Goal: Task Accomplishment & Management: Manage account settings

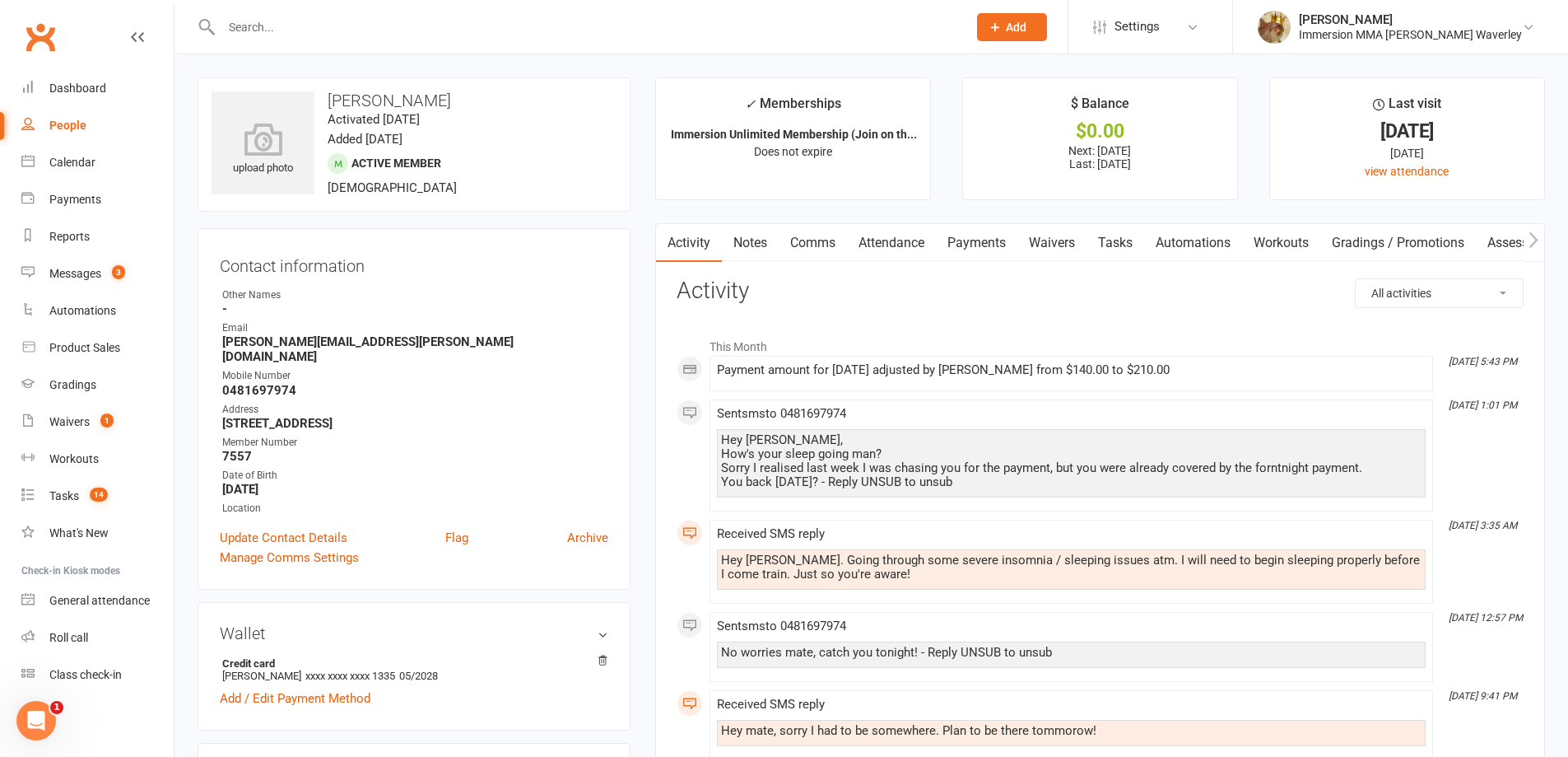
click at [737, 251] on link "Notes" at bounding box center [750, 243] width 57 height 38
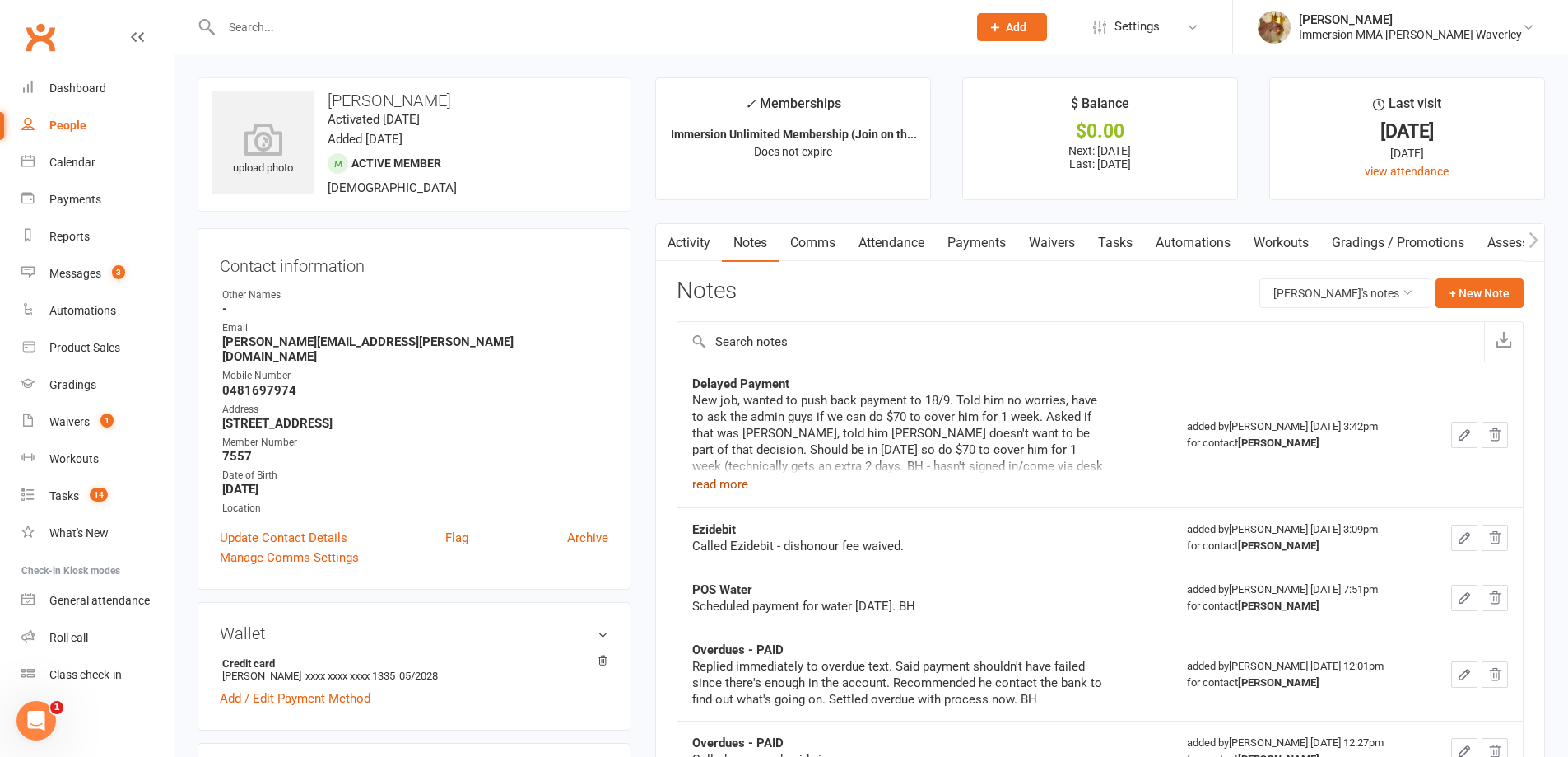
click at [725, 485] on button "read more" at bounding box center [719, 484] width 56 height 19
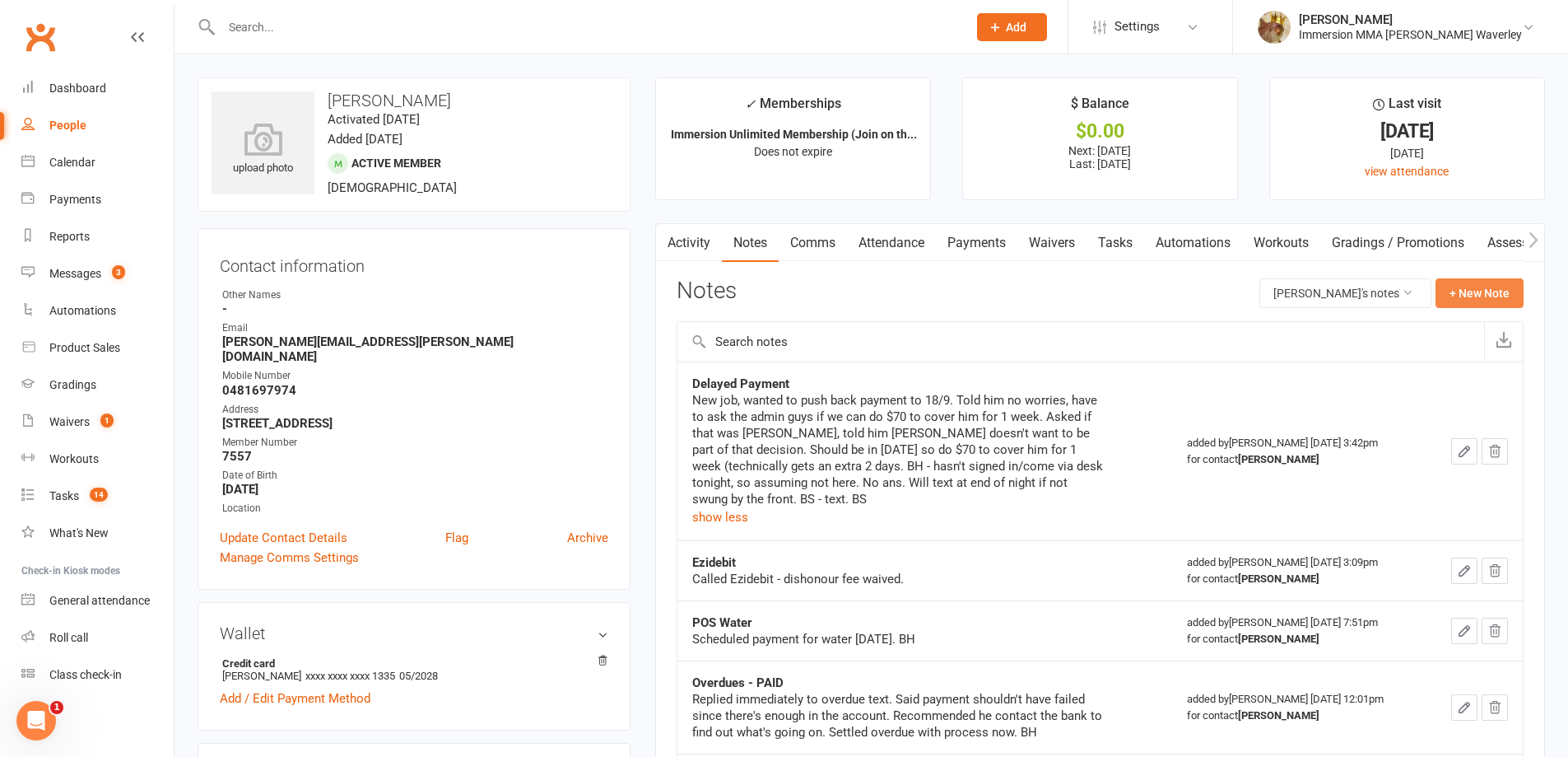
click at [1453, 284] on button "+ New Note" at bounding box center [1480, 292] width 88 height 29
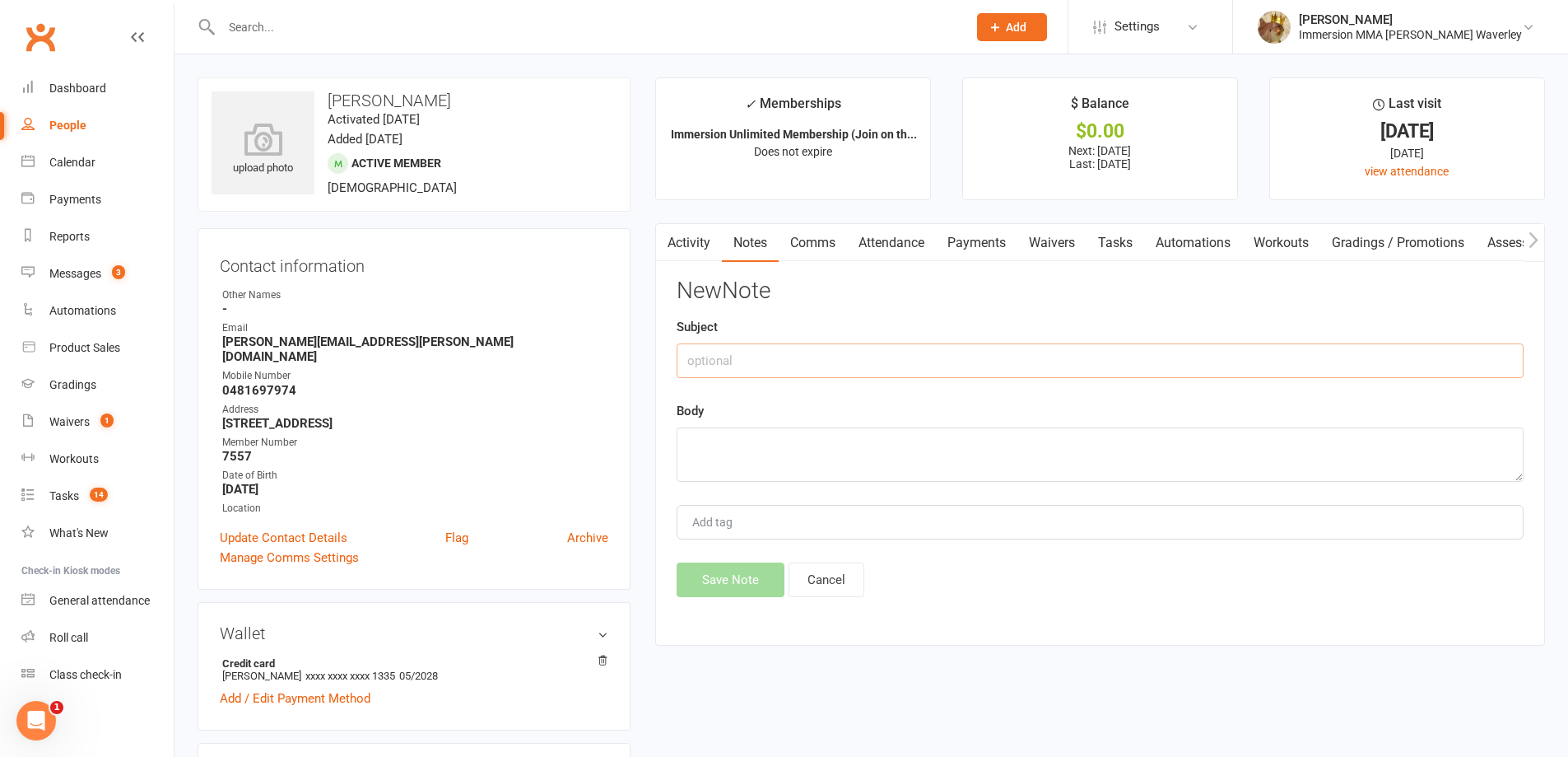
click at [1114, 367] on input "text" at bounding box center [1100, 360] width 847 height 35
type input "O"
type input "Overdue Payment"
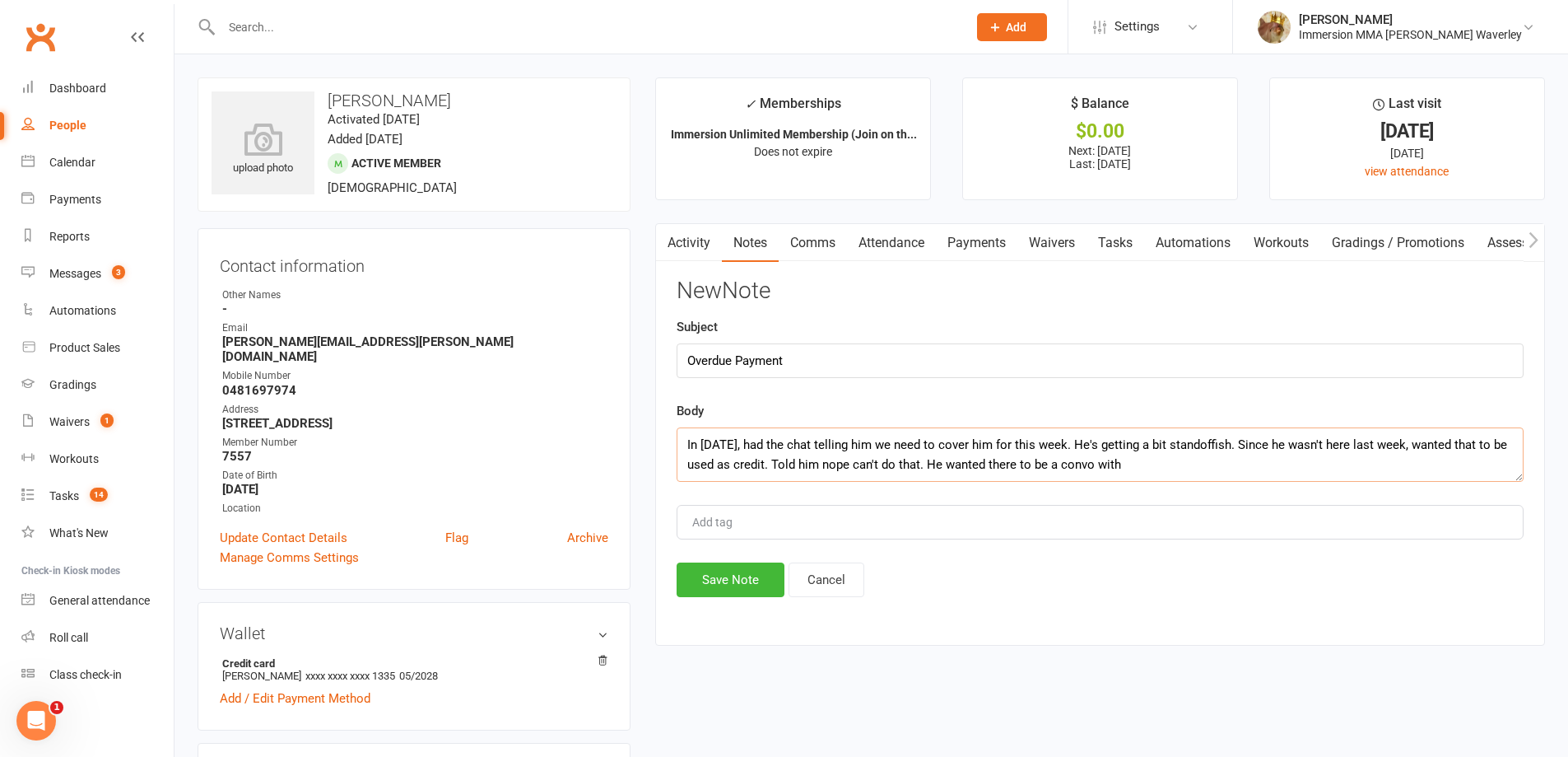
click at [1156, 467] on textarea "In today, had the chat telling him we need to cover him for this week. He's get…" at bounding box center [1100, 454] width 847 height 54
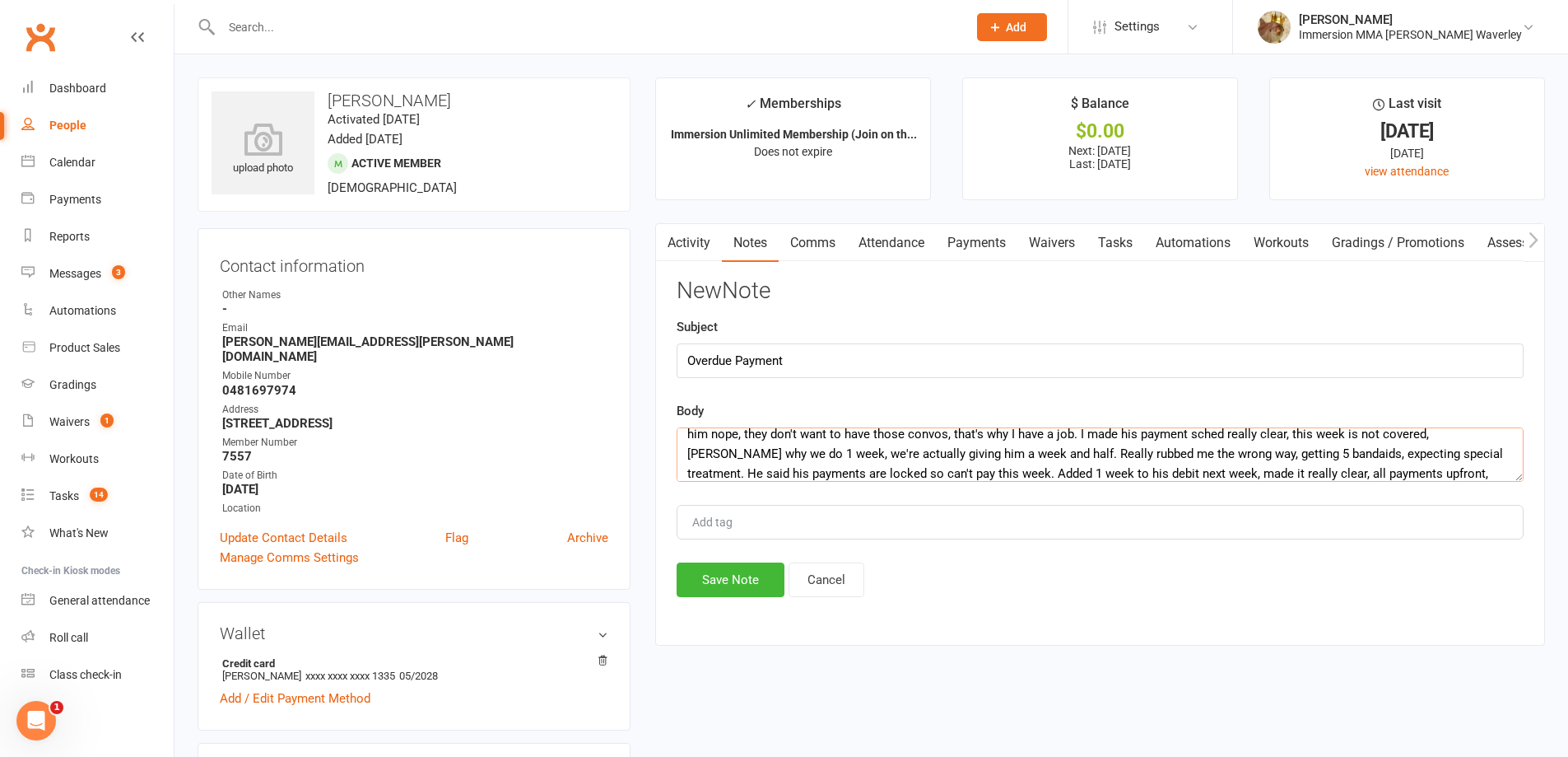
scroll to position [70, 0]
type textarea "In today, had the chat telling him we need to cover him for this week. He's get…"
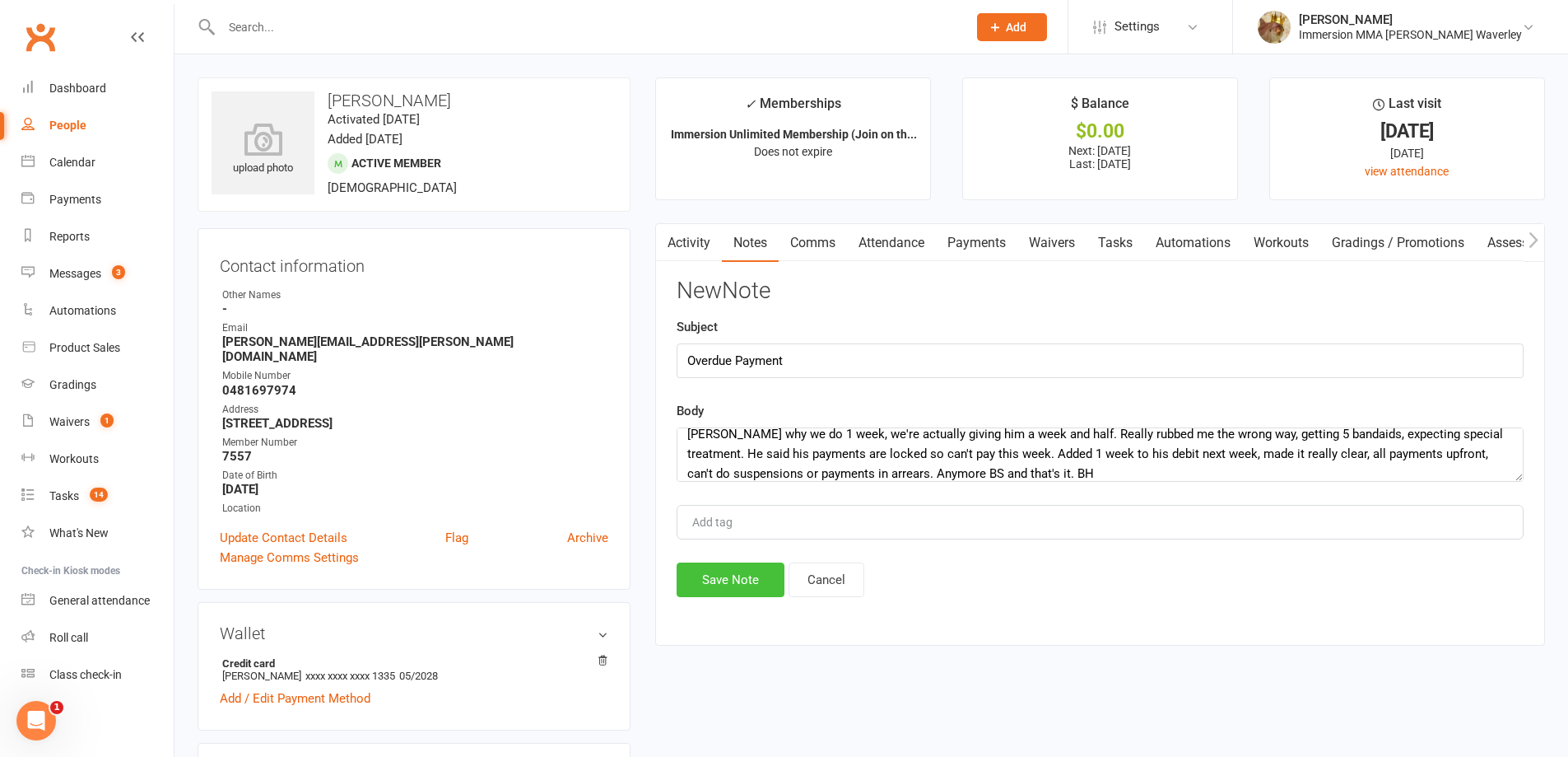
click at [751, 573] on button "Save Note" at bounding box center [731, 579] width 108 height 35
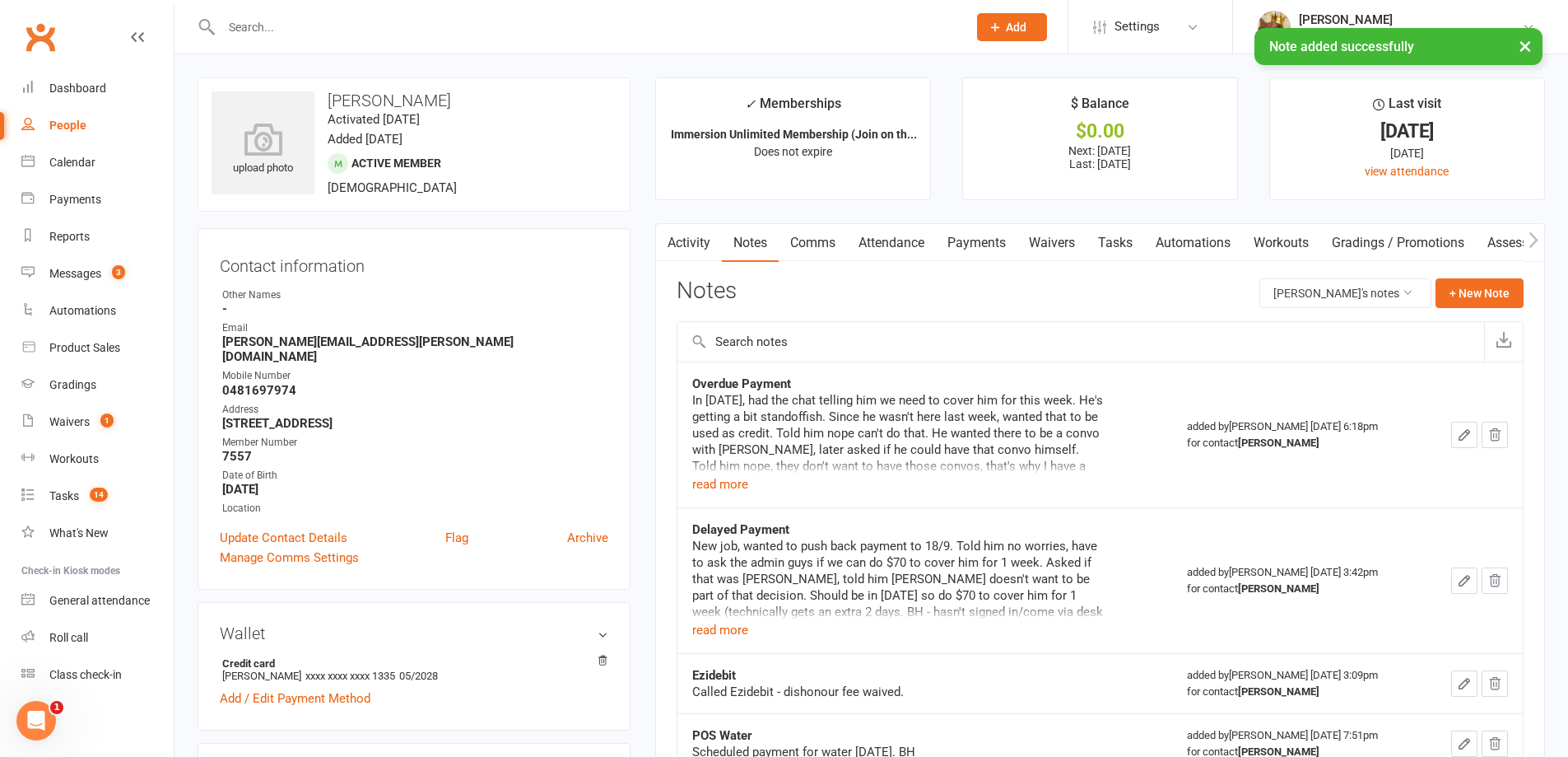
click at [1105, 232] on link "Tasks" at bounding box center [1115, 243] width 58 height 38
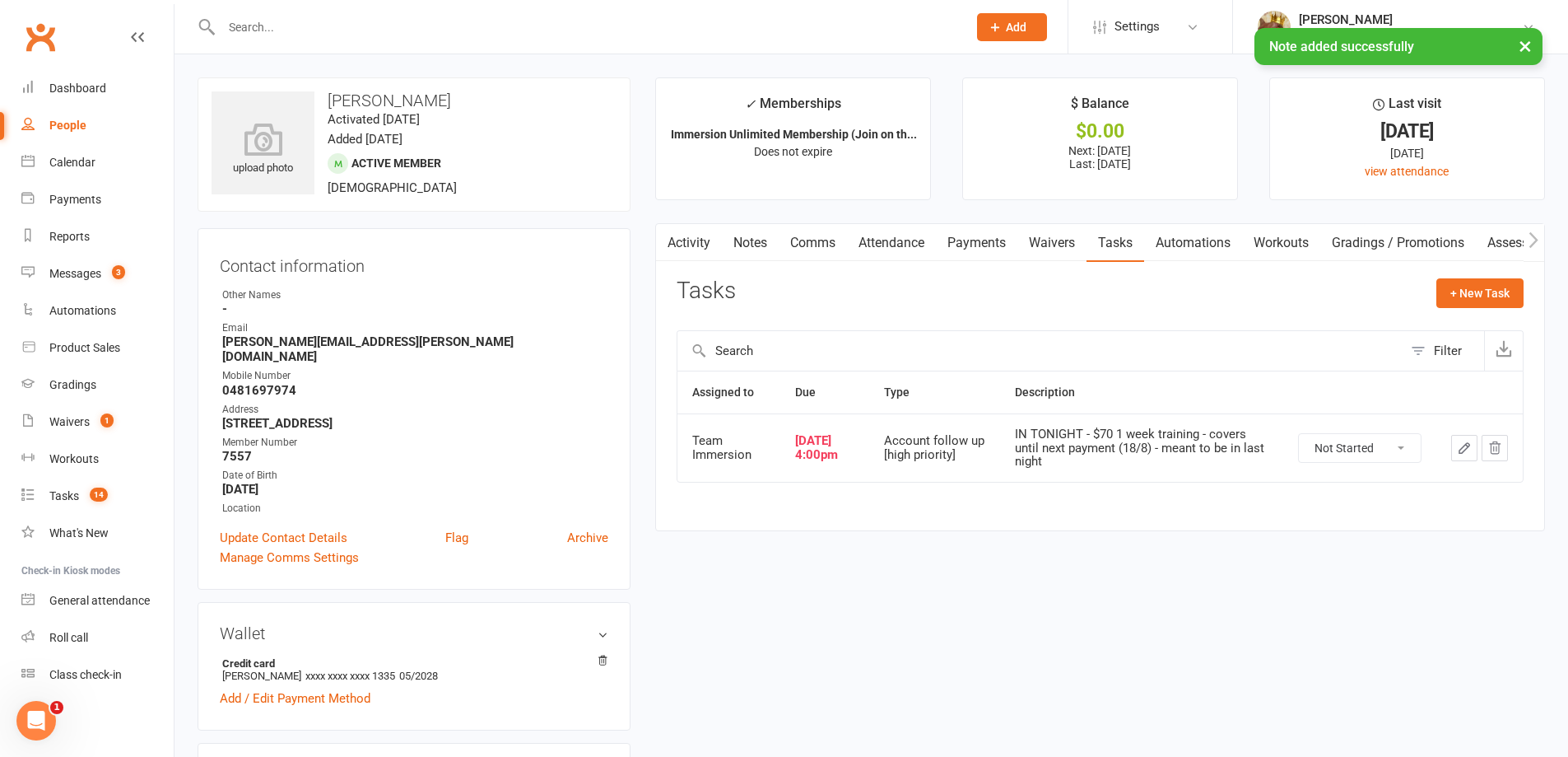
click at [1375, 454] on select "Not Started In Progress Waiting Complete" at bounding box center [1360, 448] width 122 height 28
click at [1299, 434] on select "Not Started In Progress Waiting Complete" at bounding box center [1360, 448] width 122 height 28
select select "unstarted"
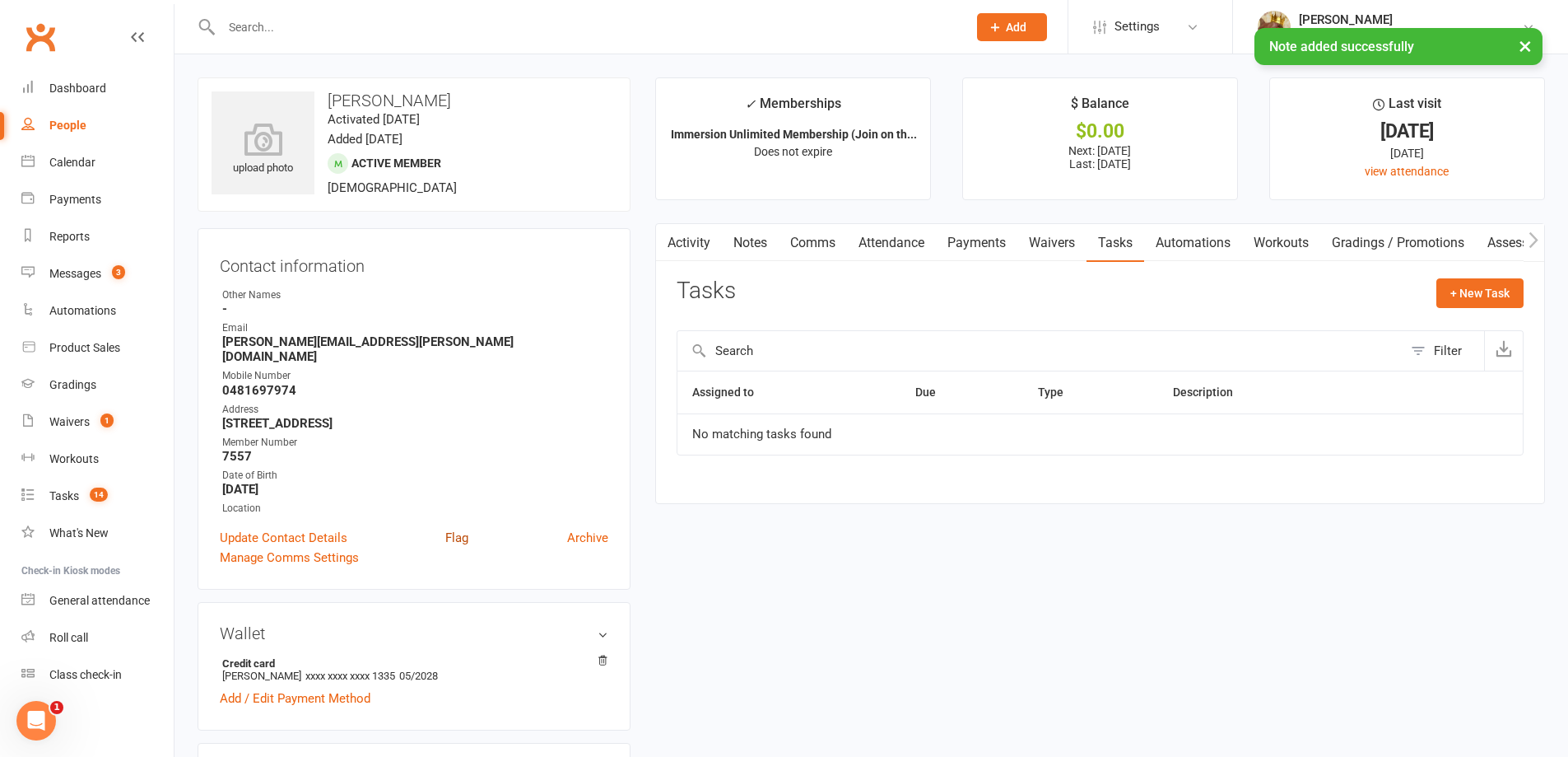
click at [457, 529] on link "Flag" at bounding box center [457, 537] width 23 height 19
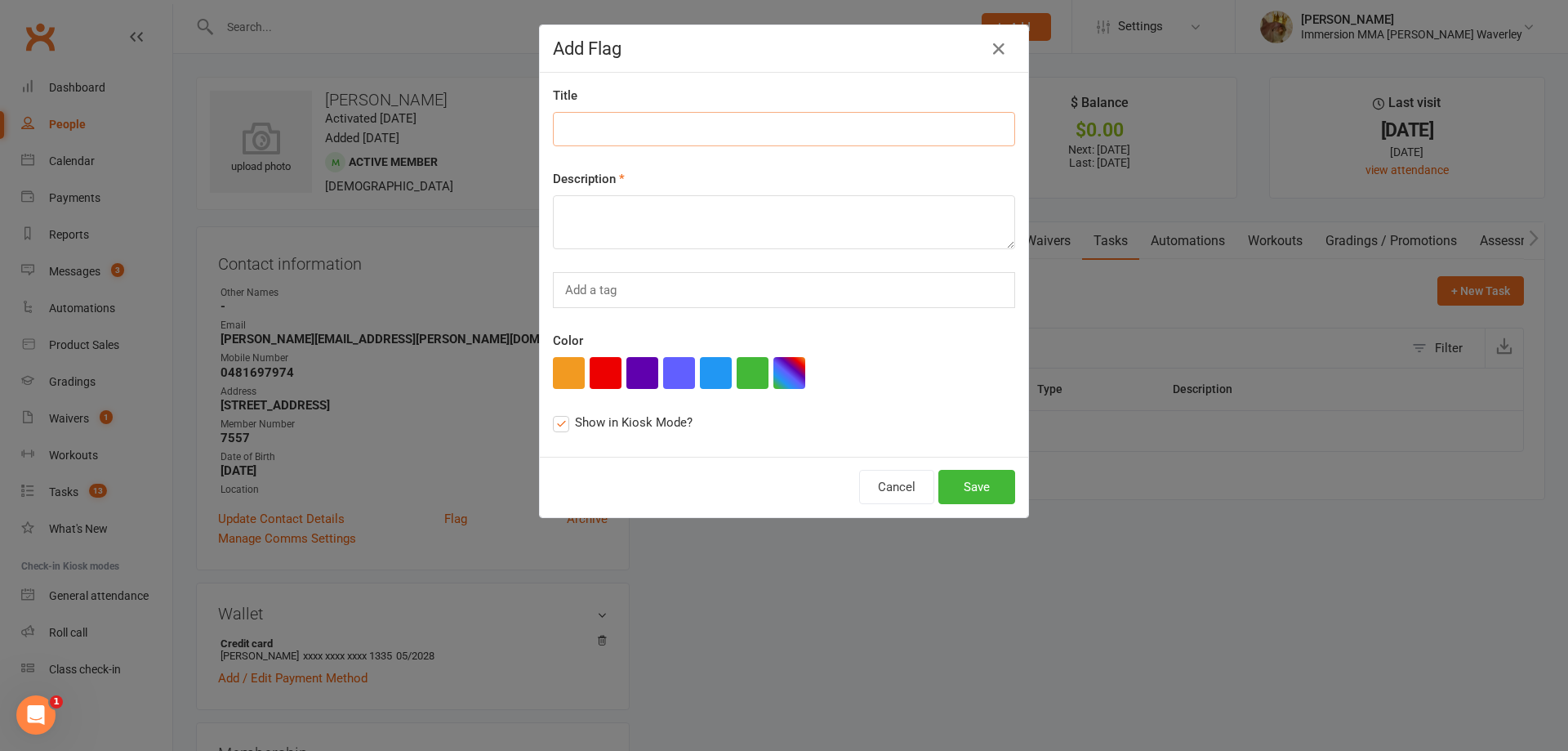
click at [699, 120] on input at bounding box center [784, 128] width 463 height 34
type input "ACC Strike"
click at [615, 287] on input "text" at bounding box center [593, 290] width 58 height 21
type input "bad-karma"
drag, startPoint x: 576, startPoint y: 282, endPoint x: 422, endPoint y: 282, distance: 154.0
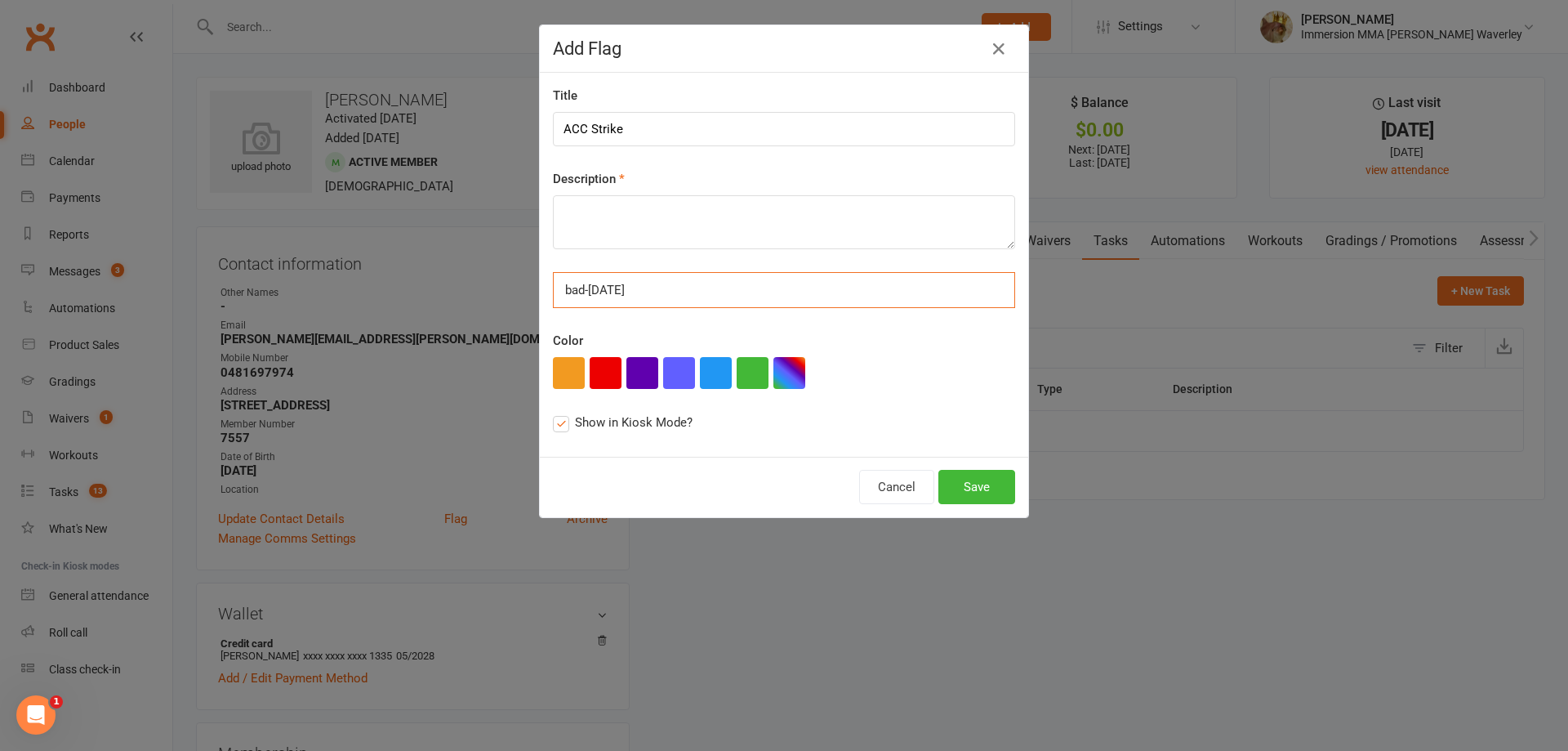
click at [420, 281] on div "Add Flag Title ACC Strike Description bad-karma bad-karma Color Show in Kiosk M…" at bounding box center [784, 375] width 1568 height 751
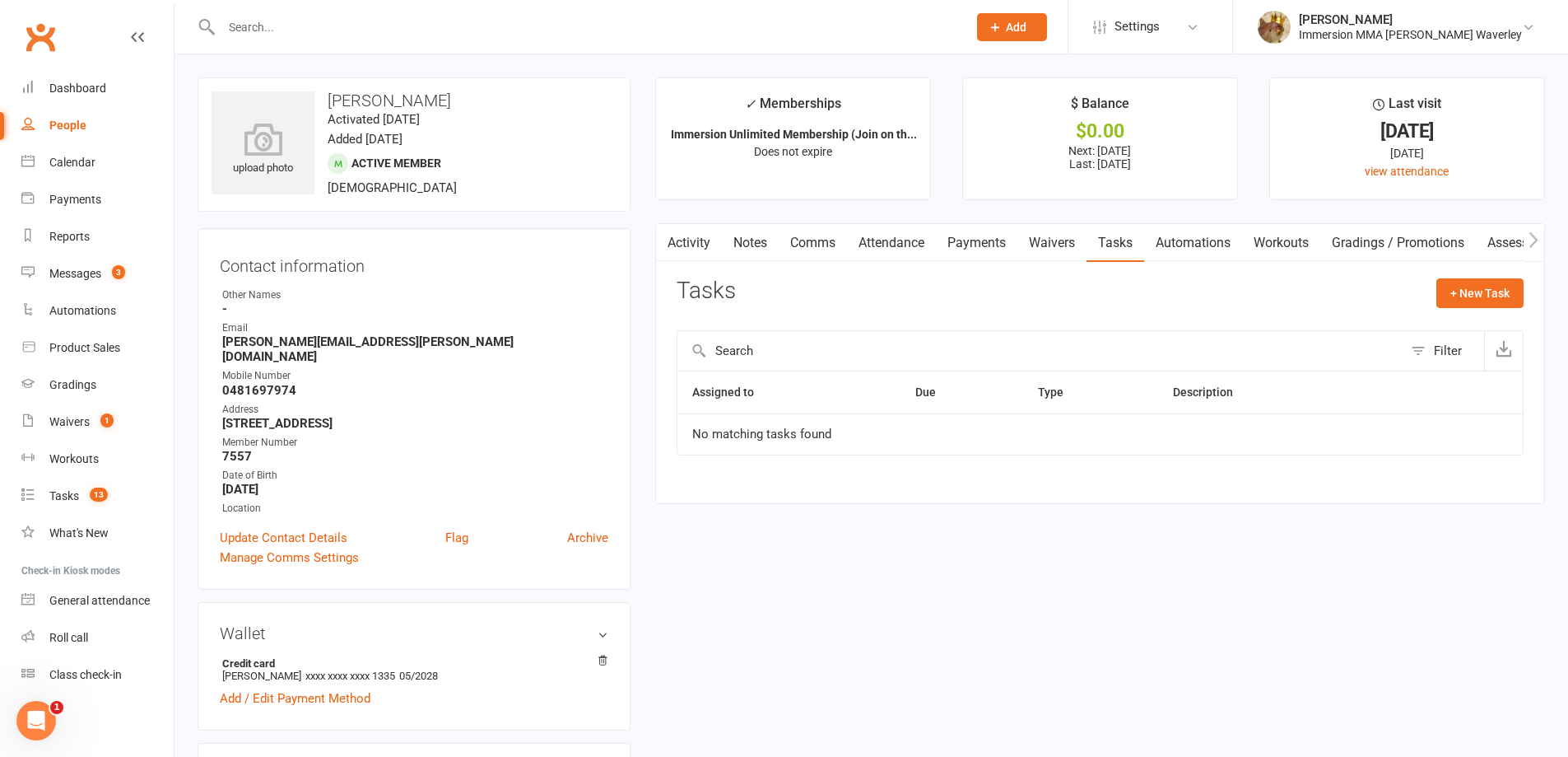
click at [441, 528] on div "Update Contact Details Flag Archive" at bounding box center [413, 537] width 388 height 19
click at [460, 528] on link "Flag" at bounding box center [457, 537] width 23 height 19
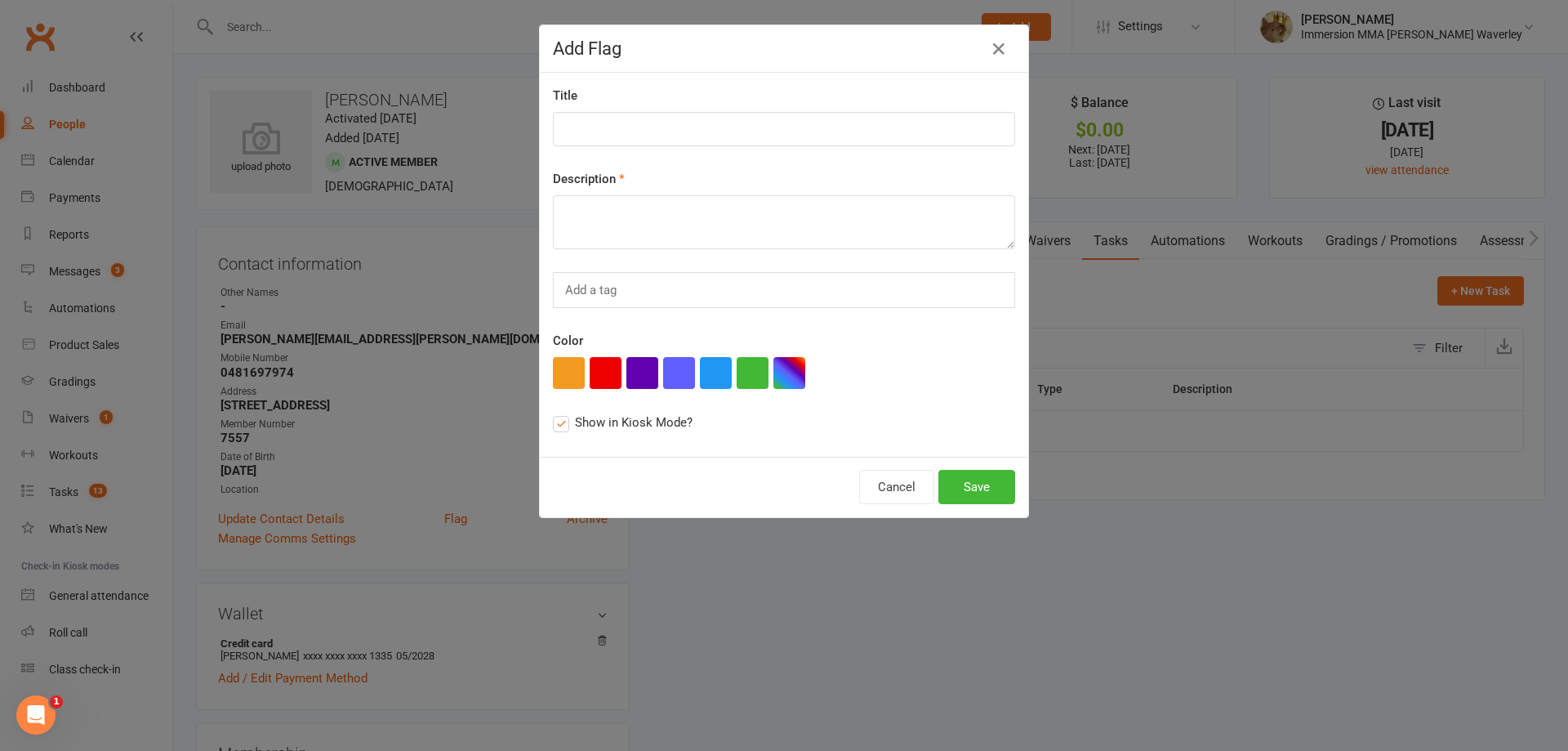
click at [625, 303] on div "Add a tag" at bounding box center [784, 290] width 463 height 36
click at [583, 281] on input "Bad Karma" at bounding box center [597, 290] width 67 height 21
type input "Bad Karma"
click at [577, 225] on textarea at bounding box center [784, 221] width 463 height 54
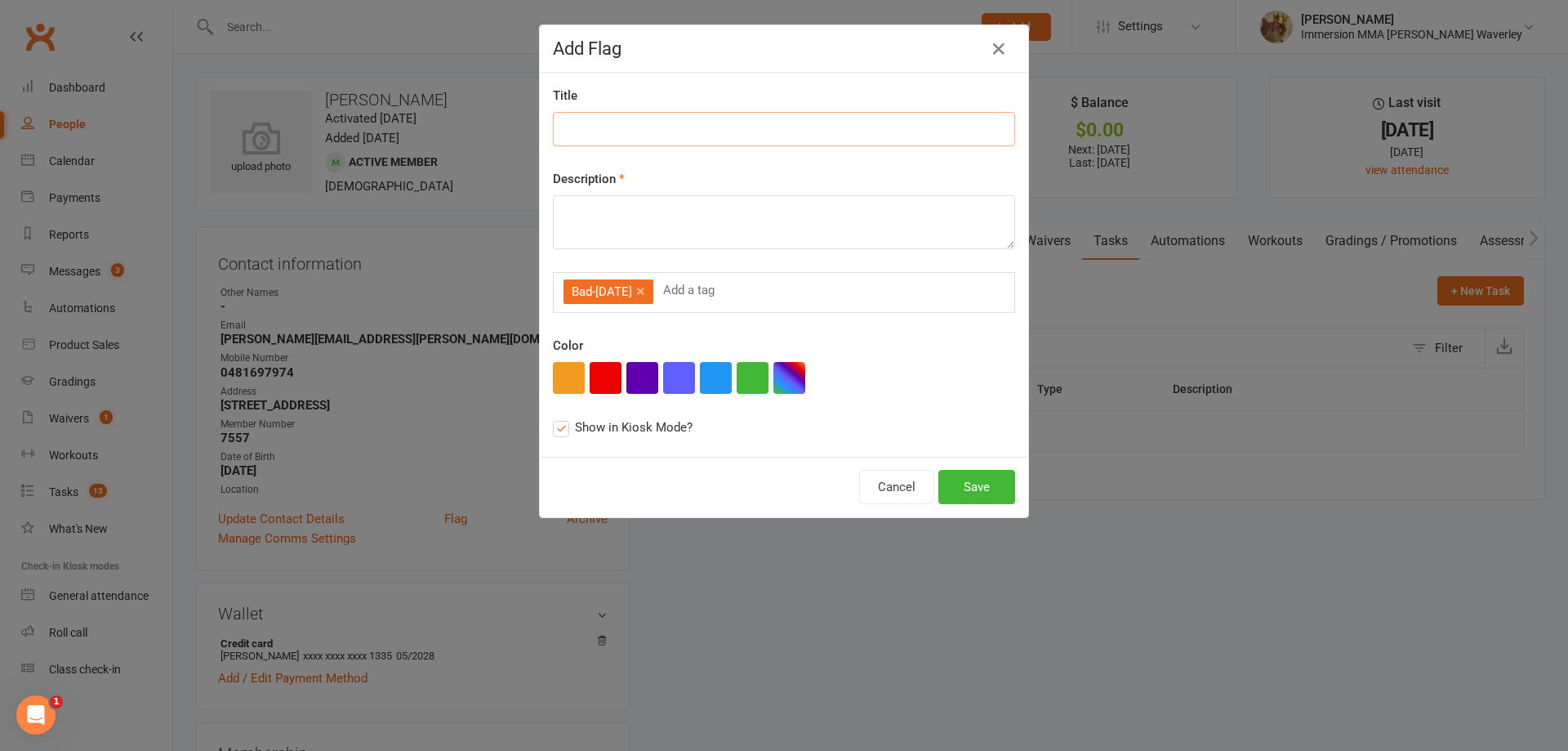
click at [593, 134] on input at bounding box center [784, 128] width 463 height 34
type input "ACC Strike"
click at [575, 430] on span "Show in Kiosk Mode?" at bounding box center [634, 426] width 118 height 18
click at [564, 417] on input "Show in Kiosk Mode? this flag will be displayed in Class Kiosk mode and may be …" at bounding box center [558, 417] width 11 height 0
click at [667, 235] on textarea at bounding box center [784, 221] width 463 height 54
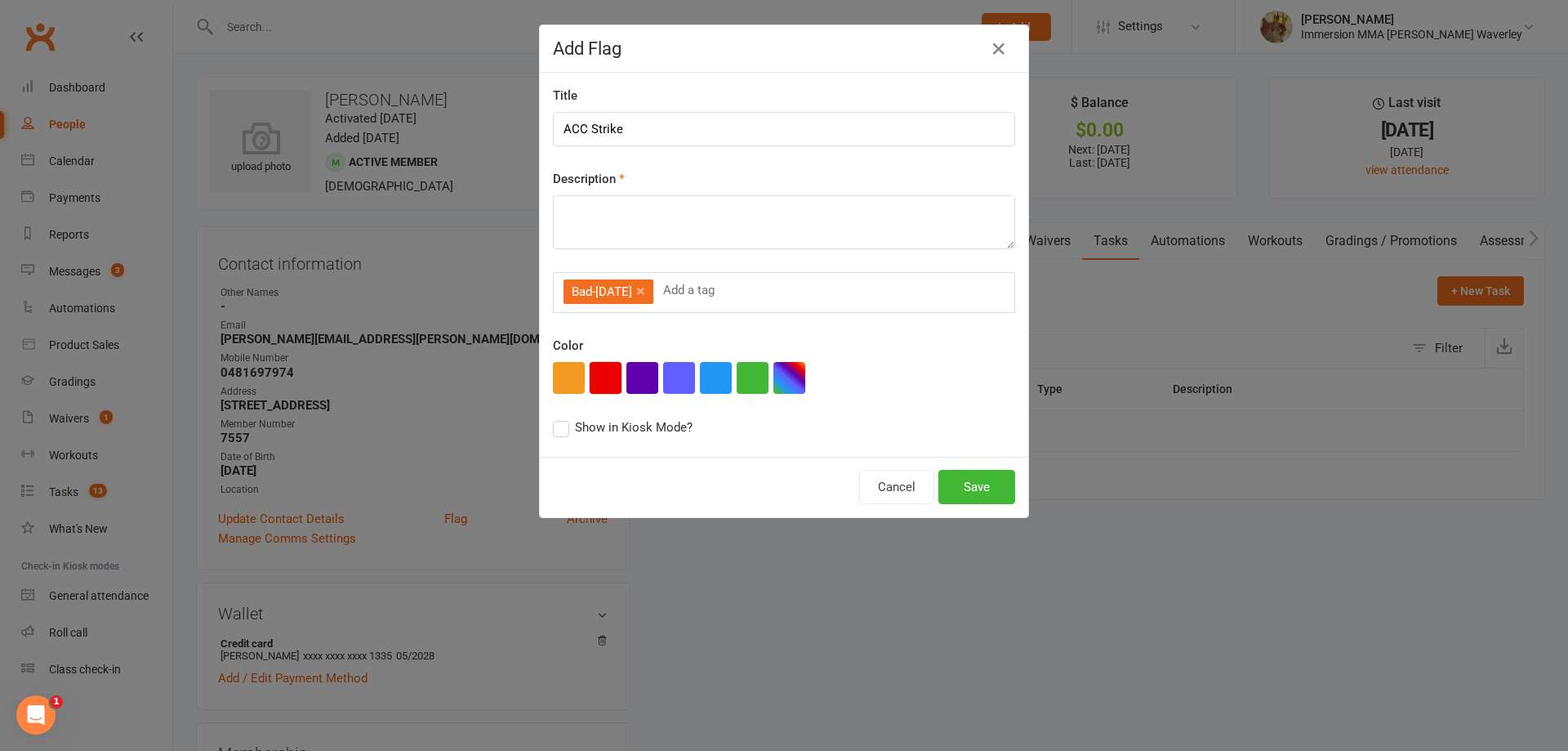
click at [602, 378] on button "button" at bounding box center [606, 378] width 32 height 32
click at [637, 373] on button "button" at bounding box center [642, 378] width 32 height 32
click at [643, 200] on textarea at bounding box center [784, 221] width 463 height 54
type textarea "Payment dispute - Another strike means get rid of him"
click at [981, 486] on button "Save" at bounding box center [976, 487] width 76 height 34
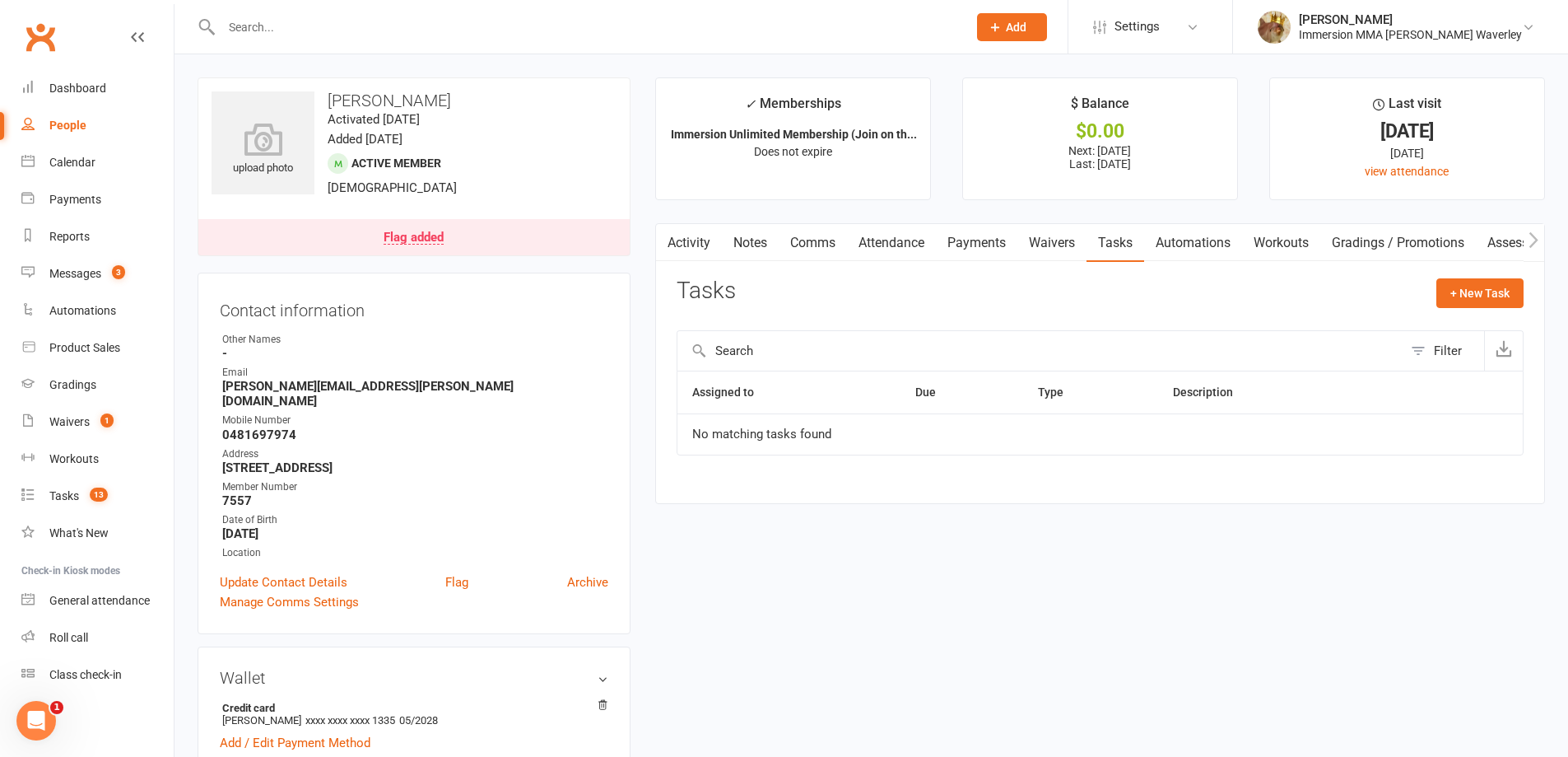
click at [1055, 244] on link "Waivers" at bounding box center [1052, 243] width 69 height 38
click at [996, 244] on link "Payments" at bounding box center [976, 243] width 81 height 38
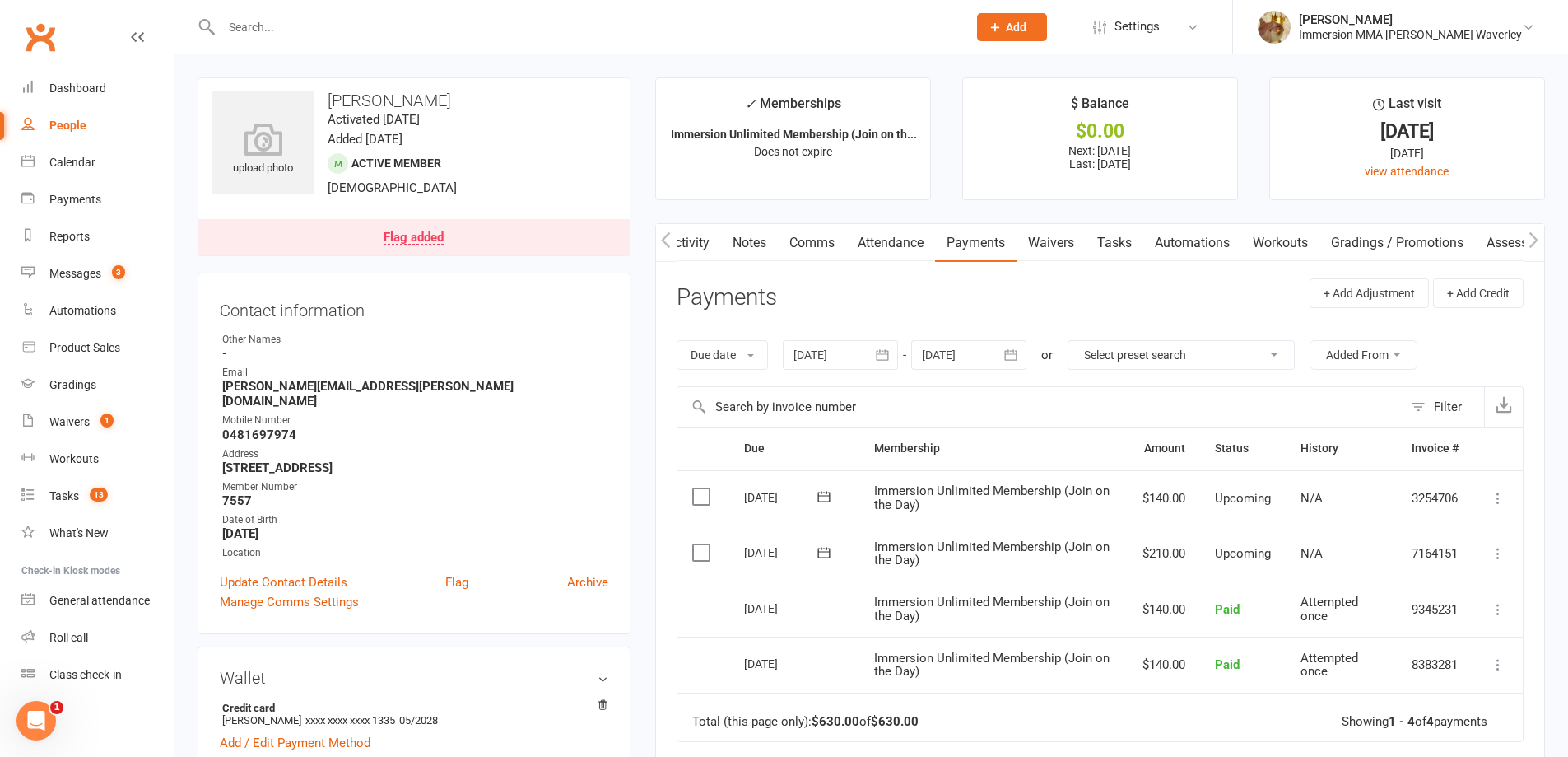
click at [1061, 240] on link "Waivers" at bounding box center [1051, 243] width 69 height 38
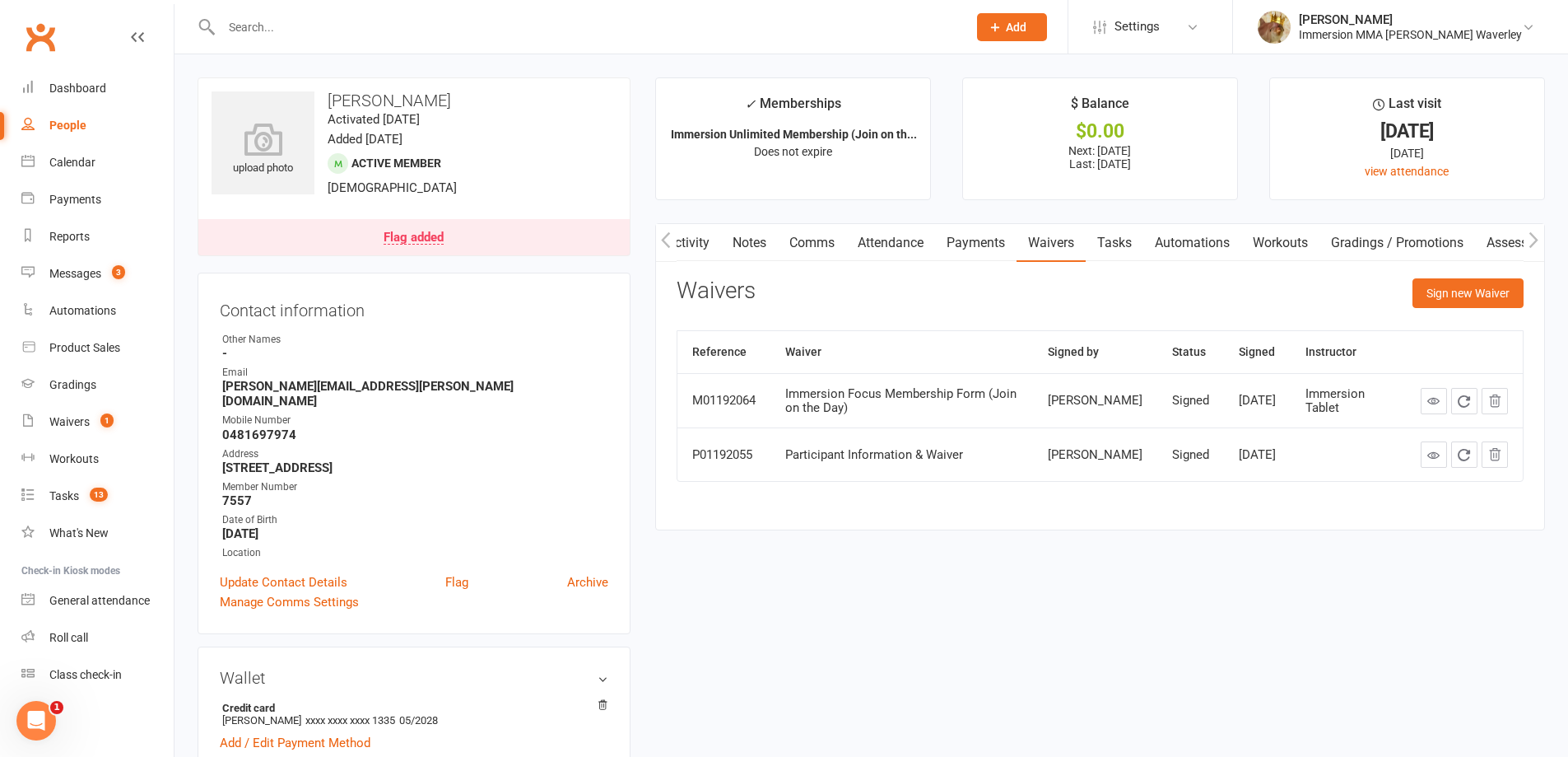
click at [430, 244] on link "Flag added" at bounding box center [413, 236] width 431 height 36
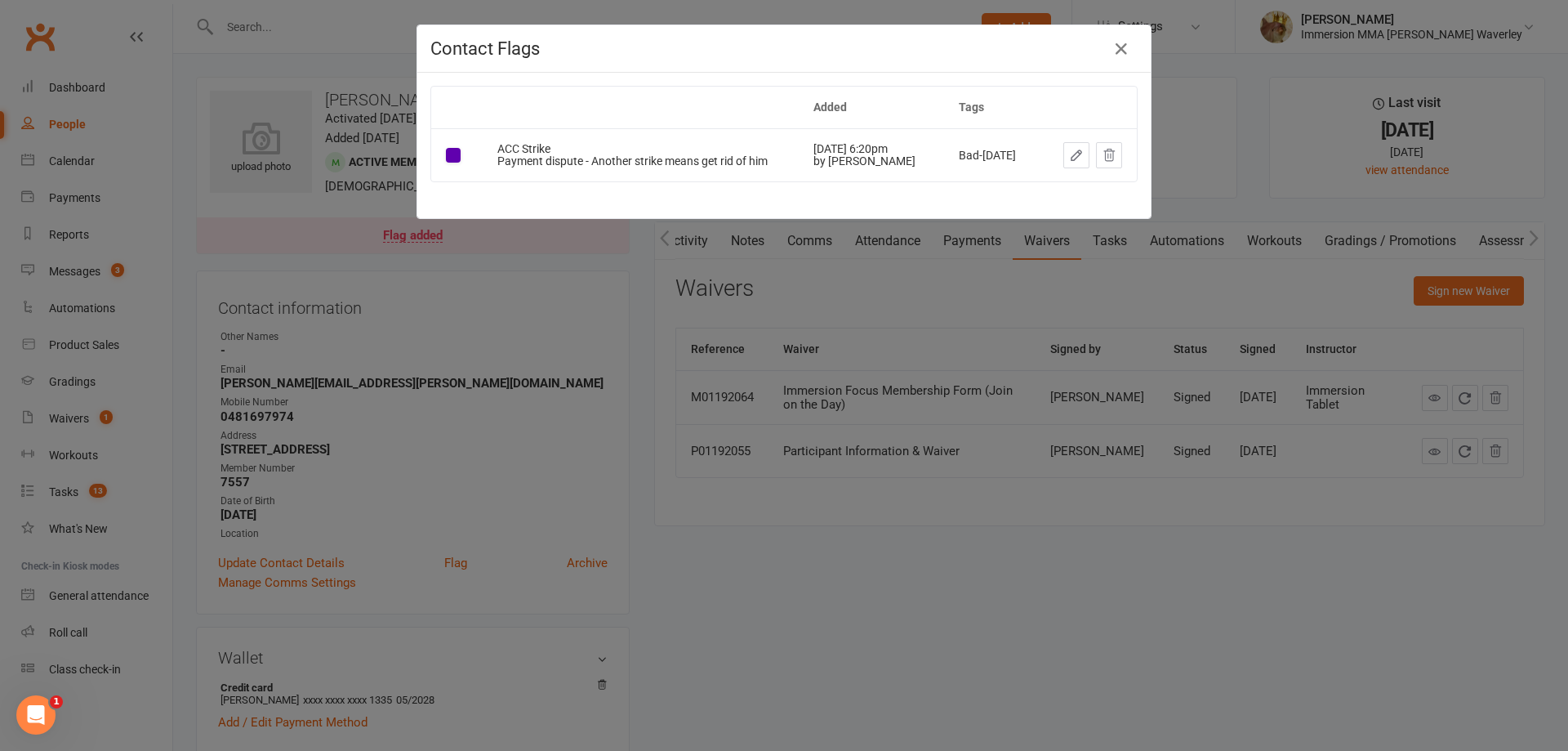
click at [1063, 157] on button "button" at bounding box center [1076, 155] width 26 height 26
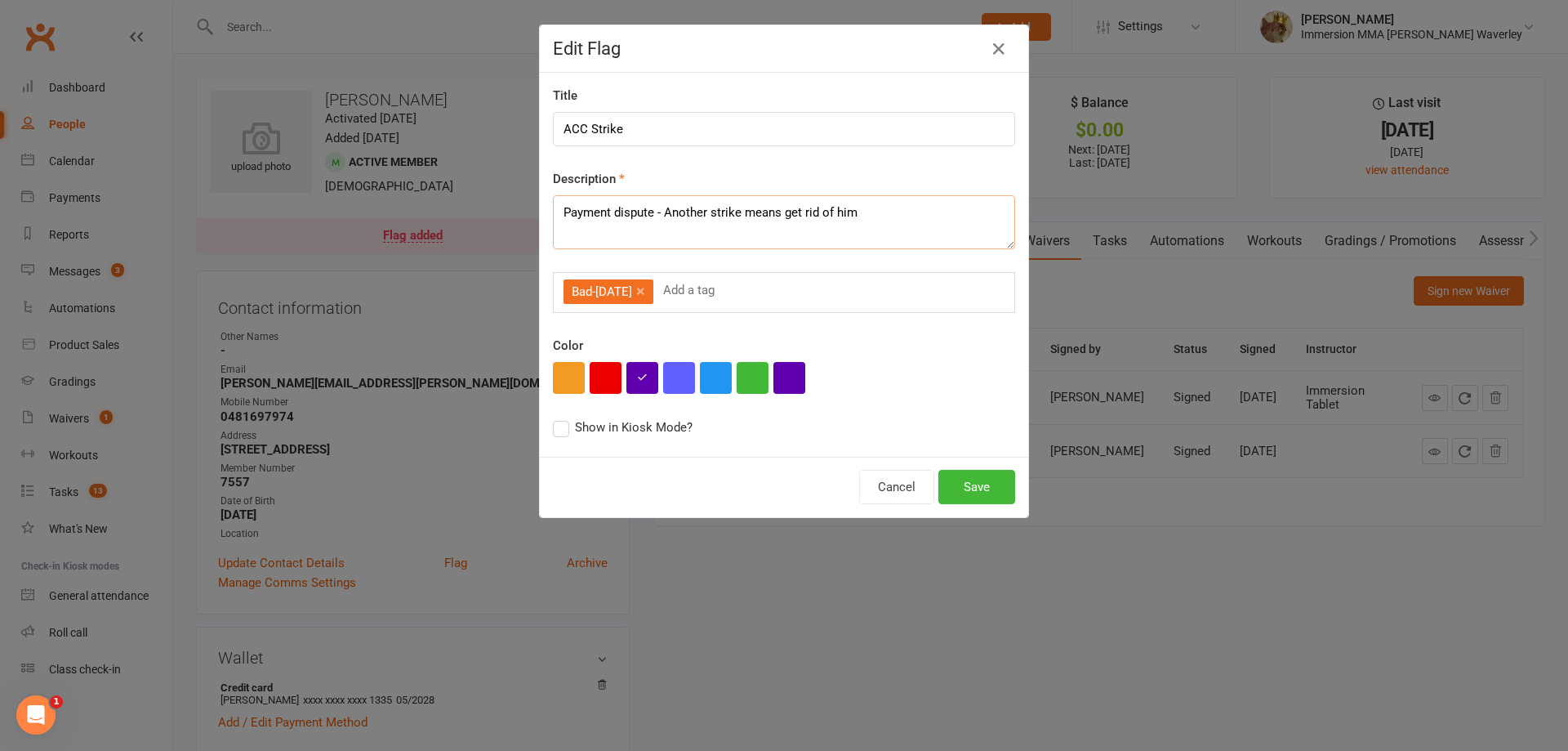
drag, startPoint x: 875, startPoint y: 213, endPoint x: 652, endPoint y: 211, distance: 223.0
click at [652, 211] on textarea "Payment dispute - Another strike means get rid of him" at bounding box center [784, 221] width 463 height 54
type textarea "Payment dispute - Notes 10/9/25"
click at [989, 484] on button "Save" at bounding box center [976, 487] width 76 height 34
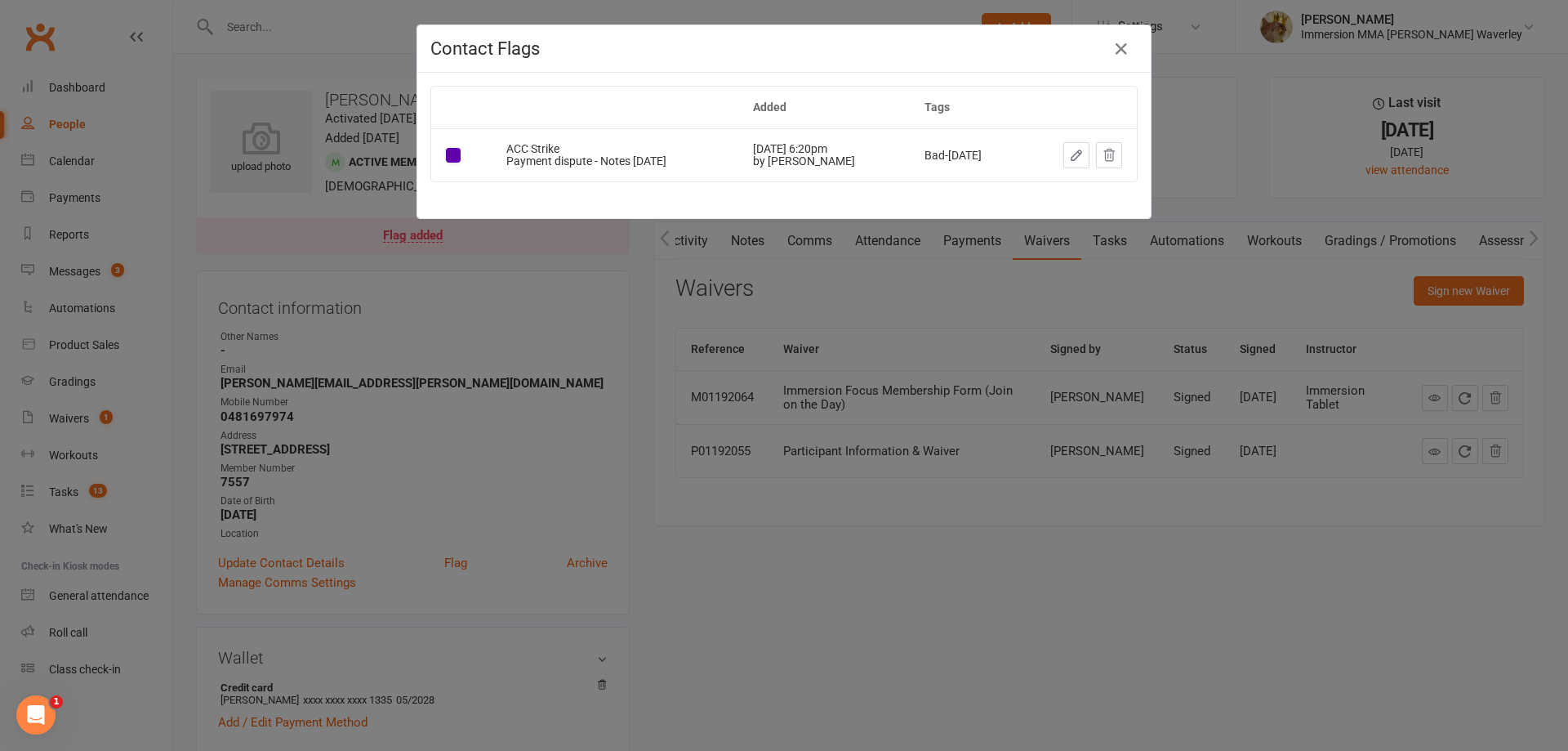
click at [942, 623] on div "Contact Flags Added Tags ACC Strike Payment dispute - Notes 10/9/25 Sep 10, 202…" at bounding box center [784, 375] width 1568 height 751
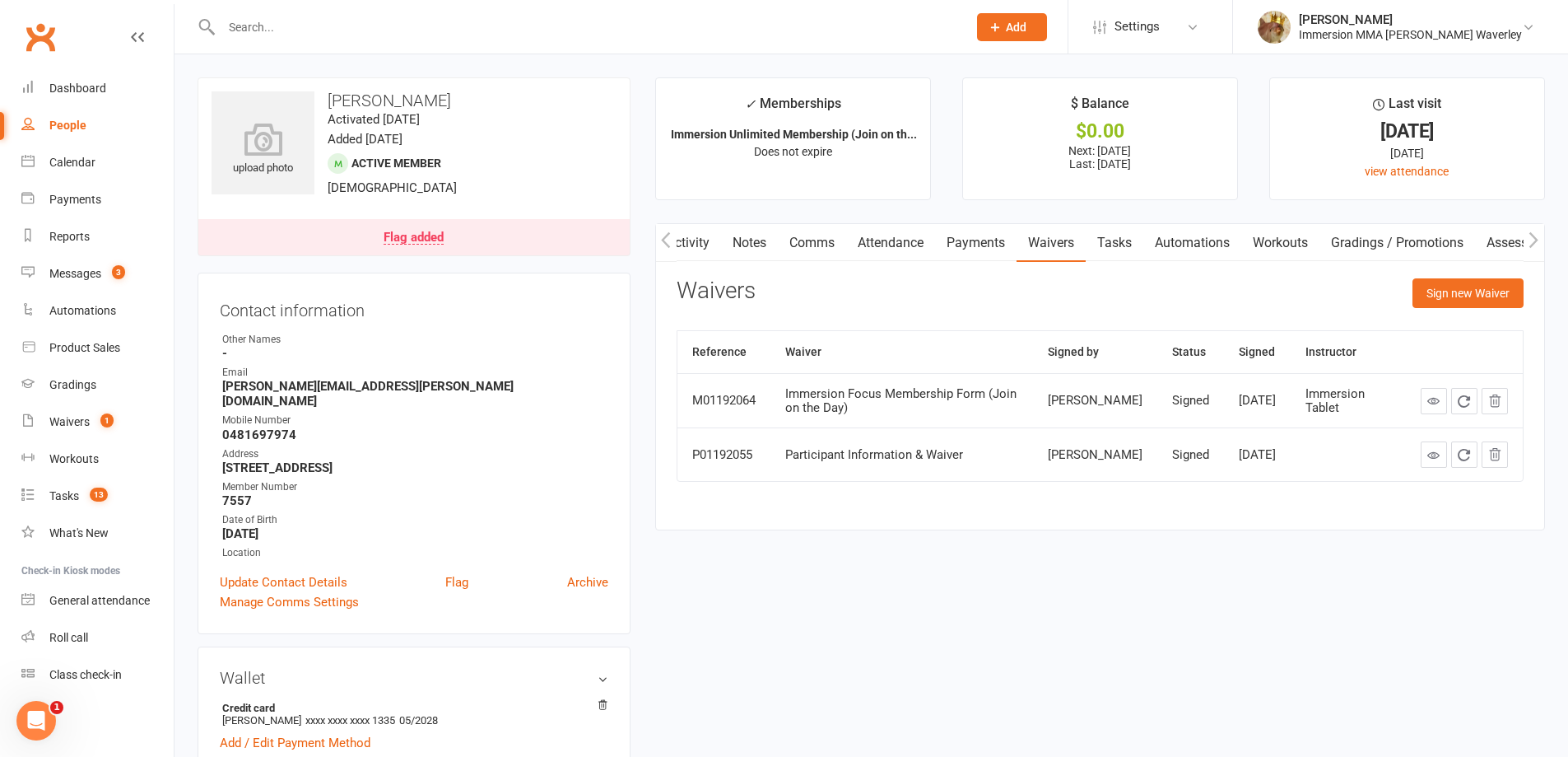
click at [750, 240] on link "Notes" at bounding box center [749, 243] width 57 height 38
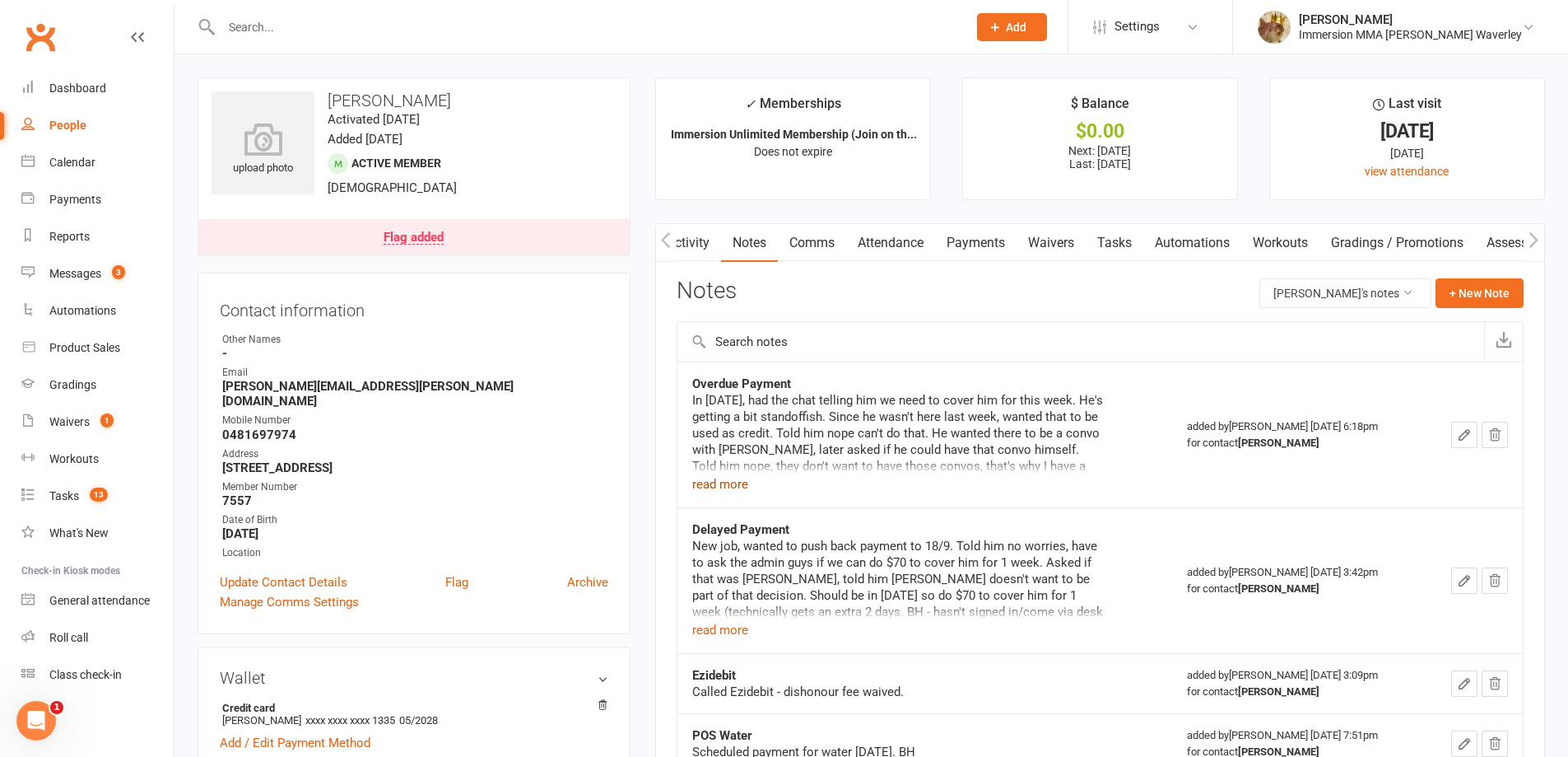
click at [732, 490] on button "read more" at bounding box center [719, 484] width 56 height 19
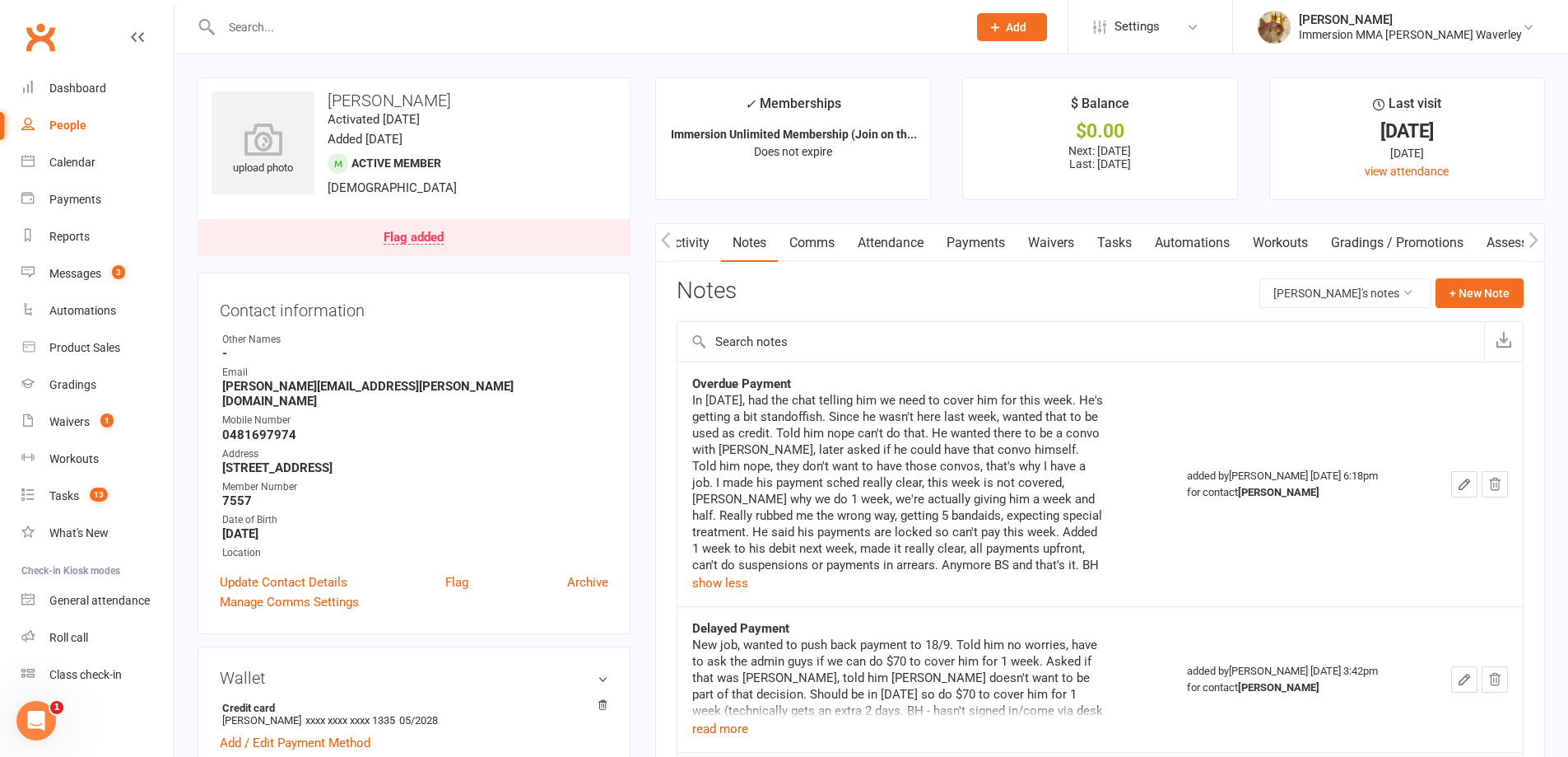
click at [1457, 480] on icon "button" at bounding box center [1464, 484] width 15 height 15
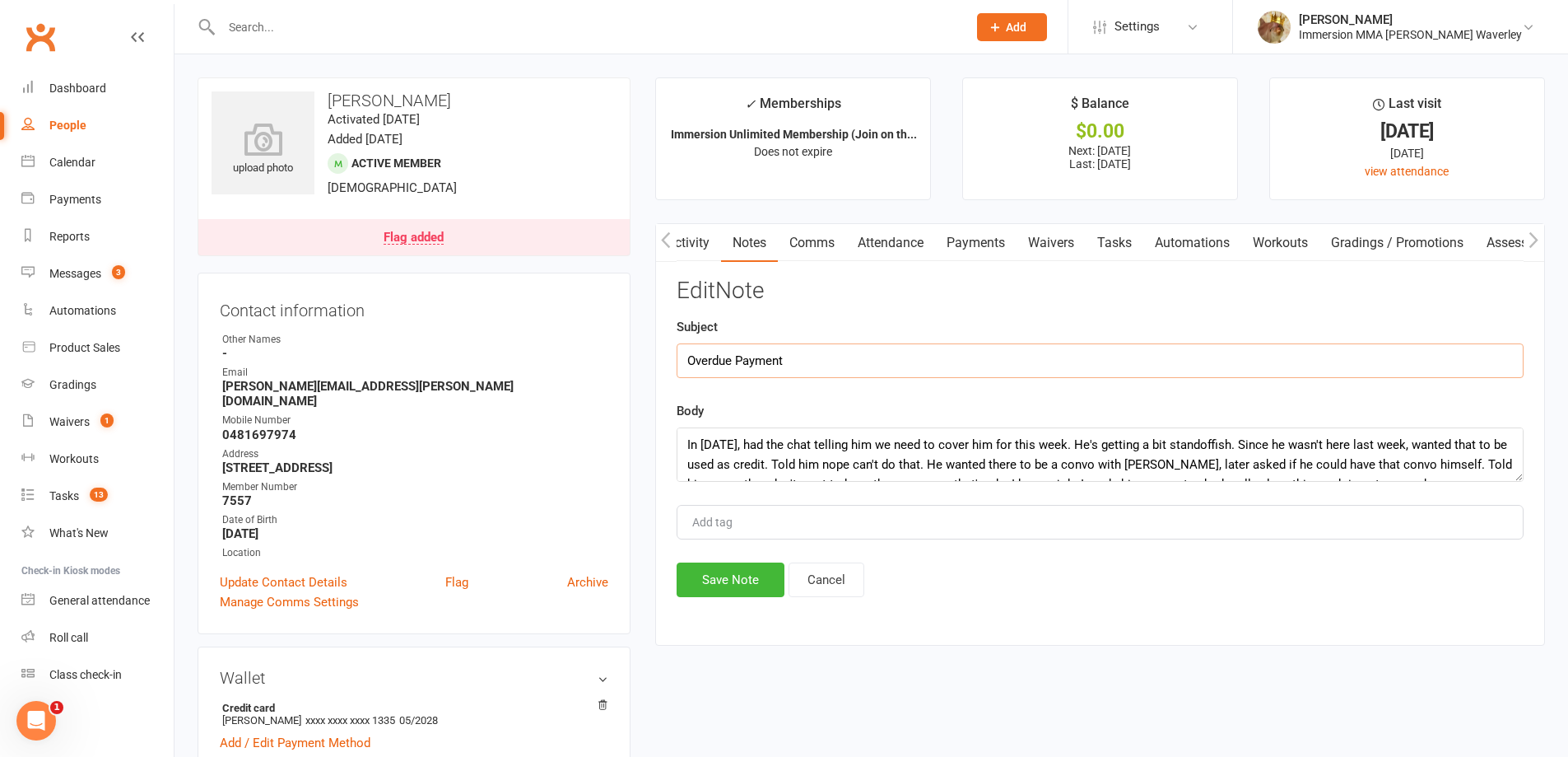
click at [709, 356] on input "Overdue Payment" at bounding box center [1100, 360] width 847 height 35
click at [780, 363] on input "ayment" at bounding box center [1100, 360] width 847 height 35
type input "Payment Dispute"
click at [739, 564] on button "Save Note" at bounding box center [731, 579] width 108 height 35
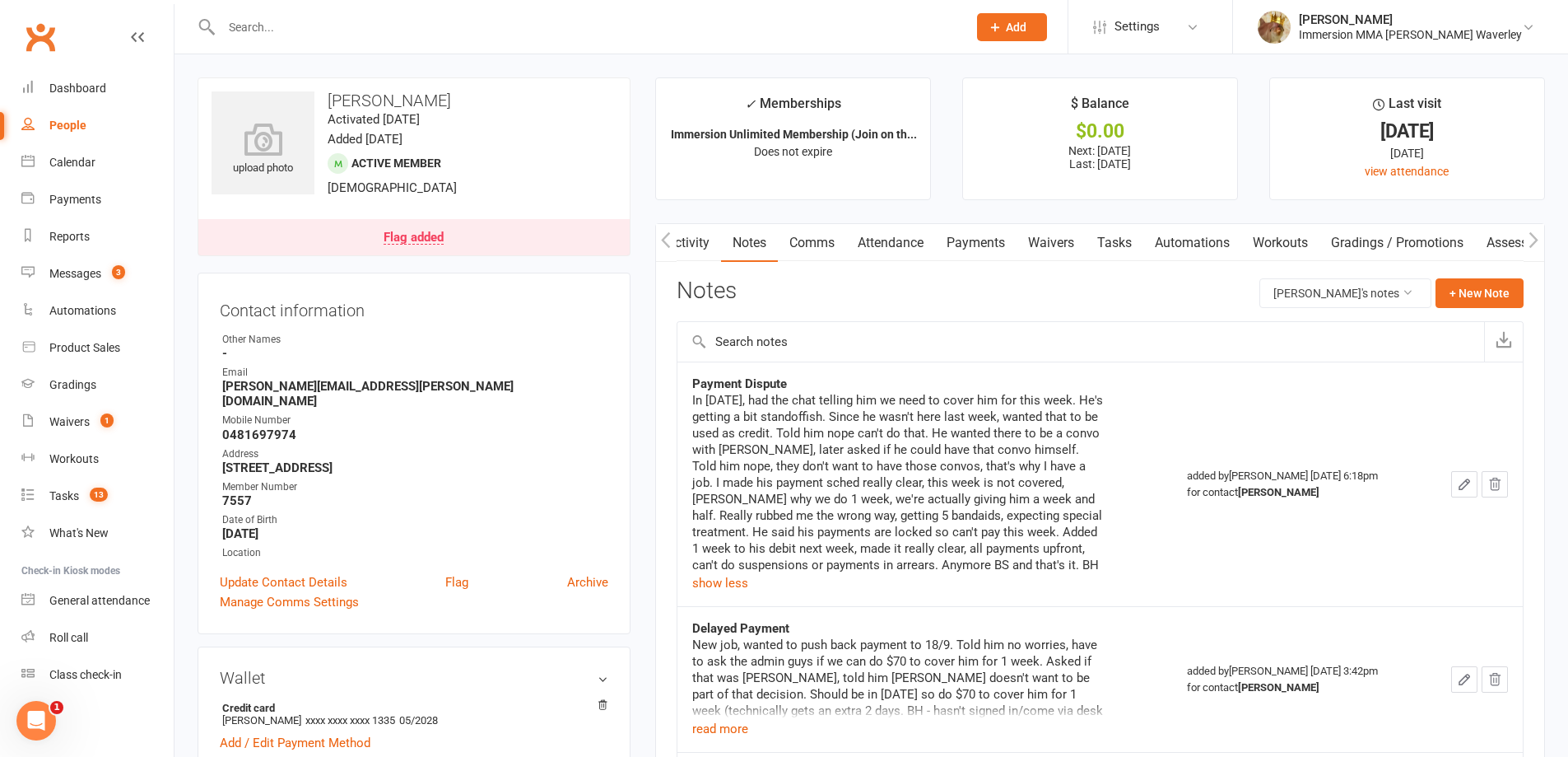
click at [1108, 239] on link "Tasks" at bounding box center [1114, 243] width 58 height 38
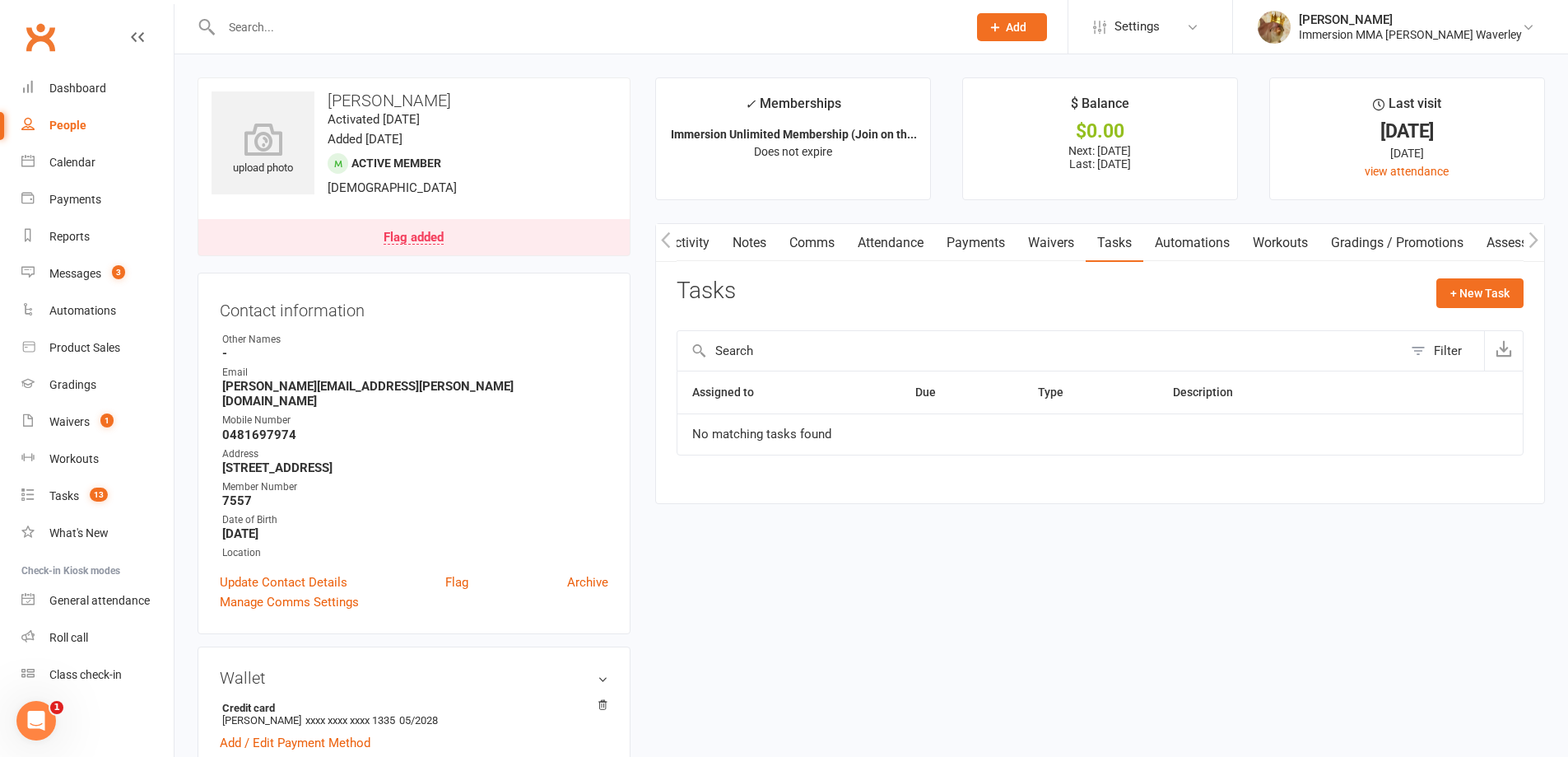
click at [759, 242] on link "Notes" at bounding box center [749, 243] width 57 height 38
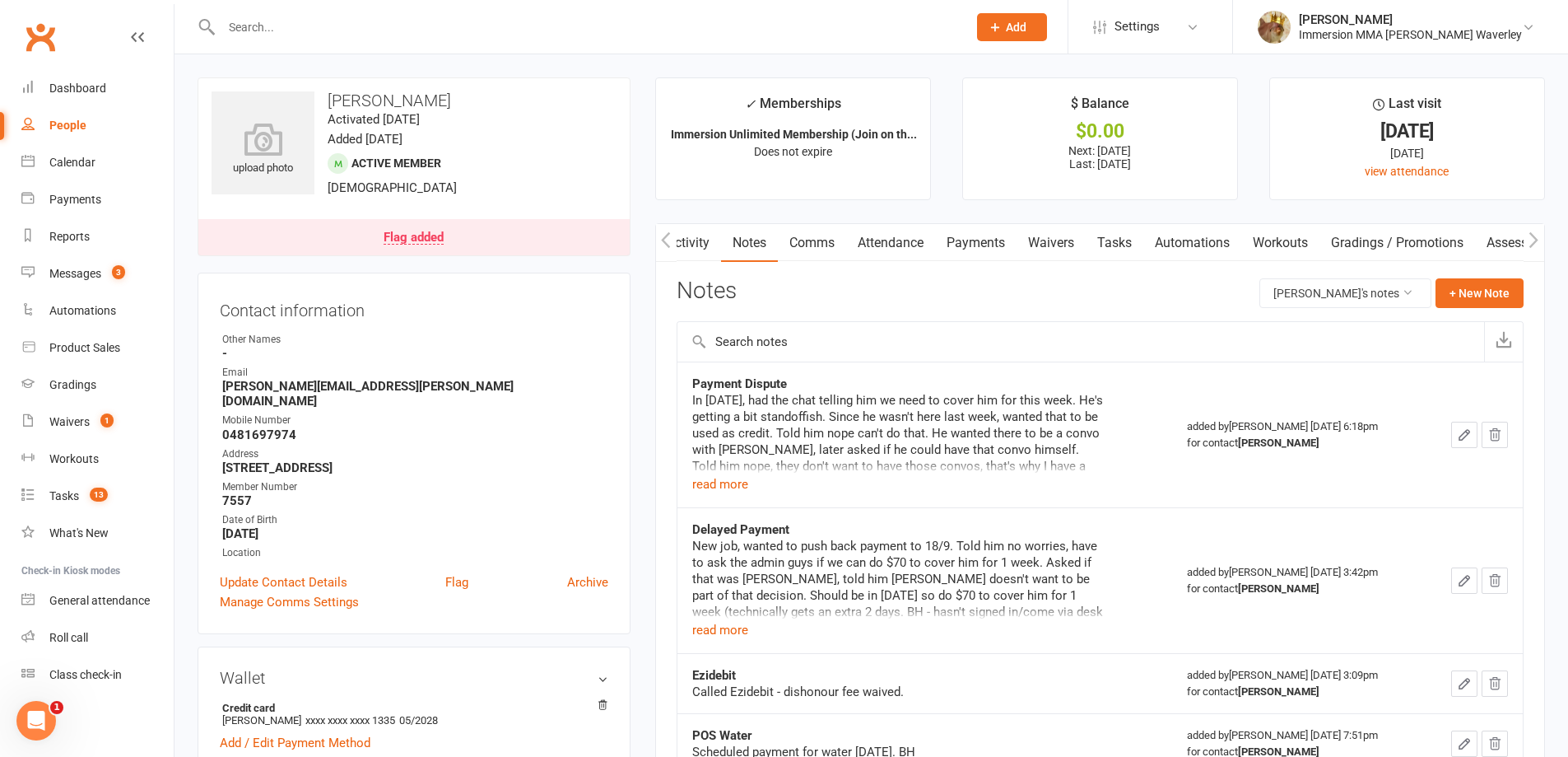
click at [903, 242] on link "Attendance" at bounding box center [890, 243] width 88 height 38
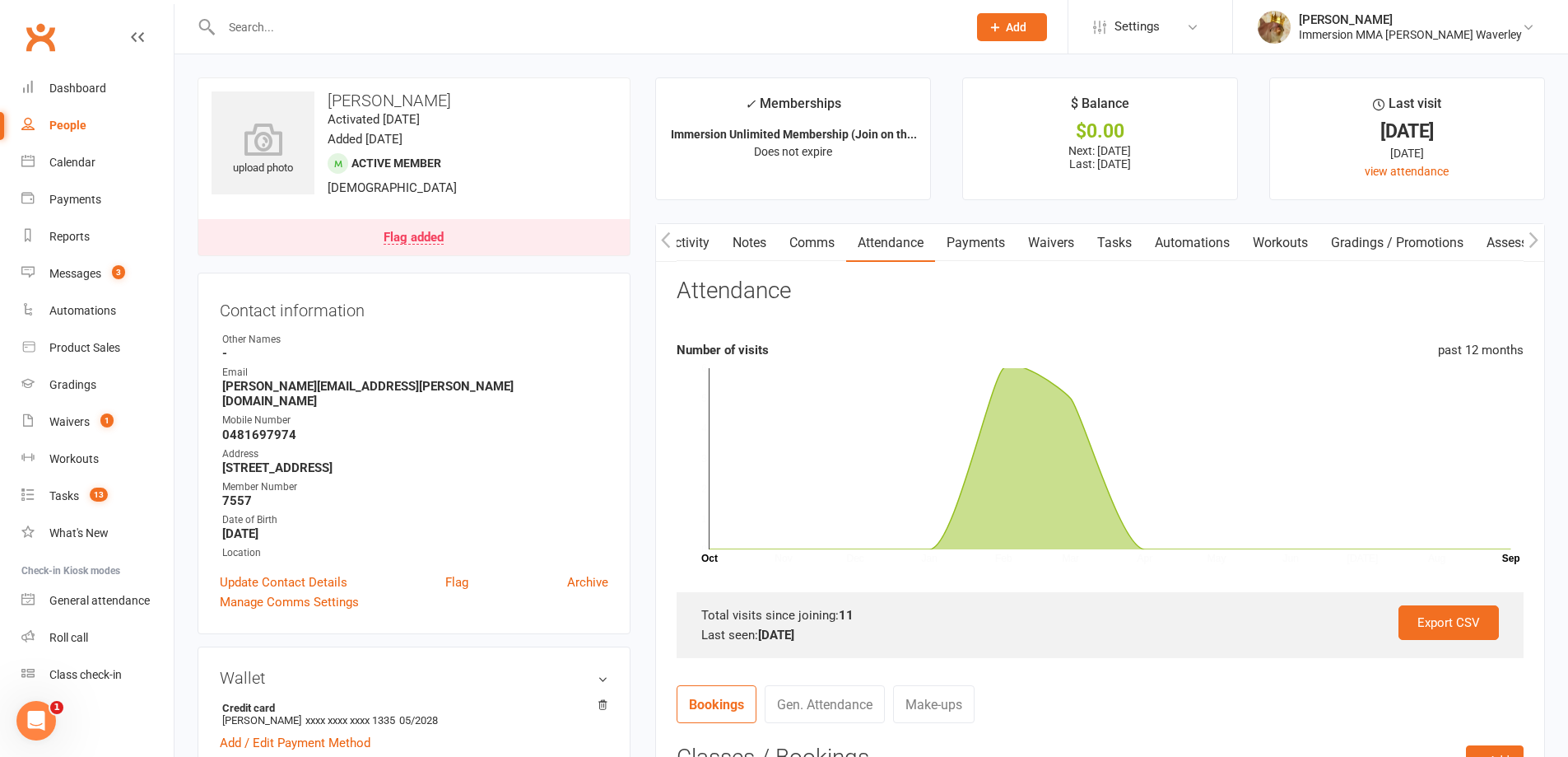
click at [972, 254] on link "Payments" at bounding box center [976, 243] width 81 height 38
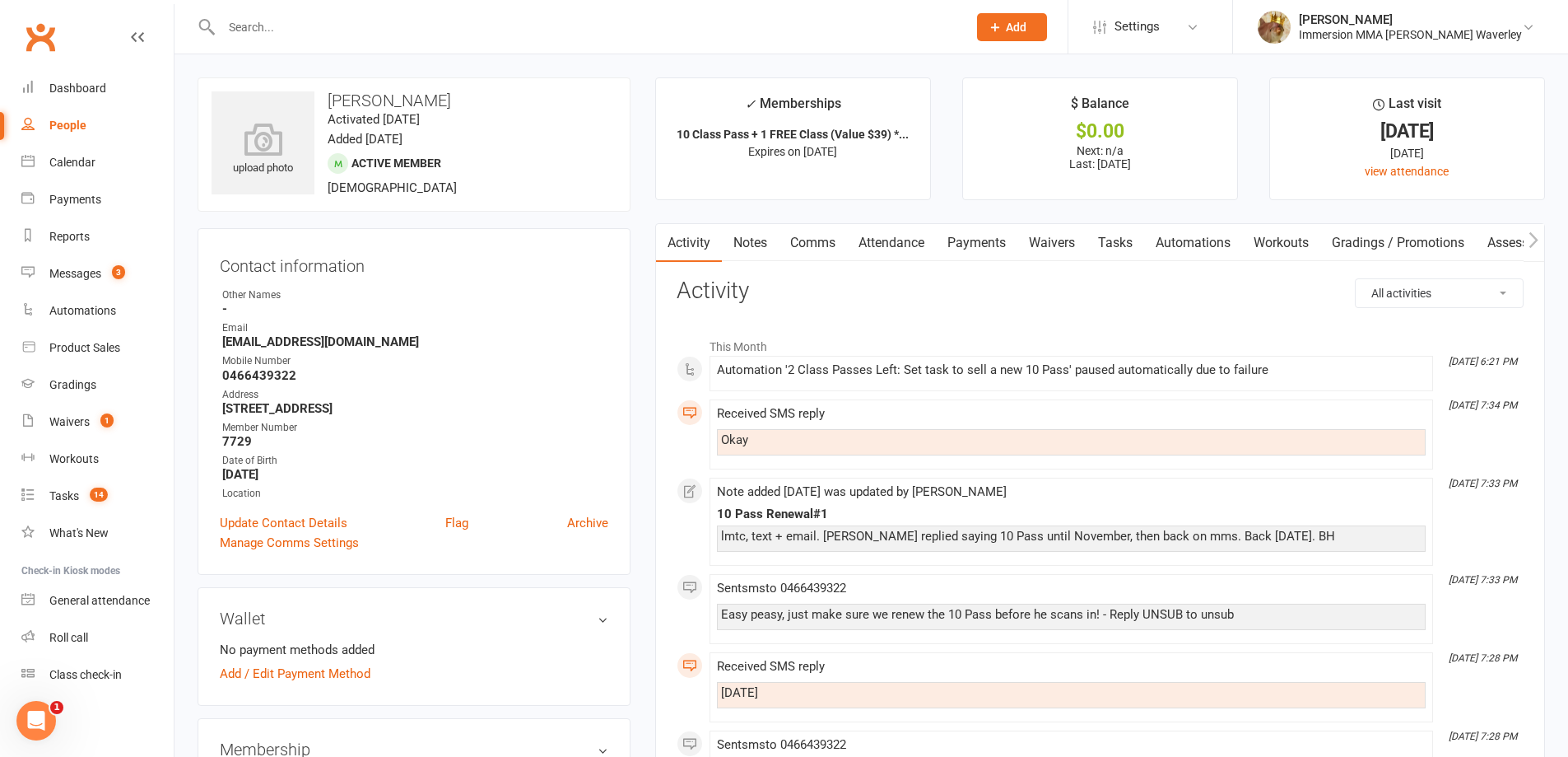
click at [741, 254] on link "Notes" at bounding box center [750, 243] width 57 height 38
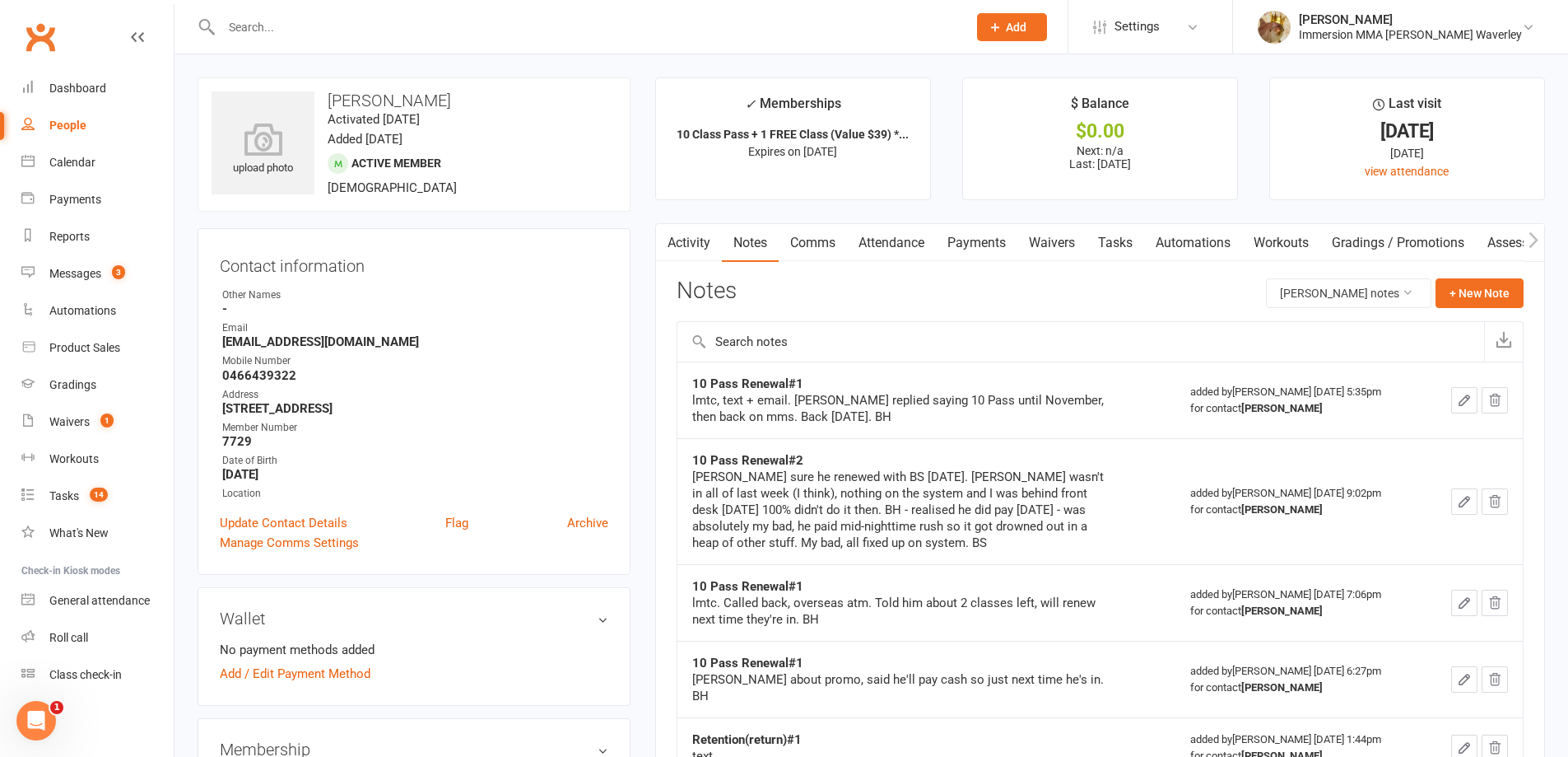
click at [973, 293] on div "Notes Ji Forbes's notes + New Note" at bounding box center [1100, 299] width 847 height 42
drag, startPoint x: 803, startPoint y: 375, endPoint x: 695, endPoint y: 364, distance: 108.6
click at [695, 364] on td "10 Pass Renewal#1 lmtc, text + email. Stewart replied saying 10 Pass until Nove…" at bounding box center [927, 399] width 499 height 77
copy strong "10 Pass Renewal#1"
click at [1497, 283] on button "+ New Note" at bounding box center [1480, 292] width 88 height 29
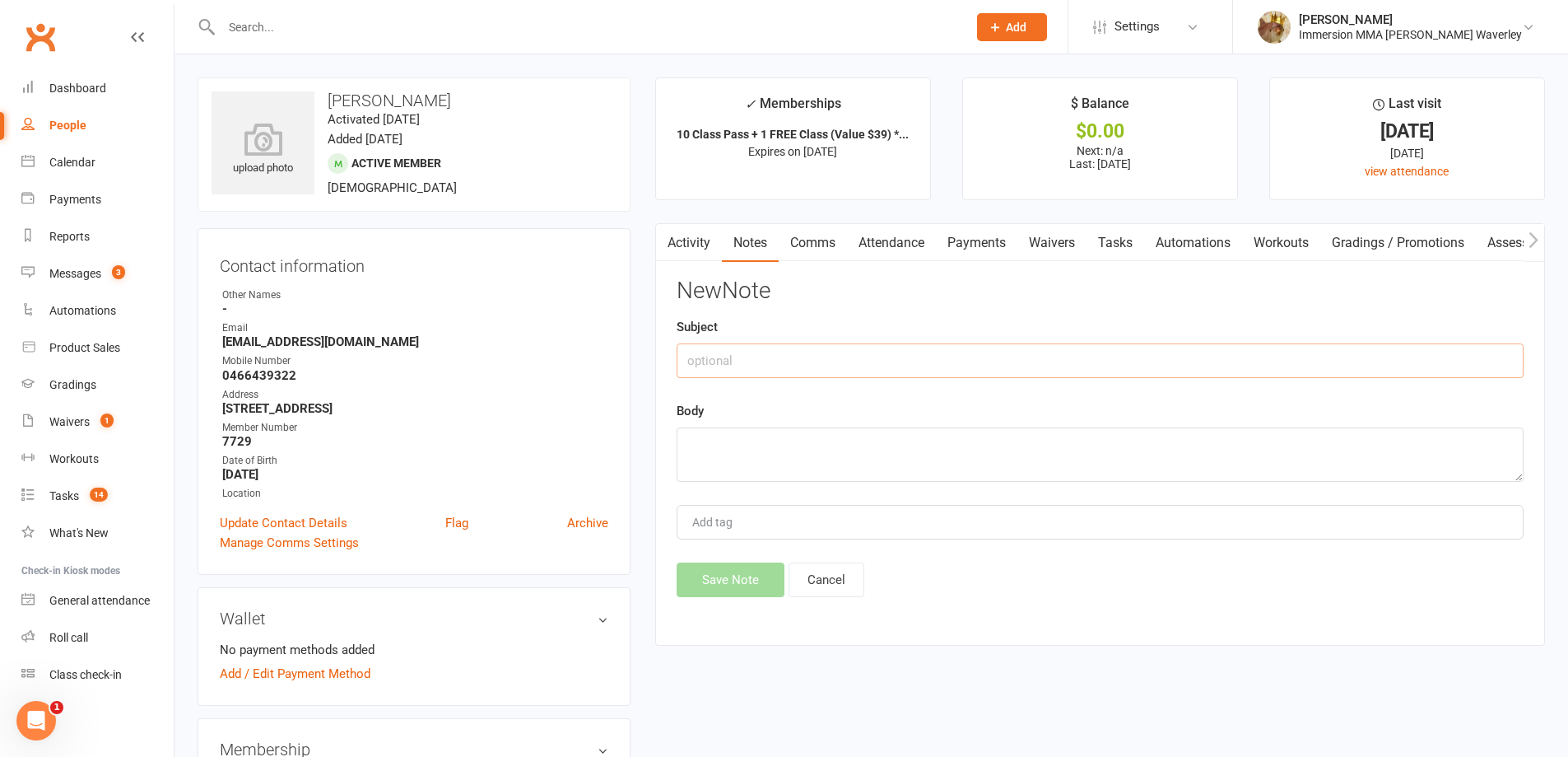
click at [1321, 353] on input "text" at bounding box center [1100, 360] width 847 height 35
paste input "10 Pass Renewal#1"
type input "10 Pass Renewal#2 - PAID"
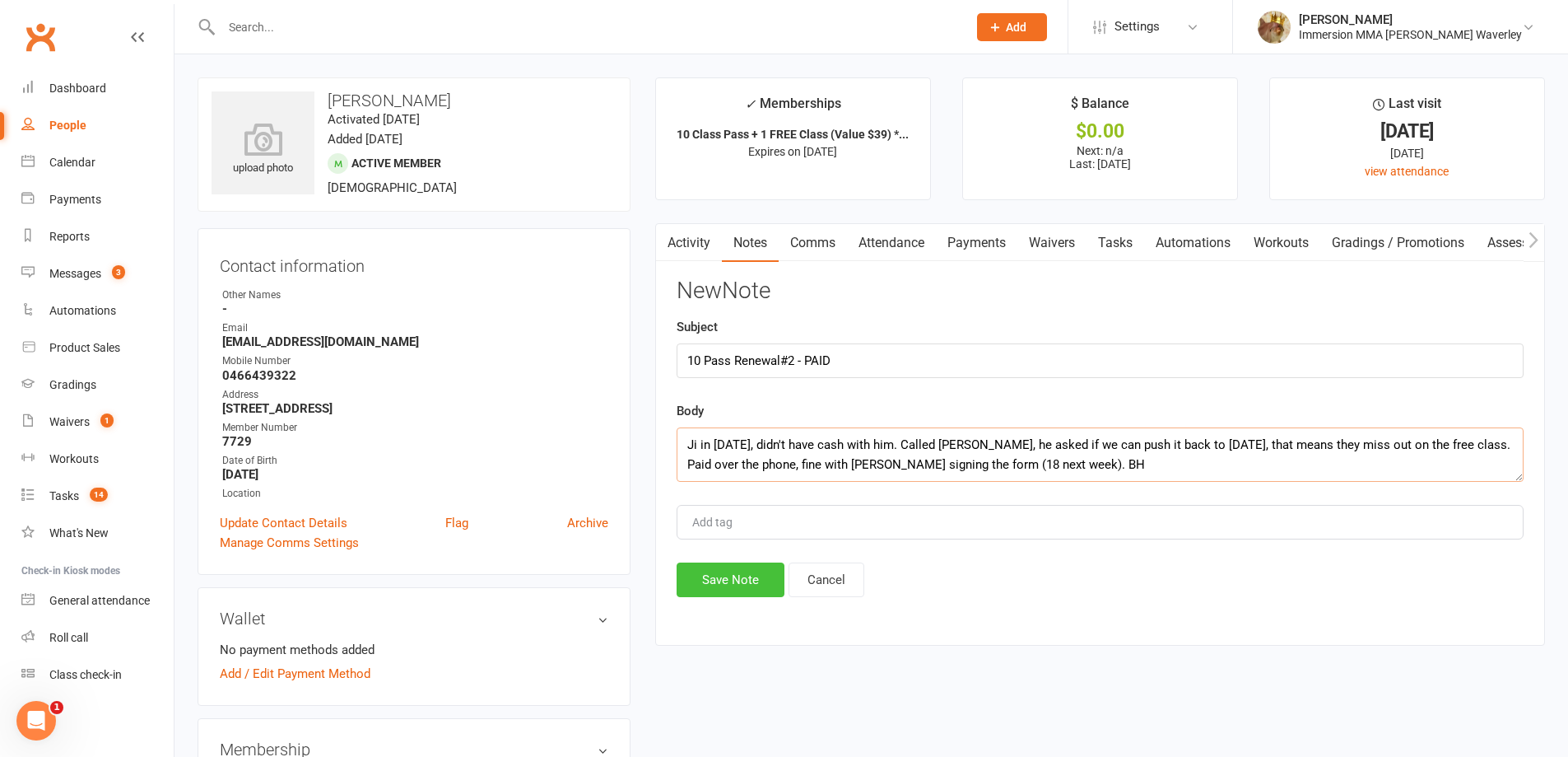
type textarea "Ji in today, didn't have cash with him. Called Stewart, he asked if we can push…"
click at [734, 583] on button "Save Note" at bounding box center [731, 579] width 108 height 35
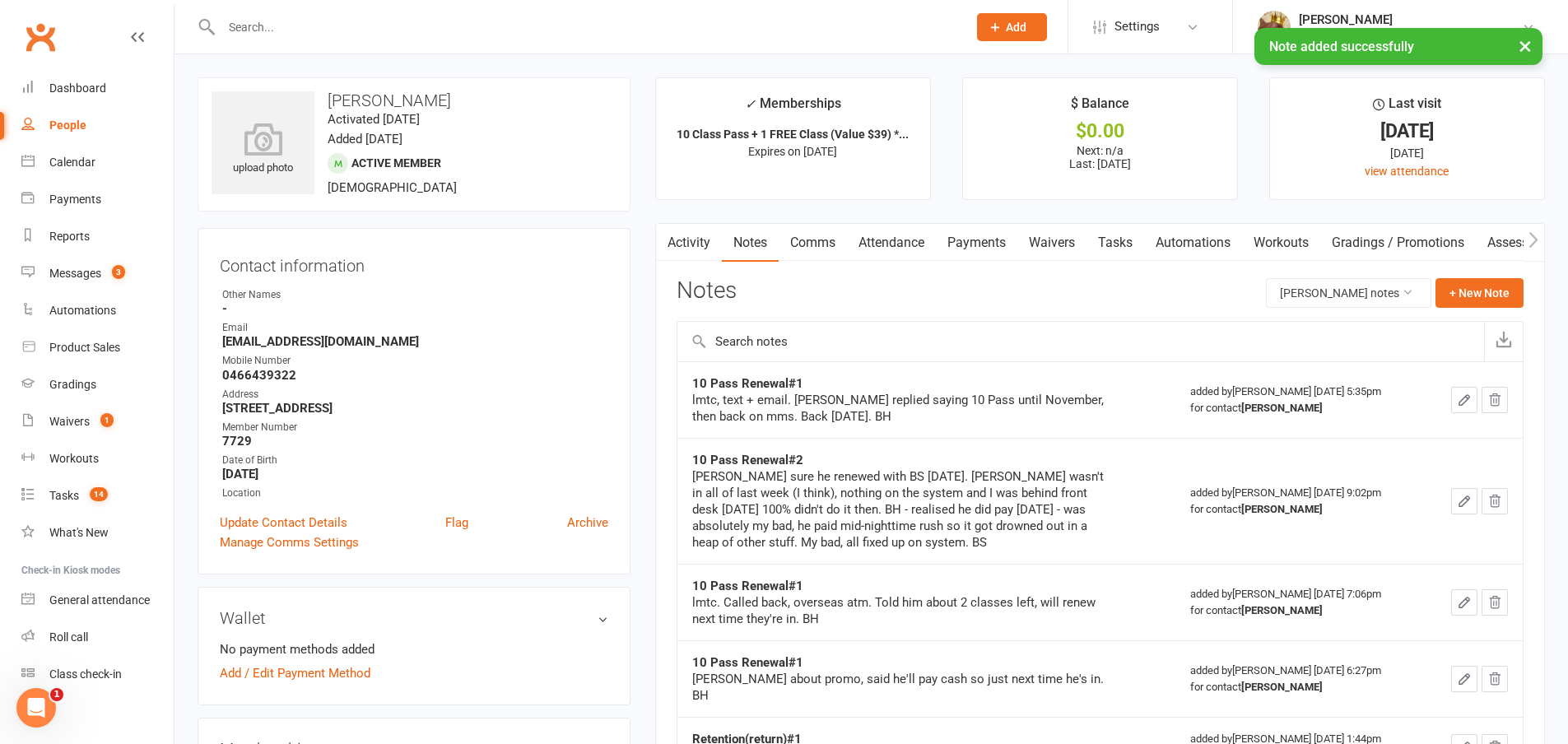
click at [895, 233] on link "Attendance" at bounding box center [891, 242] width 88 height 38
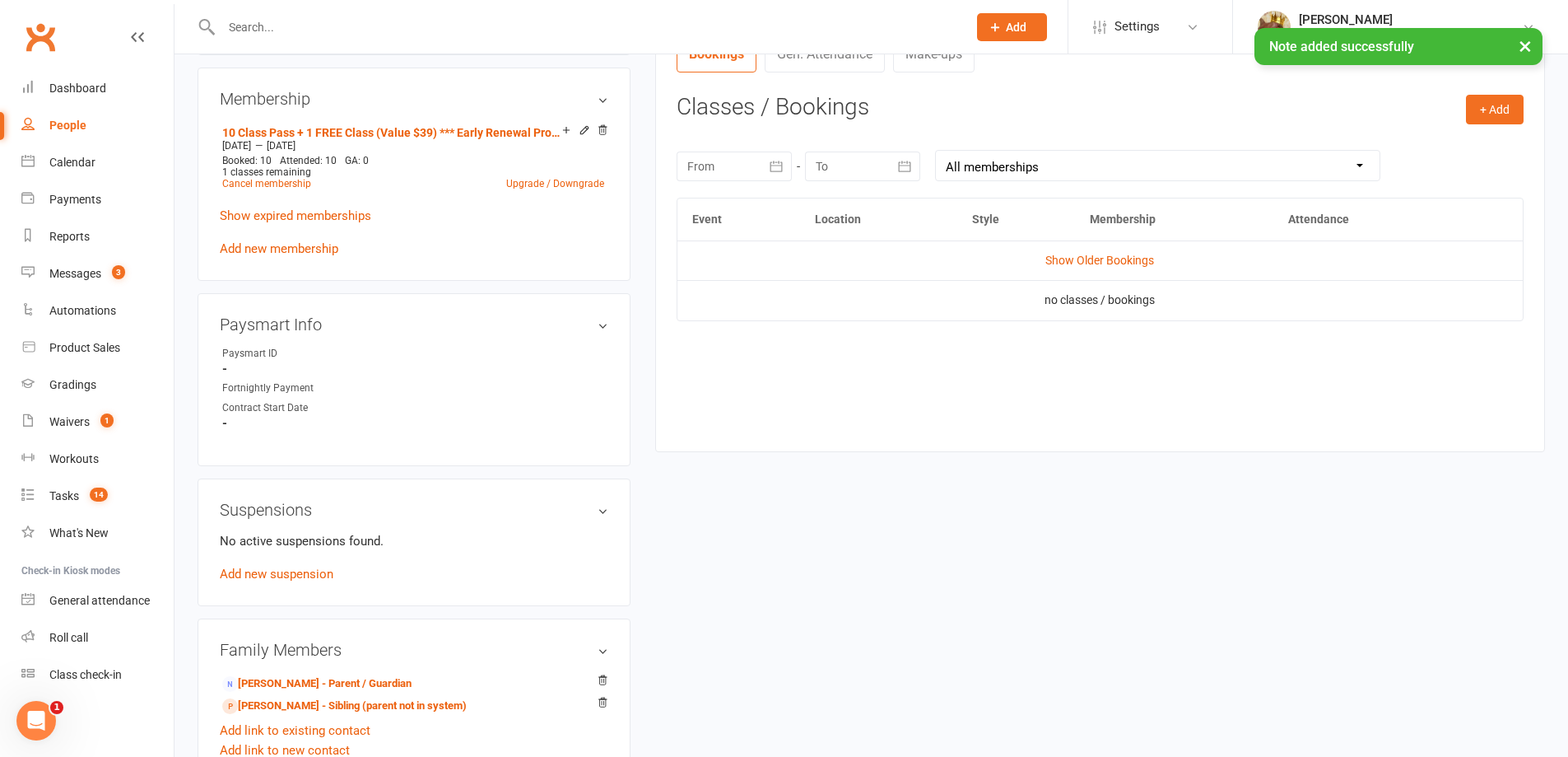
scroll to position [659, 0]
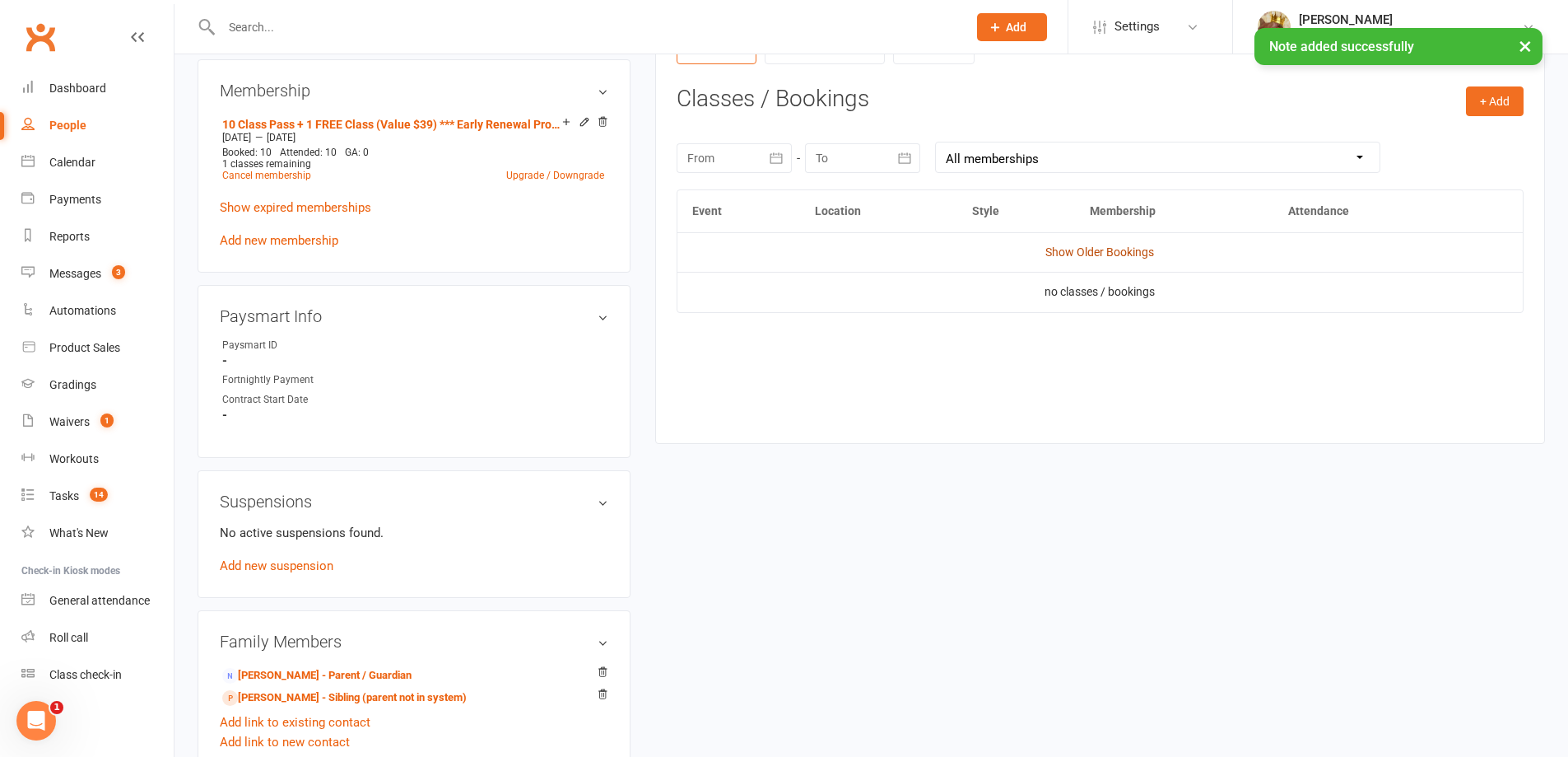
click at [1103, 251] on link "Show Older Bookings" at bounding box center [1099, 251] width 109 height 13
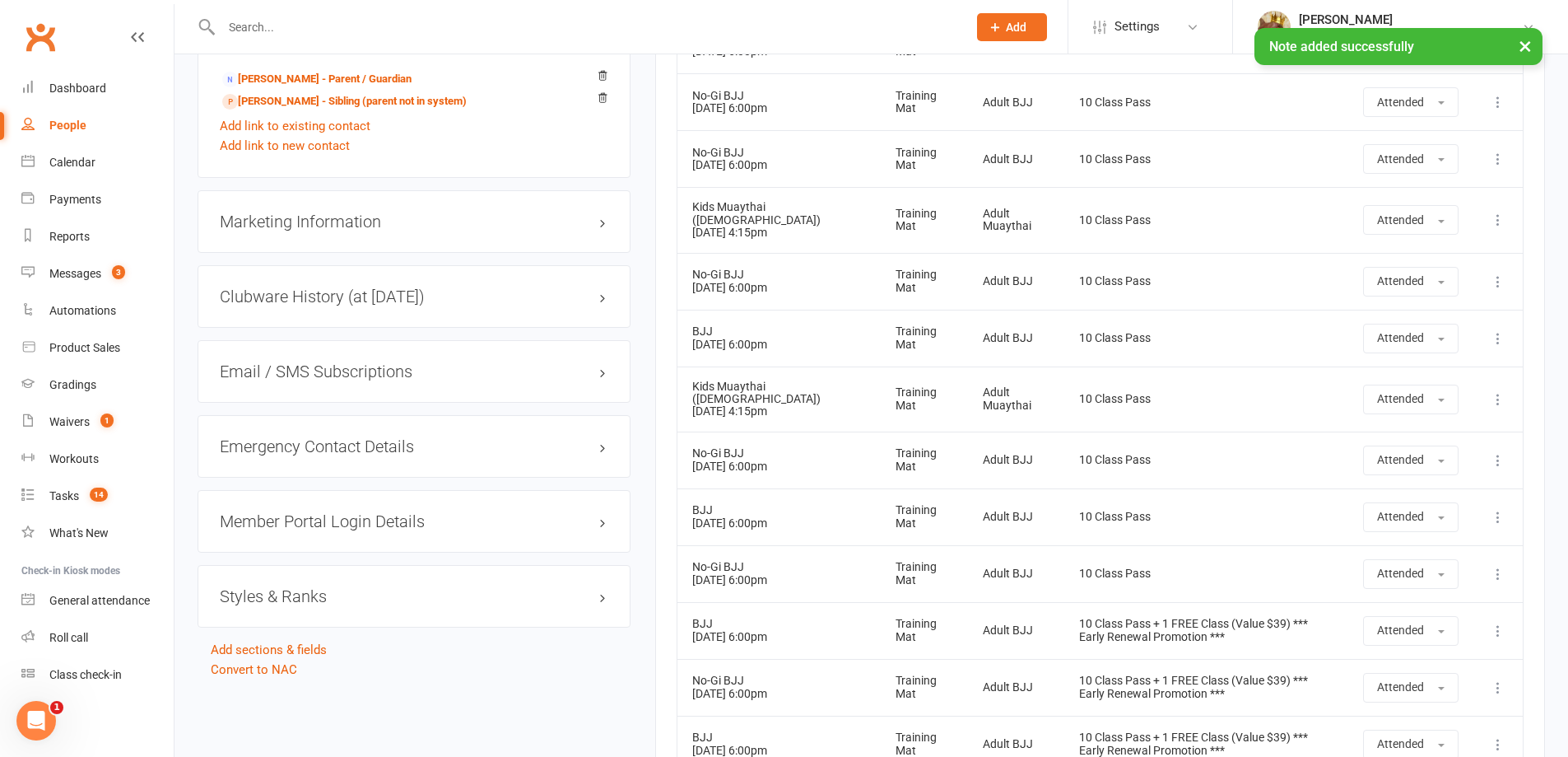
scroll to position [1026, 0]
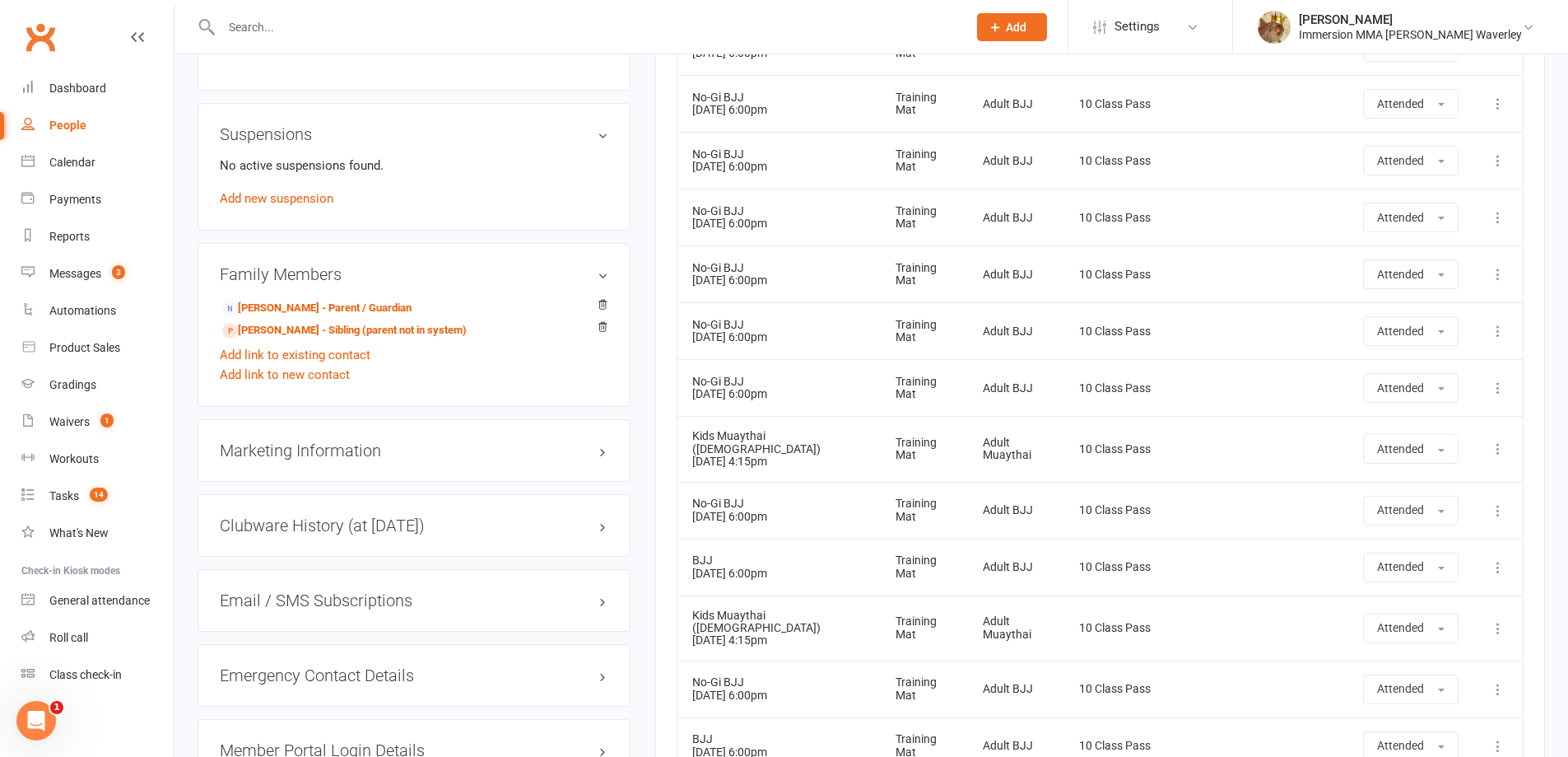
click at [686, 438] on td "Kids Muaythai (8+ yrs old) 14 May 2025 4:15pm" at bounding box center [780, 448] width 204 height 65
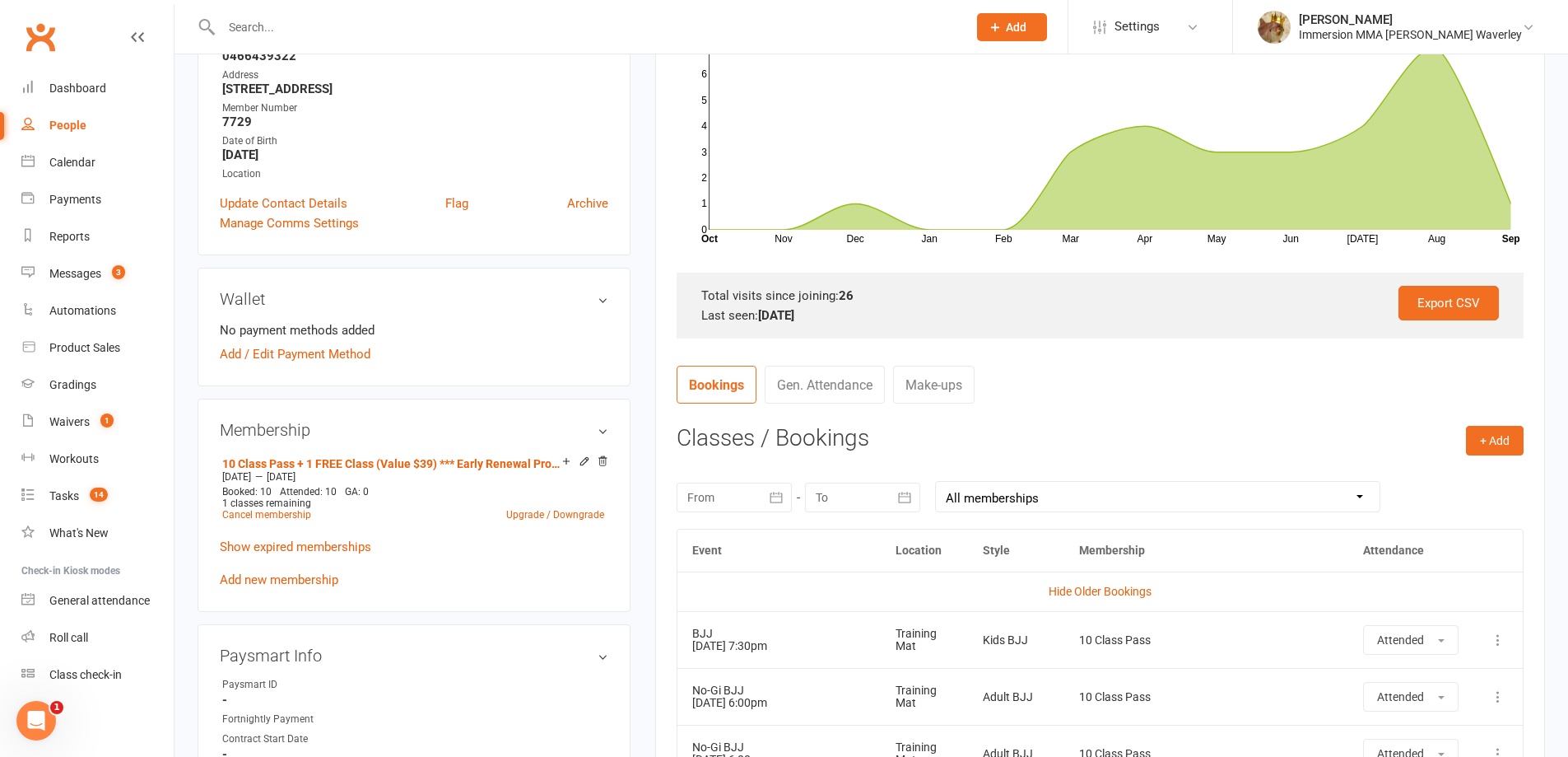
scroll to position [0, 0]
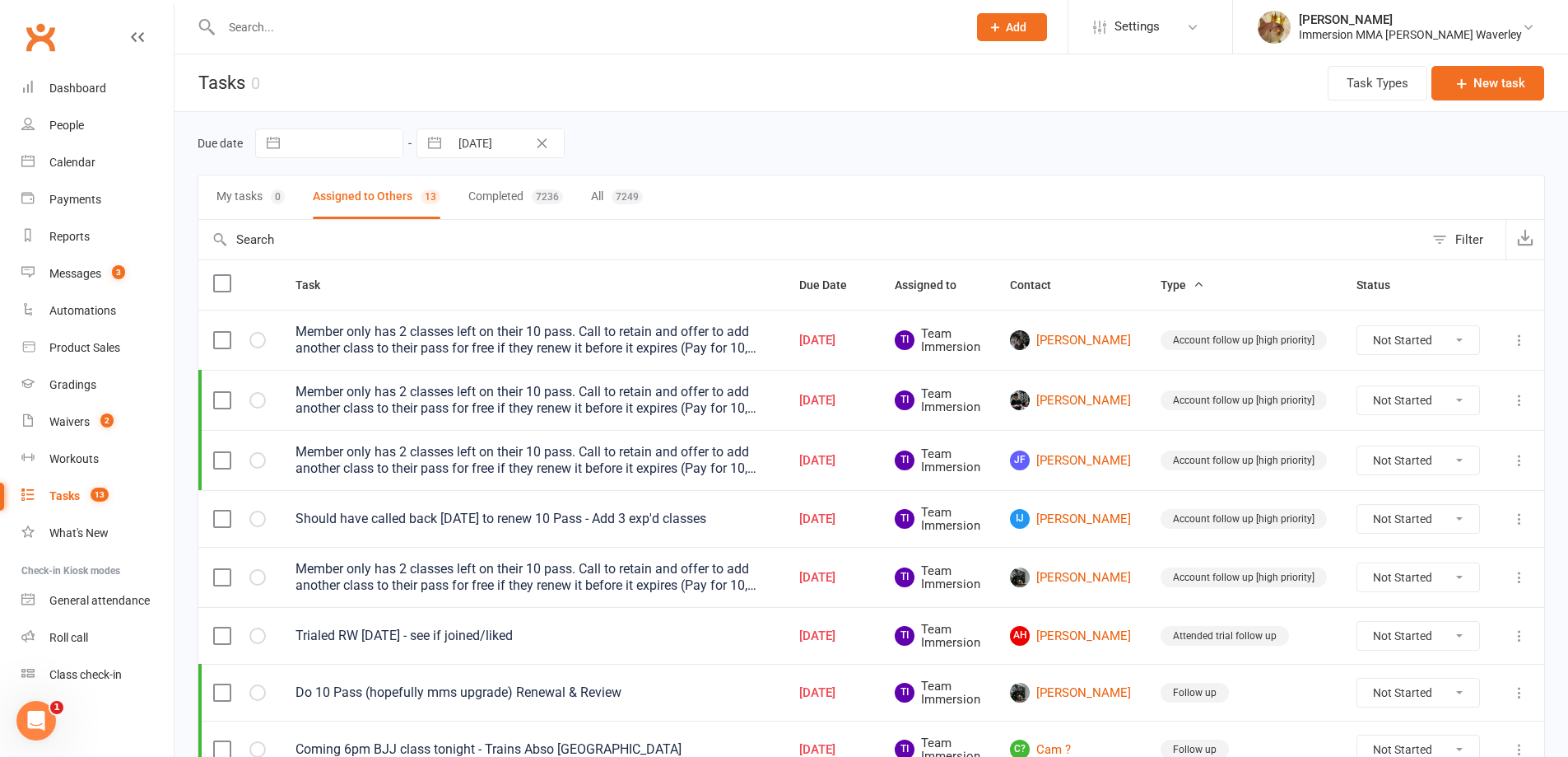
click at [1520, 459] on icon at bounding box center [1519, 460] width 17 height 17
click at [1401, 524] on link "Edit" at bounding box center [1434, 524] width 163 height 33
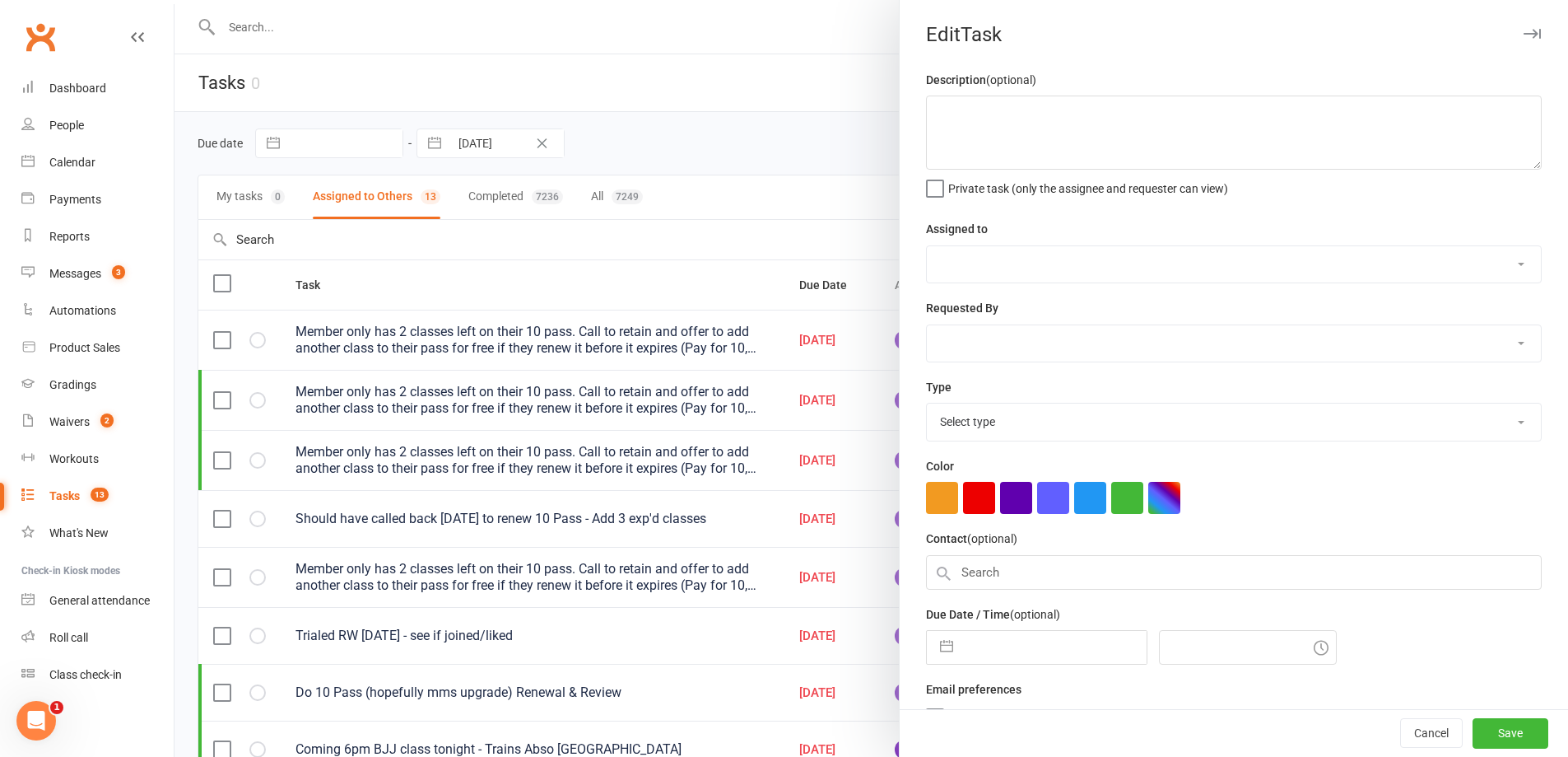
type textarea "Member only has 2 classes left on their 10 pass. Call to retain and offer to ad…"
select select "48837"
type input "[DATE]"
type input "6:15pm"
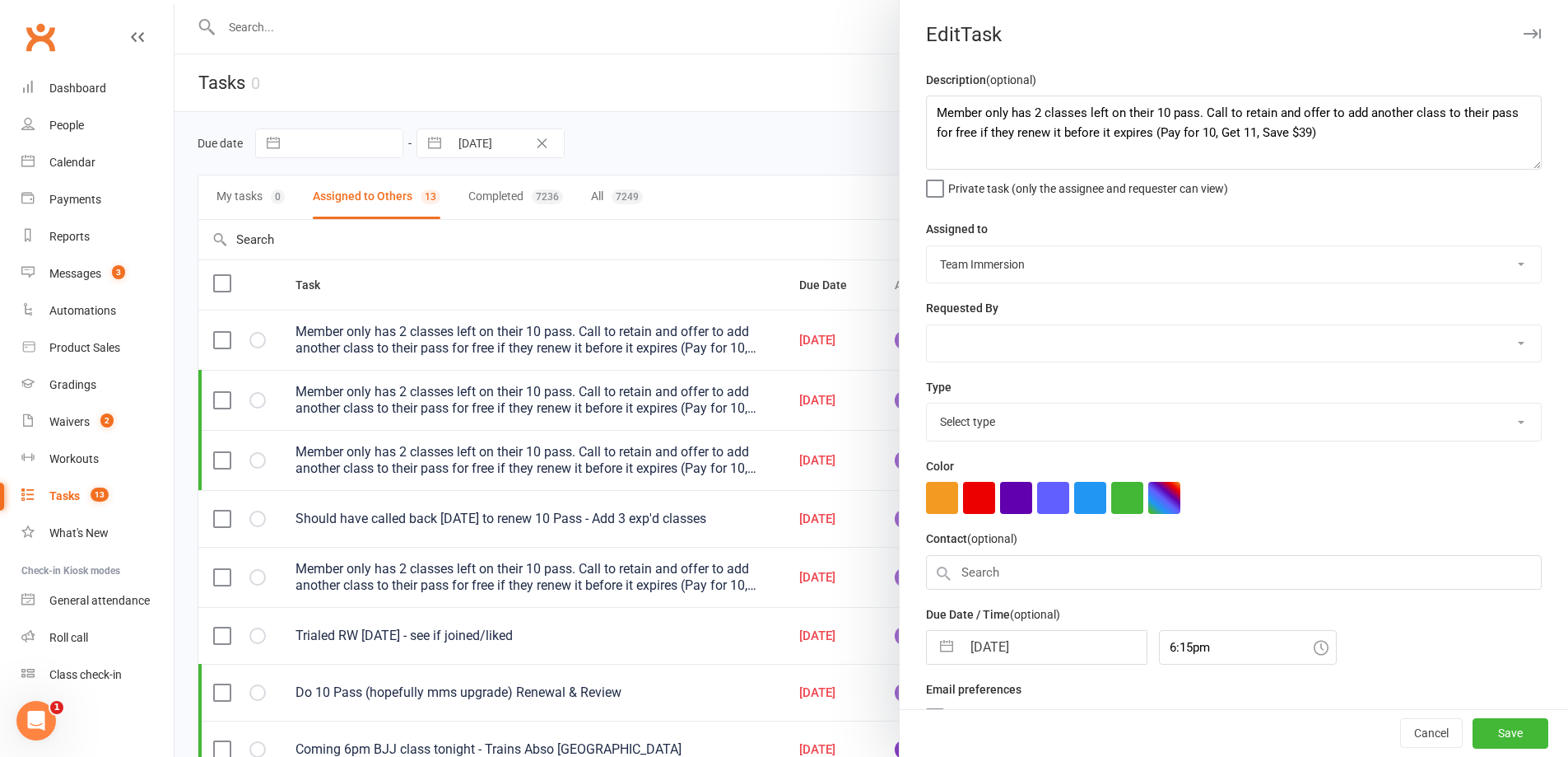
select select "27317"
click at [1149, 146] on textarea "Member only has 2 classes left on their 10 pass. Call to retain and offer to ad…" at bounding box center [1234, 133] width 616 height 74
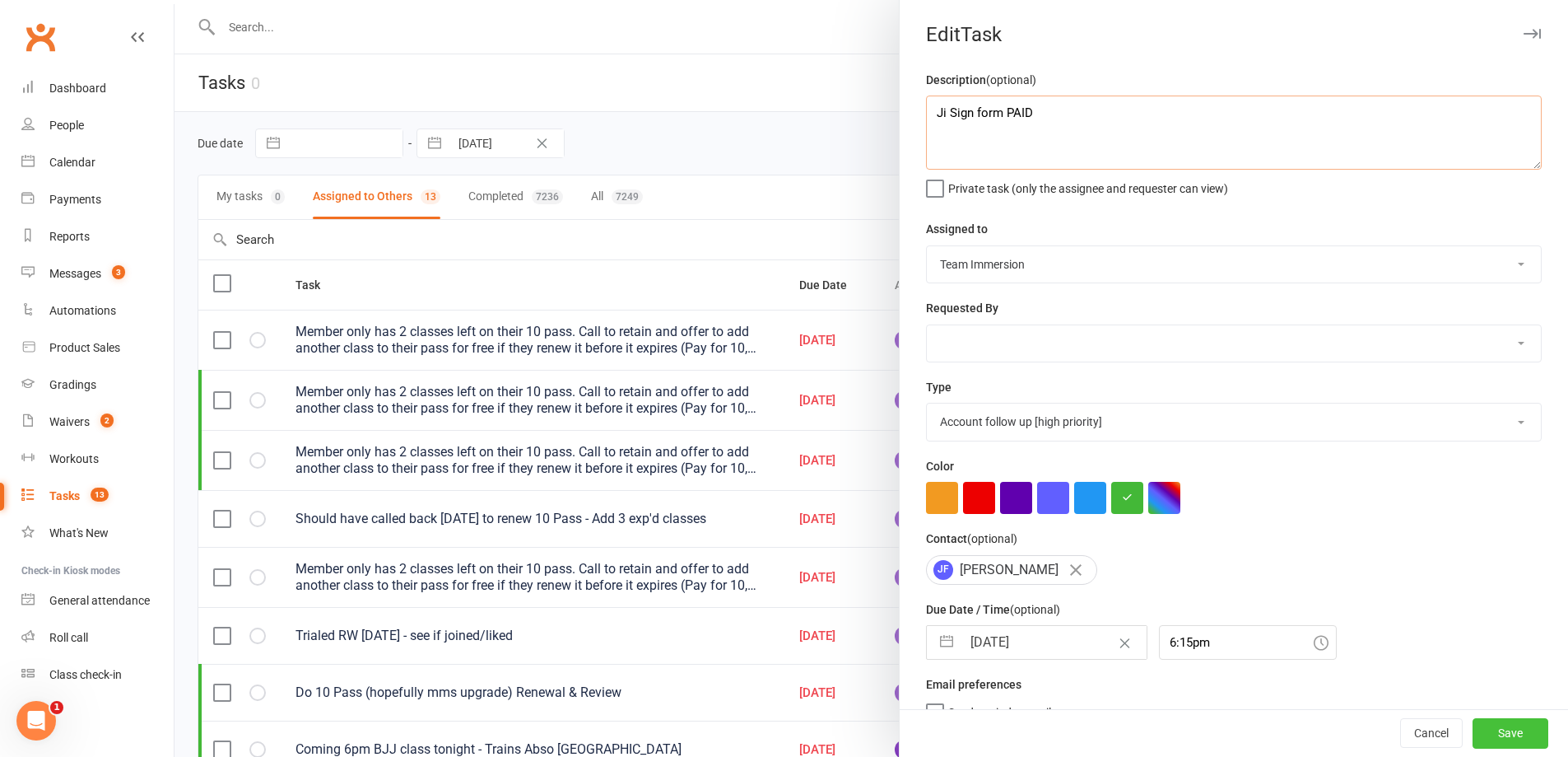
type textarea "Ji Sign form PAID"
click at [1504, 729] on button "Save" at bounding box center [1510, 733] width 76 height 29
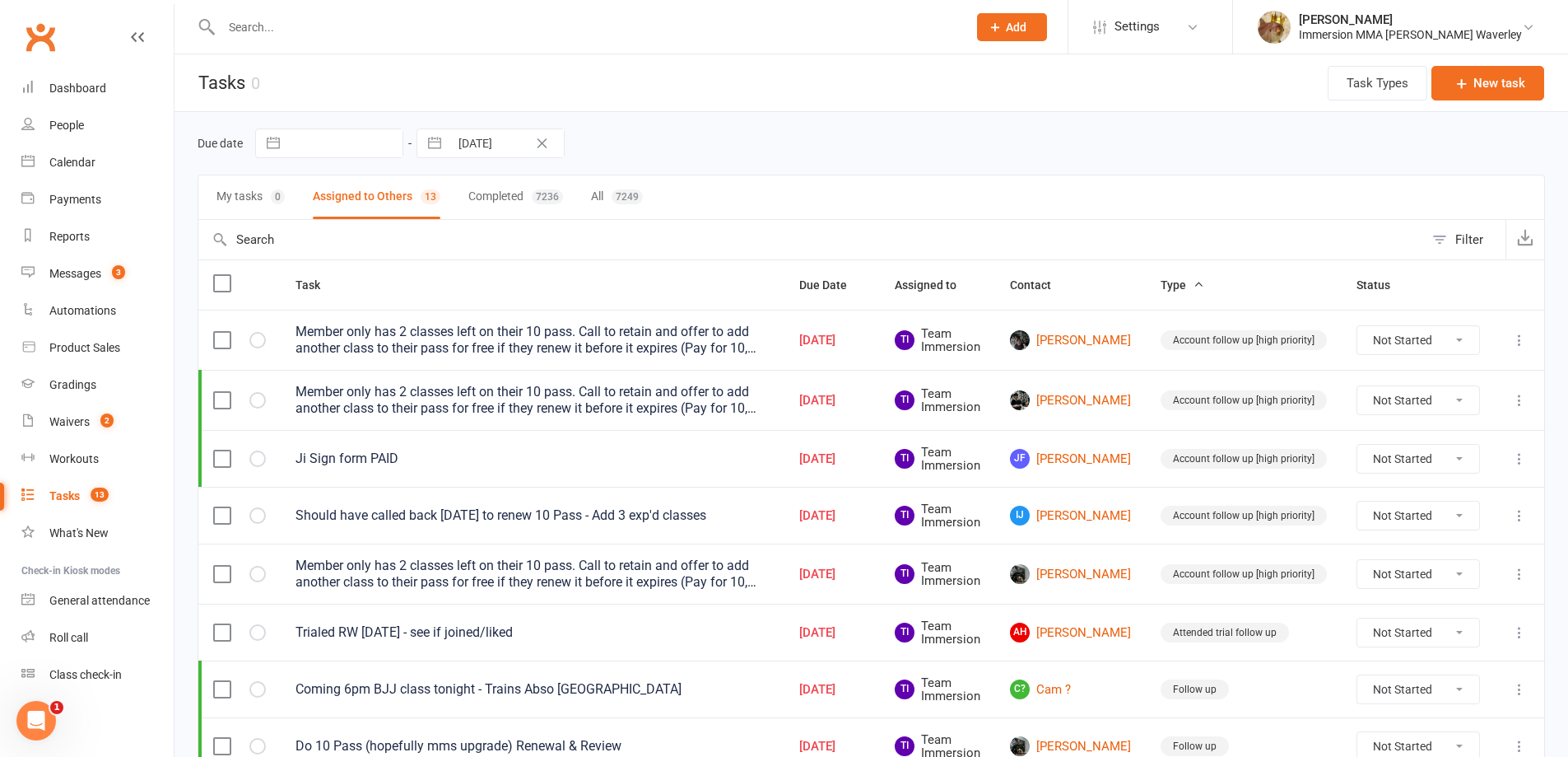
click at [1523, 514] on icon at bounding box center [1519, 515] width 17 height 17
click at [1423, 579] on link "Edit" at bounding box center [1434, 579] width 163 height 33
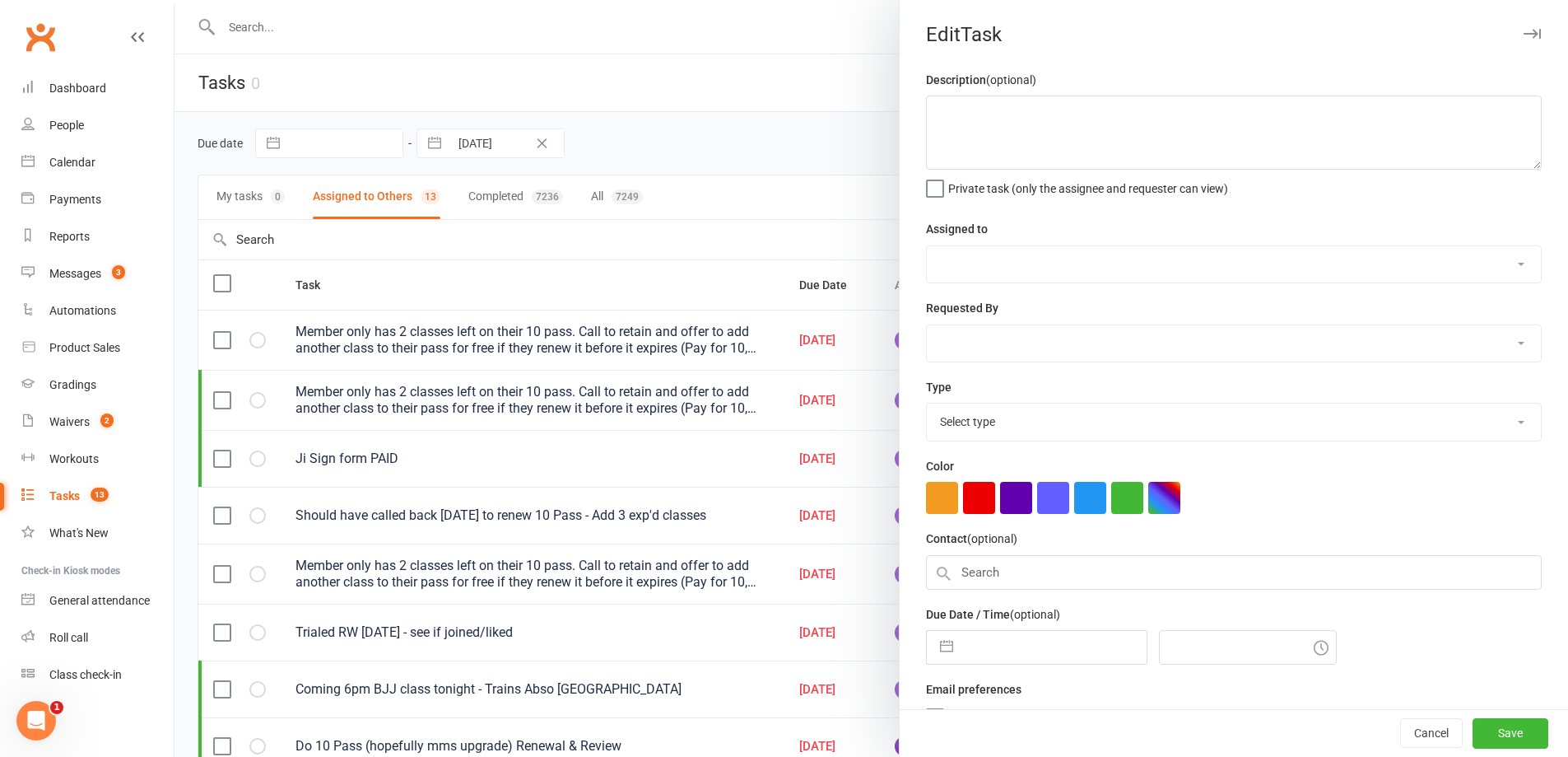
type textarea "Should have called back yesterday to renew 10 Pass - Add 3 exp'd classes"
select select "48837"
select select "48840"
type input "[DATE]"
type input "1:30am"
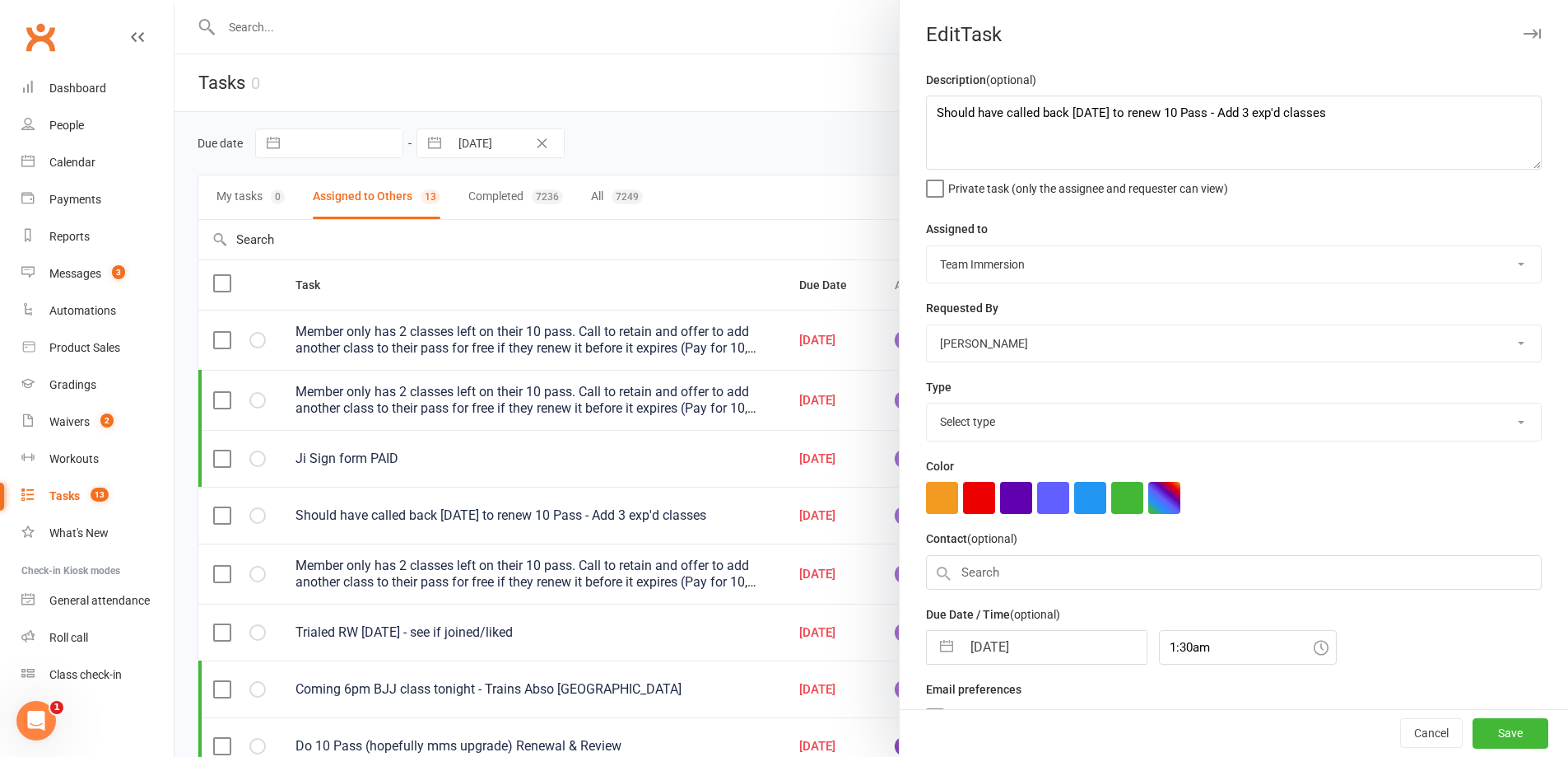
select select "27317"
click at [995, 578] on div "IJ Ishaan Jeyakumar" at bounding box center [1011, 569] width 171 height 29
click at [736, 583] on div at bounding box center [871, 378] width 1394 height 757
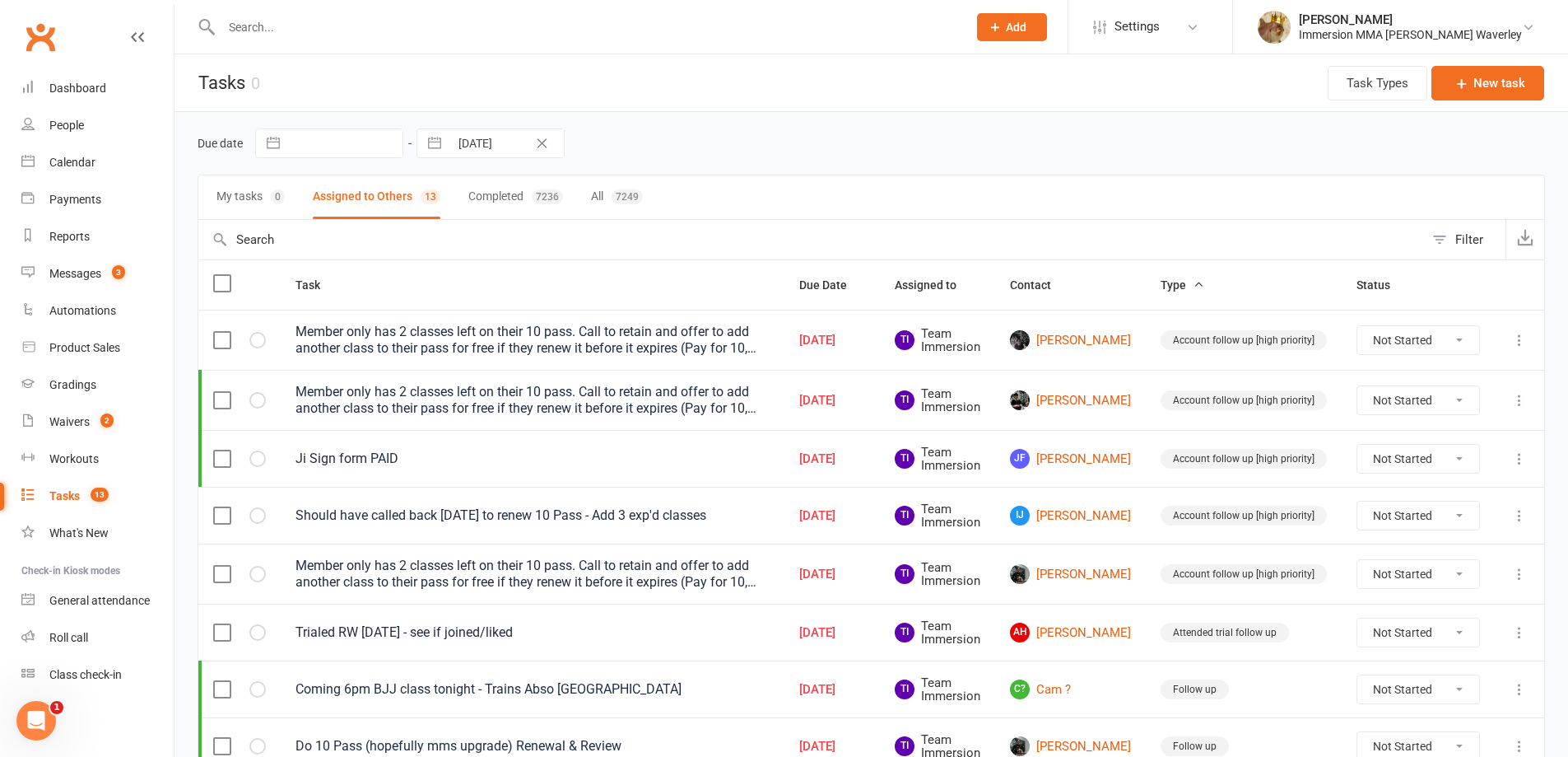
click at [456, 150] on input "10 Sep 2025" at bounding box center [506, 143] width 114 height 28
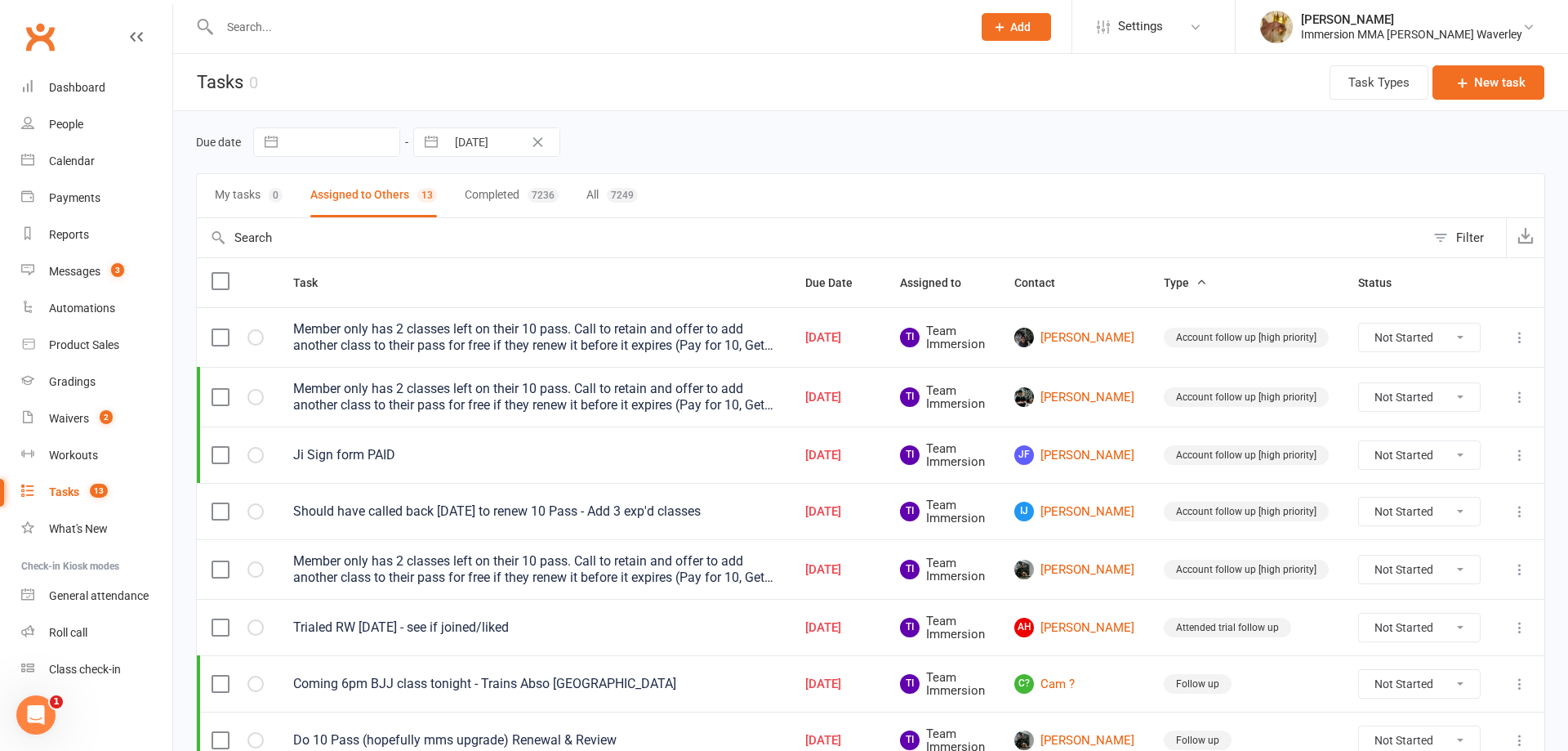
select select "7"
select select "2025"
select select "8"
select select "2025"
select select "9"
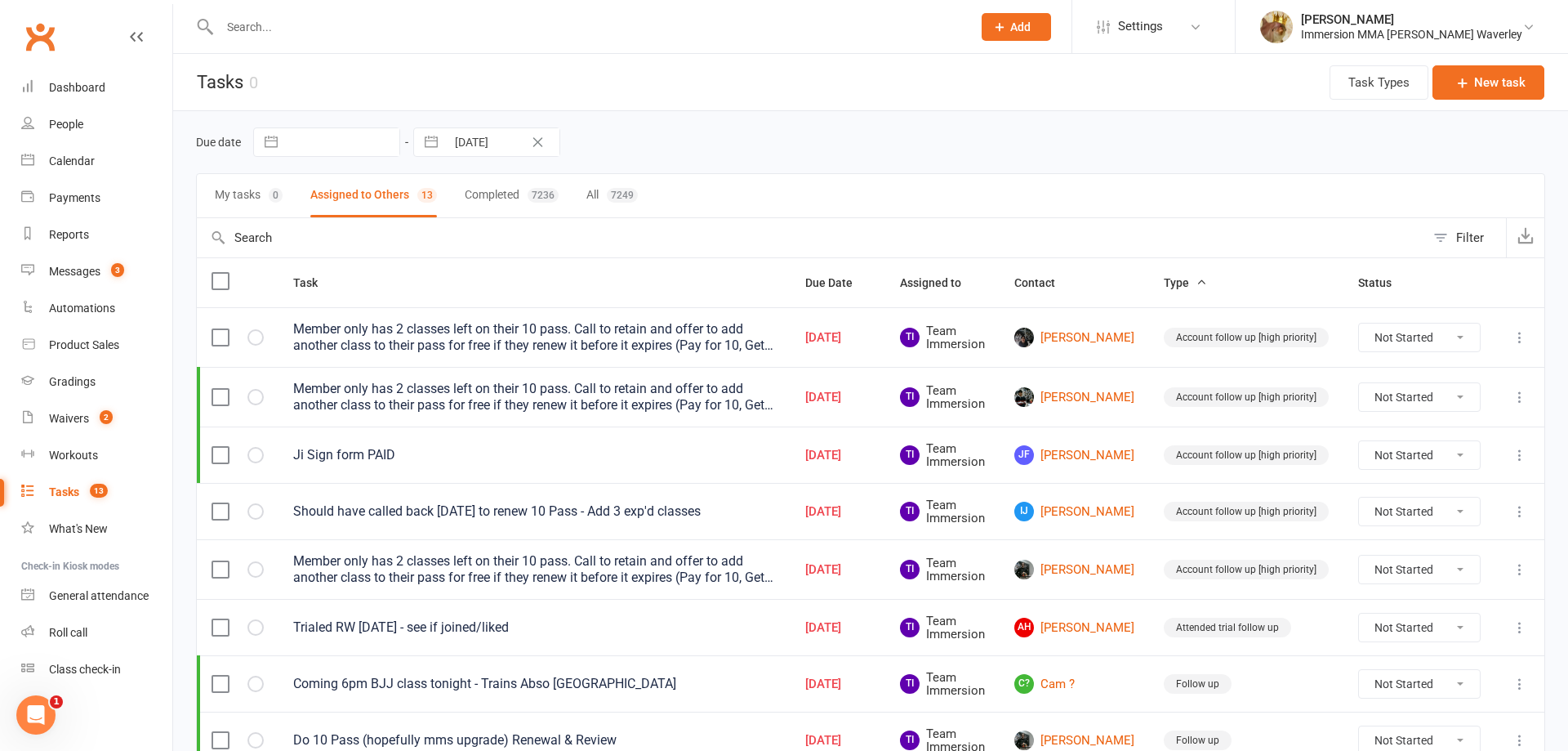
select select "2025"
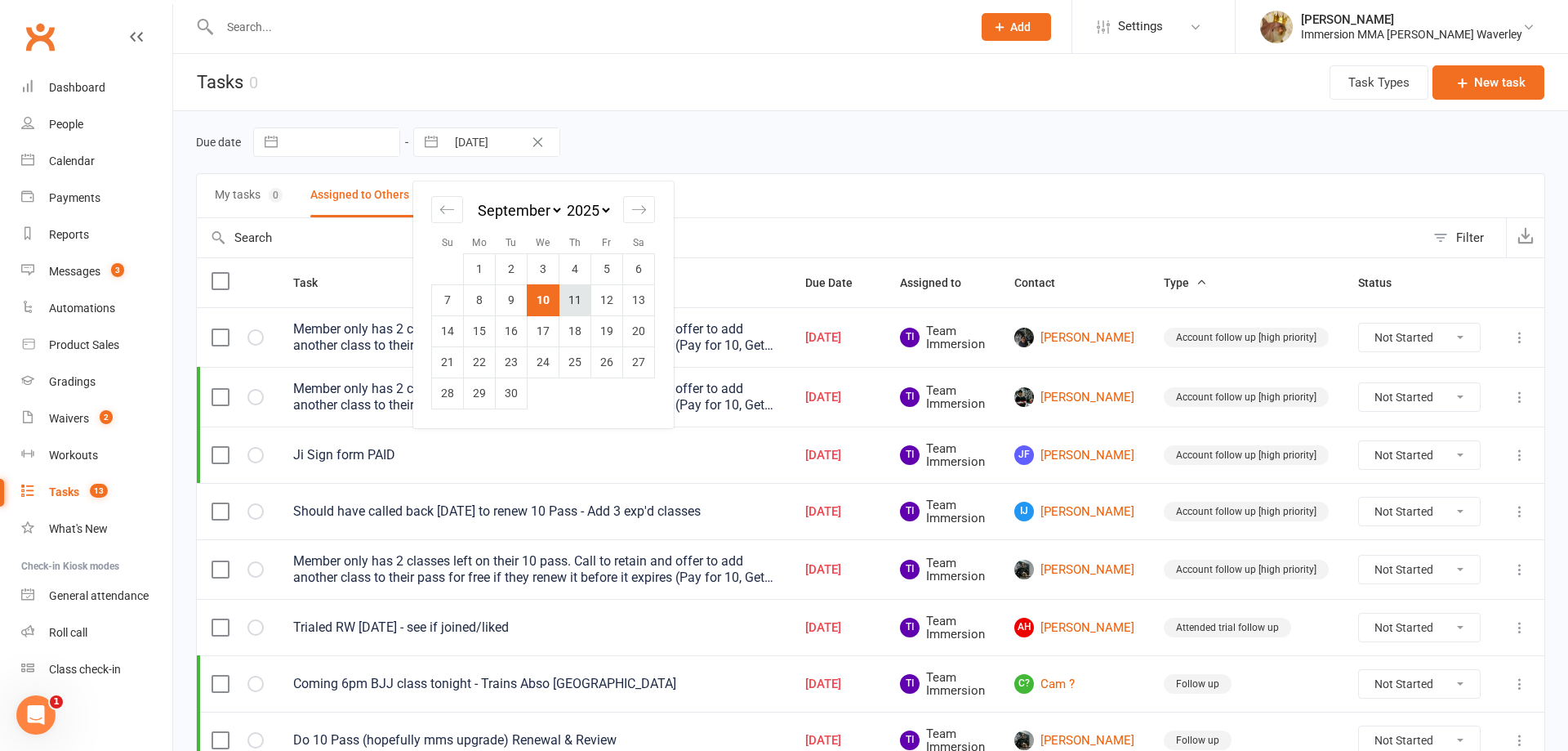
click at [574, 301] on td "11" at bounding box center [575, 300] width 32 height 31
type input "11 Sep 2025"
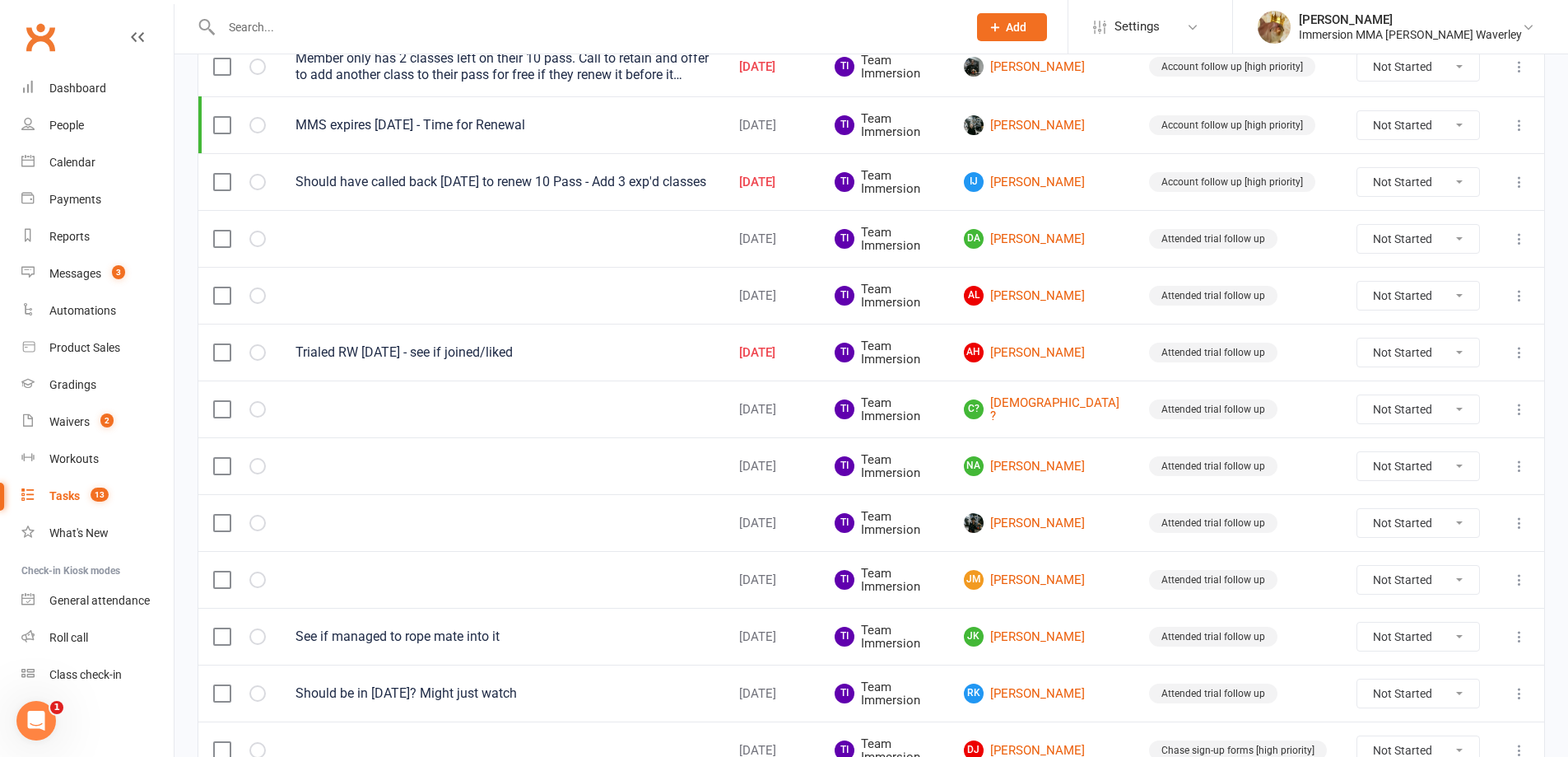
scroll to position [1098, 0]
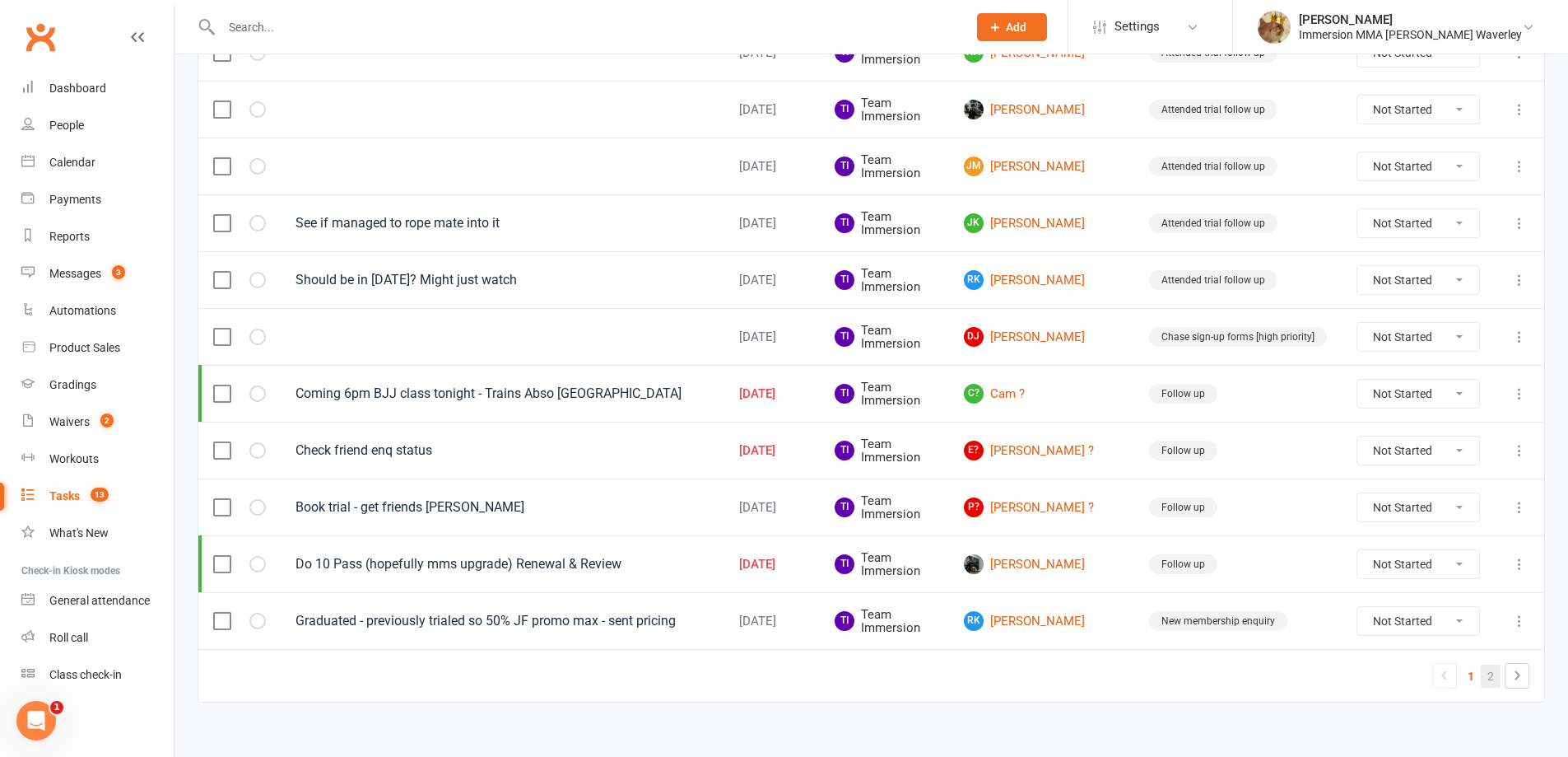
click at [1487, 672] on link "2" at bounding box center [1490, 676] width 19 height 23
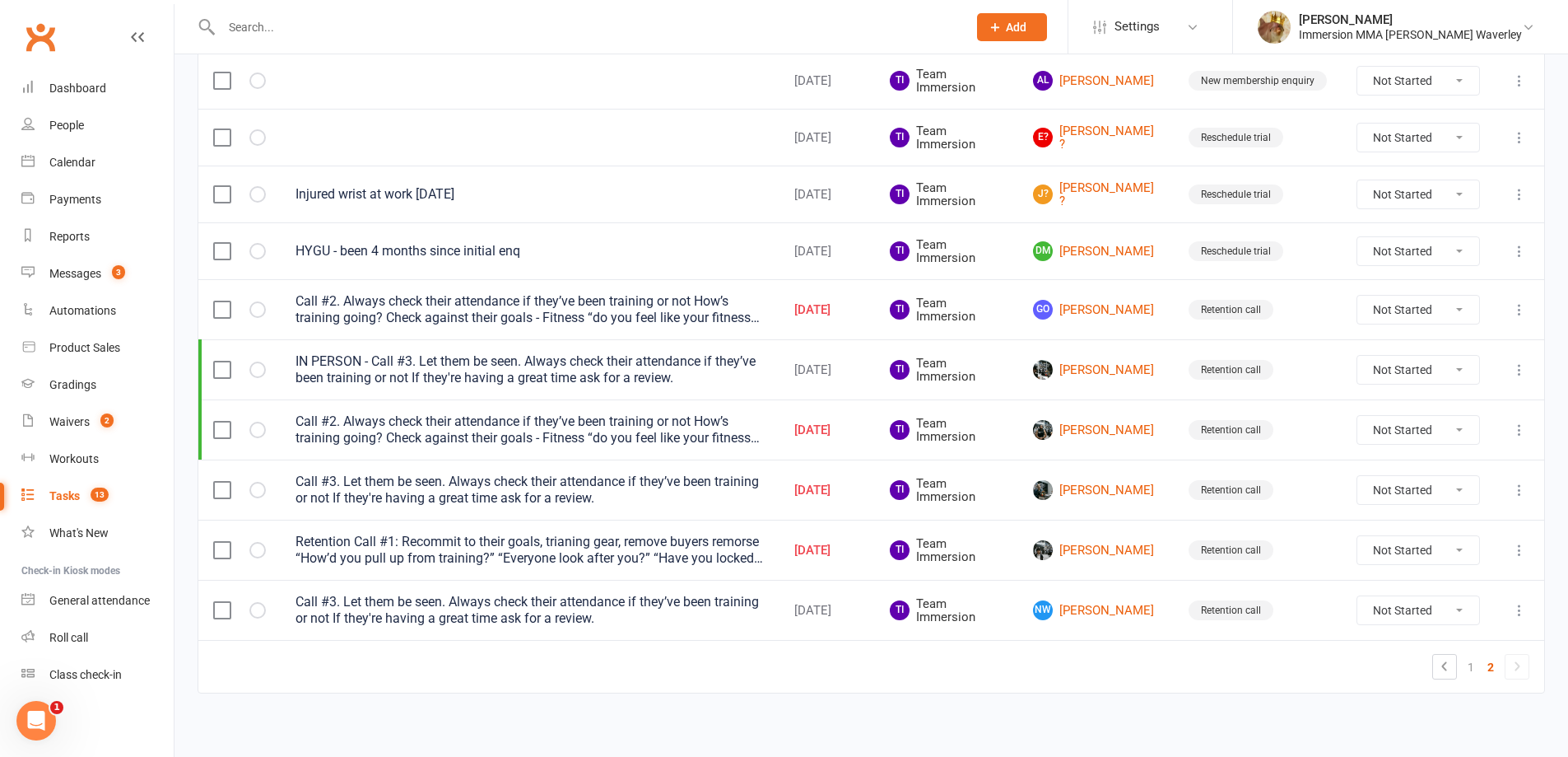
scroll to position [491, 0]
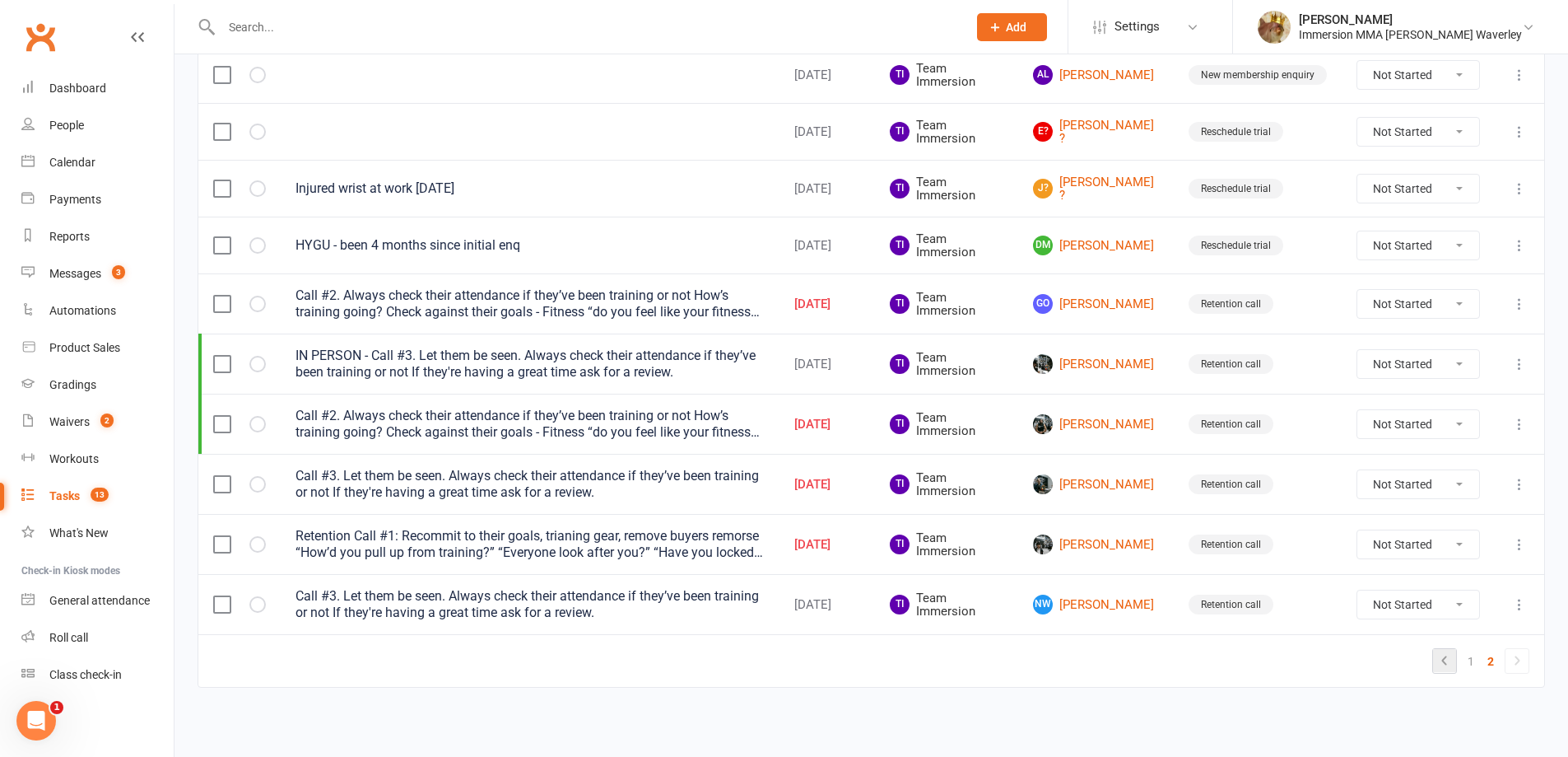
click at [1444, 662] on icon at bounding box center [1445, 660] width 5 height 9
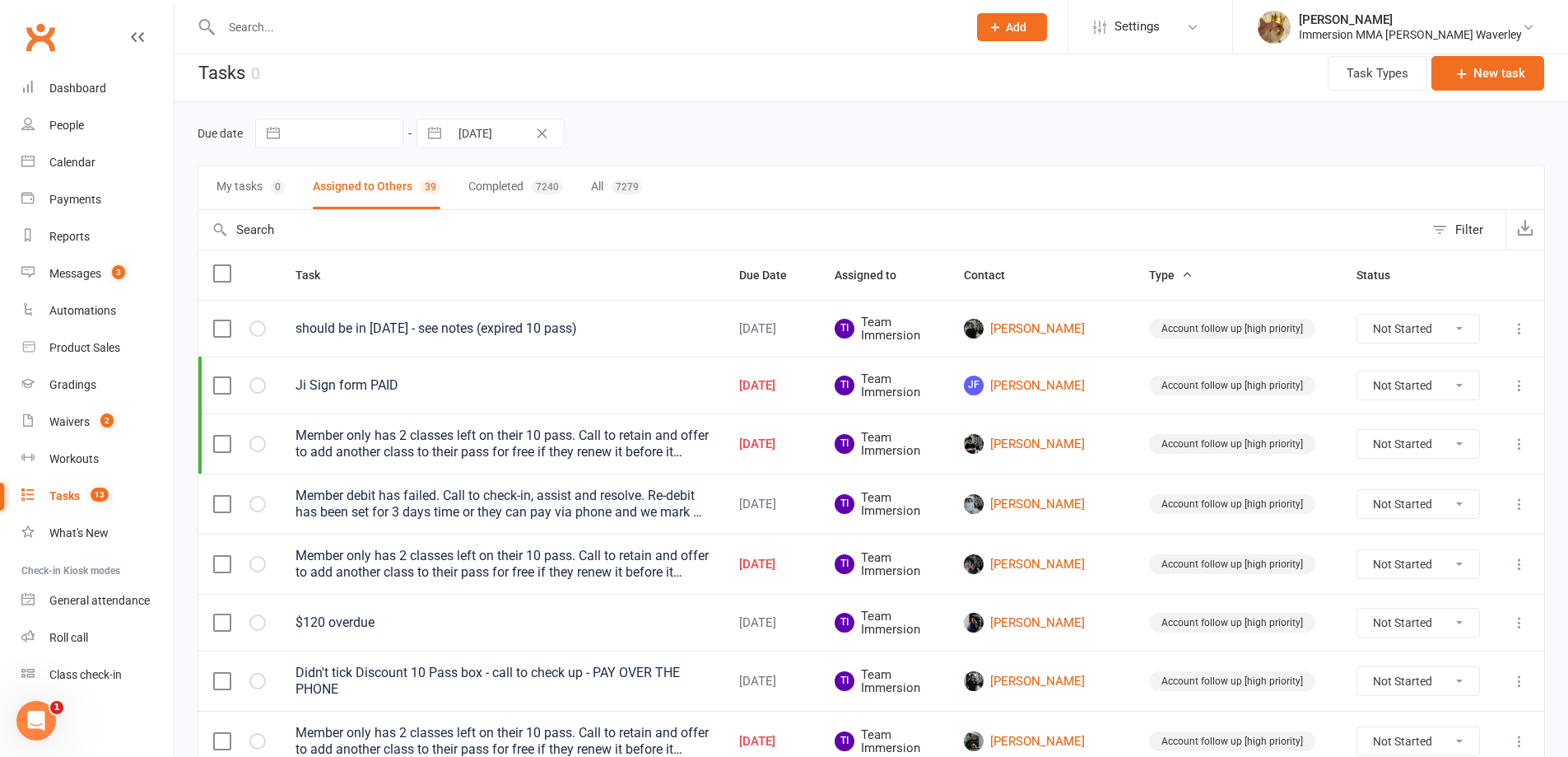
scroll to position [0, 0]
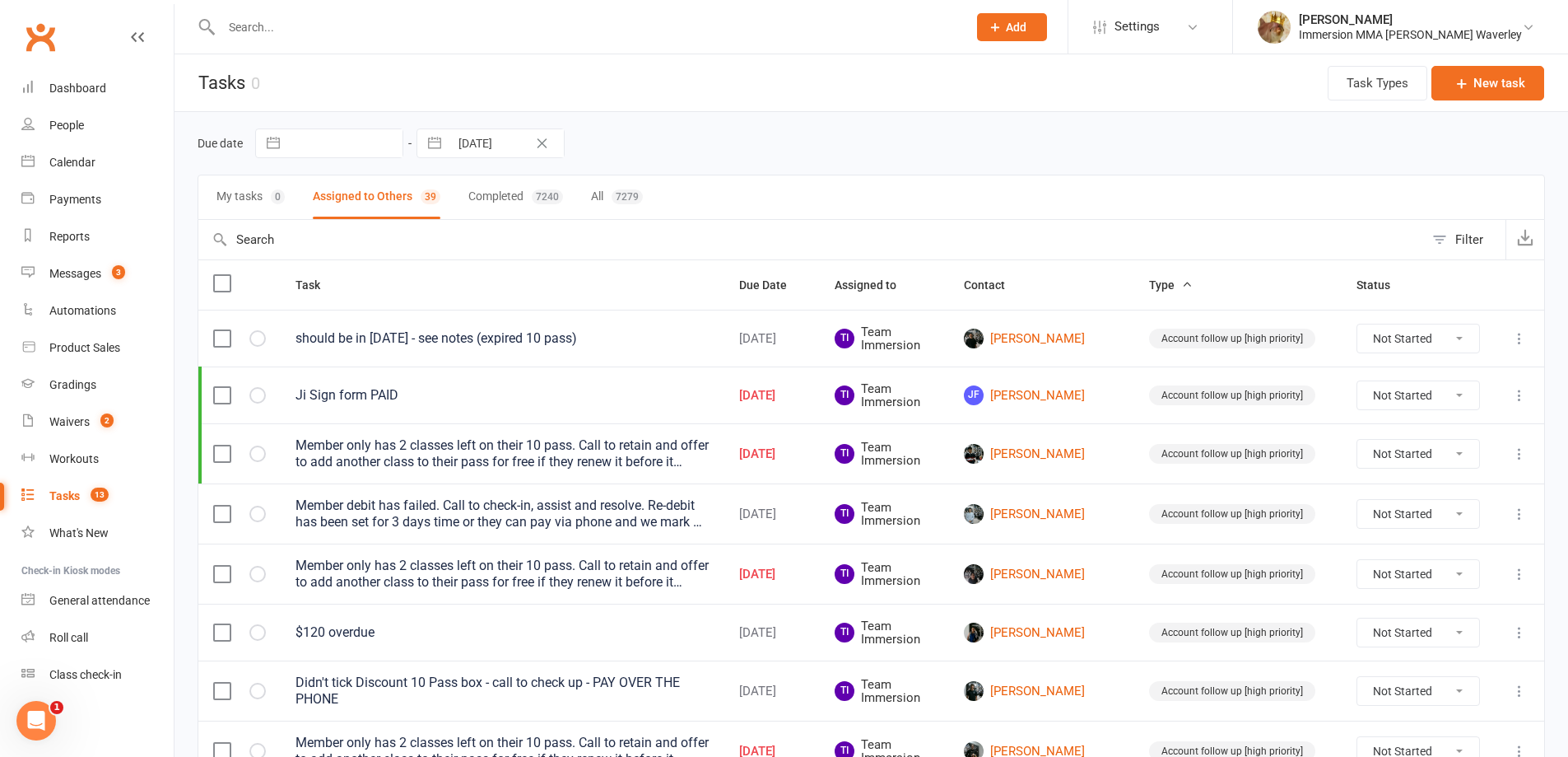
click at [506, 148] on input "11 Sep 2025" at bounding box center [506, 143] width 114 height 28
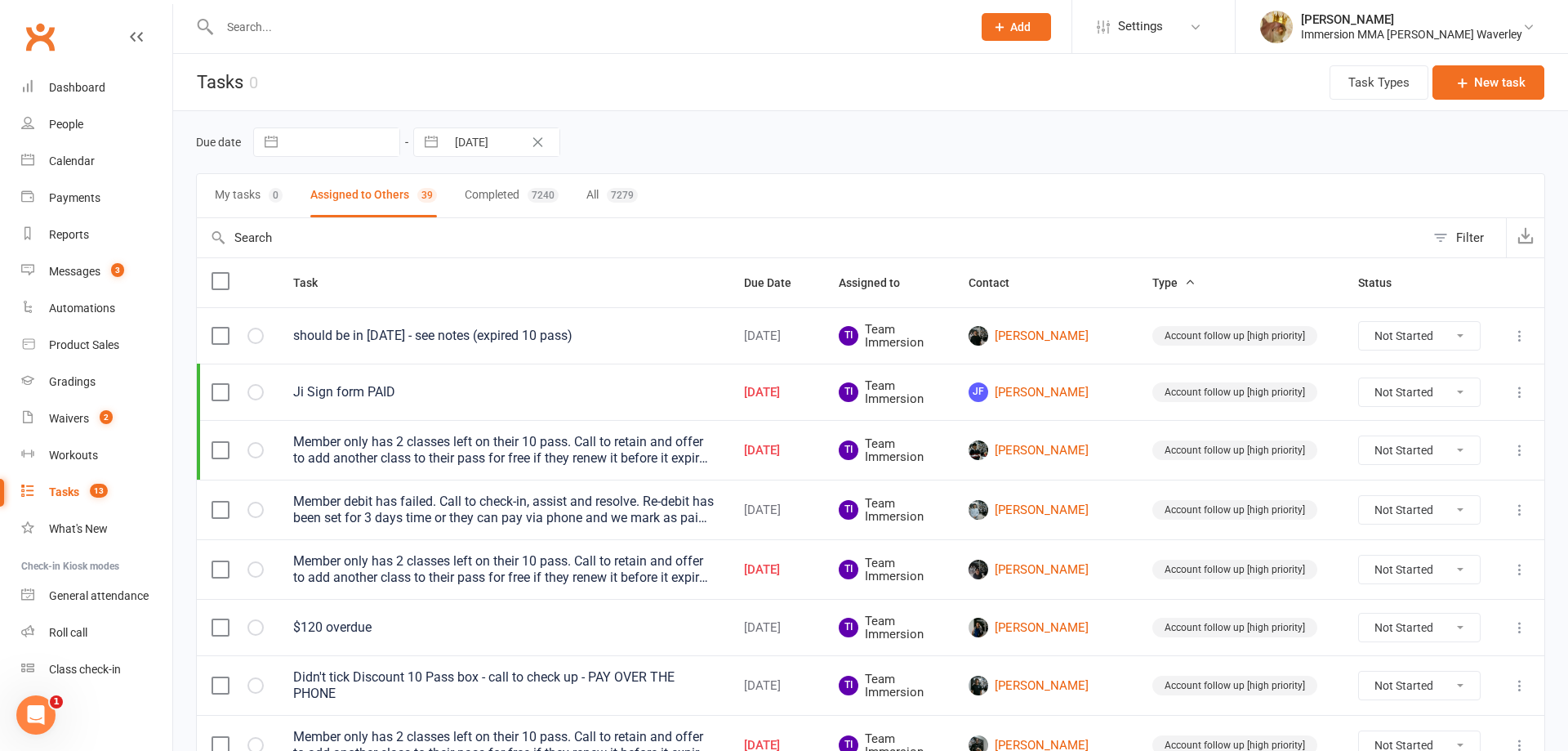
select select "7"
select select "2025"
select select "8"
select select "2025"
select select "9"
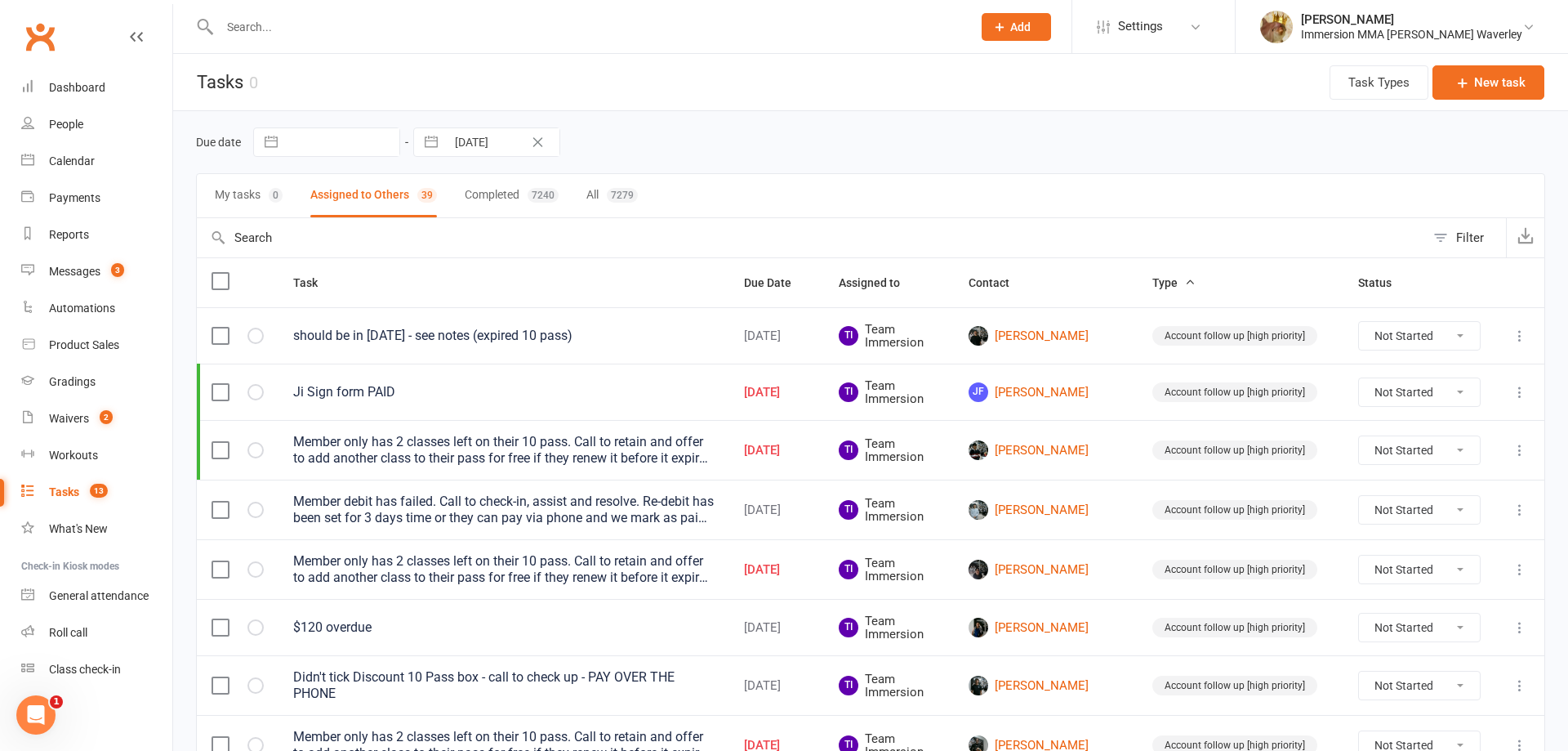
select select "2025"
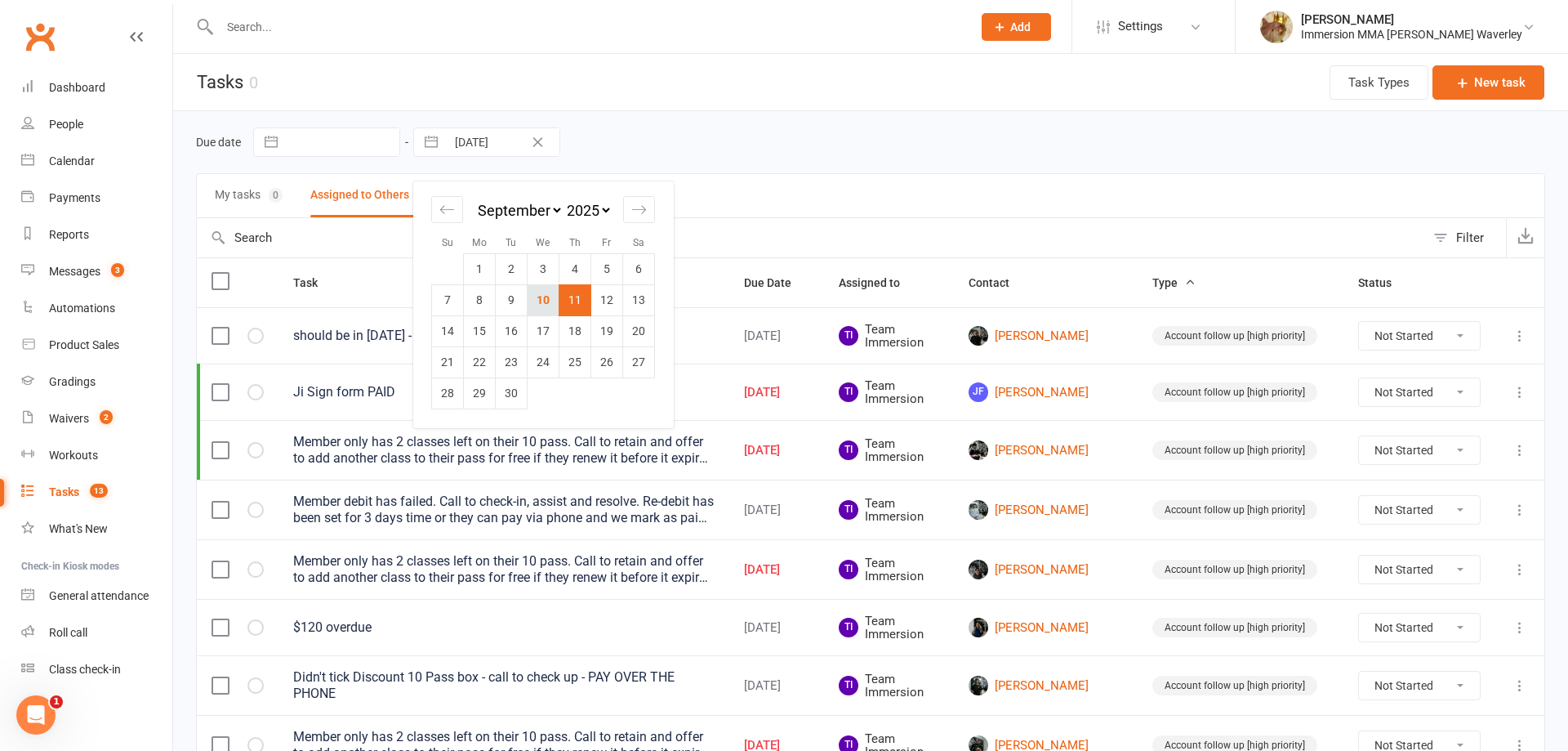
click at [552, 305] on td "10" at bounding box center [543, 300] width 32 height 31
type input "[DATE]"
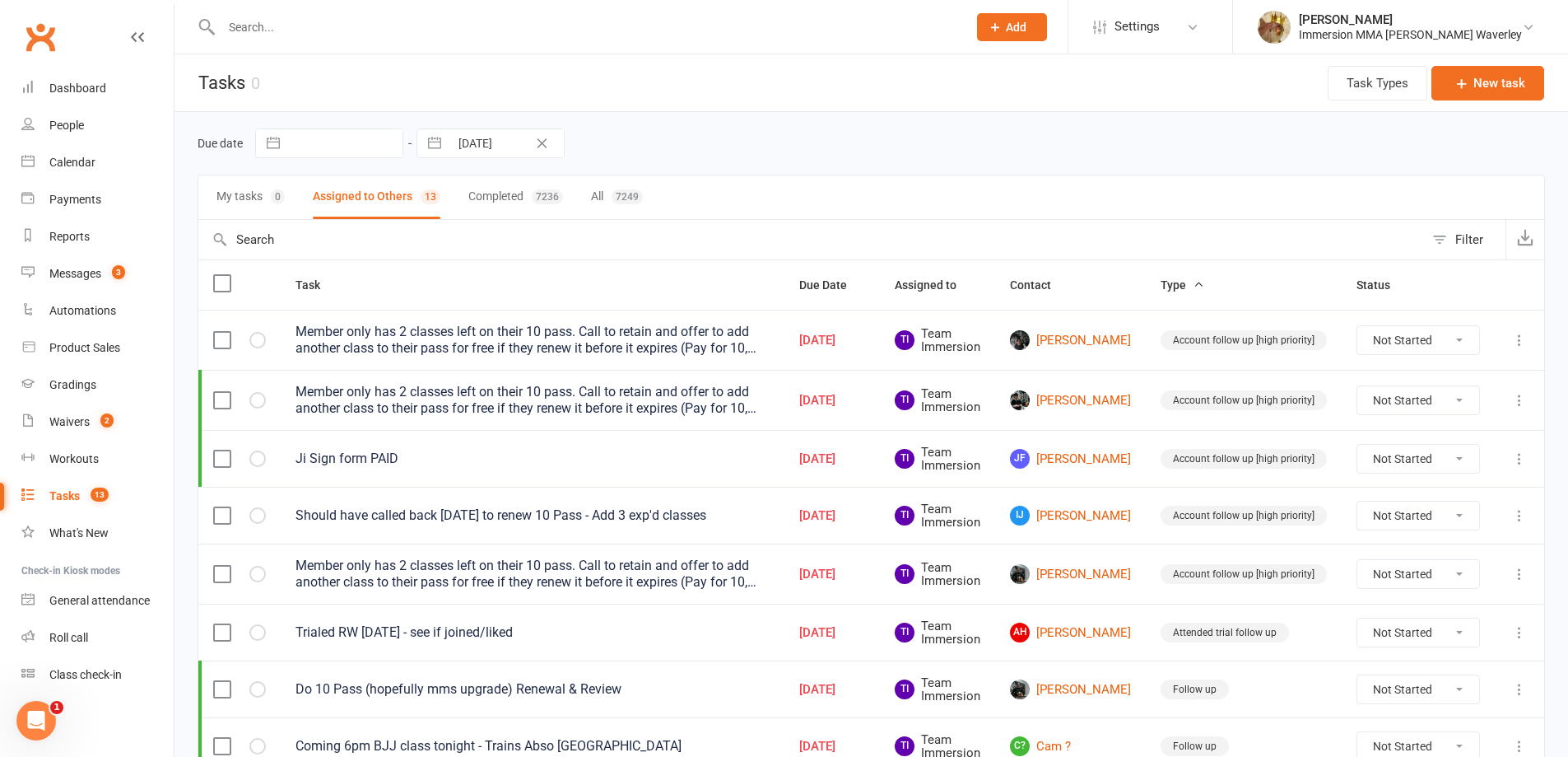
click at [403, 27] on input "text" at bounding box center [586, 27] width 739 height 23
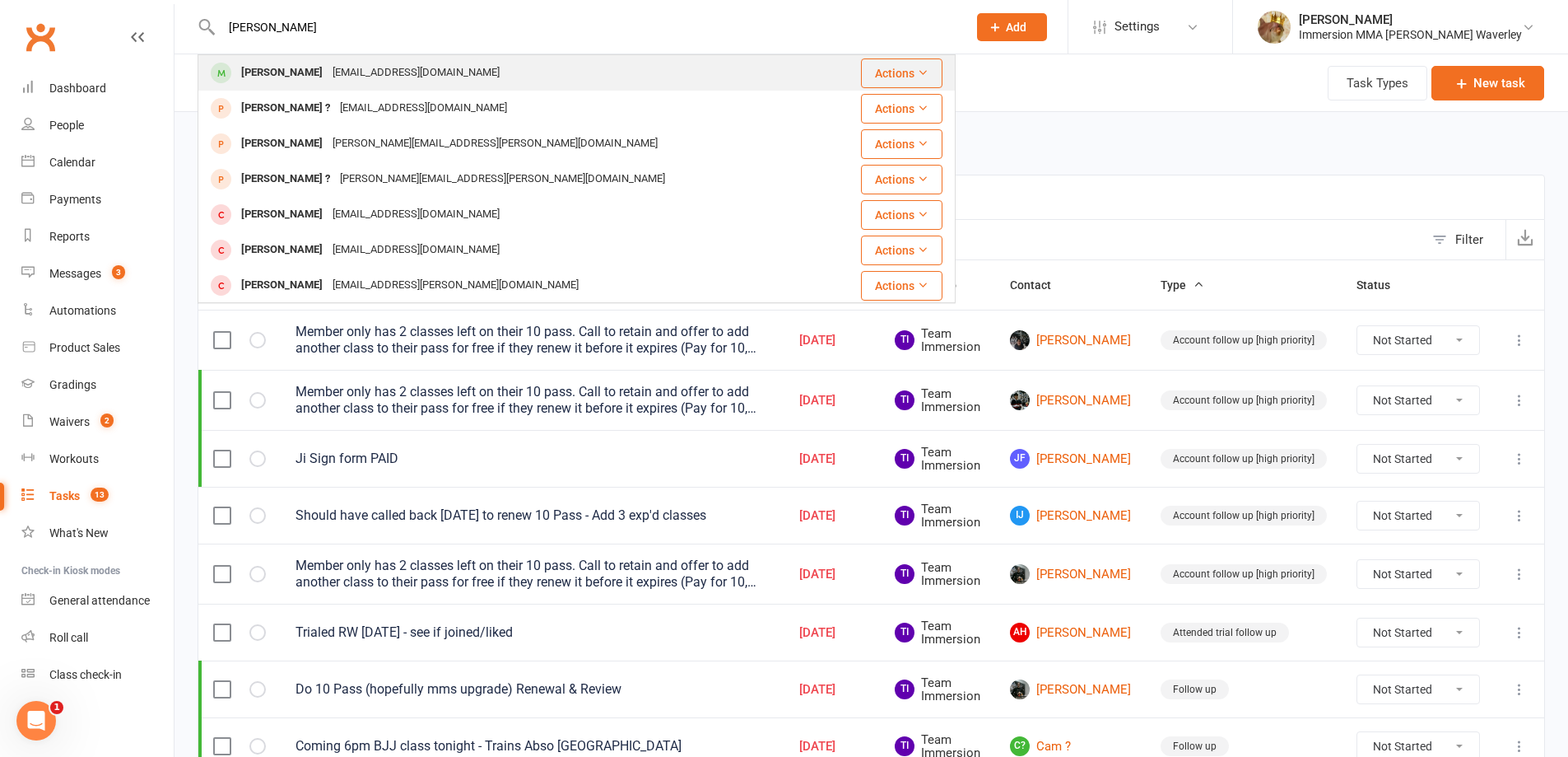
type input "david dong"
click at [343, 69] on div "[EMAIL_ADDRESS][DOMAIN_NAME]" at bounding box center [416, 73] width 177 height 24
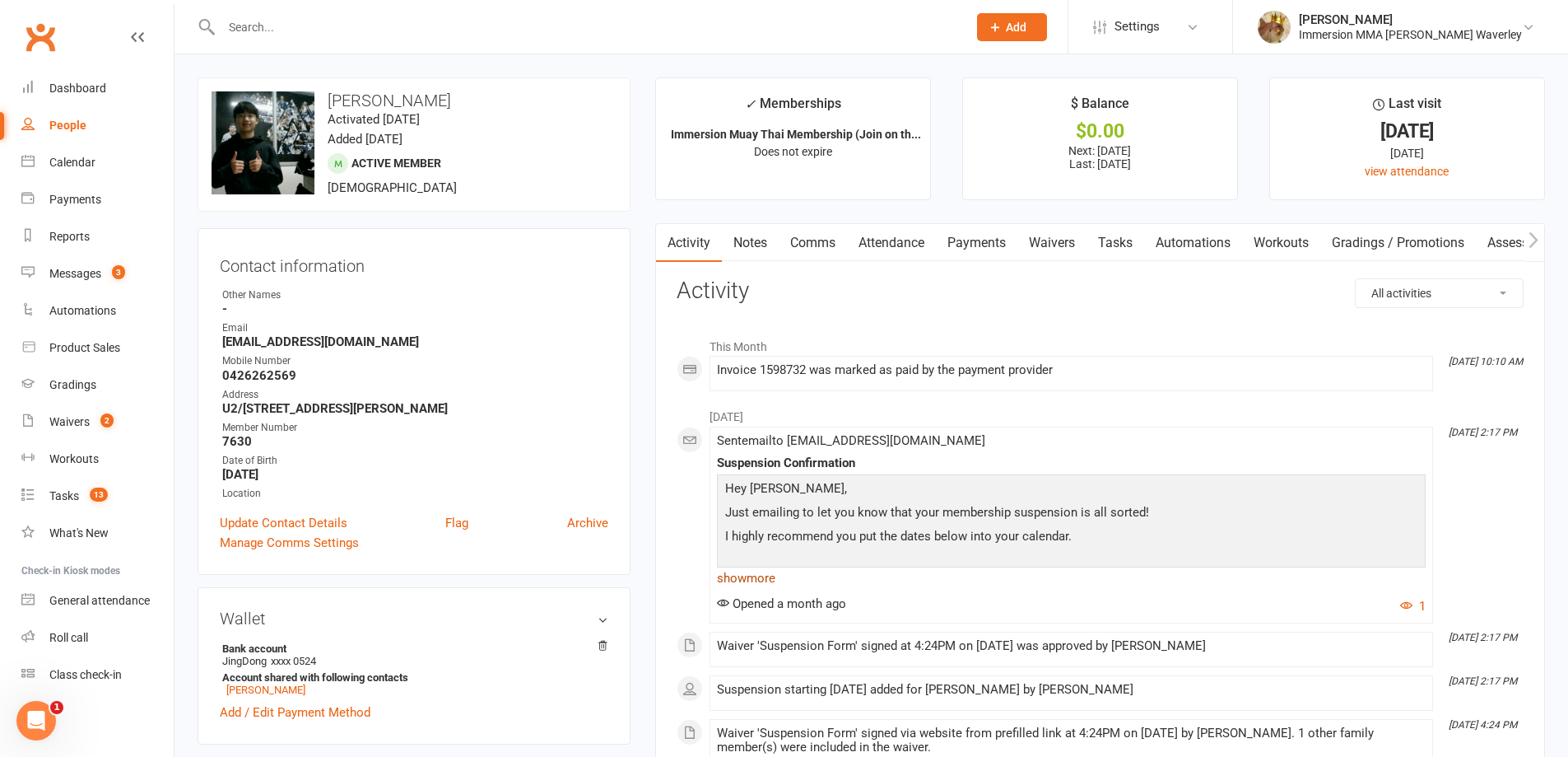
click at [771, 568] on link "show more" at bounding box center [1071, 578] width 709 height 23
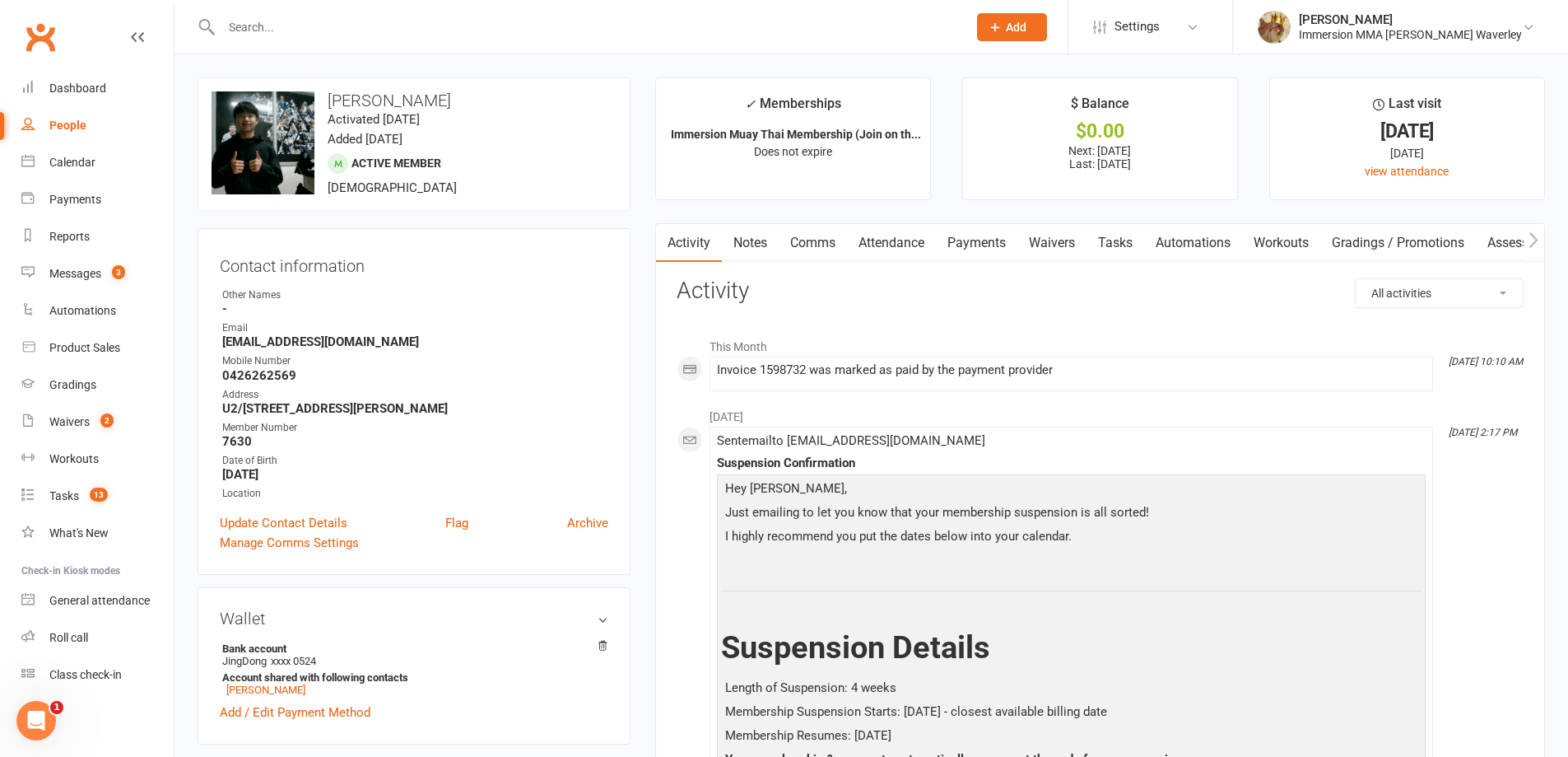
click at [749, 232] on link "Notes" at bounding box center [750, 243] width 57 height 38
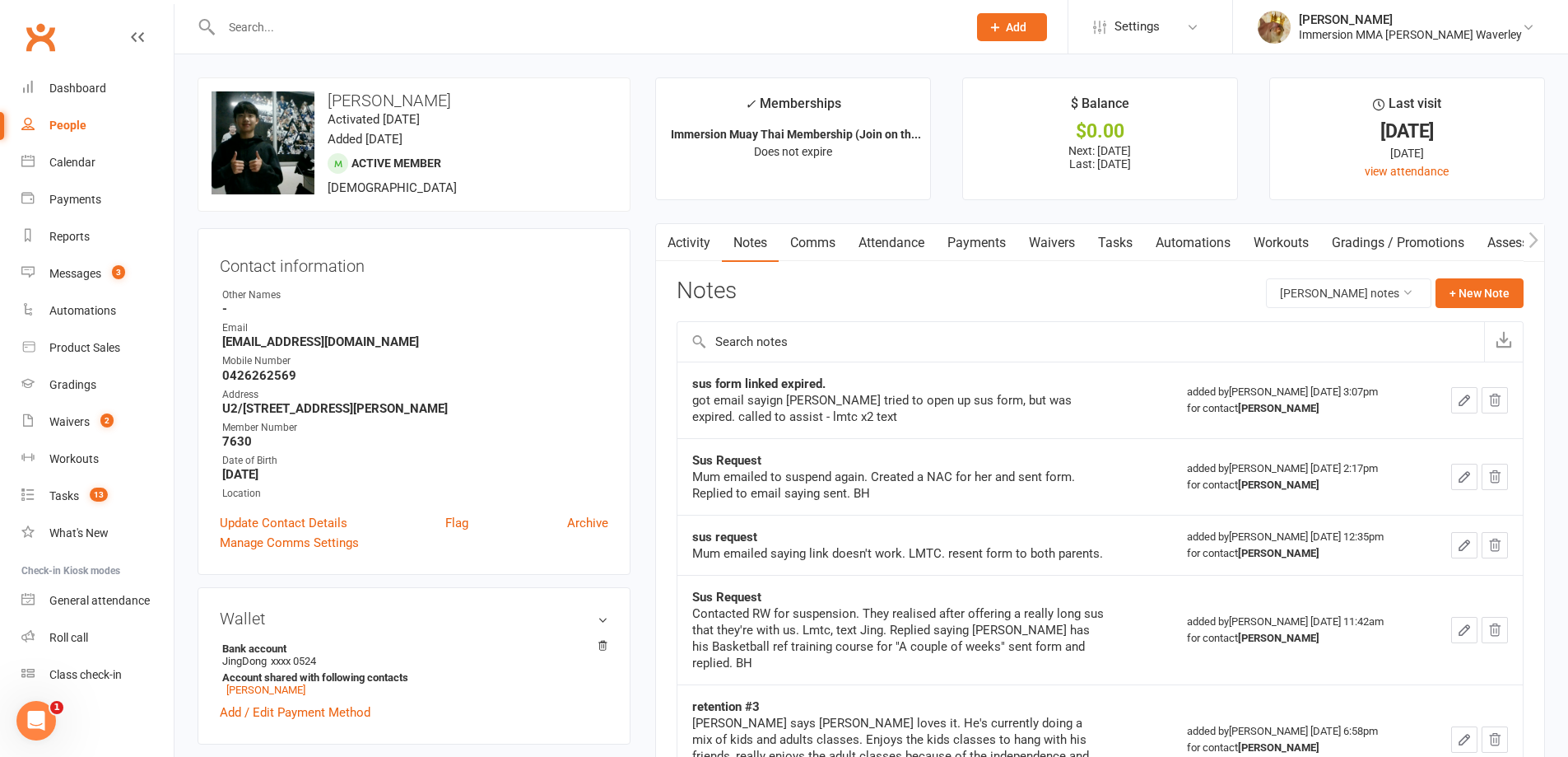
click at [988, 238] on link "Payments" at bounding box center [977, 243] width 81 height 38
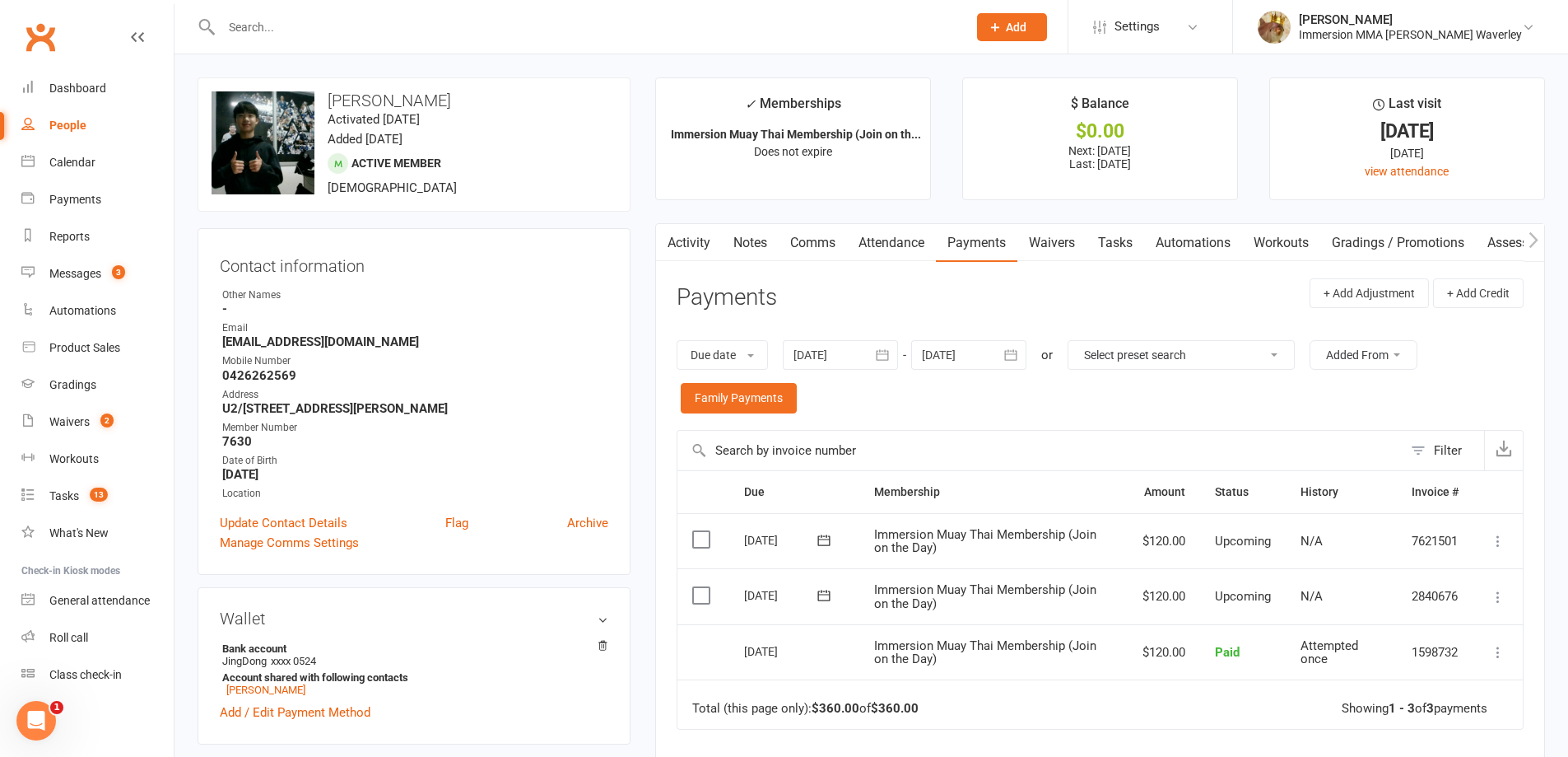
click at [755, 233] on link "Notes" at bounding box center [750, 243] width 57 height 38
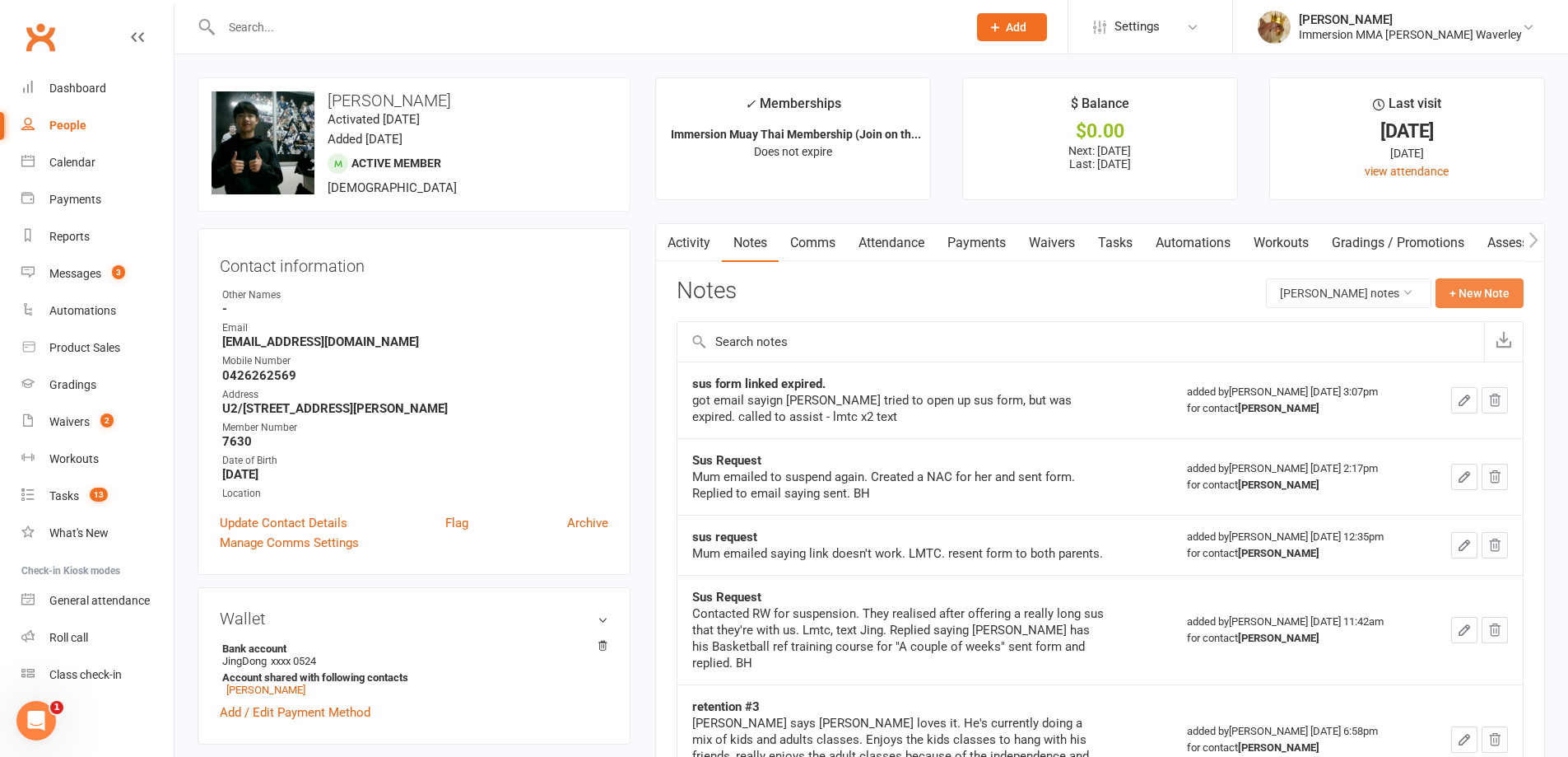
click at [1480, 305] on button "+ New Note" at bounding box center [1480, 292] width 88 height 29
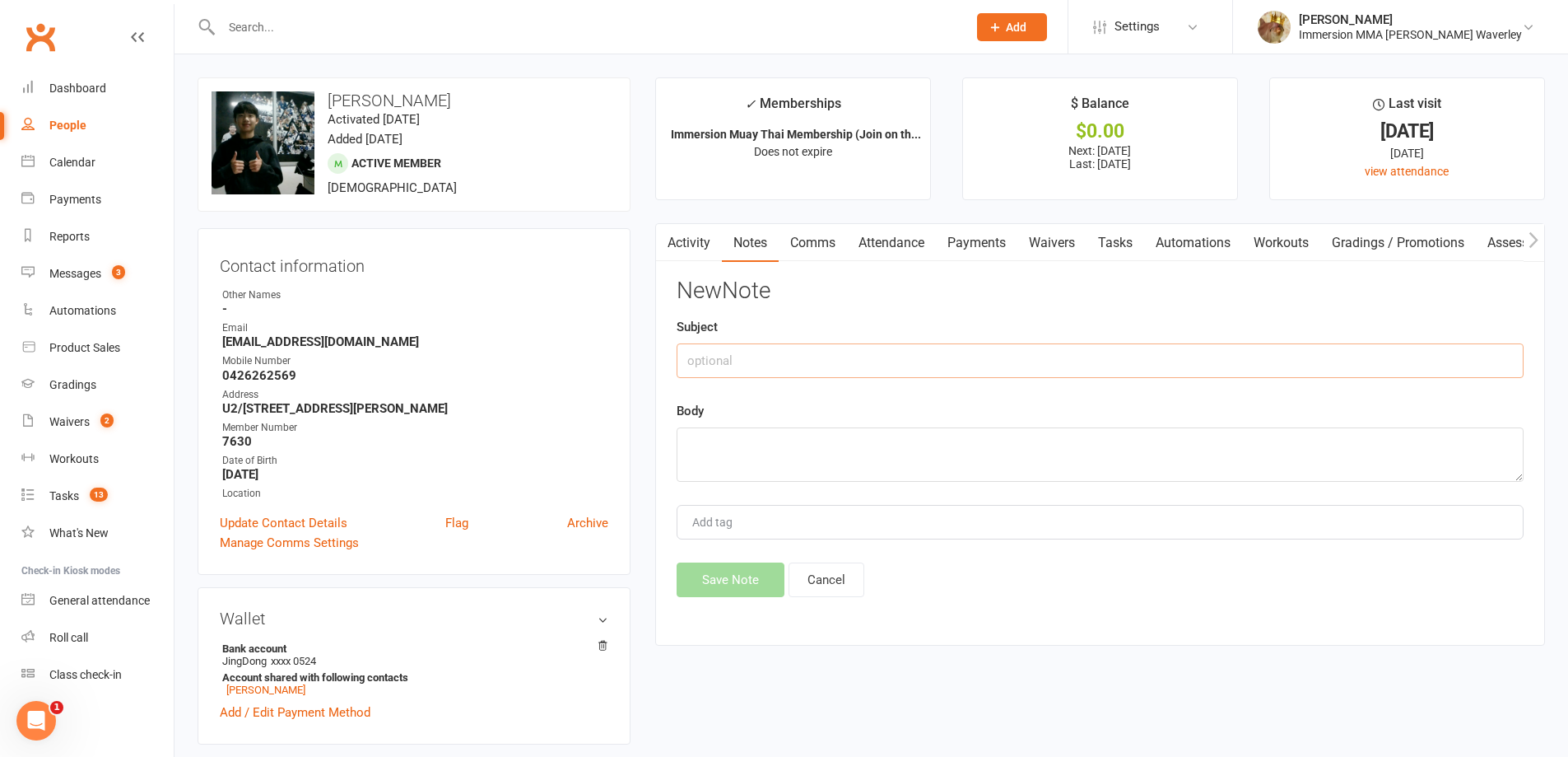
click at [1200, 369] on input "text" at bounding box center [1100, 360] width 847 height 35
type input "Downgrade Q"
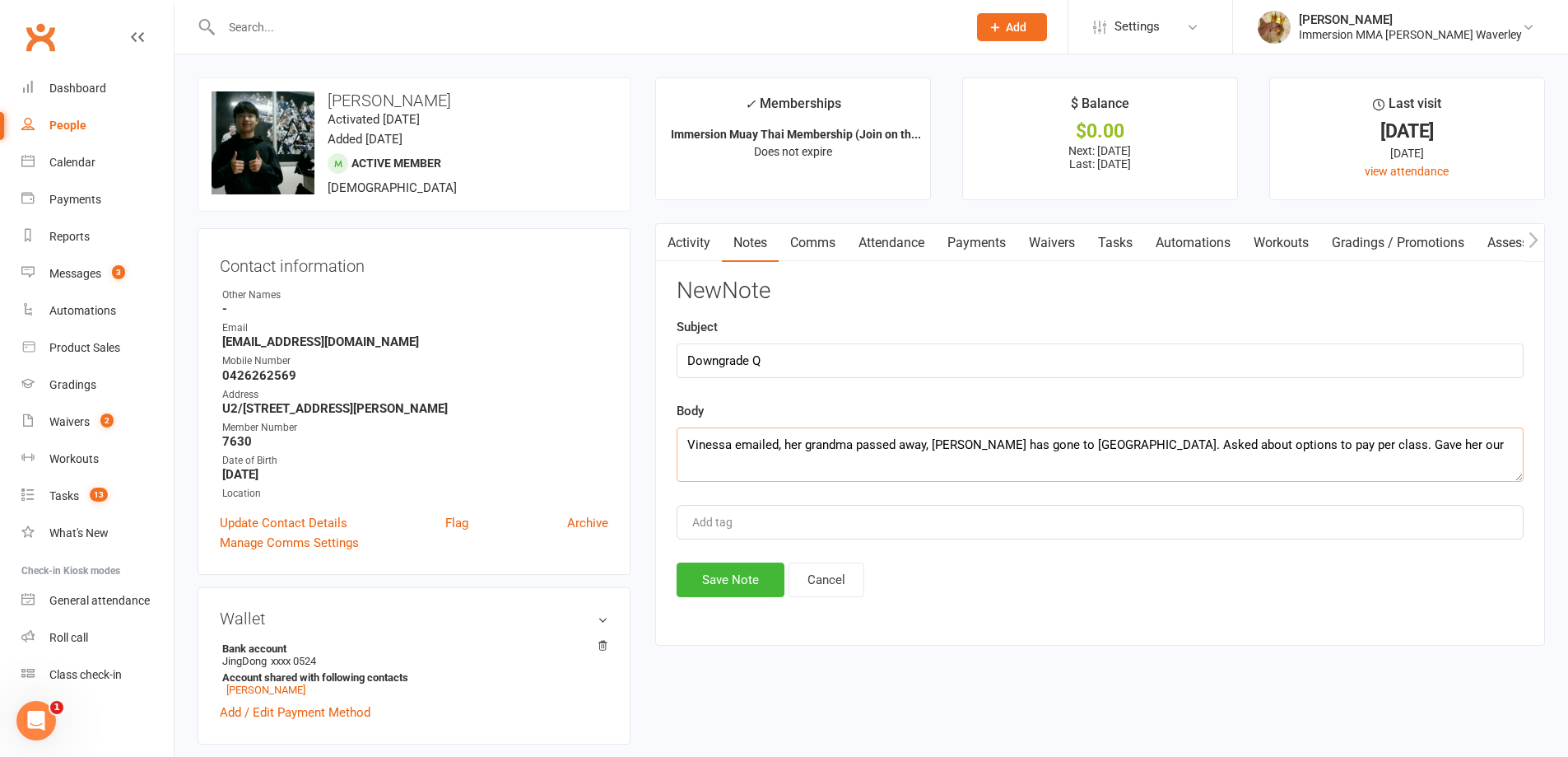
paste textarea "condolences"
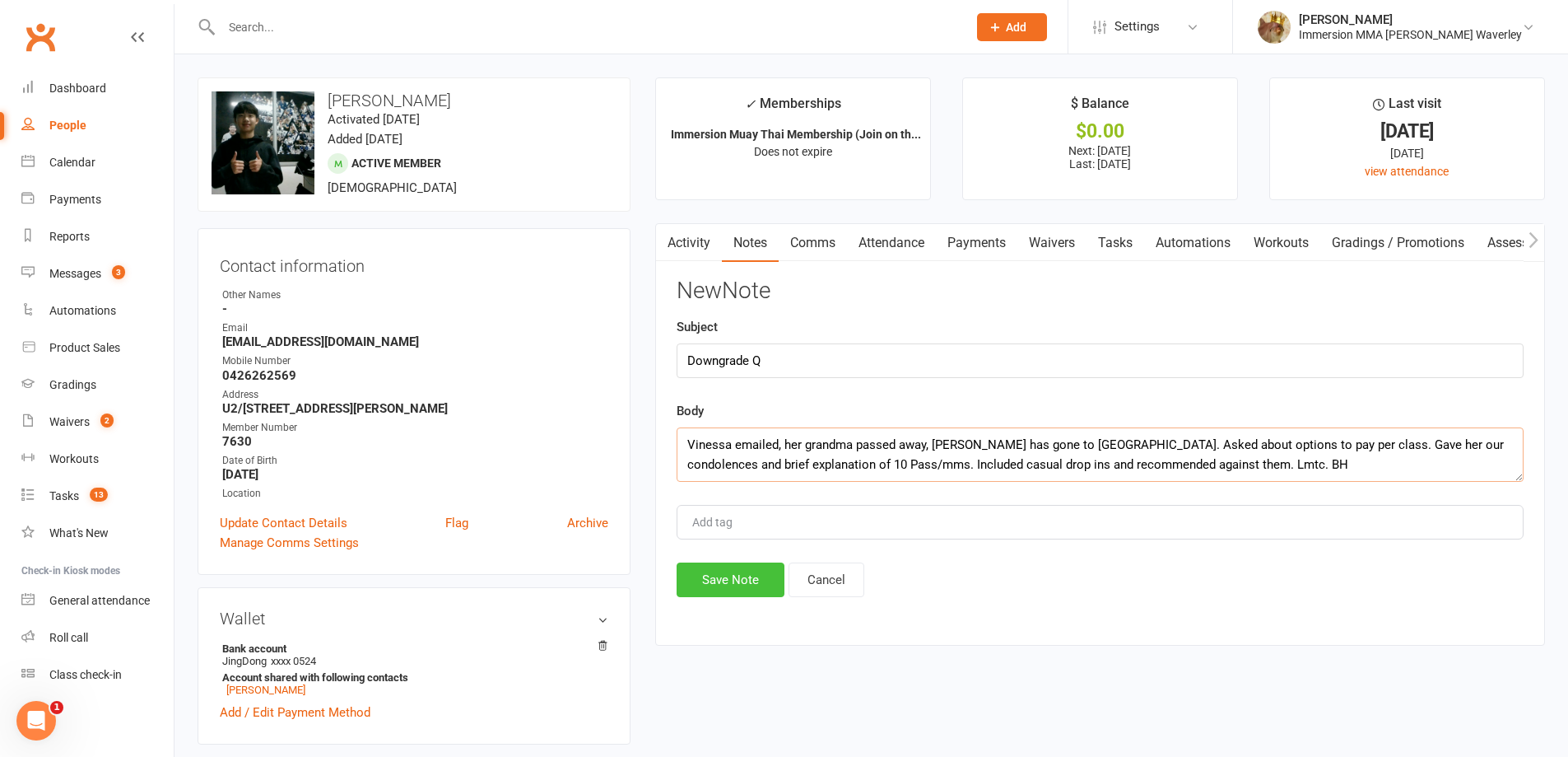
type textarea "Vinessa emailed, her grandma passed away, fam has gone to China. Asked about op…"
click at [771, 583] on button "Save Note" at bounding box center [731, 579] width 108 height 35
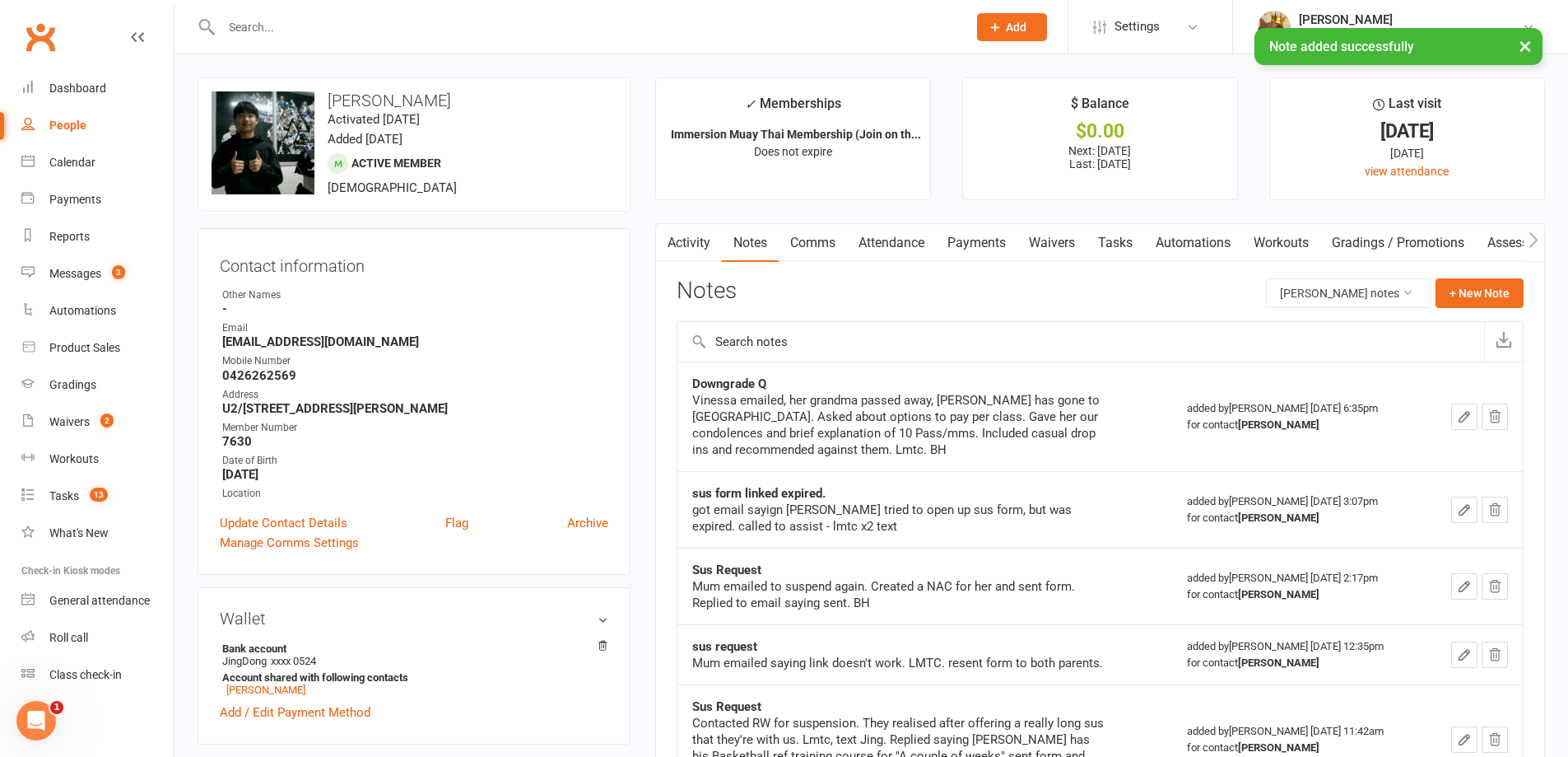
click at [1119, 240] on link "Tasks" at bounding box center [1115, 243] width 58 height 38
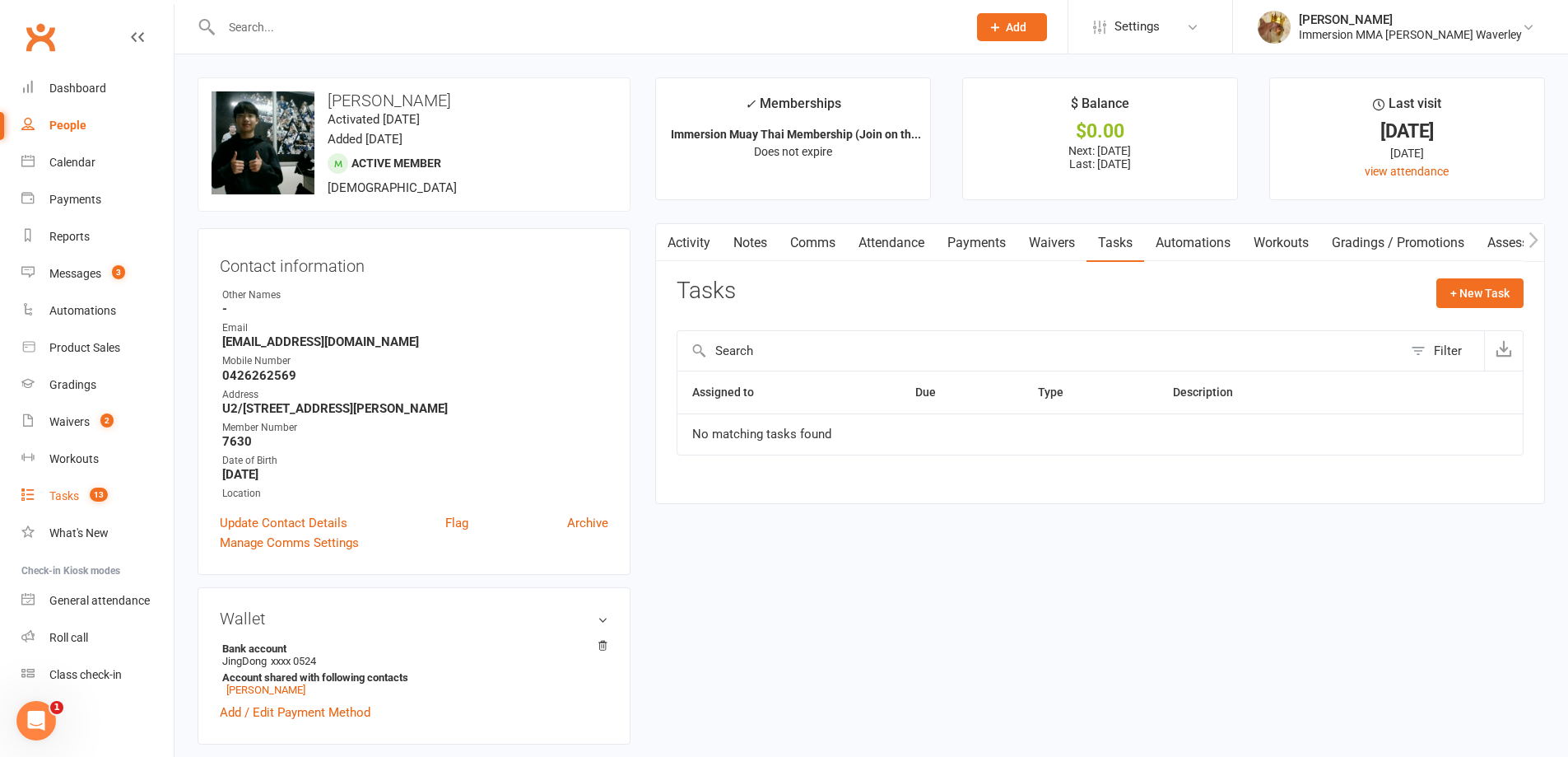
click at [96, 492] on span "13" at bounding box center [98, 495] width 18 height 14
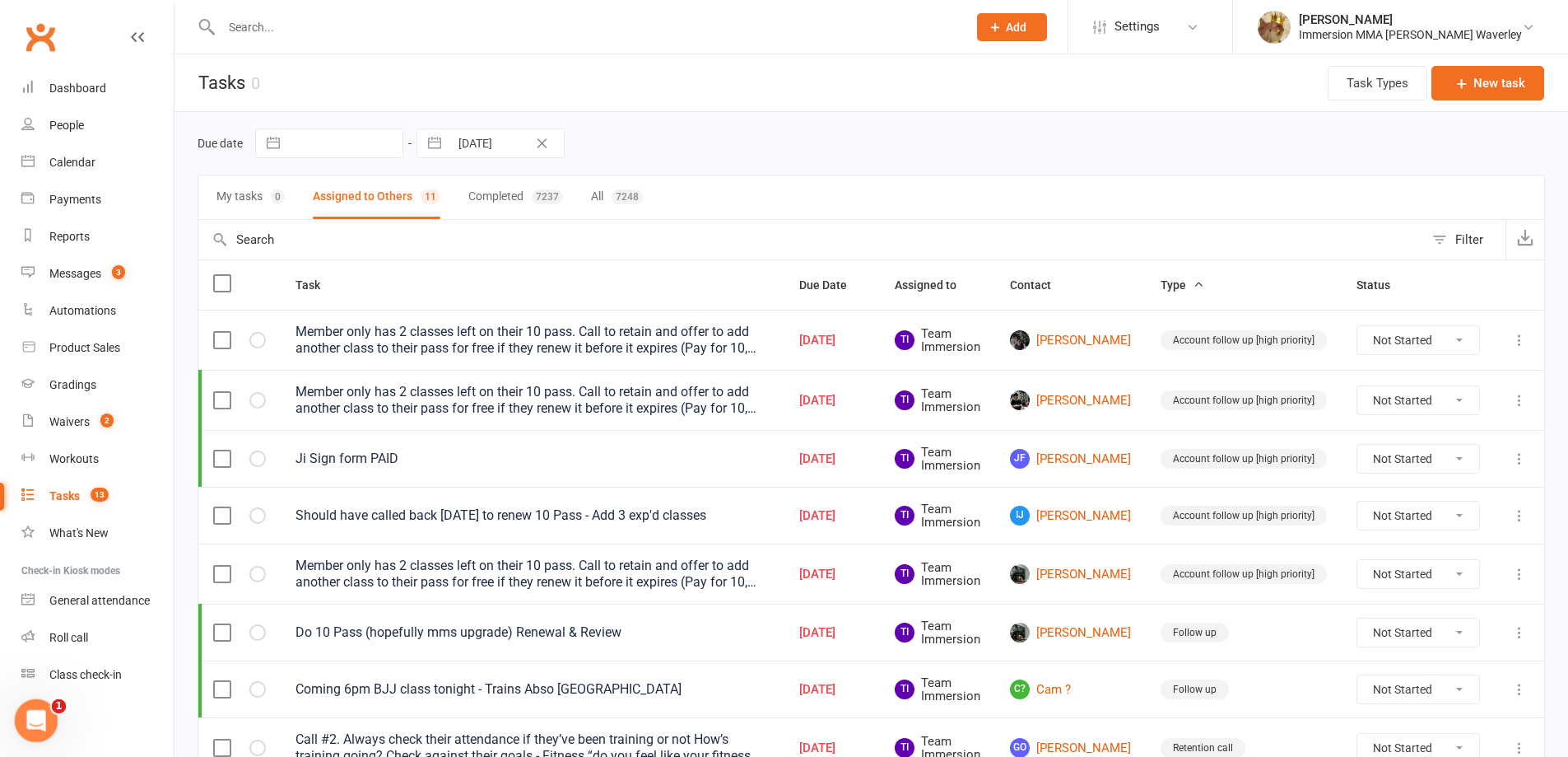
click at [40, 700] on div "Open Intercom Messenger" at bounding box center [33, 717] width 54 height 54
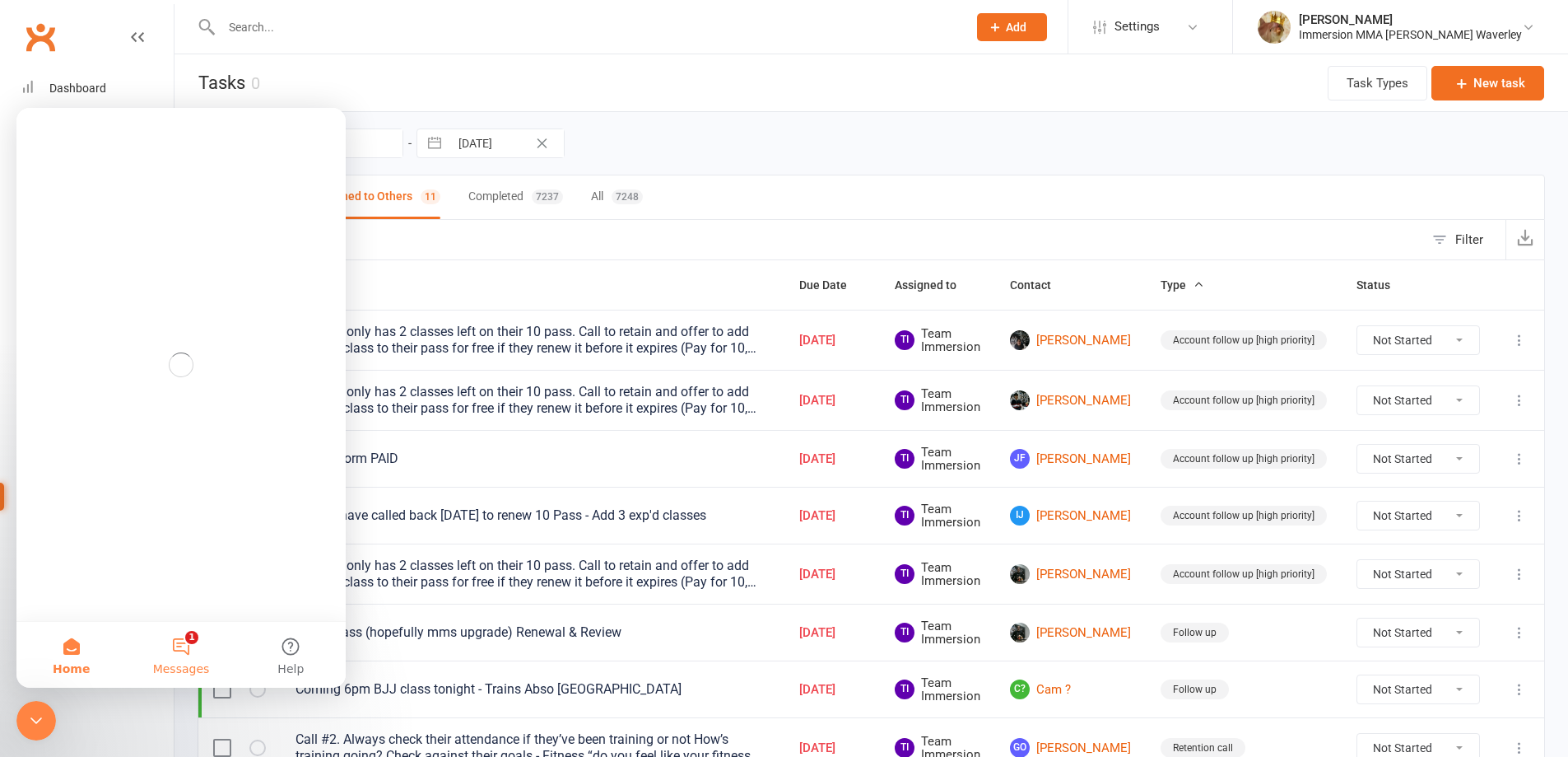
click at [166, 650] on button "1 Messages" at bounding box center [181, 654] width 110 height 66
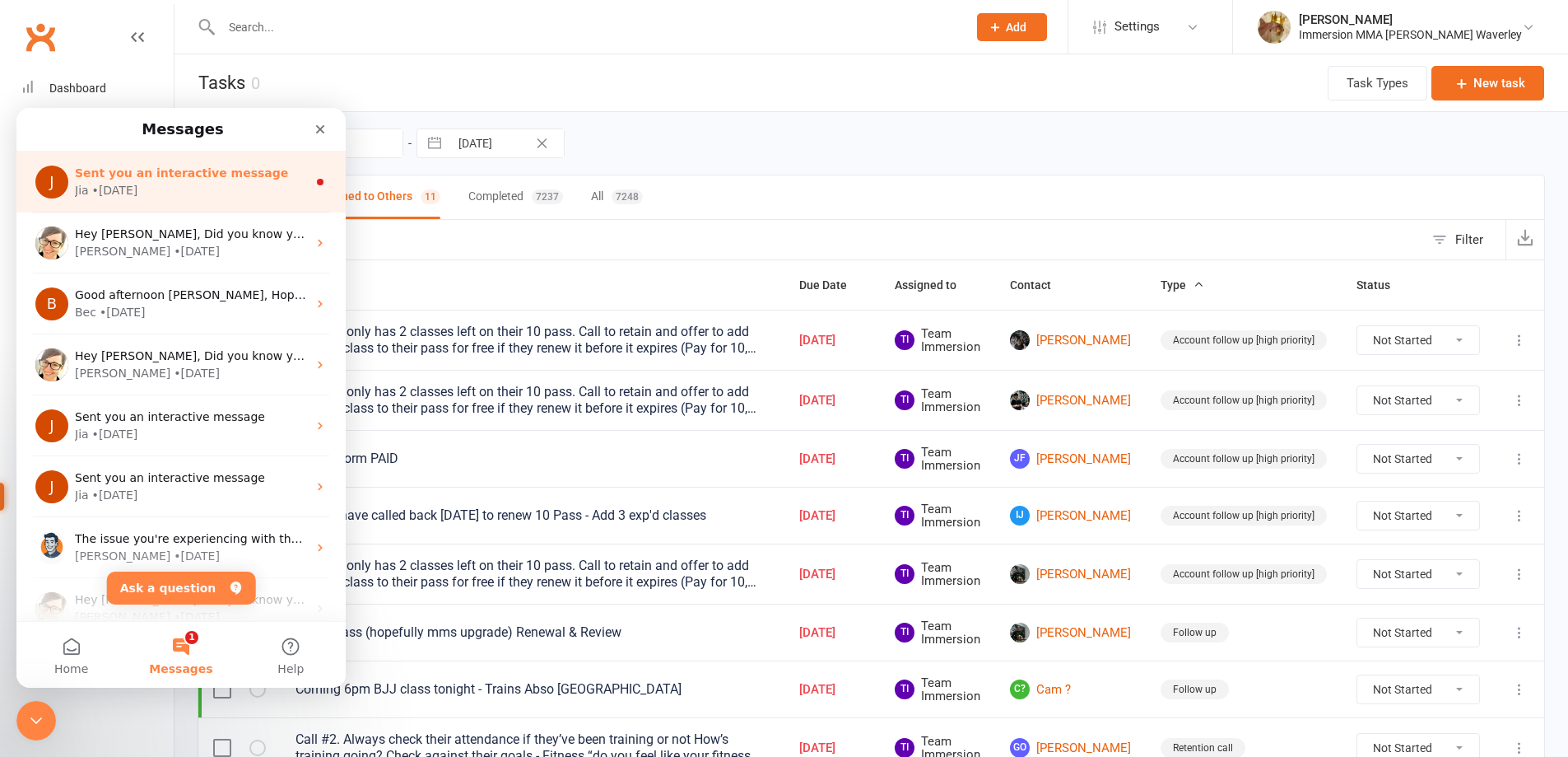
click at [227, 175] on span "Sent you an interactive message" at bounding box center [181, 173] width 213 height 13
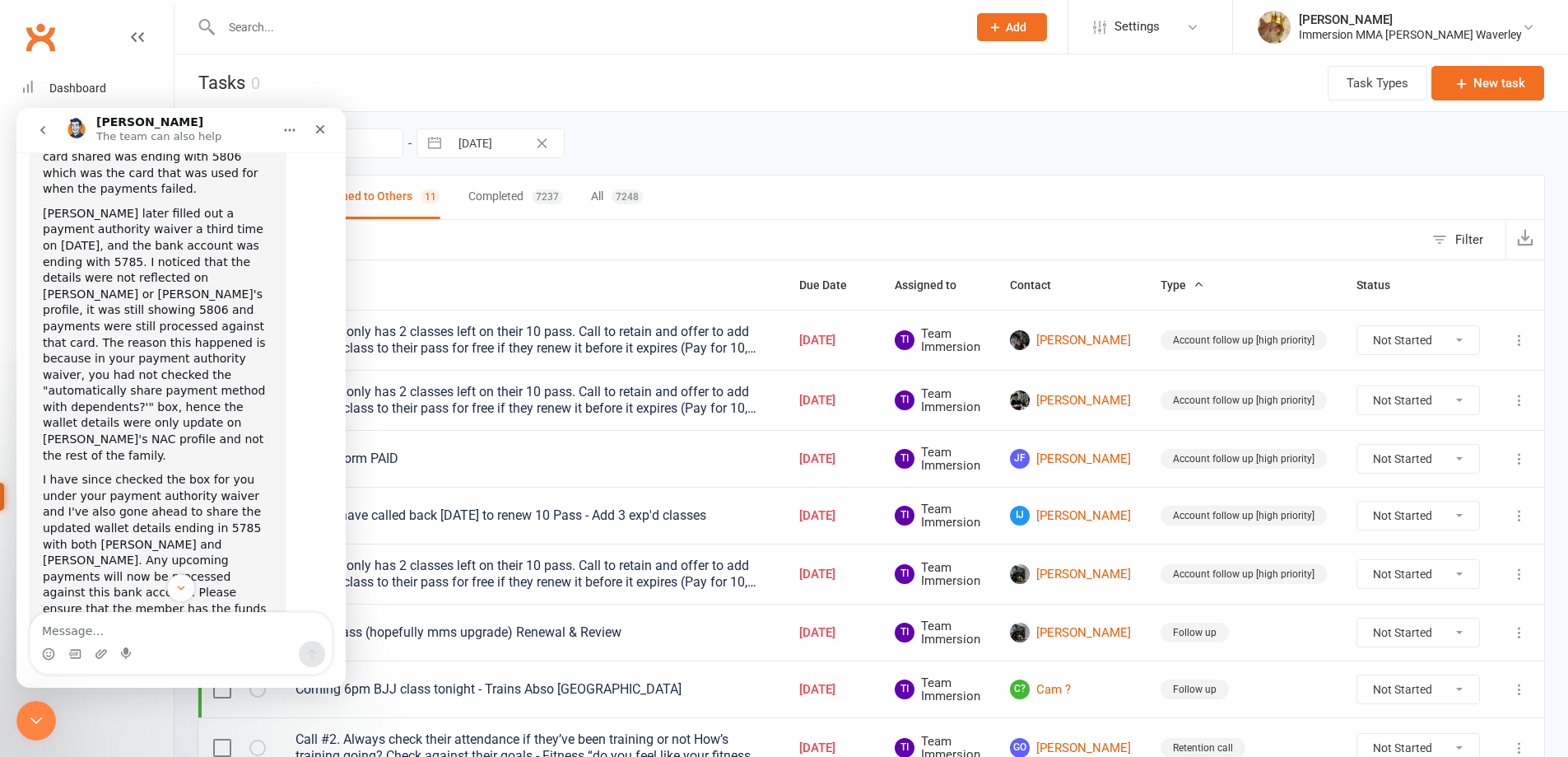
scroll to position [1292, 0]
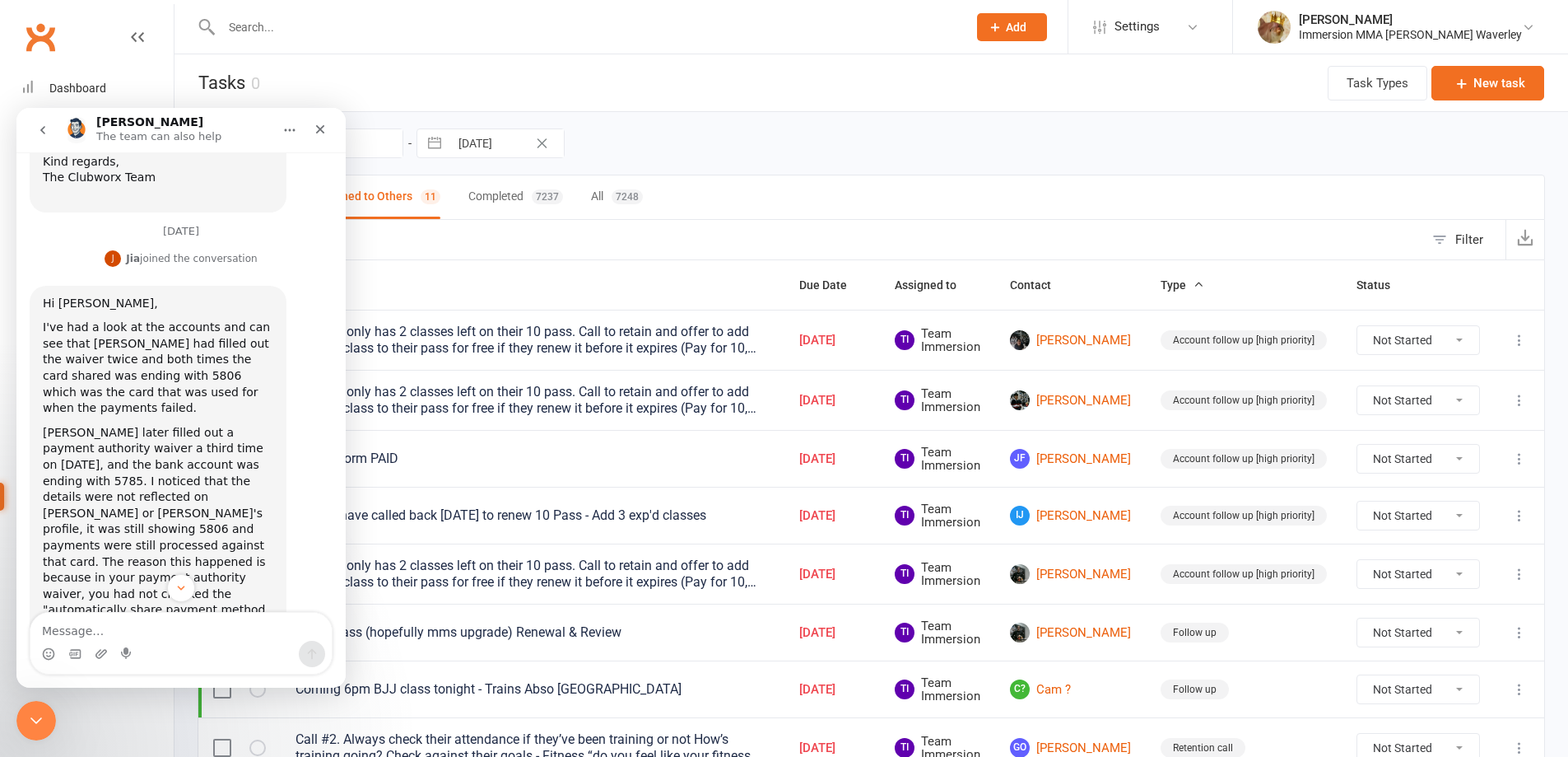
click at [805, 143] on div "Due date Navigate forward to interact with the calendar and select a date. Pres…" at bounding box center [871, 143] width 1348 height 29
click at [27, 707] on div "Close Intercom Messenger" at bounding box center [34, 718] width 40 height 40
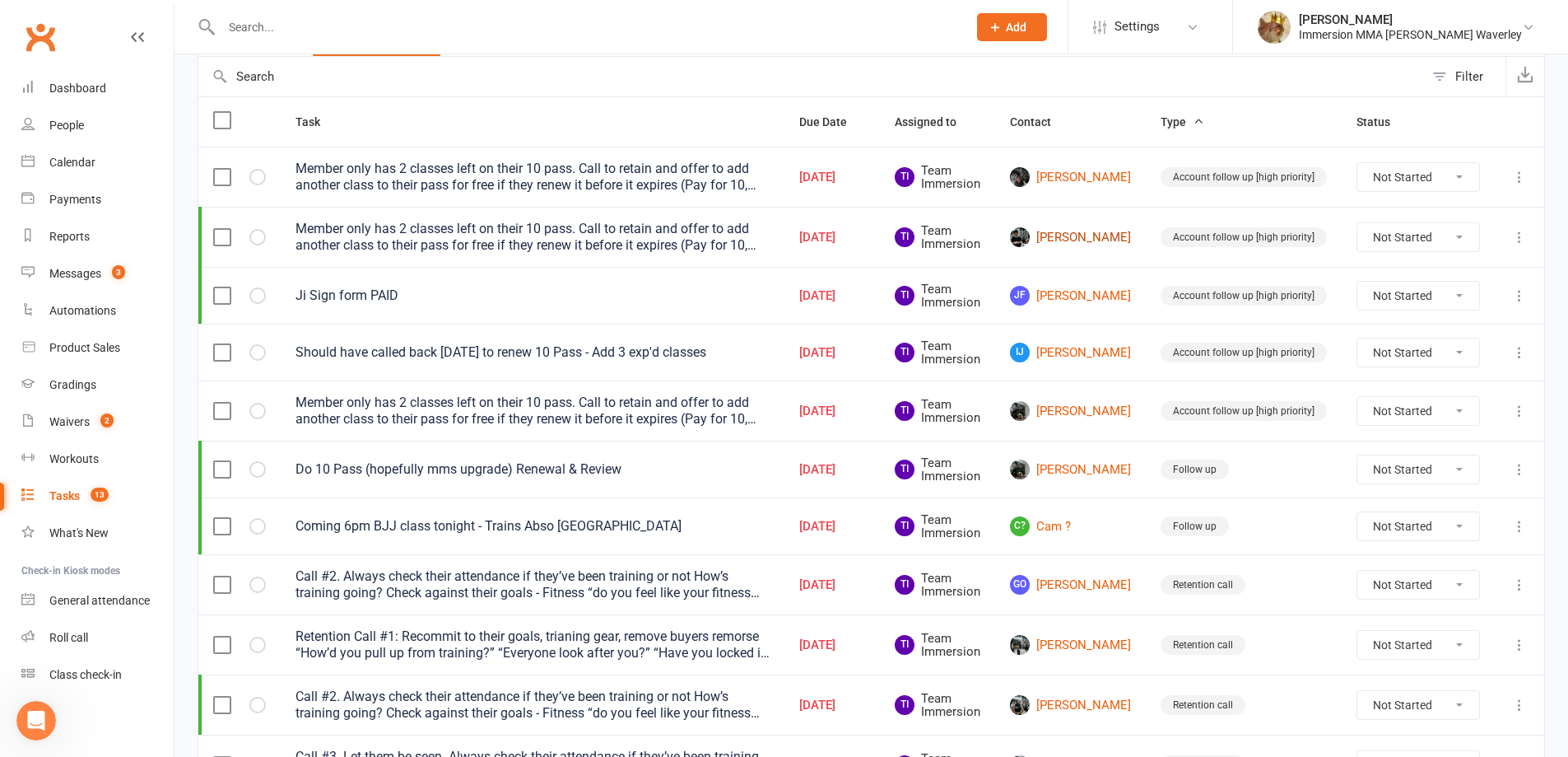
scroll to position [220, 0]
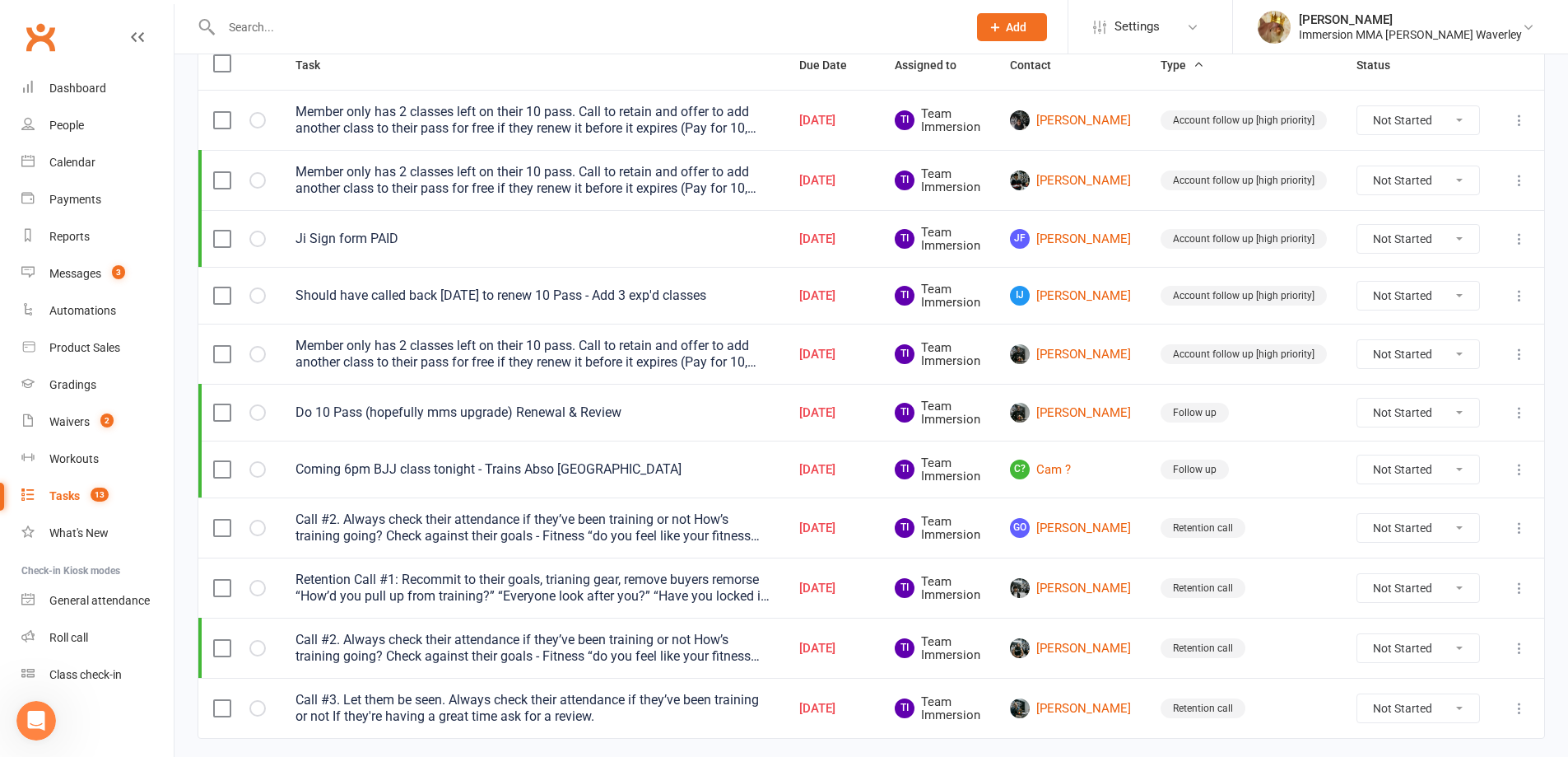
click at [1519, 362] on button at bounding box center [1519, 354] width 19 height 19
click at [1455, 458] on link "Delete" at bounding box center [1434, 451] width 163 height 33
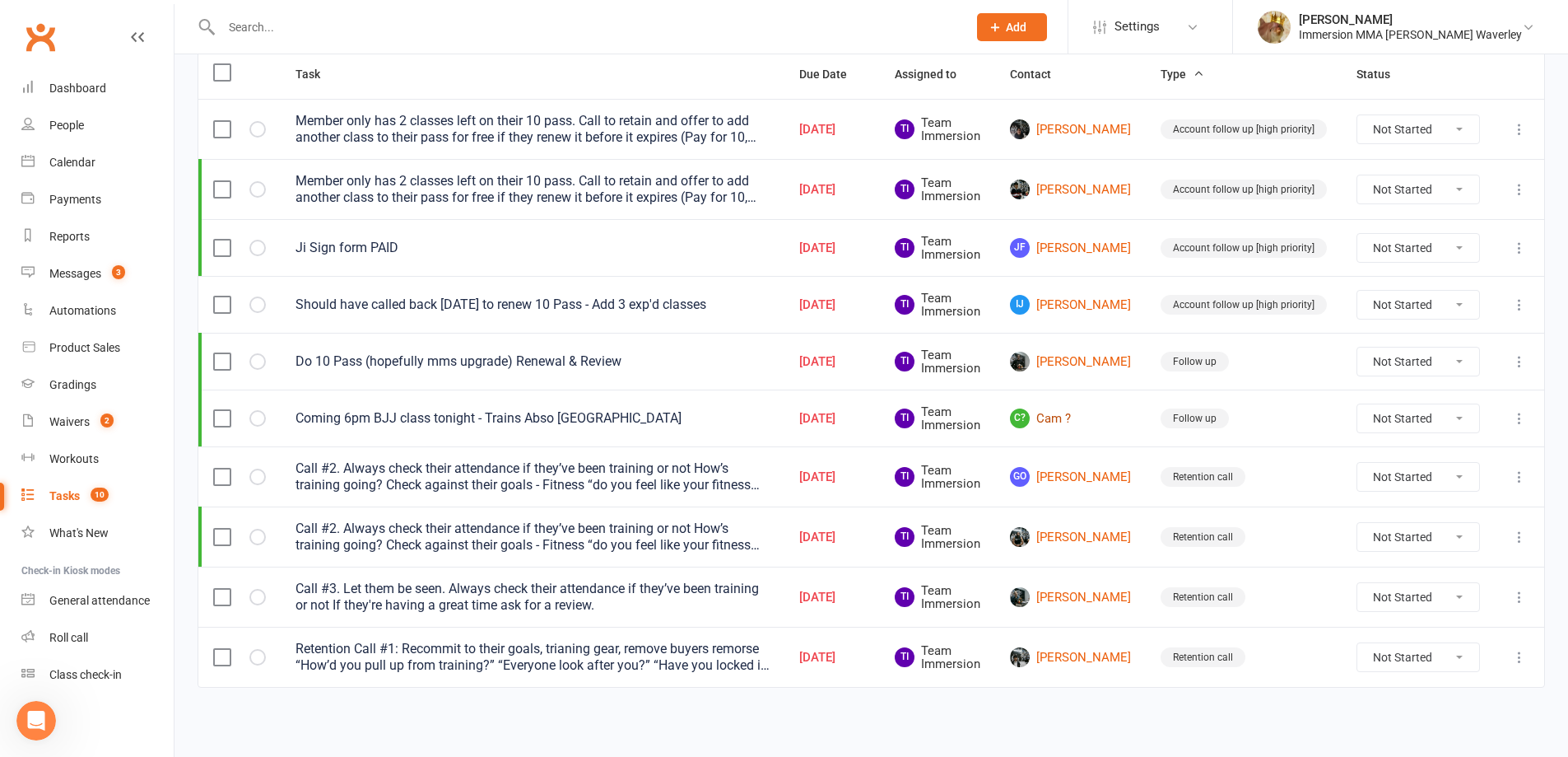
scroll to position [0, 0]
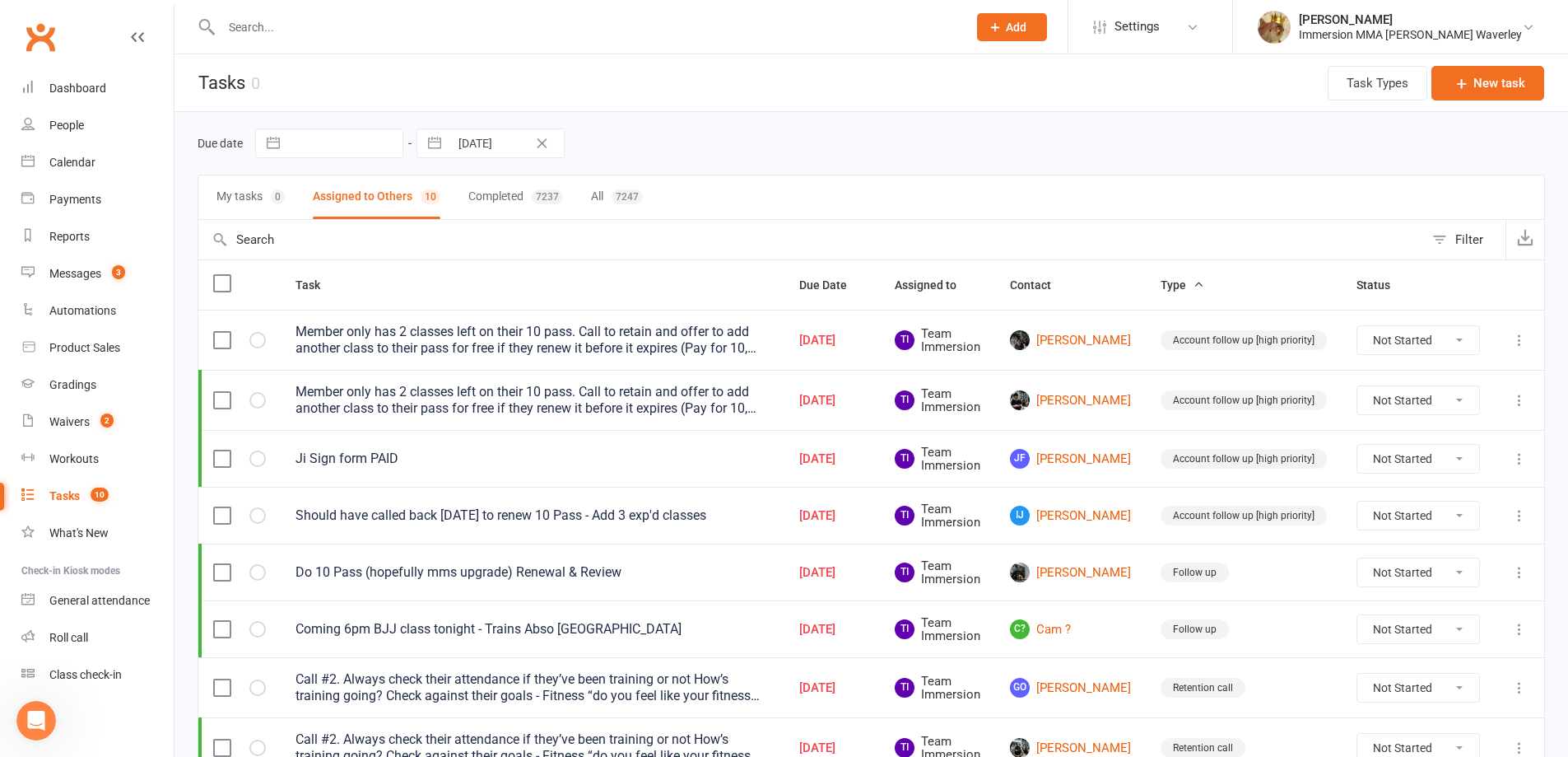
drag, startPoint x: 1516, startPoint y: 337, endPoint x: 1513, endPoint y: 346, distance: 9.5
click at [1517, 337] on icon at bounding box center [1519, 340] width 17 height 17
click at [1466, 392] on link "Edit" at bounding box center [1434, 404] width 163 height 33
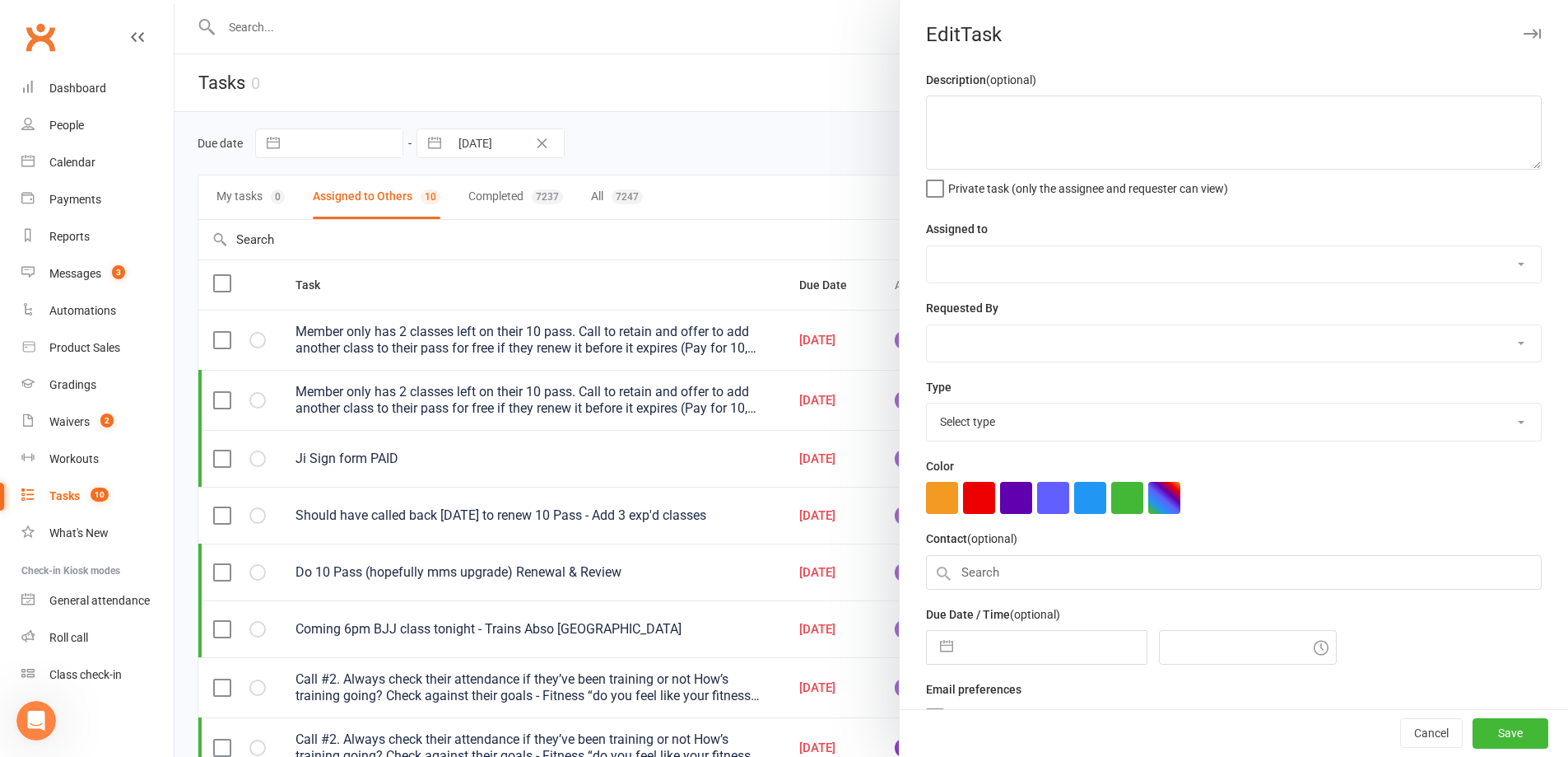
type textarea "Member only has 2 classes left on their 10 pass. Call to retain and offer to ad…"
select select "48837"
type input "10 Sep 2025"
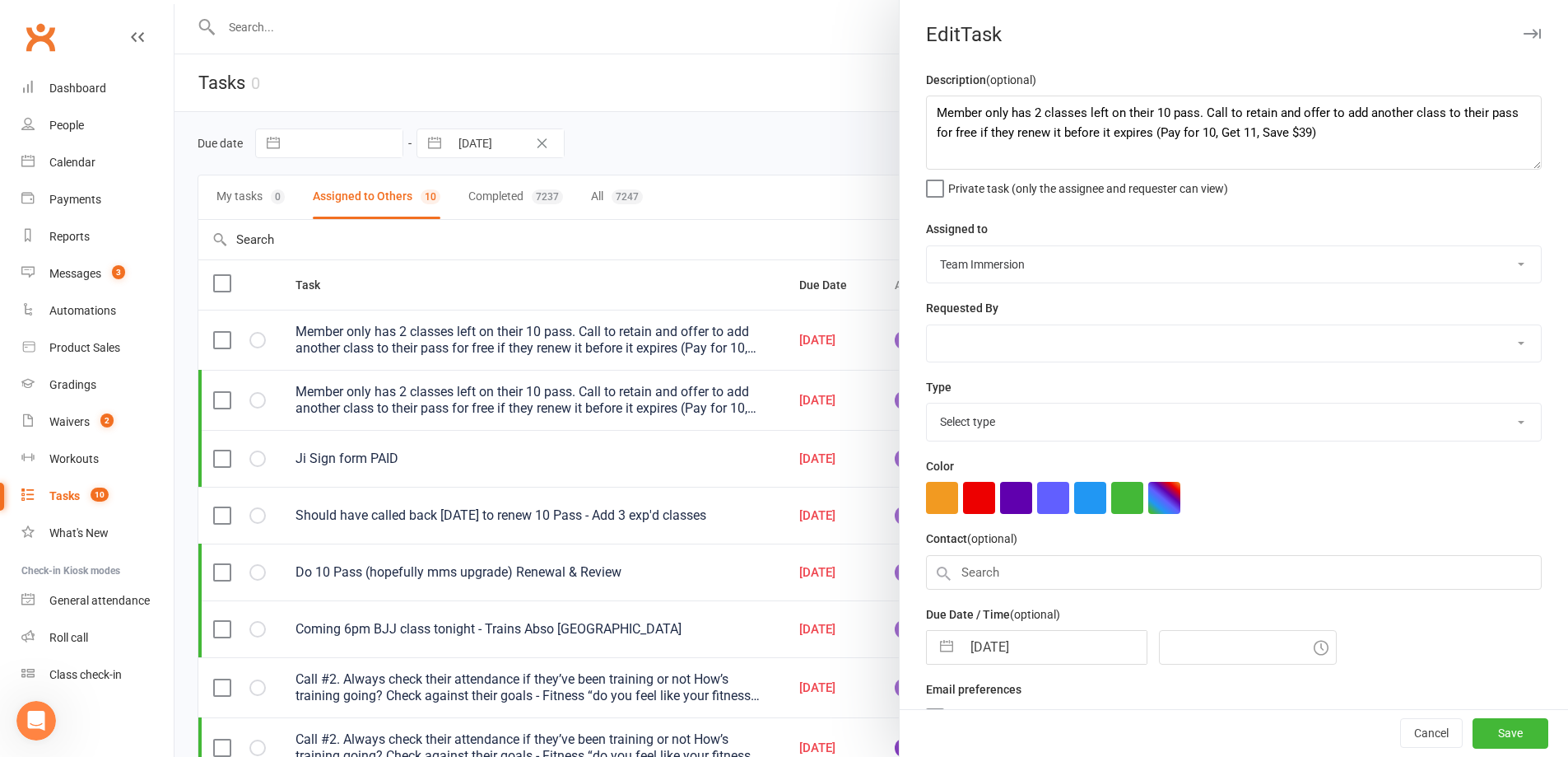
type input "11:45am"
select select "27317"
select select "7"
select select "2025"
select select "8"
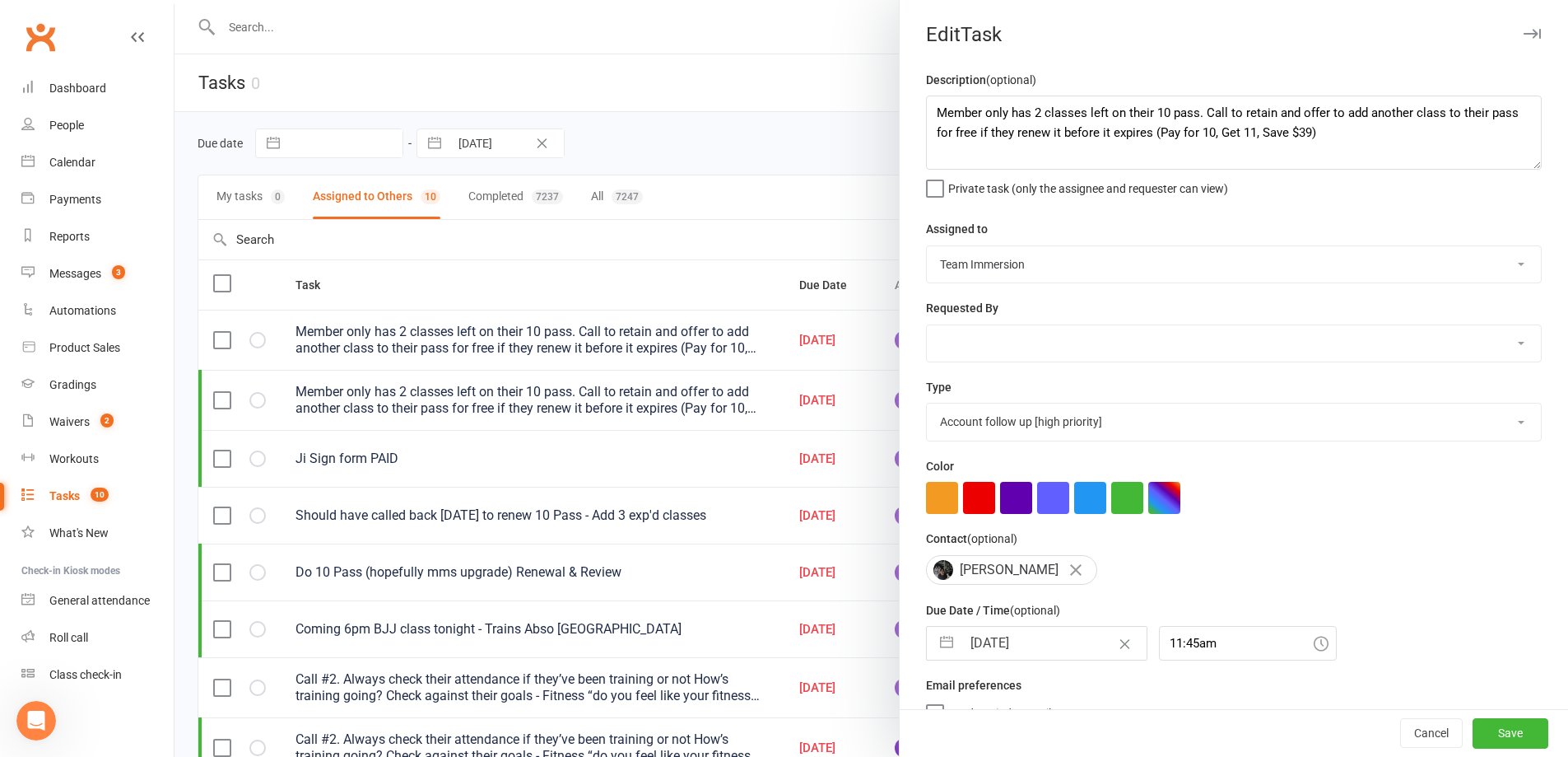
select select "2025"
select select "9"
select select "2025"
click at [977, 646] on input "[DATE]" at bounding box center [1053, 643] width 185 height 33
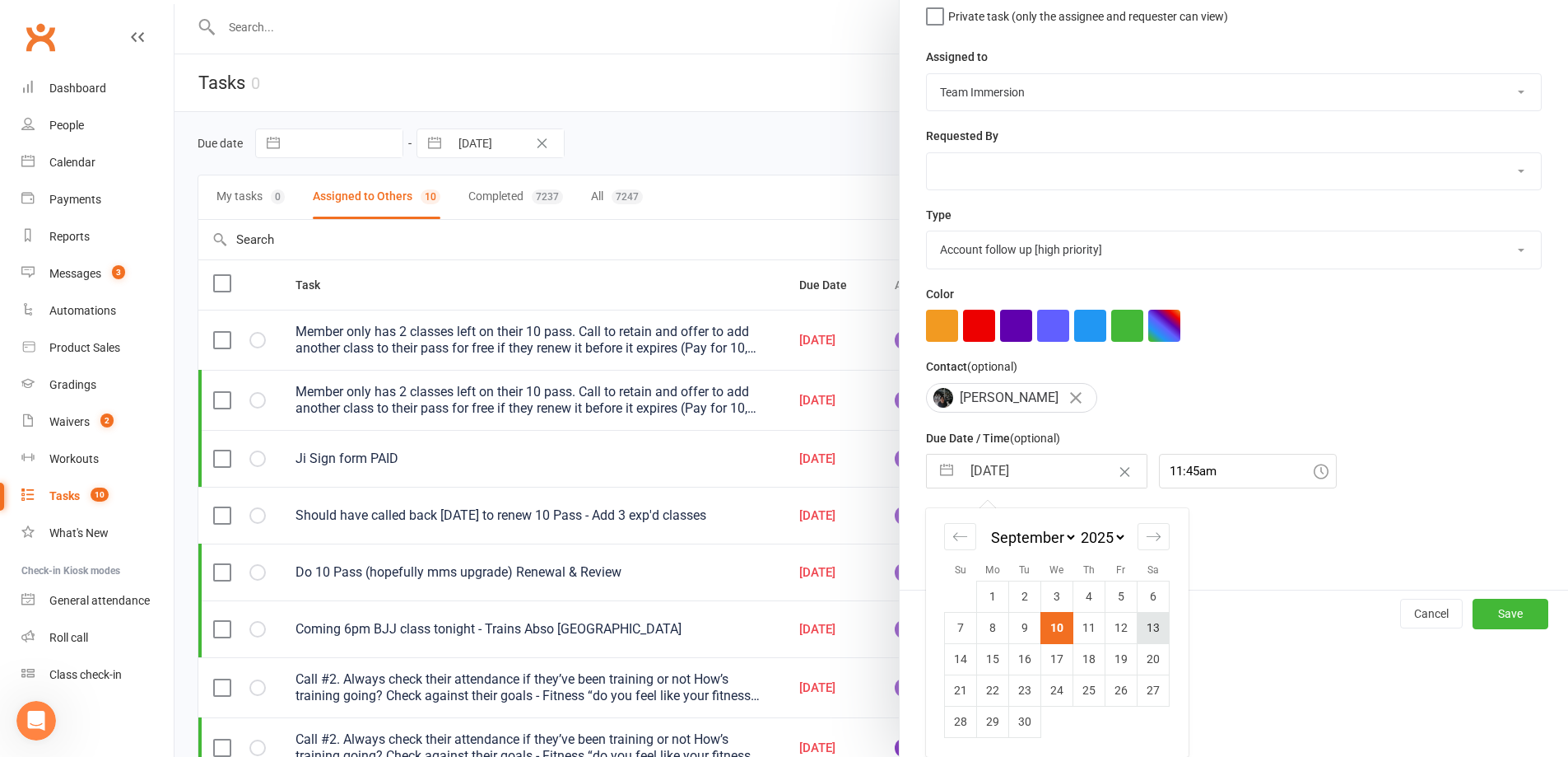
click at [1143, 627] on td "13" at bounding box center [1154, 627] width 32 height 31
type input "13 Sep 2025"
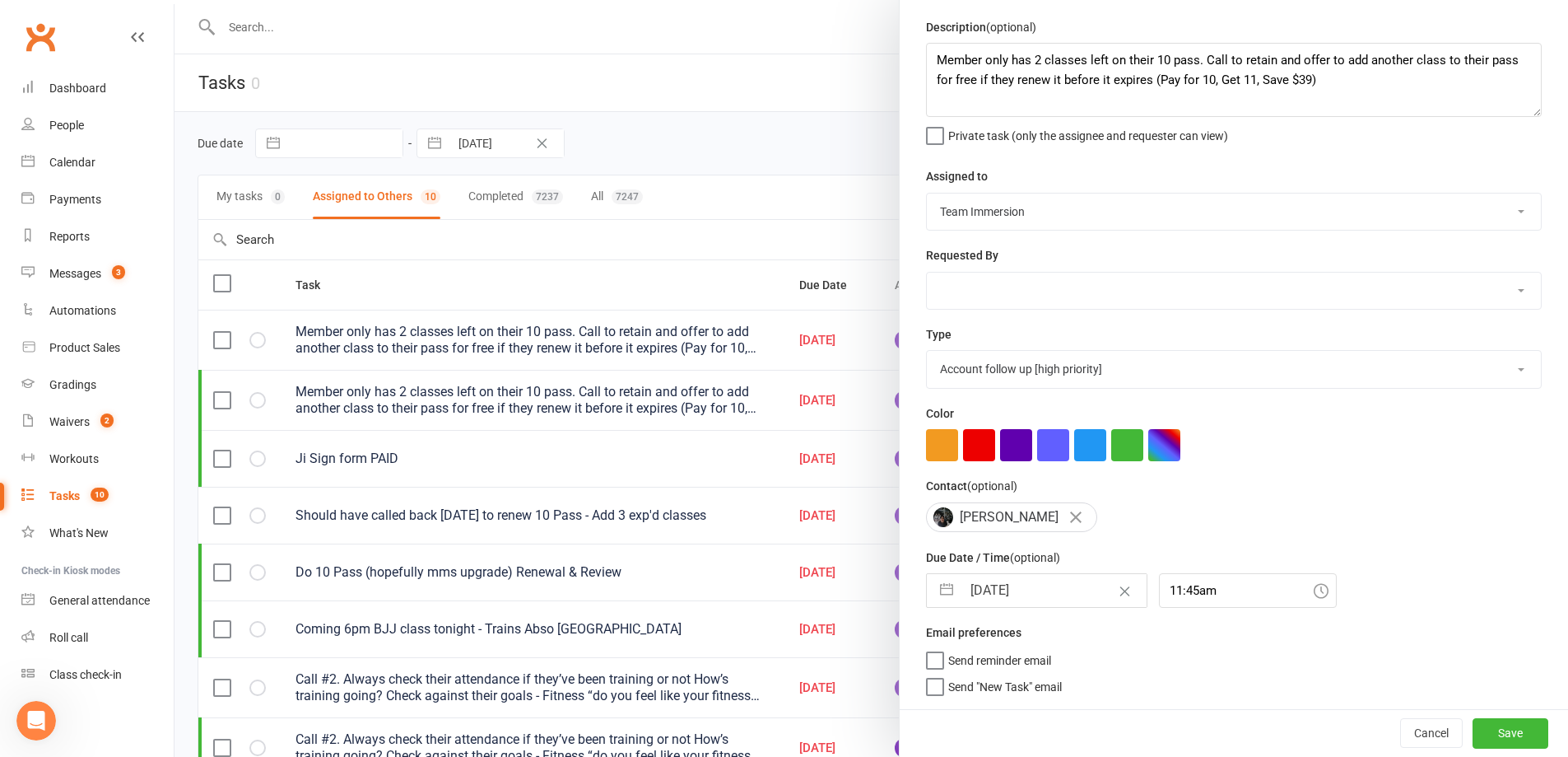
scroll to position [59, 0]
click at [1475, 729] on button "Save" at bounding box center [1510, 732] width 76 height 29
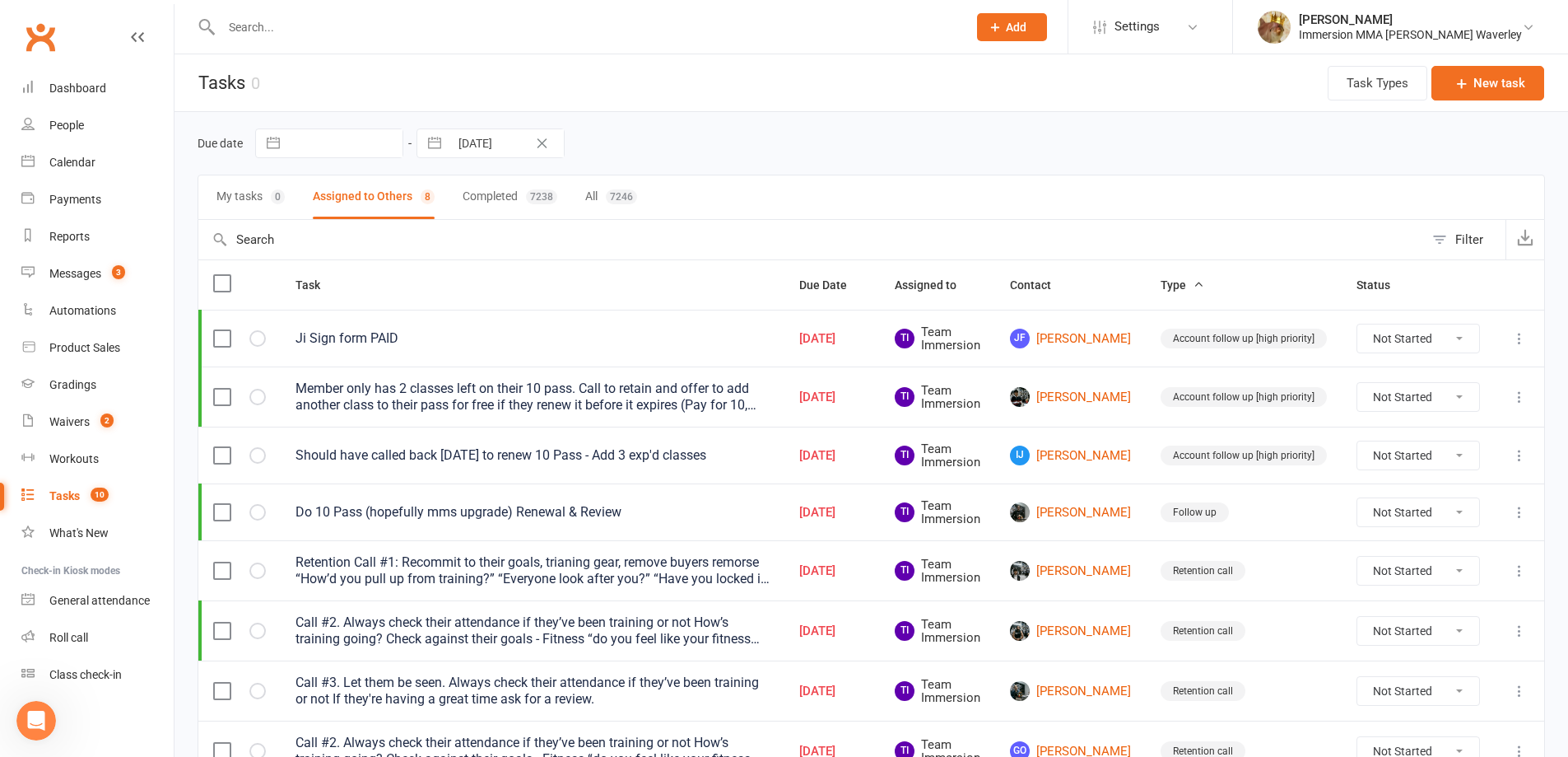
click at [734, 20] on input "text" at bounding box center [586, 27] width 739 height 23
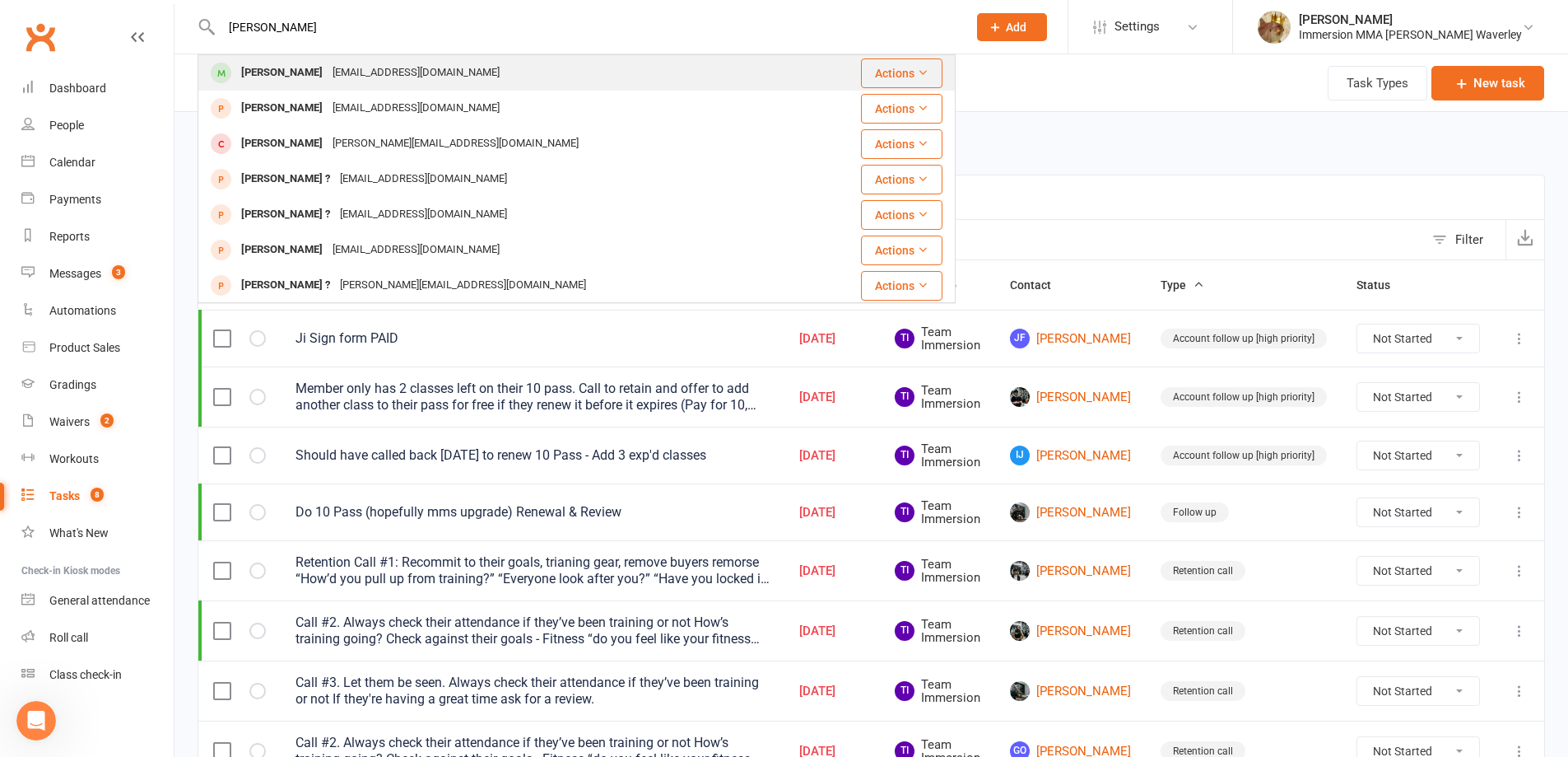
type input "michelle le"
click at [496, 62] on div "Michelle Le le.michelle001@gmail.com" at bounding box center [513, 73] width 628 height 34
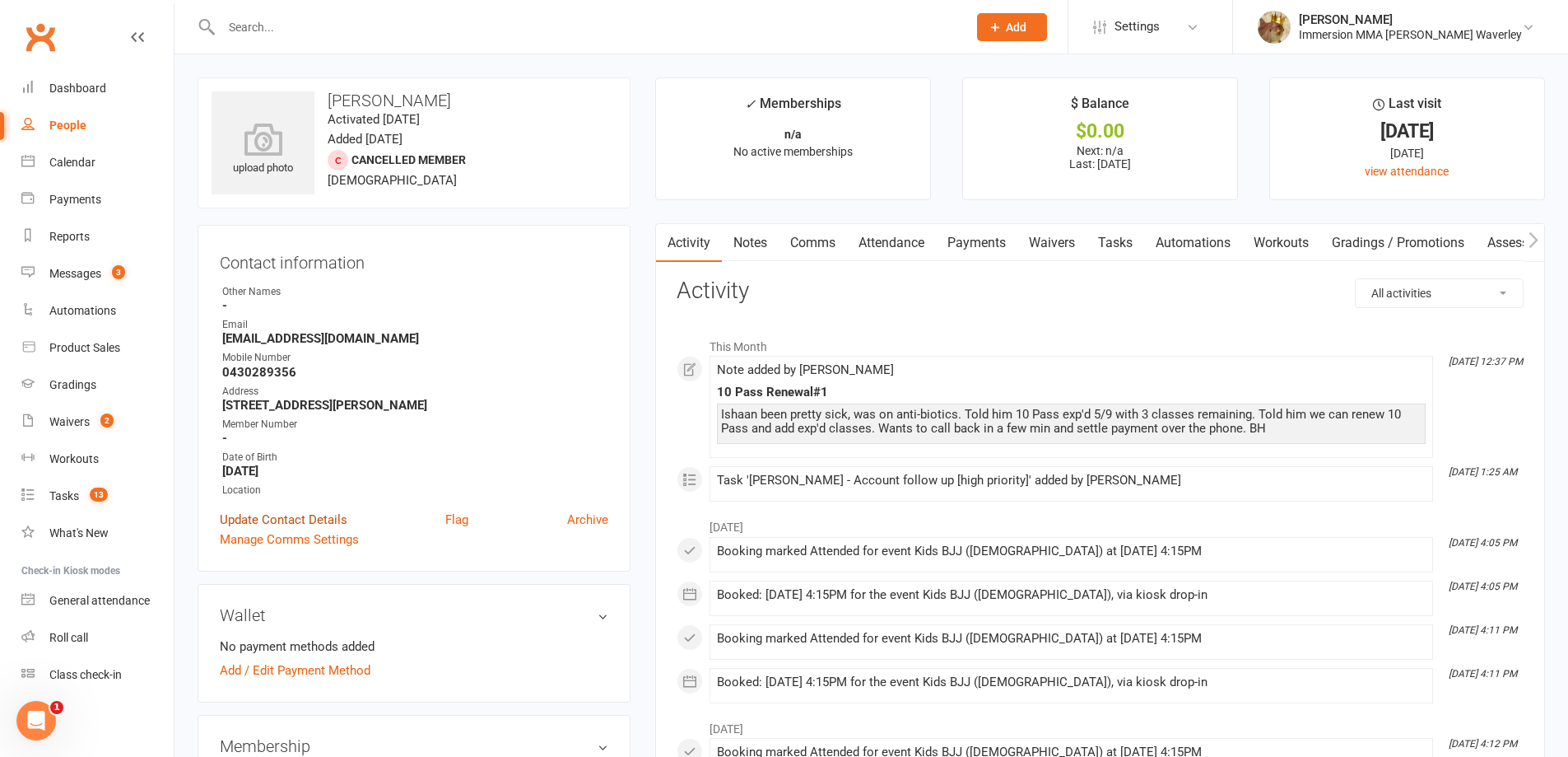
click at [288, 513] on link "Update Contact Details" at bounding box center [283, 520] width 127 height 19
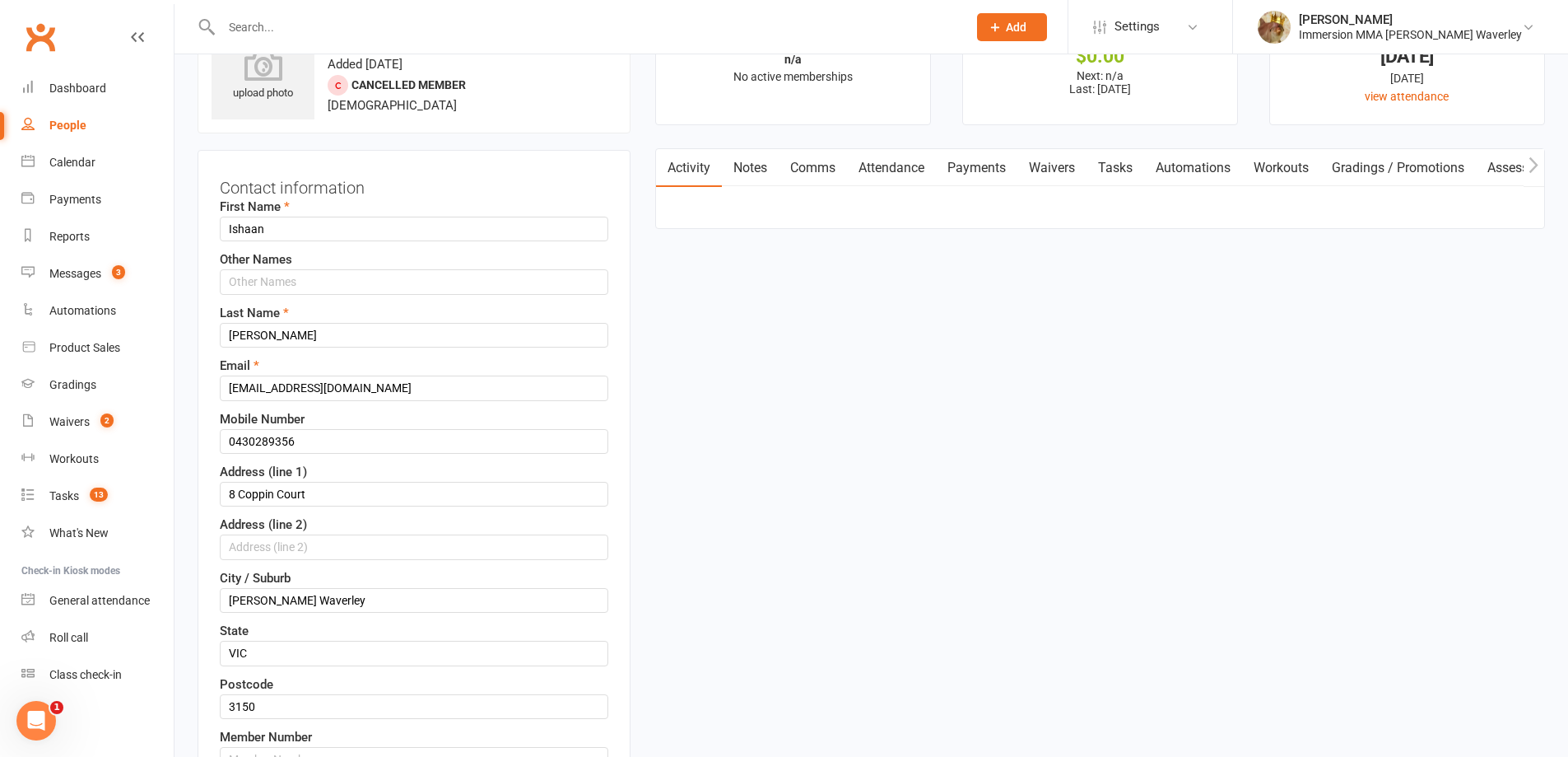
scroll to position [77, 0]
click at [230, 331] on input "Jeyakumar" at bounding box center [413, 333] width 388 height 25
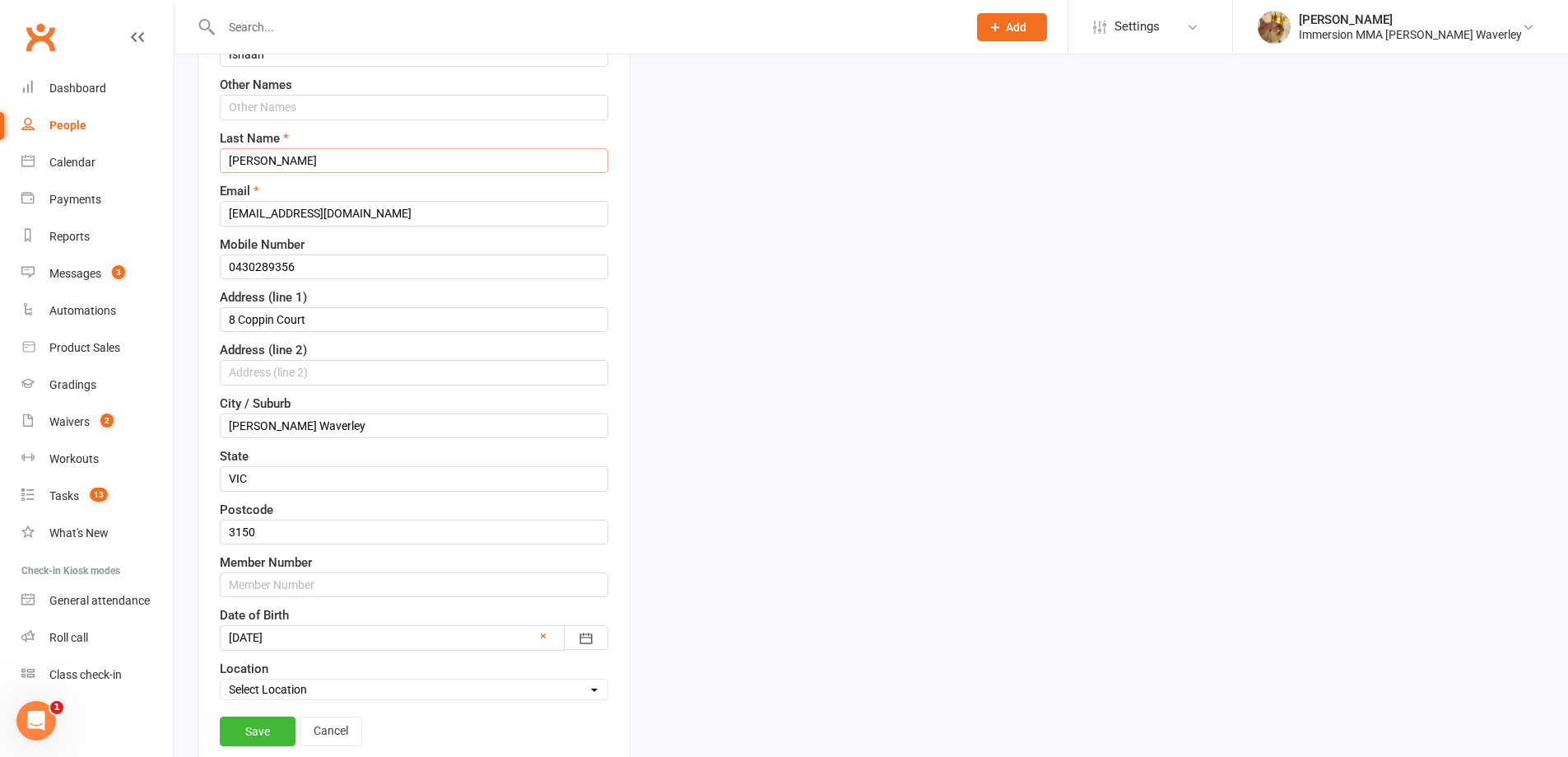
scroll to position [297, 0]
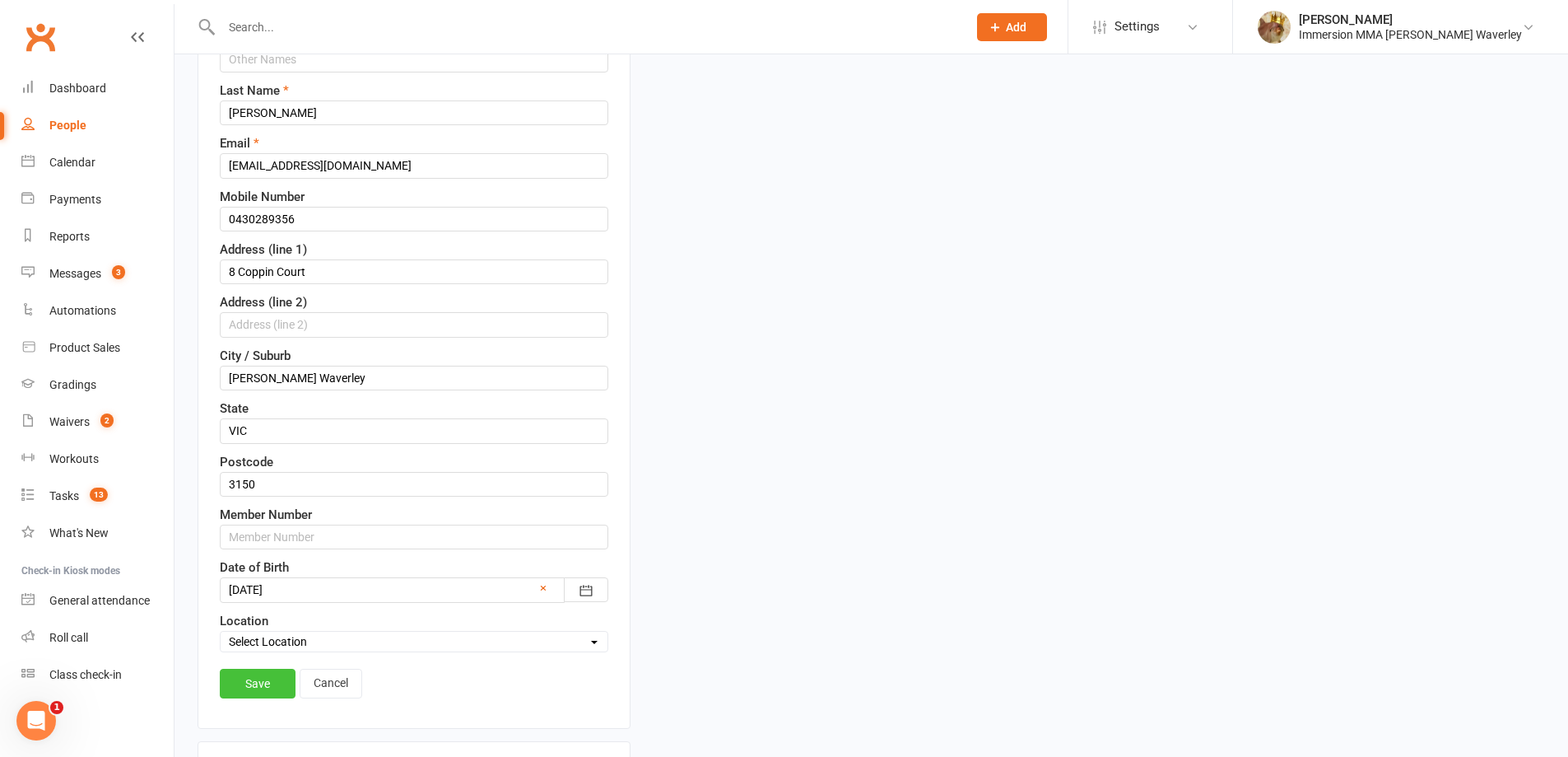
click at [250, 672] on link "Save" at bounding box center [257, 683] width 76 height 29
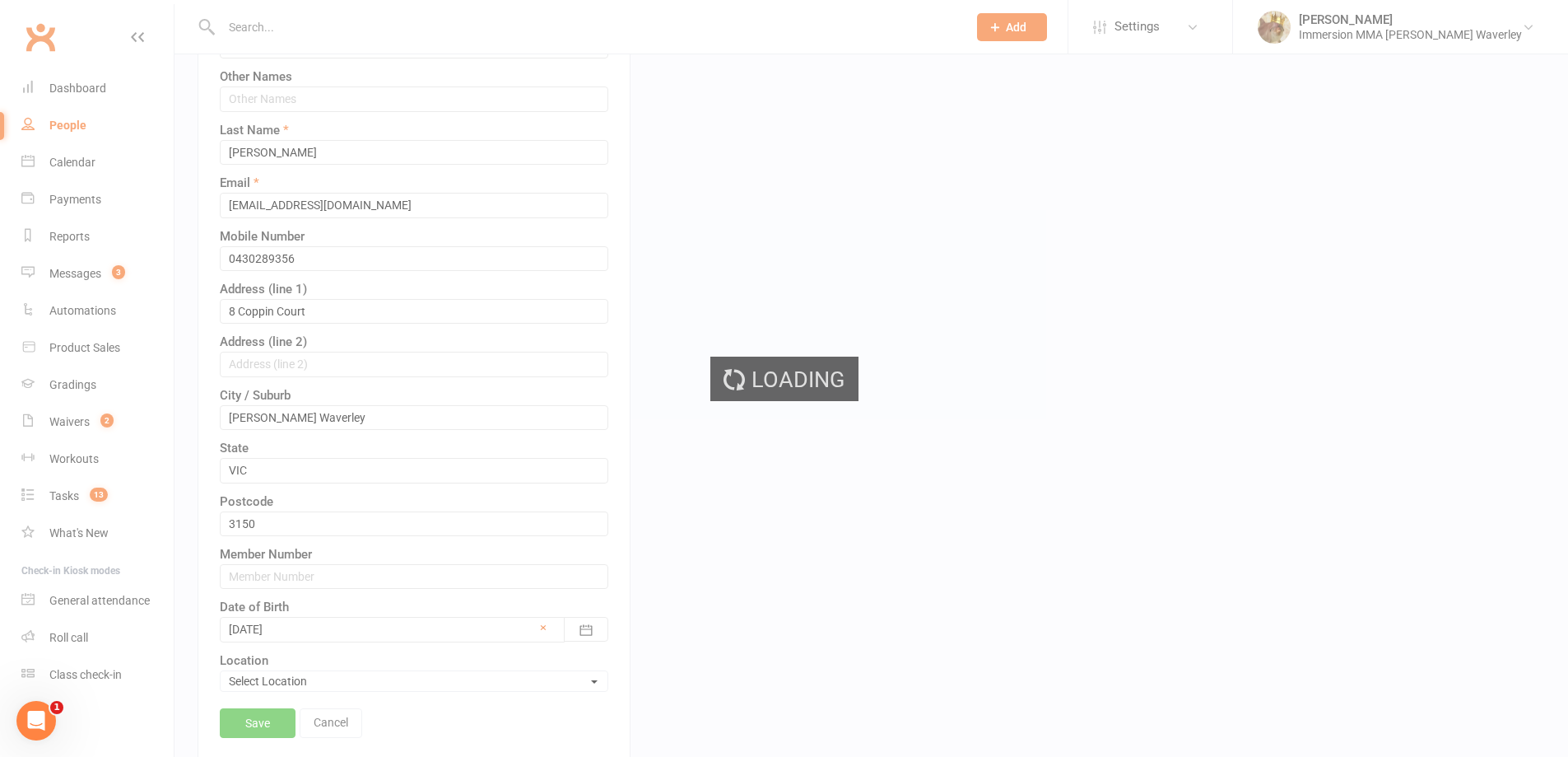
scroll to position [0, 0]
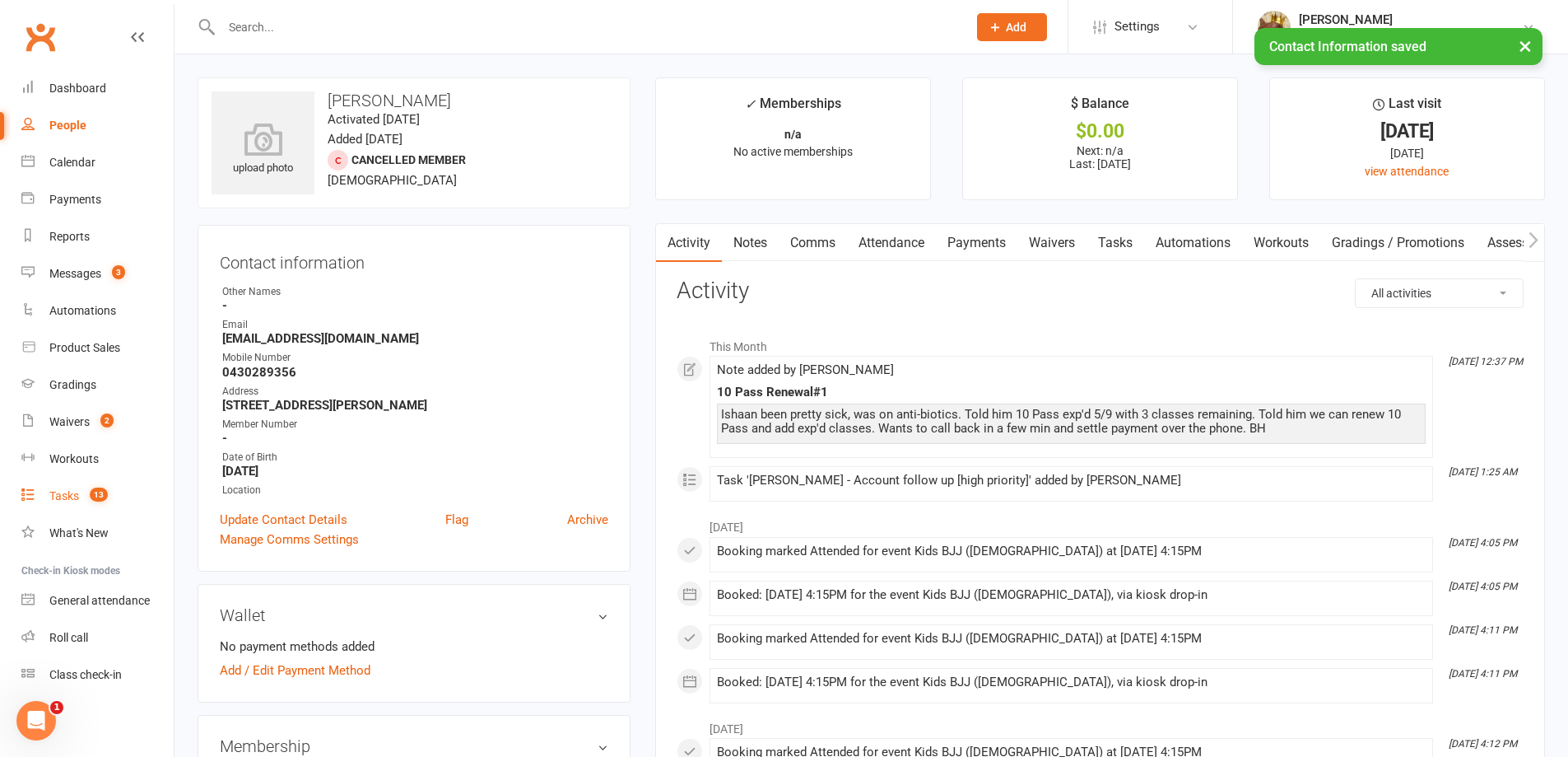
click at [80, 489] on link "Tasks 13" at bounding box center [97, 497] width 152 height 37
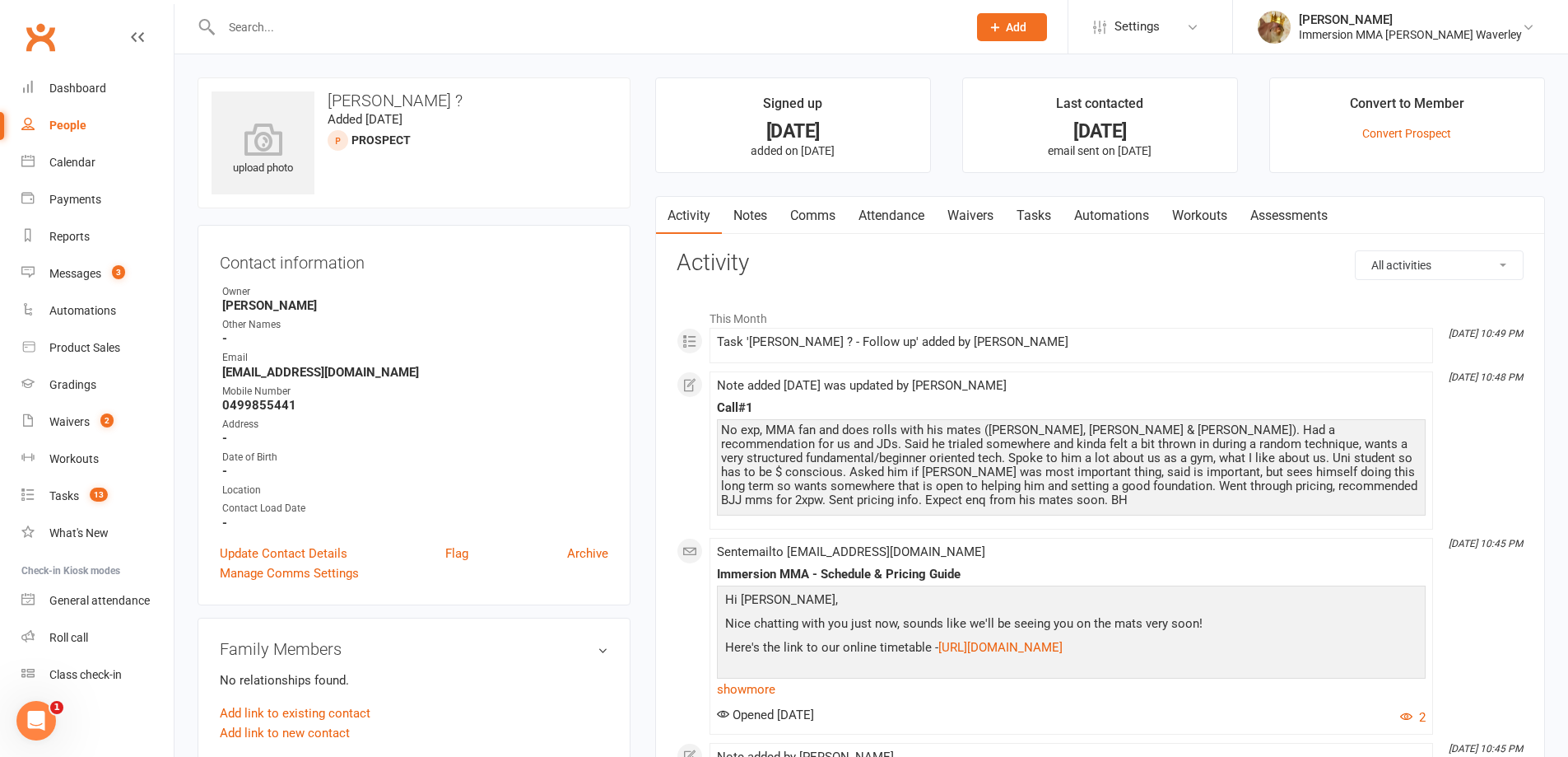
click at [912, 199] on link "Attendance" at bounding box center [891, 215] width 88 height 38
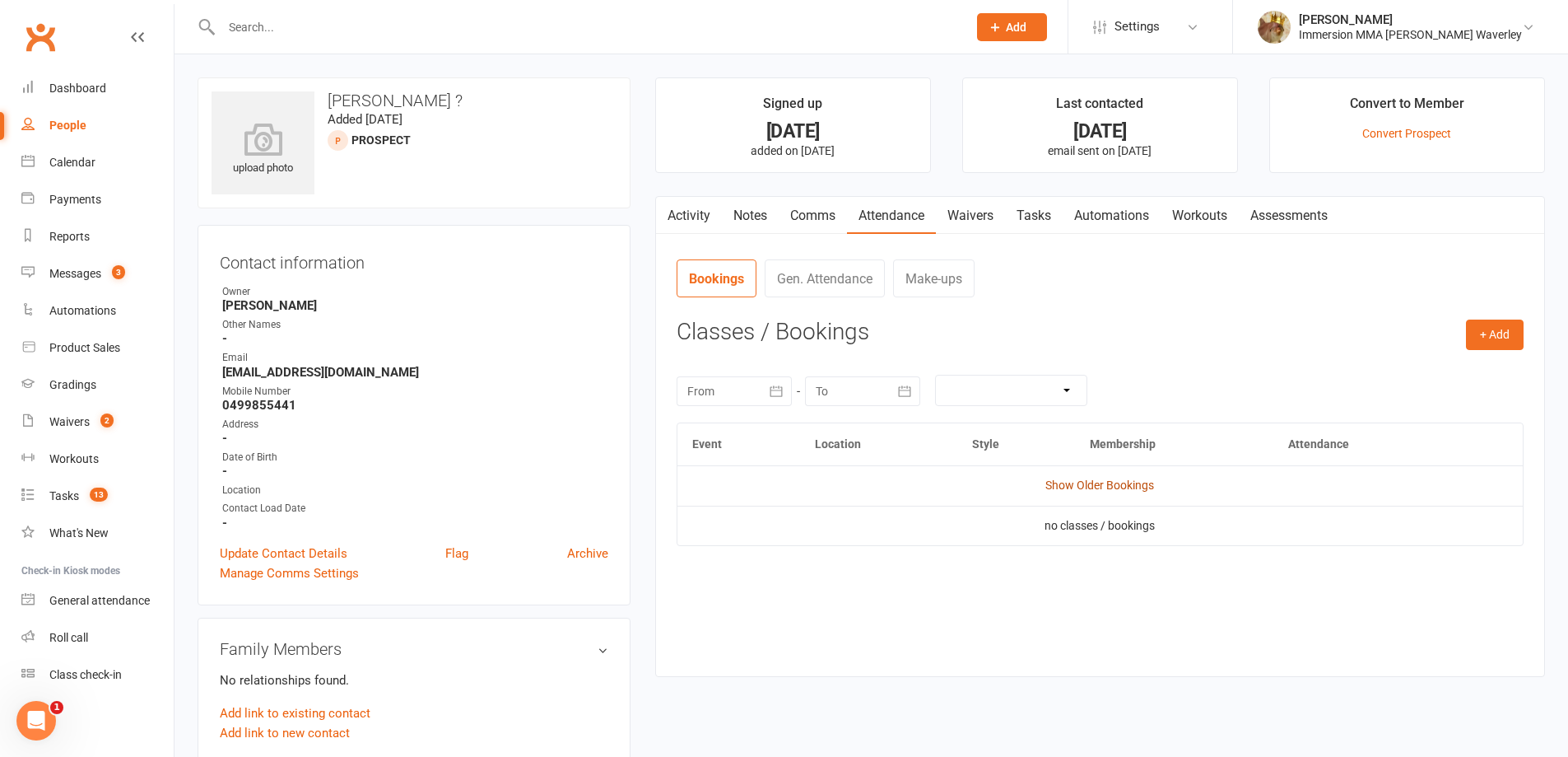
click at [1090, 482] on link "Show Older Bookings" at bounding box center [1099, 484] width 109 height 13
click at [761, 209] on link "Notes" at bounding box center [750, 215] width 57 height 38
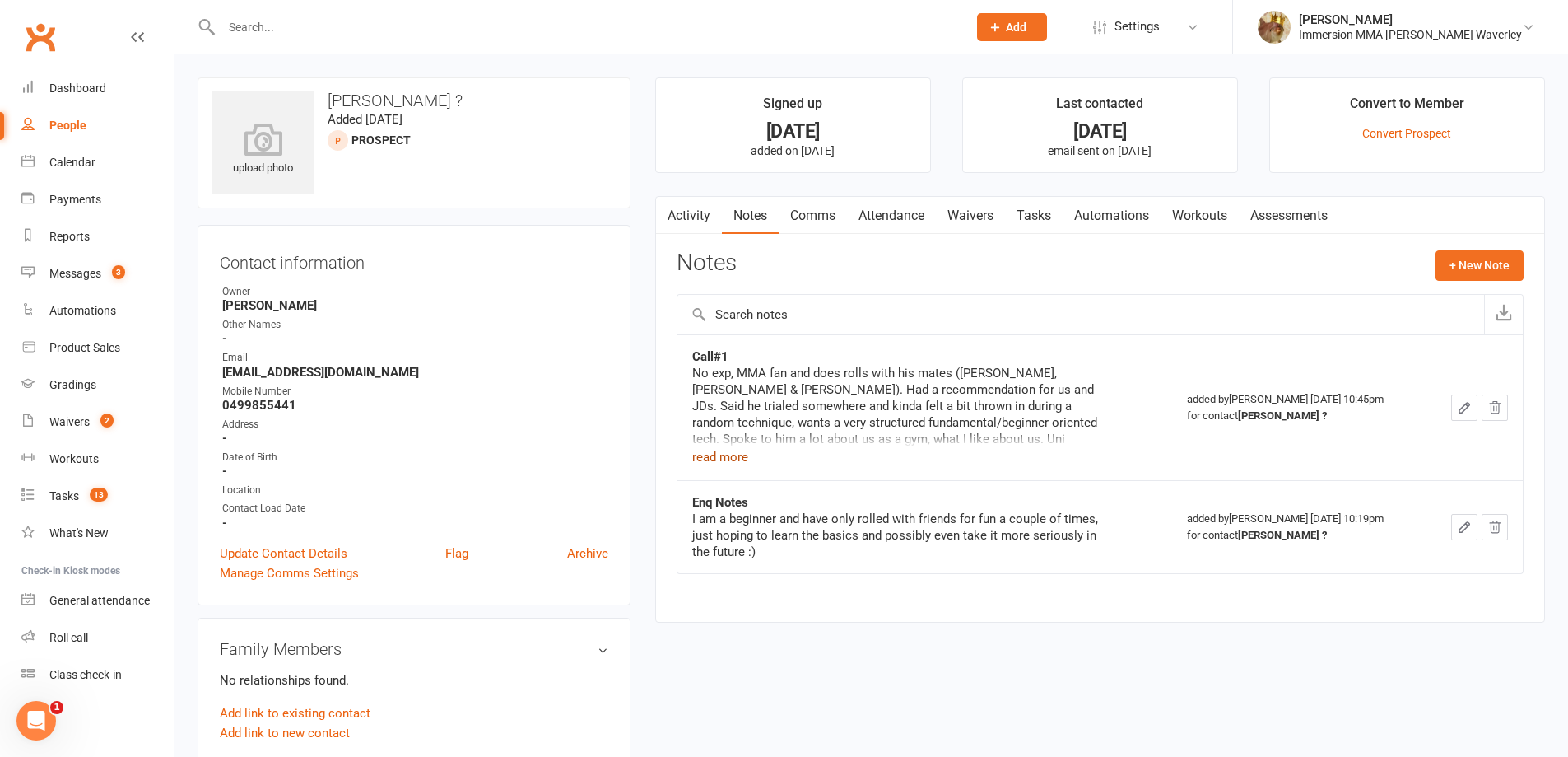
click at [709, 463] on button "read more" at bounding box center [719, 457] width 56 height 19
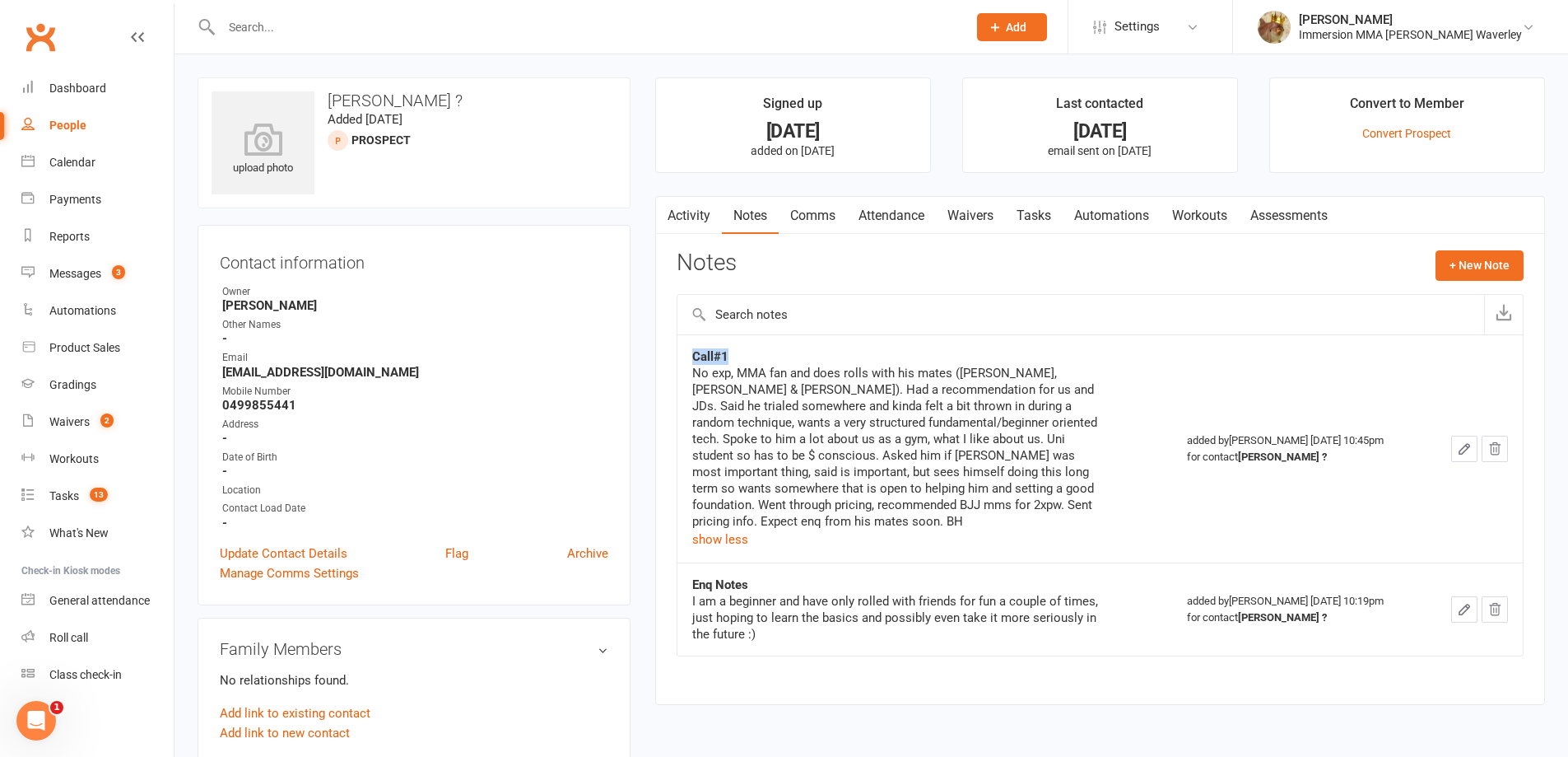
drag, startPoint x: 739, startPoint y: 348, endPoint x: 691, endPoint y: 359, distance: 49.2
click at [692, 359] on div "Call#1" at bounding box center [897, 356] width 411 height 17
copy strong "Call#1"
click at [1470, 258] on button "+ New Note" at bounding box center [1480, 265] width 88 height 29
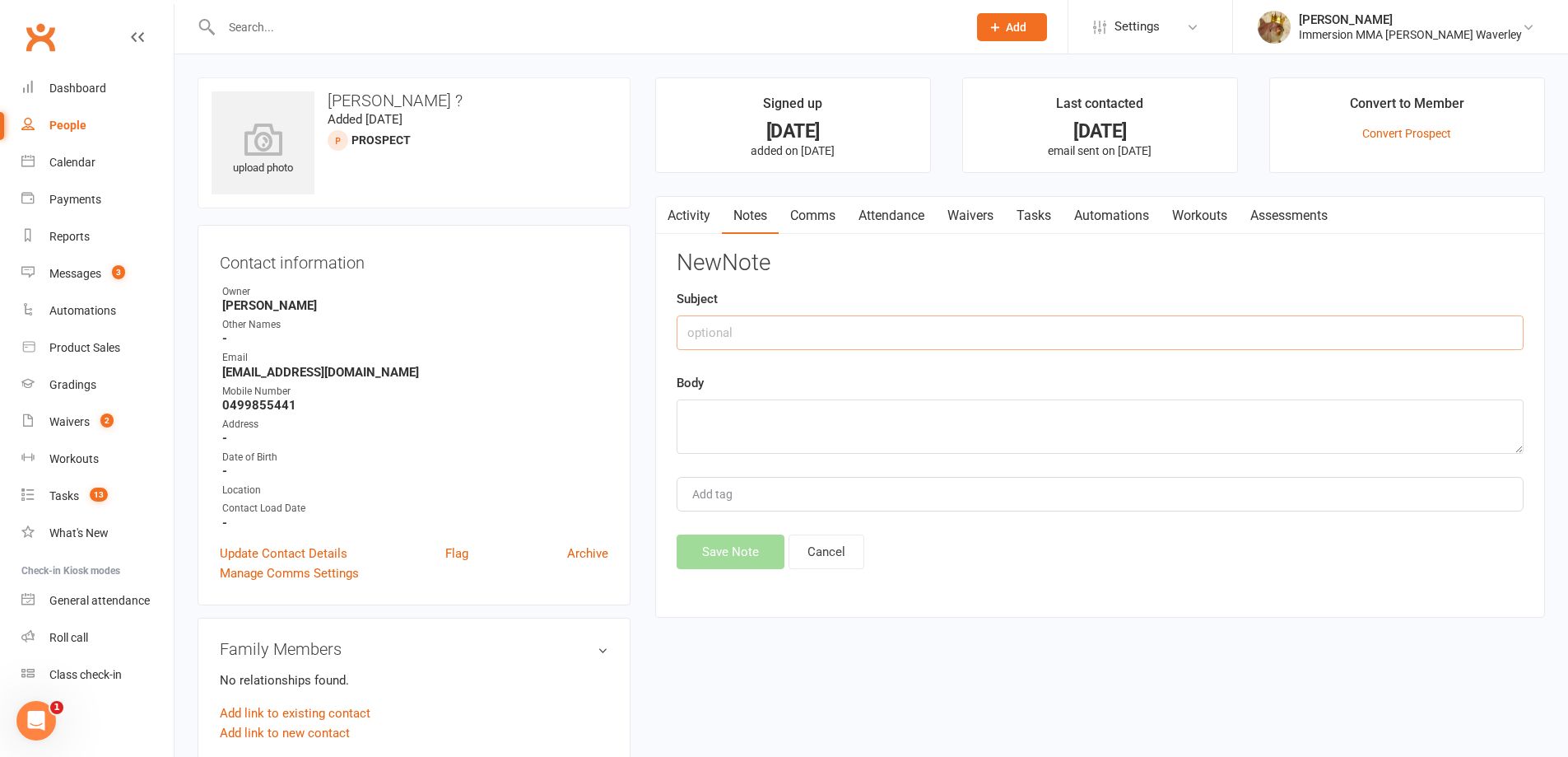
click at [1158, 330] on input "text" at bounding box center [1100, 332] width 847 height 35
paste input "Call#1"
drag, startPoint x: 772, startPoint y: 343, endPoint x: 442, endPoint y: 348, distance: 330.0
click at [534, 343] on div "upload photo [PERSON_NAME] ? Added [DATE] prospect Contact information Owner [P…" at bounding box center [871, 761] width 1372 height 1367
type input "Friend Followup#1"
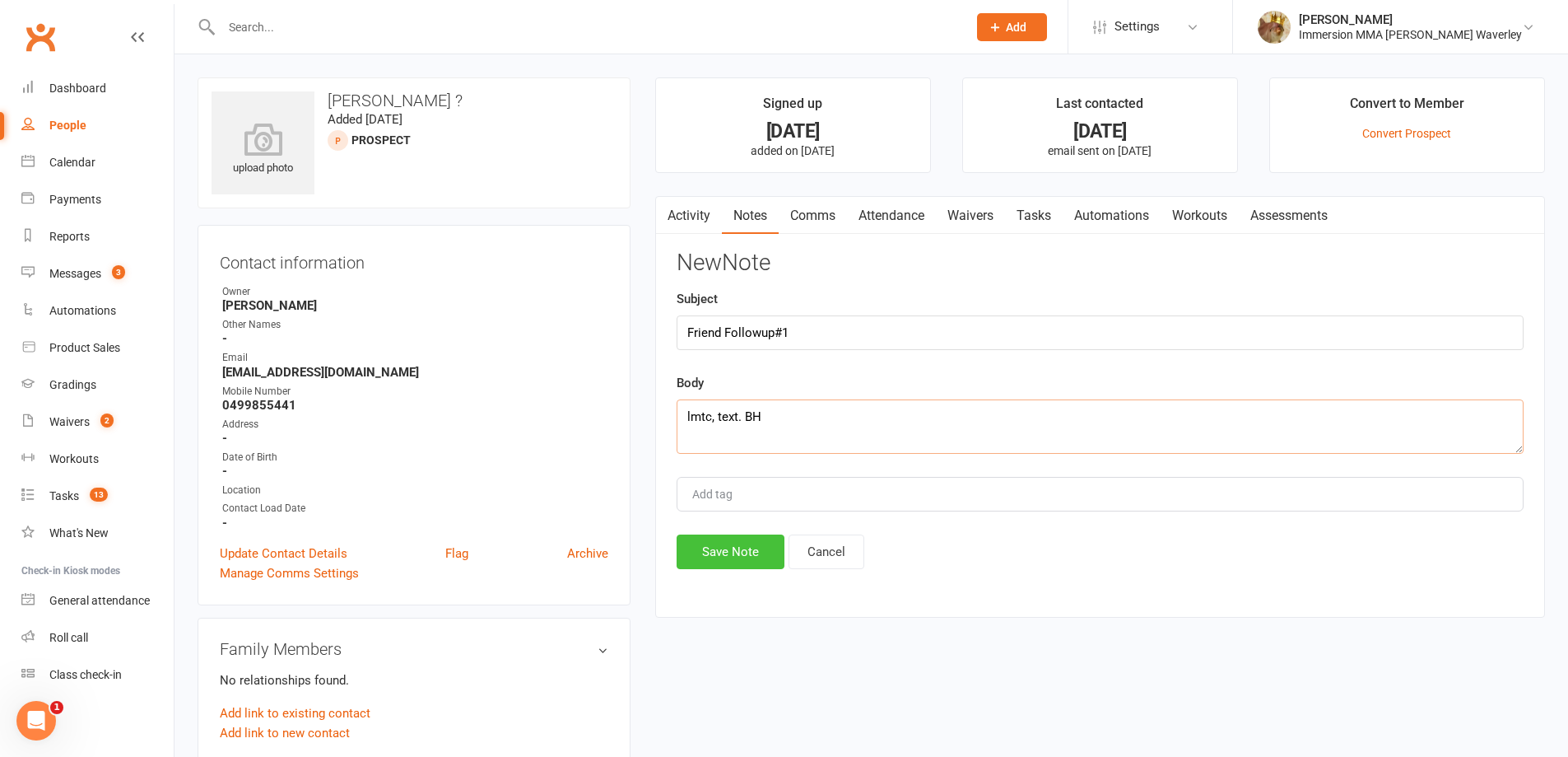
type textarea "lmtc, text. BH"
click at [700, 544] on button "Save Note" at bounding box center [731, 552] width 108 height 35
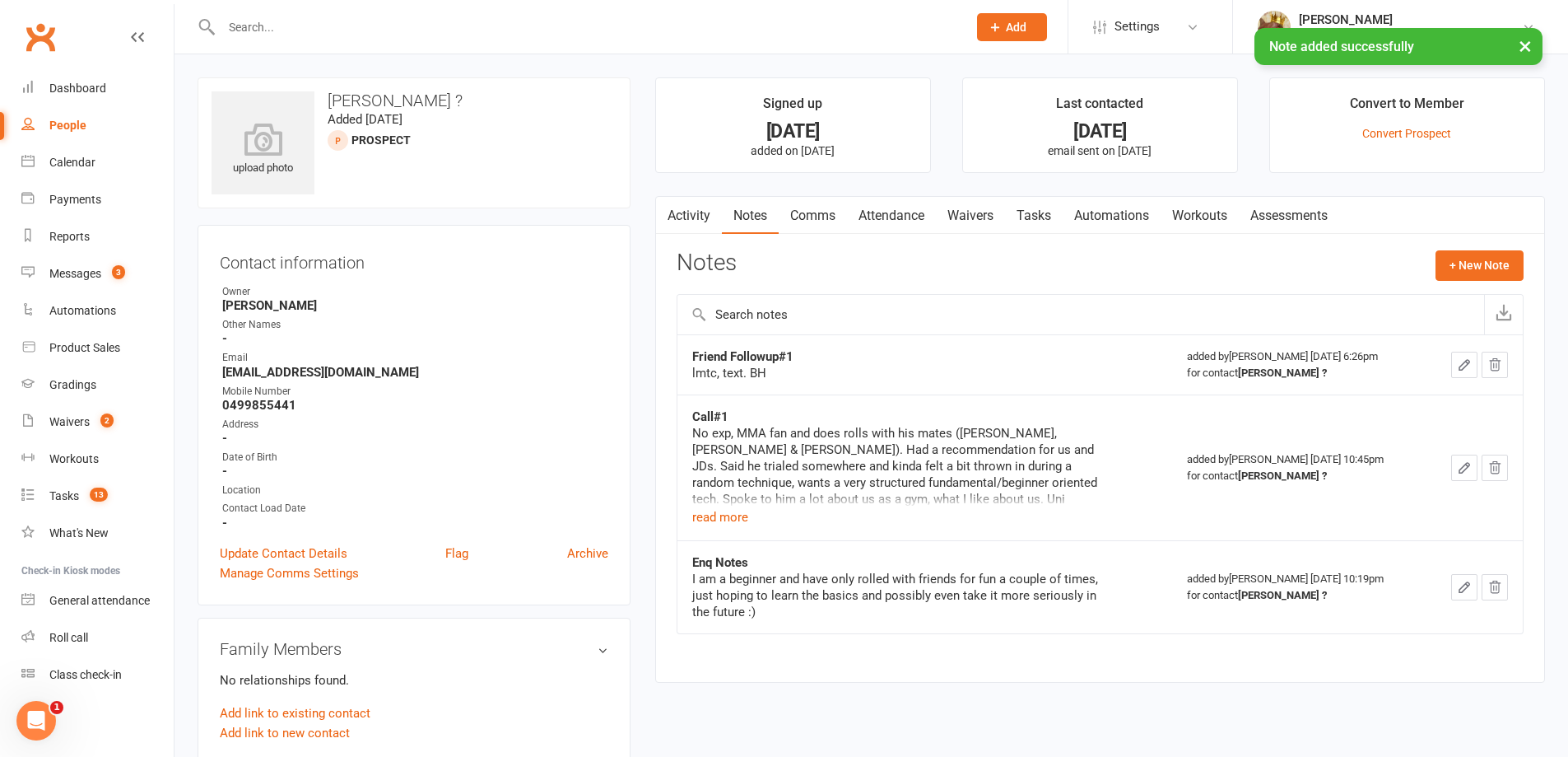
click at [833, 216] on link "Comms" at bounding box center [812, 215] width 68 height 38
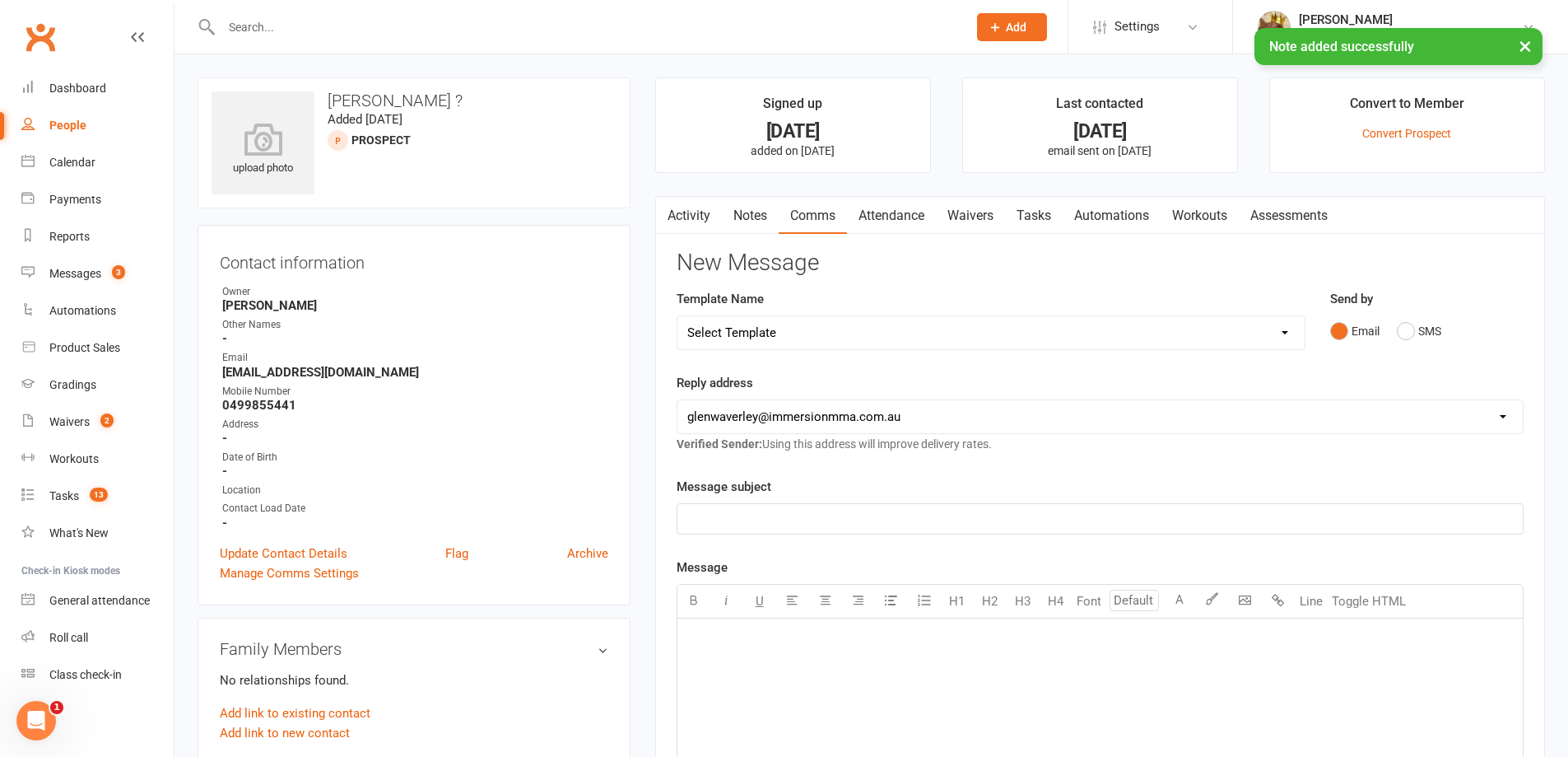
click at [1453, 330] on div "Email SMS" at bounding box center [1426, 330] width 194 height 31
click at [1416, 329] on button "SMS" at bounding box center [1419, 330] width 44 height 31
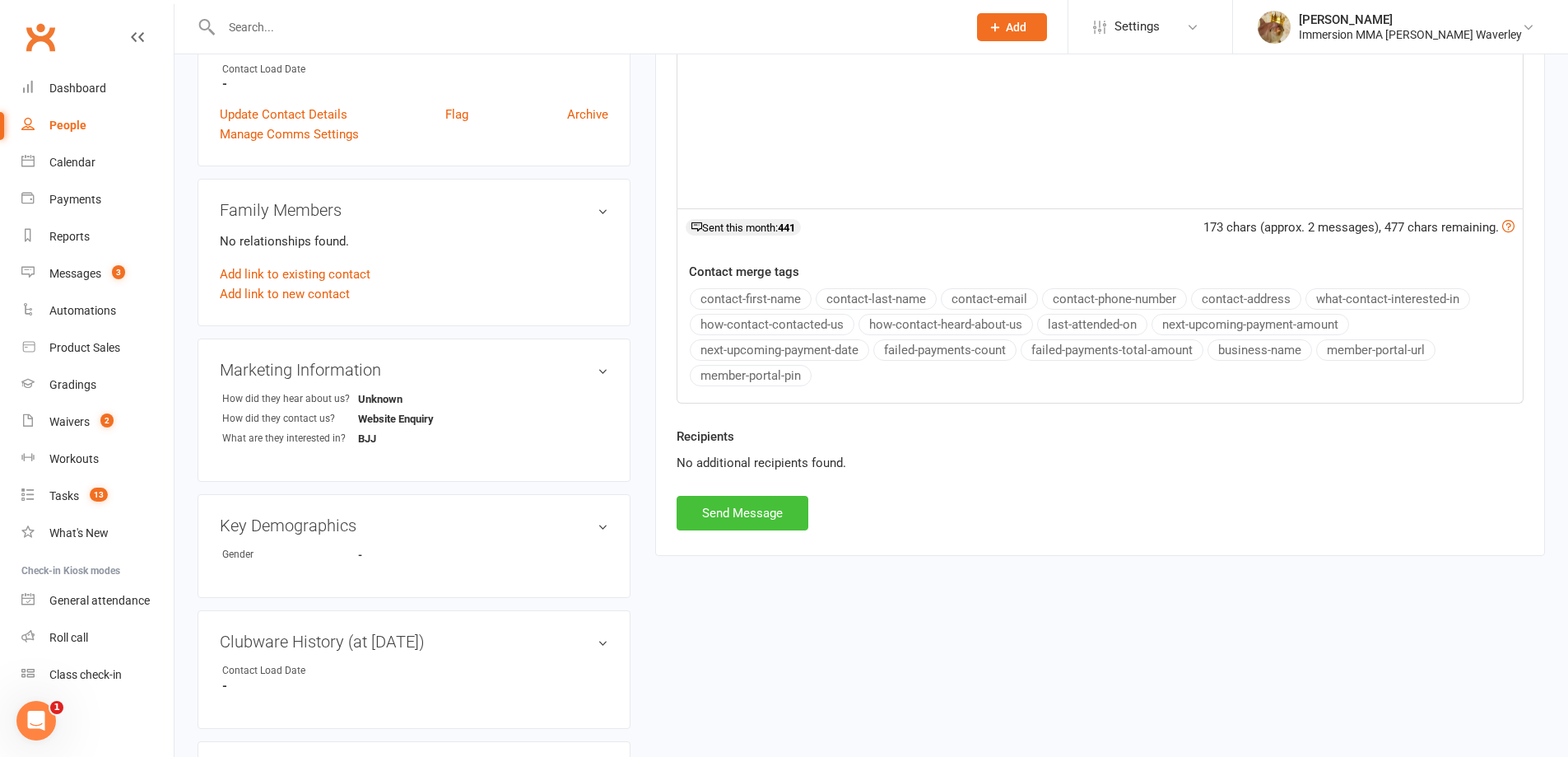
drag, startPoint x: 742, startPoint y: 514, endPoint x: 734, endPoint y: 506, distance: 11.3
click at [738, 508] on button "Send Message" at bounding box center [742, 513] width 132 height 35
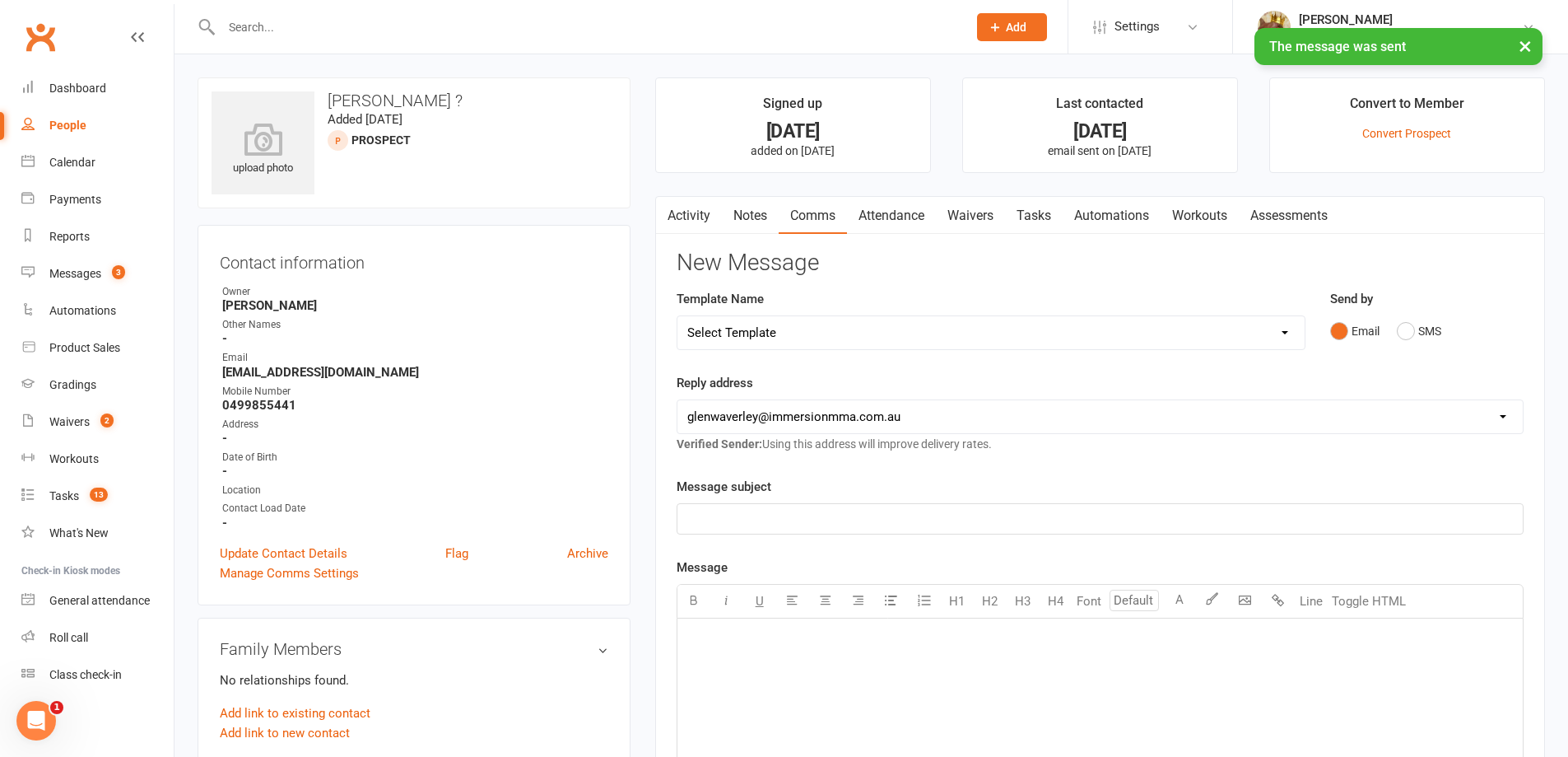
click at [1023, 219] on link "Tasks" at bounding box center [1034, 215] width 58 height 38
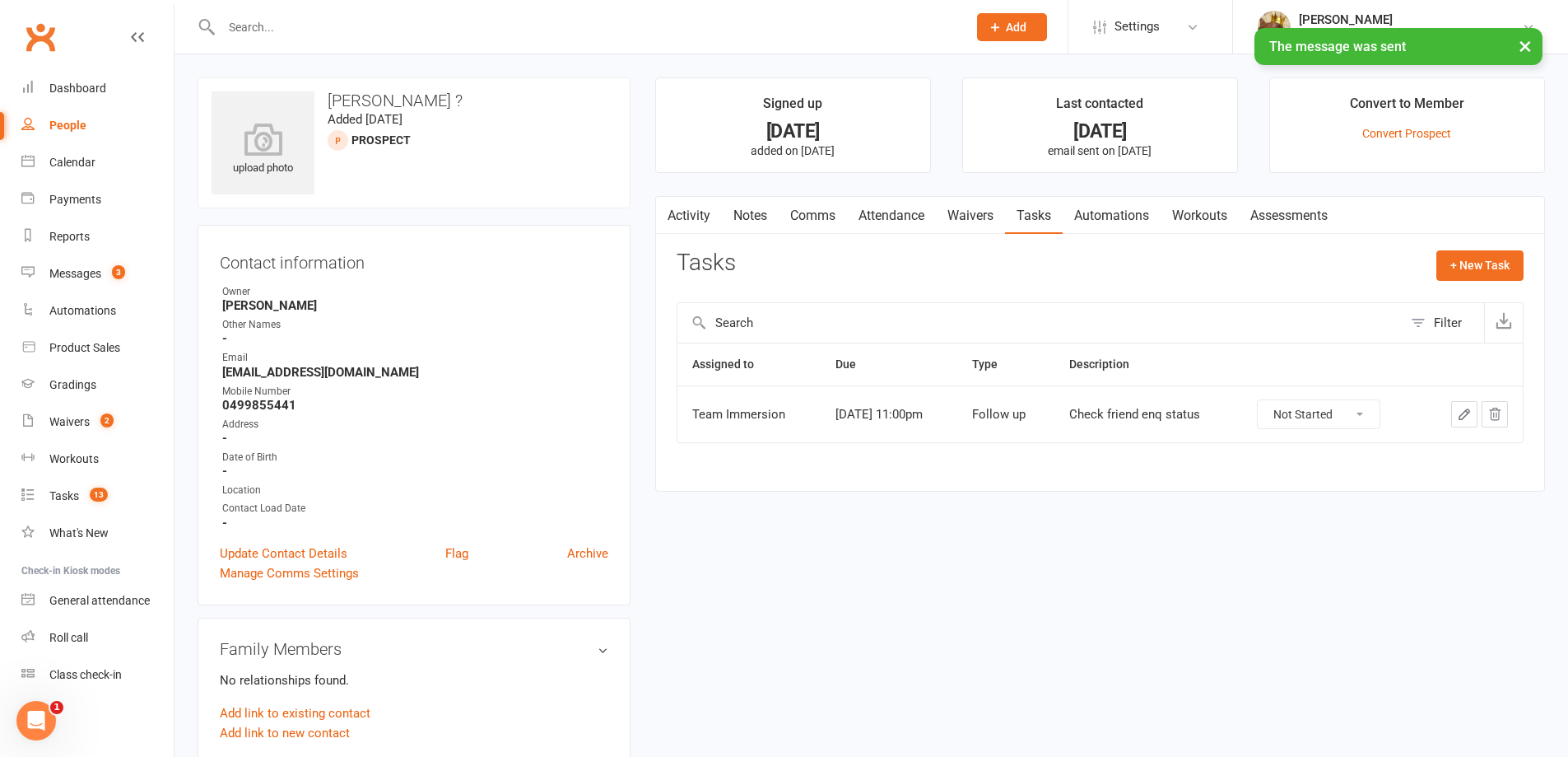
click at [1457, 416] on icon "button" at bounding box center [1464, 414] width 15 height 15
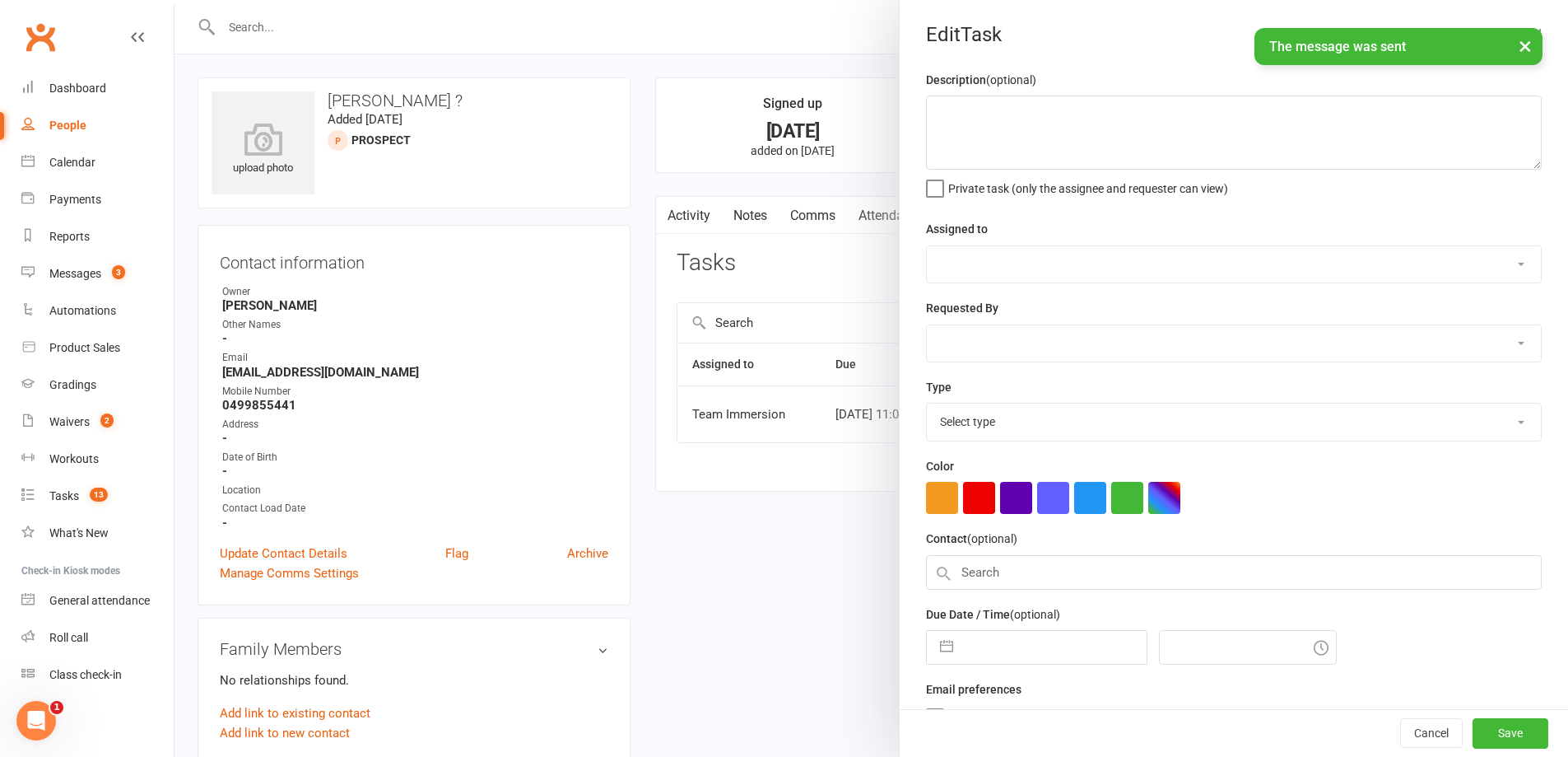
type textarea "Check friend enq status"
select select "48837"
select select "48840"
type input "10 Sep 2025"
type input "11:00pm"
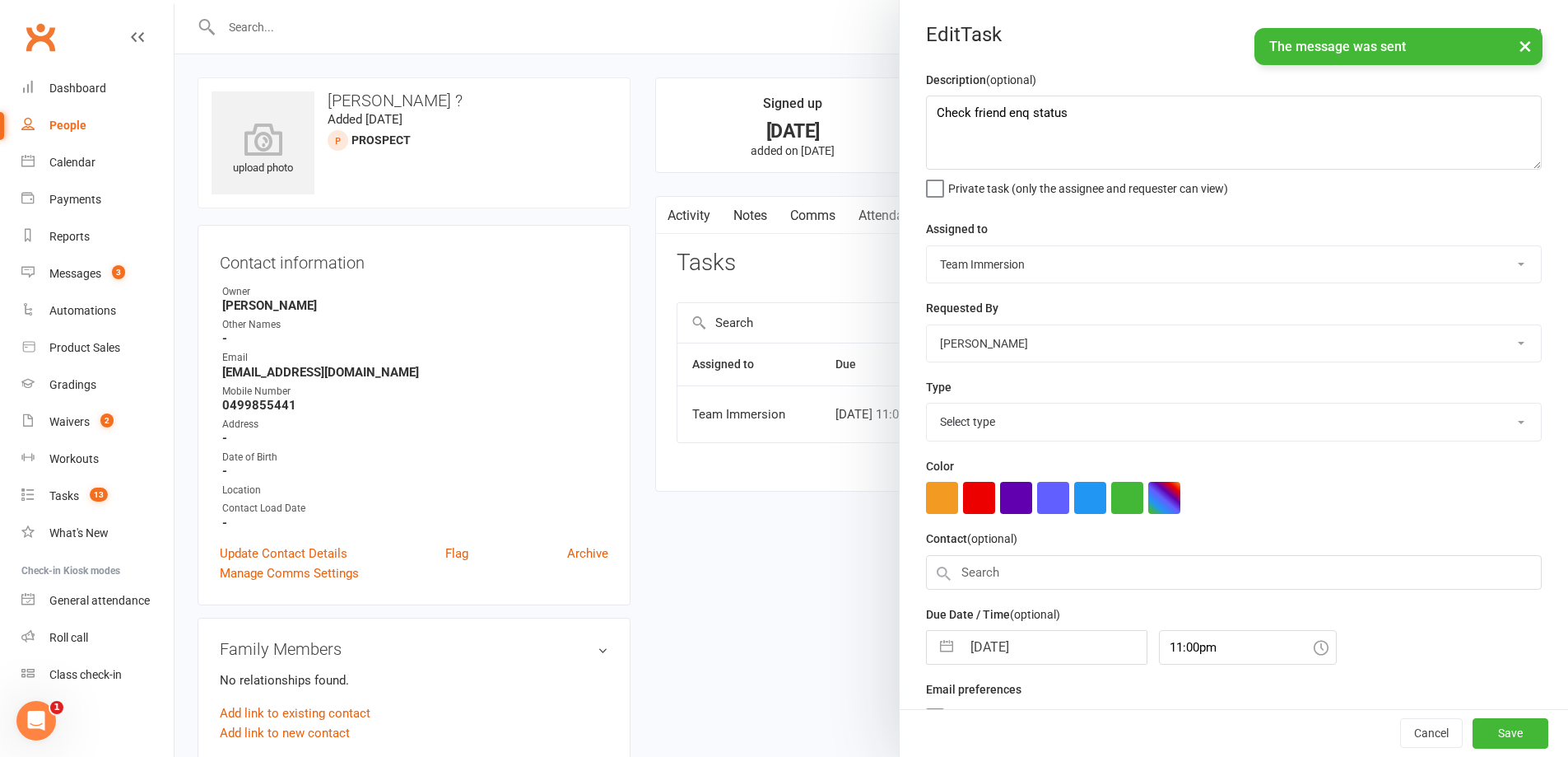
select select "27318"
click at [990, 619] on label "Due Date / Time (optional)" at bounding box center [993, 609] width 135 height 18
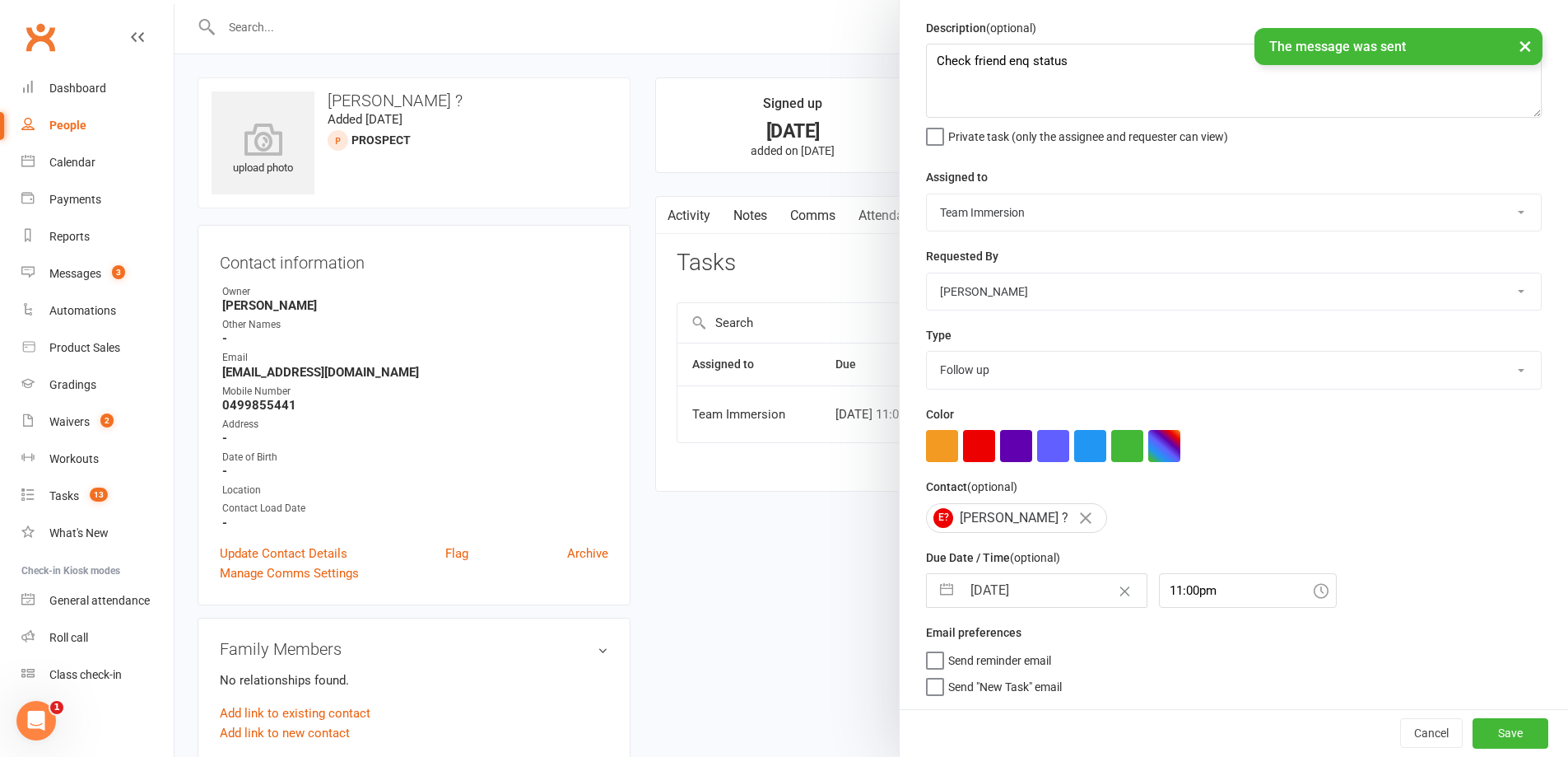
click at [981, 599] on input "[DATE]" at bounding box center [1053, 590] width 185 height 33
select select "7"
select select "2025"
select select "8"
select select "2025"
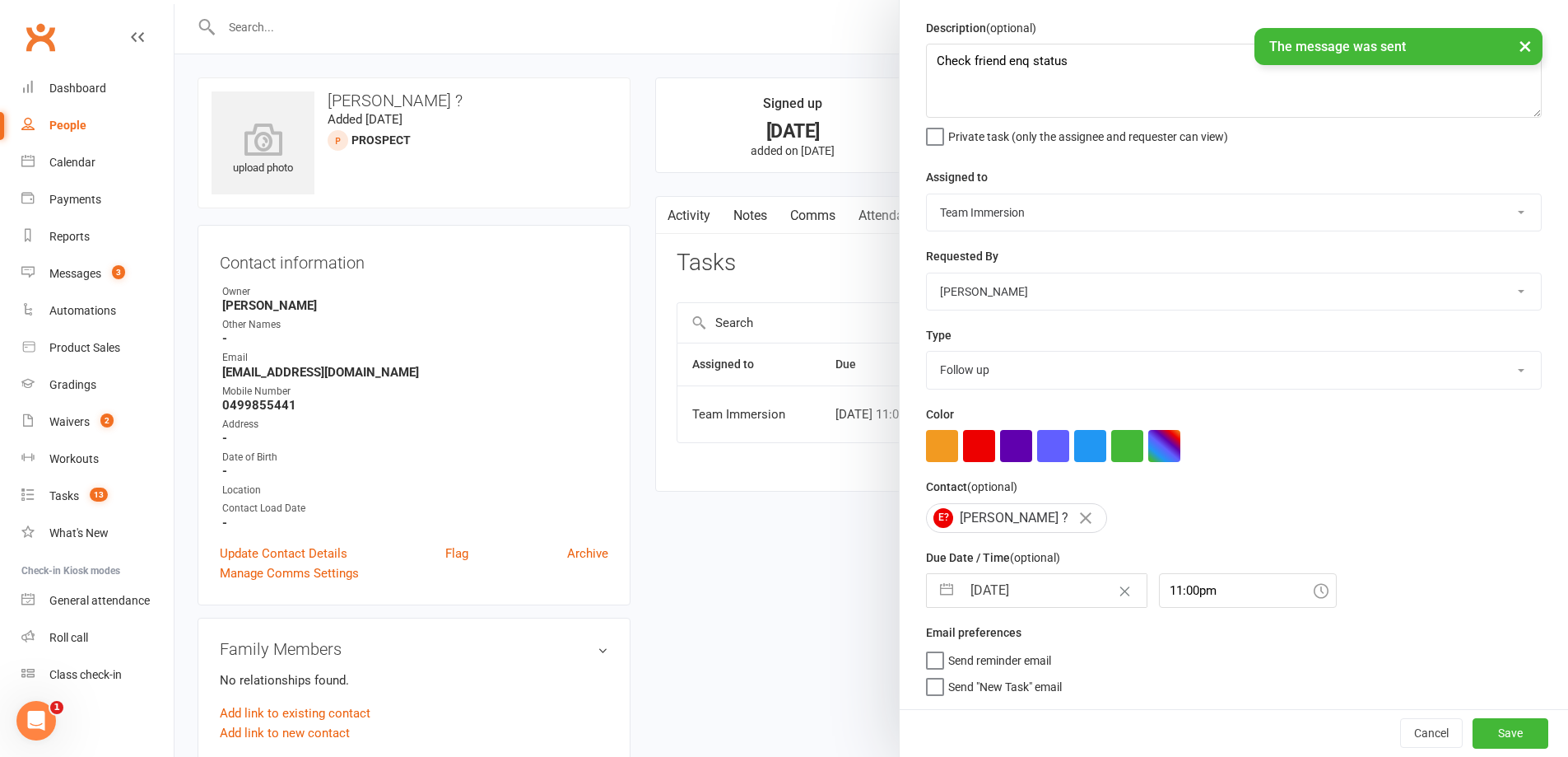
select select "9"
select select "2025"
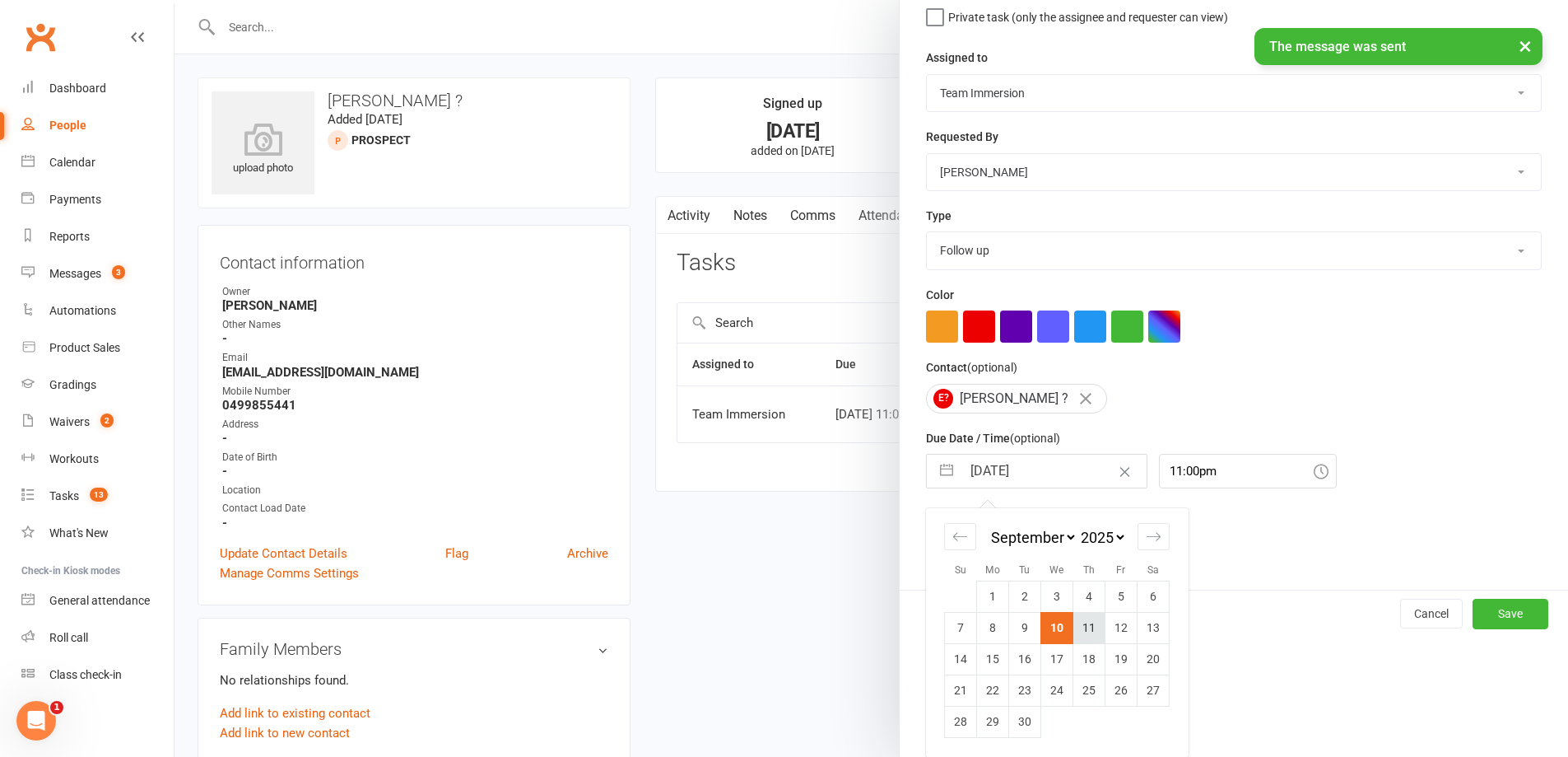
click at [1082, 630] on td "11" at bounding box center [1089, 627] width 32 height 31
type input "11 Sep 2025"
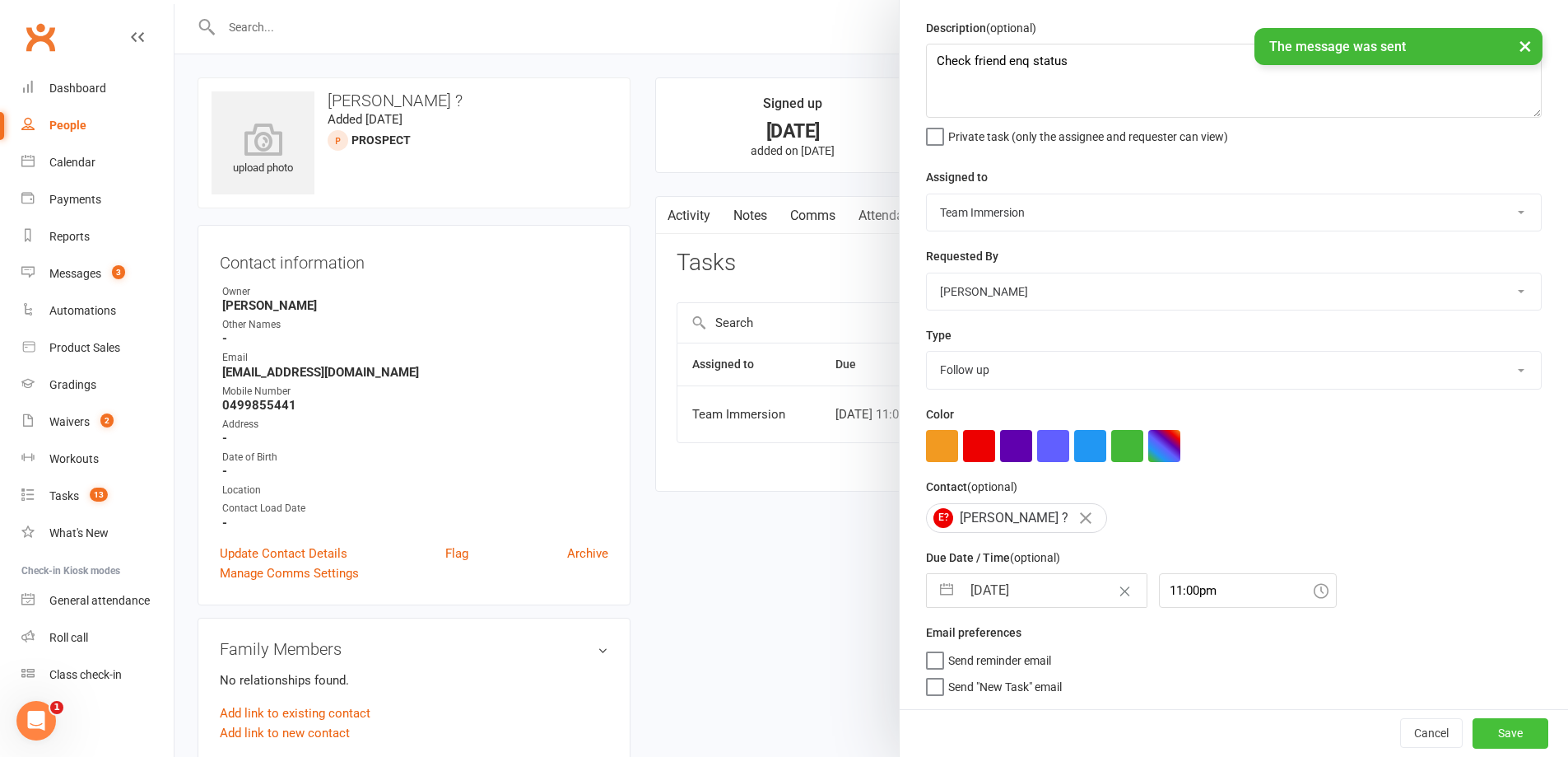
click at [1480, 733] on button "Save" at bounding box center [1510, 732] width 76 height 29
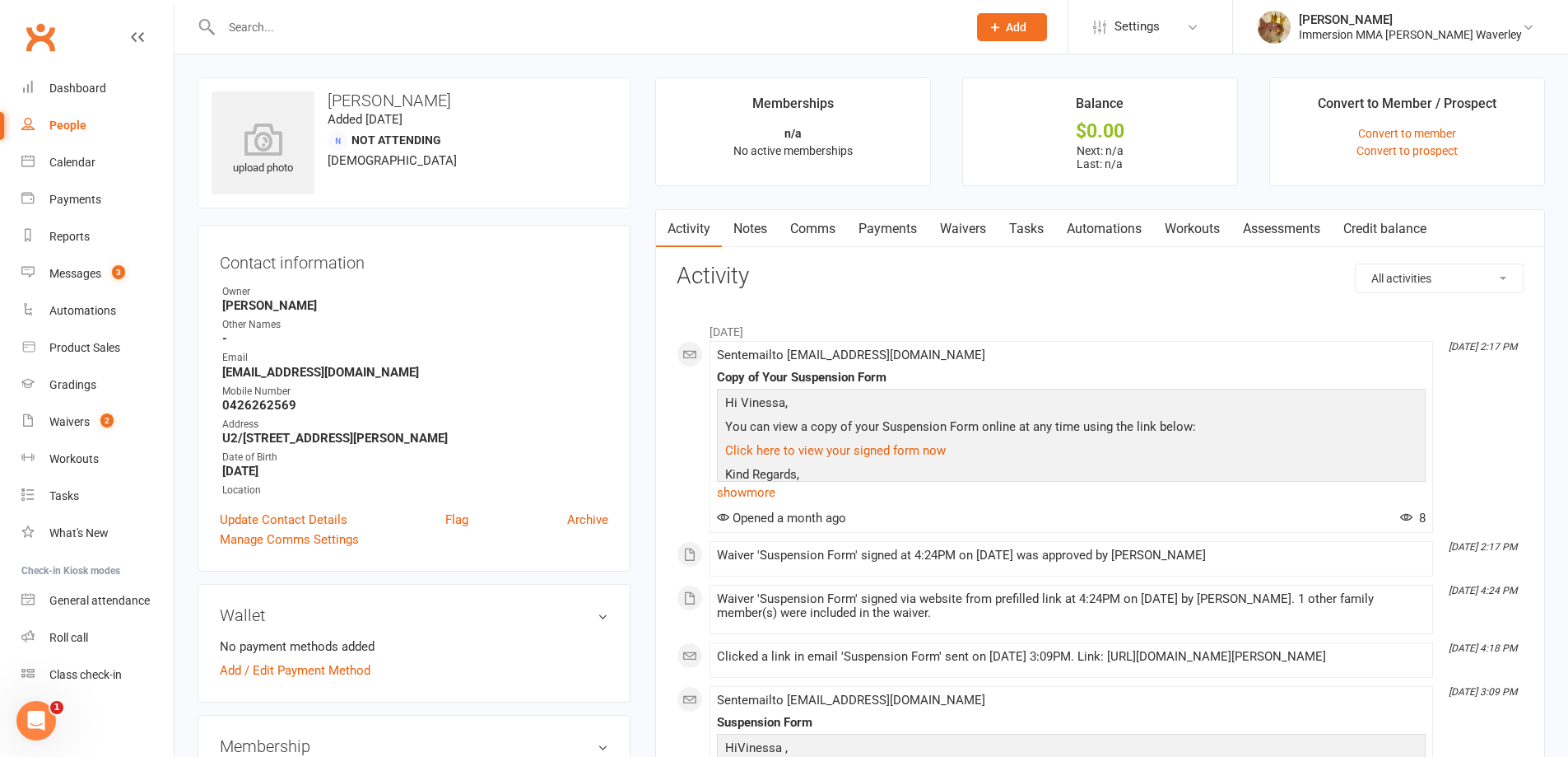
click at [757, 242] on link "Notes" at bounding box center [750, 228] width 57 height 38
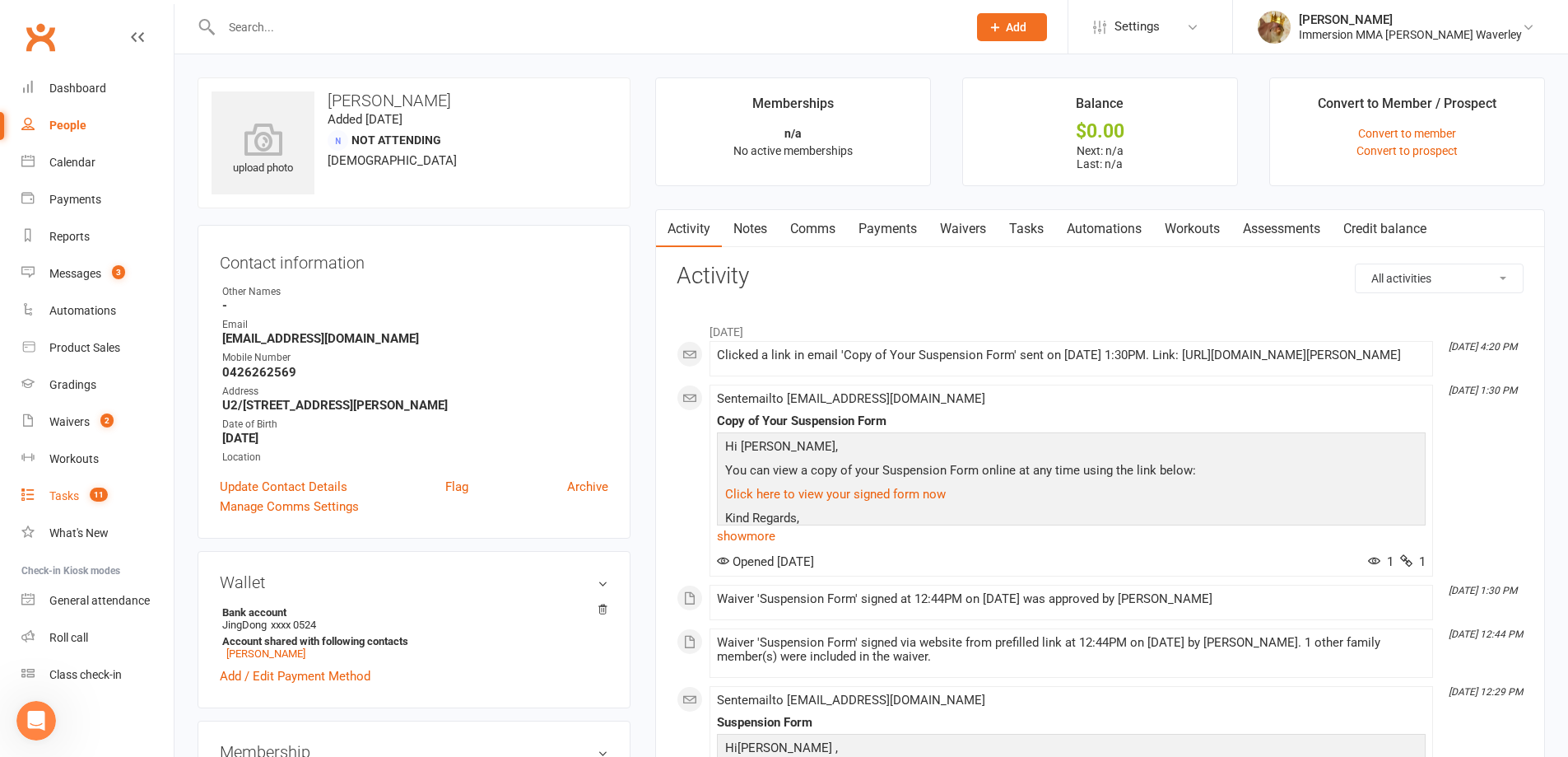
click at [88, 490] on count-badge "11" at bounding box center [95, 496] width 27 height 13
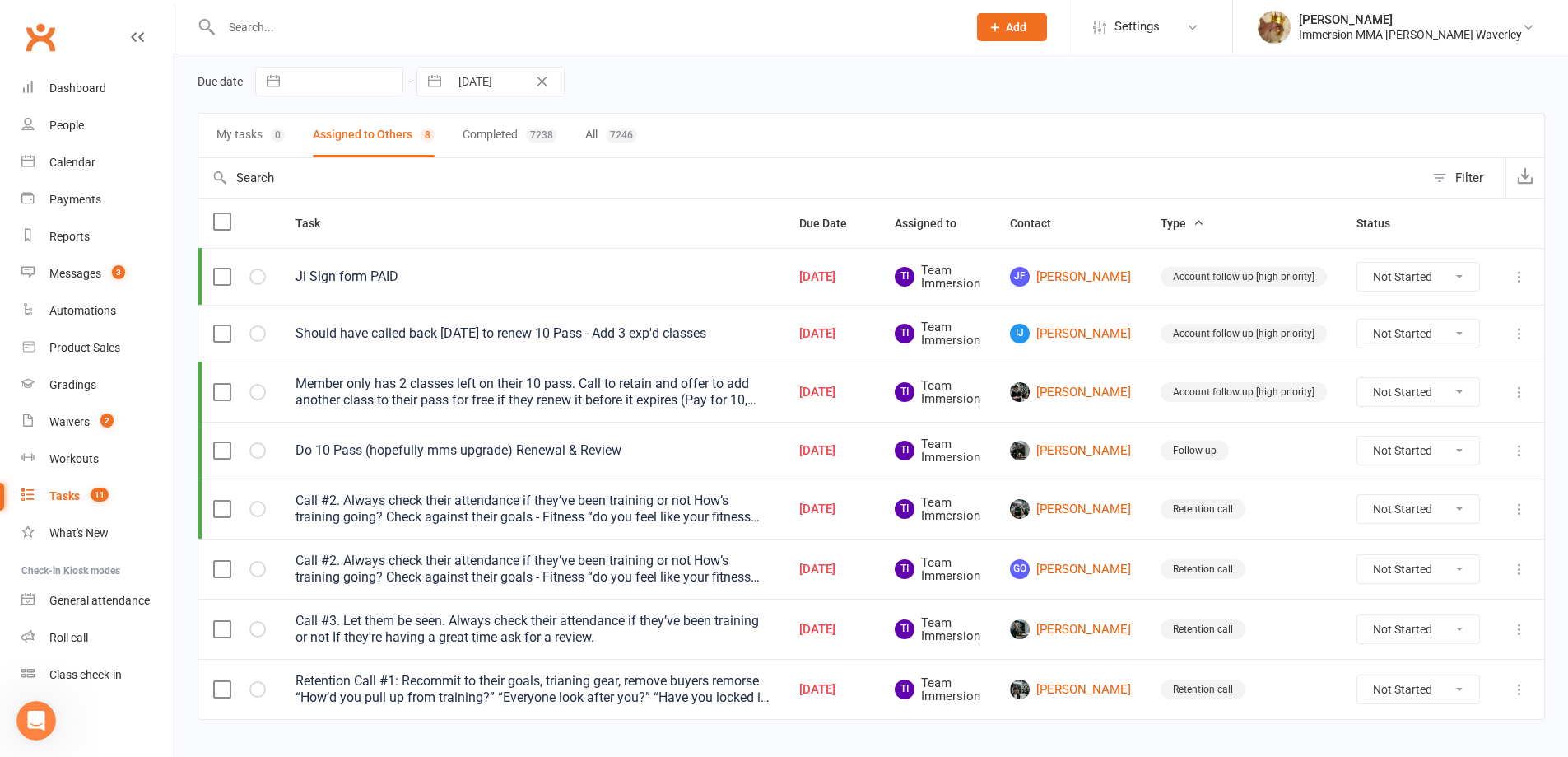
scroll to position [94, 0]
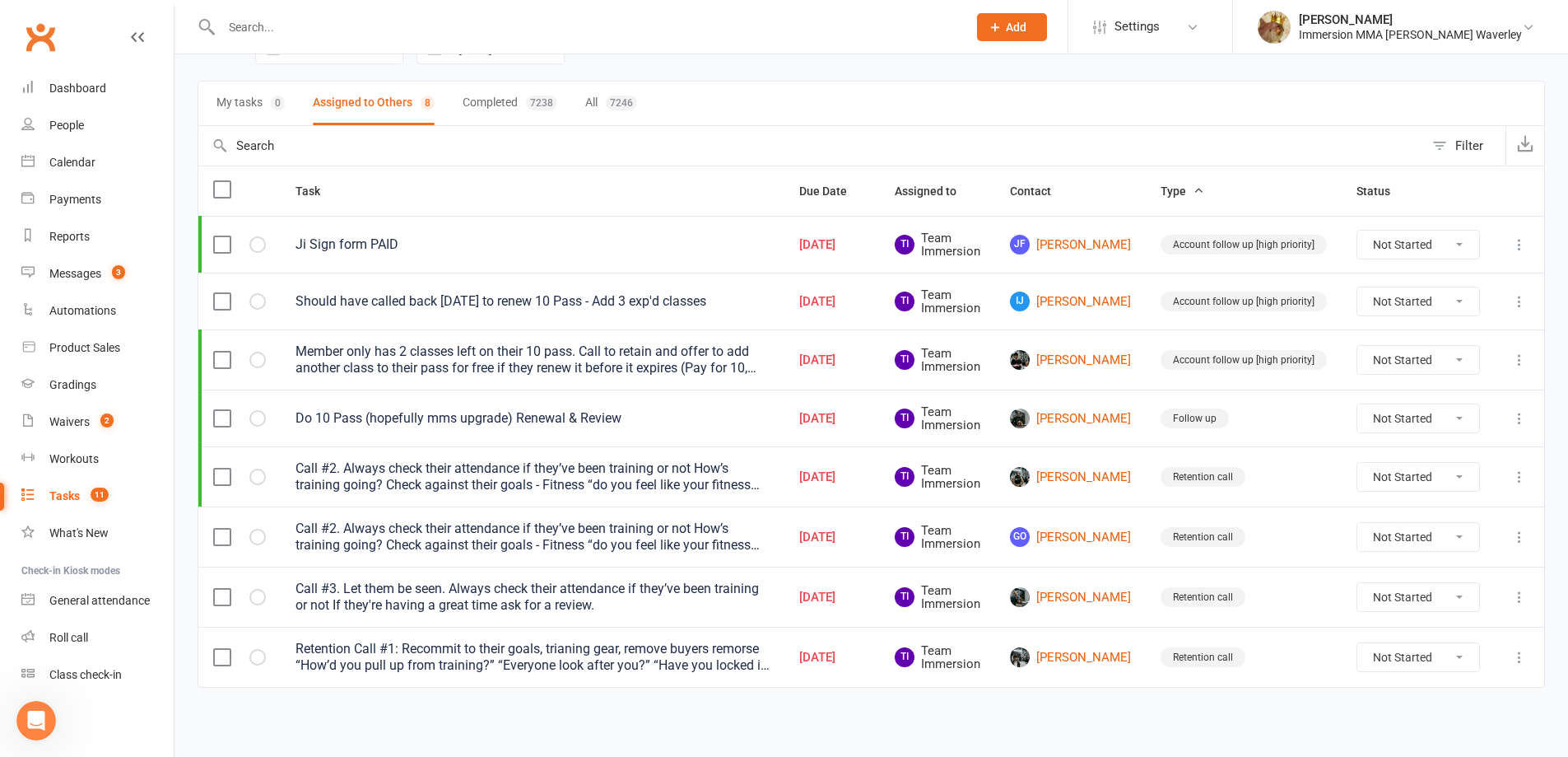
click at [388, 24] on input "text" at bounding box center [586, 27] width 739 height 23
type input "744"
click at [229, 18] on input "744" at bounding box center [586, 27] width 739 height 23
click at [242, 19] on input "744" at bounding box center [586, 27] width 739 height 23
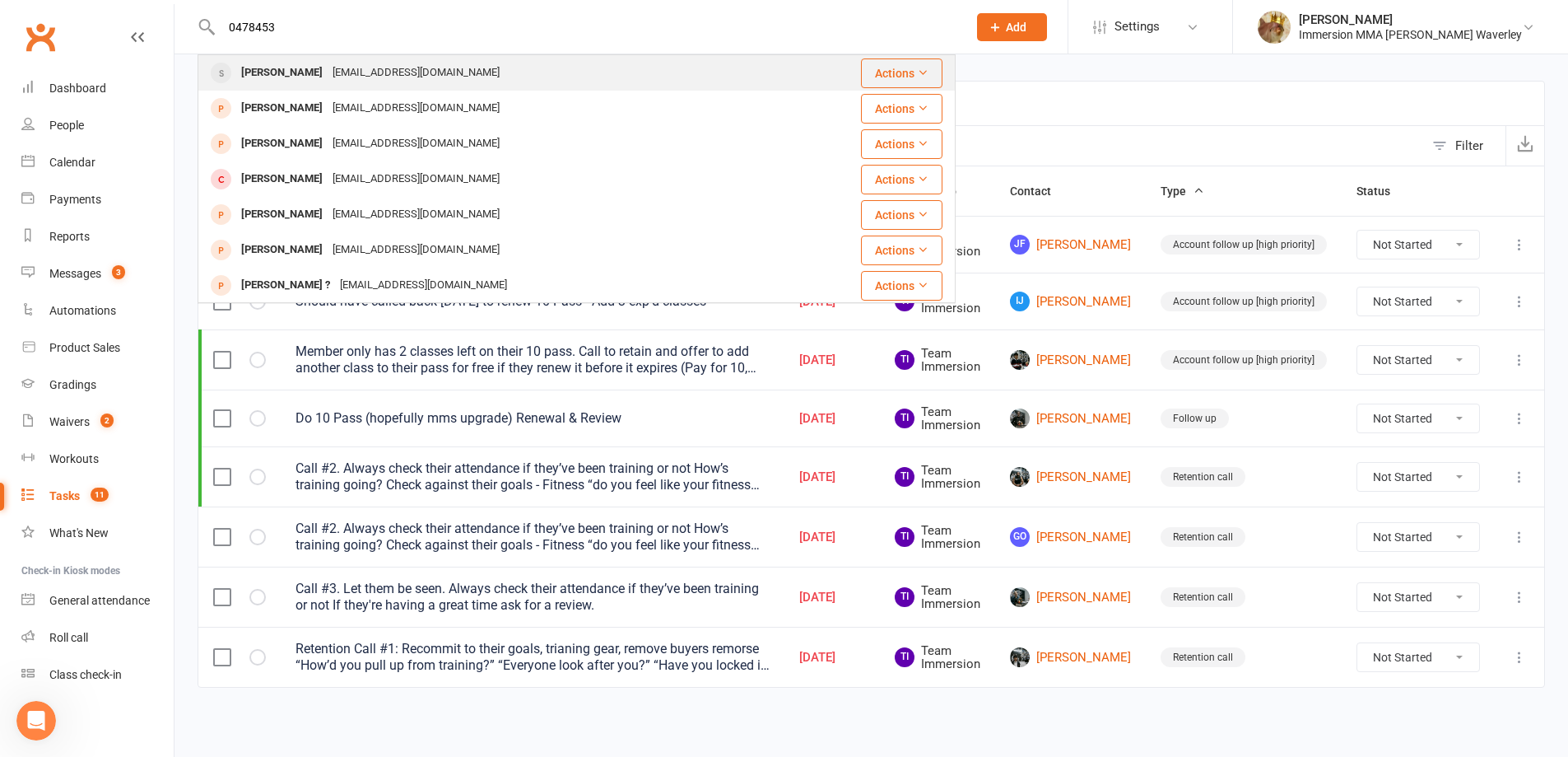
type input "0478453"
click at [286, 70] on div "Rushi Vayeda" at bounding box center [281, 73] width 91 height 24
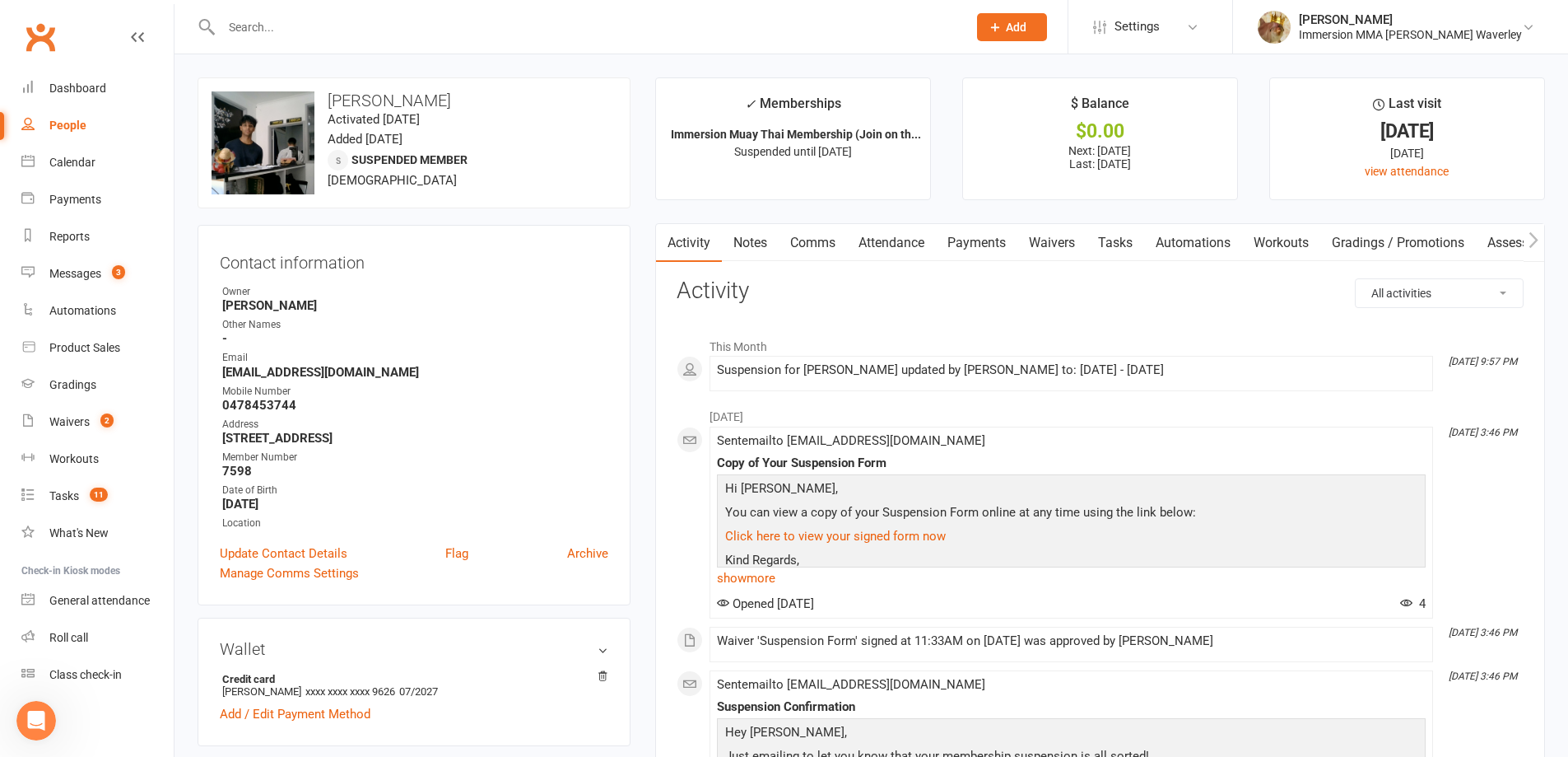
click at [1027, 238] on link "Waivers" at bounding box center [1052, 243] width 69 height 38
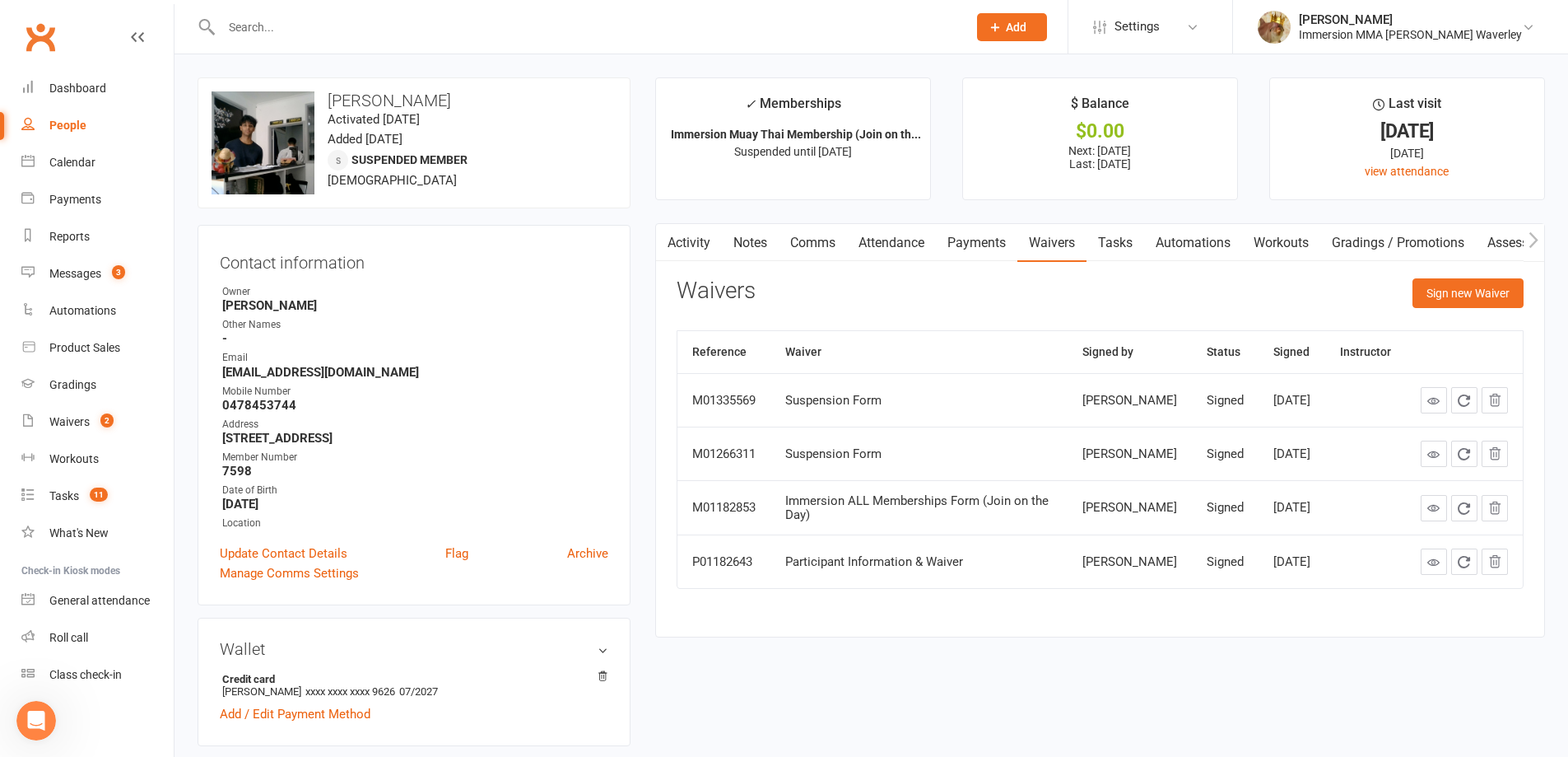
click at [908, 247] on link "Attendance" at bounding box center [891, 243] width 88 height 38
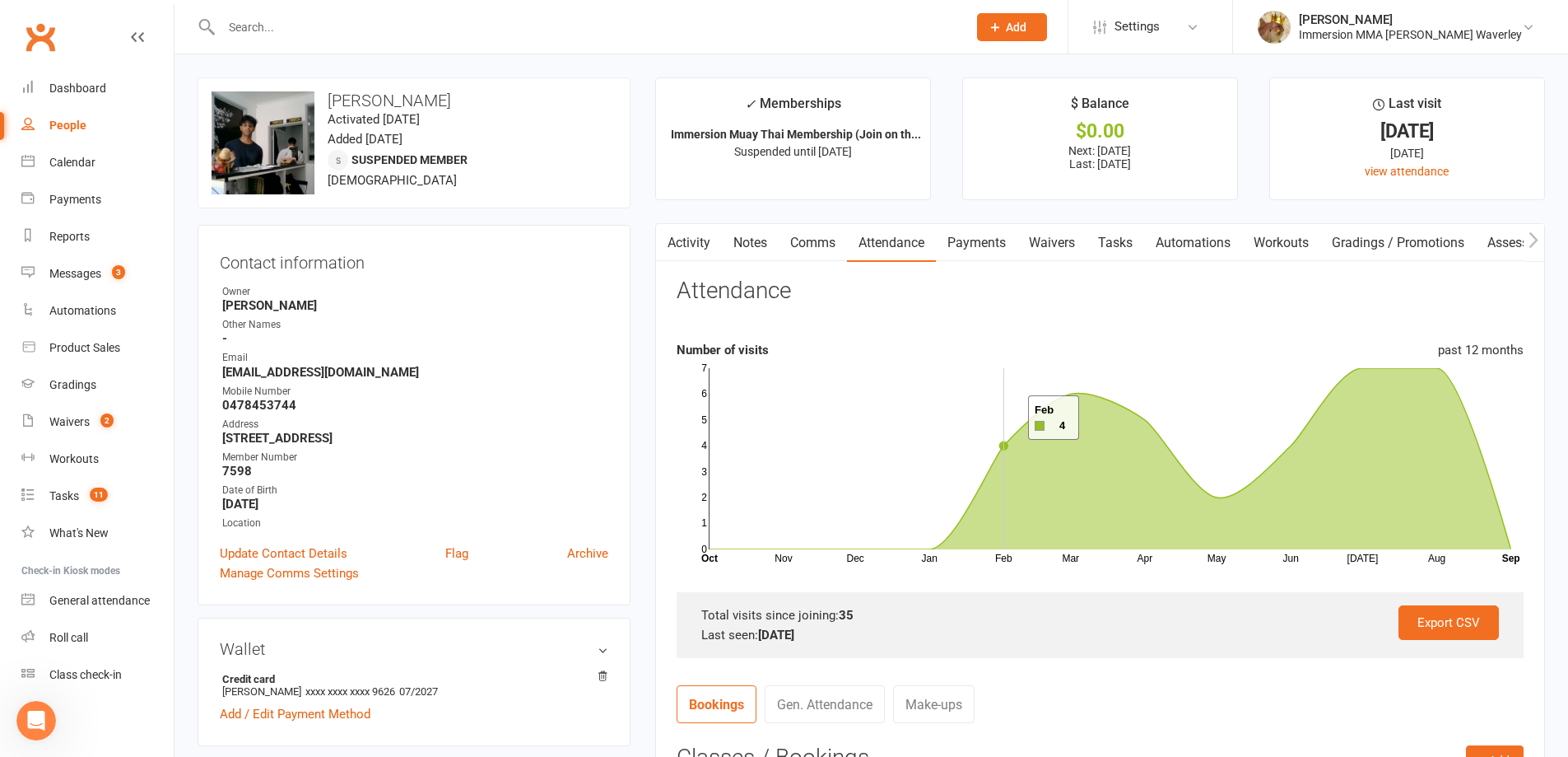
drag, startPoint x: 1008, startPoint y: 418, endPoint x: 943, endPoint y: 278, distance: 154.4
click at [1007, 410] on rect at bounding box center [1111, 459] width 802 height 182
drag, startPoint x: 1070, startPoint y: 254, endPoint x: 963, endPoint y: 270, distance: 108.2
click at [1069, 254] on link "Waivers" at bounding box center [1052, 243] width 69 height 38
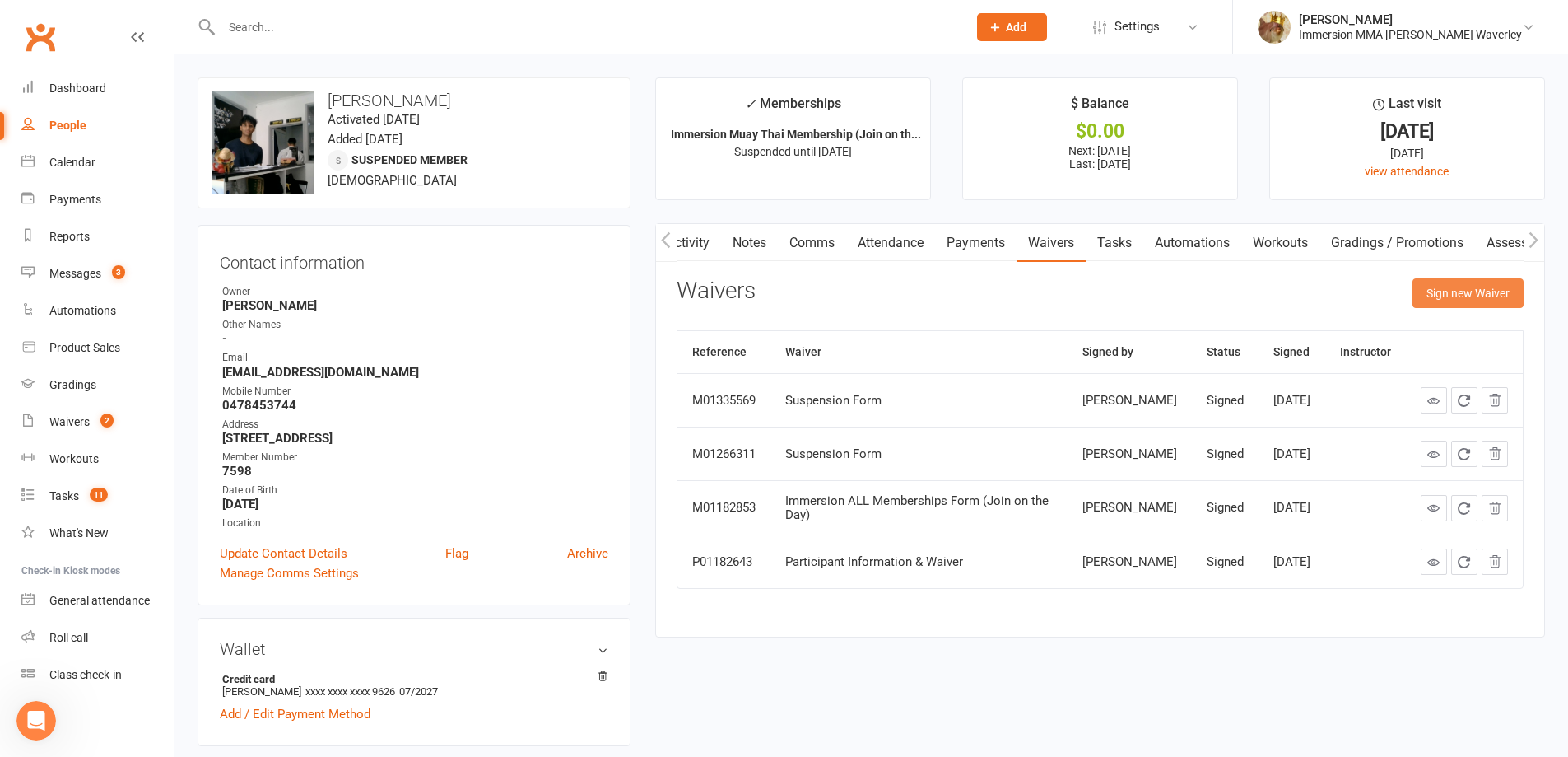
click at [1479, 293] on button "Sign new Waiver" at bounding box center [1468, 292] width 111 height 29
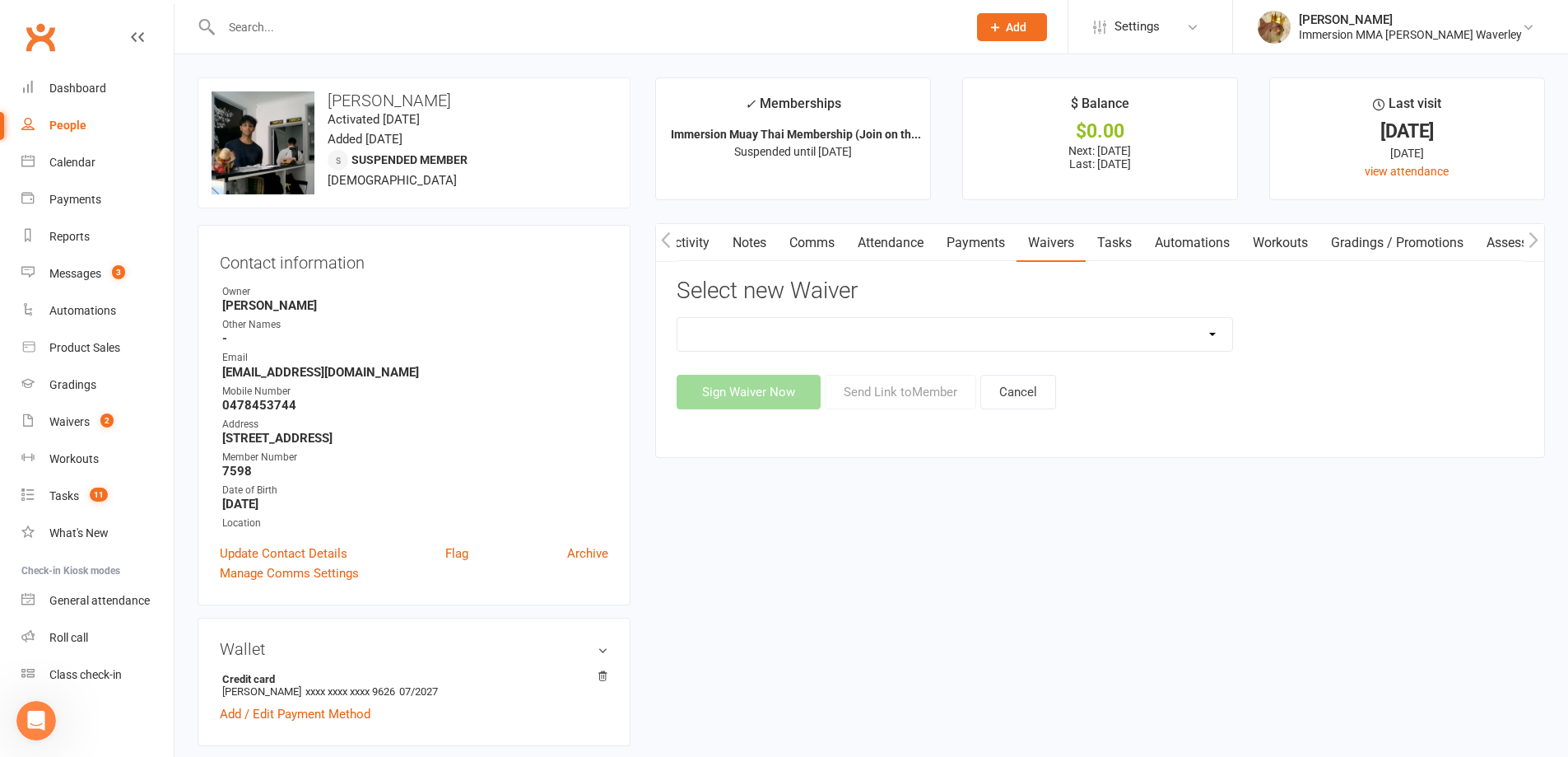
click at [800, 321] on select "Cancellation Form Immersion 10 Class Pass Form Immersion 10 Class Pass Form (Pa…" at bounding box center [955, 334] width 555 height 33
select select "10639"
click at [678, 318] on select "Cancellation Form Immersion 10 Class Pass Form Immersion 10 Class Pass Form (Pa…" at bounding box center [955, 334] width 555 height 33
click at [922, 384] on button "Send Link to Member" at bounding box center [900, 391] width 151 height 35
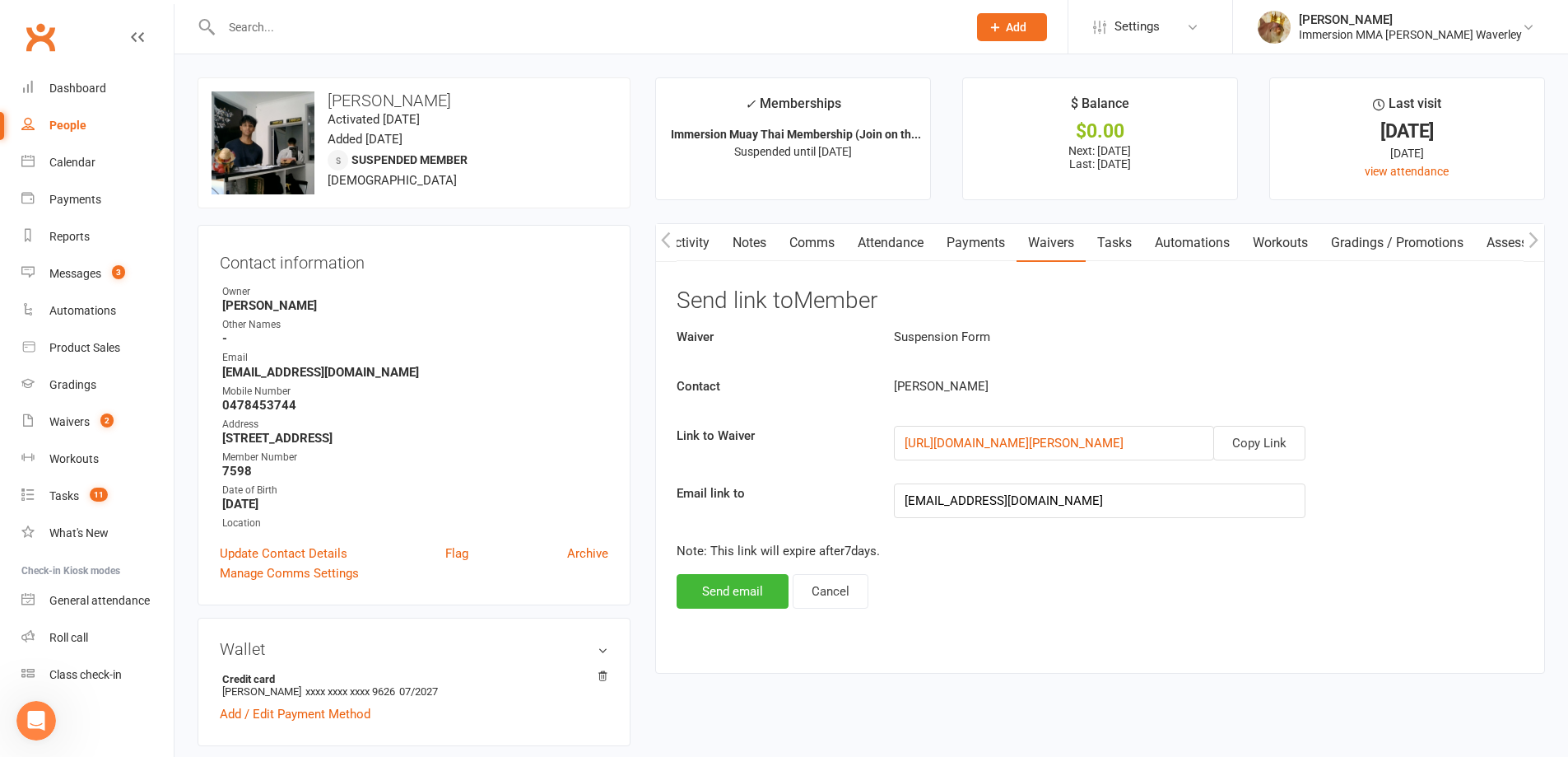
click at [756, 611] on div "Activity Notes Comms Attendance Payments Waivers Tasks Automations Workouts Gra…" at bounding box center [1100, 448] width 890 height 450
click at [742, 597] on button "Send email" at bounding box center [733, 591] width 112 height 35
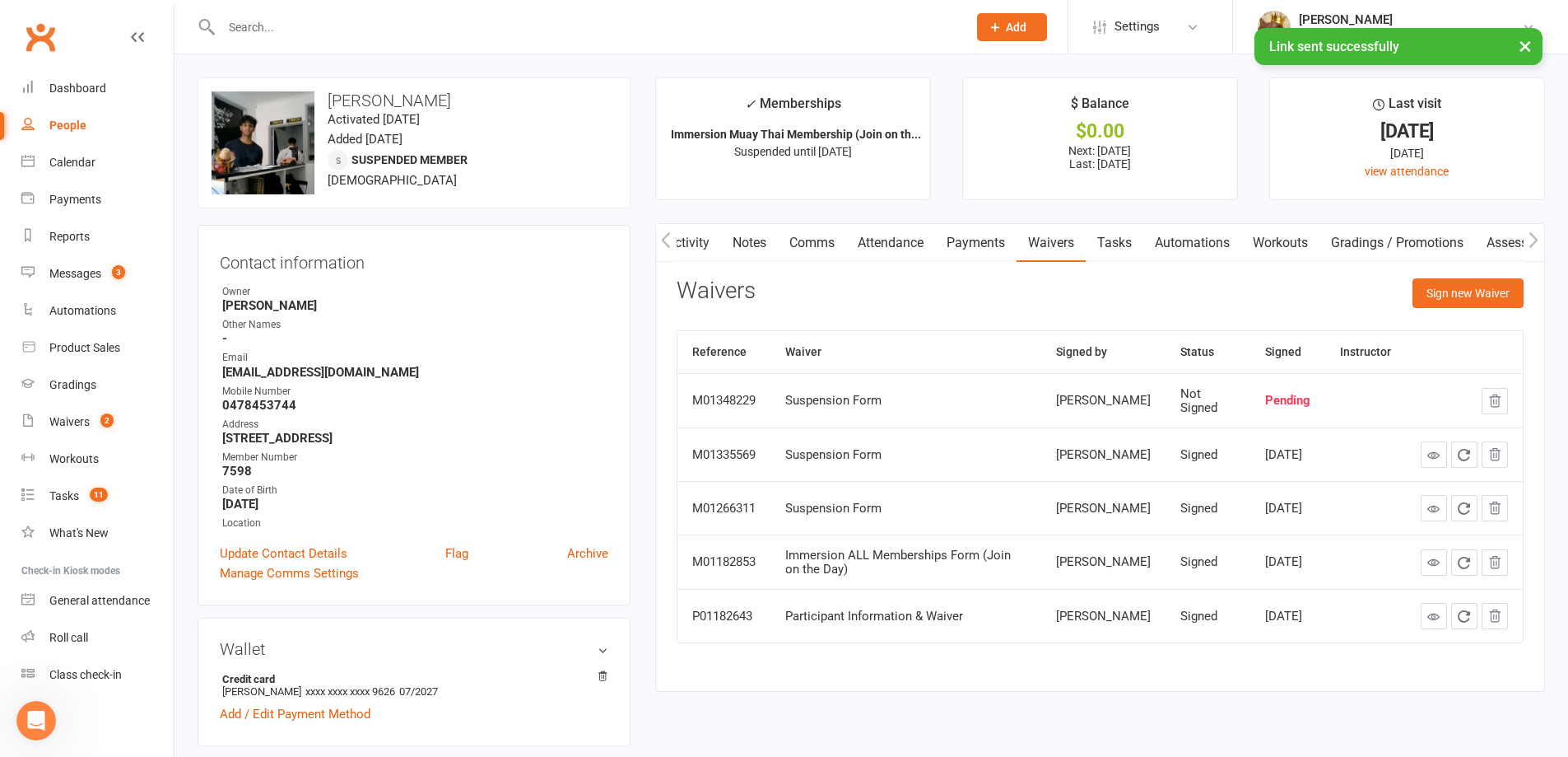
click at [753, 247] on link "Notes" at bounding box center [749, 243] width 57 height 38
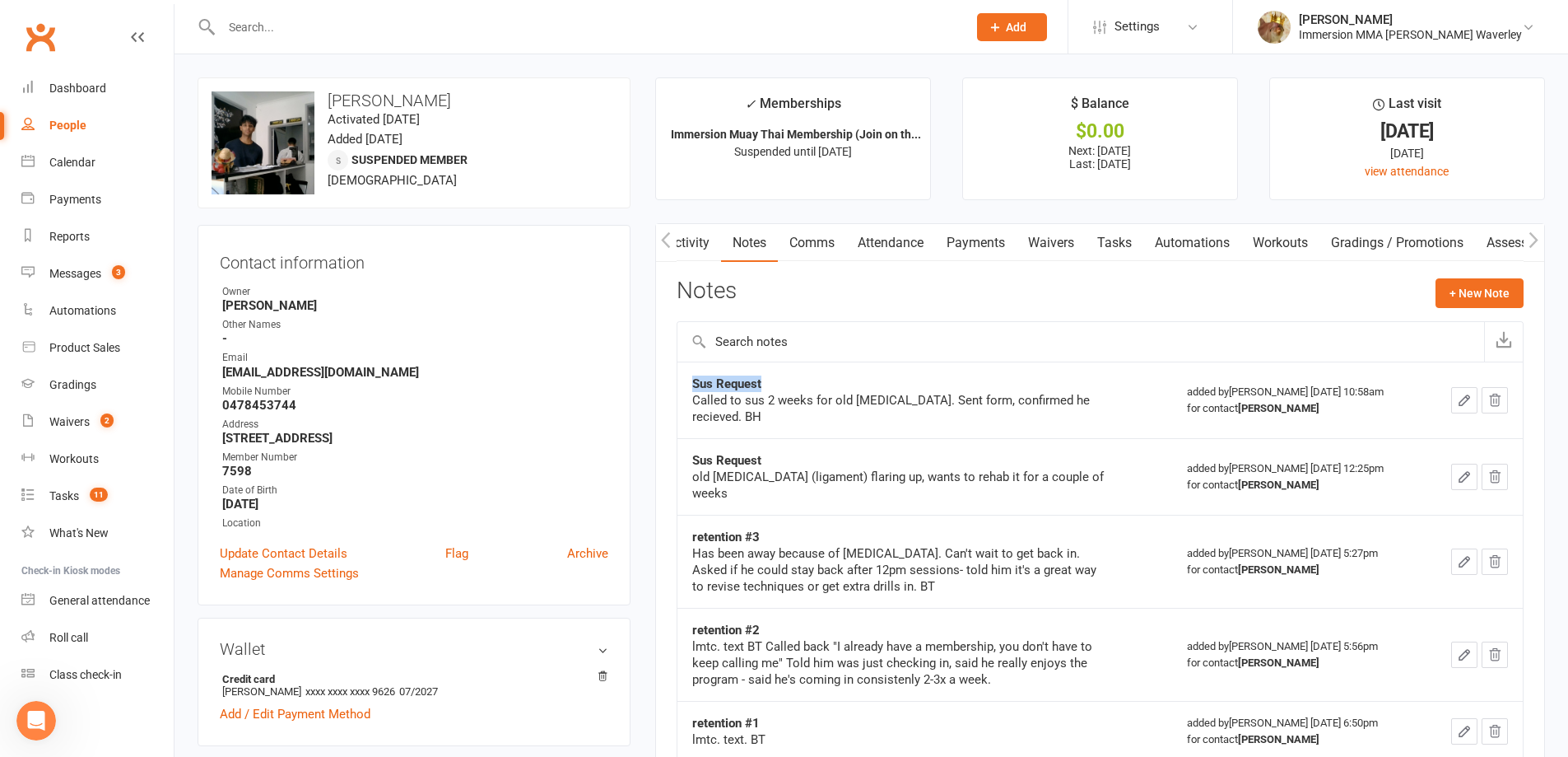
drag, startPoint x: 783, startPoint y: 378, endPoint x: 679, endPoint y: 378, distance: 104.0
click at [679, 378] on td "Sus Request Called to sus 2 weeks for old ankle injury. Sent form, confirmed he…" at bounding box center [925, 399] width 495 height 77
copy strong "Sus Request"
click at [1490, 305] on button "+ New Note" at bounding box center [1480, 292] width 88 height 29
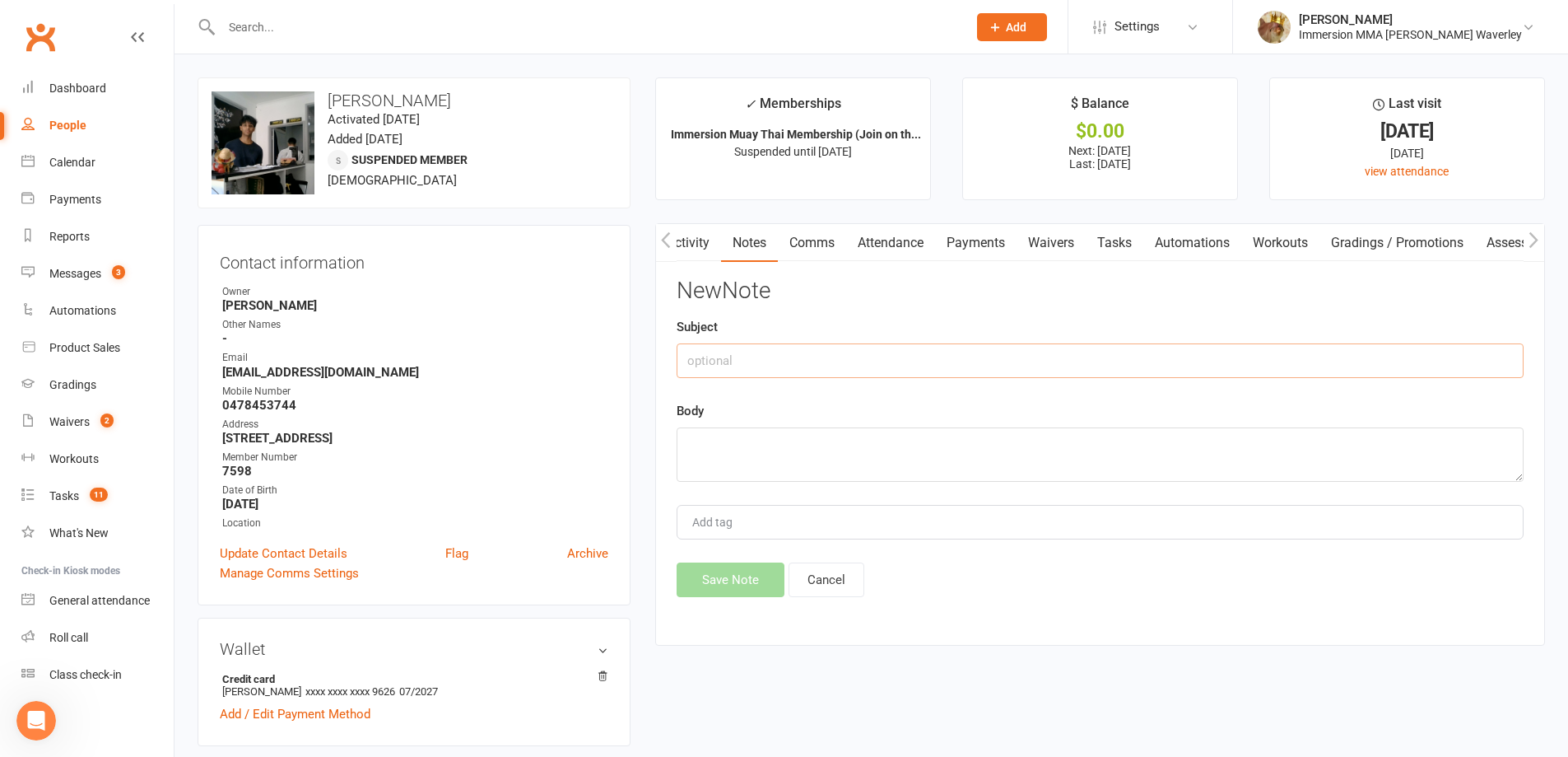
click at [1302, 348] on input "text" at bounding box center [1100, 360] width 847 height 35
paste input "Sus Request"
type input "Sus Request"
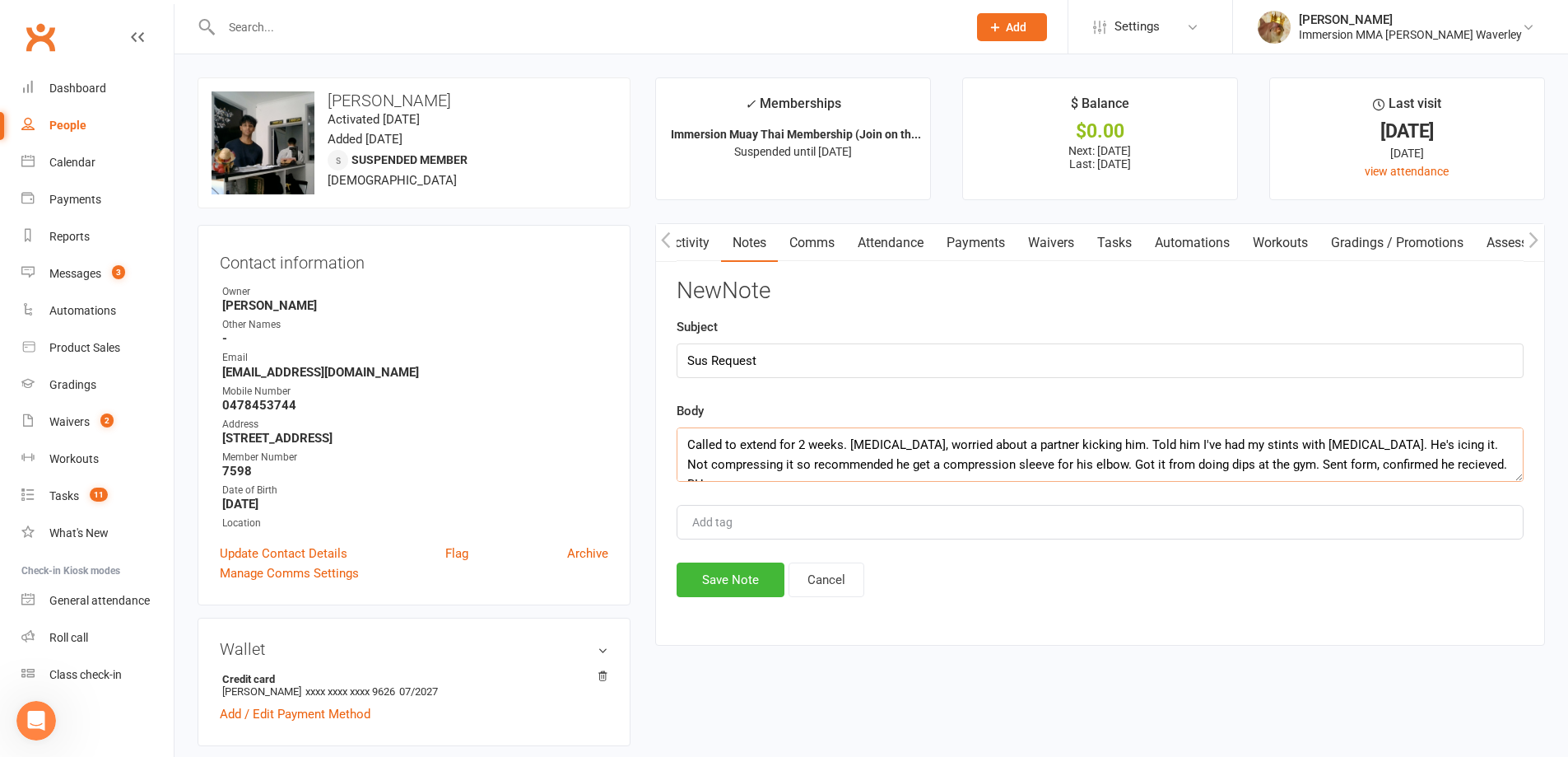
type textarea "Called to extend for 2 weeks. Bursitis, worried about a partner kicking him. To…"
click at [721, 586] on button "Save Note" at bounding box center [731, 579] width 108 height 35
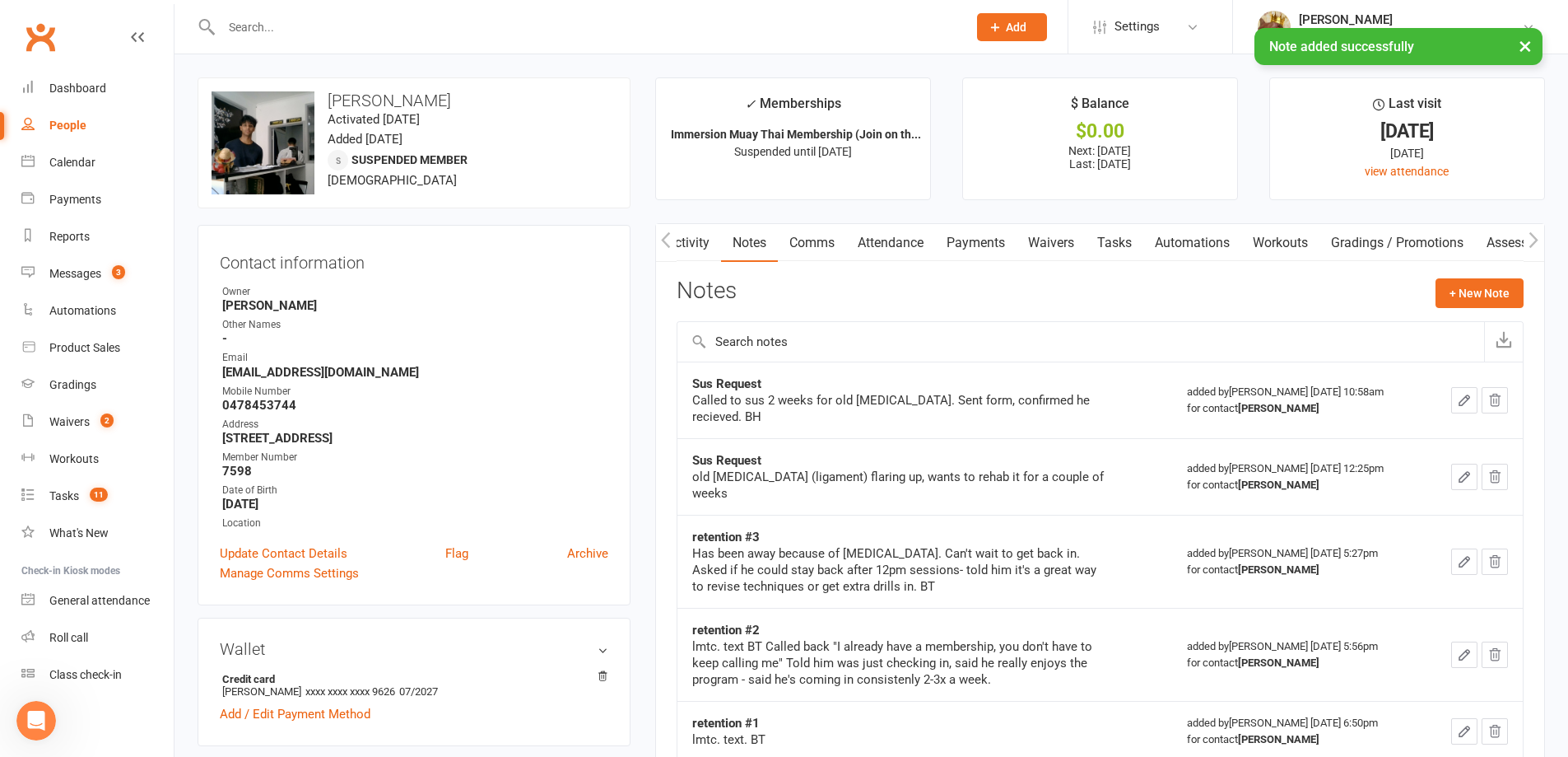
click at [1109, 235] on link "Tasks" at bounding box center [1114, 243] width 58 height 38
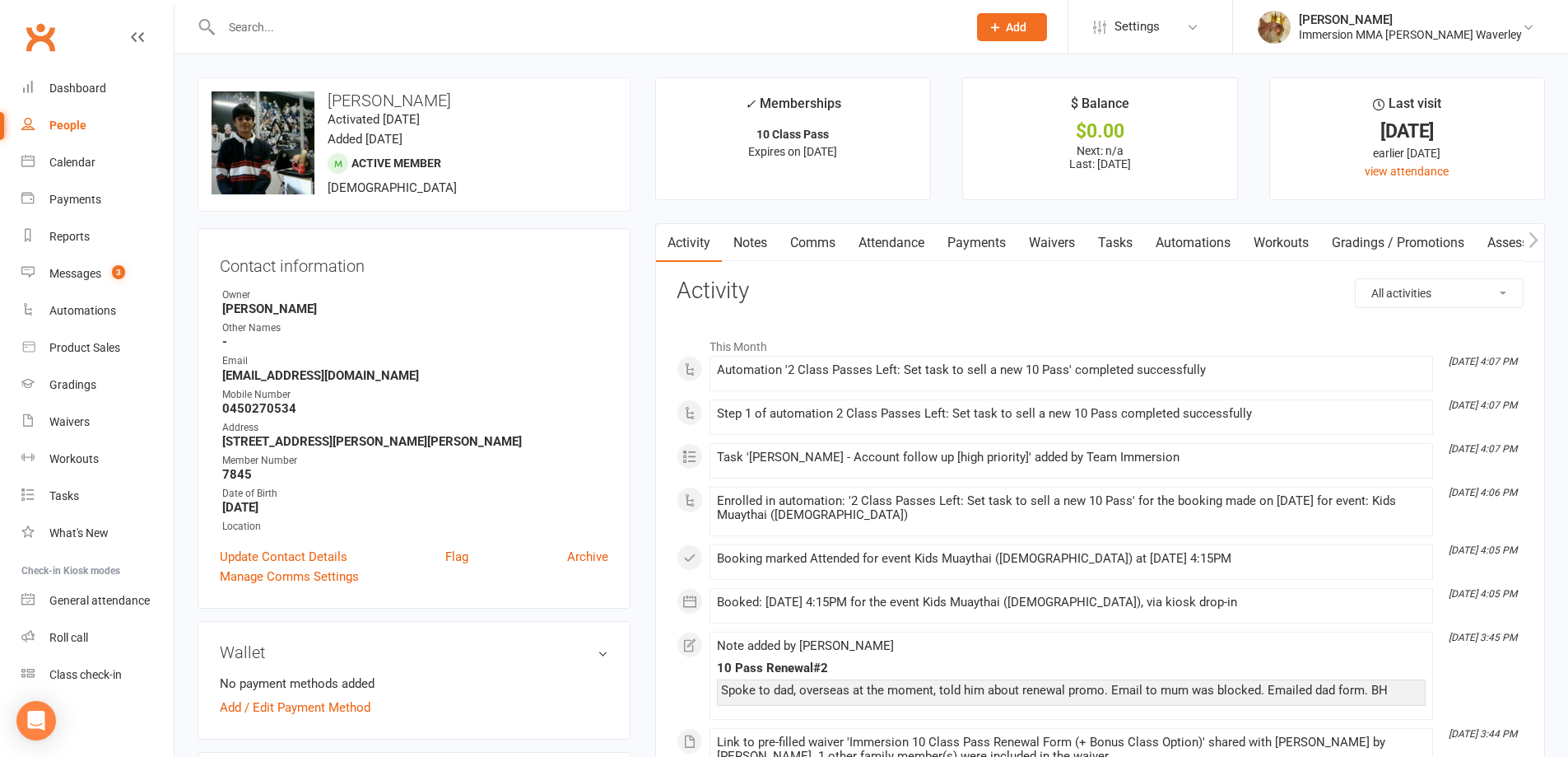
click at [919, 240] on link "Attendance" at bounding box center [891, 243] width 88 height 38
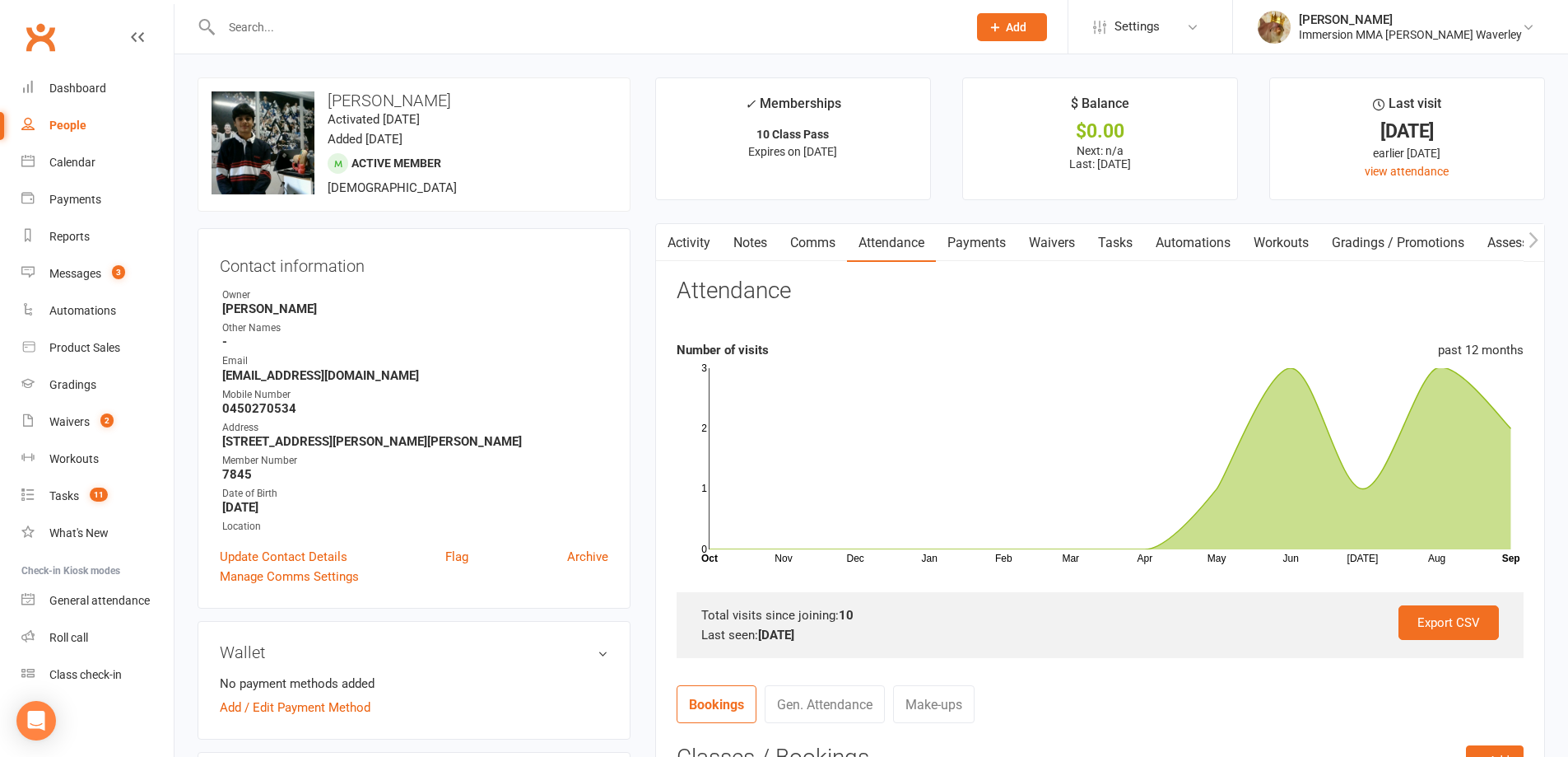
drag, startPoint x: 775, startPoint y: 239, endPoint x: 768, endPoint y: 246, distance: 9.9
click at [774, 238] on link "Notes" at bounding box center [750, 243] width 57 height 38
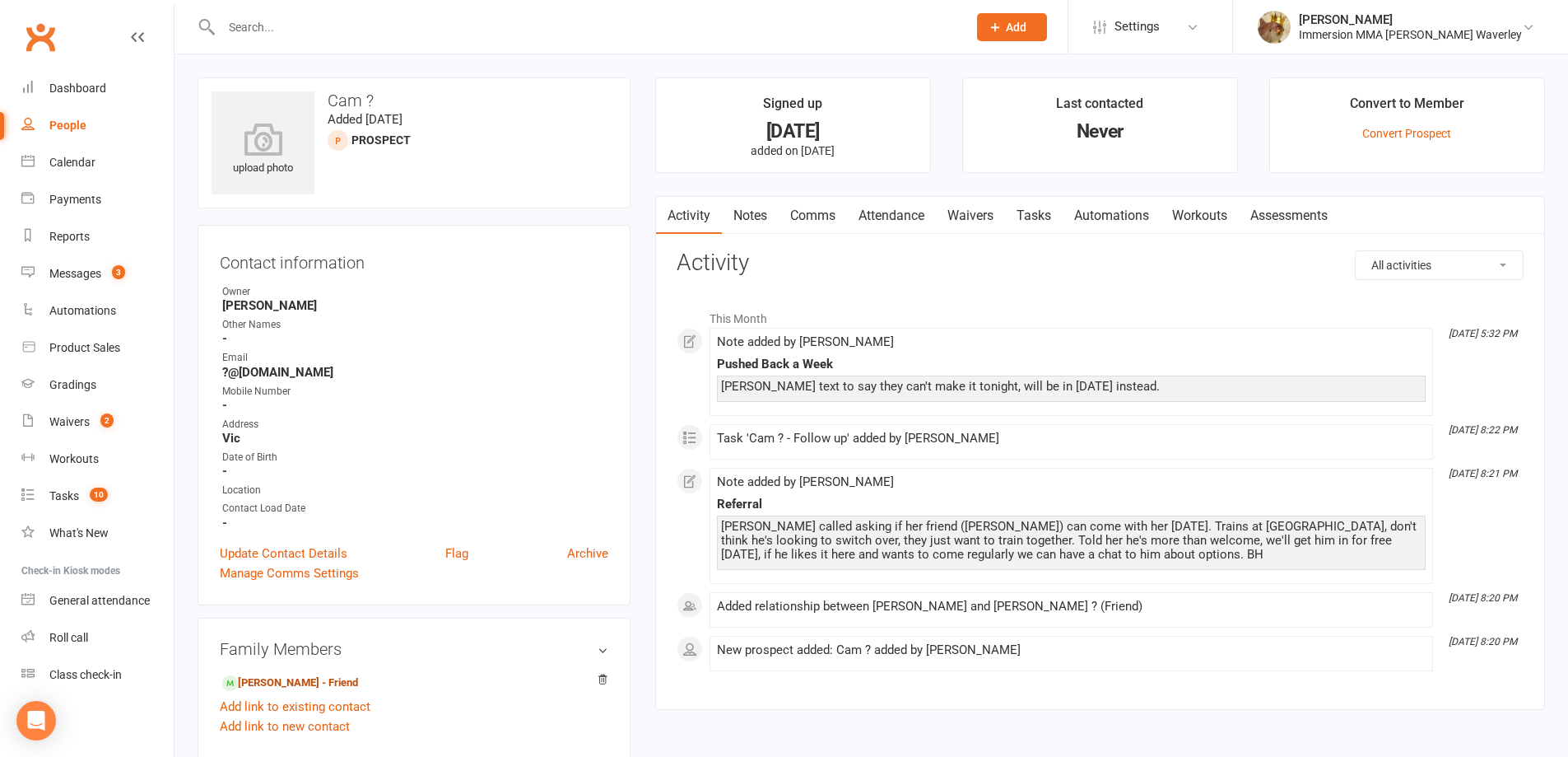
click at [1049, 218] on link "Tasks" at bounding box center [1034, 215] width 58 height 38
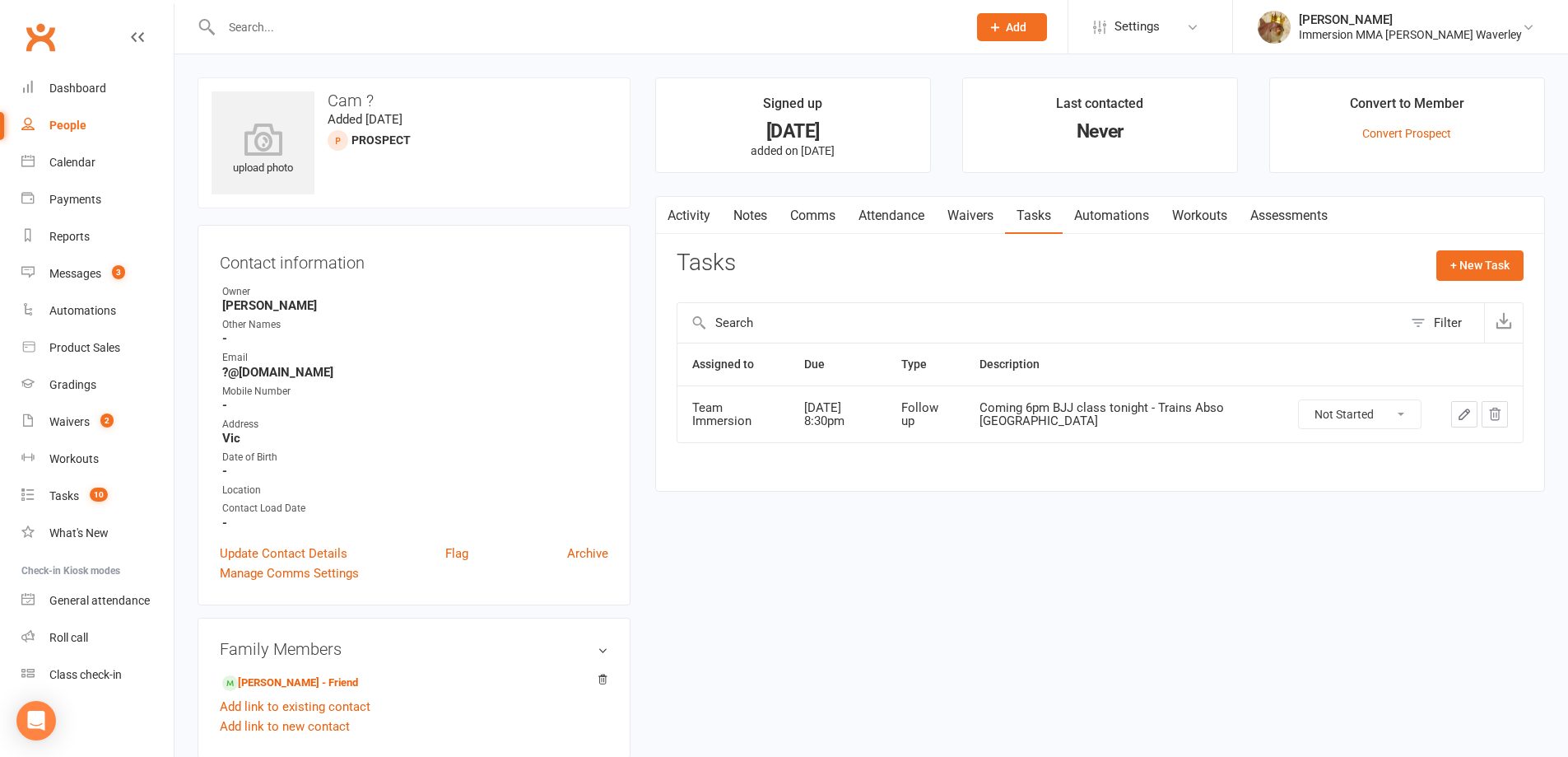
click at [1469, 417] on icon "button" at bounding box center [1464, 414] width 15 height 15
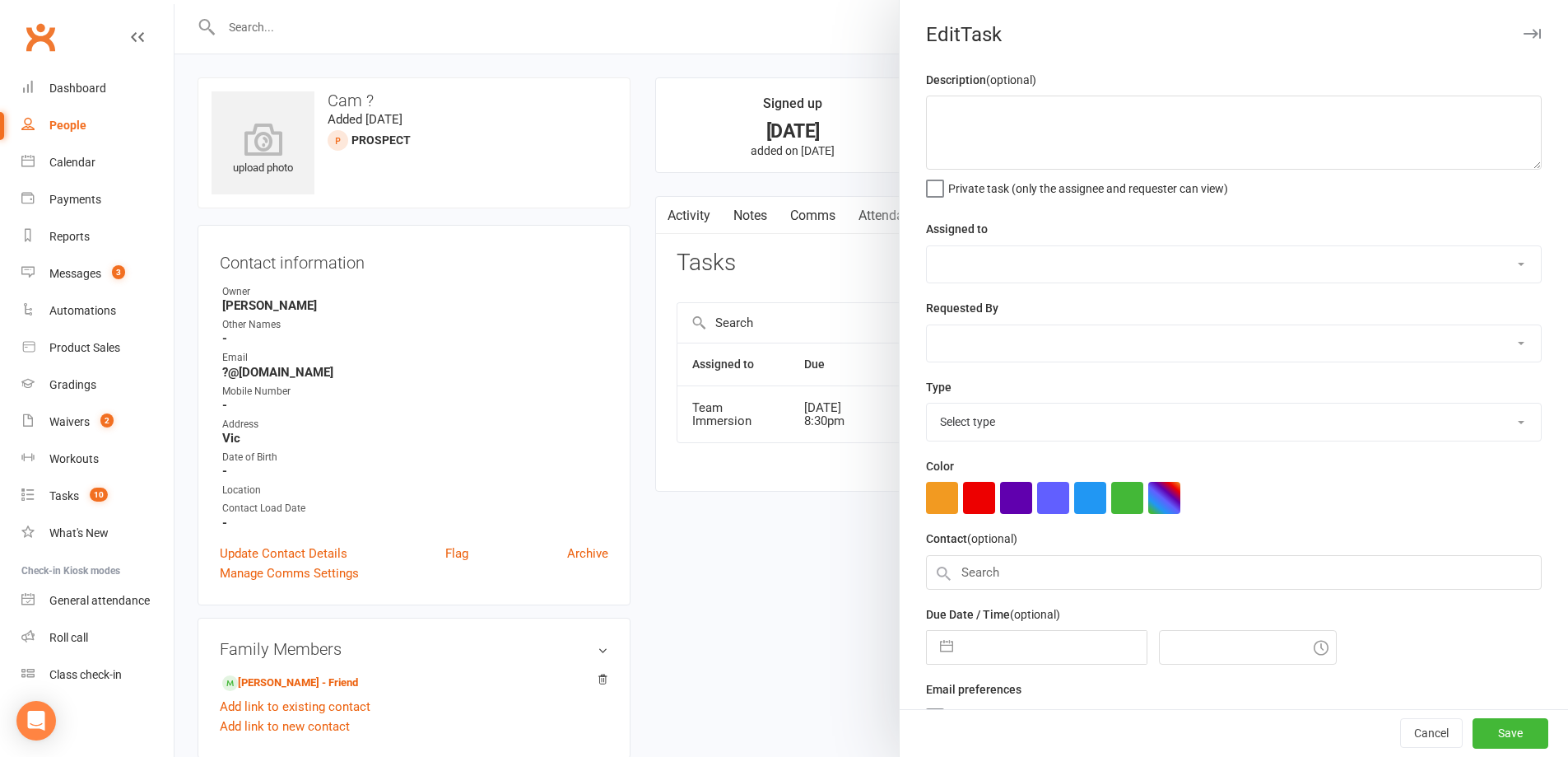
type textarea "Coming 6pm BJJ class tonight - Trains Abso [GEOGRAPHIC_DATA]"
select select "48837"
select select "48840"
type input "[DATE]"
type input "8:30pm"
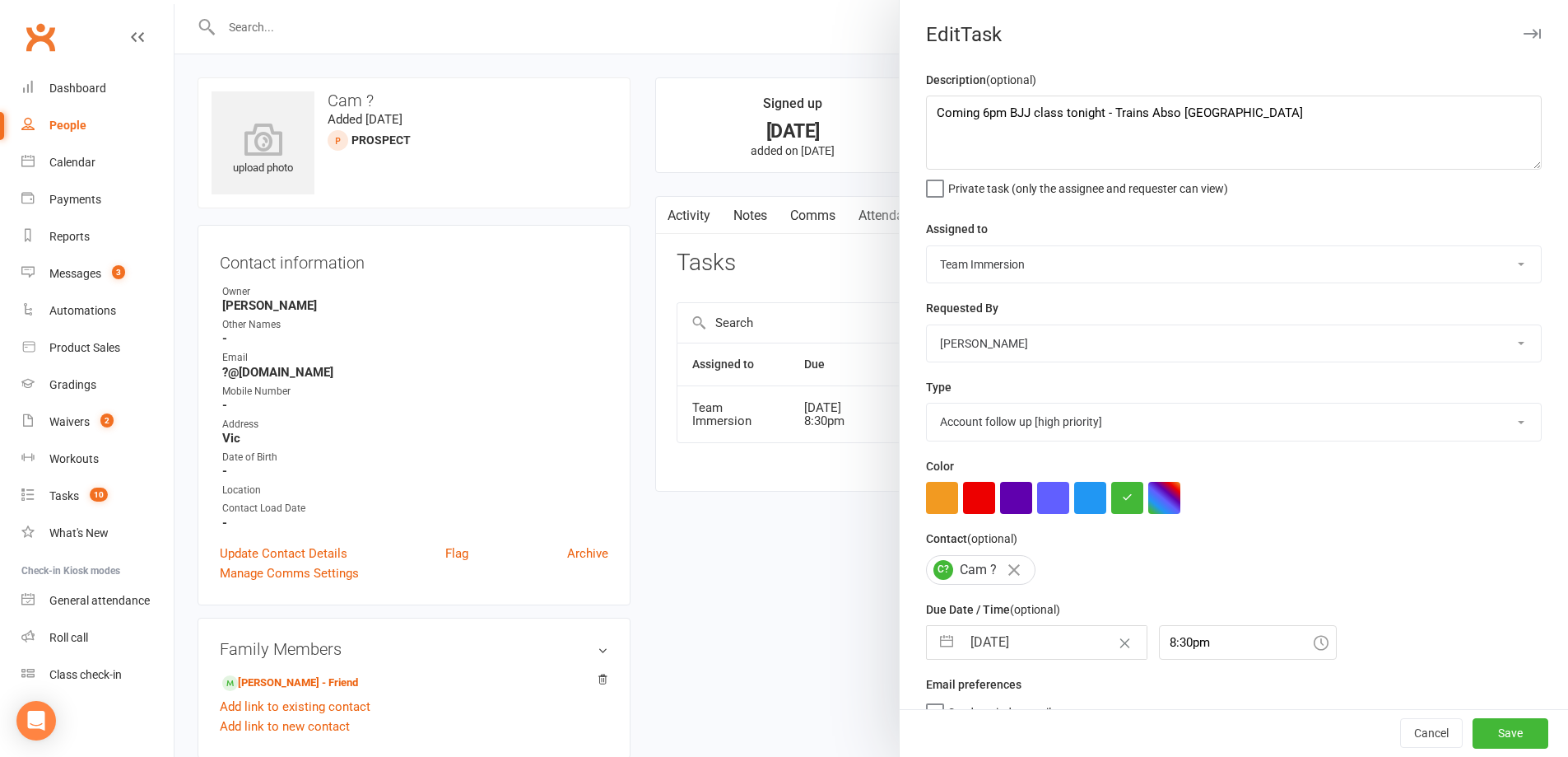
select select "27318"
click at [984, 642] on input "[DATE]" at bounding box center [1053, 642] width 185 height 33
select select "7"
select select "2025"
select select "8"
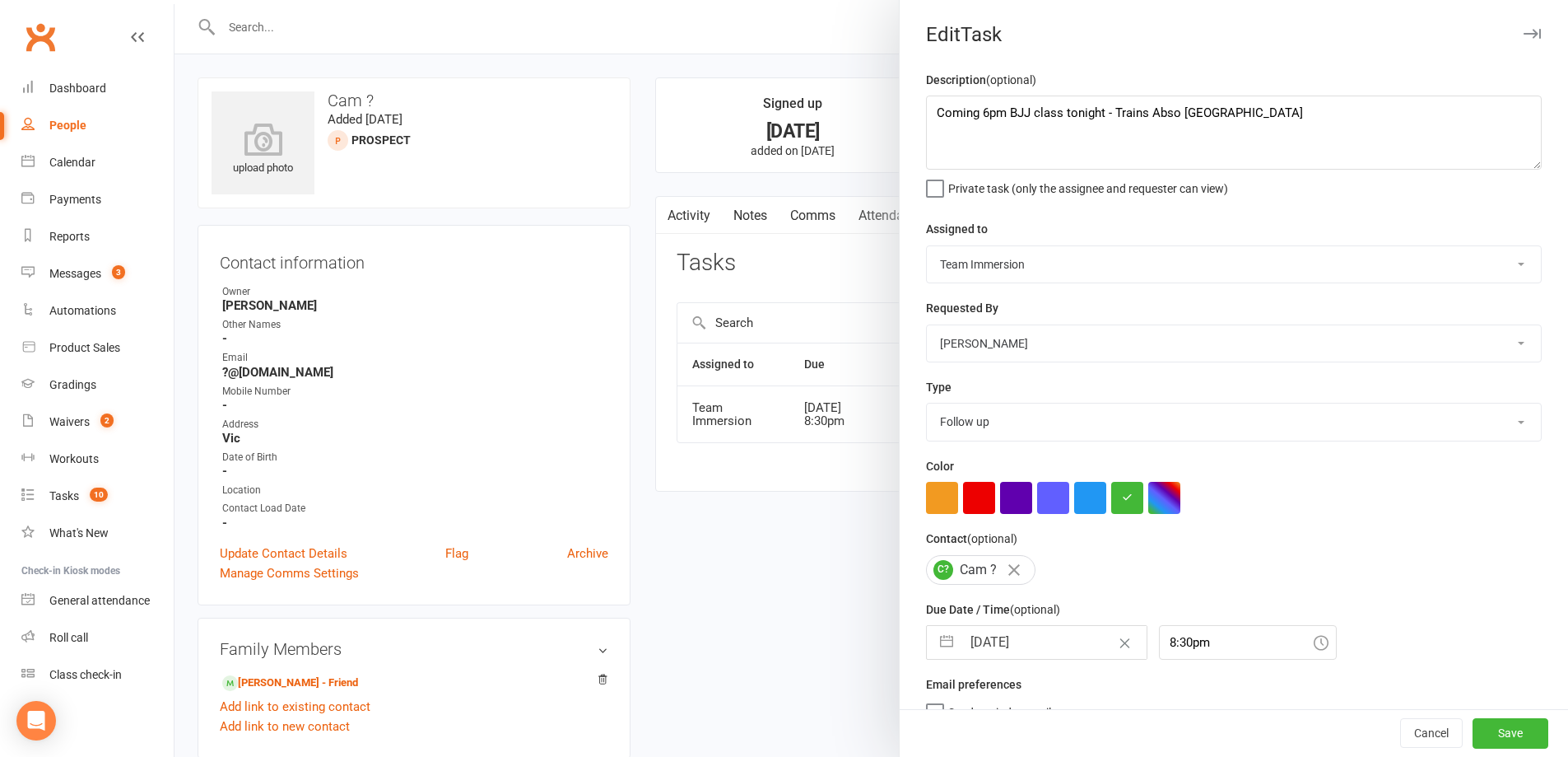
select select "2025"
select select "9"
select select "2025"
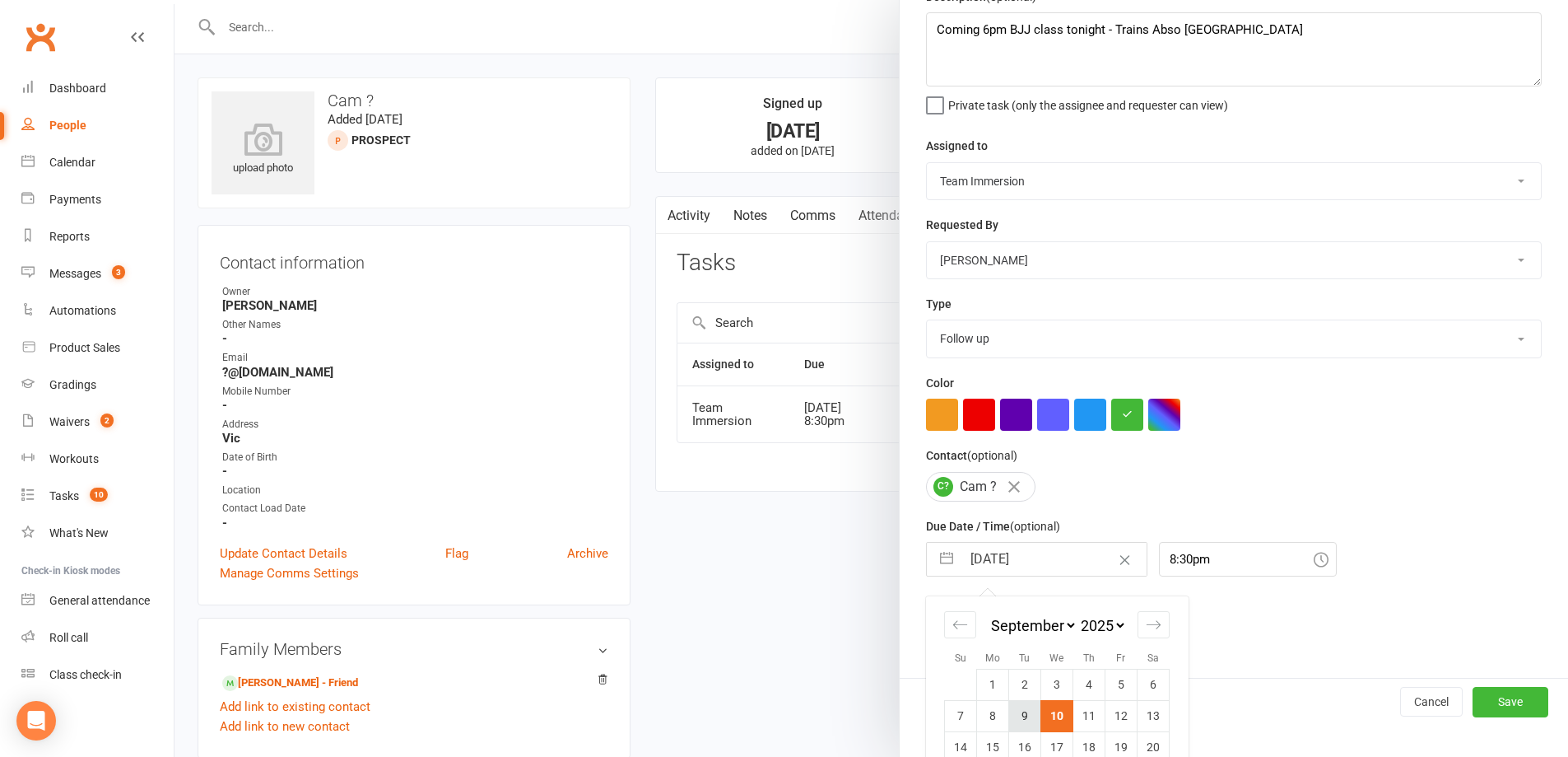
scroll to position [177, 0]
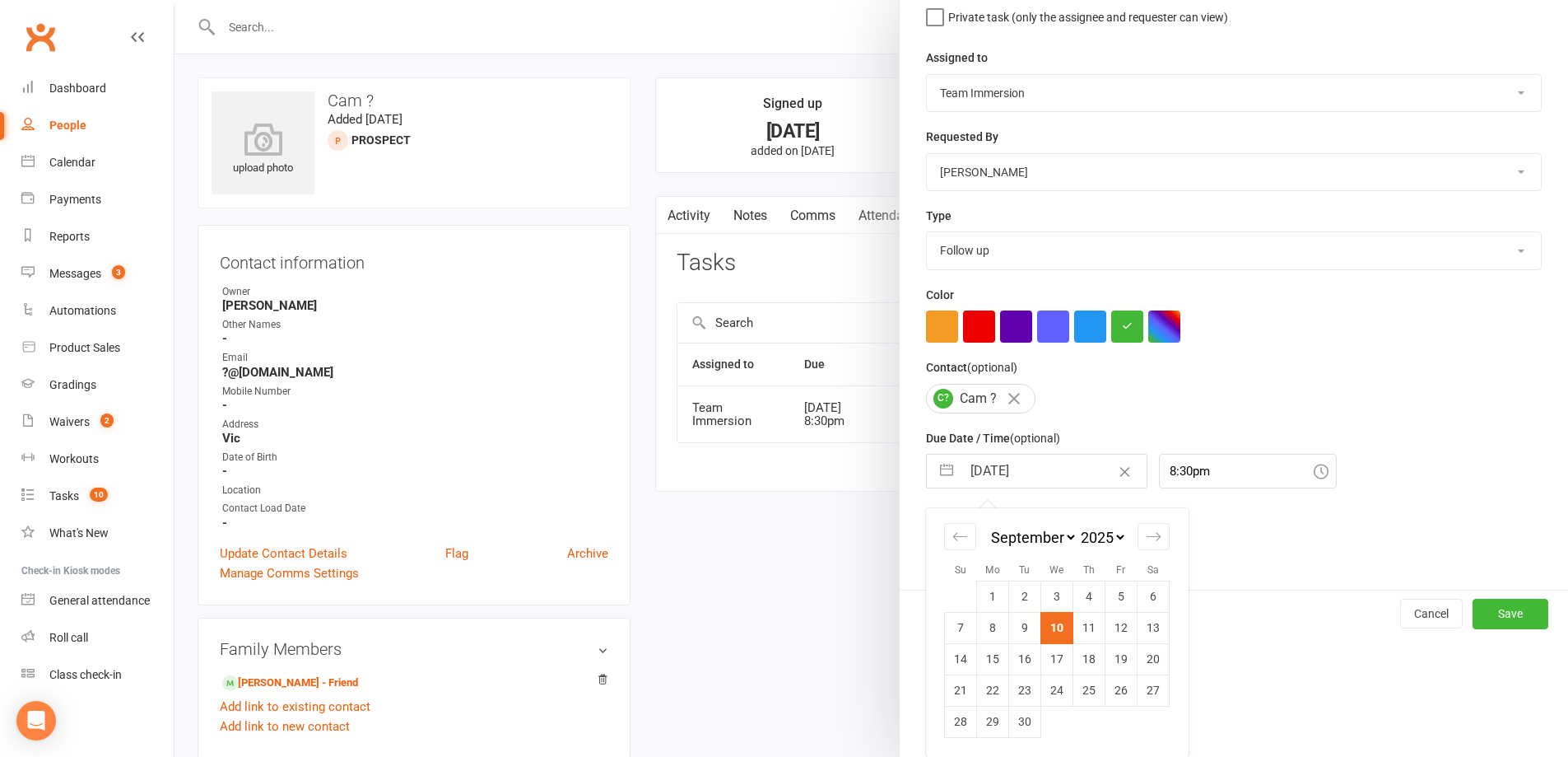
click at [756, 590] on div at bounding box center [871, 378] width 1394 height 757
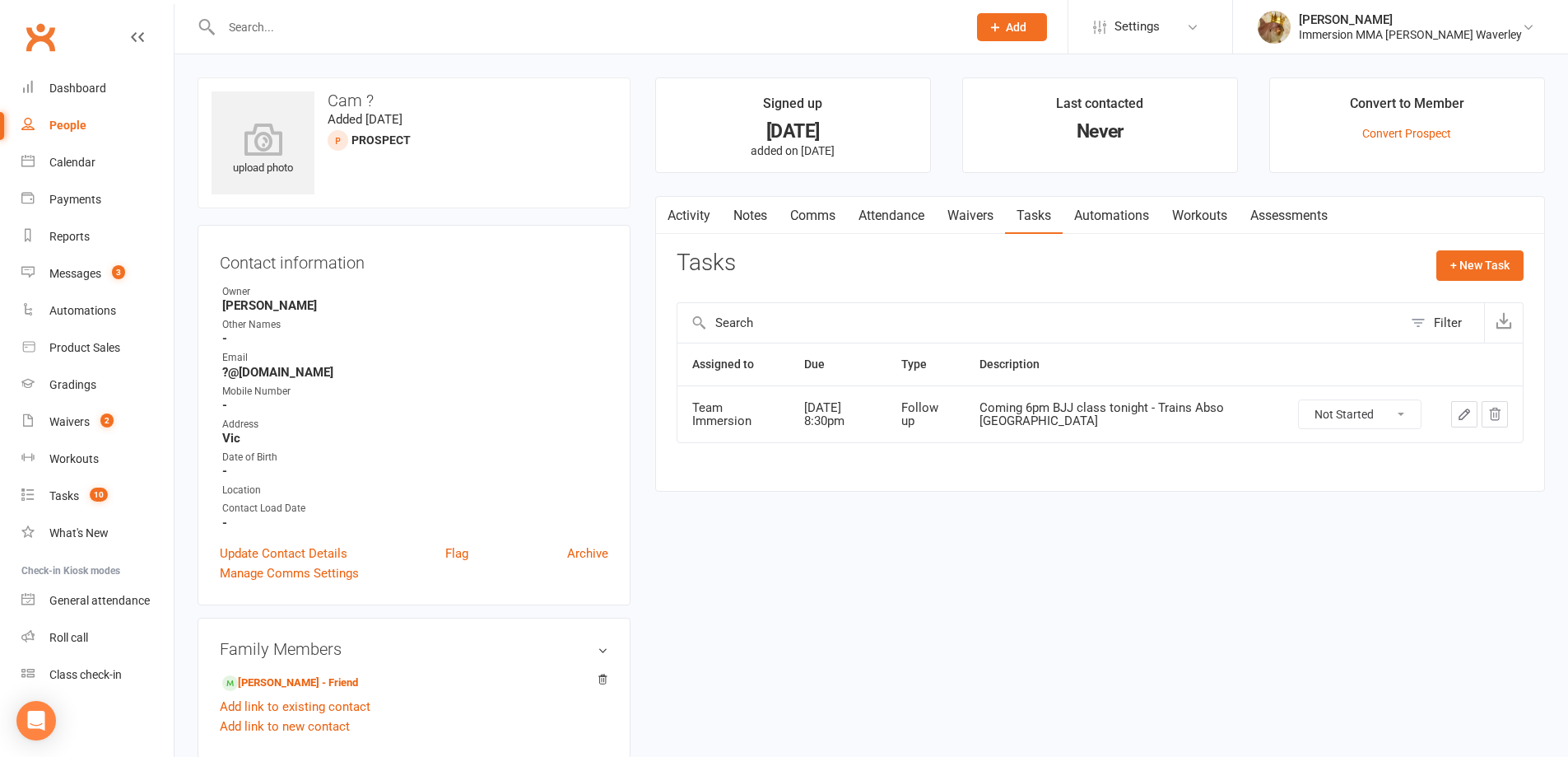
drag, startPoint x: 1346, startPoint y: 410, endPoint x: 1336, endPoint y: 425, distance: 18.0
click at [1346, 410] on select "Not Started In Progress Waiting Complete" at bounding box center [1360, 414] width 122 height 28
click at [1299, 400] on select "Not Started In Progress Waiting Complete" at bounding box center [1360, 414] width 122 height 28
select select "unstarted"
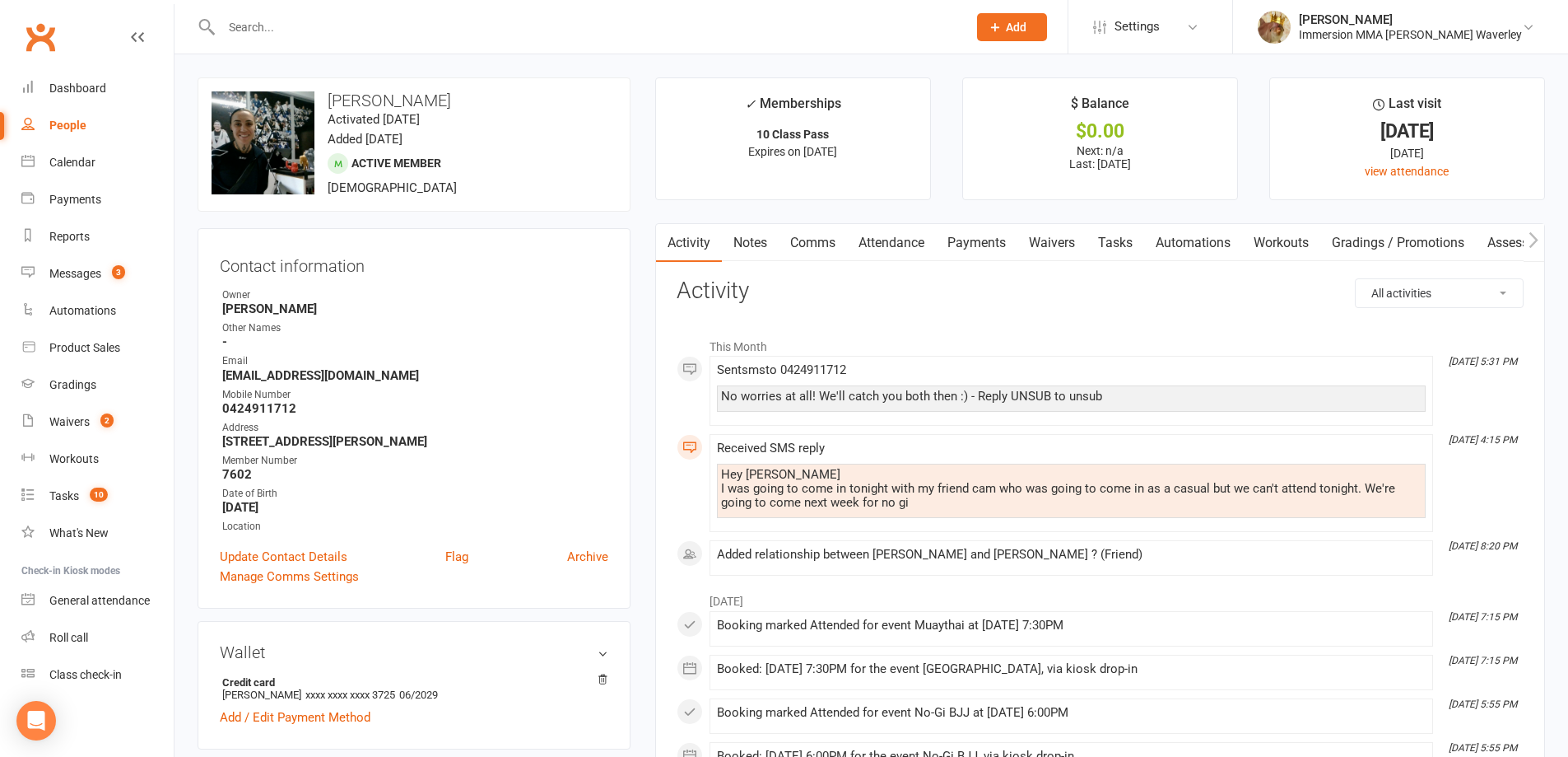
click at [822, 251] on link "Comms" at bounding box center [812, 243] width 68 height 38
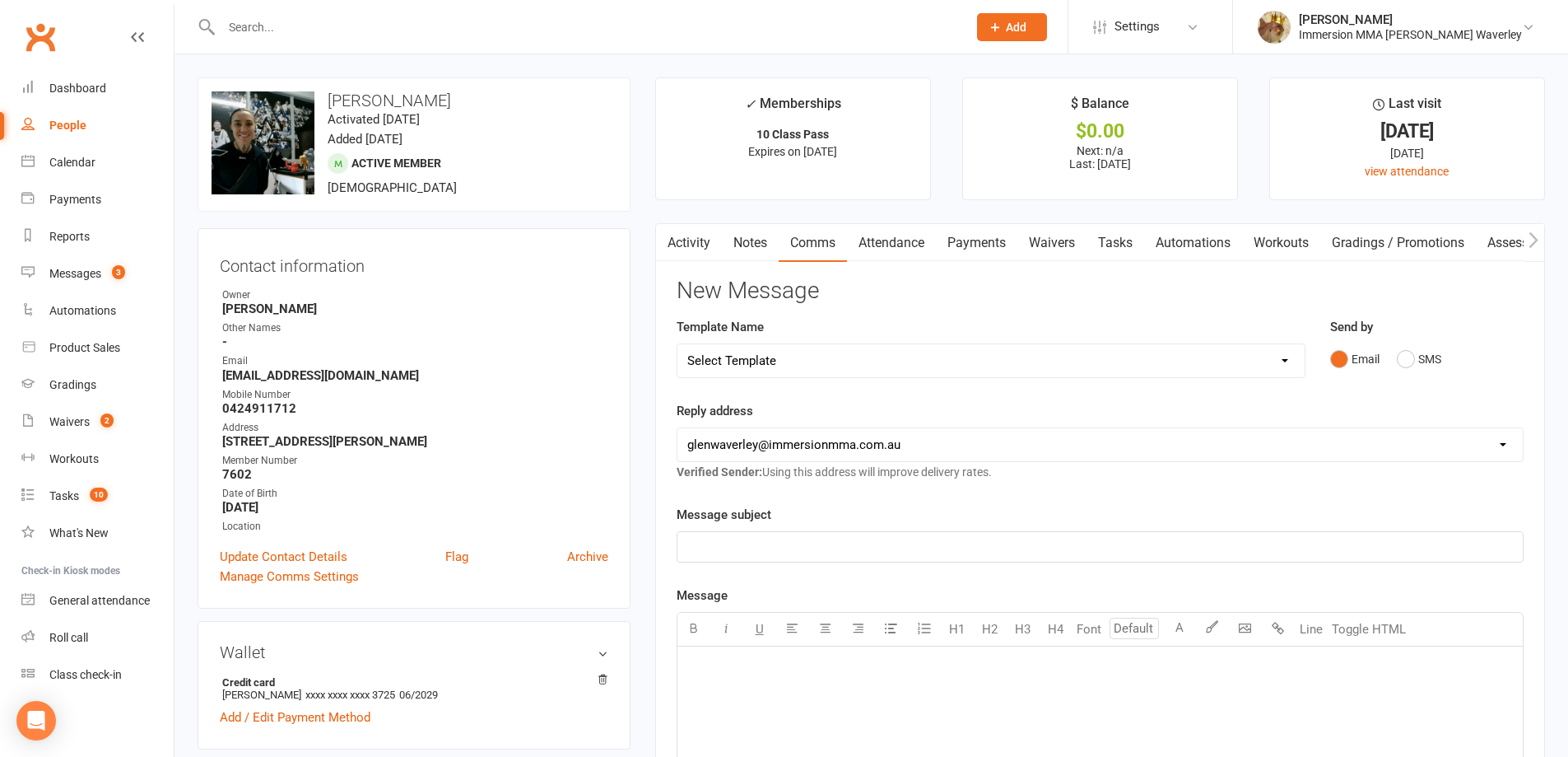
drag, startPoint x: 1447, startPoint y: 362, endPoint x: 1373, endPoint y: 387, distance: 78.1
click at [1446, 362] on div "Email SMS" at bounding box center [1426, 359] width 194 height 31
drag, startPoint x: 1401, startPoint y: 370, endPoint x: 1353, endPoint y: 403, distance: 58.2
click at [1401, 369] on button "SMS" at bounding box center [1419, 359] width 44 height 31
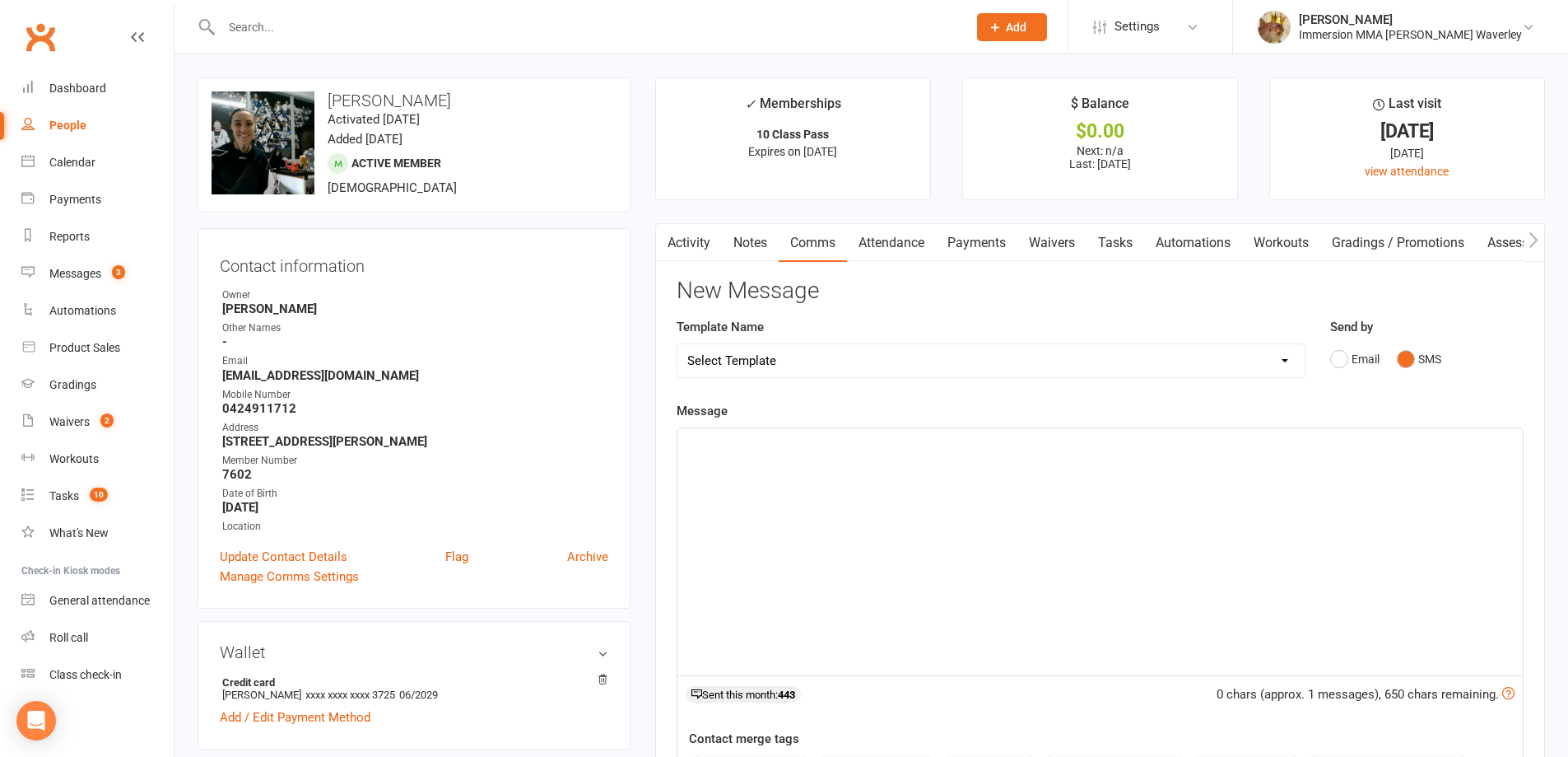
drag, startPoint x: 1252, startPoint y: 491, endPoint x: 1265, endPoint y: 481, distance: 16.4
click at [1251, 491] on div "﻿" at bounding box center [1100, 552] width 845 height 247
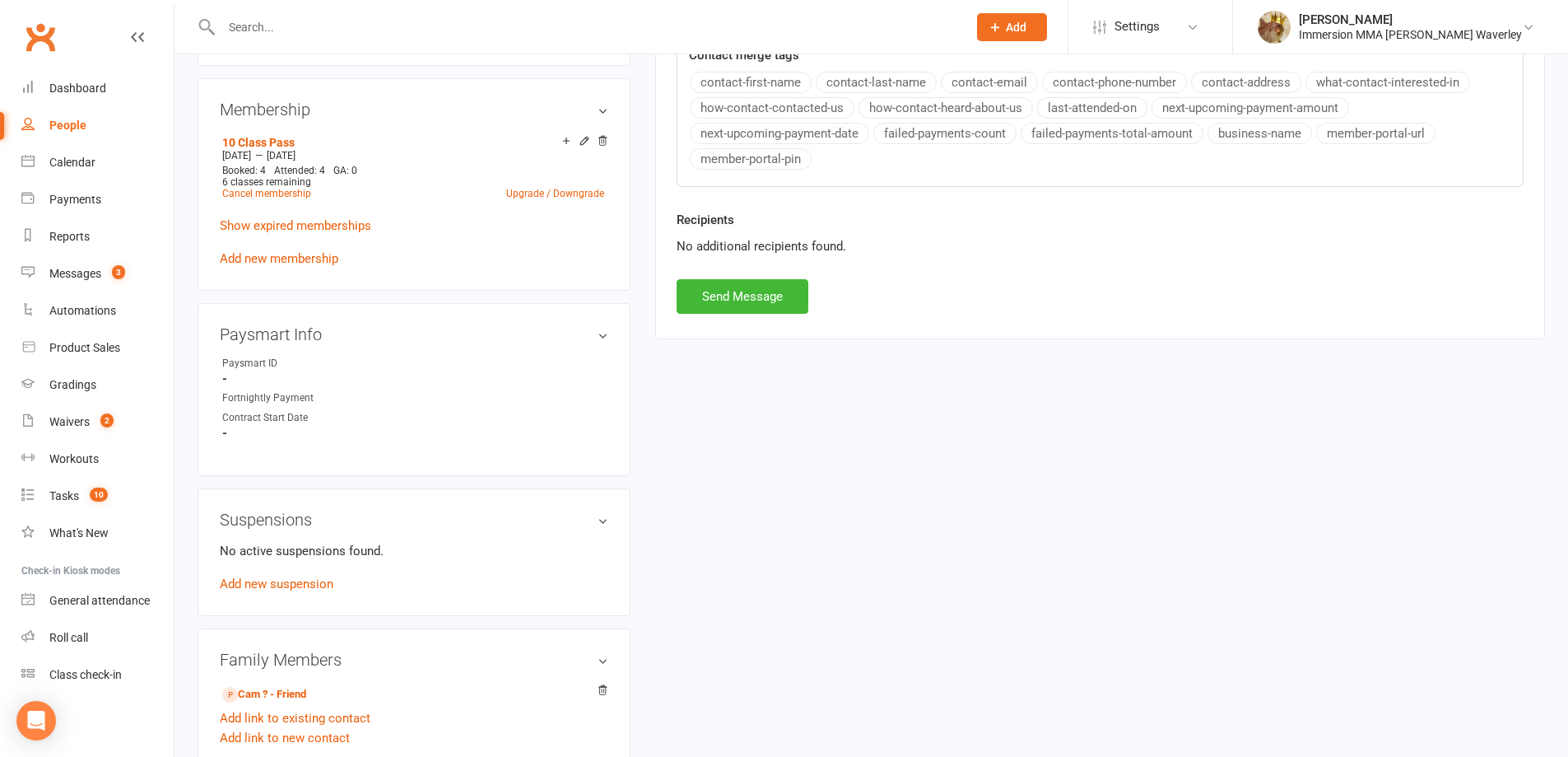
scroll to position [879, 0]
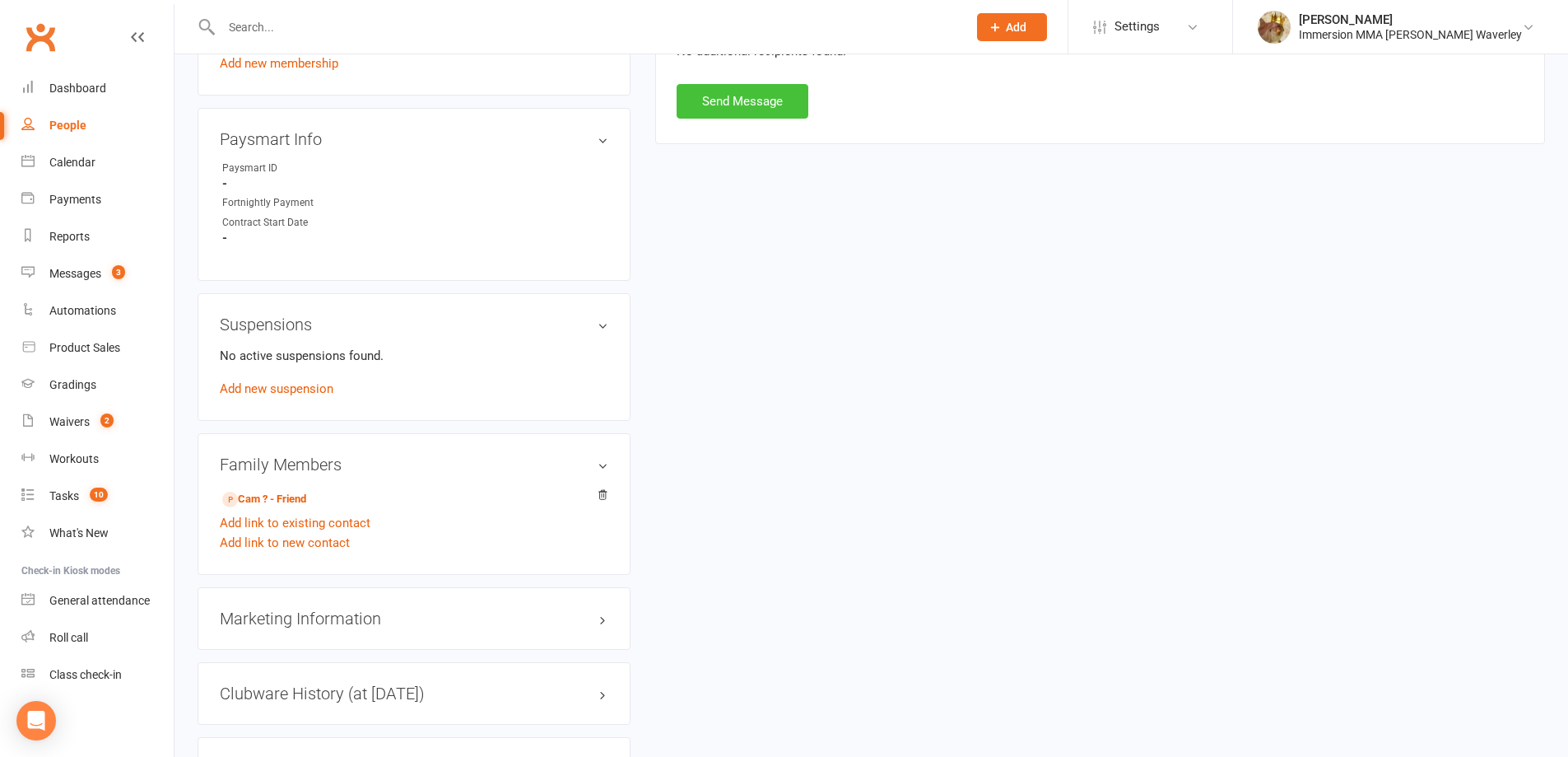
click at [746, 104] on button "Send Message" at bounding box center [742, 101] width 132 height 35
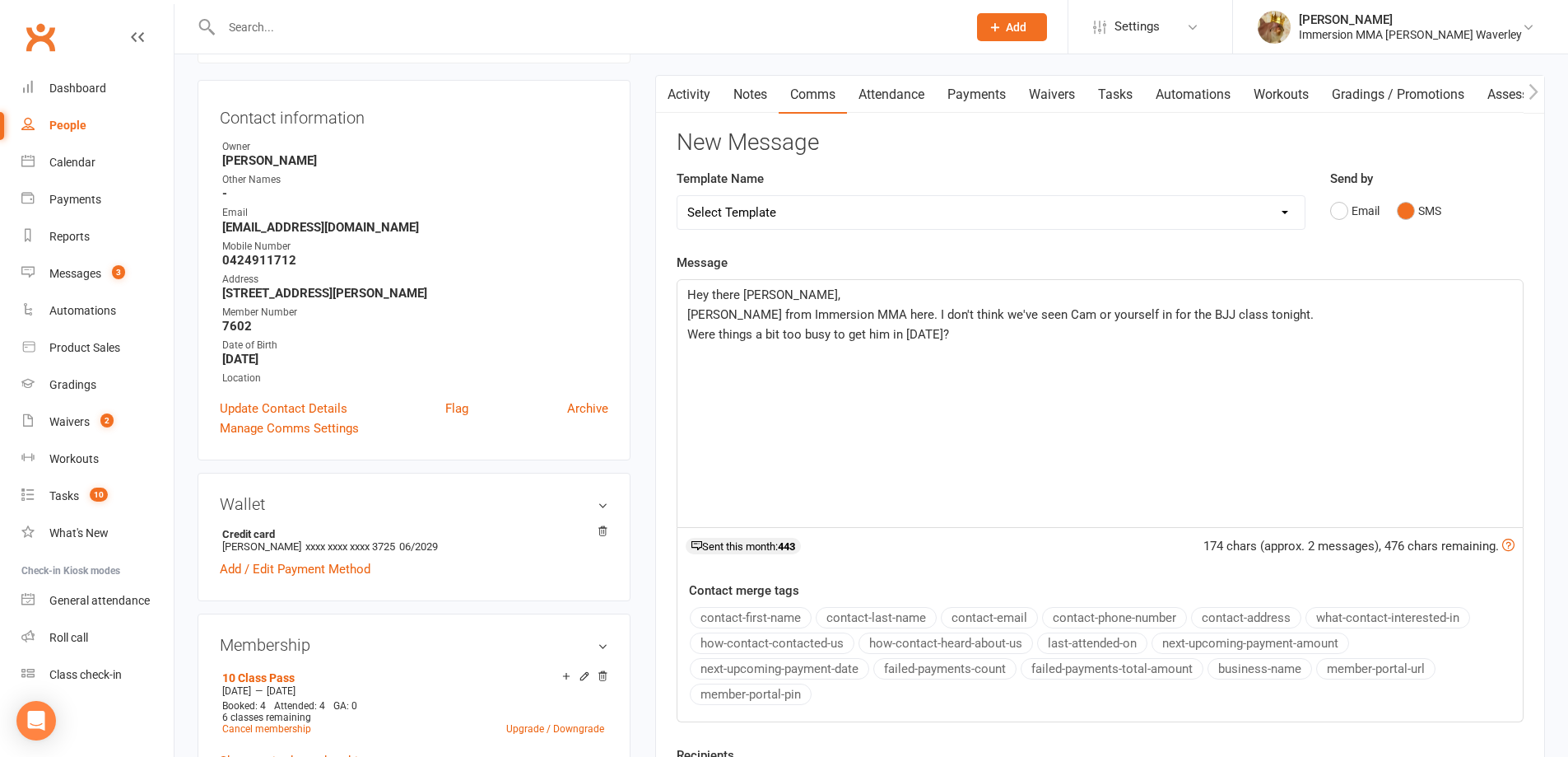
scroll to position [0, 0]
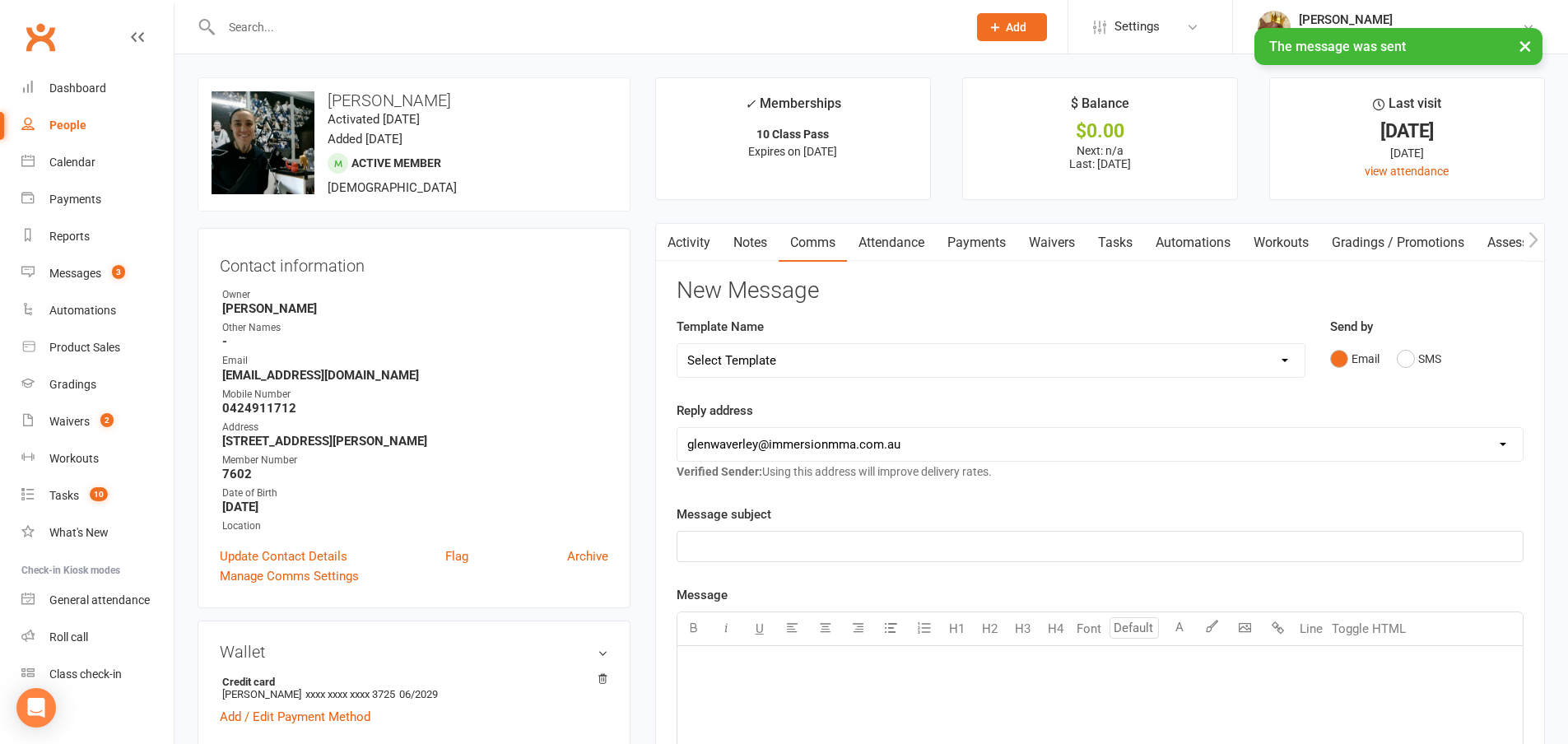
click at [1110, 241] on link "Tasks" at bounding box center [1115, 242] width 58 height 38
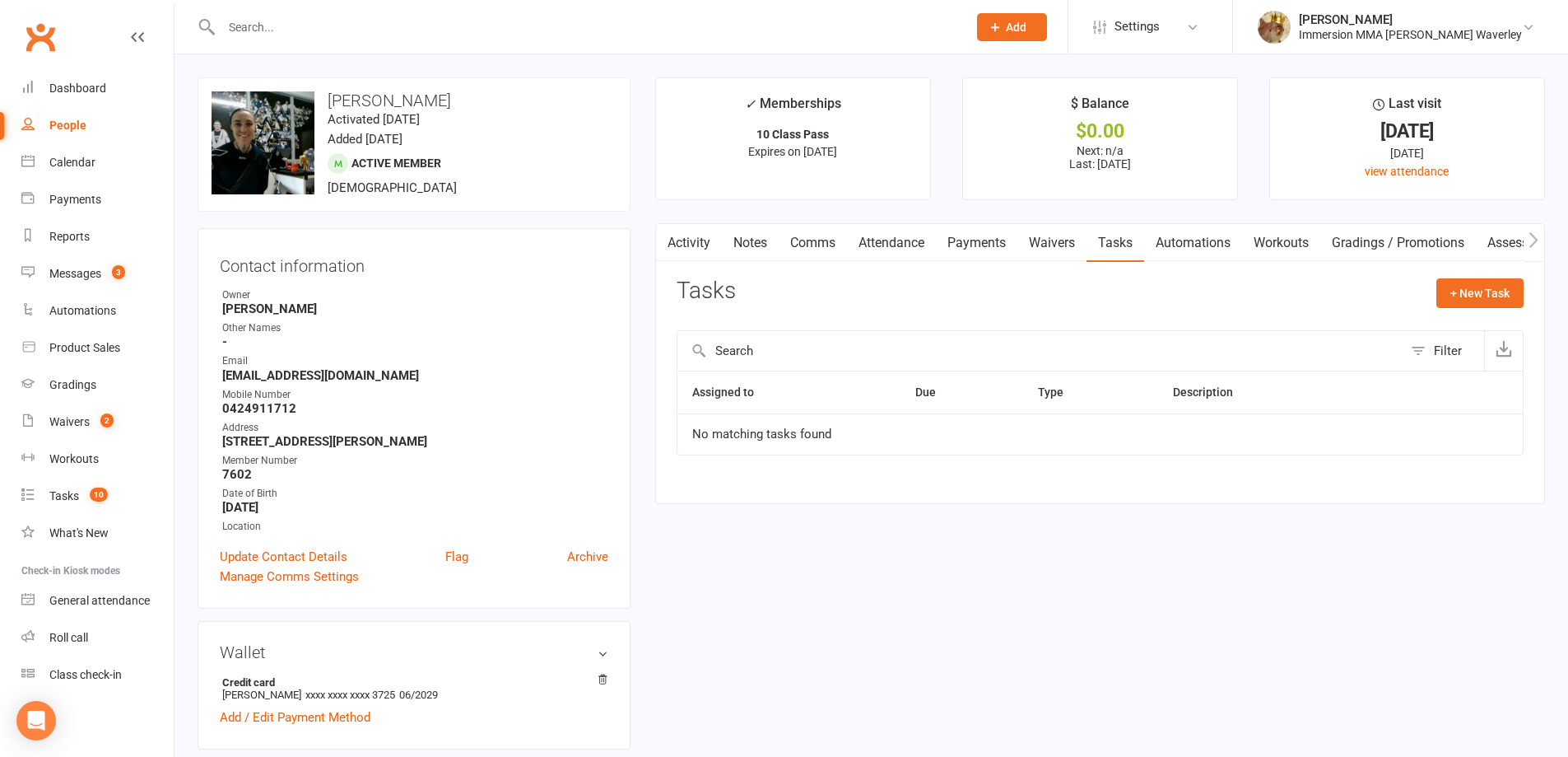
click at [749, 245] on link "Notes" at bounding box center [750, 243] width 57 height 38
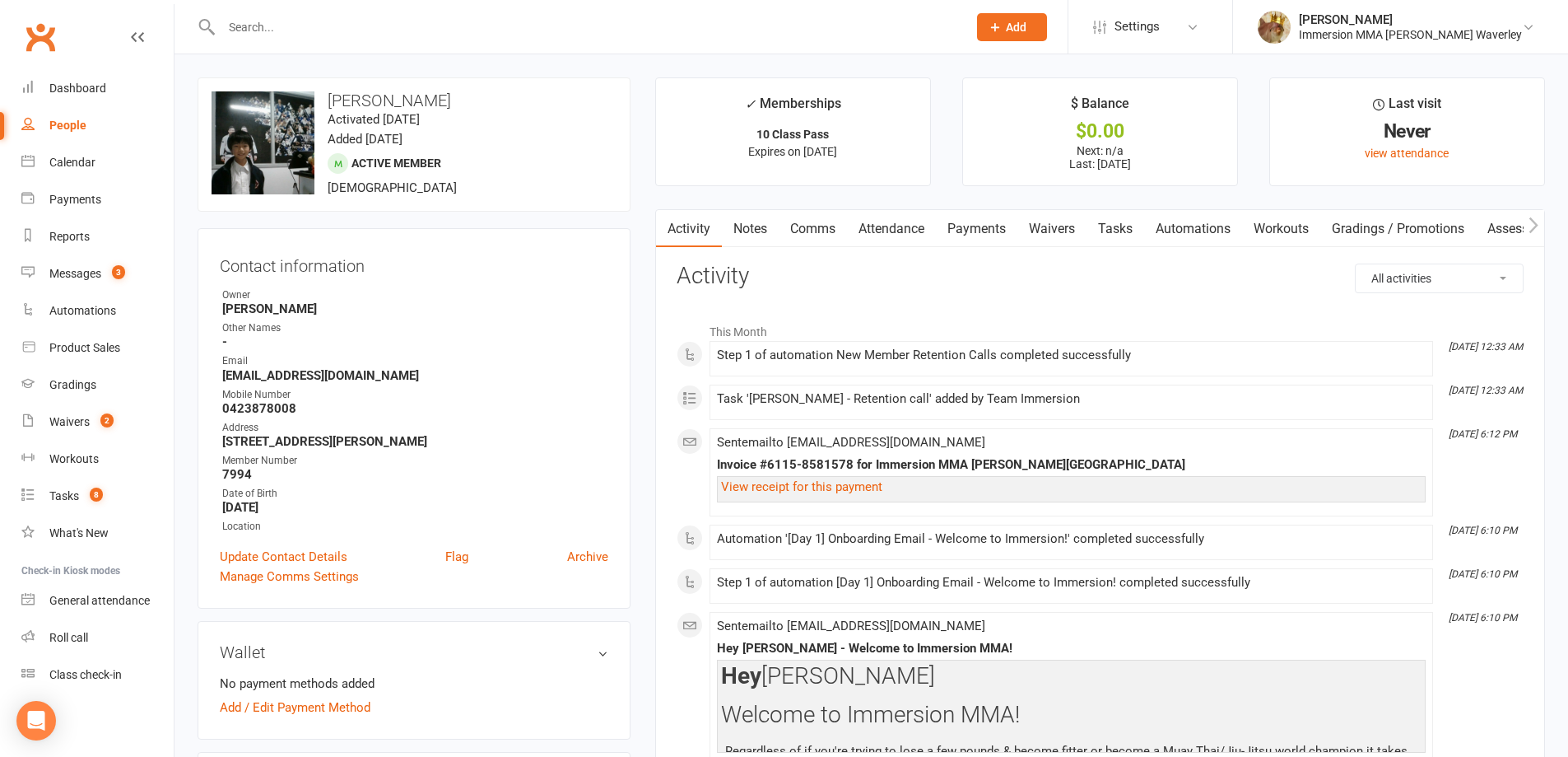
click at [977, 226] on link "Payments" at bounding box center [977, 228] width 81 height 38
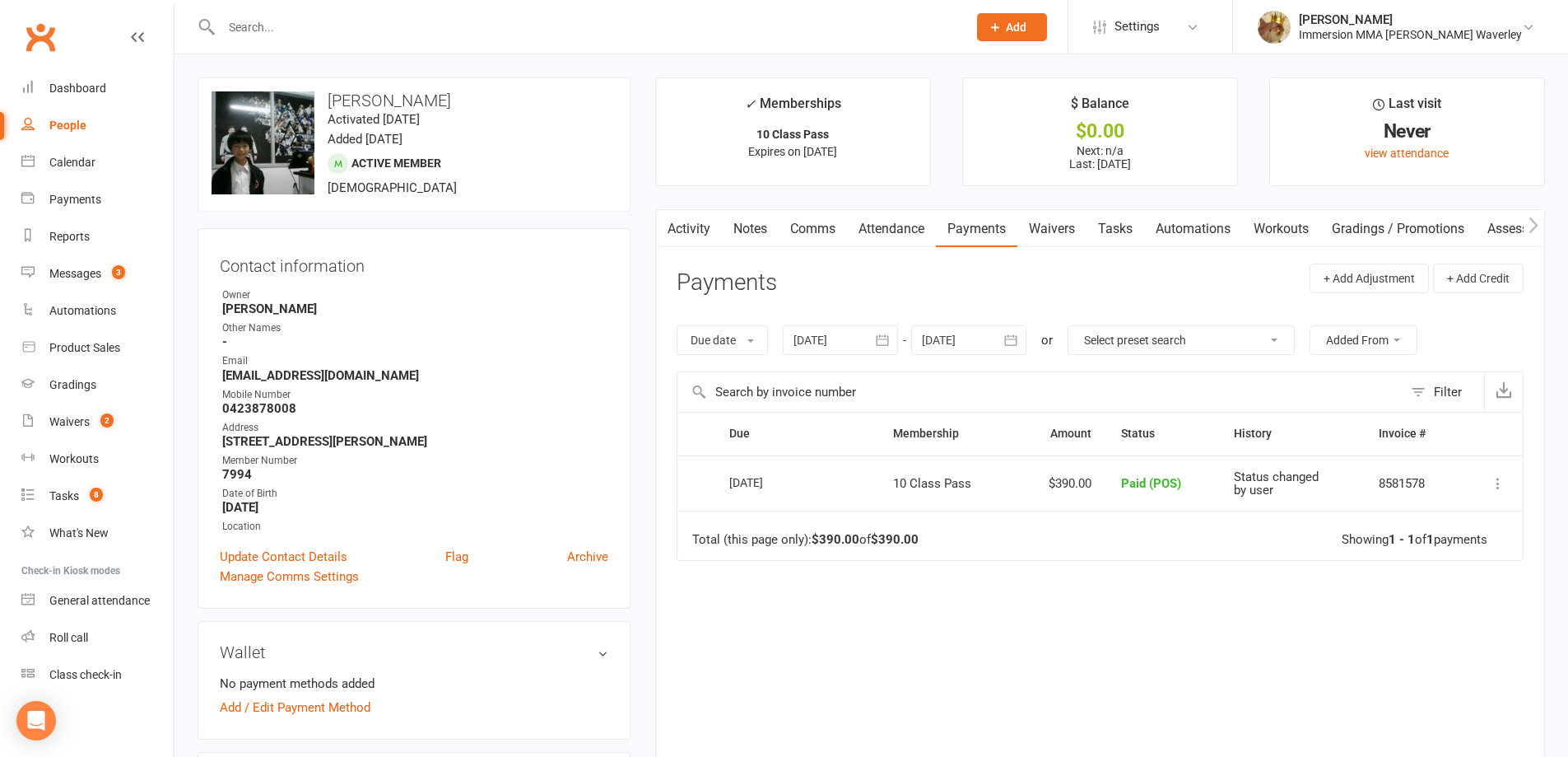
click at [761, 217] on link "Notes" at bounding box center [750, 228] width 57 height 38
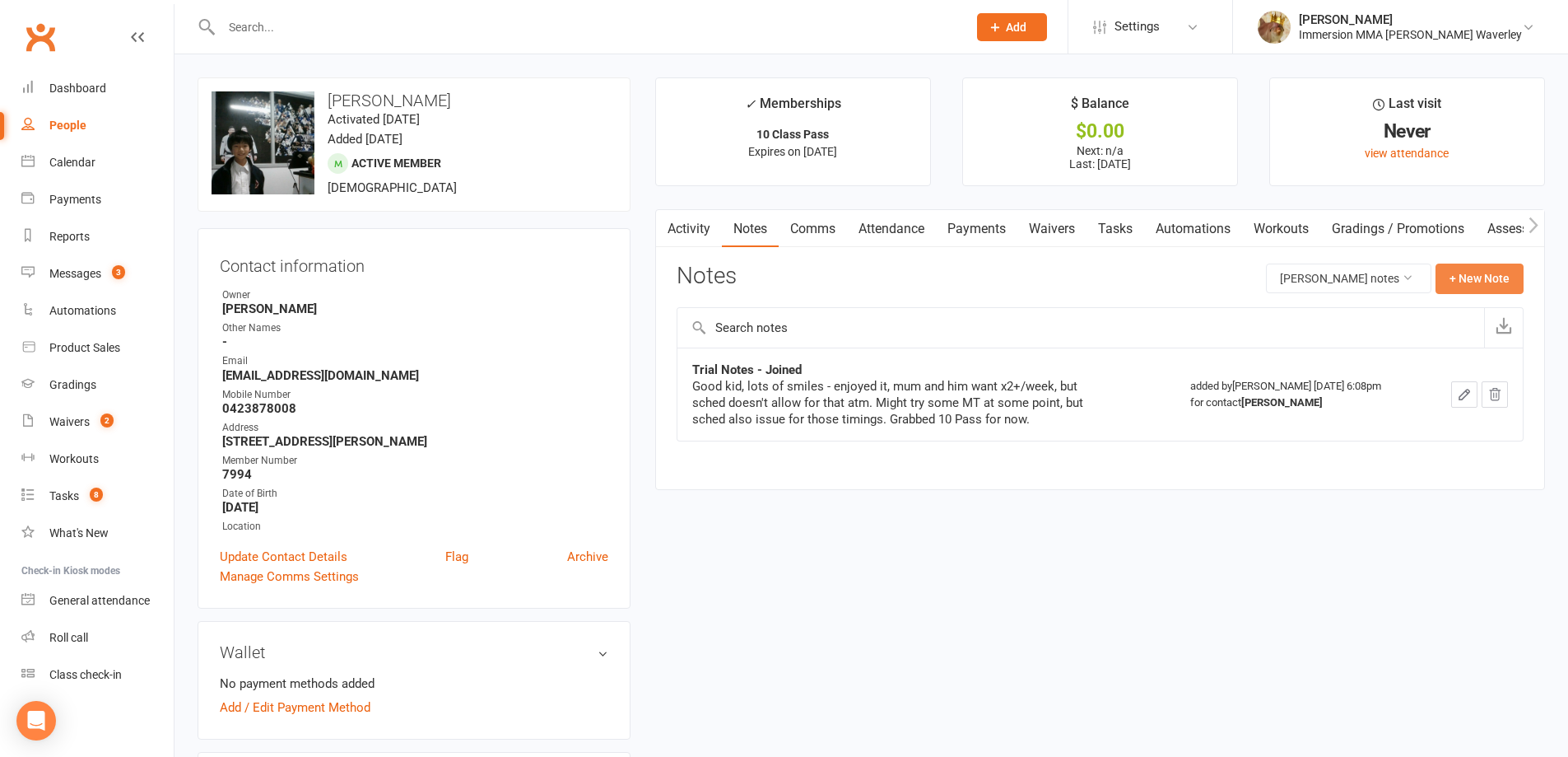
click at [1494, 266] on button "+ New Note" at bounding box center [1480, 278] width 88 height 29
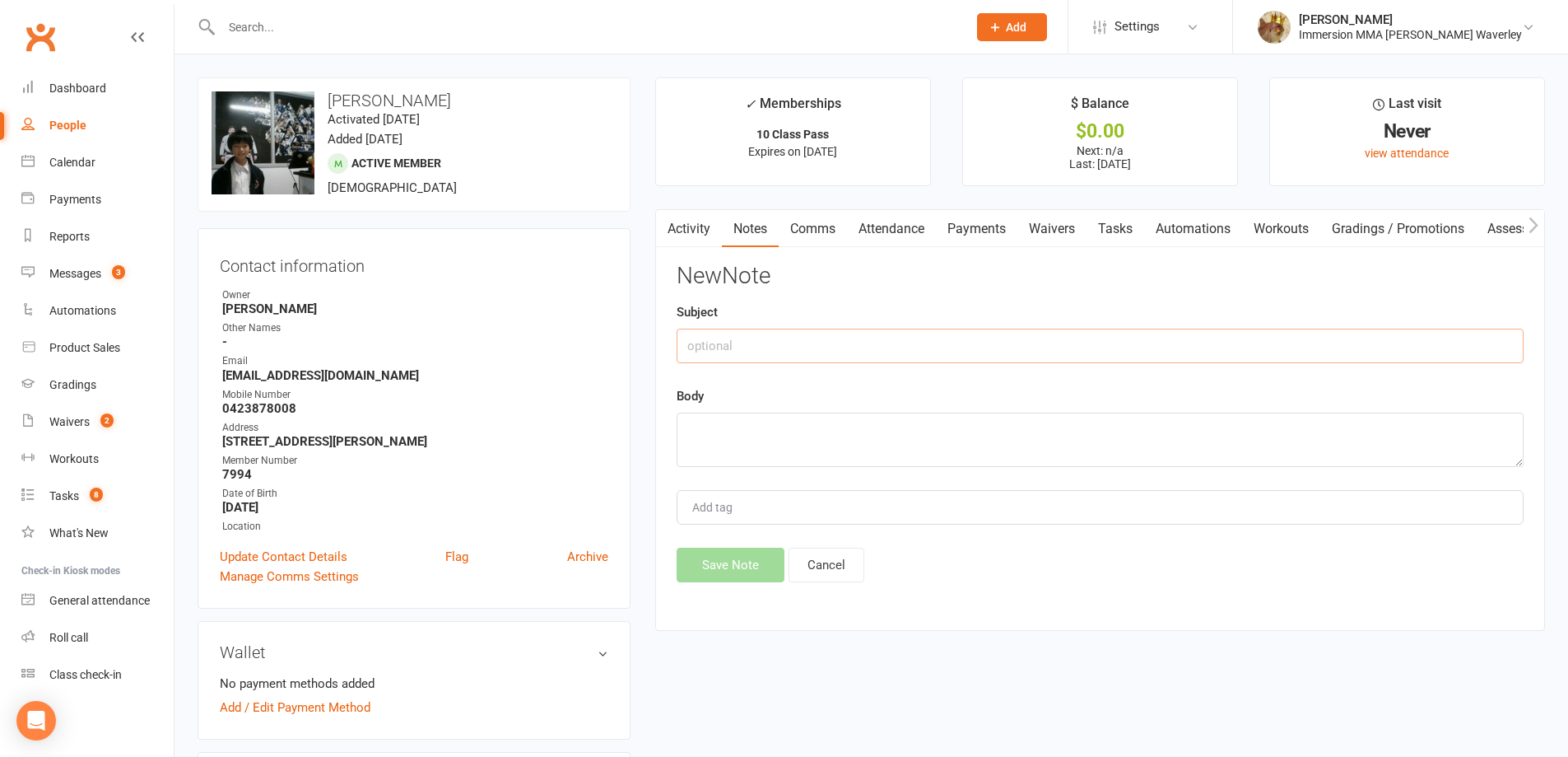
click at [1165, 333] on input "text" at bounding box center [1100, 345] width 847 height 35
type input "Retention#1"
type textarea "lmtc, text. BH"
click at [716, 571] on button "Save Note" at bounding box center [731, 565] width 108 height 35
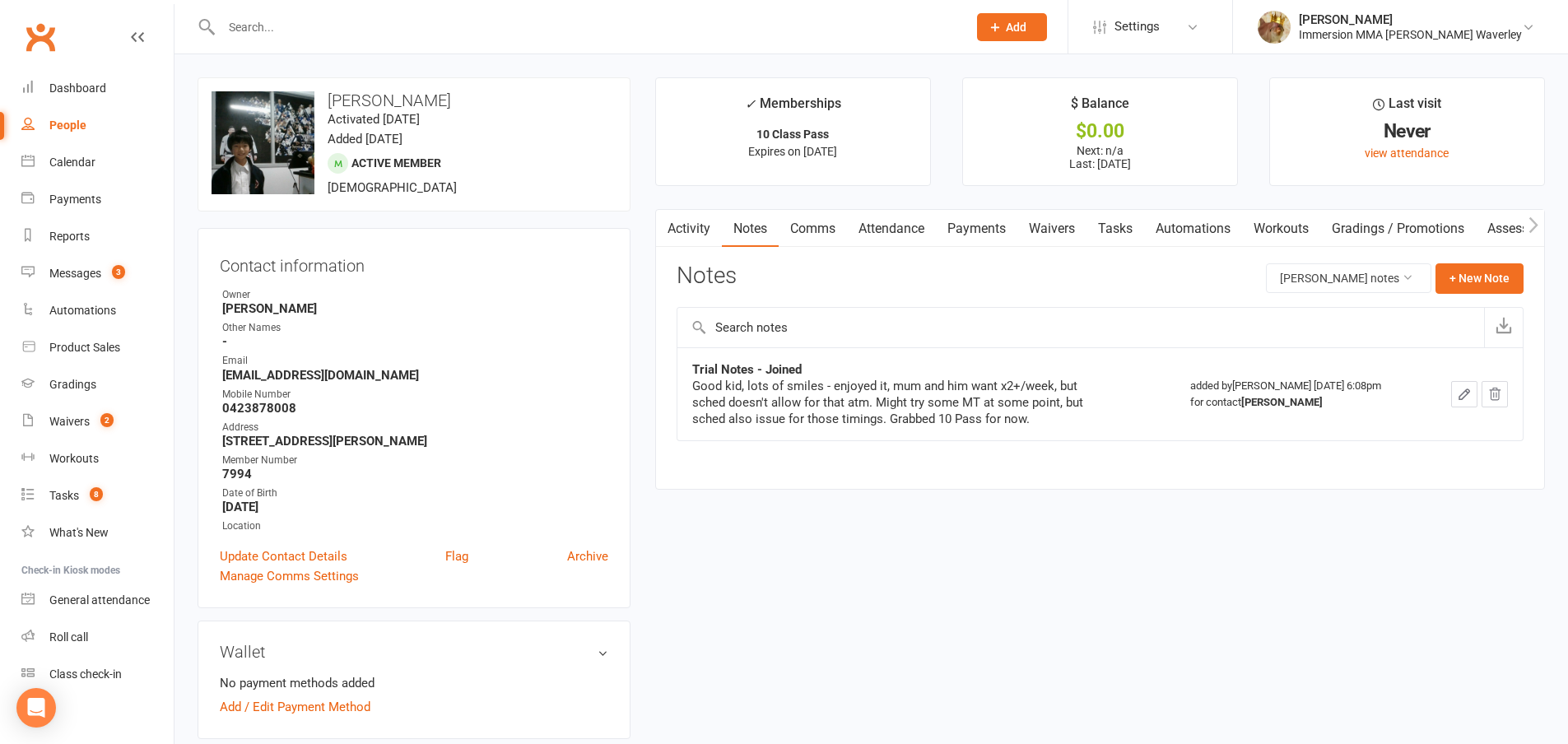
click at [805, 242] on link "Comms" at bounding box center [812, 228] width 68 height 38
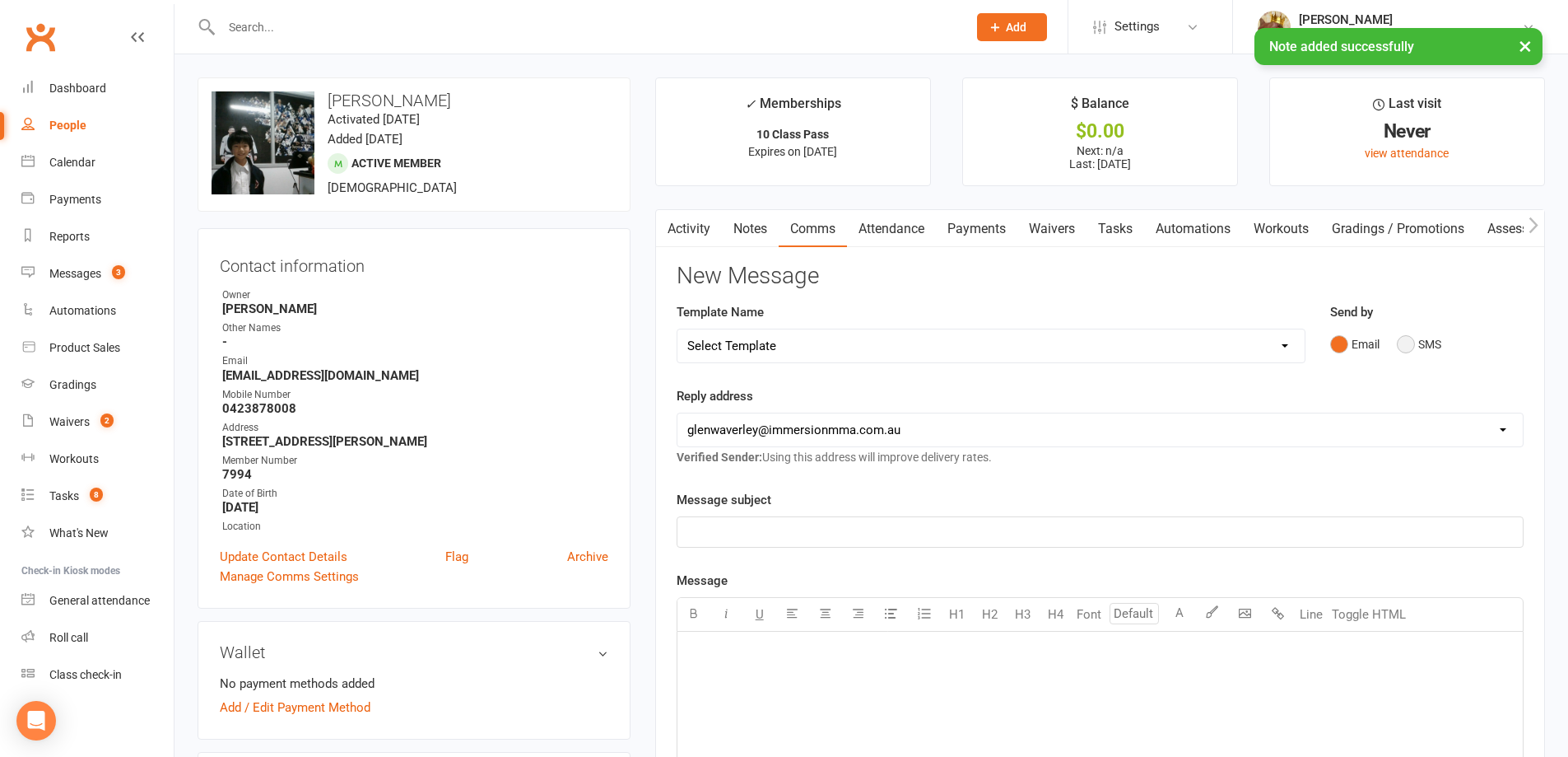
click at [1422, 348] on button "SMS" at bounding box center [1419, 344] width 44 height 31
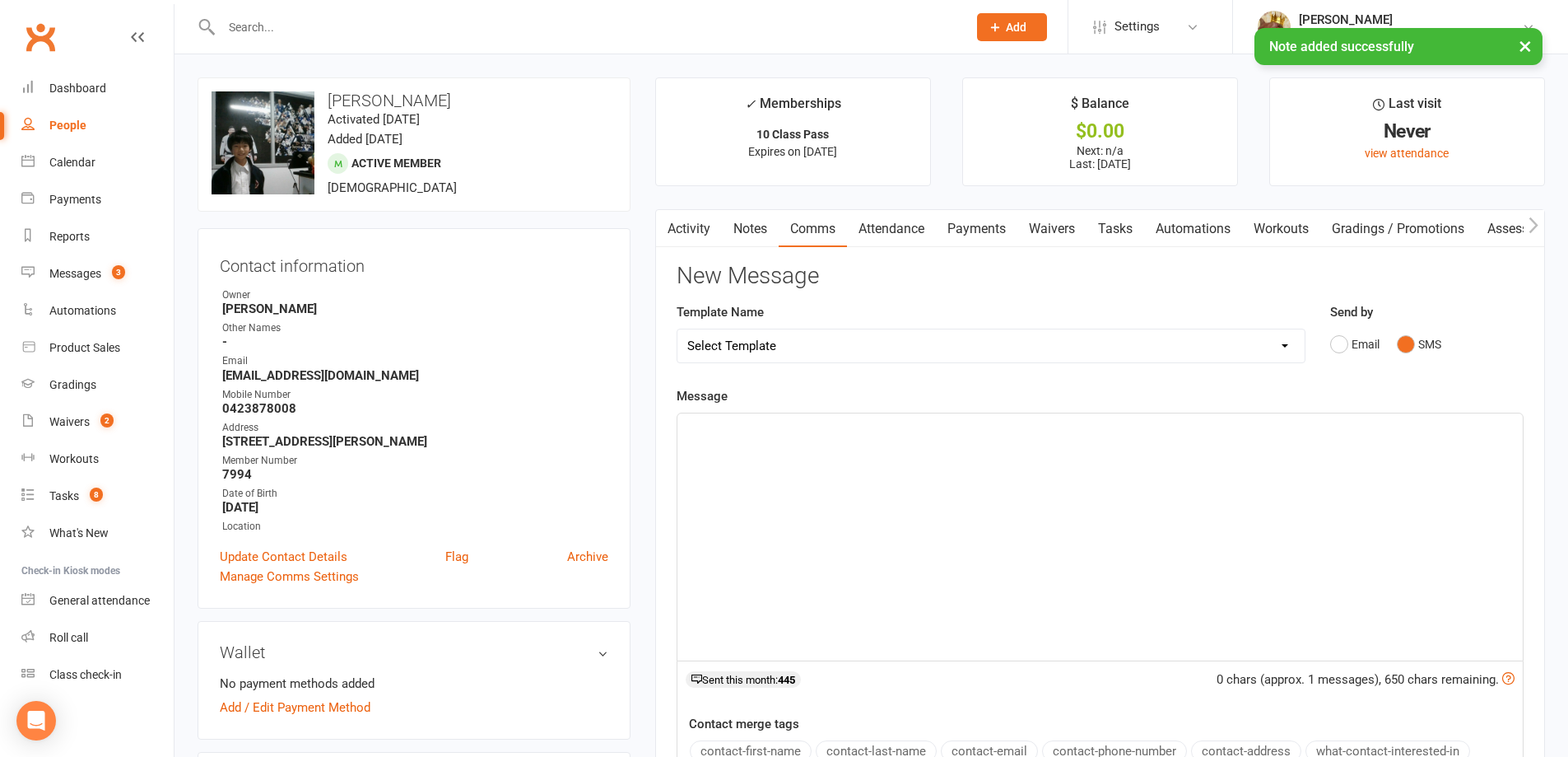
click at [1192, 566] on div "﻿" at bounding box center [1100, 537] width 845 height 247
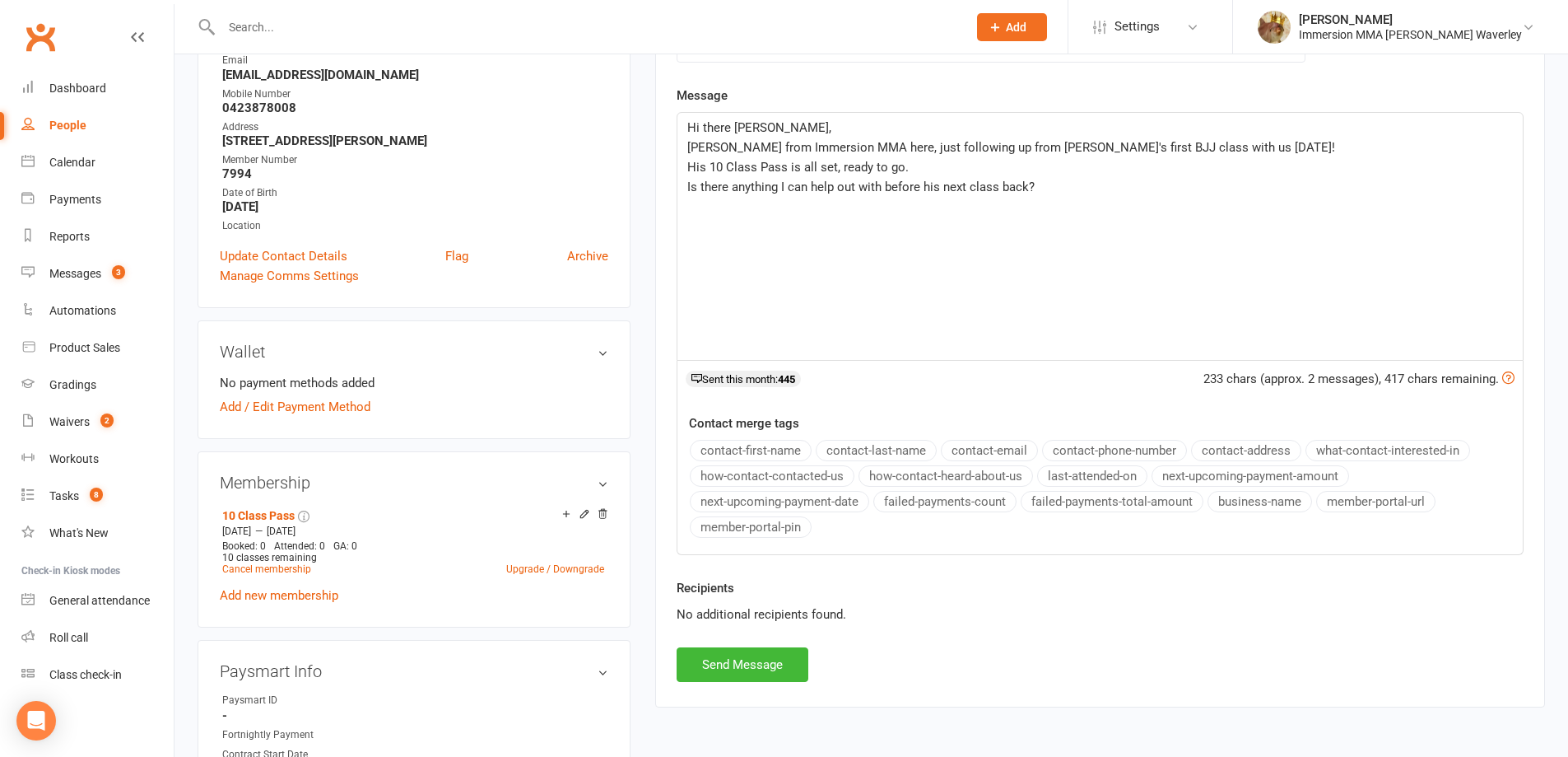
scroll to position [439, 0]
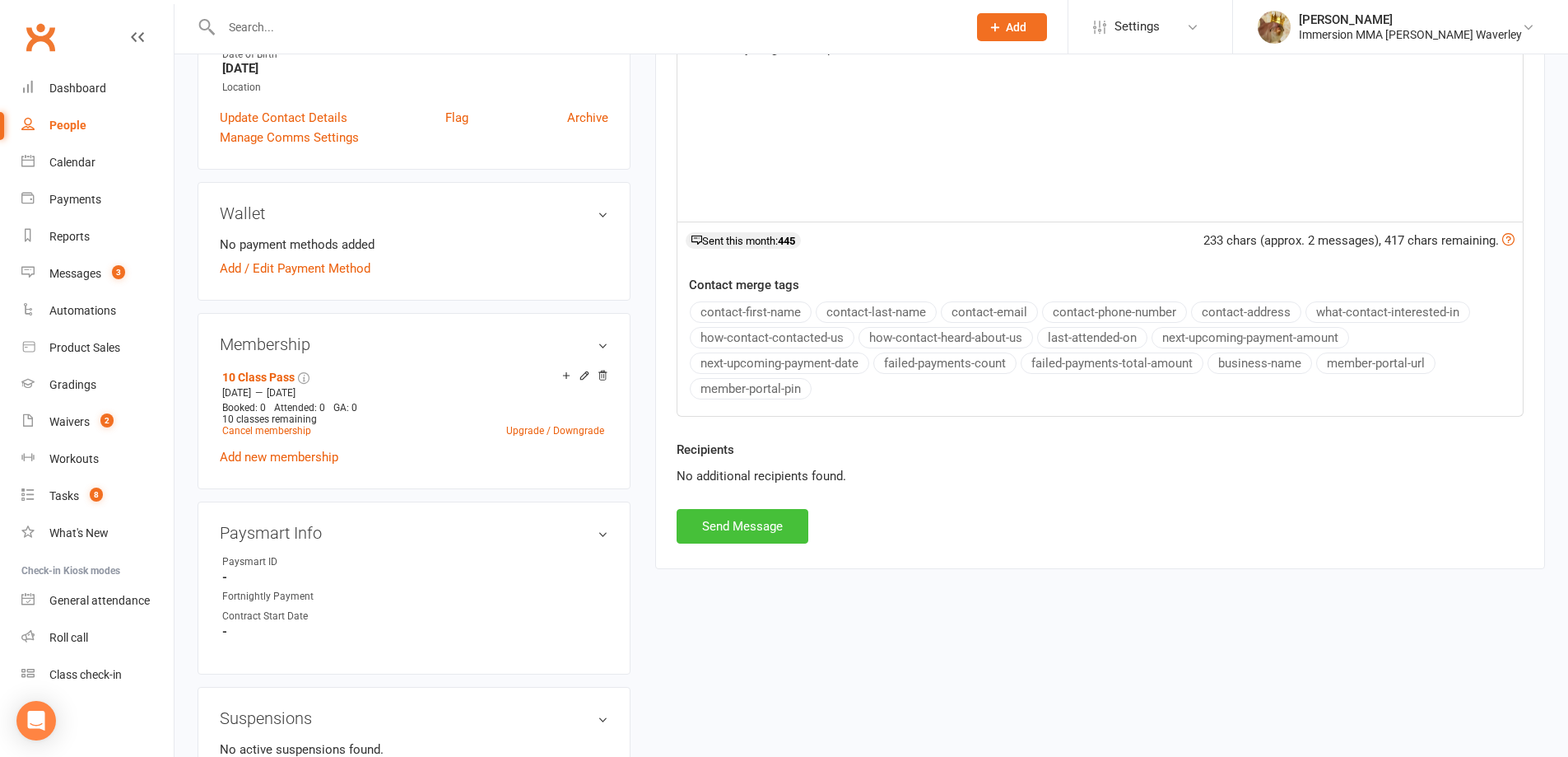
click at [750, 529] on button "Send Message" at bounding box center [742, 526] width 132 height 35
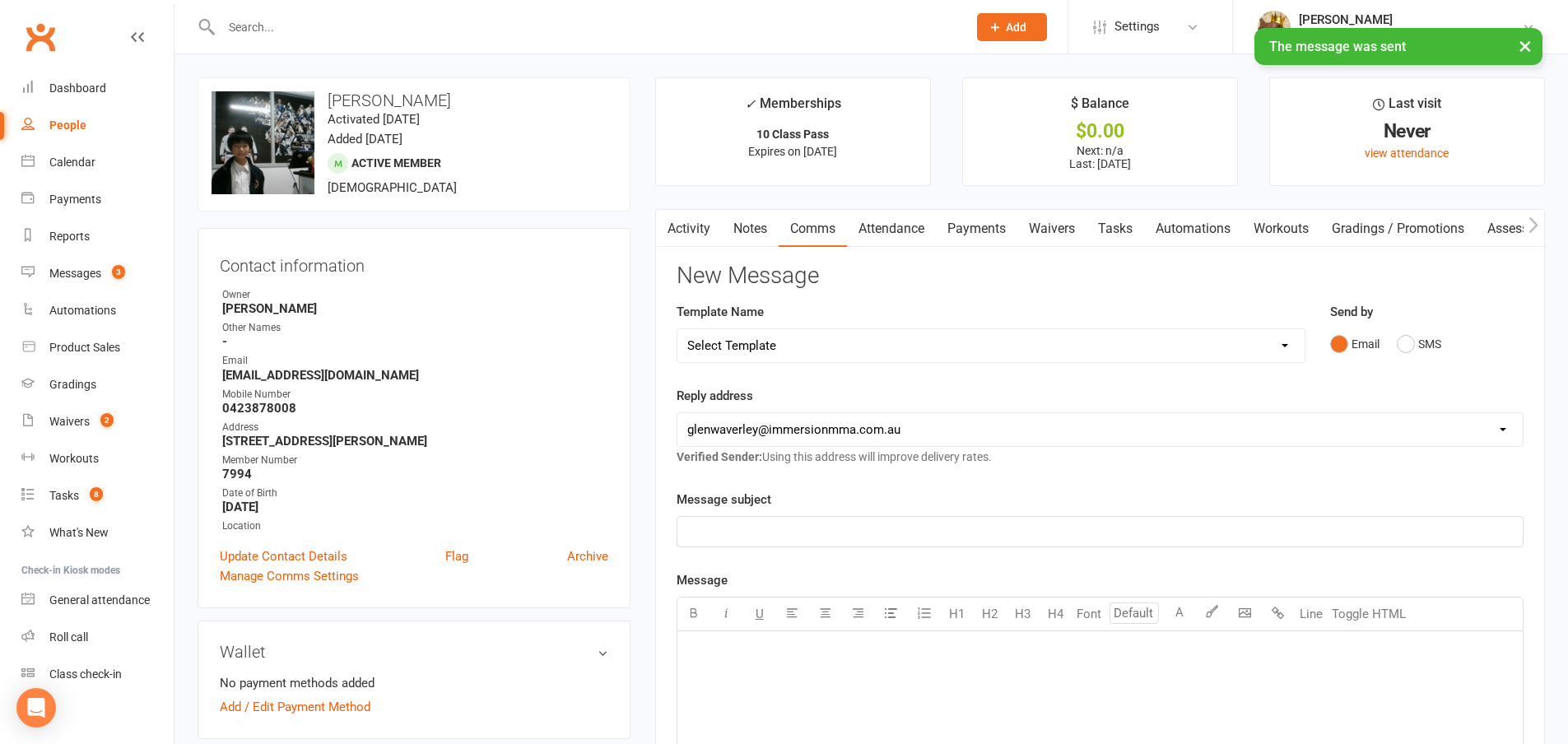
click at [1082, 242] on link "Waivers" at bounding box center [1052, 228] width 69 height 38
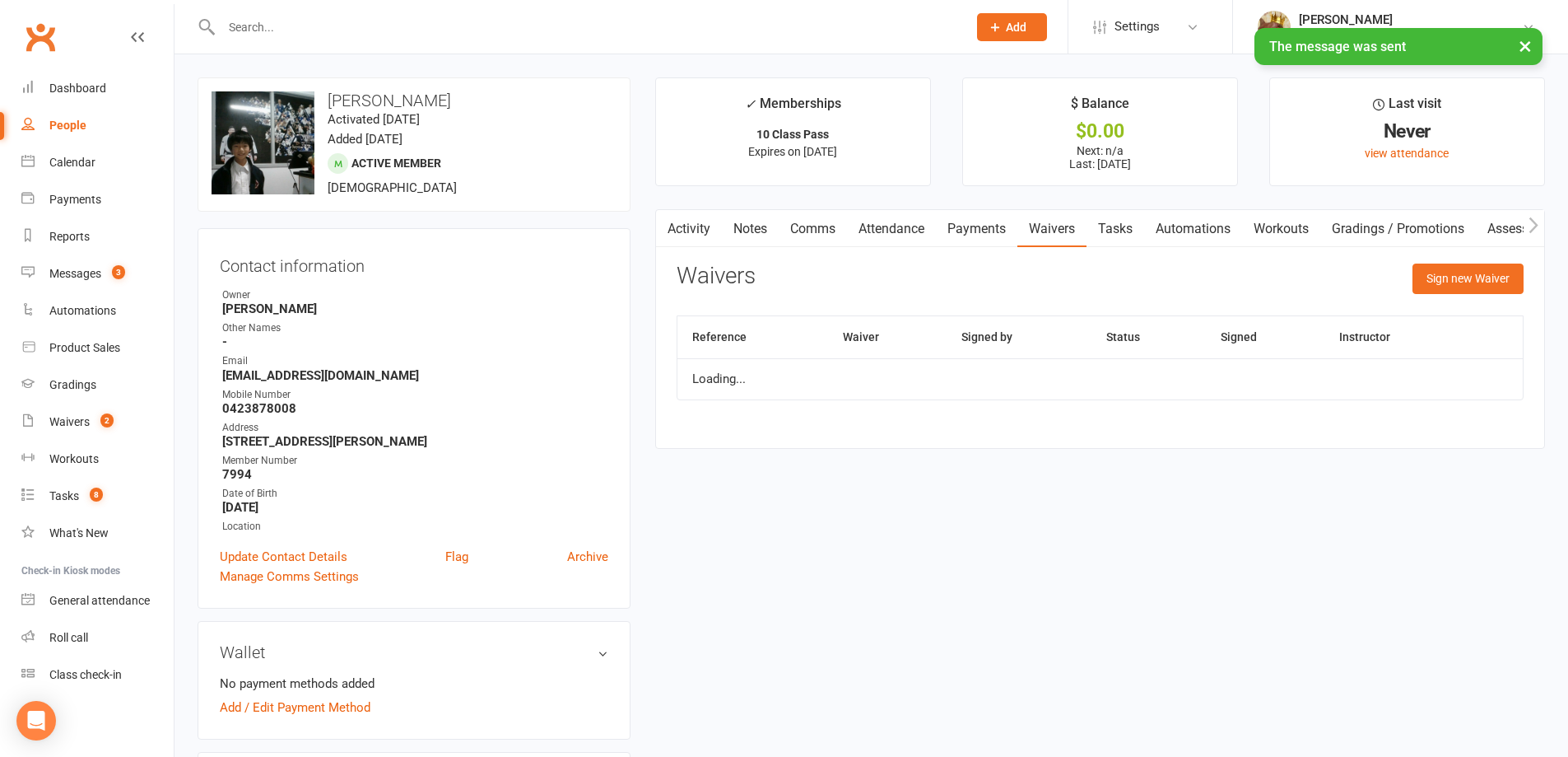
click at [1109, 229] on link "Tasks" at bounding box center [1115, 228] width 58 height 38
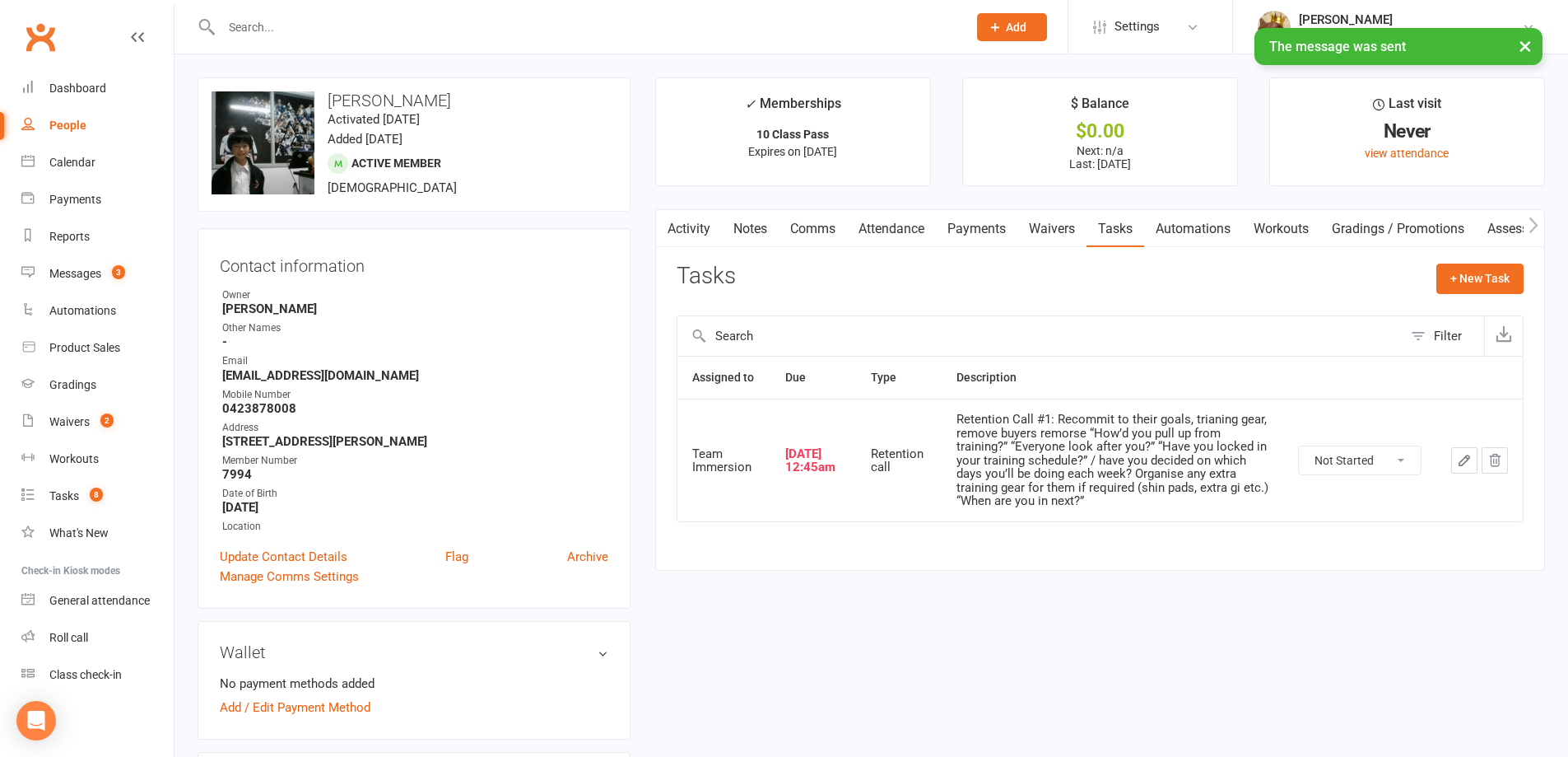
drag, startPoint x: 1363, startPoint y: 450, endPoint x: 1363, endPoint y: 471, distance: 21.0
click at [1363, 450] on select "Not Started In Progress Waiting Complete" at bounding box center [1360, 460] width 122 height 28
click at [1299, 446] on select "Not Started In Progress Waiting Complete" at bounding box center [1360, 460] width 122 height 28
select select "unstarted"
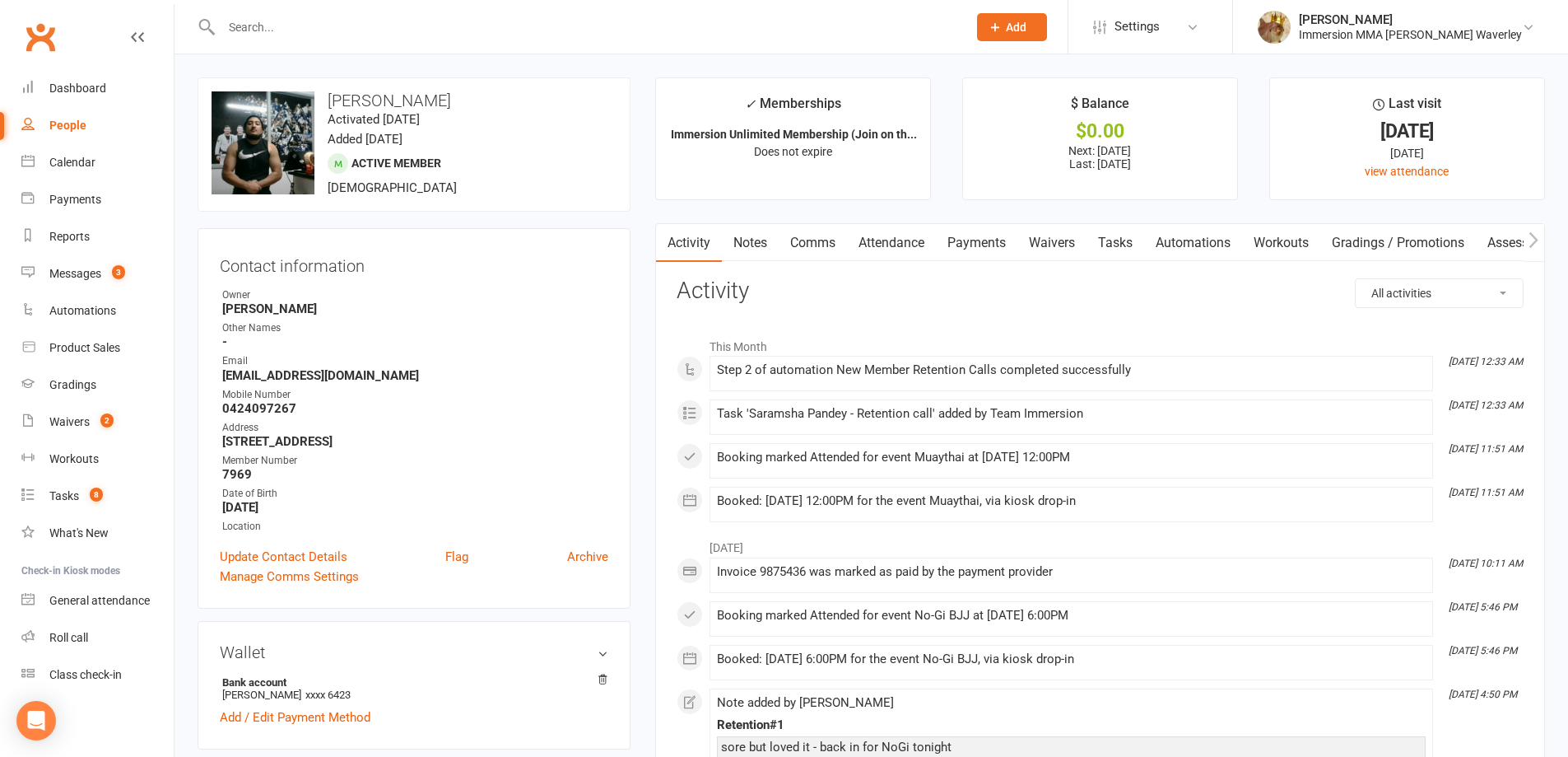
click at [797, 247] on link "Comms" at bounding box center [812, 243] width 68 height 38
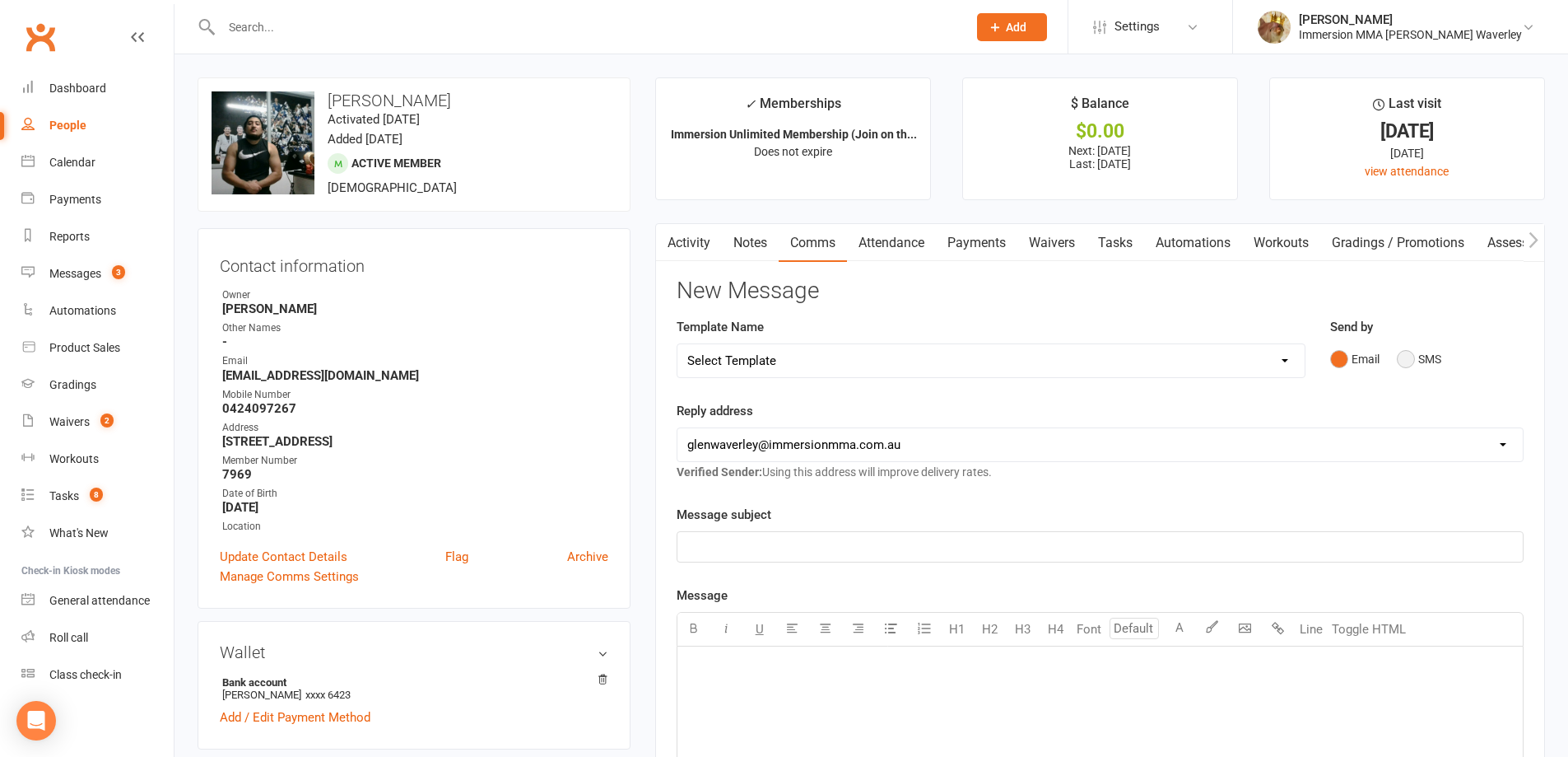
click at [1433, 365] on button "SMS" at bounding box center [1419, 359] width 44 height 31
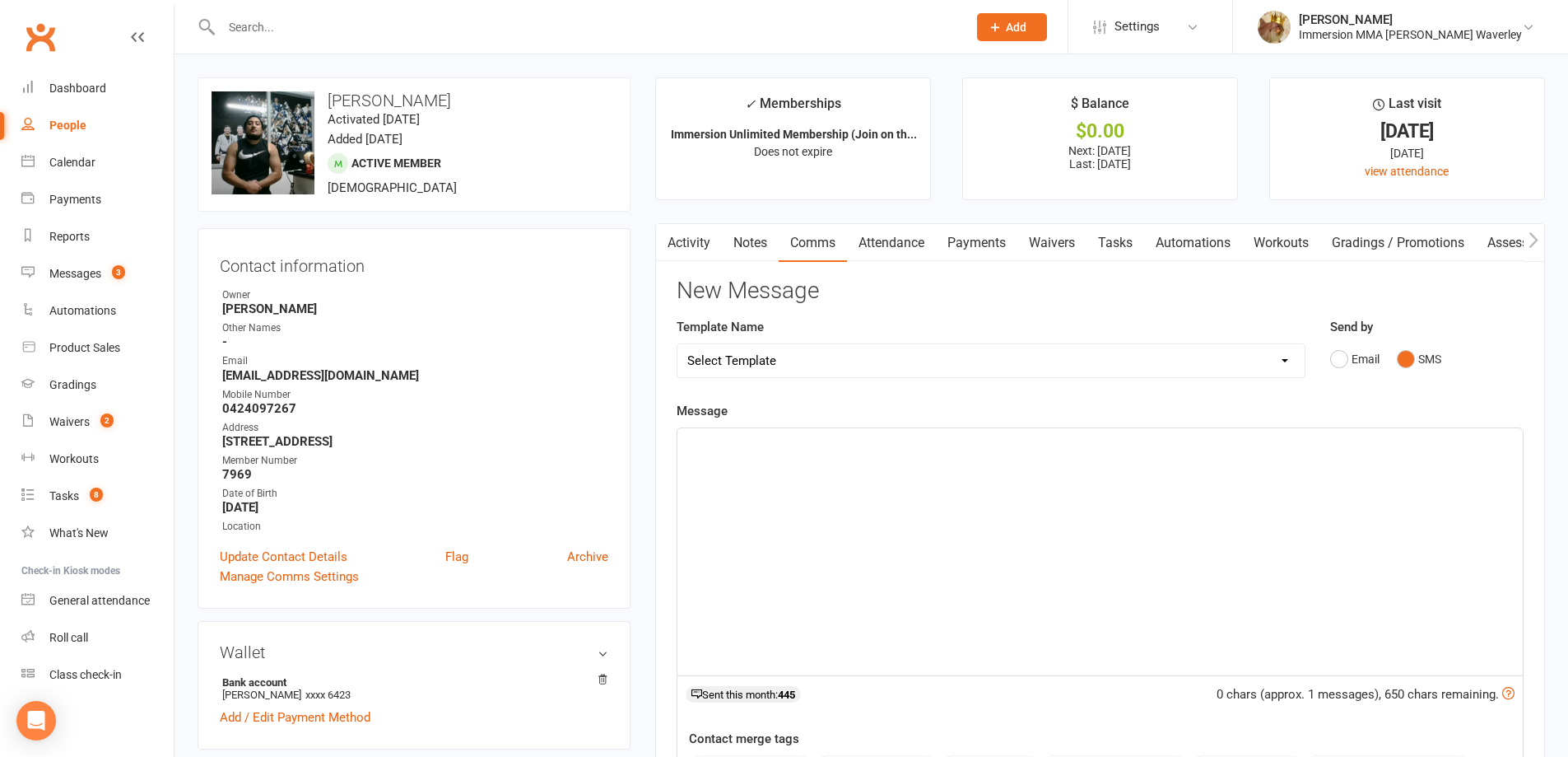
click at [1303, 491] on div "﻿" at bounding box center [1100, 552] width 845 height 247
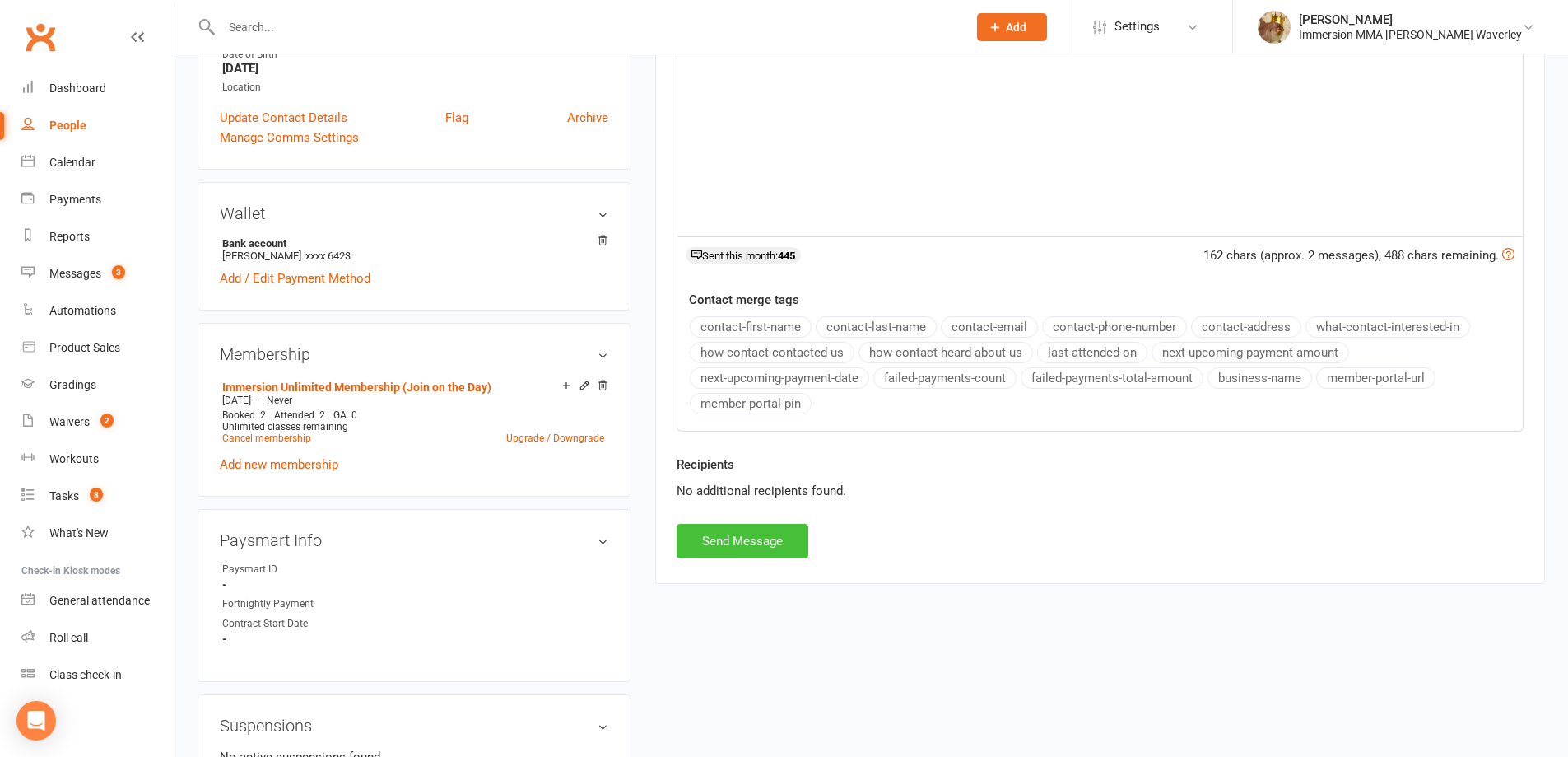
click at [719, 531] on button "Send Message" at bounding box center [742, 541] width 132 height 35
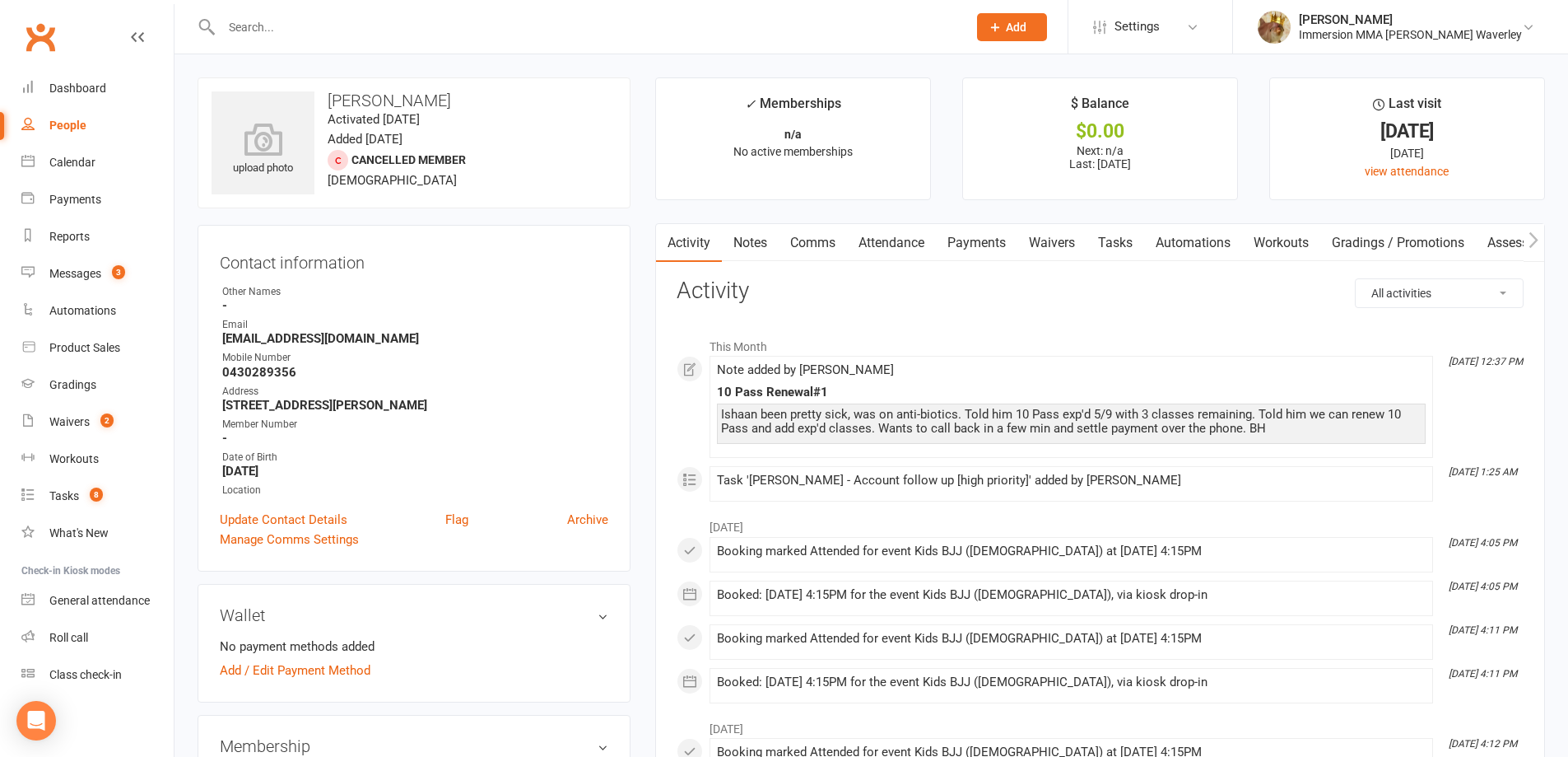
click at [763, 242] on link "Notes" at bounding box center [750, 243] width 57 height 38
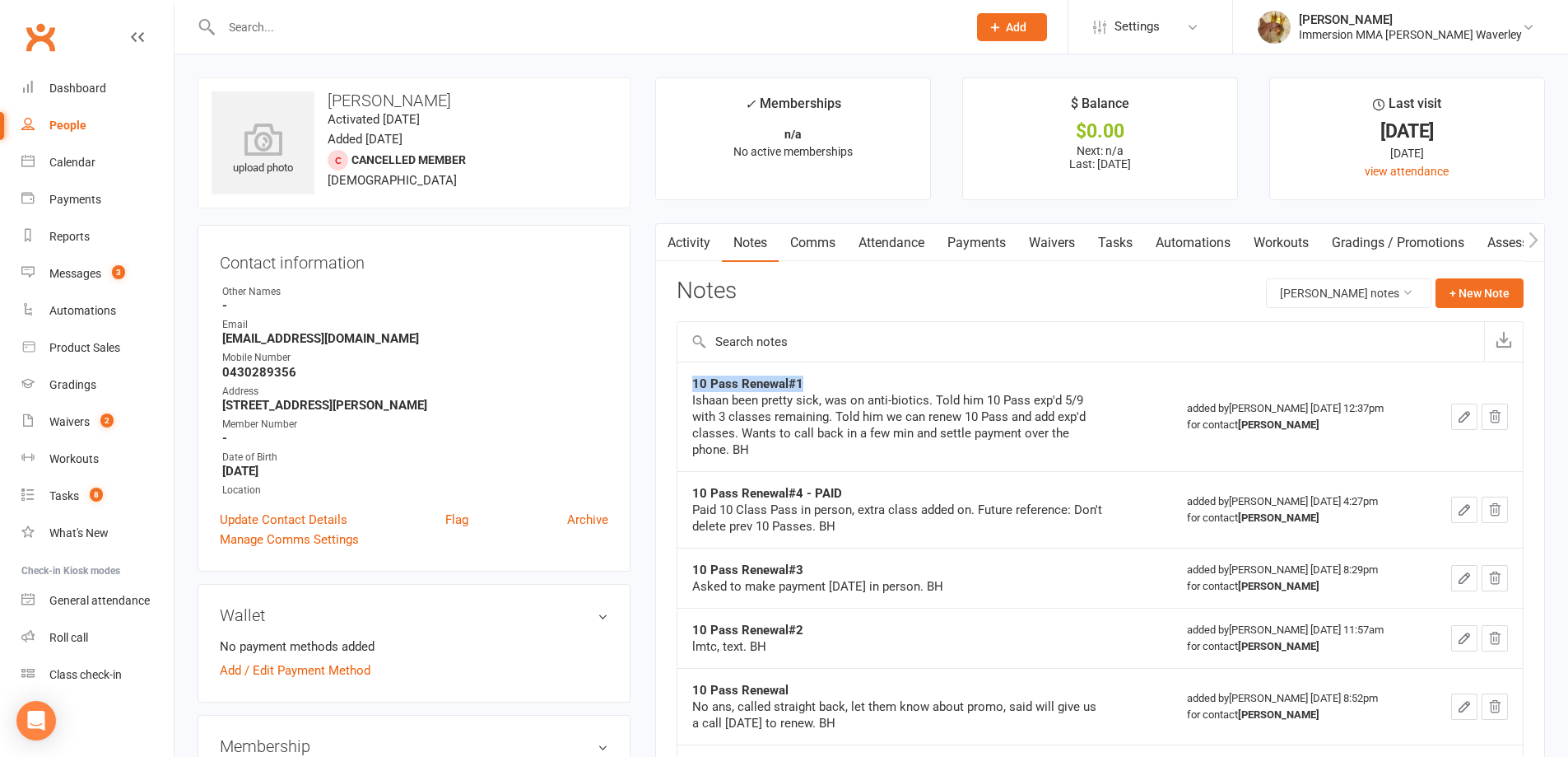
drag, startPoint x: 808, startPoint y: 380, endPoint x: 687, endPoint y: 377, distance: 121.0
click at [684, 381] on td "10 Pass Renewal#1 Ishaan been pretty sick, was on anti-biotics. Told him 10 Pas…" at bounding box center [925, 416] width 495 height 110
copy strong "10 Pass Renewal#1"
click at [1450, 286] on button "+ New Note" at bounding box center [1480, 292] width 88 height 29
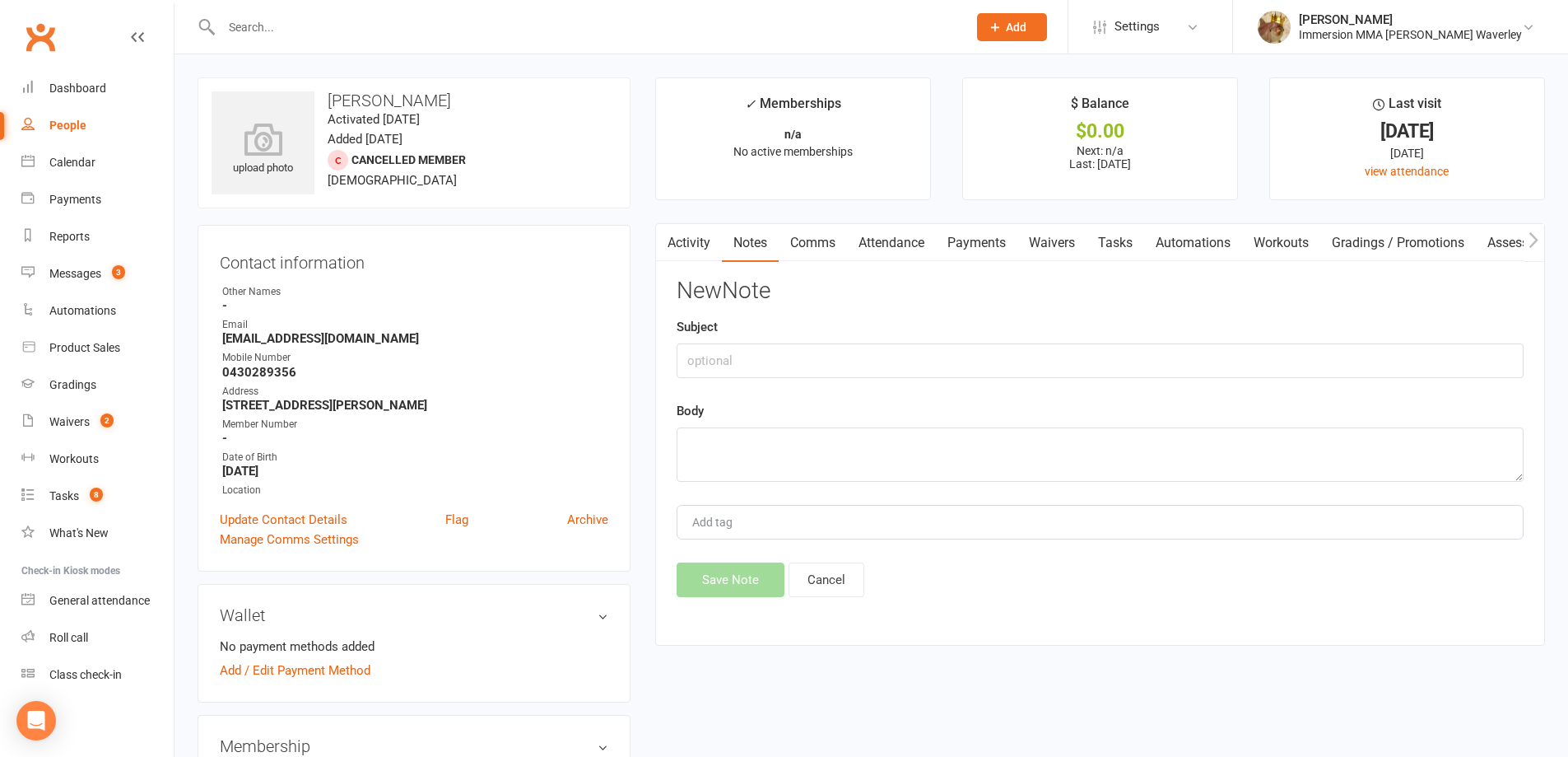
click at [1152, 383] on div "New Note Subject Body Add tag Save Note Cancel" at bounding box center [1100, 437] width 847 height 319
click at [1134, 355] on input "text" at bounding box center [1100, 360] width 847 height 35
paste input "10 Pass Renewal#1"
type input "10 Pass Renewal#2"
type textarea "Texted asking if they'll be here tomorrow. BH"
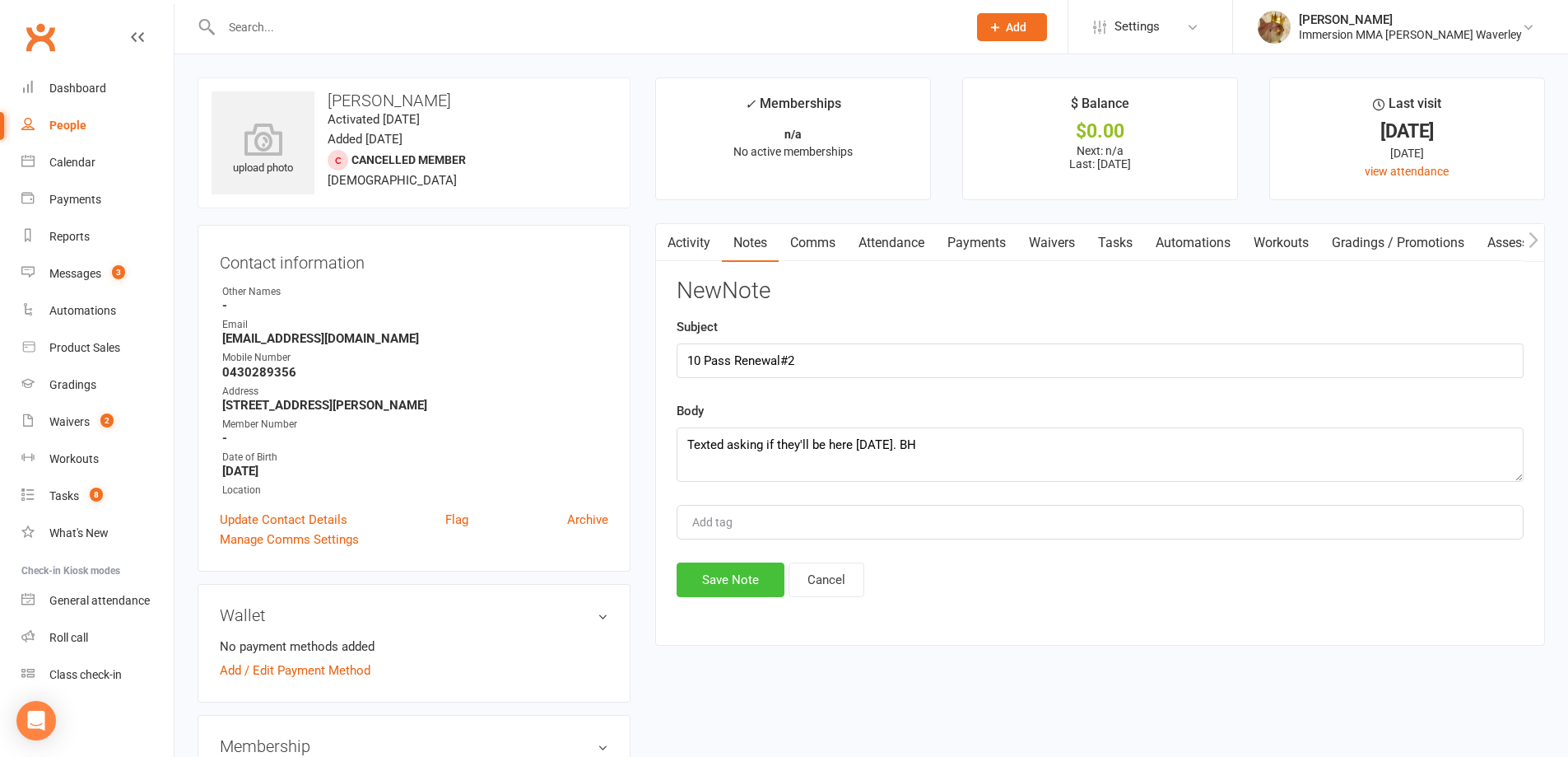
click at [708, 569] on button "Save Note" at bounding box center [731, 579] width 108 height 35
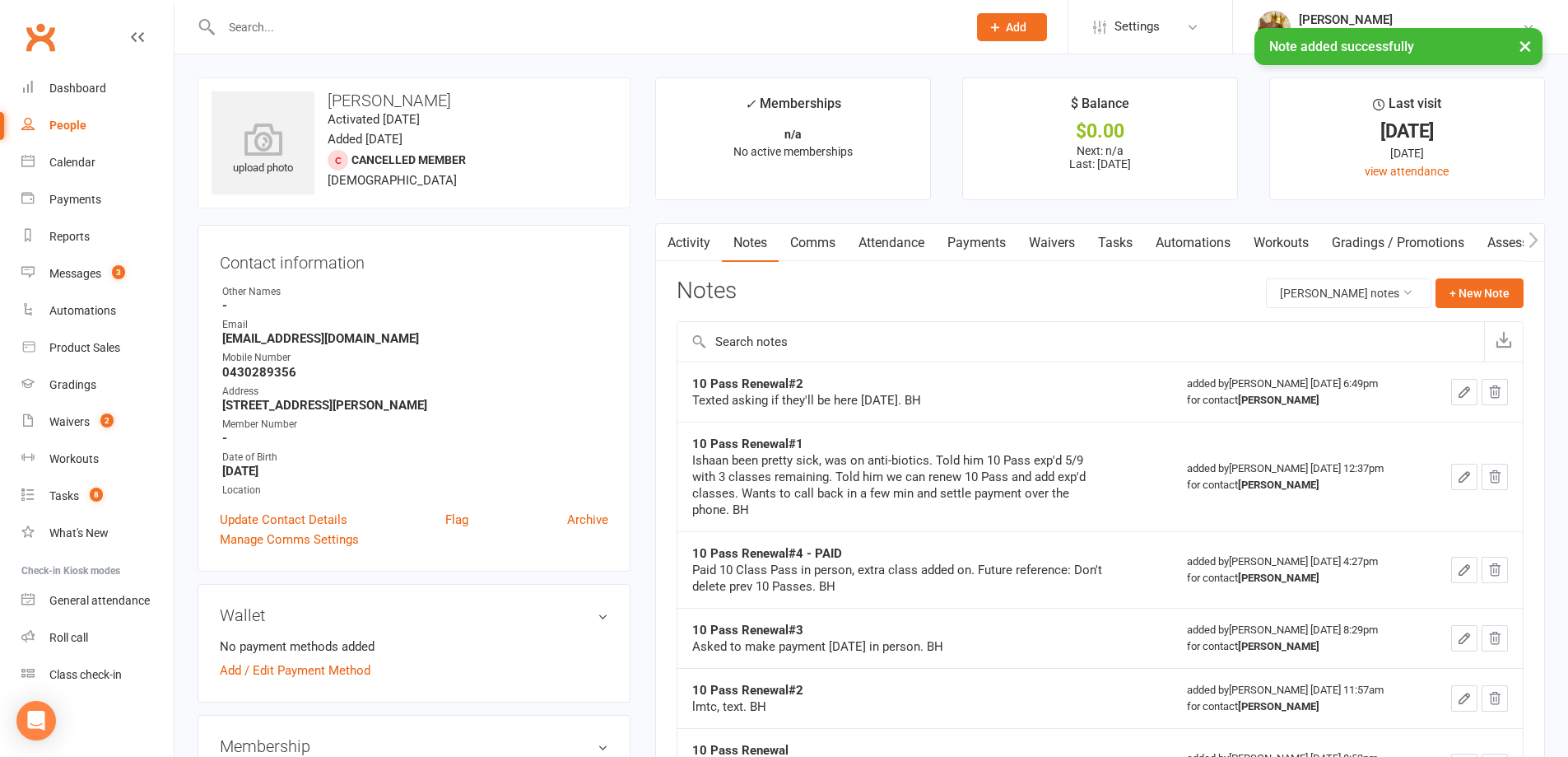
click at [1118, 247] on link "Tasks" at bounding box center [1115, 243] width 58 height 38
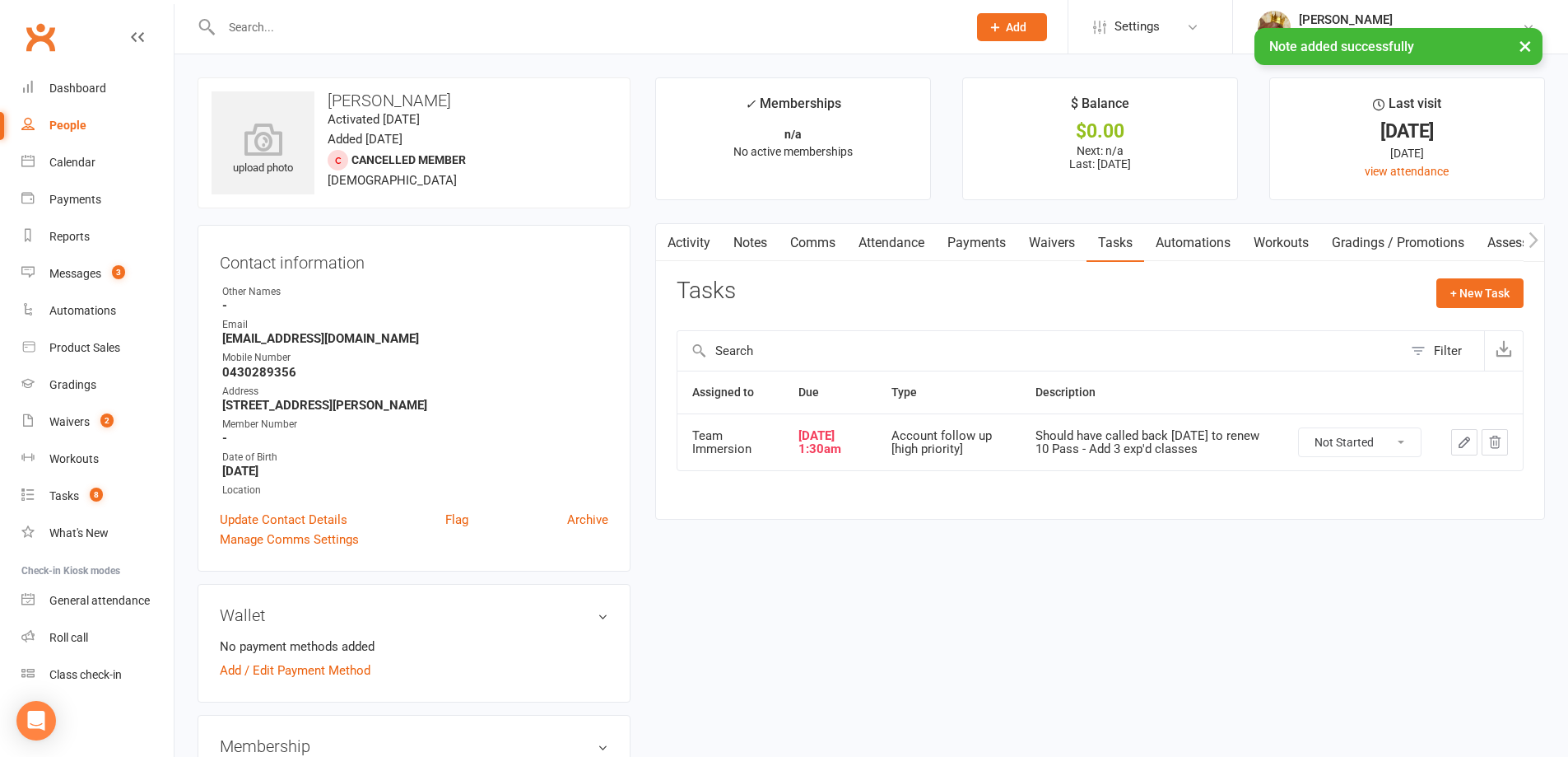
click at [1465, 444] on icon "button" at bounding box center [1464, 442] width 15 height 15
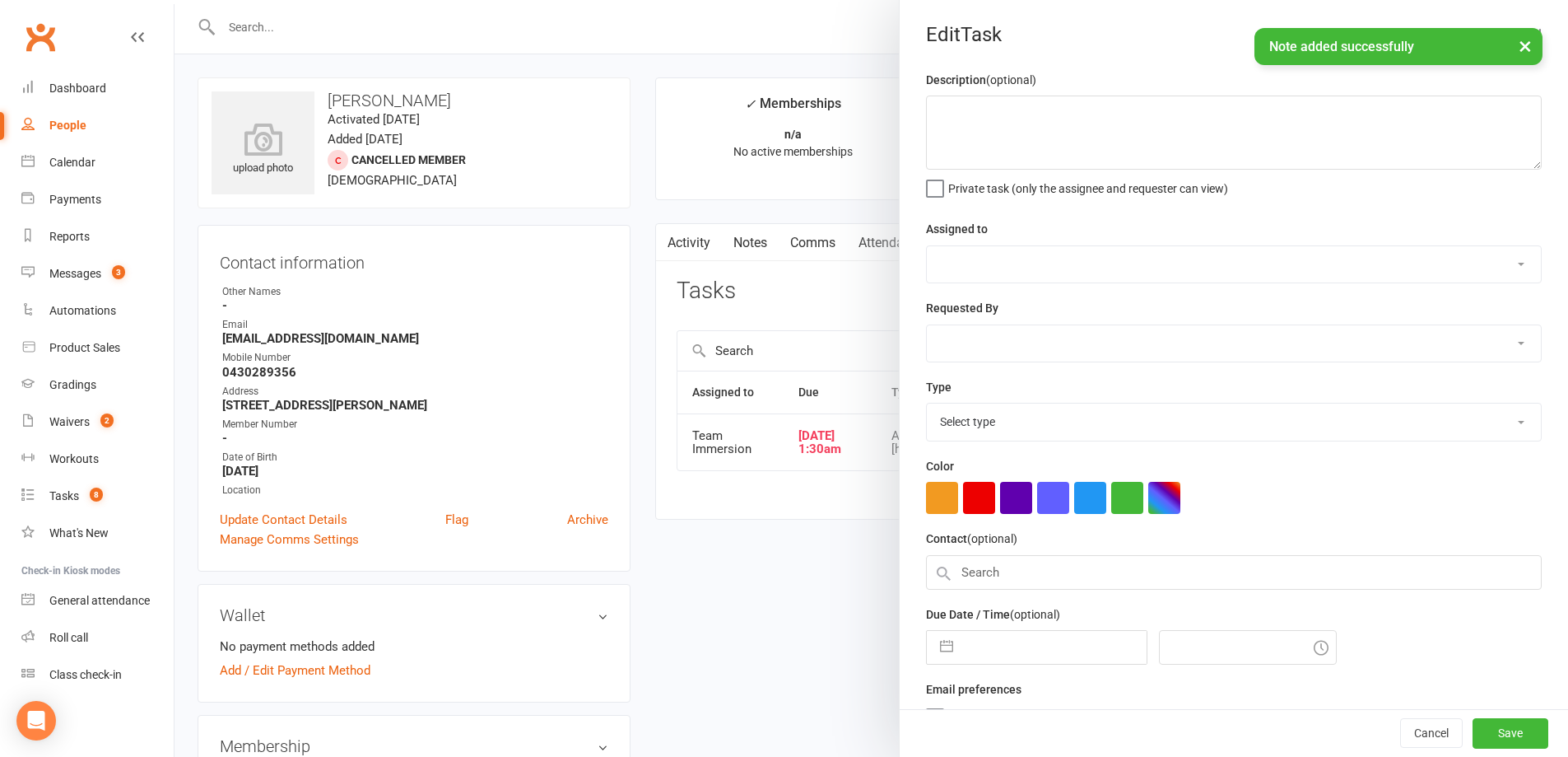
type textarea "Should have called back yesterday to renew 10 Pass - Add 3 exp'd classes"
select select "48837"
select select "48840"
type input "10 Sep 2025"
type input "1:30am"
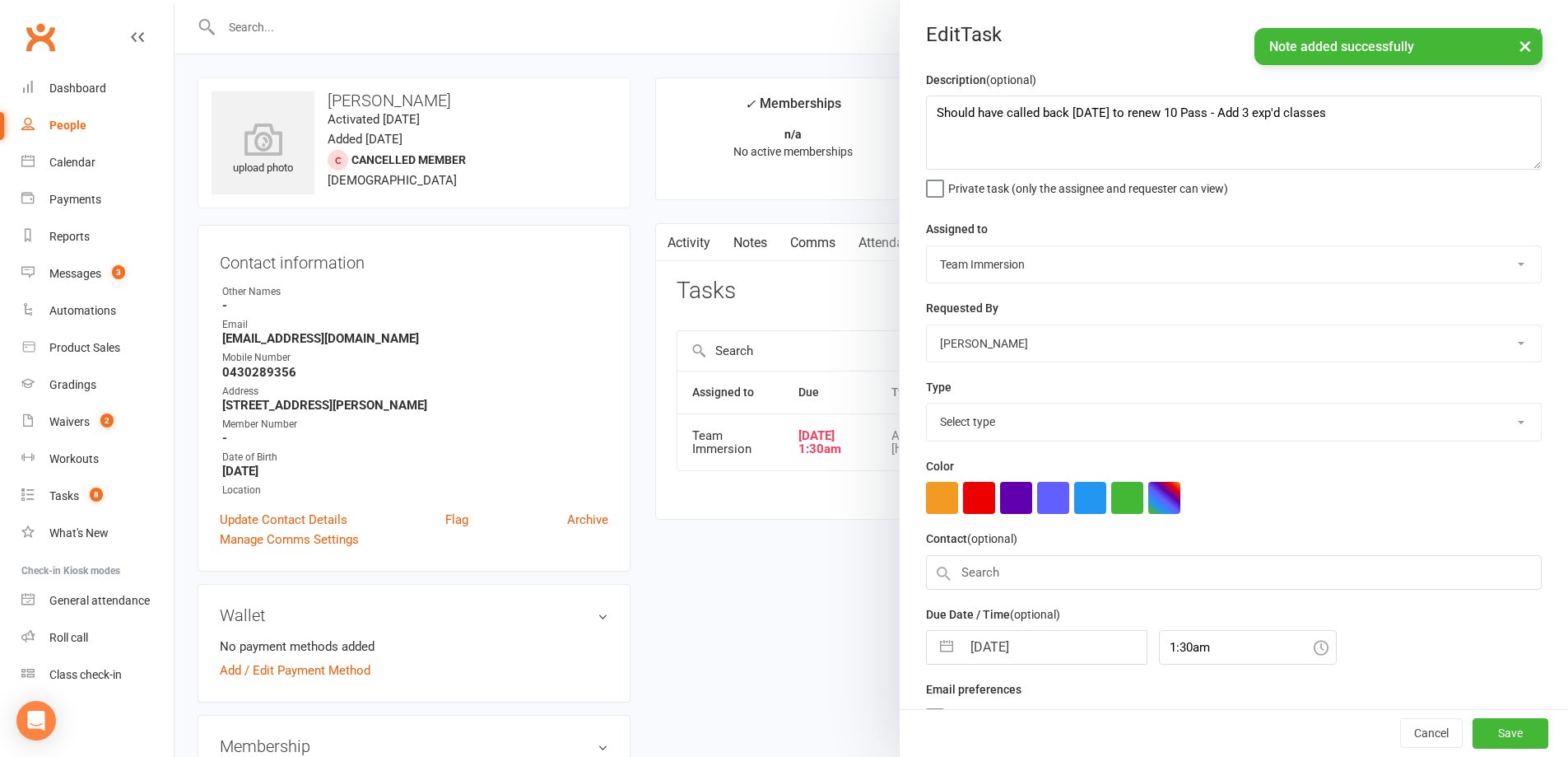
select select "27317"
click at [993, 638] on input "10 Sep 2025" at bounding box center [1053, 642] width 185 height 33
select select "7"
select select "2025"
select select "8"
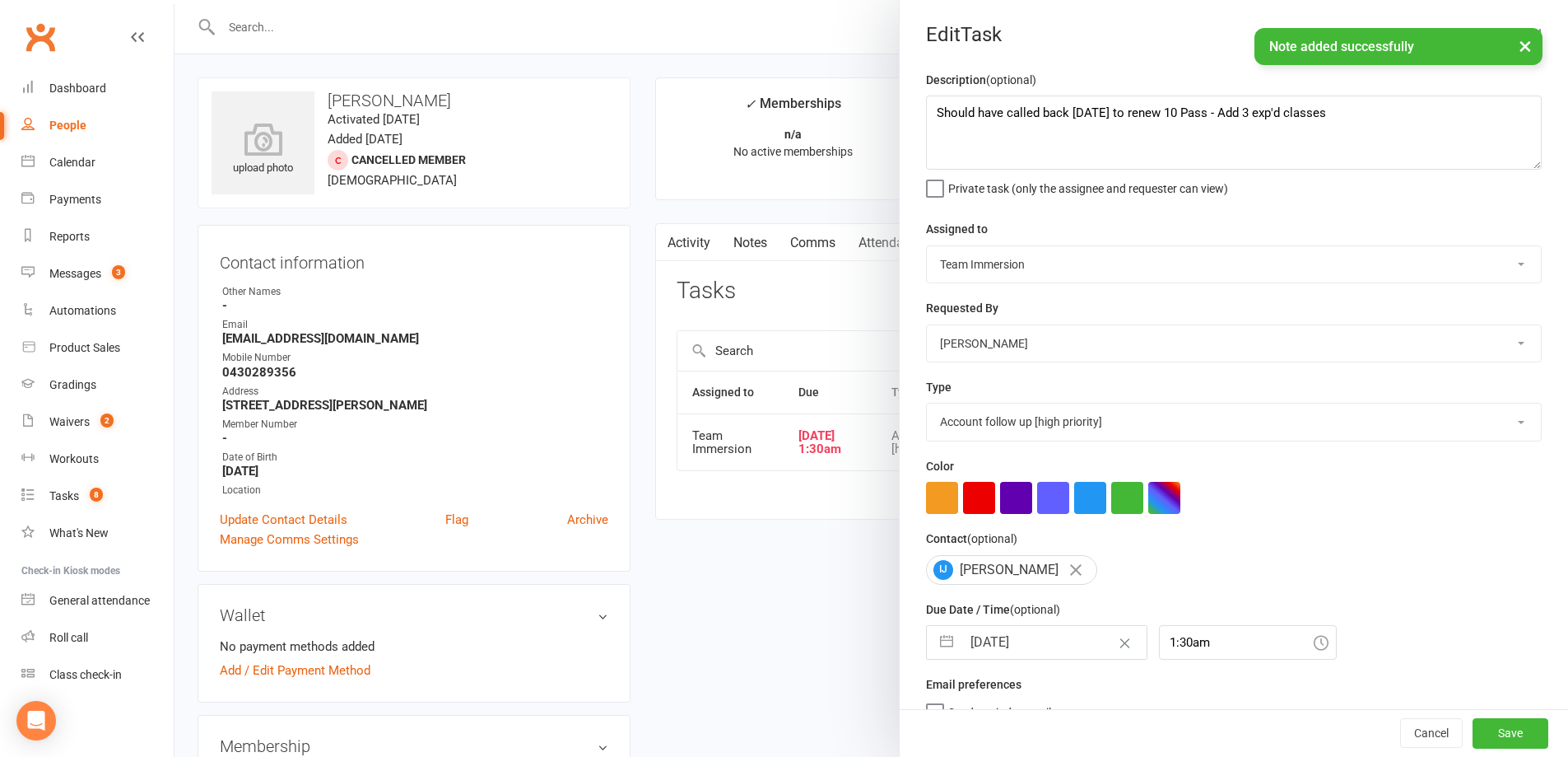
select select "2025"
select select "9"
select select "2025"
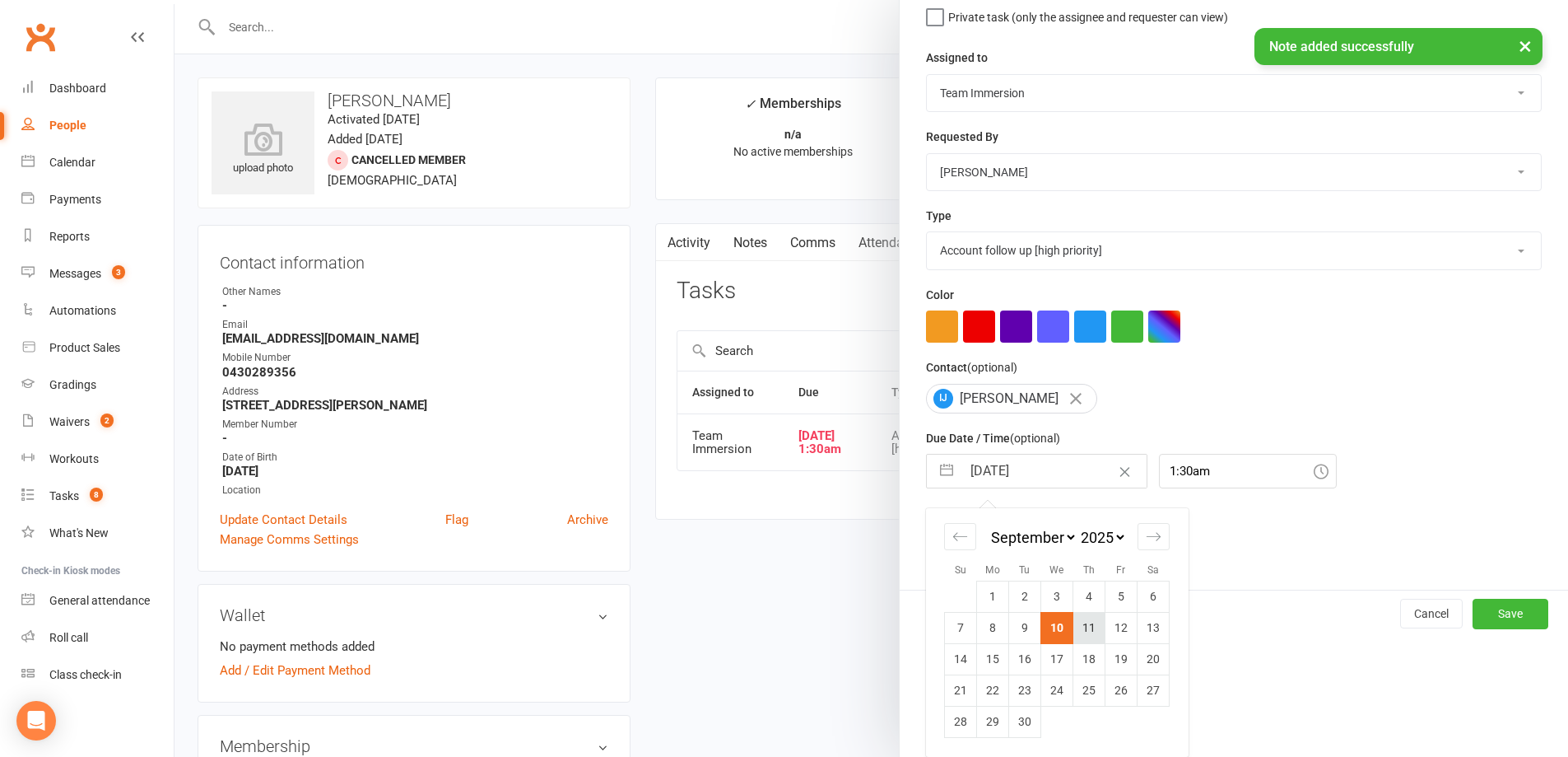
click at [1084, 622] on td "11" at bounding box center [1089, 627] width 32 height 31
type input "[DATE]"
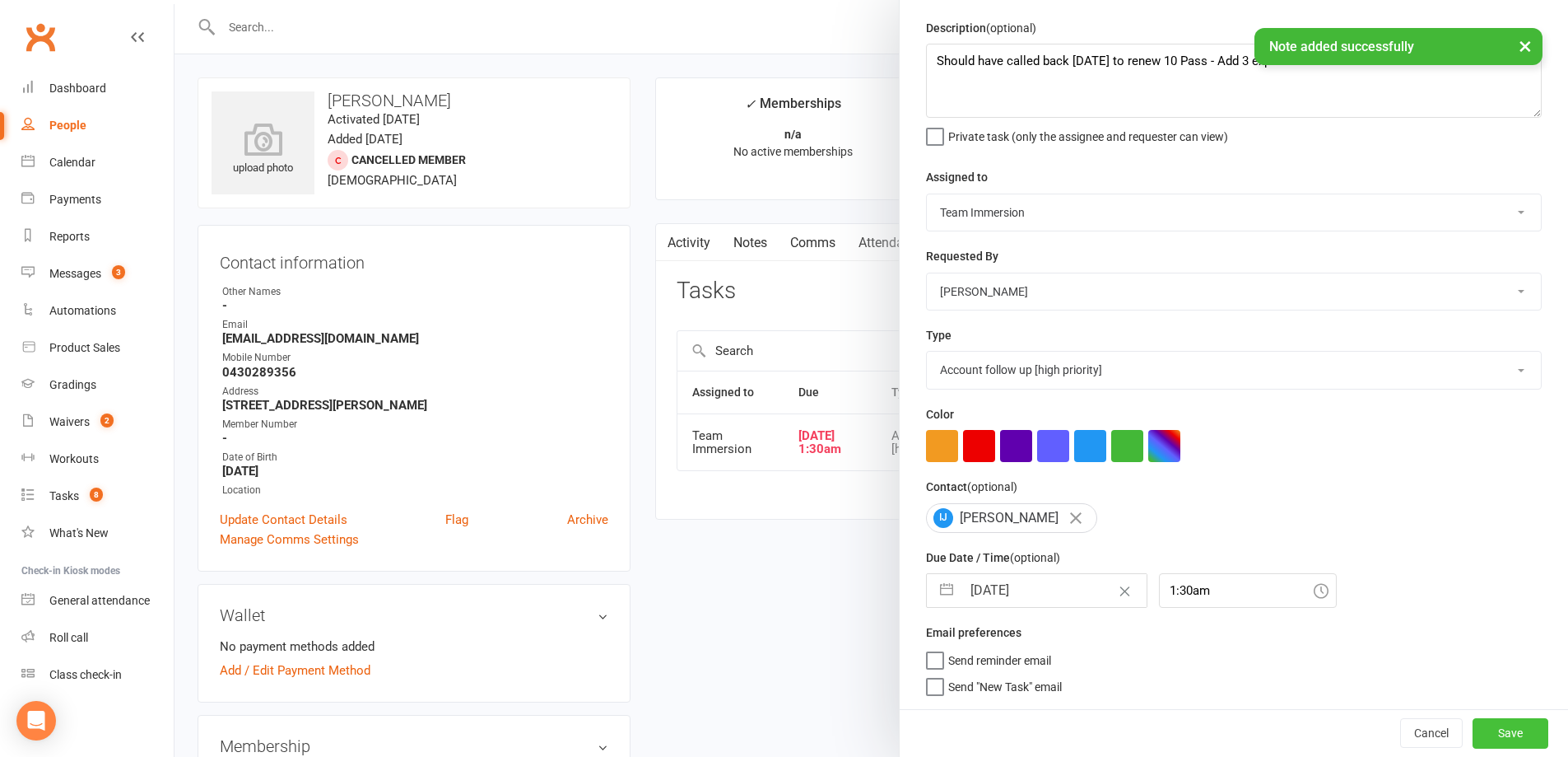
click at [1448, 729] on div "Cancel Save" at bounding box center [1234, 732] width 668 height 47
drag, startPoint x: 1500, startPoint y: 741, endPoint x: 1327, endPoint y: 743, distance: 173.0
click at [1499, 741] on button "Save" at bounding box center [1510, 732] width 76 height 29
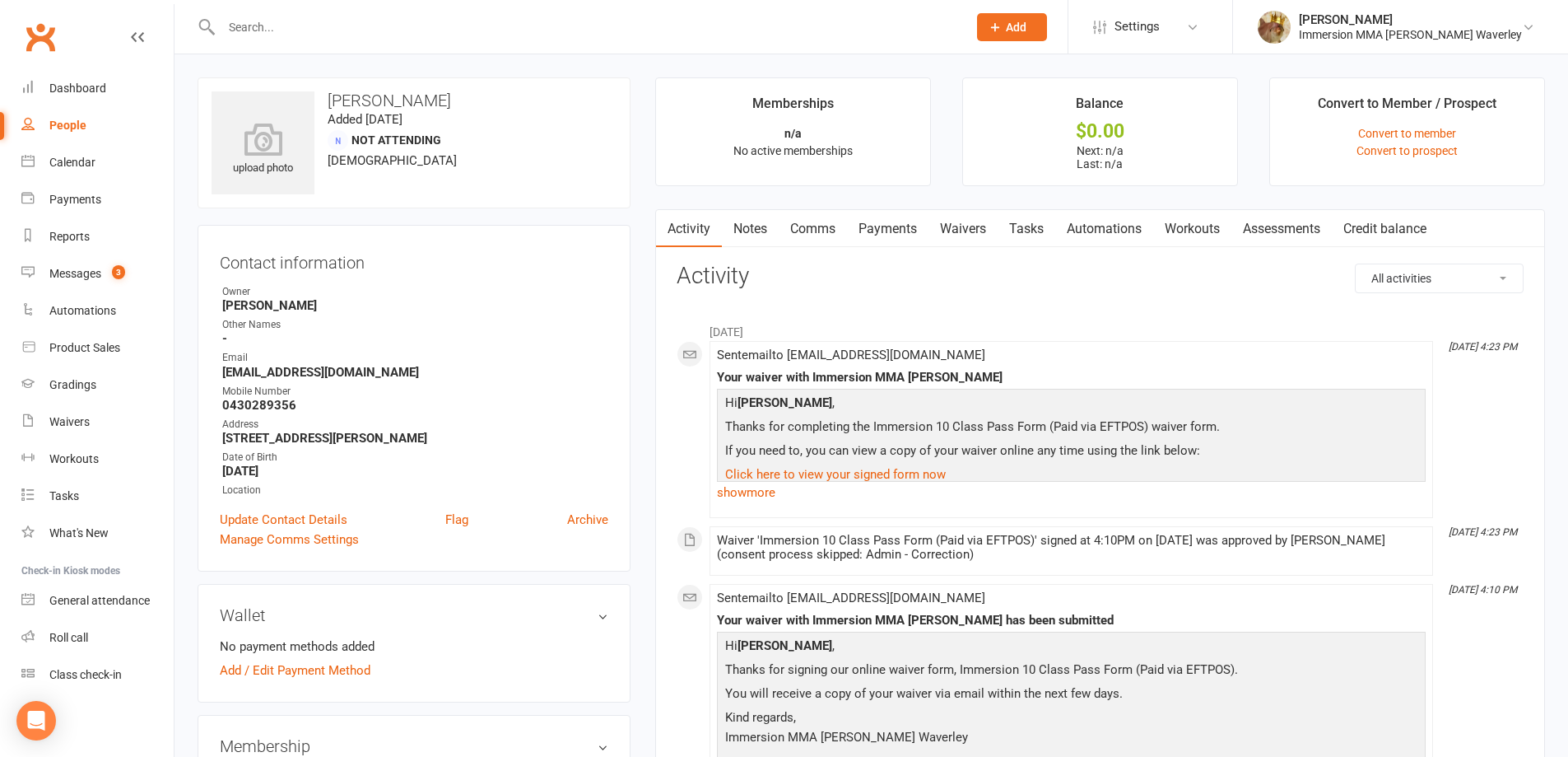
click at [829, 242] on link "Comms" at bounding box center [812, 228] width 68 height 38
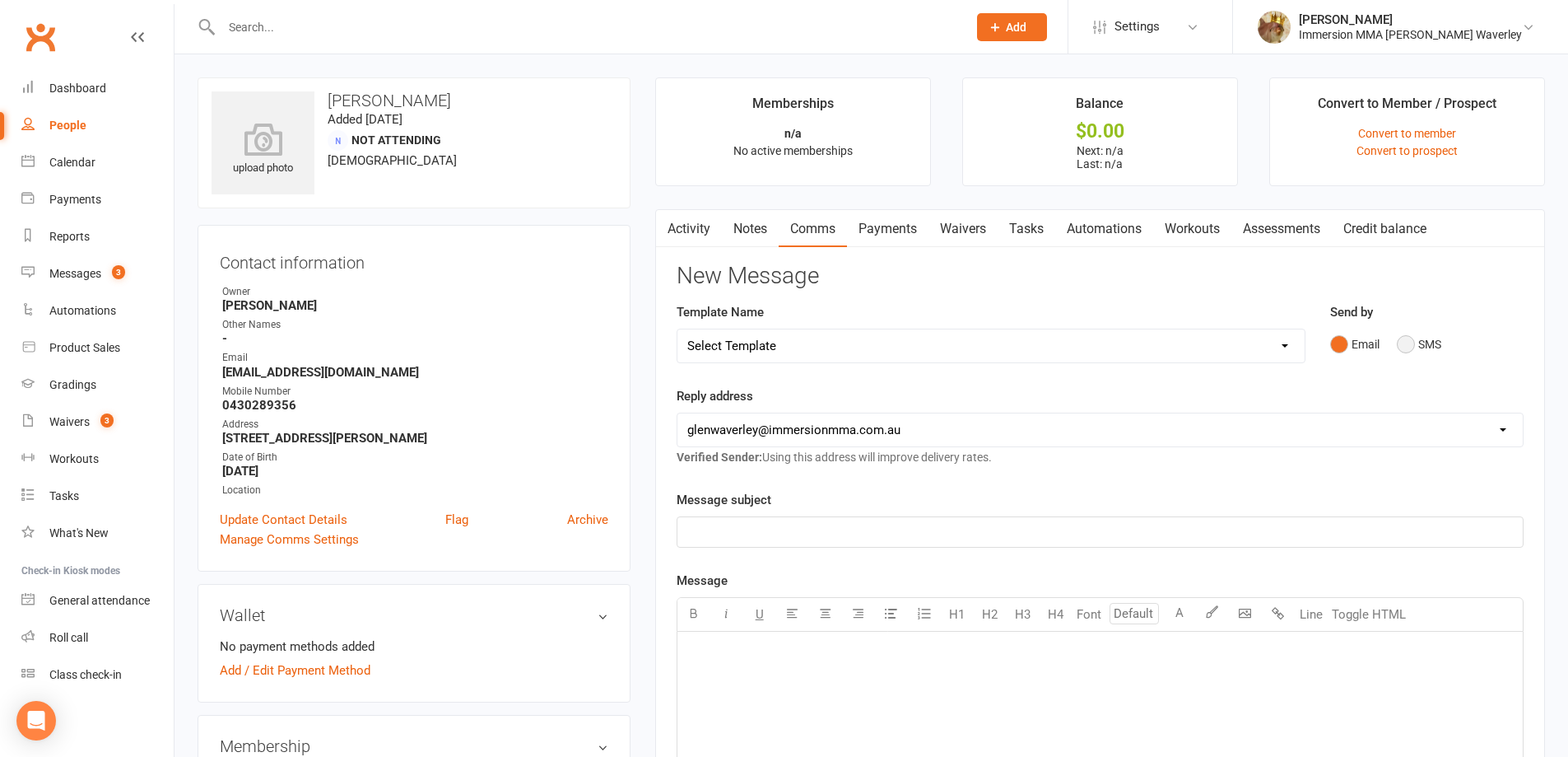
click at [1433, 344] on button "SMS" at bounding box center [1419, 344] width 44 height 31
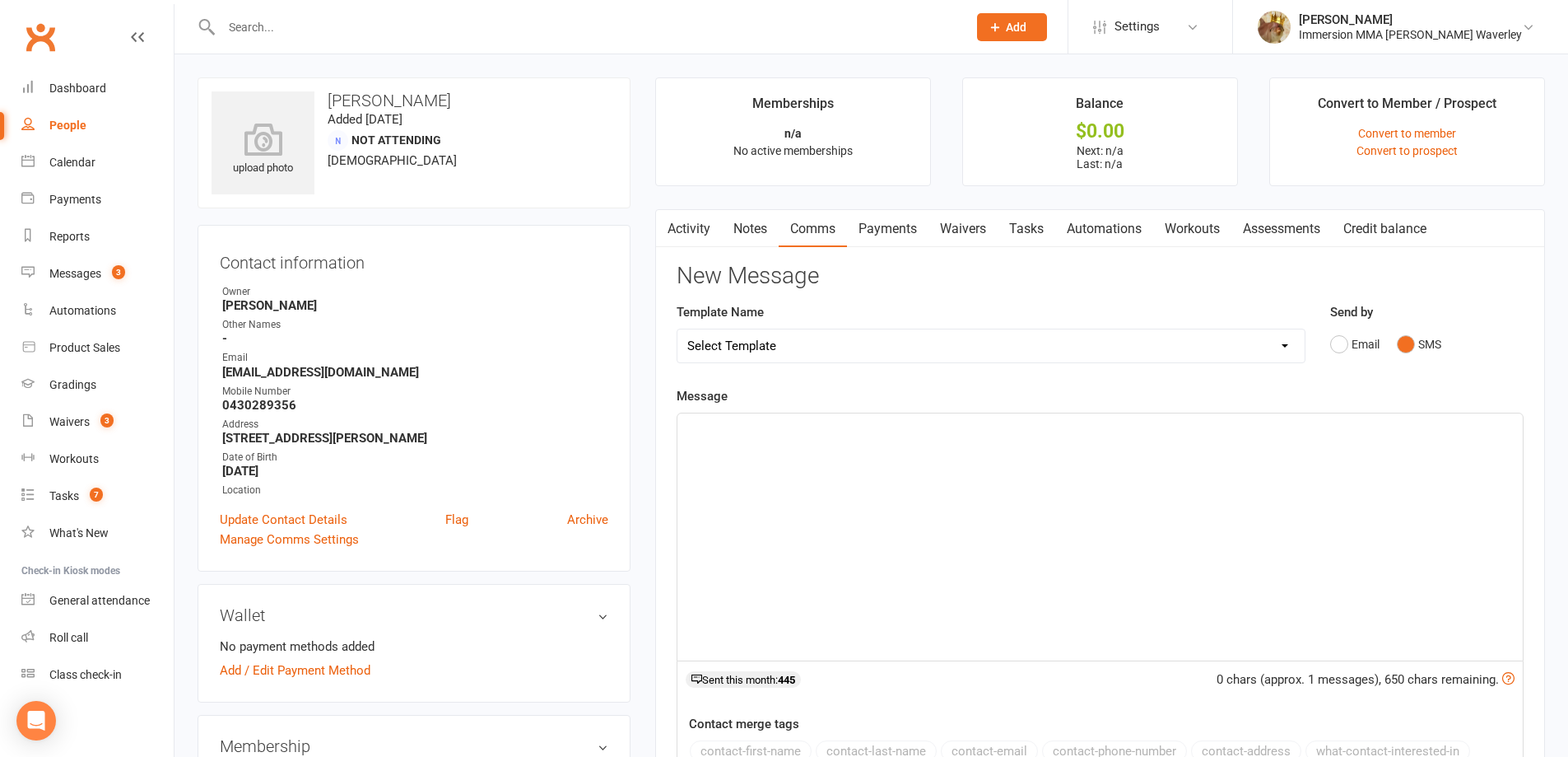
click at [1350, 441] on div "﻿" at bounding box center [1100, 537] width 845 height 247
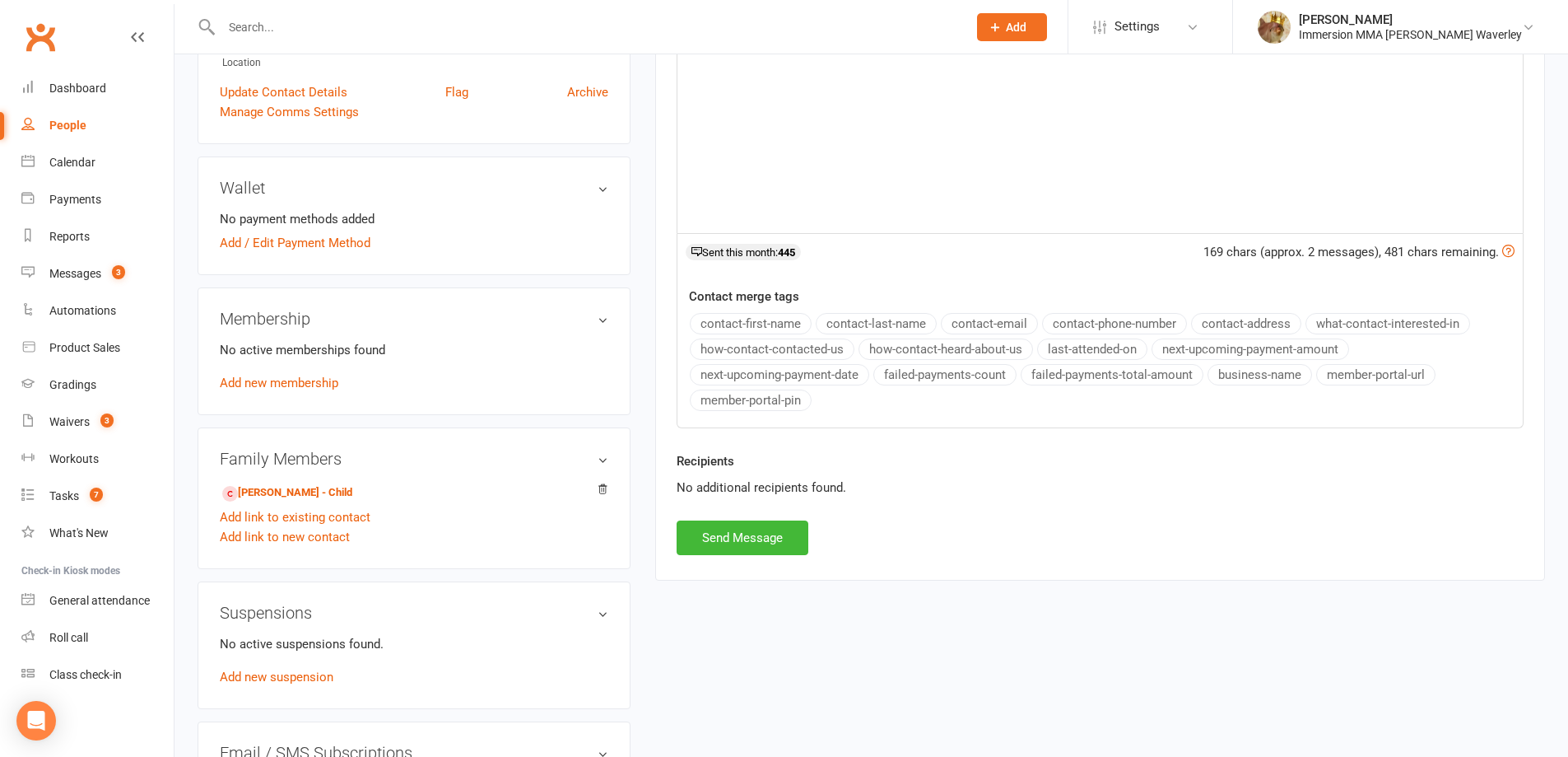
scroll to position [439, 0]
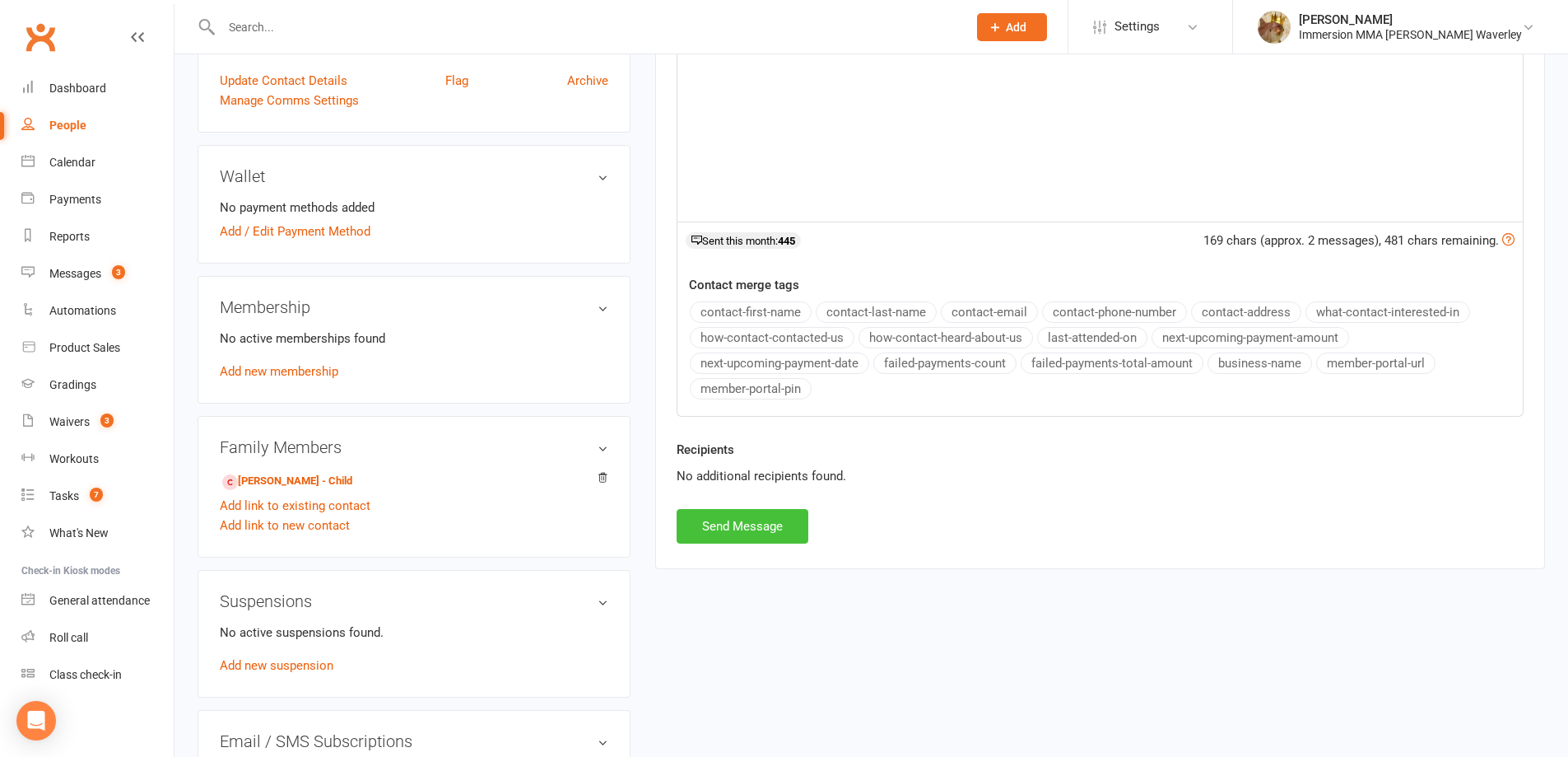
click at [716, 523] on button "Send Message" at bounding box center [742, 526] width 132 height 35
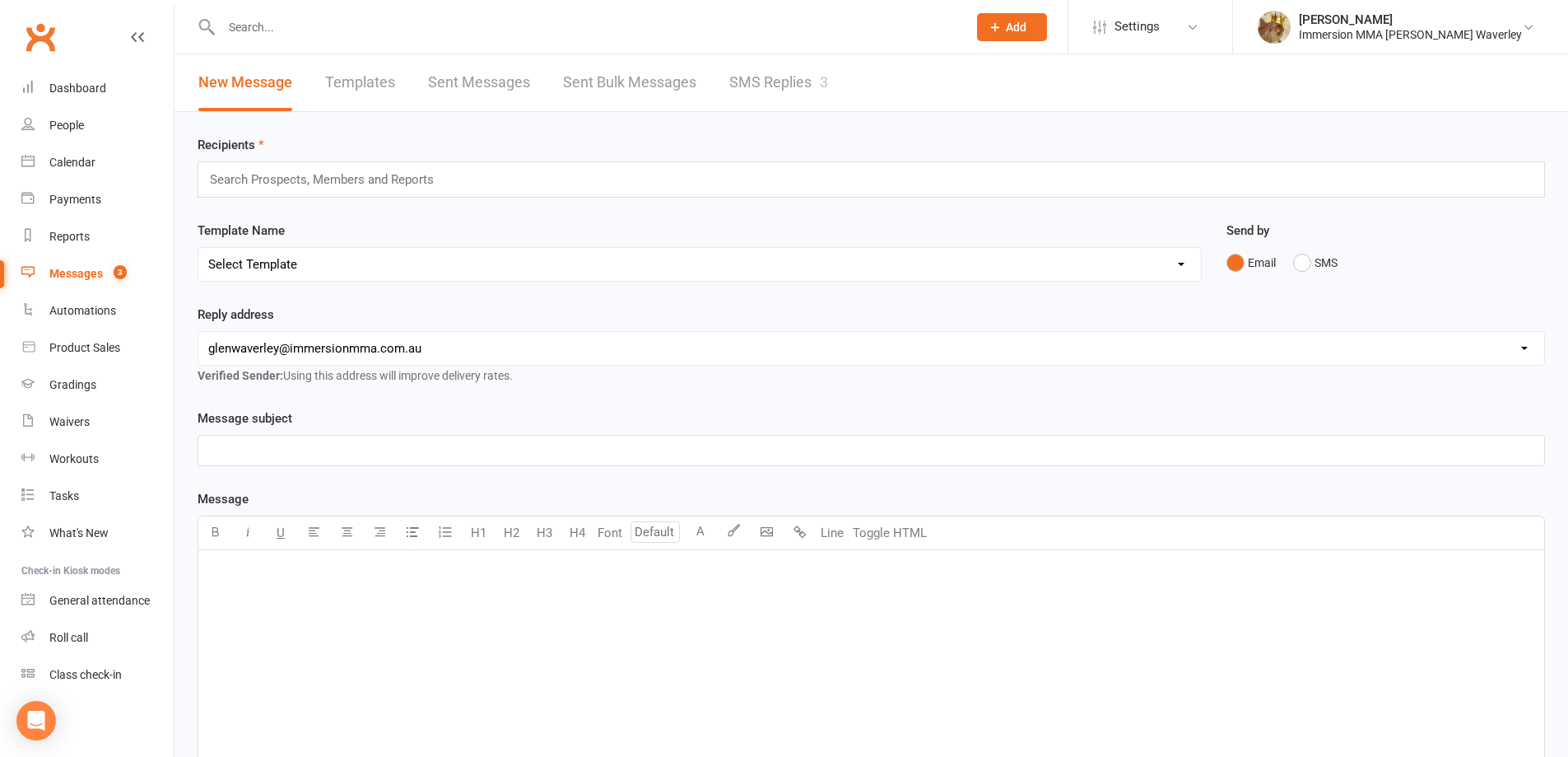
click at [656, 84] on link "Sent Bulk Messages" at bounding box center [629, 82] width 134 height 57
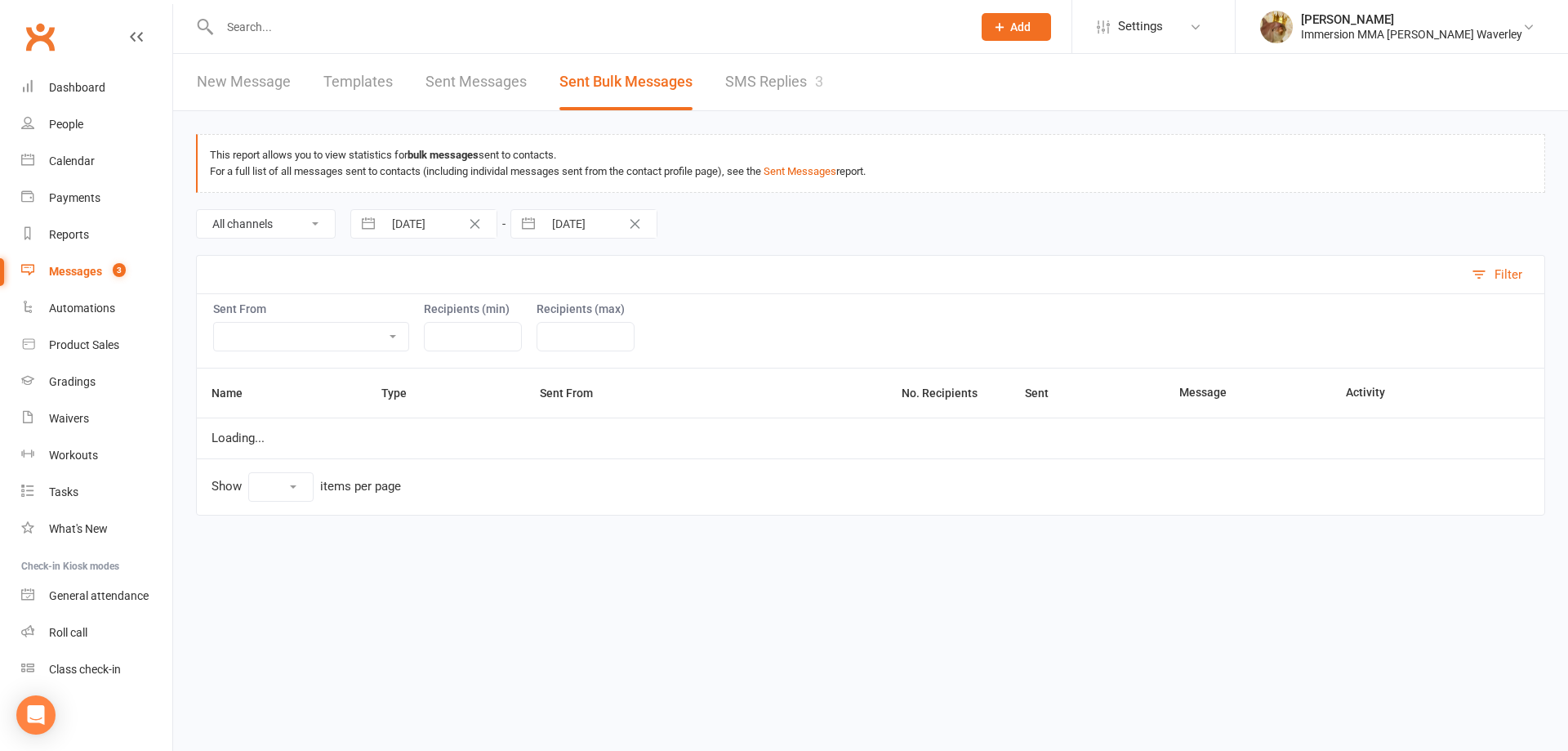
click at [804, 77] on link "SMS Replies 3" at bounding box center [774, 82] width 98 height 56
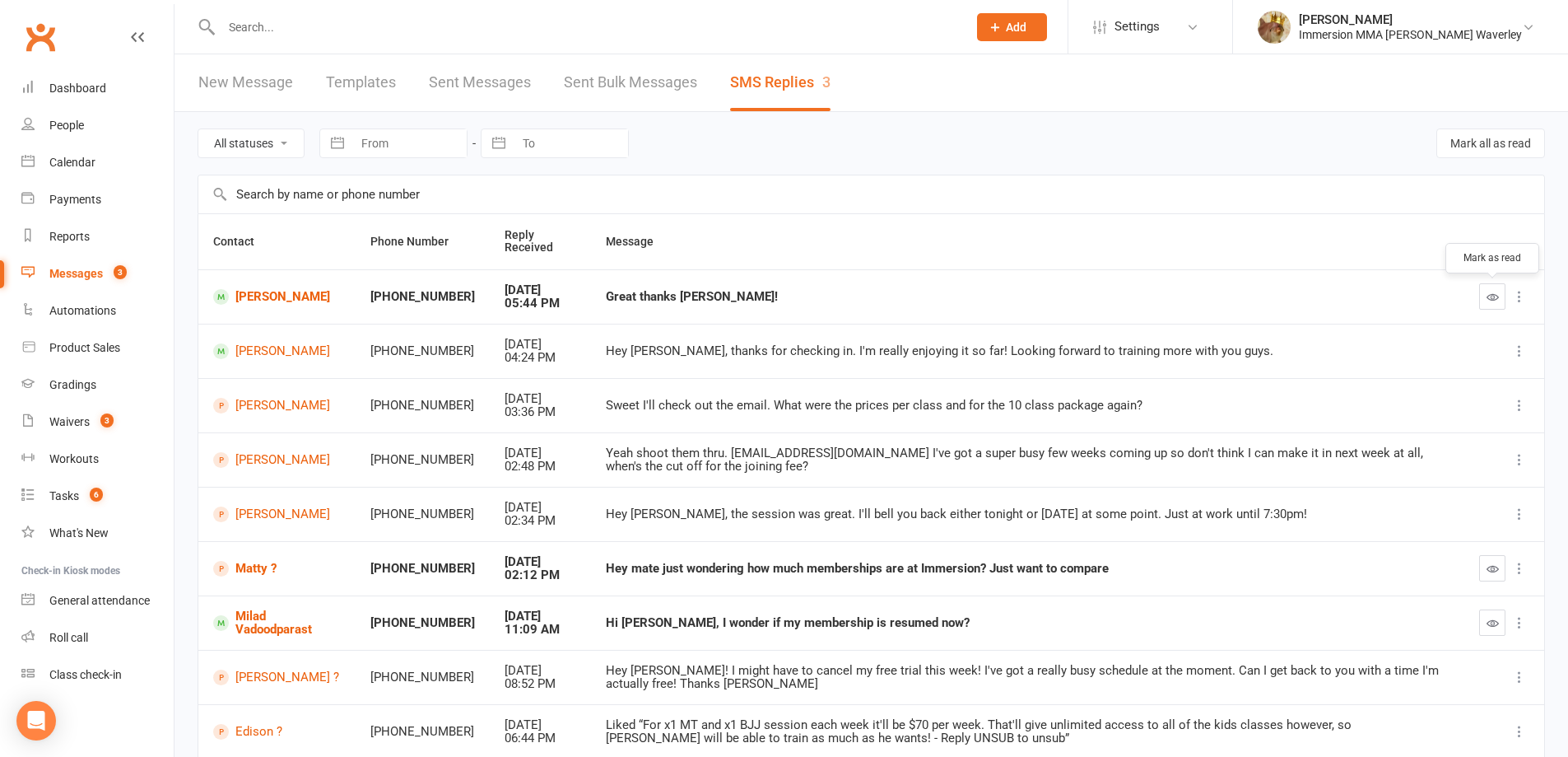
click at [1487, 294] on button "button" at bounding box center [1493, 297] width 27 height 27
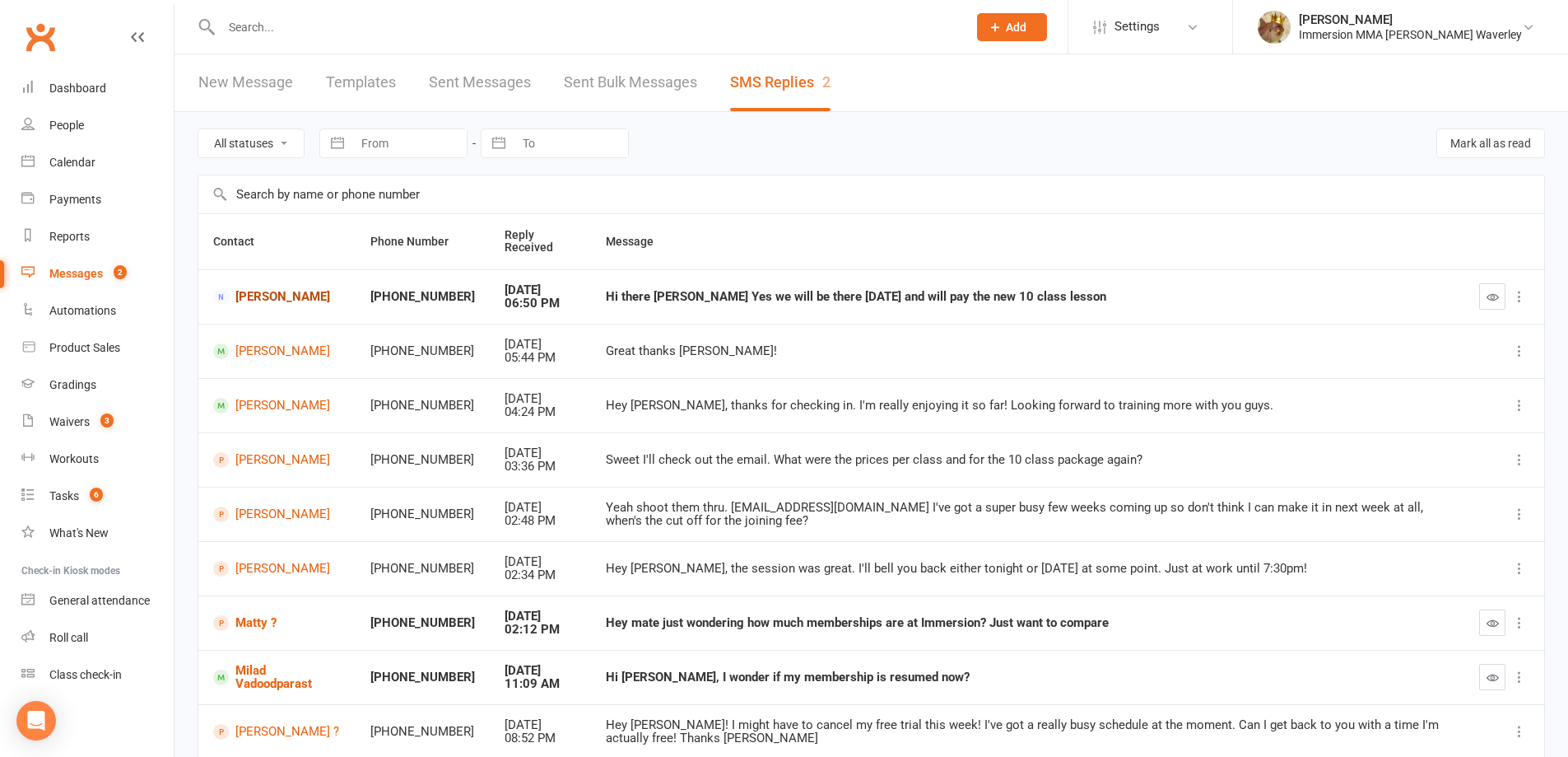
drag, startPoint x: 246, startPoint y: 290, endPoint x: 255, endPoint y: 286, distance: 9.8
click at [1485, 296] on button "button" at bounding box center [1493, 297] width 27 height 27
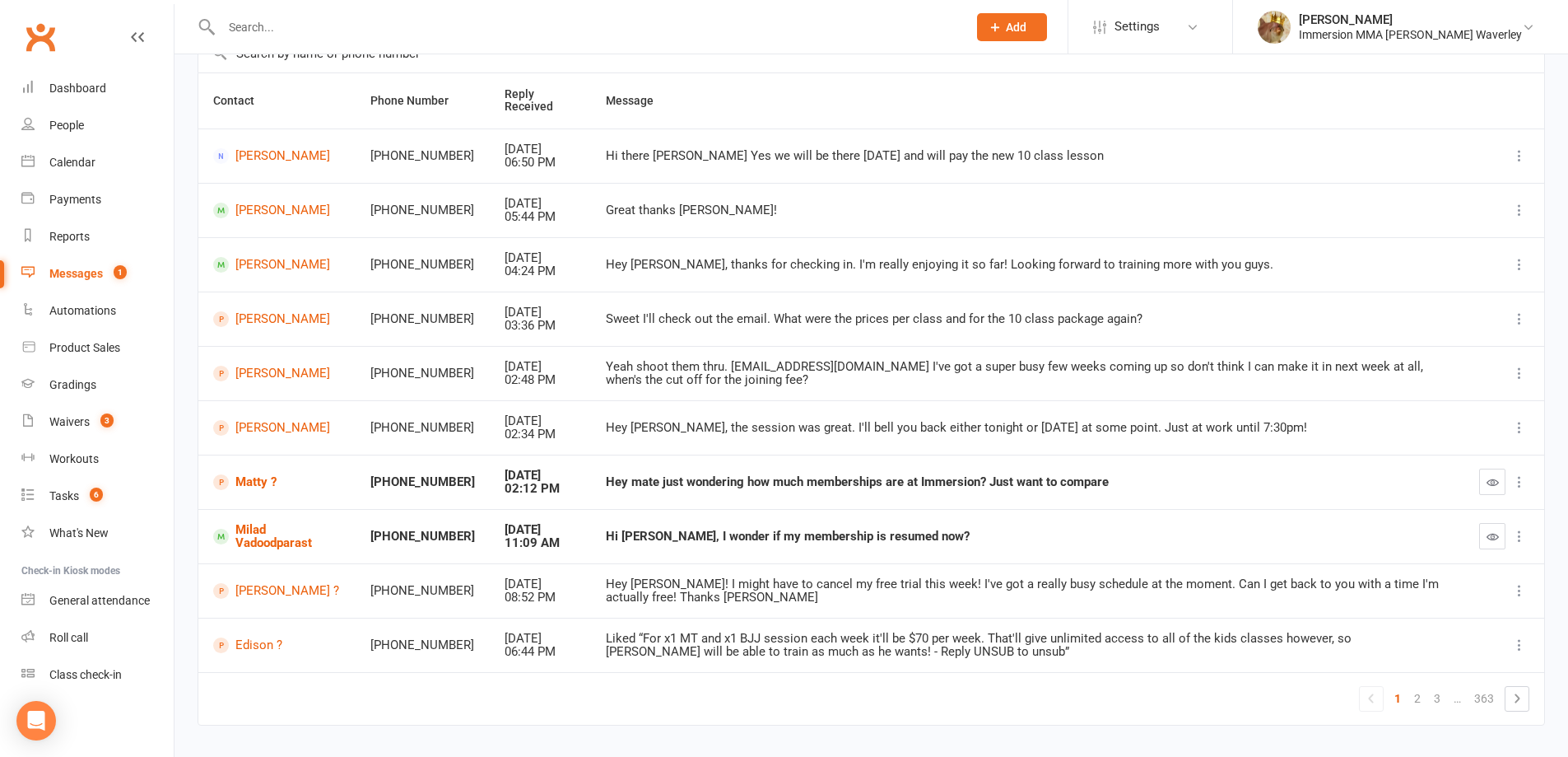
scroll to position [180, 0]
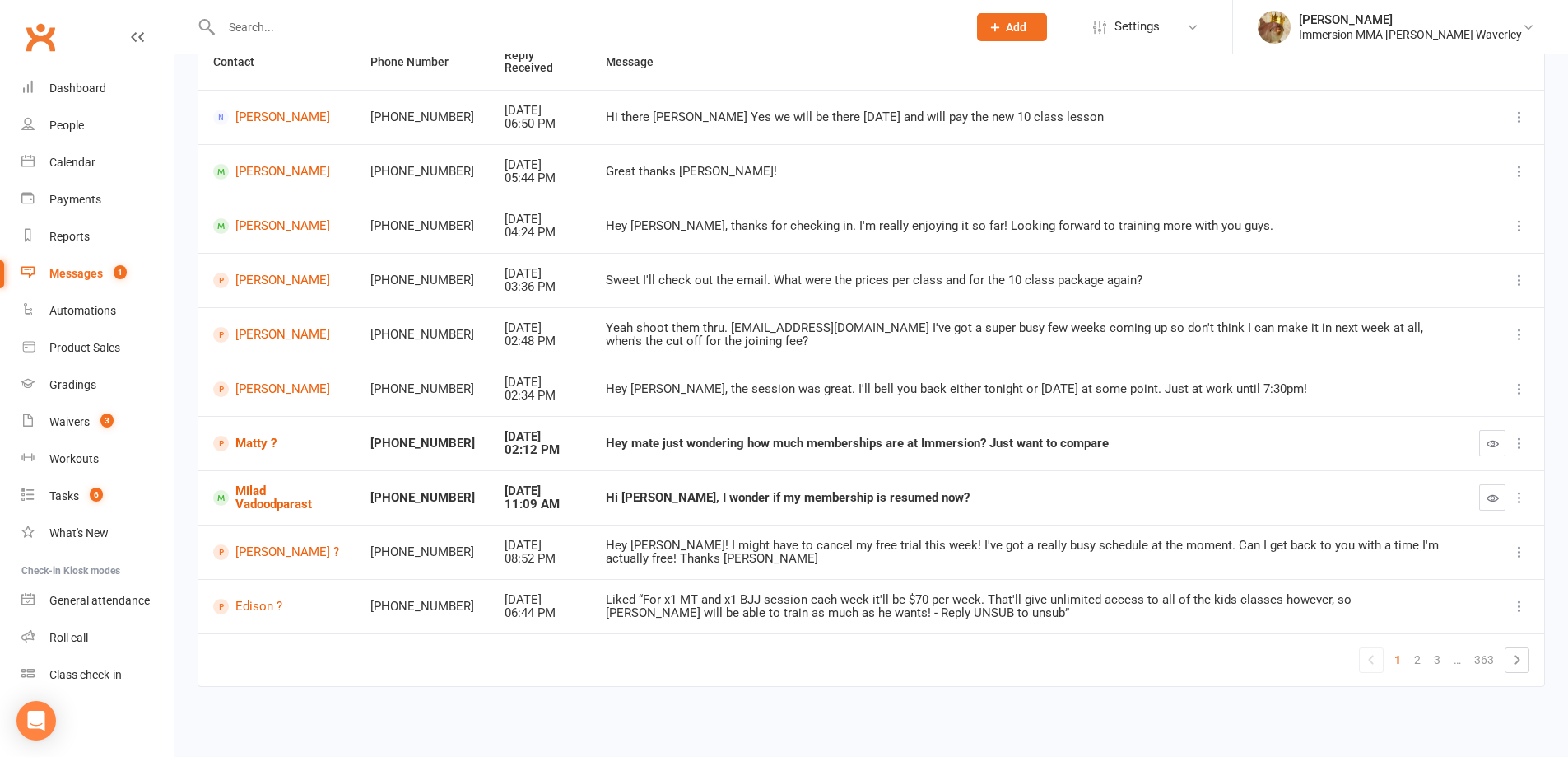
click at [1485, 488] on button "button" at bounding box center [1493, 498] width 27 height 27
click at [258, 444] on link "Matty ?" at bounding box center [277, 444] width 127 height 16
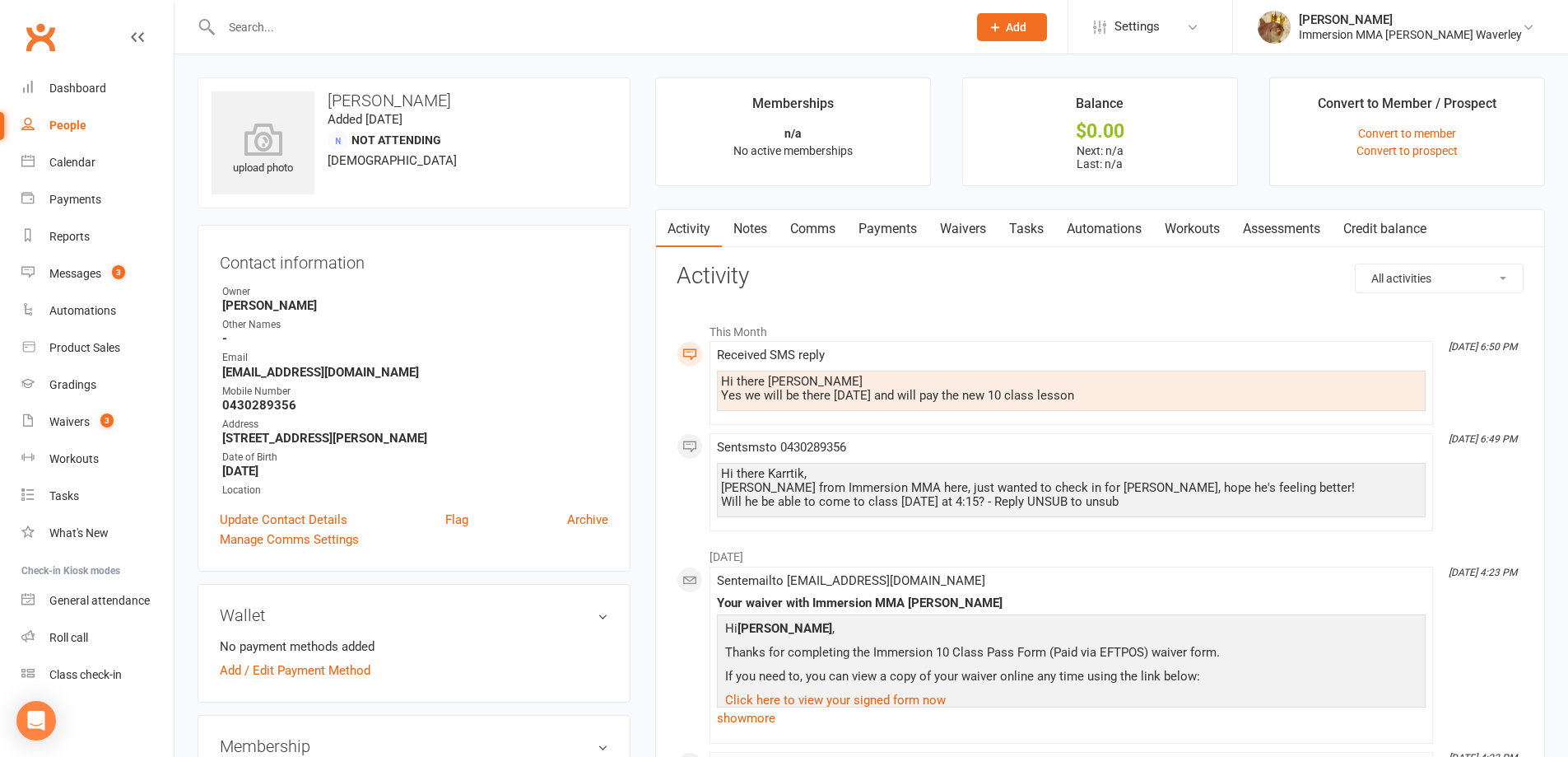
click at [812, 230] on link "Comms" at bounding box center [812, 228] width 68 height 38
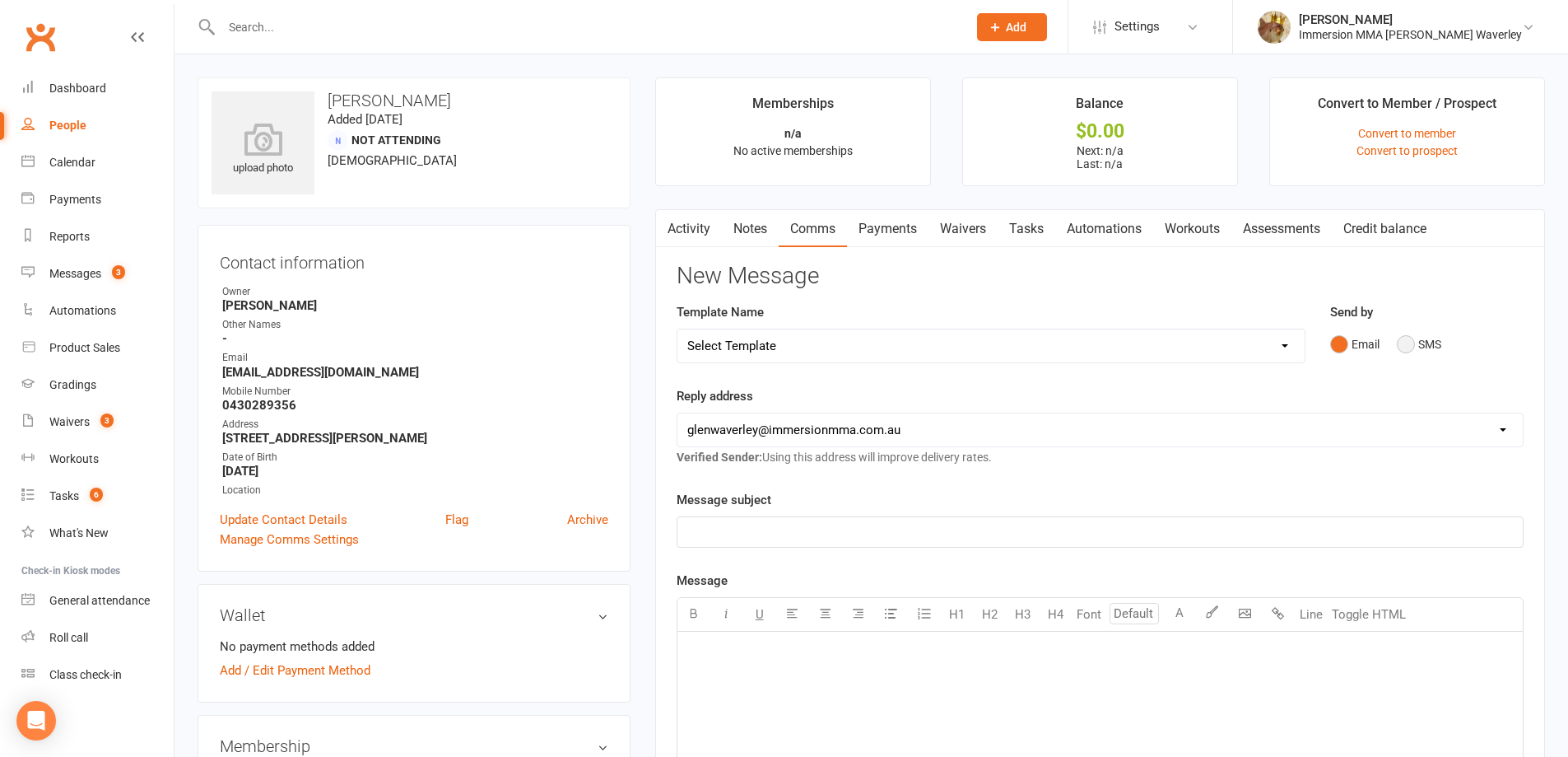
click at [1433, 336] on button "SMS" at bounding box center [1419, 344] width 44 height 31
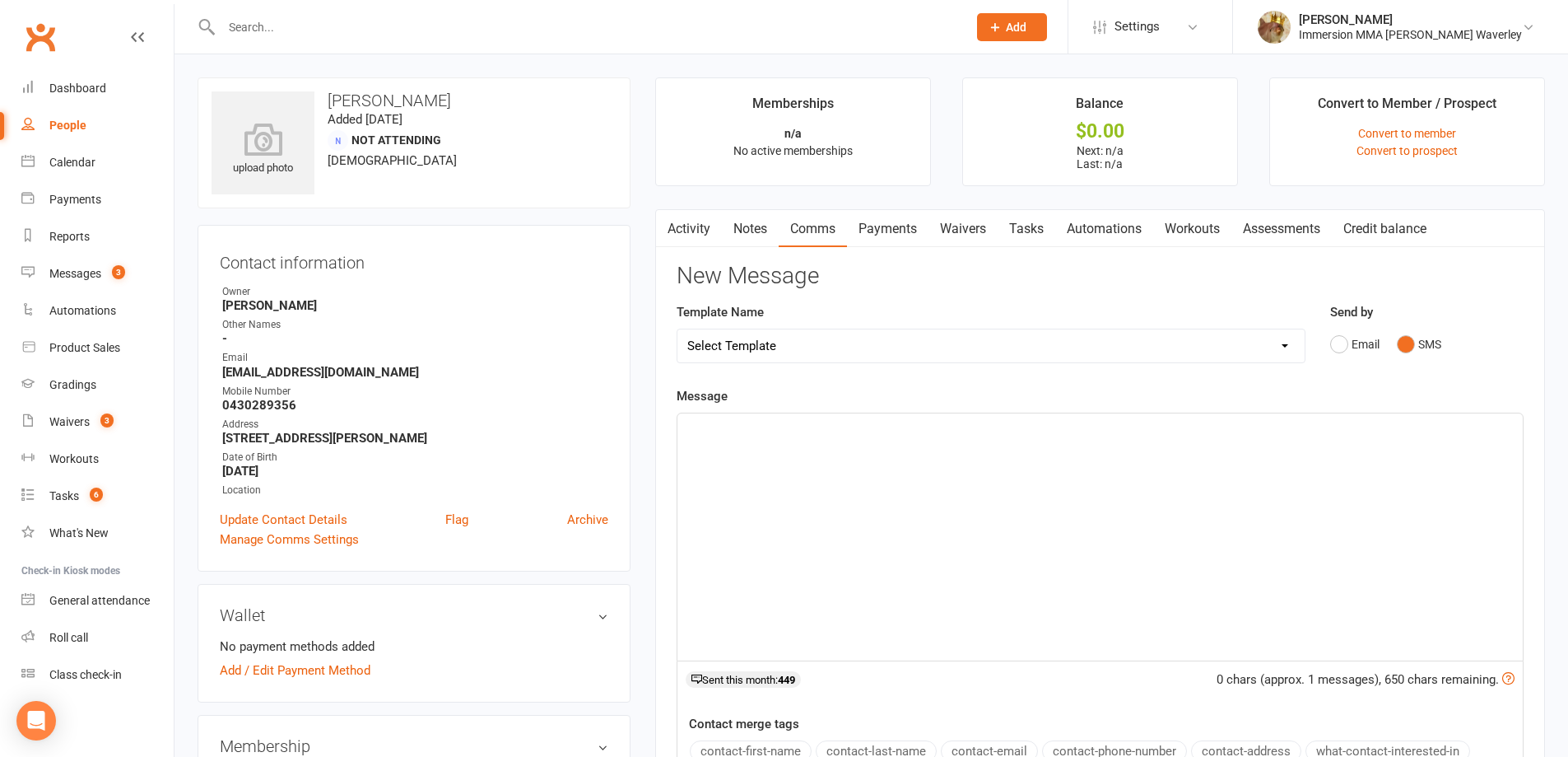
click at [1234, 549] on div "﻿" at bounding box center [1100, 537] width 845 height 247
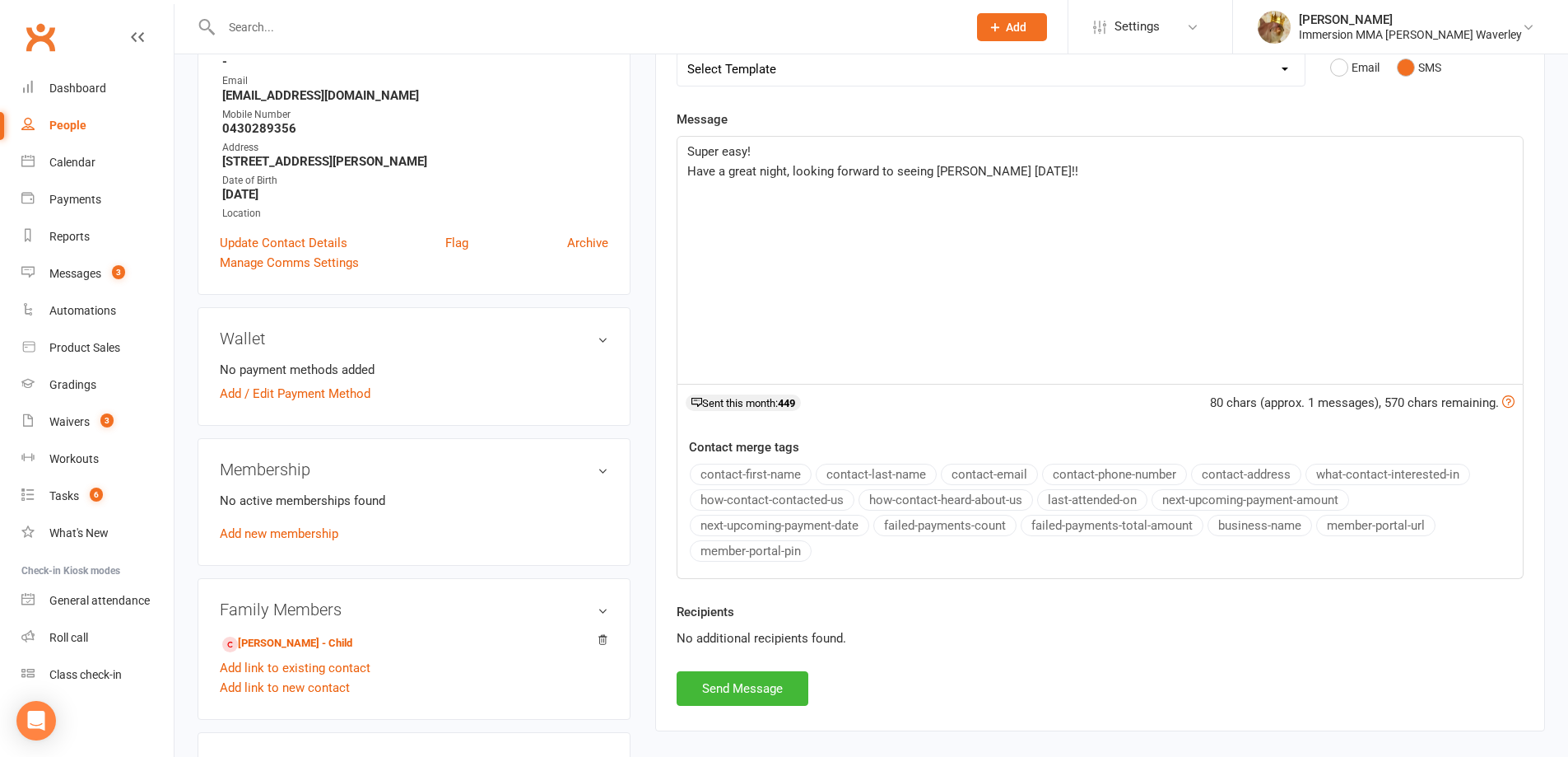
scroll to position [439, 0]
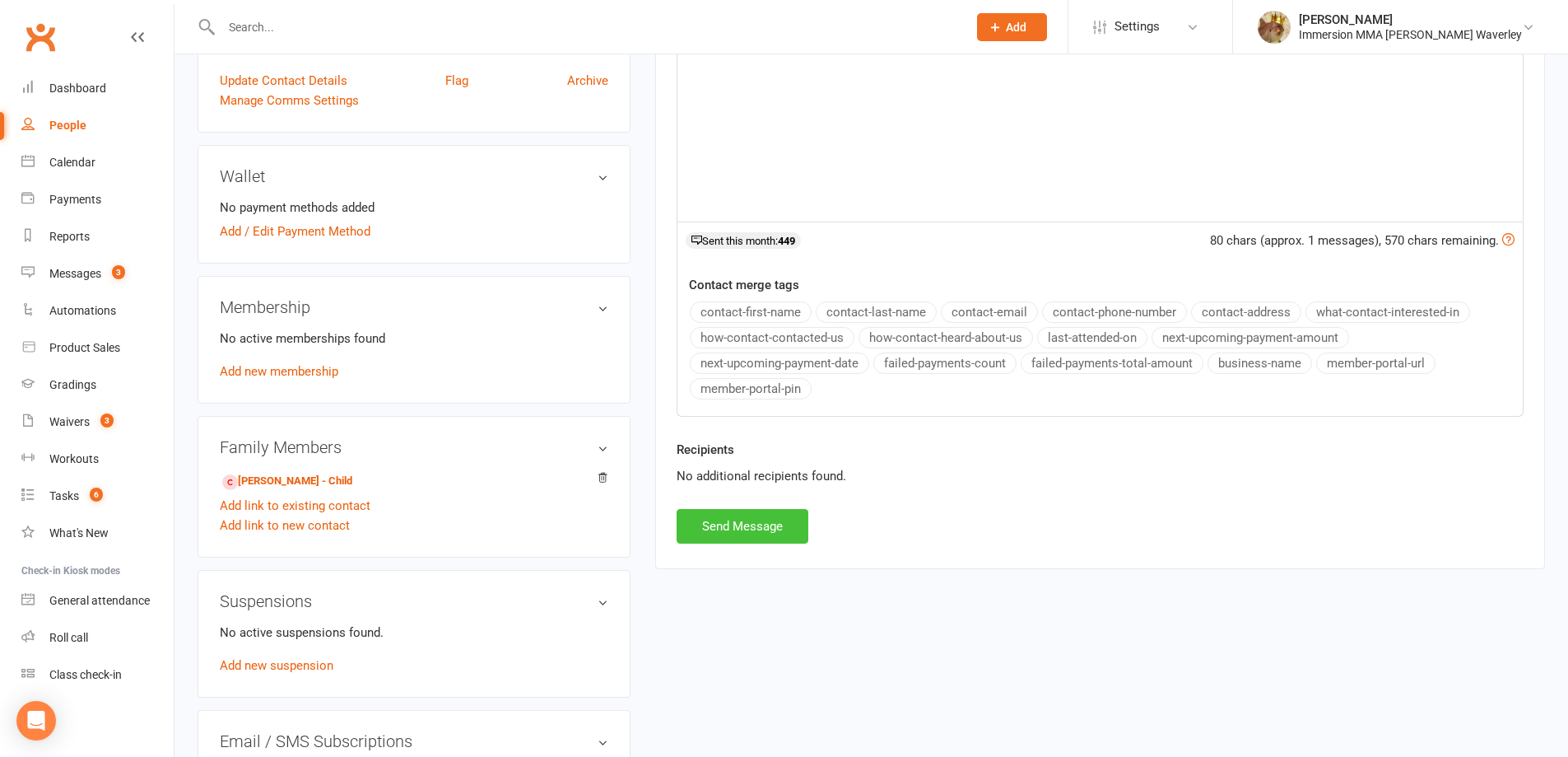
click at [742, 529] on button "Send Message" at bounding box center [742, 526] width 132 height 35
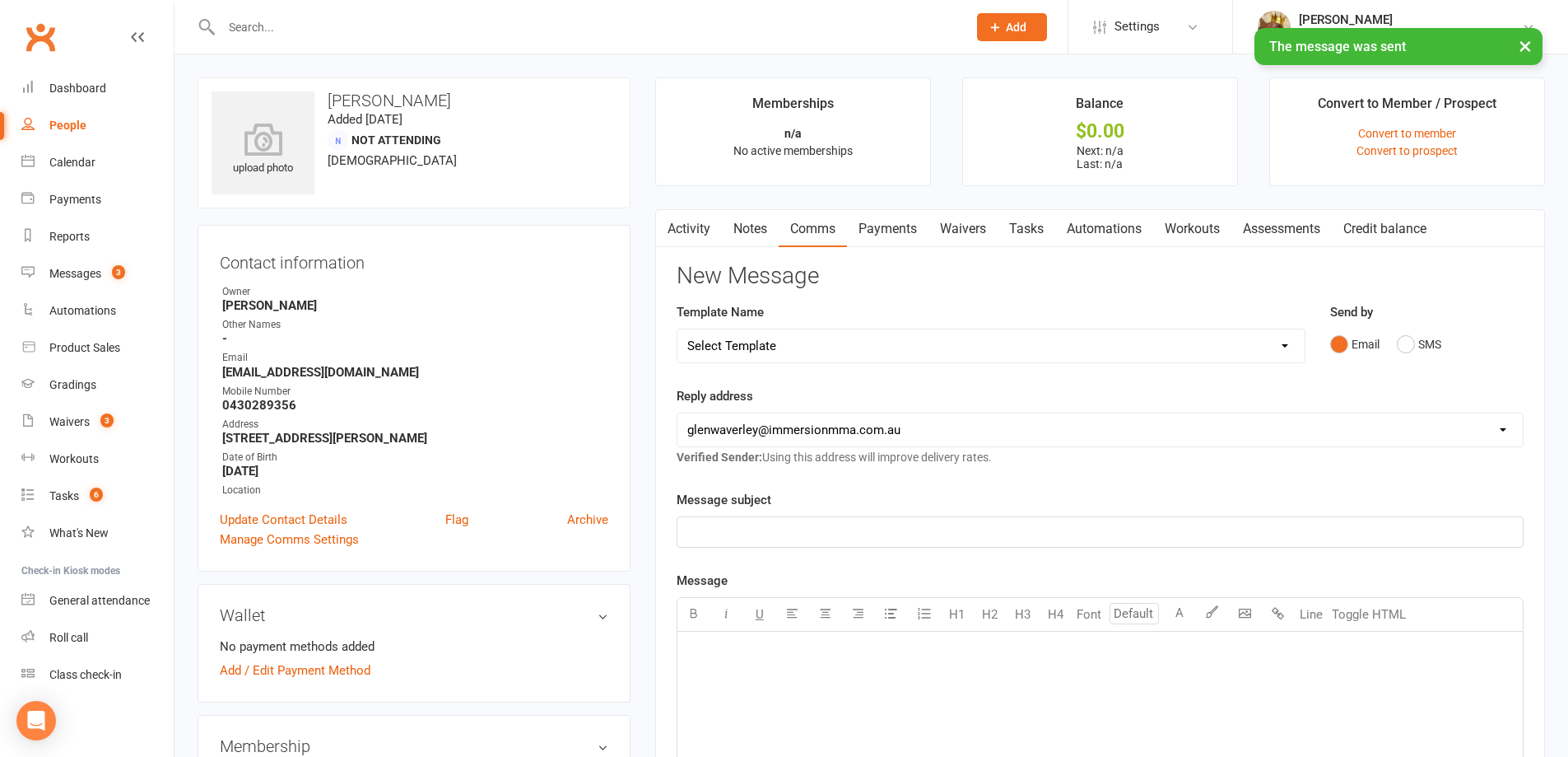
click at [1013, 234] on link "Tasks" at bounding box center [1026, 228] width 58 height 38
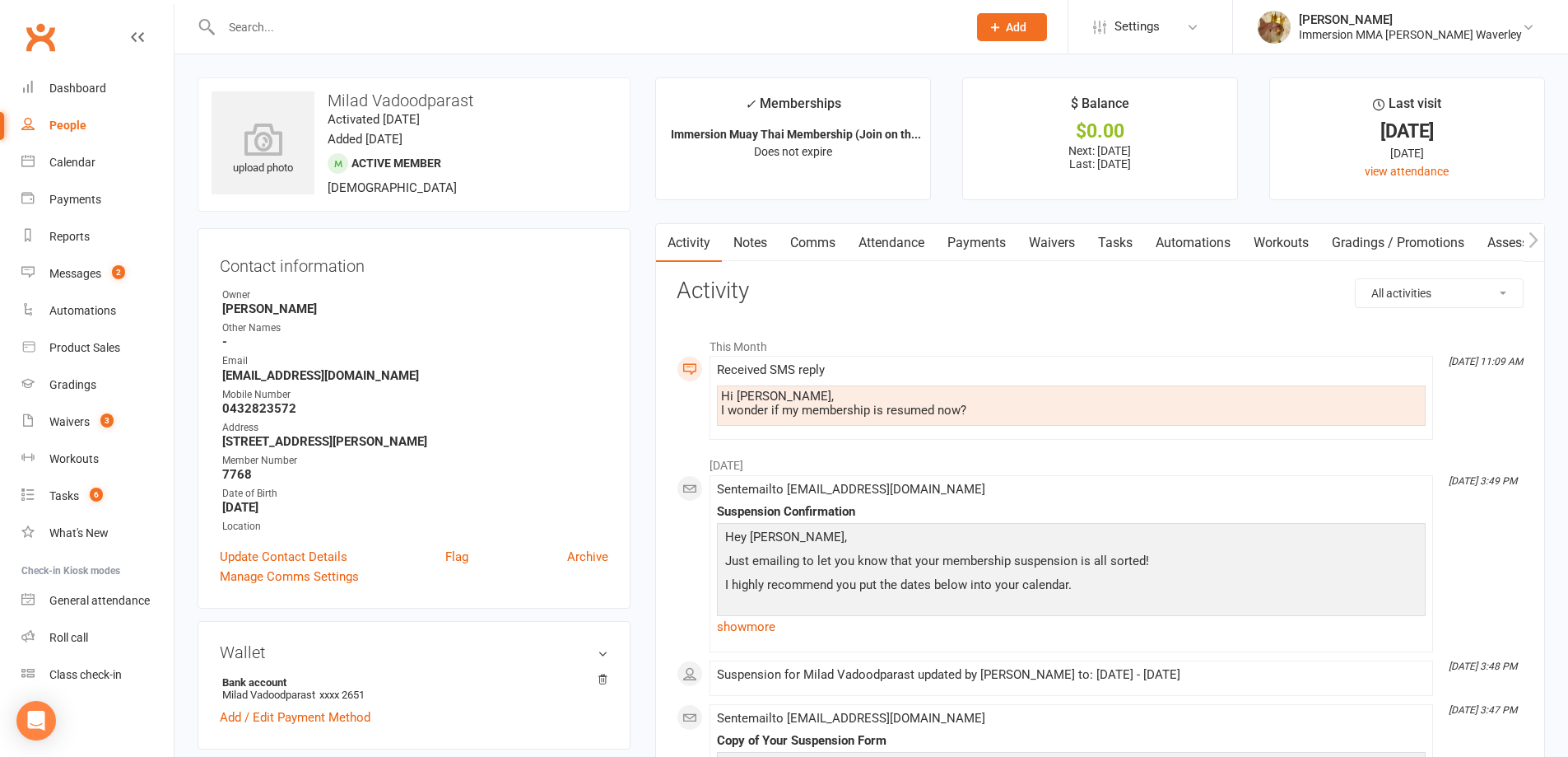
click at [819, 243] on link "Comms" at bounding box center [812, 243] width 68 height 38
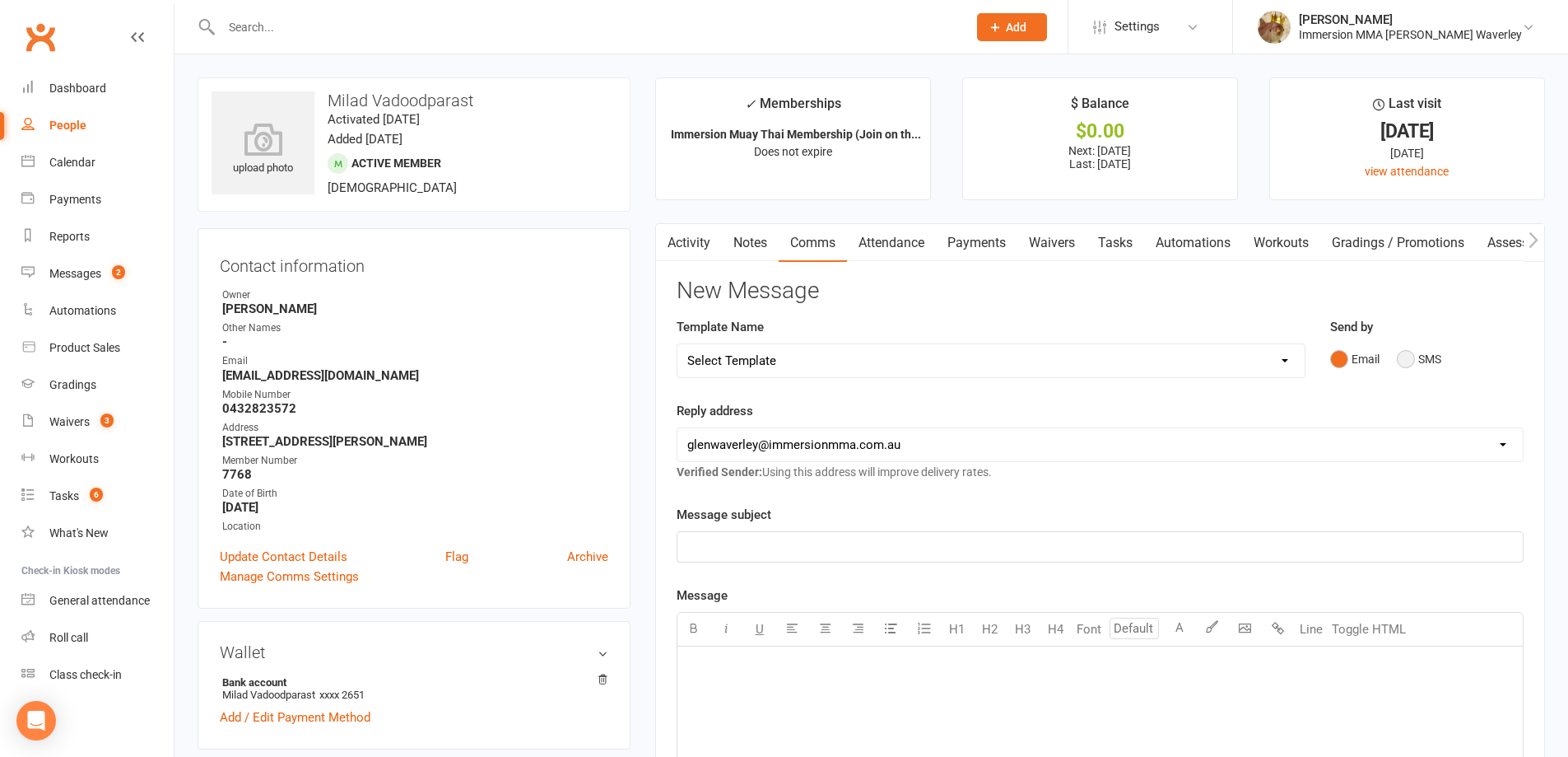
drag, startPoint x: 1425, startPoint y: 357, endPoint x: 1353, endPoint y: 400, distance: 83.9
click at [1422, 360] on button "SMS" at bounding box center [1419, 359] width 44 height 31
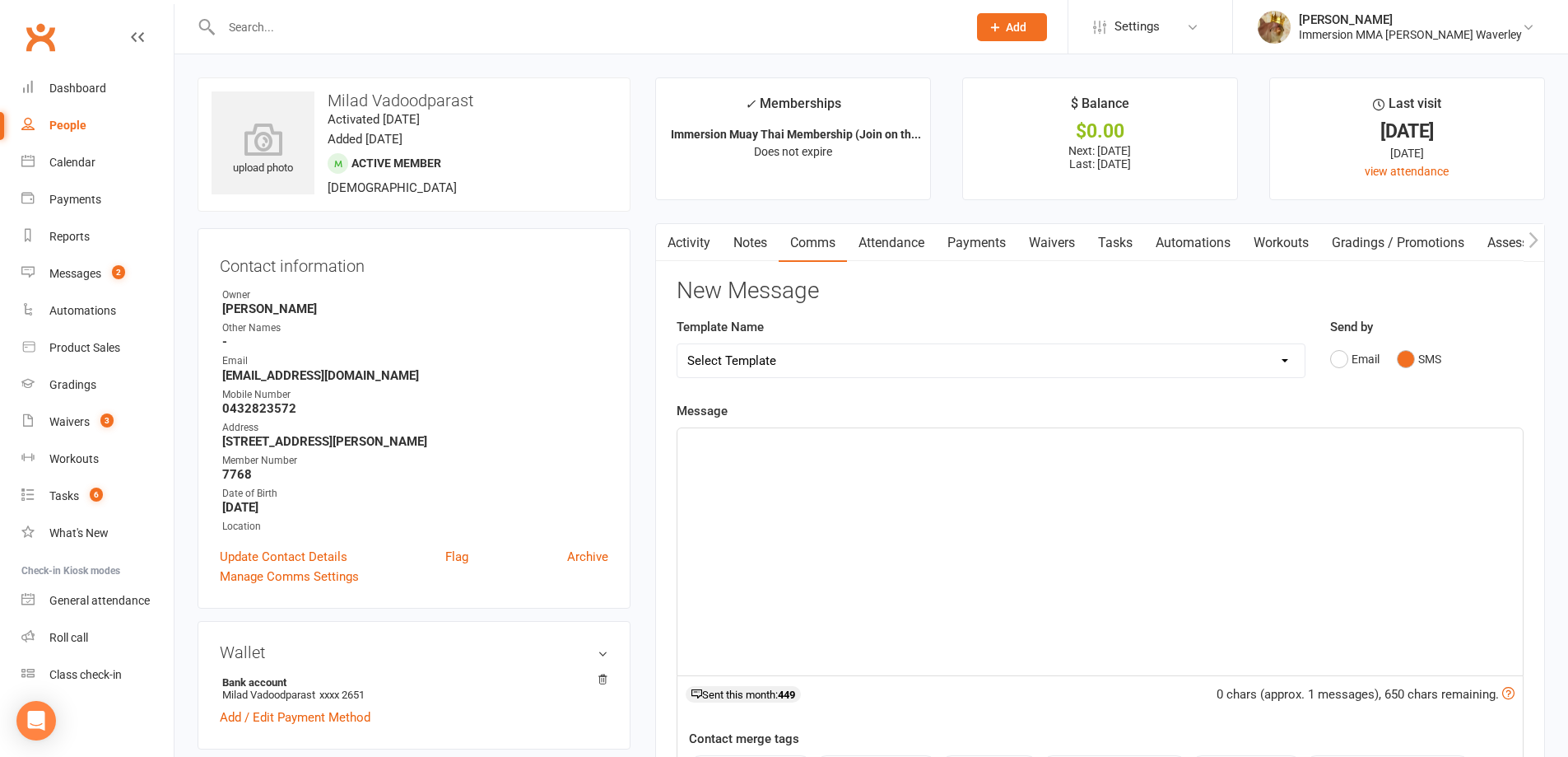
click at [1222, 495] on div "﻿" at bounding box center [1100, 552] width 845 height 247
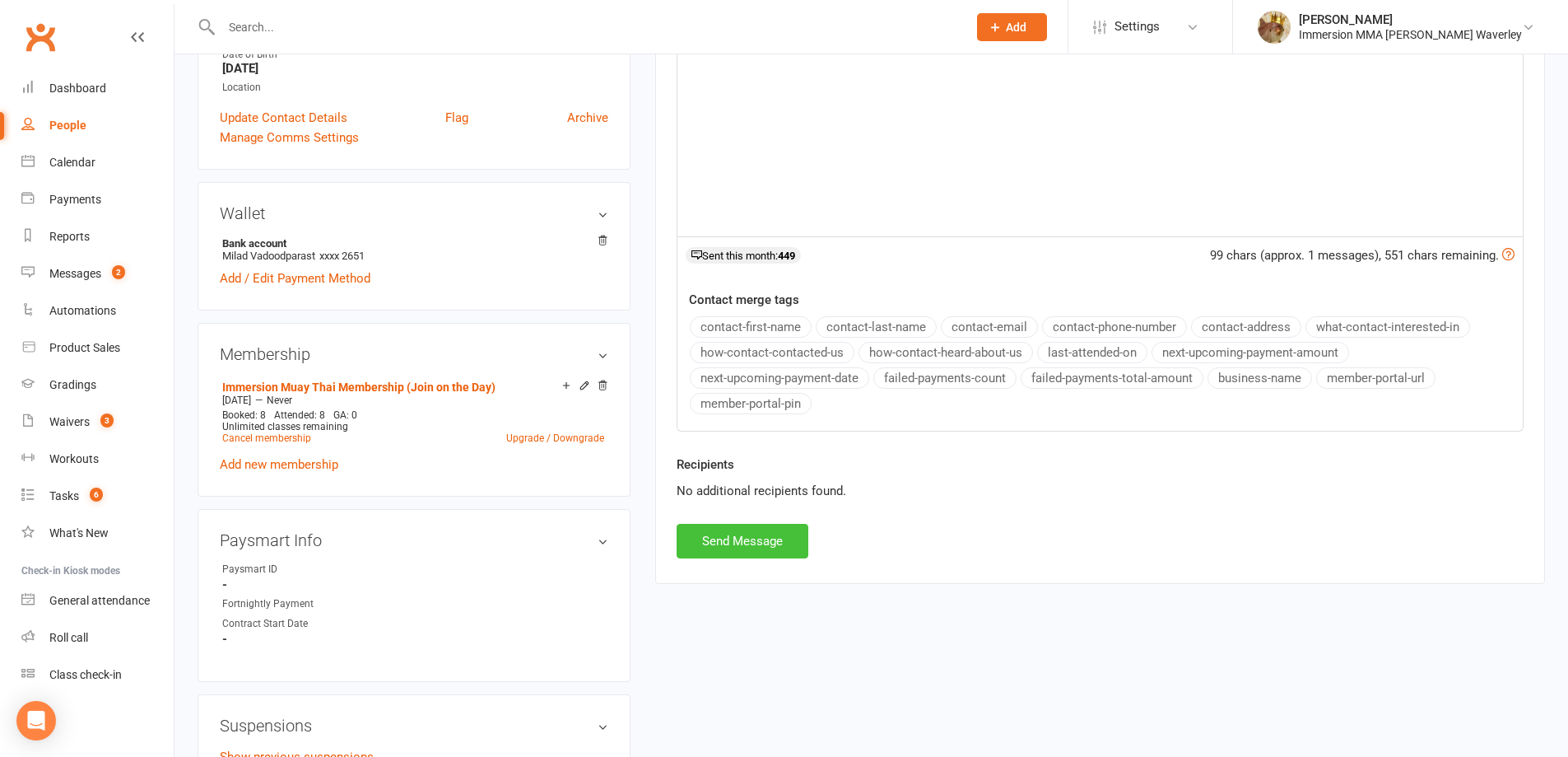
click at [733, 541] on button "Send Message" at bounding box center [742, 541] width 132 height 35
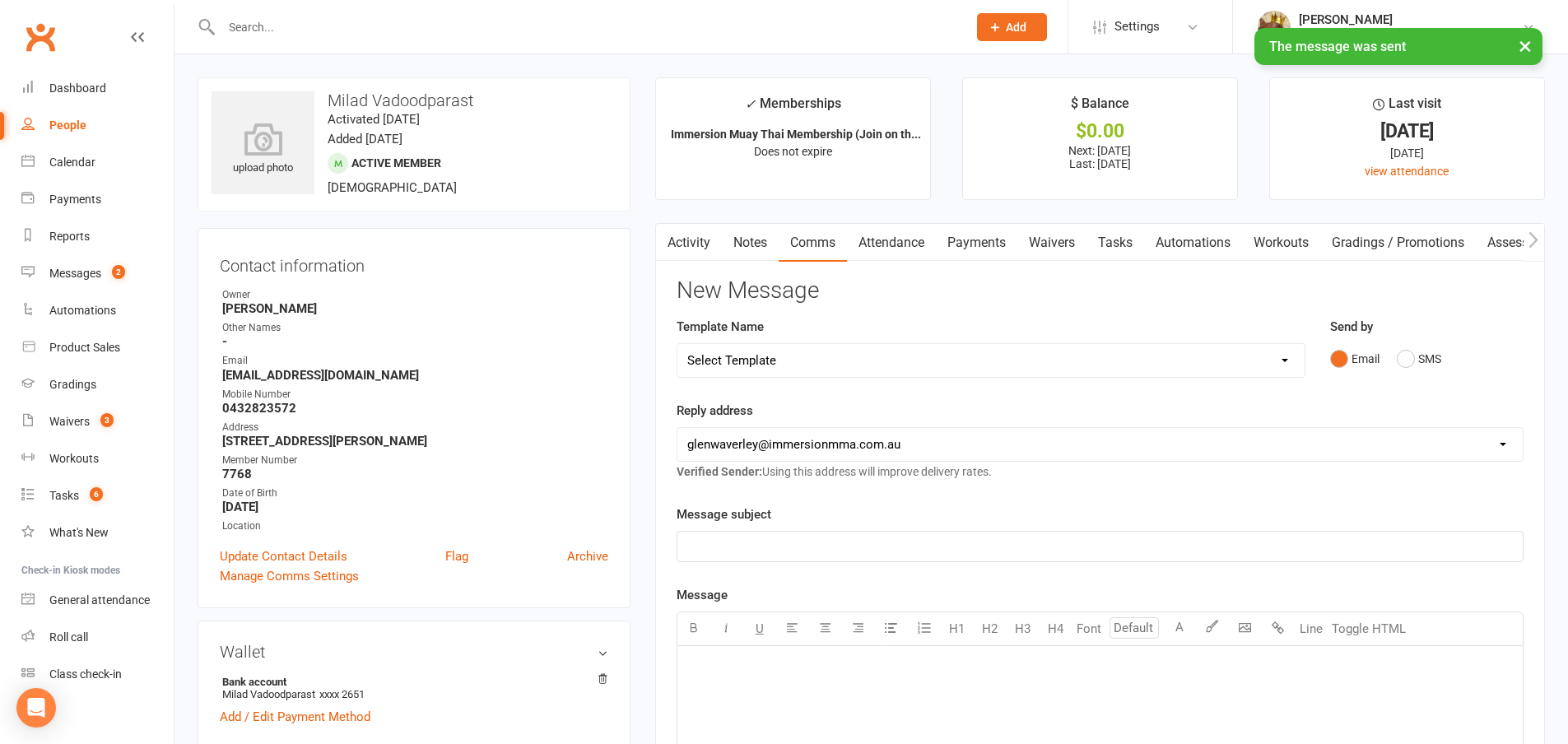
drag, startPoint x: 995, startPoint y: 240, endPoint x: 988, endPoint y: 282, distance: 42.6
click at [995, 239] on link "Payments" at bounding box center [977, 242] width 81 height 38
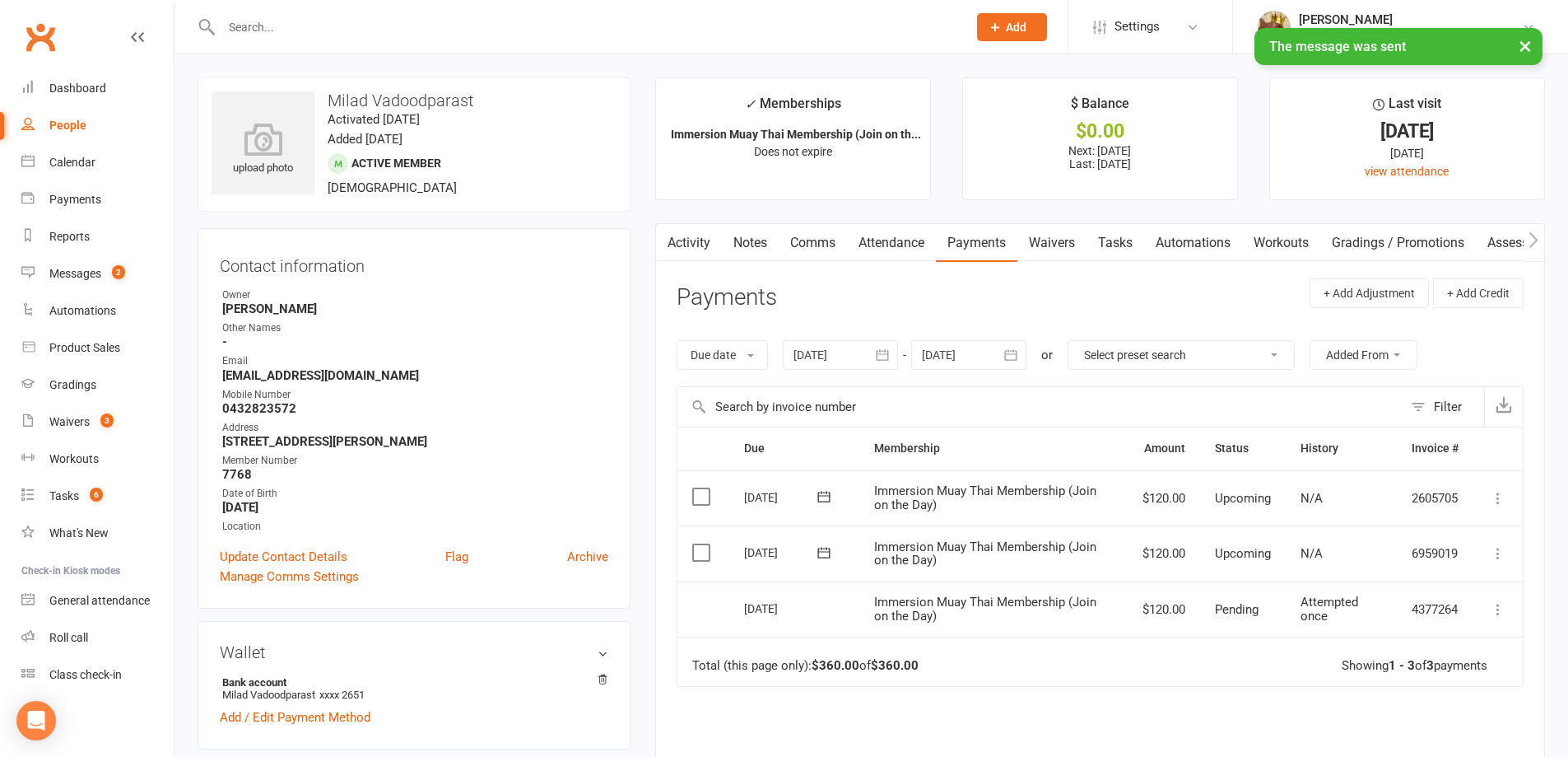
click at [1123, 240] on link "Tasks" at bounding box center [1115, 243] width 58 height 38
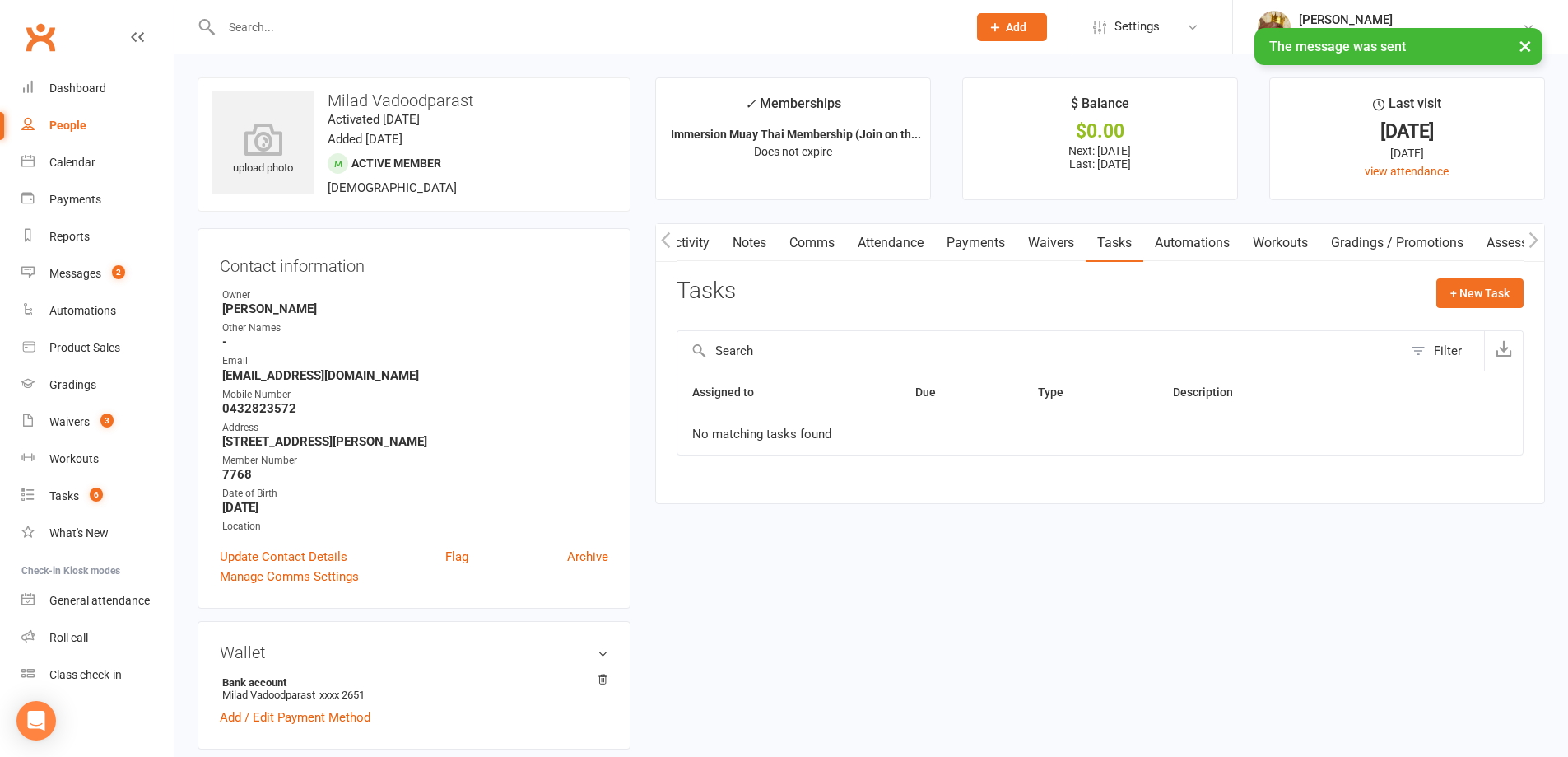
click at [758, 259] on link "Notes" at bounding box center [749, 243] width 57 height 38
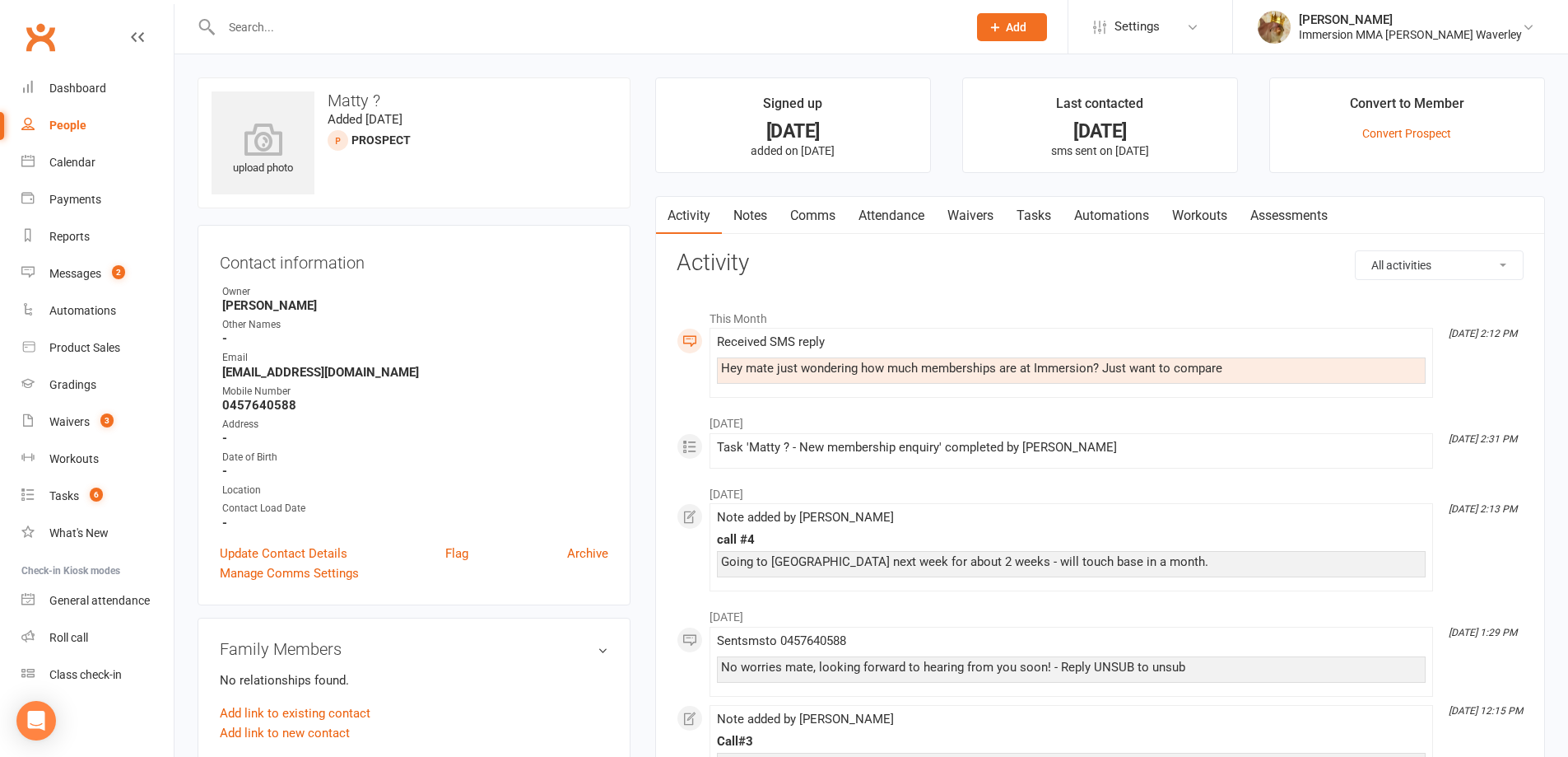
click at [731, 224] on link "Notes" at bounding box center [750, 215] width 57 height 38
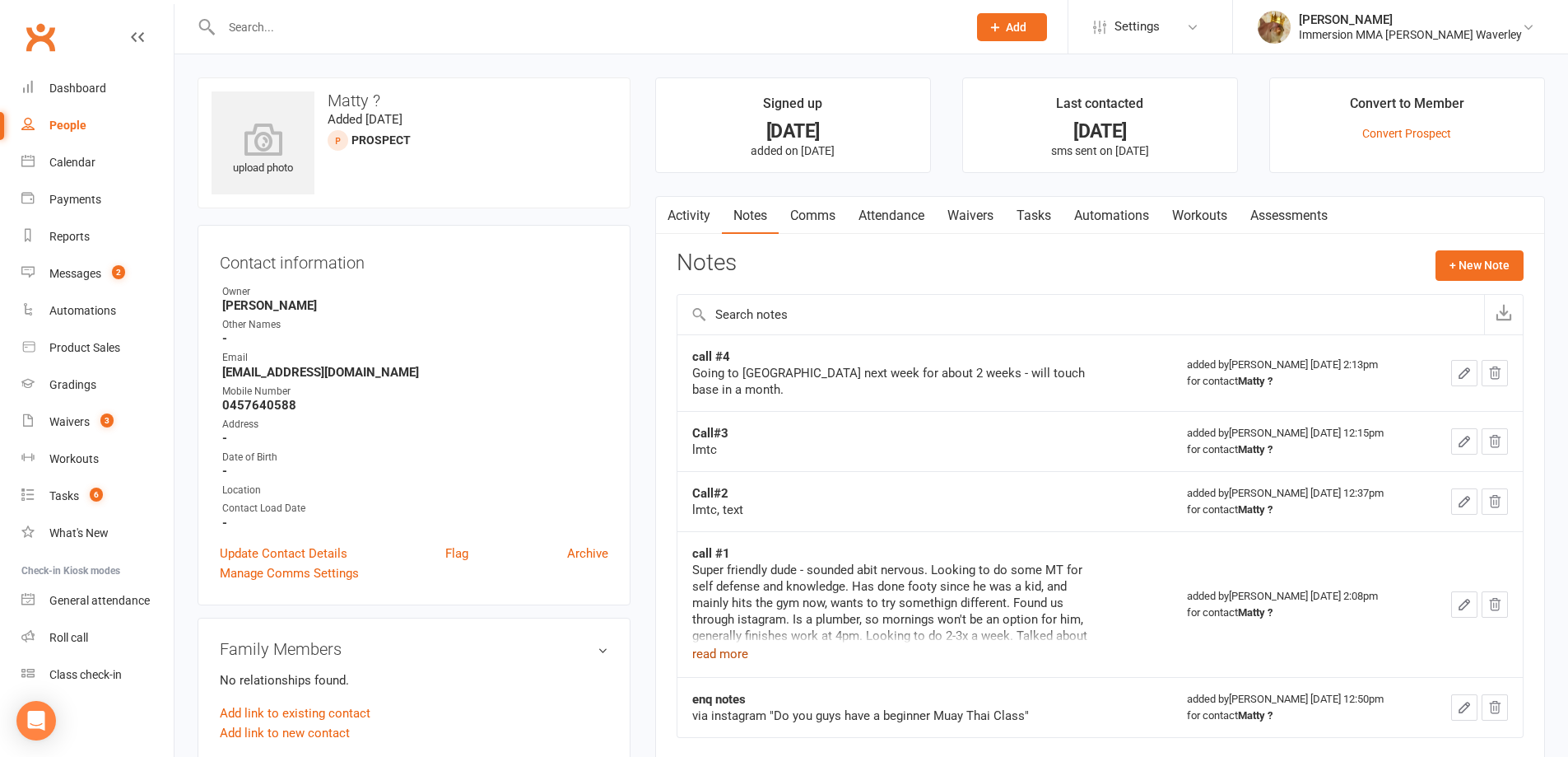
click at [727, 644] on button "read more" at bounding box center [719, 653] width 56 height 19
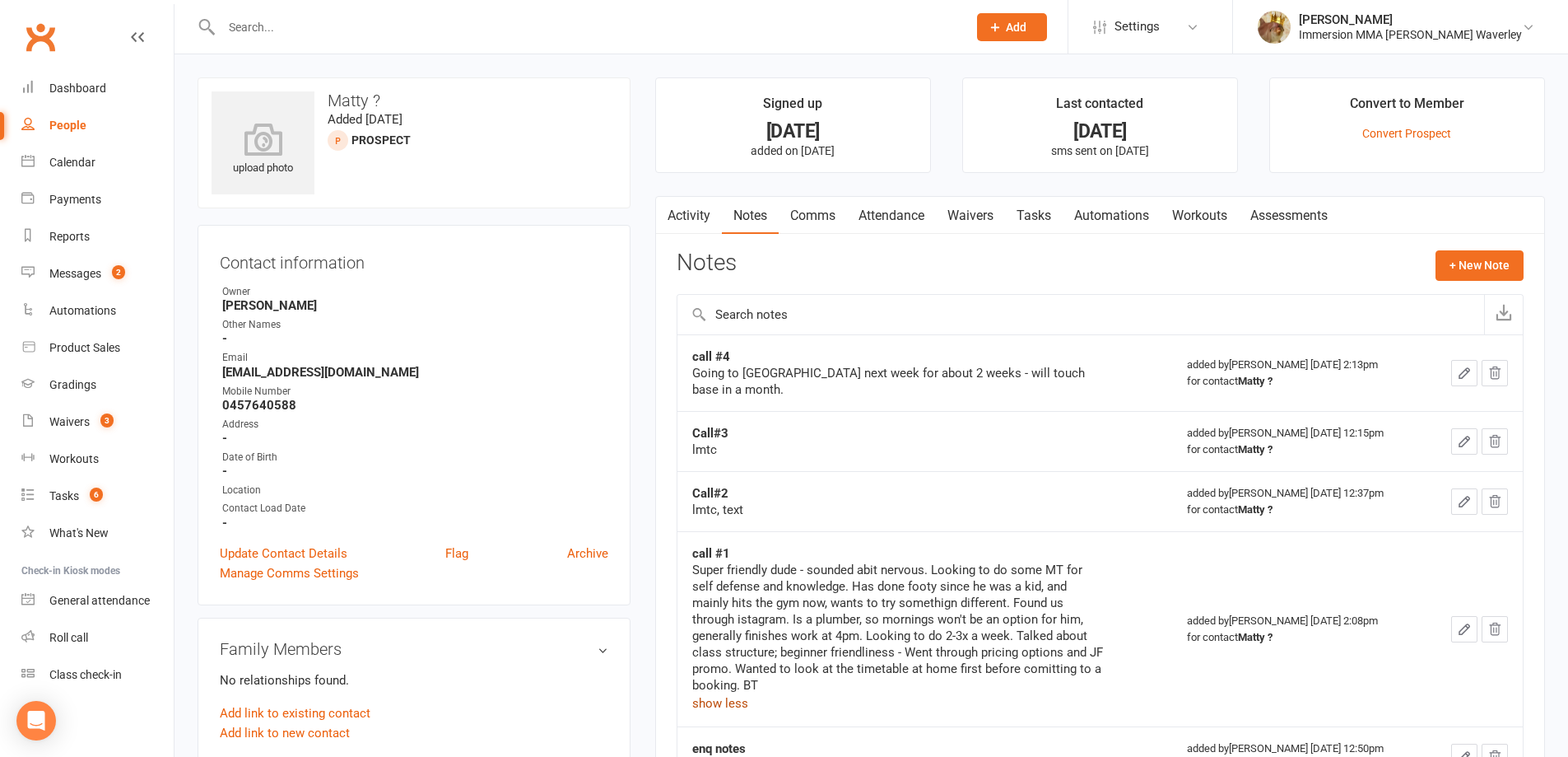
drag, startPoint x: 817, startPoint y: 224, endPoint x: 800, endPoint y: 218, distance: 18.0
click at [814, 222] on link "Comms" at bounding box center [812, 215] width 68 height 38
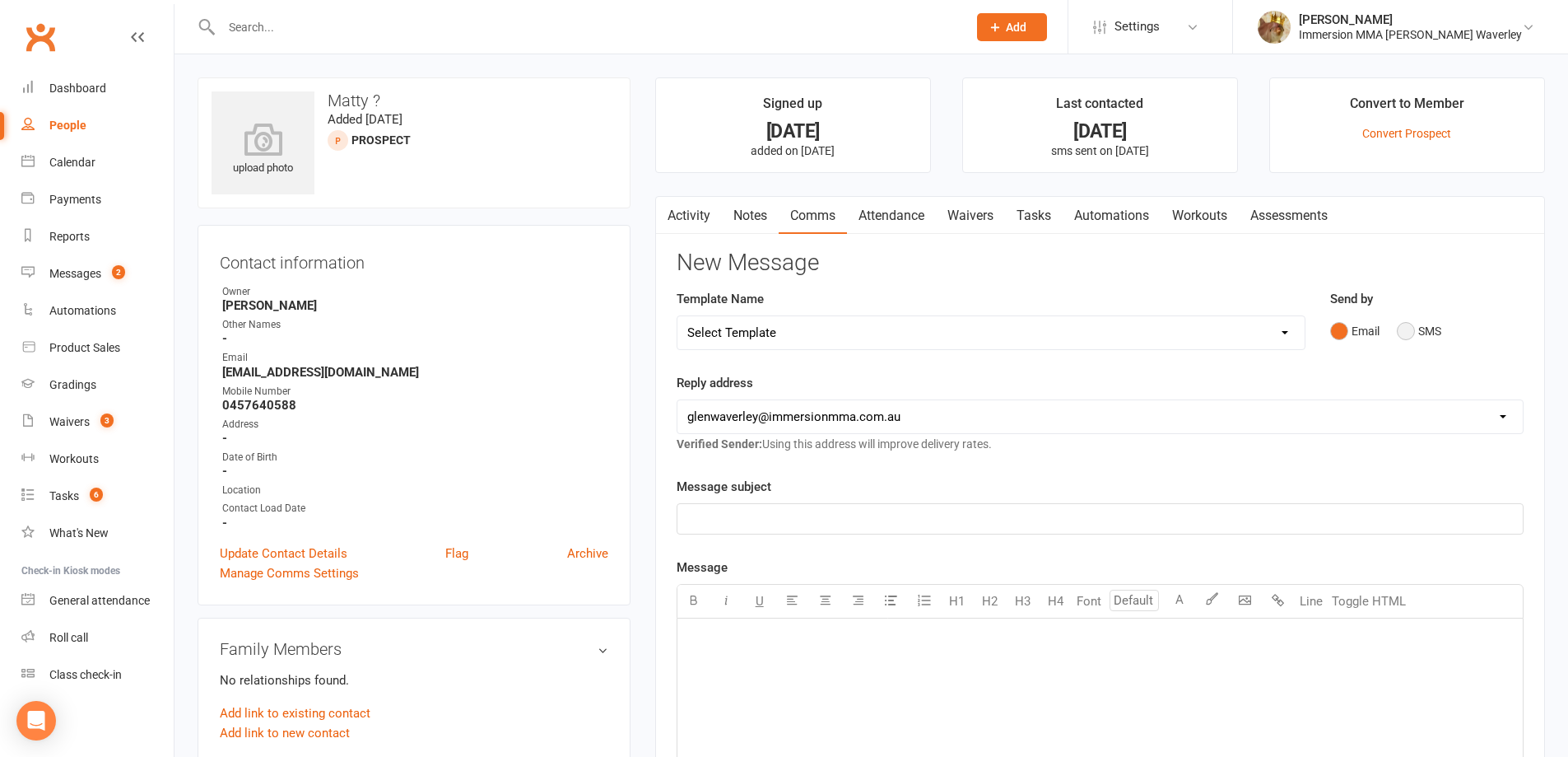
click at [1427, 333] on button "SMS" at bounding box center [1419, 330] width 44 height 31
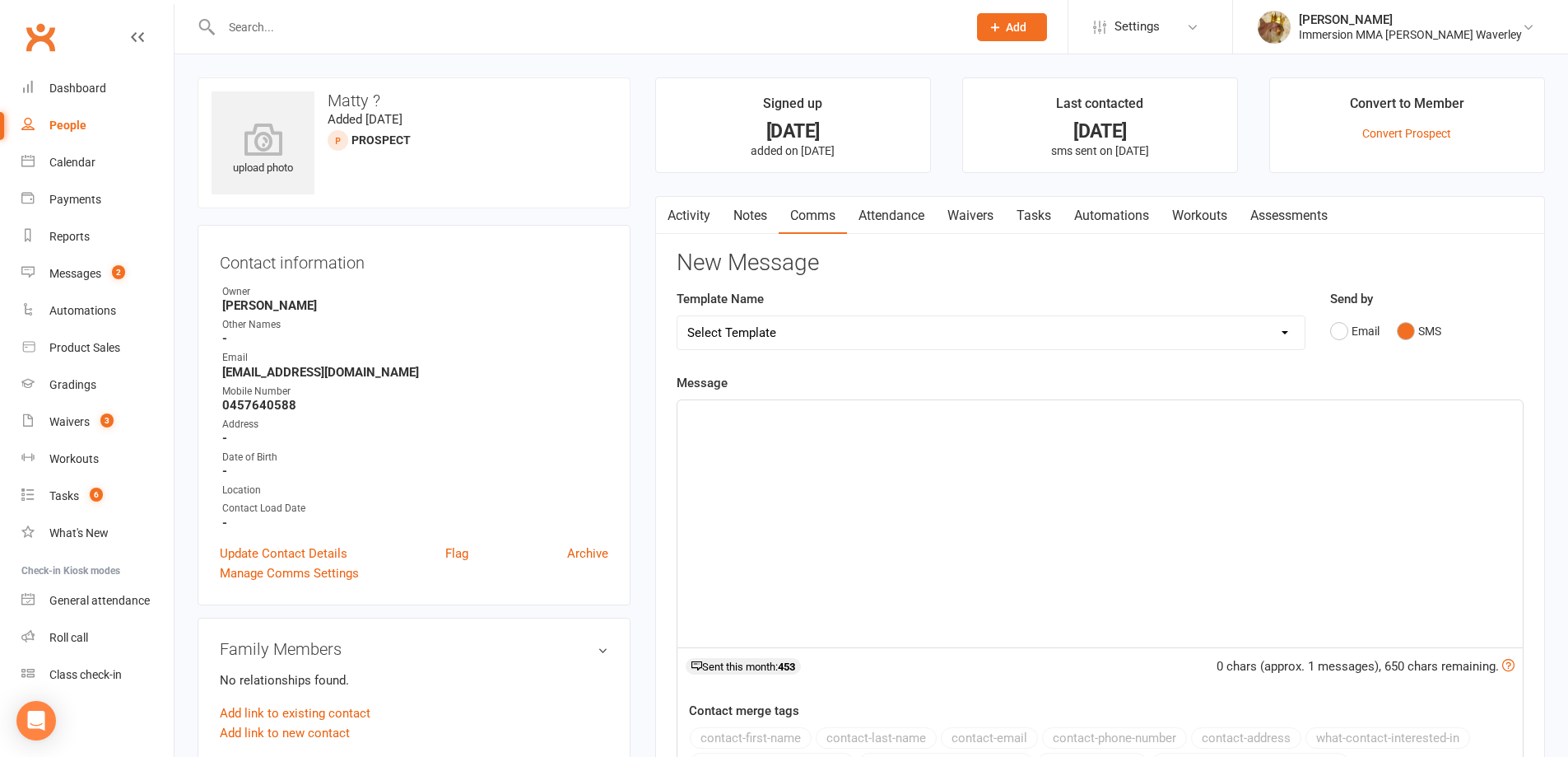
click at [1175, 513] on div "﻿" at bounding box center [1100, 523] width 845 height 247
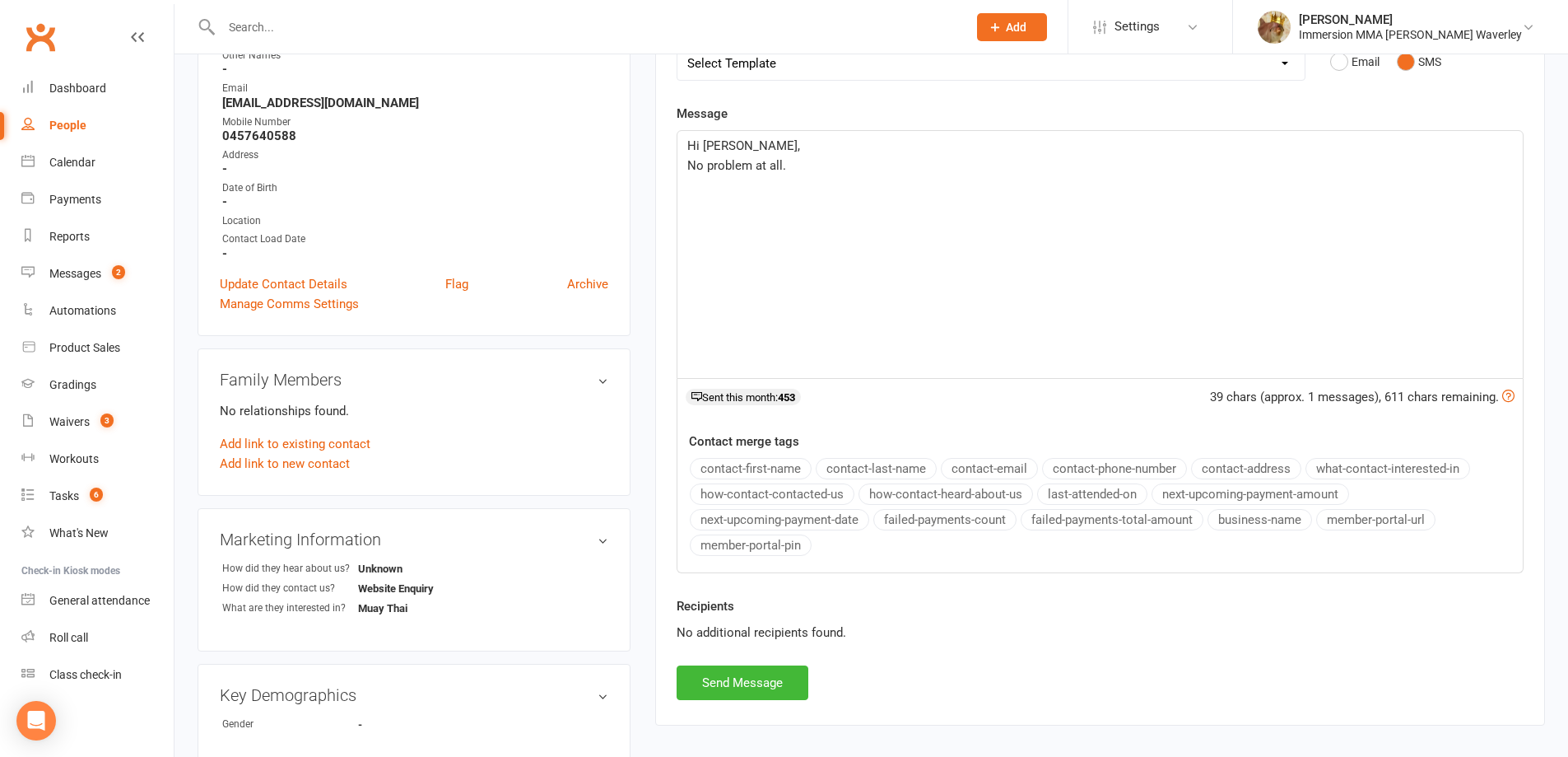
scroll to position [220, 0]
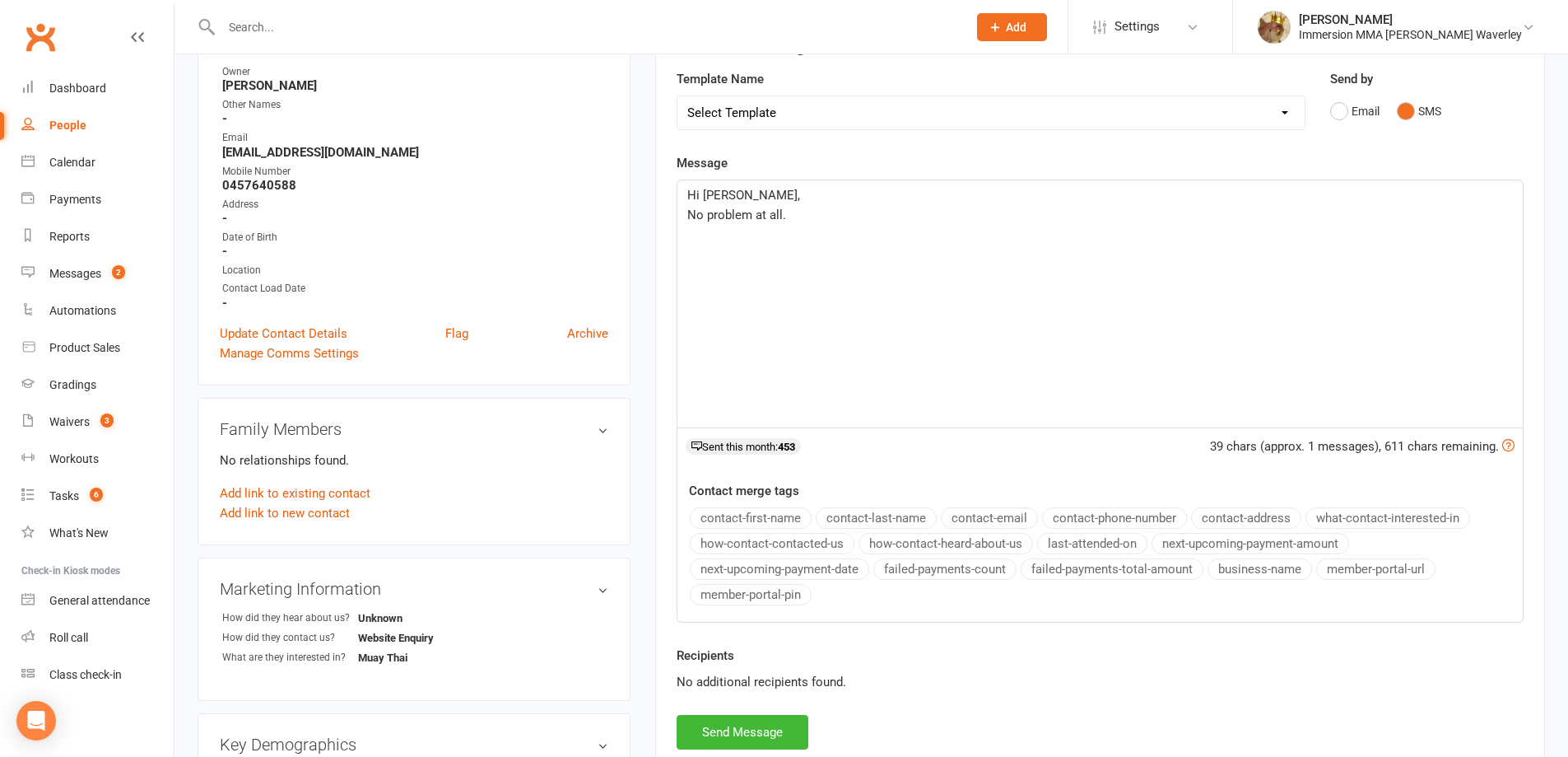
click at [772, 324] on div "Hi Matty, No problem at all. ﻿" at bounding box center [1100, 304] width 845 height 247
click at [980, 257] on div "Hi Matty, No problem at all. Was it still looking at just the Muay Thai" at bounding box center [1100, 304] width 845 height 247
click at [765, 731] on button "Send Message" at bounding box center [742, 731] width 132 height 35
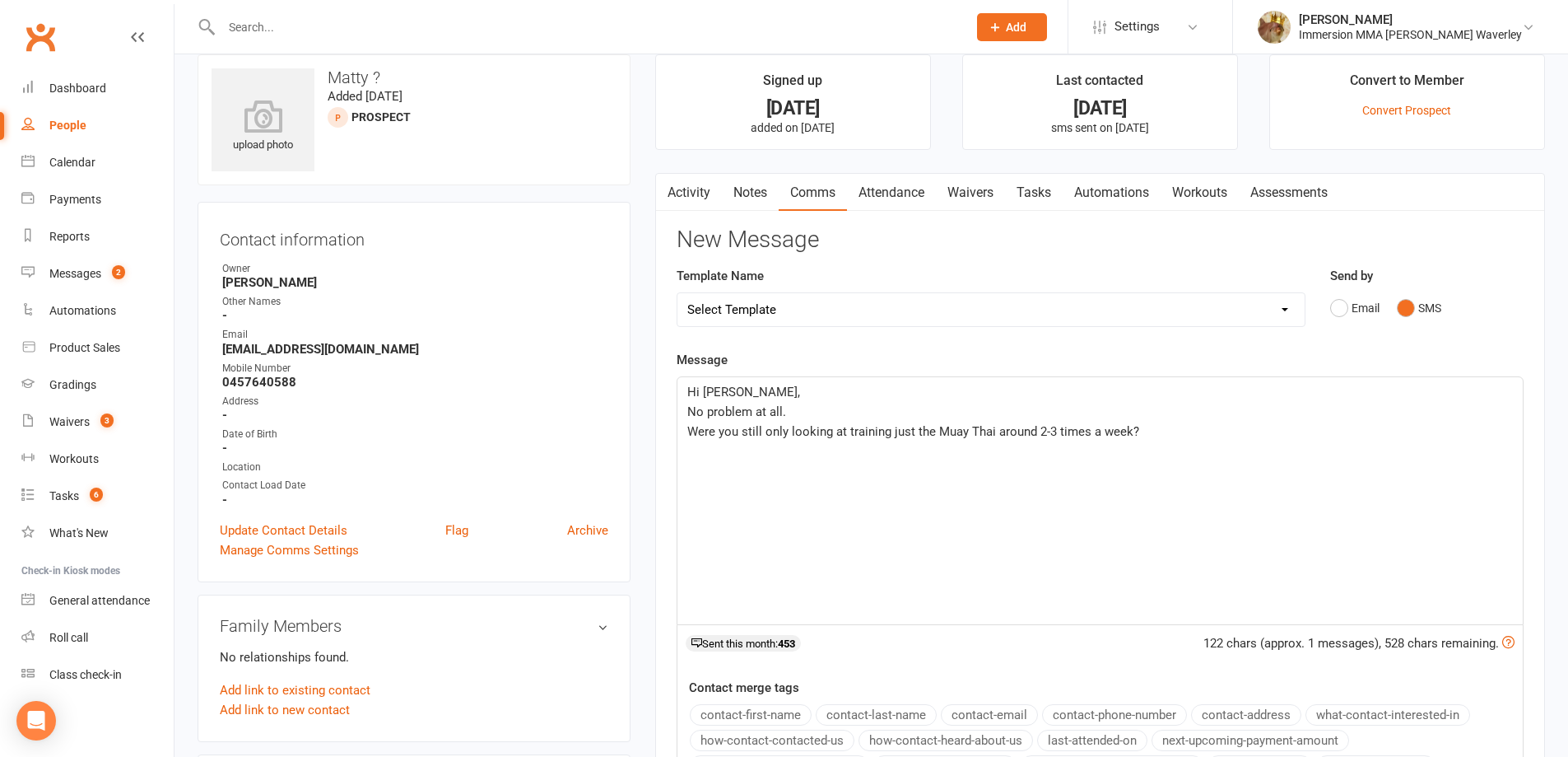
scroll to position [0, 0]
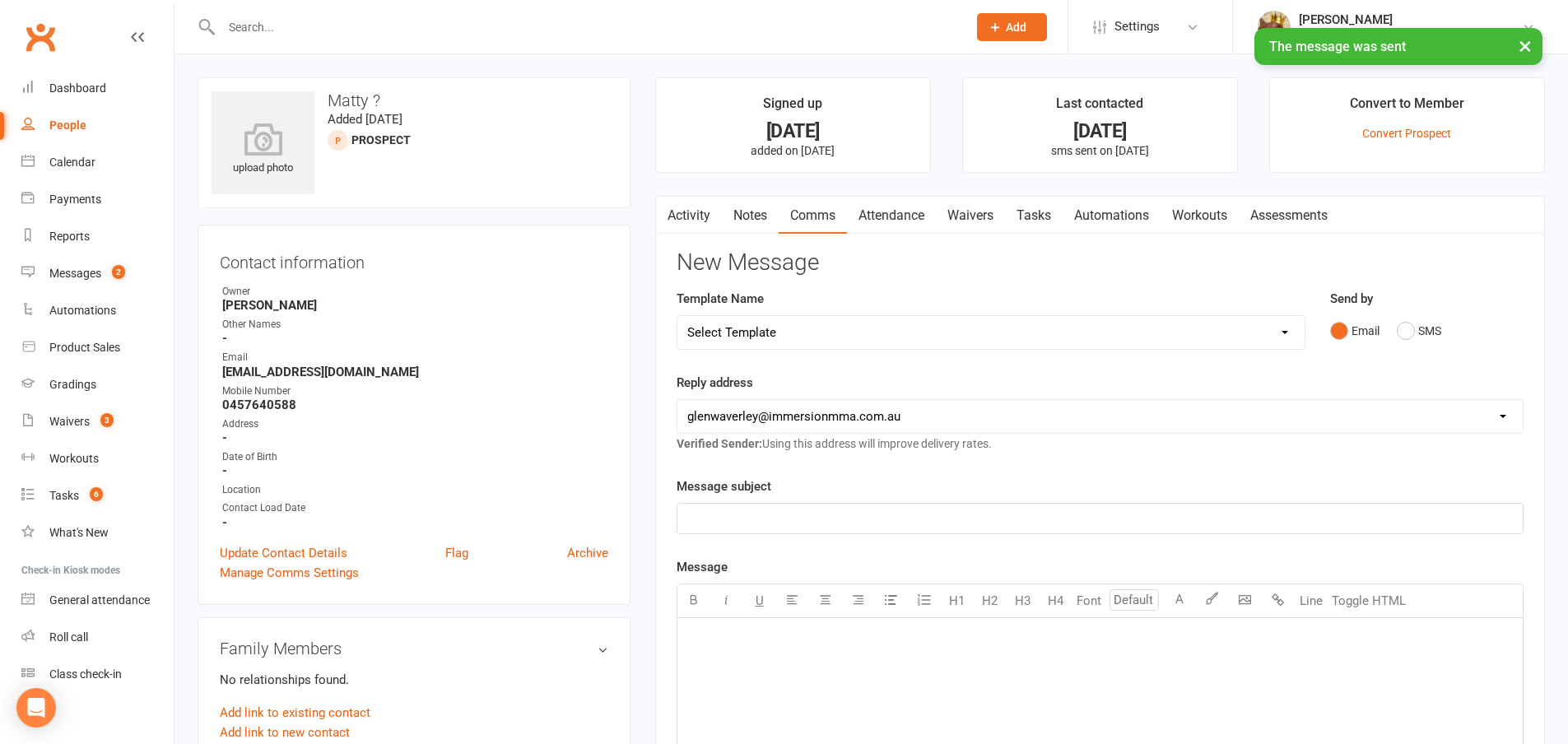
click at [723, 190] on main "Signed up 4 months ago added on 23 May 2025 Last contacted 4 months ago sms sen…" at bounding box center [1099, 630] width 914 height 1107
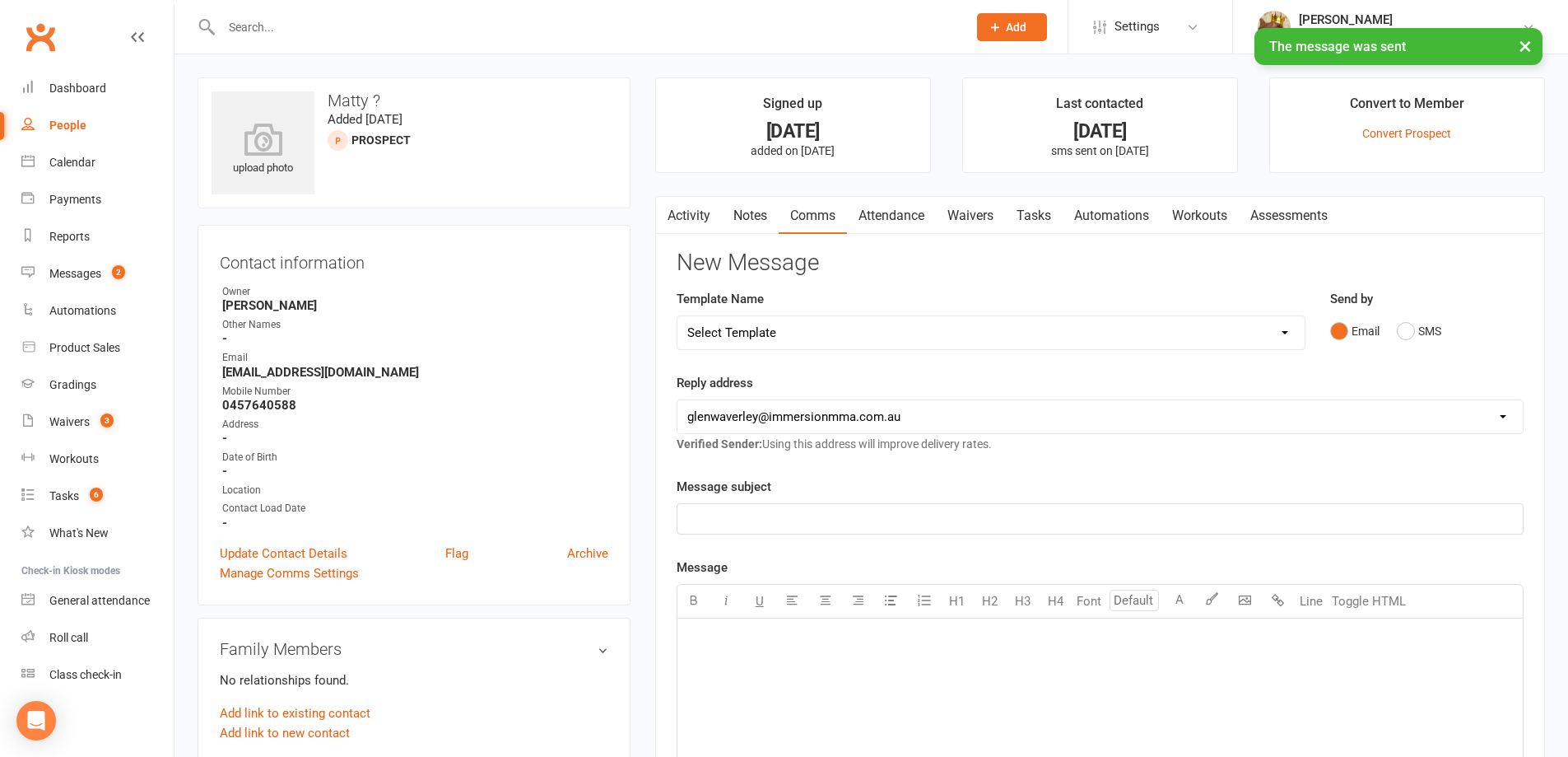
click at [1037, 219] on link "Tasks" at bounding box center [1034, 215] width 58 height 38
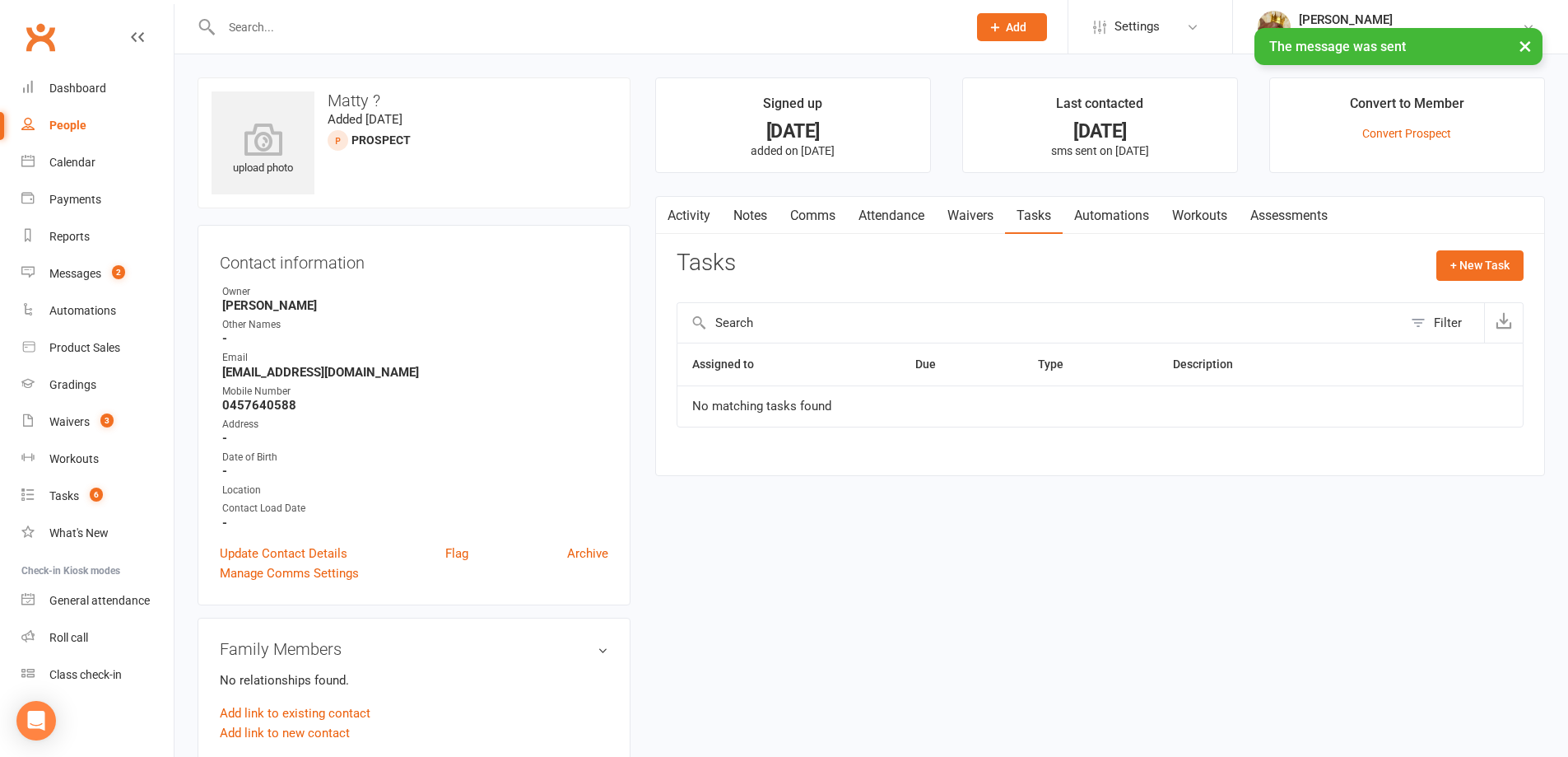
click at [1467, 289] on div "+ New Task" at bounding box center [1480, 270] width 88 height 39
click at [1472, 266] on button "+ New Task" at bounding box center [1480, 265] width 88 height 29
select select "48840"
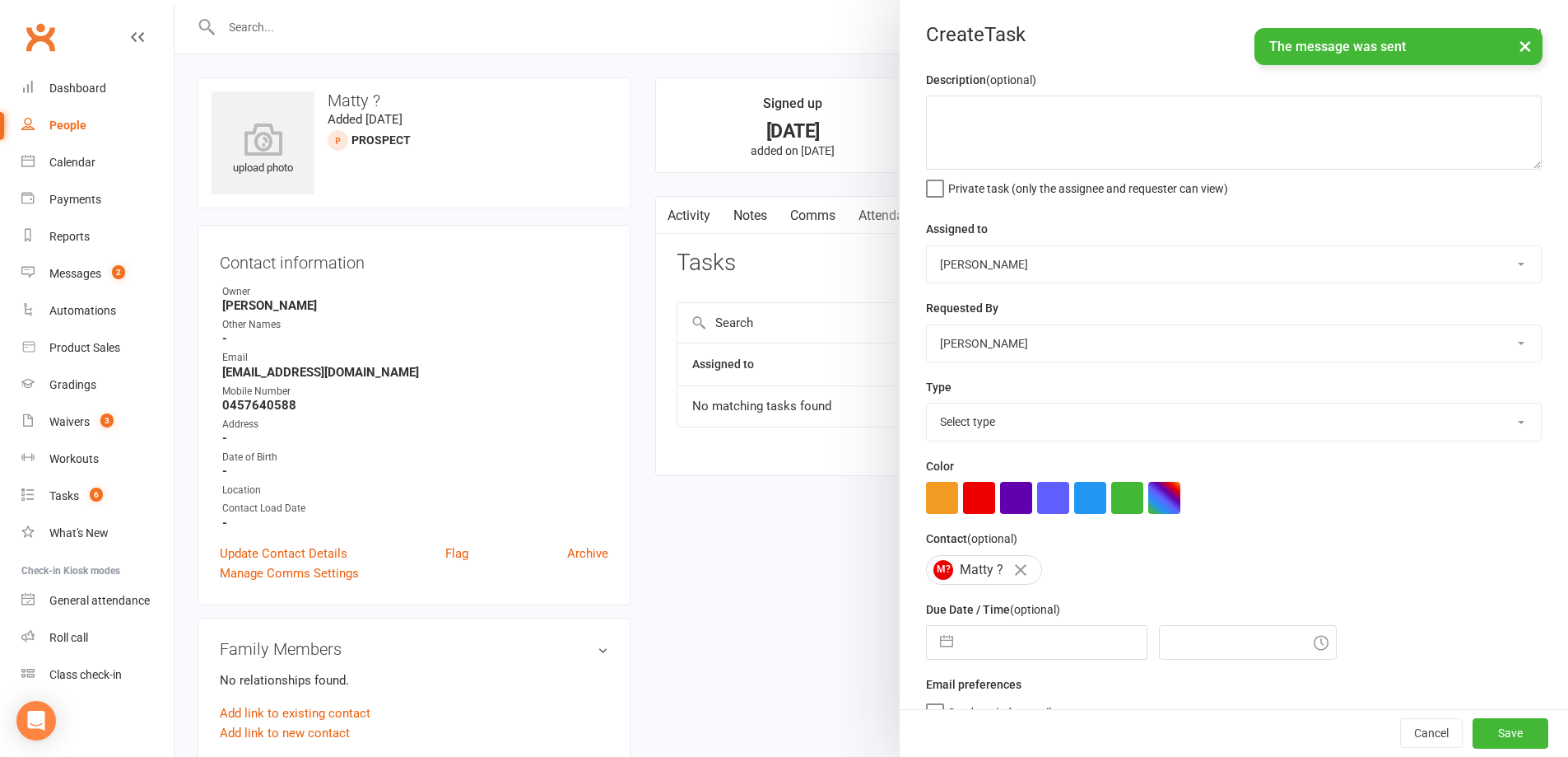
click at [1044, 257] on select "David Marinakis Team Immersion Ben Street Immersion Tablet James Fitzgerald Ben…" at bounding box center [1234, 264] width 614 height 36
select select "48837"
click at [926, 247] on select "David Marinakis Team Immersion Ben Street Immersion Tablet James Fitzgerald Ben…" at bounding box center [1234, 264] width 614 height 36
click at [980, 440] on select "Select type Account follow up [high priority] Attended trial follow up Chase si…" at bounding box center [1234, 421] width 614 height 36
select select "27312"
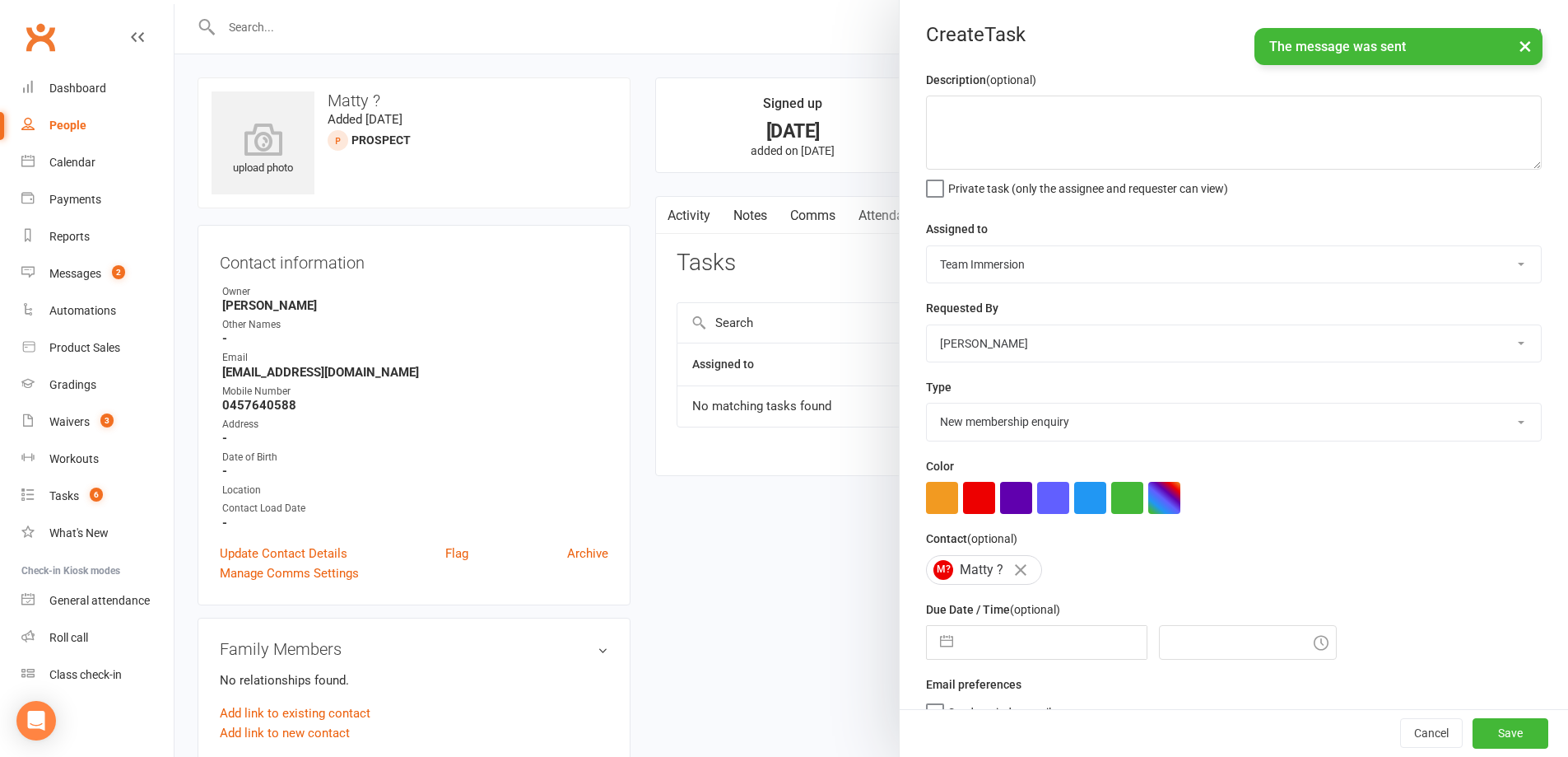
click at [926, 407] on select "Select type Account follow up [high priority] Attended trial follow up Chase si…" at bounding box center [1234, 421] width 614 height 36
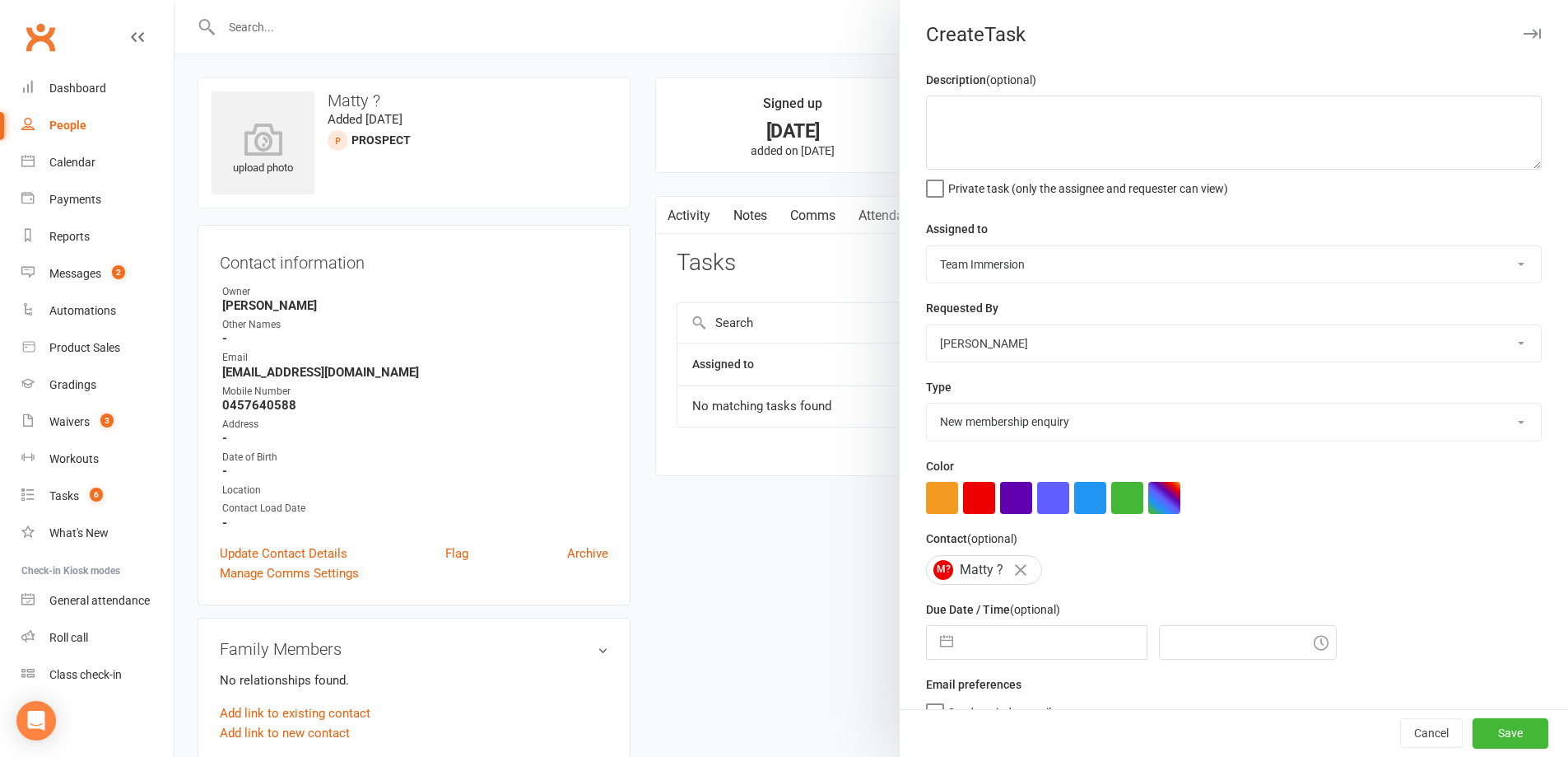
click at [968, 658] on input "text" at bounding box center [1053, 642] width 185 height 33
select select "7"
select select "2025"
select select "8"
select select "2025"
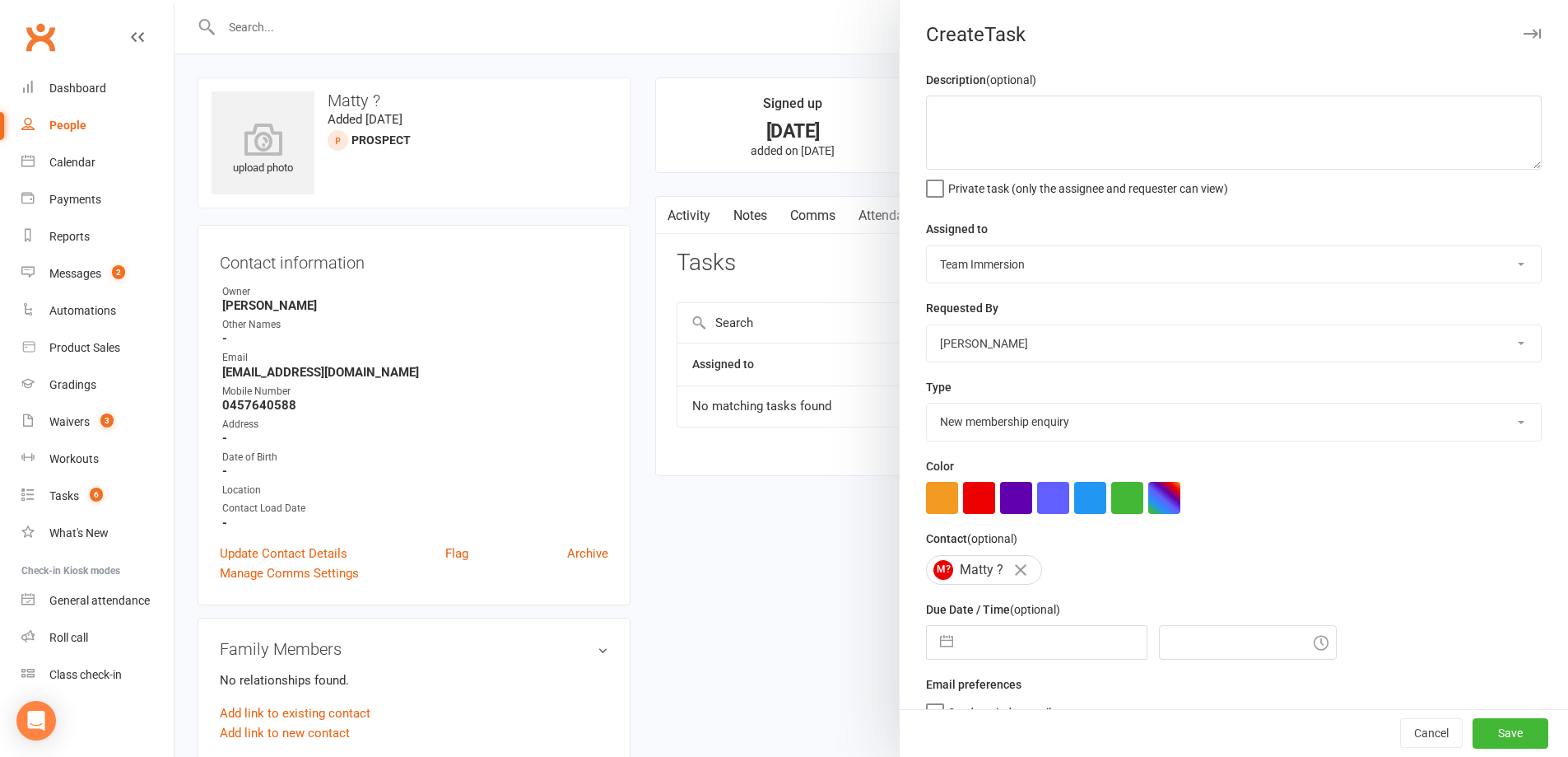
select select "9"
select select "2025"
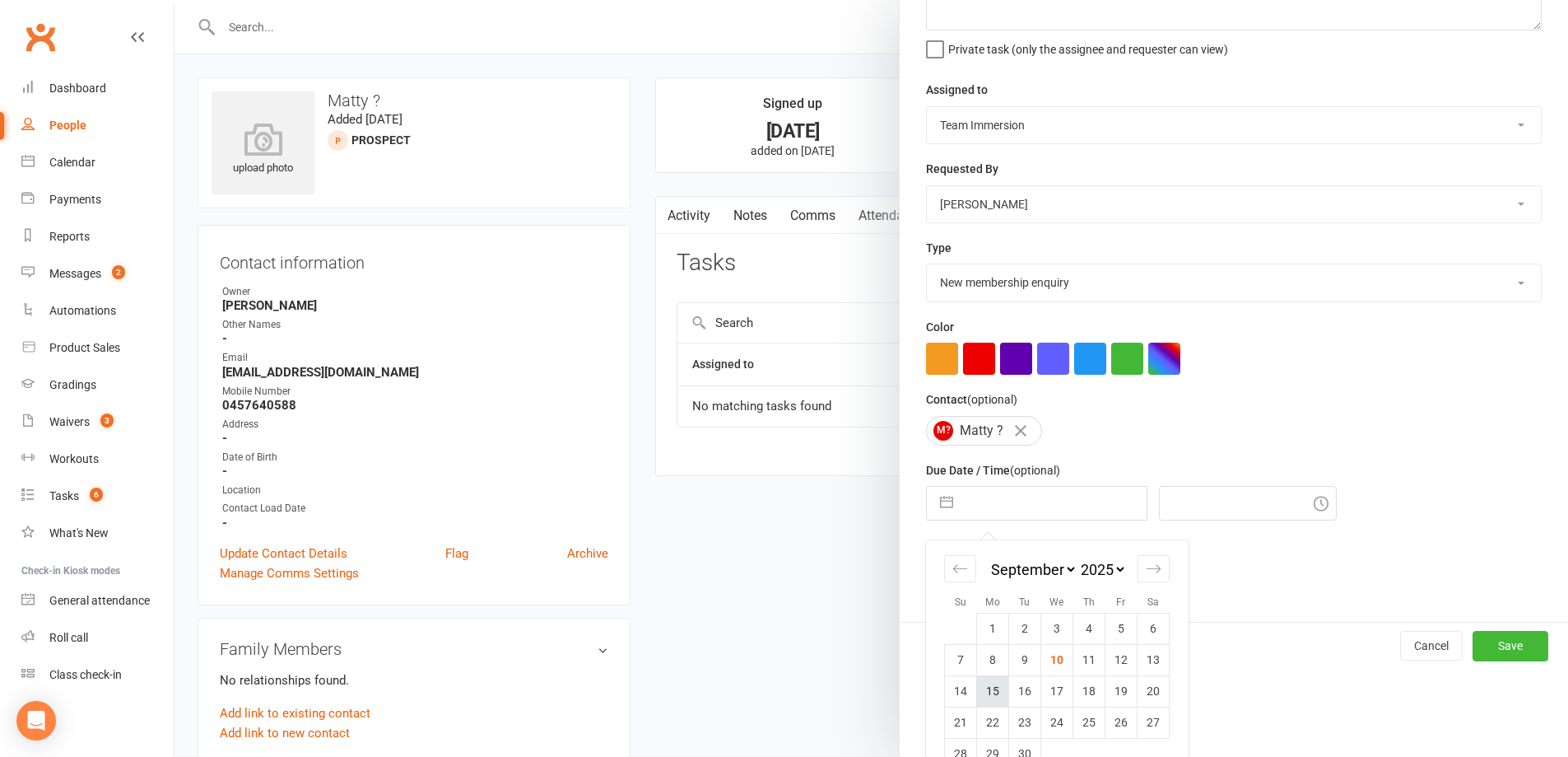
scroll to position [177, 0]
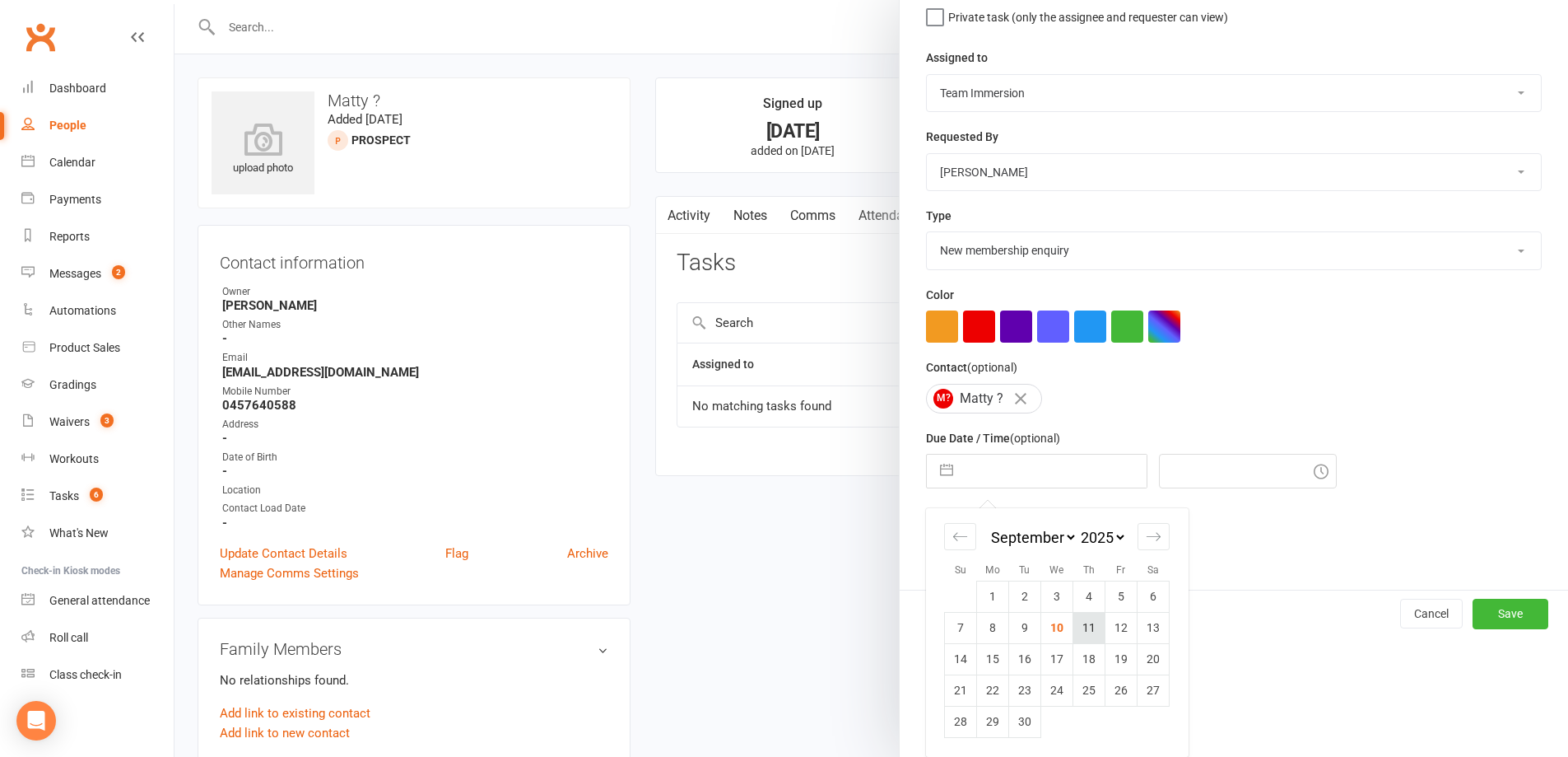
click at [1073, 630] on td "11" at bounding box center [1089, 627] width 32 height 31
type input "11 Sep 2025"
type input "7:00pm"
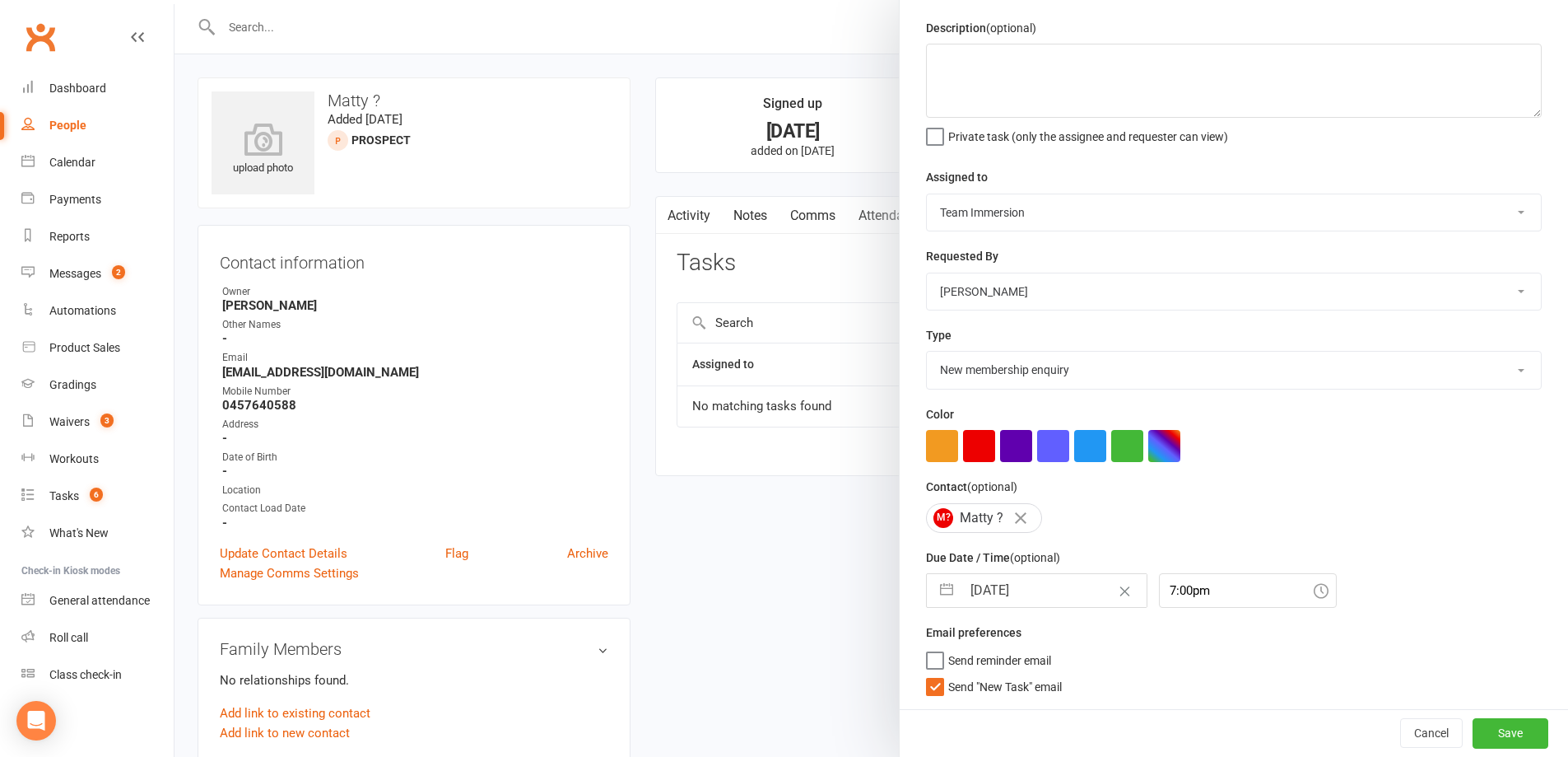
scroll to position [58, 0]
click at [973, 687] on span "Send "New Task" email" at bounding box center [1005, 684] width 113 height 19
click at [973, 675] on input "Send "New Task" email" at bounding box center [993, 675] width 135 height 0
click at [1472, 730] on button "Save" at bounding box center [1510, 732] width 76 height 29
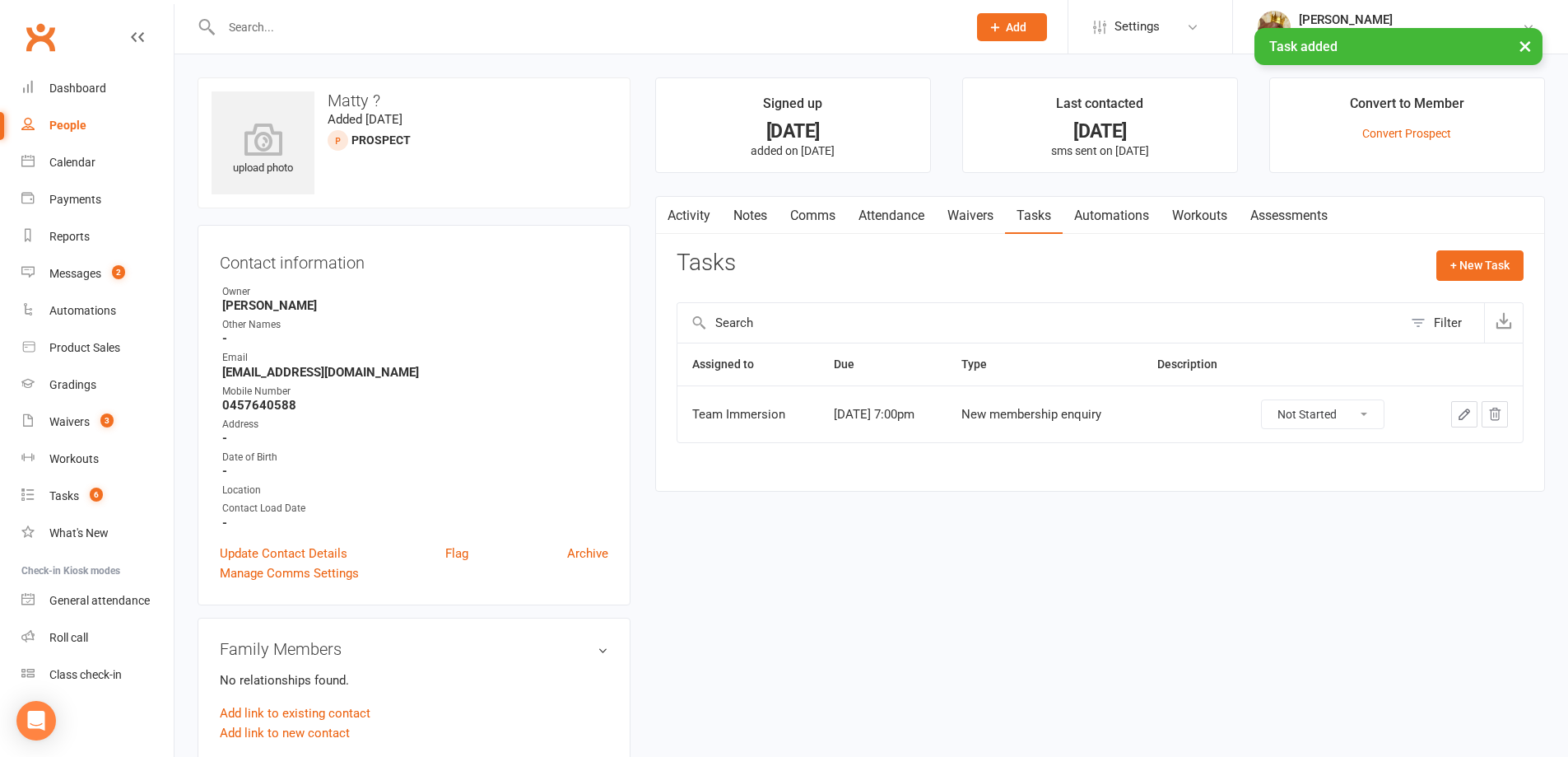
click at [765, 222] on link "Notes" at bounding box center [750, 215] width 57 height 38
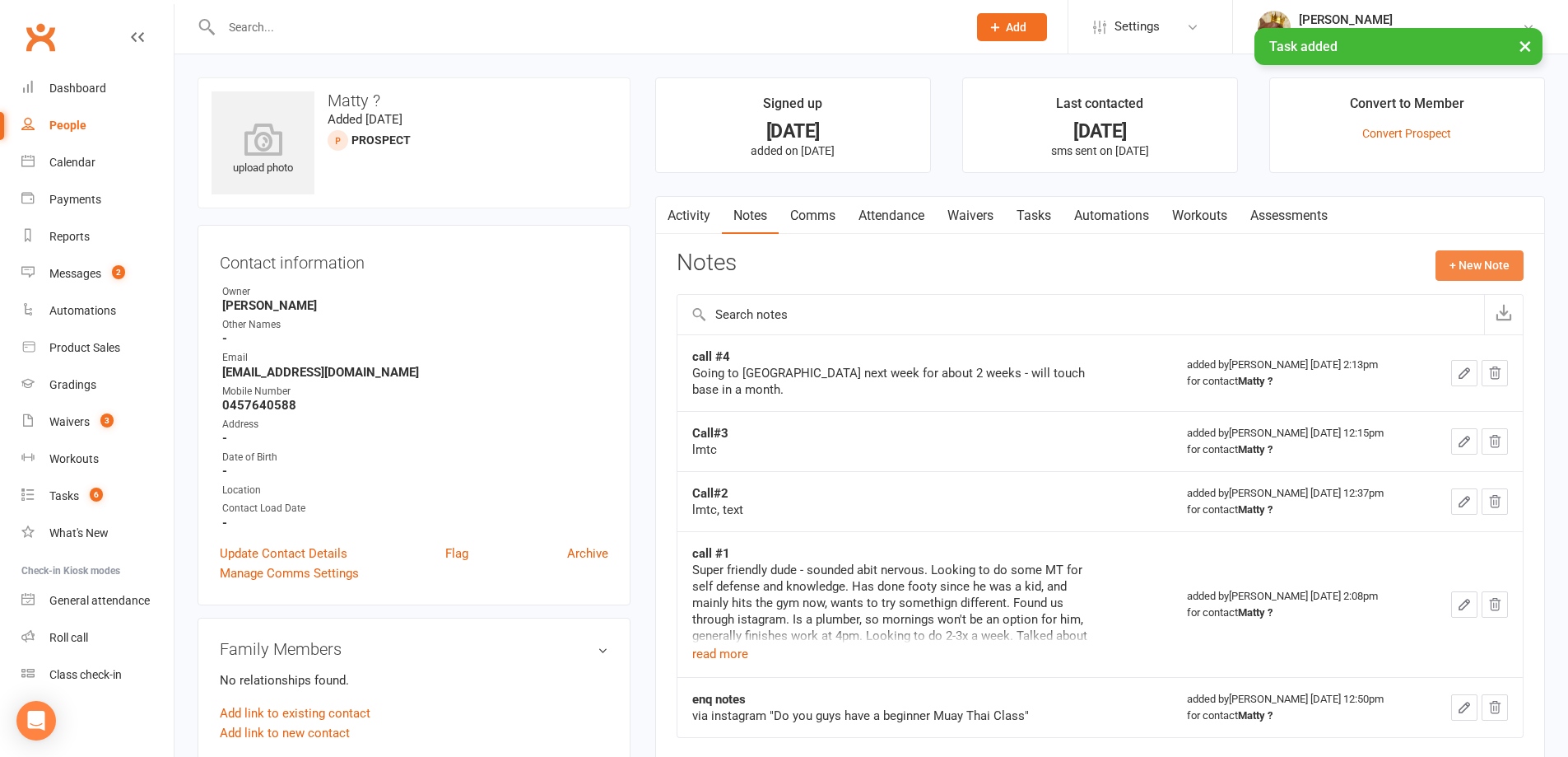
click at [1496, 262] on button "+ New Note" at bounding box center [1480, 265] width 88 height 29
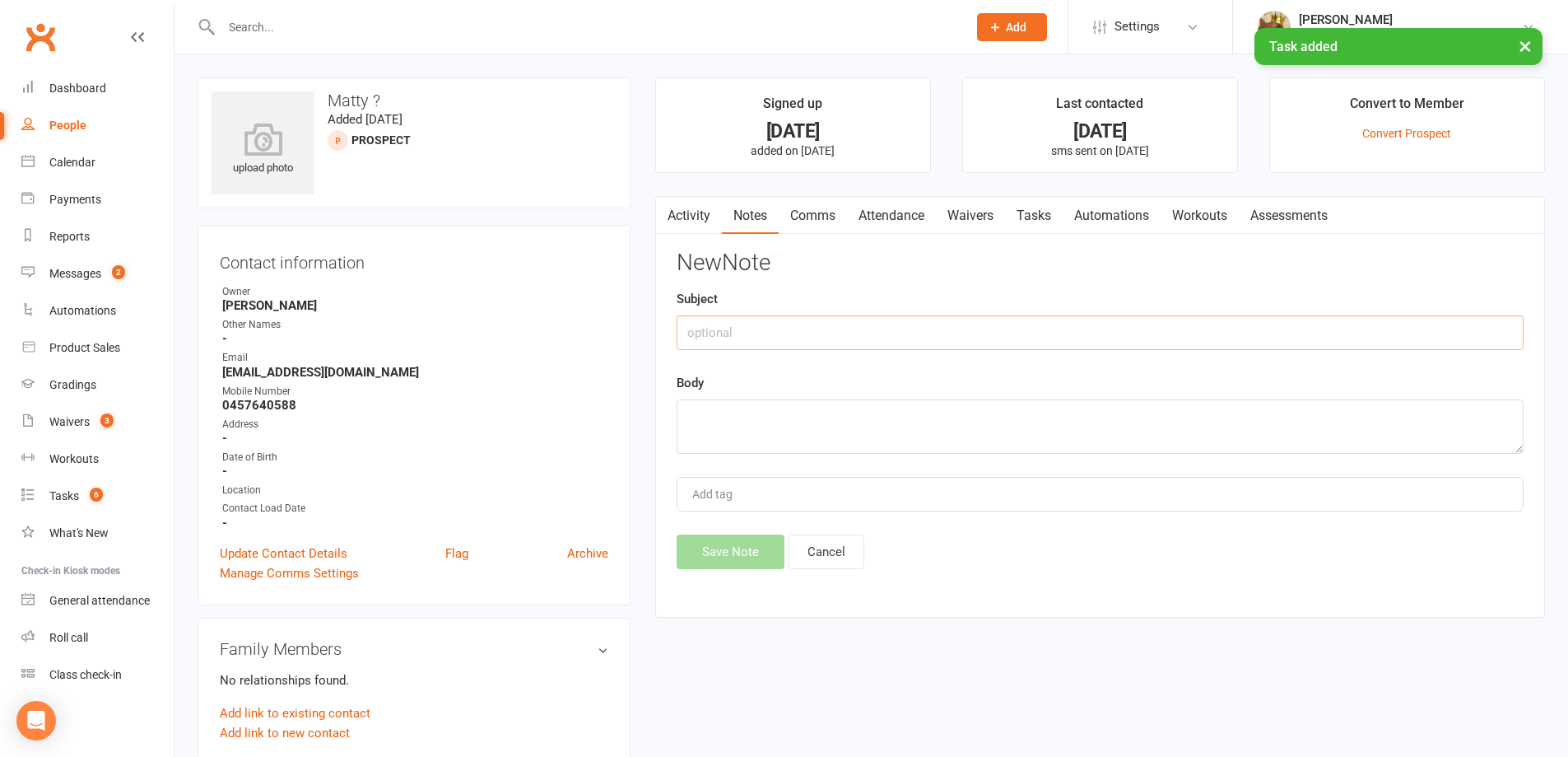
click at [1036, 328] on input "text" at bounding box center [1100, 332] width 847 height 35
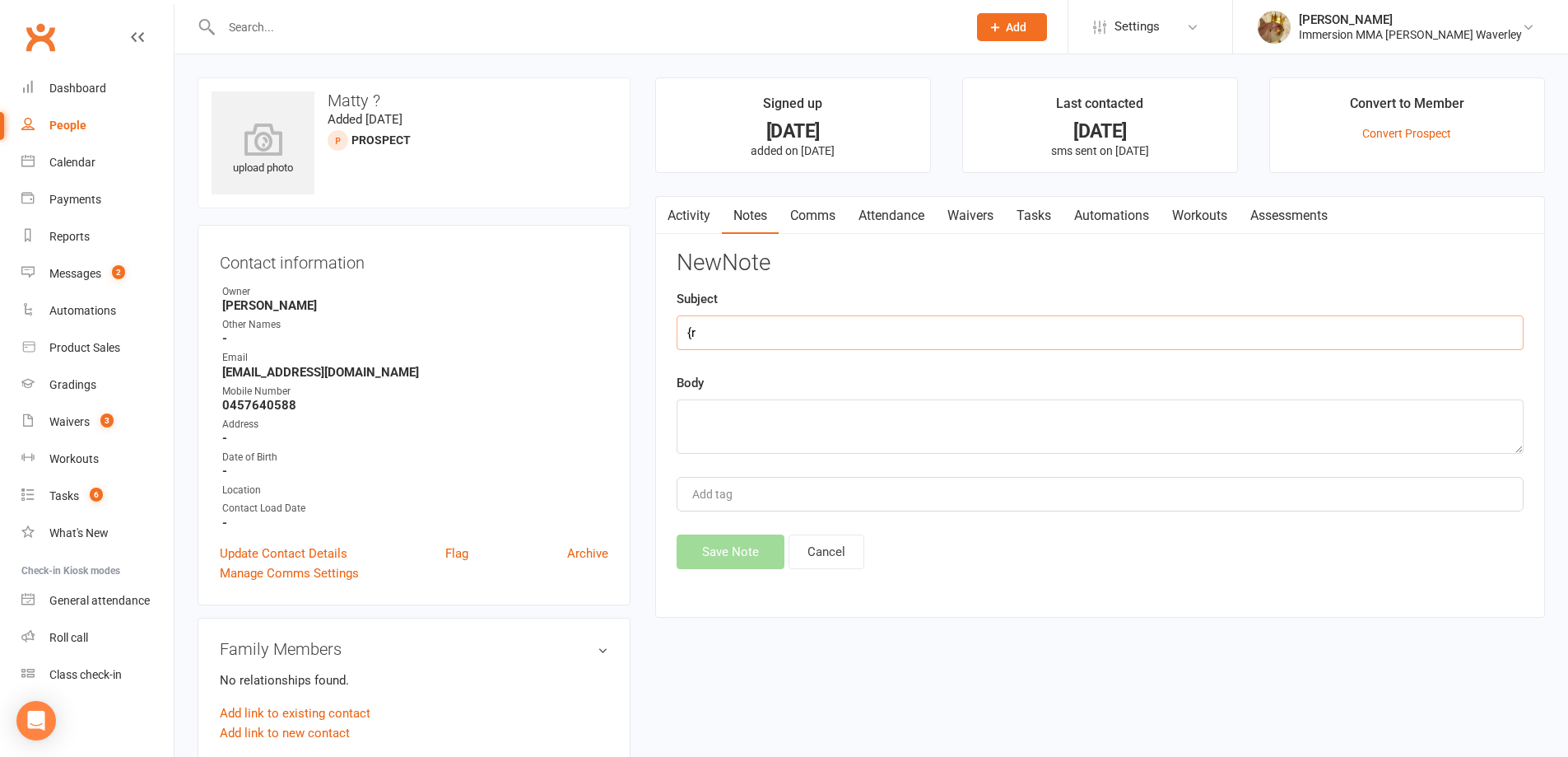
type input "{"
type input "Pricing Q"
type textarea "E"
type textarea "Texted asking for pricing to compare gyms. BH"
drag, startPoint x: 768, startPoint y: 547, endPoint x: 749, endPoint y: 556, distance: 21.0
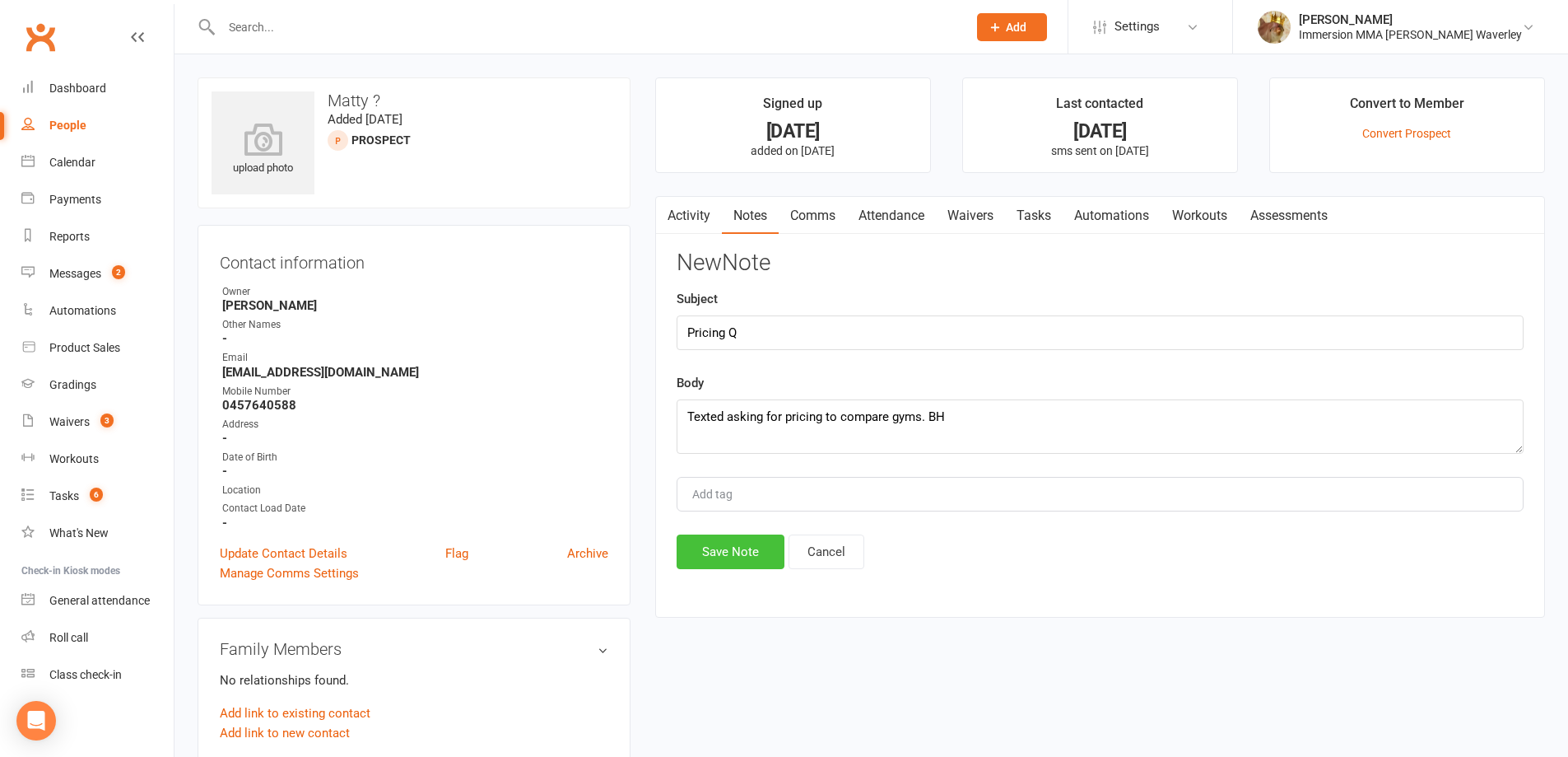
click at [753, 553] on button "Save Note" at bounding box center [731, 552] width 108 height 35
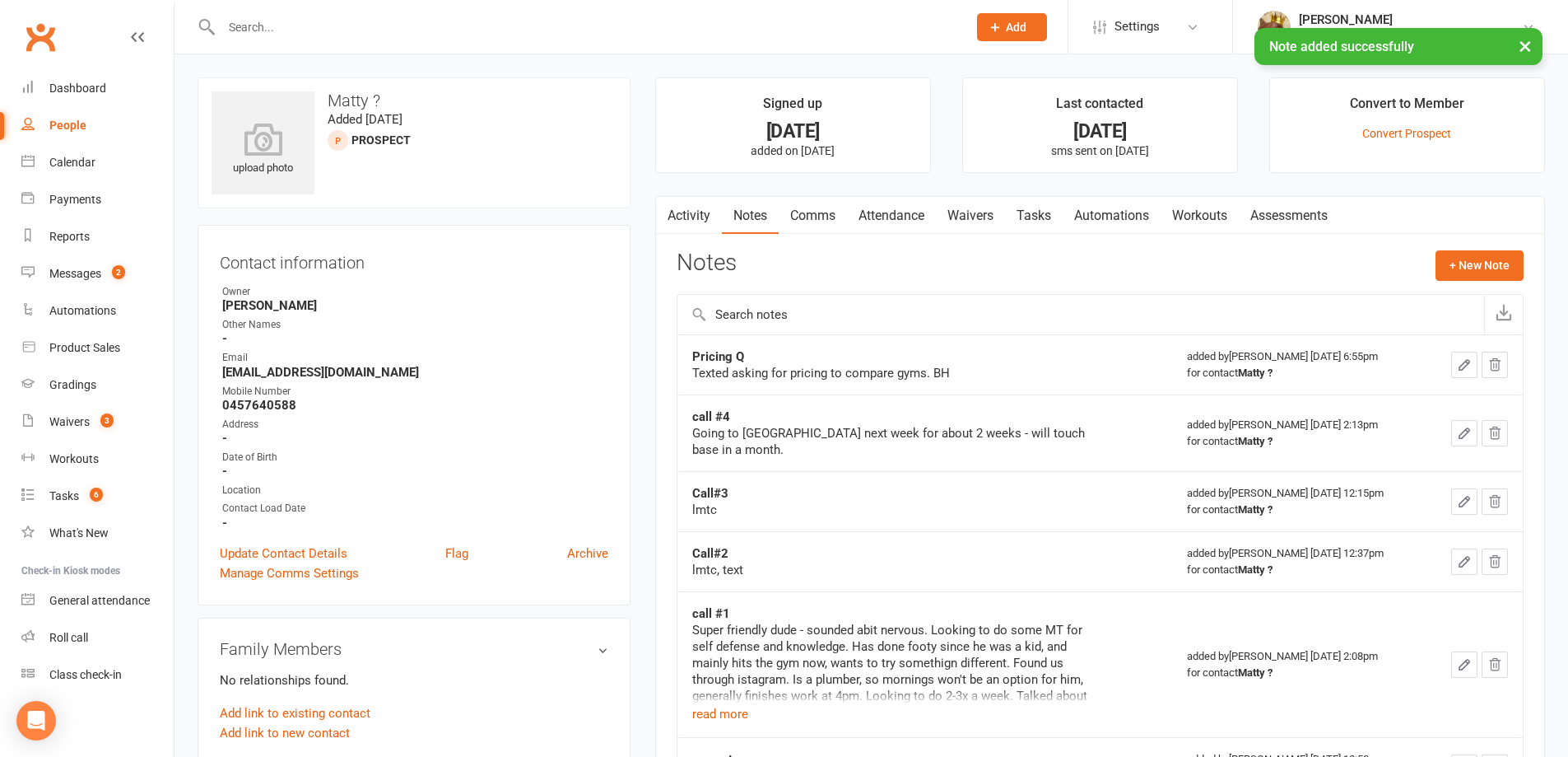
click at [1030, 218] on link "Tasks" at bounding box center [1034, 215] width 58 height 38
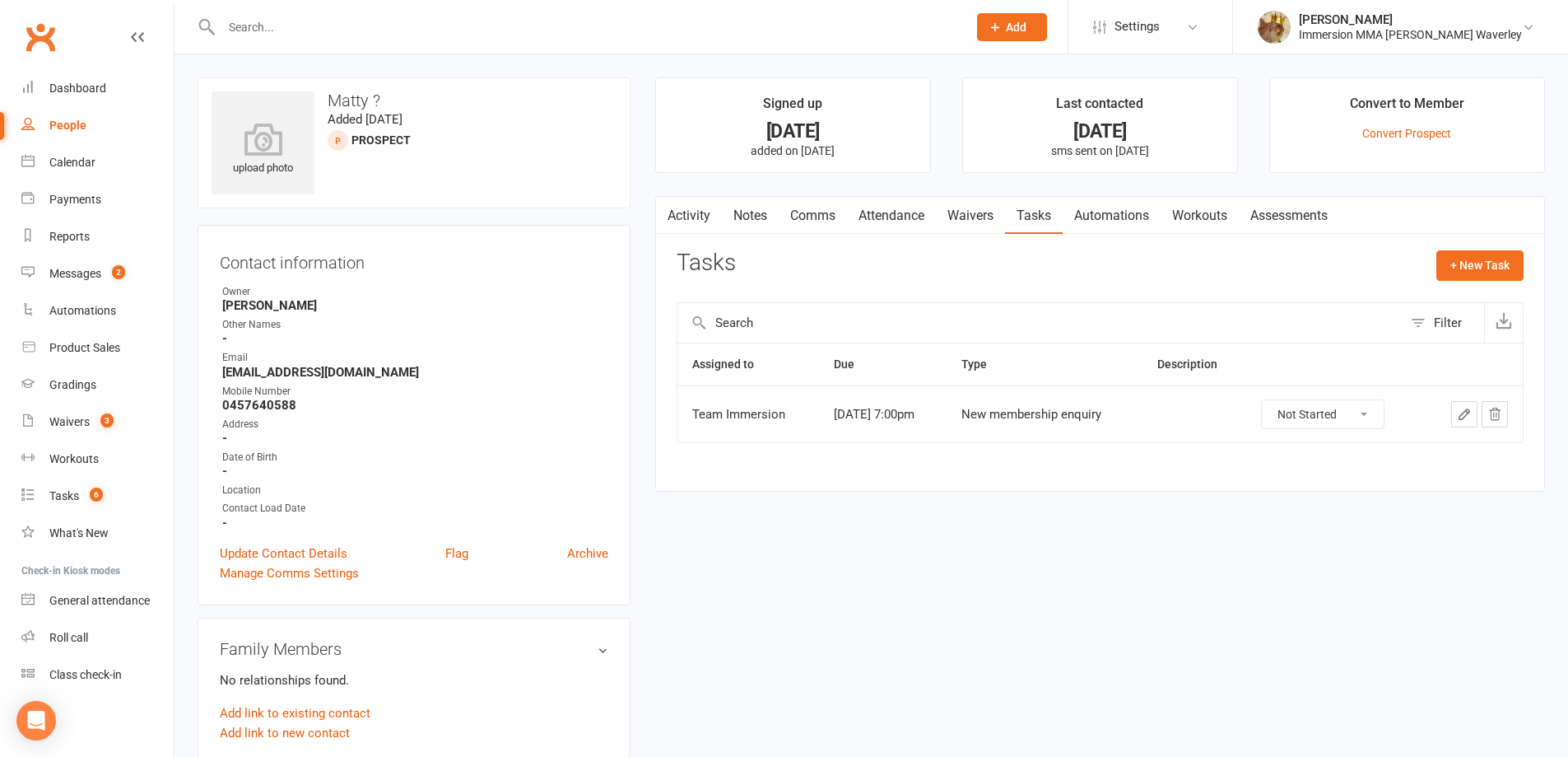
click at [753, 202] on link "Notes" at bounding box center [750, 215] width 57 height 38
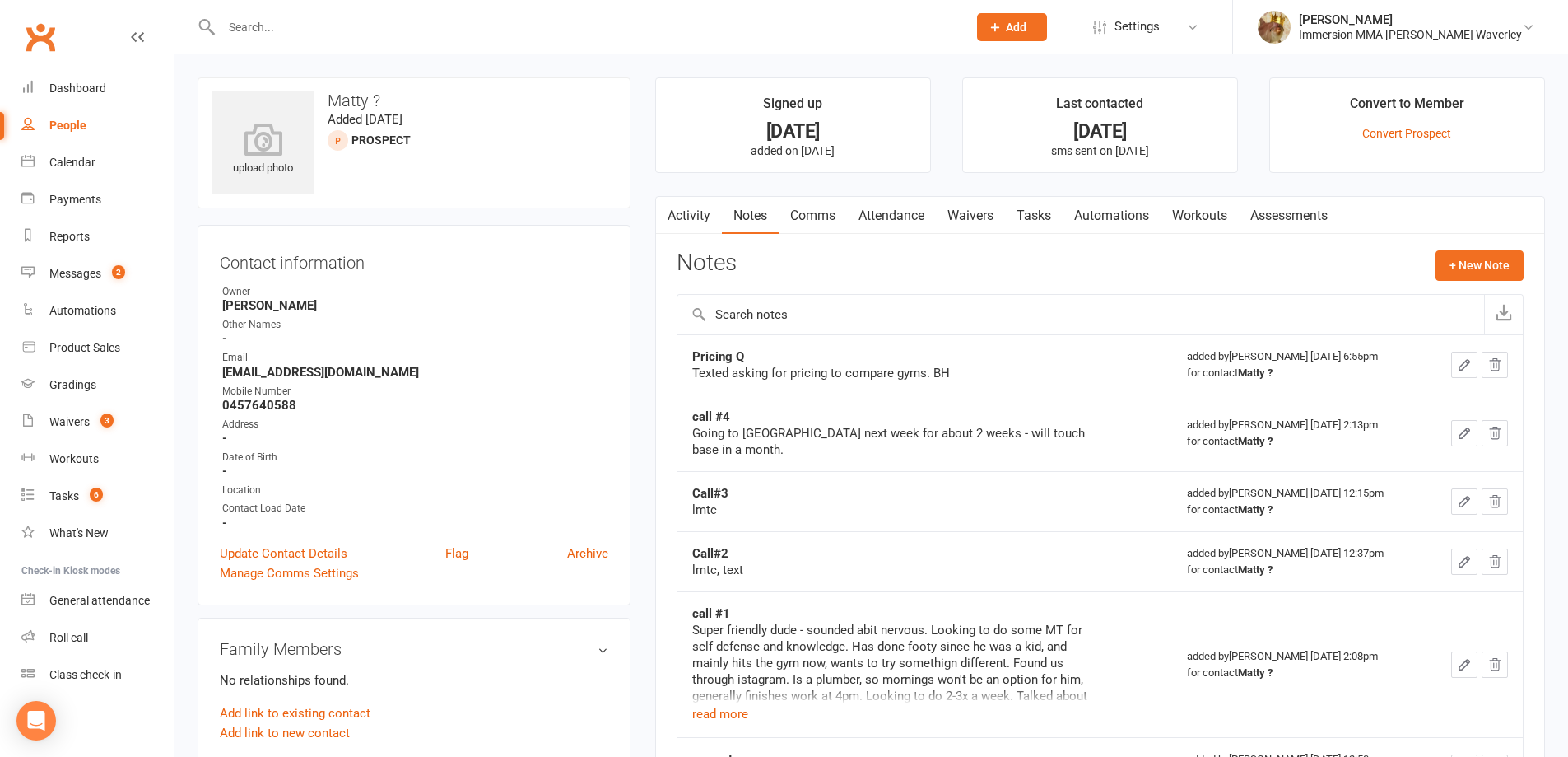
click at [677, 215] on link "Activity" at bounding box center [688, 215] width 65 height 38
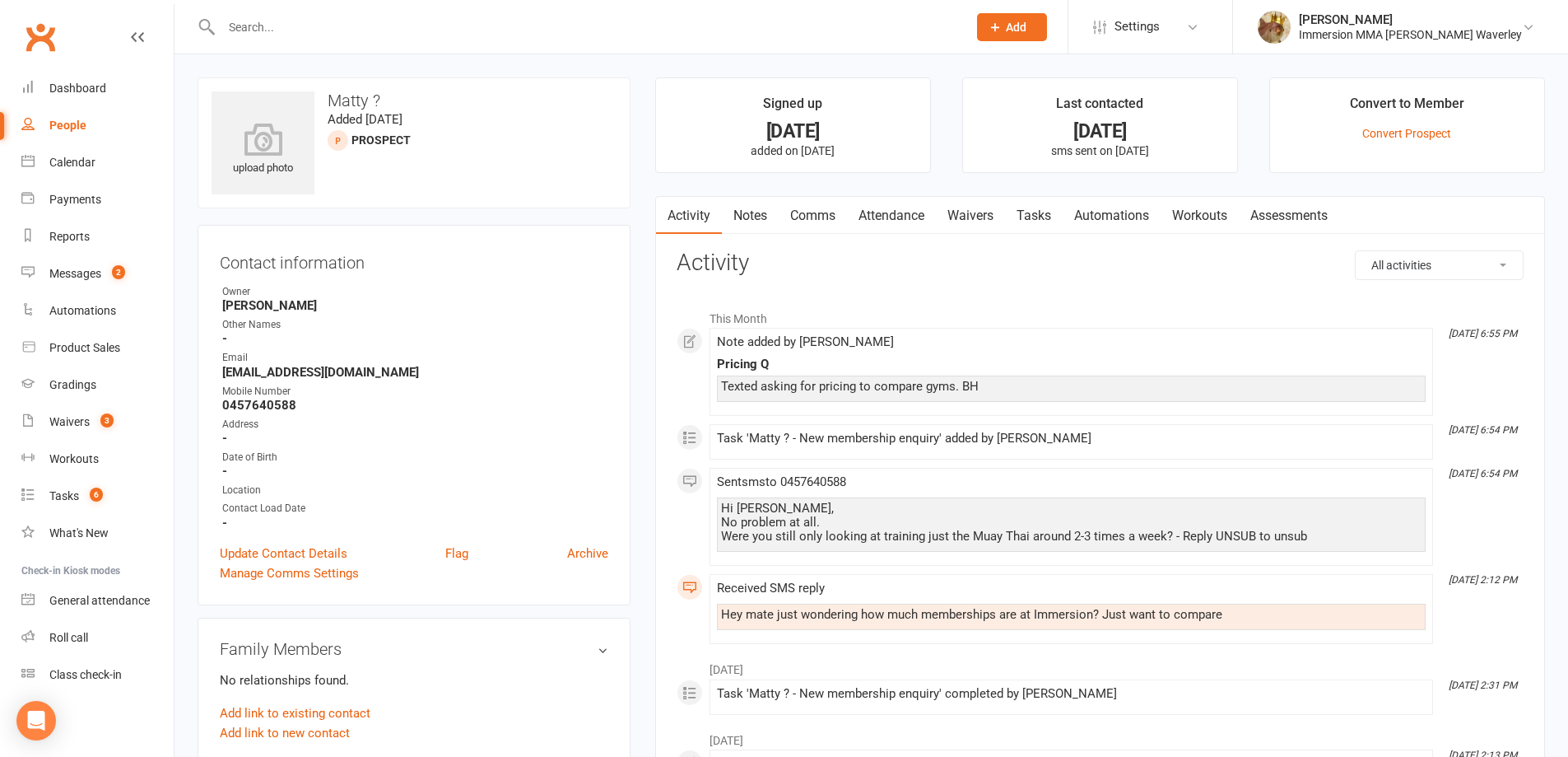
drag, startPoint x: 765, startPoint y: 207, endPoint x: 749, endPoint y: 247, distance: 43.1
click at [762, 212] on link "Notes" at bounding box center [750, 215] width 57 height 38
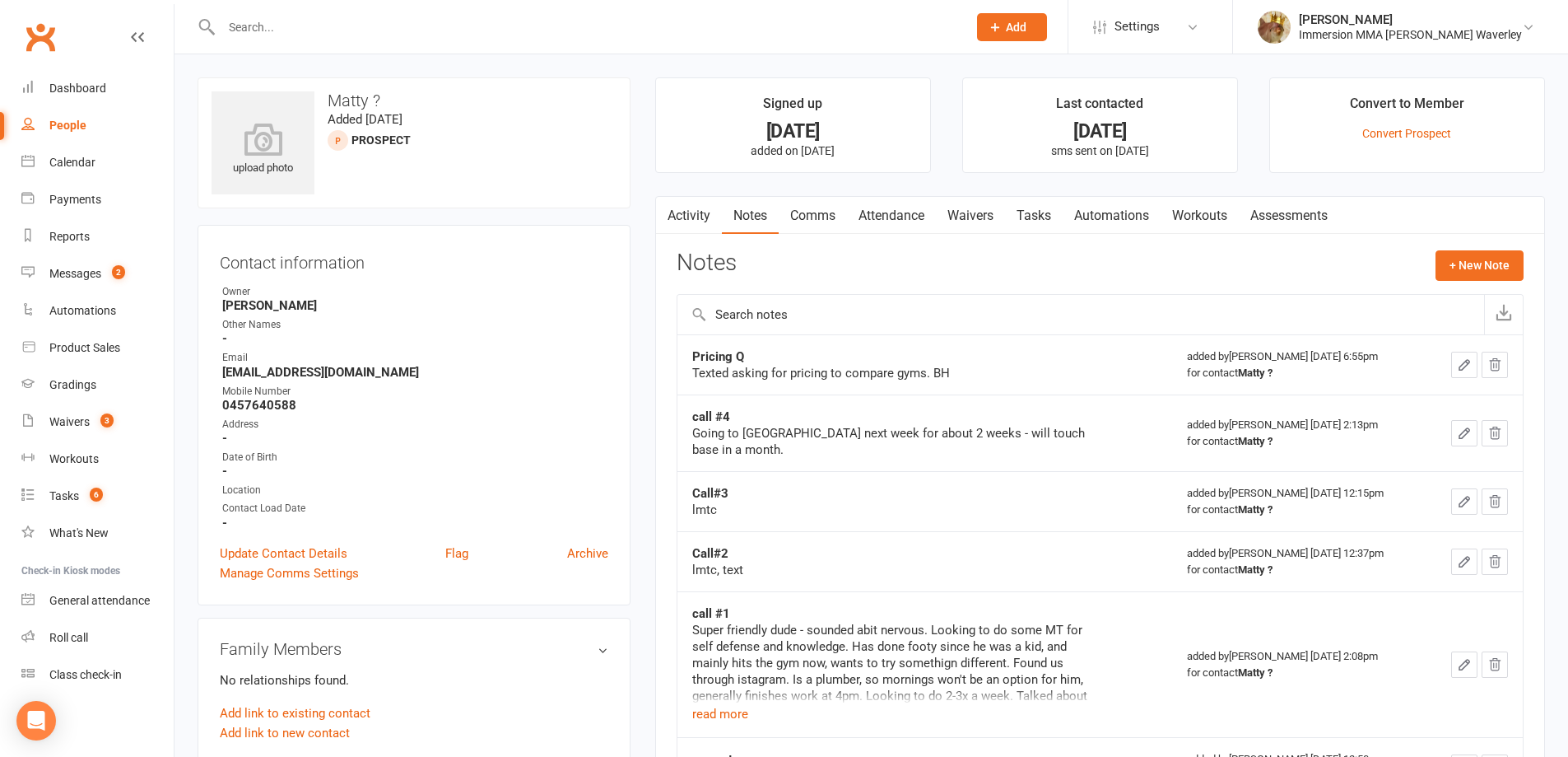
drag, startPoint x: 1034, startPoint y: 219, endPoint x: 1044, endPoint y: 237, distance: 20.6
click at [1034, 220] on link "Tasks" at bounding box center [1034, 215] width 58 height 38
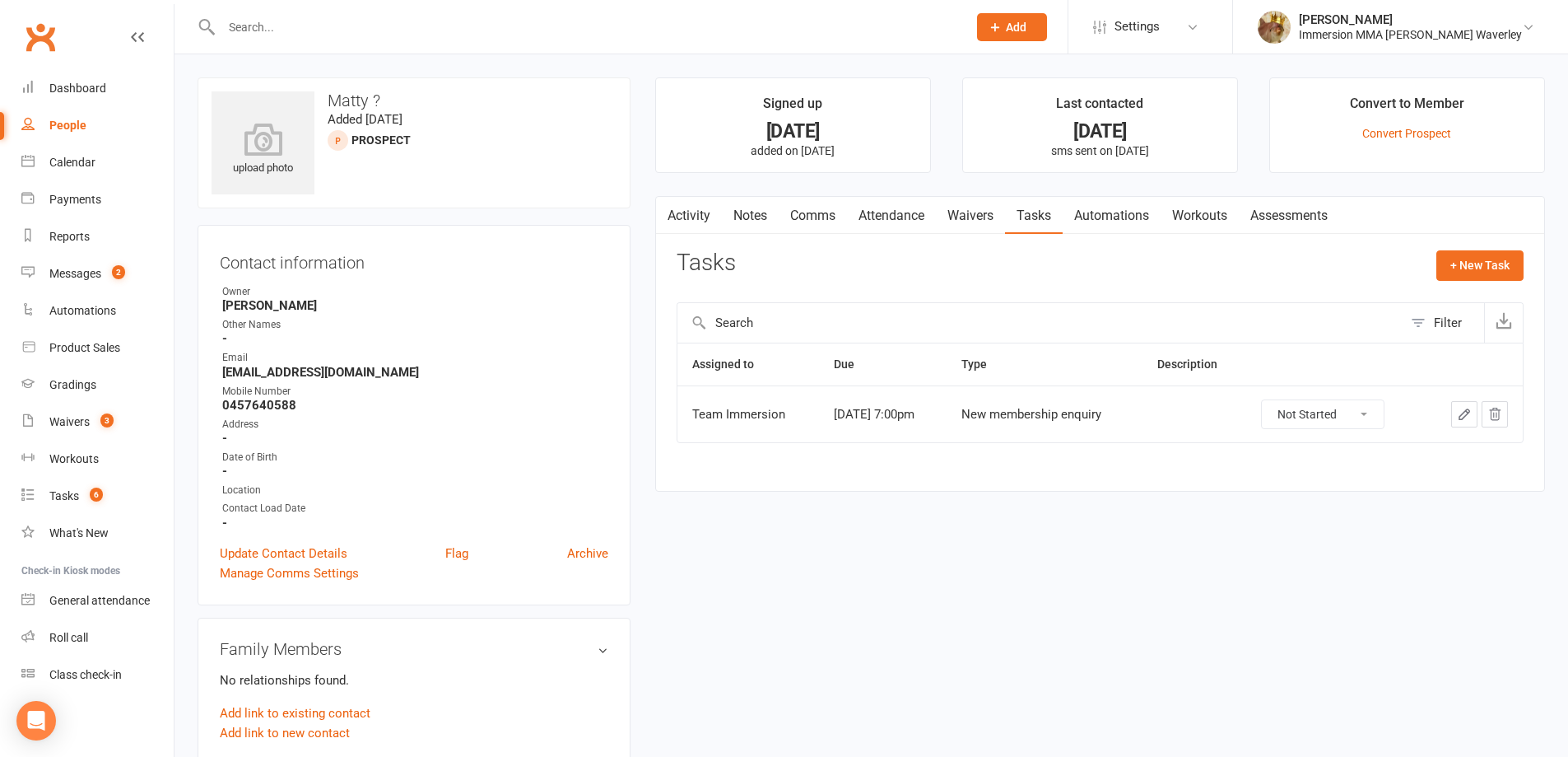
click at [1462, 408] on icon "button" at bounding box center [1464, 414] width 15 height 15
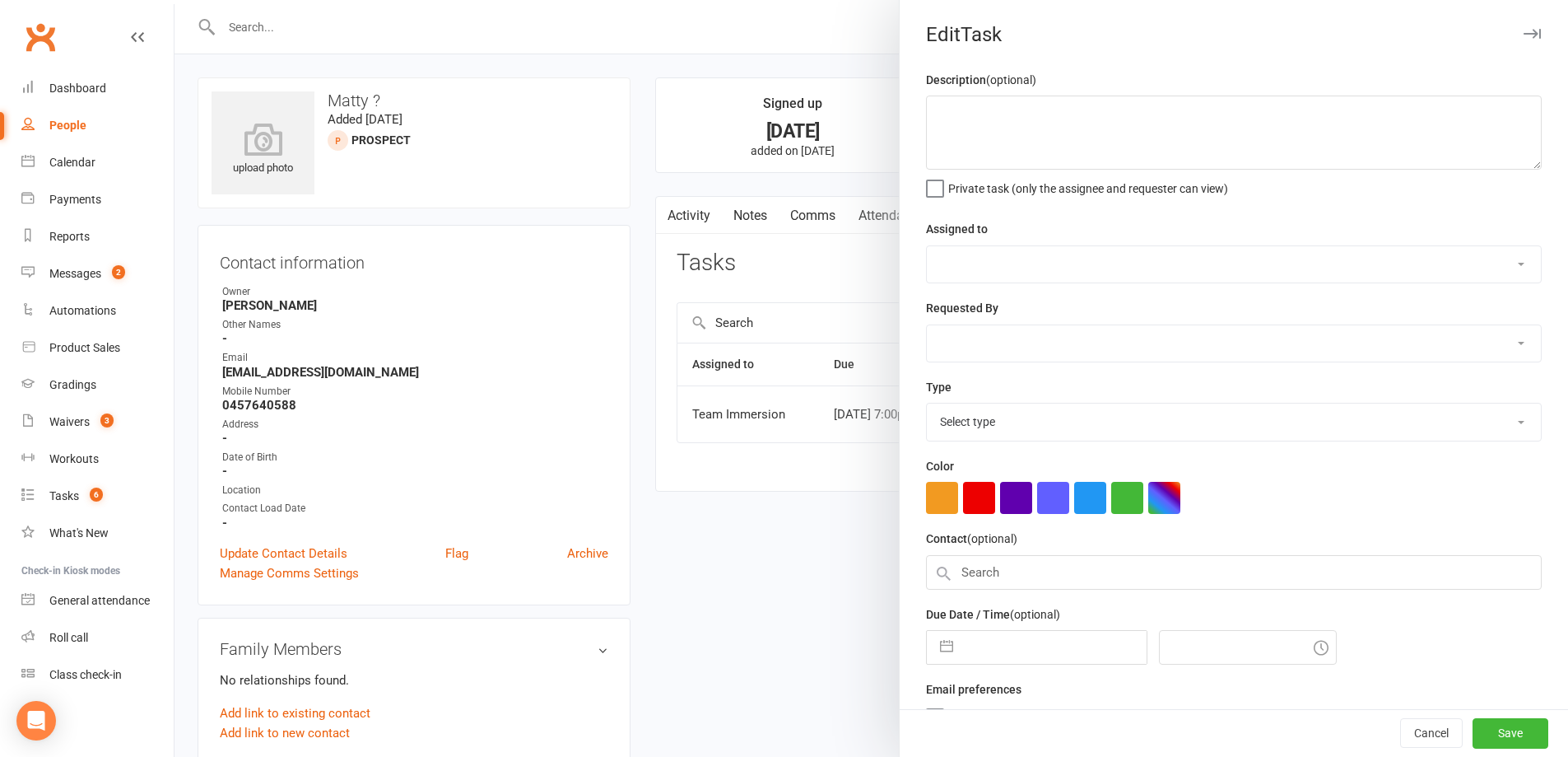
select select "48837"
select select "48840"
type input "11 Sep 2025"
type input "7:00pm"
select select "27312"
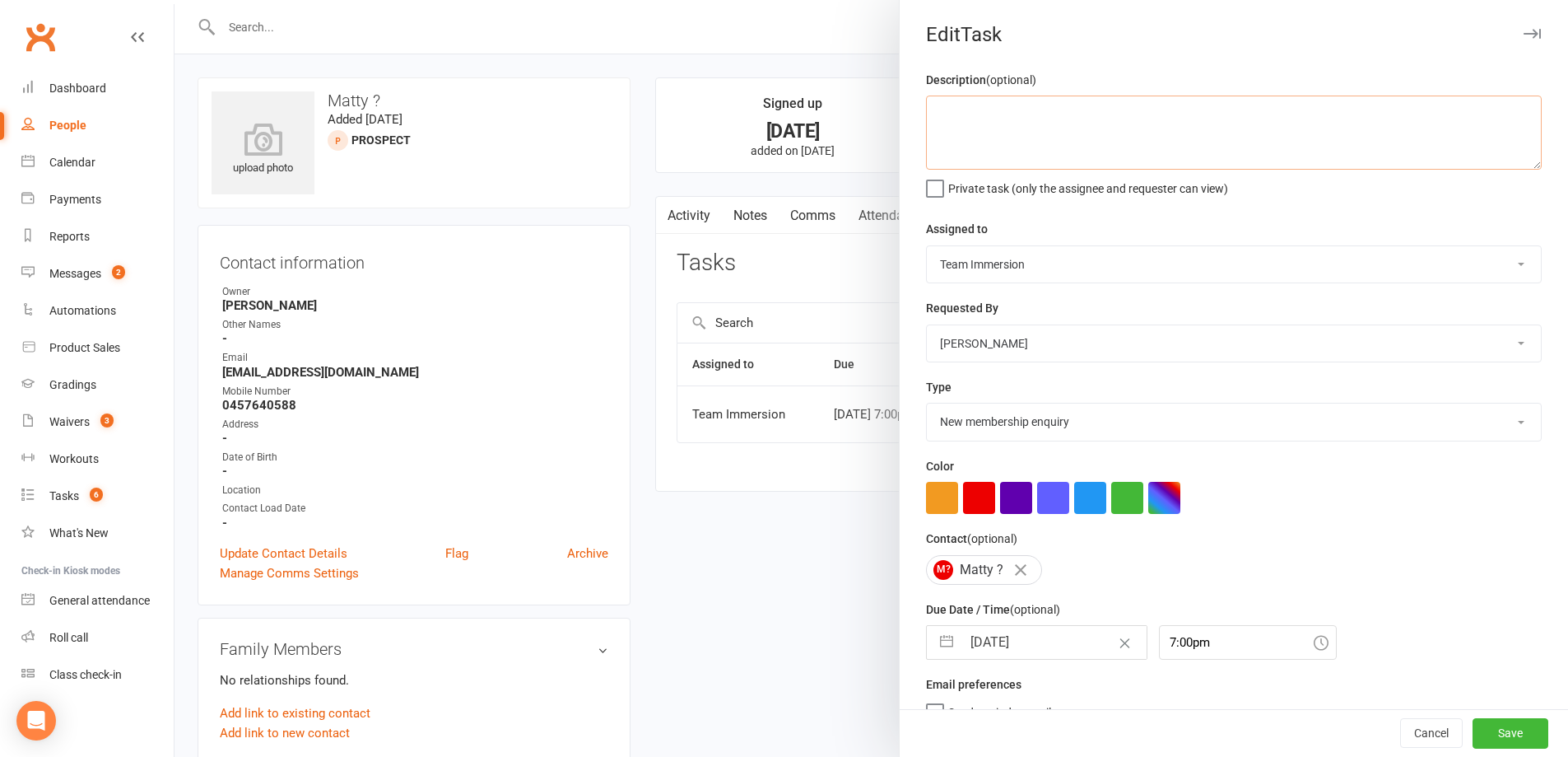
click at [1115, 168] on textarea at bounding box center [1234, 133] width 616 height 74
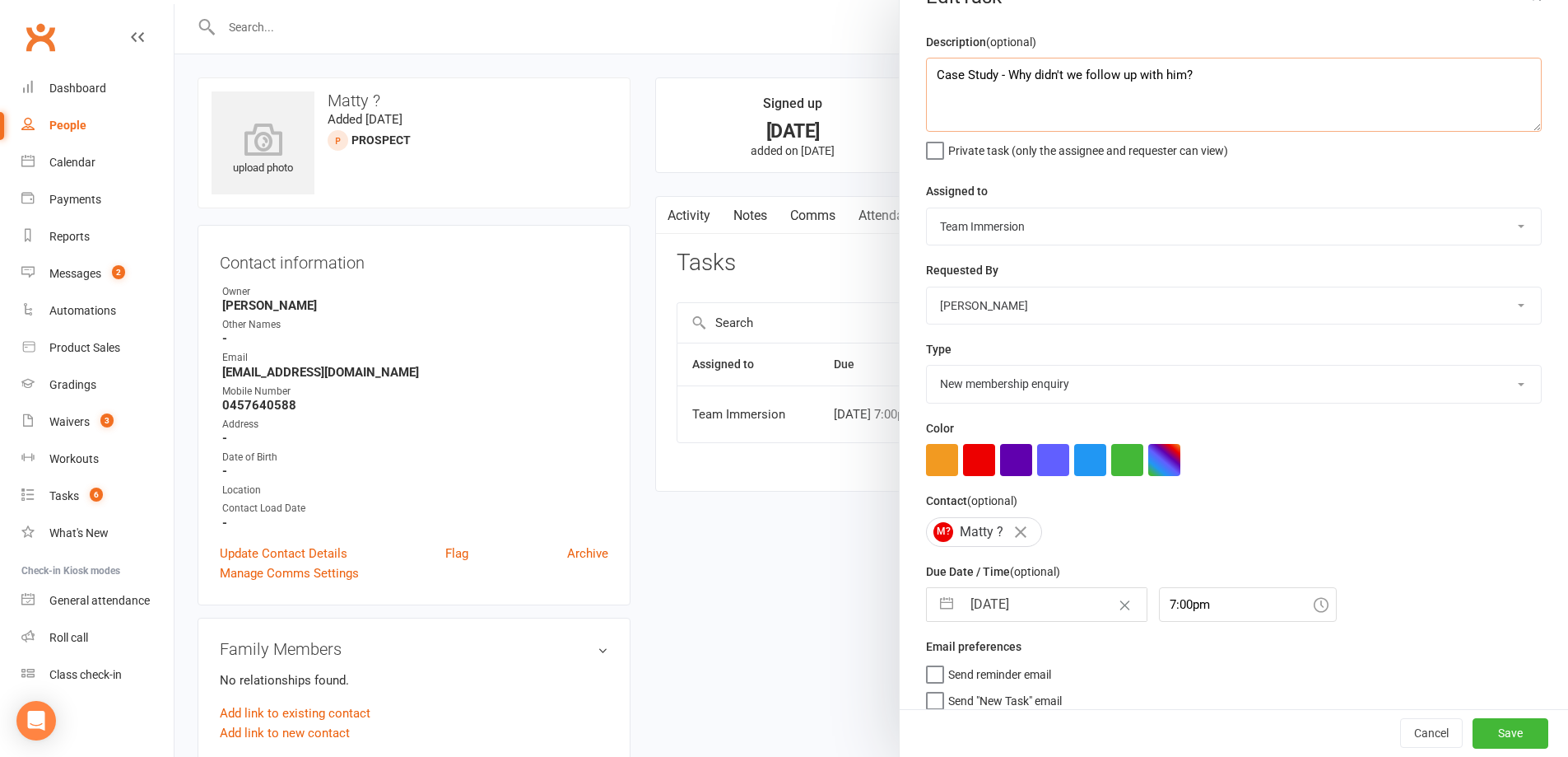
scroll to position [58, 0]
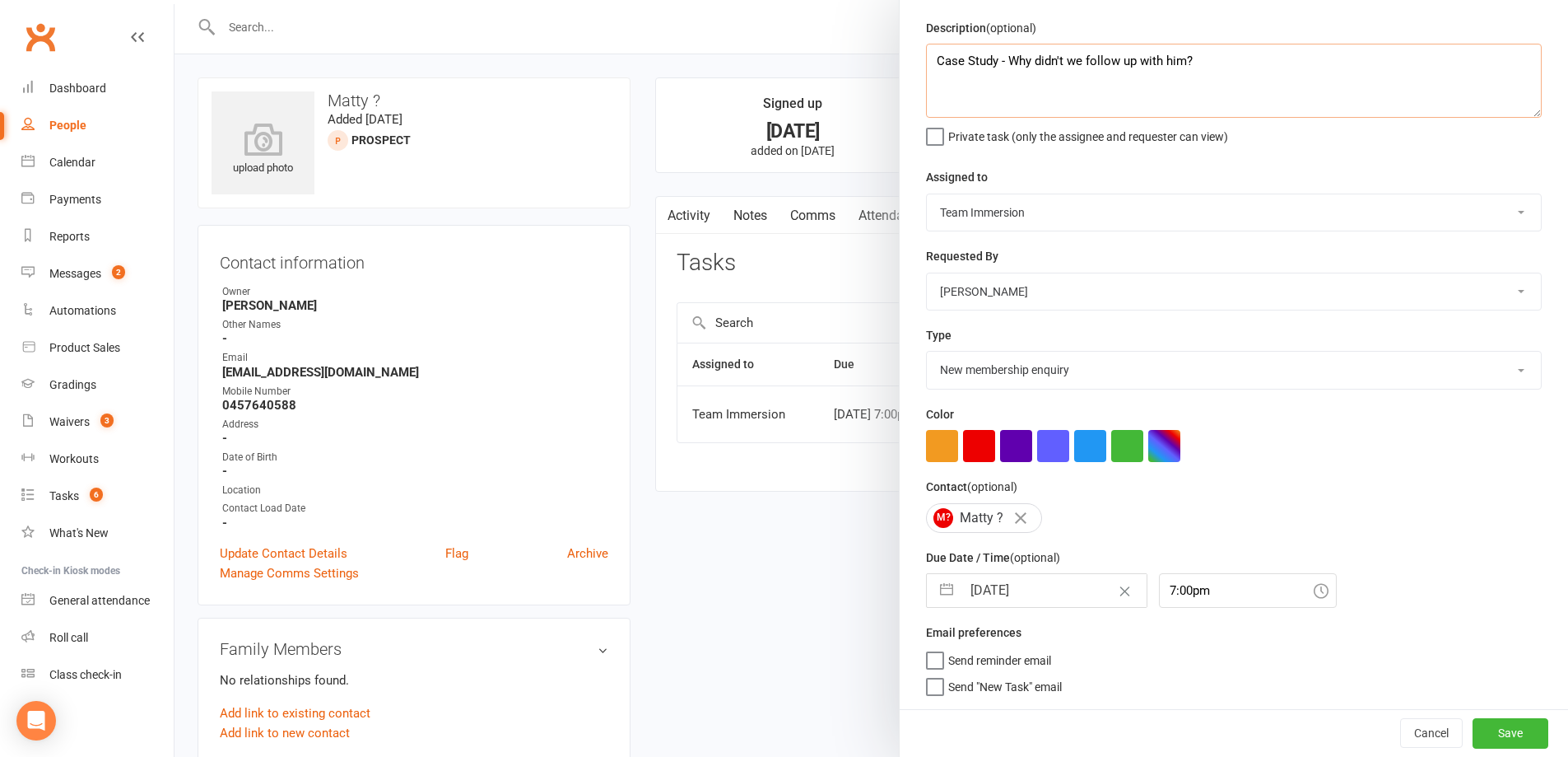
type textarea "Case Study - Why didn't we follow up with him?"
click at [1475, 735] on button "Save" at bounding box center [1510, 732] width 76 height 29
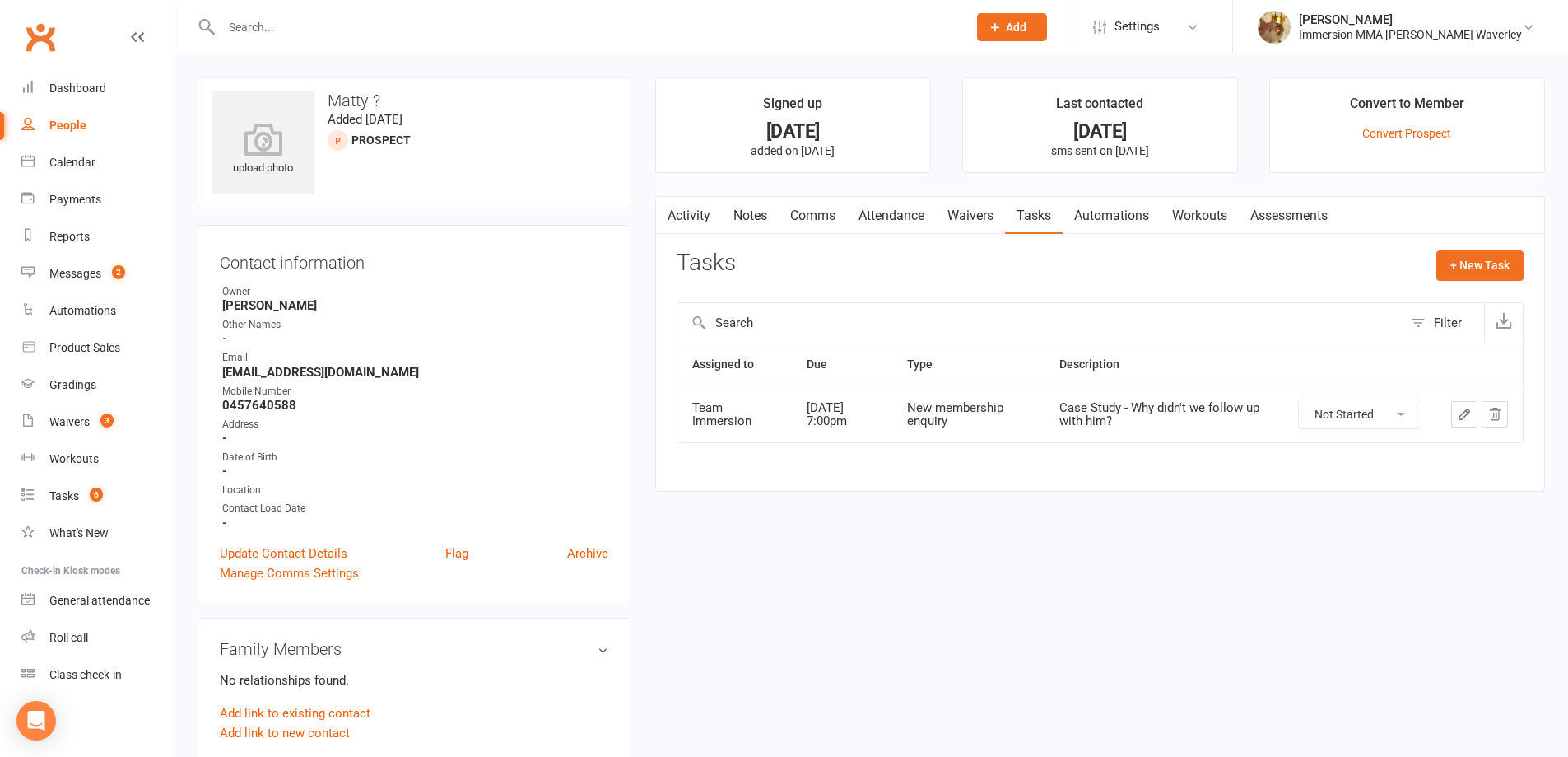
click at [765, 206] on link "Notes" at bounding box center [750, 215] width 57 height 38
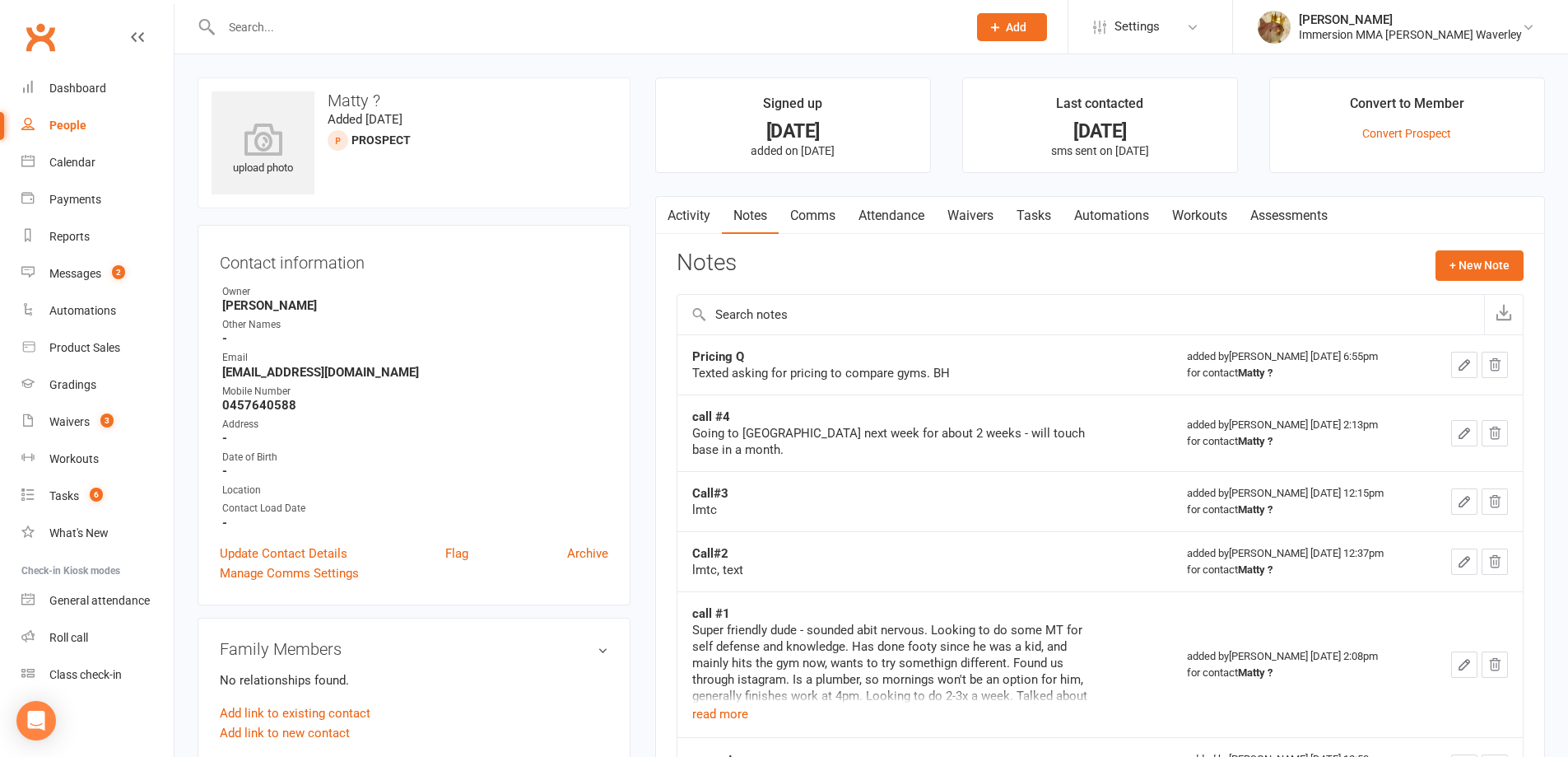
click at [1461, 373] on button "button" at bounding box center [1464, 365] width 27 height 27
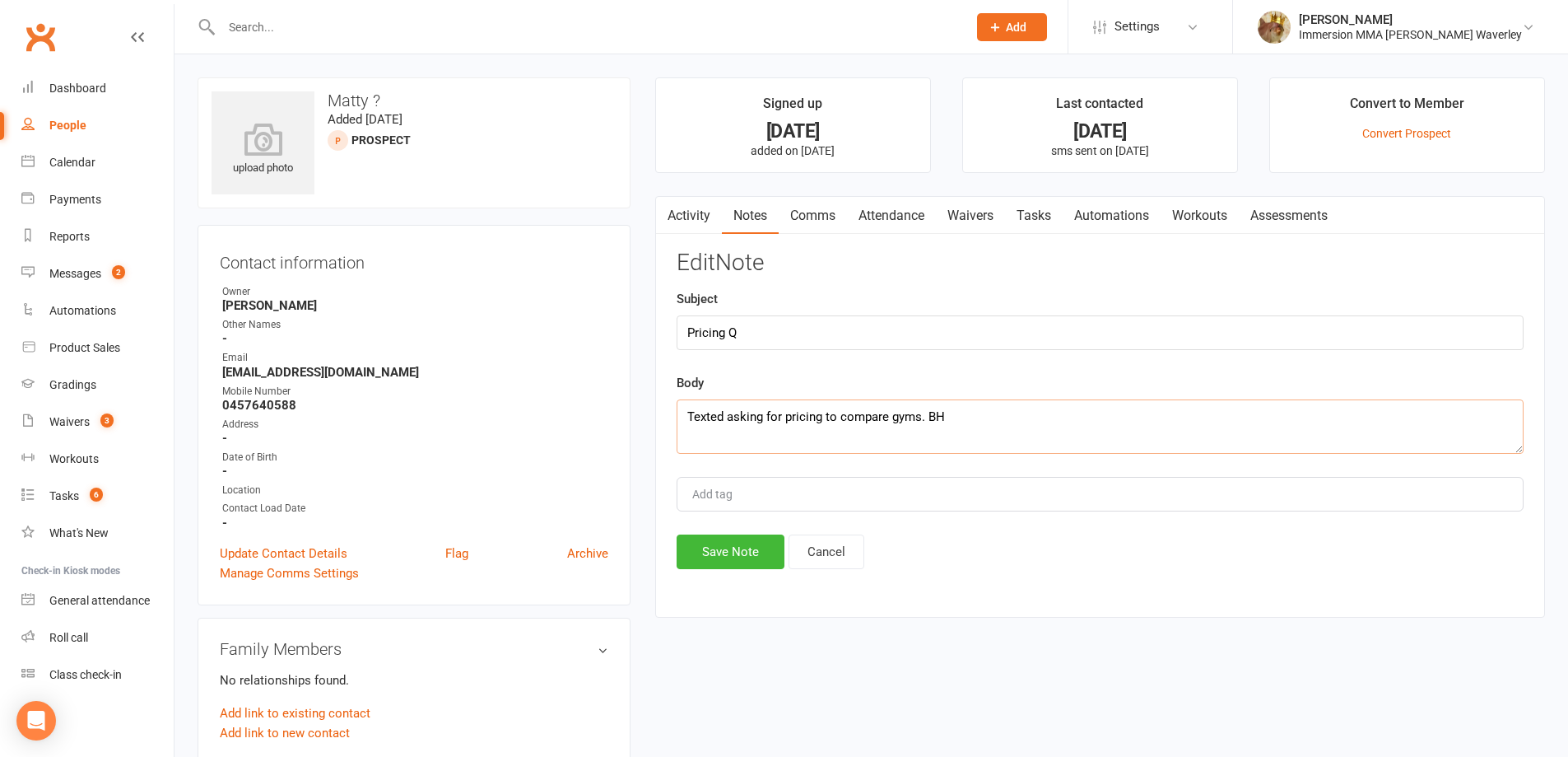
click at [920, 415] on textarea "Texted asking for pricing to compare gyms. BH" at bounding box center [1100, 426] width 847 height 54
type textarea "Texted asking for pricing to compare gyms, lmtc, text. BH"
click at [737, 558] on button "Save Note" at bounding box center [731, 552] width 108 height 35
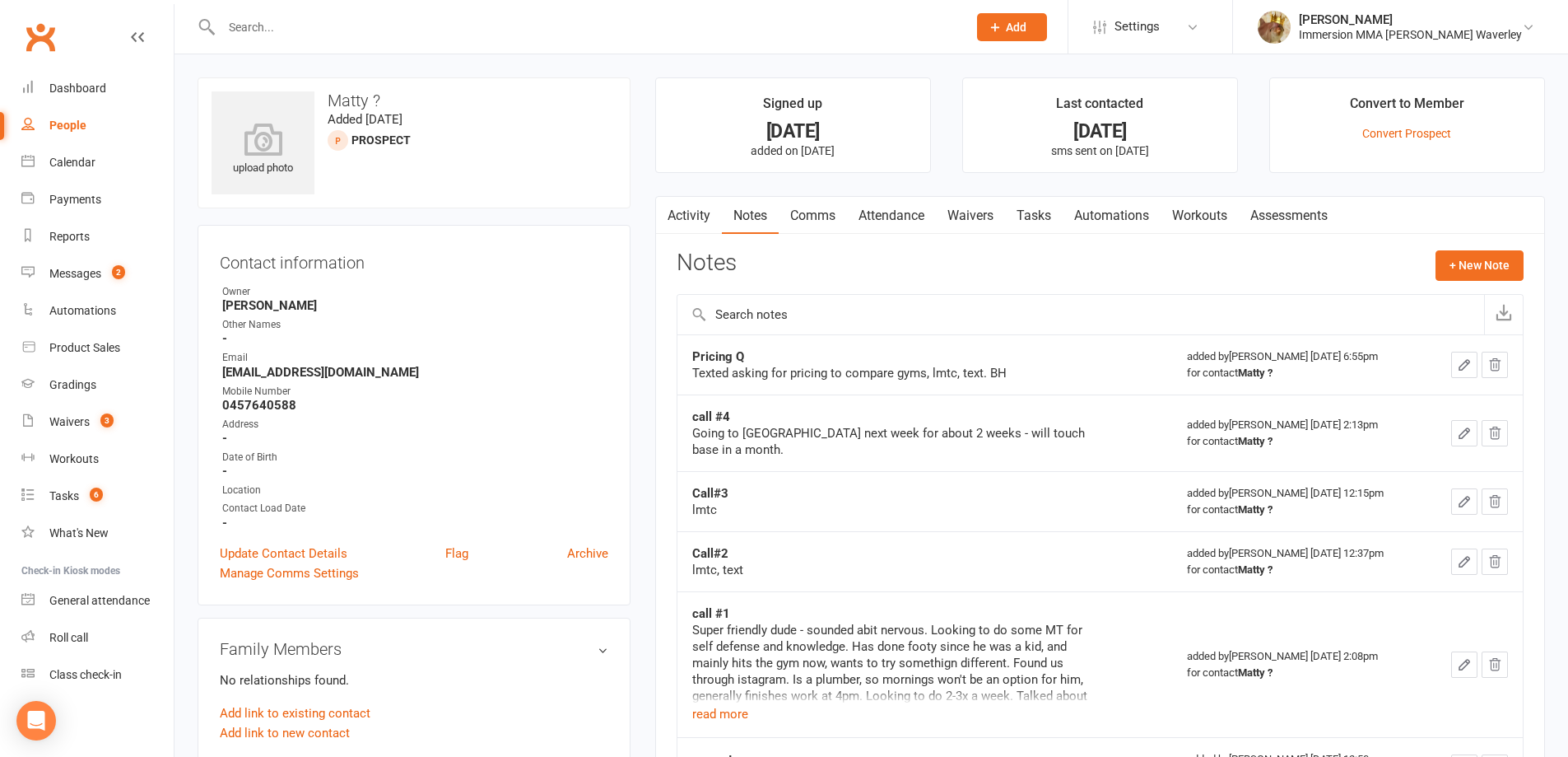
click at [1050, 218] on link "Tasks" at bounding box center [1034, 215] width 58 height 38
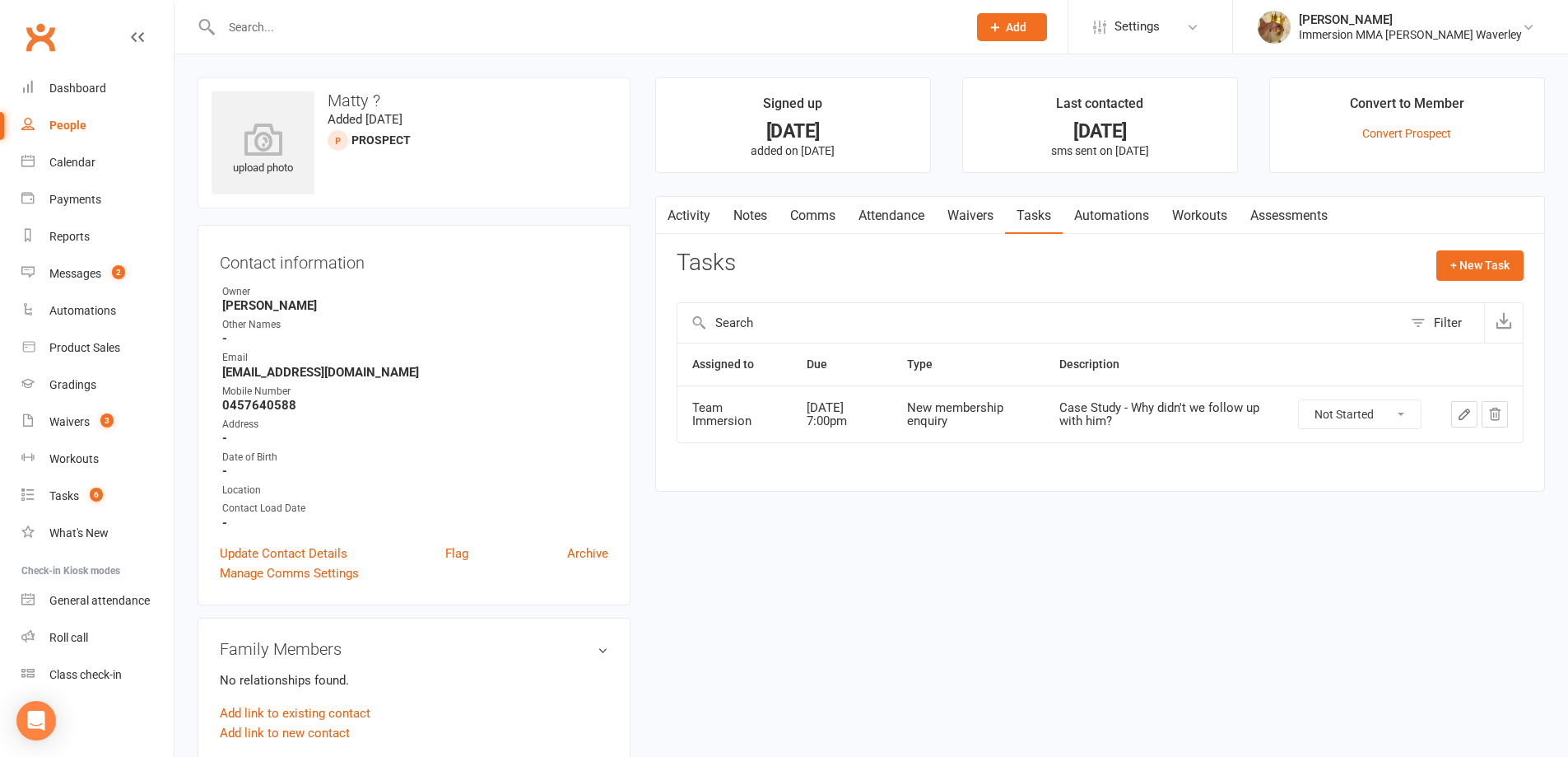
click at [687, 210] on link "Activity" at bounding box center [688, 215] width 65 height 38
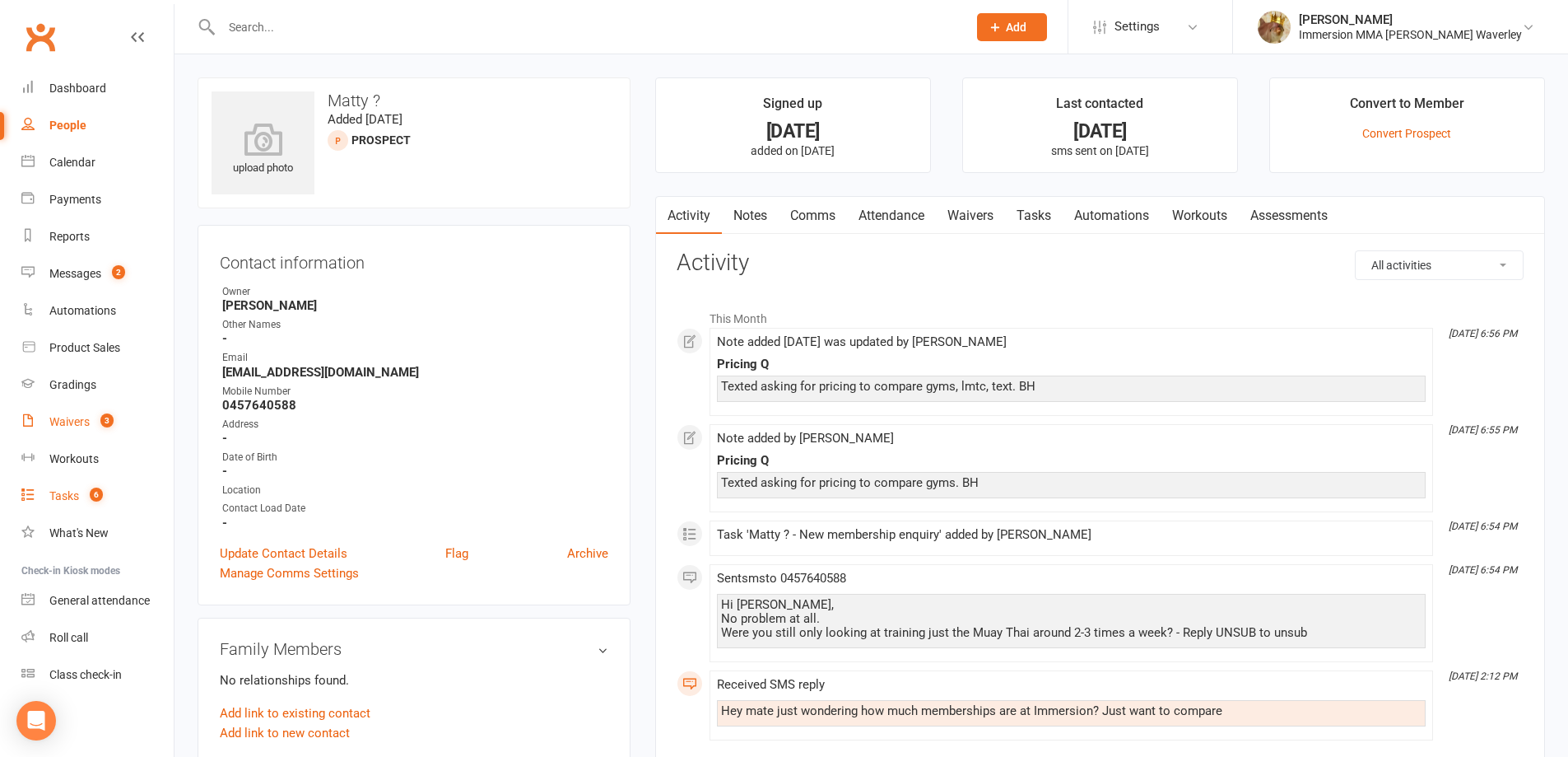
drag, startPoint x: 72, startPoint y: 502, endPoint x: 134, endPoint y: 413, distance: 108.5
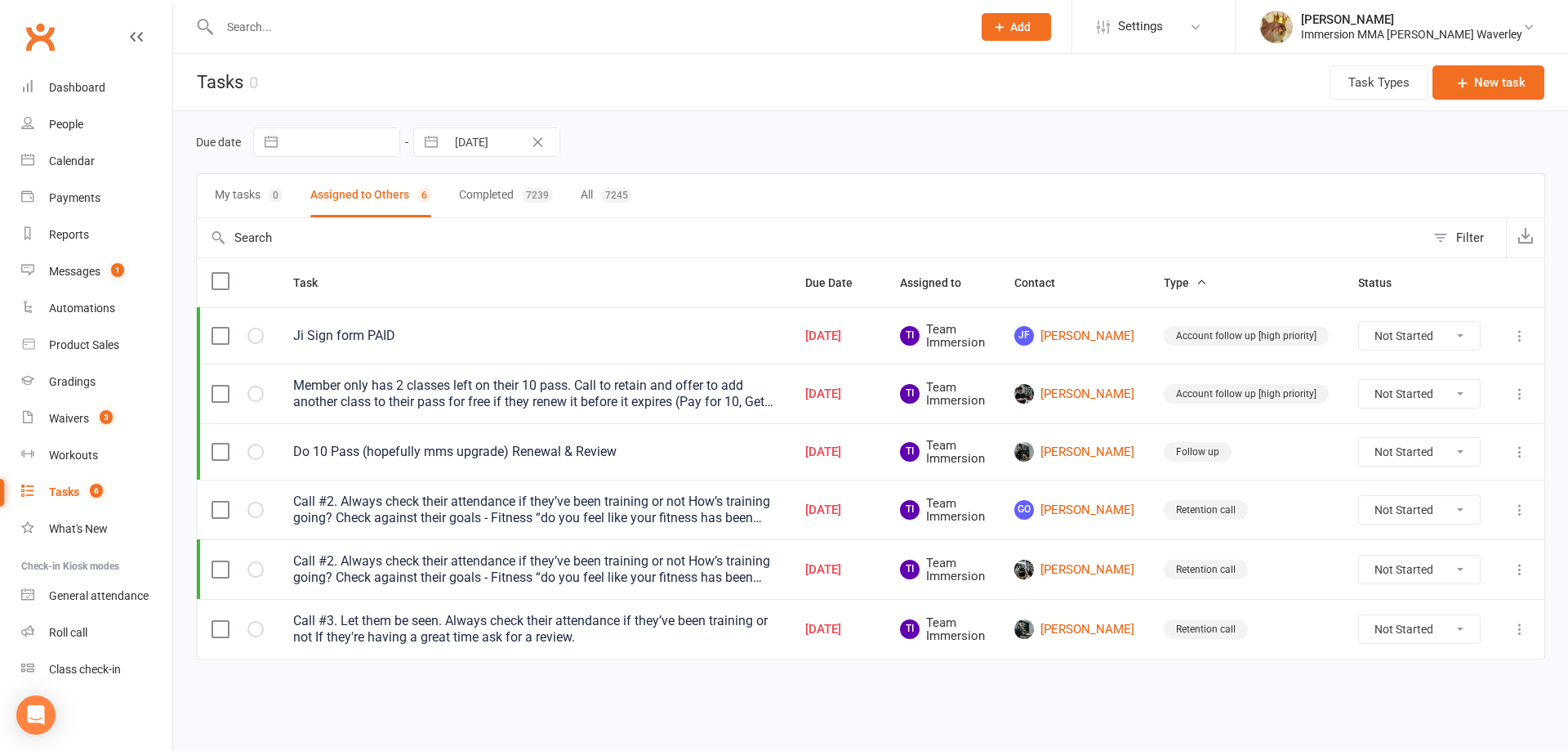
click at [211, 450] on td at bounding box center [237, 451] width 82 height 56
click at [219, 446] on label at bounding box center [219, 451] width 17 height 17
click at [219, 444] on input "checkbox" at bounding box center [219, 444] width 17 height 0
click at [223, 331] on label at bounding box center [219, 336] width 17 height 17
click at [223, 328] on input "checkbox" at bounding box center [219, 328] width 17 height 0
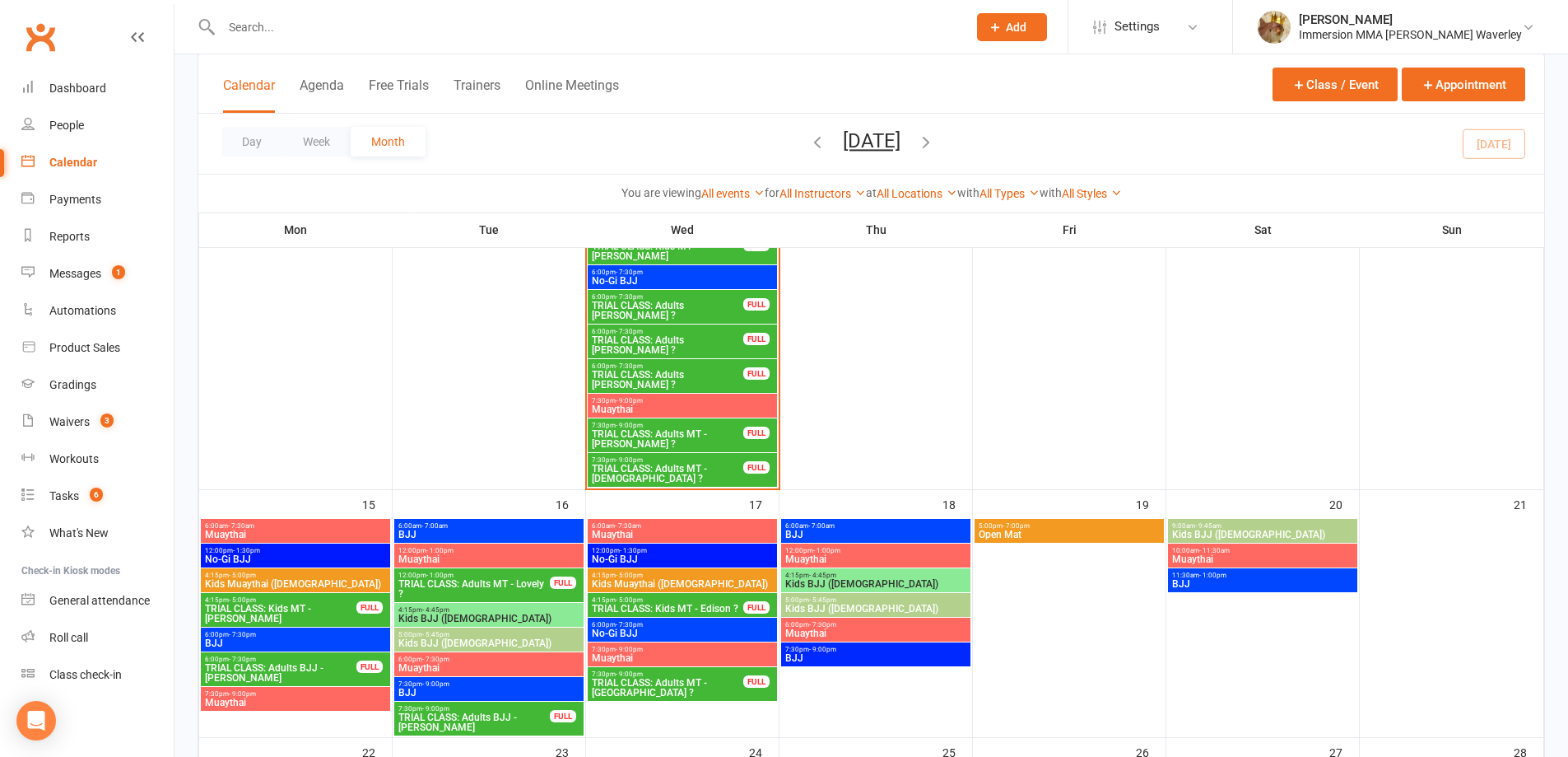
scroll to position [439, 0]
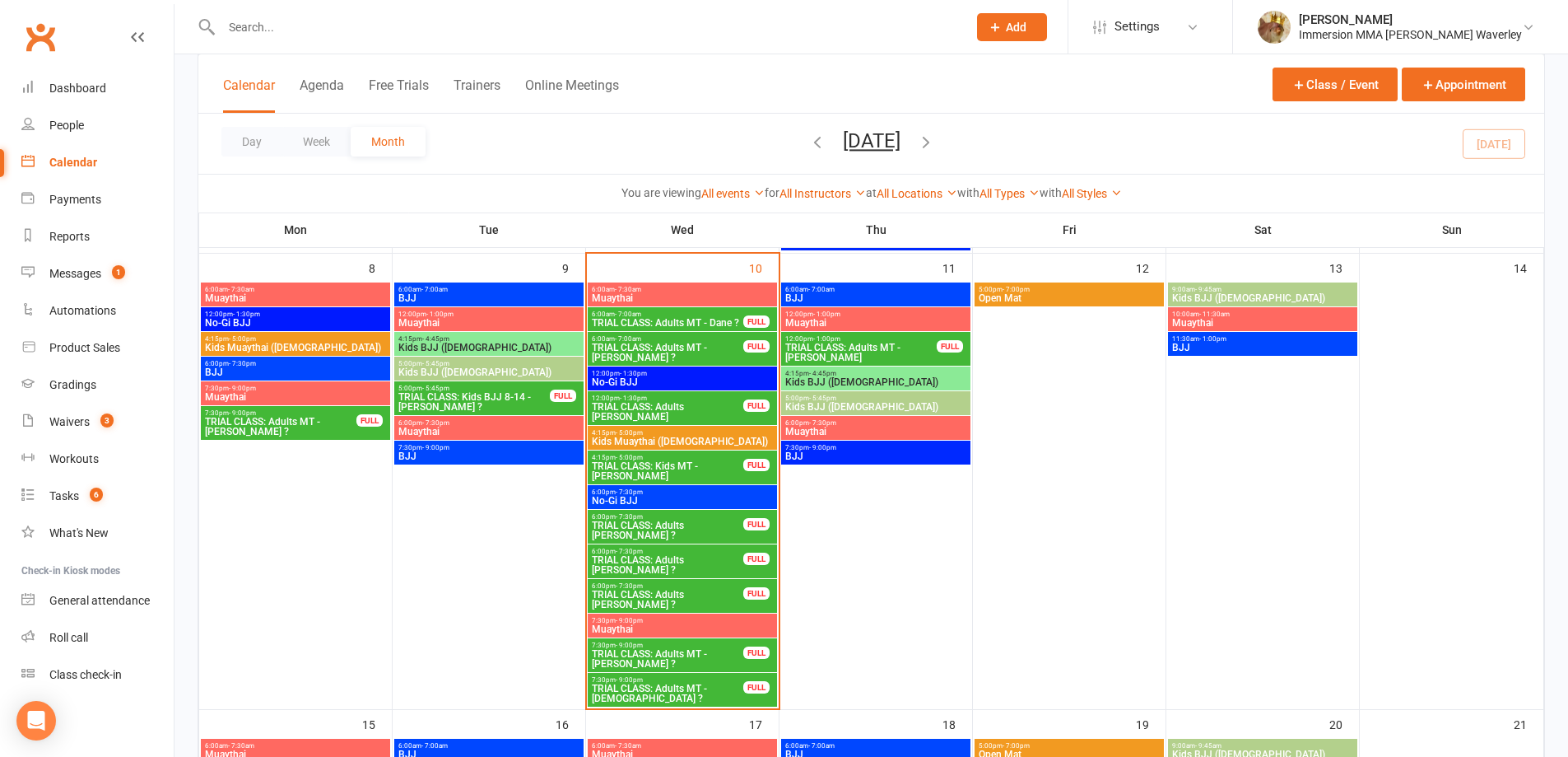
click at [699, 534] on span "TRIAL CLASS: Adults [PERSON_NAME] ?" at bounding box center [667, 530] width 153 height 19
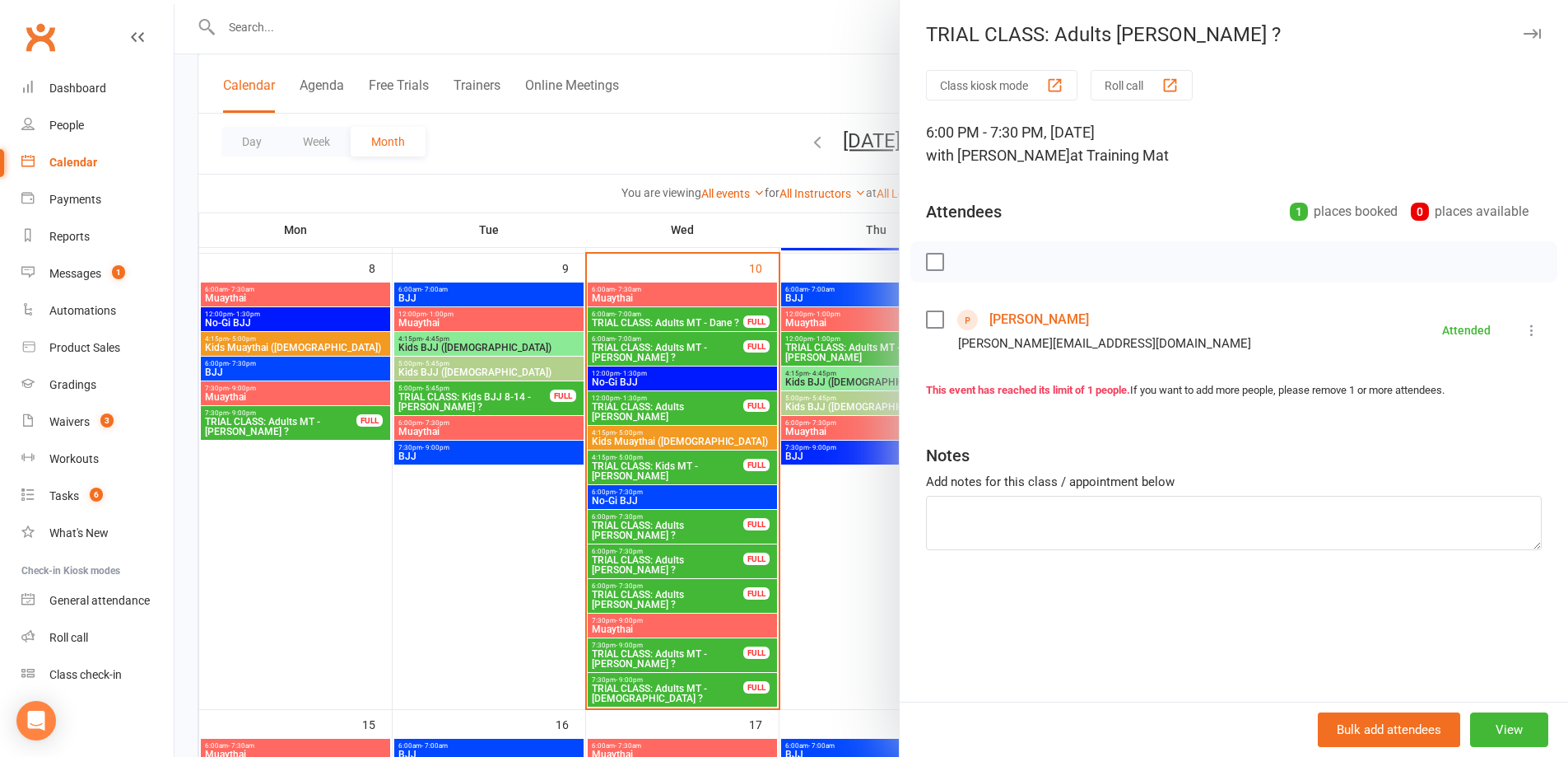
click at [681, 567] on div at bounding box center [871, 378] width 1394 height 757
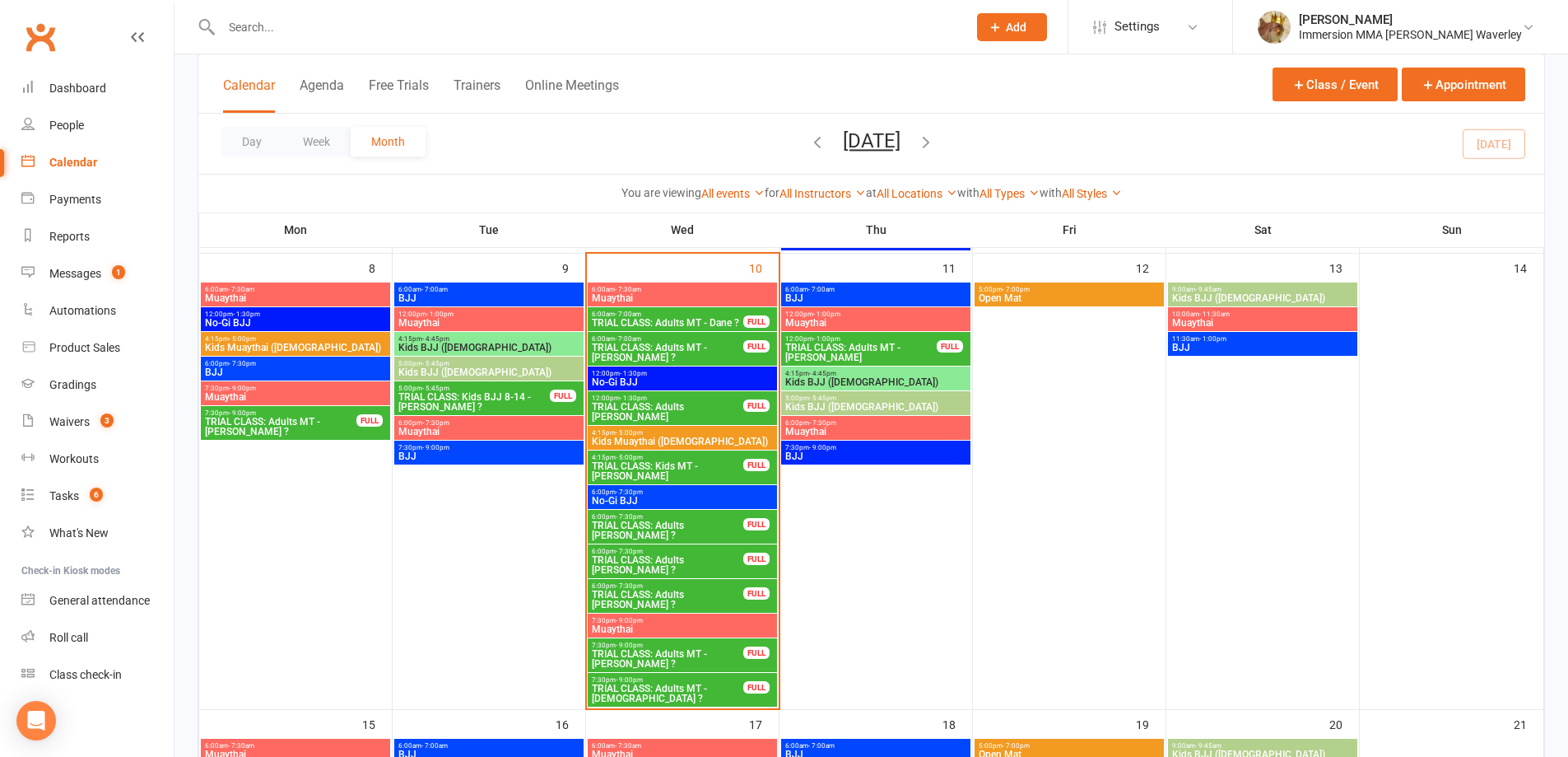
click at [661, 571] on span "TRIAL CLASS: Adults [PERSON_NAME] ?" at bounding box center [667, 565] width 153 height 19
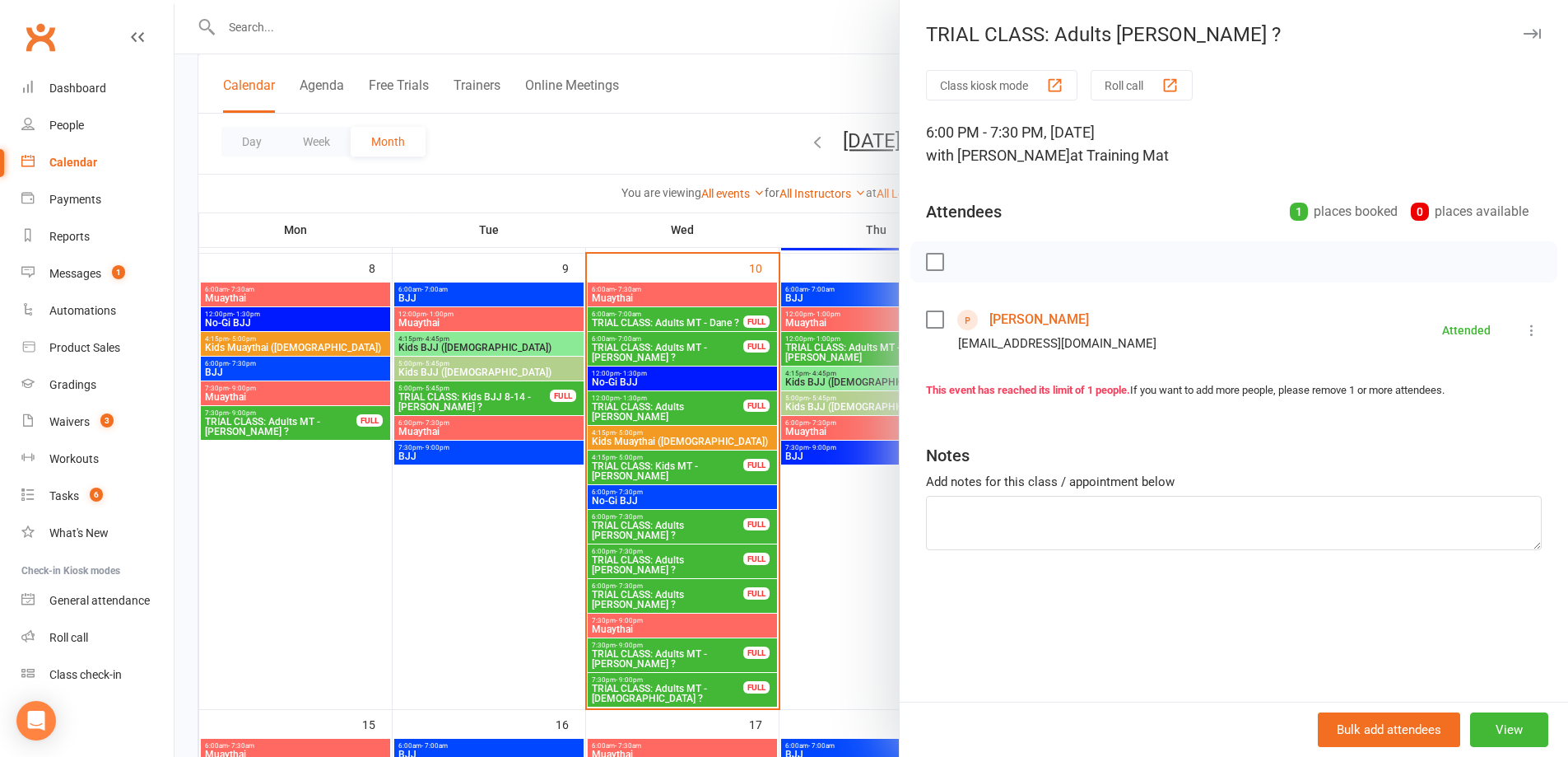
click at [652, 576] on div at bounding box center [871, 378] width 1394 height 757
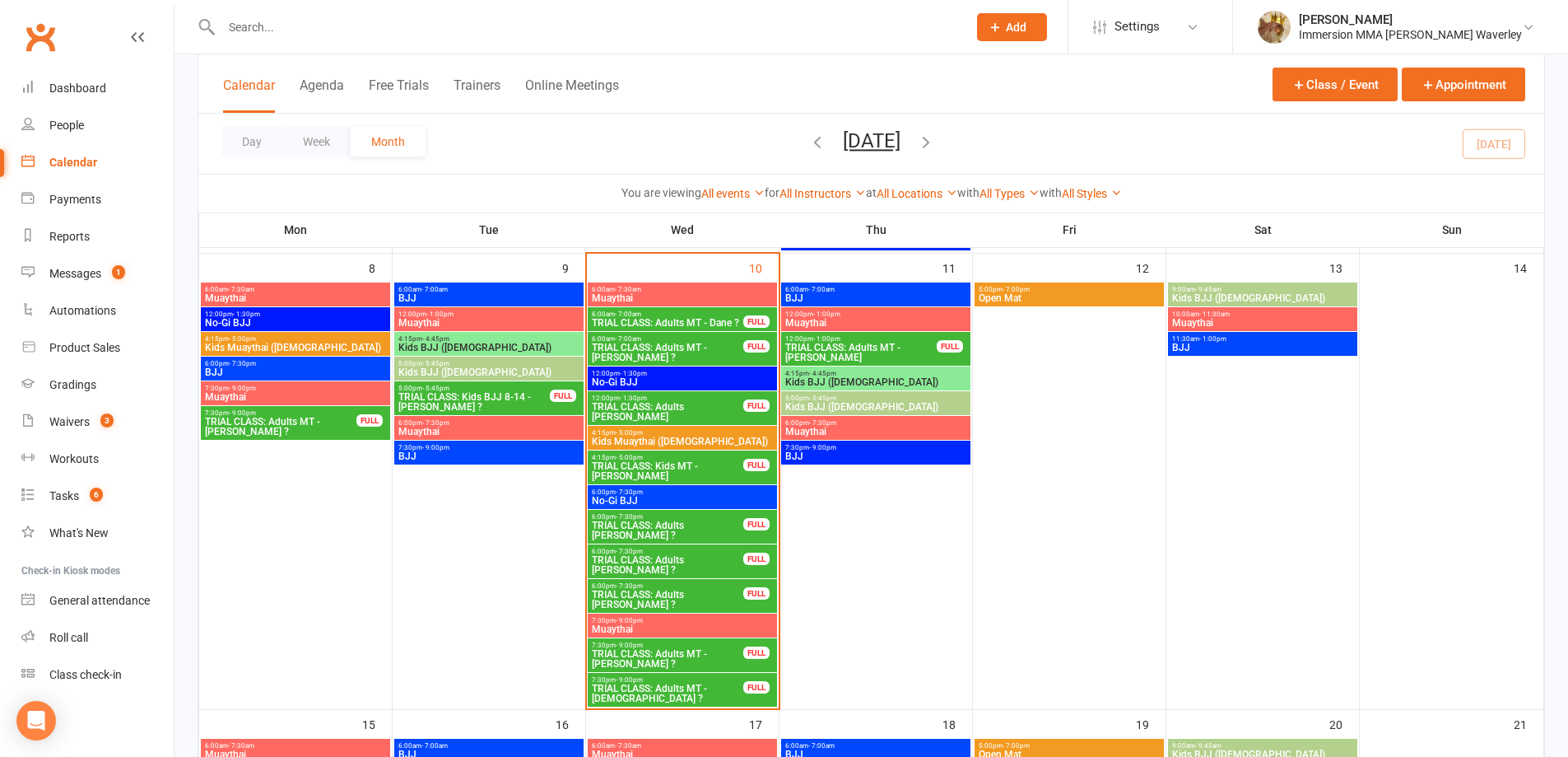
click at [665, 596] on span "TRIAL CLASS: Adults [PERSON_NAME] ?" at bounding box center [667, 599] width 153 height 19
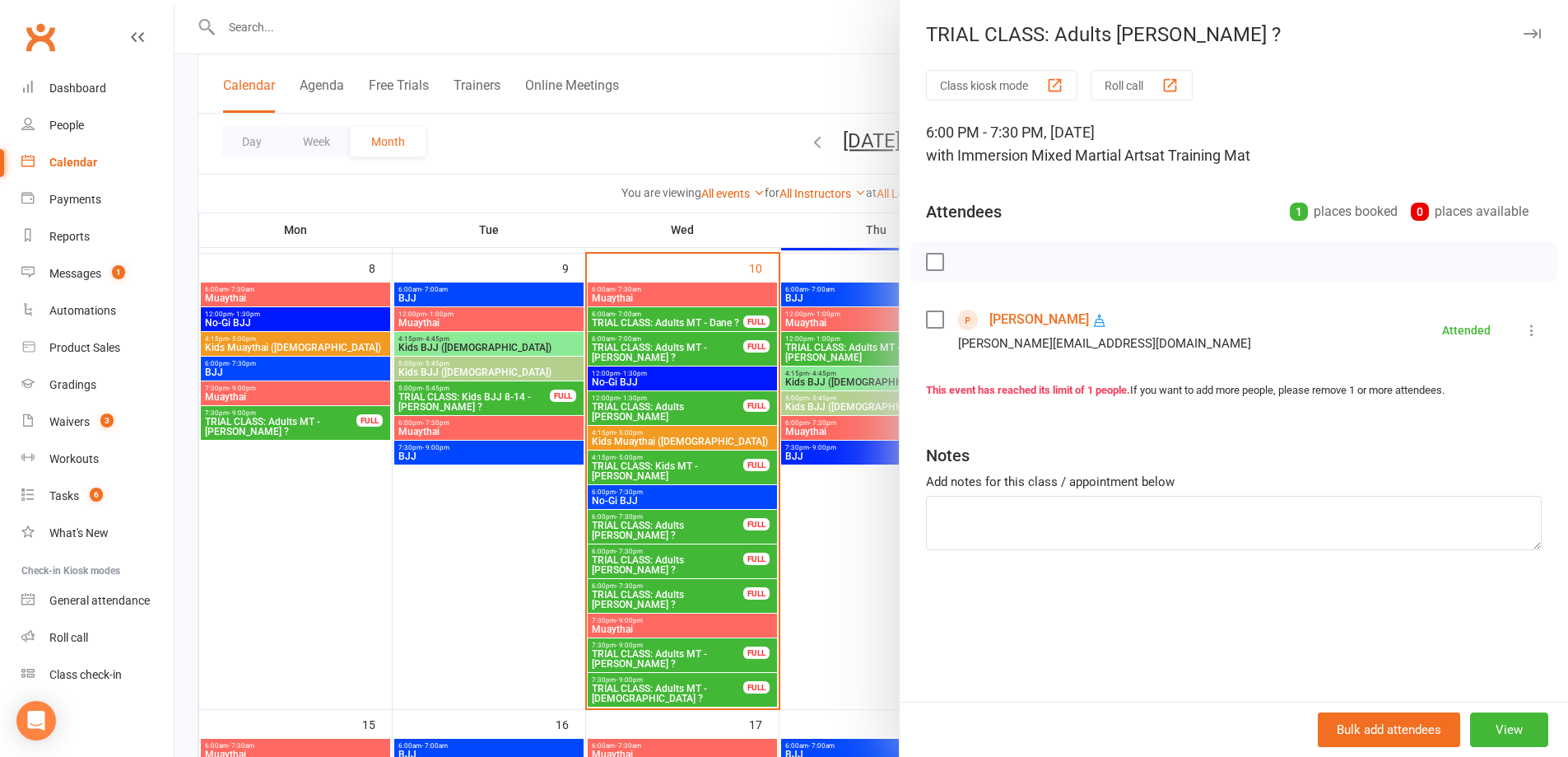
click at [745, 568] on div at bounding box center [871, 378] width 1394 height 757
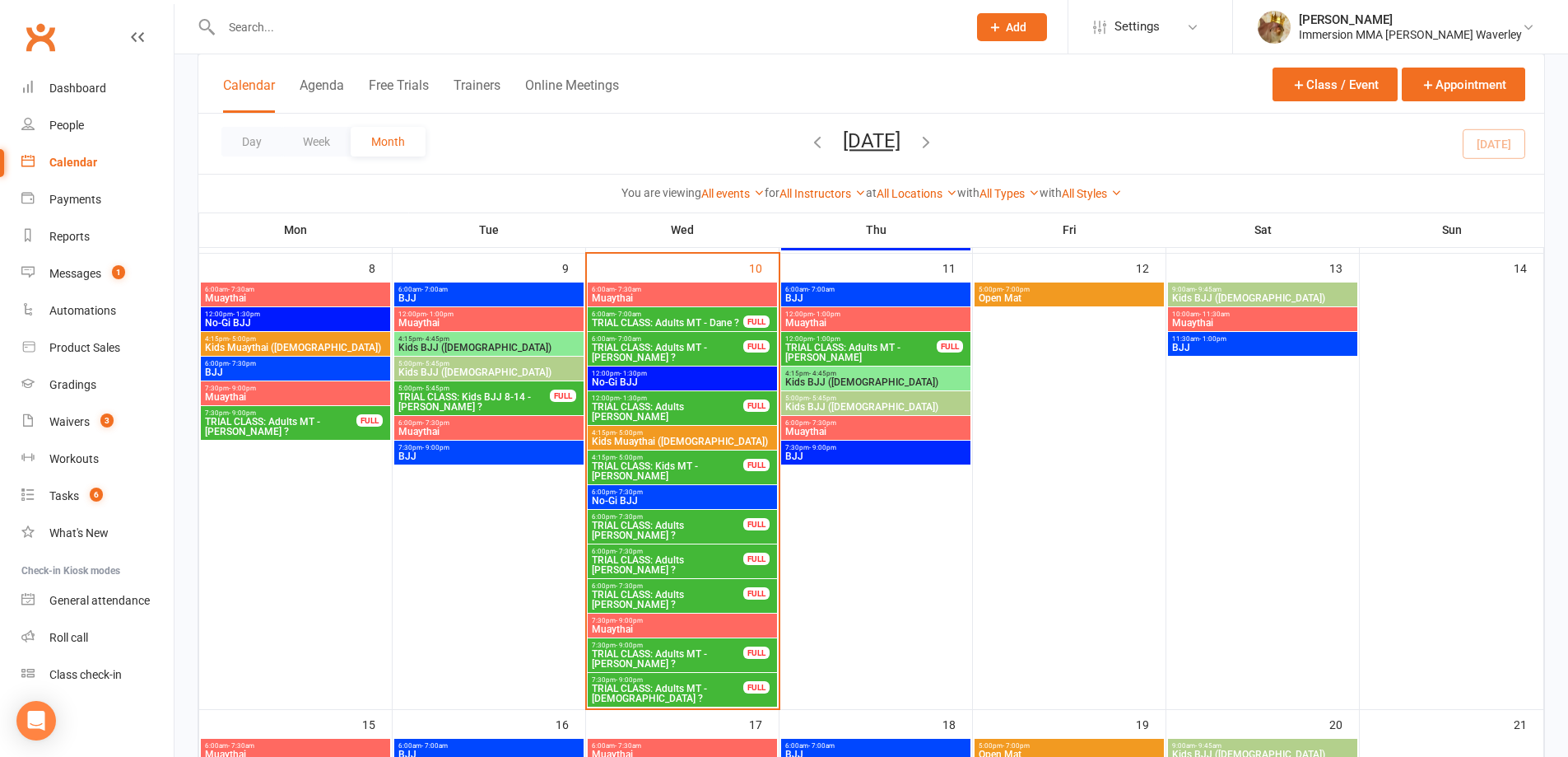
click at [680, 565] on span "TRIAL CLASS: Adults [PERSON_NAME] ?" at bounding box center [667, 565] width 153 height 19
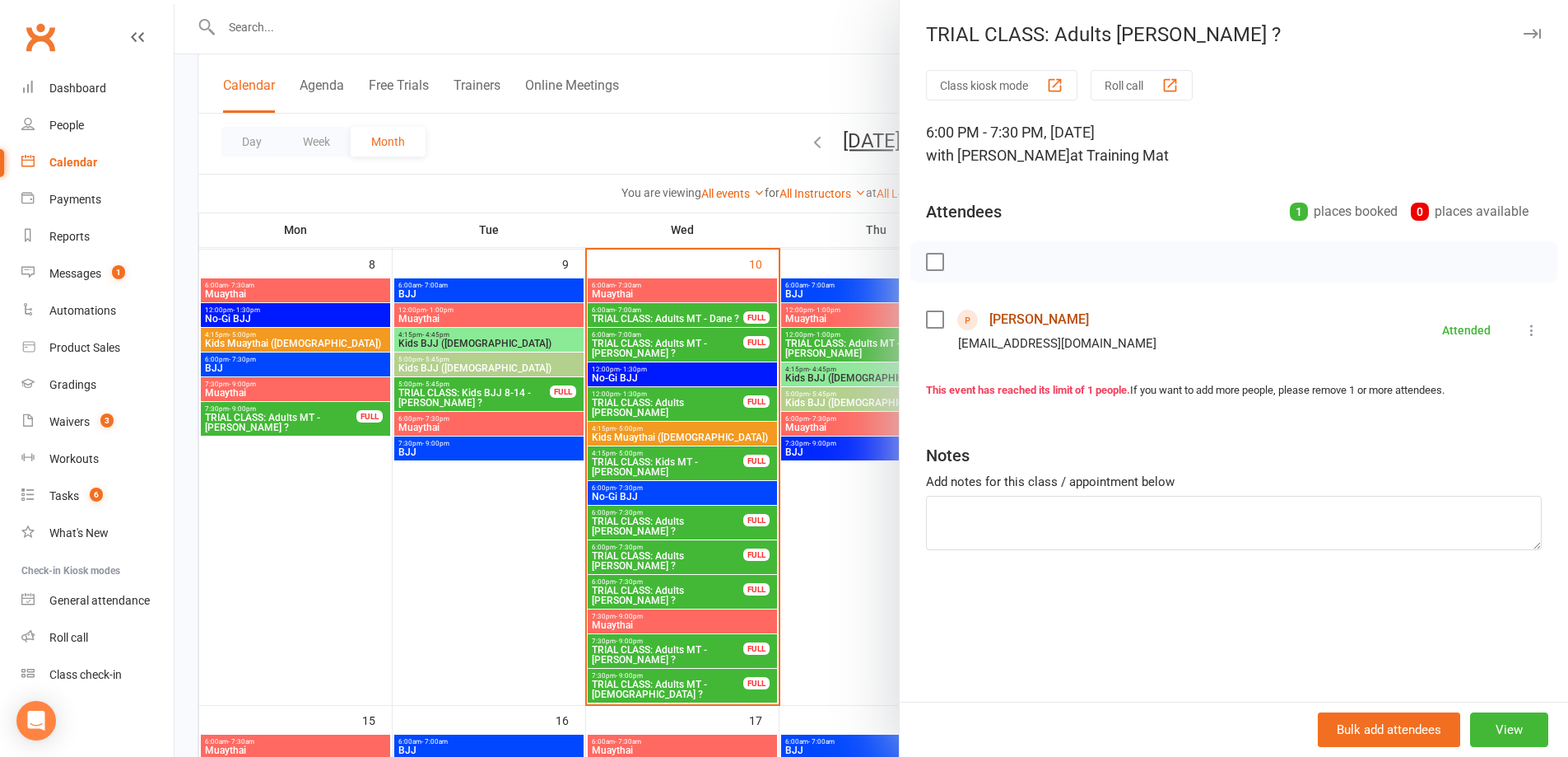
scroll to position [659, 0]
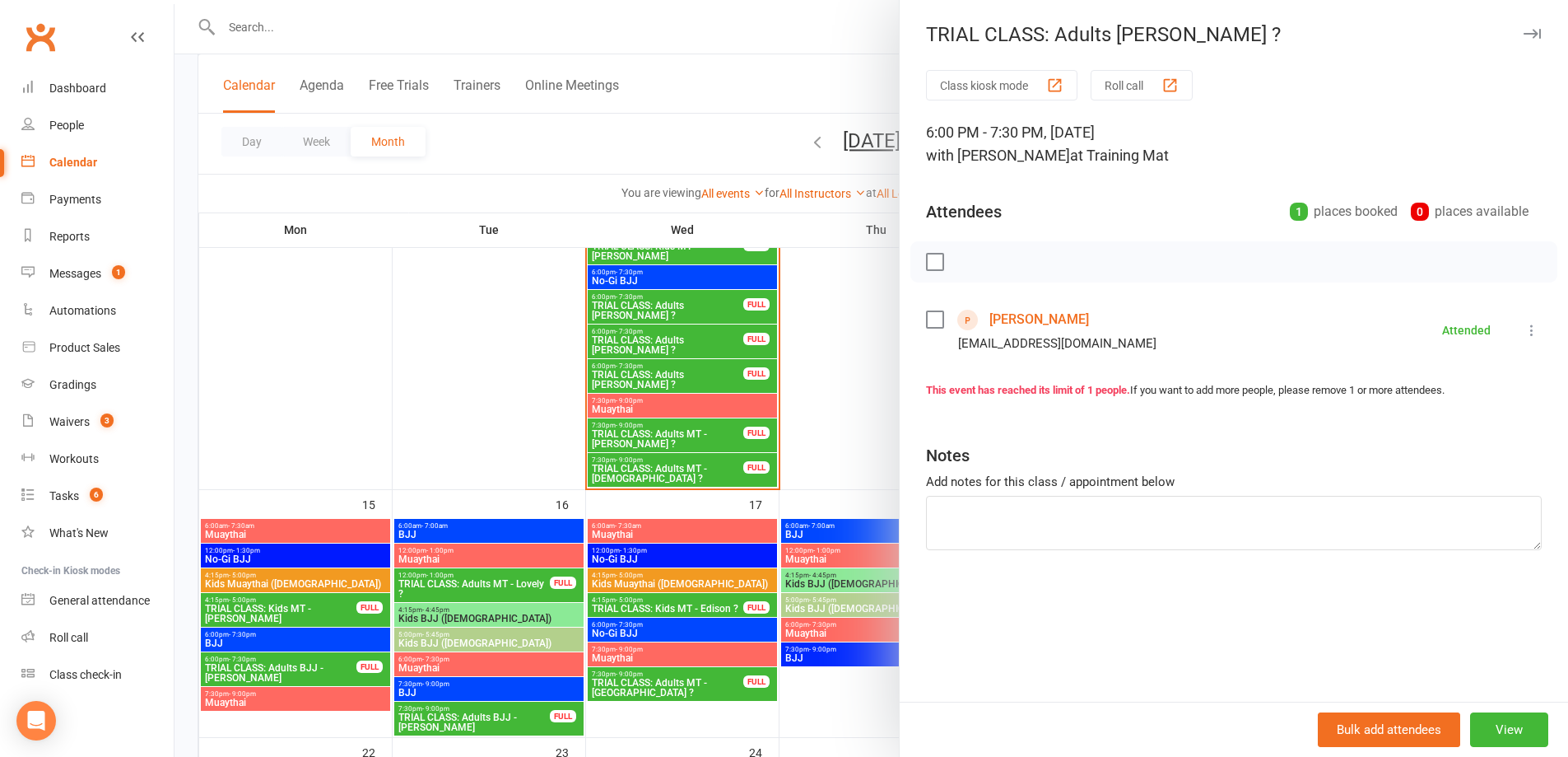
click at [508, 396] on div at bounding box center [871, 378] width 1394 height 757
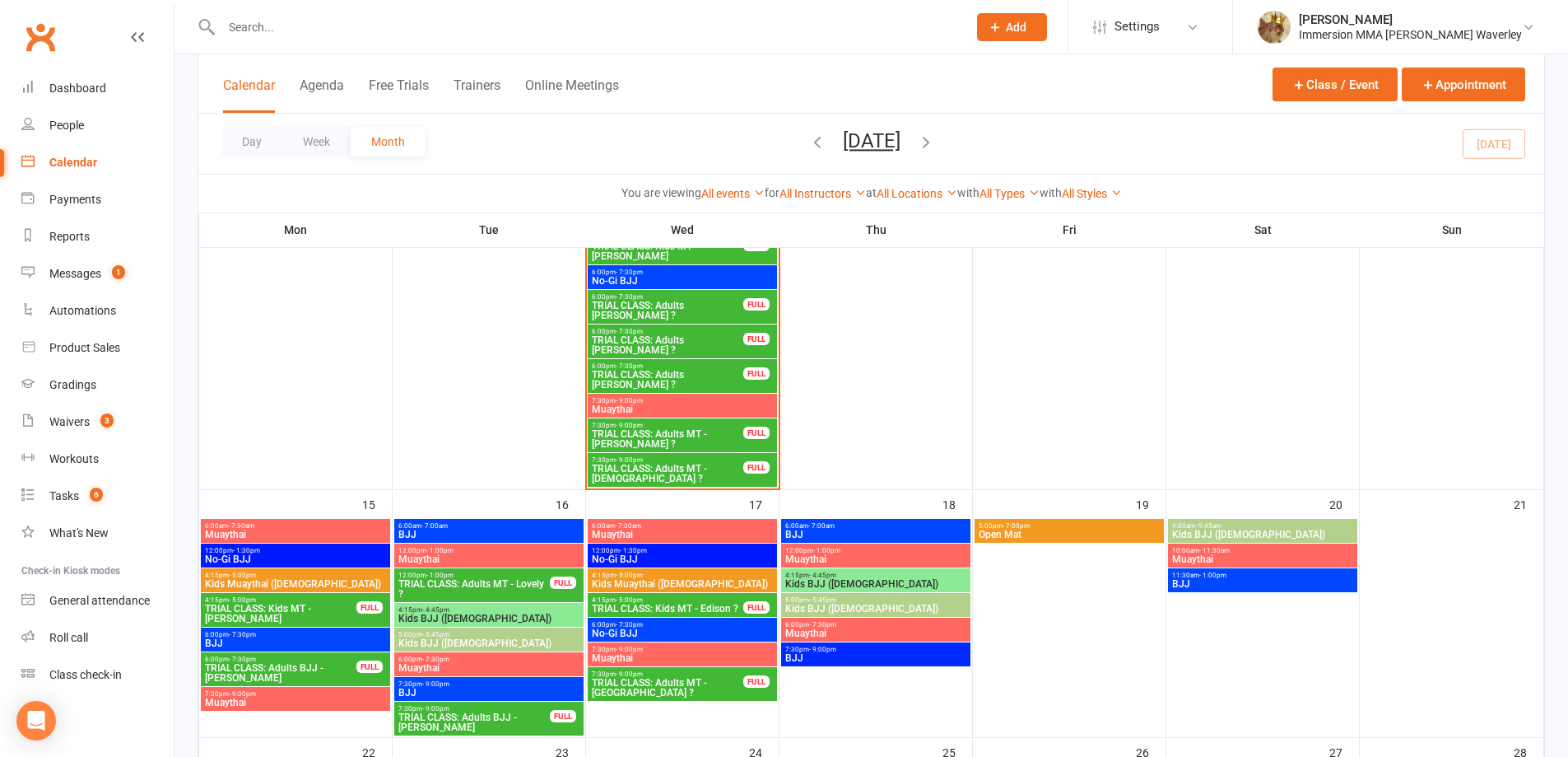
click at [683, 467] on span "TRIAL CLASS: Adults MT - [DEMOGRAPHIC_DATA] ?" at bounding box center [667, 474] width 153 height 19
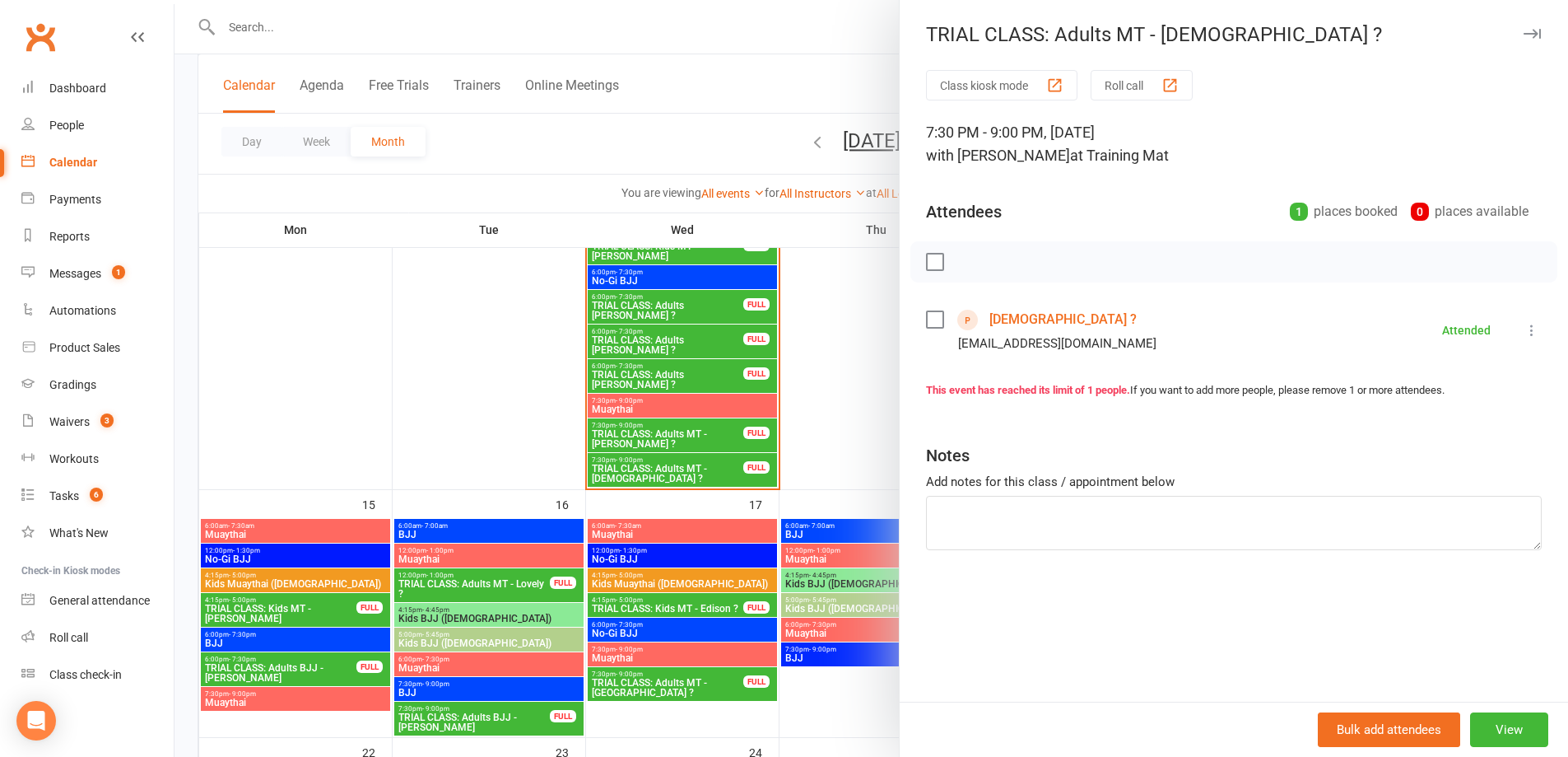
click at [471, 375] on div at bounding box center [871, 378] width 1394 height 757
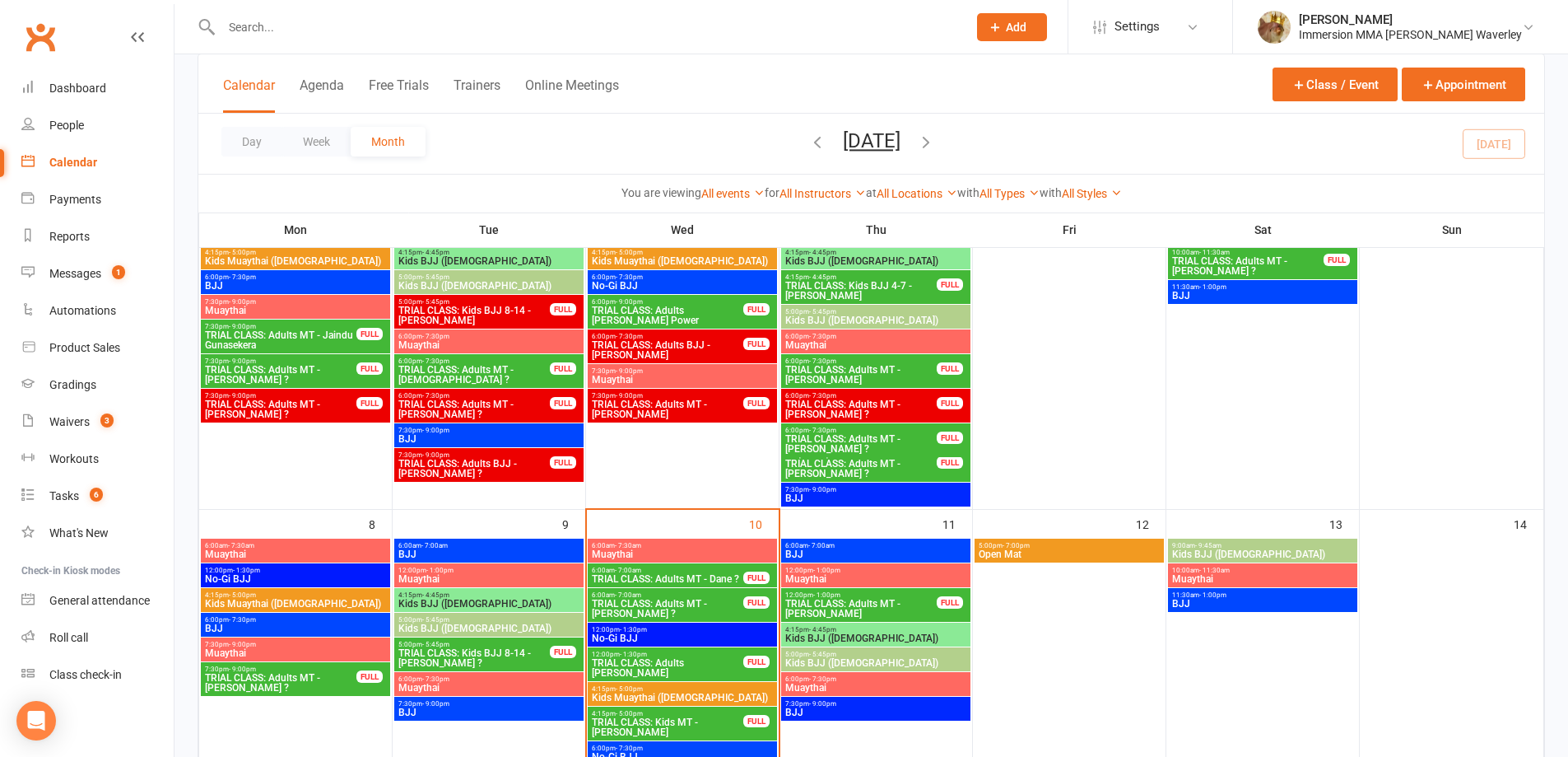
scroll to position [439, 0]
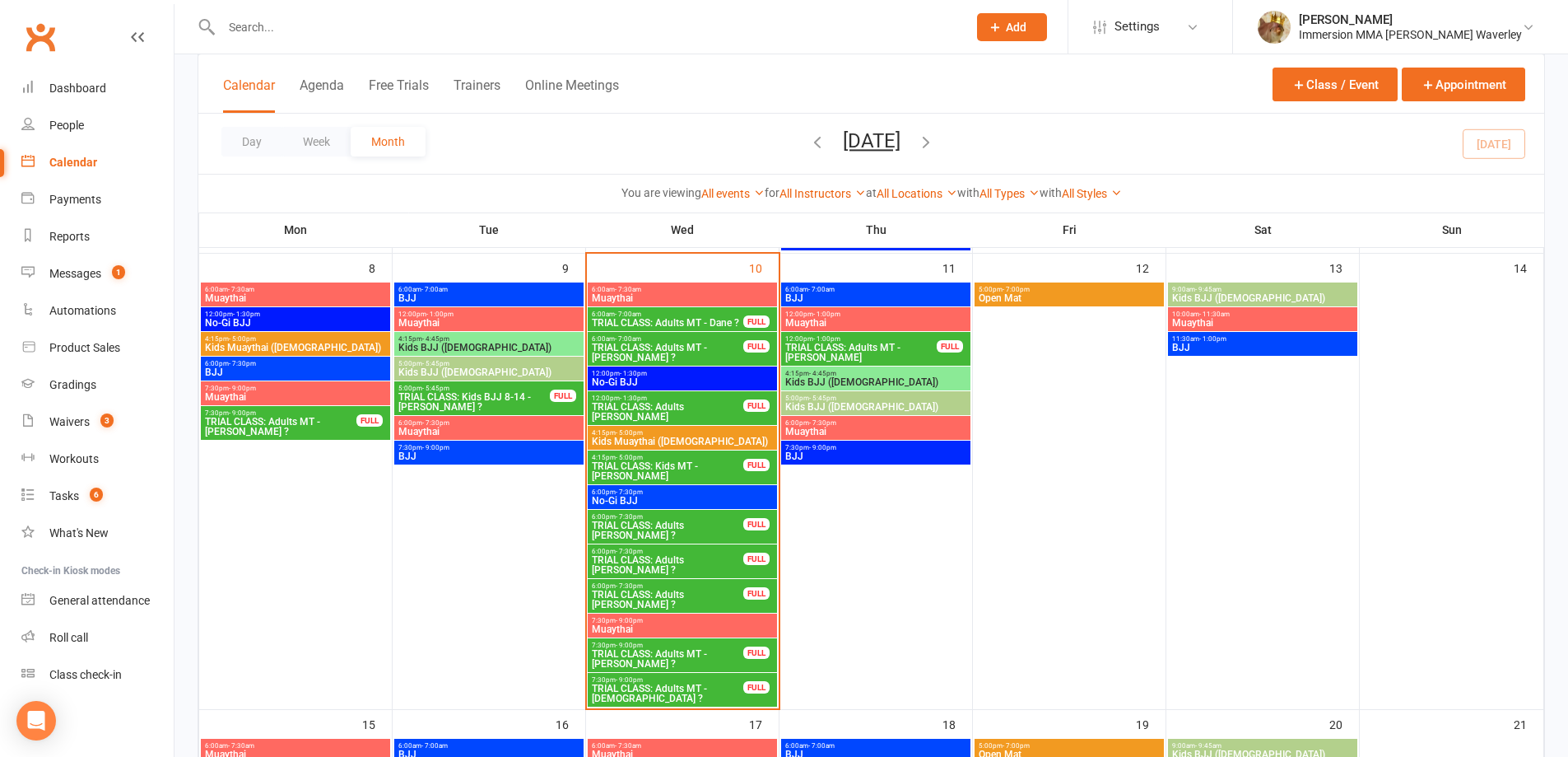
click at [669, 691] on span "TRIAL CLASS: Adults MT - [DEMOGRAPHIC_DATA] ?" at bounding box center [667, 693] width 153 height 19
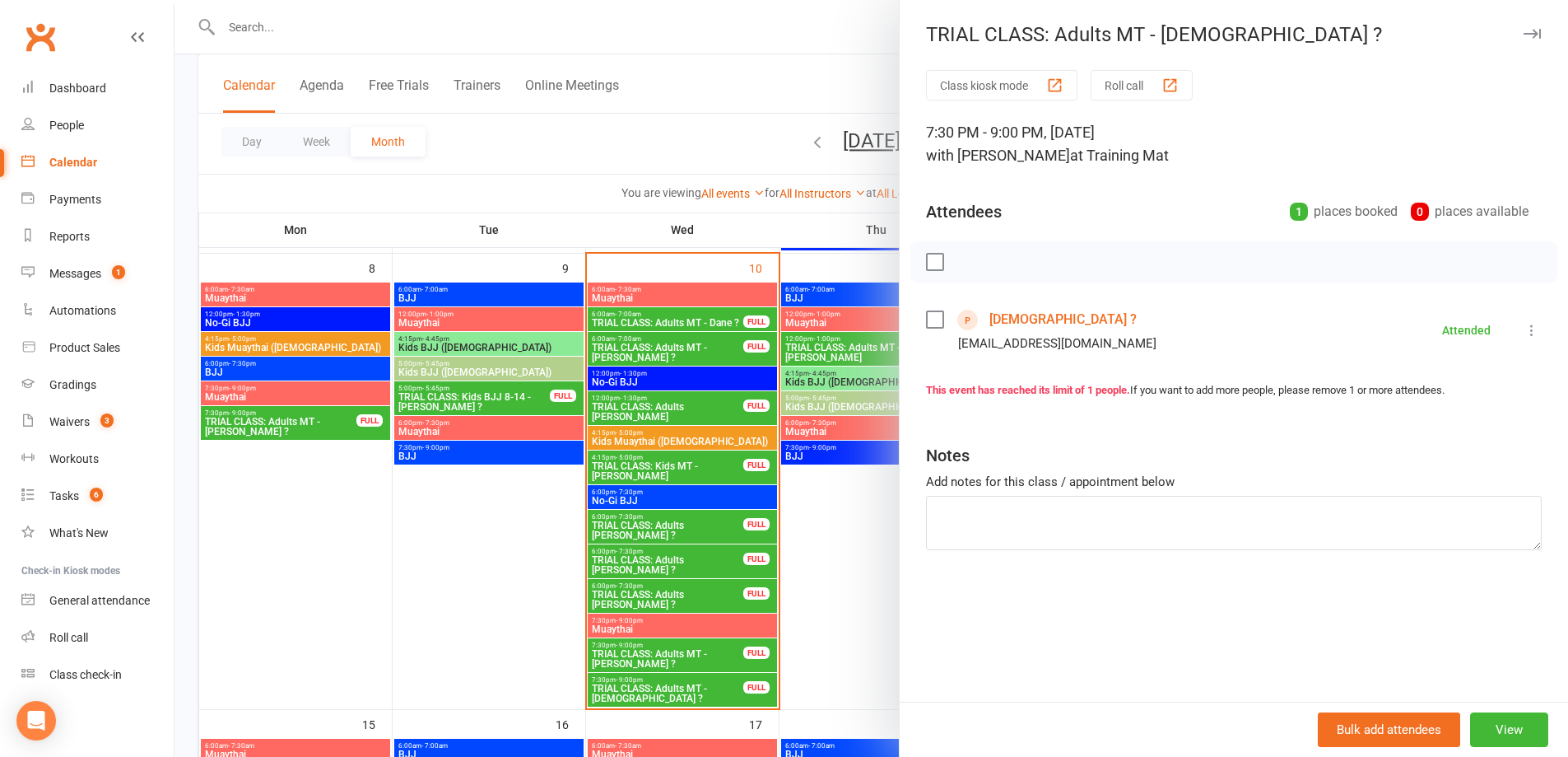
click at [585, 437] on div at bounding box center [871, 378] width 1394 height 757
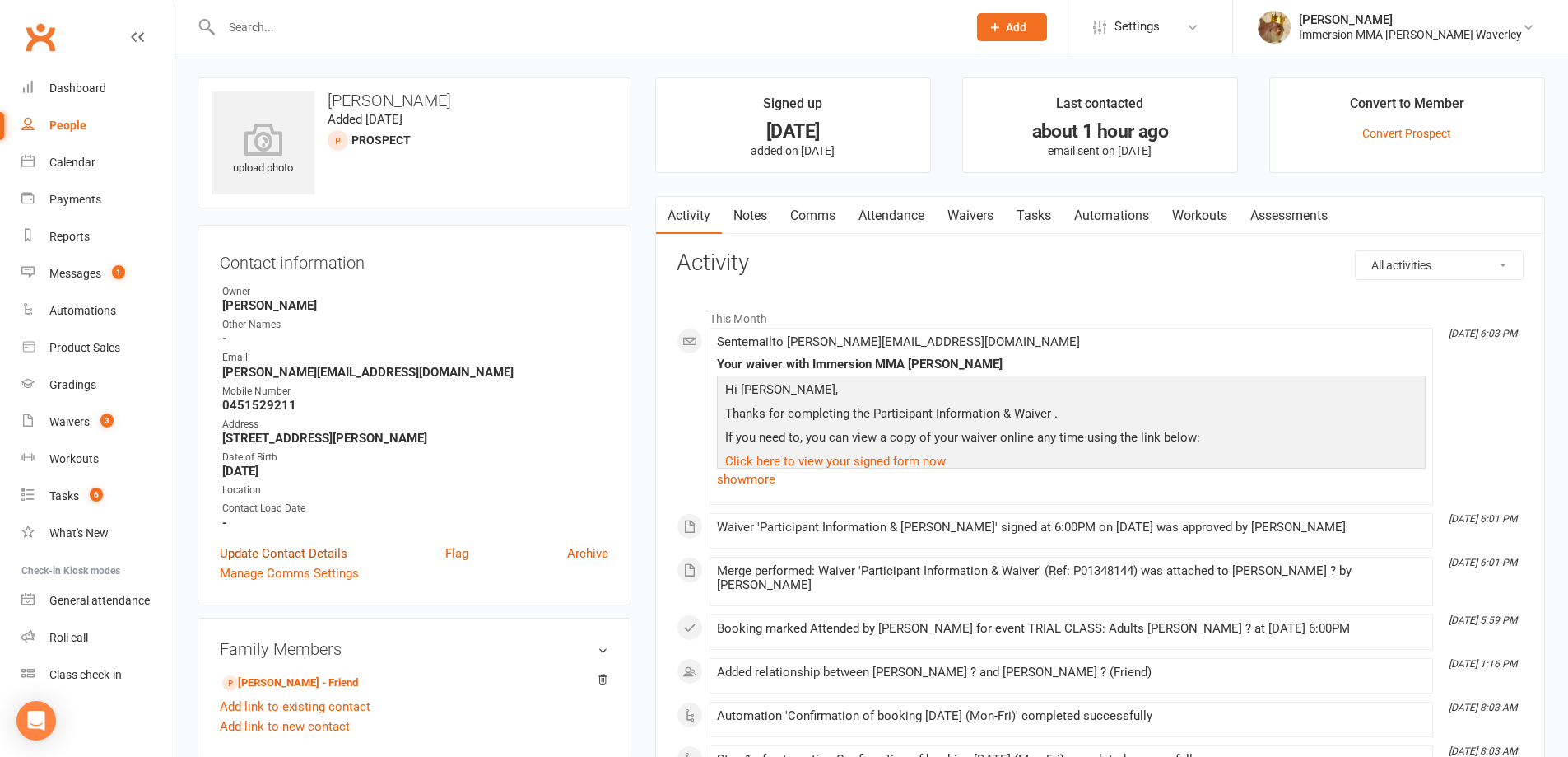
click at [283, 544] on link "Update Contact Details" at bounding box center [283, 553] width 127 height 19
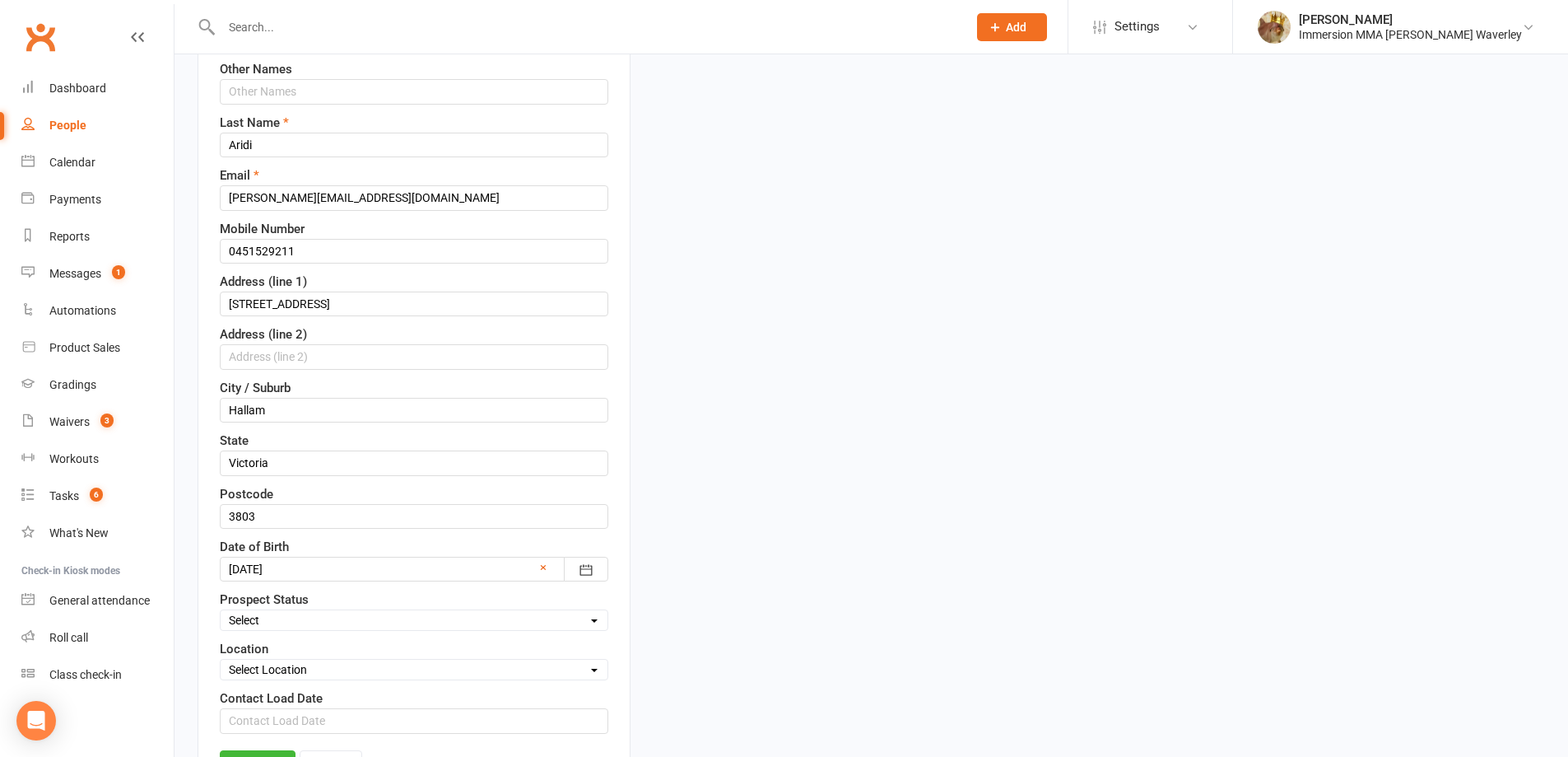
scroll to position [297, 0]
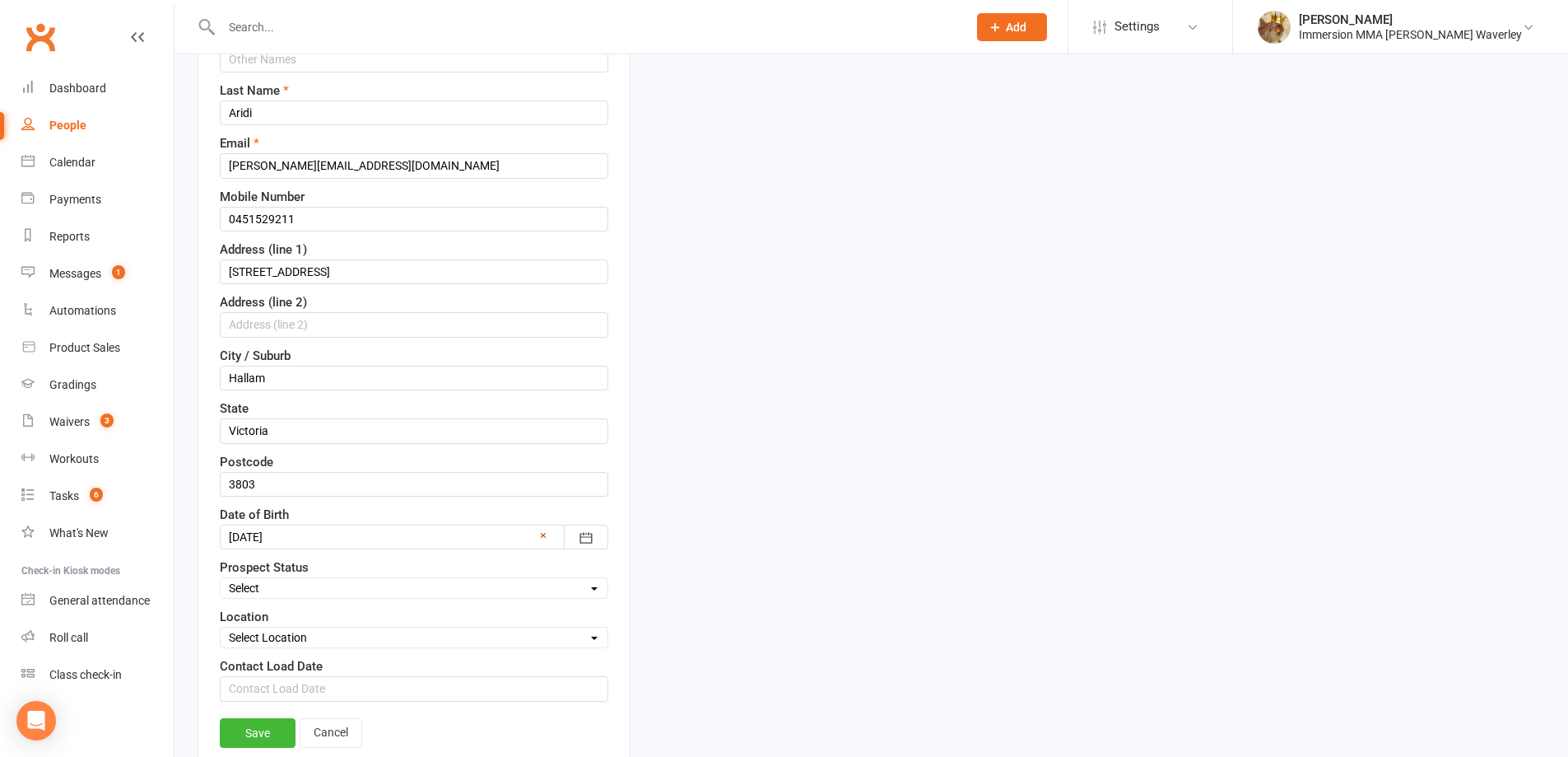
click at [546, 531] on link "×" at bounding box center [542, 535] width 6 height 19
click at [254, 732] on link "Save" at bounding box center [257, 732] width 76 height 29
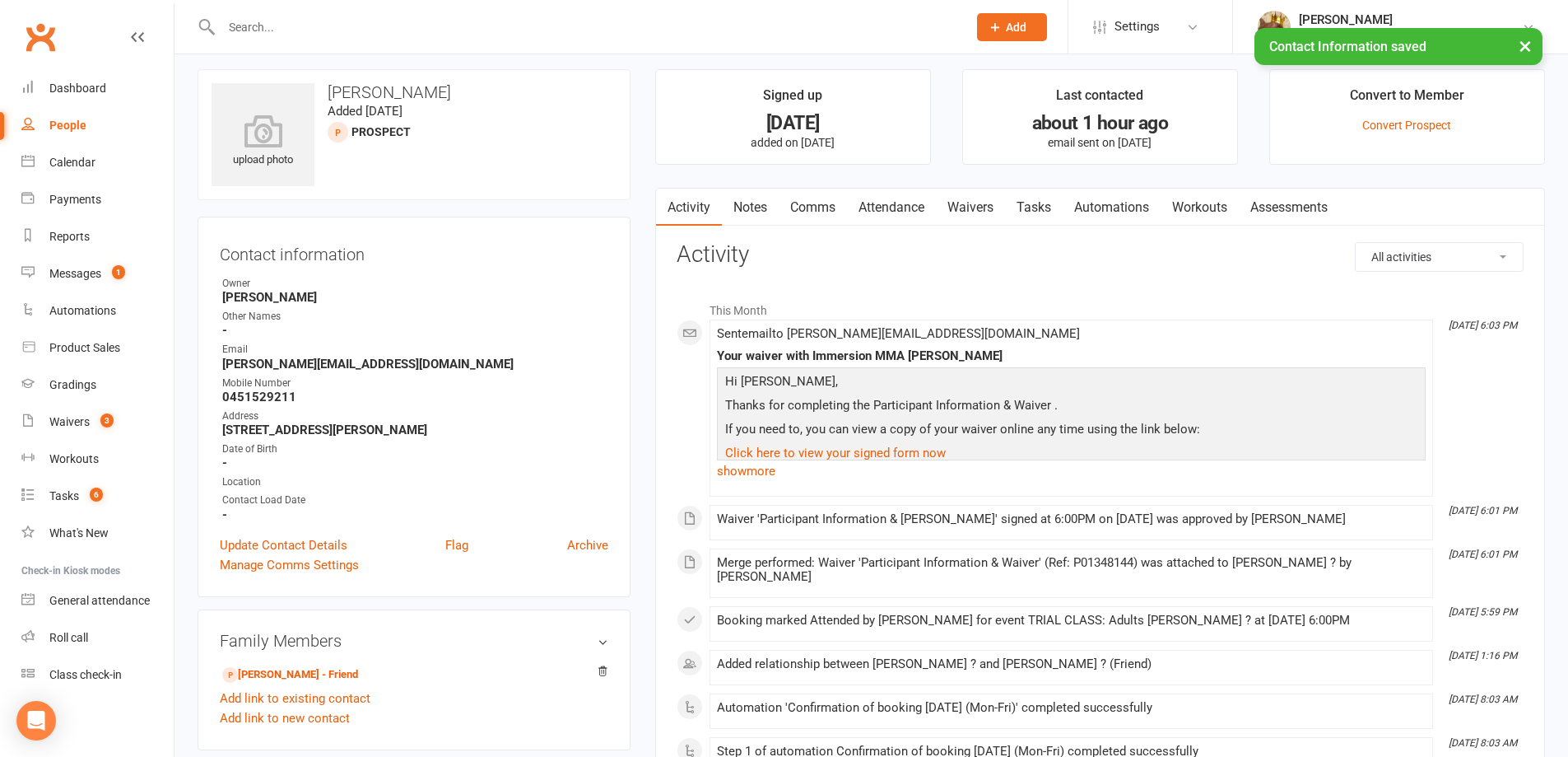
scroll to position [0, 0]
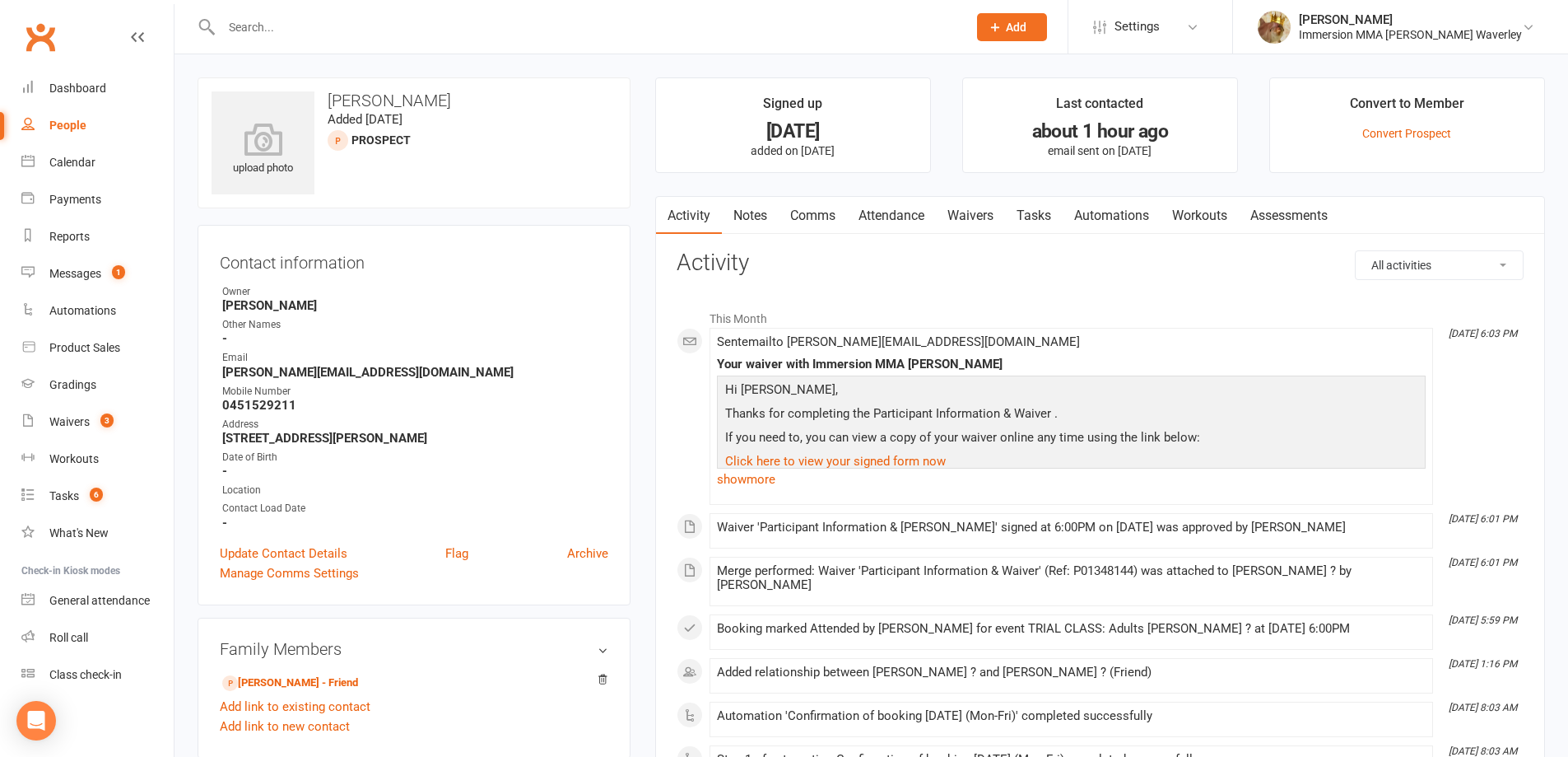
click at [765, 218] on link "Notes" at bounding box center [750, 215] width 57 height 38
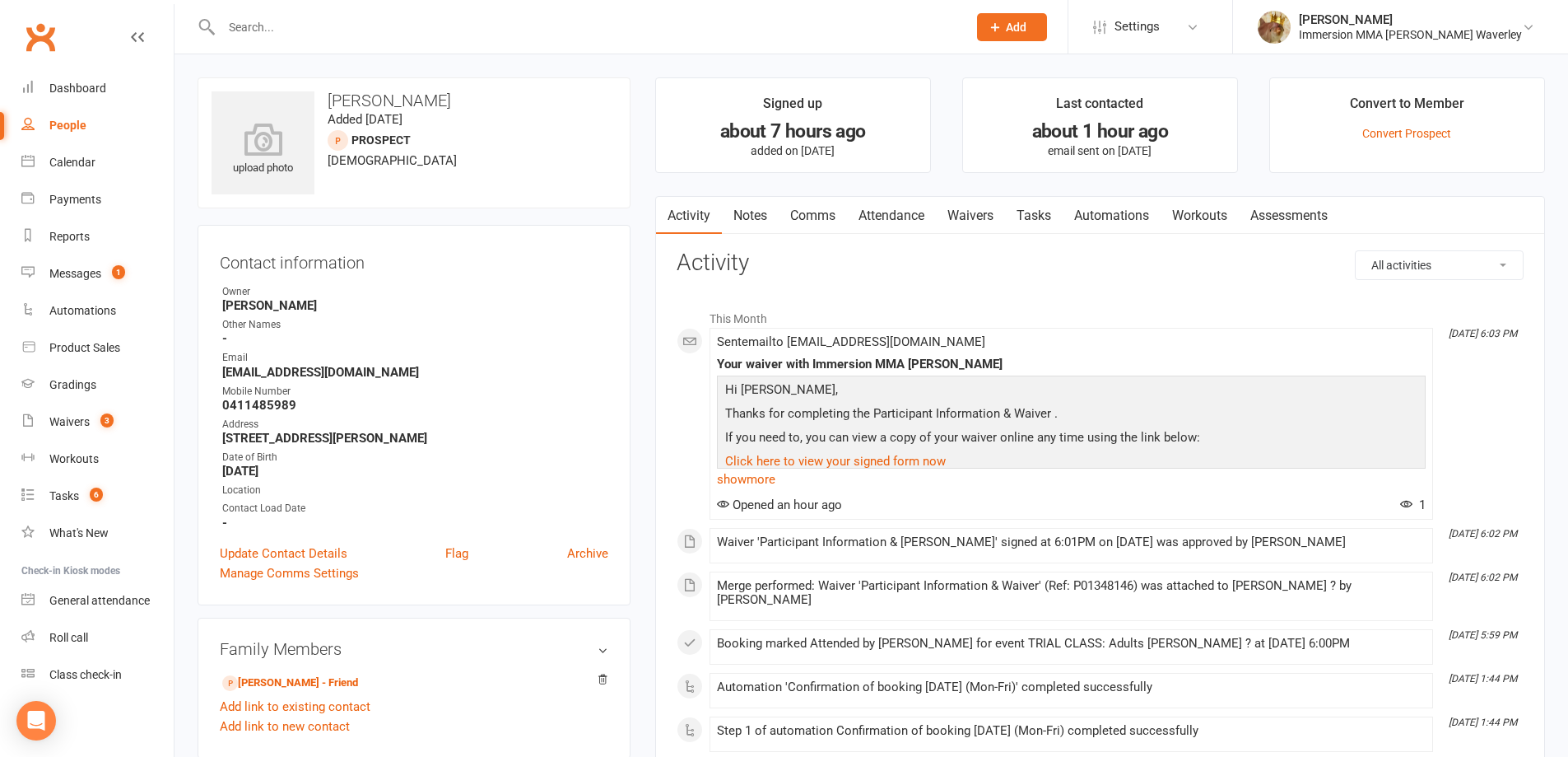
click at [778, 208] on link "Notes" at bounding box center [750, 215] width 57 height 38
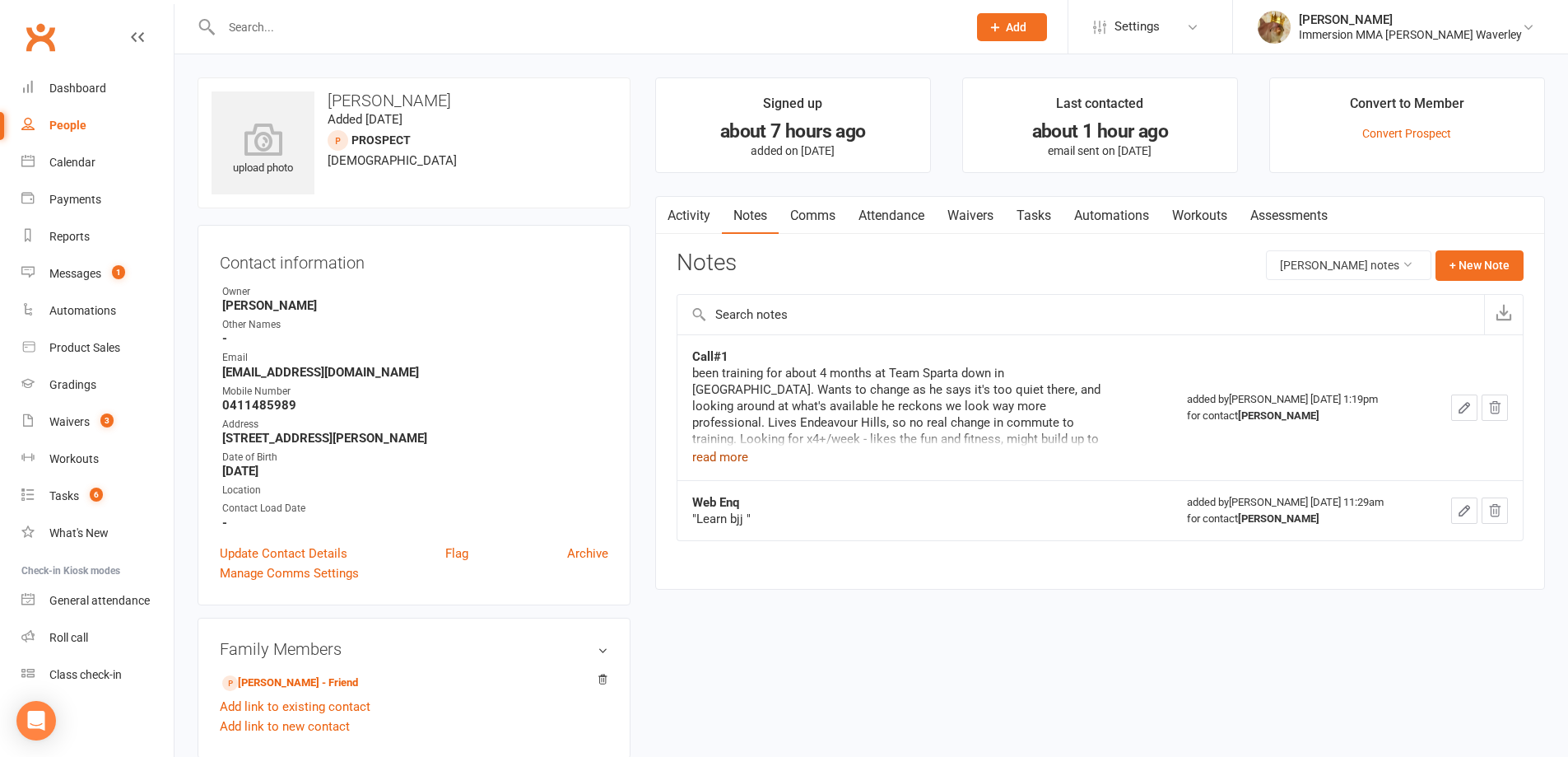
click at [713, 449] on button "read more" at bounding box center [719, 457] width 56 height 19
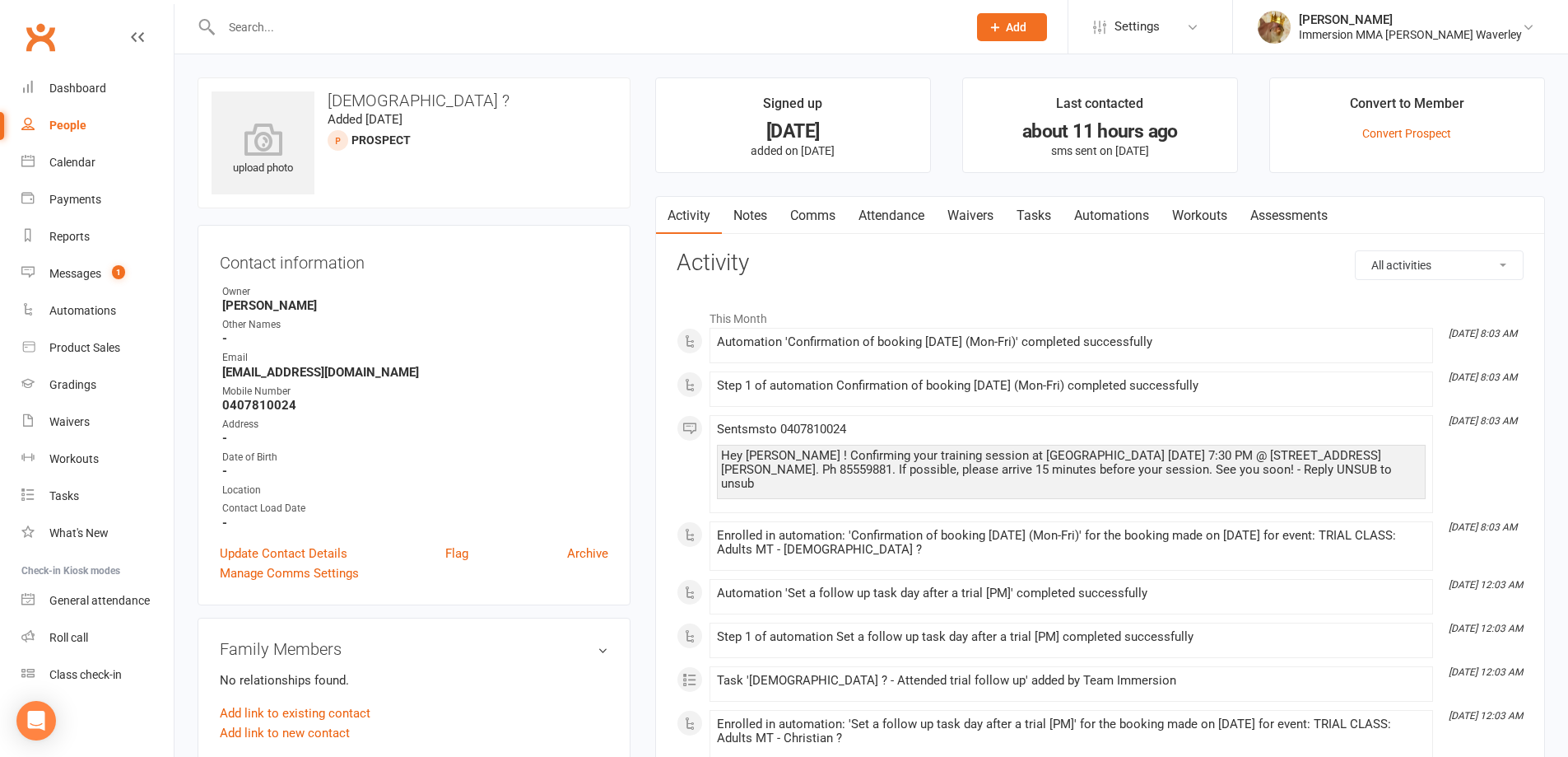
click at [745, 172] on li "Signed up [DATE] added on [DATE]" at bounding box center [793, 125] width 276 height 96
drag, startPoint x: 741, startPoint y: 209, endPoint x: 741, endPoint y: 244, distance: 35.0
click at [741, 214] on link "Notes" at bounding box center [750, 215] width 57 height 38
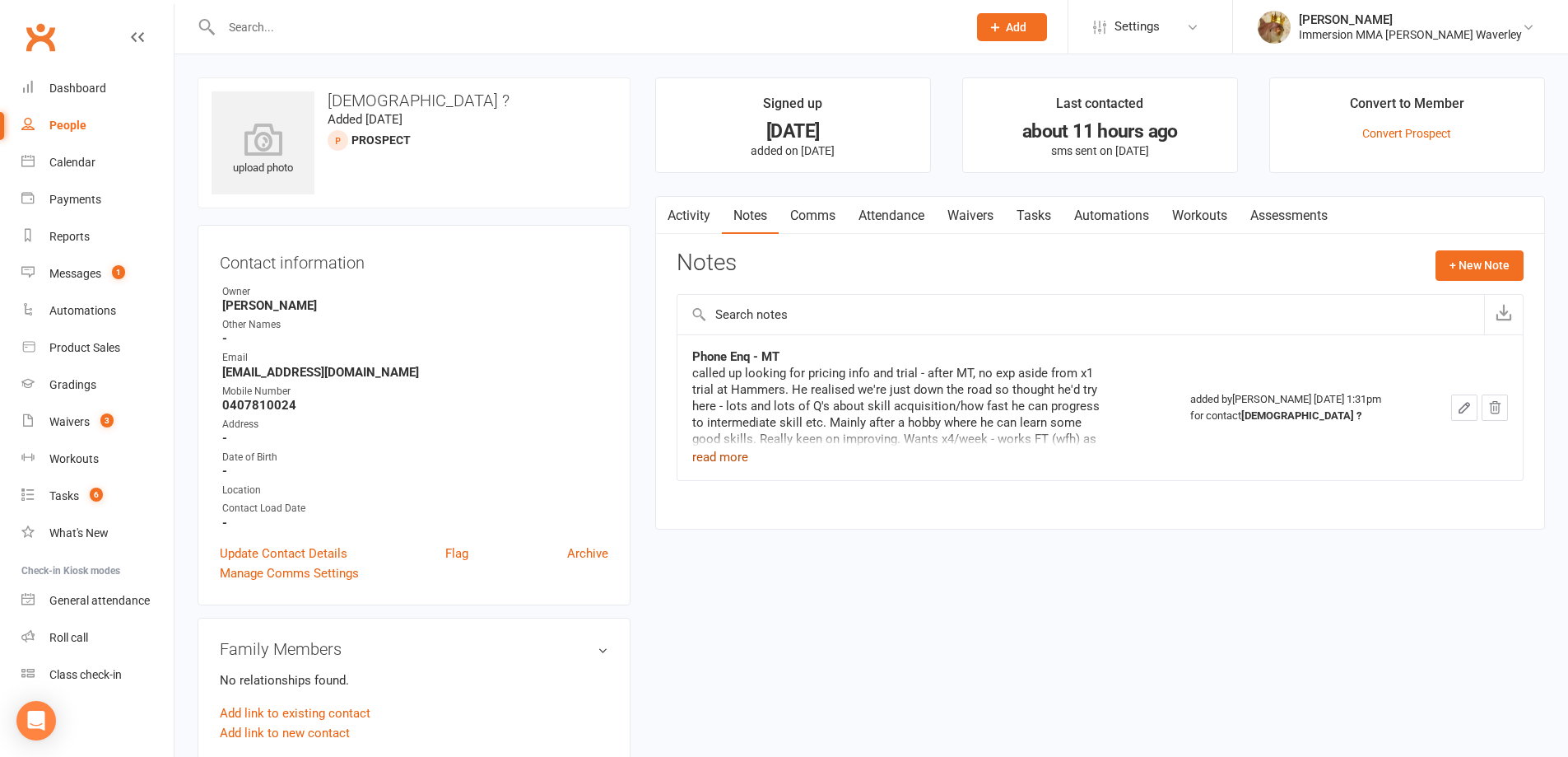
click at [731, 460] on button "read more" at bounding box center [719, 457] width 56 height 19
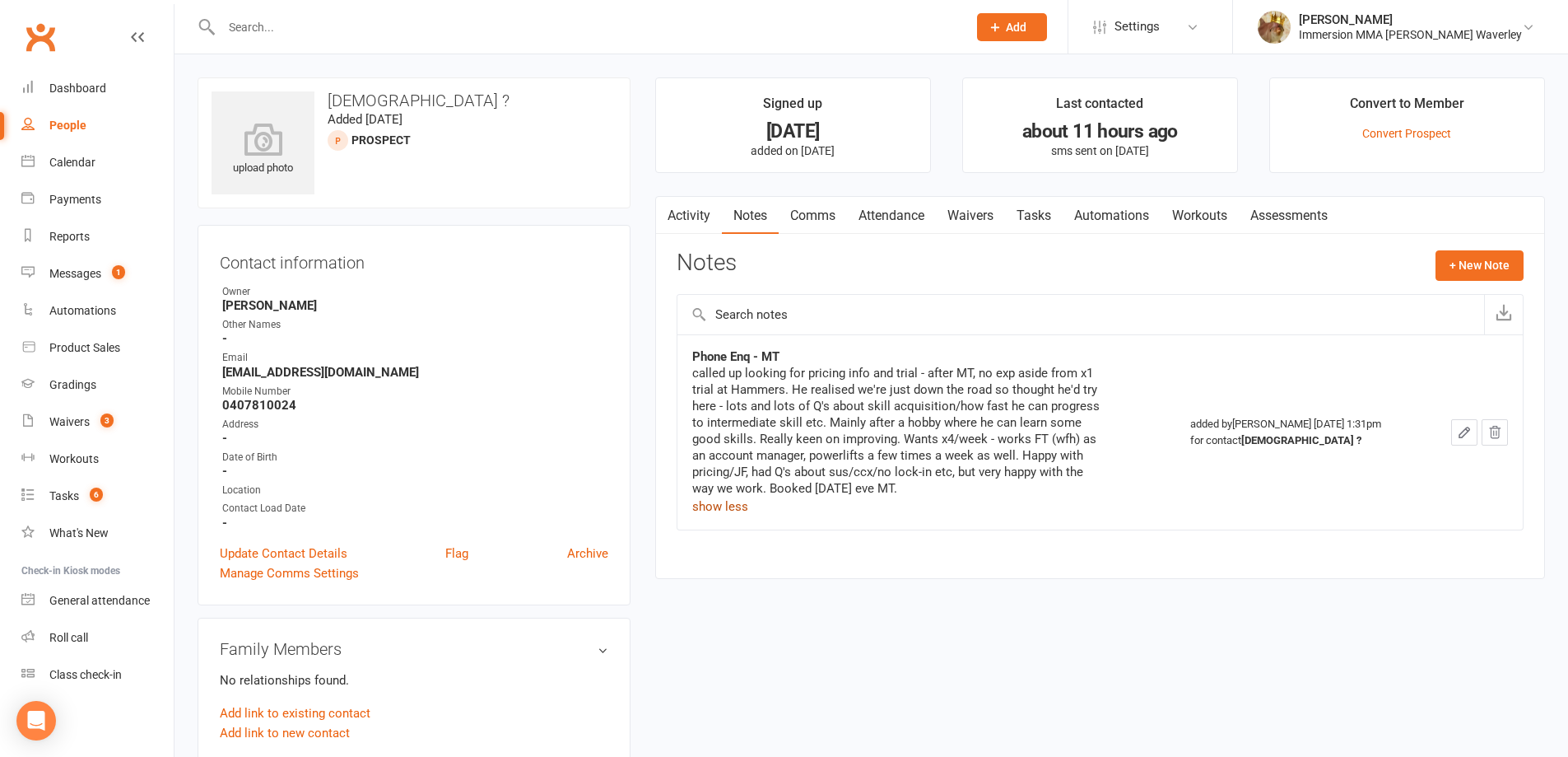
click at [961, 223] on link "Waivers" at bounding box center [971, 215] width 69 height 38
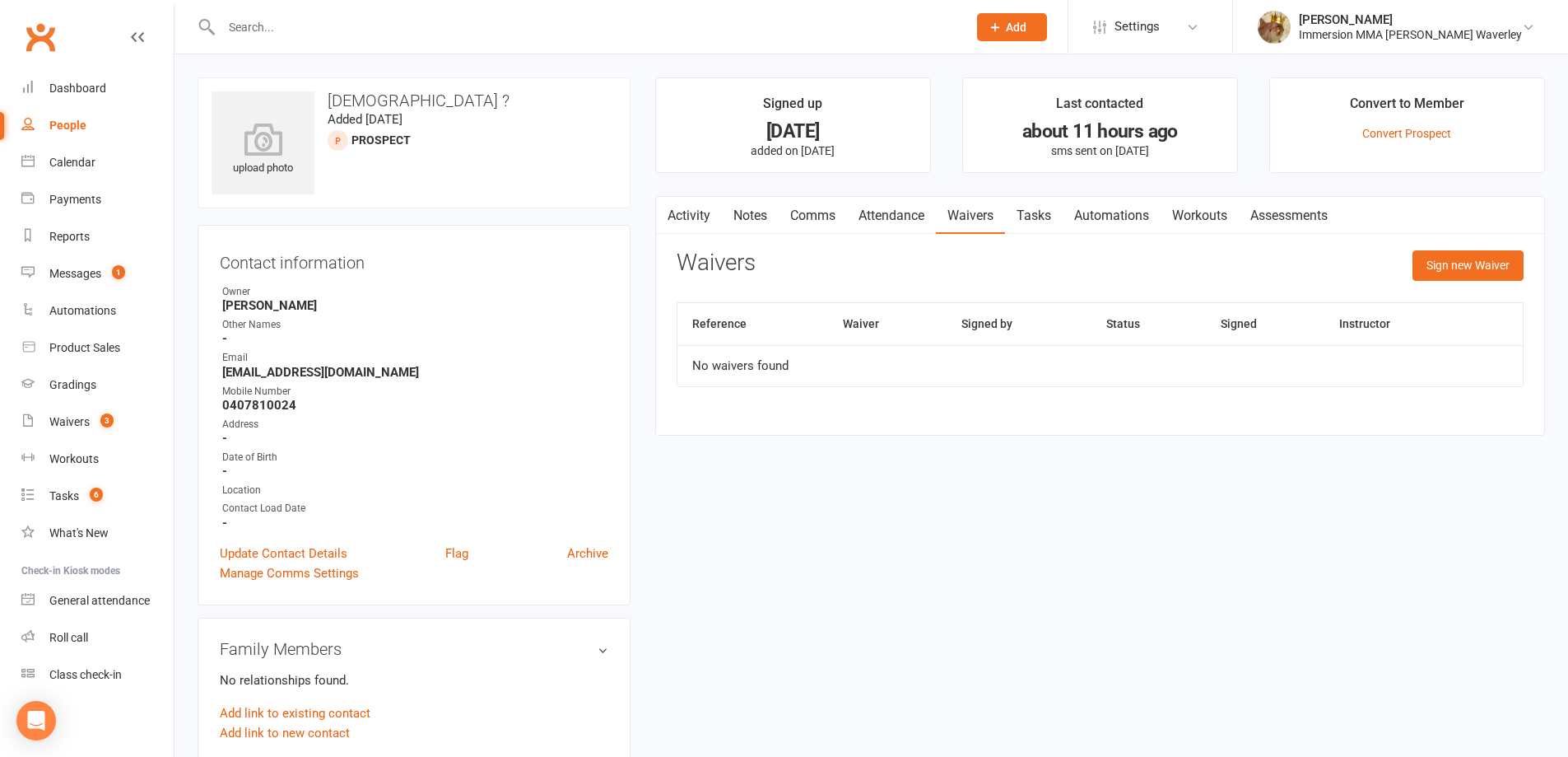
click at [903, 220] on link "Attendance" at bounding box center [891, 215] width 88 height 38
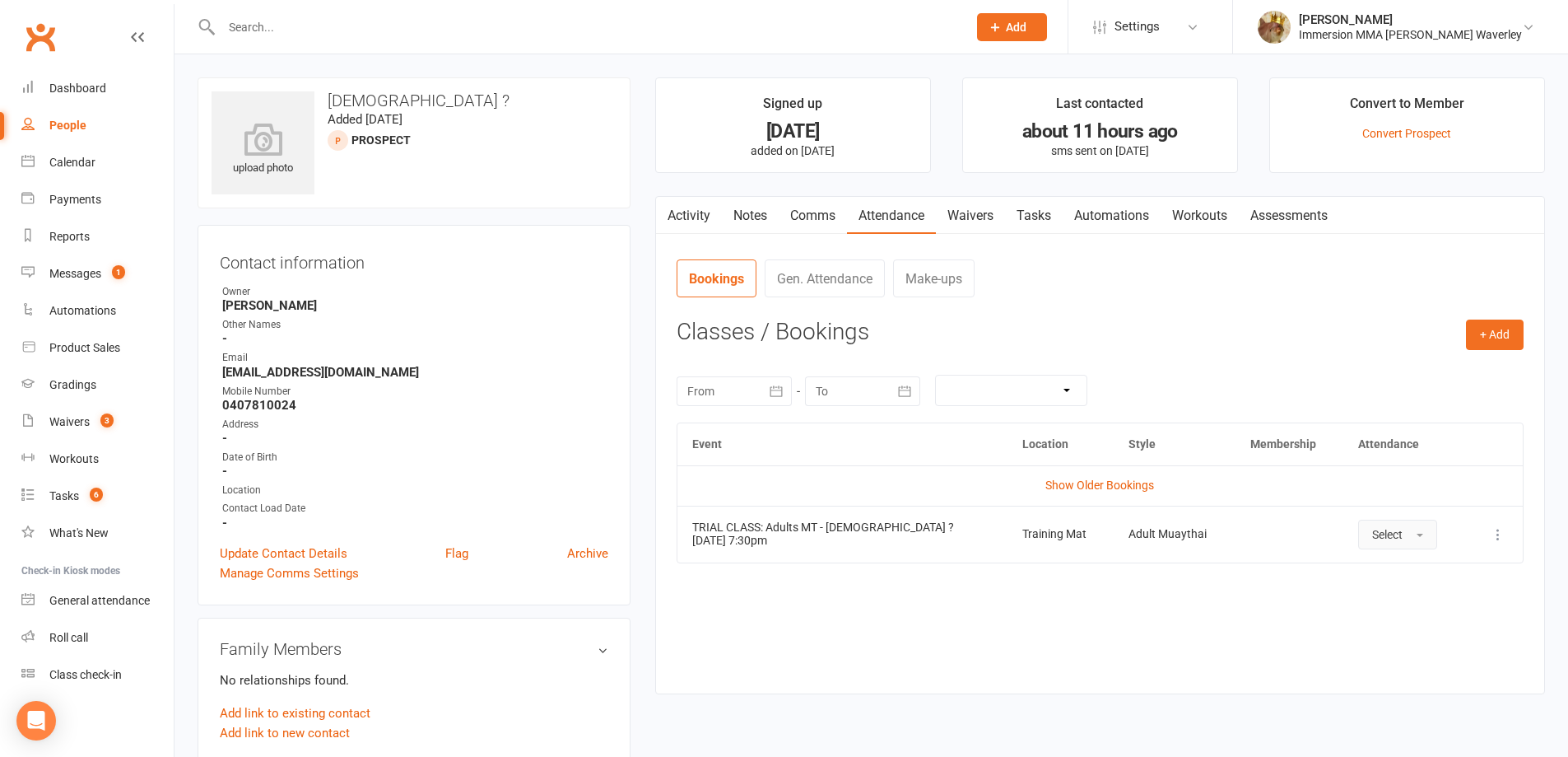
click at [1372, 536] on span "Select" at bounding box center [1387, 534] width 30 height 13
click at [1371, 581] on link "Attended" at bounding box center [1441, 571] width 163 height 33
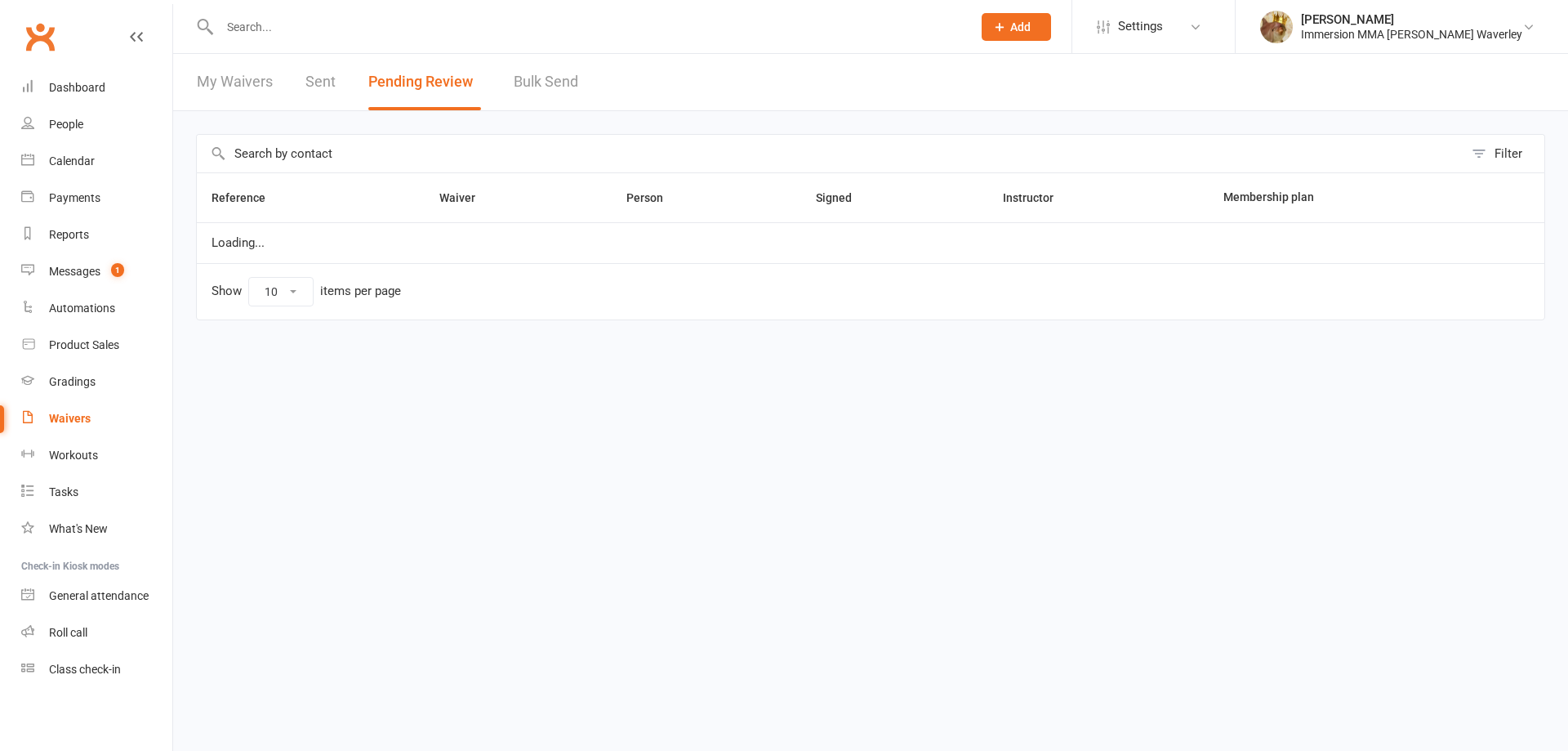
select select "50"
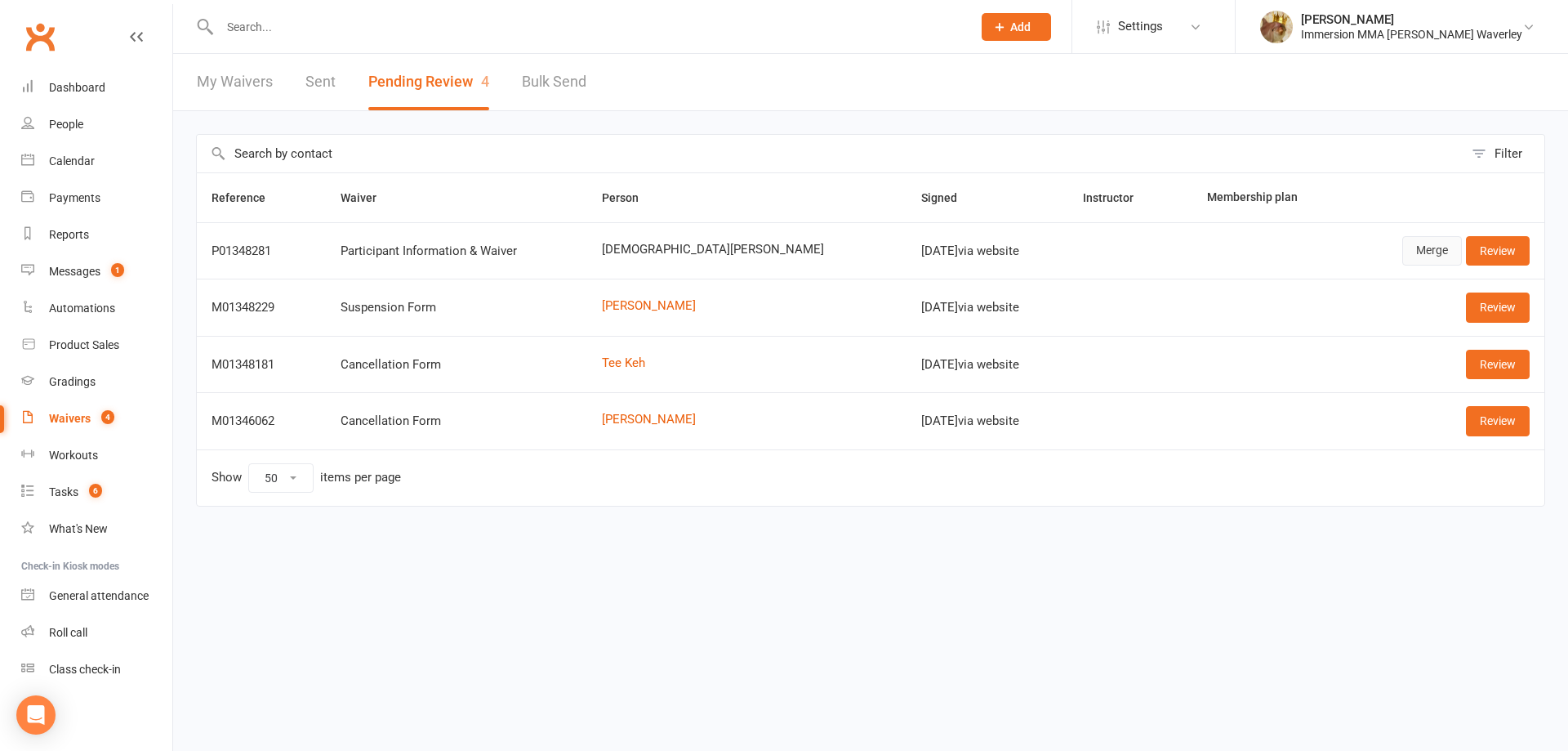
click at [1406, 240] on link "Merge" at bounding box center [1432, 250] width 60 height 29
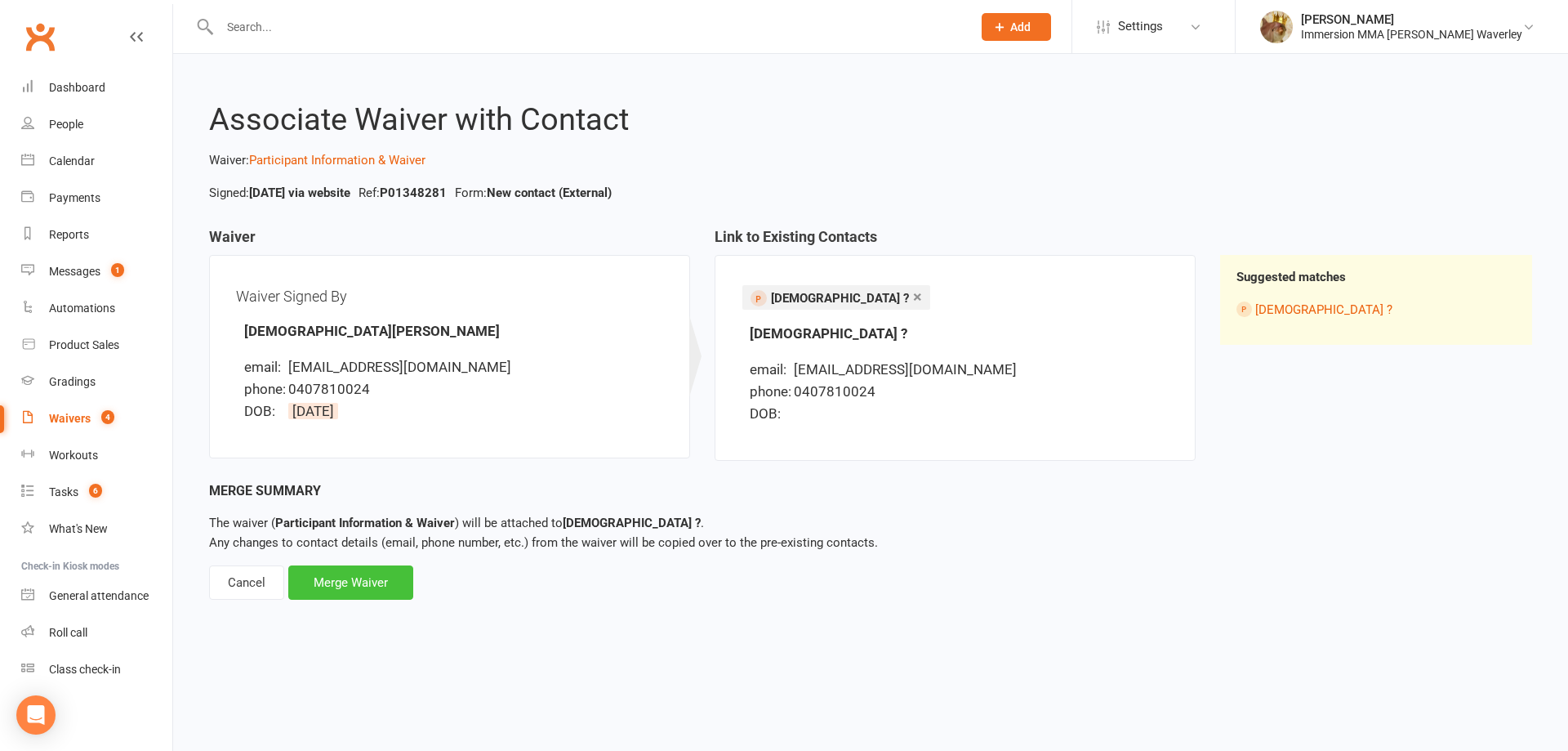
click at [362, 583] on div "Merge Waiver" at bounding box center [350, 582] width 125 height 34
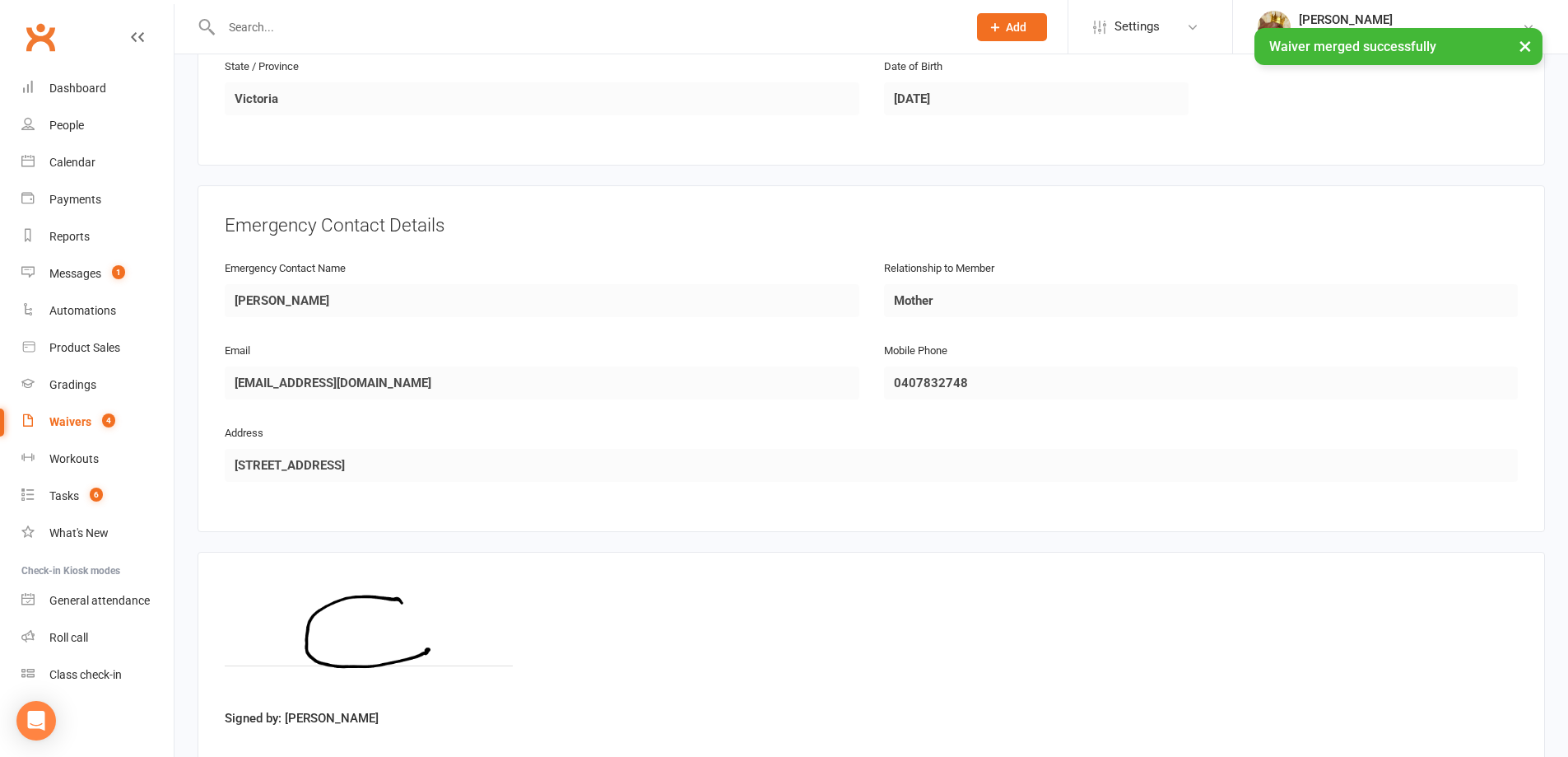
scroll to position [731, 0]
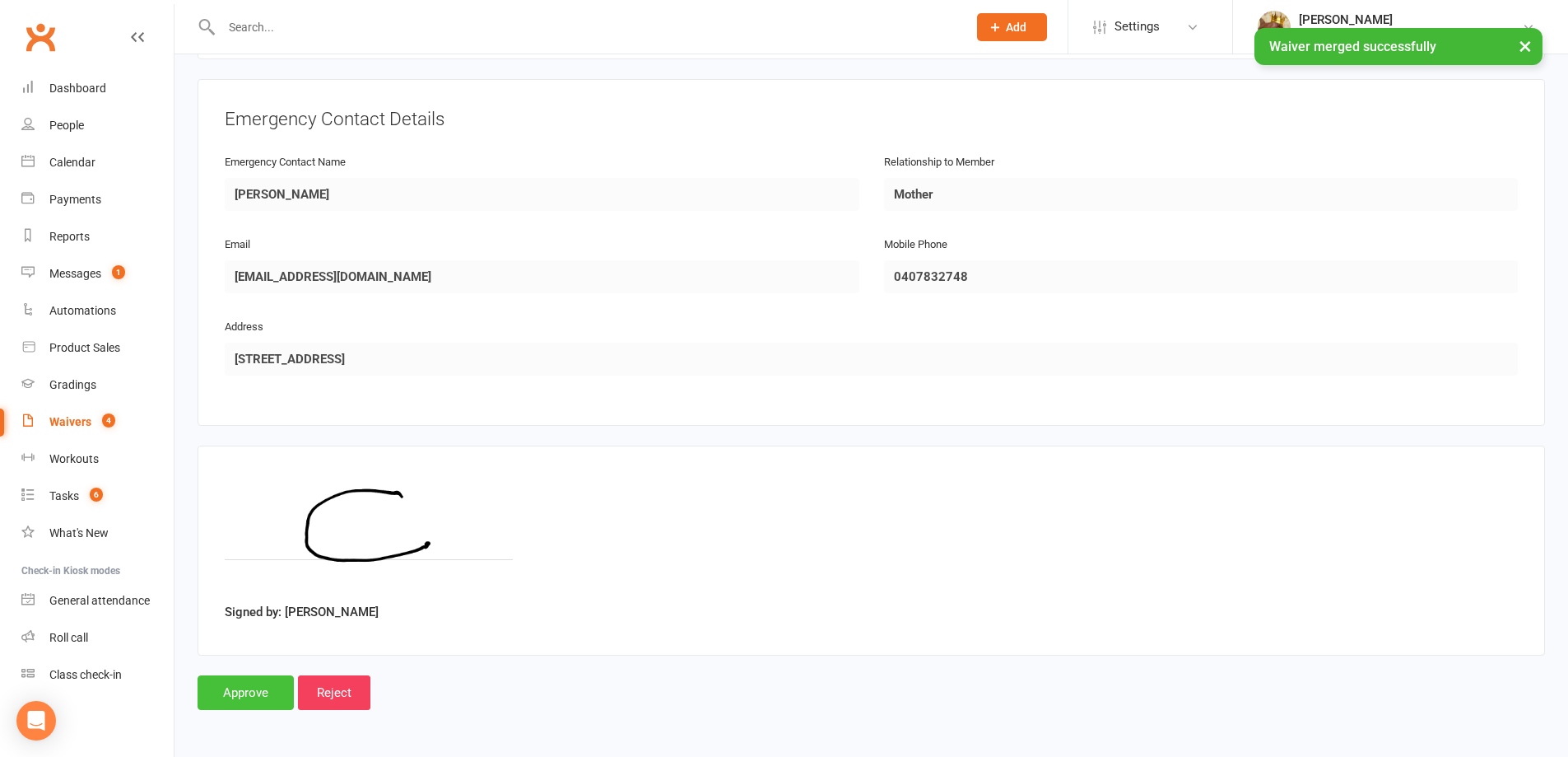
click at [251, 680] on input "Approve" at bounding box center [245, 692] width 96 height 35
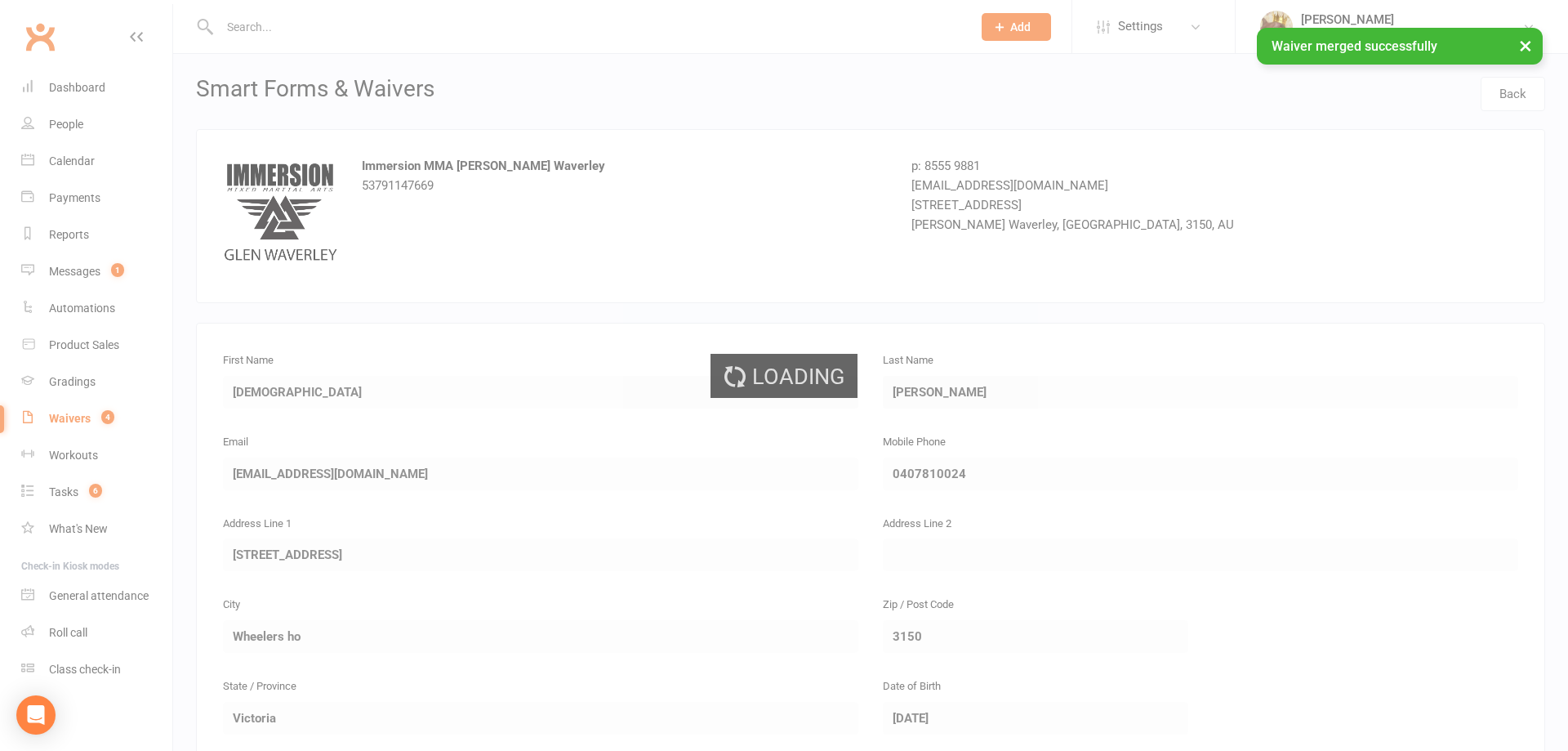
select select "50"
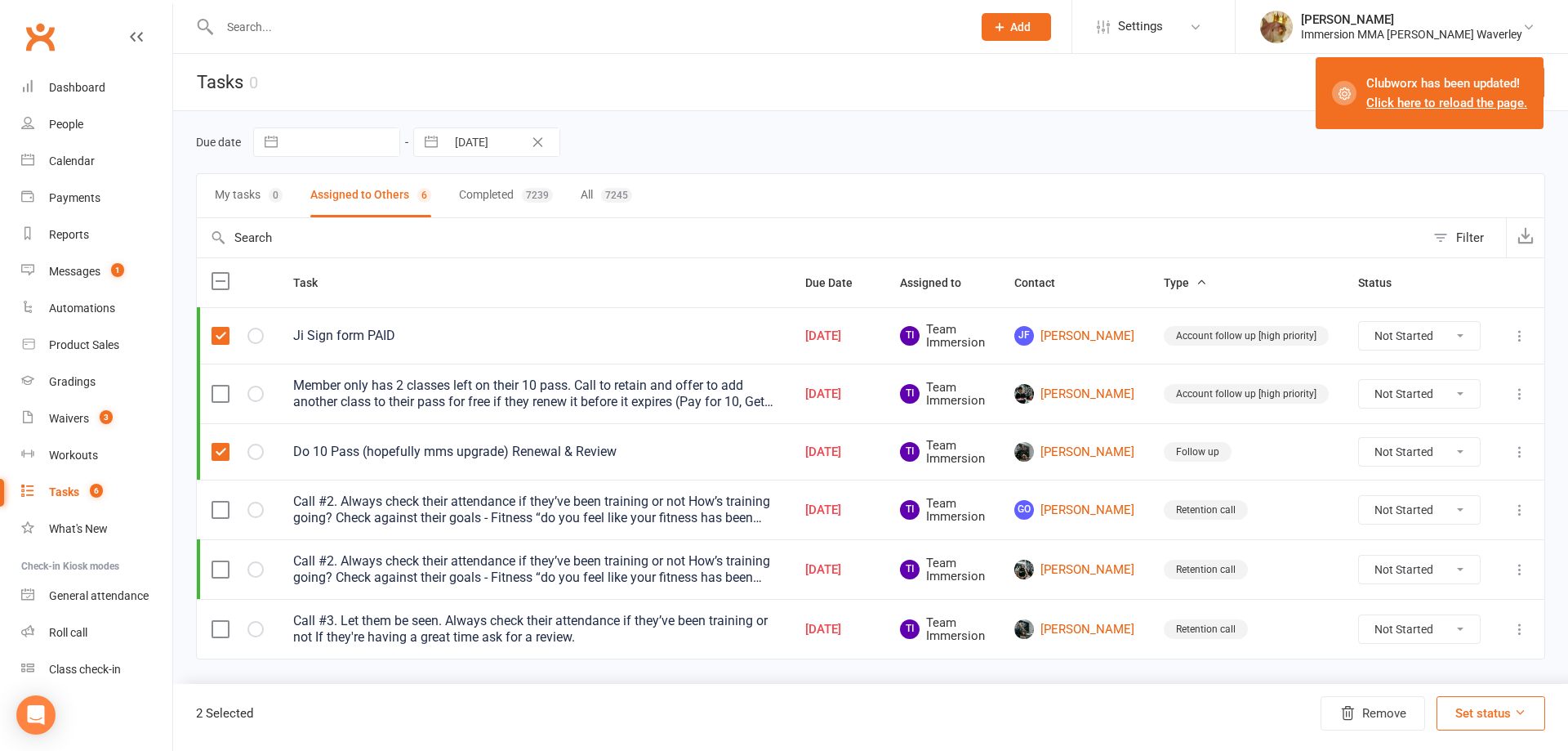
click at [681, 29] on input "text" at bounding box center [587, 27] width 745 height 23
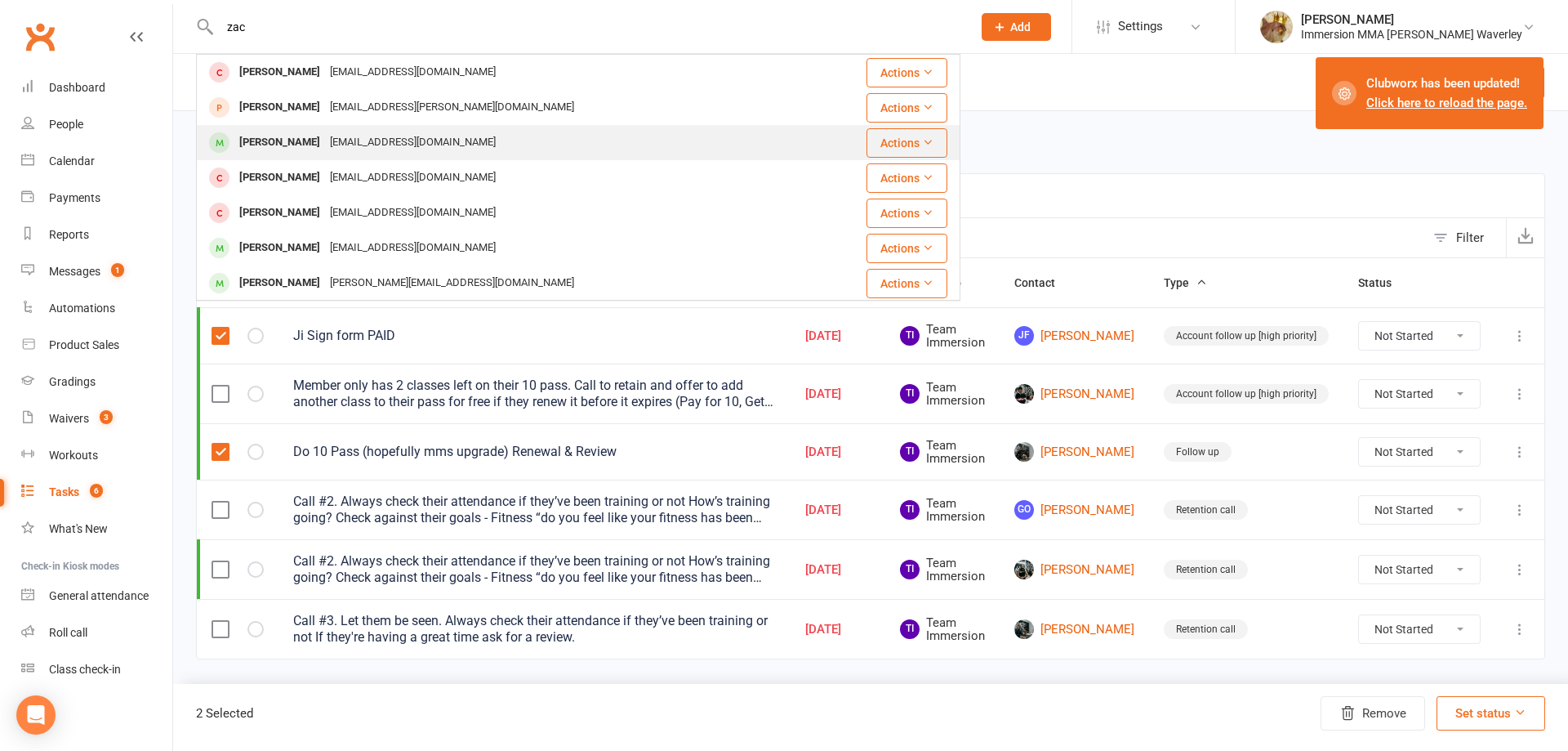
type input "zac"
click at [325, 147] on div "[EMAIL_ADDRESS][DOMAIN_NAME]" at bounding box center [413, 142] width 176 height 24
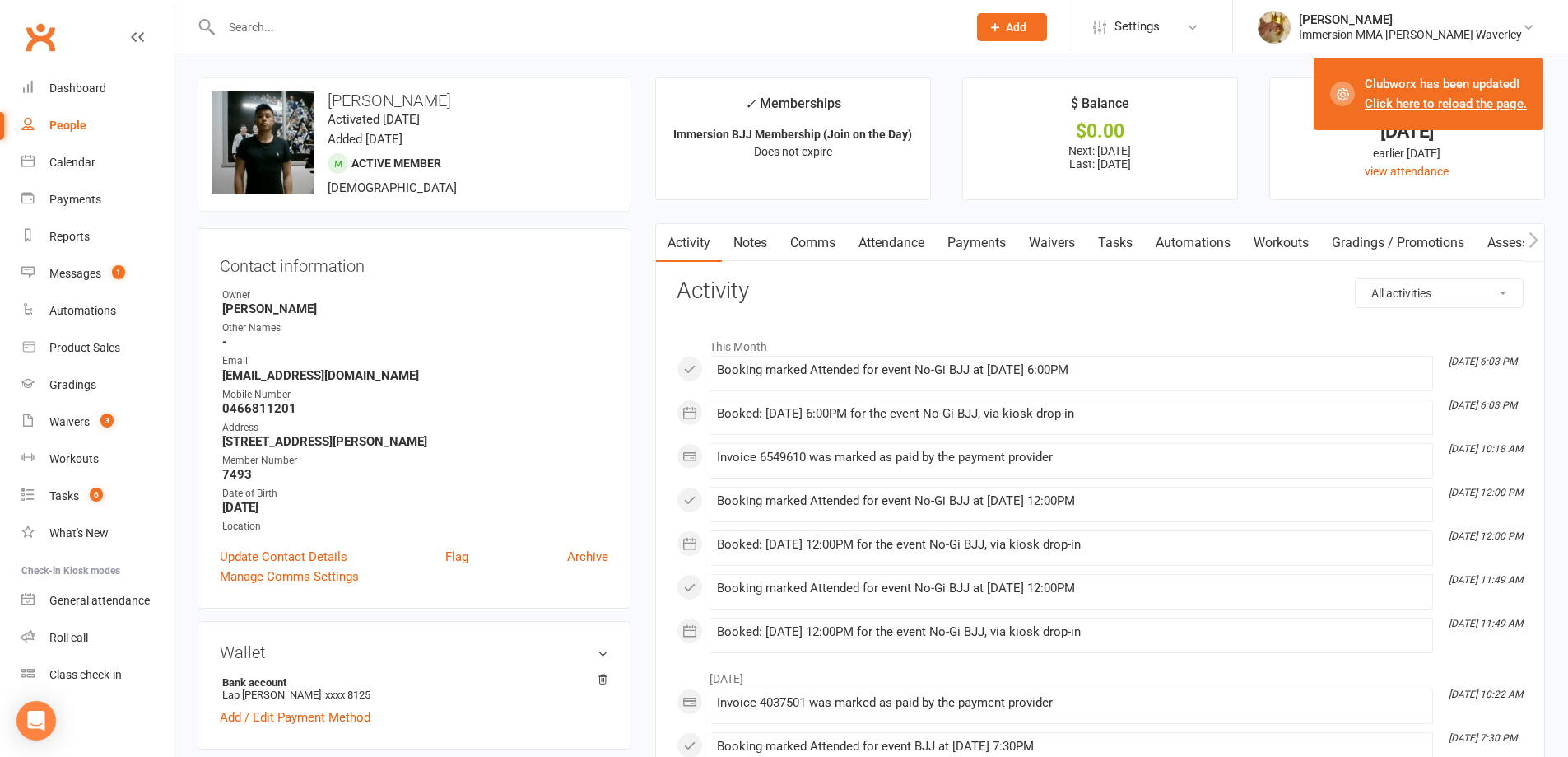
click at [993, 252] on link "Payments" at bounding box center [977, 243] width 81 height 38
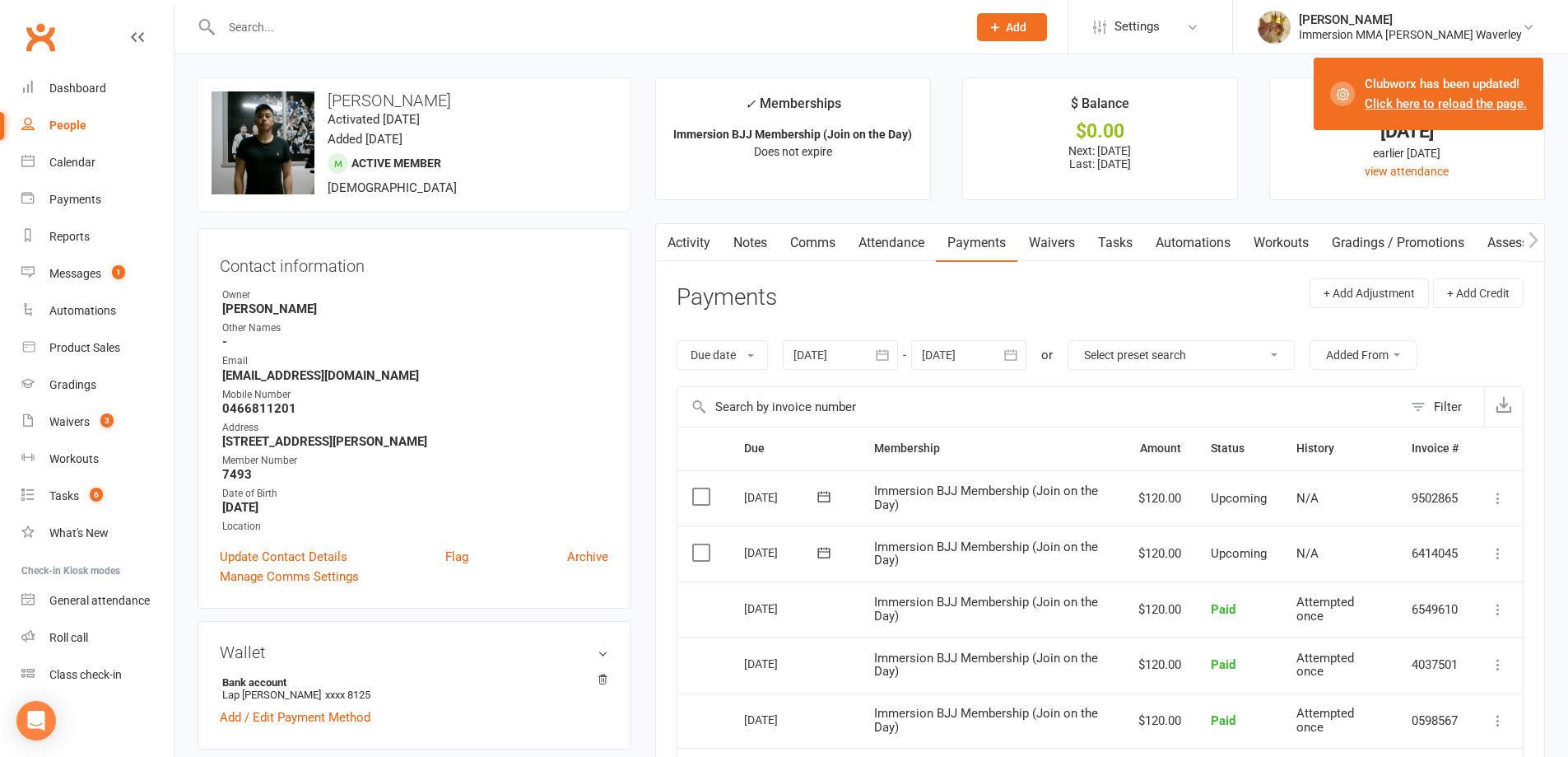
click at [1004, 360] on button "button" at bounding box center [1011, 354] width 29 height 29
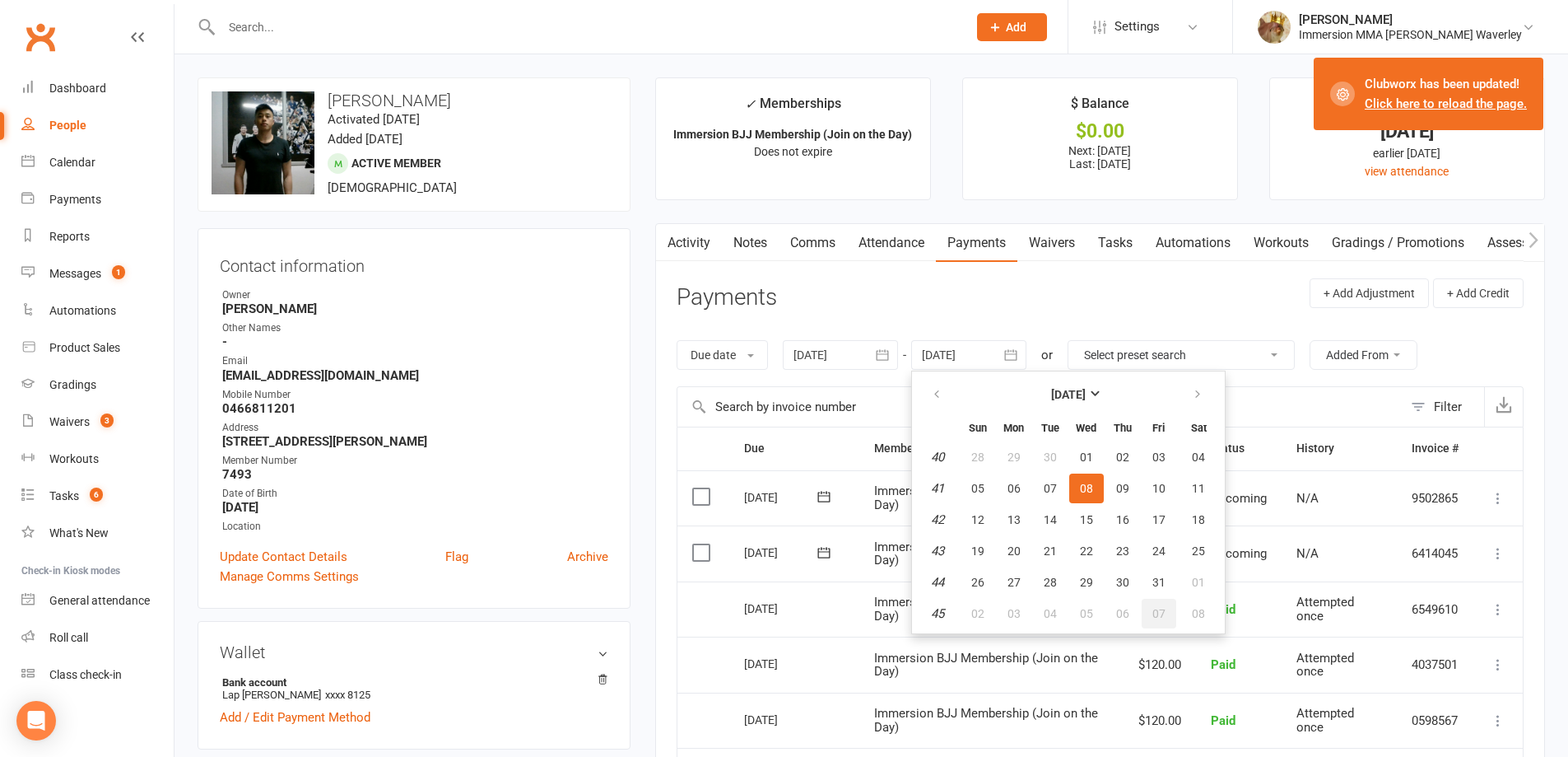
click at [1161, 619] on span "07" at bounding box center [1158, 614] width 13 height 13
type input "07 Nov 2025"
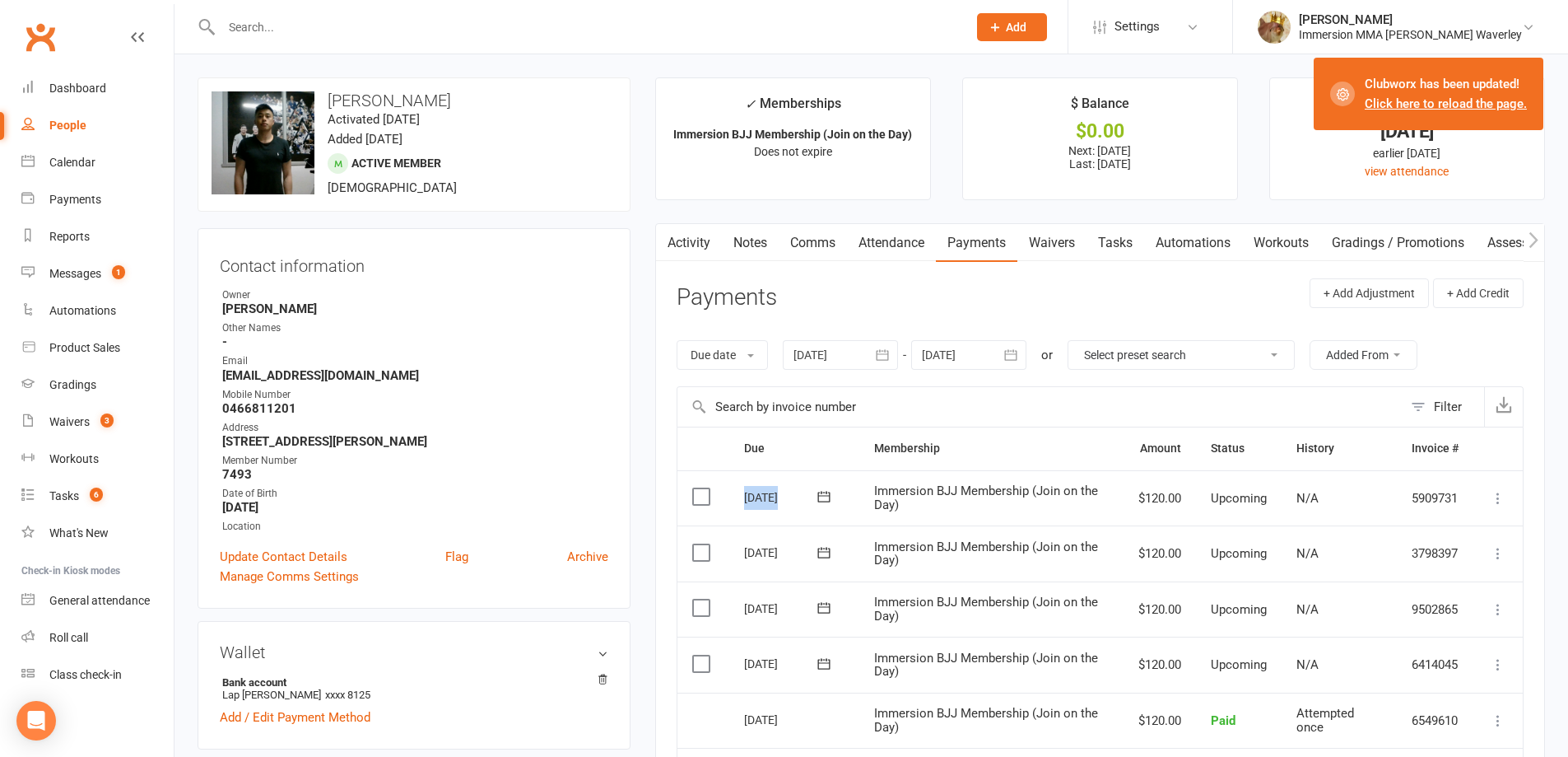
drag, startPoint x: 755, startPoint y: 499, endPoint x: 819, endPoint y: 502, distance: 64.1
click at [819, 502] on td "03 Nov 2025" at bounding box center [794, 498] width 130 height 56
click at [1067, 249] on link "Waivers" at bounding box center [1052, 243] width 69 height 38
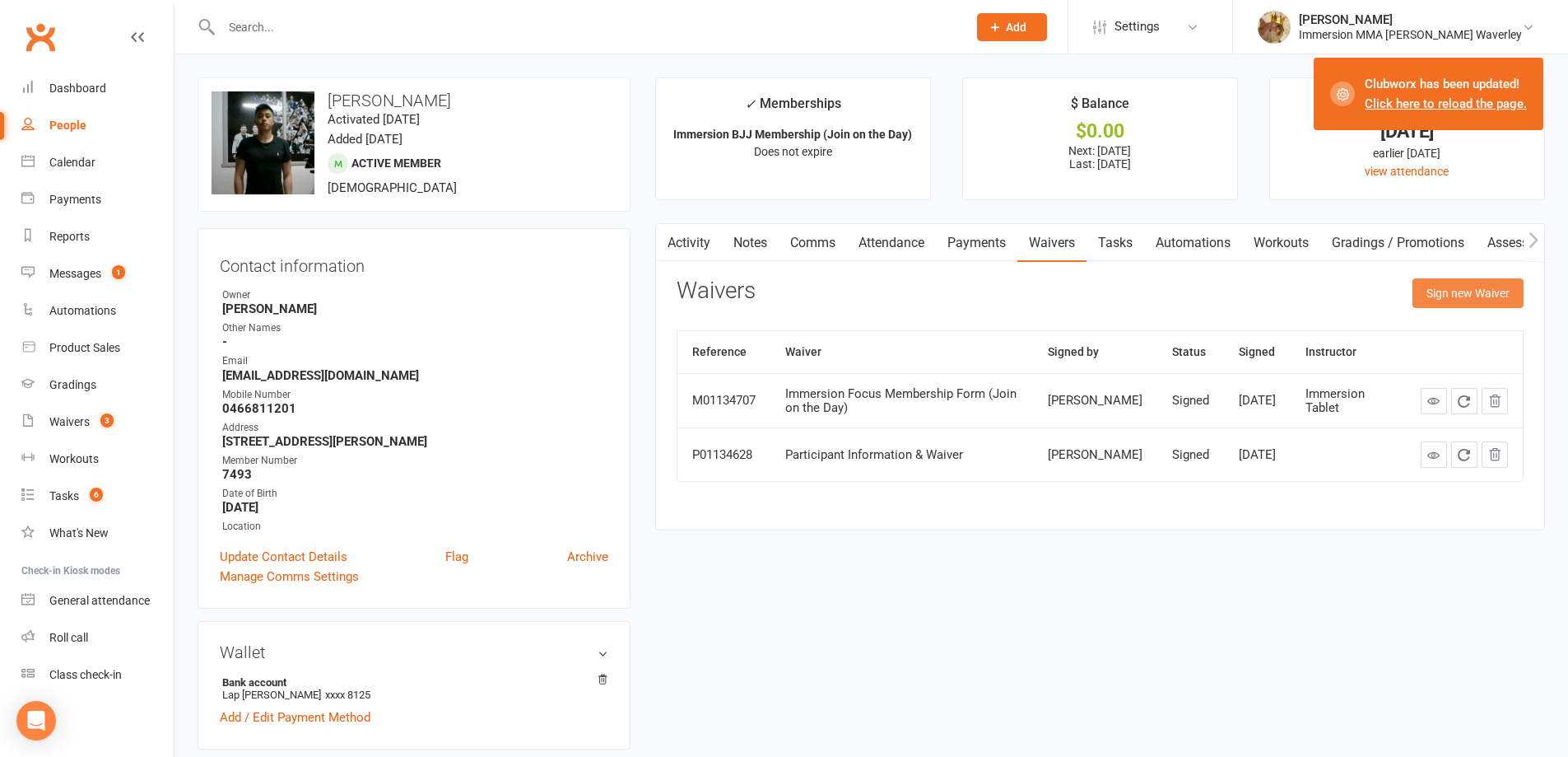
drag, startPoint x: 1485, startPoint y: 281, endPoint x: 1457, endPoint y: 297, distance: 32.2
click at [1485, 282] on button "Sign new Waiver" at bounding box center [1468, 292] width 111 height 29
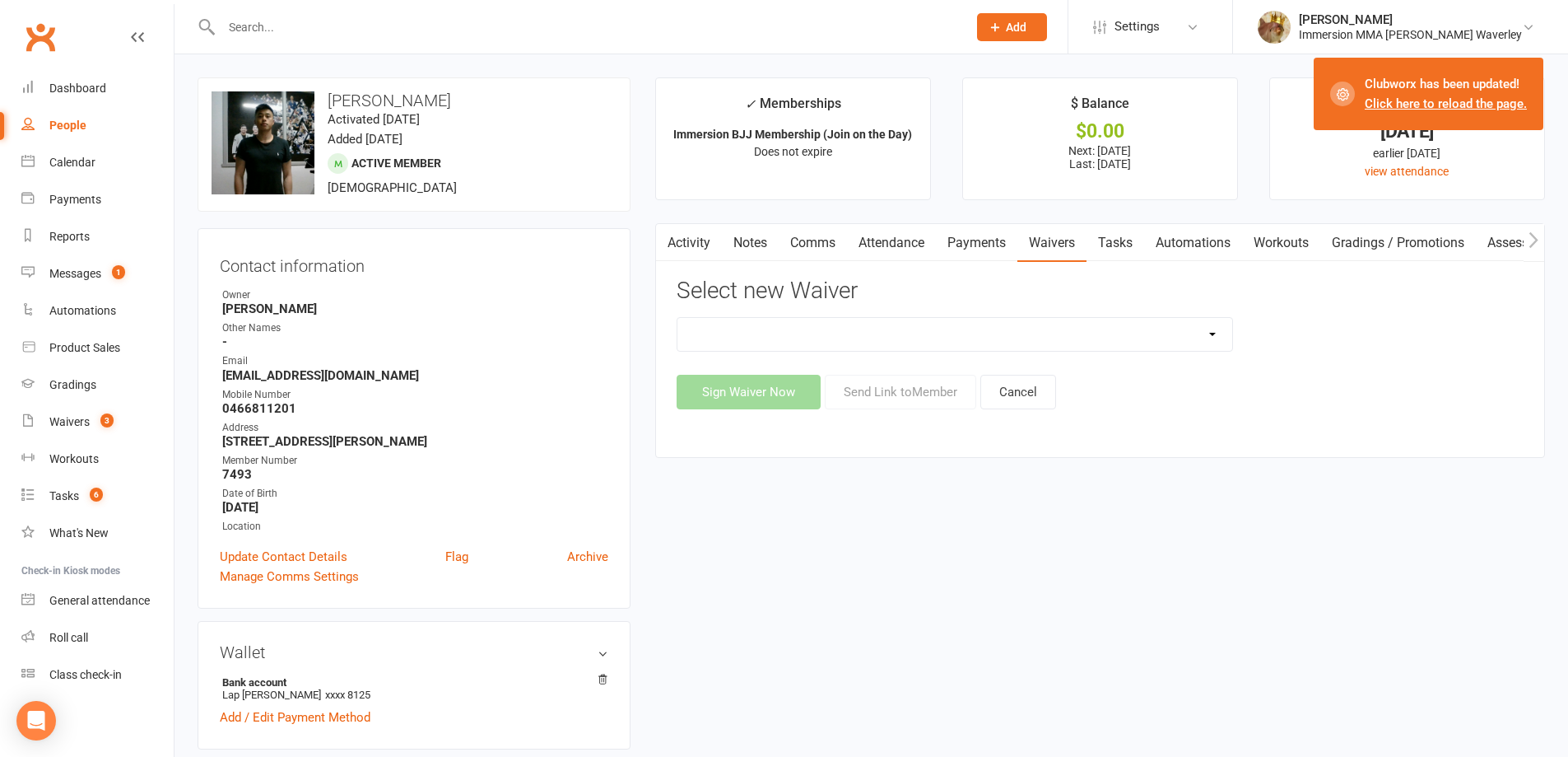
drag, startPoint x: 1166, startPoint y: 332, endPoint x: 1156, endPoint y: 335, distance: 10.4
click at [1132, 339] on select "Cancellation Form Immersion 10 Class Pass Form Immersion 10 Class Pass Form (Pa…" at bounding box center [955, 334] width 555 height 33
select select "10639"
click at [678, 318] on select "Cancellation Form Immersion 10 Class Pass Form Immersion 10 Class Pass Form (Pa…" at bounding box center [955, 334] width 555 height 33
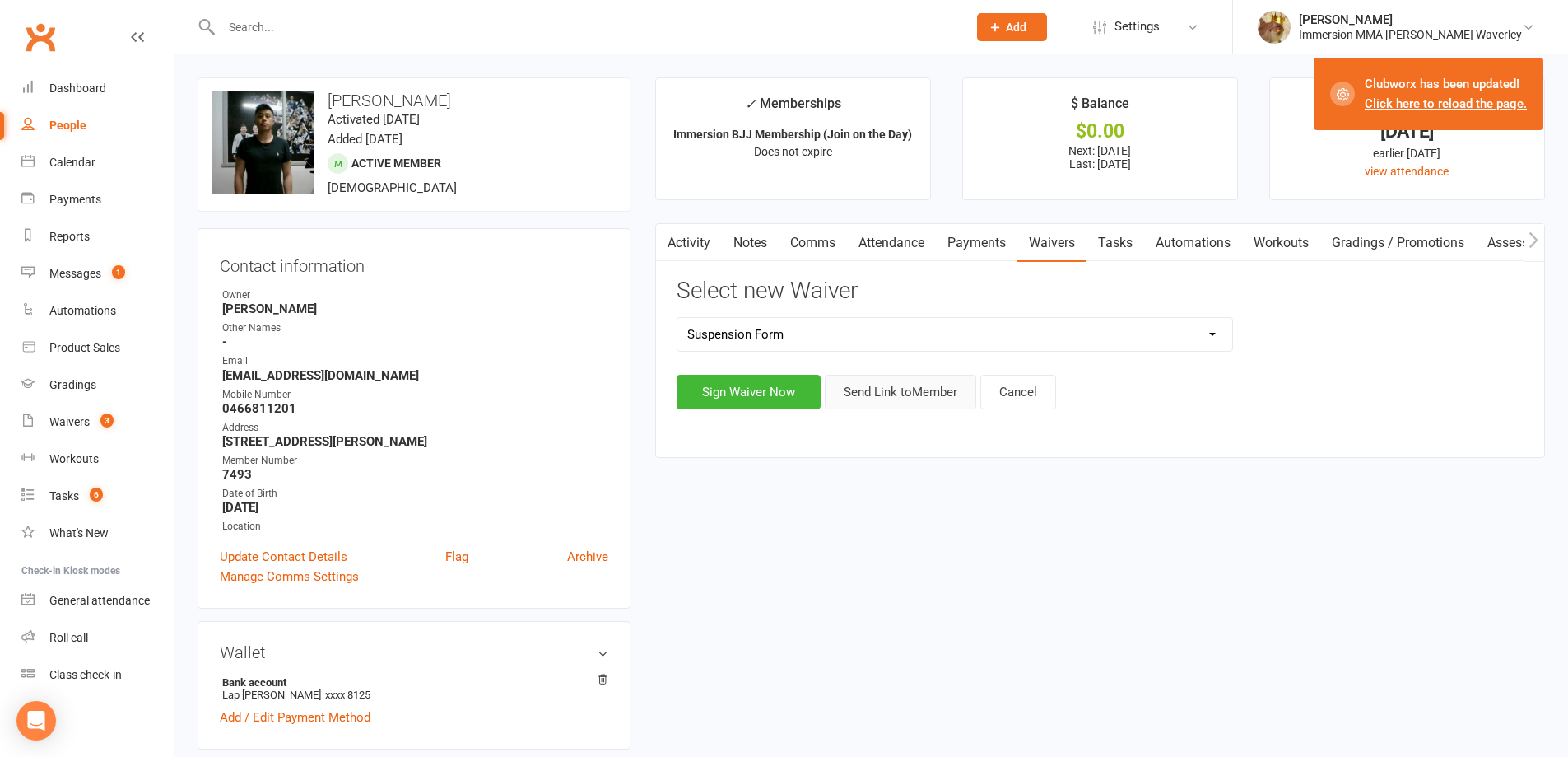
drag, startPoint x: 876, startPoint y: 390, endPoint x: 828, endPoint y: 407, distance: 50.9
click at [878, 390] on button "Send Link to Member" at bounding box center [900, 391] width 151 height 35
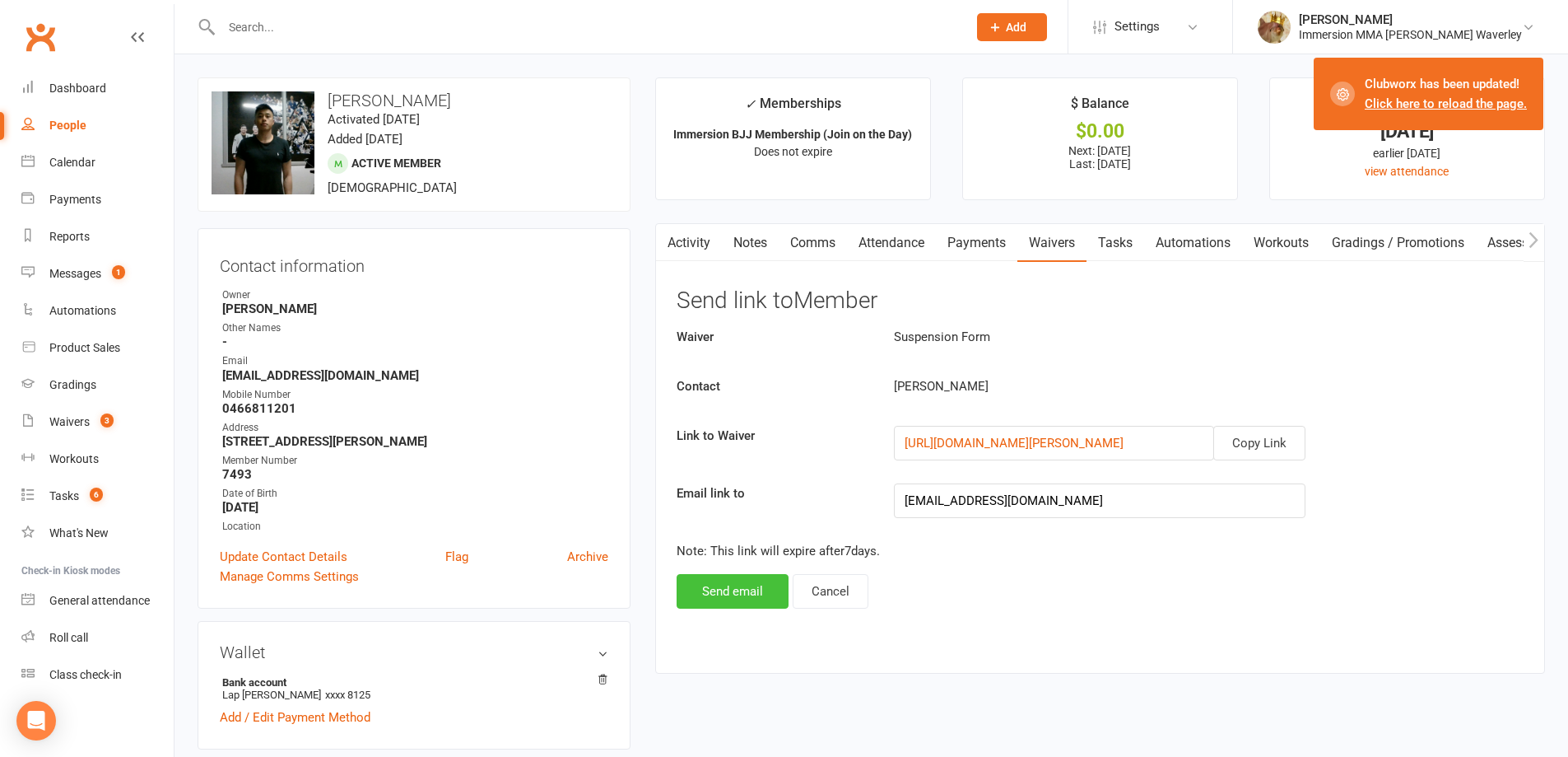
click at [730, 607] on button "Send email" at bounding box center [733, 591] width 112 height 35
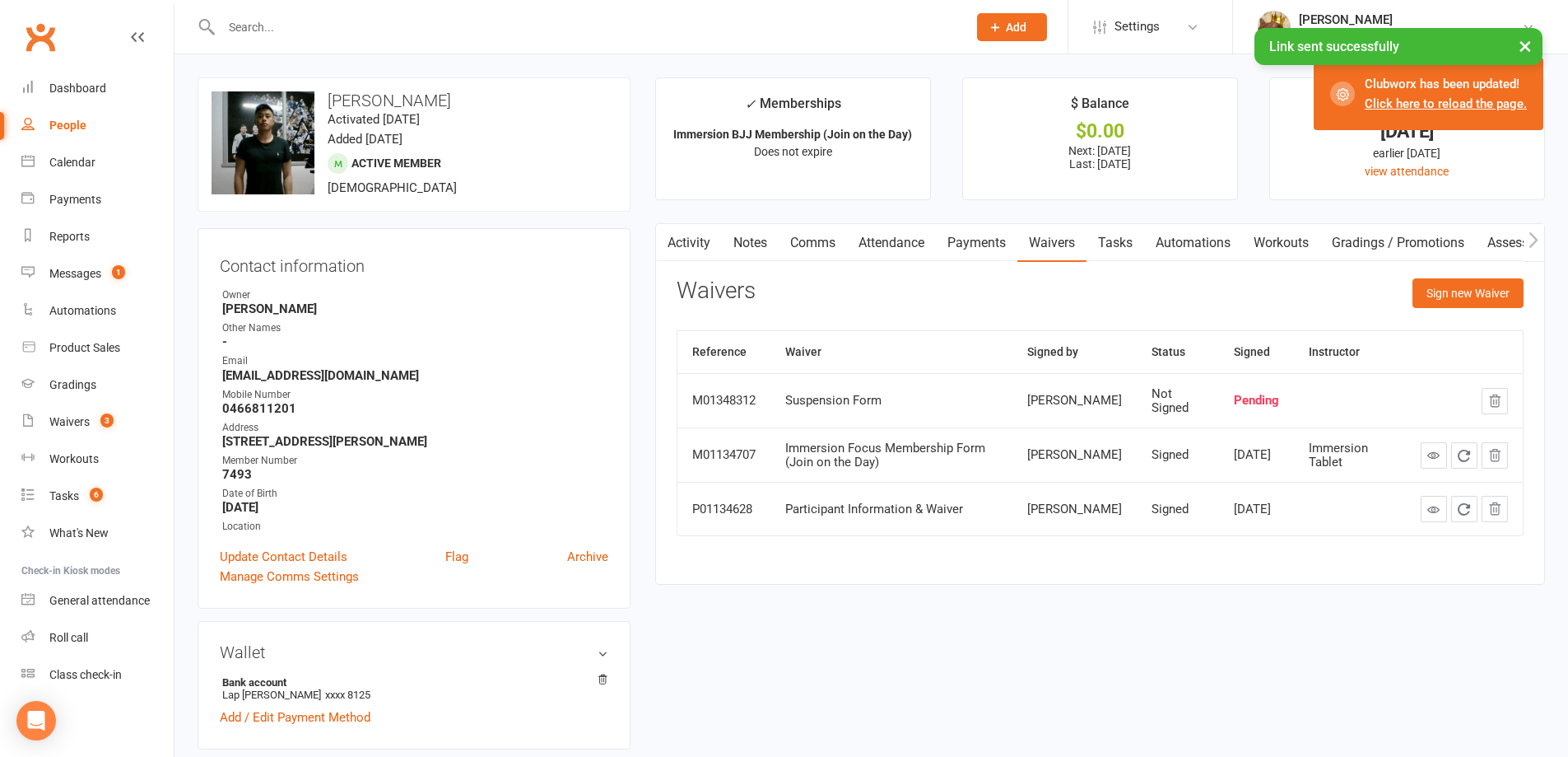
drag, startPoint x: 289, startPoint y: 353, endPoint x: 220, endPoint y: 383, distance: 75.2
click at [220, 383] on ul "Owner Ben Hailey Other Names - Email leongzac@gmail.com Mobile Number 046681120…" at bounding box center [413, 412] width 388 height 248
drag, startPoint x: 537, startPoint y: 435, endPoint x: 539, endPoint y: 448, distance: 13.2
click at [539, 448] on strong "1/8 Camelia St, Box Hill Melbourne VIC 3128" at bounding box center [415, 441] width 386 height 15
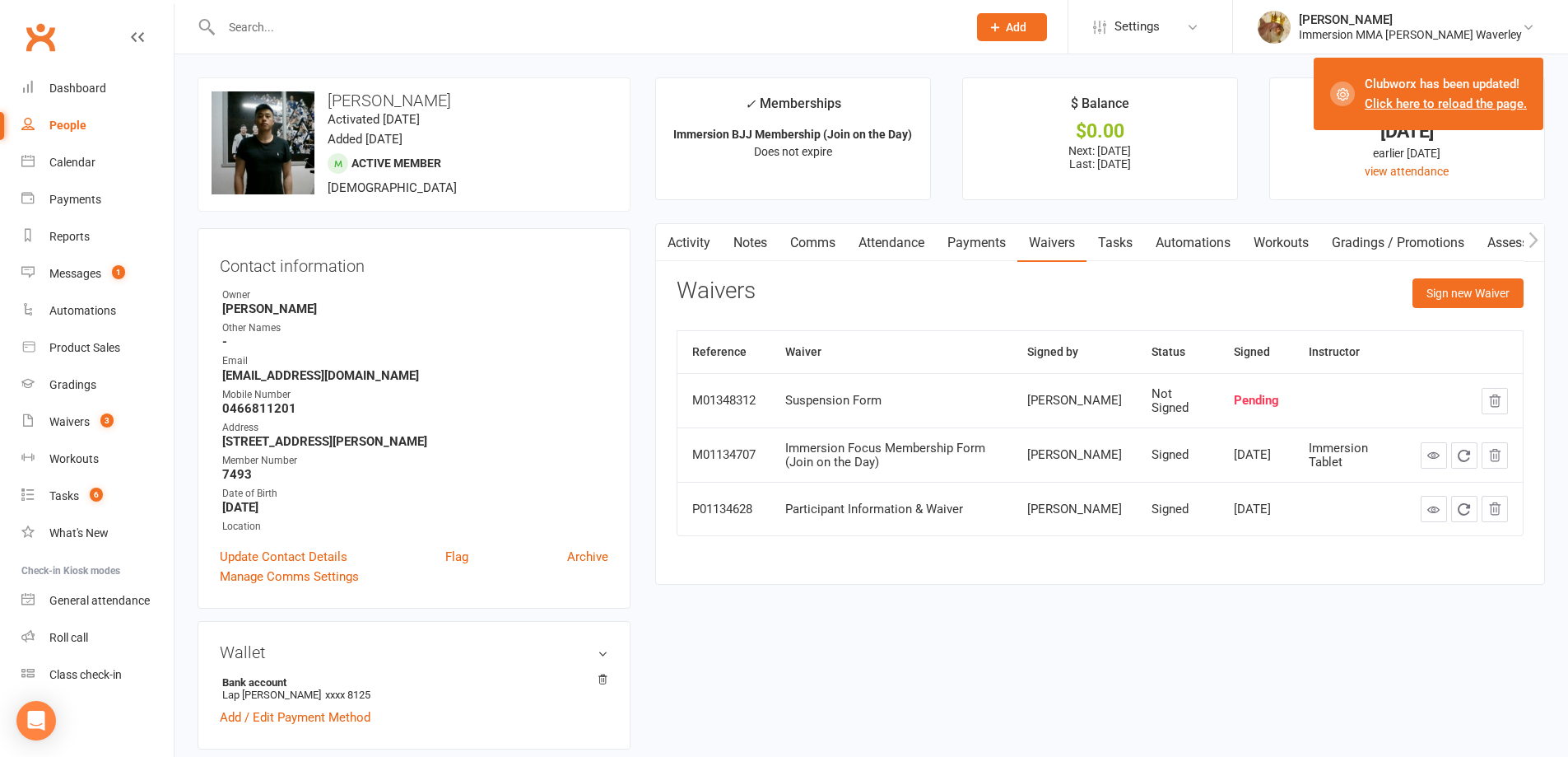
click at [1459, 107] on link "Click here to reload the page." at bounding box center [1445, 104] width 162 height 15
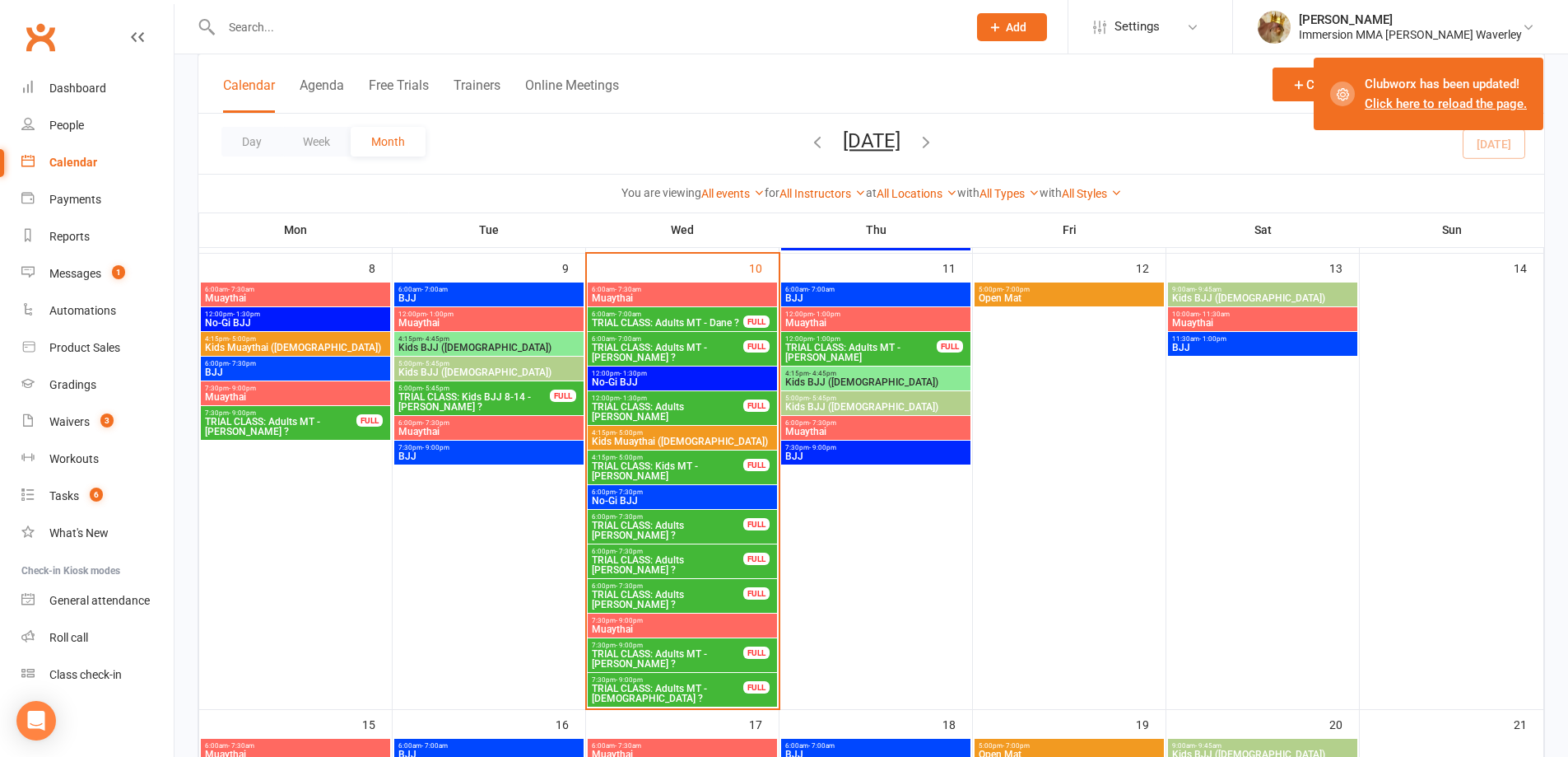
click at [690, 556] on span "TRIAL CLASS: Adults [PERSON_NAME] ?" at bounding box center [667, 565] width 153 height 19
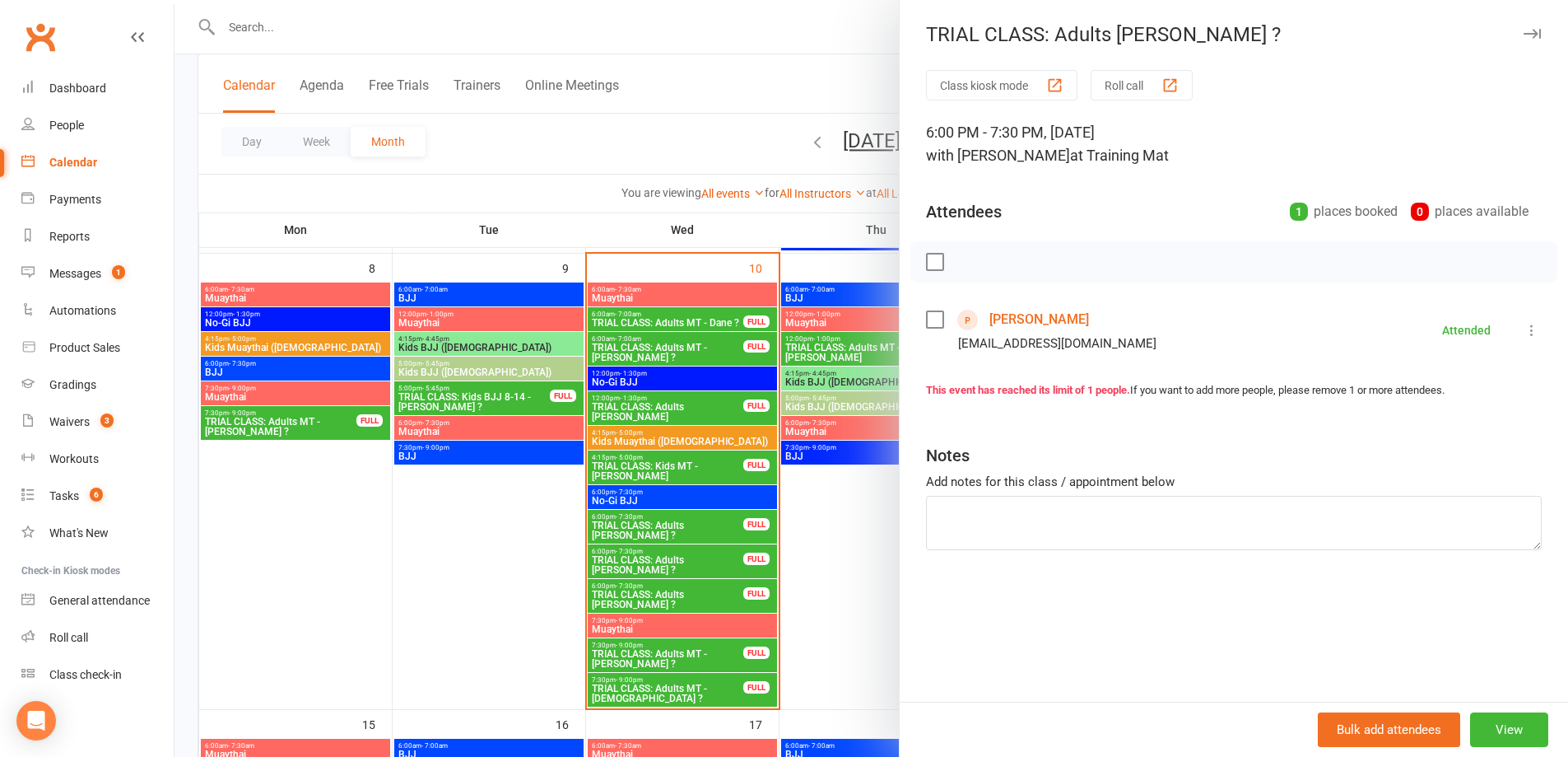
click at [739, 588] on div at bounding box center [871, 378] width 1394 height 757
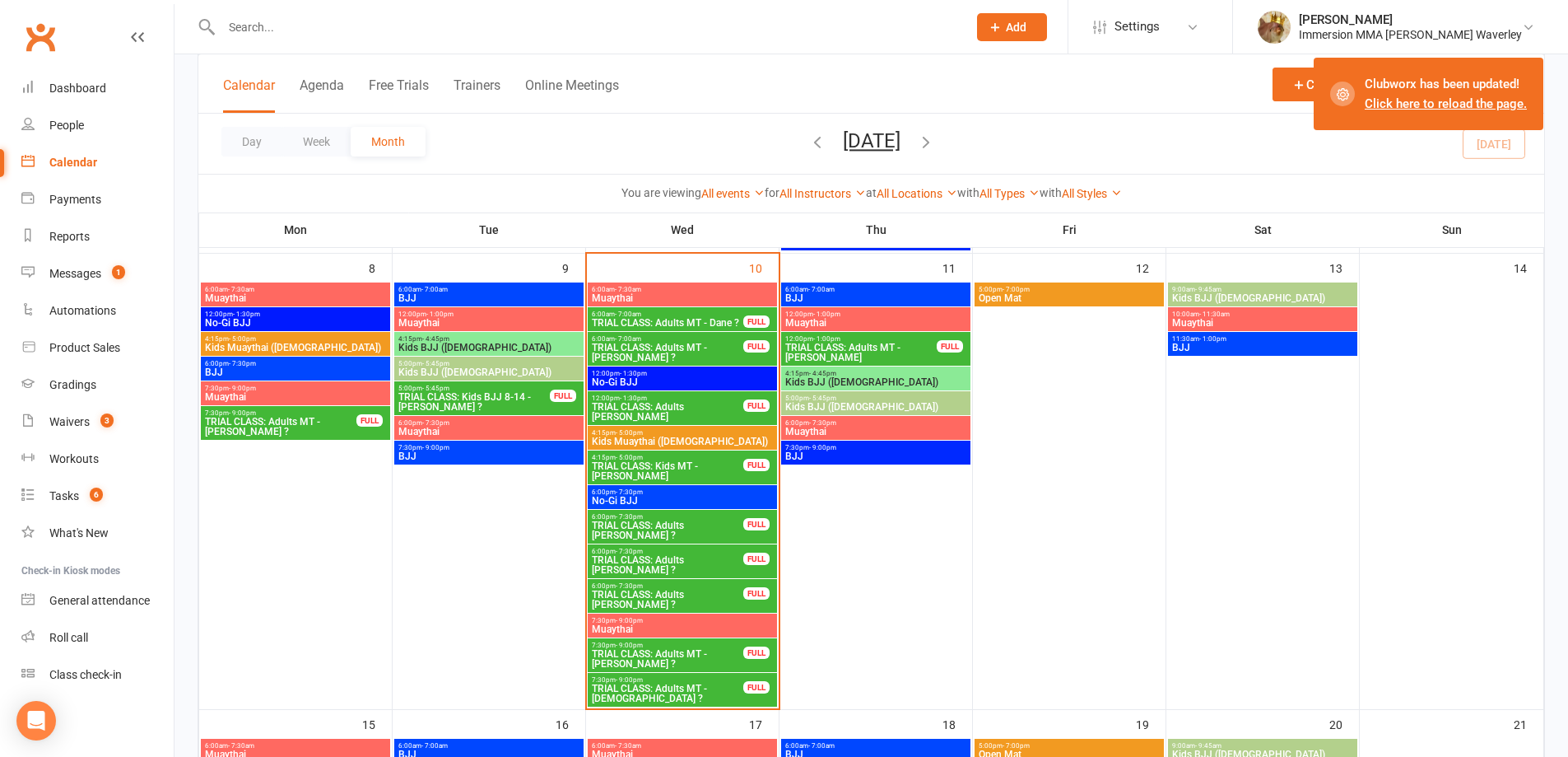
click at [690, 585] on span "6:00pm - 7:30pm" at bounding box center [667, 586] width 153 height 7
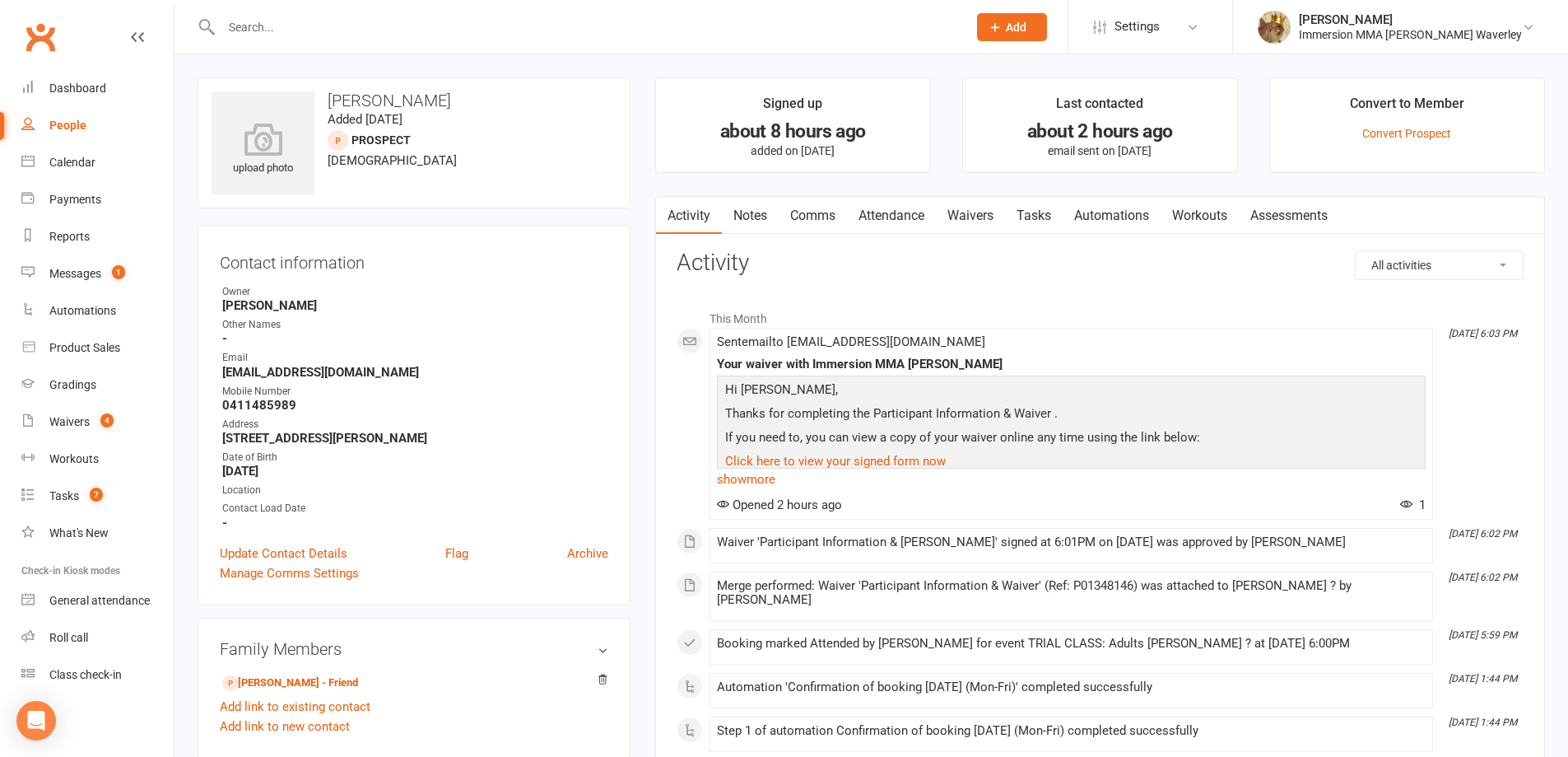
click at [758, 211] on link "Notes" at bounding box center [750, 215] width 57 height 38
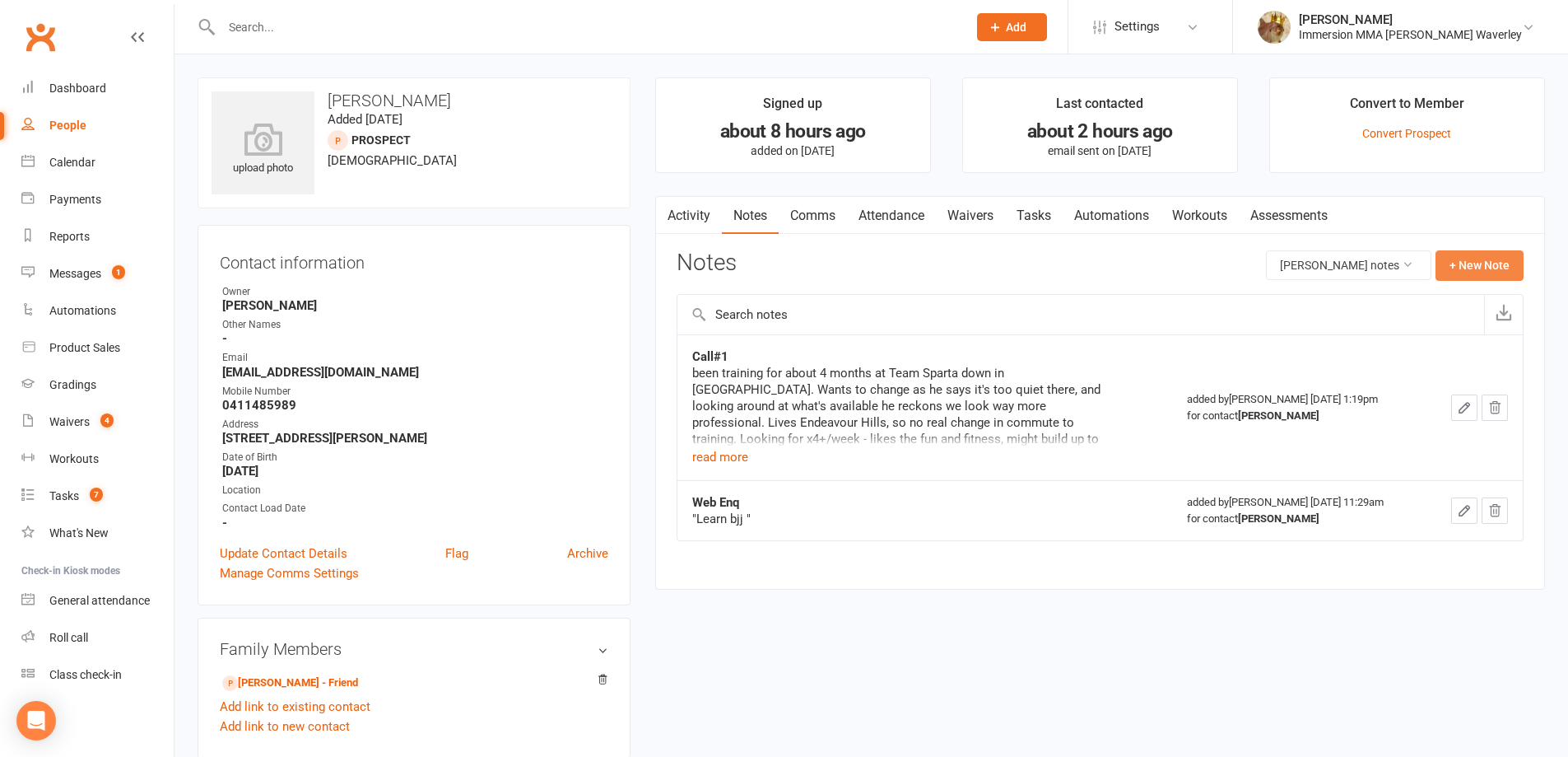
click at [1504, 251] on button "+ New Note" at bounding box center [1480, 265] width 88 height 29
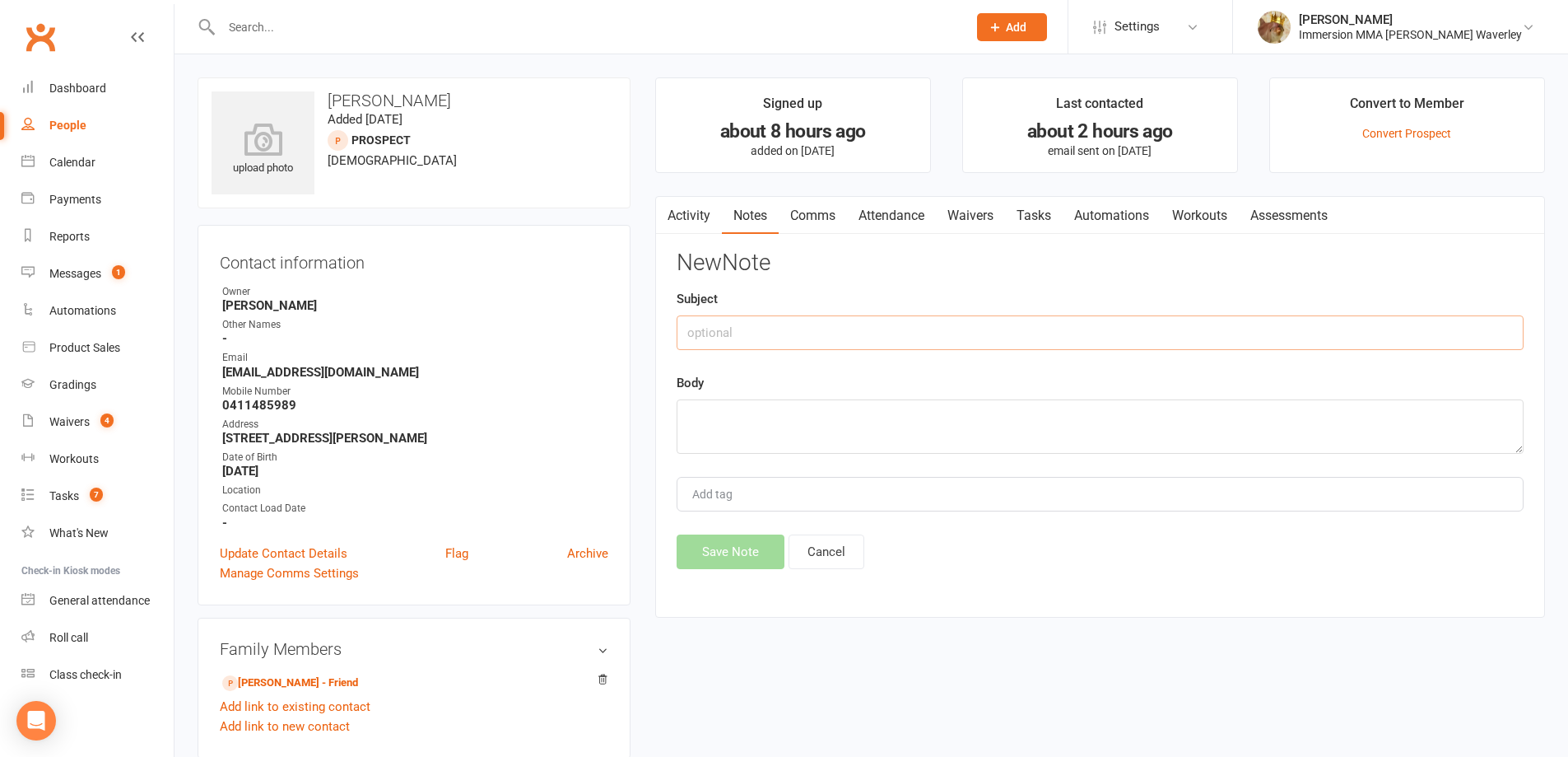
drag, startPoint x: 1126, startPoint y: 328, endPoint x: 1063, endPoint y: 368, distance: 74.6
click at [1124, 328] on input "text" at bounding box center [1100, 332] width 847 height 35
type input "Trial Notes"
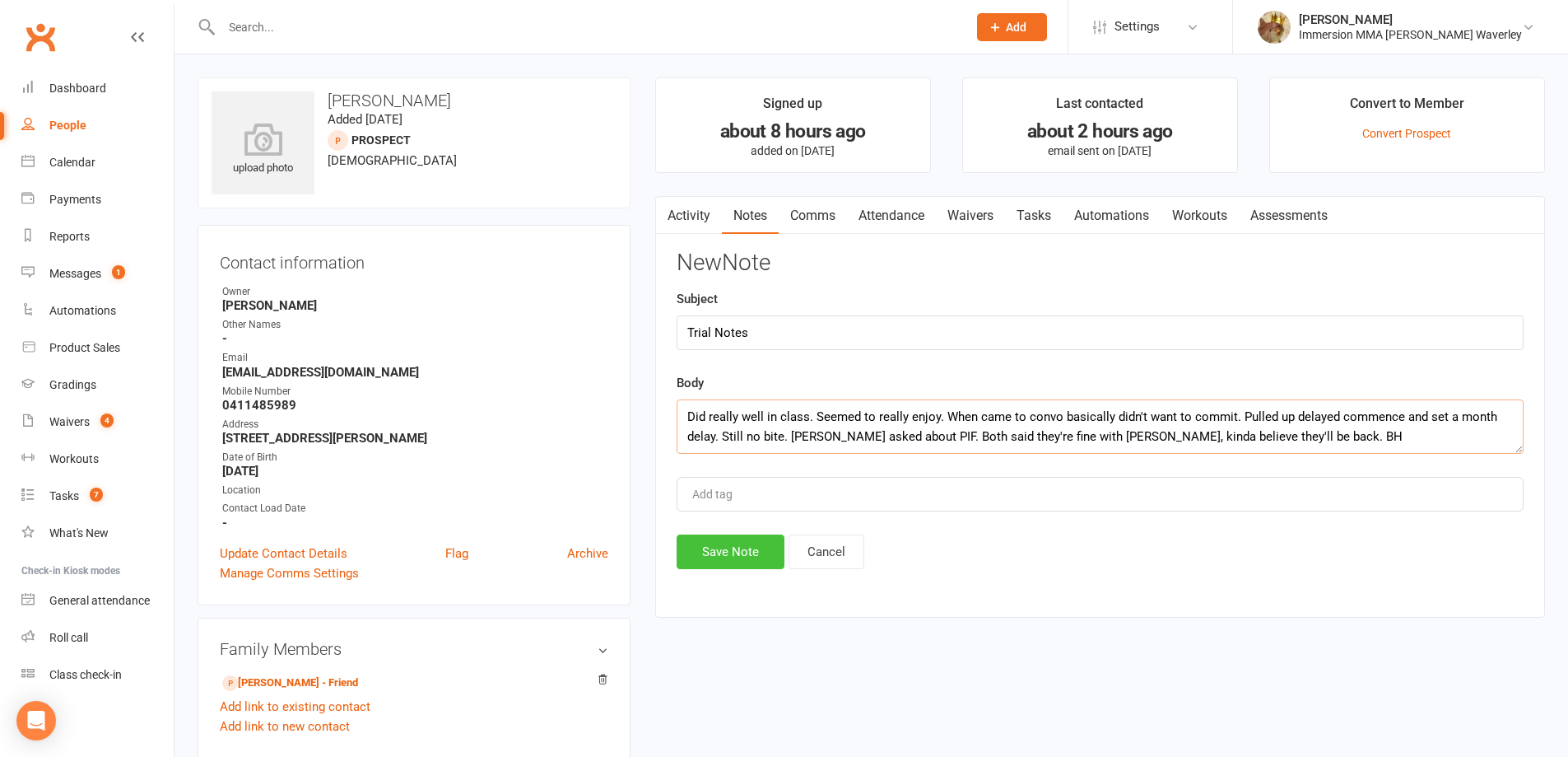
type textarea "Did really well in class. Seemed to really enjoy. When came to convo basically …"
drag, startPoint x: 724, startPoint y: 550, endPoint x: 727, endPoint y: 540, distance: 10.4
click at [724, 549] on button "Save Note" at bounding box center [731, 552] width 108 height 35
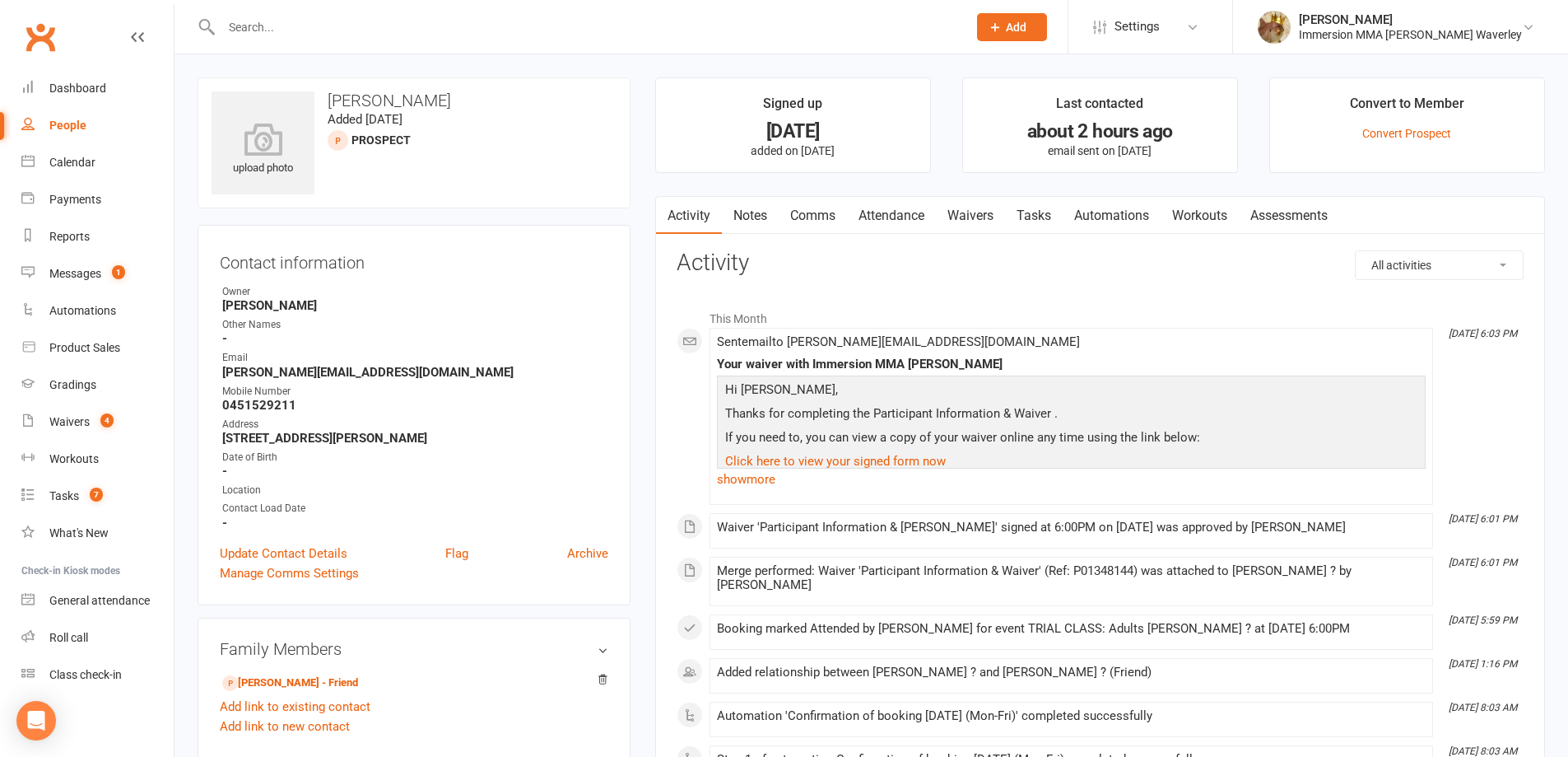
click at [747, 221] on link "Notes" at bounding box center [750, 215] width 57 height 38
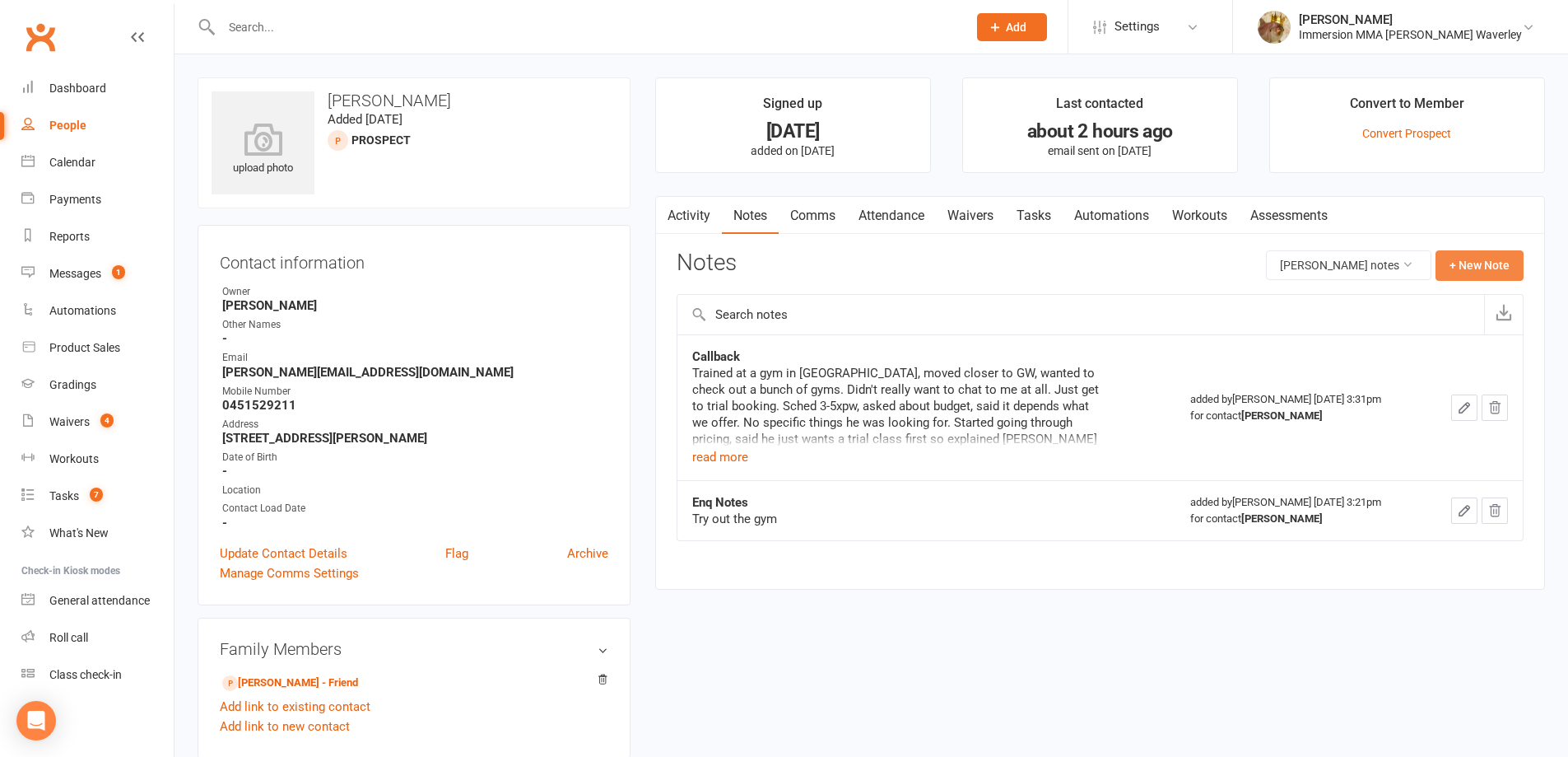
click at [1487, 254] on button "+ New Note" at bounding box center [1480, 265] width 88 height 29
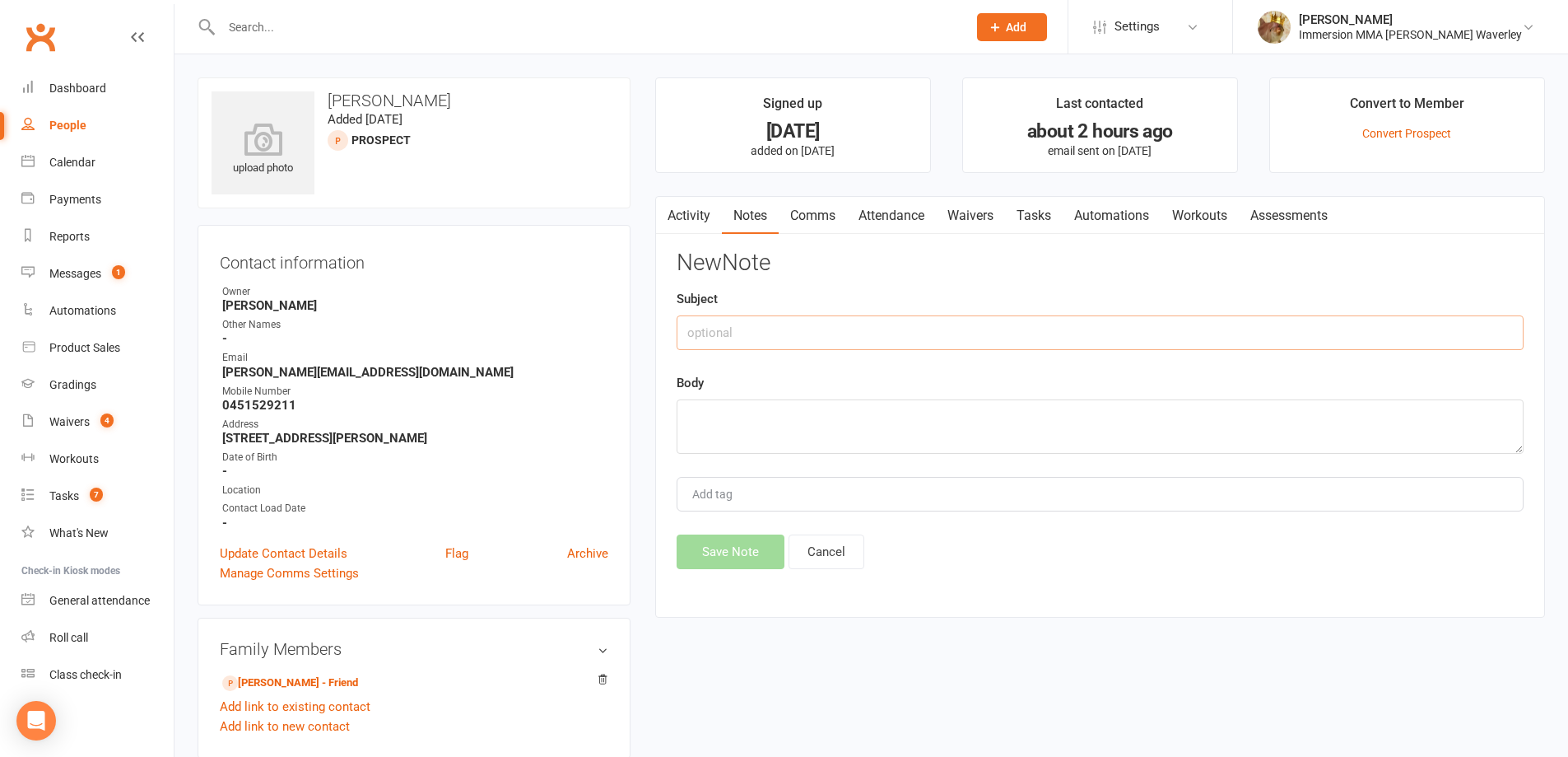
drag, startPoint x: 828, startPoint y: 316, endPoint x: 818, endPoint y: 324, distance: 12.8
click at [827, 316] on input "text" at bounding box center [1100, 332] width 847 height 35
type input "Trial Convo"
paste textarea "Did really well in class. Seemed to really enjoy. When came to convo basically …"
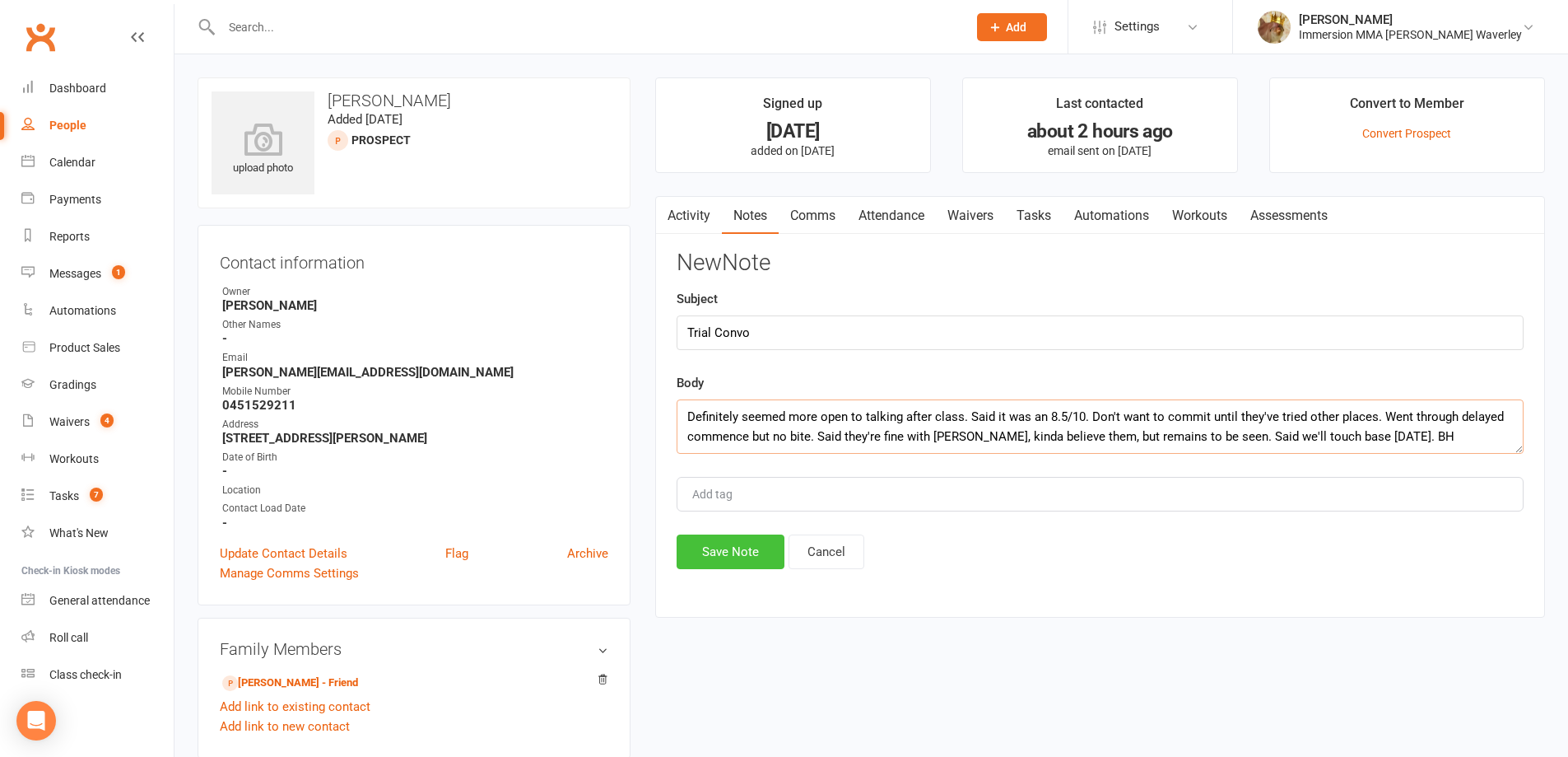
type textarea "Definitely seemed more open to talking after class. Said it was an 8.5/10. Don'…"
click at [702, 537] on button "Save Note" at bounding box center [731, 552] width 108 height 35
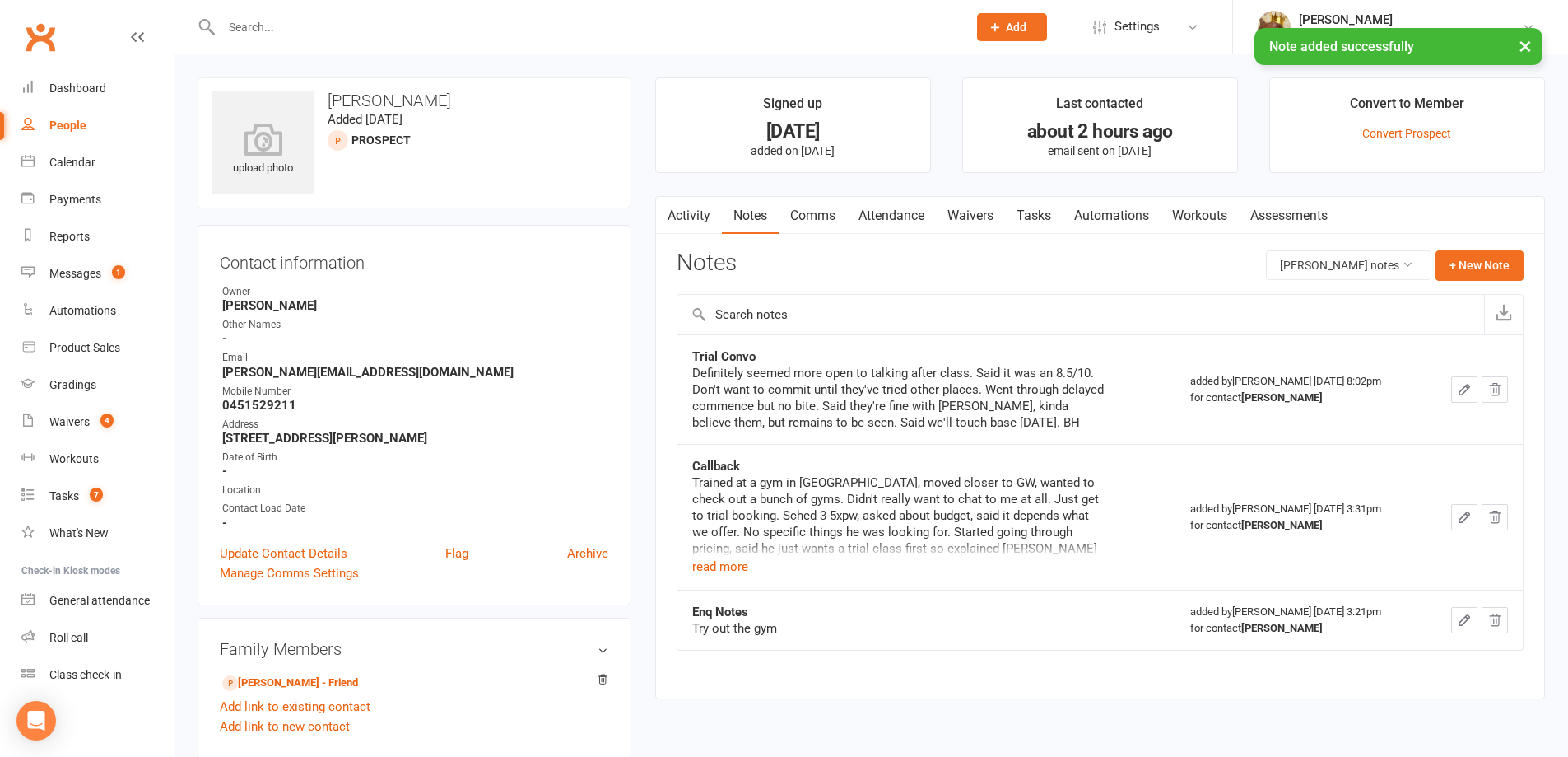
click at [1029, 229] on link "Tasks" at bounding box center [1034, 215] width 58 height 38
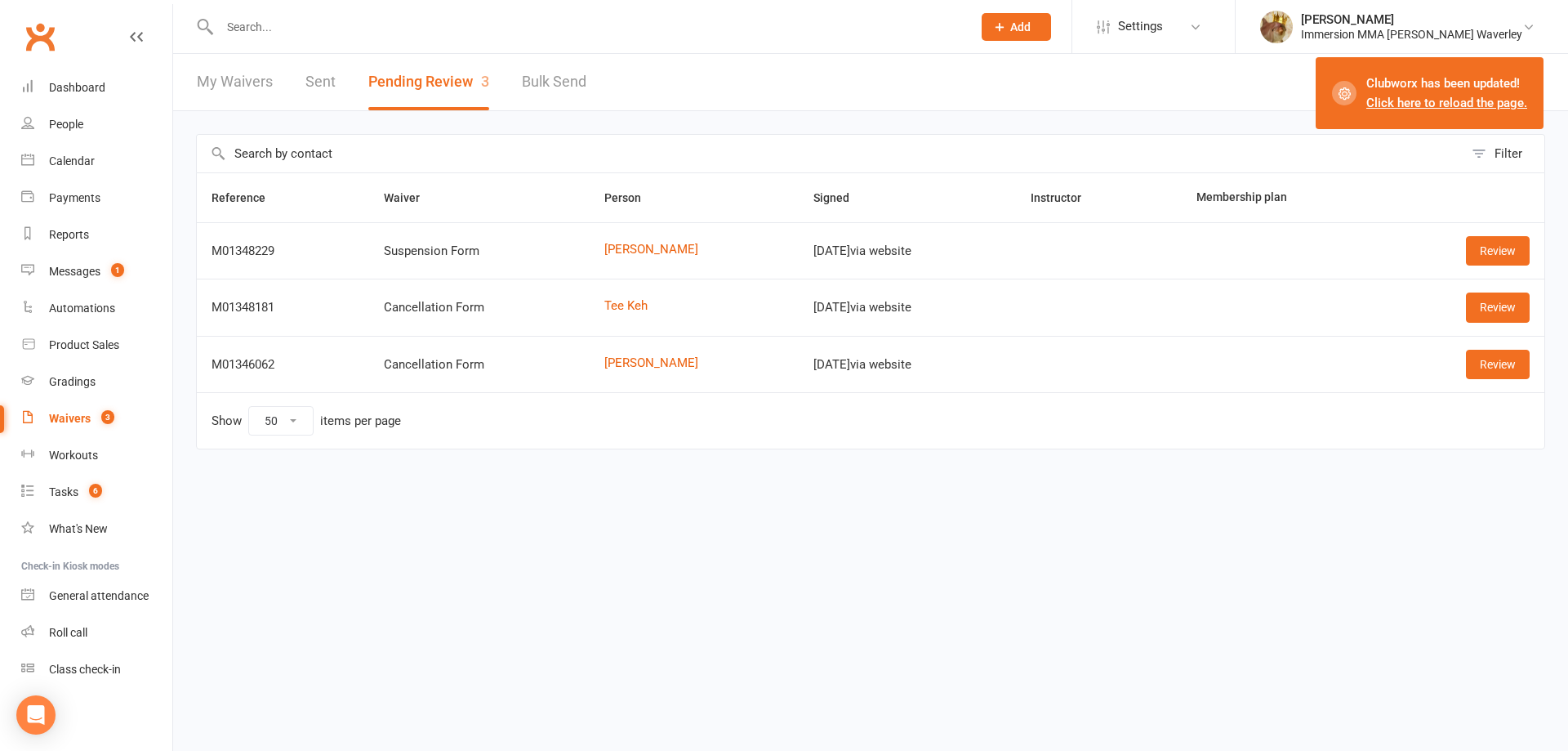
select select "50"
click at [1448, 96] on link "Click here to reload the page." at bounding box center [1446, 103] width 161 height 15
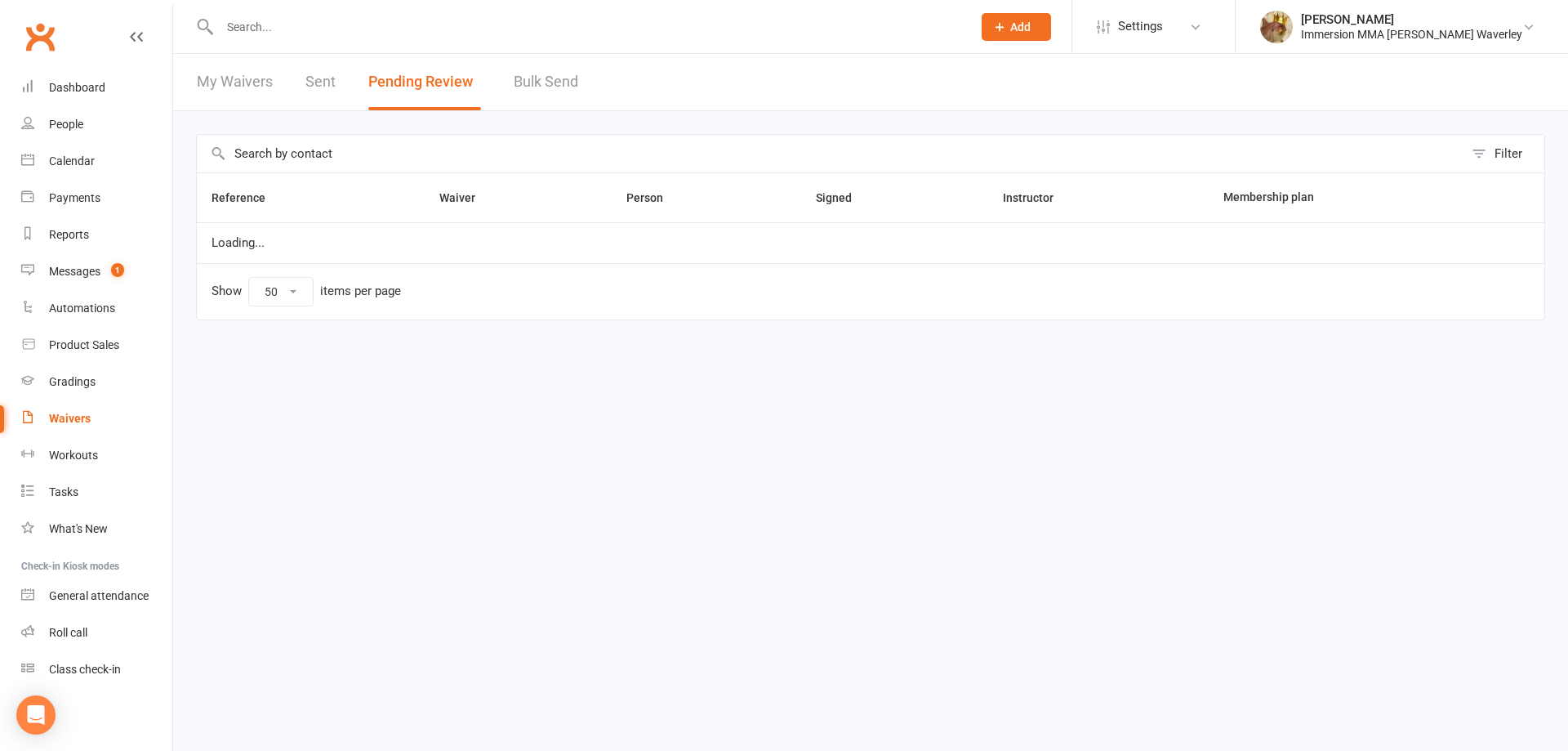
select select "50"
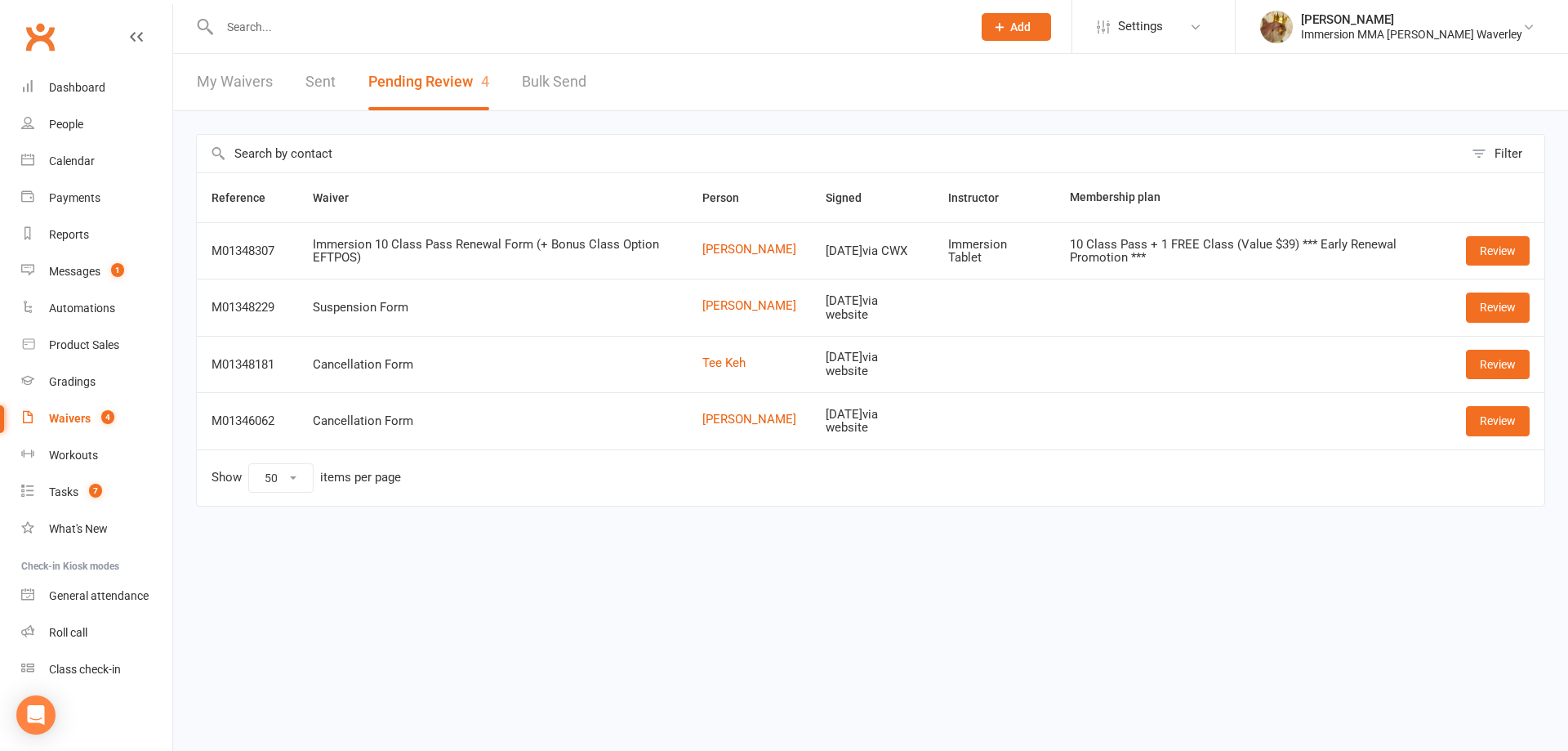
click at [669, 24] on input "text" at bounding box center [587, 27] width 745 height 23
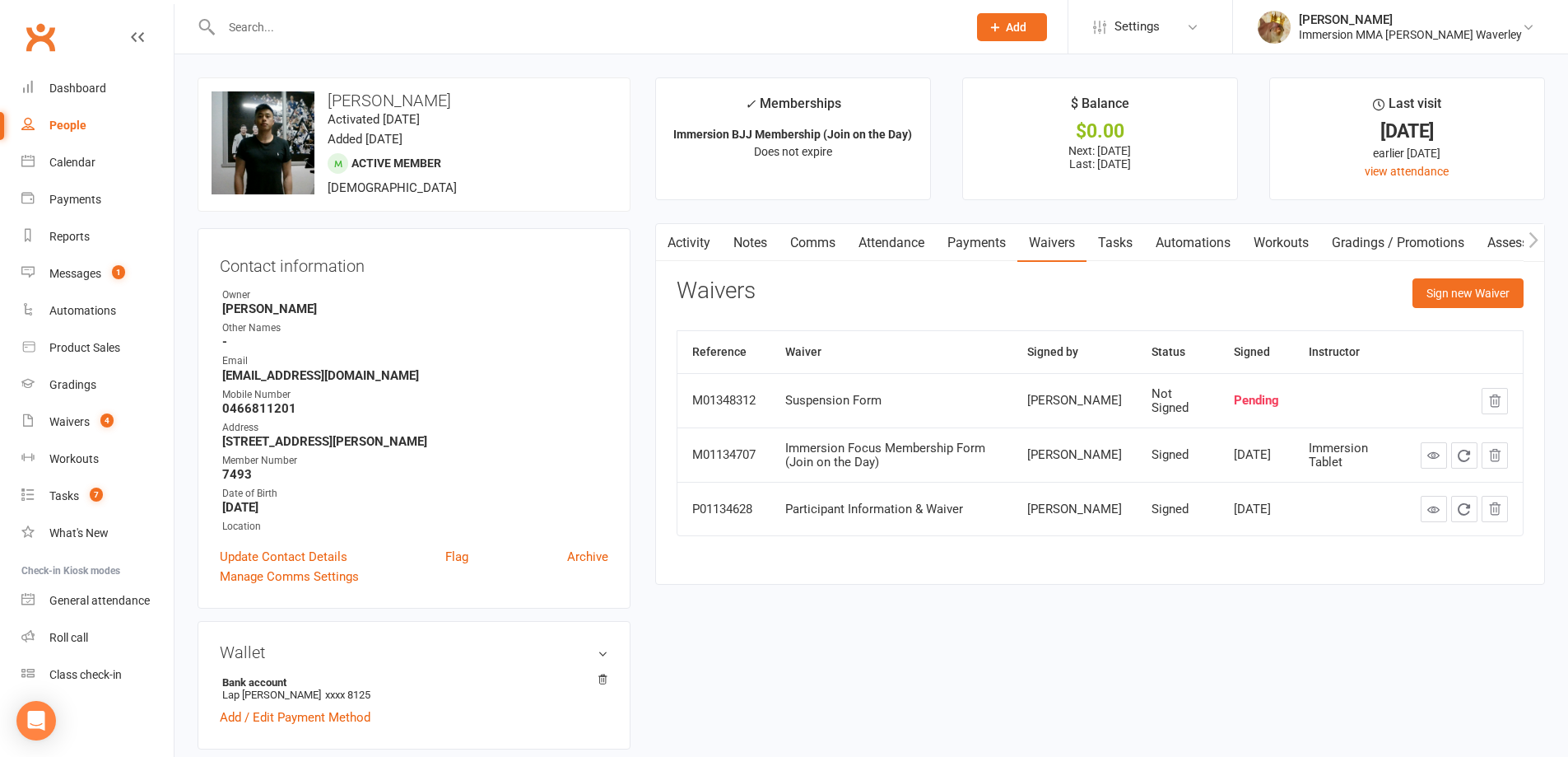
drag, startPoint x: 1080, startPoint y: 644, endPoint x: 1056, endPoint y: 663, distance: 30.6
click at [58, 274] on div "Messages" at bounding box center [75, 273] width 52 height 13
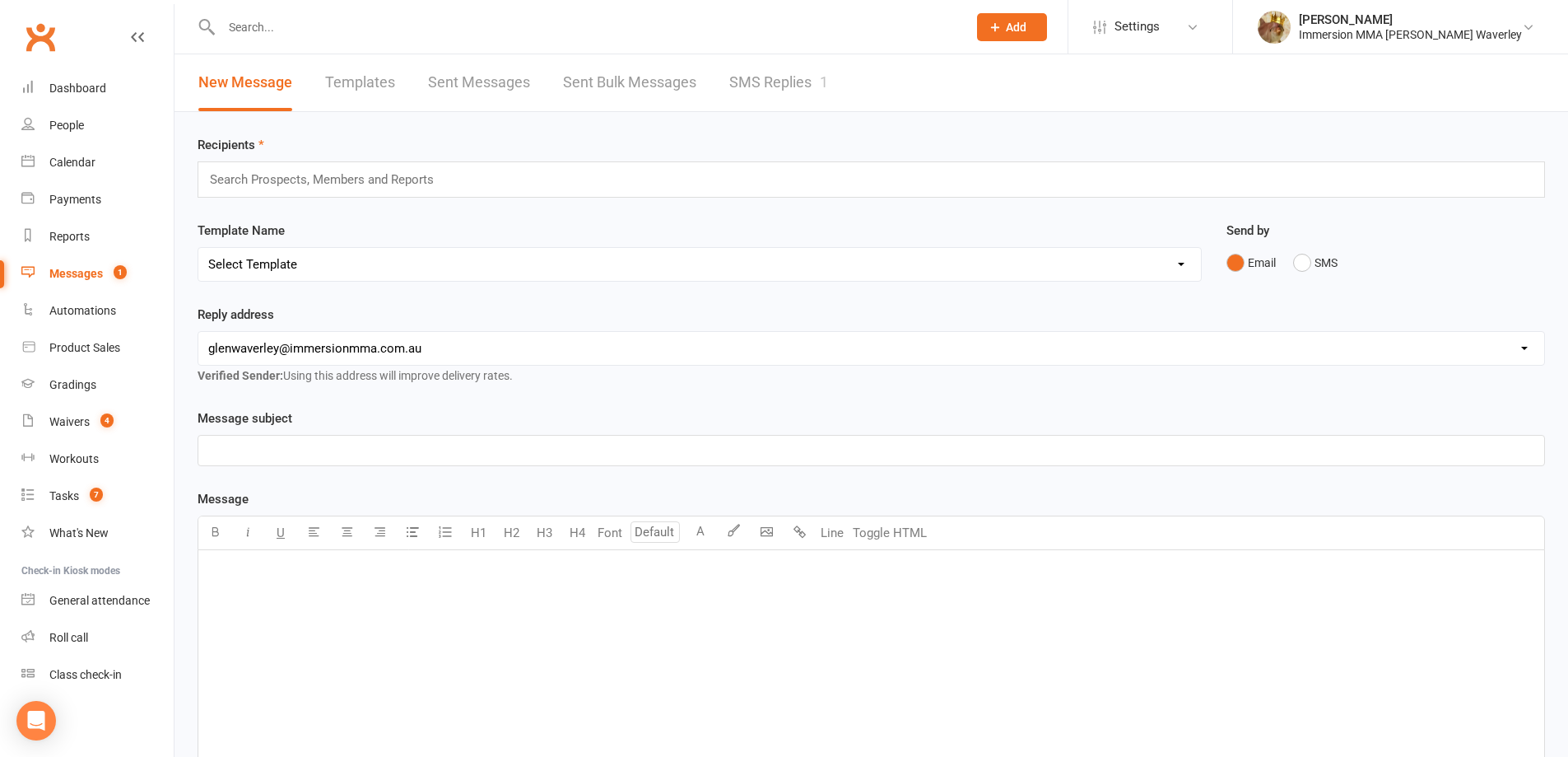
click at [754, 101] on link "SMS Replies 1" at bounding box center [779, 82] width 99 height 57
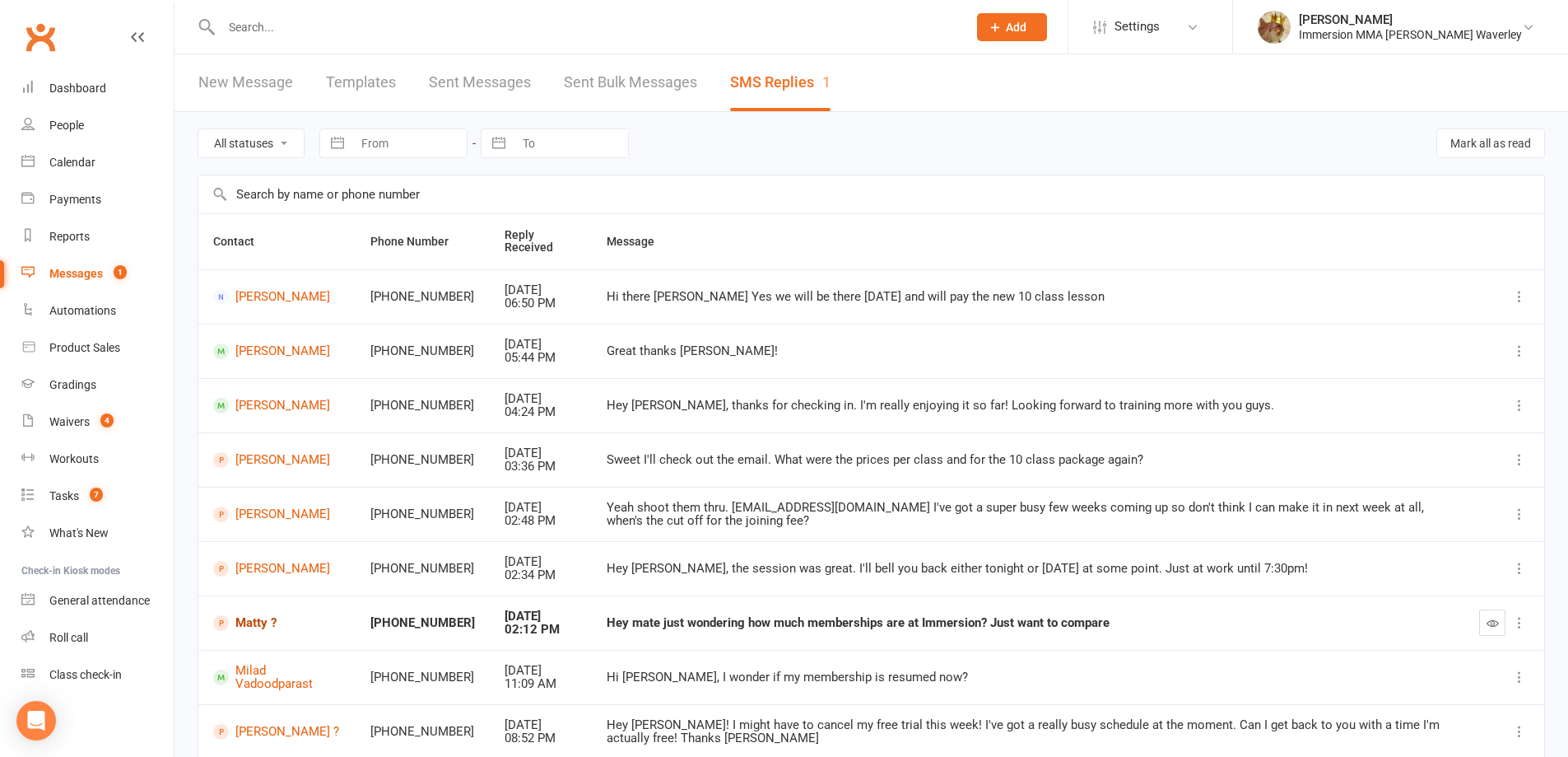
click at [259, 620] on link "Matty ?" at bounding box center [277, 623] width 127 height 16
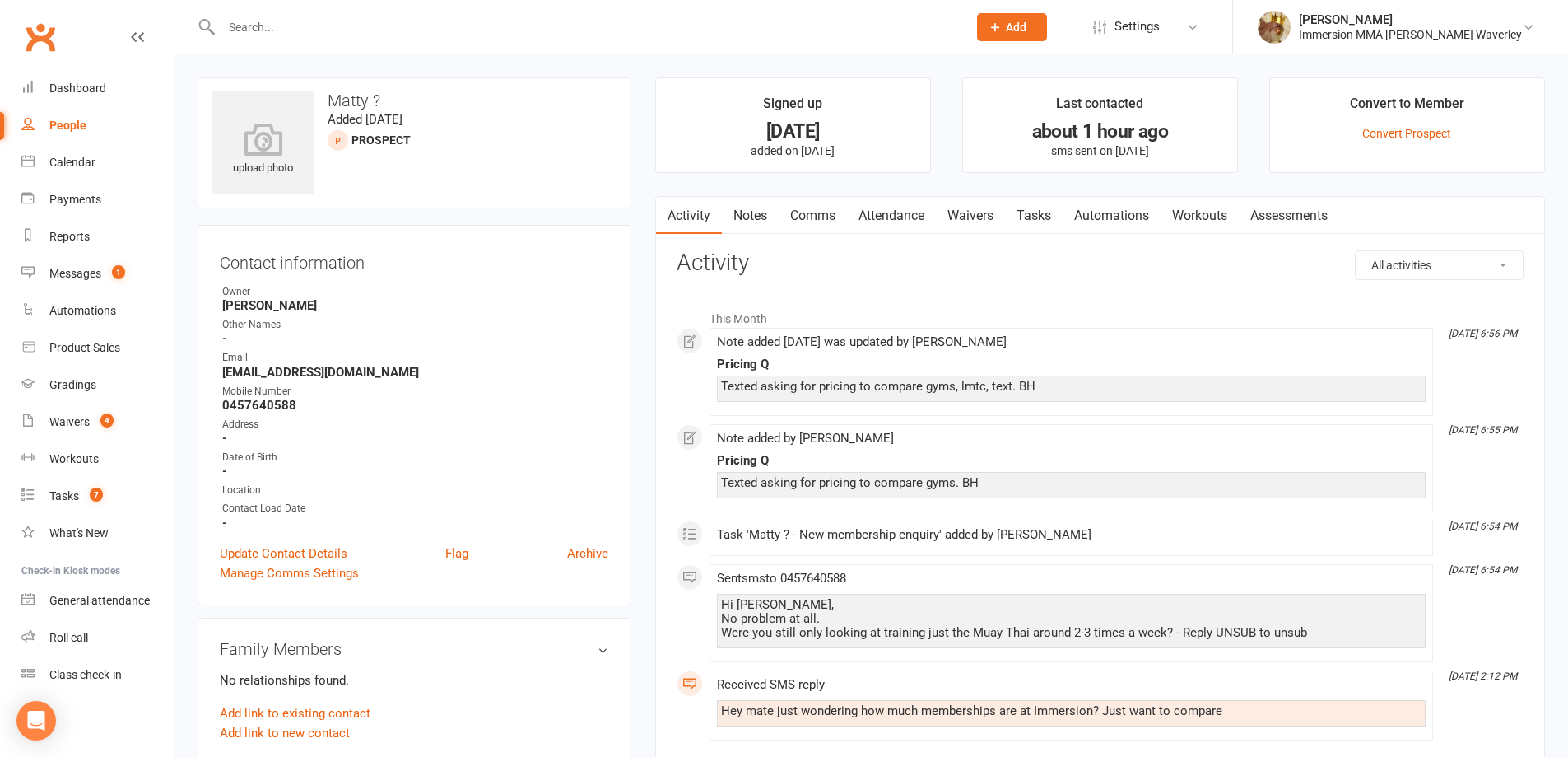
click at [749, 201] on link "Notes" at bounding box center [750, 215] width 57 height 38
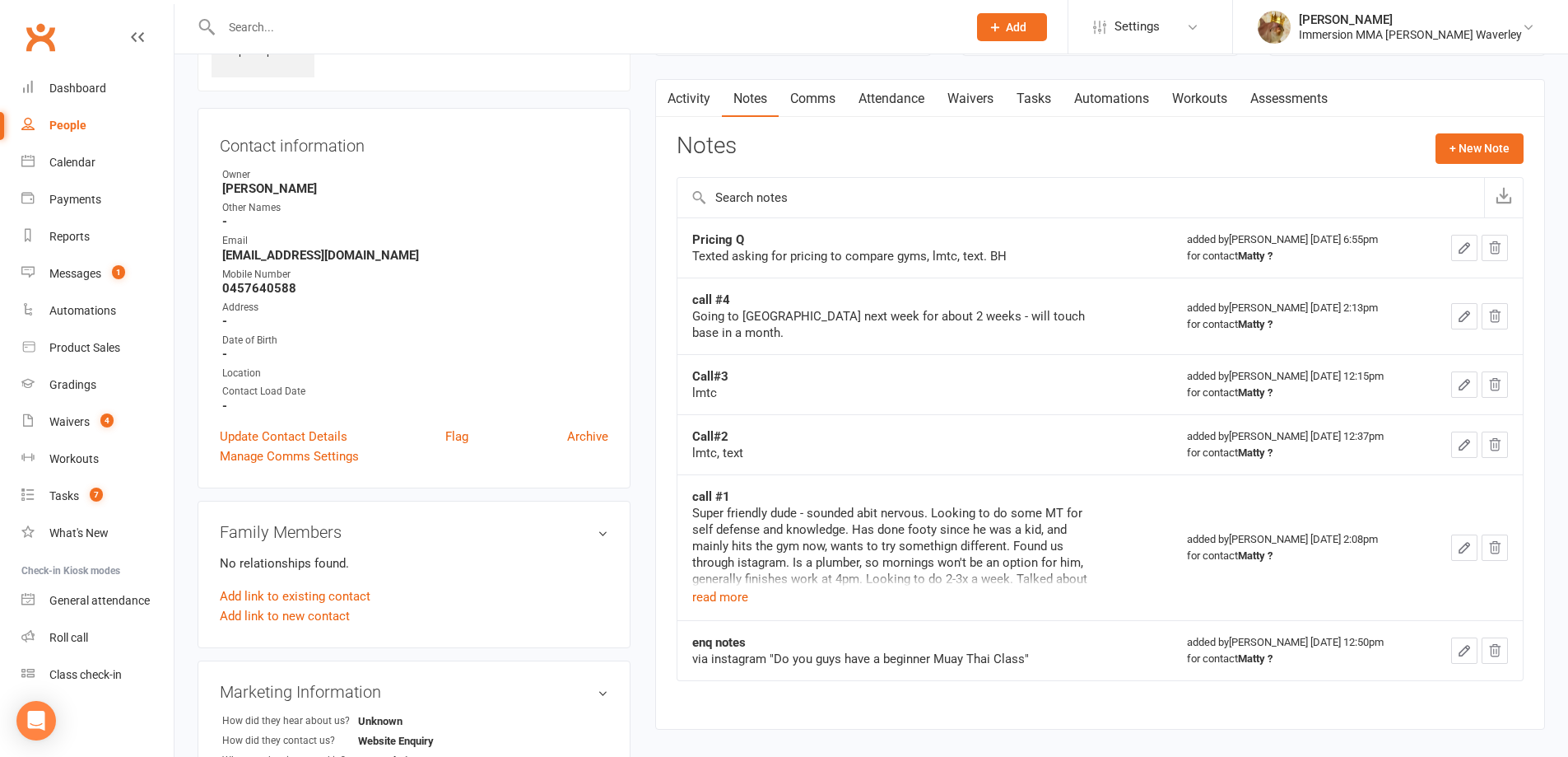
scroll to position [101, 0]
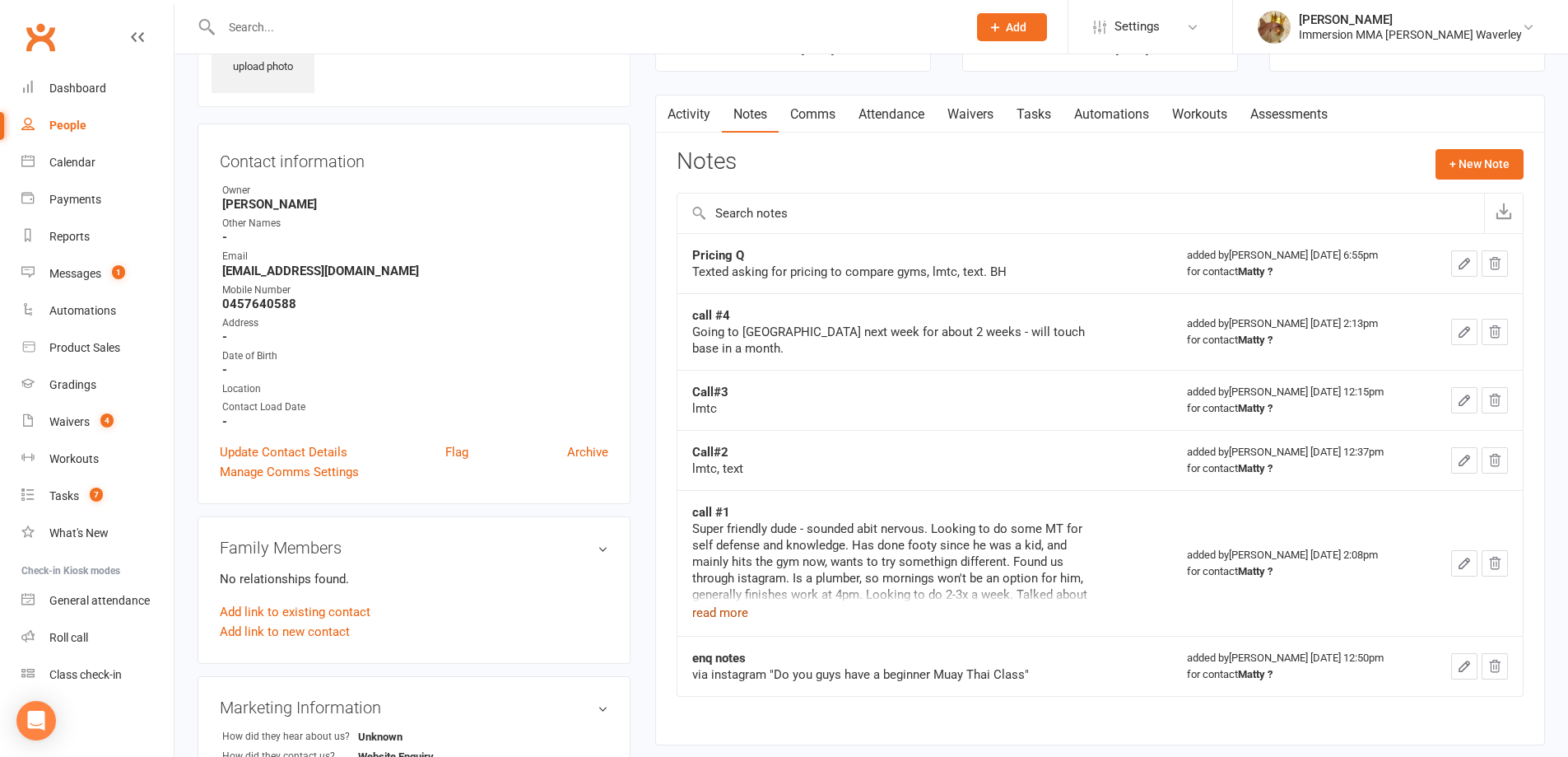
click at [703, 603] on button "read more" at bounding box center [719, 613] width 56 height 19
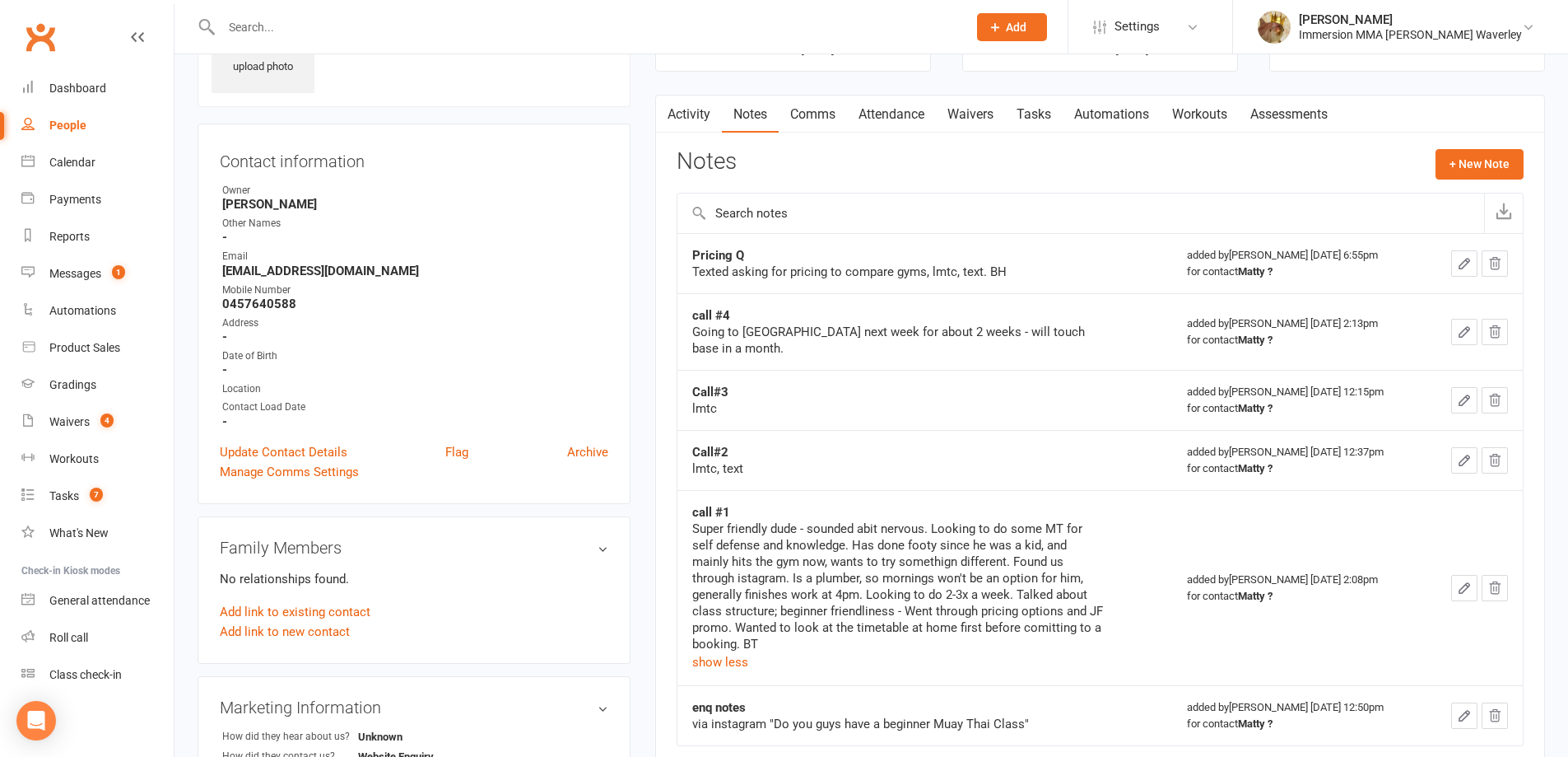
click at [729, 614] on div "Super friendly dude - sounded abit nervous. Looking to do some MT for self defe…" at bounding box center [897, 586] width 411 height 132
click at [999, 119] on link "Waivers" at bounding box center [971, 114] width 69 height 38
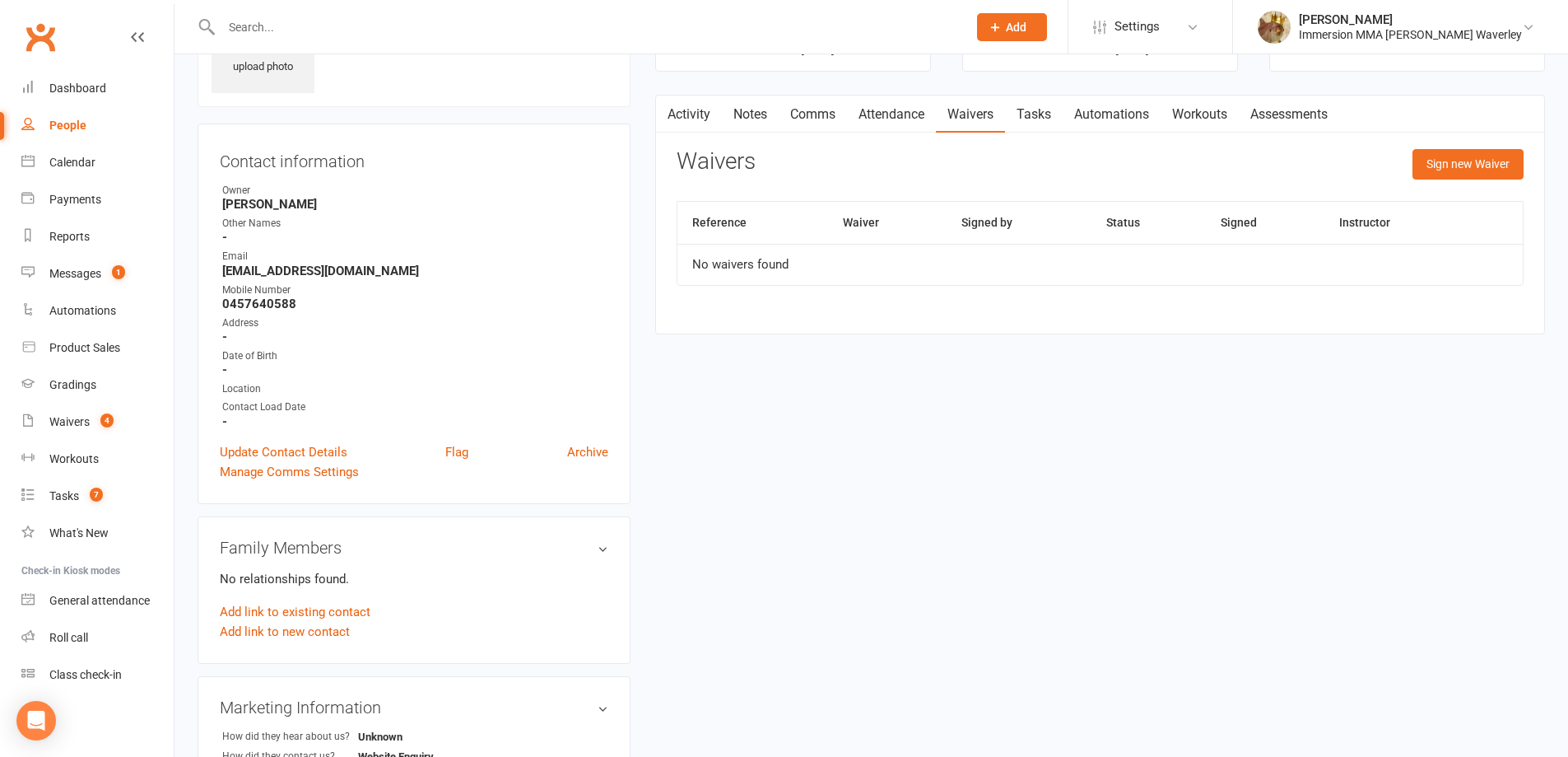
click at [1033, 125] on link "Tasks" at bounding box center [1034, 114] width 58 height 38
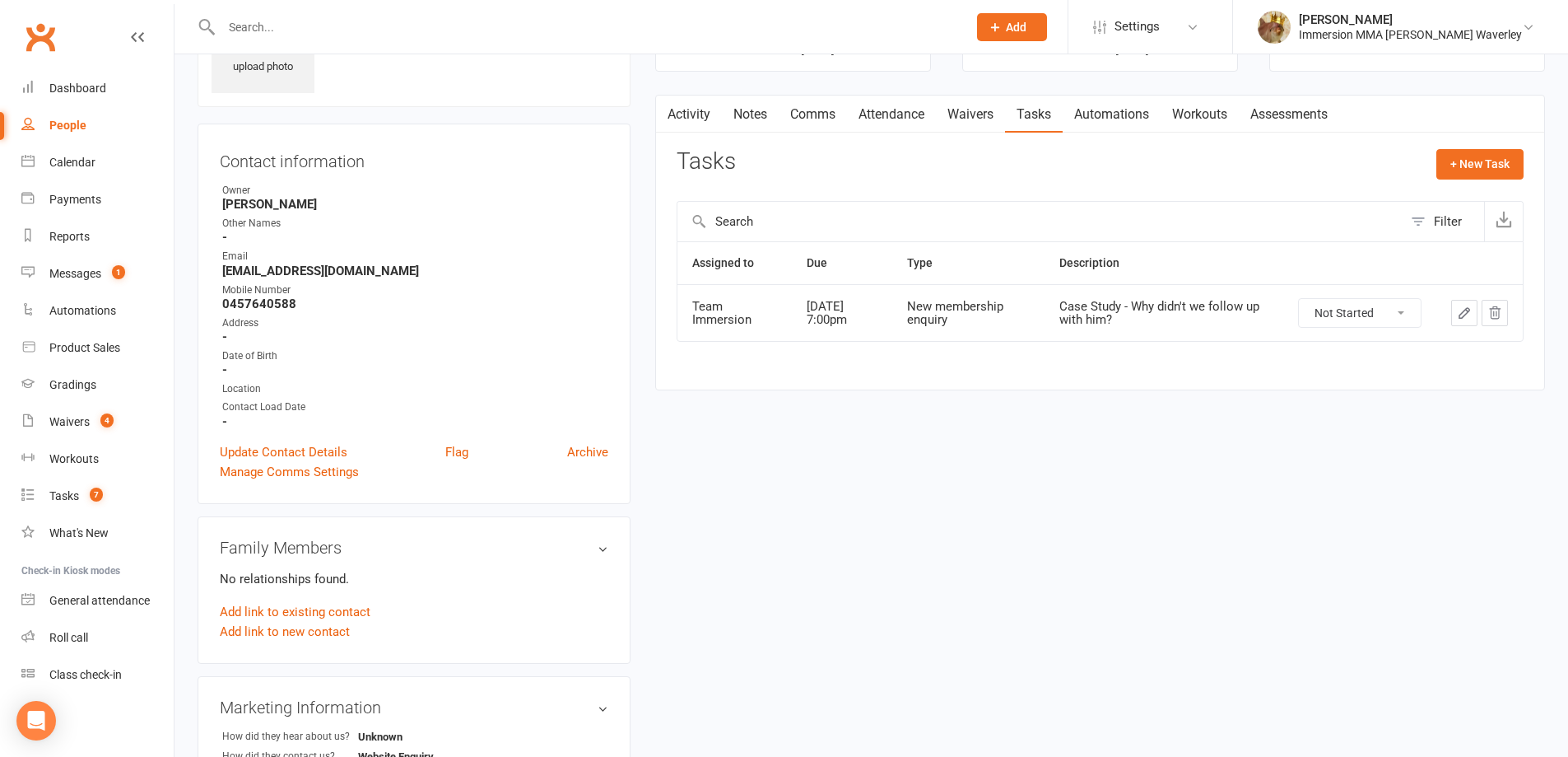
click at [711, 114] on link "Activity" at bounding box center [688, 114] width 65 height 38
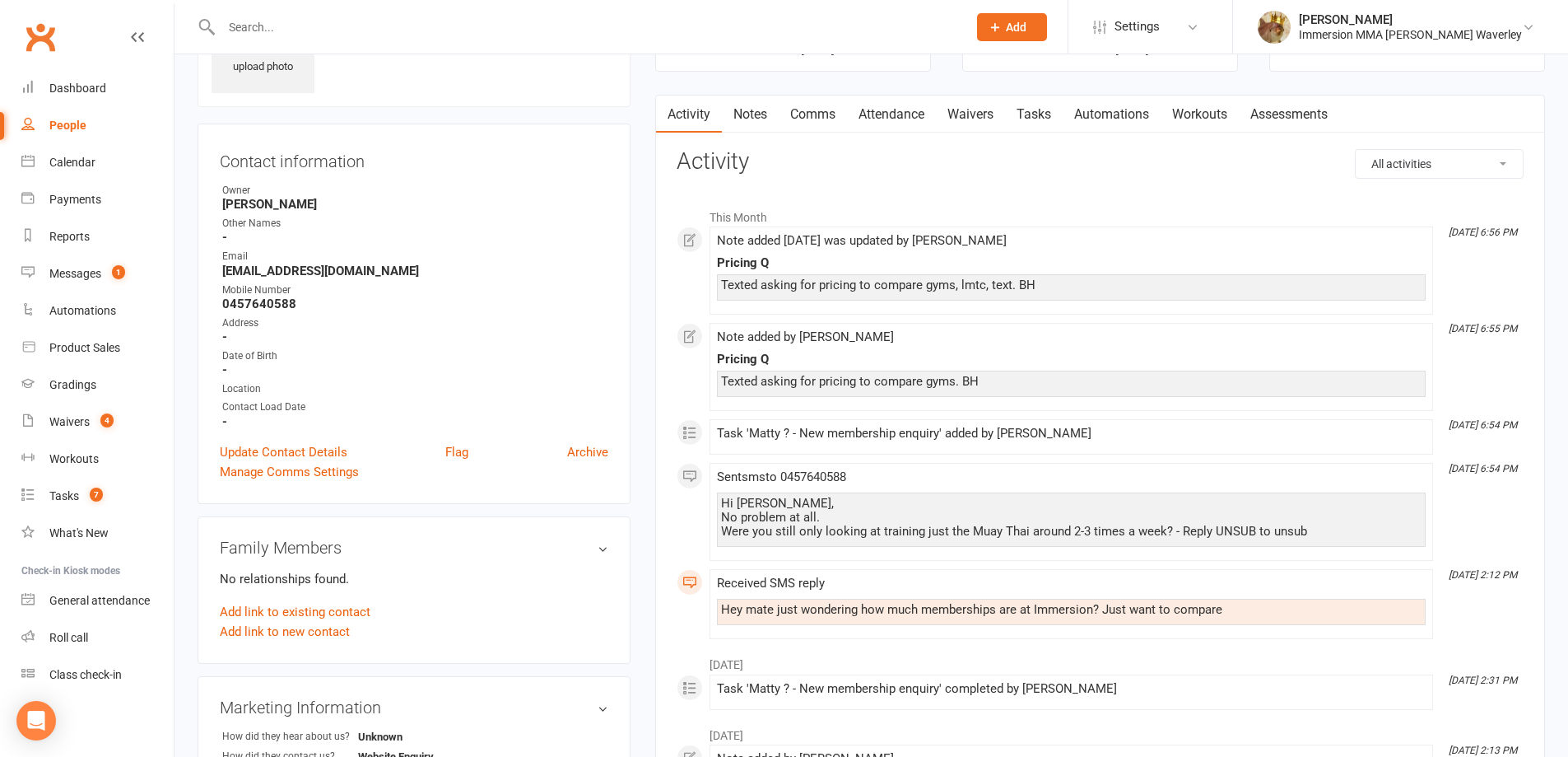
click at [749, 133] on link "Notes" at bounding box center [750, 114] width 57 height 38
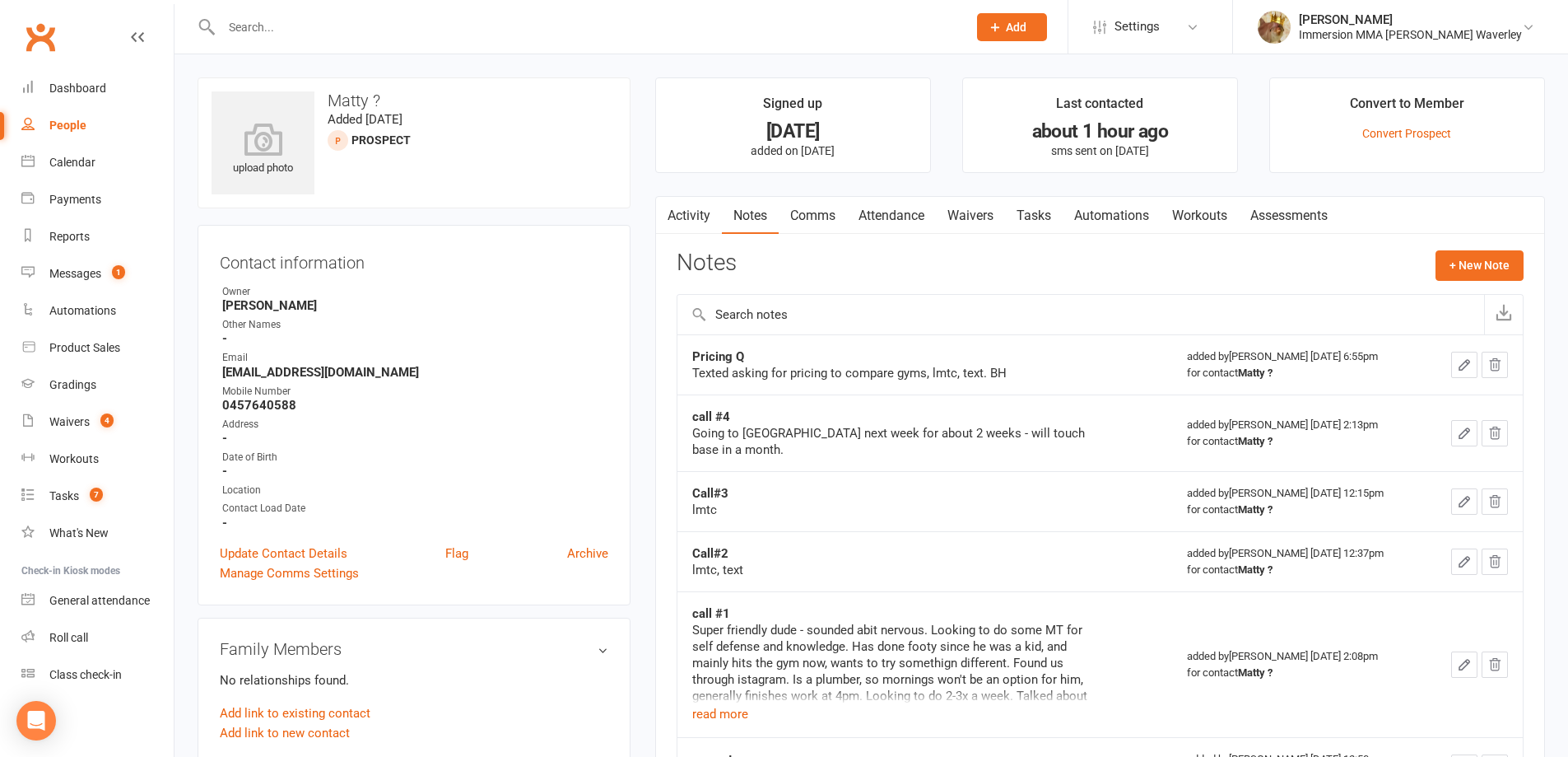
click at [1030, 214] on link "Tasks" at bounding box center [1034, 215] width 58 height 38
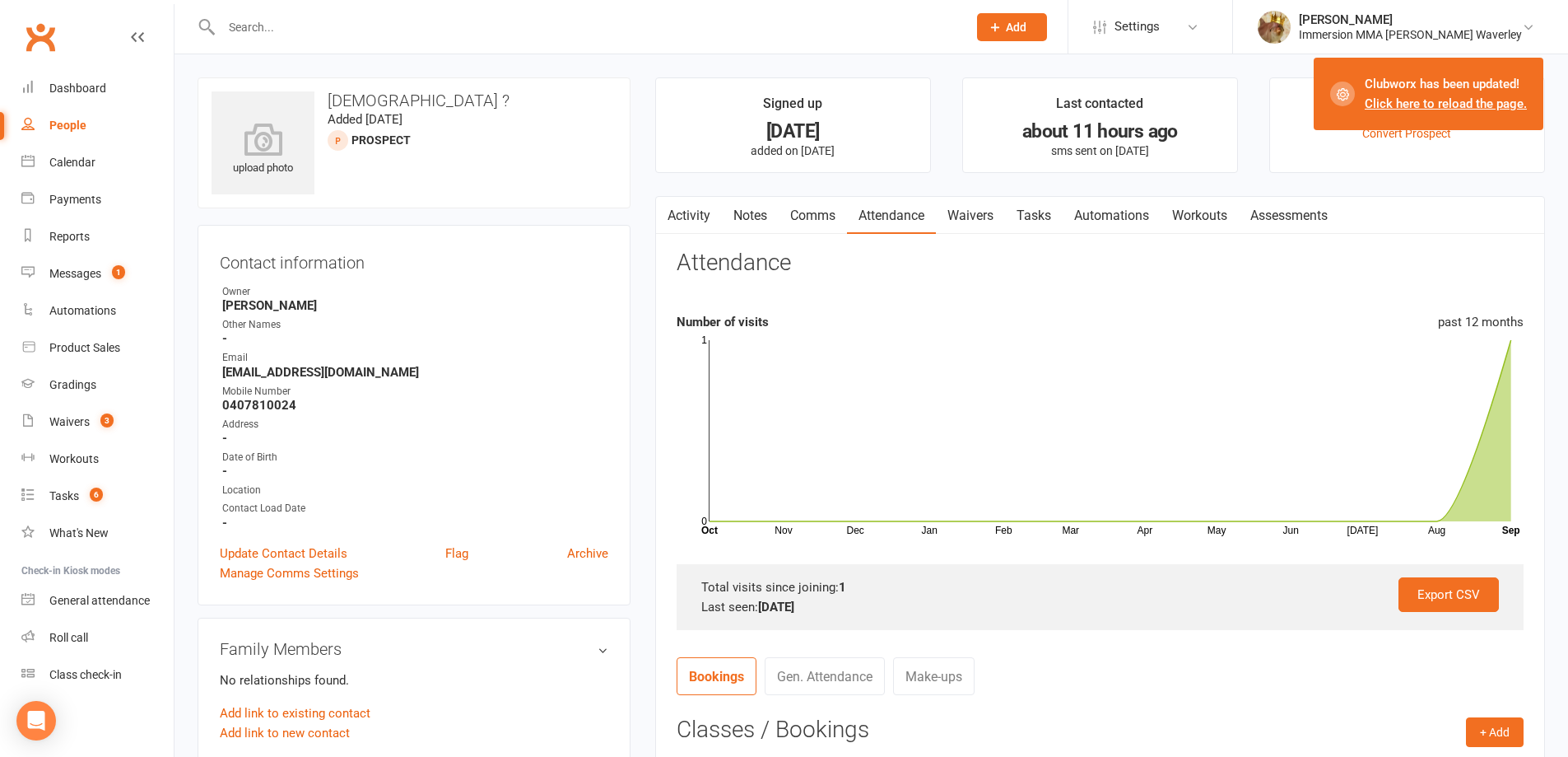
click at [1424, 109] on link "Click here to reload the page." at bounding box center [1445, 104] width 162 height 15
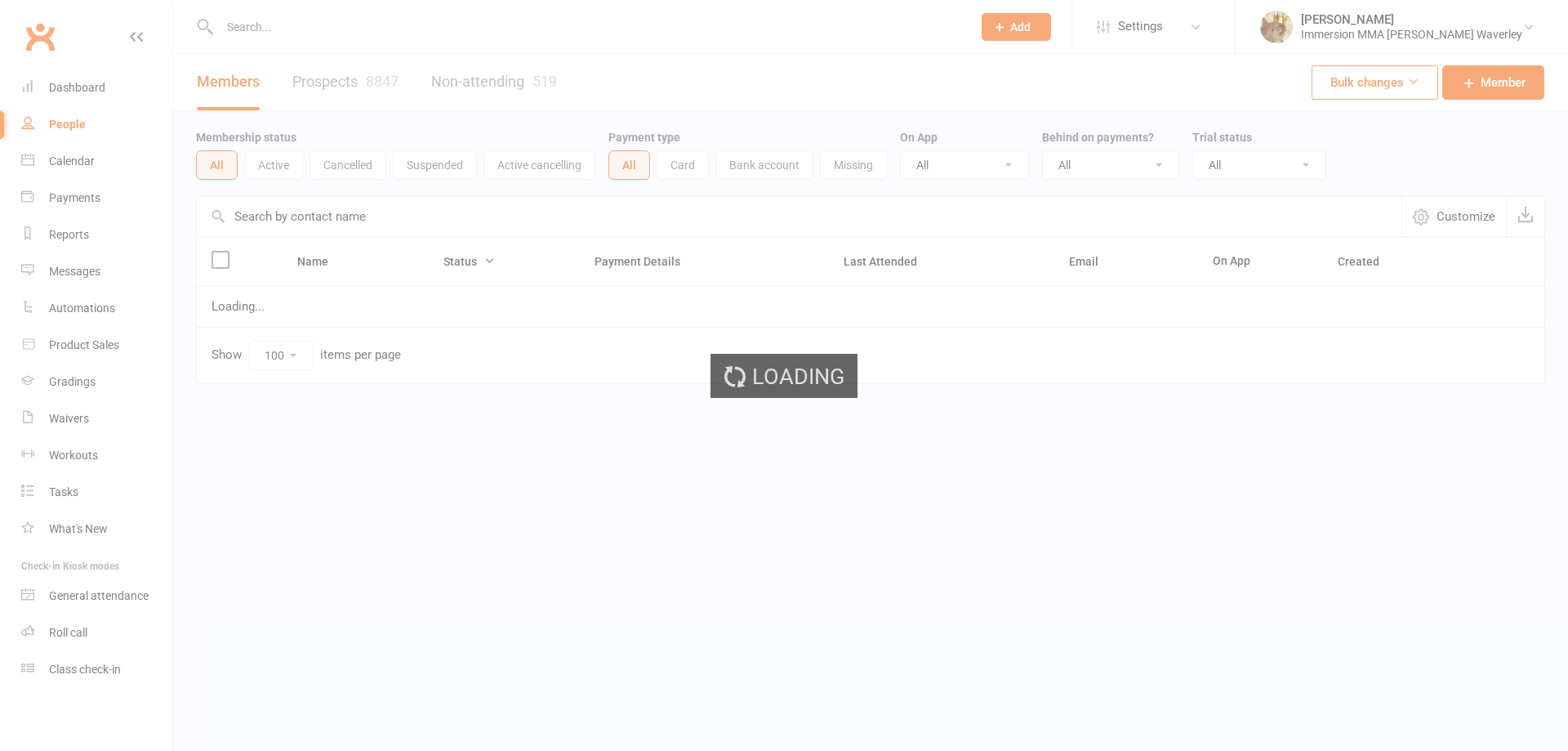
select select "100"
click at [610, 18] on input "text" at bounding box center [587, 27] width 745 height 23
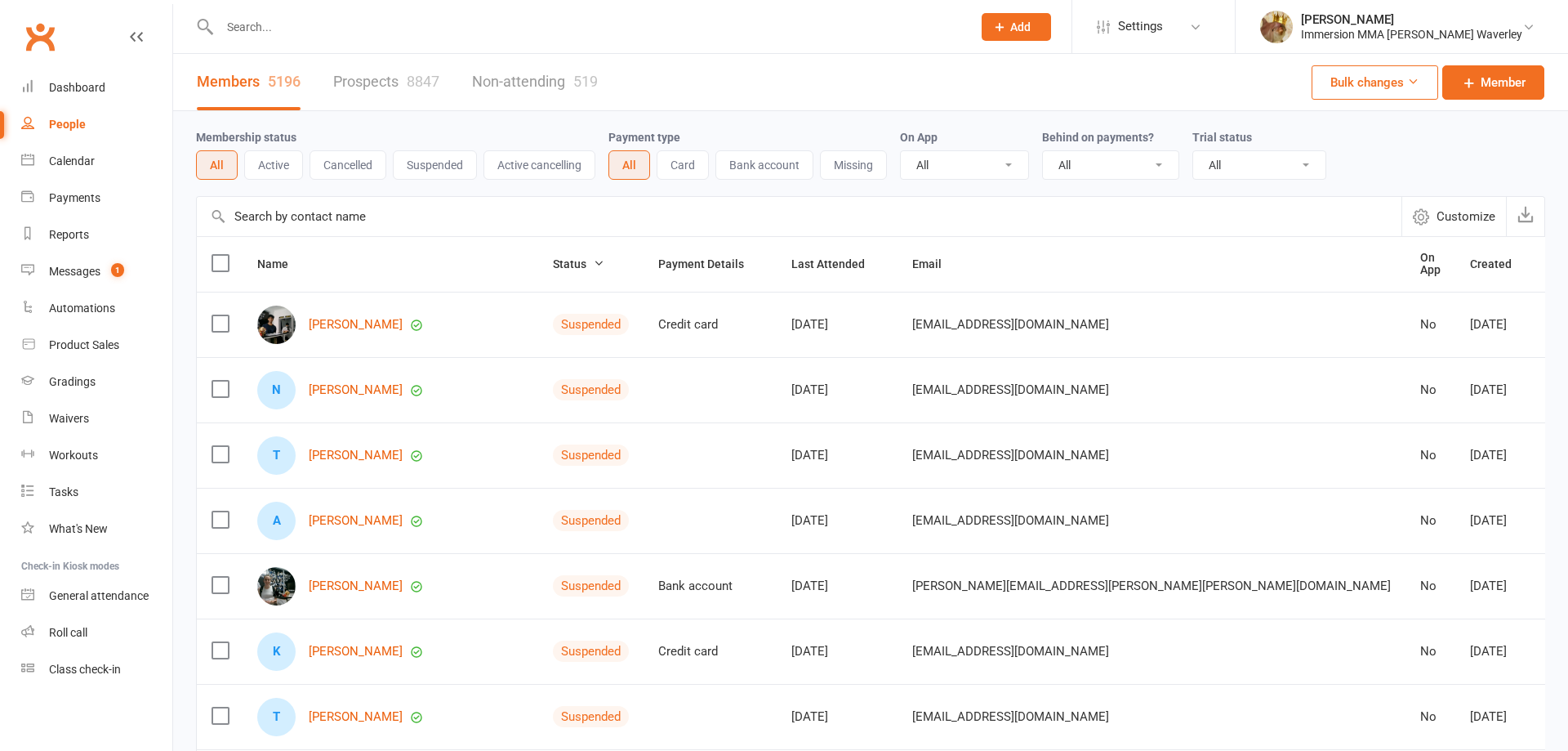
click at [584, 27] on input "text" at bounding box center [587, 27] width 745 height 23
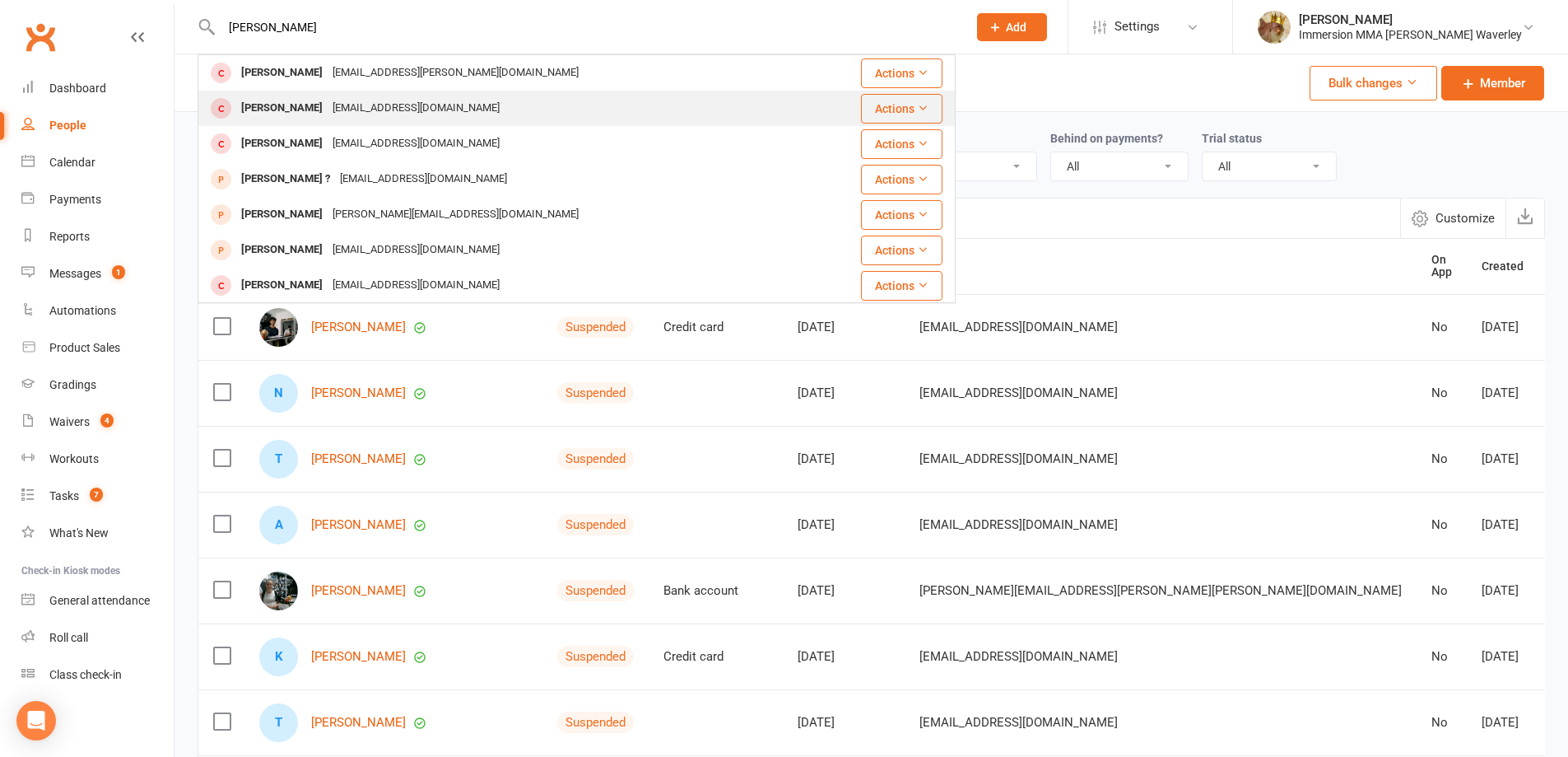
type input "phillip ng"
click at [453, 100] on div "philnguyen1202@gmail.com" at bounding box center [416, 108] width 177 height 24
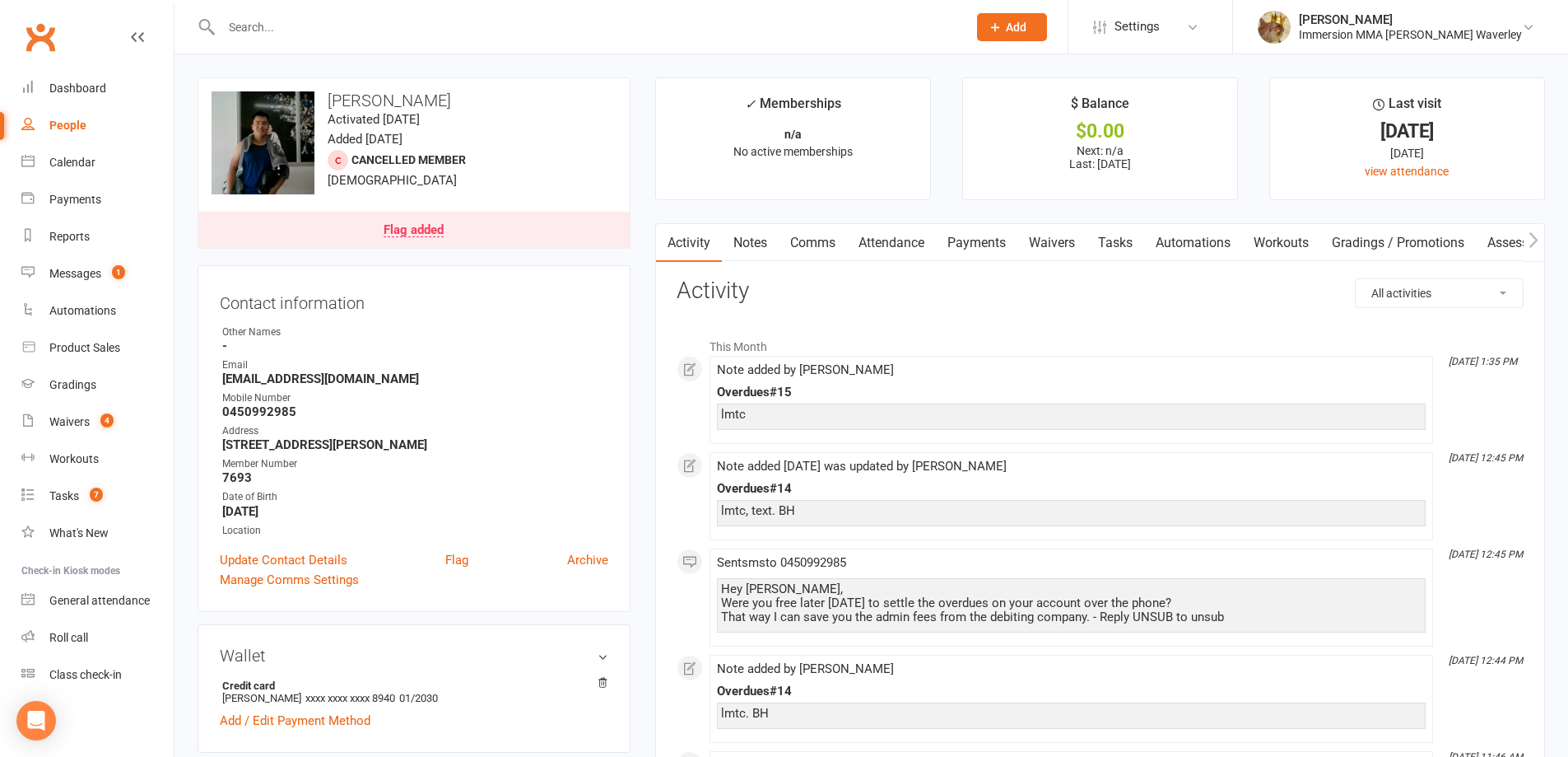
click at [974, 246] on link "Payments" at bounding box center [977, 243] width 81 height 38
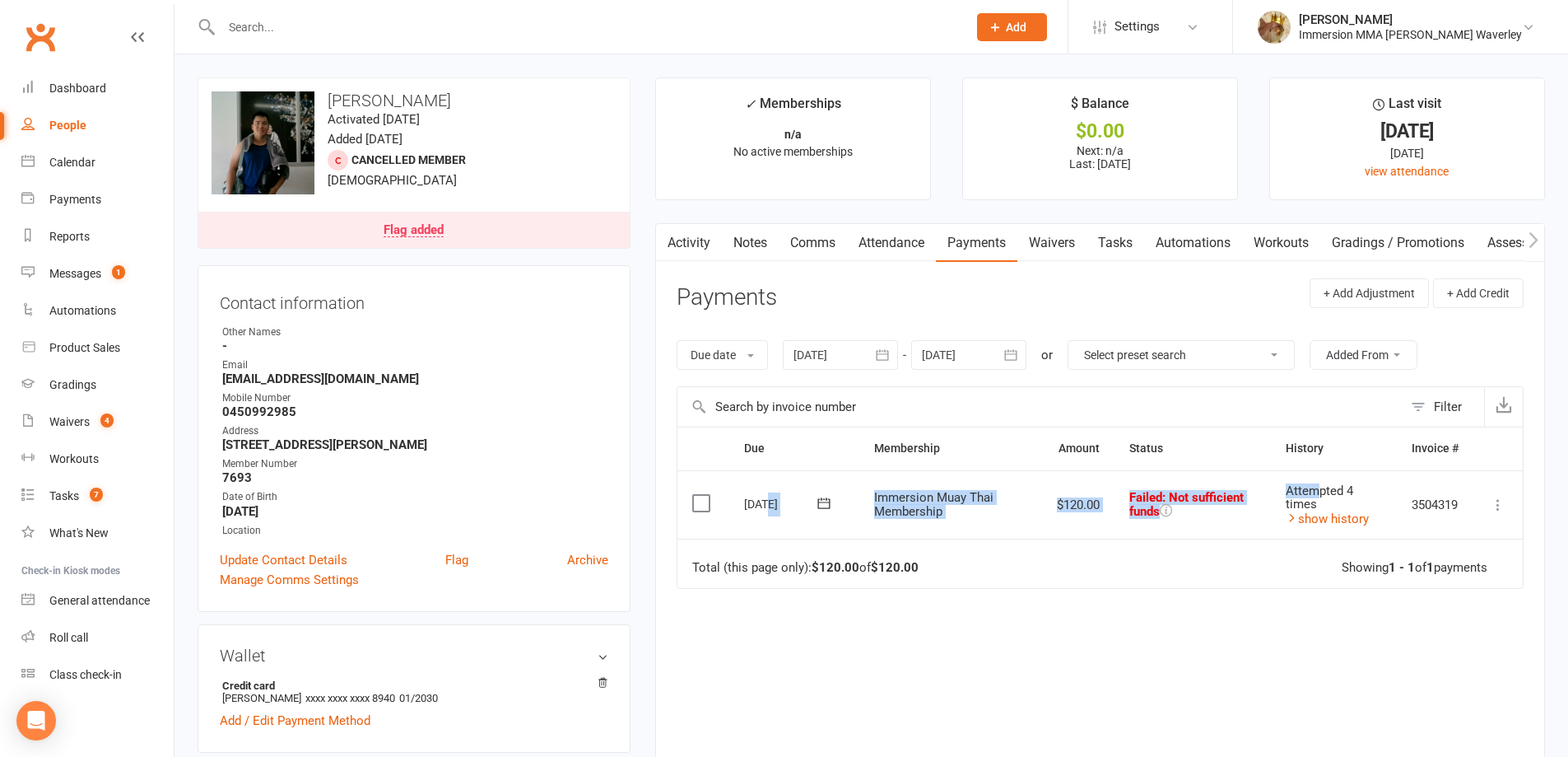
drag, startPoint x: 781, startPoint y: 505, endPoint x: 1315, endPoint y: 490, distance: 534.2
click at [1315, 490] on tr "Select this 27 Aug 2025 Phillip Nguyen Immersion Muay Thai Membership $120.00 F…" at bounding box center [1100, 505] width 845 height 69
click at [750, 242] on link "Notes" at bounding box center [750, 243] width 57 height 38
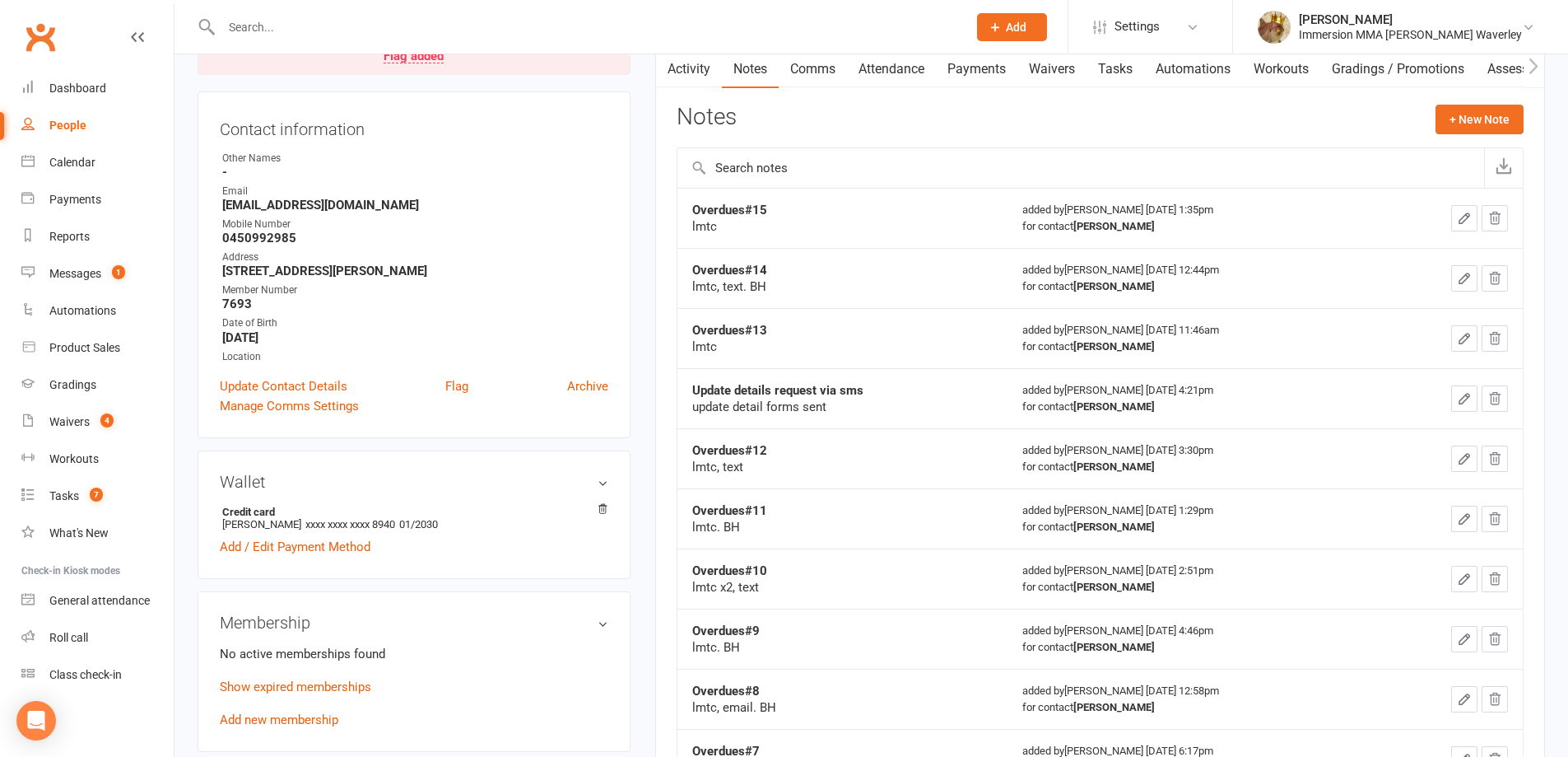
scroll to position [220, 0]
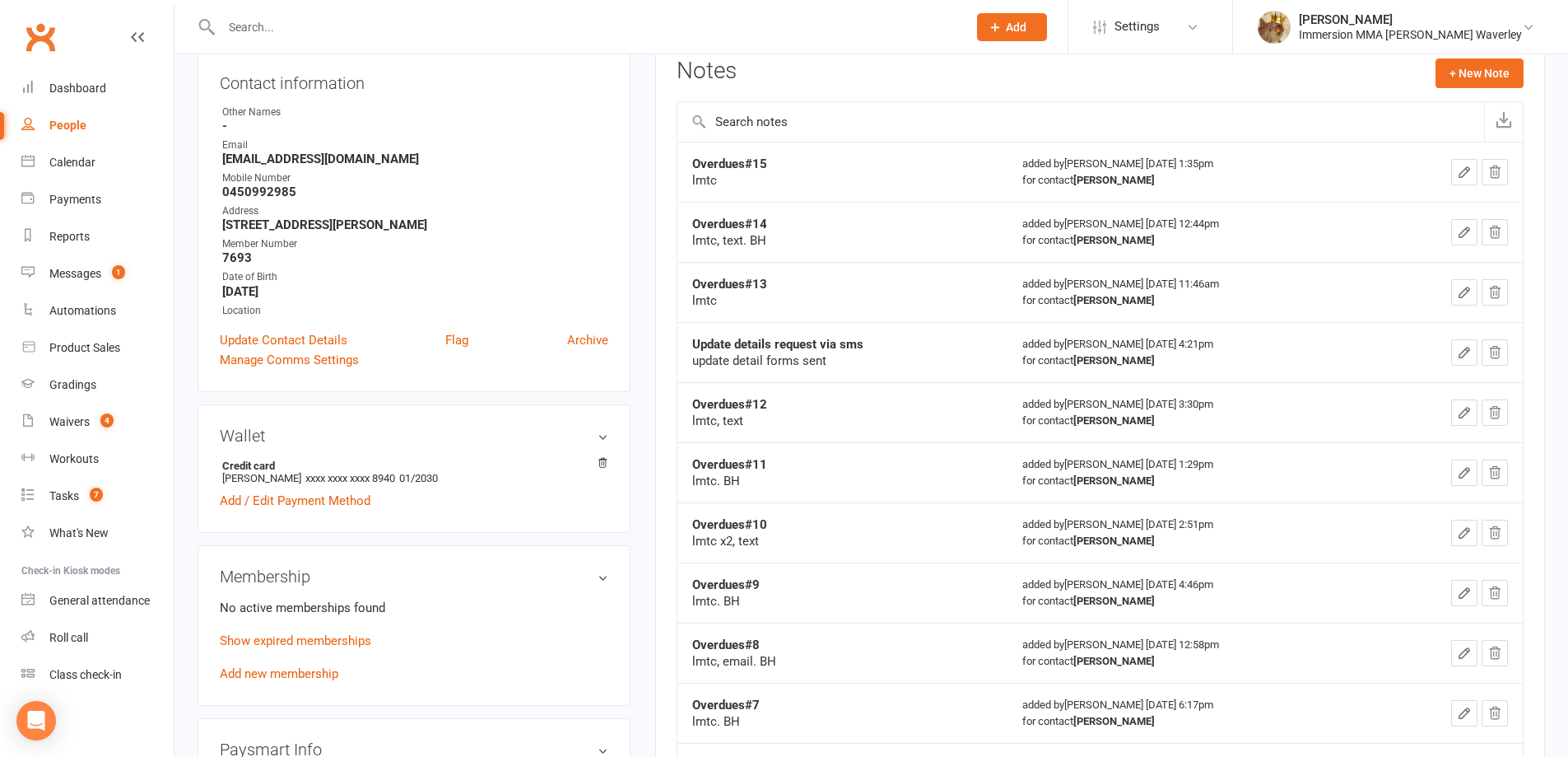
drag, startPoint x: 1166, startPoint y: 359, endPoint x: 673, endPoint y: 355, distance: 493.0
click at [673, 355] on div "Activity Notes Comms Attendance Payments Waivers Tasks Automations Workouts Gra…" at bounding box center [1100, 424] width 890 height 842
click at [842, 361] on div "update detail forms sent" at bounding box center [842, 360] width 301 height 17
drag, startPoint x: 1203, startPoint y: 367, endPoint x: 673, endPoint y: 360, distance: 530.0
click at [673, 360] on div "Activity Notes Comms Attendance Payments Waivers Tasks Automations Workouts Gra…" at bounding box center [1100, 424] width 890 height 842
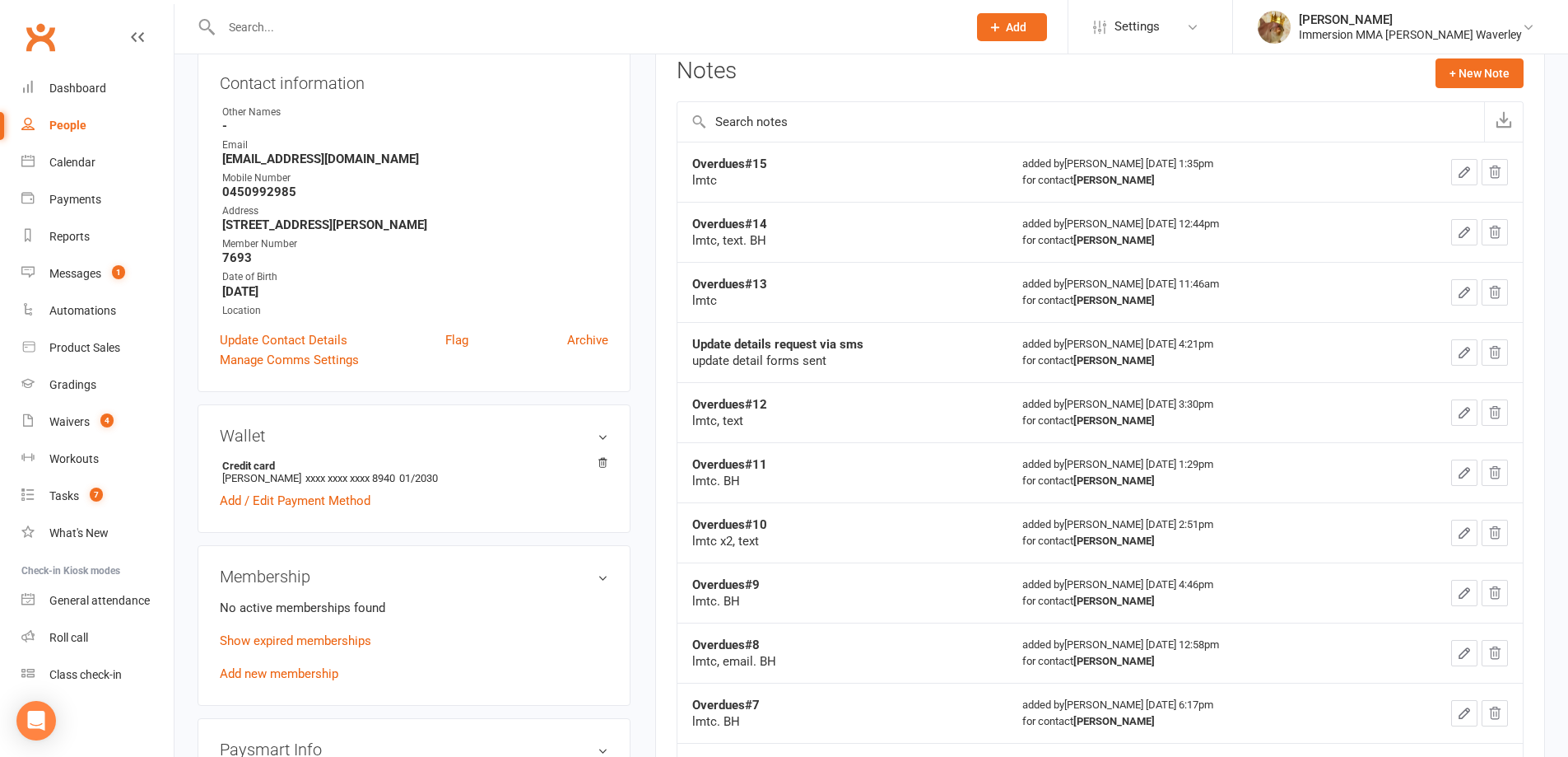
click at [850, 359] on div "update detail forms sent" at bounding box center [842, 360] width 301 height 17
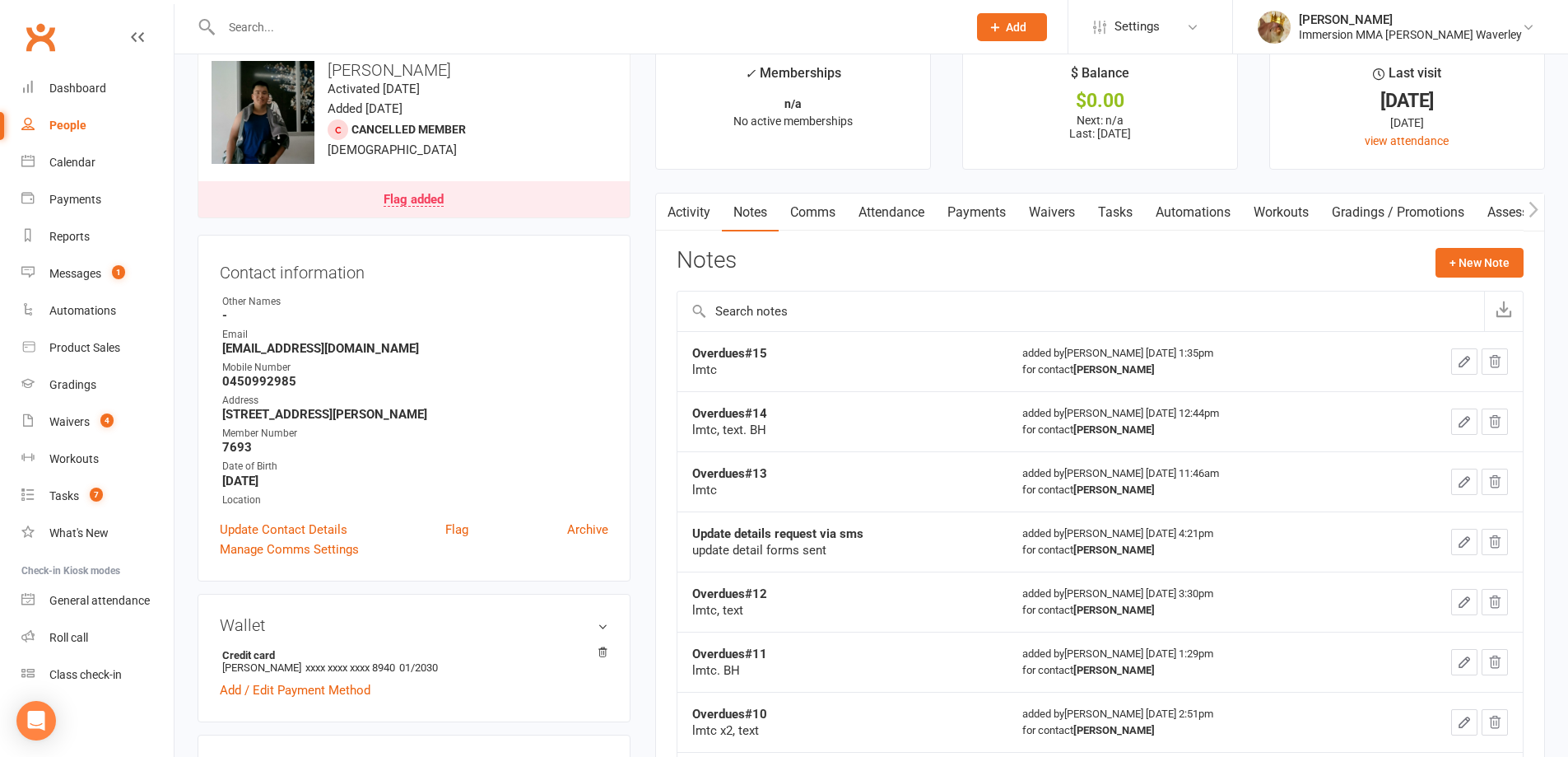
scroll to position [0, 0]
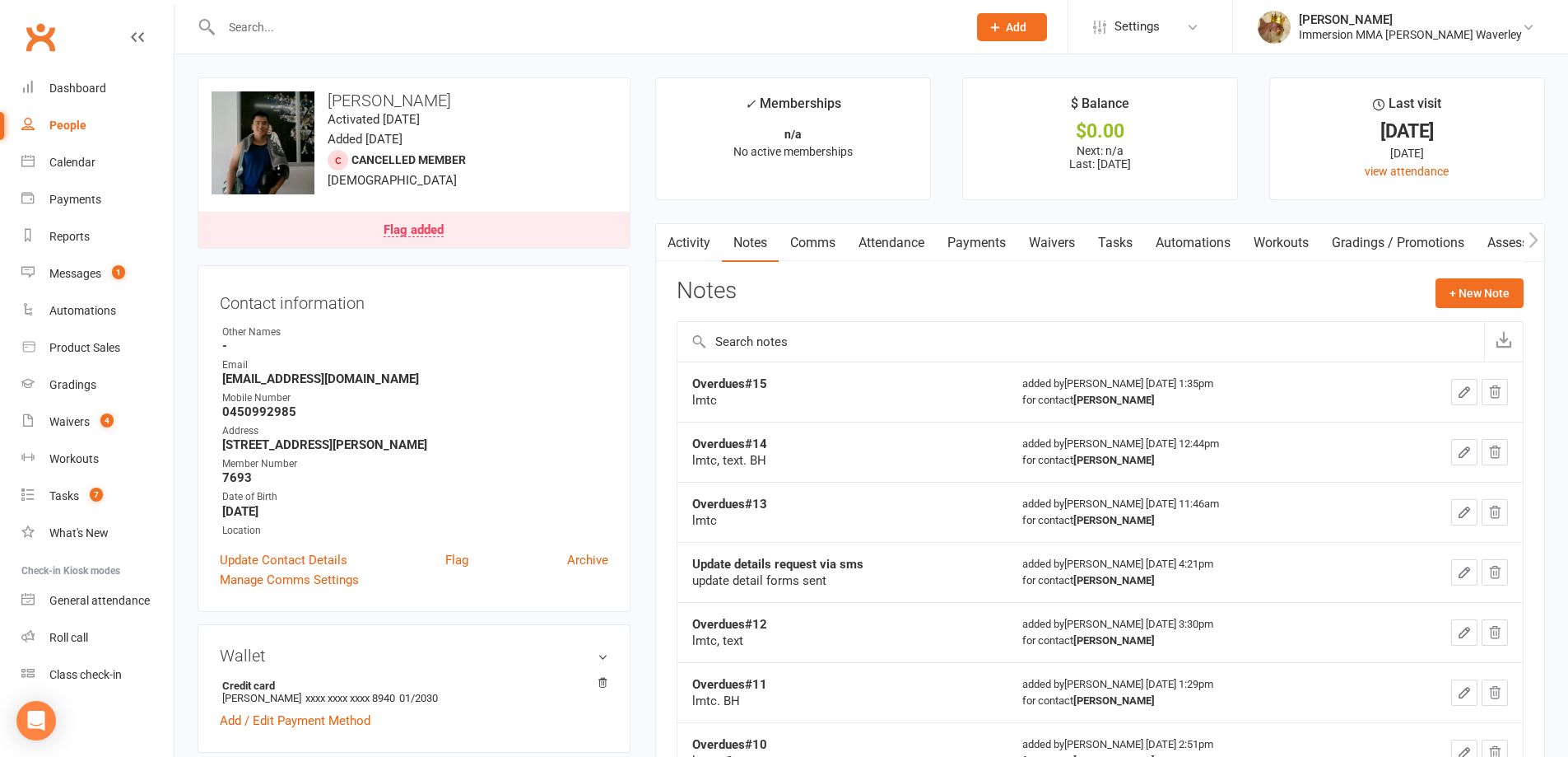
click at [895, 551] on td "Update details request via sms update detail forms sent" at bounding box center [843, 572] width 331 height 60
click at [1033, 287] on div "Notes + New Note" at bounding box center [1100, 299] width 847 height 42
click at [692, 254] on link "Activity" at bounding box center [688, 243] width 65 height 38
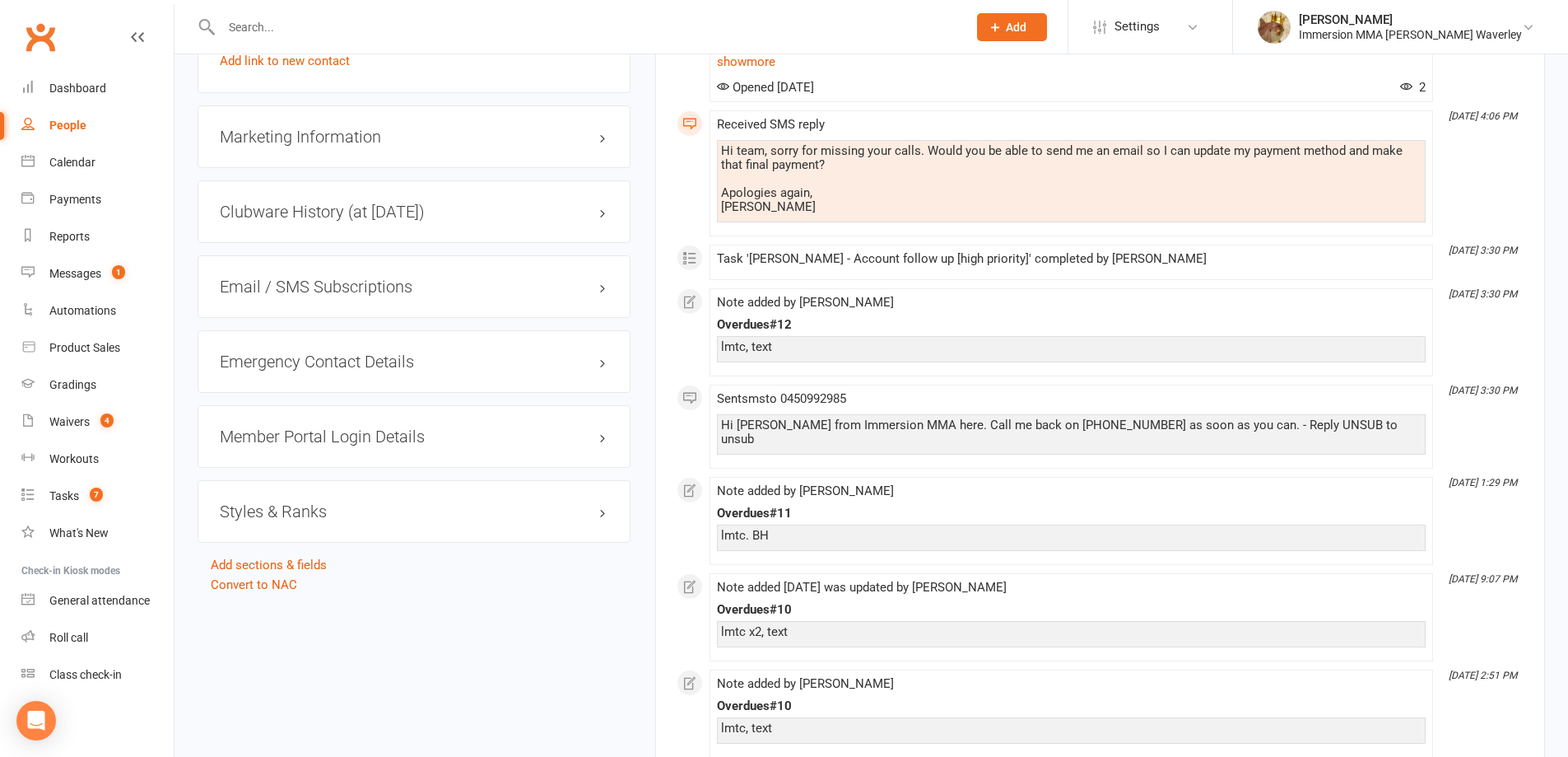
scroll to position [1098, 0]
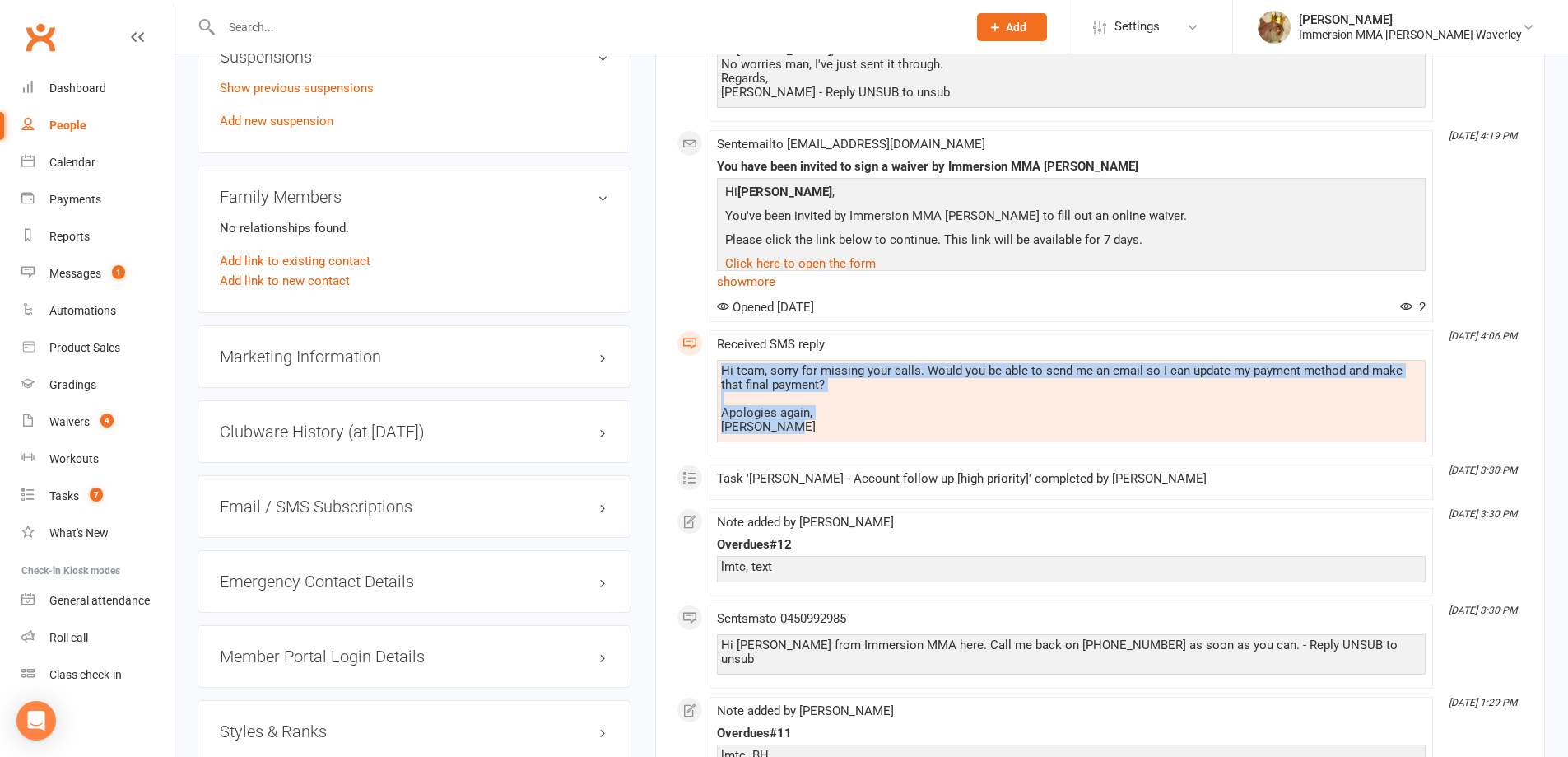
drag, startPoint x: 903, startPoint y: 440, endPoint x: 692, endPoint y: 362, distance: 225.0
click at [692, 362] on div "This Month Sep 10, 1:35 PM Note added by Ben Street Overdues#15 lmtc Sep 9, 12:…" at bounding box center [1100, 198] width 847 height 1935
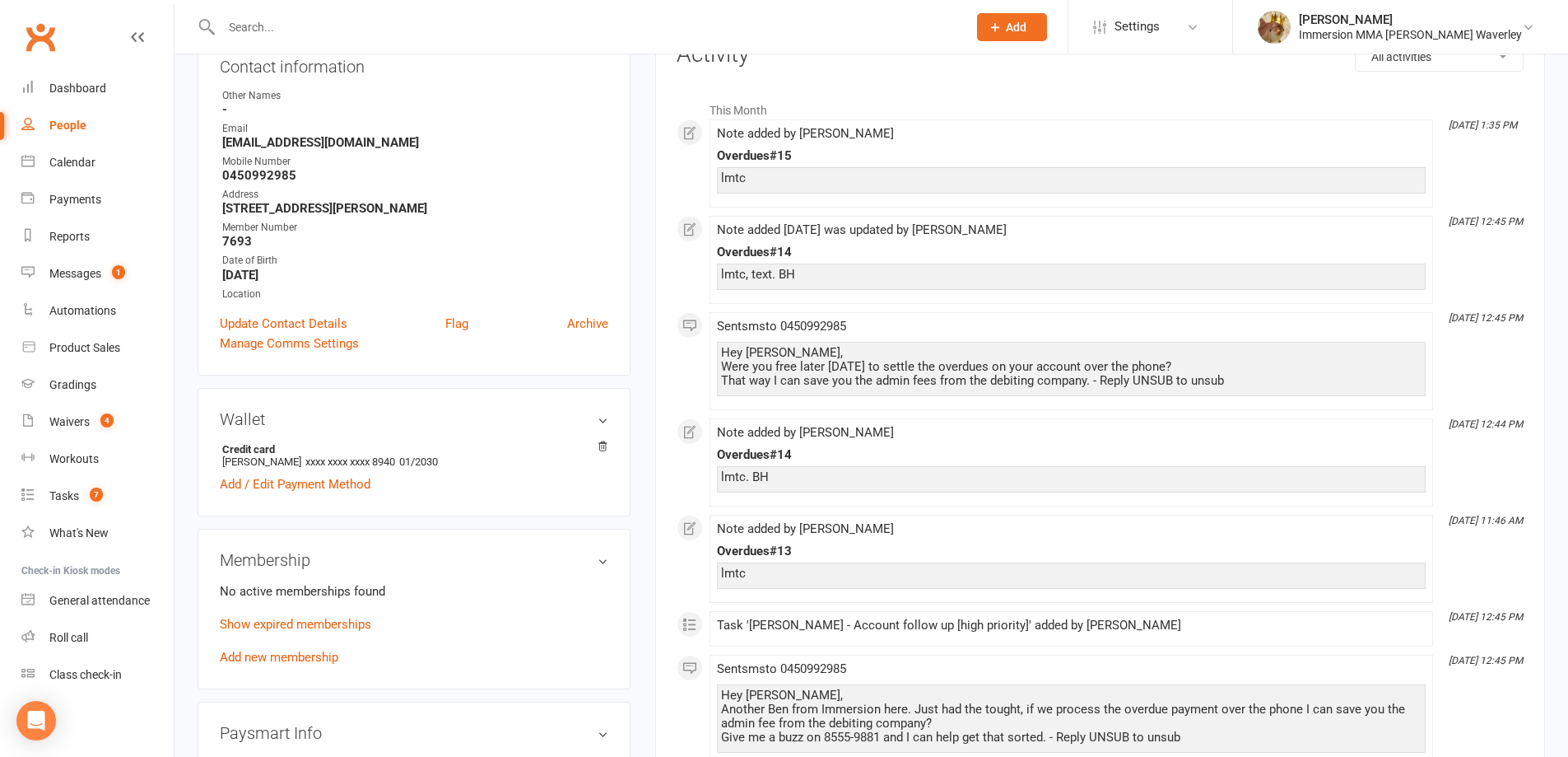
scroll to position [0, 0]
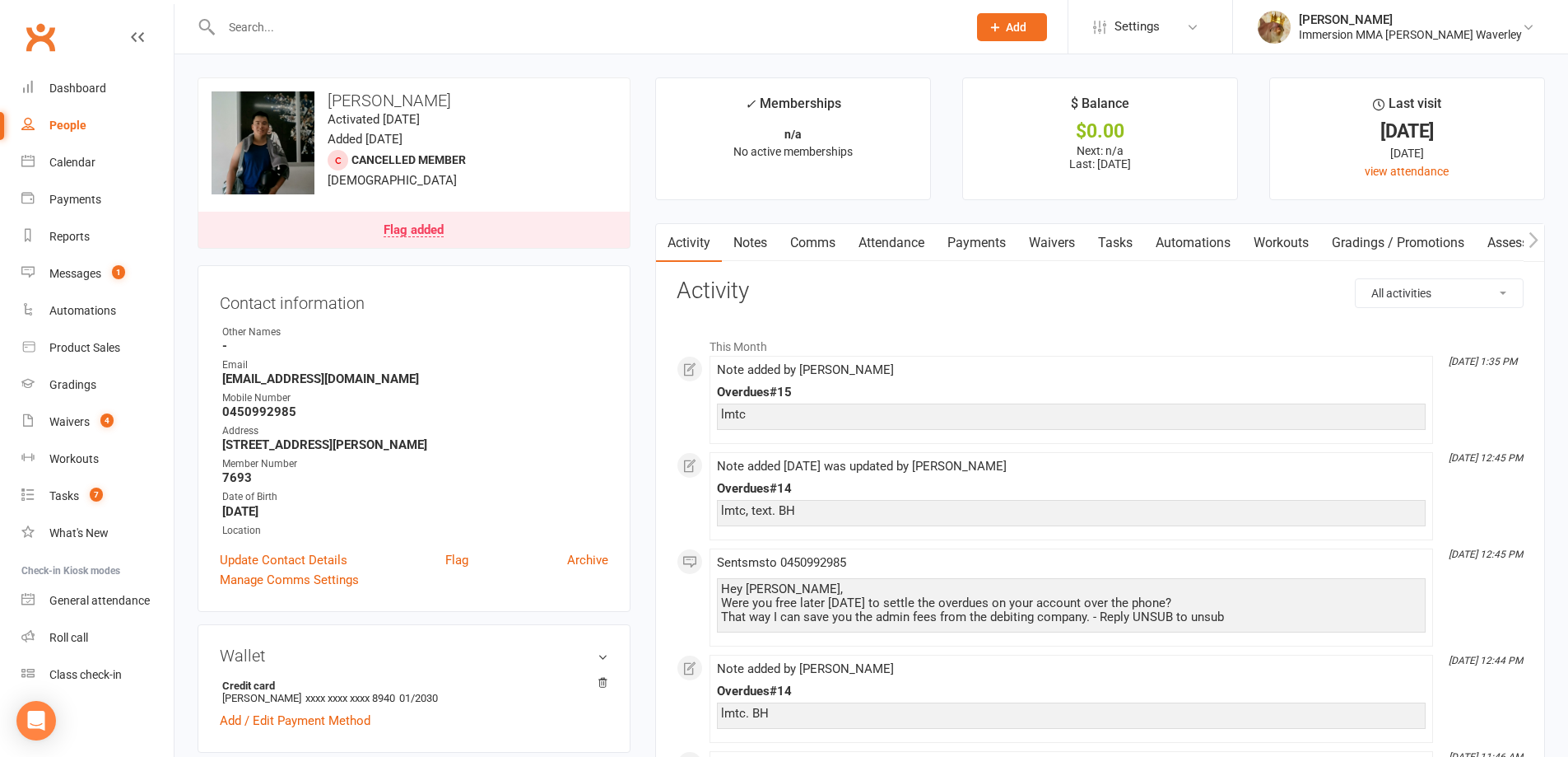
drag, startPoint x: 1050, startPoint y: 225, endPoint x: 1045, endPoint y: 240, distance: 15.8
click at [1049, 225] on link "Waivers" at bounding box center [1052, 243] width 69 height 38
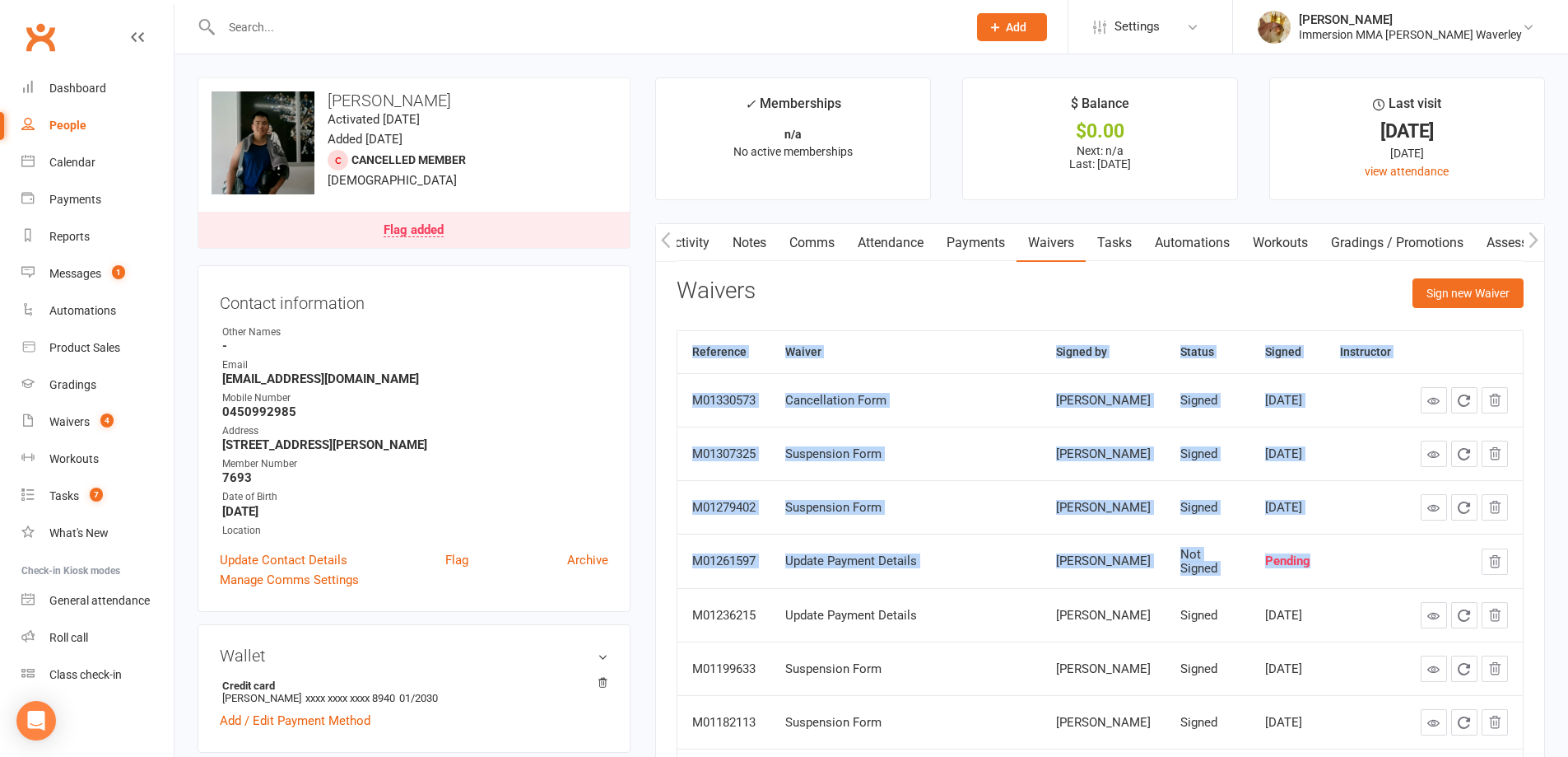
drag, startPoint x: 996, startPoint y: 563, endPoint x: 675, endPoint y: 558, distance: 321.0
click at [675, 558] on div "Activity Notes Comms Attendance Payments Waivers Tasks Automations Workouts Gra…" at bounding box center [1100, 537] width 890 height 630
click at [695, 553] on td "M01261597" at bounding box center [724, 560] width 93 height 54
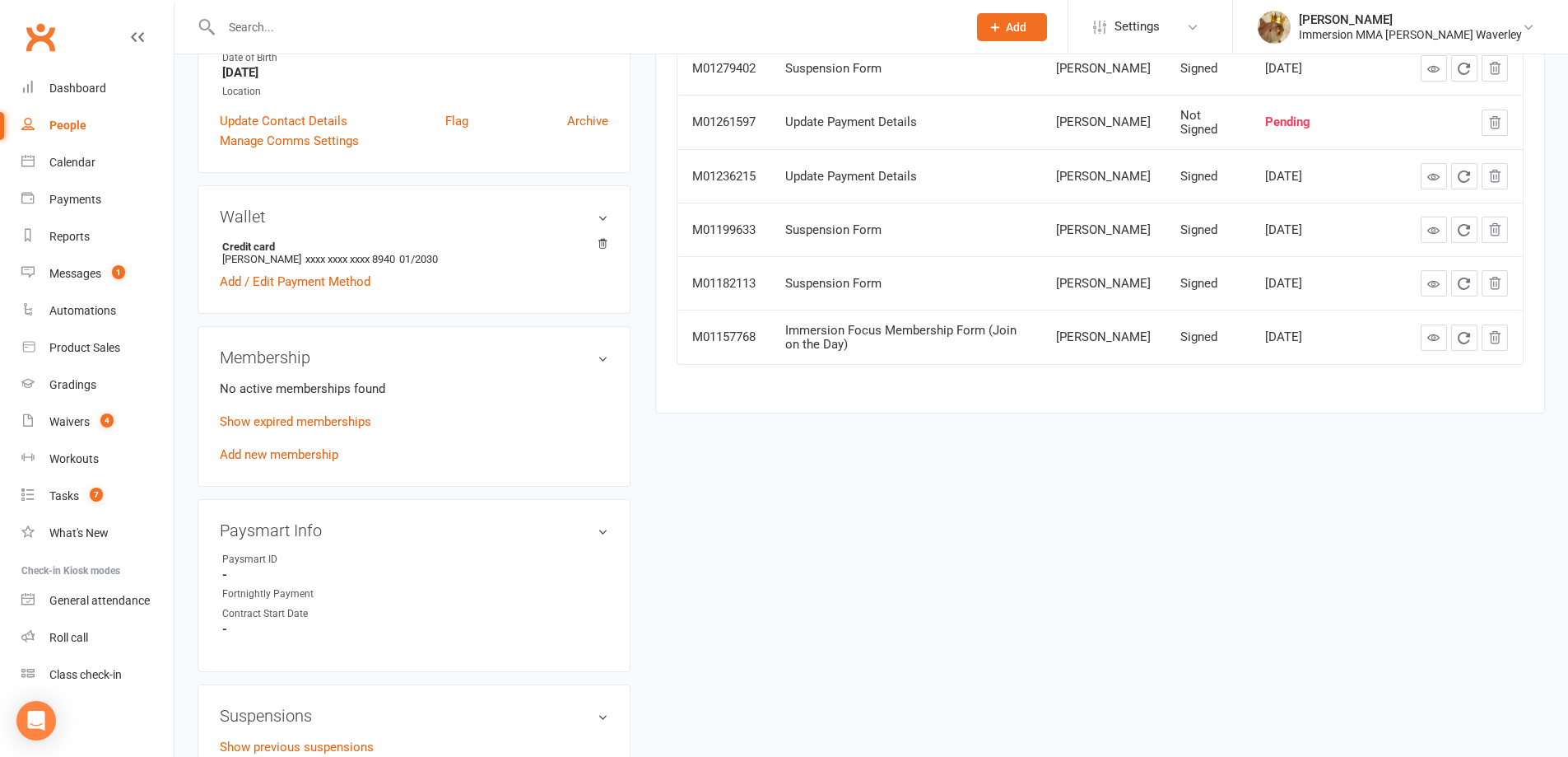
scroll to position [0, 0]
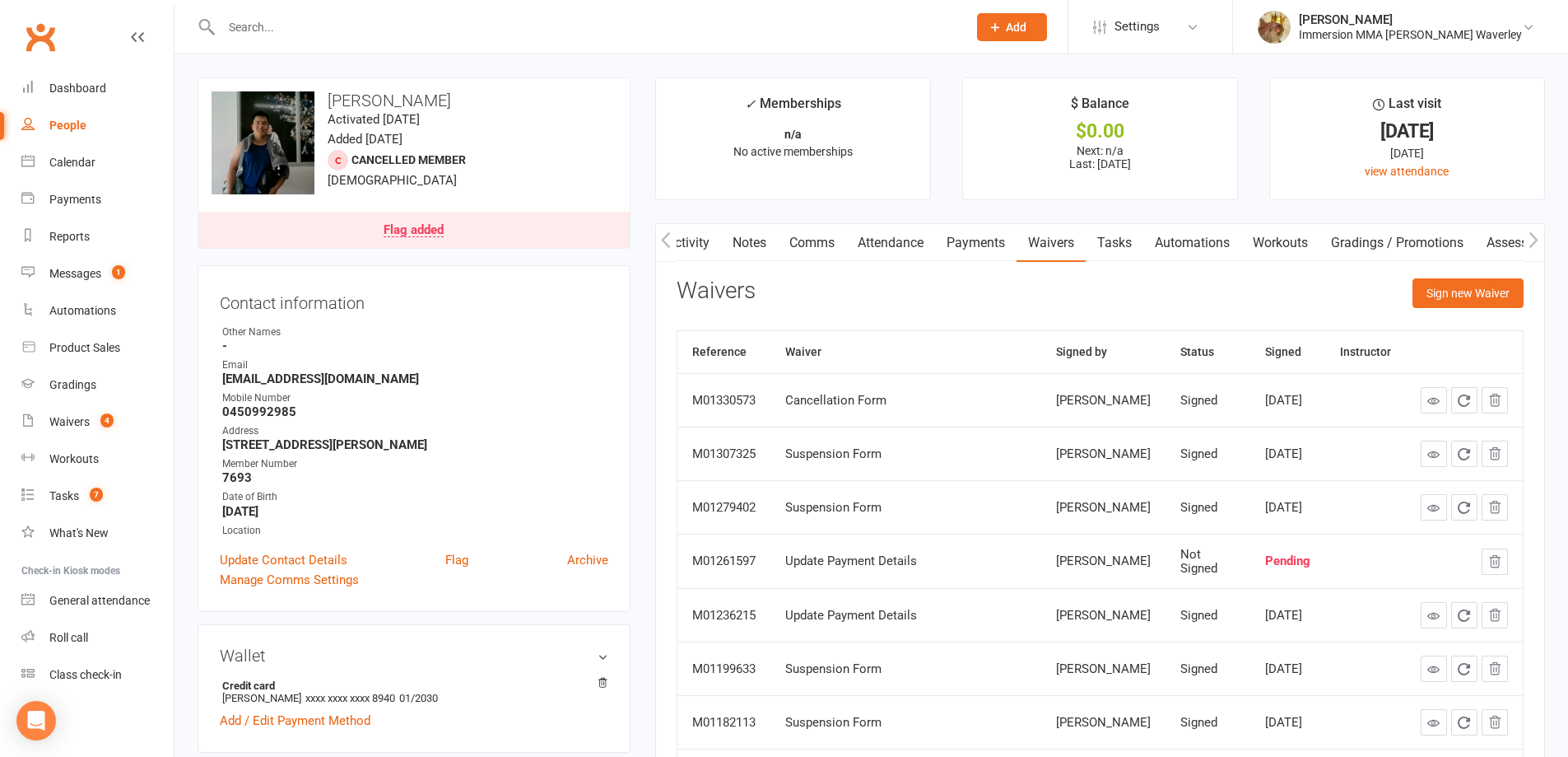
click at [998, 245] on link "Payments" at bounding box center [976, 243] width 81 height 38
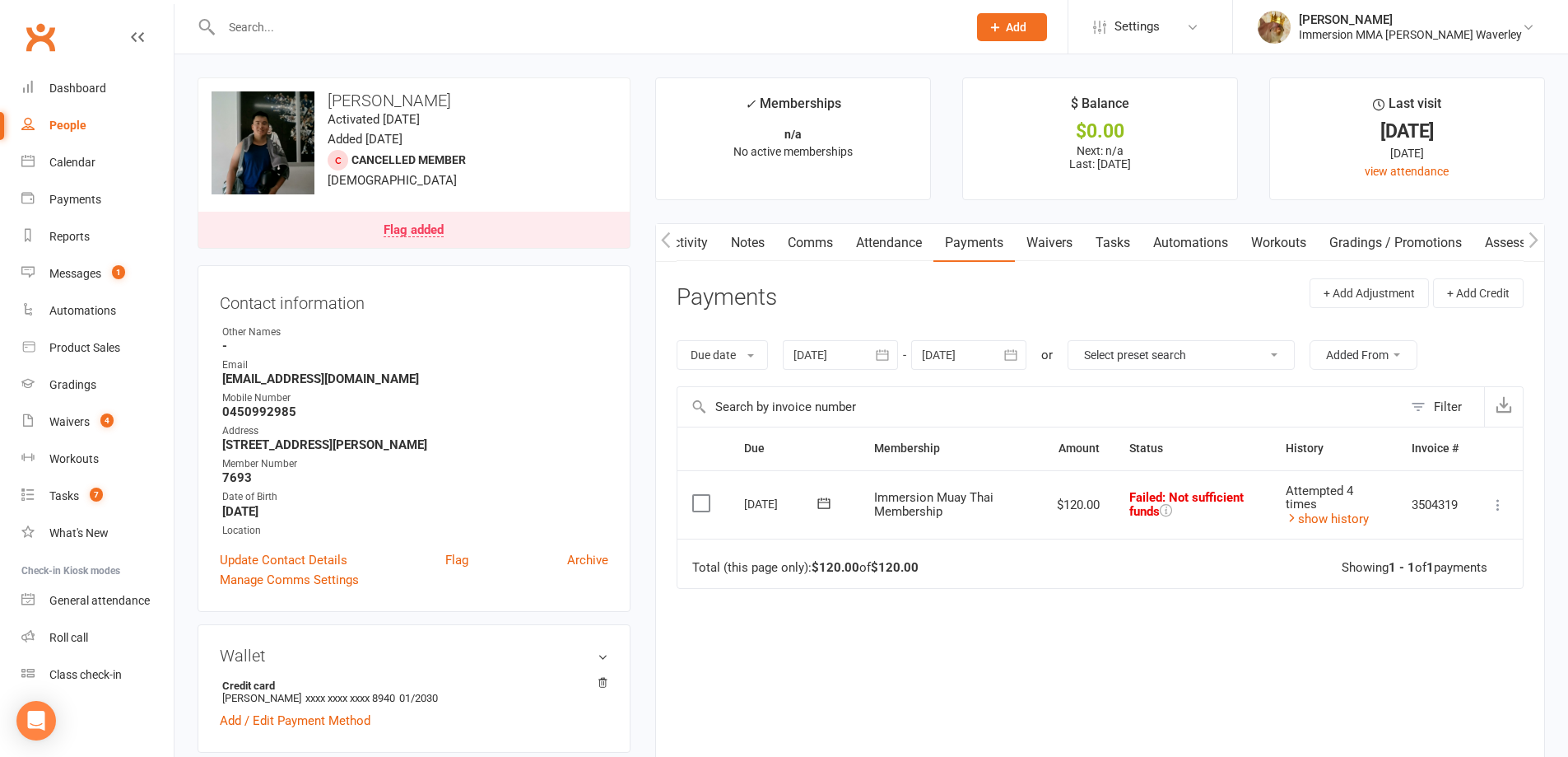
click at [696, 245] on link "Activity" at bounding box center [687, 243] width 65 height 38
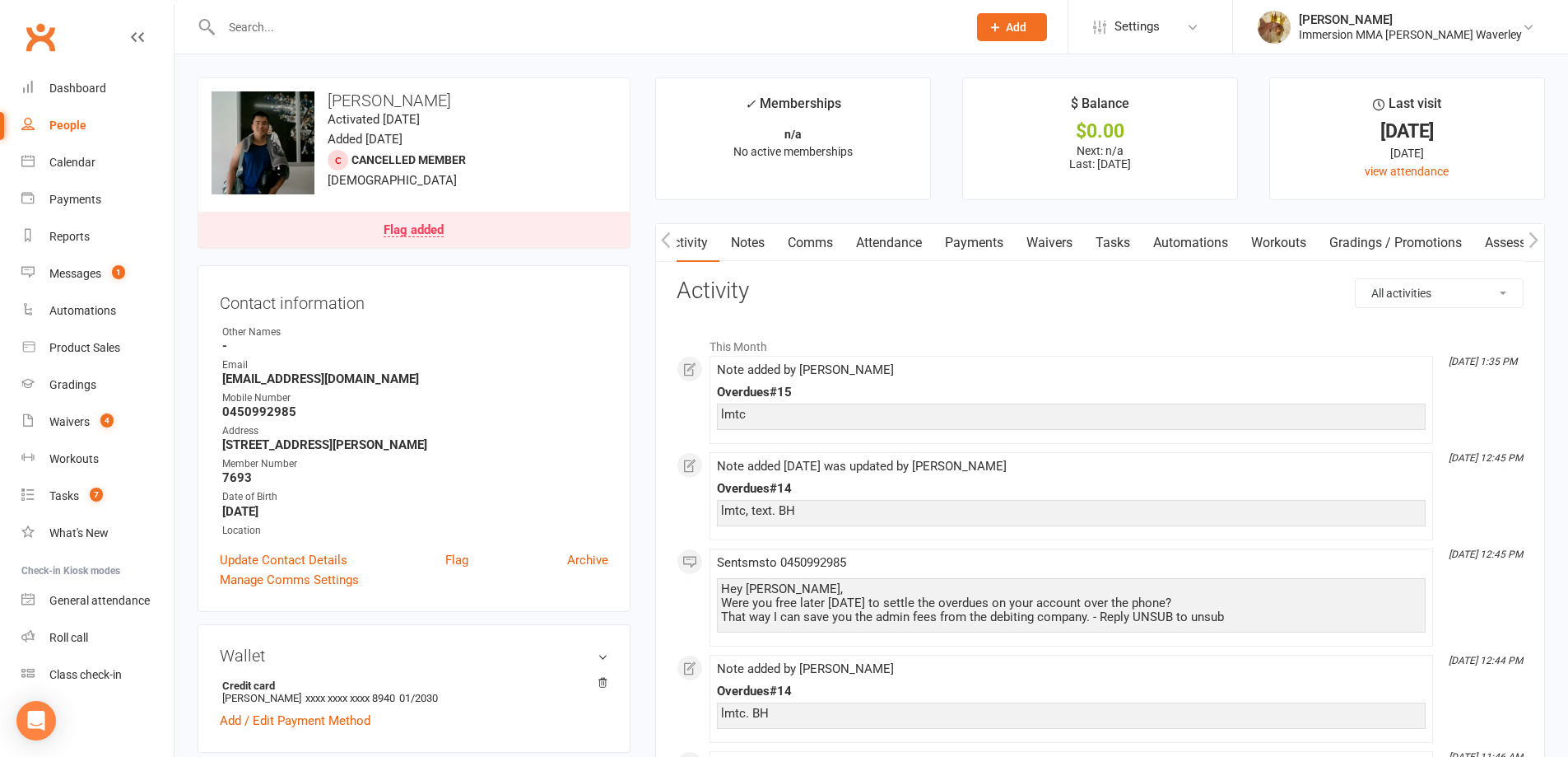
click at [1126, 251] on link "Tasks" at bounding box center [1112, 243] width 58 height 38
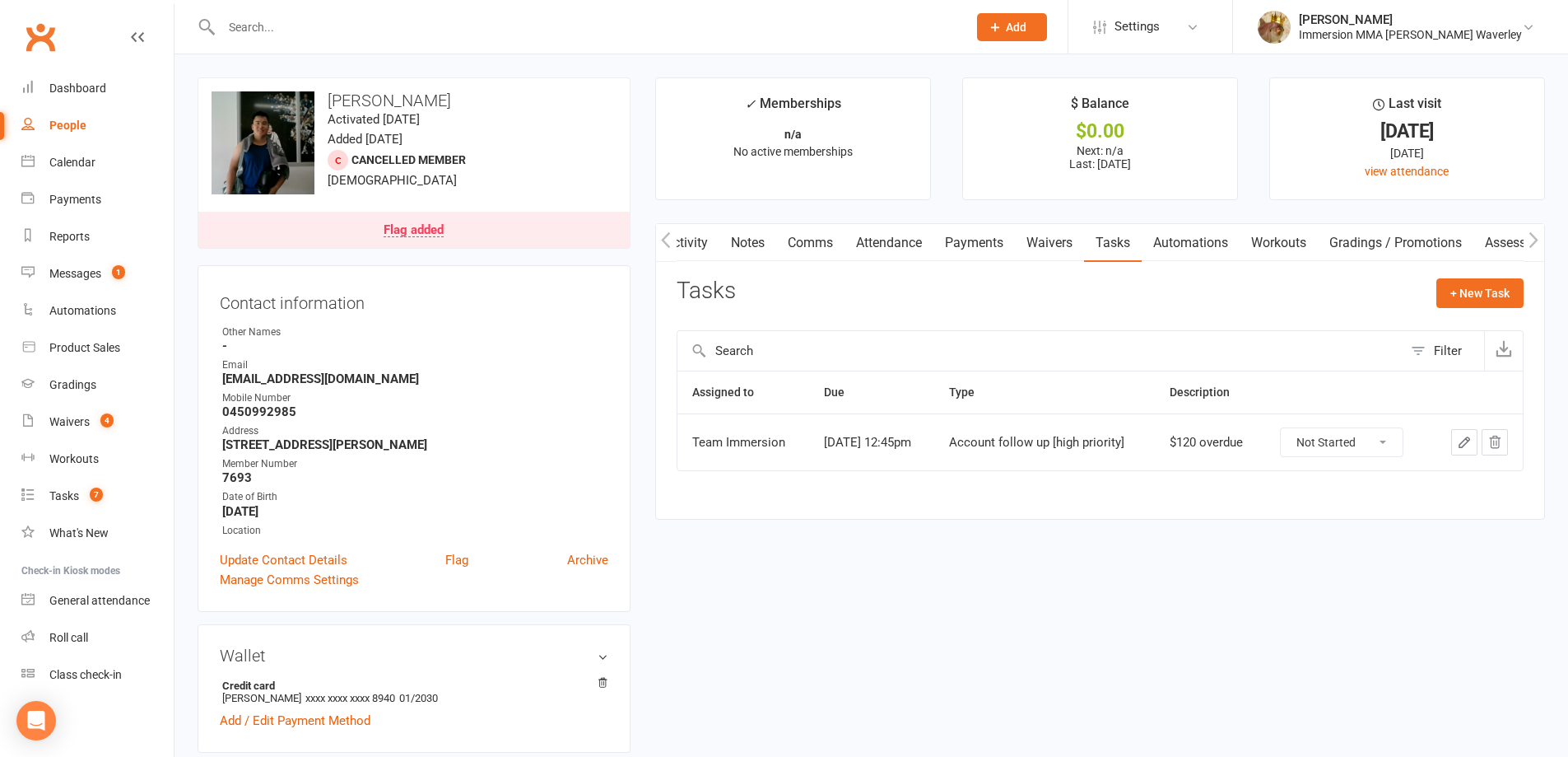
click at [737, 251] on link "Notes" at bounding box center [748, 243] width 57 height 38
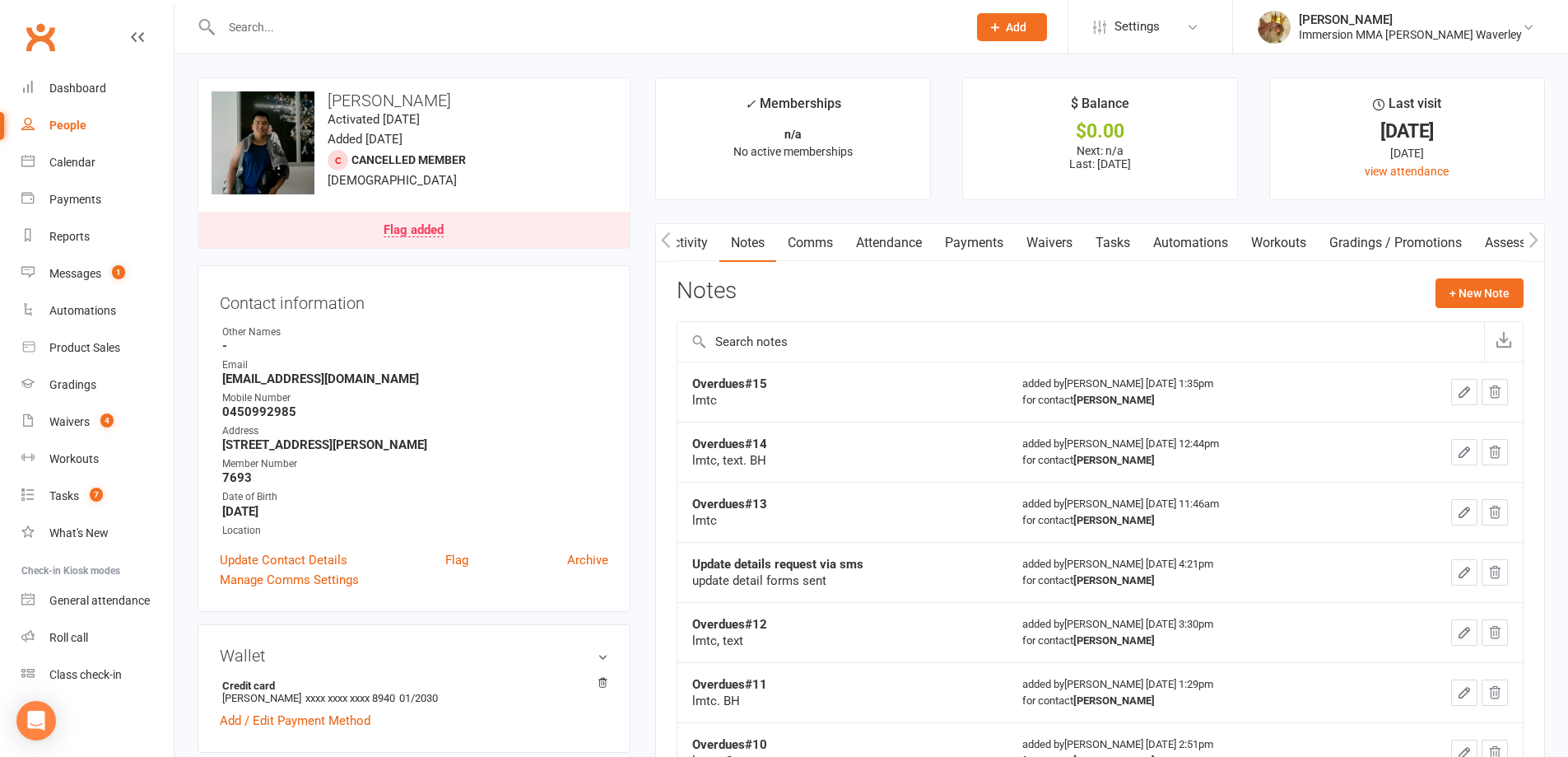
click at [1111, 268] on div "Activity Notes Comms Attendance Payments Waivers Tasks Automations Workouts Gra…" at bounding box center [1100, 644] width 890 height 842
click at [1111, 249] on link "Tasks" at bounding box center [1112, 243] width 58 height 38
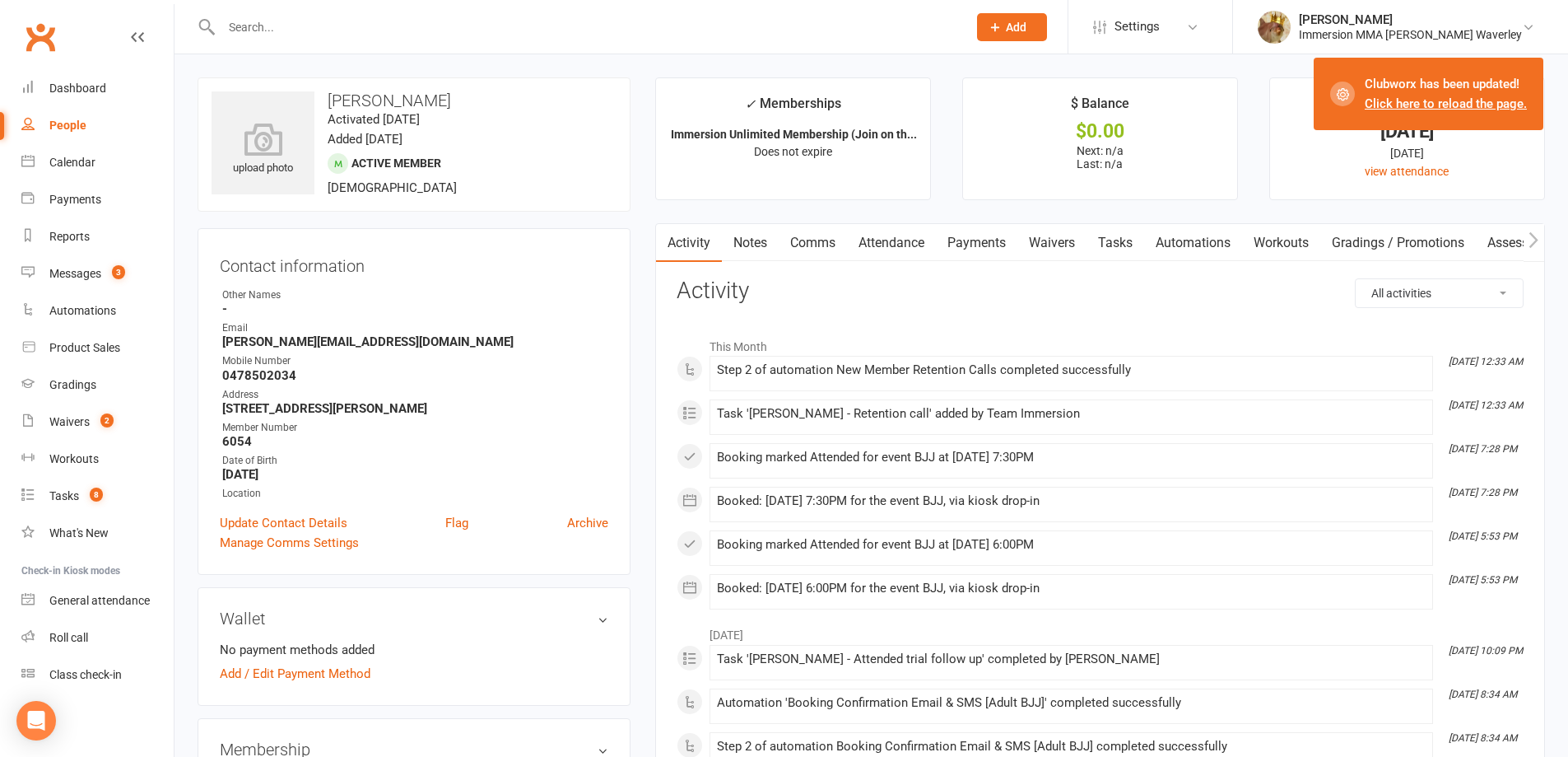
click at [1418, 107] on link "Click here to reload the page." at bounding box center [1445, 104] width 162 height 15
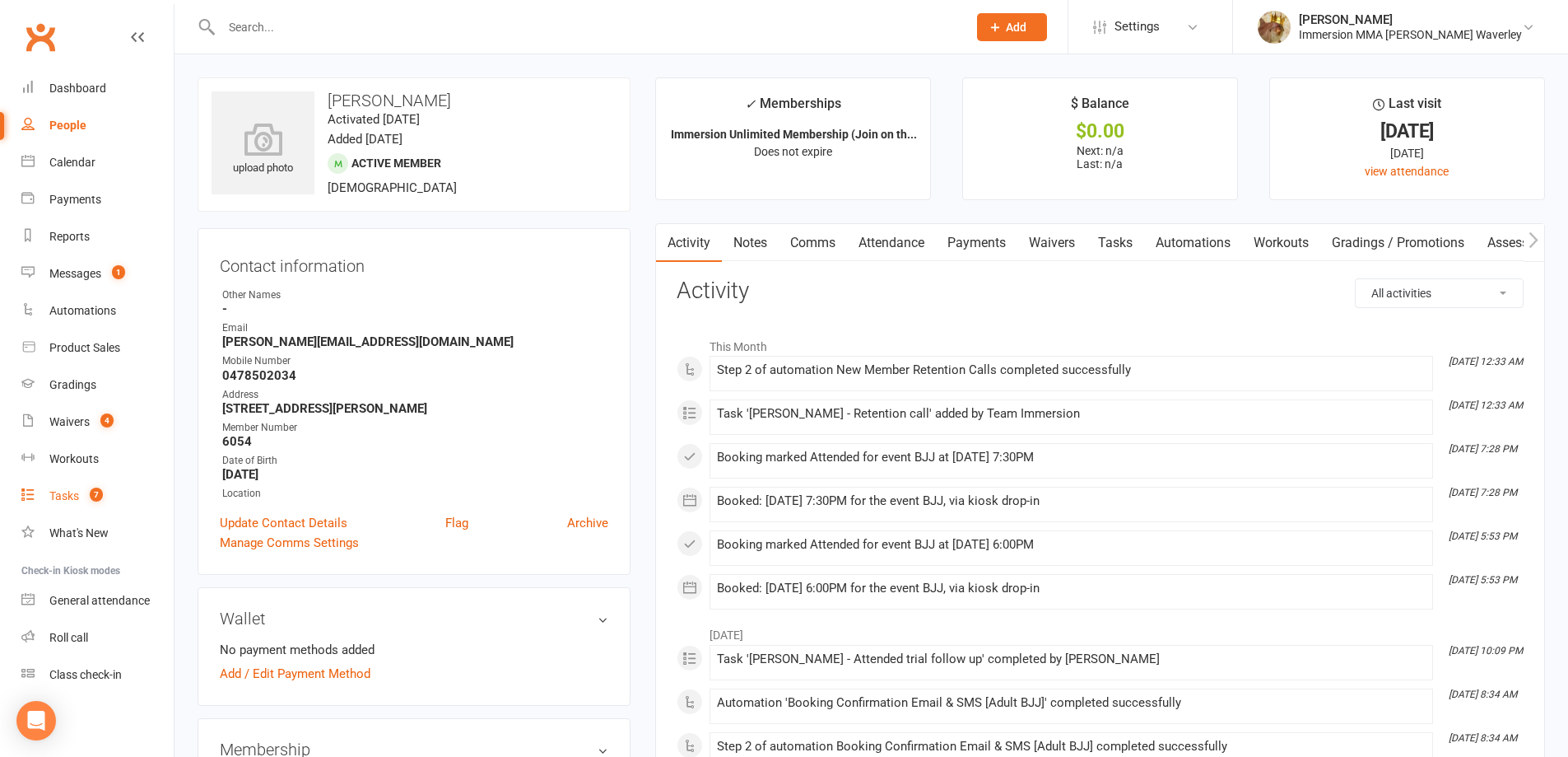
click at [53, 506] on link "Tasks 7" at bounding box center [97, 497] width 152 height 37
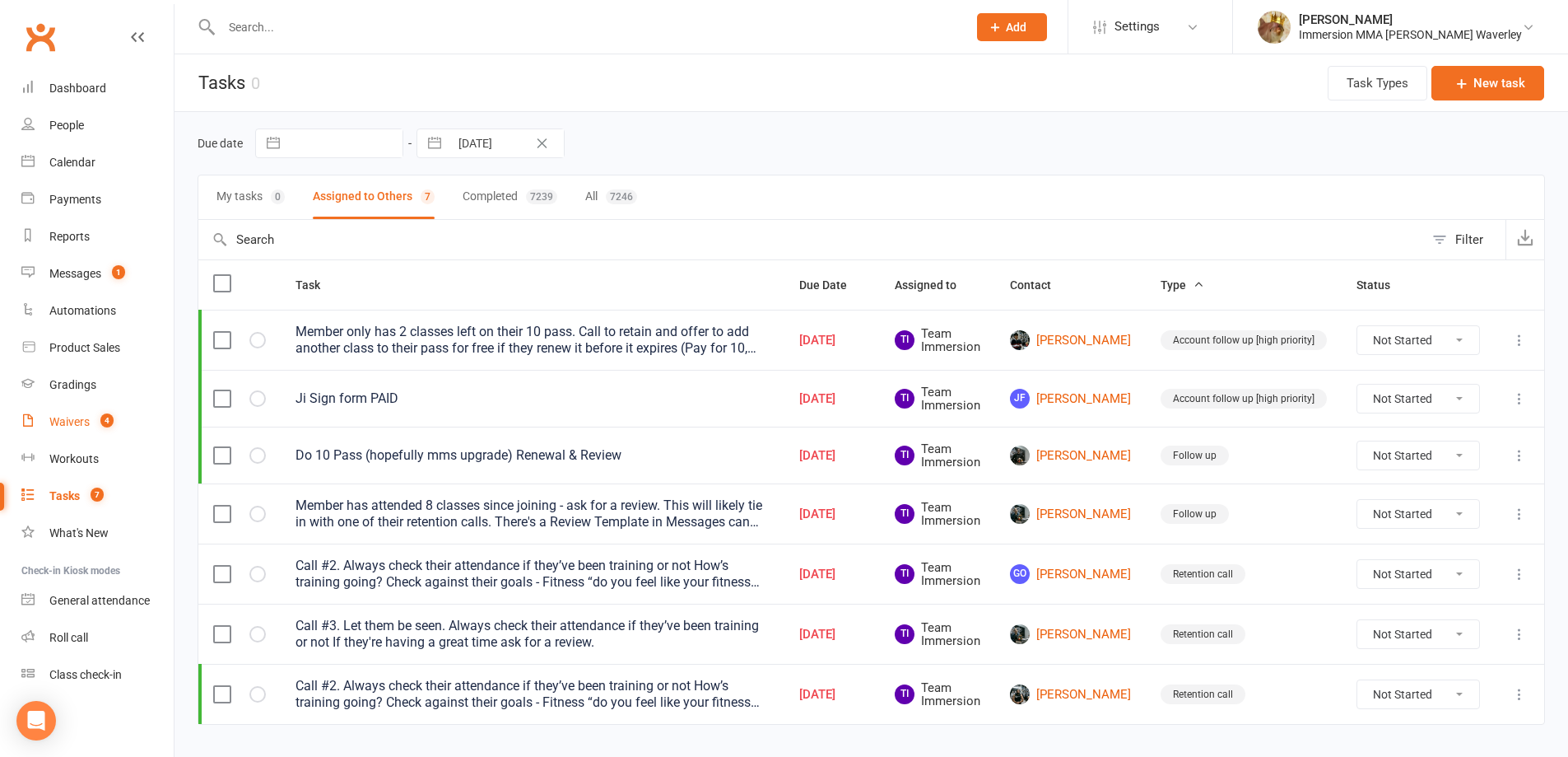
click at [92, 422] on link "Waivers 4" at bounding box center [97, 422] width 152 height 37
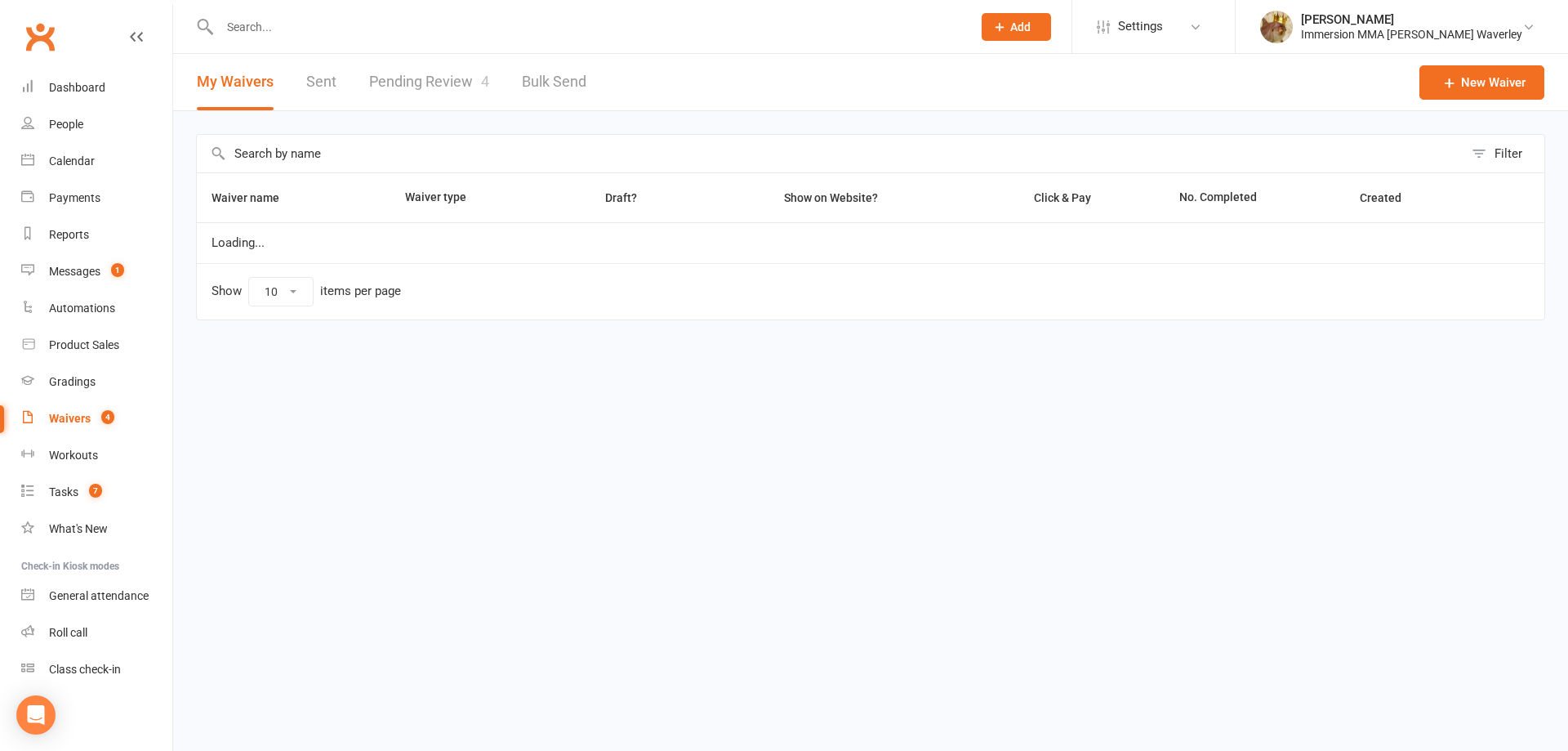
select select "100"
click at [403, 92] on link "Pending Review 4" at bounding box center [428, 82] width 120 height 56
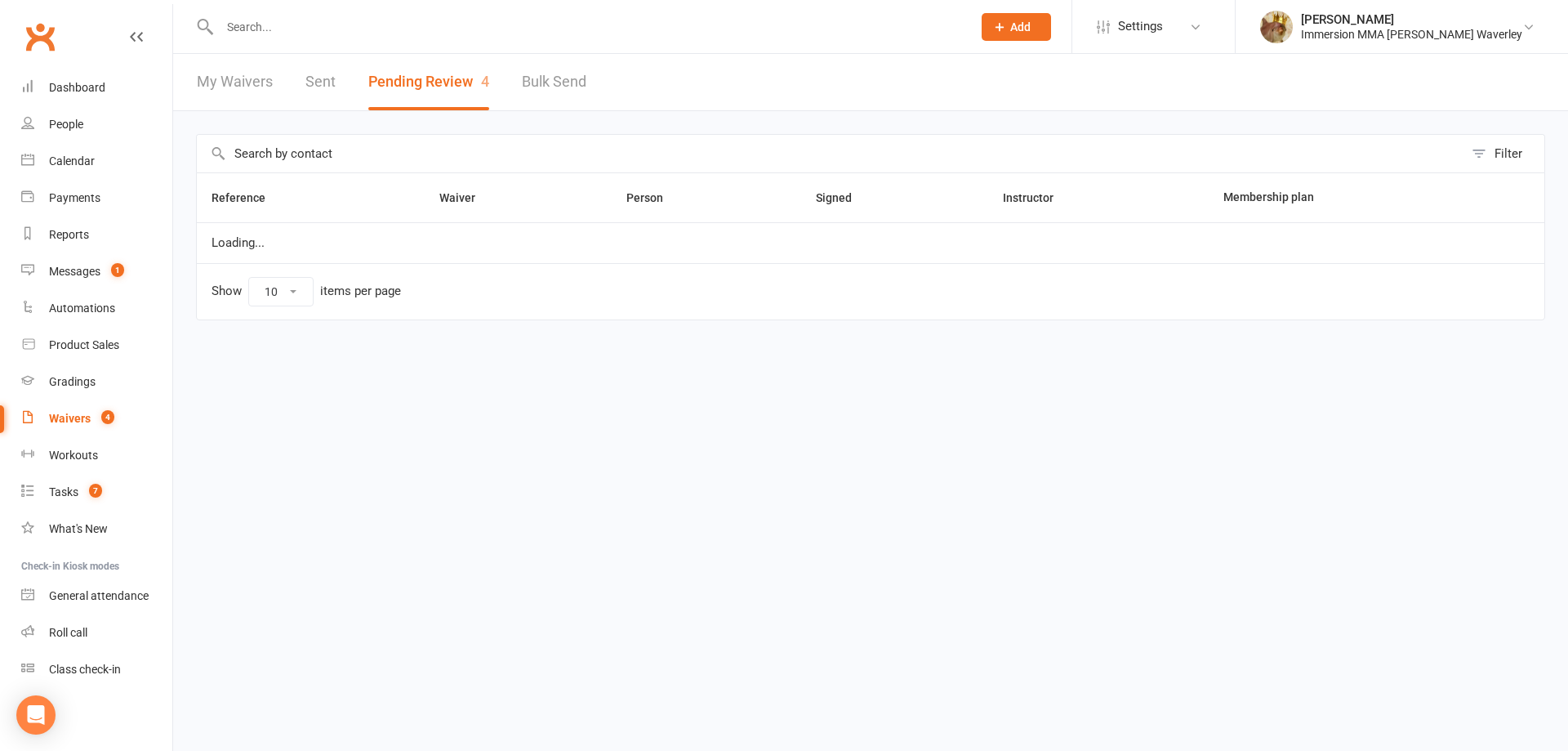
select select "50"
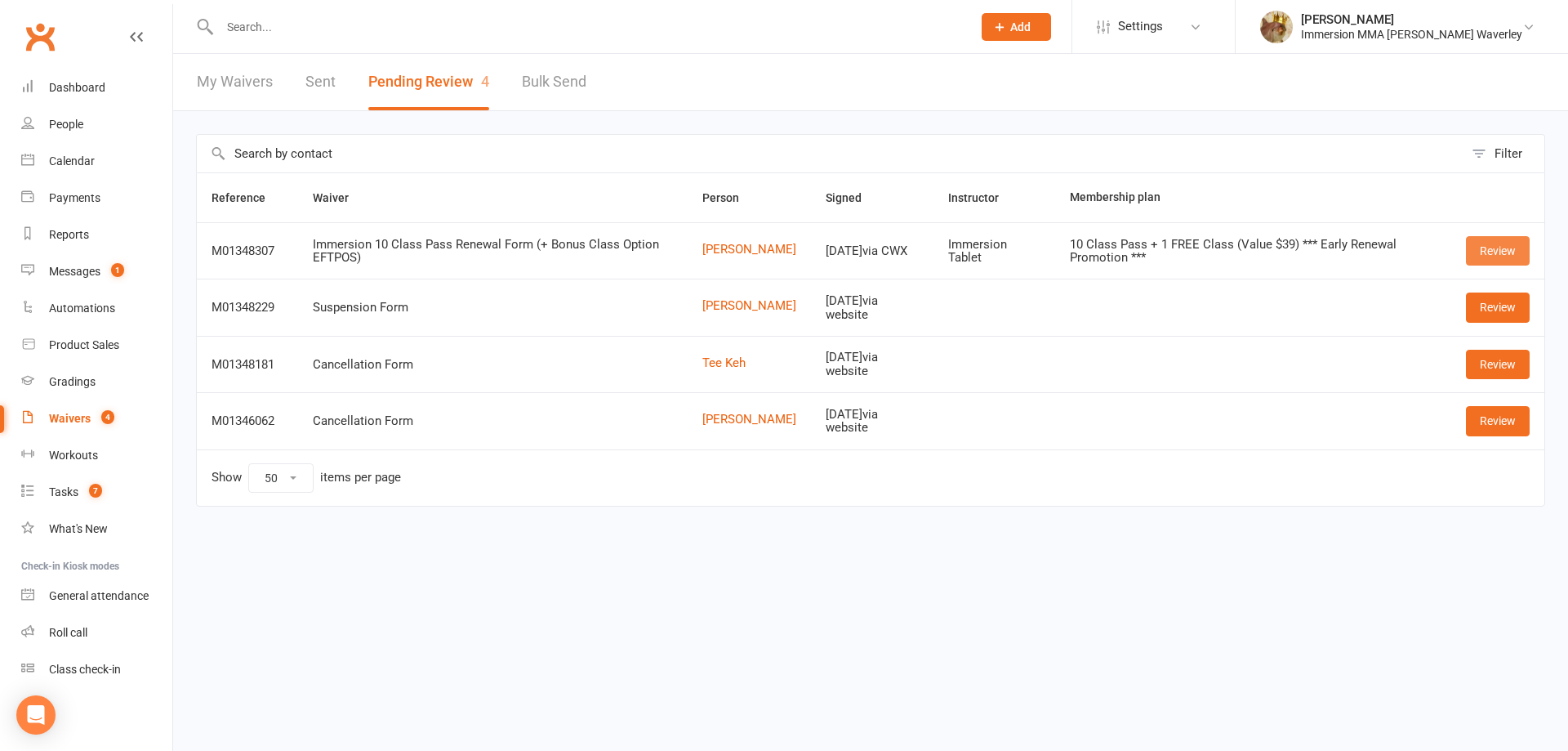
click at [1488, 242] on link "Review" at bounding box center [1498, 250] width 64 height 29
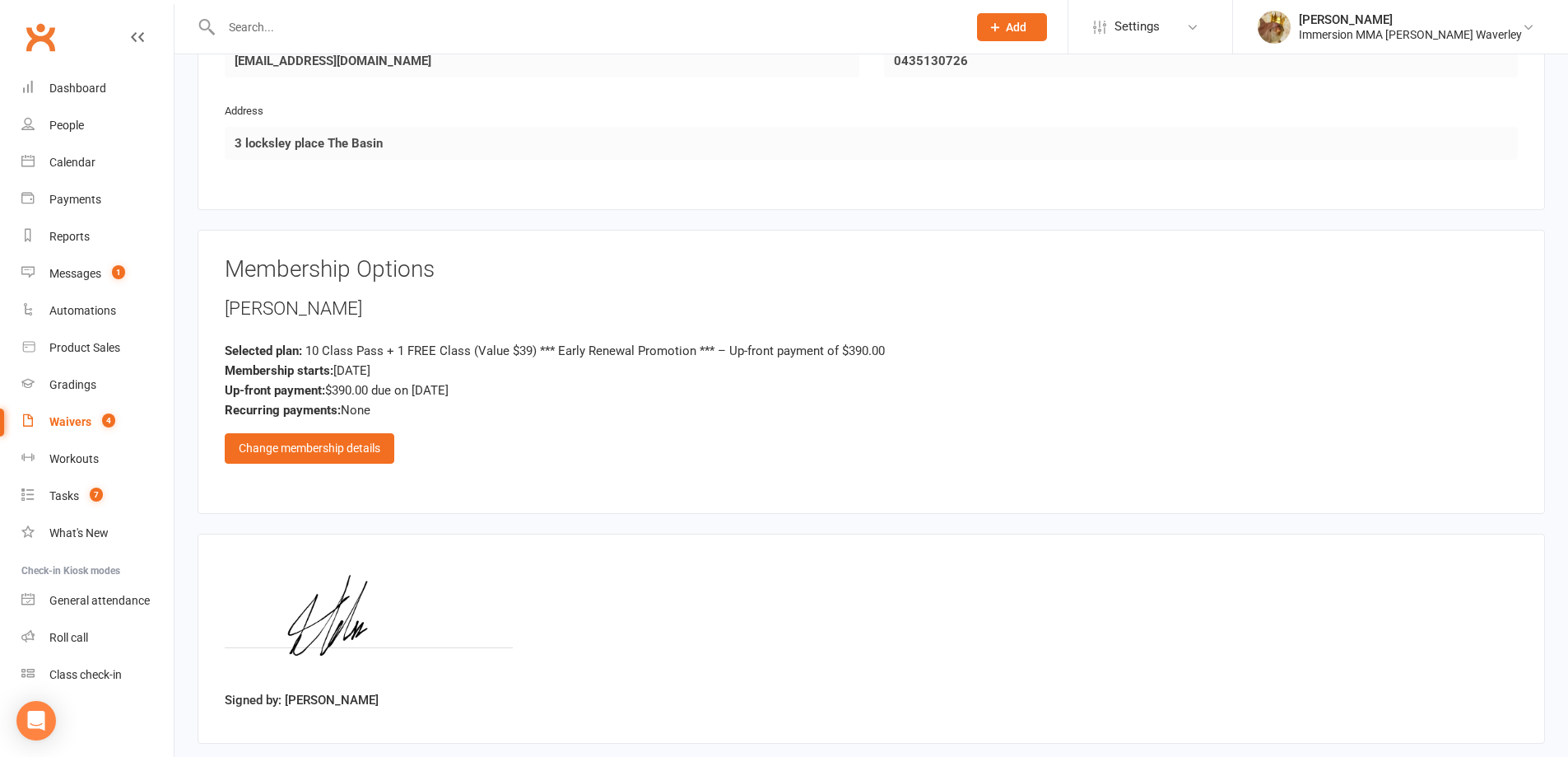
scroll to position [1035, 0]
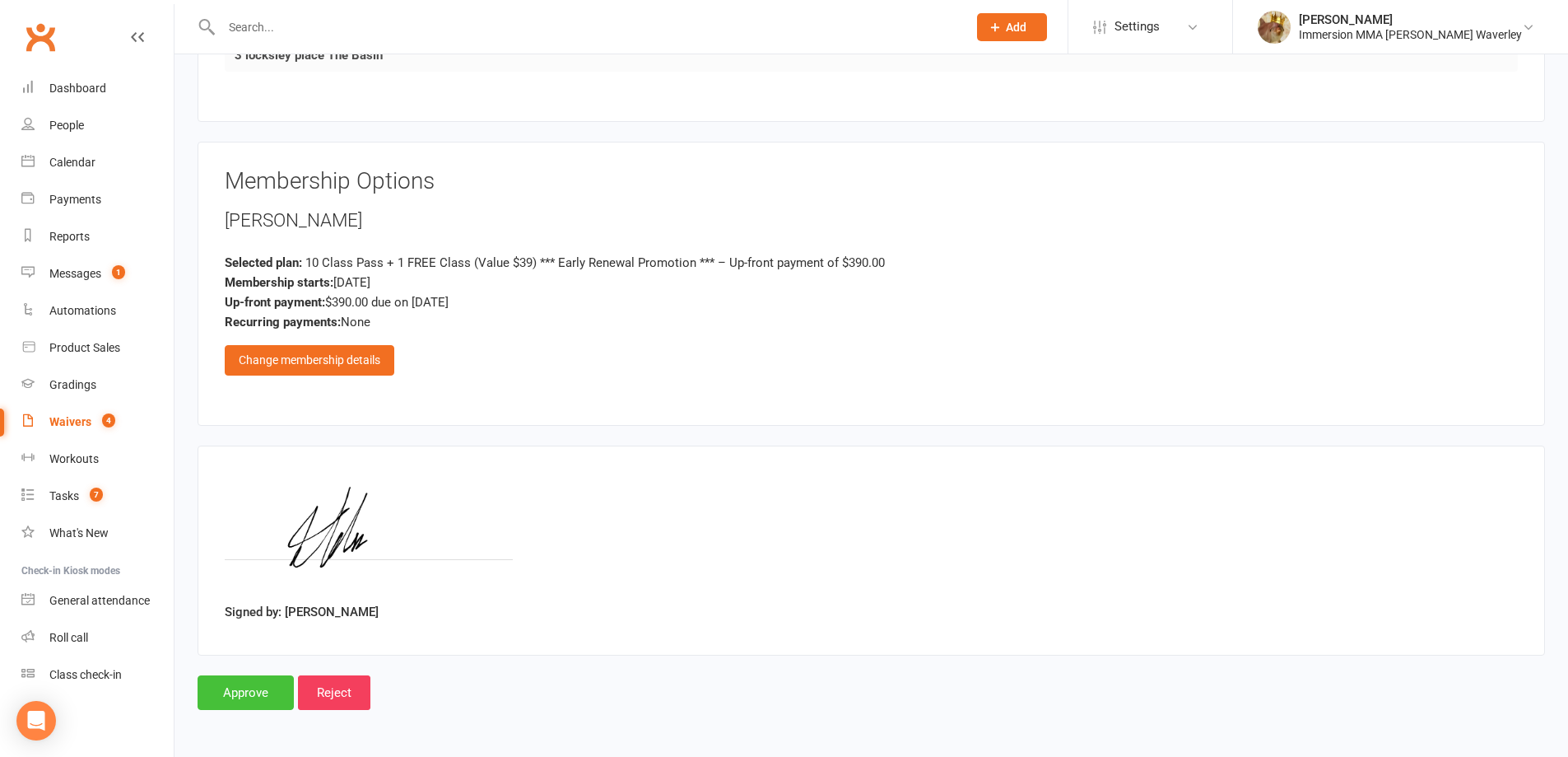
click at [272, 693] on input "Approve" at bounding box center [245, 692] width 96 height 35
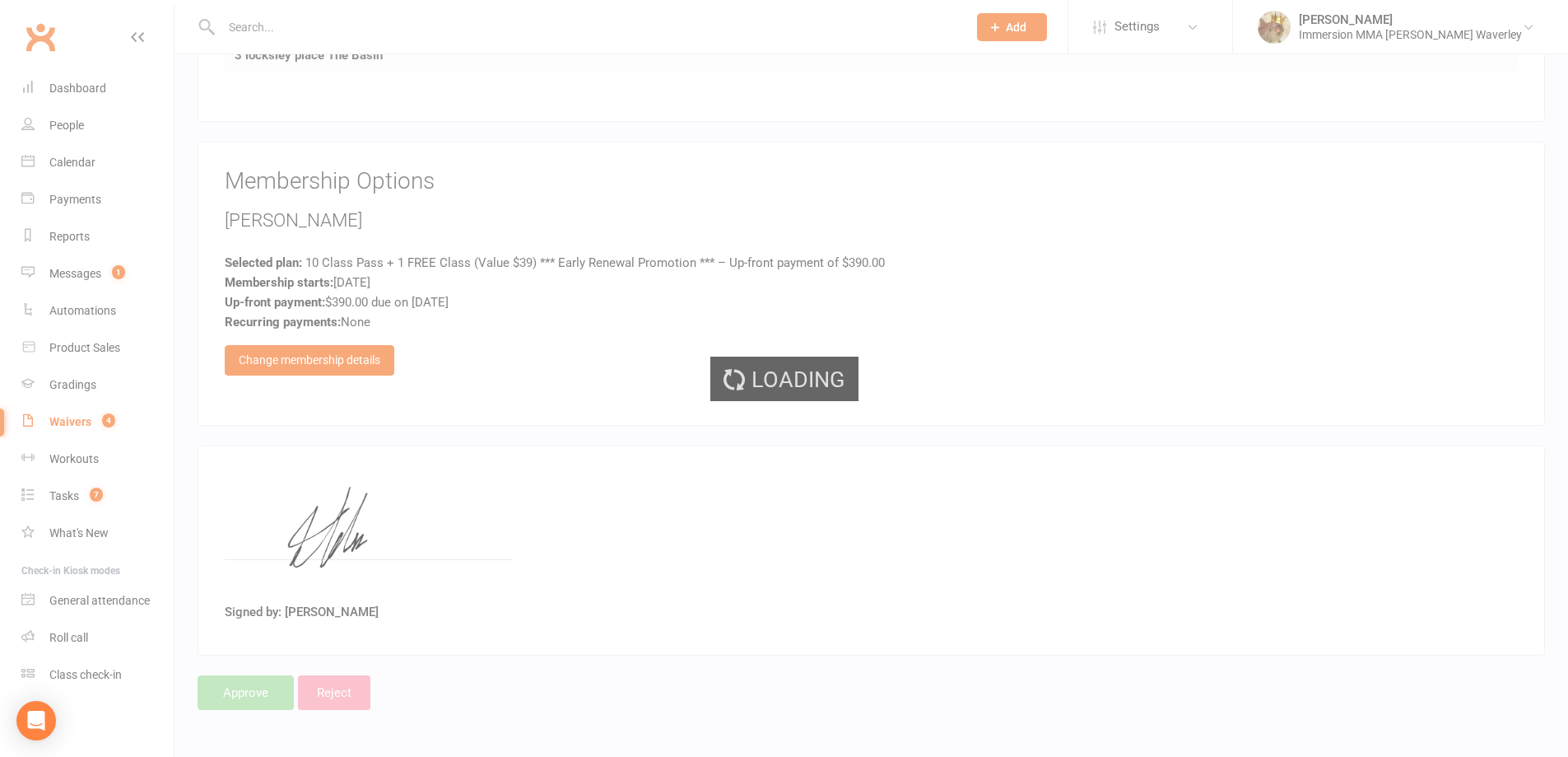
select select "50"
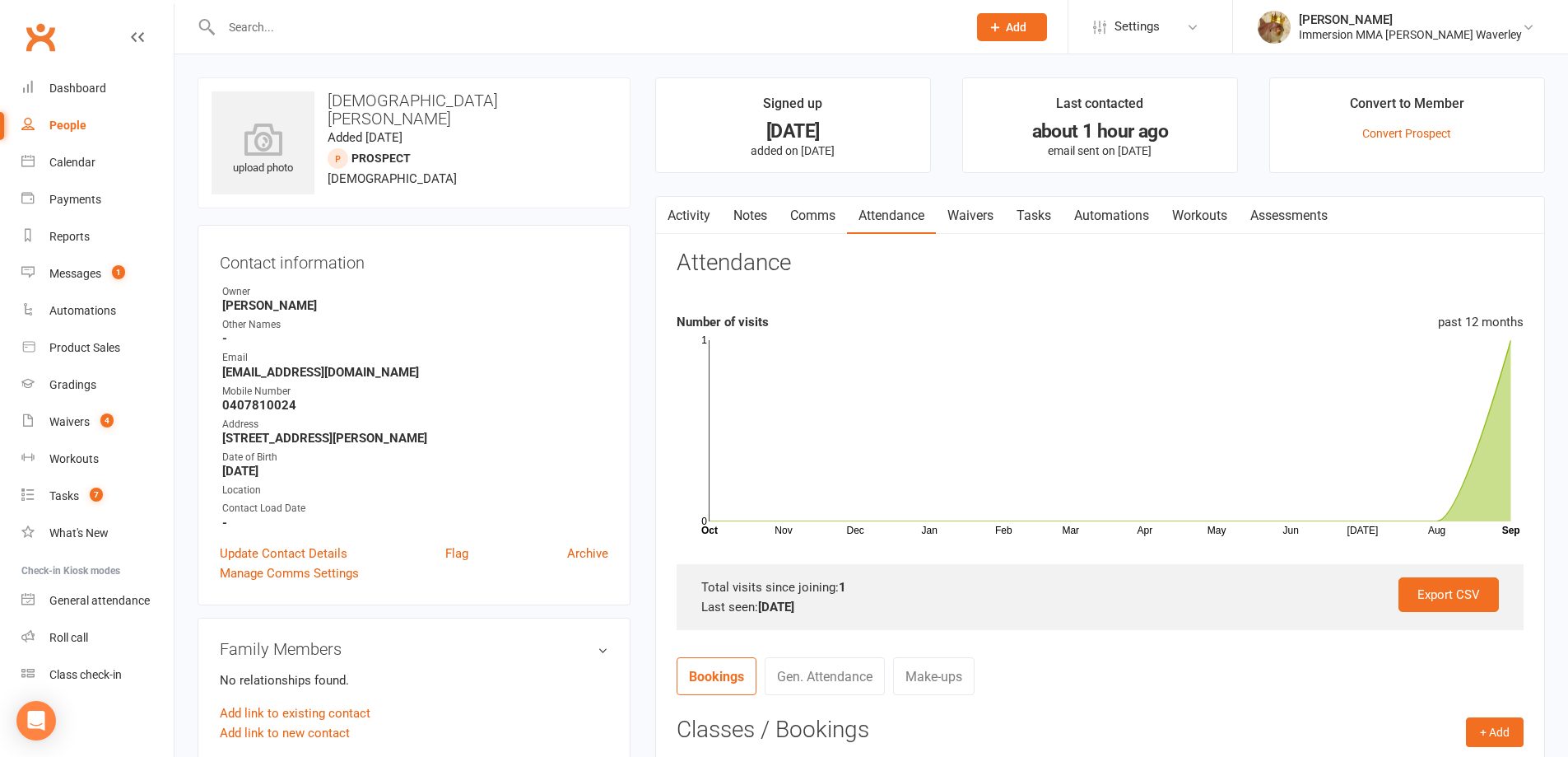
click at [744, 212] on link "Notes" at bounding box center [750, 215] width 57 height 38
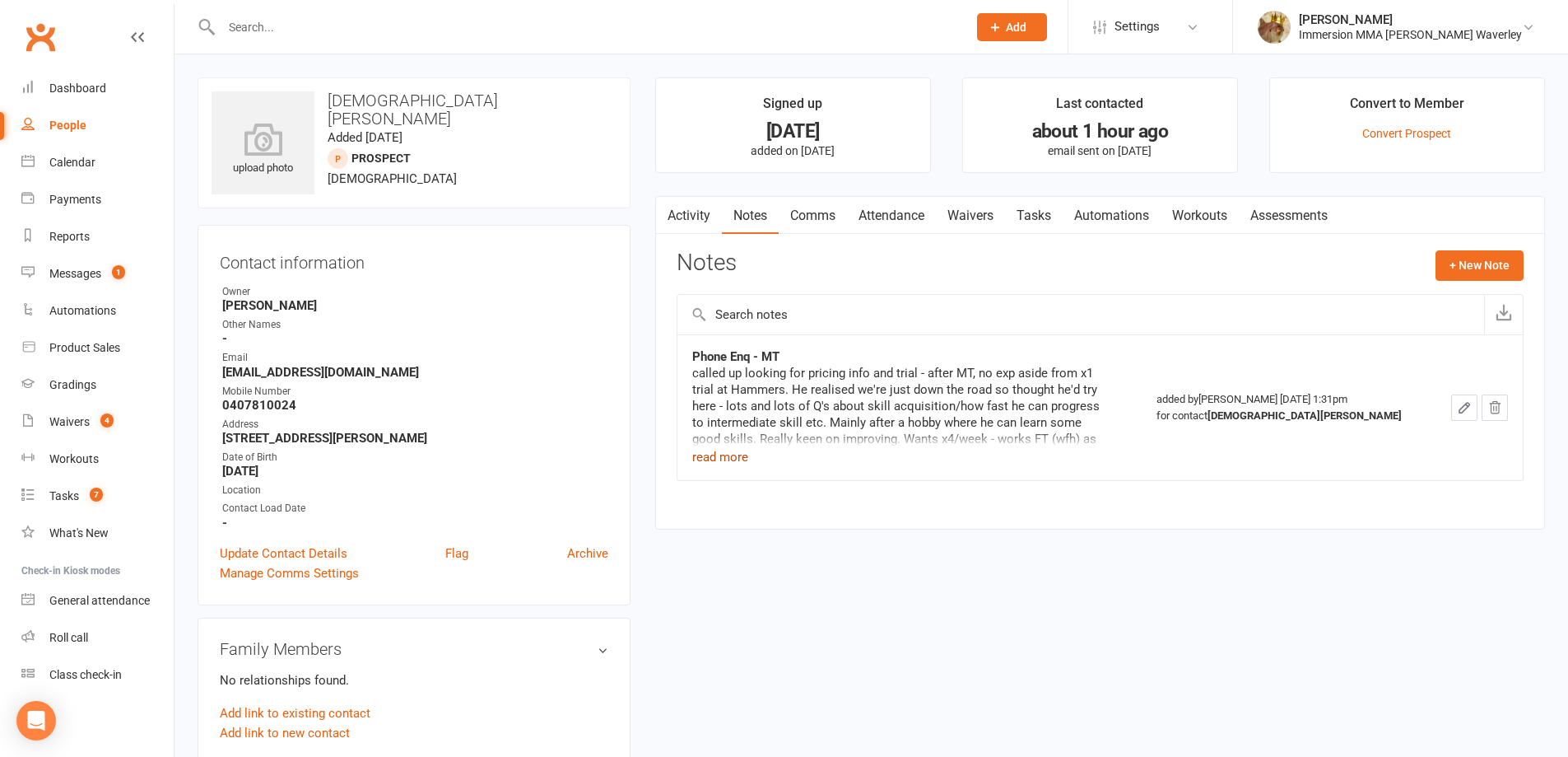
click at [711, 457] on button "read more" at bounding box center [719, 457] width 56 height 19
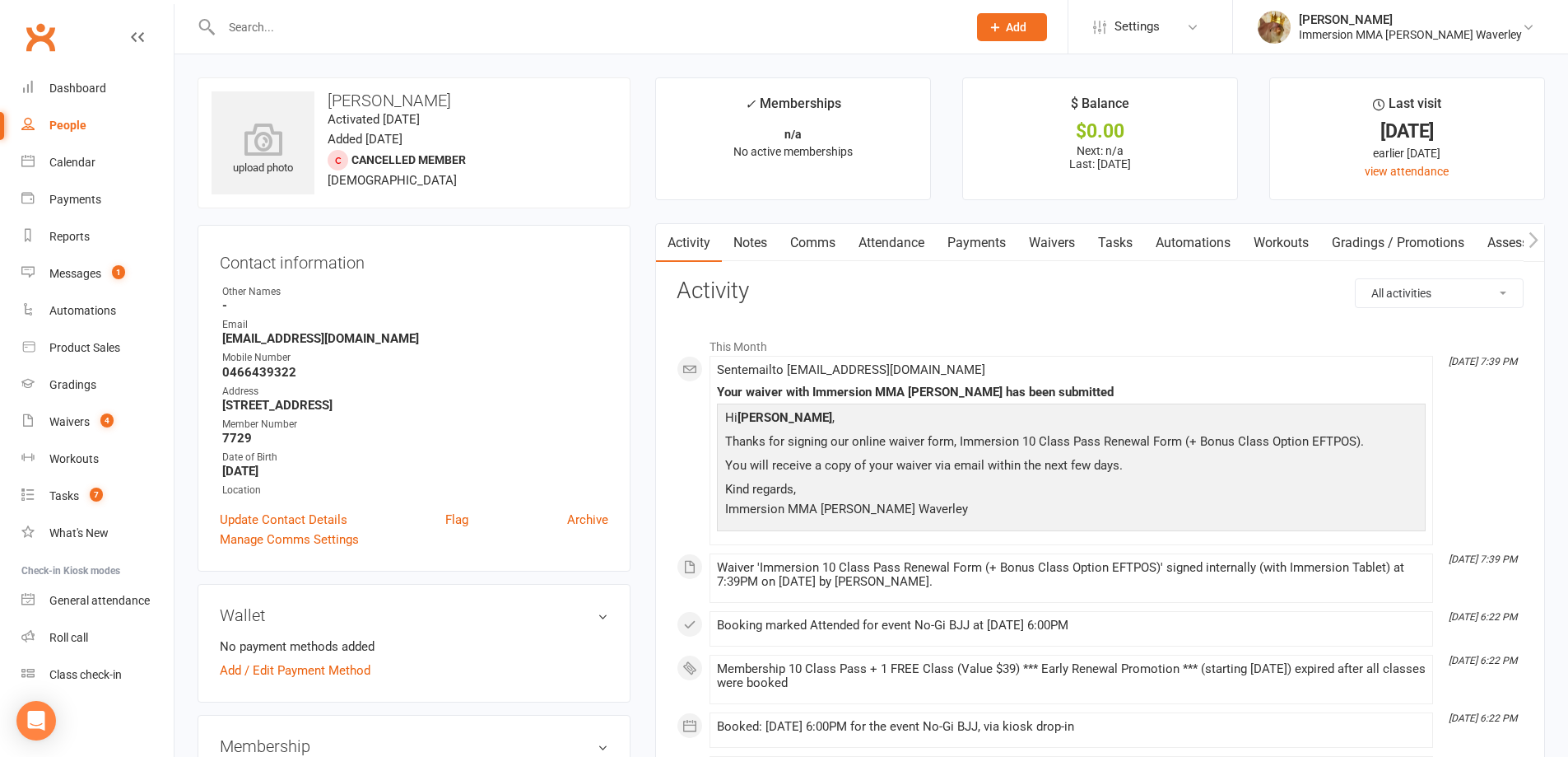
click at [911, 244] on link "Attendance" at bounding box center [891, 243] width 88 height 38
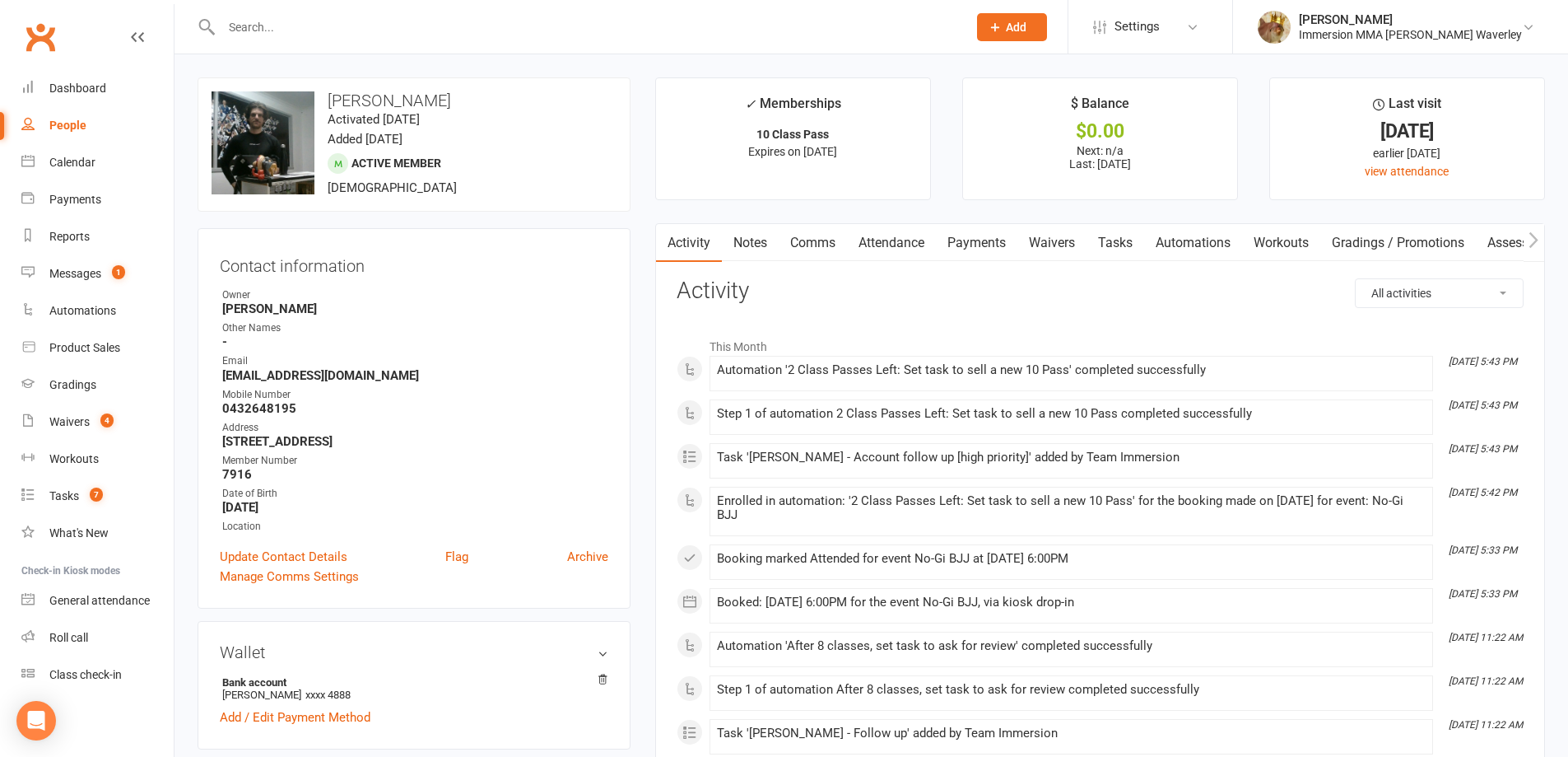
click at [742, 242] on link "Notes" at bounding box center [750, 243] width 57 height 38
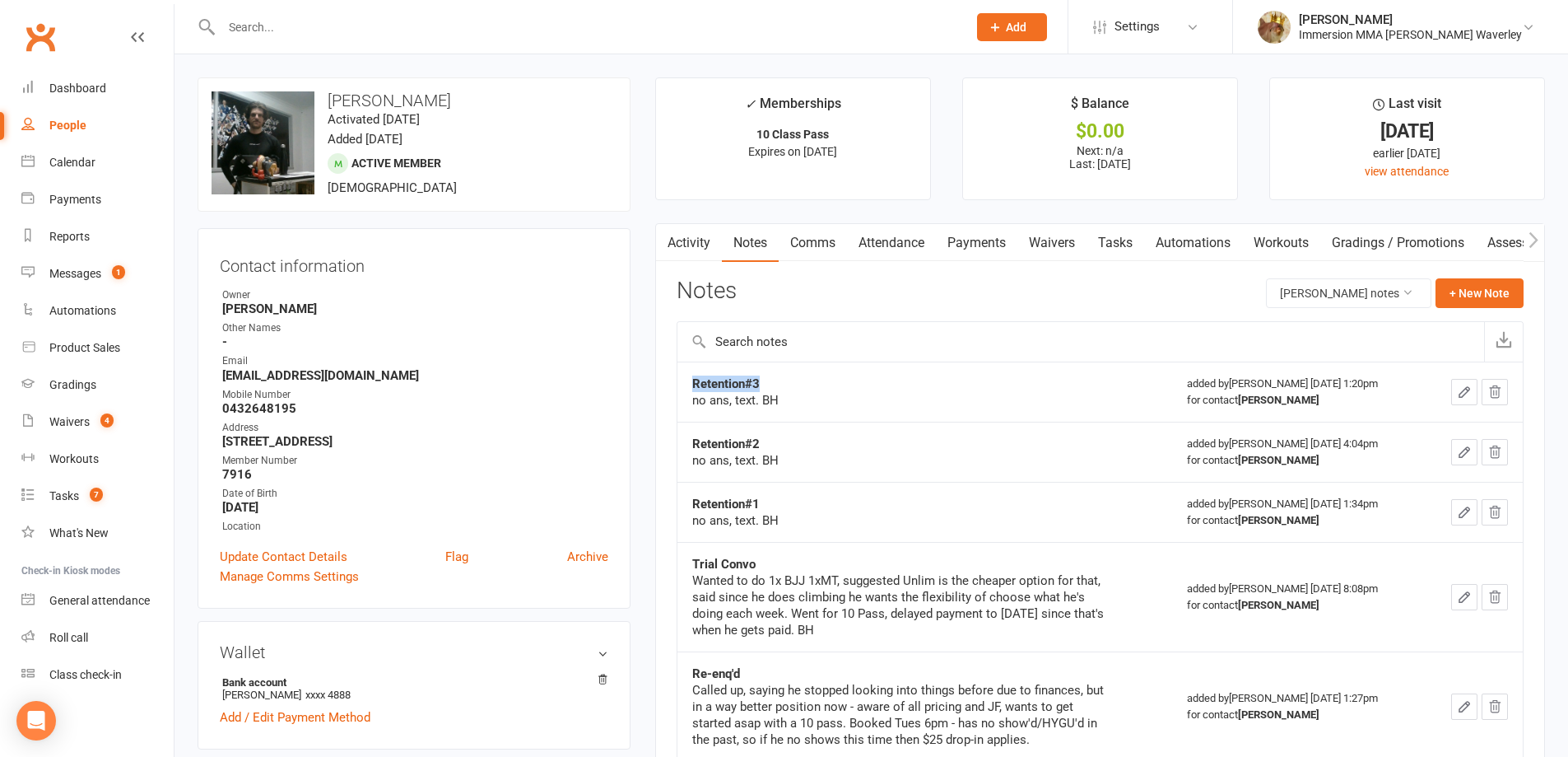
click at [674, 382] on div "Activity Notes Comms Attendance Payments Waivers Tasks Automations Workouts Gra…" at bounding box center [1100, 693] width 890 height 940
drag, startPoint x: 1101, startPoint y: 371, endPoint x: 1209, endPoint y: 350, distance: 110.0
click at [1101, 372] on td "Retention#3 no ans, text. BH" at bounding box center [925, 391] width 495 height 60
click at [1129, 302] on div "Notes Blake Ashley's notes + New Note" at bounding box center [1100, 299] width 847 height 42
click at [1485, 302] on button "+ New Note" at bounding box center [1480, 292] width 88 height 29
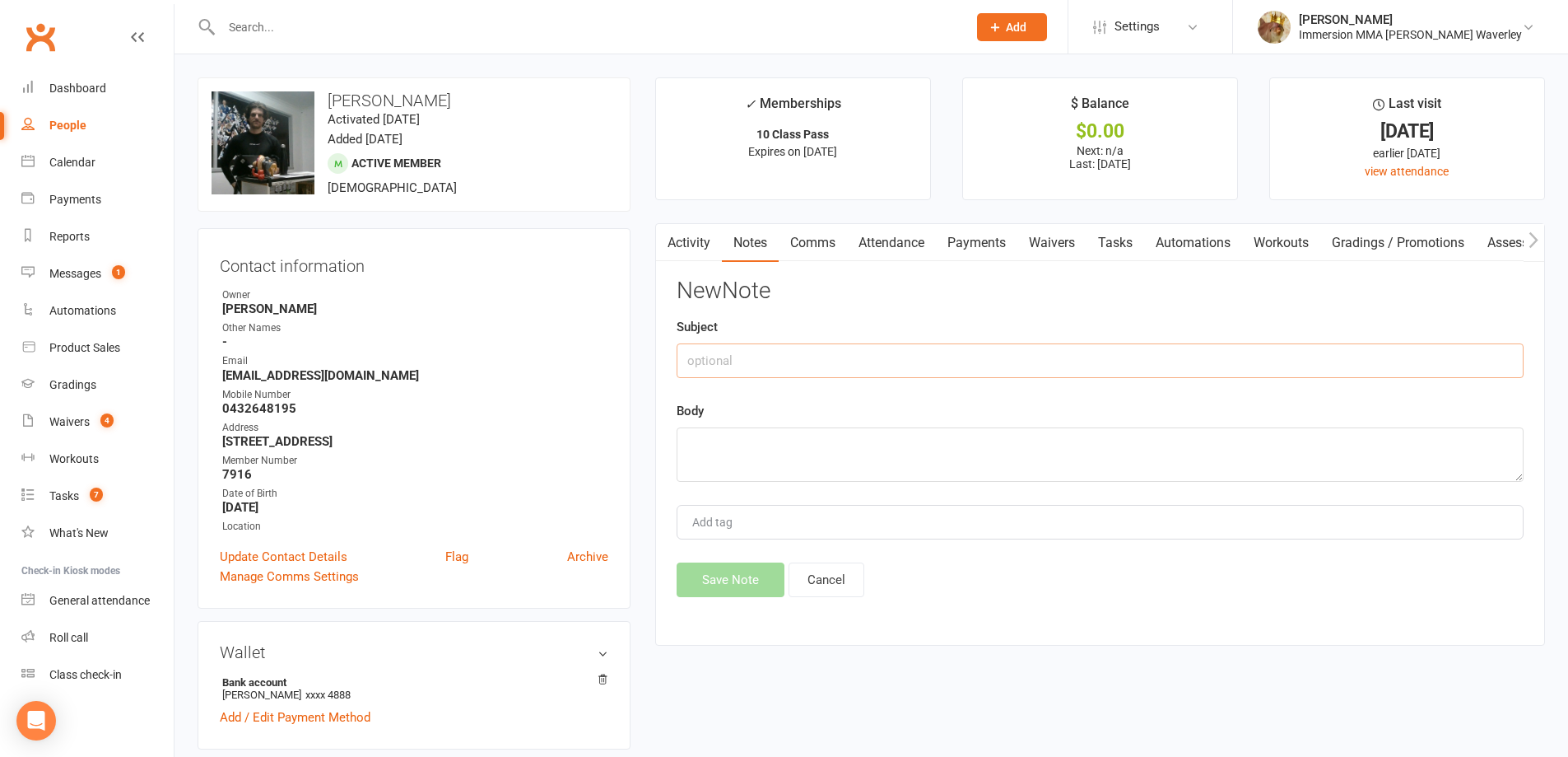
click at [1175, 352] on input "text" at bounding box center [1100, 360] width 847 height 35
type input "10 Pass Renewal#1"
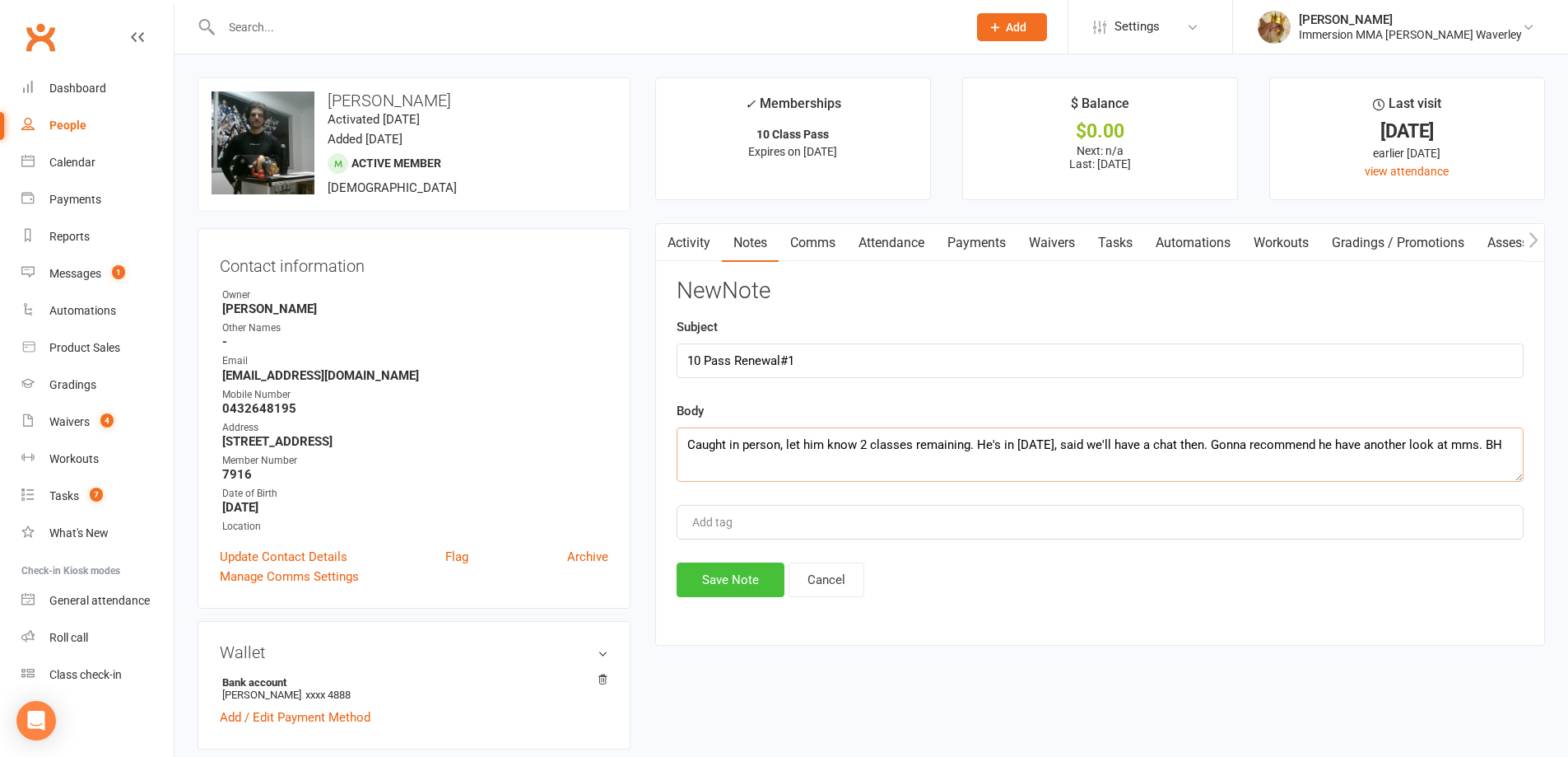
type textarea "Caught in person, let him know 2 classes remaining. He's in Monday next week, s…"
click at [746, 570] on button "Save Note" at bounding box center [731, 579] width 108 height 35
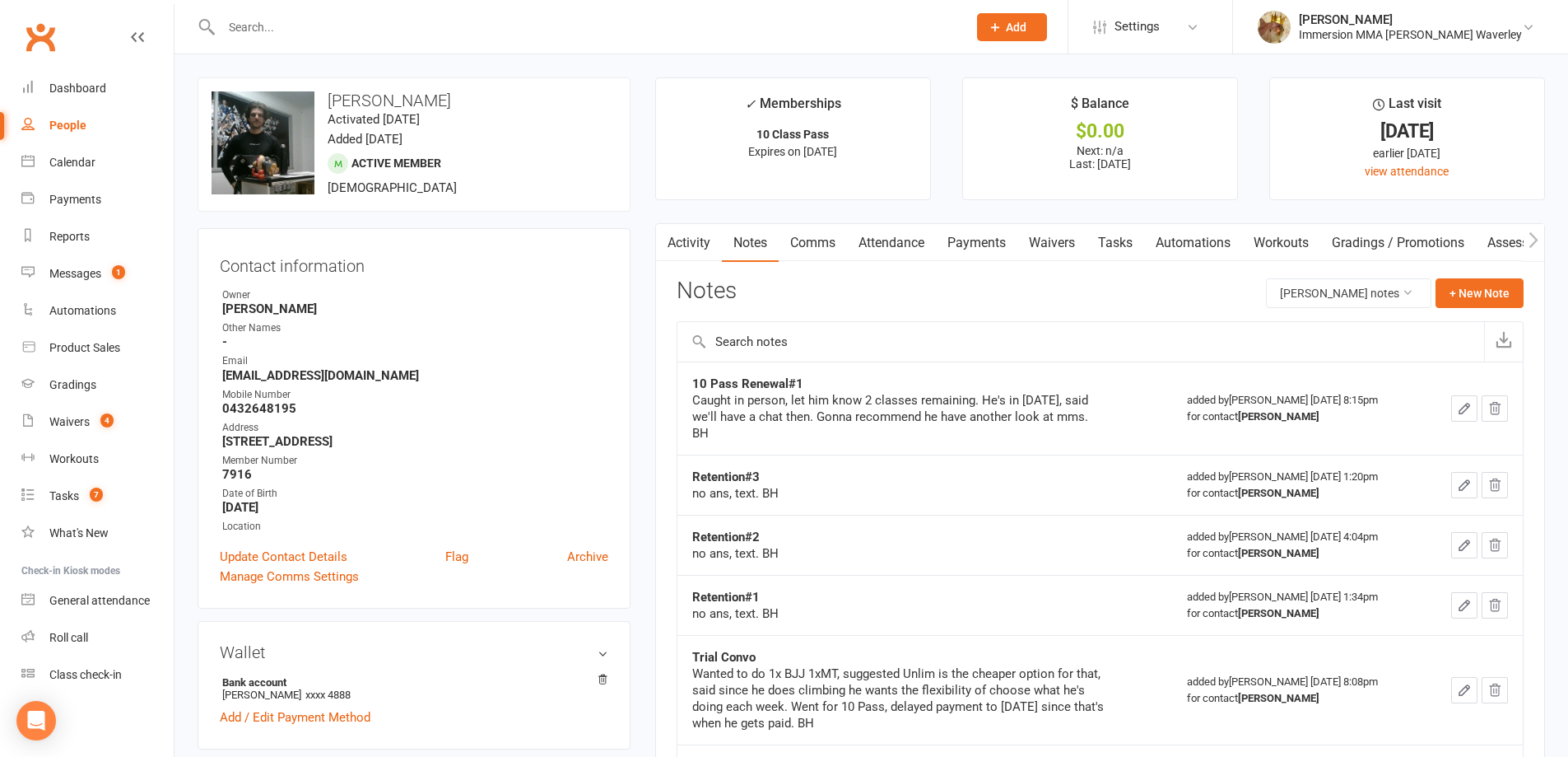
click at [1103, 230] on link "Tasks" at bounding box center [1115, 243] width 58 height 38
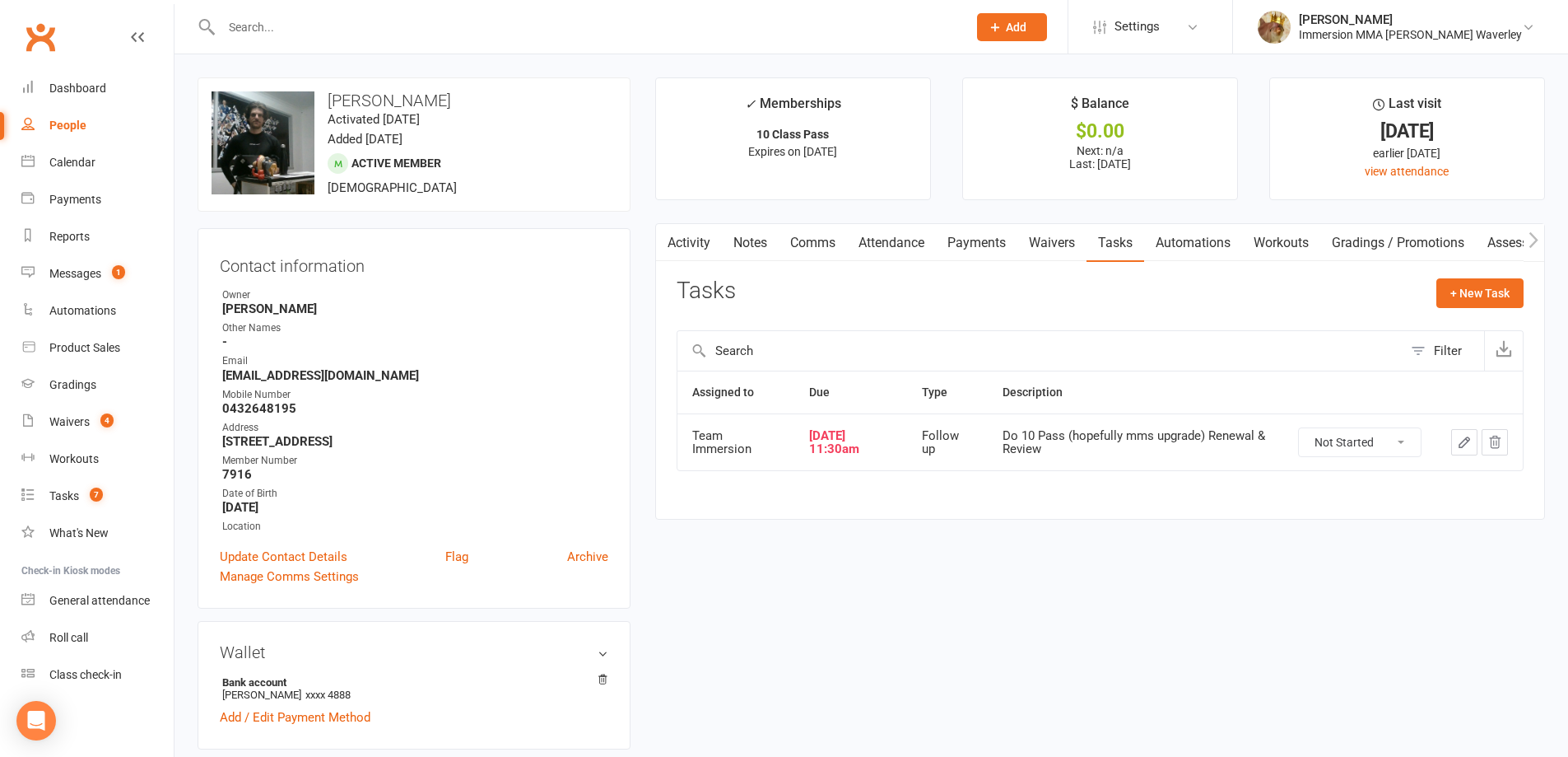
click at [1463, 444] on icon "button" at bounding box center [1464, 442] width 15 height 15
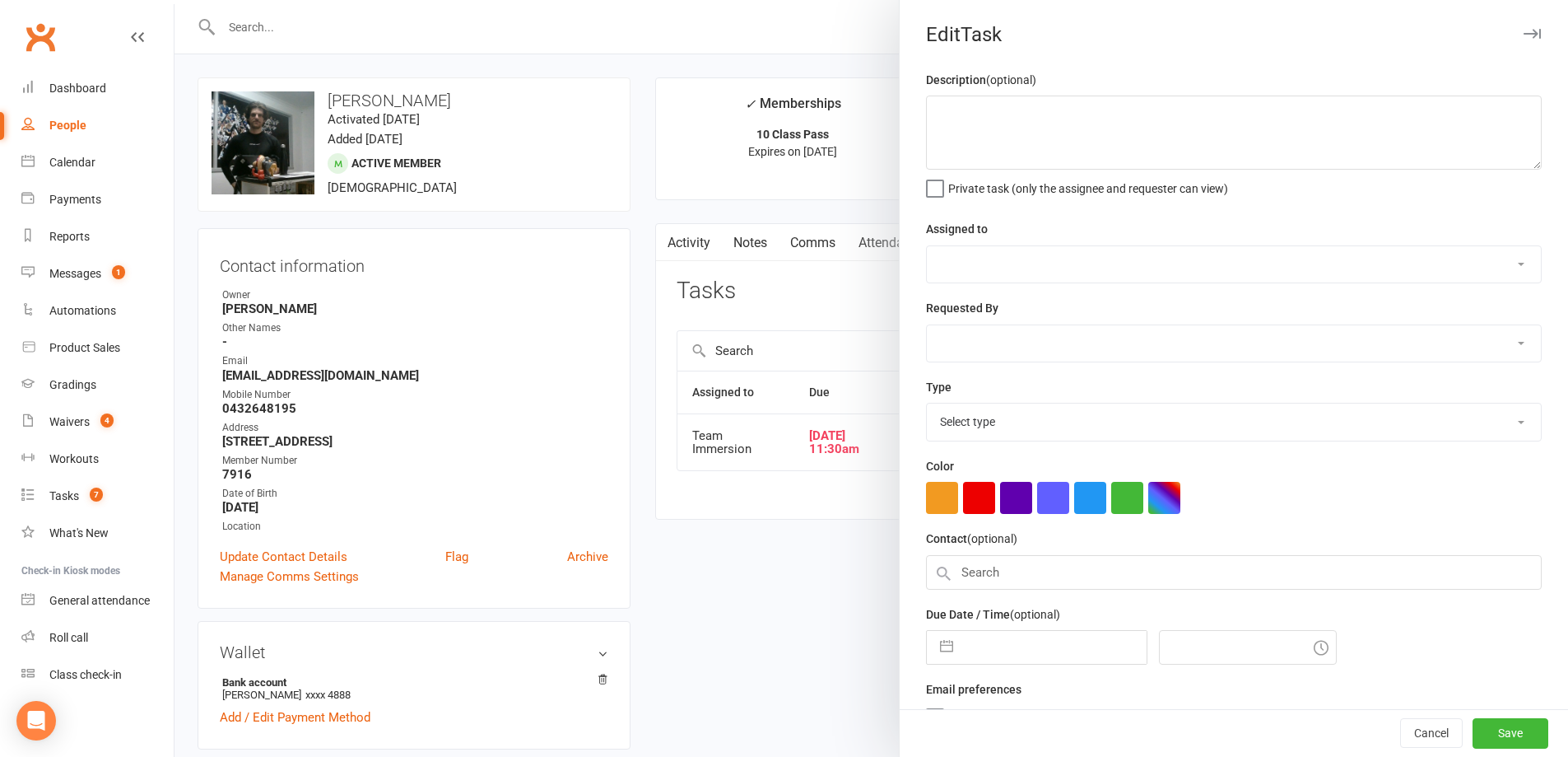
type textarea "Do 10 Pass (hopefully mms upgrade) Renewal & Review"
select select "48837"
type input "[DATE]"
type input "11:30am"
select select "27318"
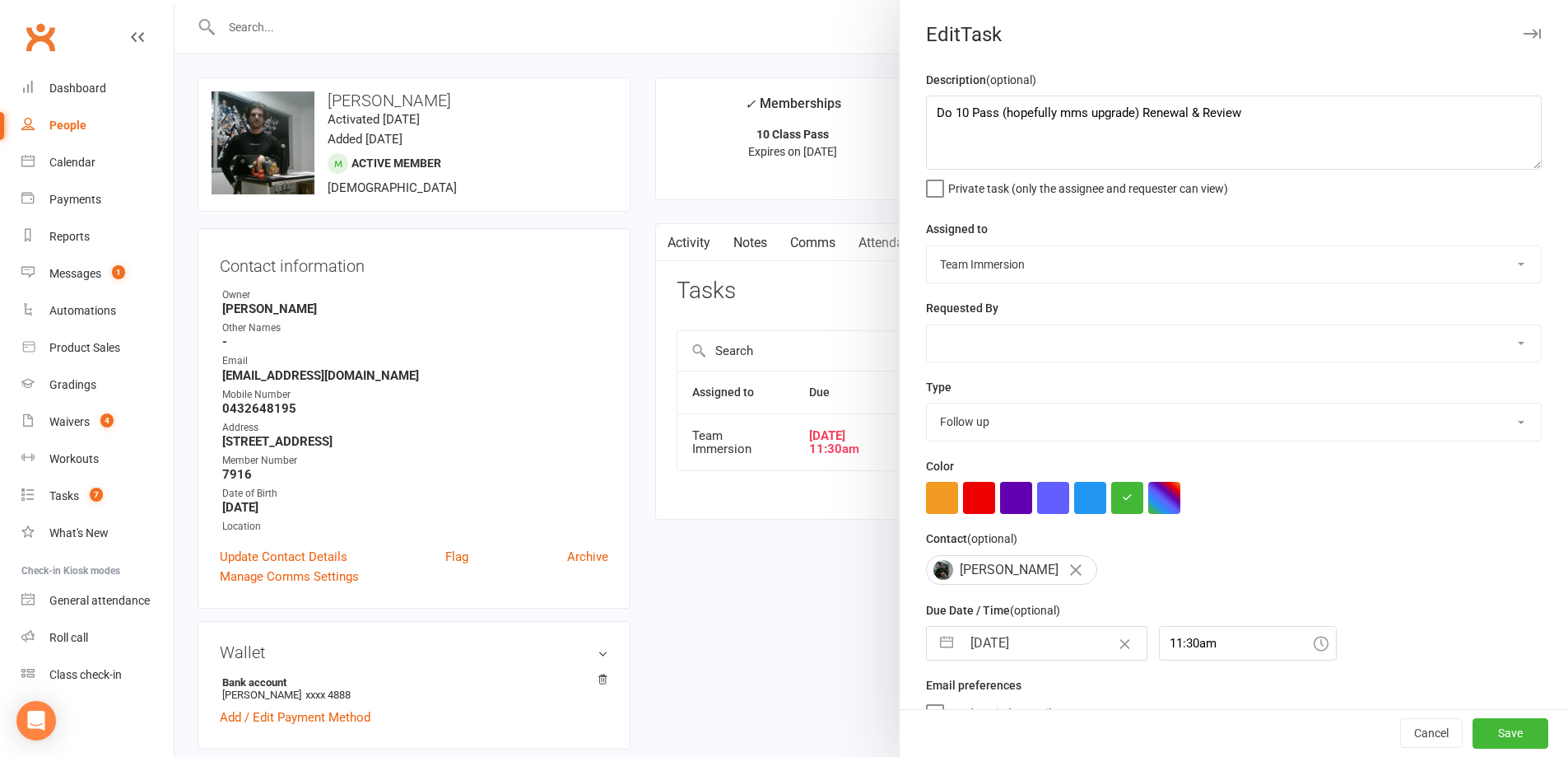
select select "7"
select select "2025"
select select "8"
select select "2025"
select select "9"
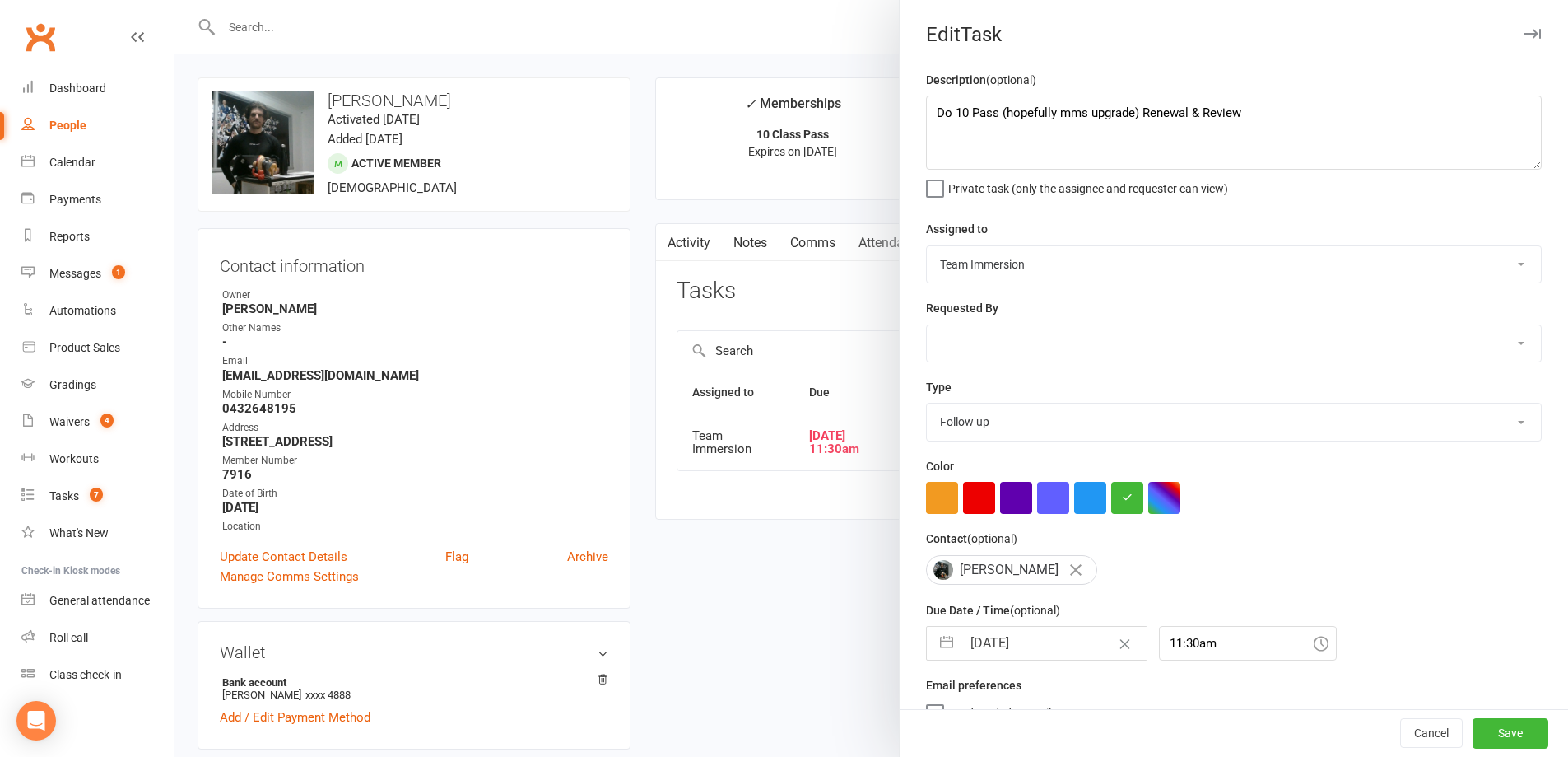
select select "2025"
click at [1012, 650] on input "[DATE]" at bounding box center [1053, 643] width 185 height 33
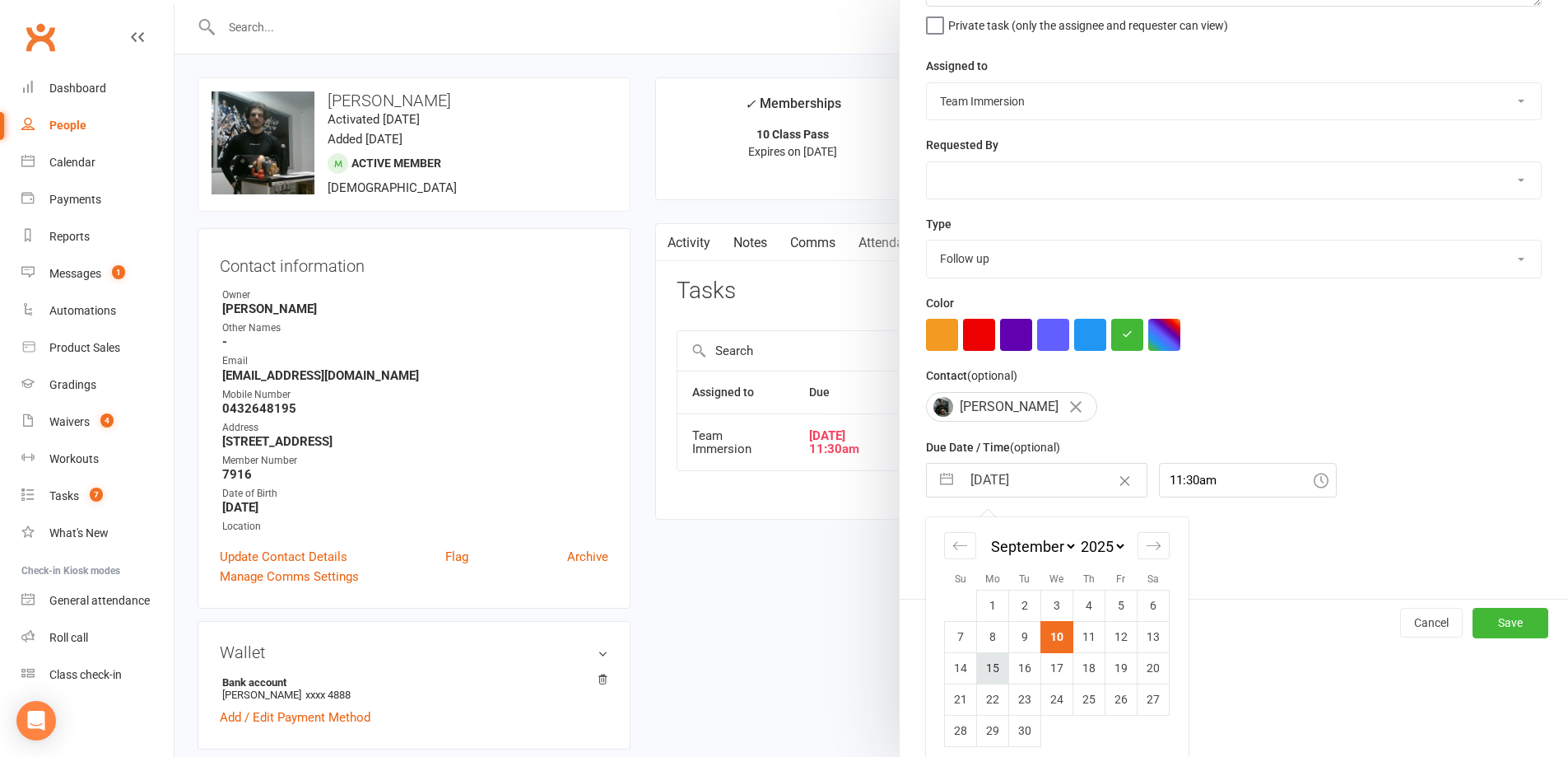
scroll to position [164, 0]
drag, startPoint x: 977, startPoint y: 674, endPoint x: 989, endPoint y: 673, distance: 12.0
click at [979, 674] on td "15" at bounding box center [993, 667] width 32 height 31
type input "15 Sep 2025"
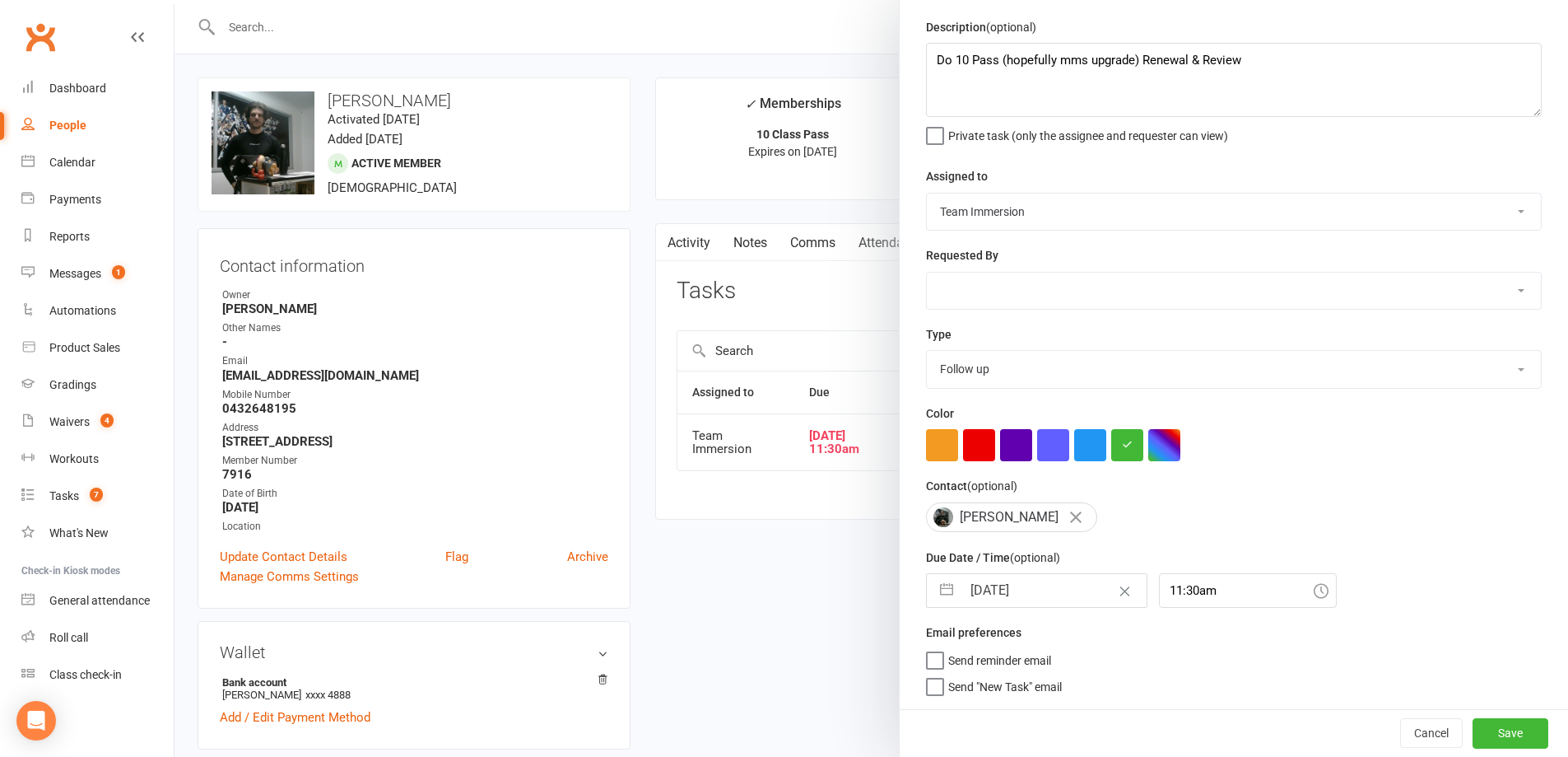
scroll to position [59, 0]
click at [1472, 726] on button "Save" at bounding box center [1510, 732] width 76 height 29
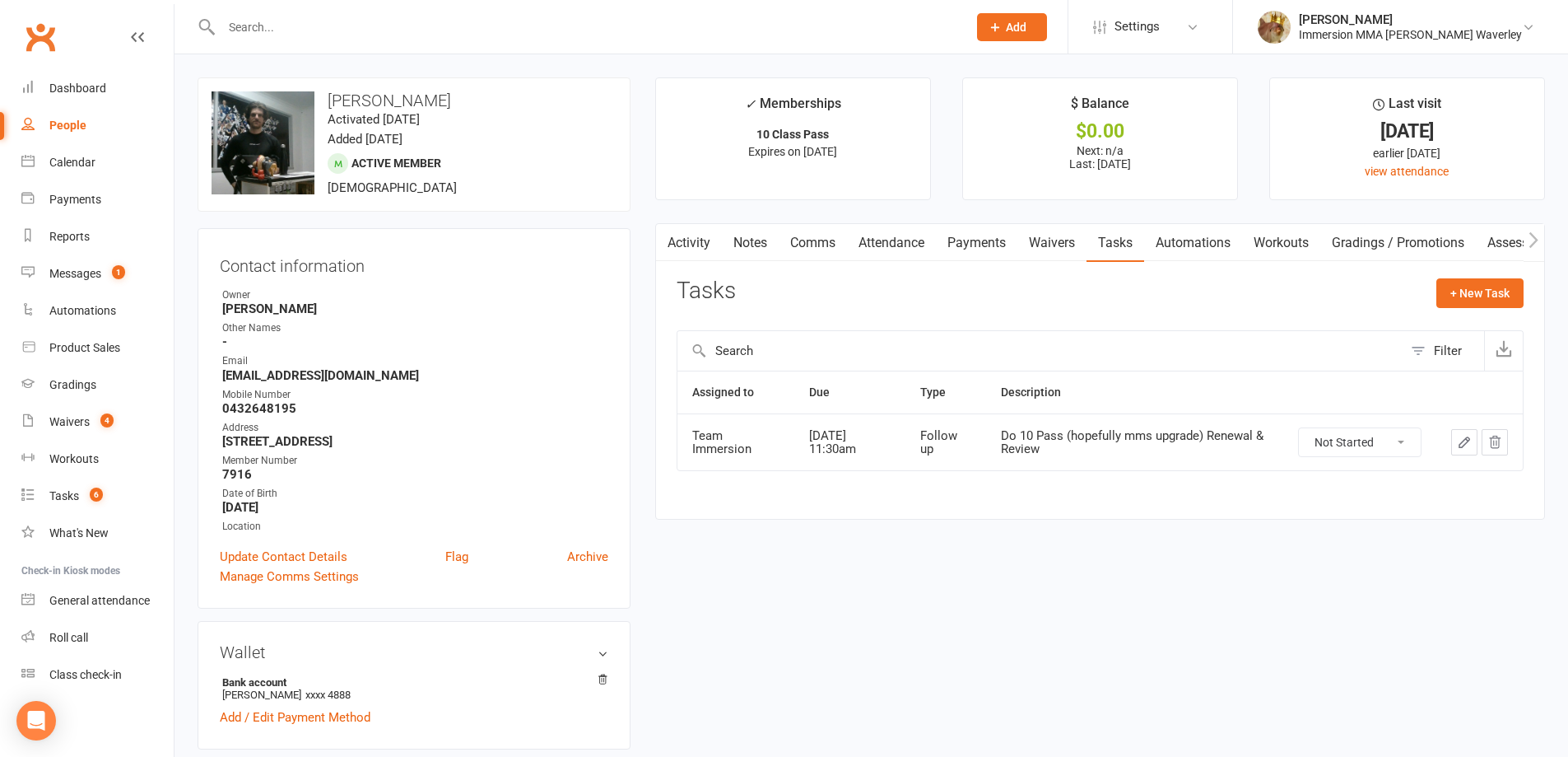
click at [1465, 441] on icon "button" at bounding box center [1464, 442] width 15 height 15
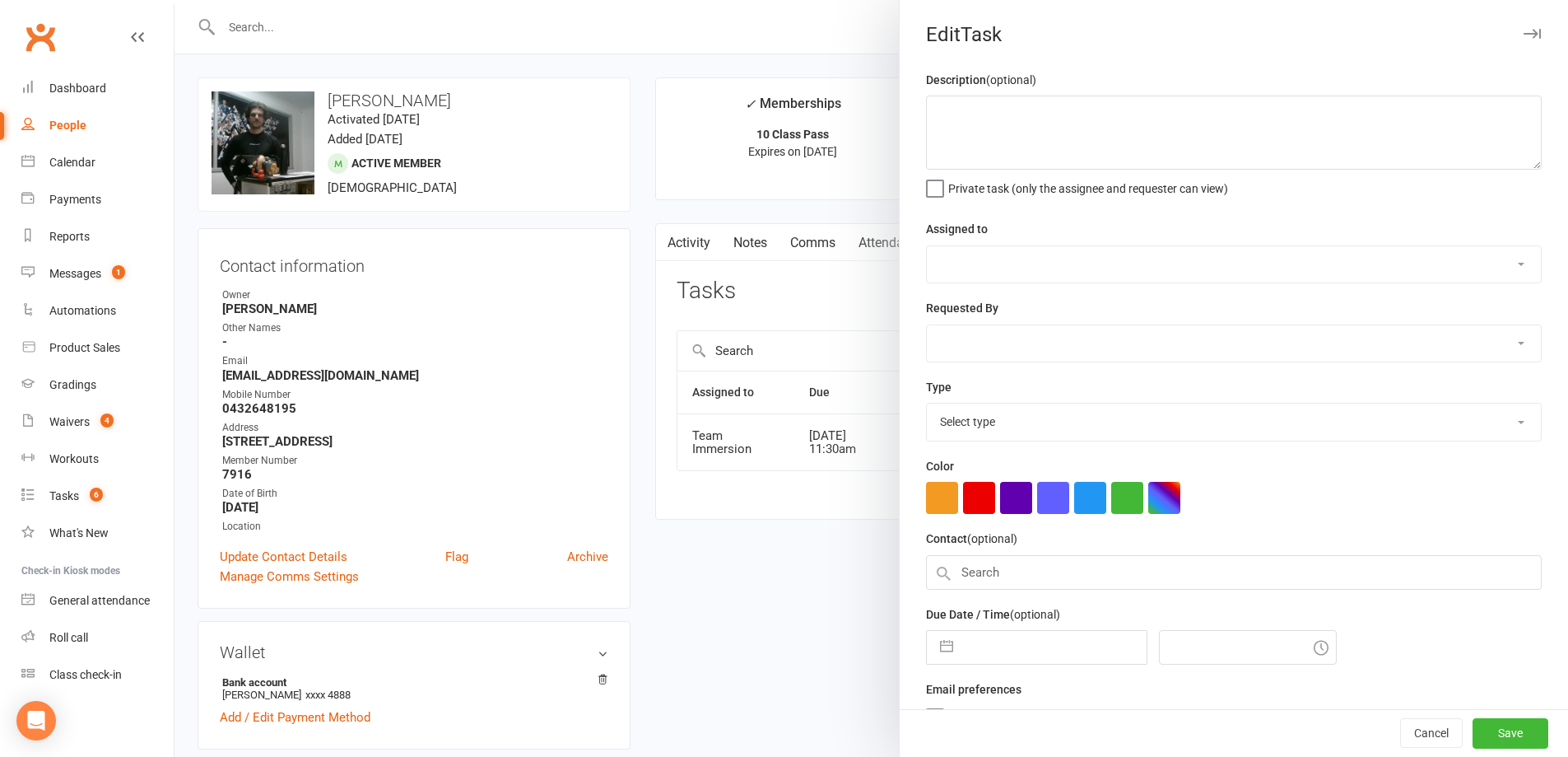
type textarea "Do 10 Pass (hopefully mms upgrade) Renewal & Review"
select select "48837"
select select "27318"
type input "15 Sep 2025"
type input "11:30am"
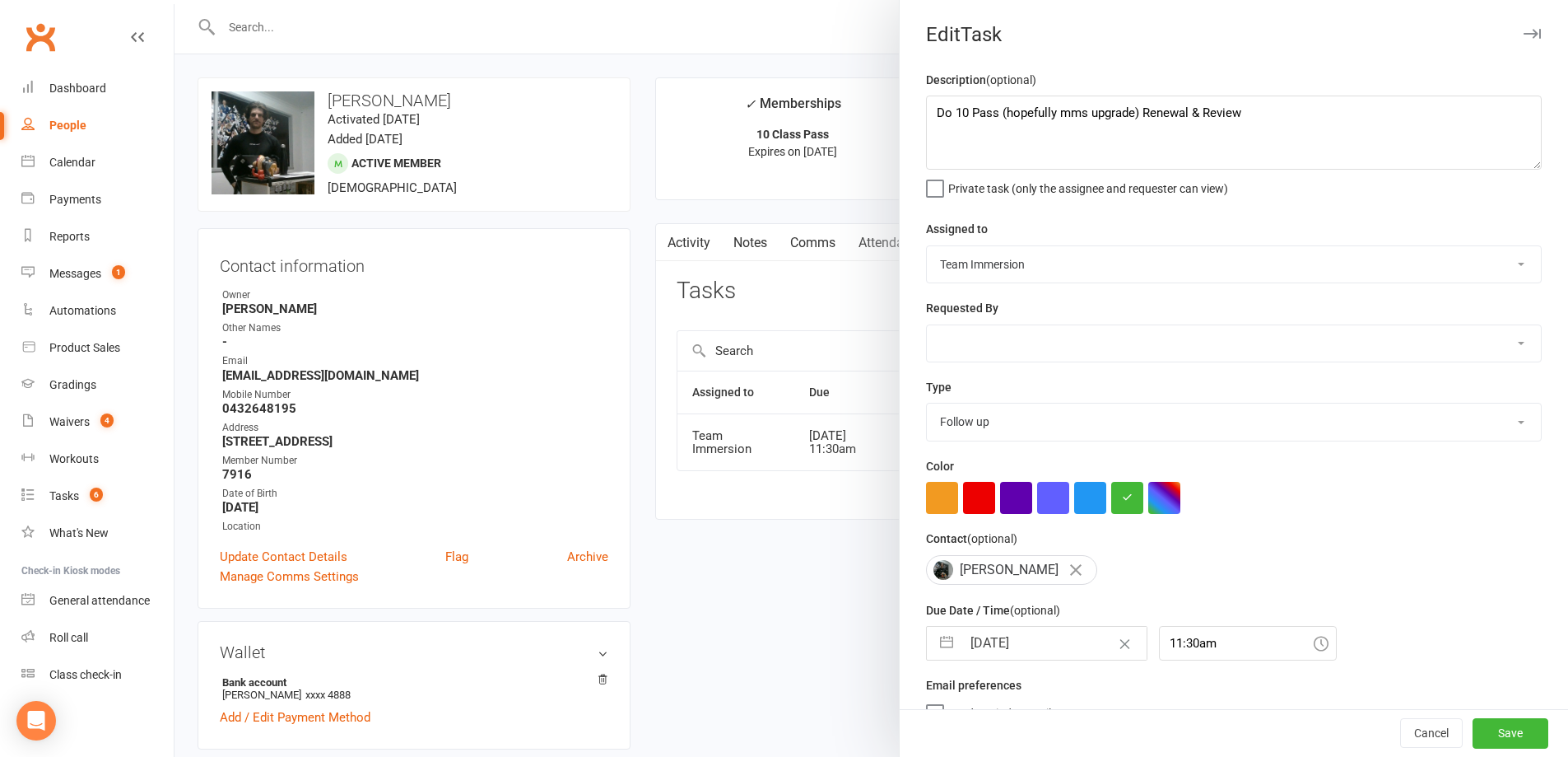
select select "7"
select select "2025"
select select "8"
select select "2025"
select select "9"
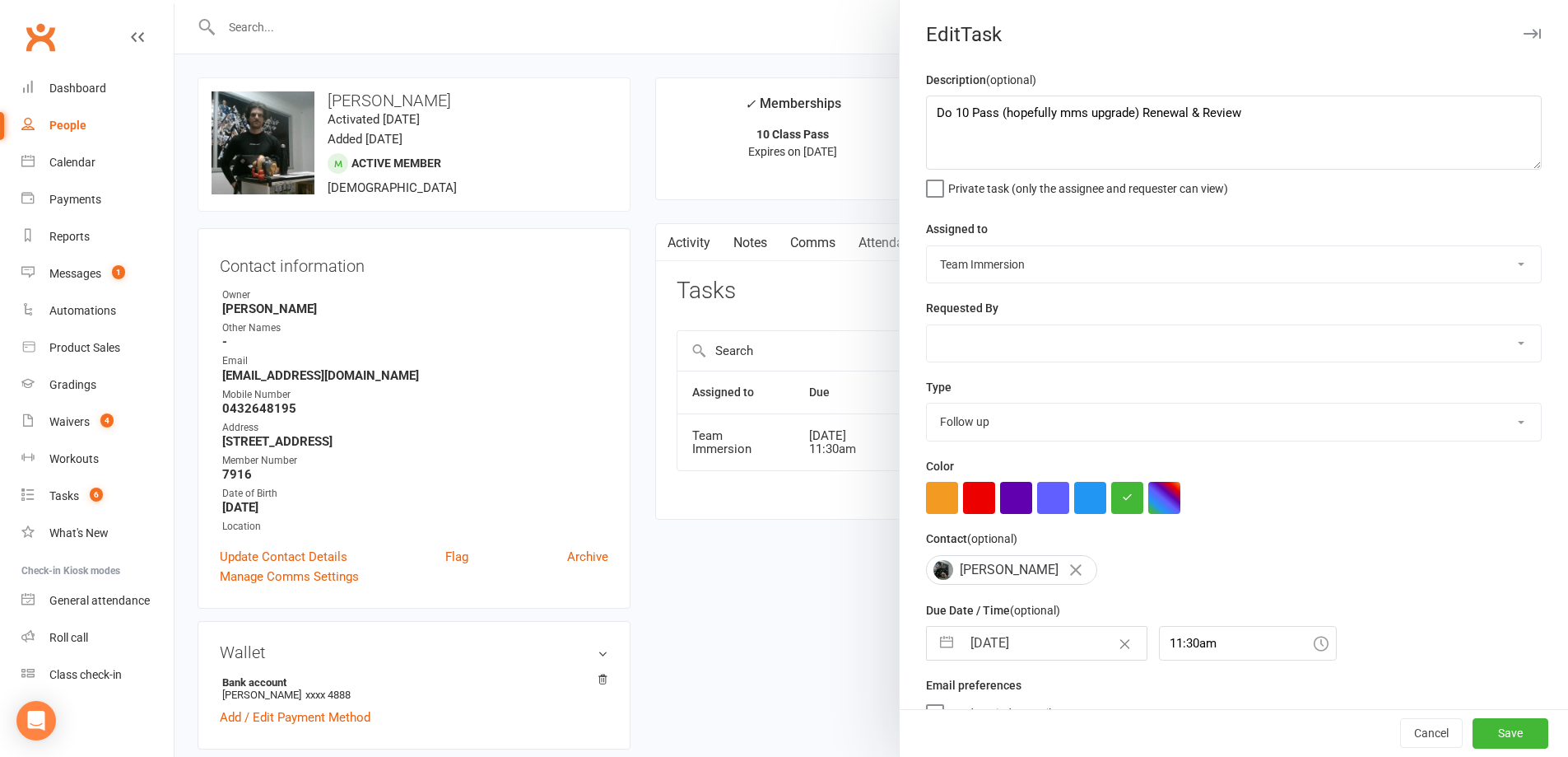
select select "2025"
click at [1030, 655] on input "15 Sep 2025" at bounding box center [1053, 643] width 185 height 33
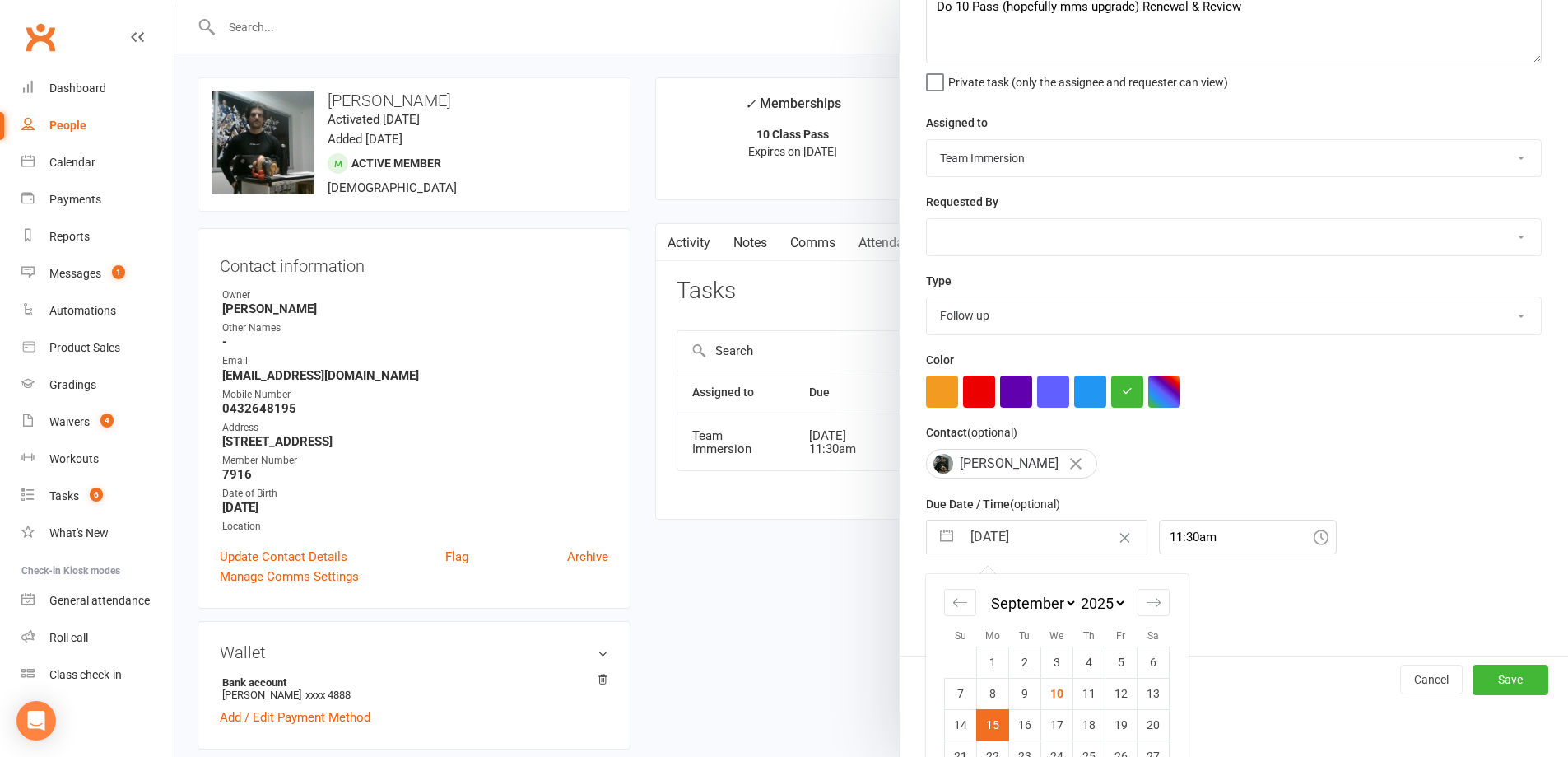
scroll to position [174, 0]
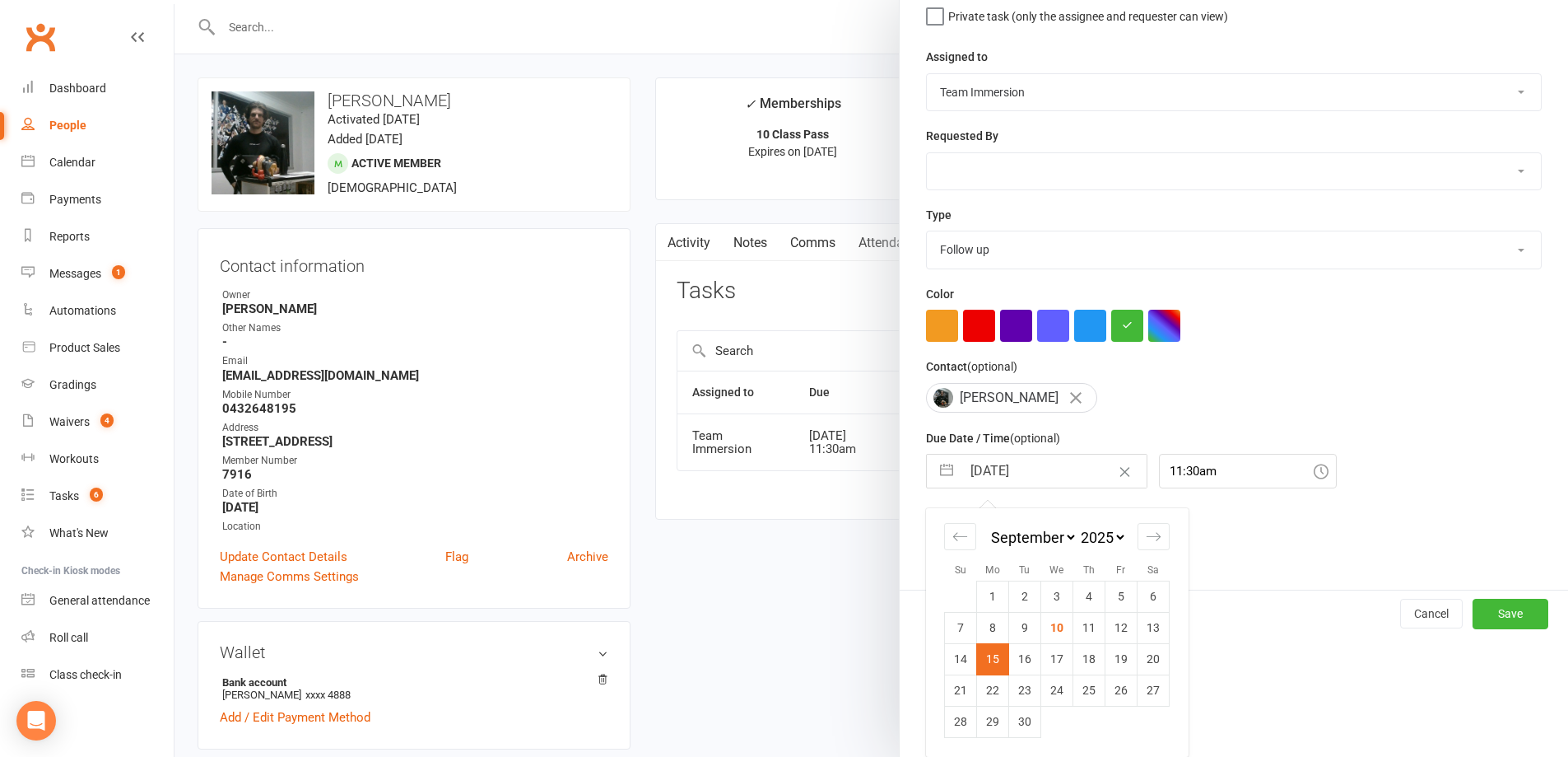
click at [1037, 259] on select "Account follow up [high priority] Attended trial follow up Chase sign-up forms …" at bounding box center [1234, 249] width 614 height 36
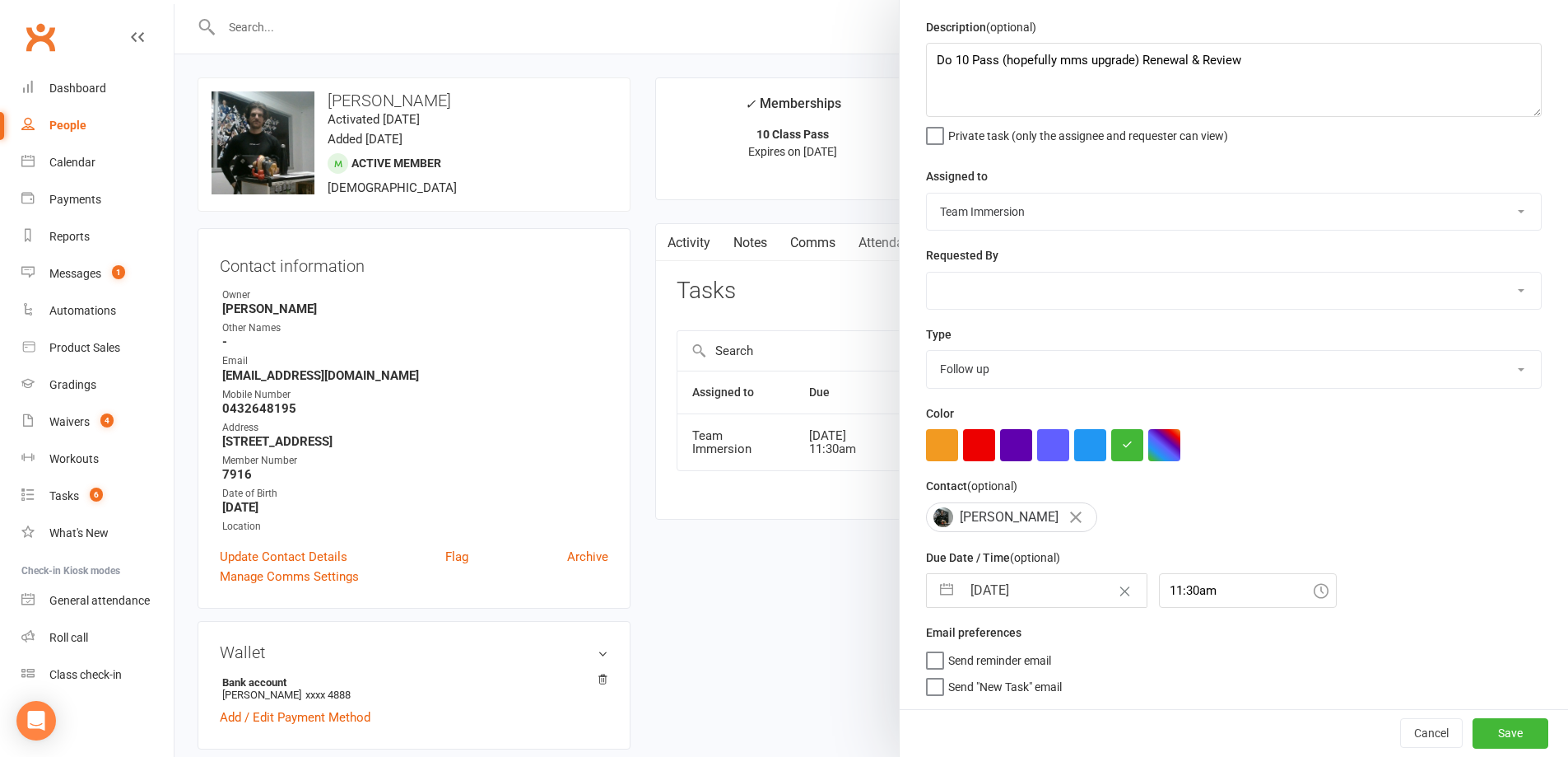
scroll to position [59, 0]
select select "27317"
click at [926, 351] on select "Account follow up [high priority] Attended trial follow up Chase sign-up forms …" at bounding box center [1234, 368] width 614 height 36
click at [1482, 718] on button "Save" at bounding box center [1510, 732] width 76 height 29
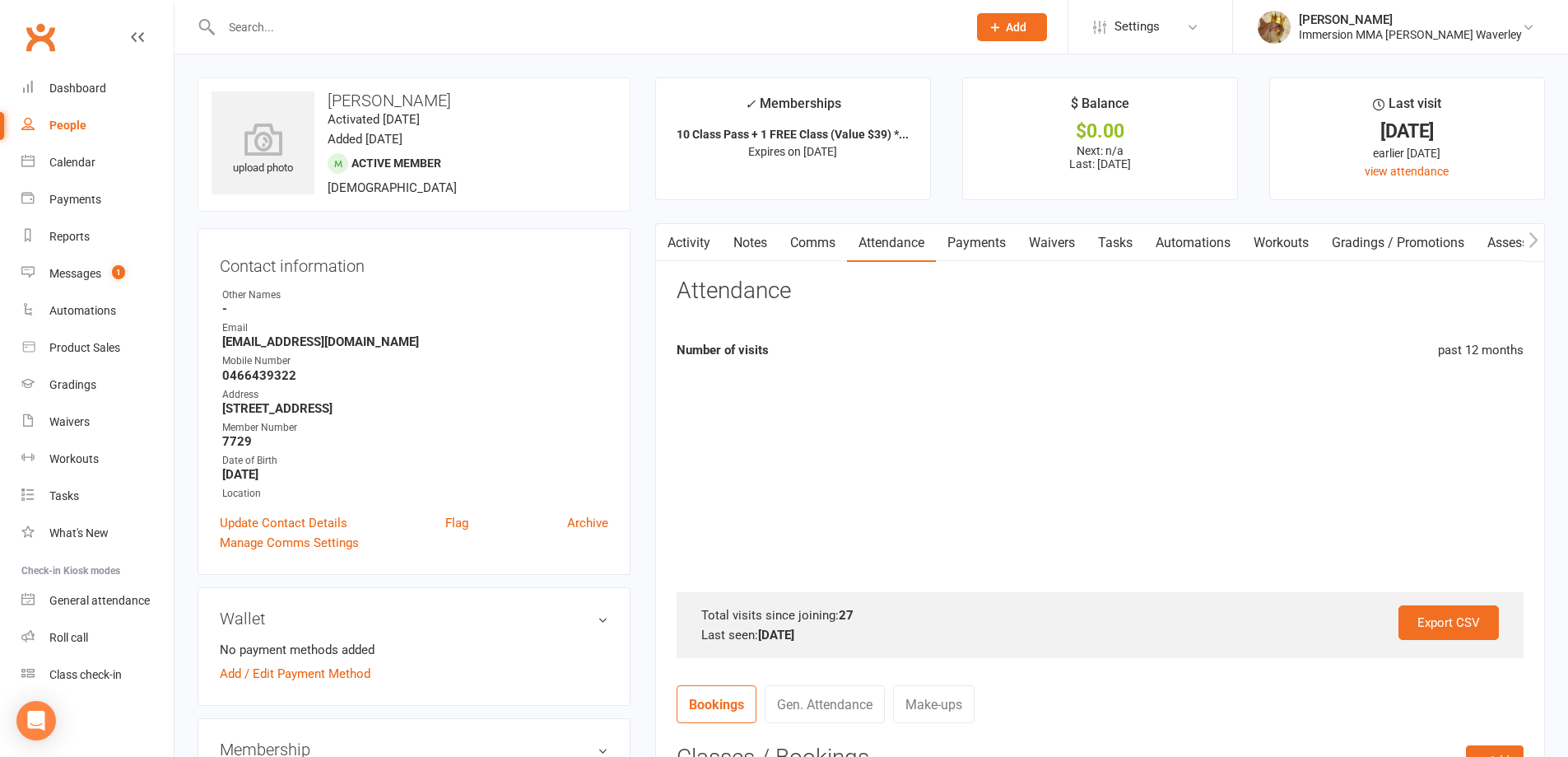
click at [966, 251] on link "Payments" at bounding box center [977, 243] width 81 height 38
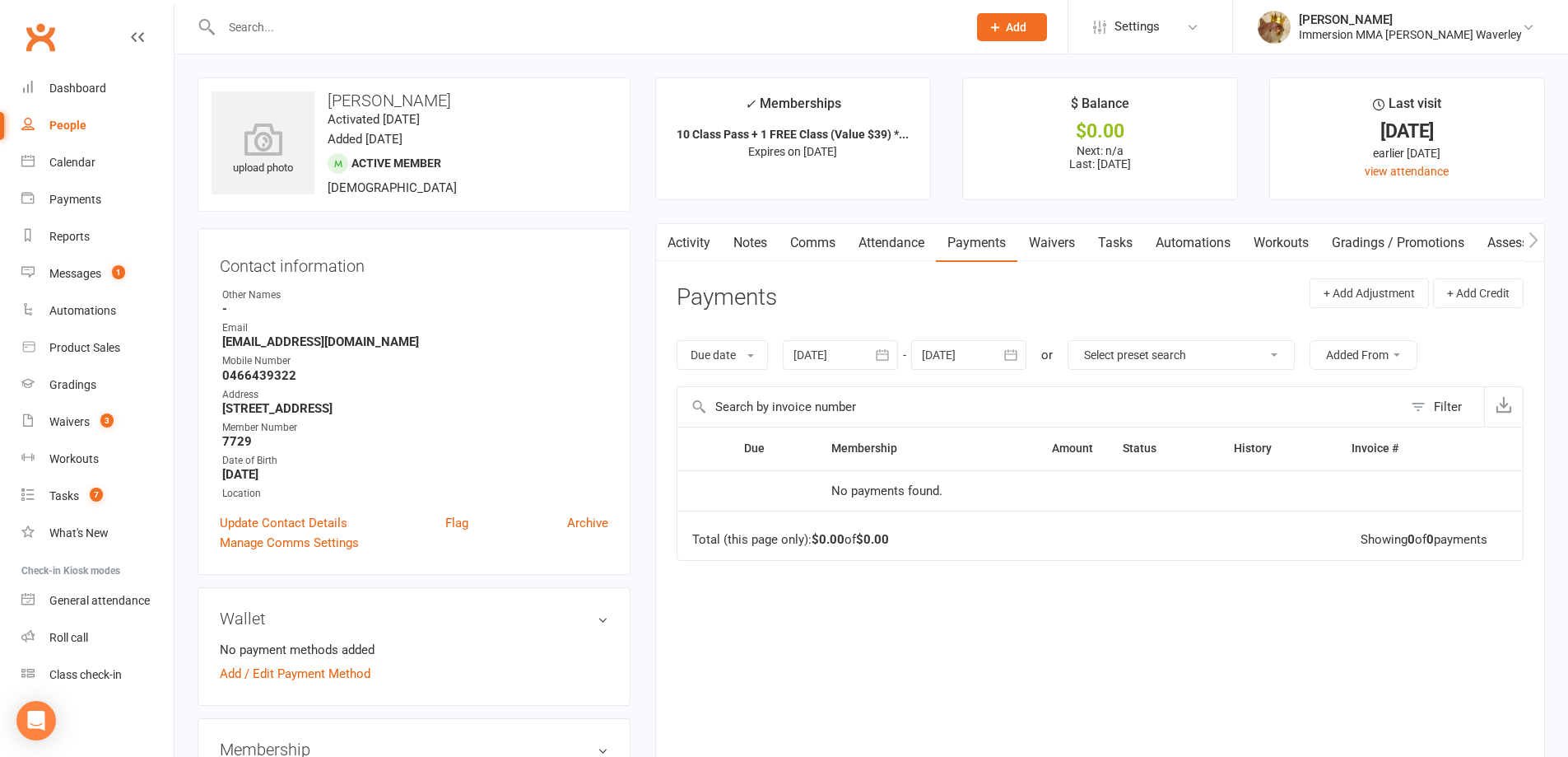
click at [739, 238] on link "Notes" at bounding box center [750, 243] width 57 height 38
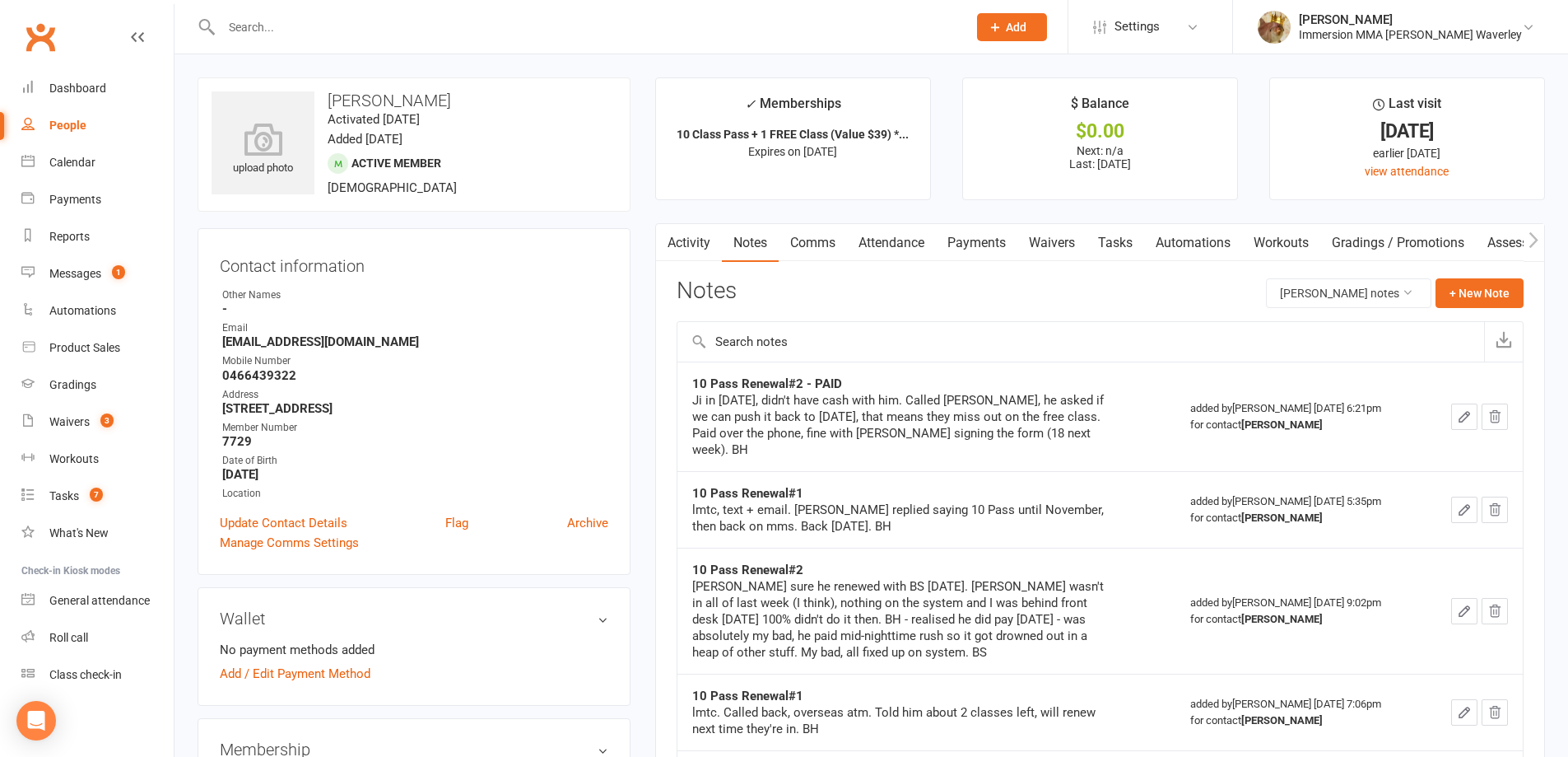
click at [969, 254] on link "Payments" at bounding box center [977, 243] width 81 height 38
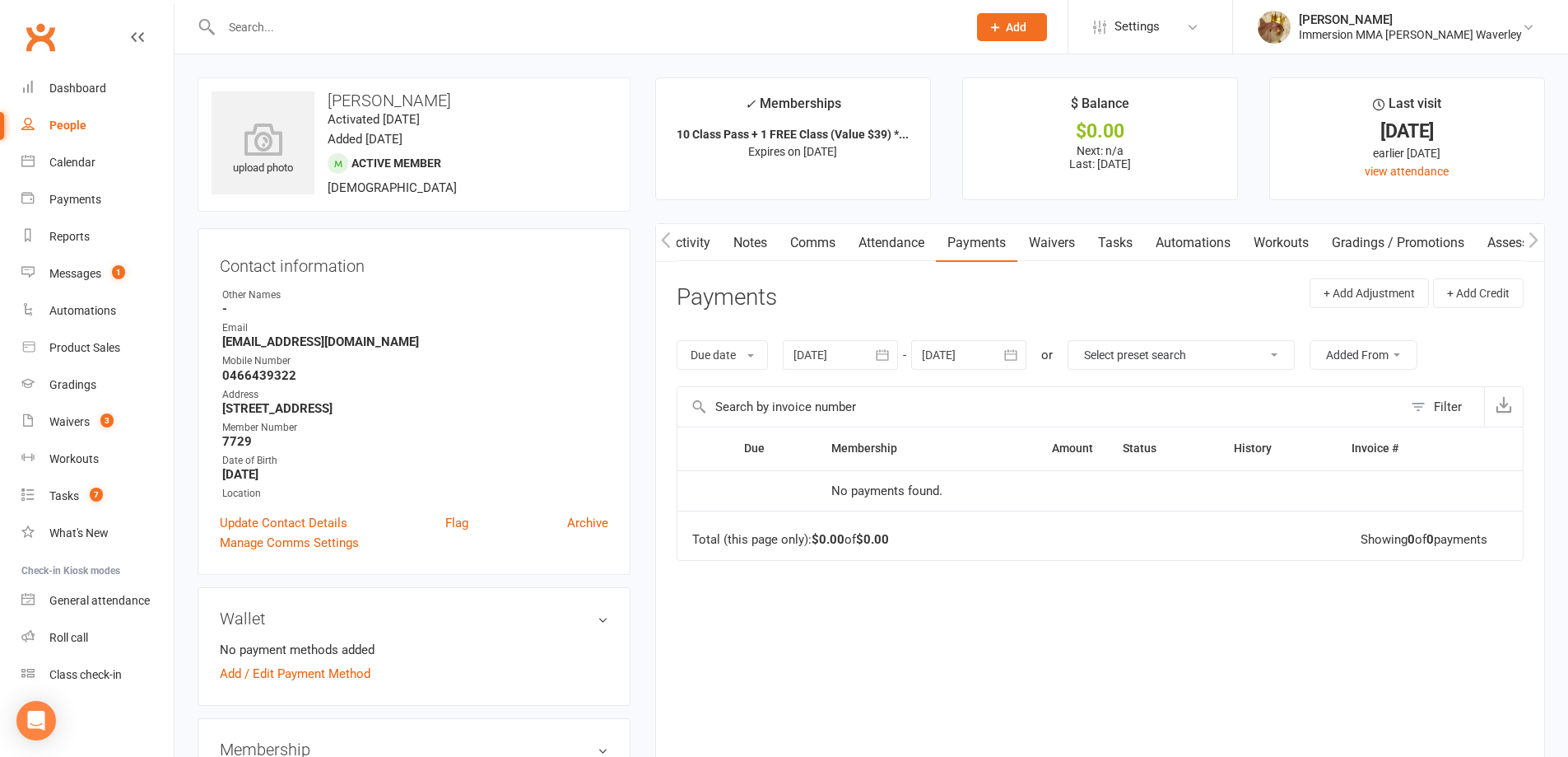
click at [749, 237] on link "Notes" at bounding box center [750, 243] width 57 height 38
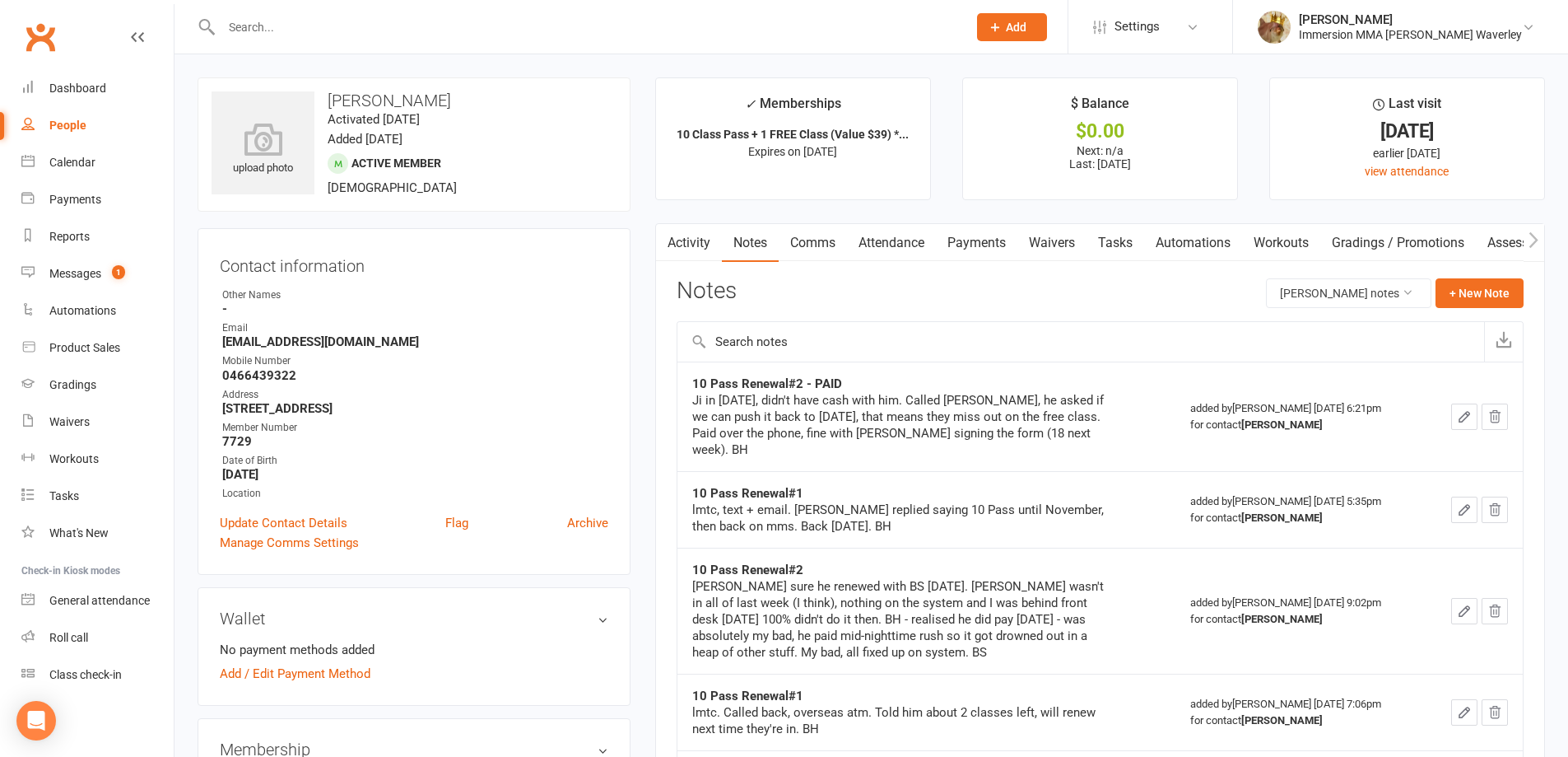
click at [981, 247] on link "Payments" at bounding box center [977, 243] width 81 height 38
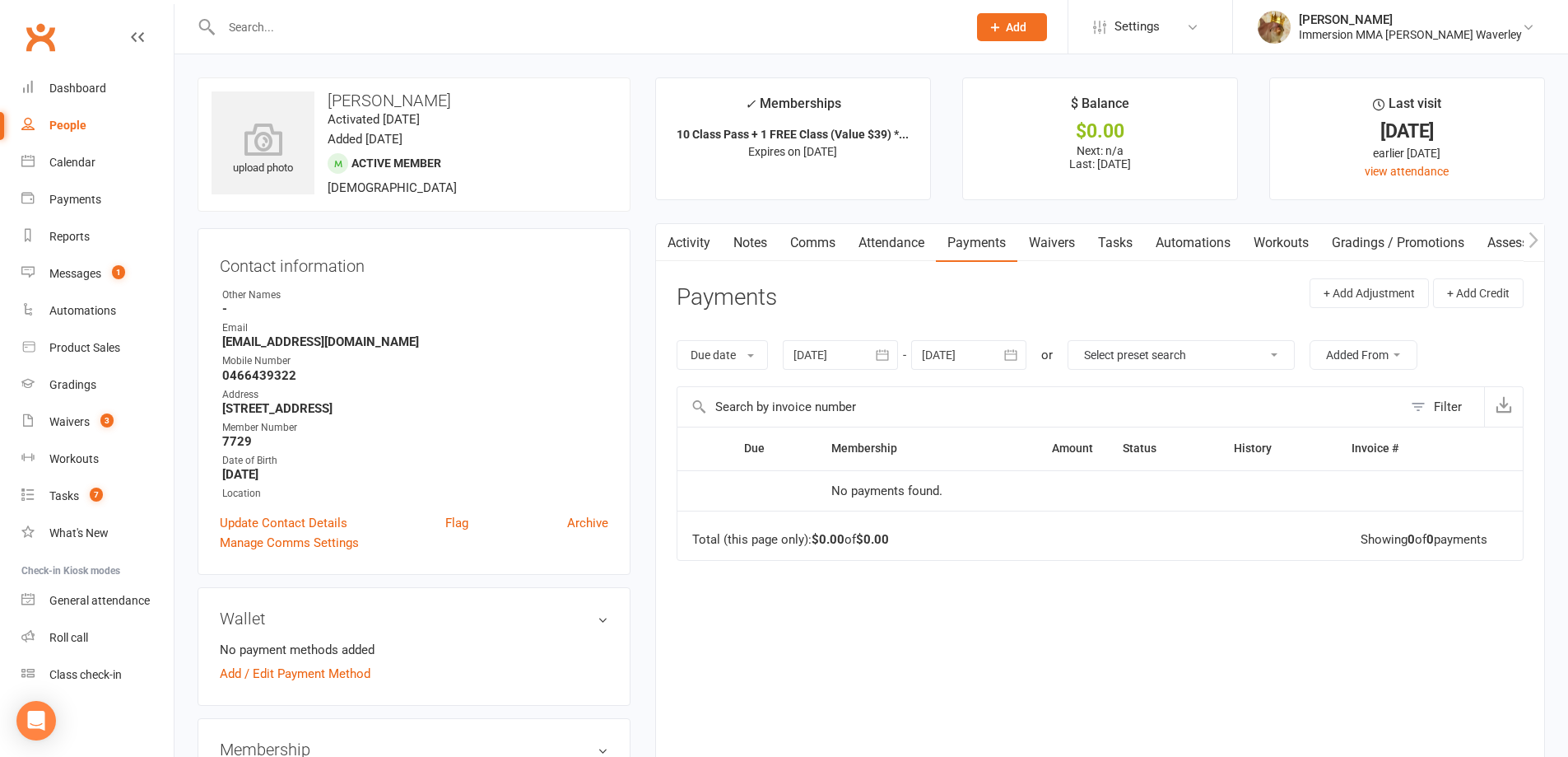
click at [1061, 242] on link "Waivers" at bounding box center [1052, 243] width 69 height 38
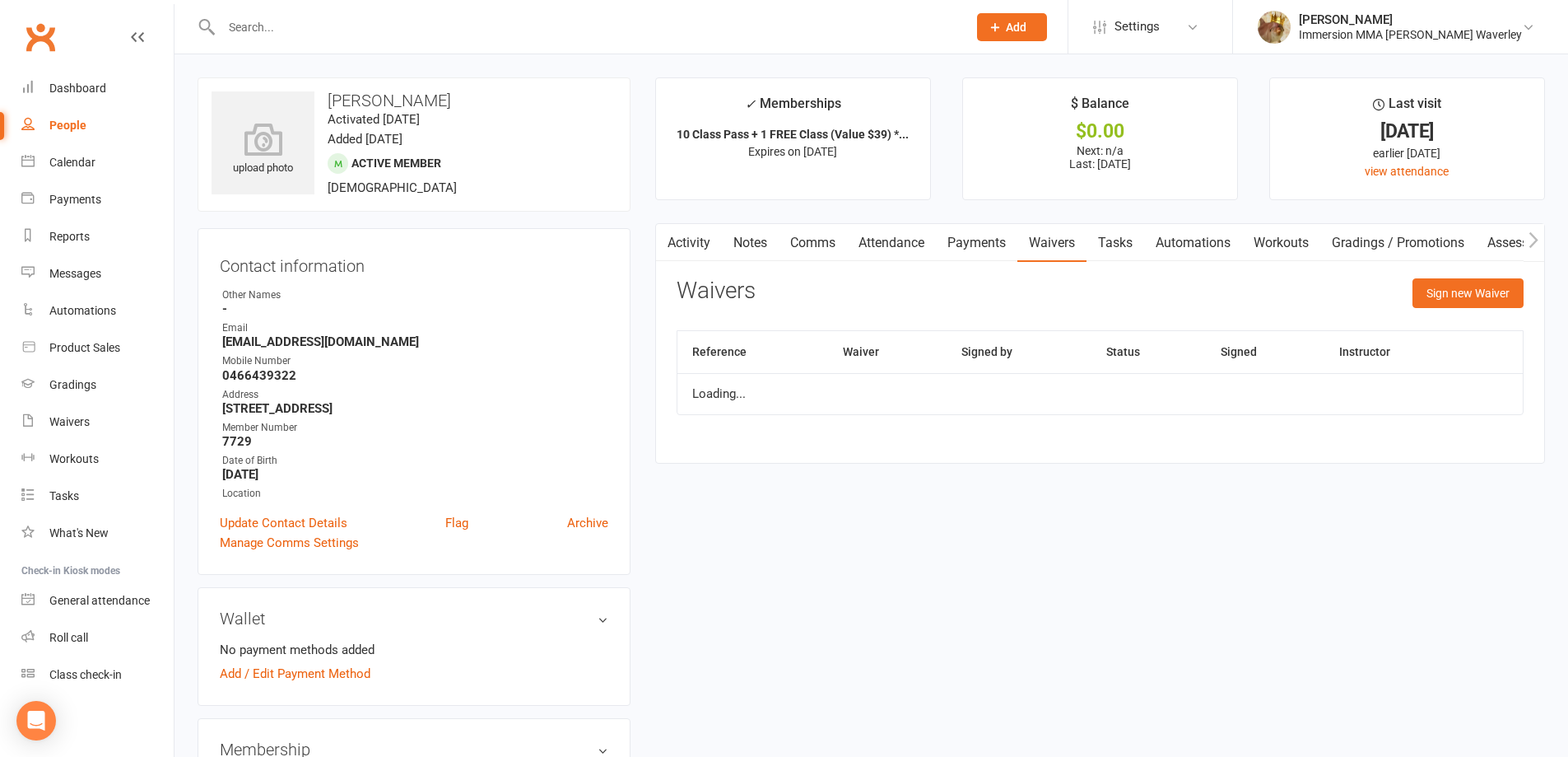
click at [982, 244] on link "Payments" at bounding box center [977, 243] width 81 height 38
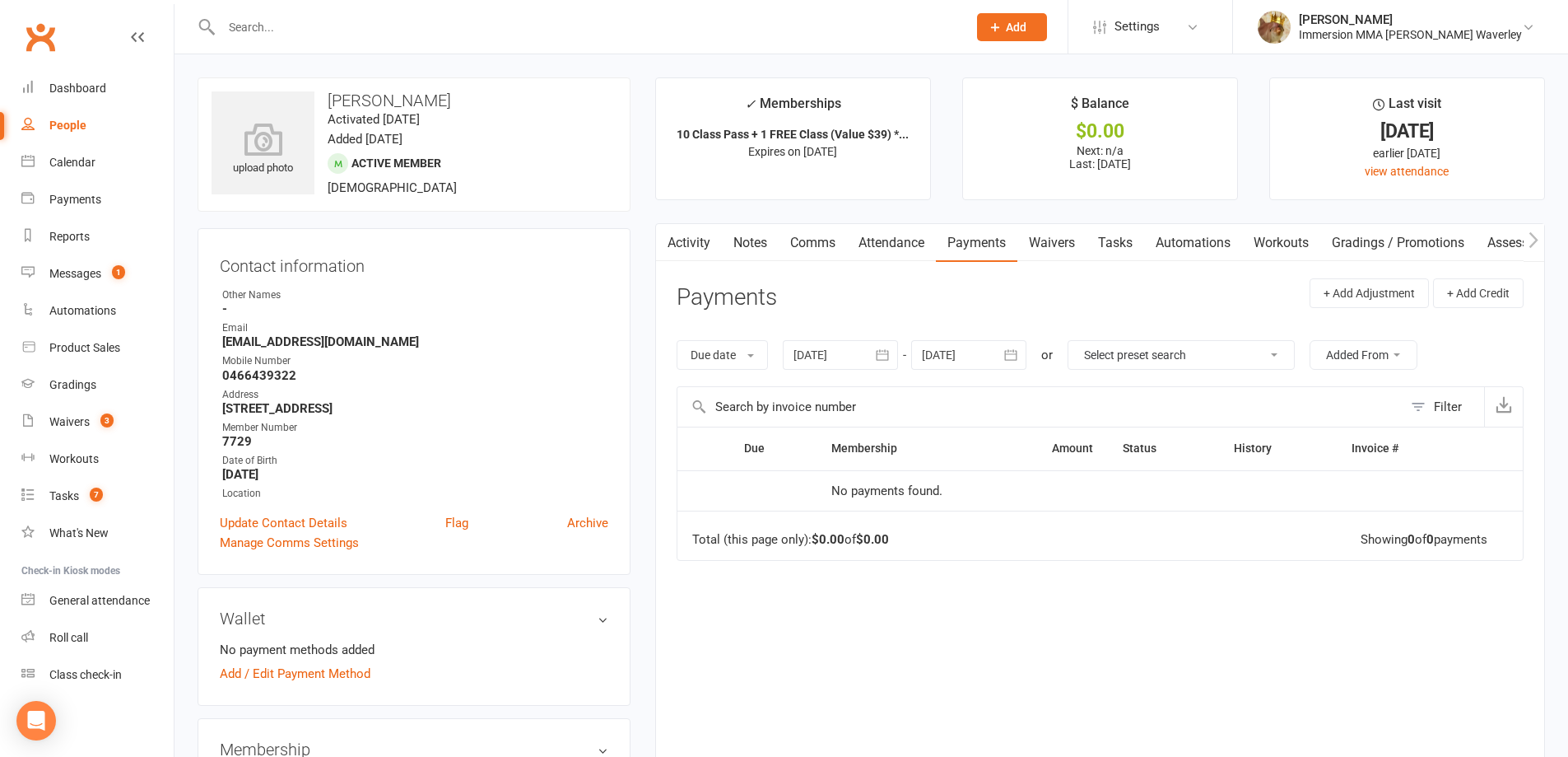
click at [907, 237] on link "Attendance" at bounding box center [891, 243] width 88 height 38
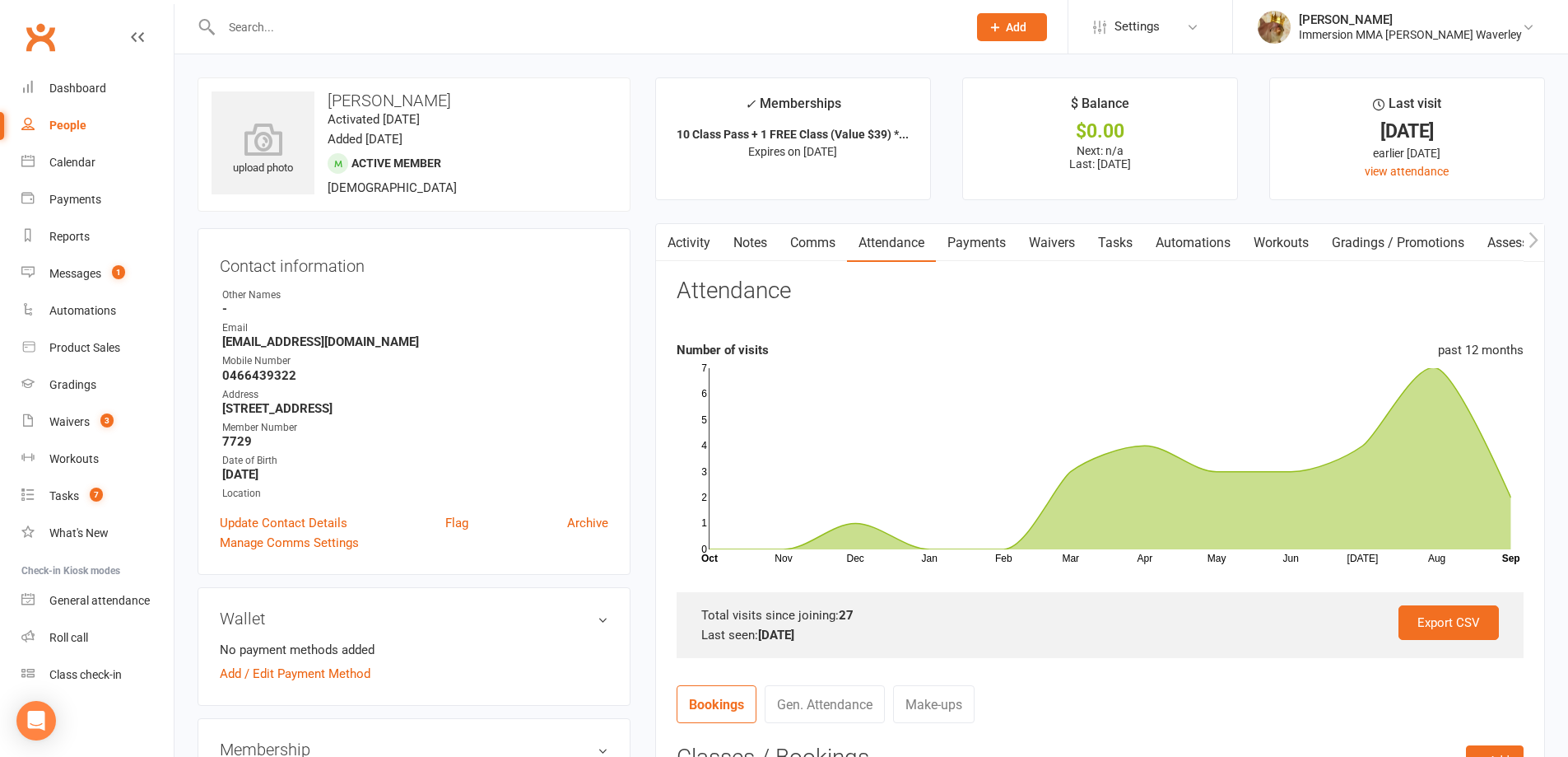
click at [984, 247] on link "Payments" at bounding box center [977, 243] width 81 height 38
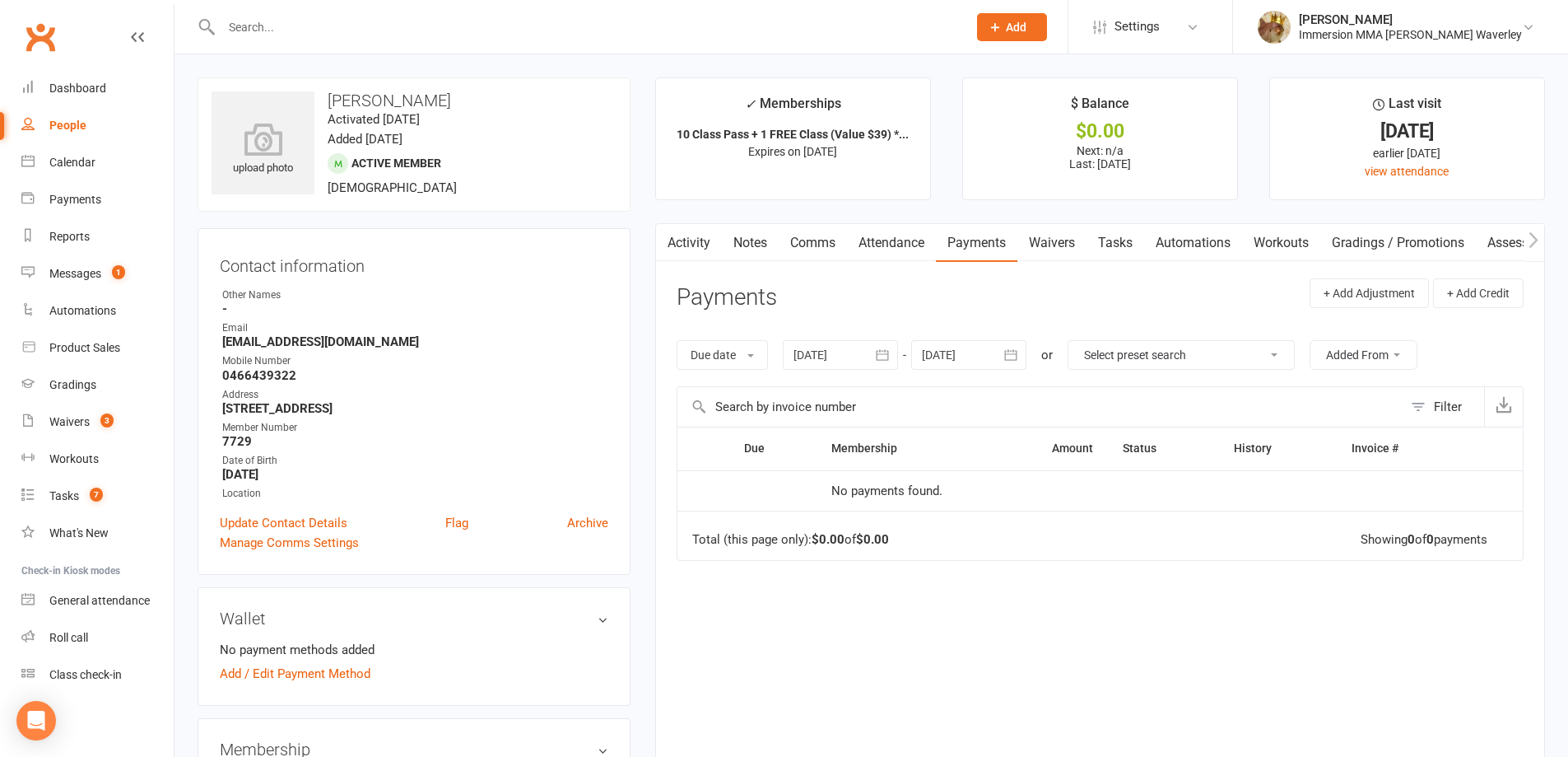
click at [928, 252] on link "Attendance" at bounding box center [891, 243] width 88 height 38
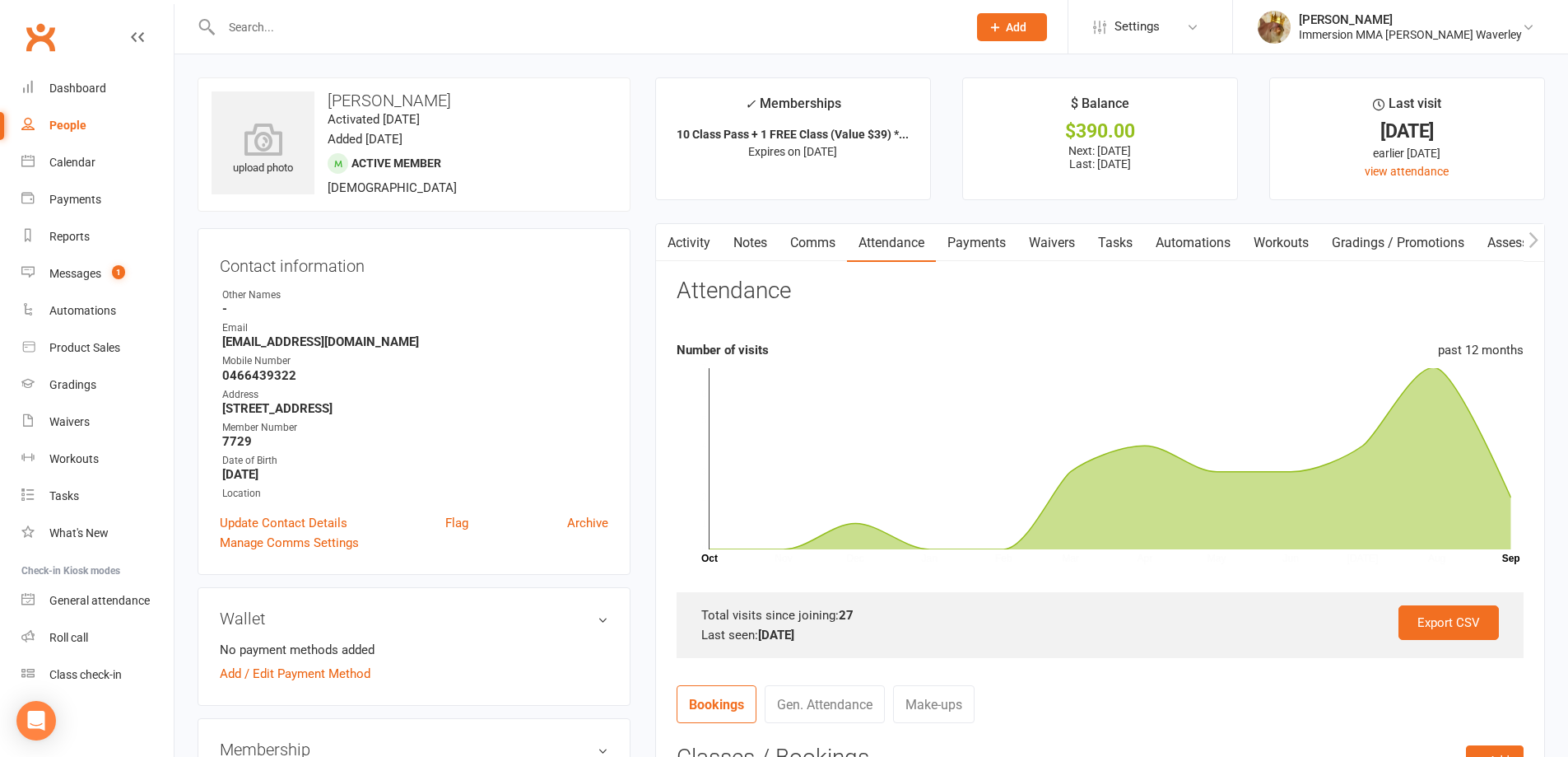
click at [991, 242] on link "Payments" at bounding box center [977, 243] width 81 height 38
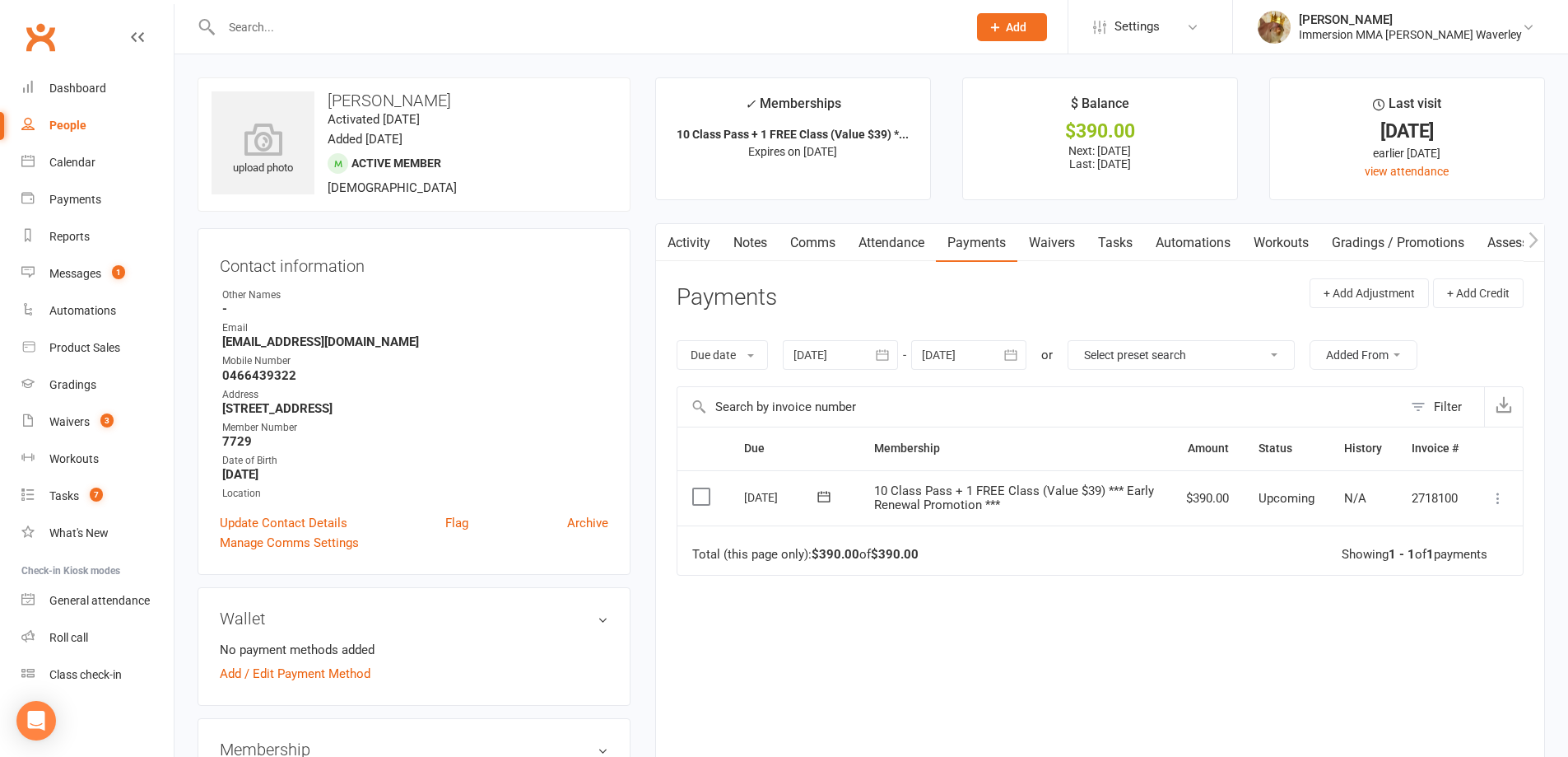
click at [1482, 499] on td "Mark as Paid (Cash) Mark as Paid (POS) Mark as Paid (Other) Skip Apply credit P…" at bounding box center [1498, 498] width 50 height 56
click at [1495, 498] on icon at bounding box center [1498, 498] width 17 height 17
click at [1453, 549] on link "Mark as Paid (POS)" at bounding box center [1426, 563] width 163 height 33
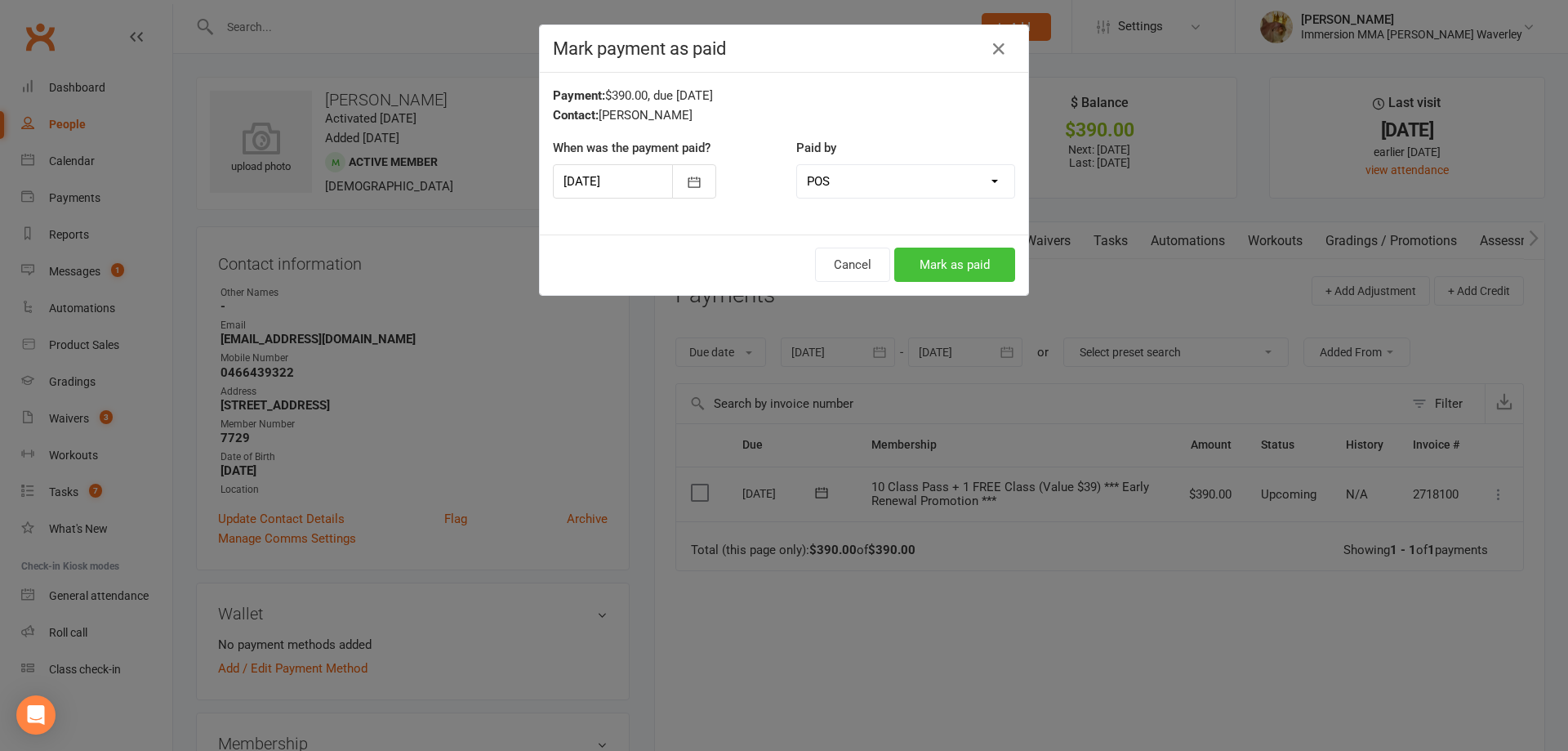
click at [967, 258] on button "Mark as paid" at bounding box center [955, 264] width 121 height 34
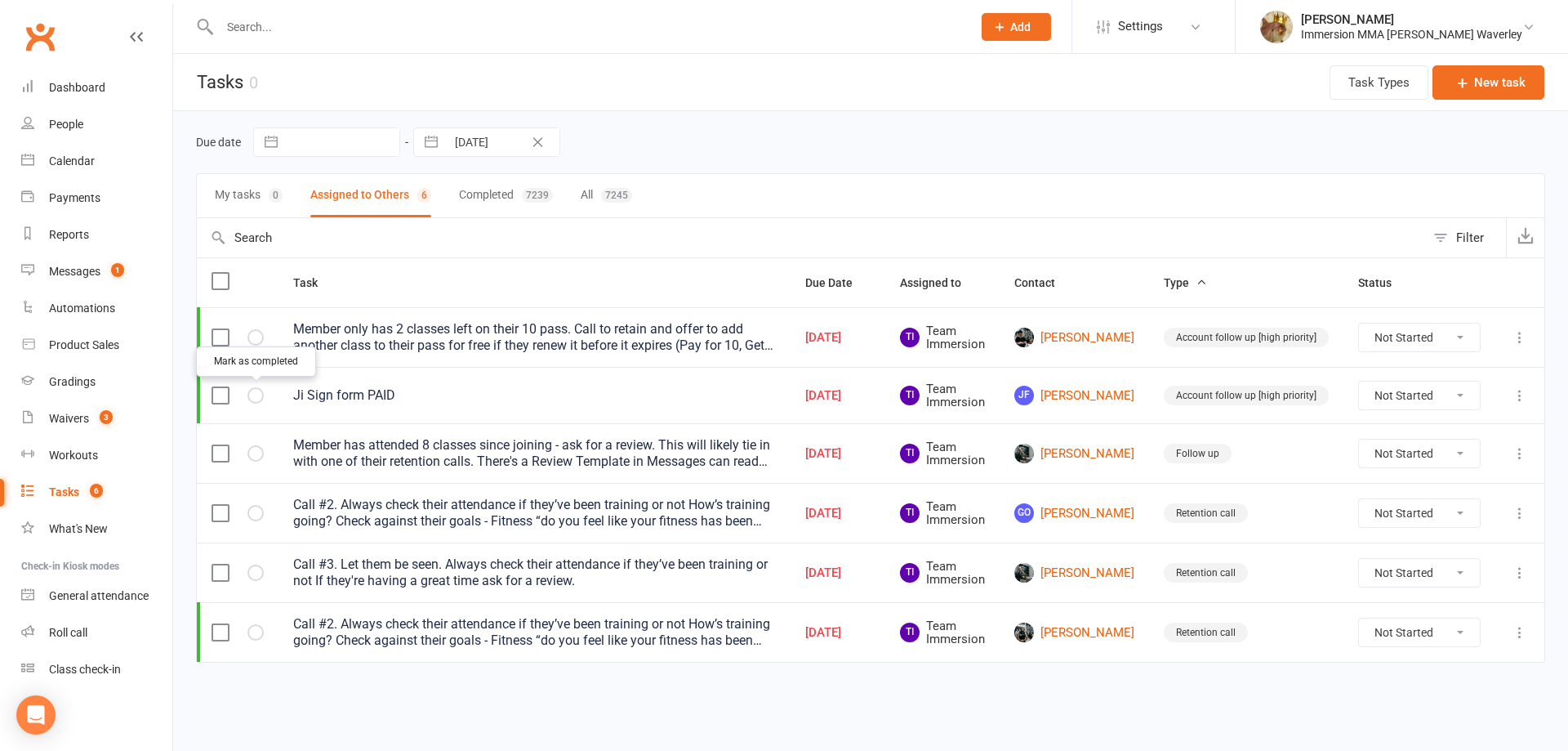
click at [0, 0] on icon "button" at bounding box center [0, 0] width 0 height 0
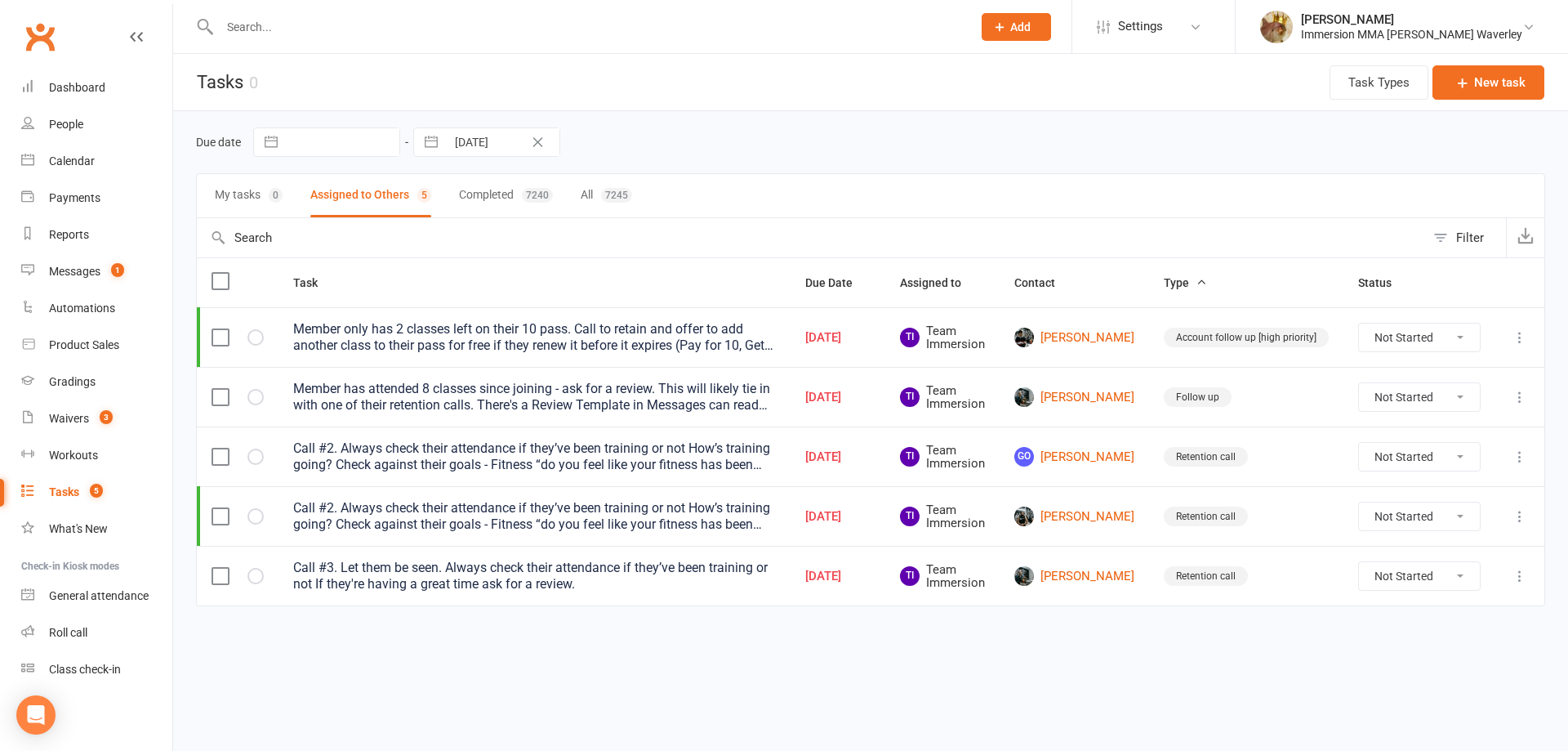
click at [1521, 581] on icon at bounding box center [1520, 575] width 17 height 17
click at [1456, 638] on link "Edit" at bounding box center [1448, 639] width 162 height 32
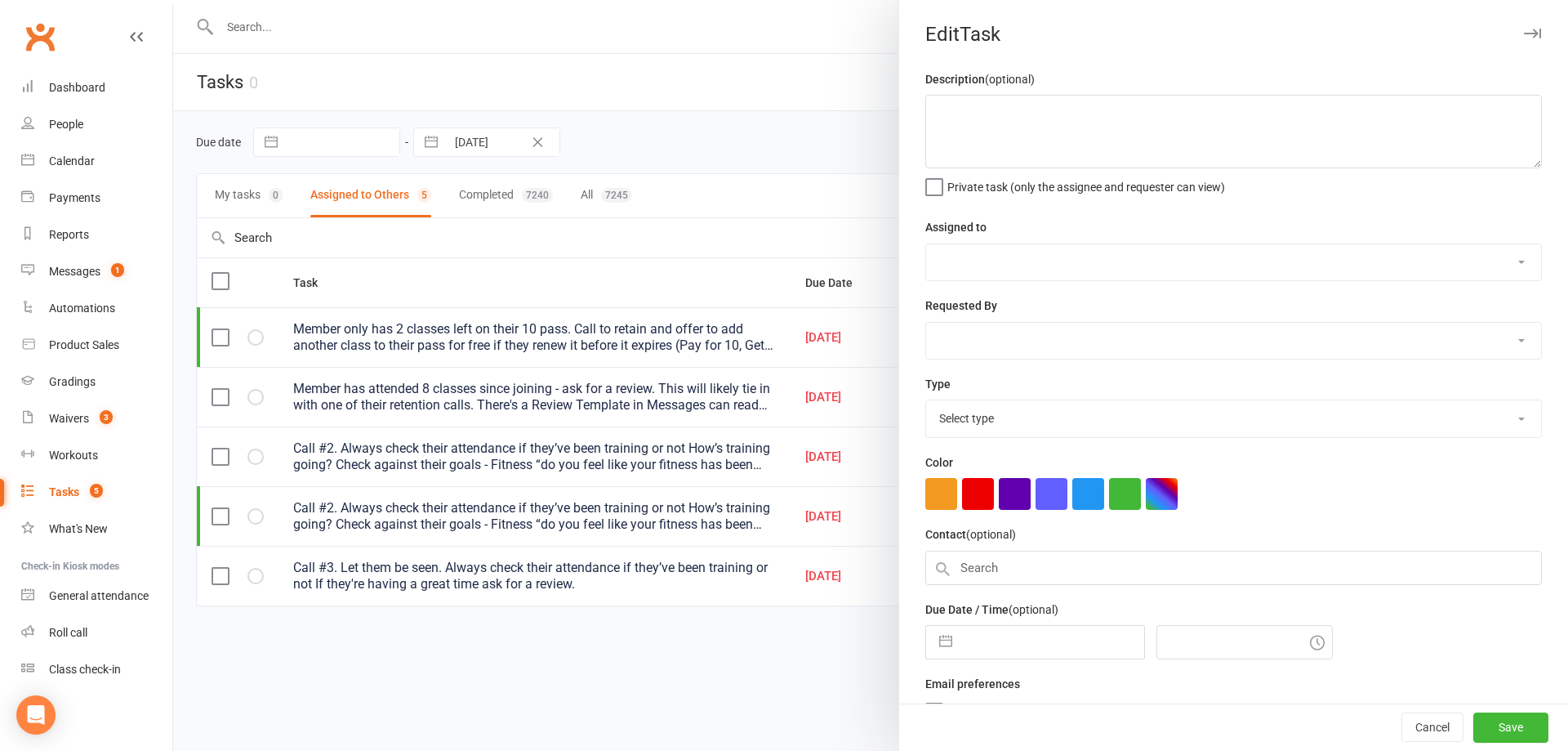
type textarea "Call #3. Let them be seen. Always check their attendance if they’ve been traini…"
select select "48837"
type input "10 Sep 2025"
type input "12:45am"
select select "27302"
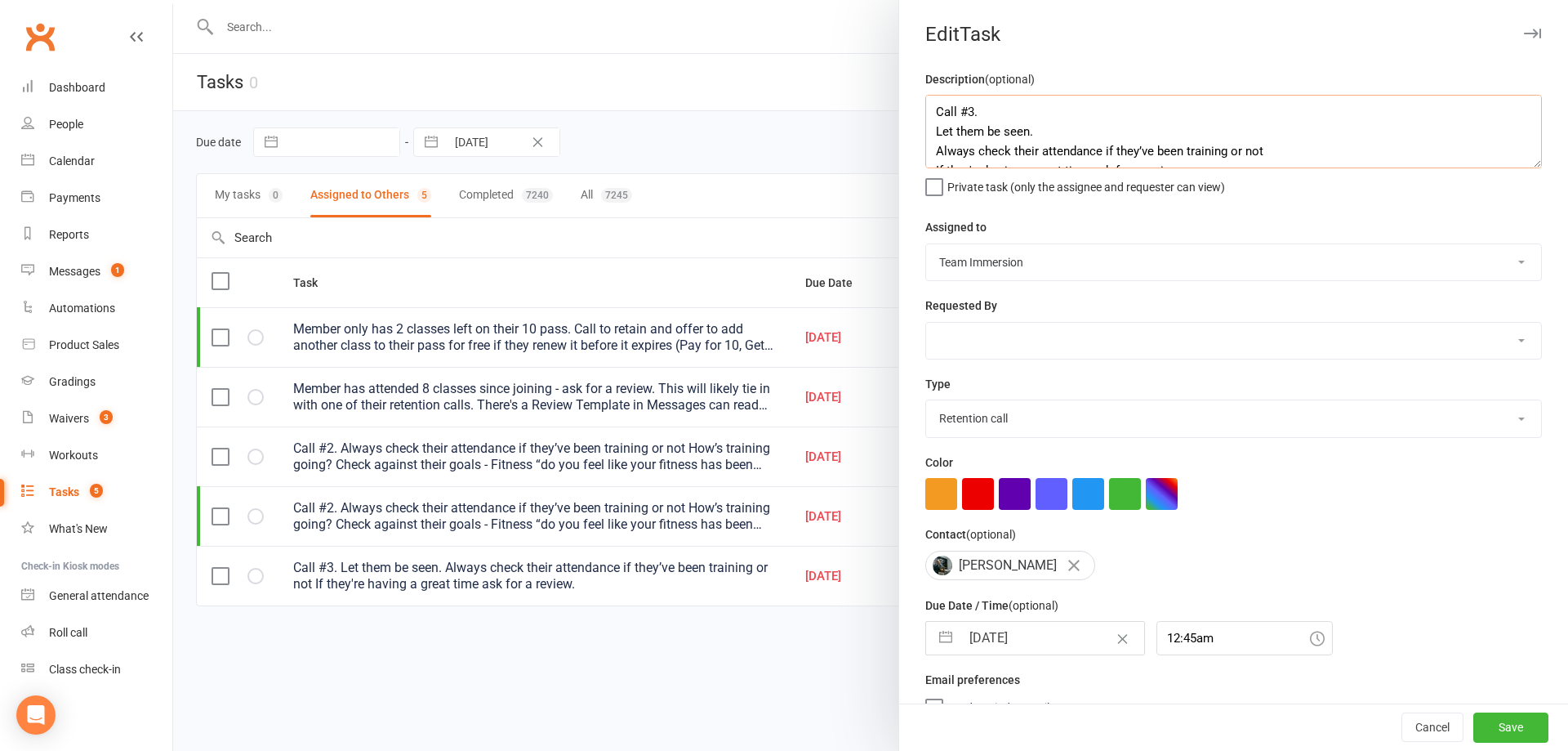
scroll to position [19, 0]
drag, startPoint x: 927, startPoint y: 135, endPoint x: 1229, endPoint y: 158, distance: 302.9
click at [1229, 158] on textarea "Call #3. Let them be seen. Always check their attendance if they’ve been traini…" at bounding box center [1234, 132] width 616 height 74
type textarea "Call #3. + Review Request (If we're doing good)"
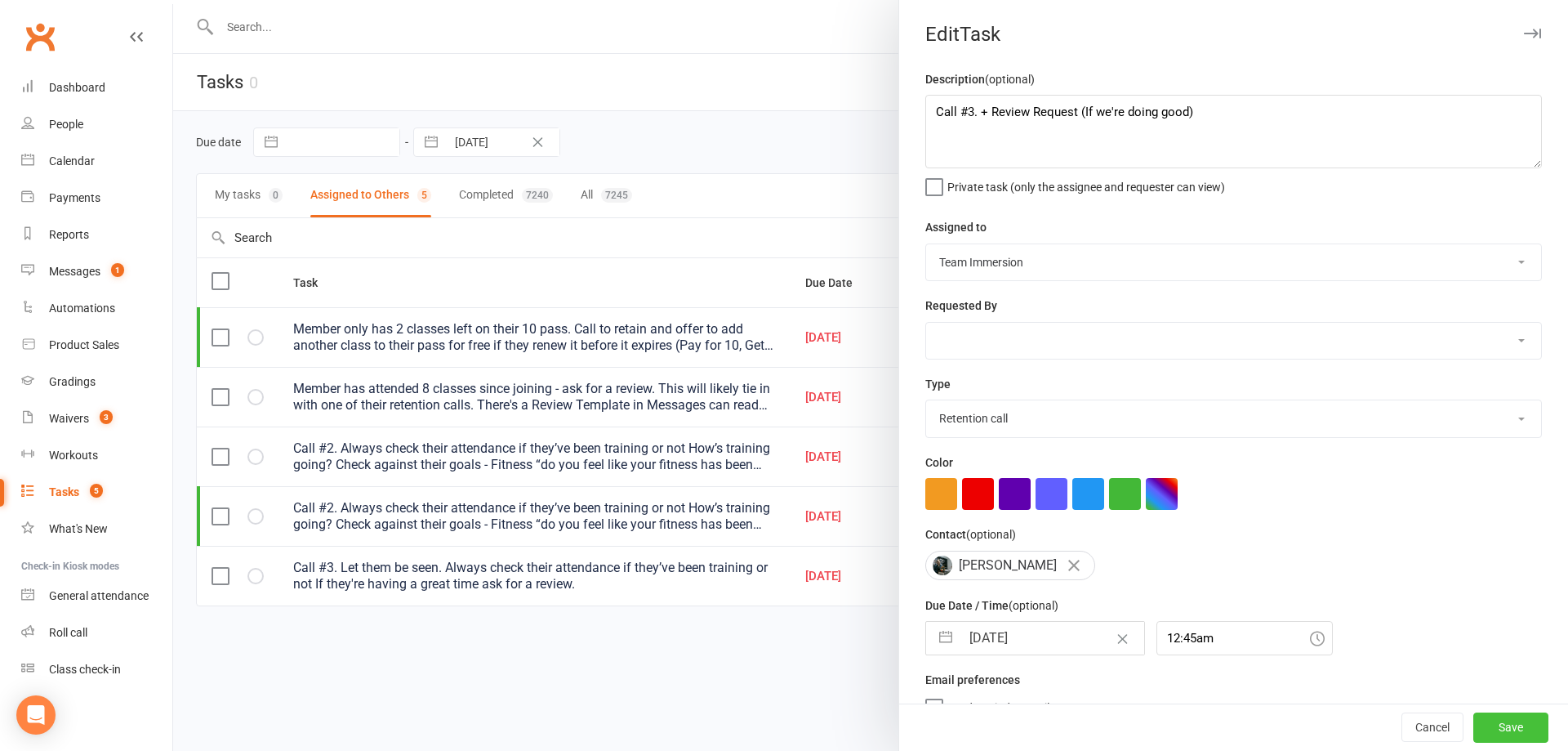
click at [1497, 728] on button "Save" at bounding box center [1511, 727] width 76 height 29
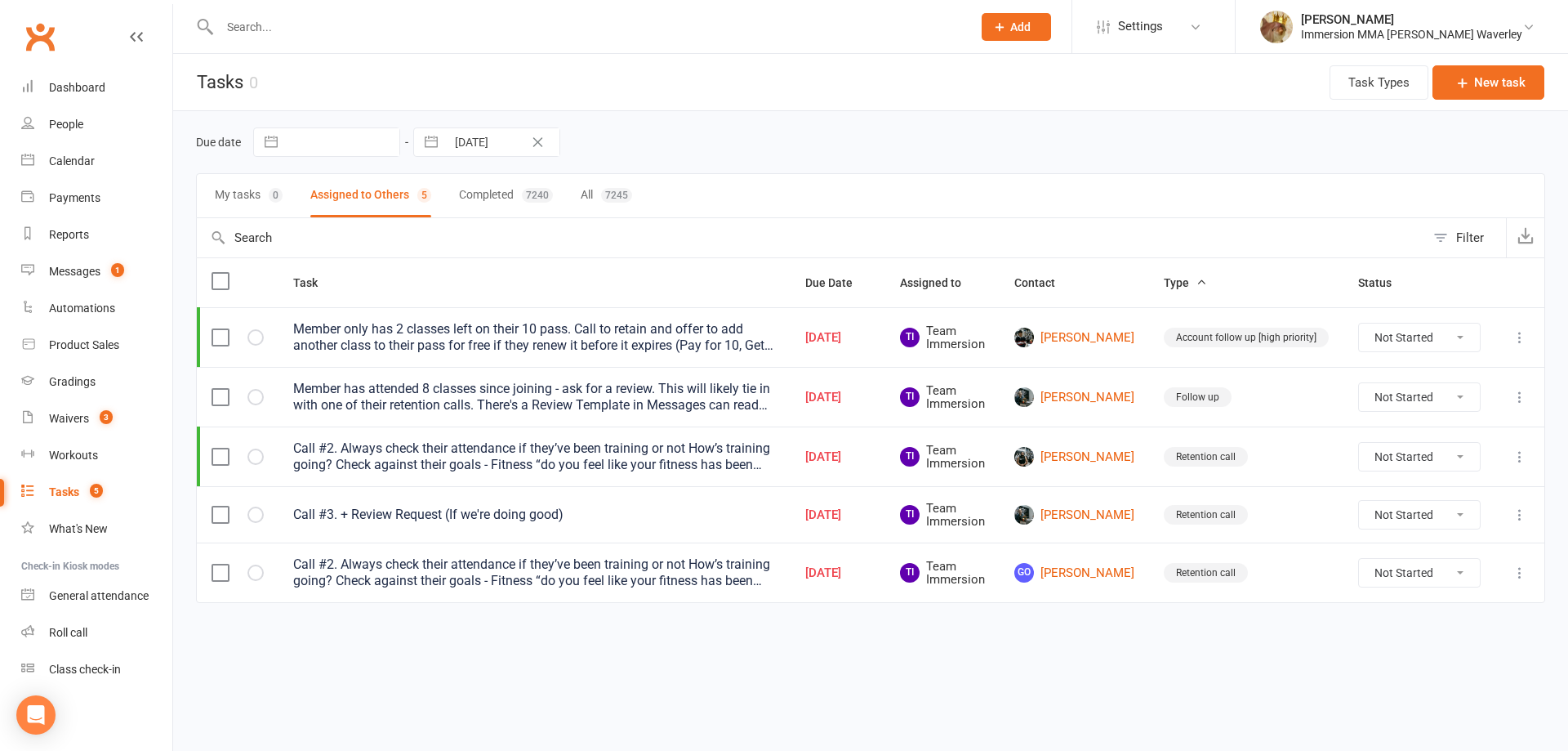
click at [1524, 400] on icon at bounding box center [1520, 397] width 17 height 17
click at [1480, 486] on link "Delete" at bounding box center [1448, 493] width 162 height 32
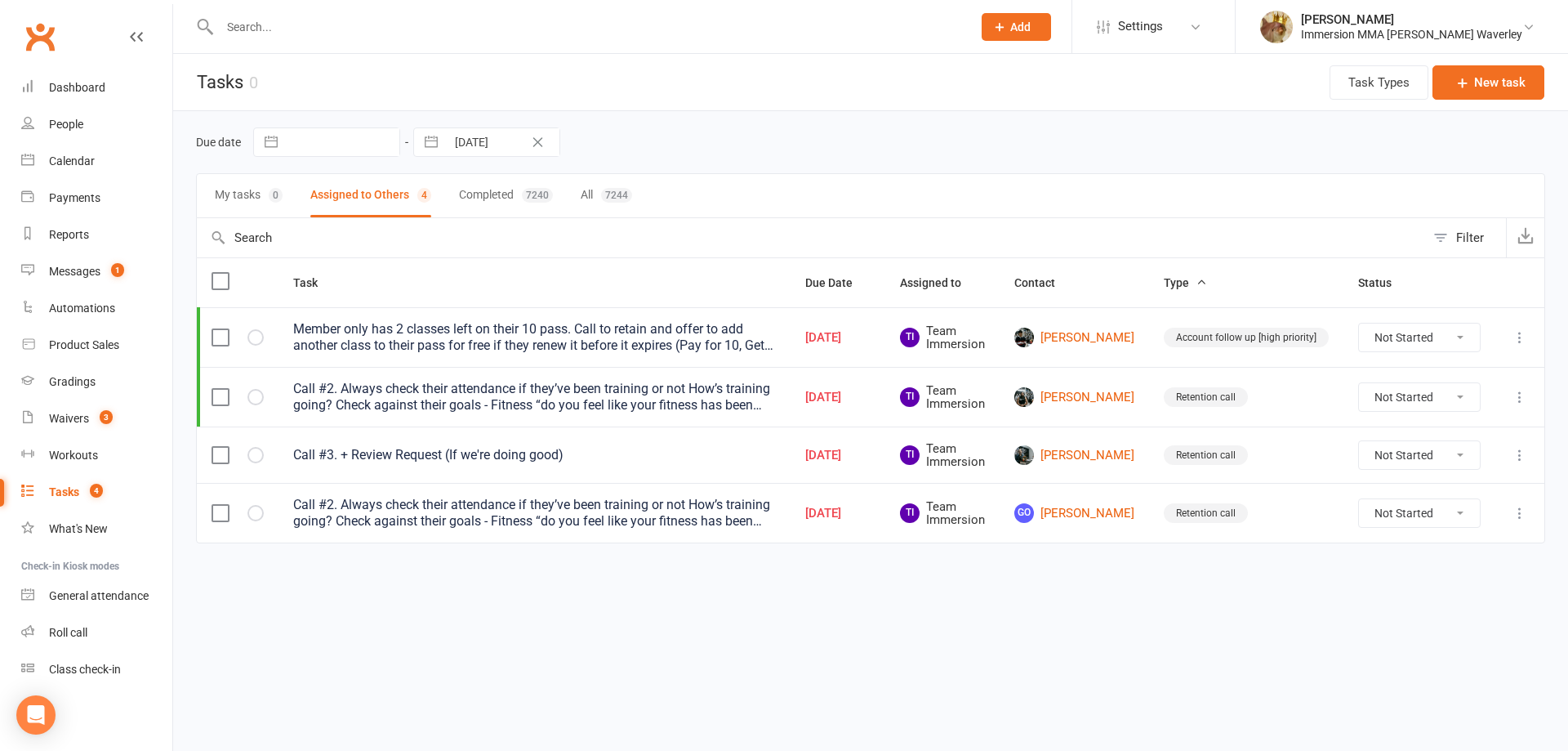
drag, startPoint x: 1526, startPoint y: 506, endPoint x: 1507, endPoint y: 517, distance: 22.0
click at [1526, 506] on icon at bounding box center [1520, 513] width 17 height 17
click at [1464, 575] on link "Edit" at bounding box center [1448, 576] width 162 height 32
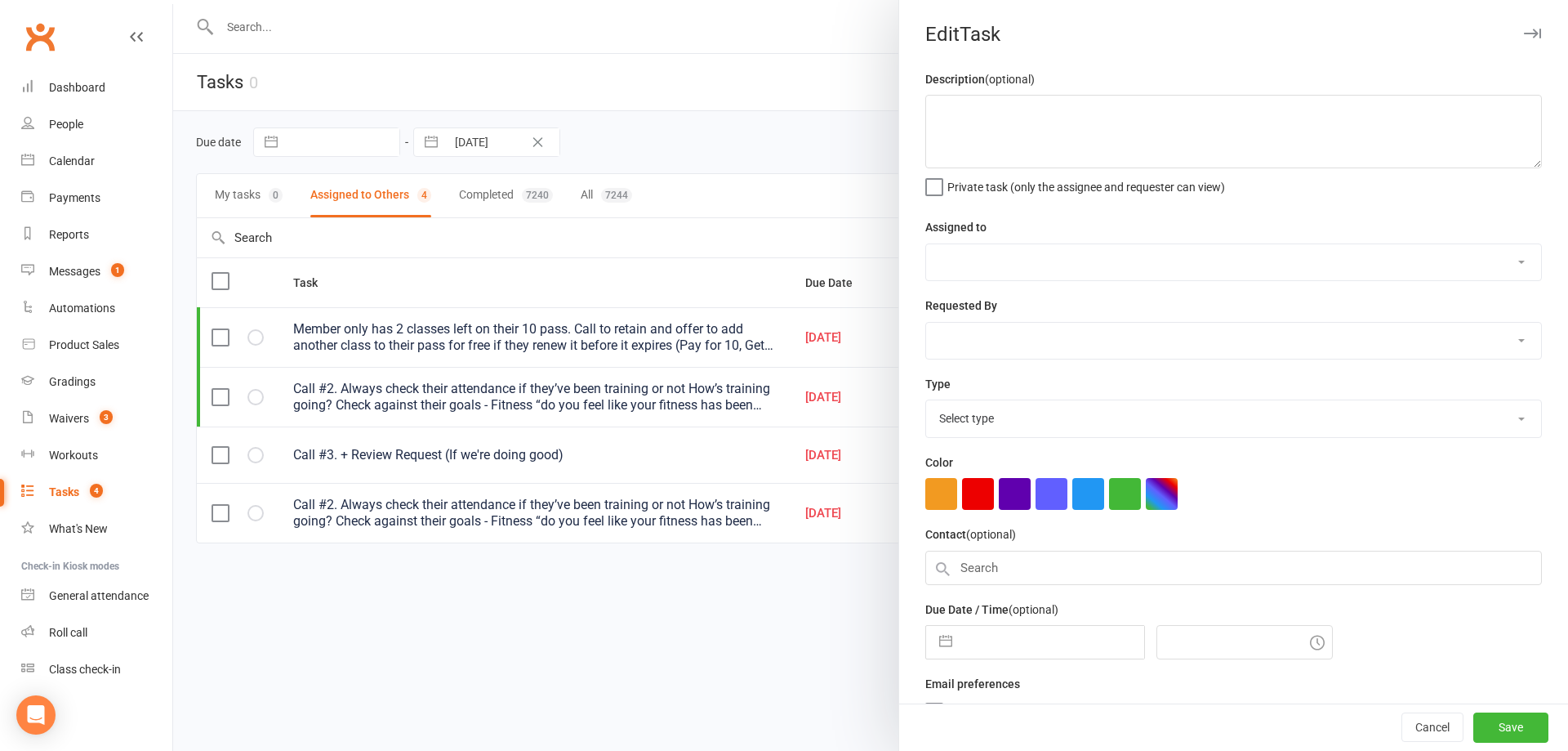
type textarea "Call #2. Always check their attendance if they’ve been training or not How’s tr…"
select select "48837"
type input "10 Sep 2025"
type input "12:45am"
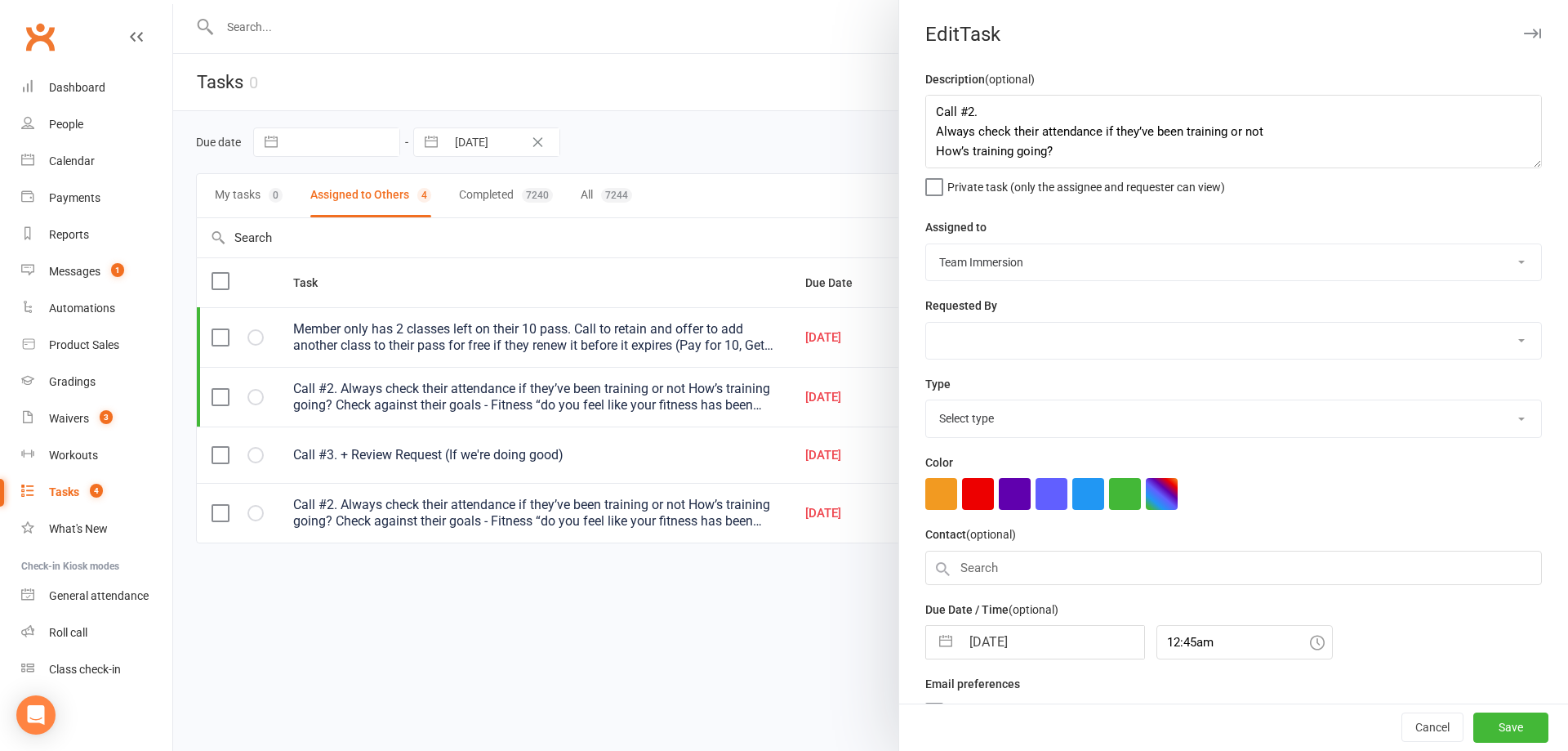
select select "27302"
click at [991, 663] on div "Description (optional) Call #2. Always check their attendance if they’ve been t…" at bounding box center [1234, 412] width 669 height 685
click at [985, 646] on input "10 Sep 2025" at bounding box center [1052, 637] width 183 height 32
select select "7"
select select "2025"
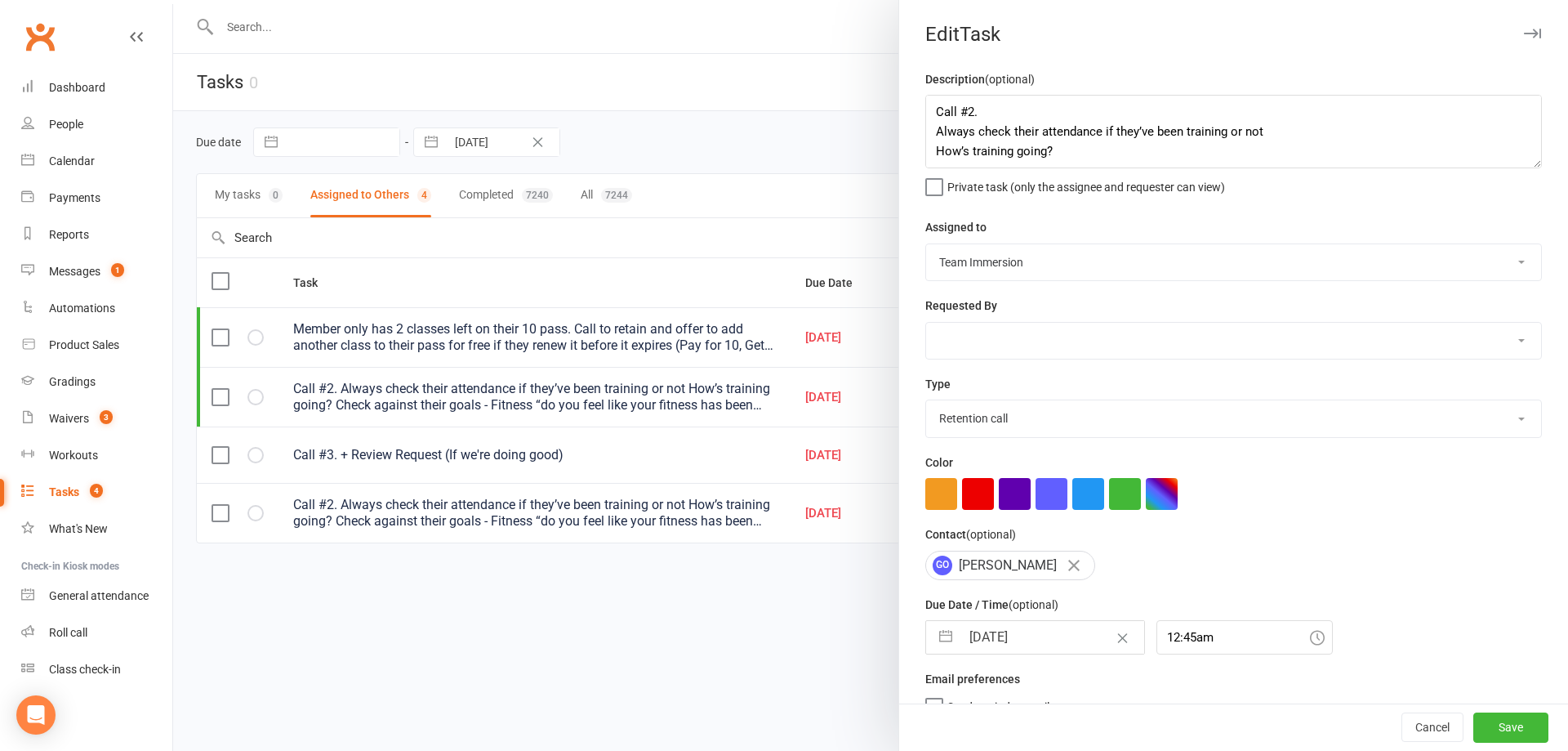
select select "8"
select select "2025"
select select "9"
select select "2025"
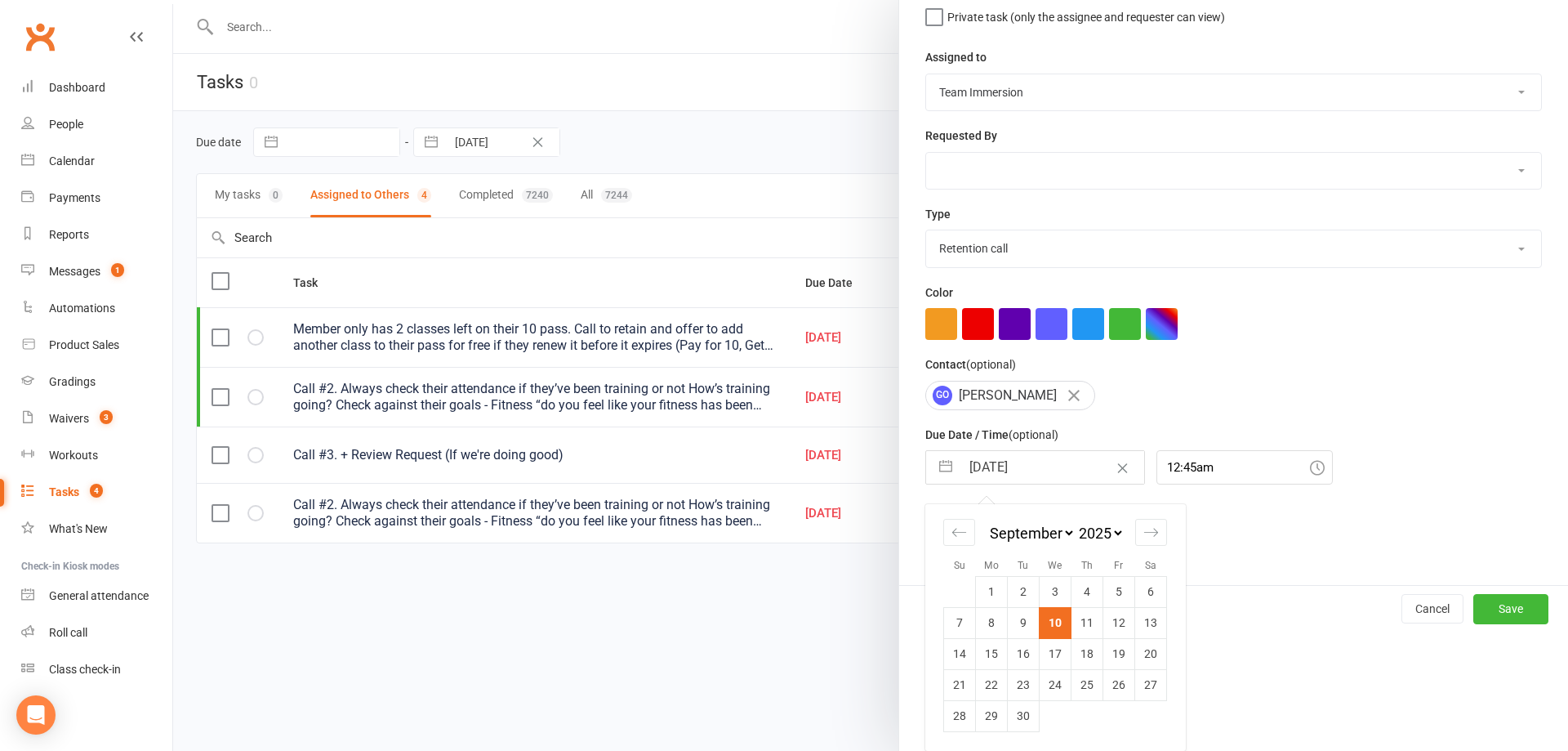
click at [1071, 633] on td "11" at bounding box center [1087, 622] width 32 height 31
type input "11 Sep 2025"
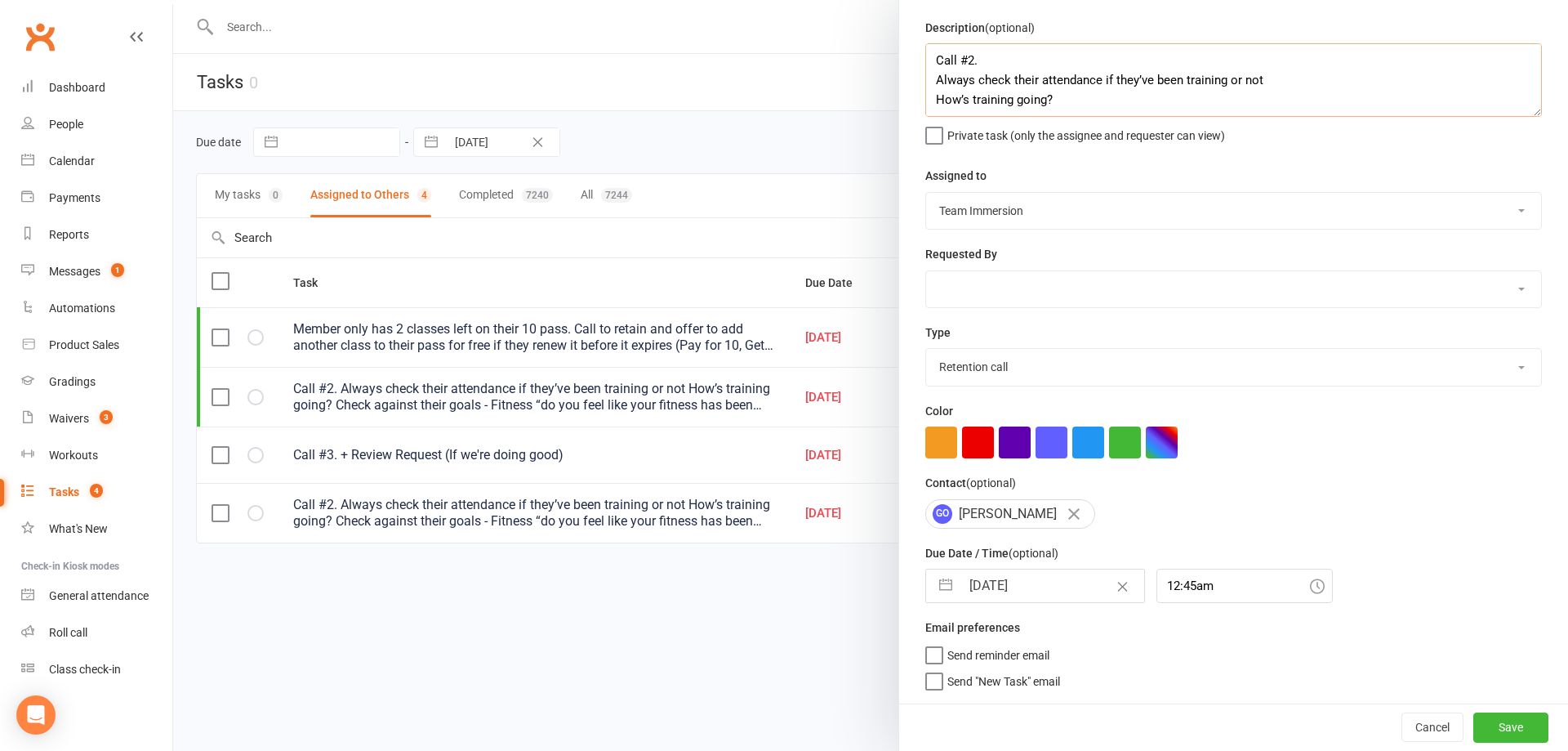
click at [1030, 60] on textarea "Call #2. Always check their attendance if they’ve been training or not How’s tr…" at bounding box center [1234, 80] width 616 height 74
type textarea "Call #2. Unlim Upgrade Talk in person to see how he's doing Brad's Greek mate"
click at [1488, 731] on button "Save" at bounding box center [1511, 726] width 76 height 29
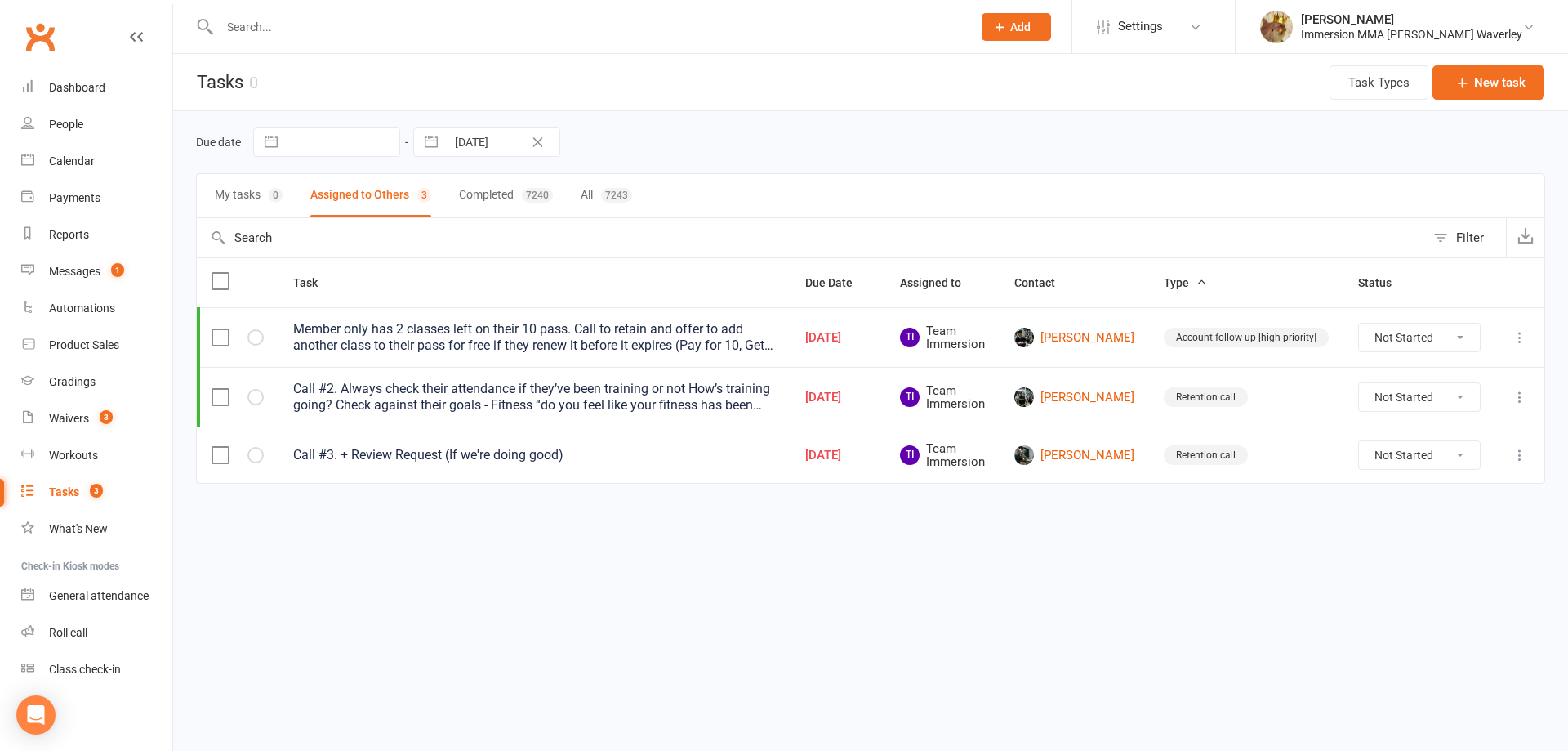
click at [1518, 336] on icon at bounding box center [1520, 337] width 17 height 17
click at [1506, 337] on td at bounding box center [1520, 337] width 49 height 60
click at [1507, 337] on td at bounding box center [1520, 337] width 49 height 60
click at [1517, 335] on icon at bounding box center [1520, 337] width 17 height 17
click at [1449, 397] on link "Edit" at bounding box center [1448, 401] width 162 height 32
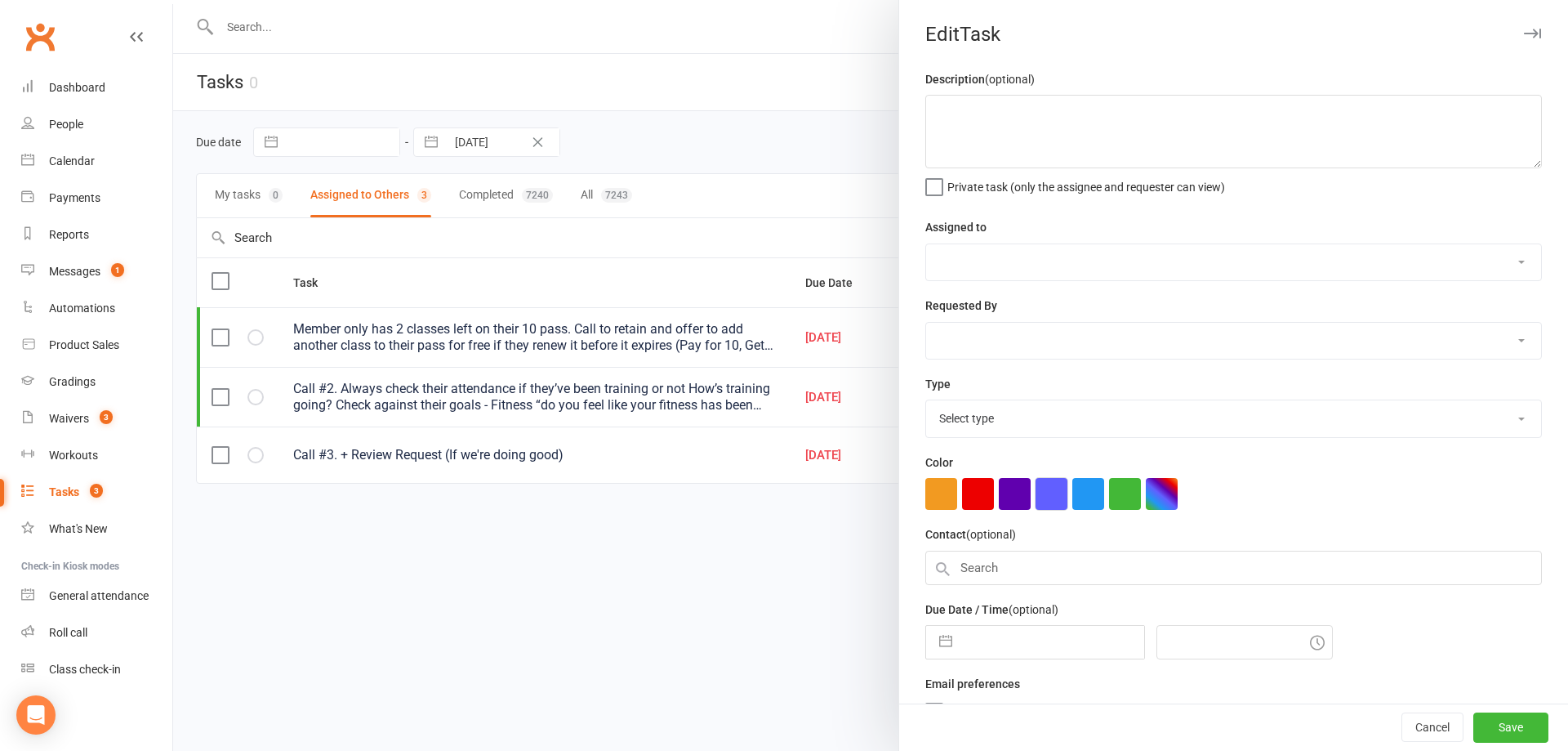
type textarea "Member only has 2 classes left on their 10 pass. Call to retain and offer to ad…"
select select "48837"
type input "10 Sep 2025"
type input "4:45pm"
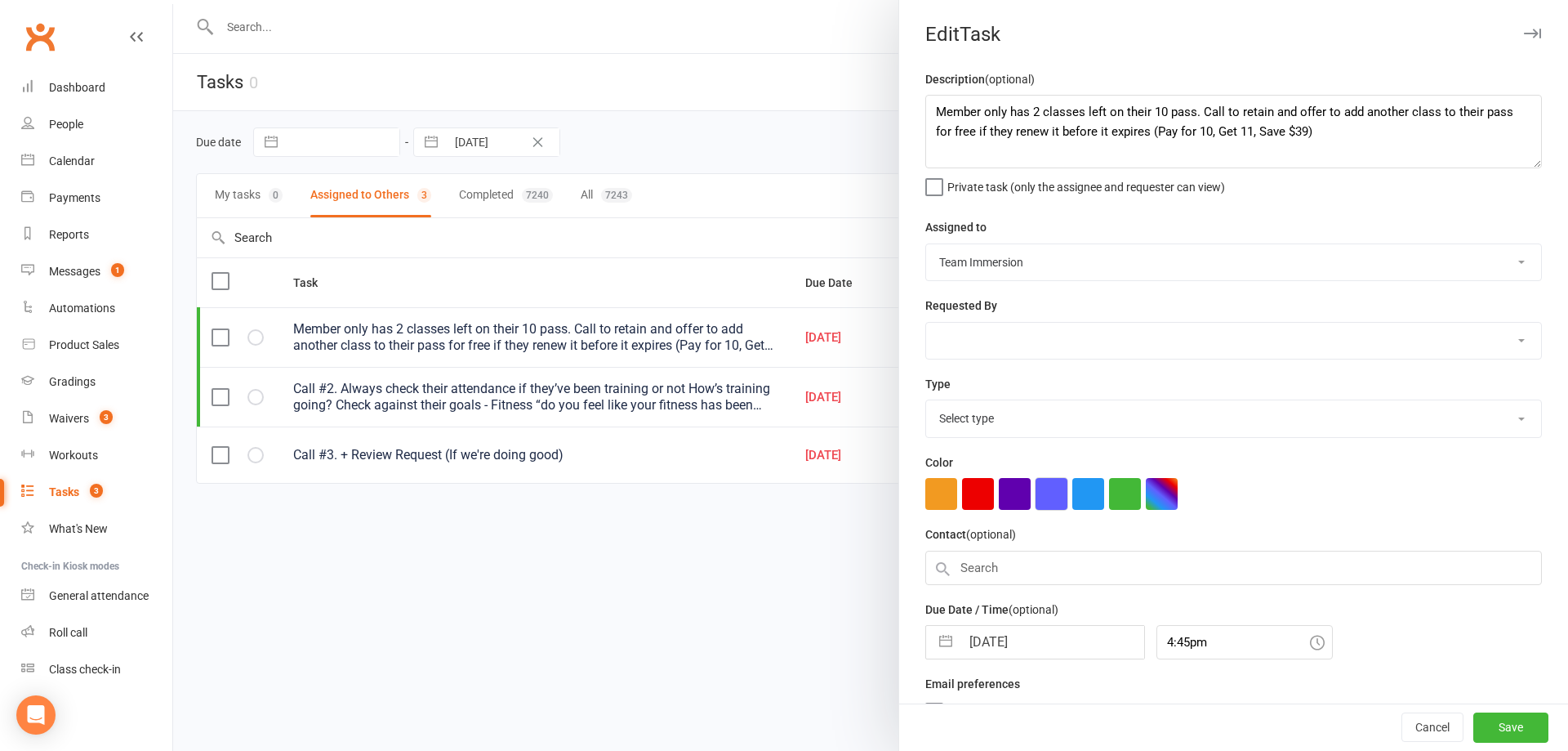
select select "27317"
click at [934, 639] on button "button" at bounding box center [945, 638] width 29 height 32
select select "7"
select select "2025"
select select "8"
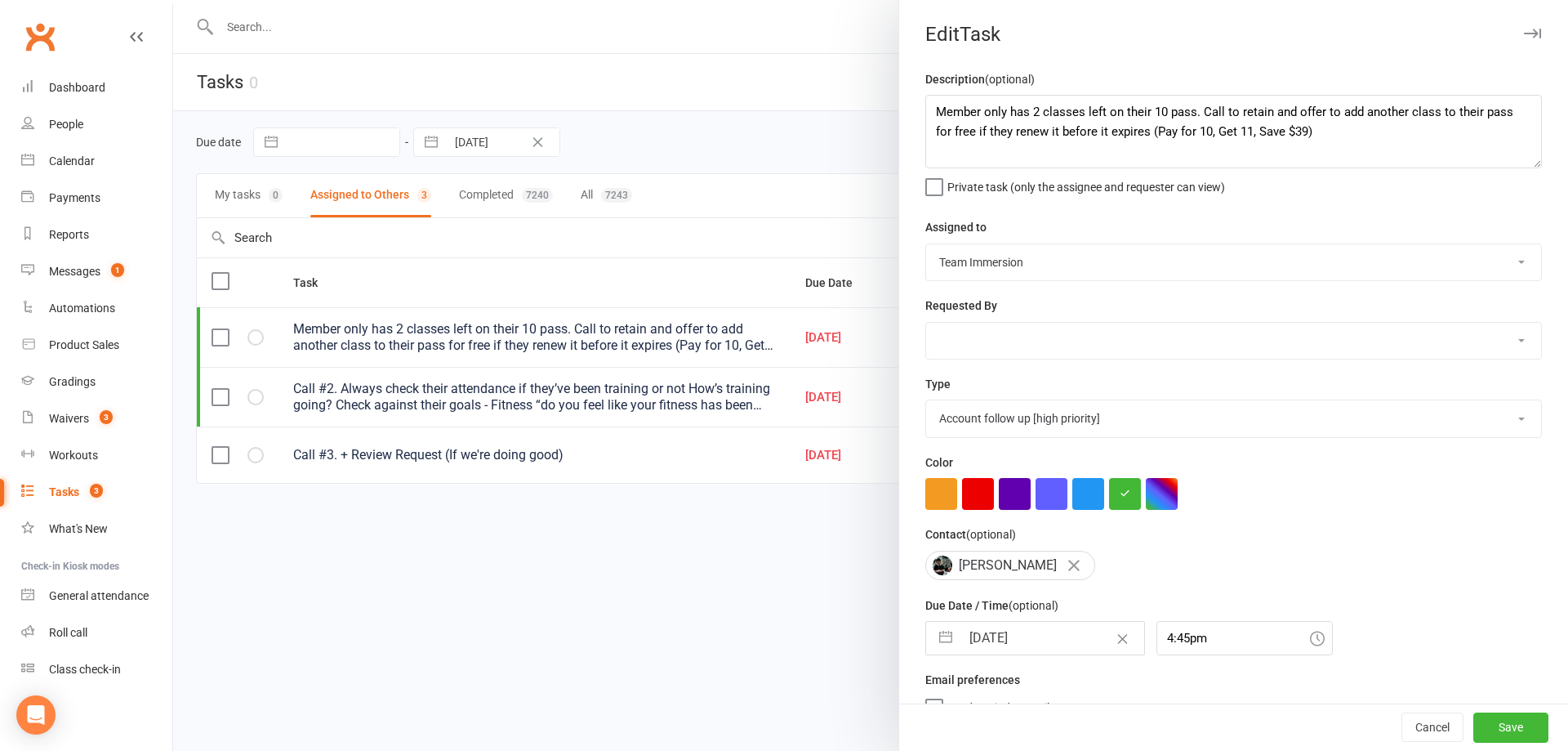
select select "2025"
select select "9"
select select "2025"
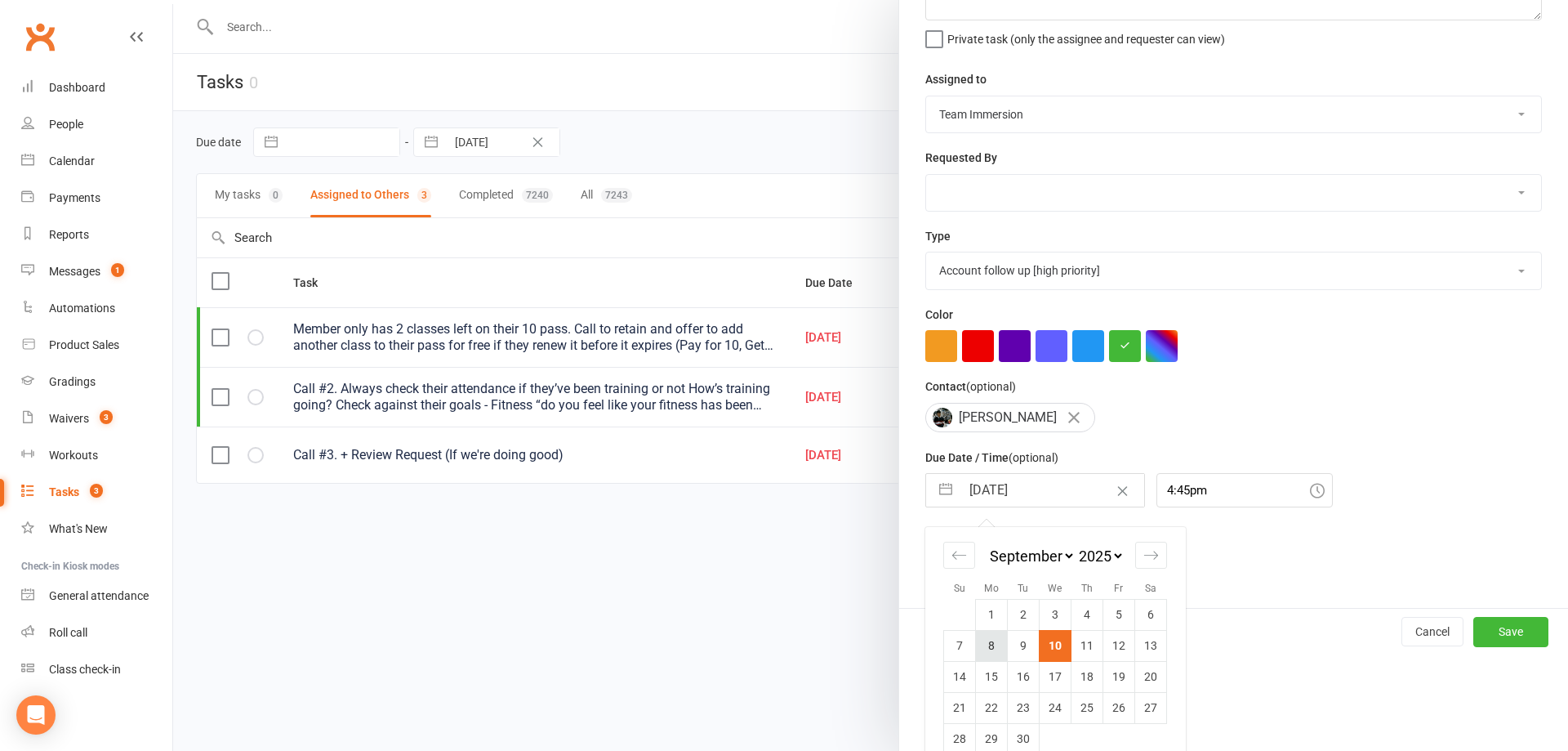
scroll to position [177, 0]
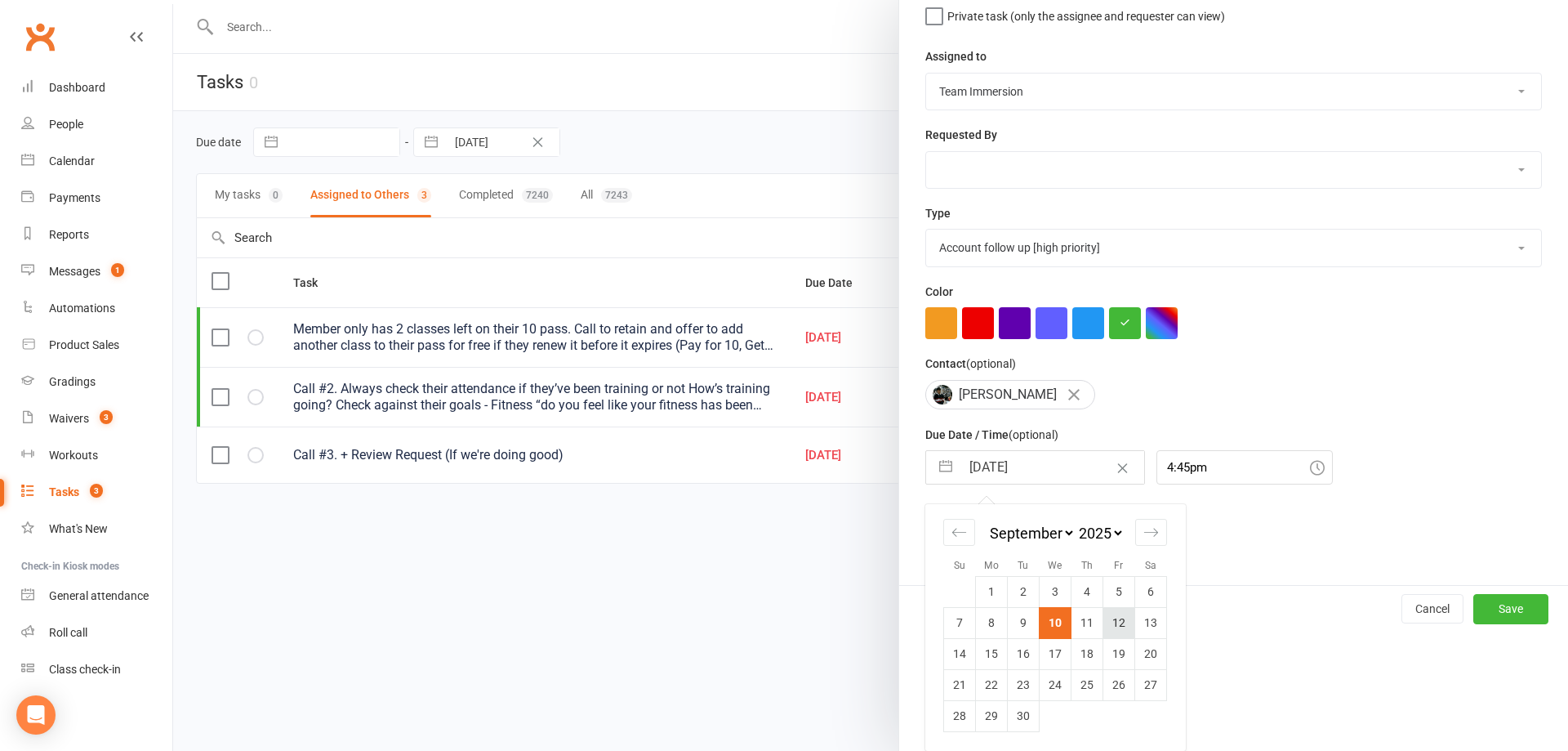
click at [1127, 629] on td "12" at bounding box center [1119, 622] width 32 height 31
type input "[DATE]"
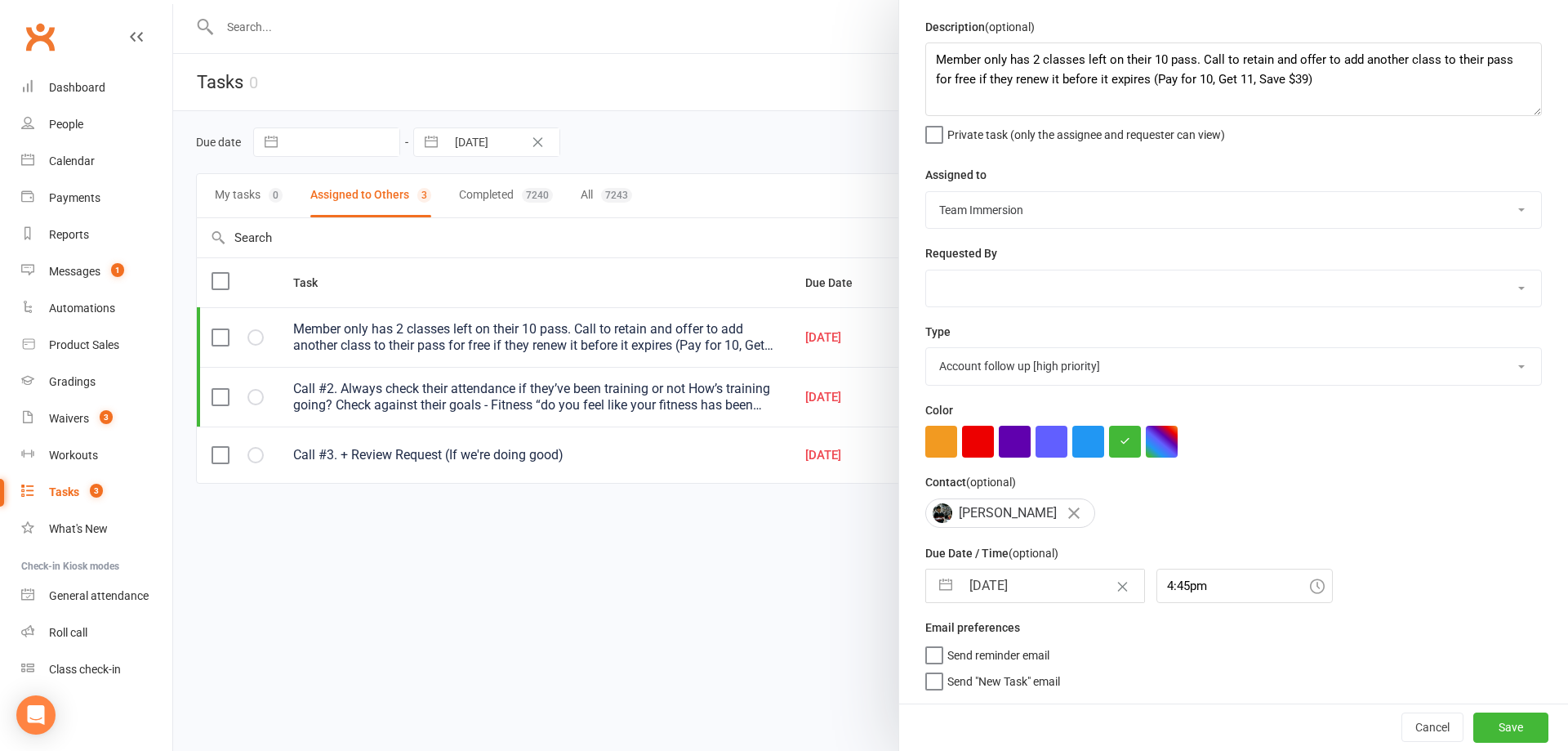
click at [976, 580] on input "[DATE]" at bounding box center [1052, 585] width 183 height 32
select select "7"
select select "2025"
select select "8"
select select "2025"
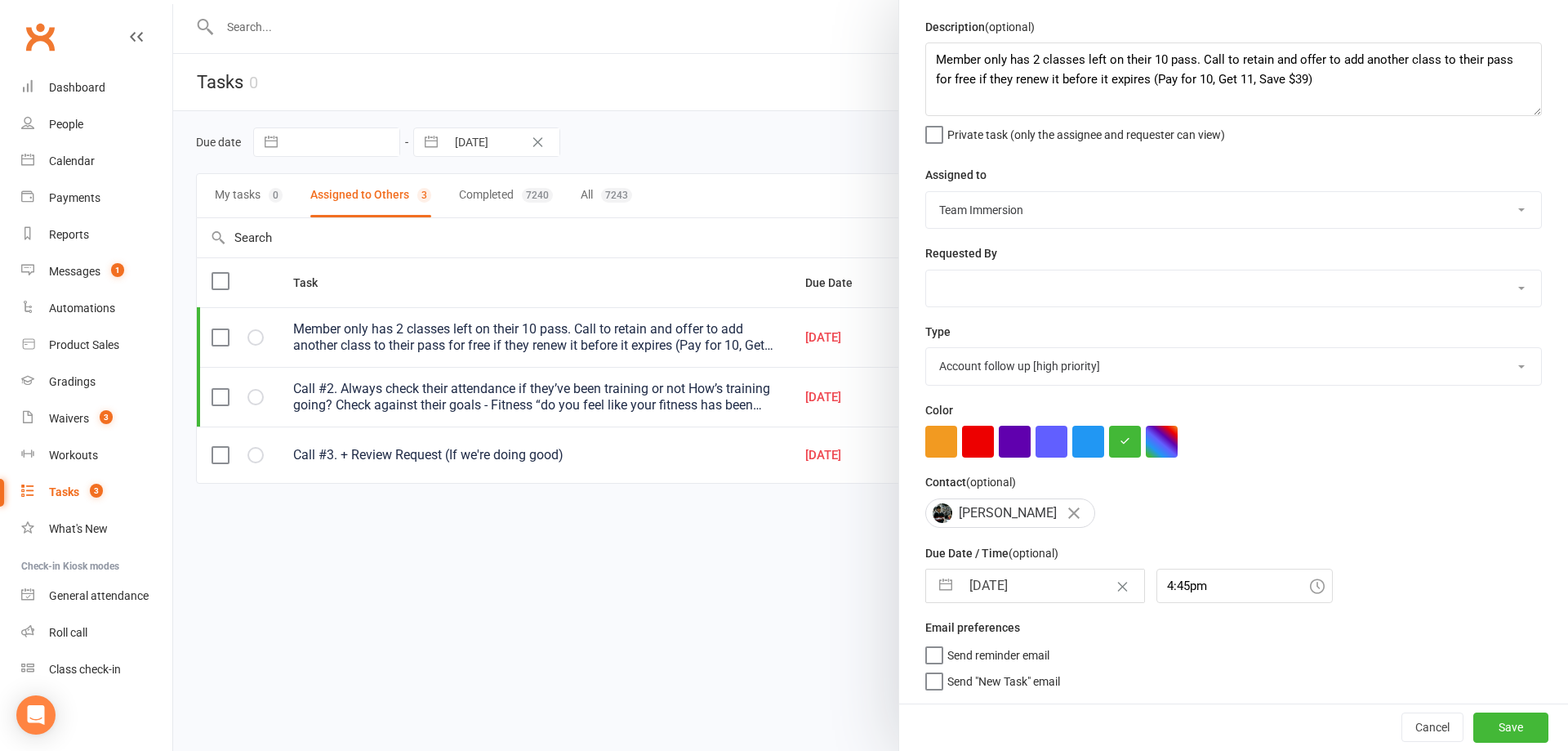
select select "9"
select select "2025"
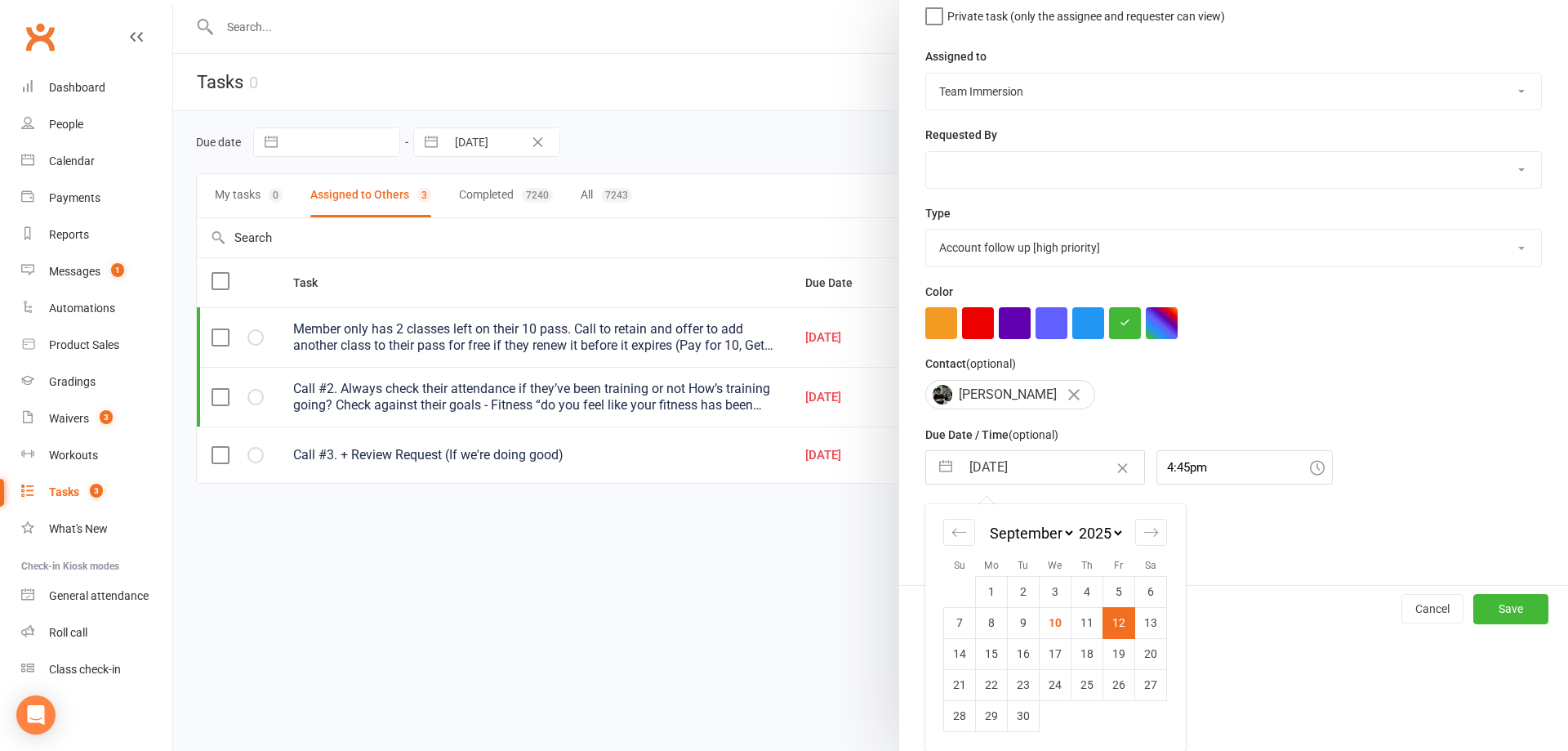
click at [1112, 626] on td "12" at bounding box center [1119, 622] width 32 height 31
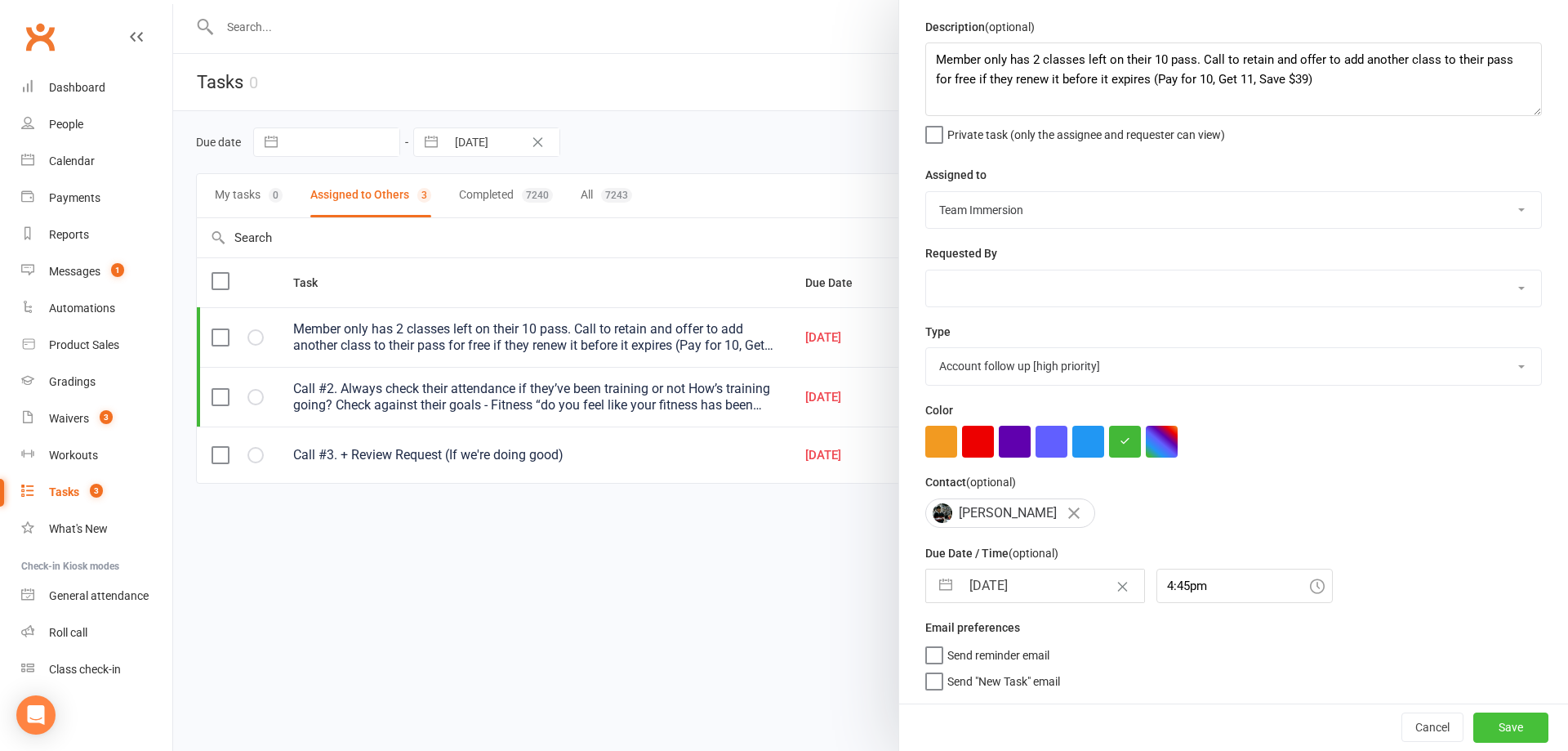
click at [1481, 722] on button "Save" at bounding box center [1511, 726] width 76 height 29
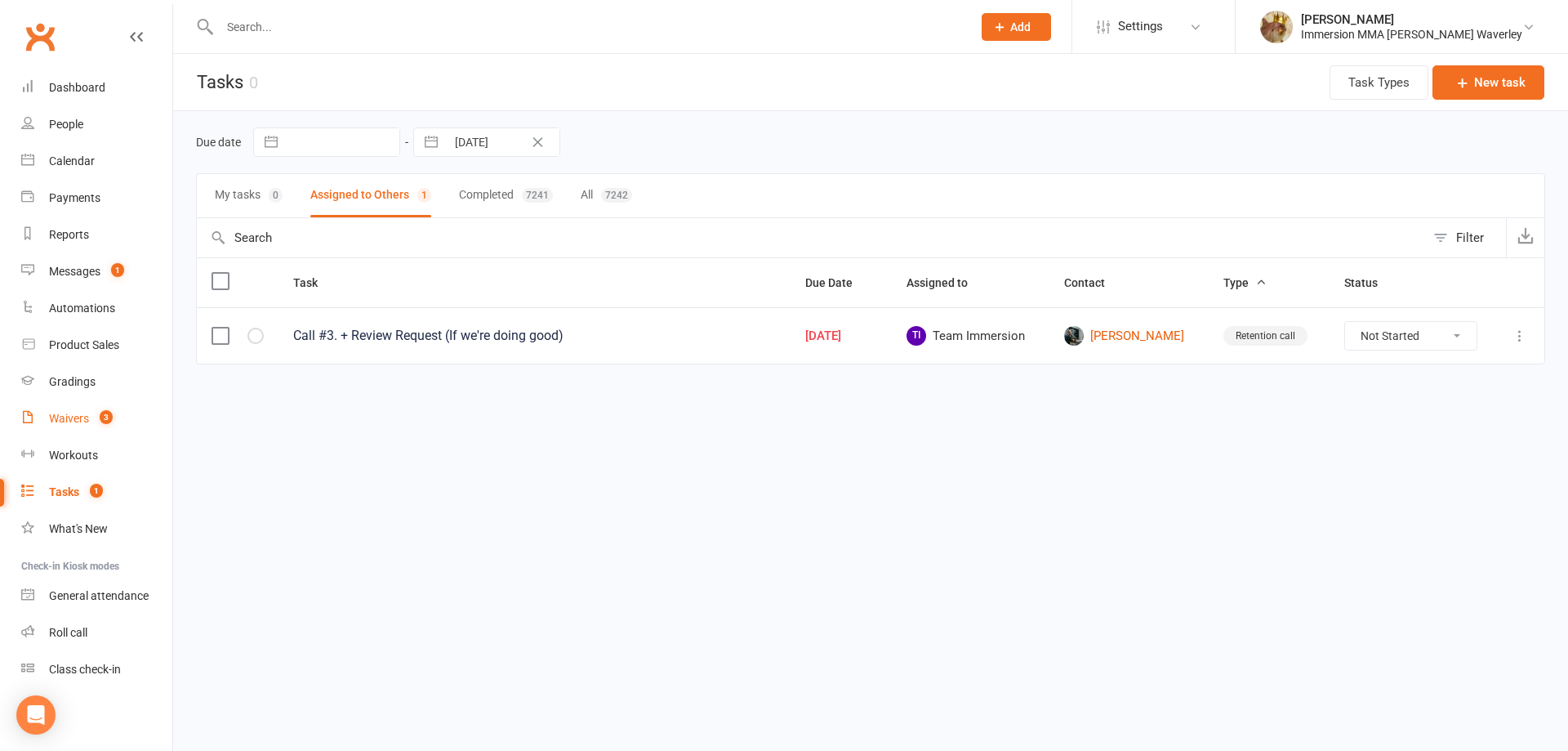
click at [110, 416] on span "3" at bounding box center [105, 417] width 13 height 14
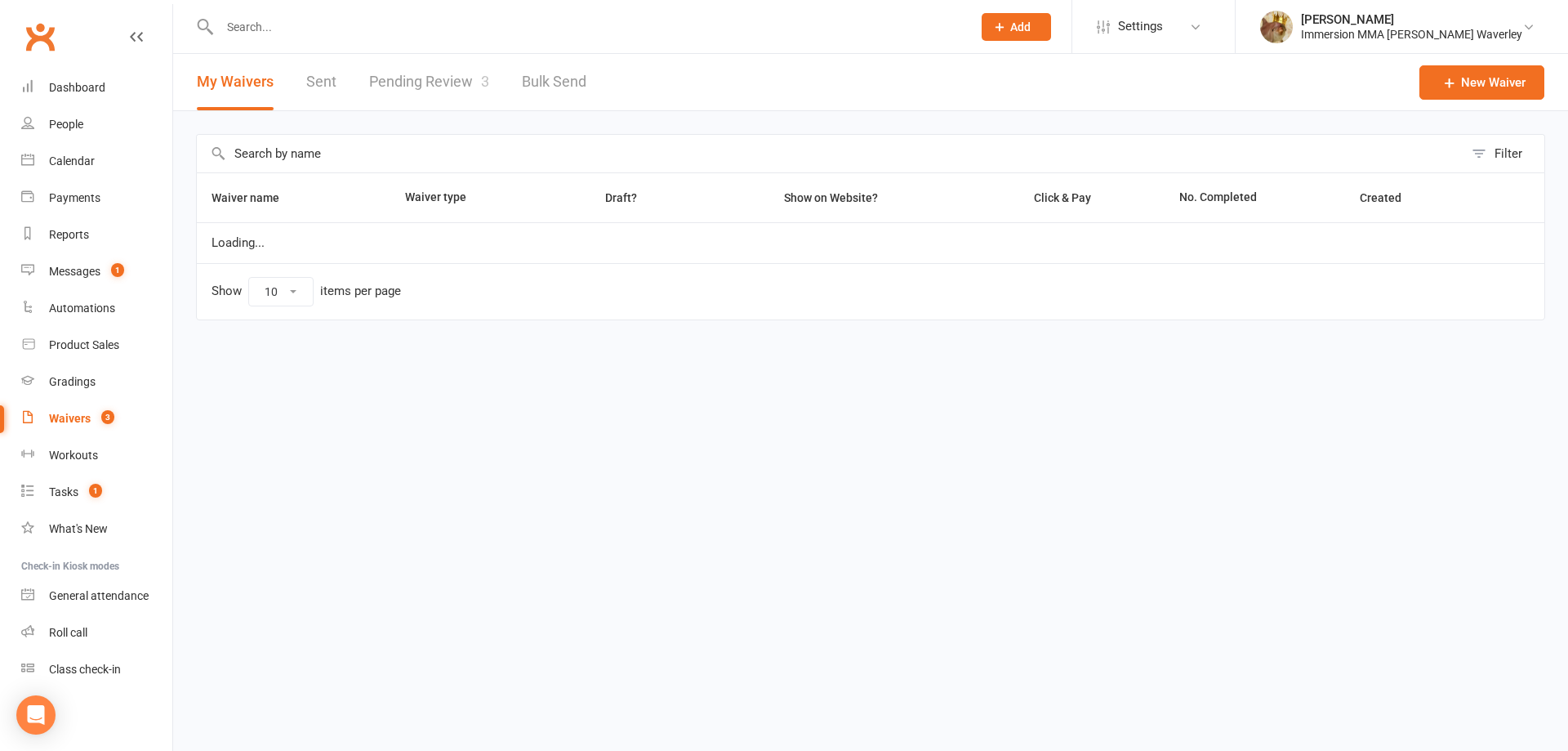
select select "100"
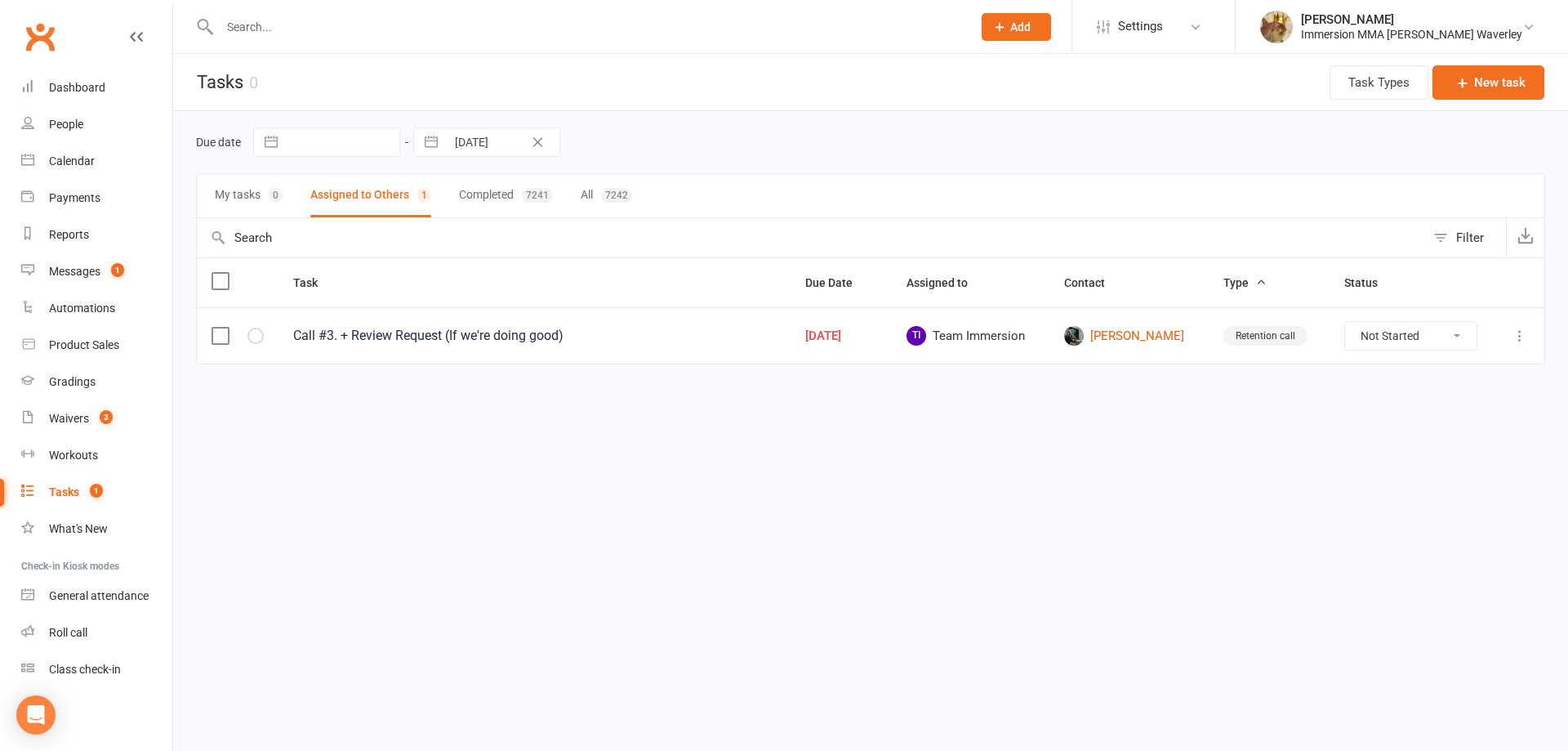
click at [467, 18] on input "text" at bounding box center [587, 27] width 745 height 23
paste input "PASTORCIC"
type input "PASTORCIC"
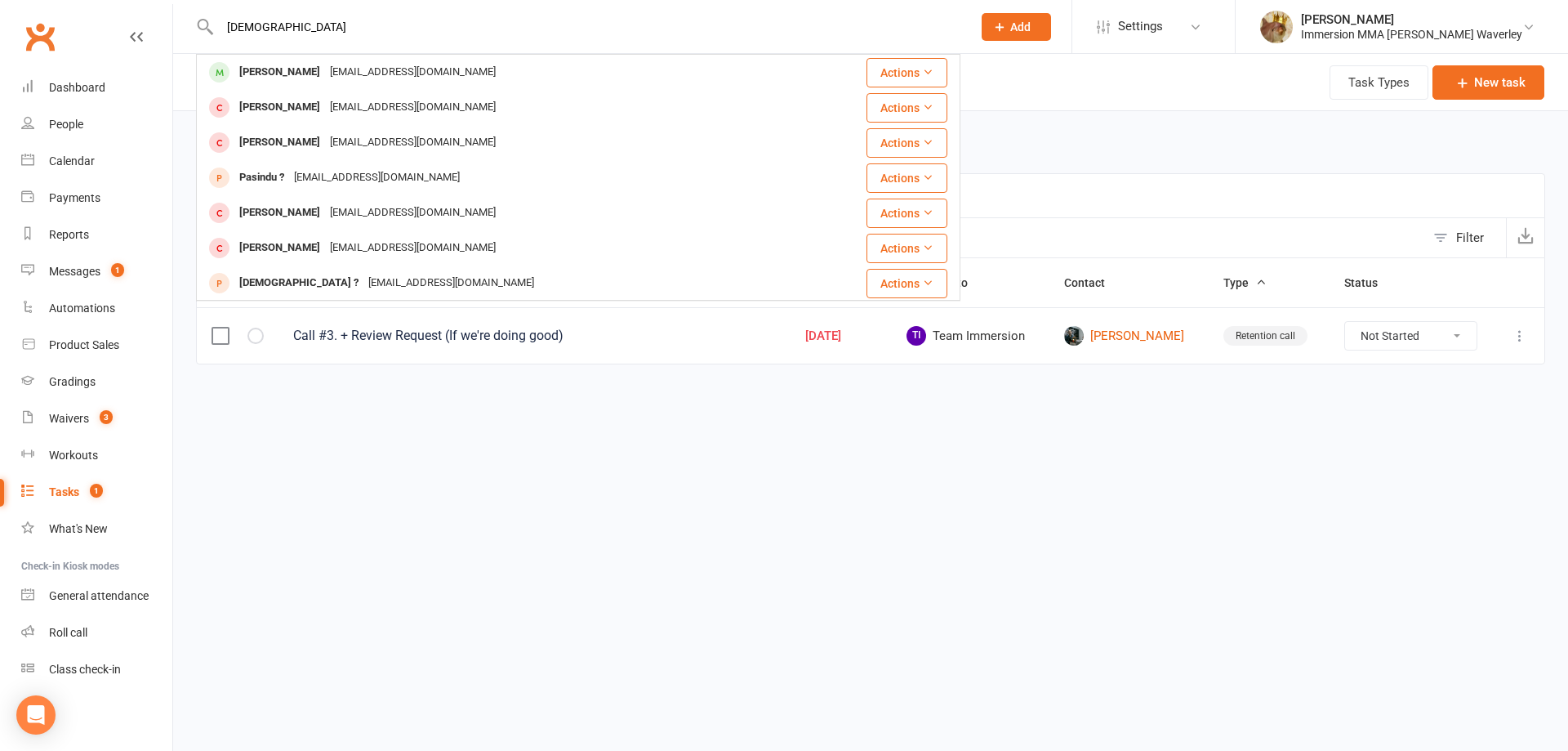
click at [431, 66] on div "Danielpastorcic@gmail.com" at bounding box center [413, 72] width 176 height 24
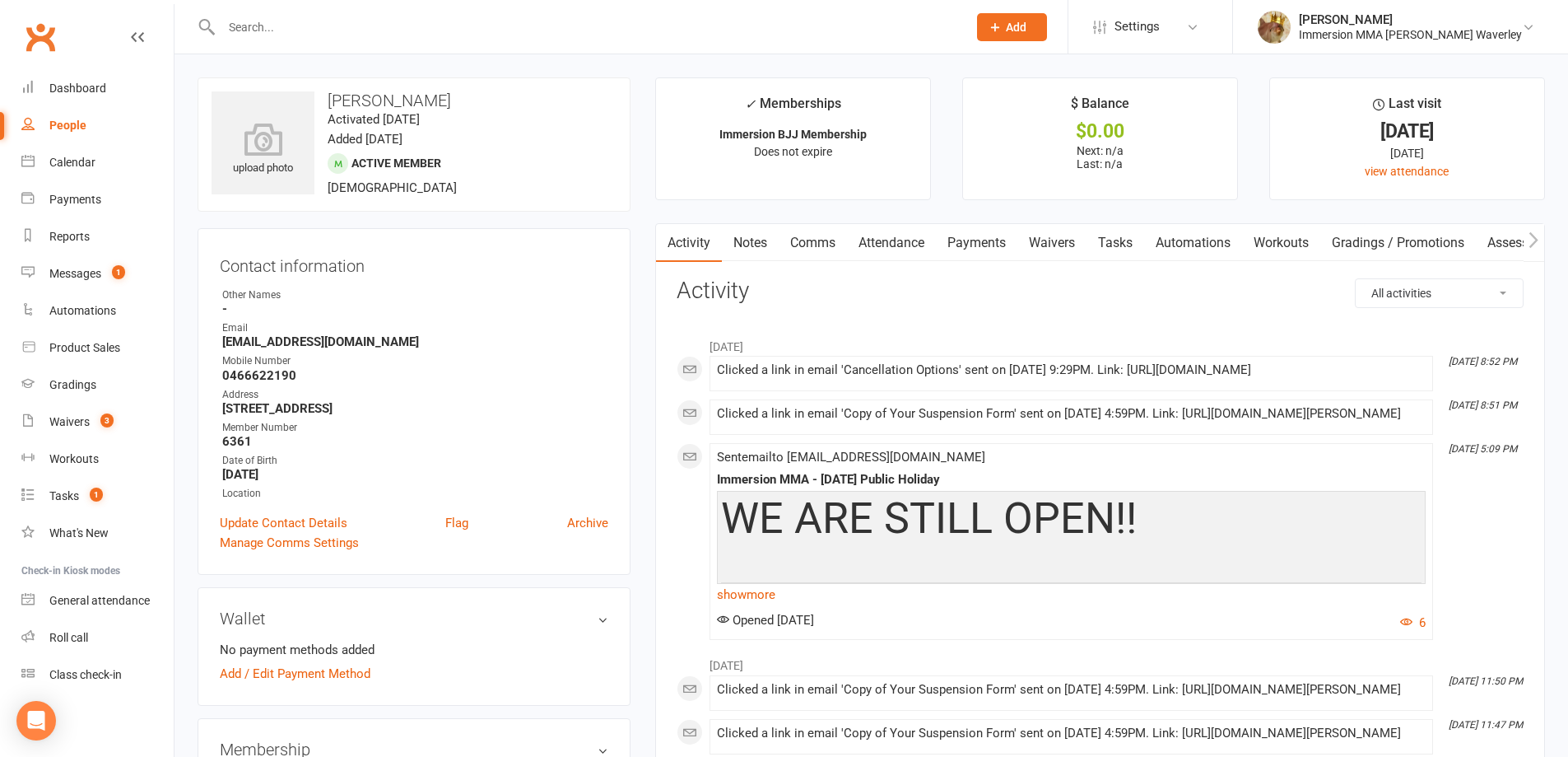
click at [758, 242] on link "Notes" at bounding box center [750, 243] width 57 height 38
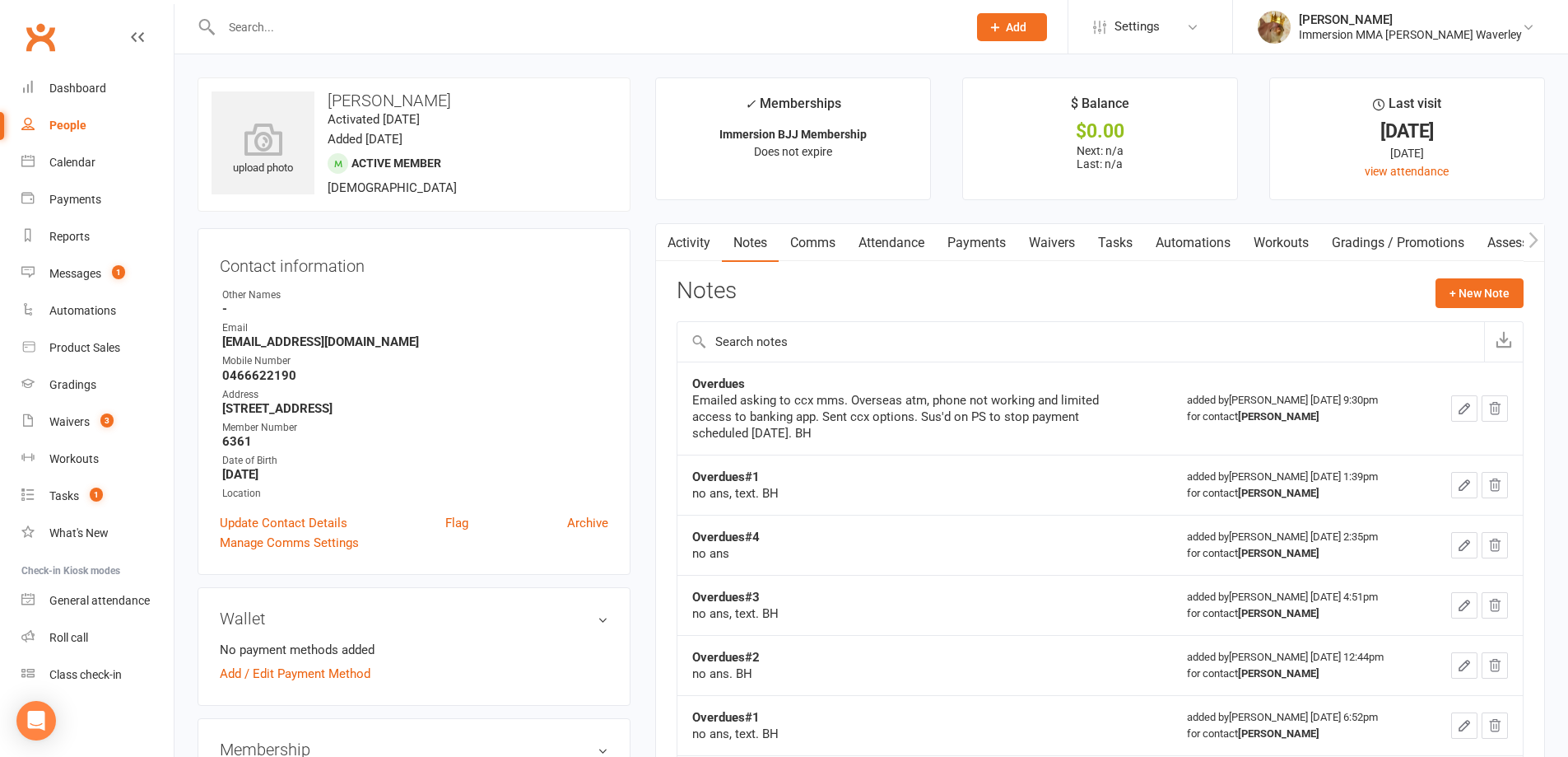
click at [693, 236] on link "Activity" at bounding box center [688, 243] width 65 height 38
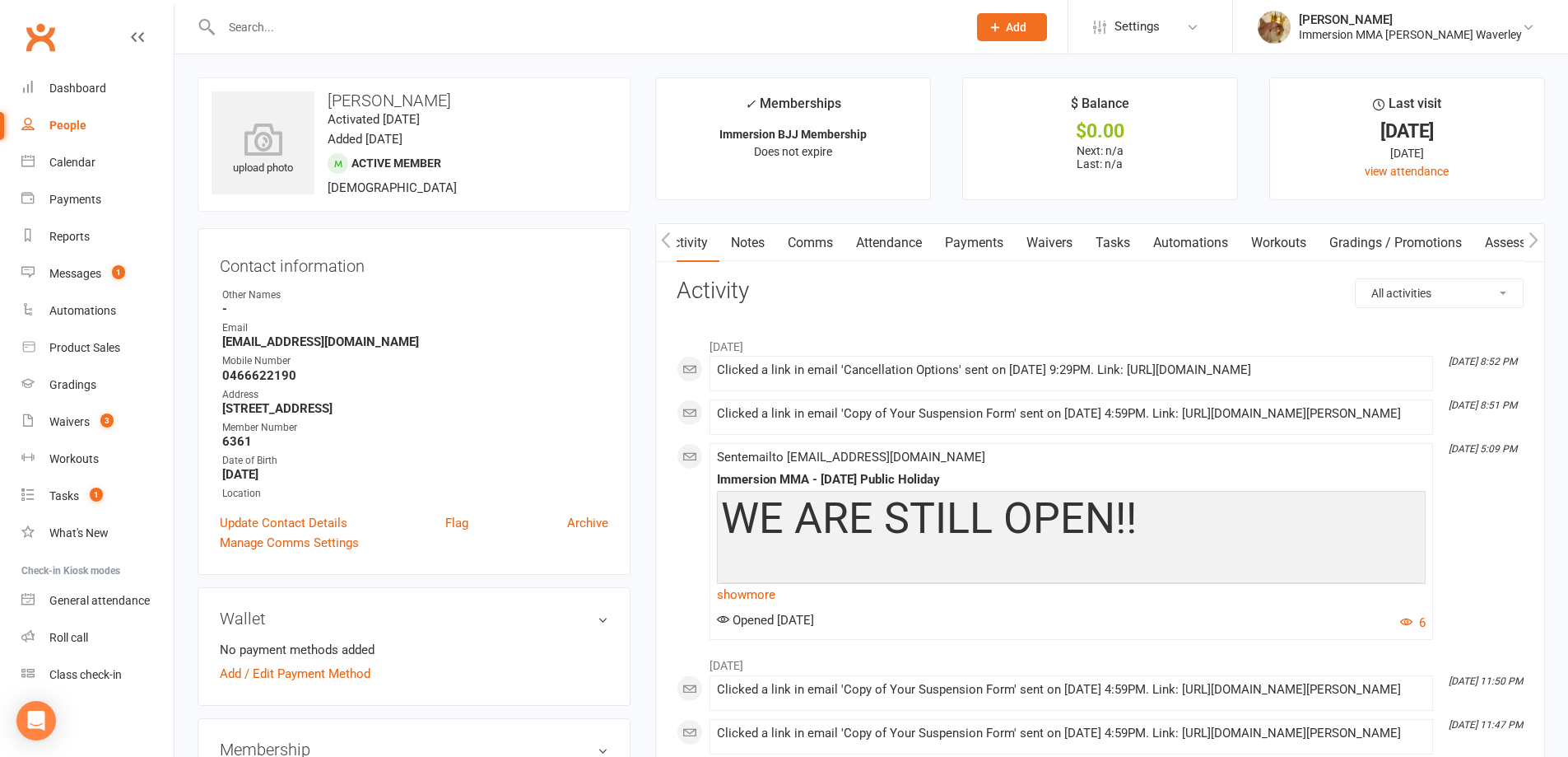
click at [1043, 242] on link "Waivers" at bounding box center [1049, 243] width 69 height 38
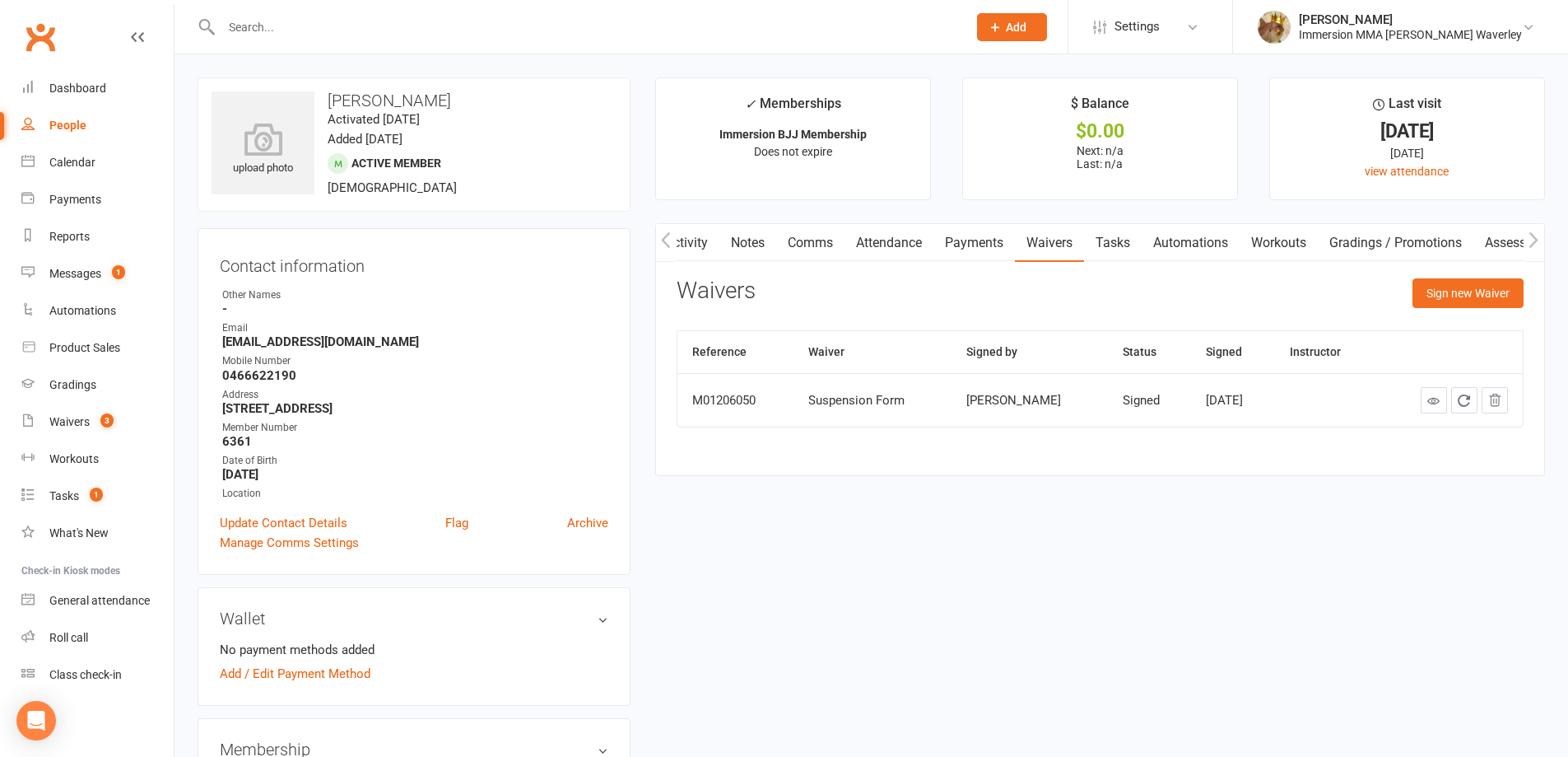
click at [749, 237] on link "Notes" at bounding box center [748, 243] width 57 height 38
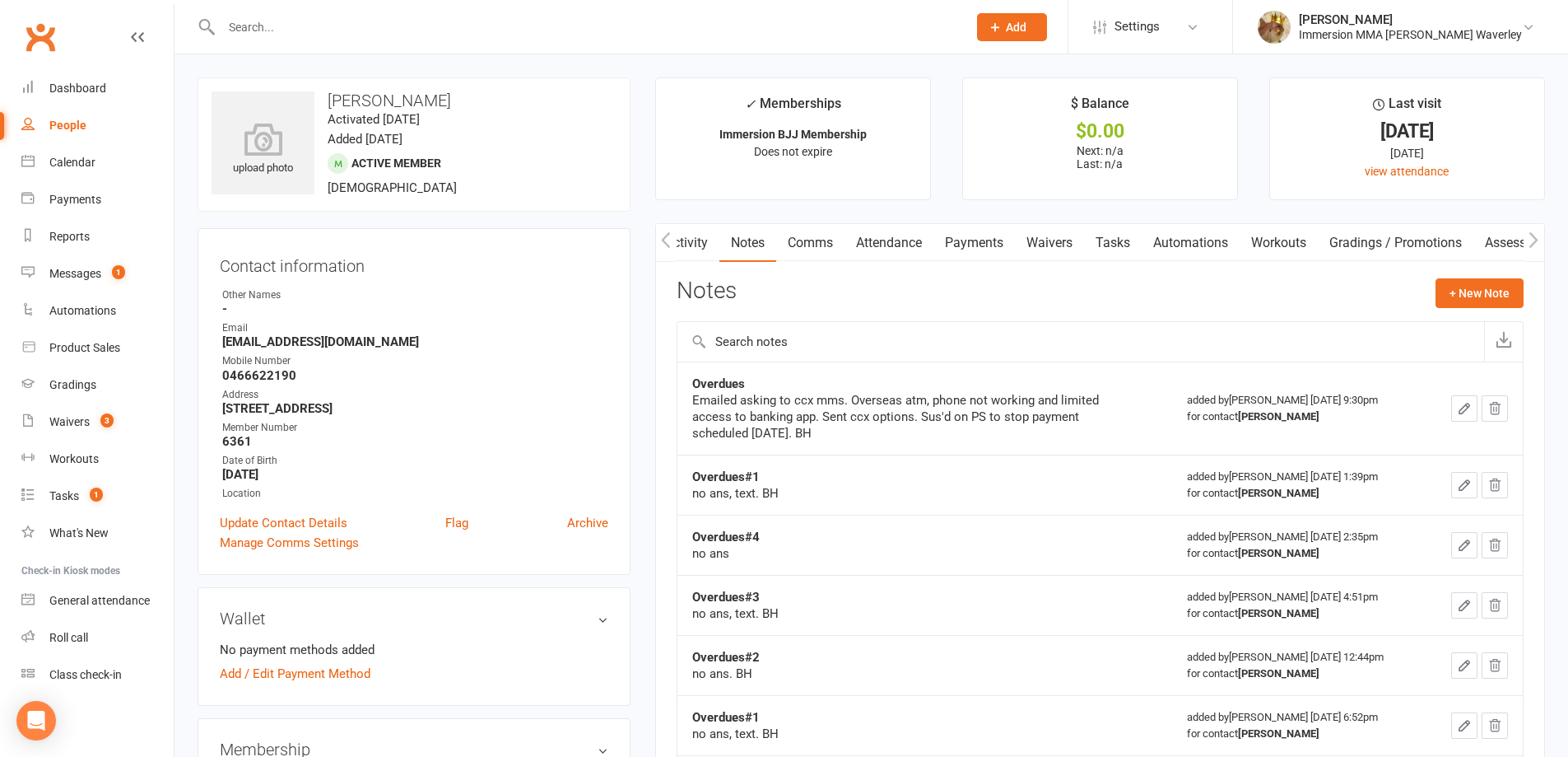
click at [708, 238] on link "Activity" at bounding box center [687, 243] width 65 height 38
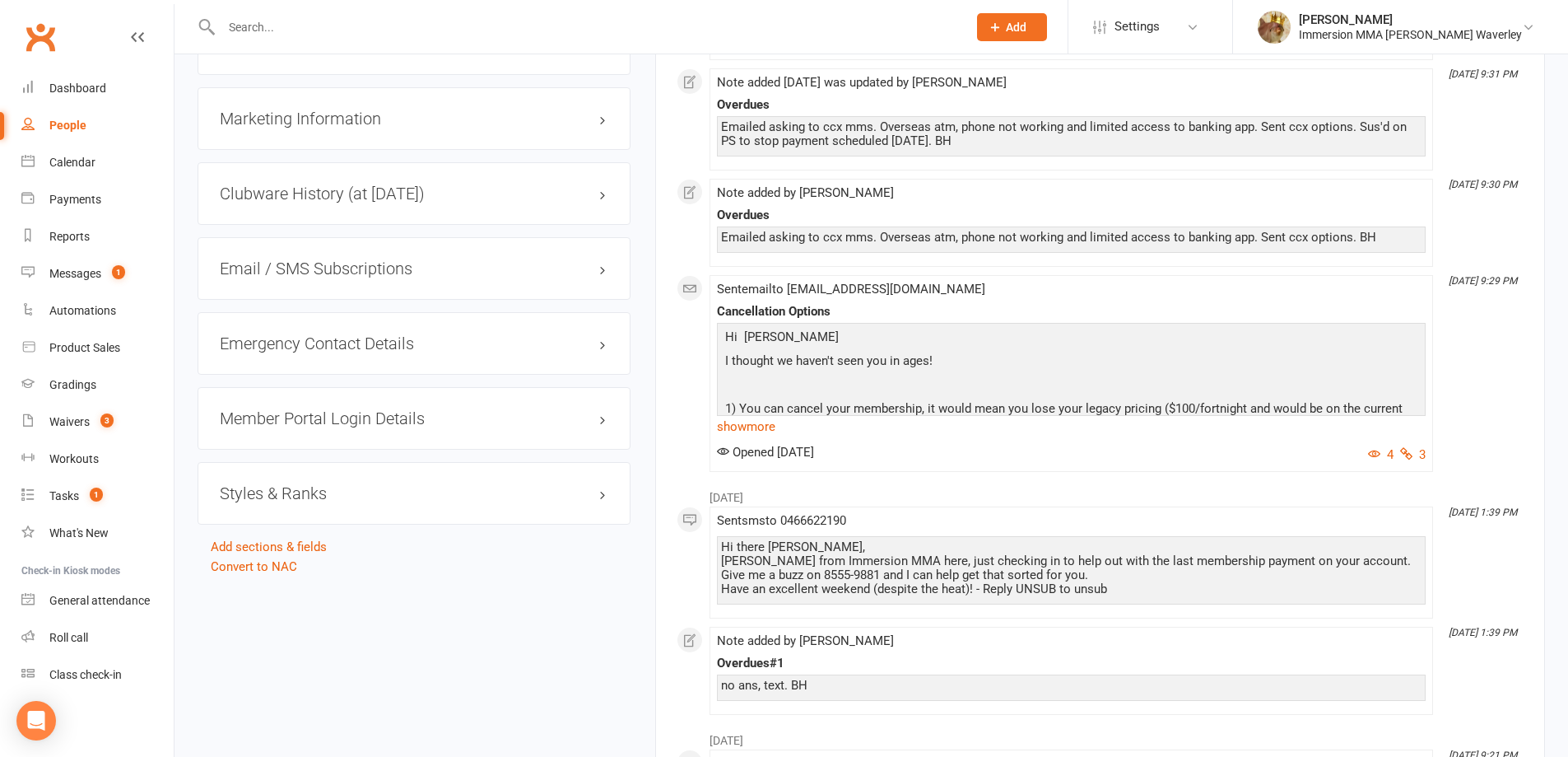
scroll to position [1538, 0]
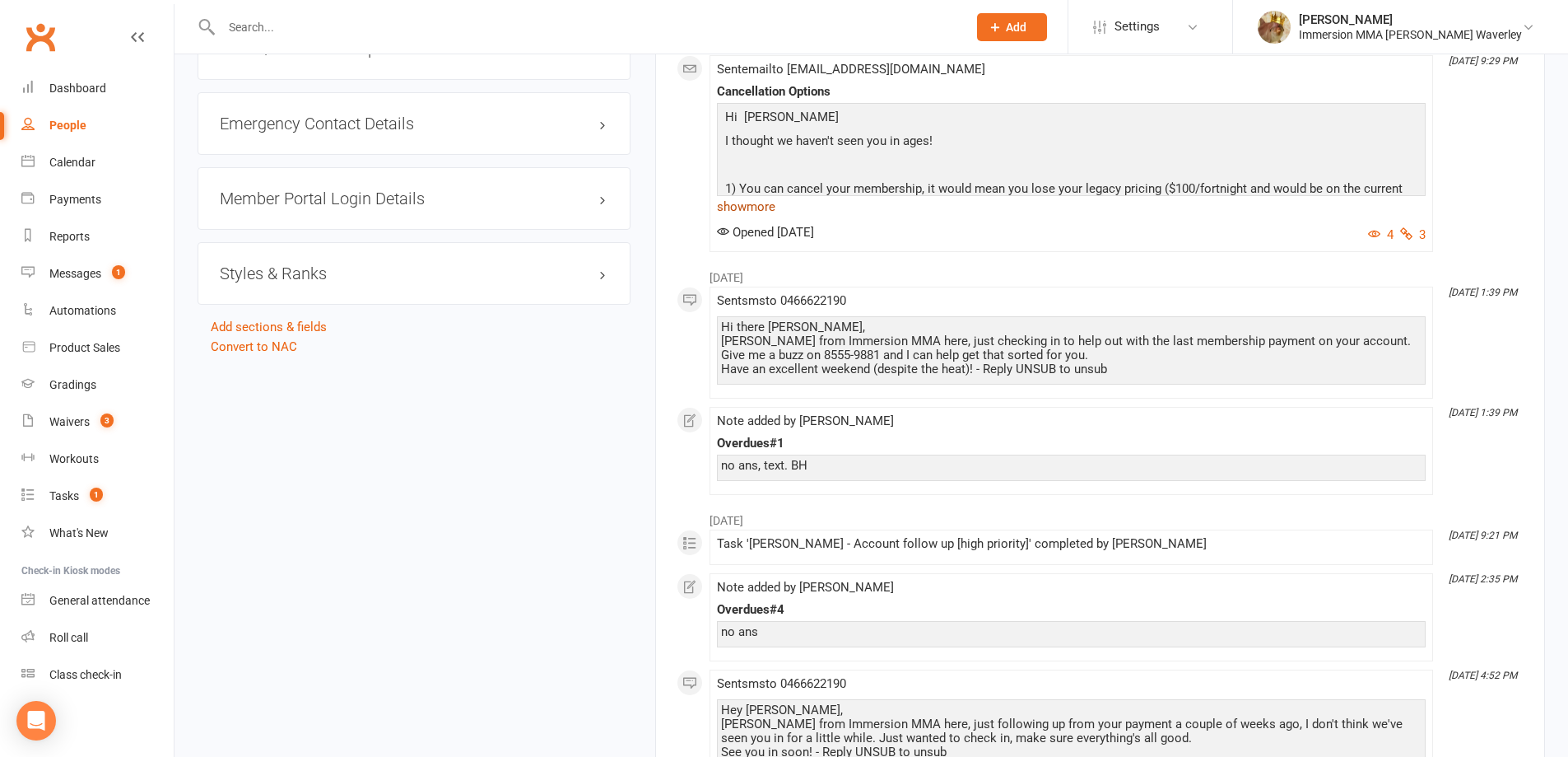
click at [764, 219] on link "show more" at bounding box center [1071, 206] width 709 height 23
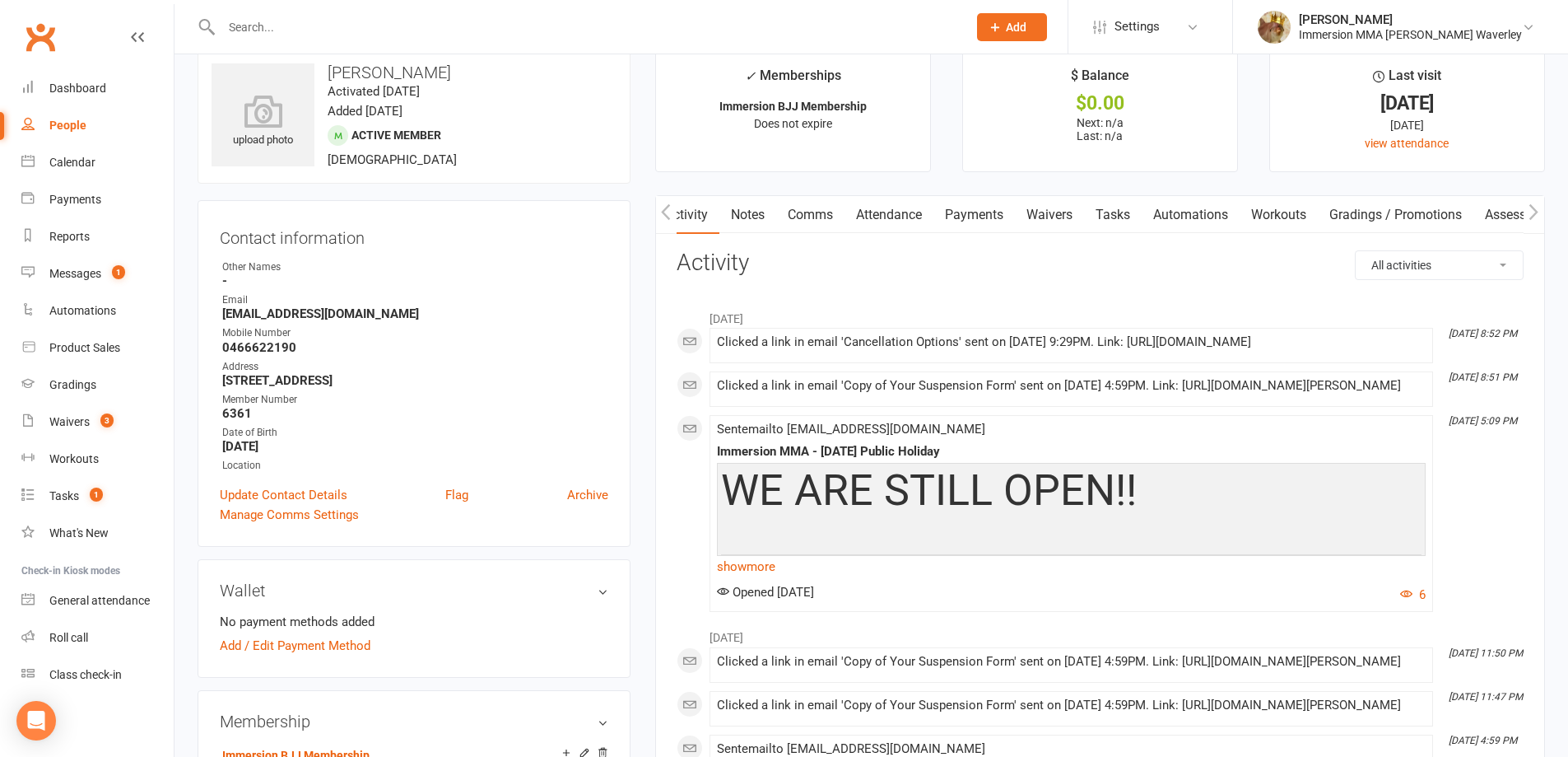
scroll to position [0, 0]
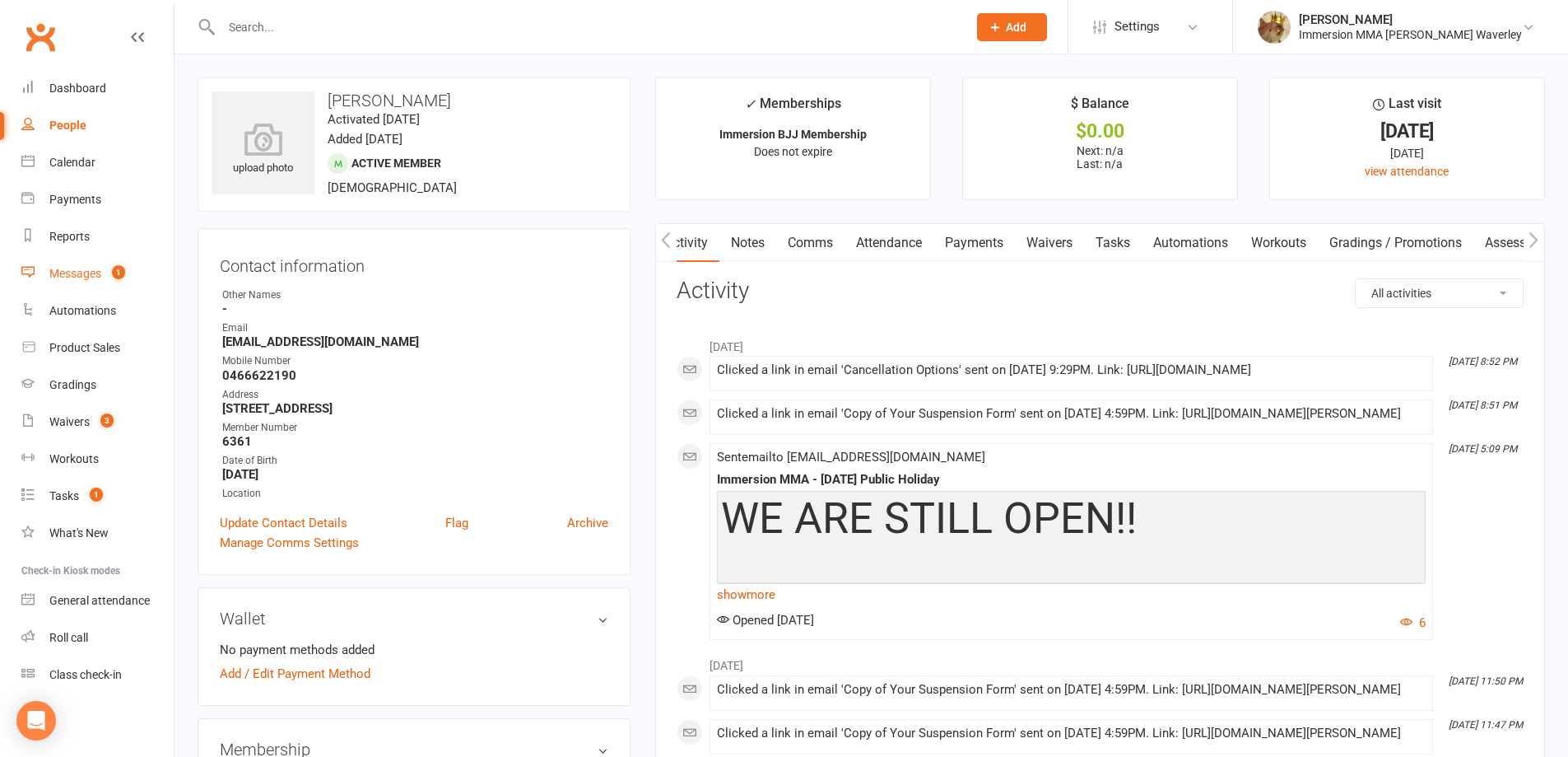
click at [113, 276] on span "1" at bounding box center [119, 273] width 13 height 14
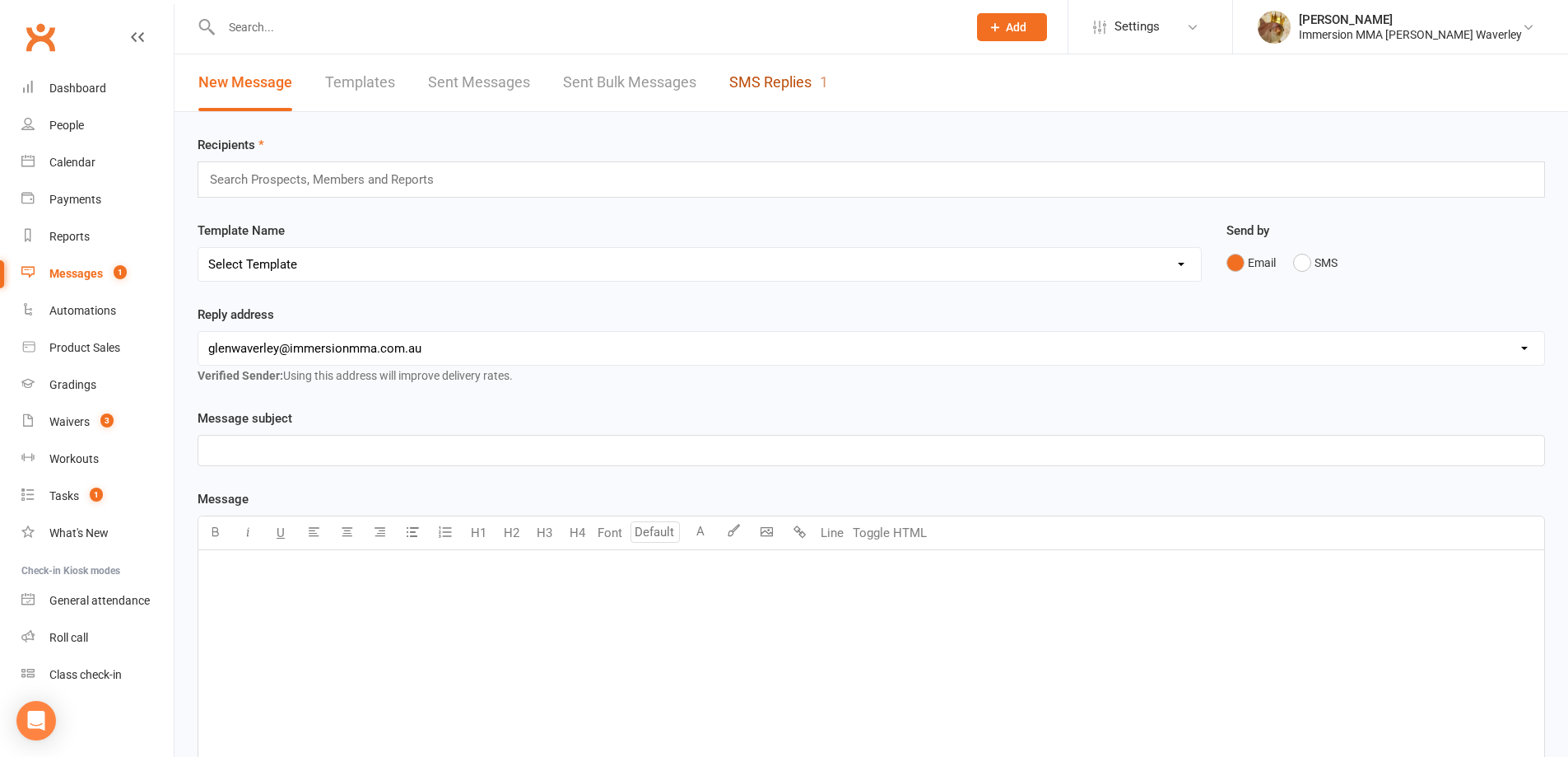
click at [792, 83] on link "SMS Replies 1" at bounding box center [779, 82] width 99 height 57
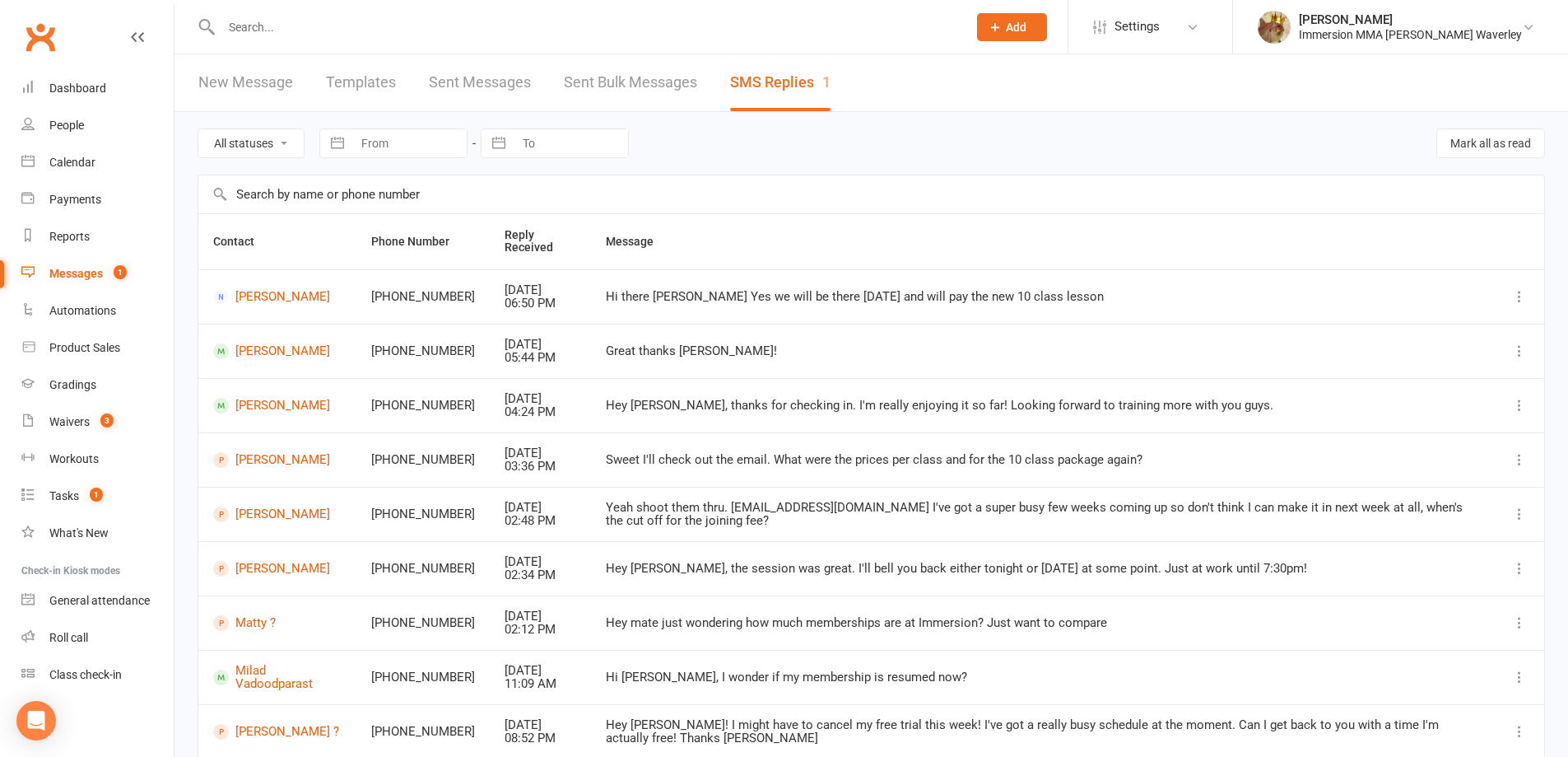
click at [265, 148] on select "All statuses Read only Unread only" at bounding box center [250, 143] width 105 height 28
select select "unread_only"
click at [198, 129] on select "All statuses Read only Unread only" at bounding box center [250, 143] width 105 height 28
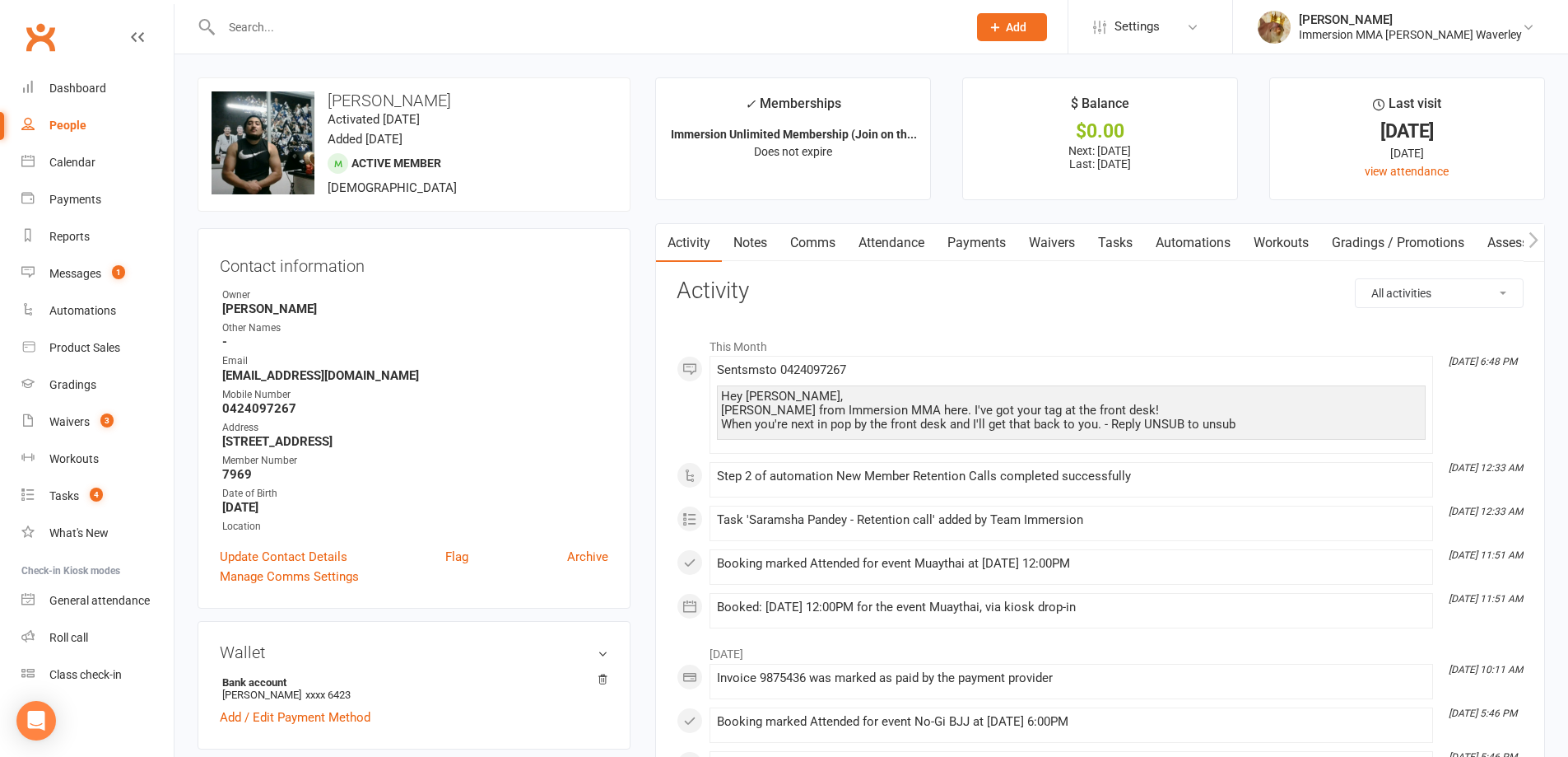
click at [761, 242] on link "Notes" at bounding box center [750, 243] width 57 height 38
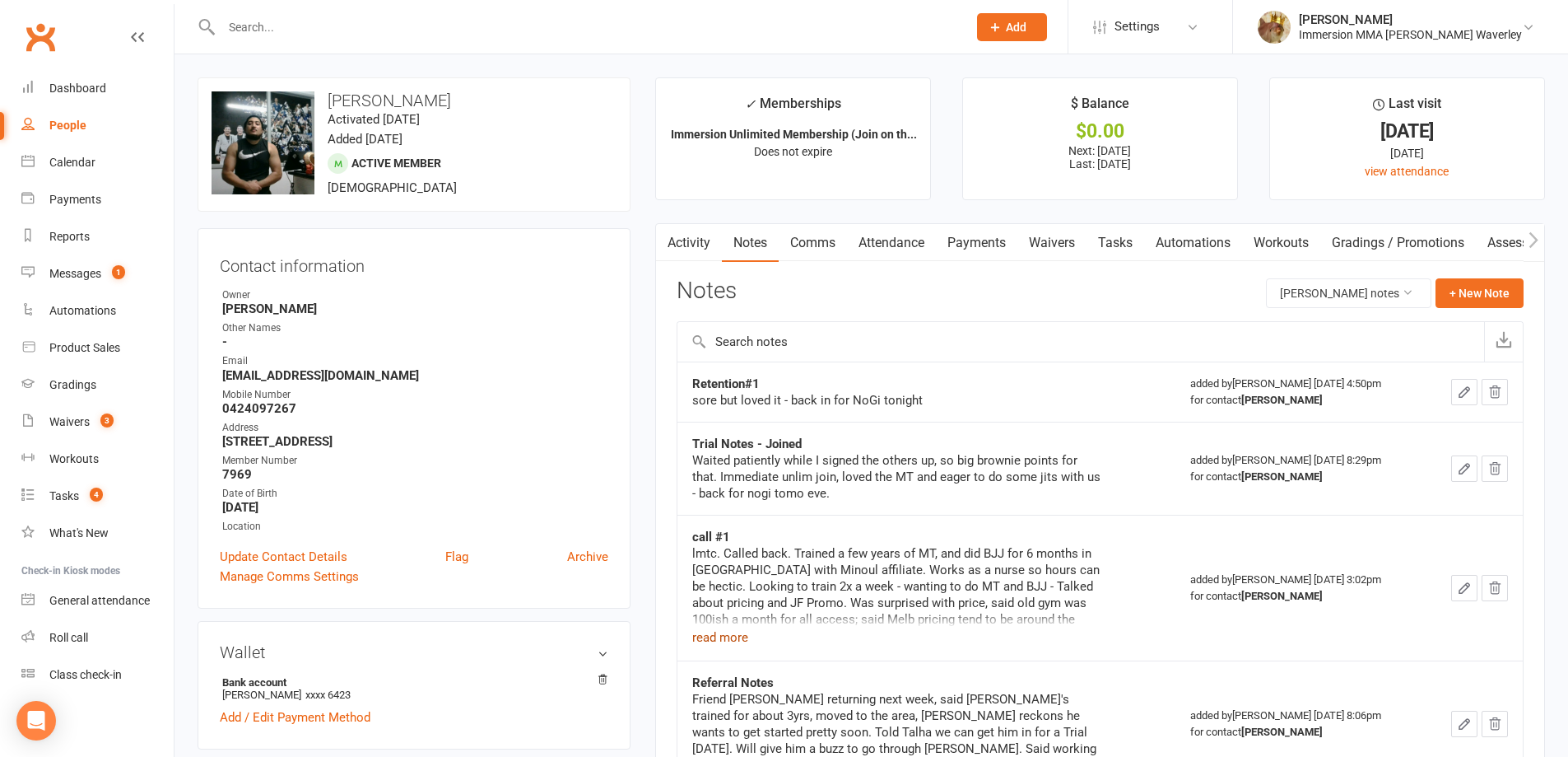
click at [725, 635] on button "read more" at bounding box center [719, 637] width 56 height 19
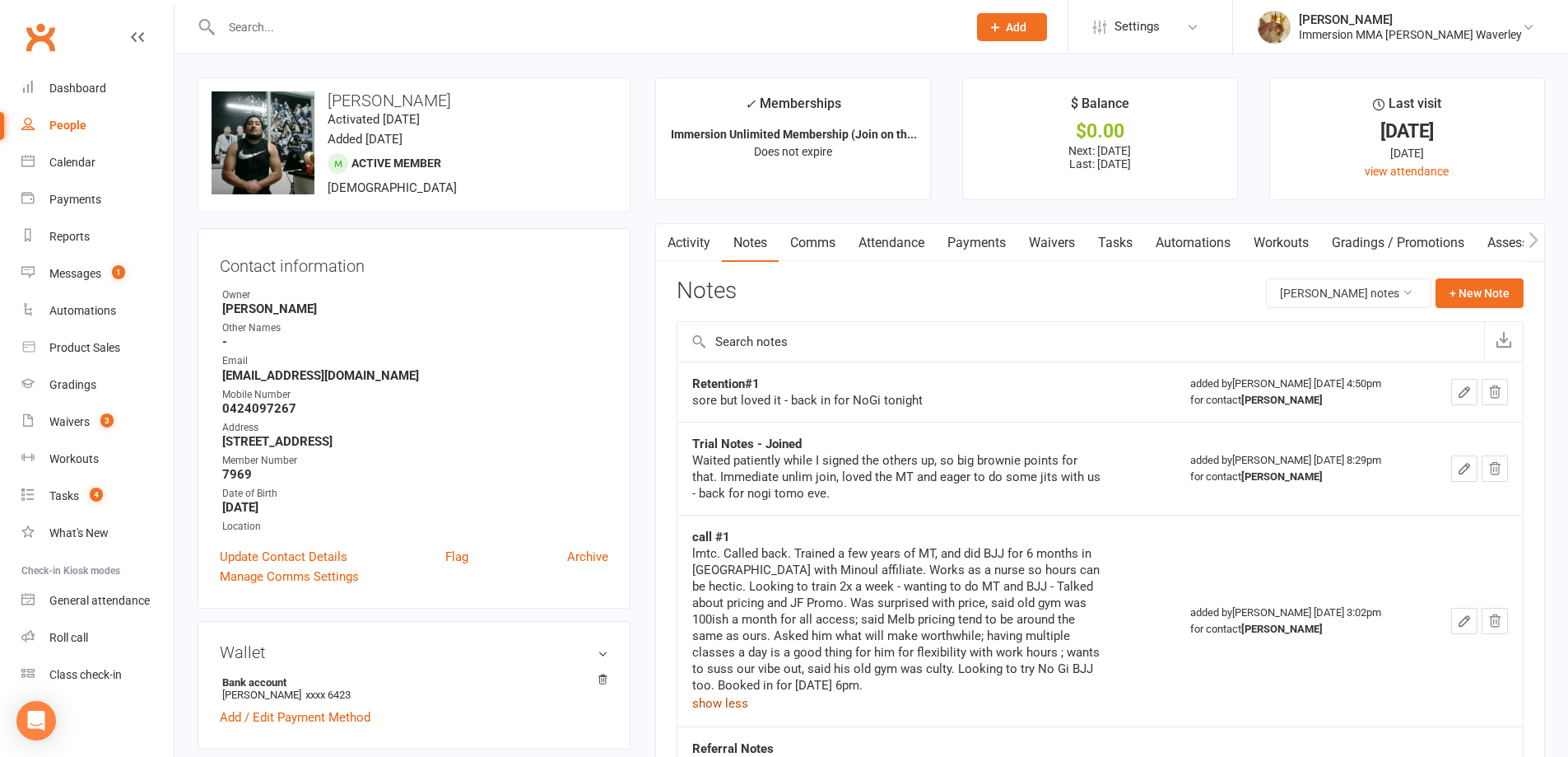
click at [826, 256] on link "Comms" at bounding box center [812, 243] width 68 height 38
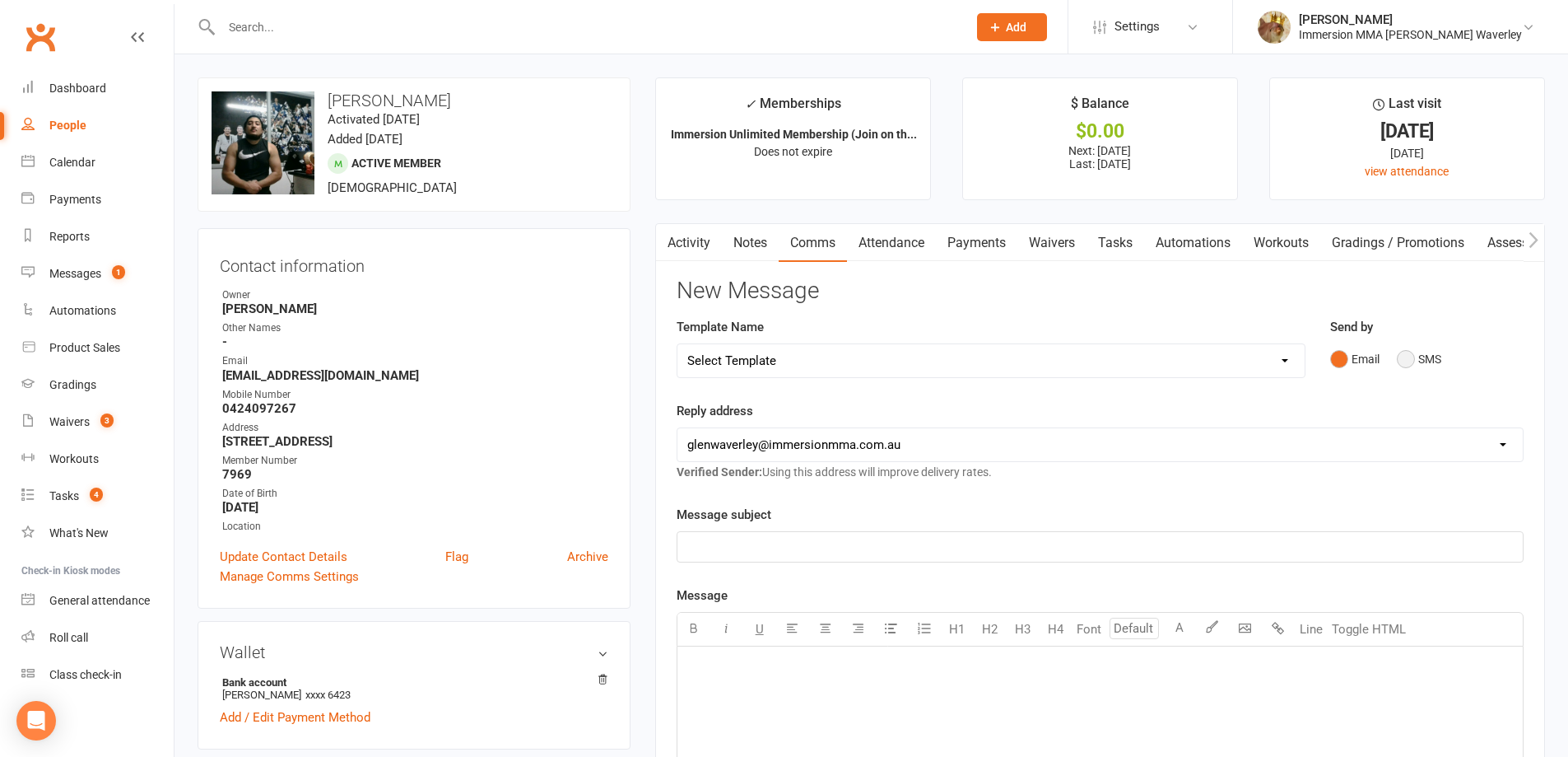
click at [1404, 360] on button "SMS" at bounding box center [1419, 359] width 44 height 31
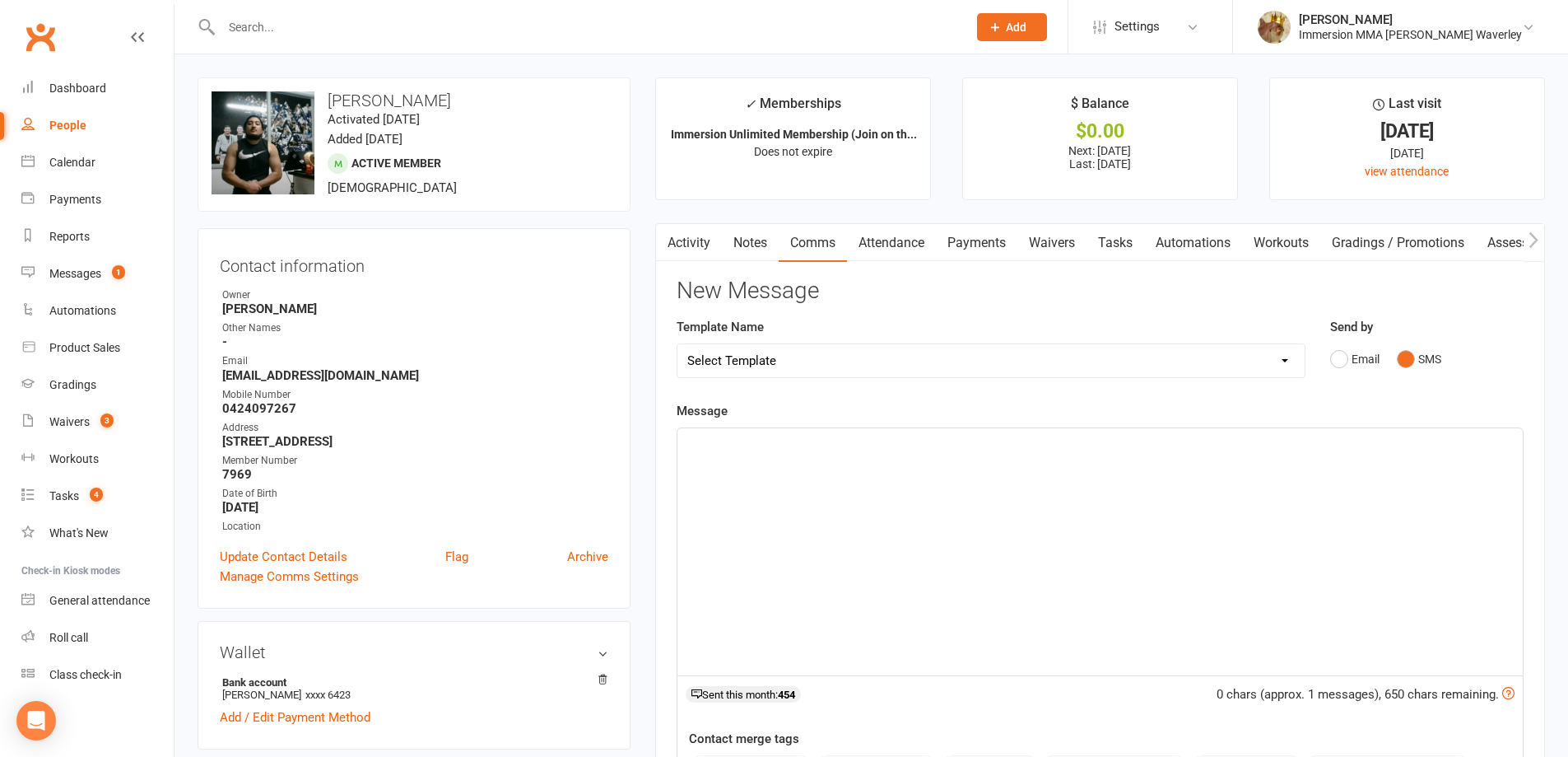
click at [1269, 506] on div "﻿" at bounding box center [1100, 552] width 845 height 247
click at [1126, 246] on link "Tasks" at bounding box center [1115, 243] width 58 height 38
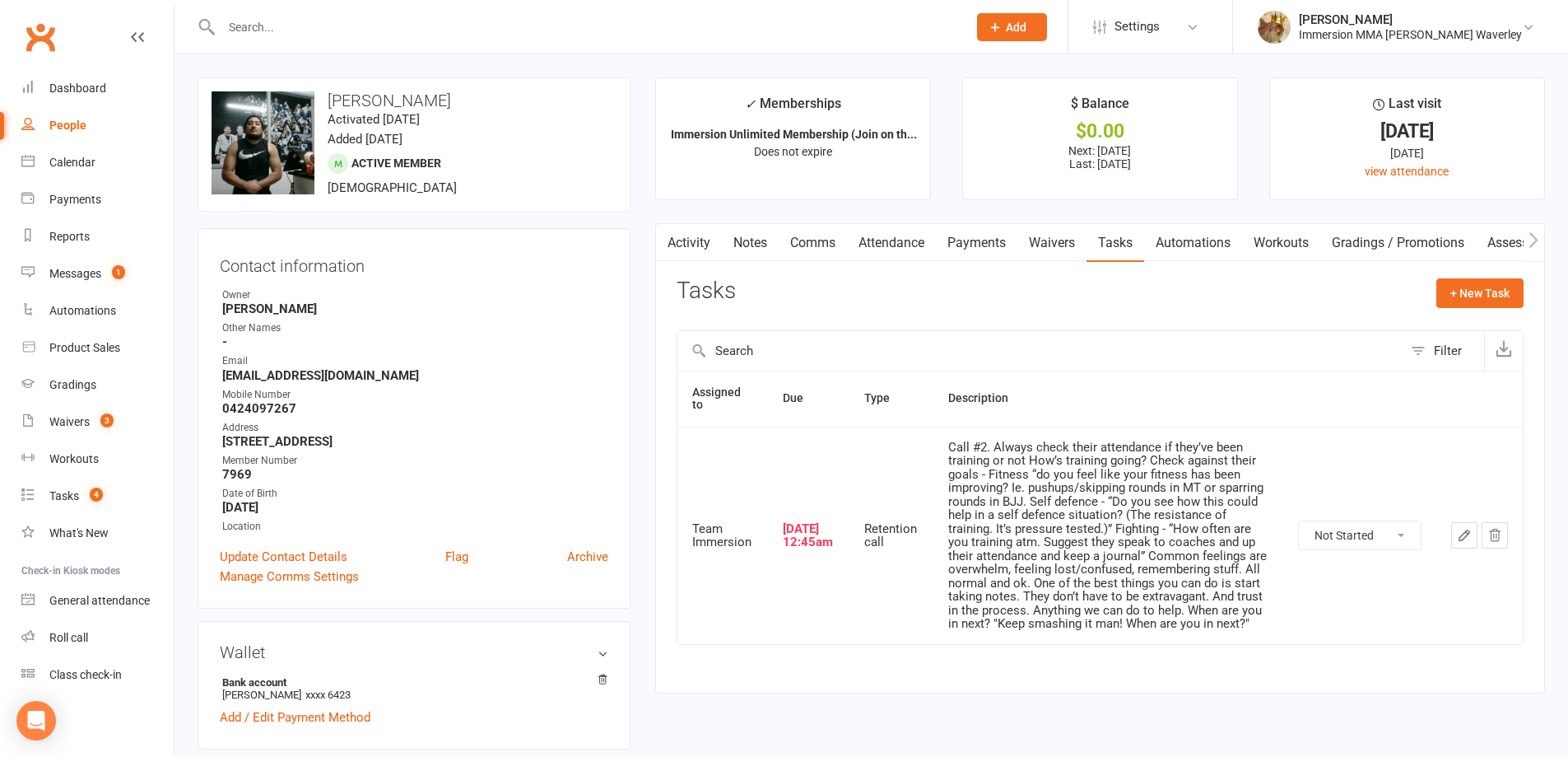
drag, startPoint x: 1384, startPoint y: 529, endPoint x: 1376, endPoint y: 548, distance: 20.6
click at [1384, 529] on select "Not Started In Progress Waiting Complete" at bounding box center [1360, 536] width 122 height 28
click at [1299, 521] on select "Not Started In Progress Waiting Complete" at bounding box center [1360, 536] width 122 height 28
select select "unstarted"
drag, startPoint x: 1336, startPoint y: 539, endPoint x: 1342, endPoint y: 607, distance: 68.3
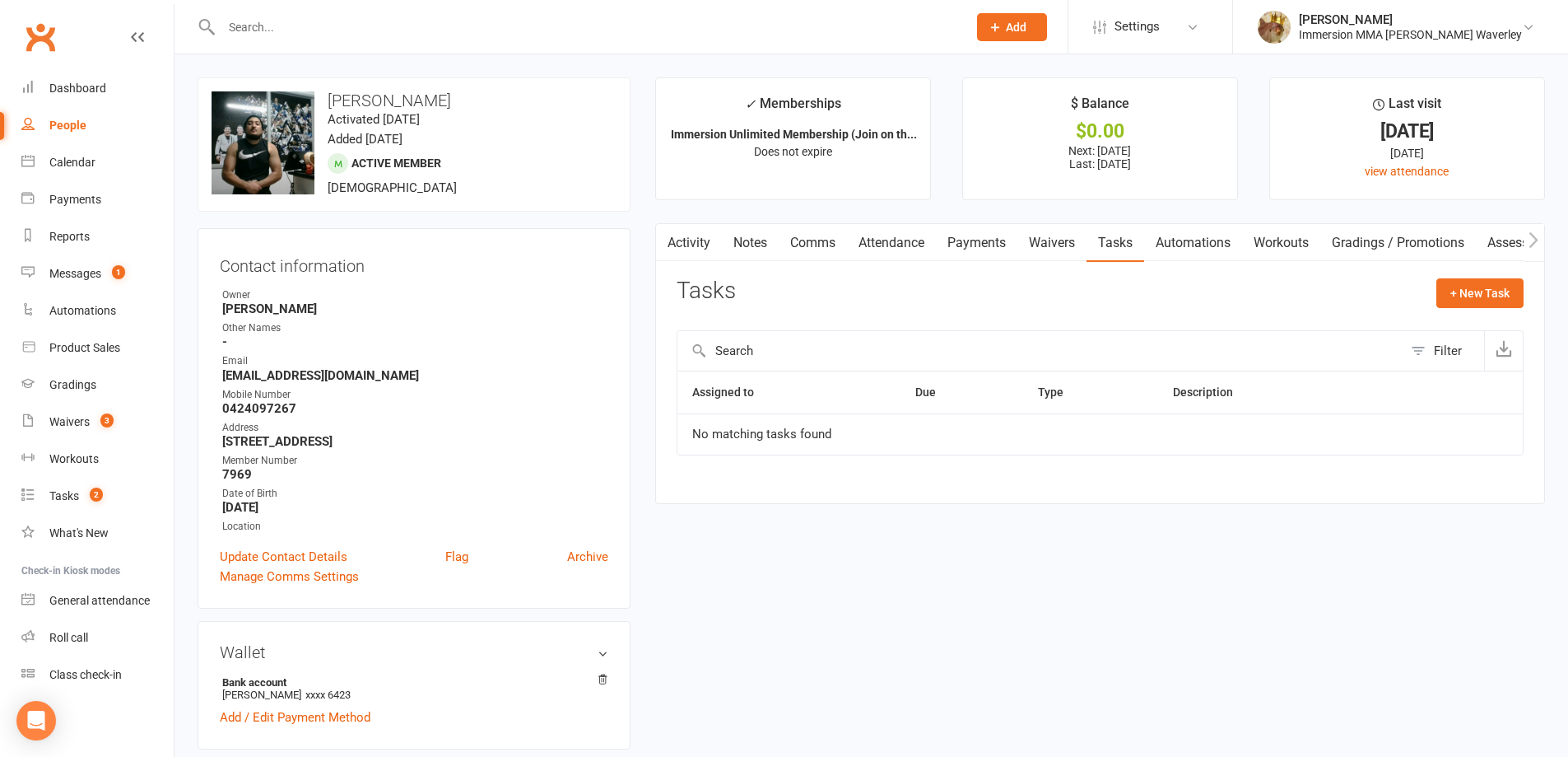
click at [1426, 349] on button "Filter" at bounding box center [1443, 351] width 81 height 40
click at [929, 413] on select "All statuses Incomplete Not Started In Progress Waiting Complete" at bounding box center [909, 414] width 104 height 28
select select "finished"
click at [857, 400] on select "All statuses Incomplete Not Started In Progress Waiting Complete" at bounding box center [909, 414] width 104 height 28
select select "finished"
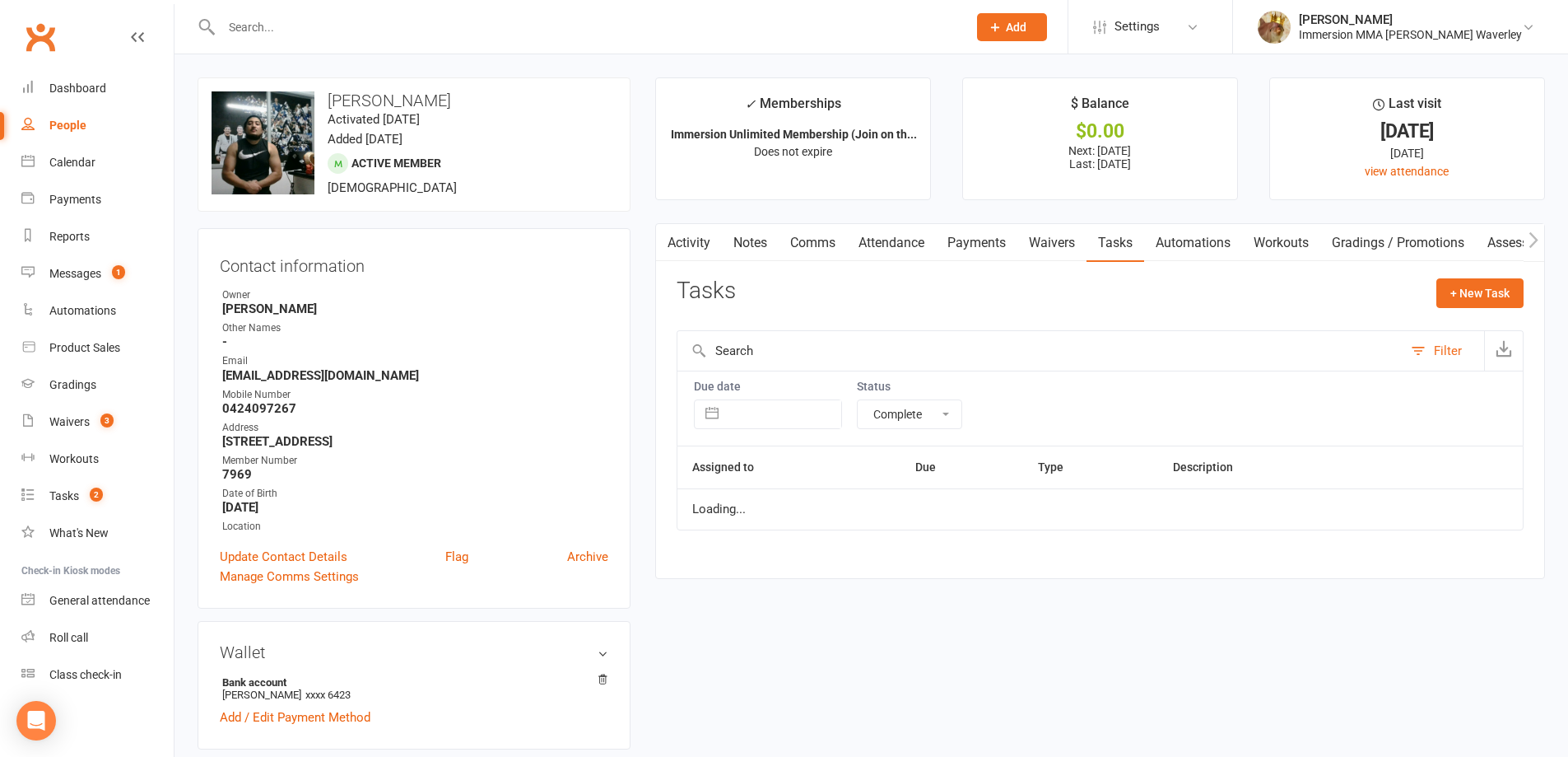
select select "finished"
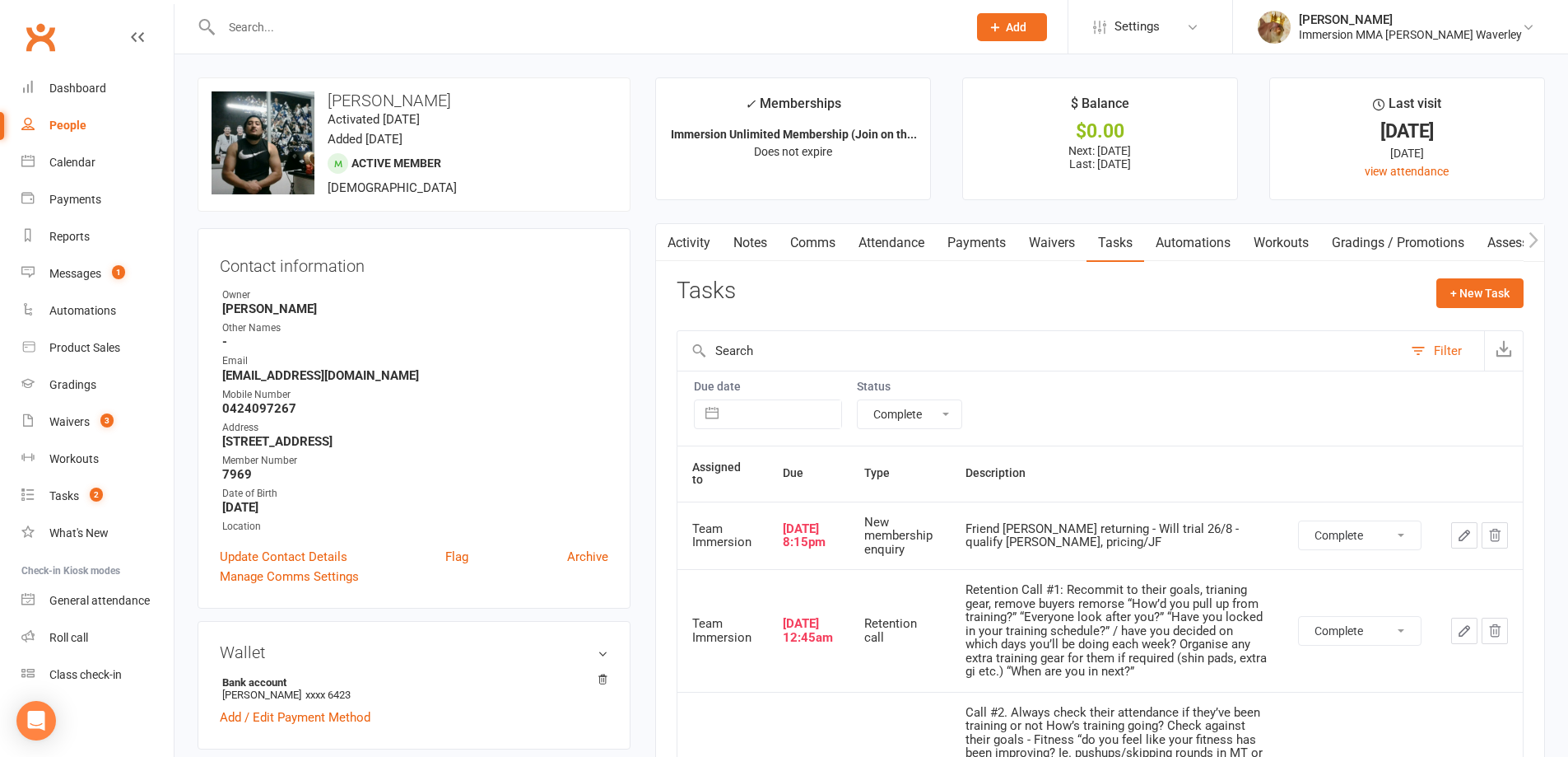
drag, startPoint x: 936, startPoint y: 409, endPoint x: 931, endPoint y: 428, distance: 19.6
click at [936, 409] on select "All statuses Incomplete Not Started In Progress Waiting Complete" at bounding box center [909, 414] width 104 height 28
select select
click at [857, 400] on select "All statuses Incomplete Not Started In Progress Waiting Complete" at bounding box center [909, 414] width 104 height 28
click at [1426, 355] on button "Filter" at bounding box center [1443, 351] width 81 height 40
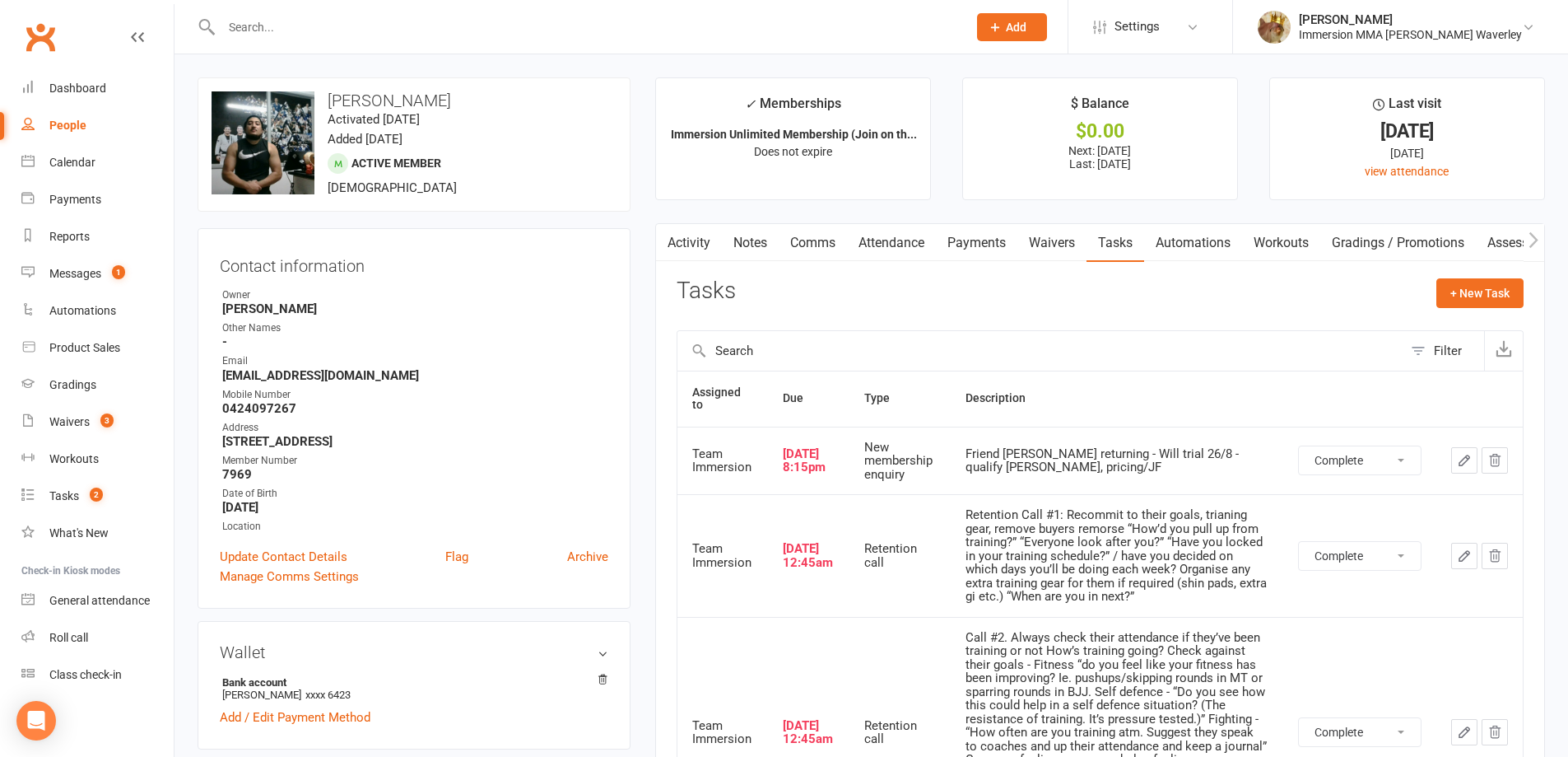
click at [742, 249] on link "Notes" at bounding box center [750, 243] width 57 height 38
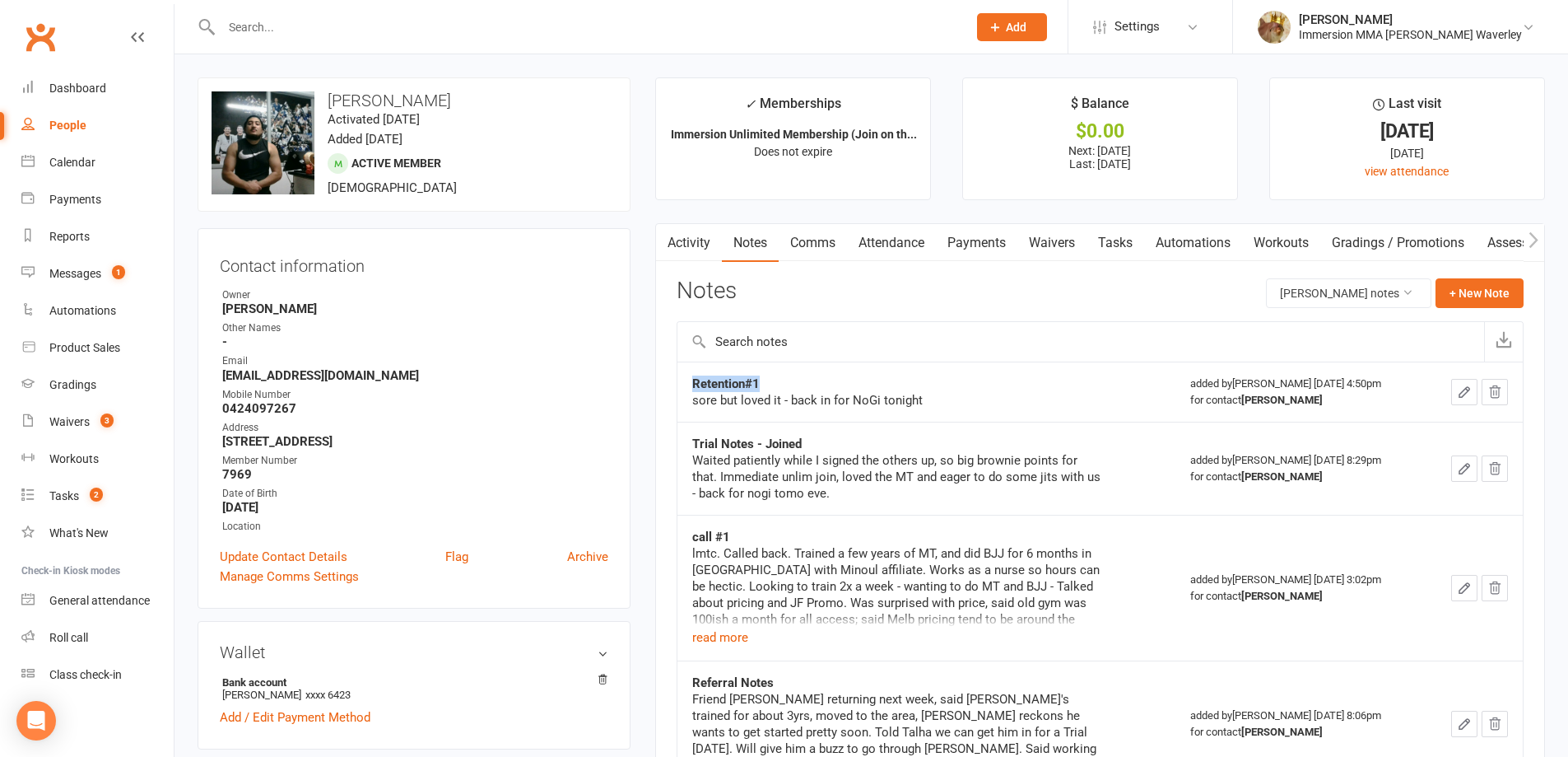
drag, startPoint x: 772, startPoint y: 381, endPoint x: 695, endPoint y: 383, distance: 77.0
click at [695, 384] on div "Retention#1" at bounding box center [897, 383] width 411 height 17
copy strong "Retention#1"
click at [1475, 281] on button "+ New Note" at bounding box center [1480, 292] width 88 height 29
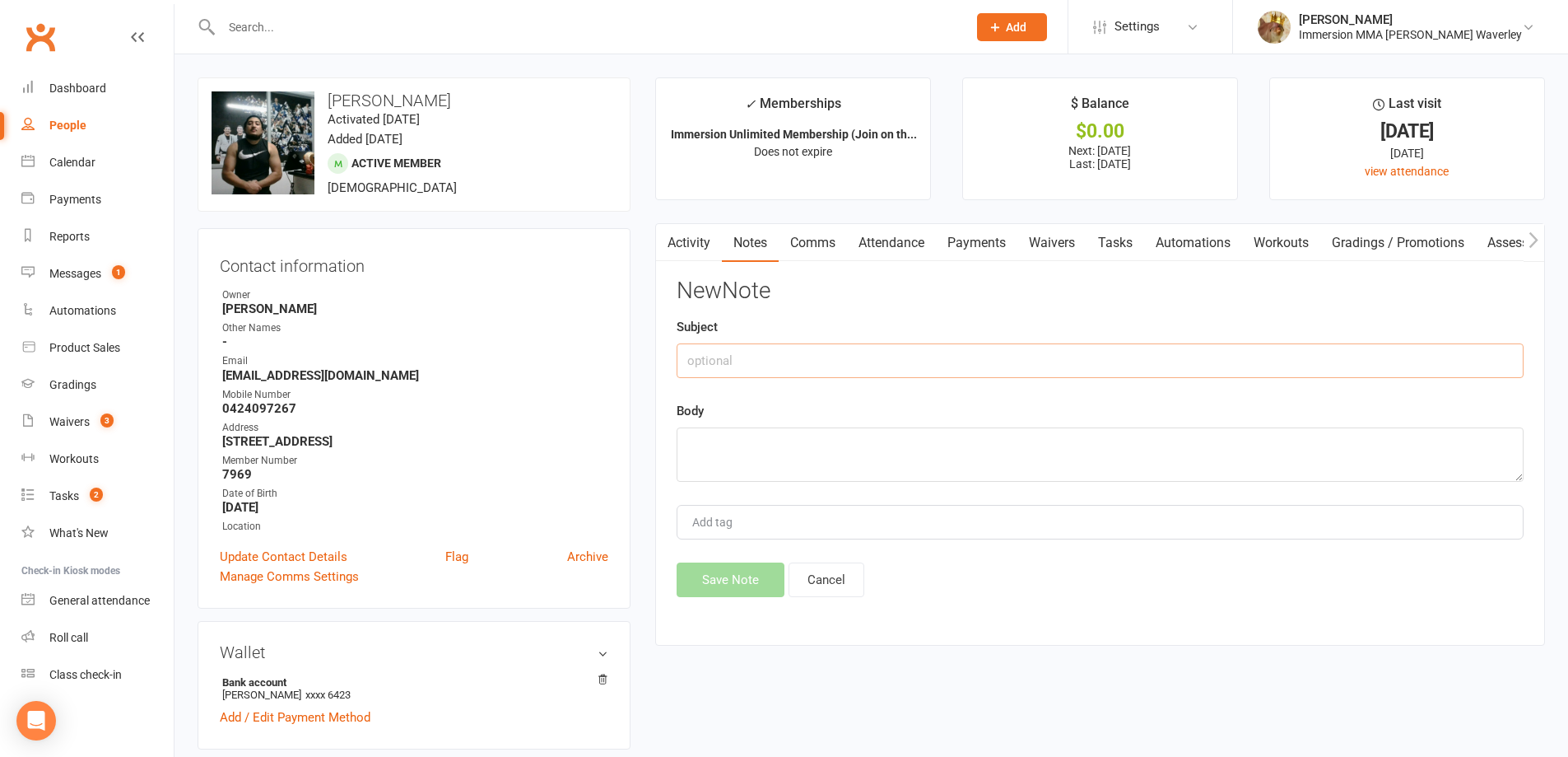
click at [1249, 354] on input "text" at bounding box center [1100, 360] width 847 height 35
paste input "Retention#1"
type input "Retention#2"
type textarea "lmtc, text. BH"
click at [754, 571] on button "Save Note" at bounding box center [731, 579] width 108 height 35
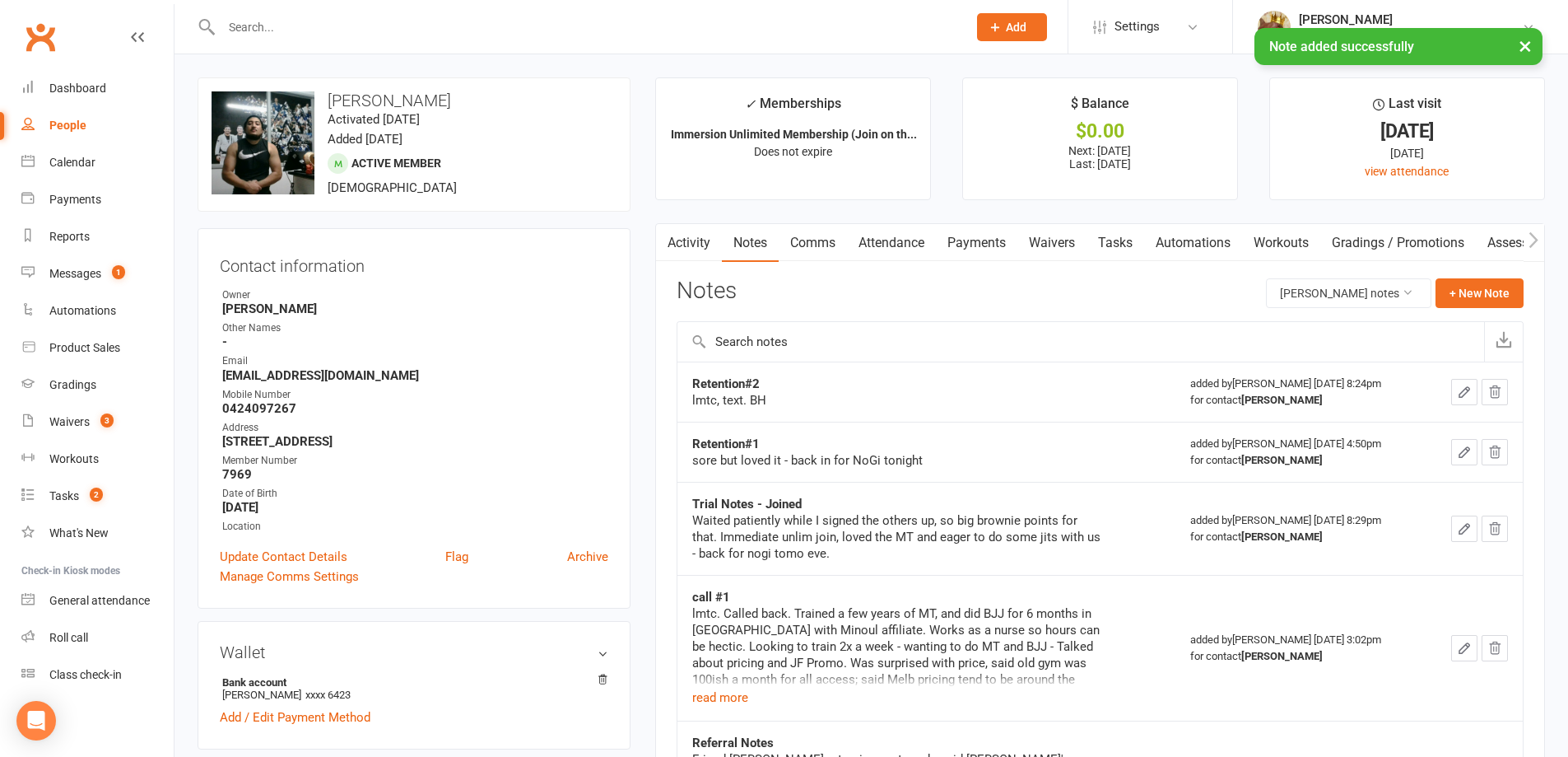
click at [1150, 243] on link "Automations" at bounding box center [1193, 243] width 98 height 38
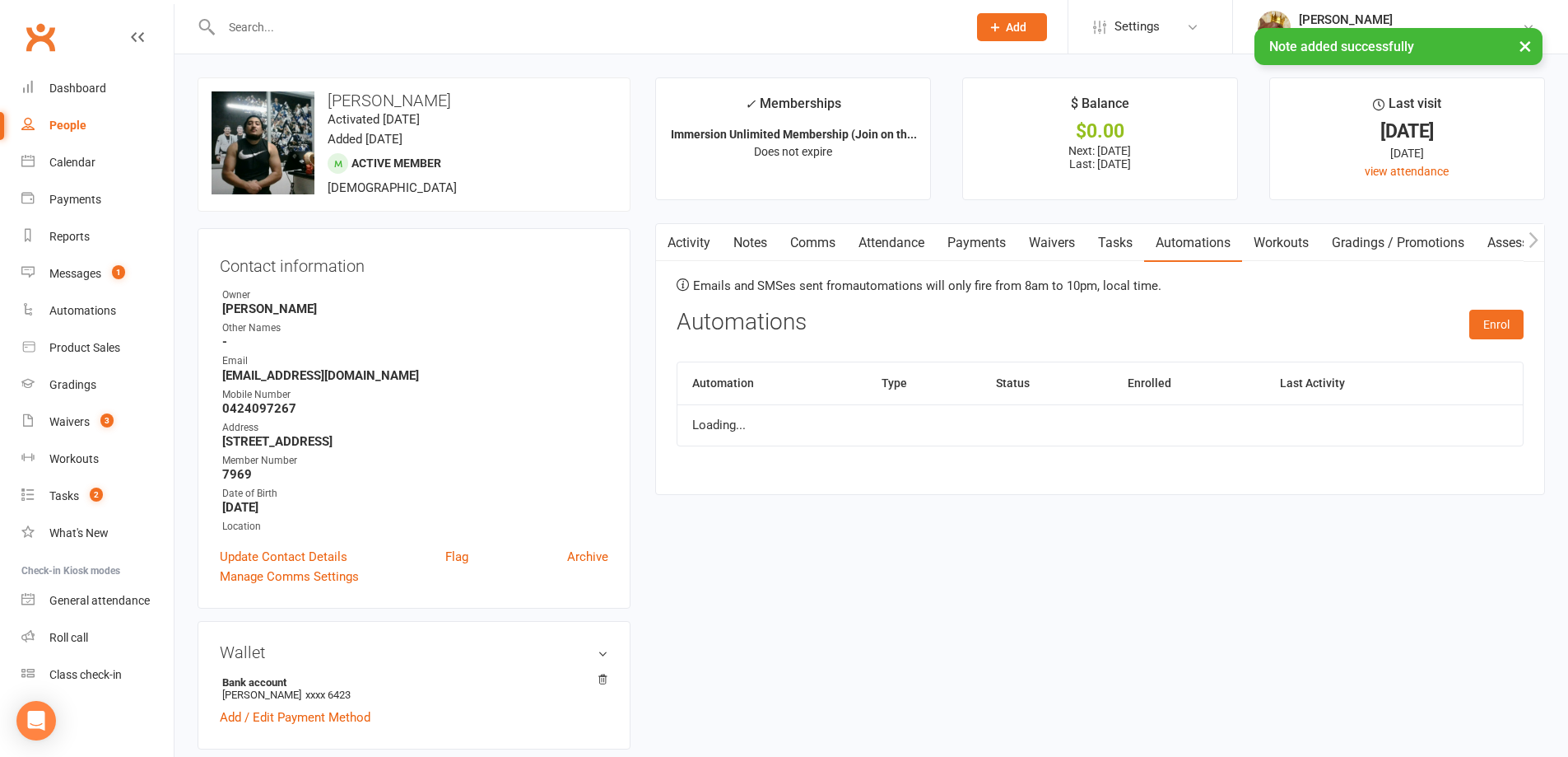
click at [1131, 249] on link "Tasks" at bounding box center [1115, 243] width 58 height 38
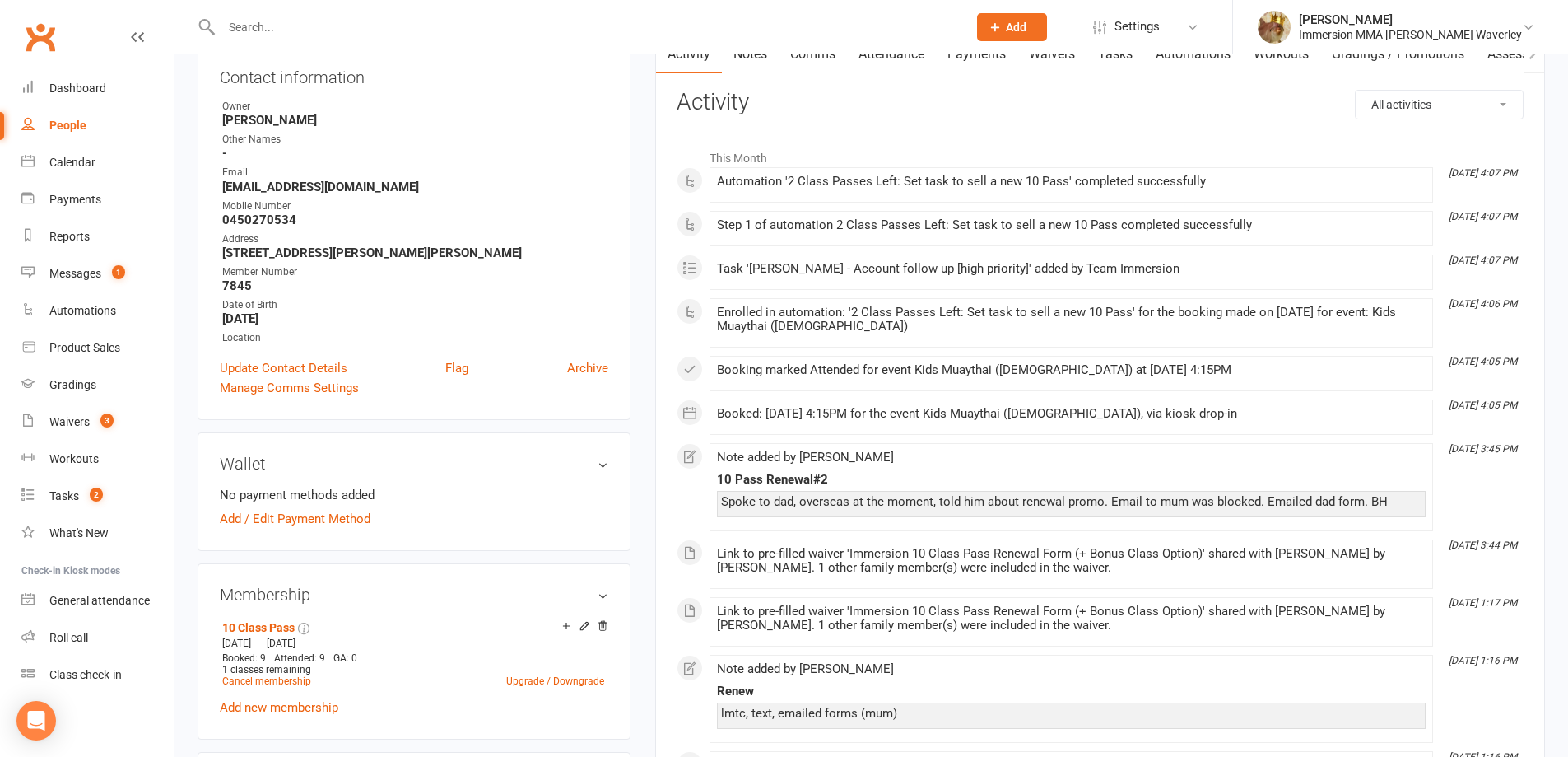
scroll to position [220, 0]
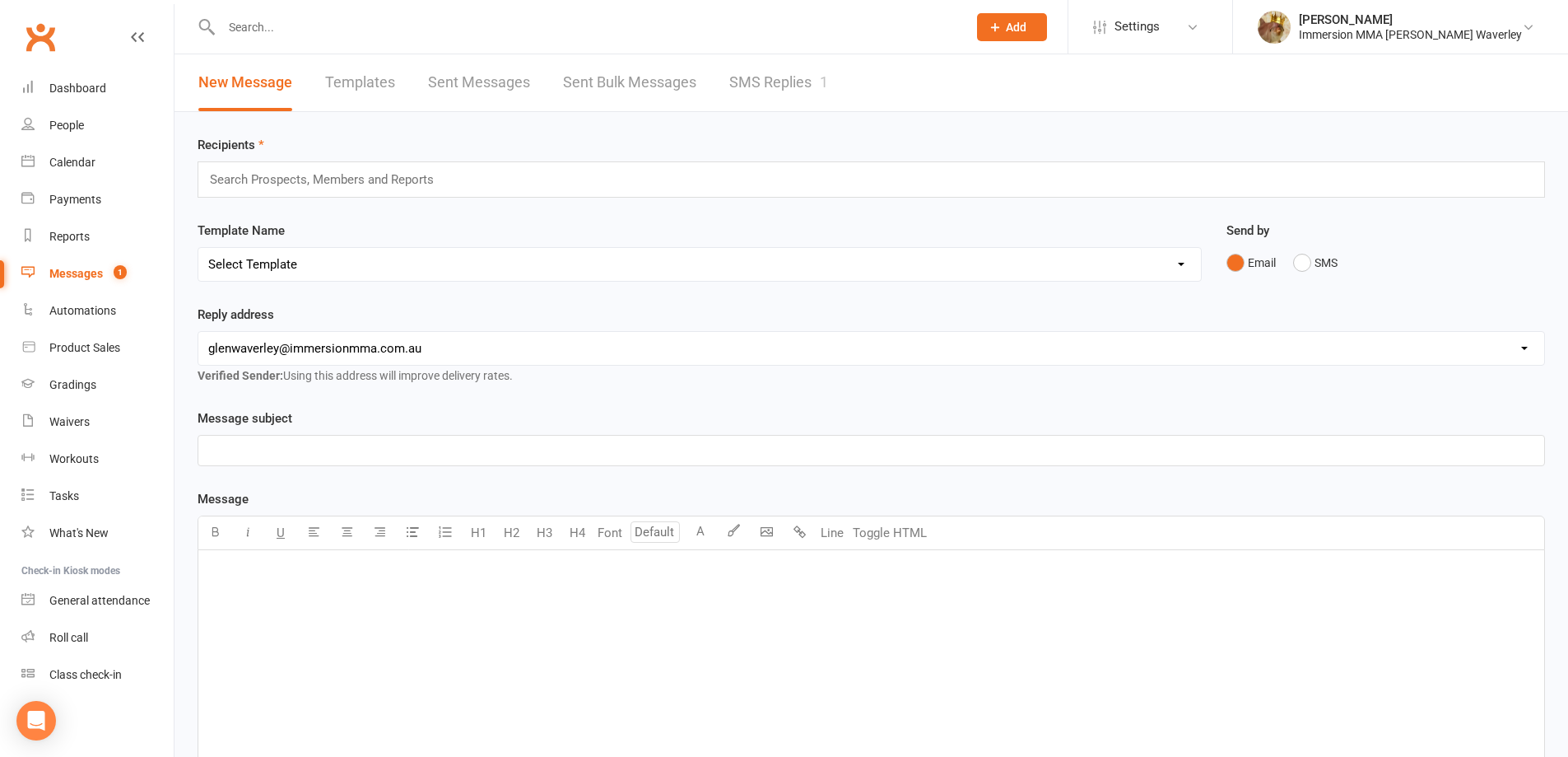
click at [784, 85] on link "SMS Replies 1" at bounding box center [779, 82] width 99 height 57
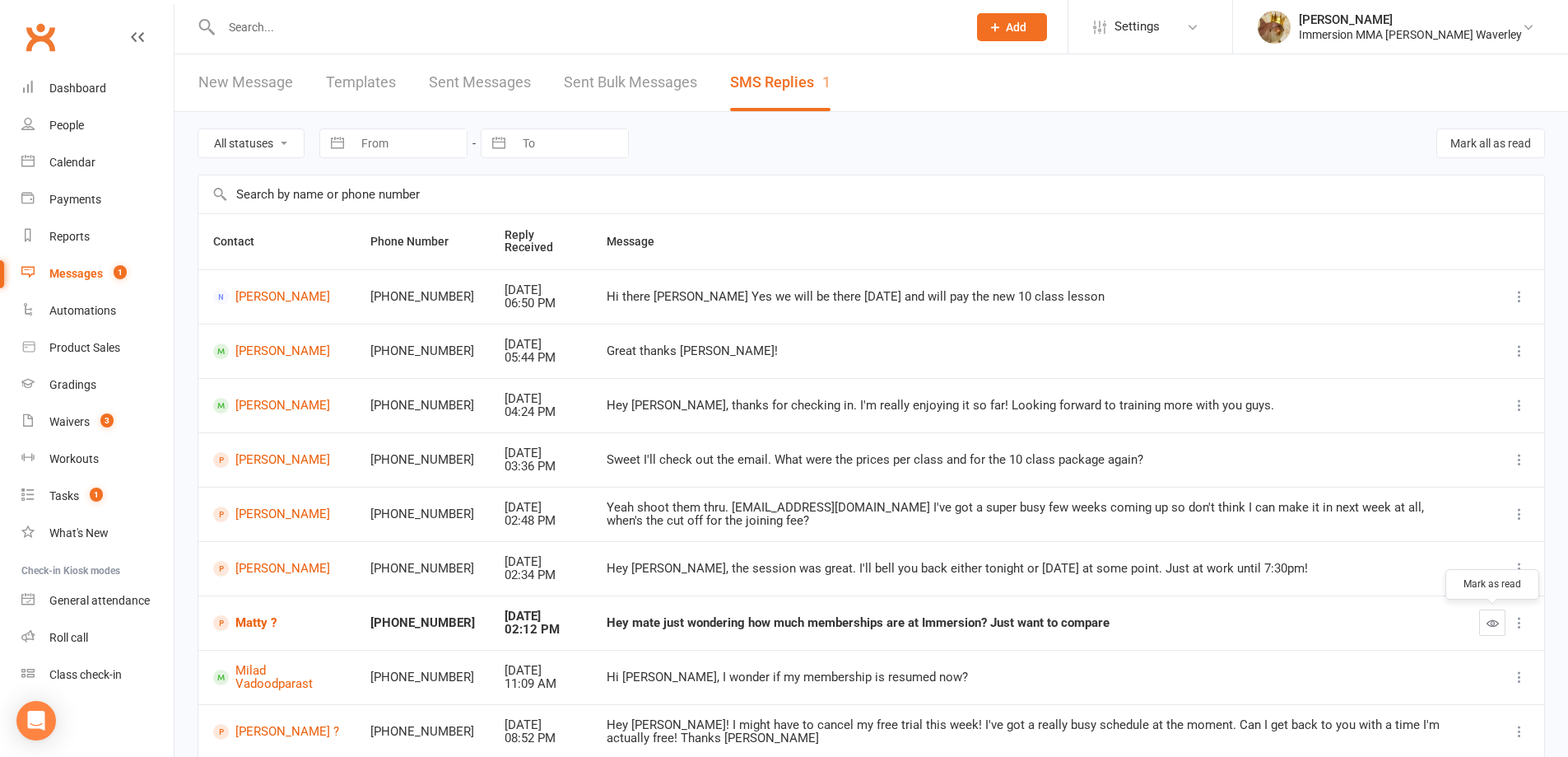
click at [1487, 624] on icon "button" at bounding box center [1493, 623] width 12 height 12
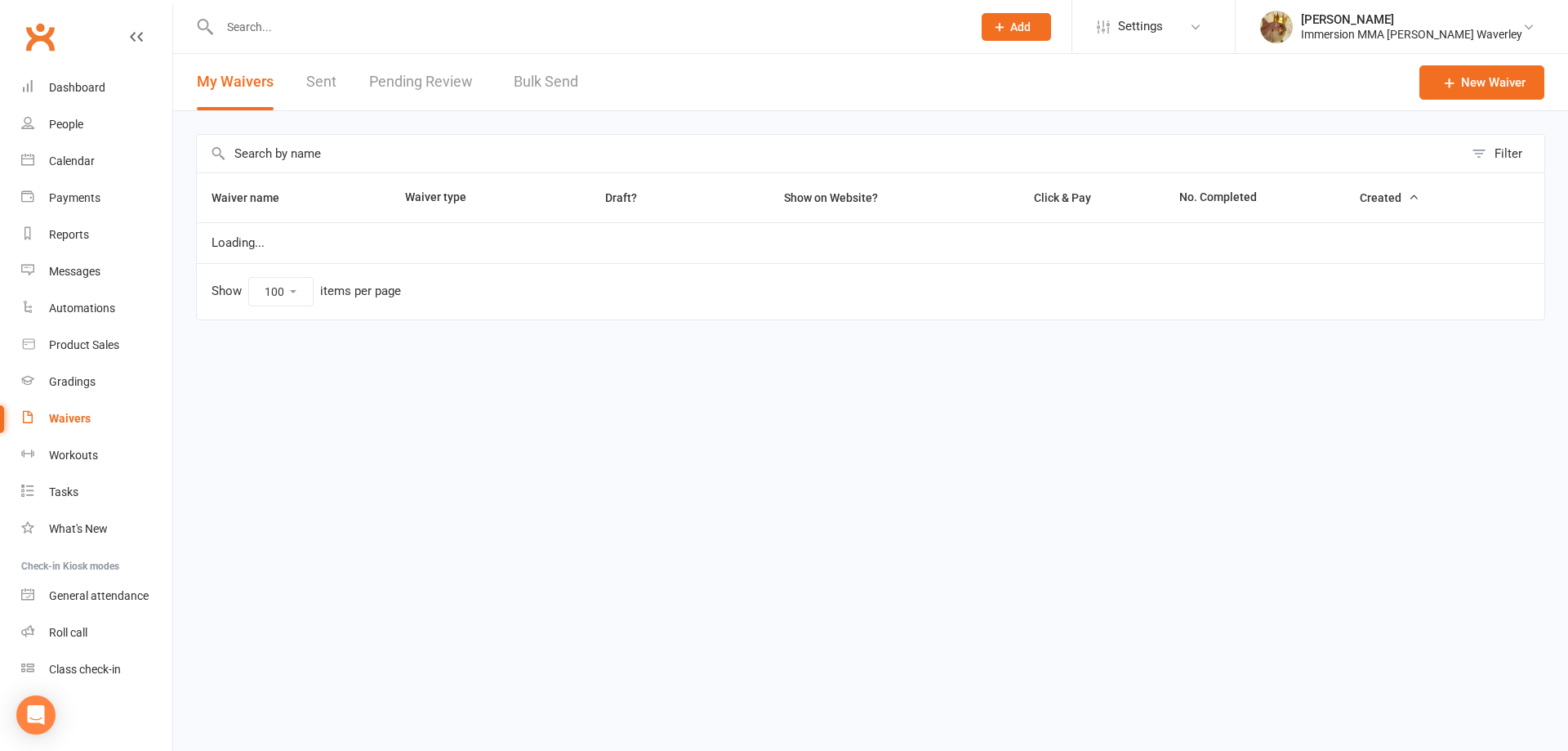
select select "100"
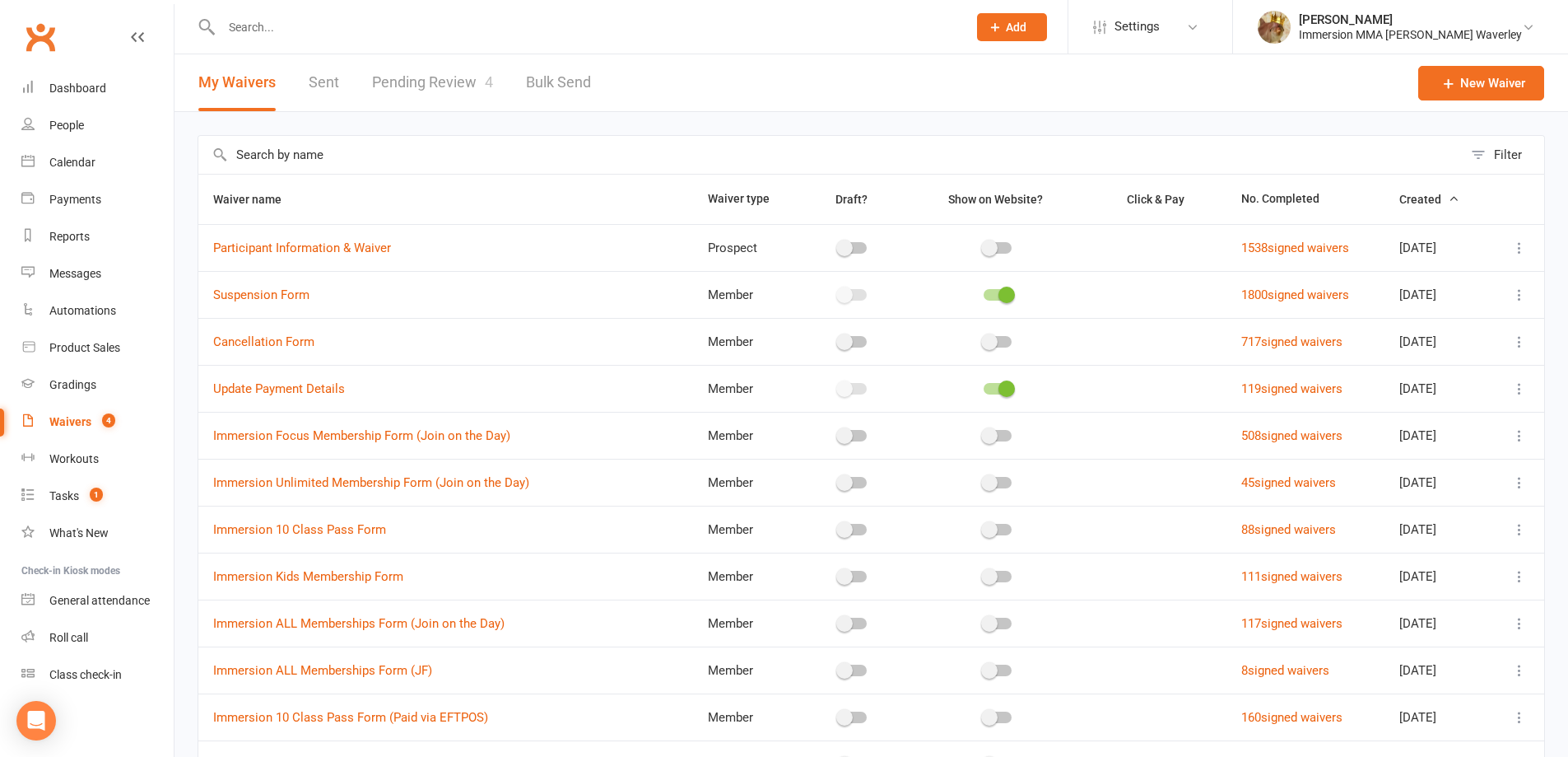
click at [505, 71] on div "My Waivers Sent Pending Review 4 Bulk Send" at bounding box center [395, 82] width 441 height 57
click at [449, 86] on link "Pending Review 4" at bounding box center [432, 82] width 121 height 57
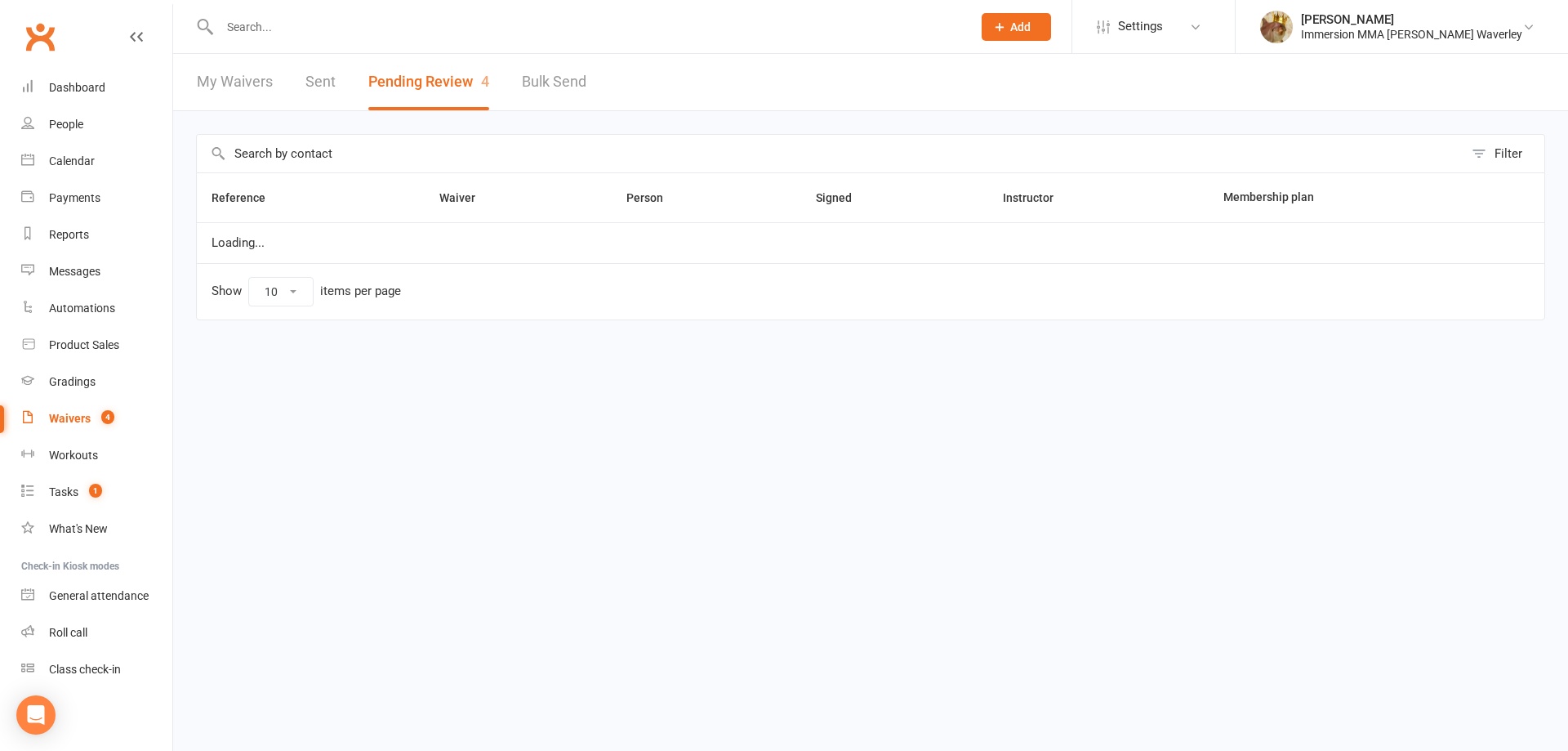
select select "50"
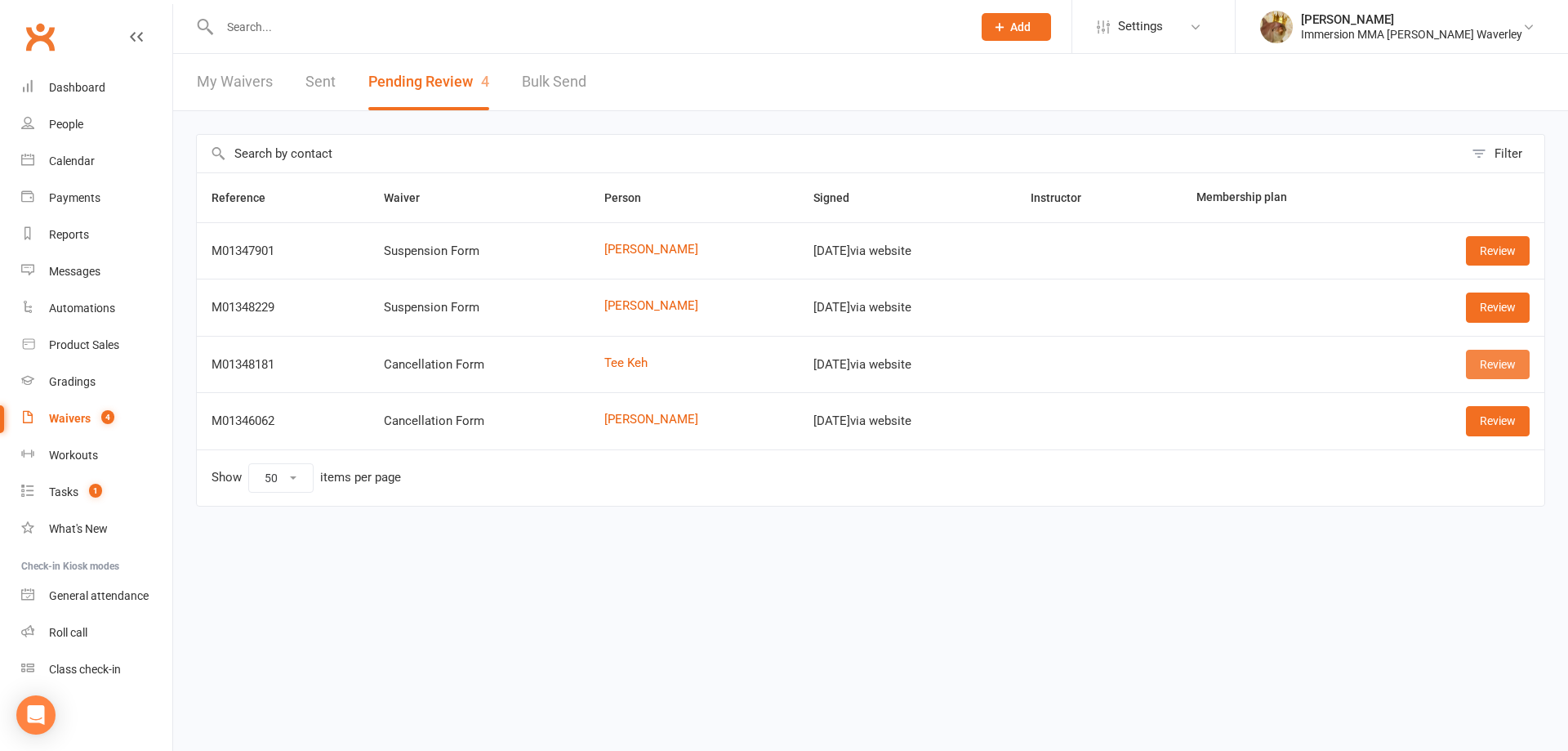
click at [1482, 367] on link "Review" at bounding box center [1498, 364] width 64 height 29
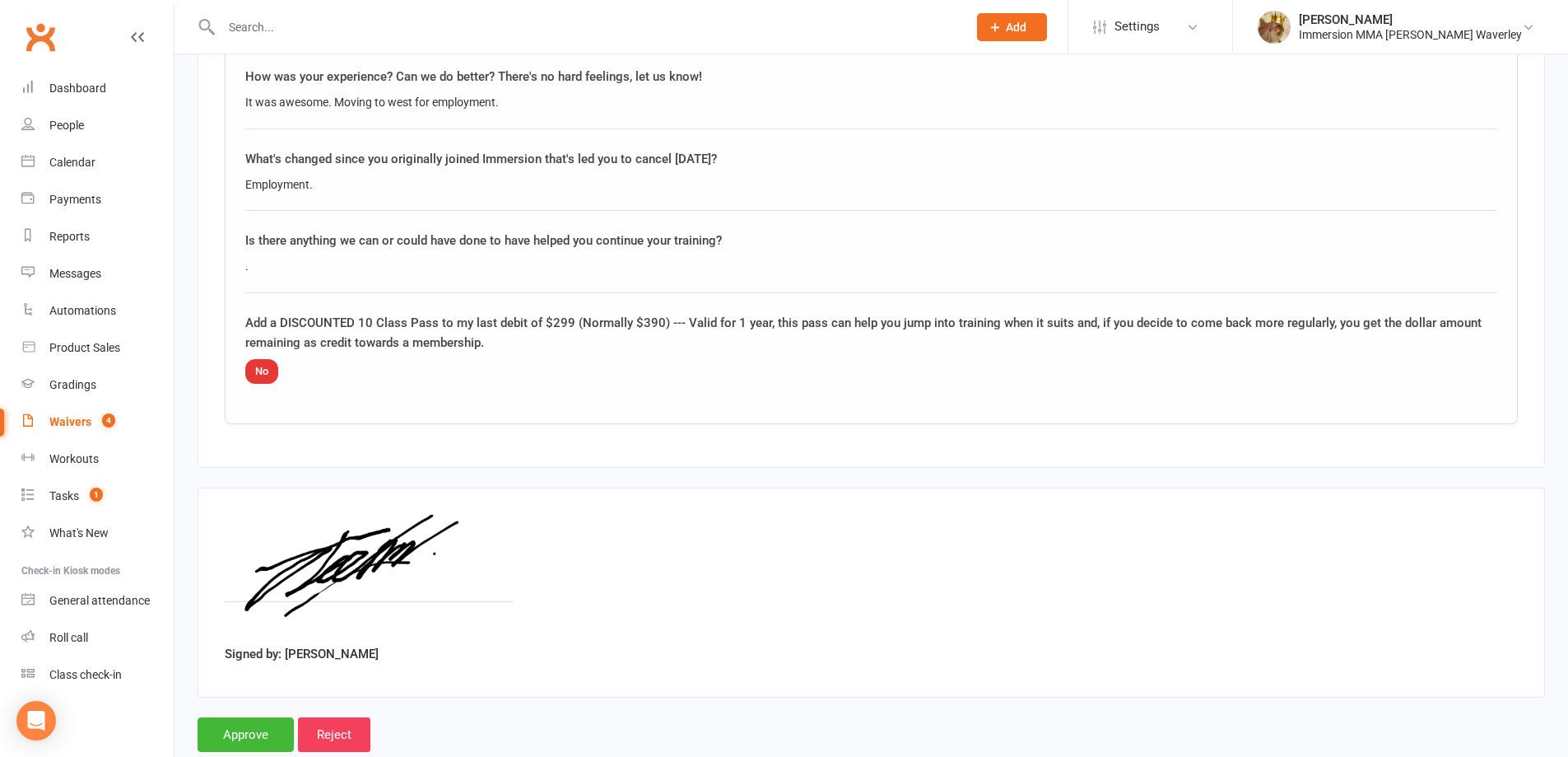
scroll to position [1023, 0]
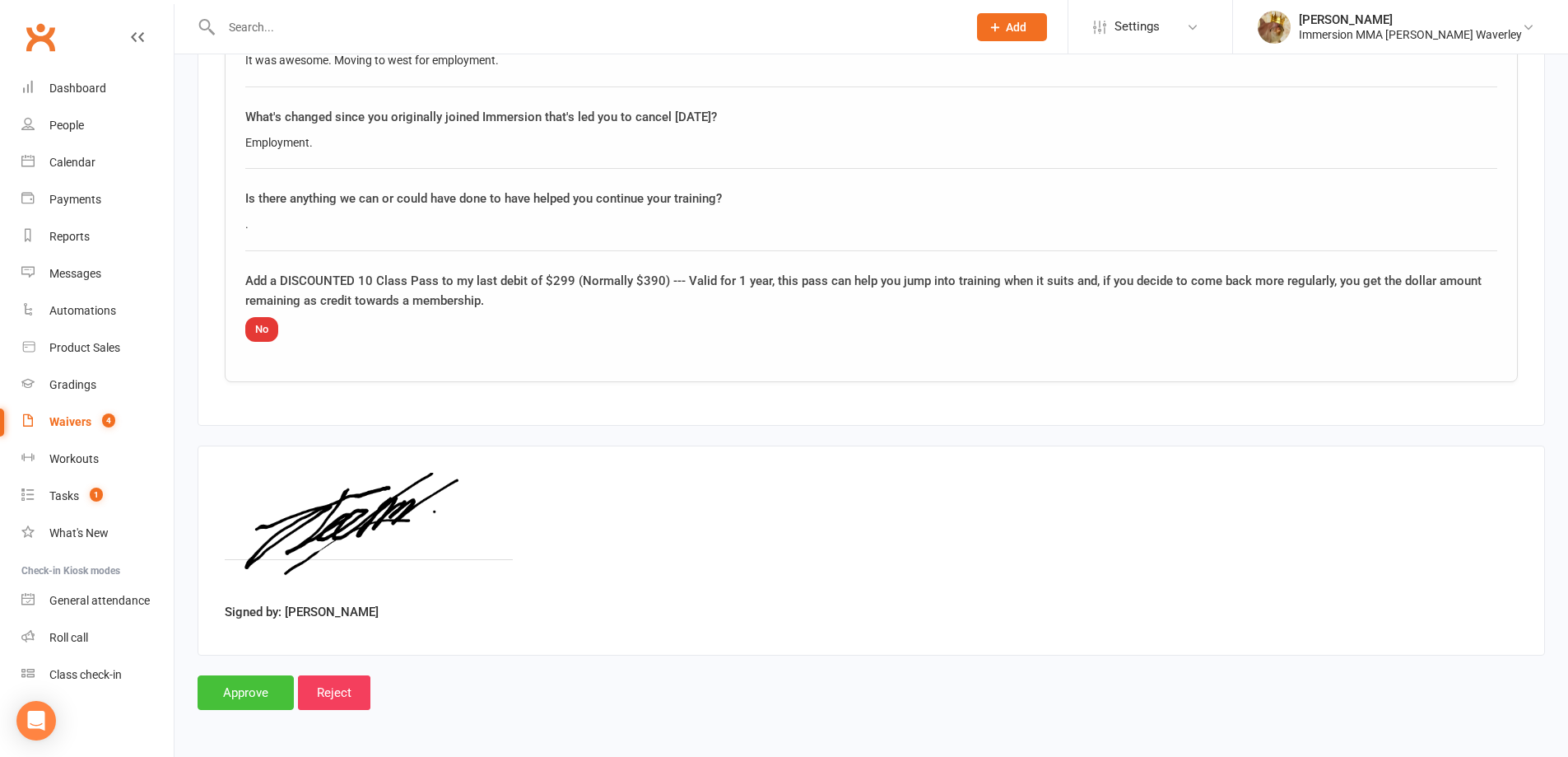
click at [254, 684] on input "Approve" at bounding box center [245, 692] width 96 height 35
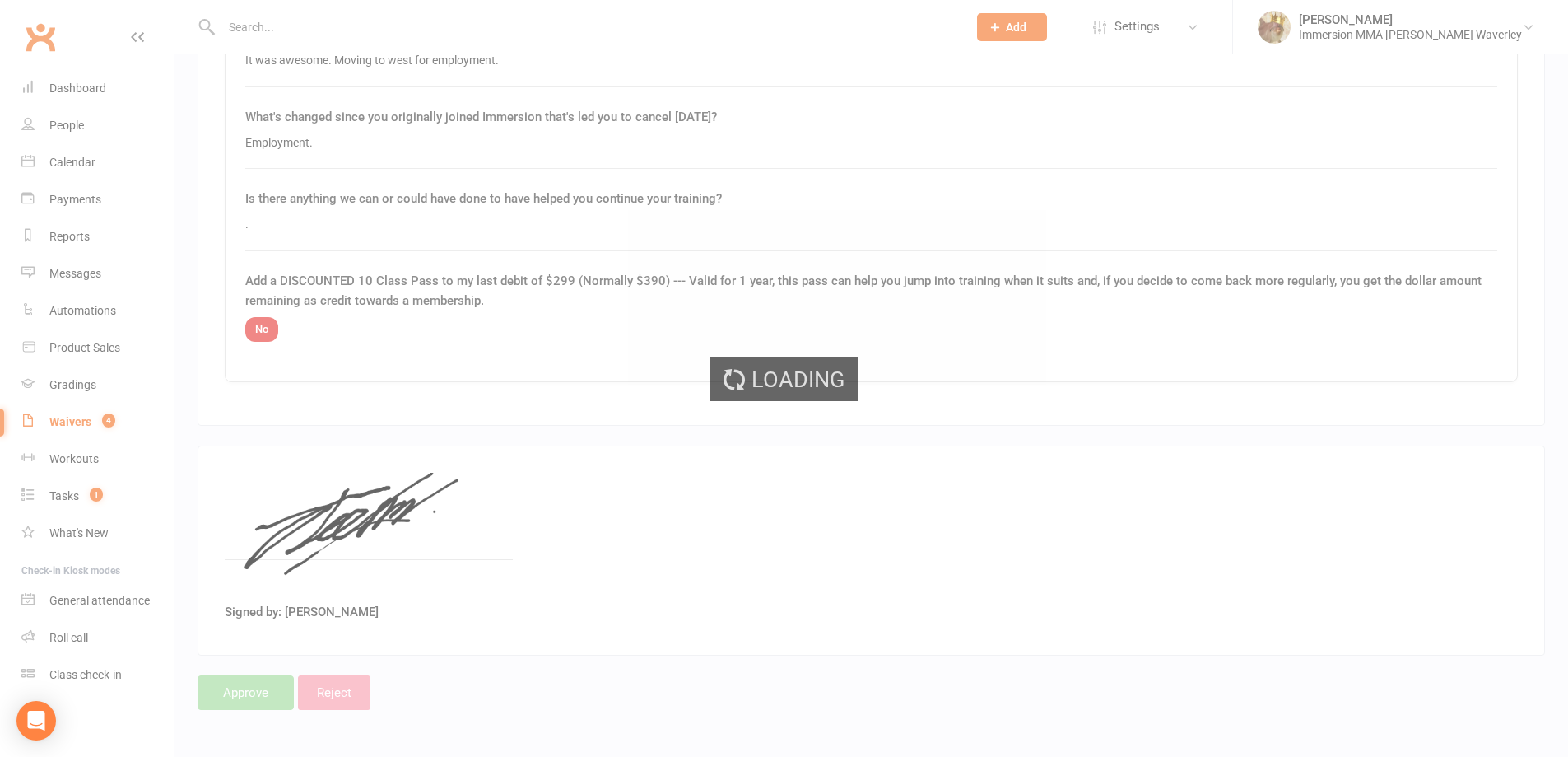
scroll to position [42, 0]
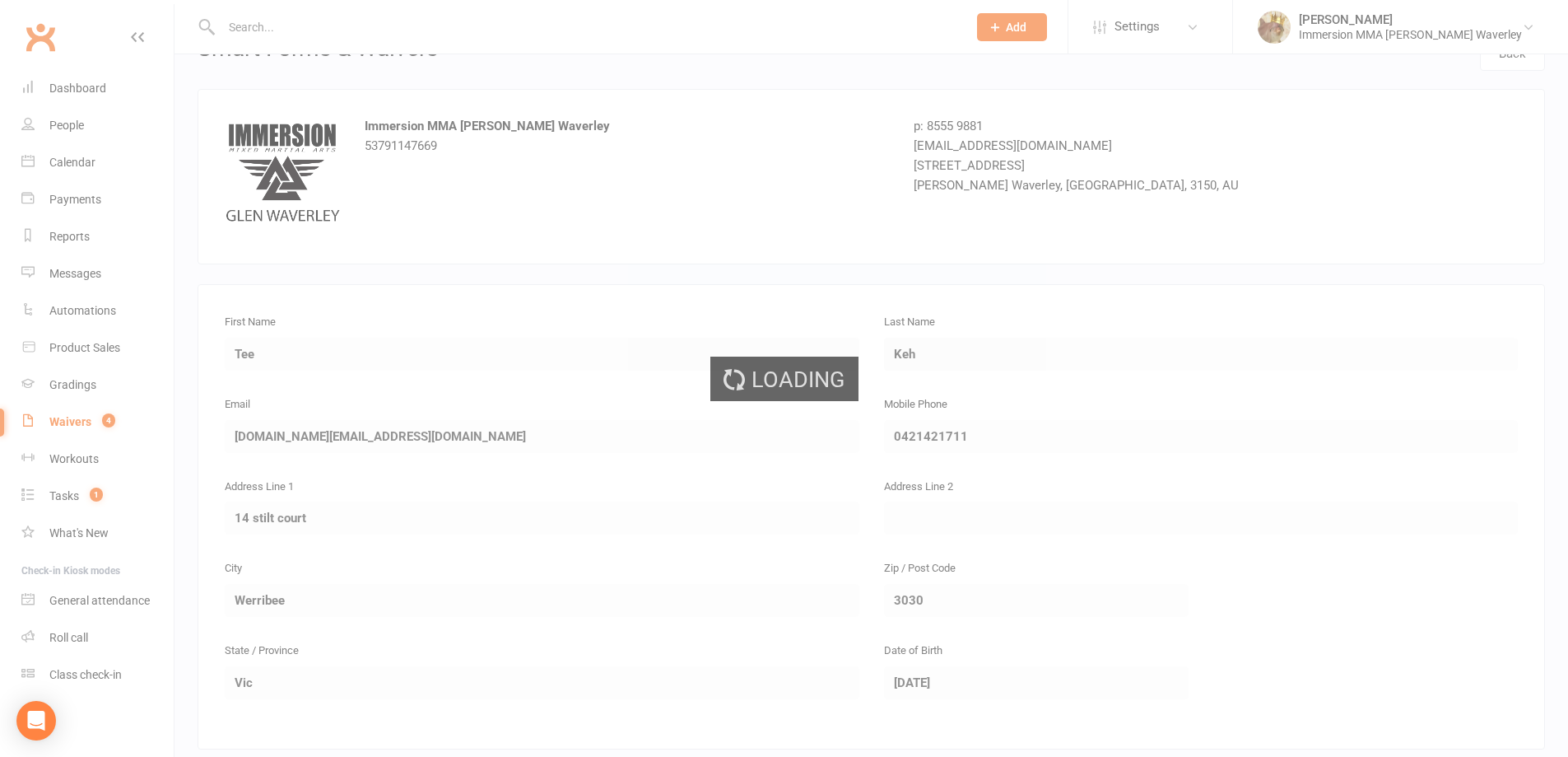
select select "50"
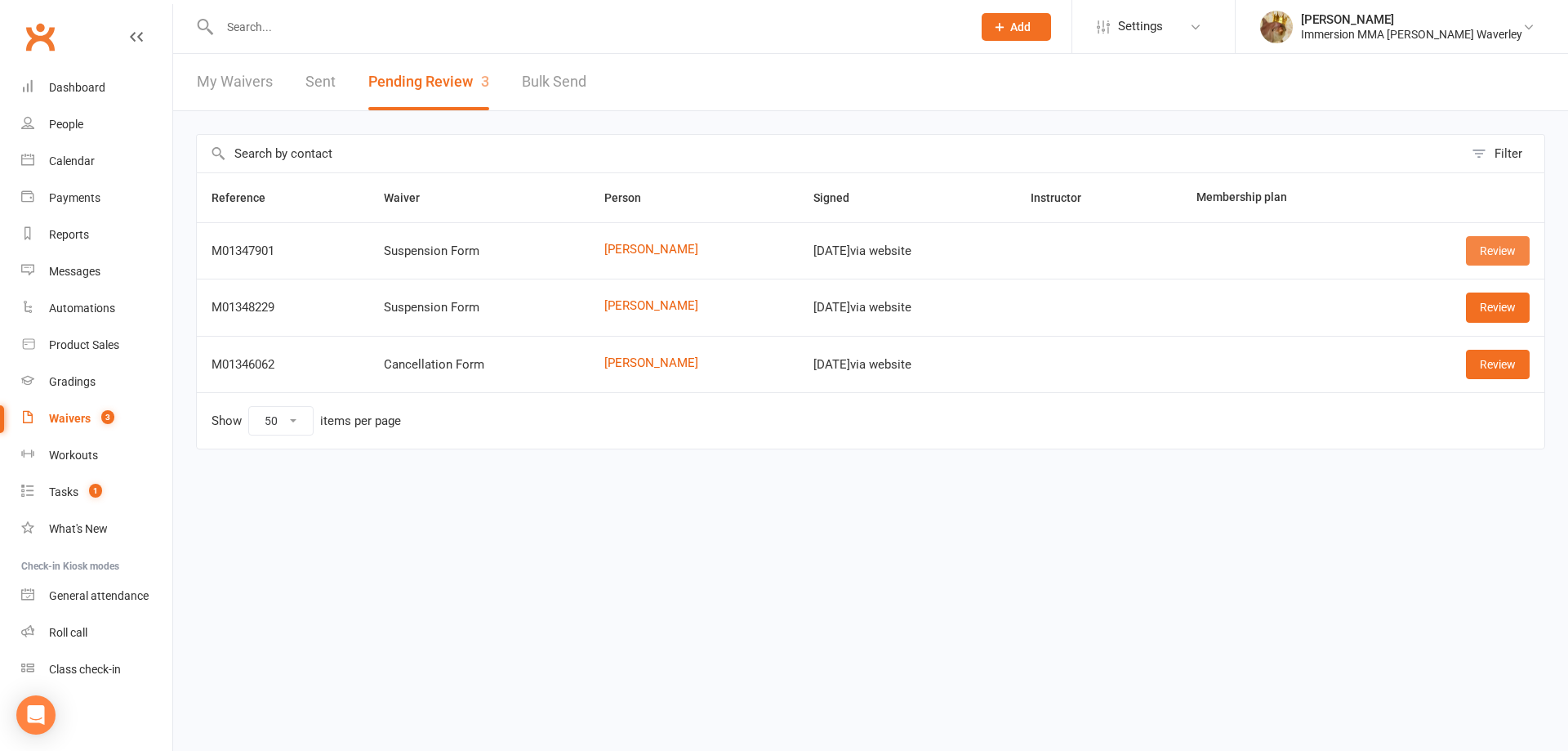
click at [1476, 256] on link "Review" at bounding box center [1498, 250] width 64 height 29
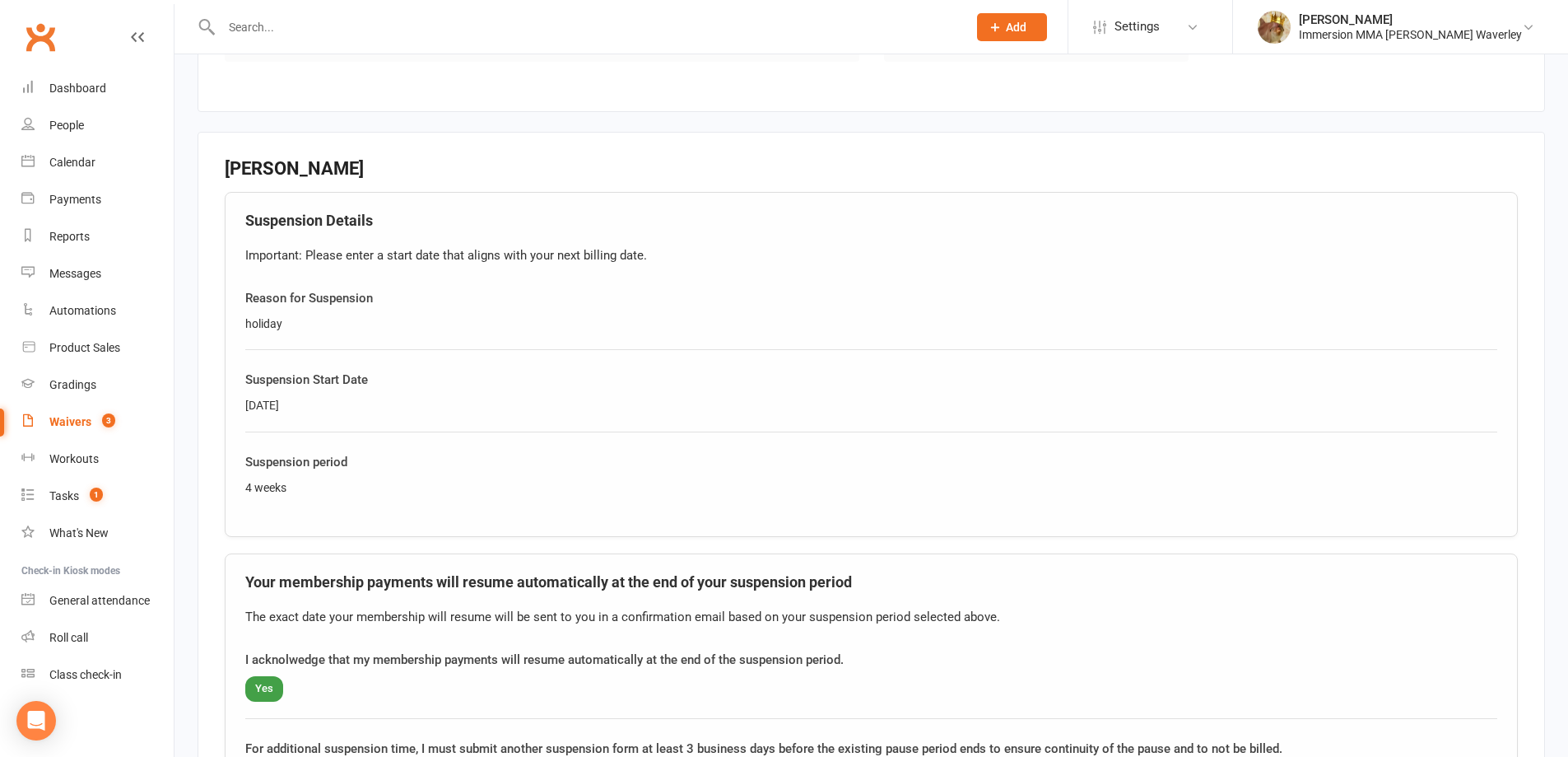
scroll to position [659, 0]
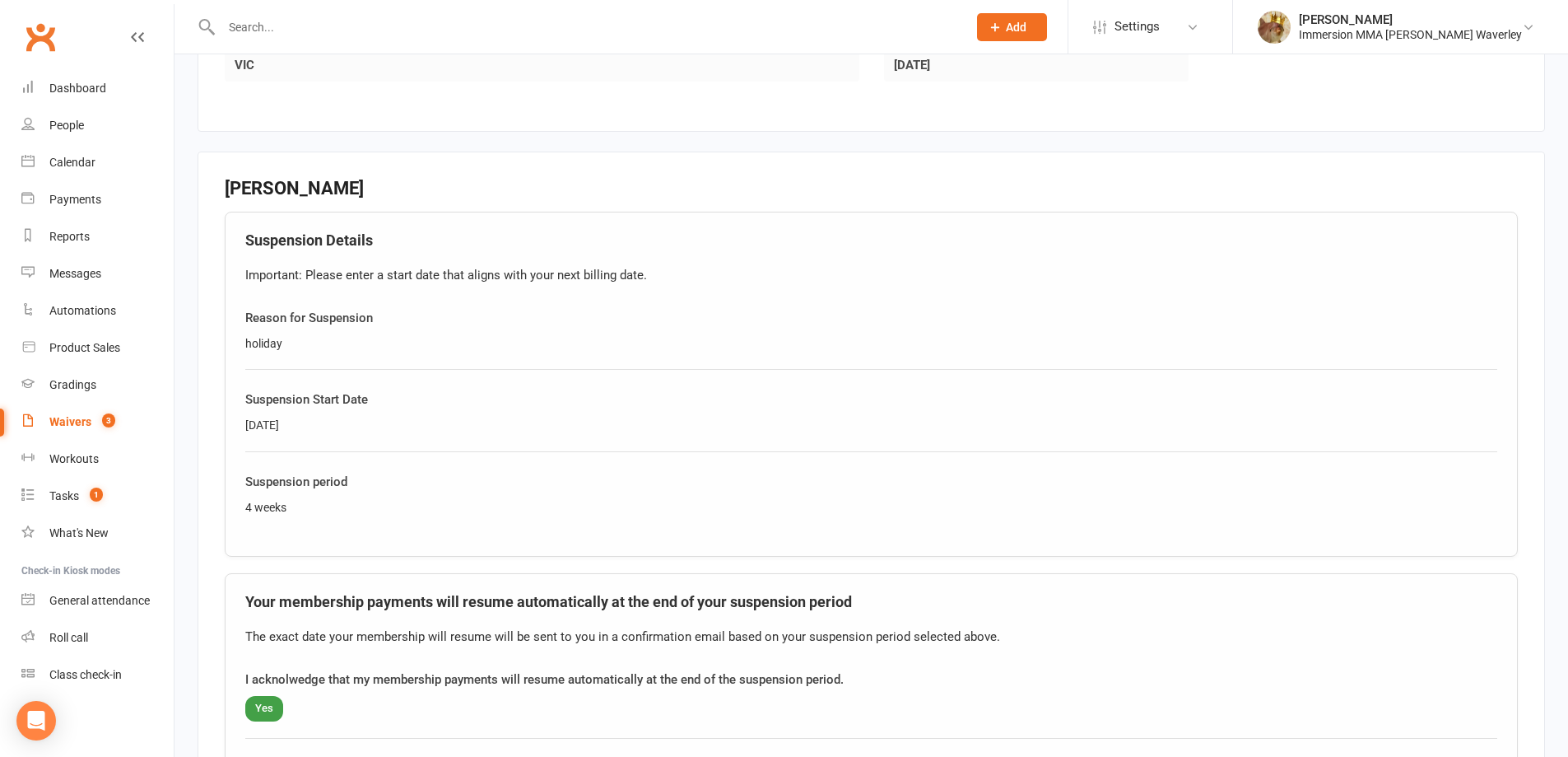
drag, startPoint x: 327, startPoint y: 430, endPoint x: 246, endPoint y: 427, distance: 81.1
click at [246, 427] on div "[DATE]" at bounding box center [871, 425] width 1252 height 18
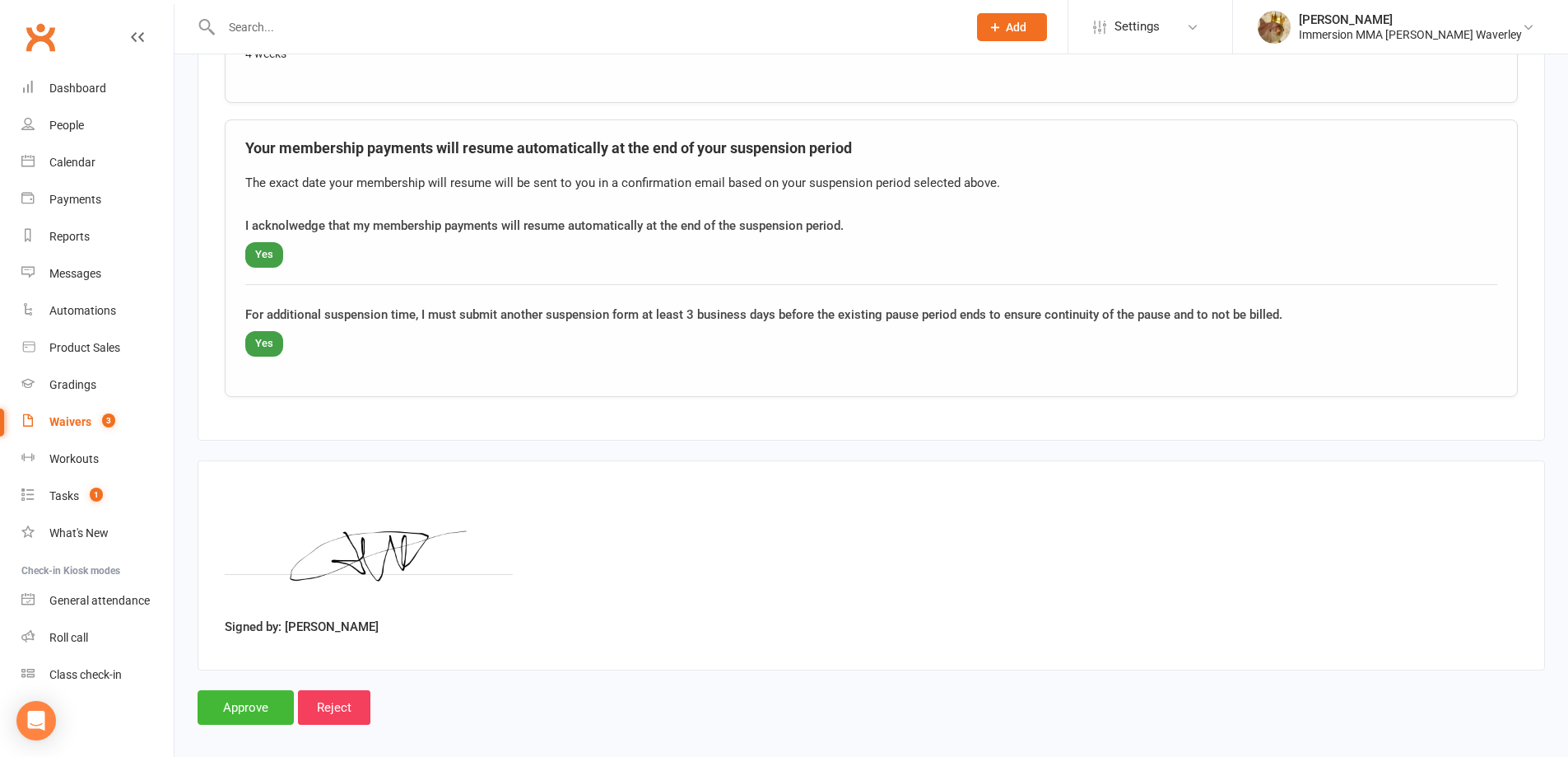
scroll to position [1127, 0]
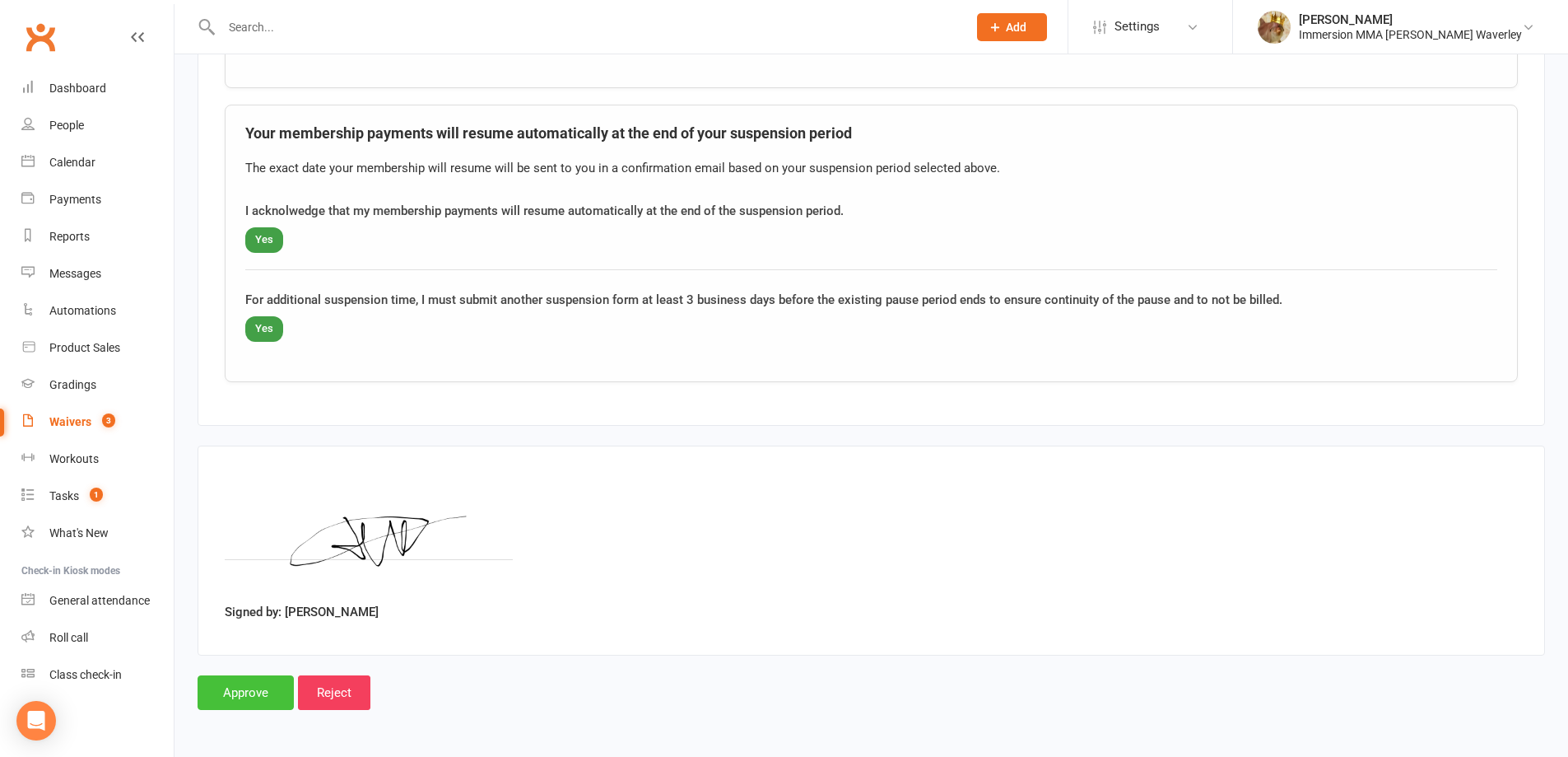
click at [232, 688] on input "Approve" at bounding box center [245, 692] width 96 height 35
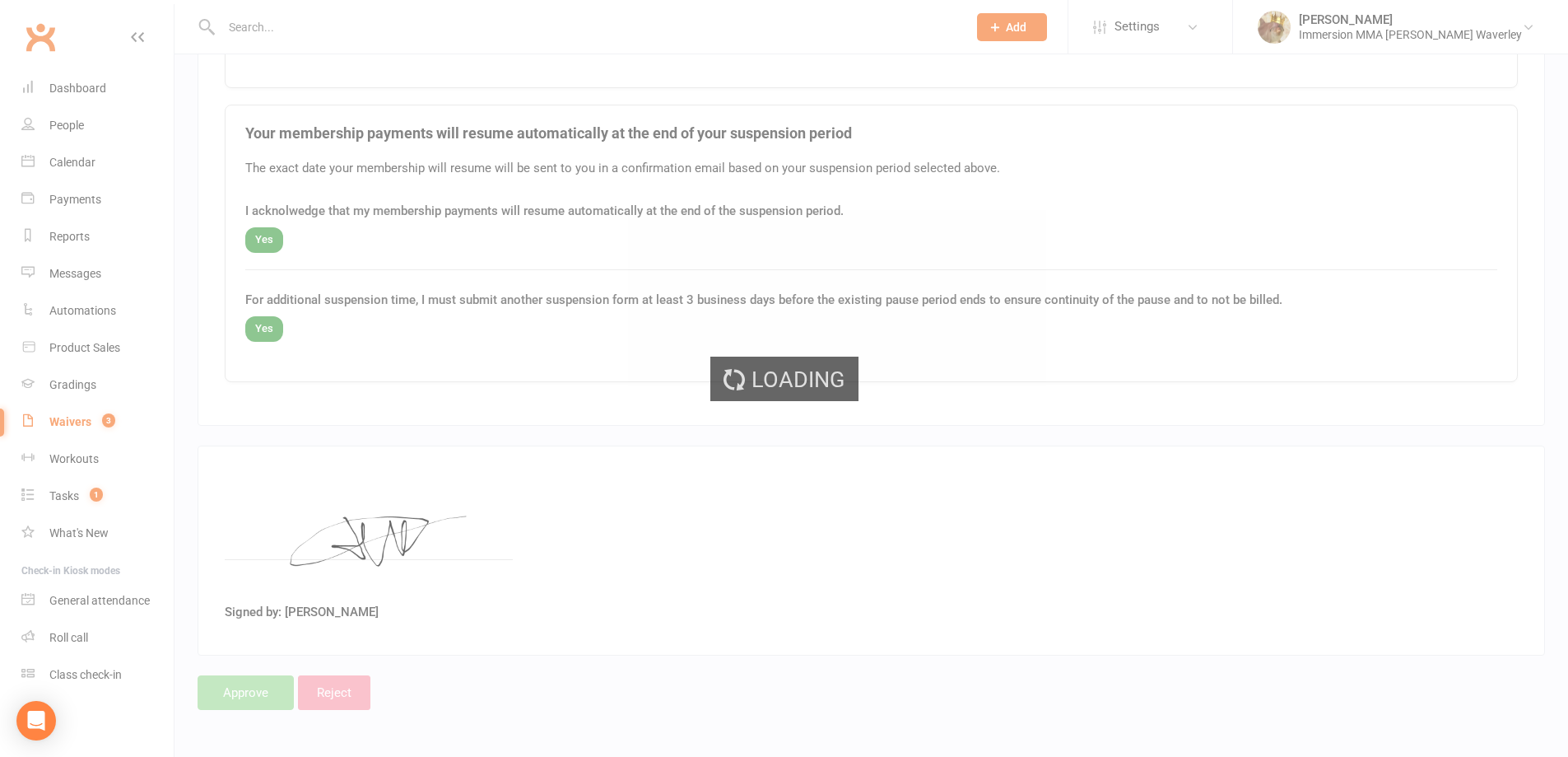
select select "50"
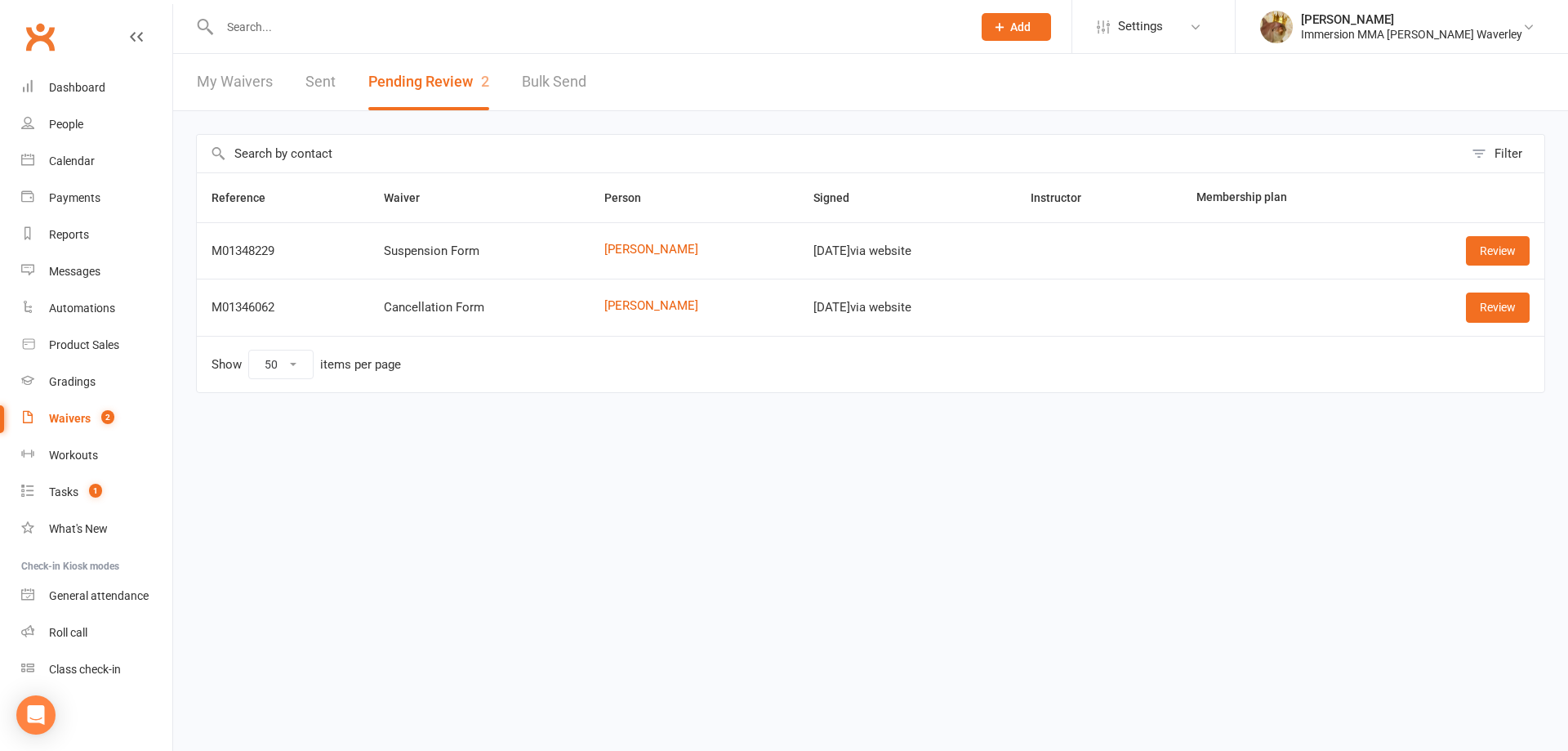
click at [912, 98] on header "My Waivers Sent Pending Review 2 Bulk Send" at bounding box center [870, 82] width 1395 height 57
click at [570, 34] on input "text" at bounding box center [587, 27] width 745 height 23
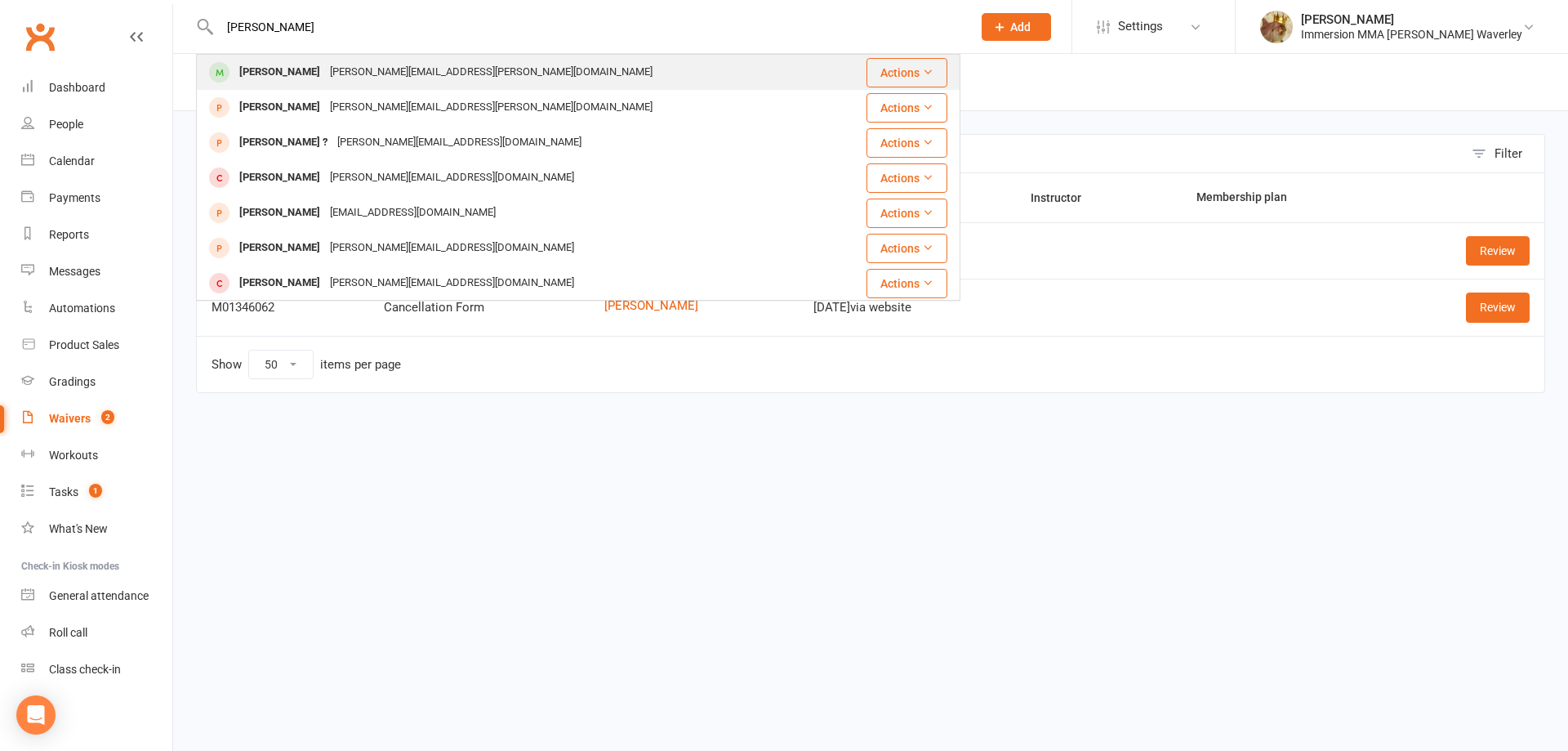
type input "james lupo"
click at [465, 69] on div "James.cincotta@hotmail.com" at bounding box center [491, 72] width 333 height 24
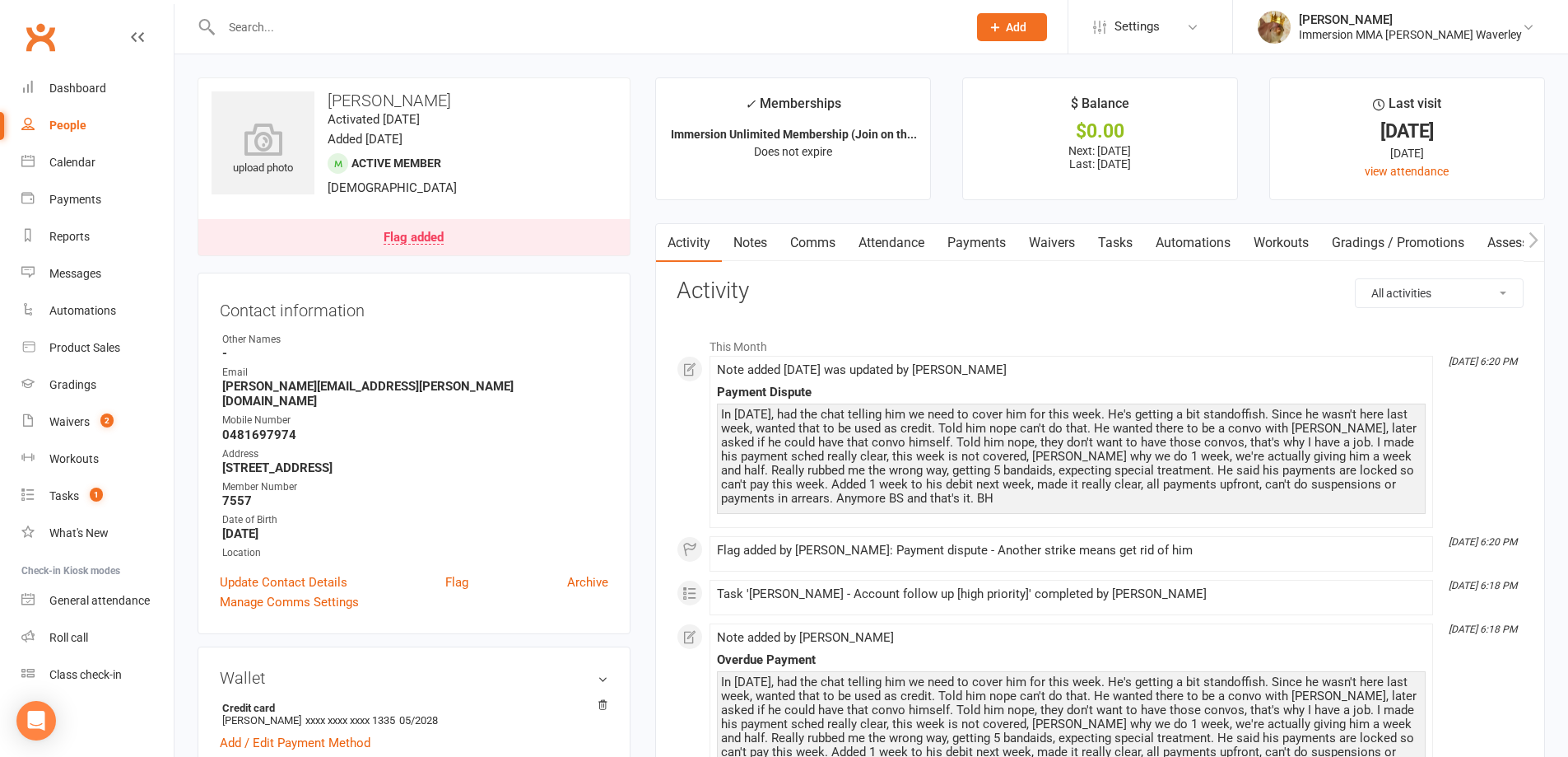
click at [743, 243] on link "Notes" at bounding box center [750, 243] width 57 height 38
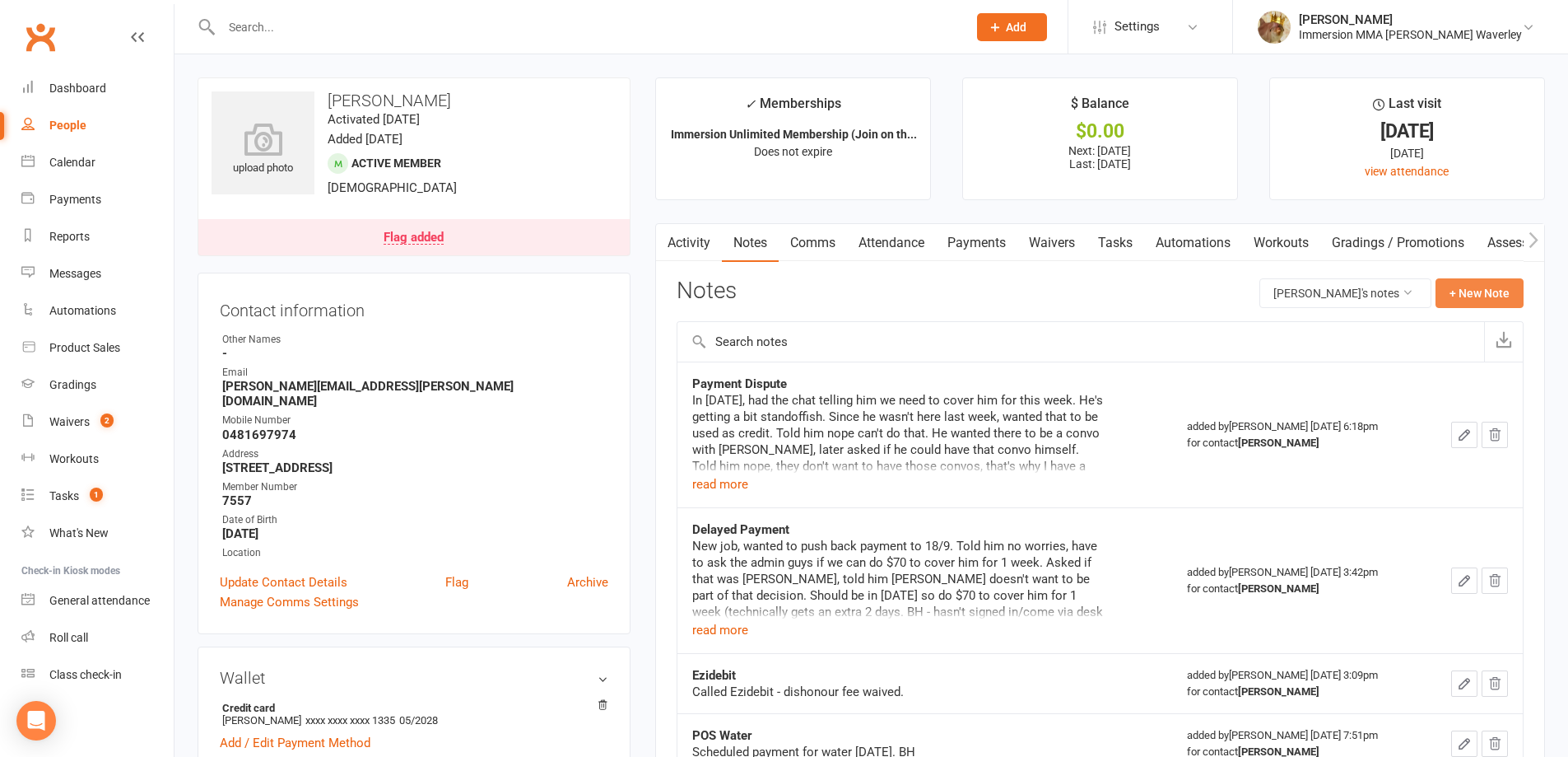
click at [1487, 293] on button "+ New Note" at bounding box center [1480, 292] width 88 height 29
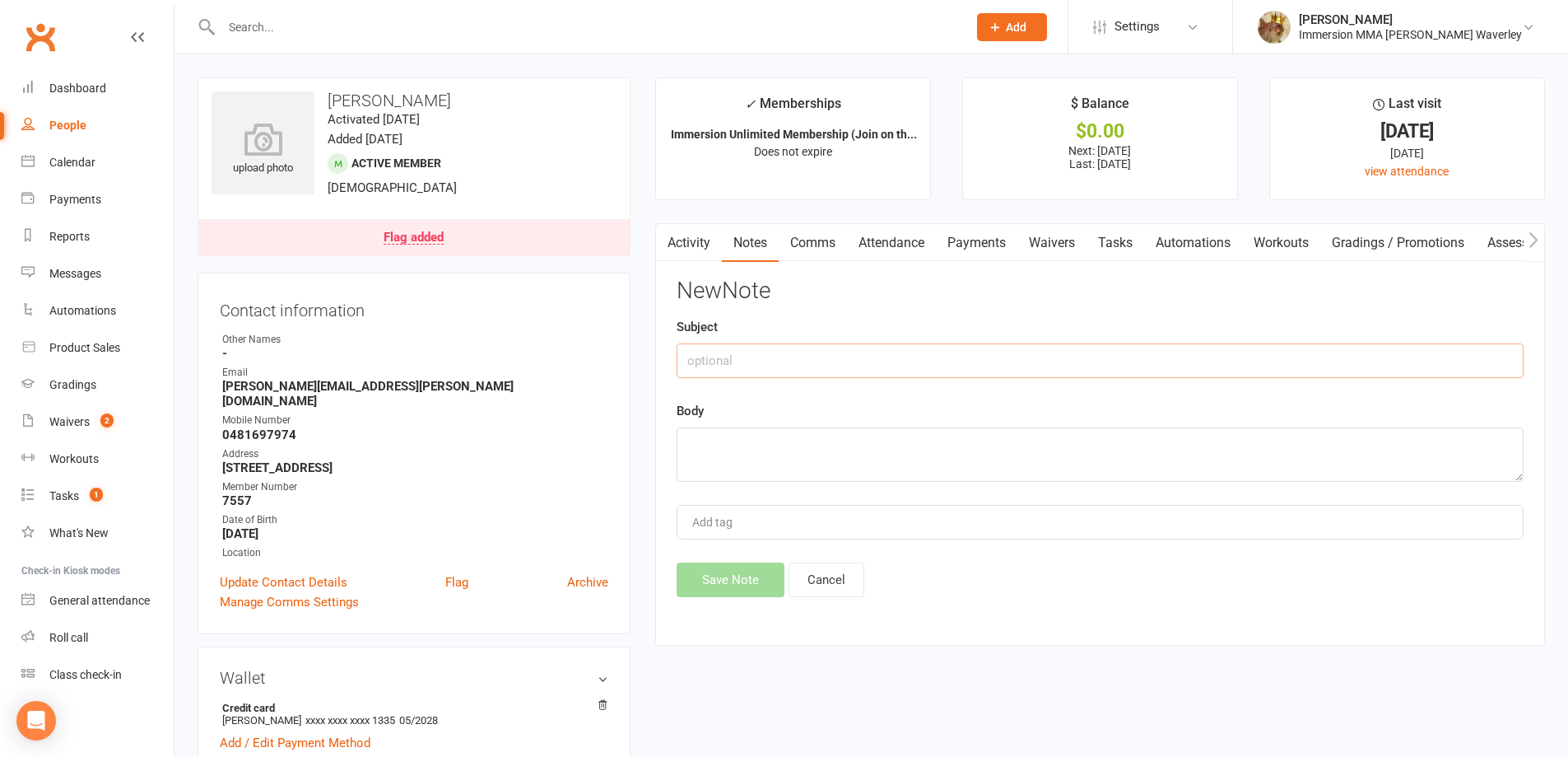
click at [1044, 362] on input "text" at bounding box center [1100, 360] width 847 height 35
type input "Dispute escalation"
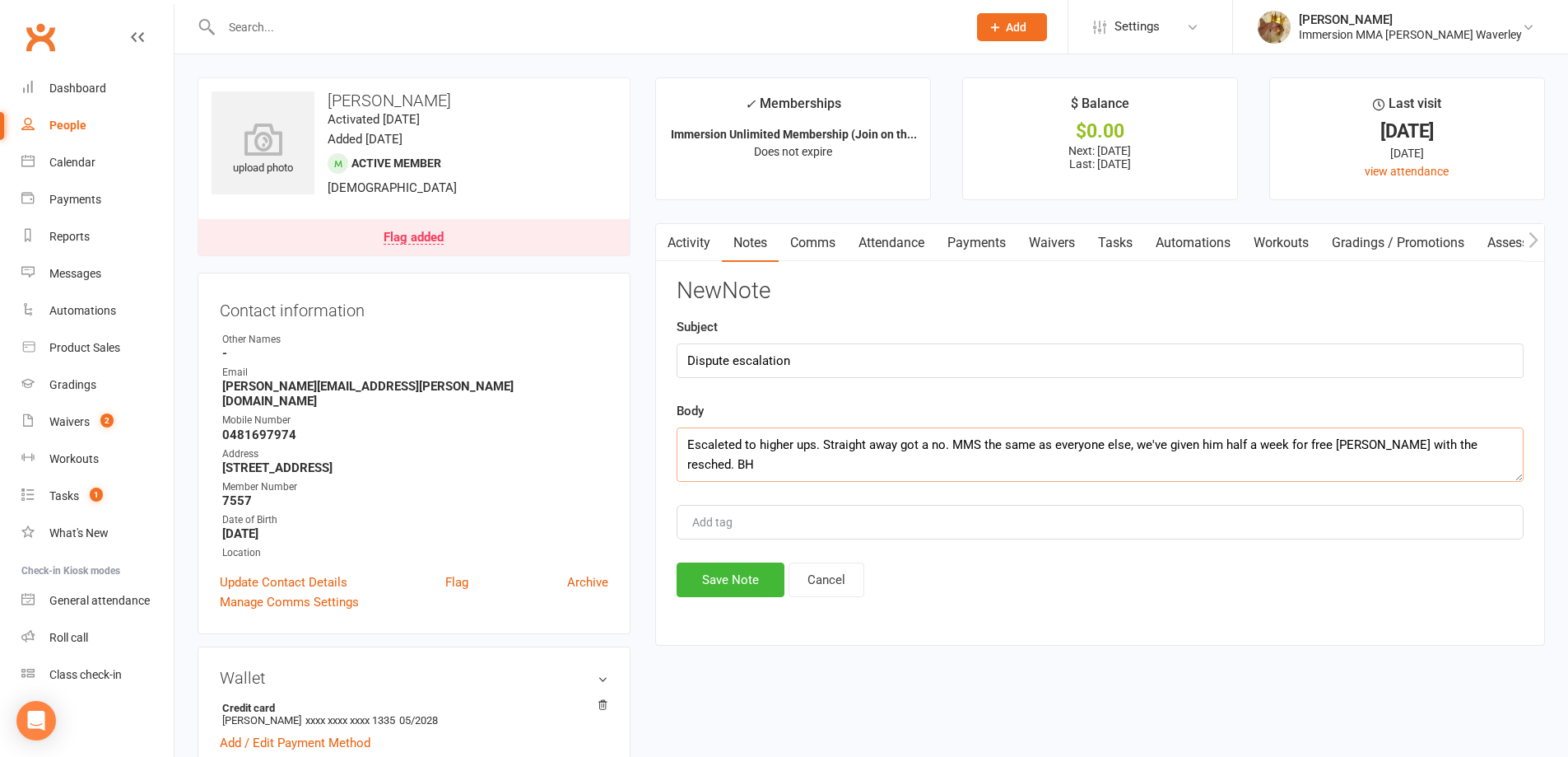
type textarea "Escaleted to higher ups. Straight away got a no. MMS the same as everyone else,…"
click at [765, 559] on div "New Note Subject Dispute escalation Body Escaleted to higher ups. Straight away…" at bounding box center [1100, 437] width 847 height 319
click at [752, 577] on button "Save Note" at bounding box center [731, 579] width 108 height 35
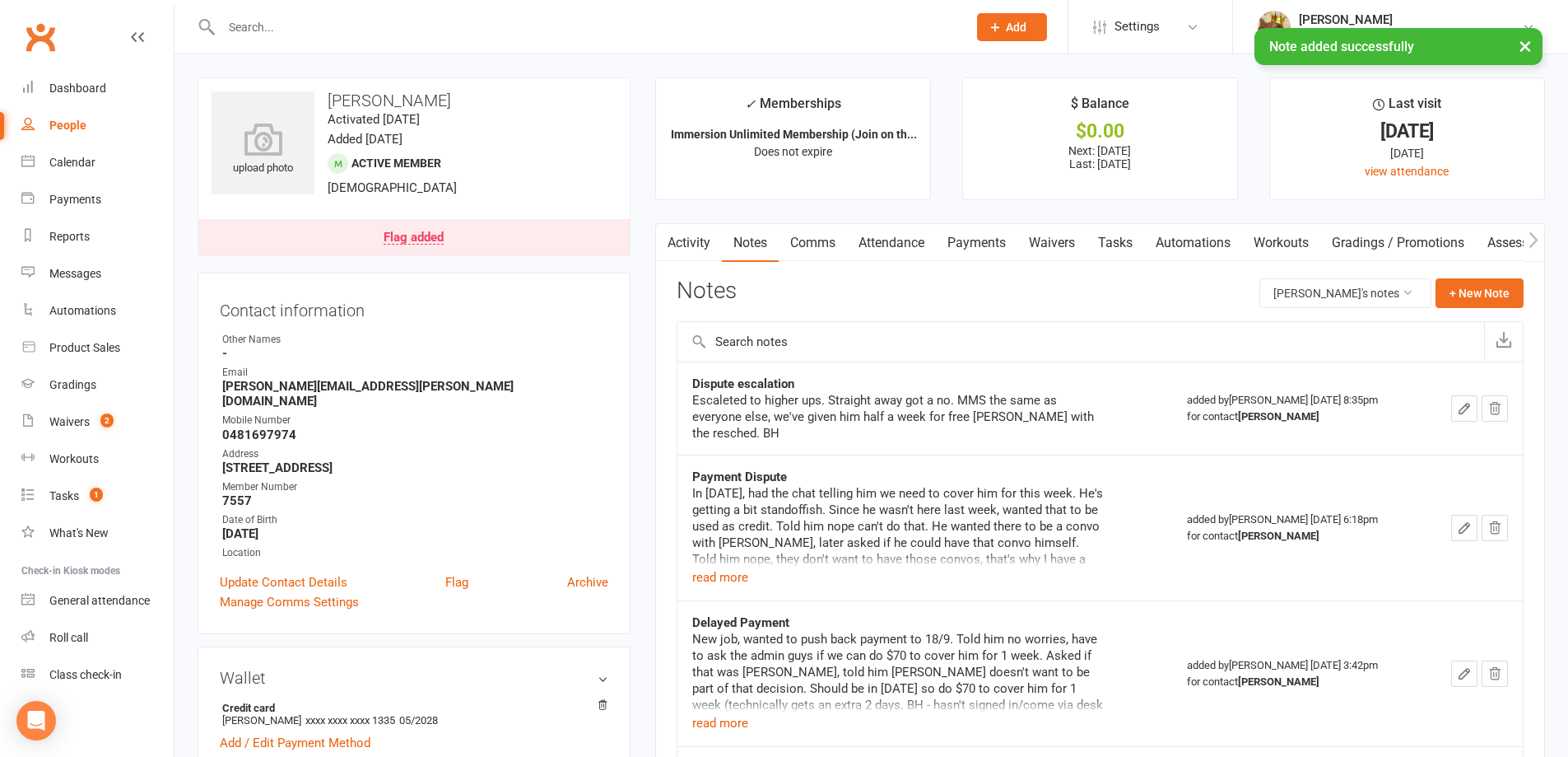
click at [1123, 242] on link "Tasks" at bounding box center [1115, 243] width 58 height 38
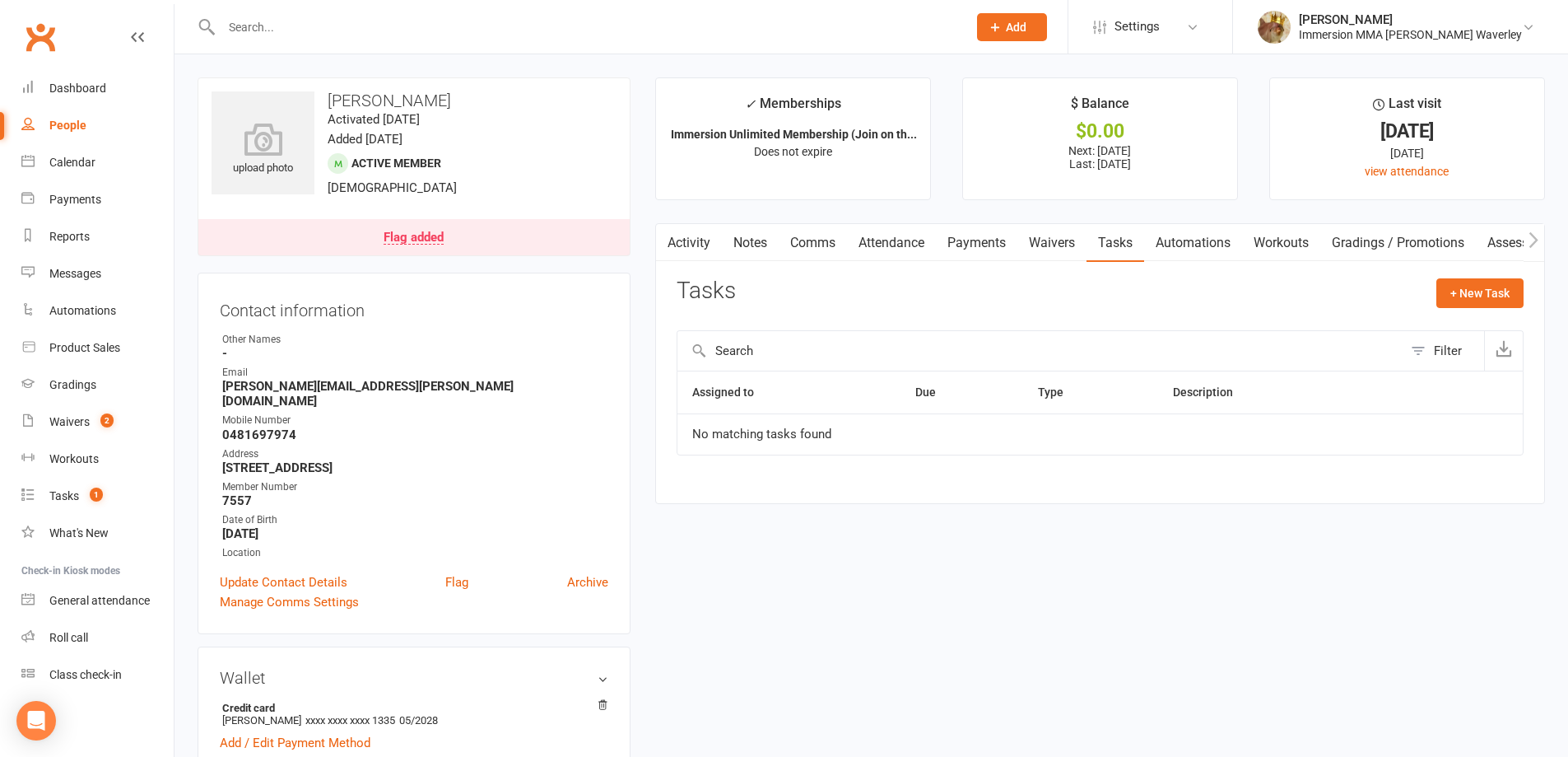
click at [757, 244] on link "Notes" at bounding box center [750, 243] width 57 height 38
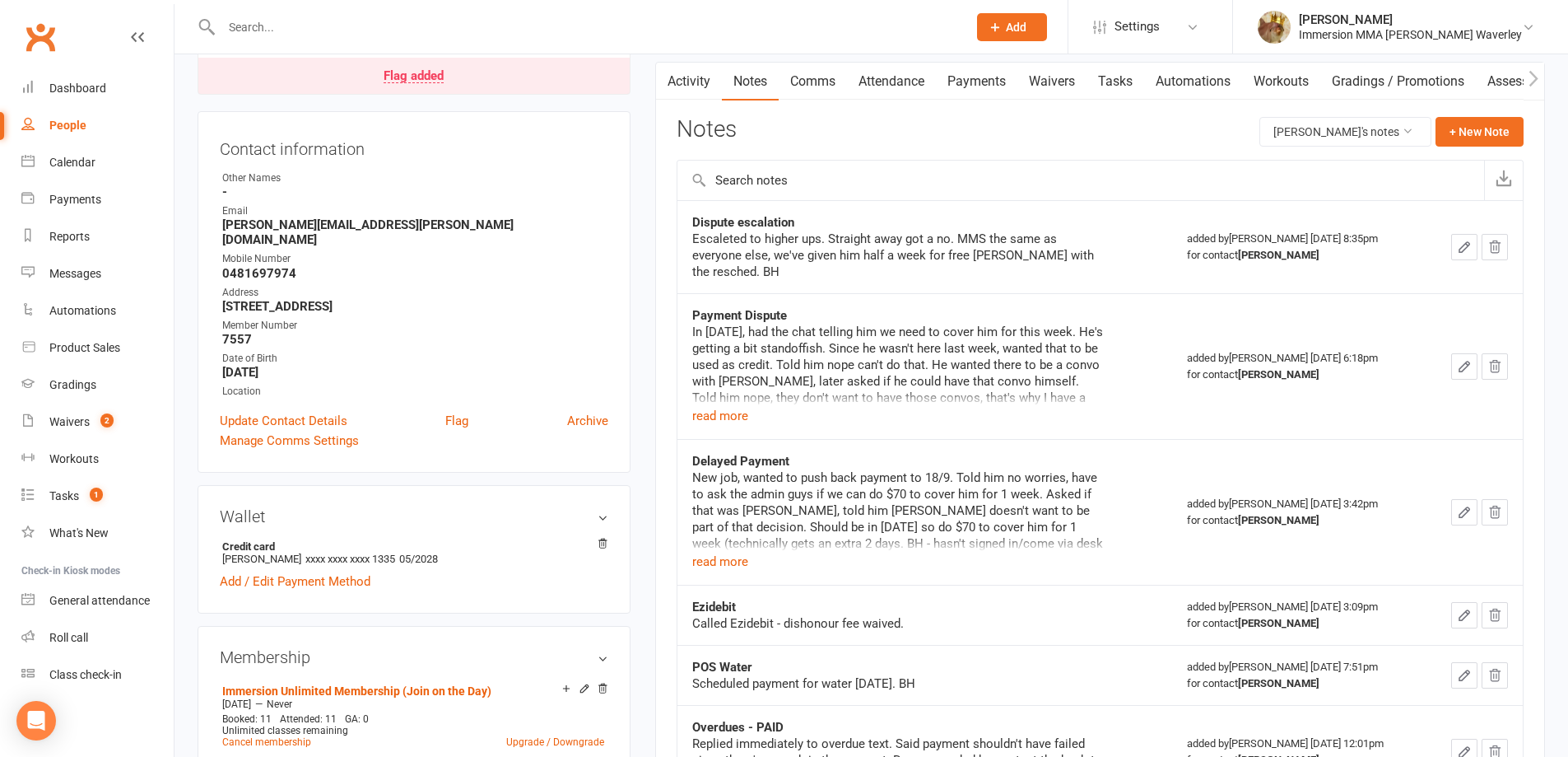
scroll to position [220, 0]
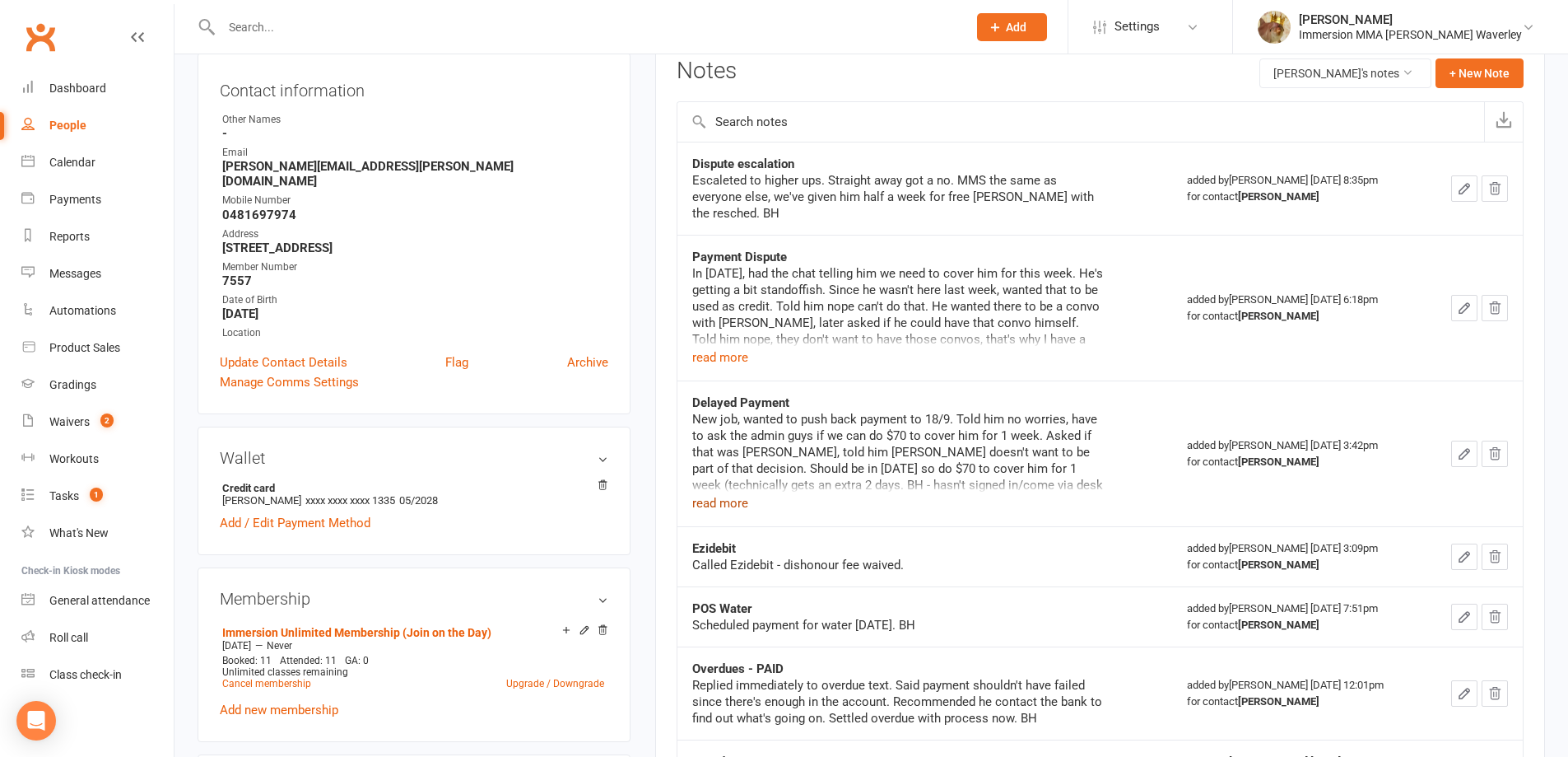
click at [726, 503] on button "read more" at bounding box center [719, 503] width 56 height 19
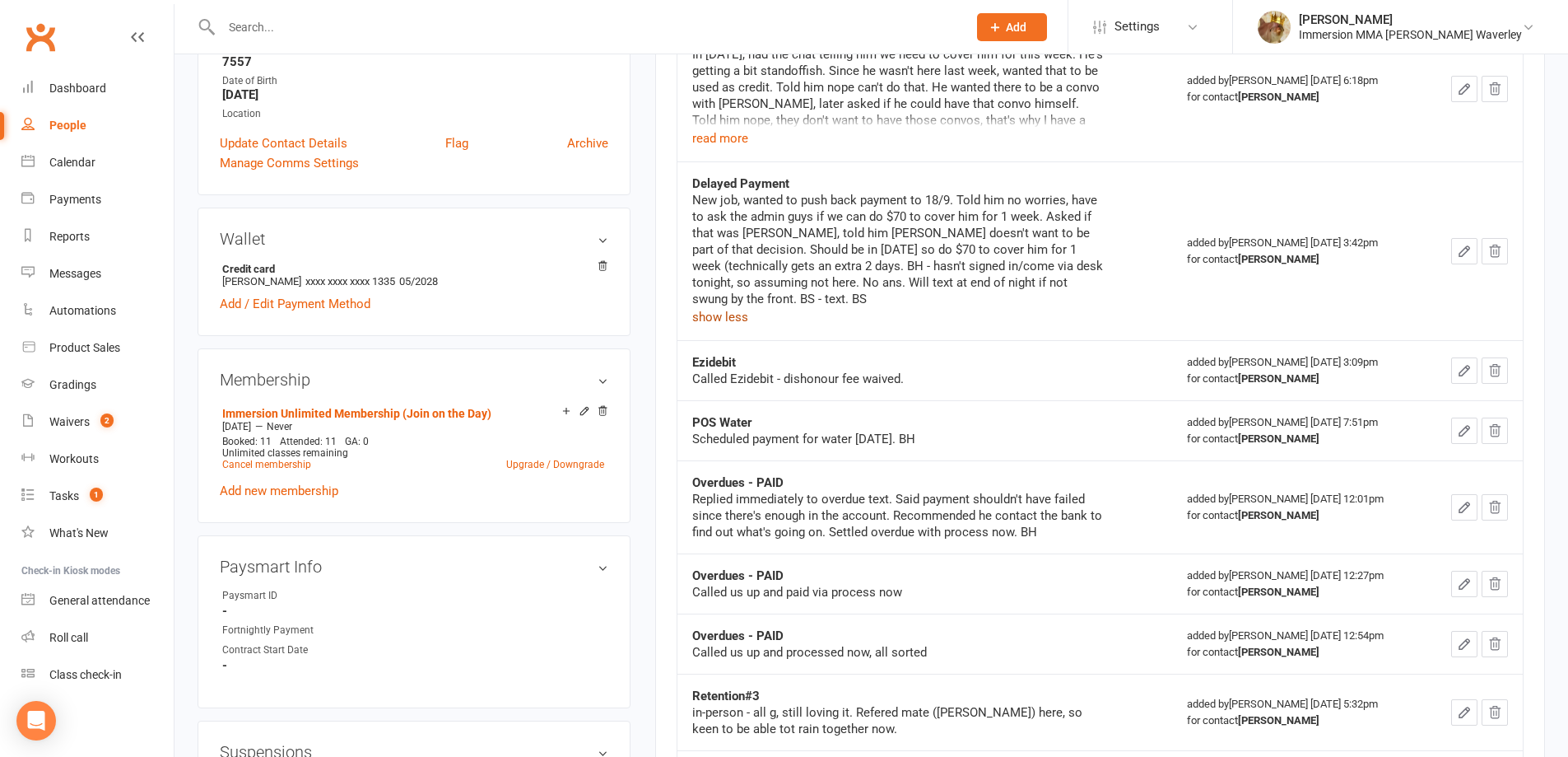
scroll to position [659, 0]
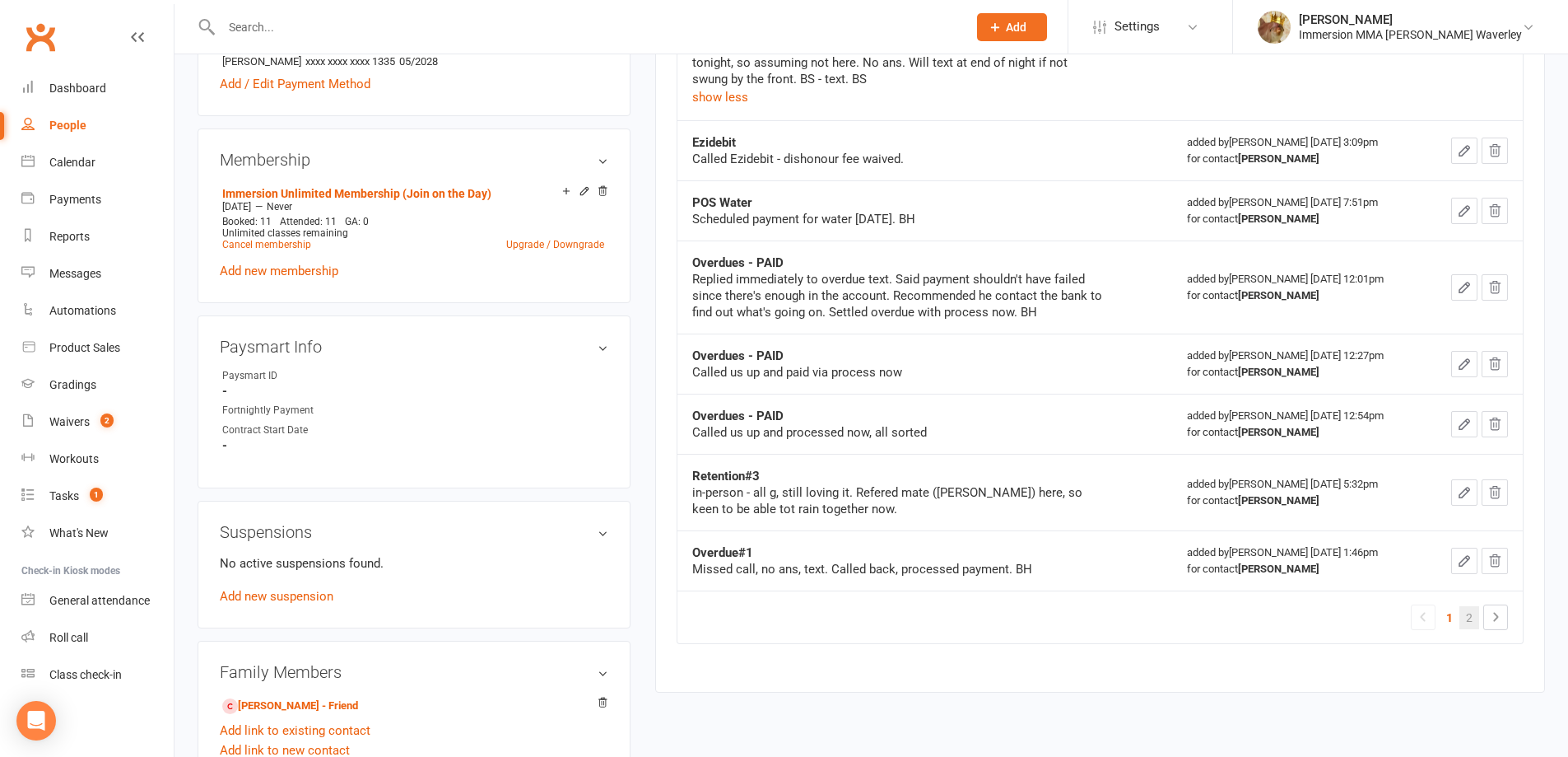
click at [1471, 606] on link "2" at bounding box center [1469, 618] width 19 height 23
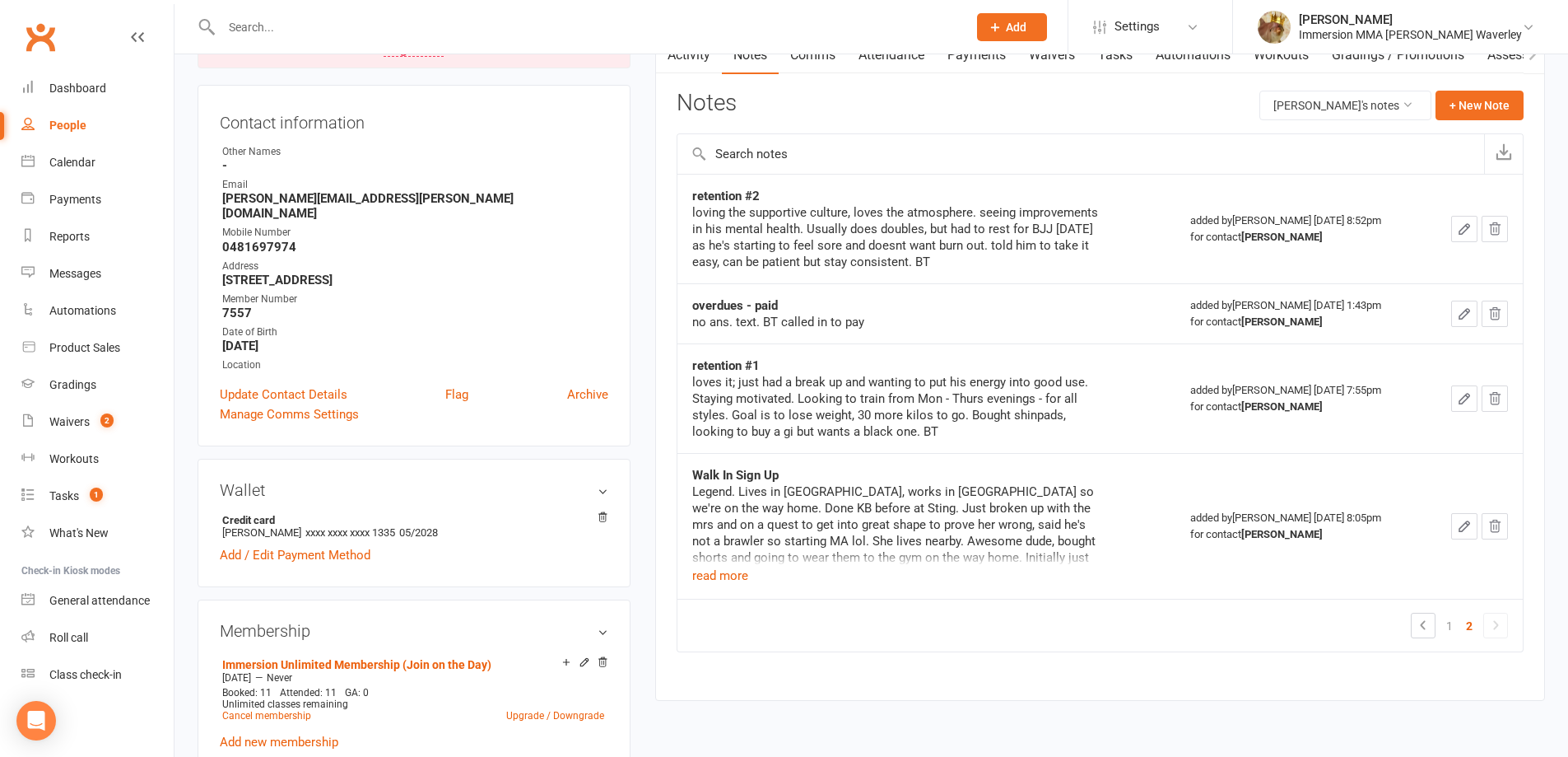
scroll to position [220, 0]
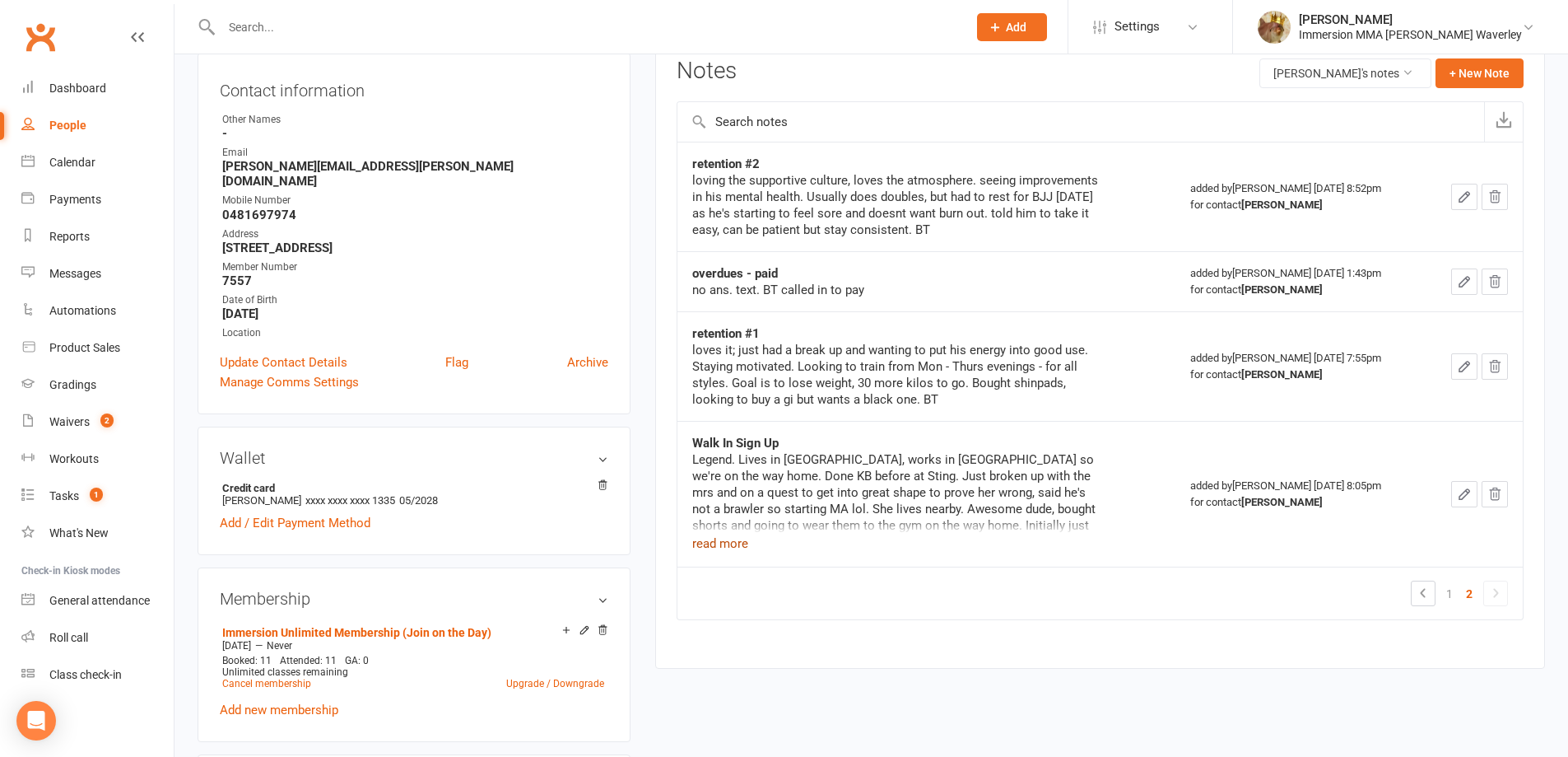
click at [736, 550] on button "read more" at bounding box center [719, 544] width 56 height 19
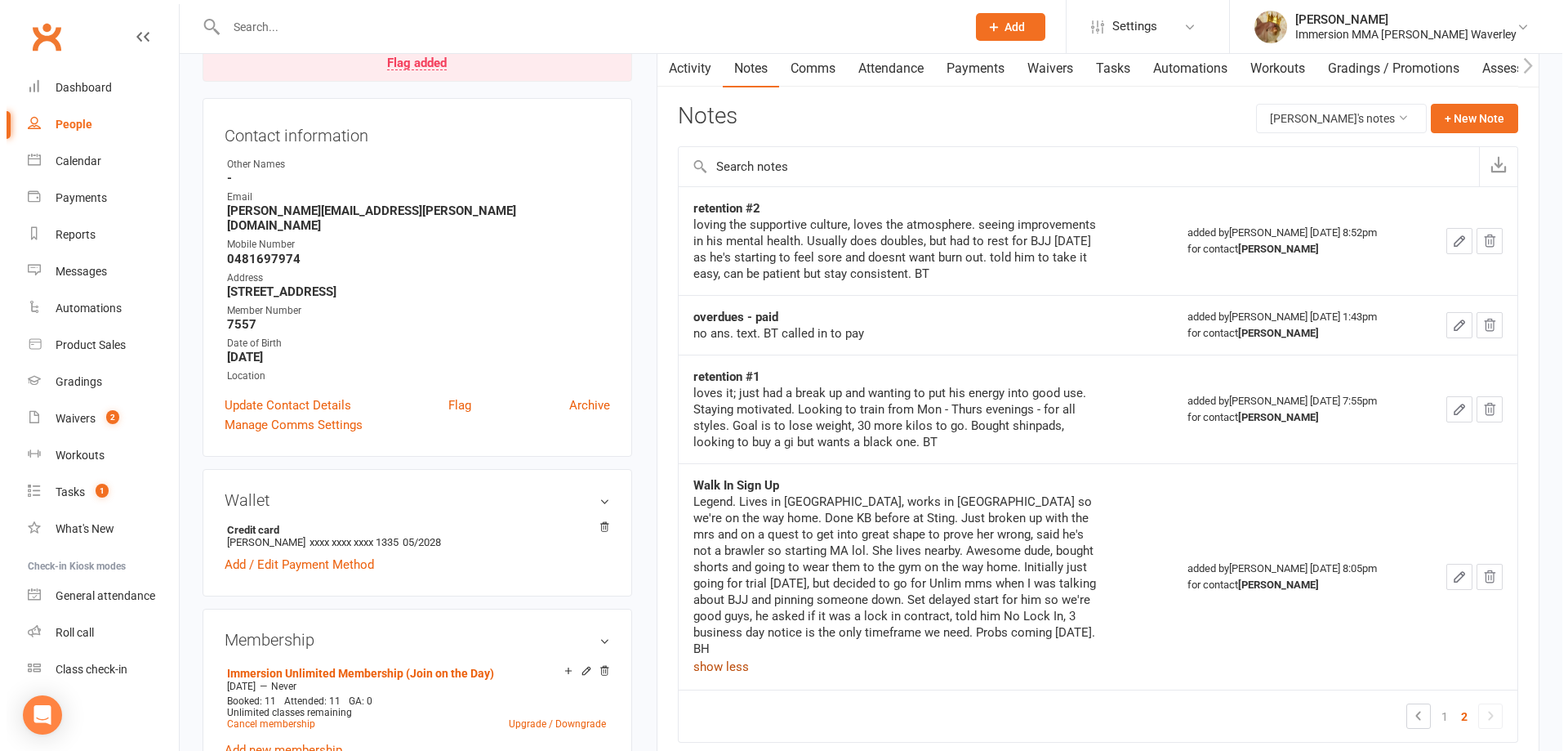
scroll to position [0, 0]
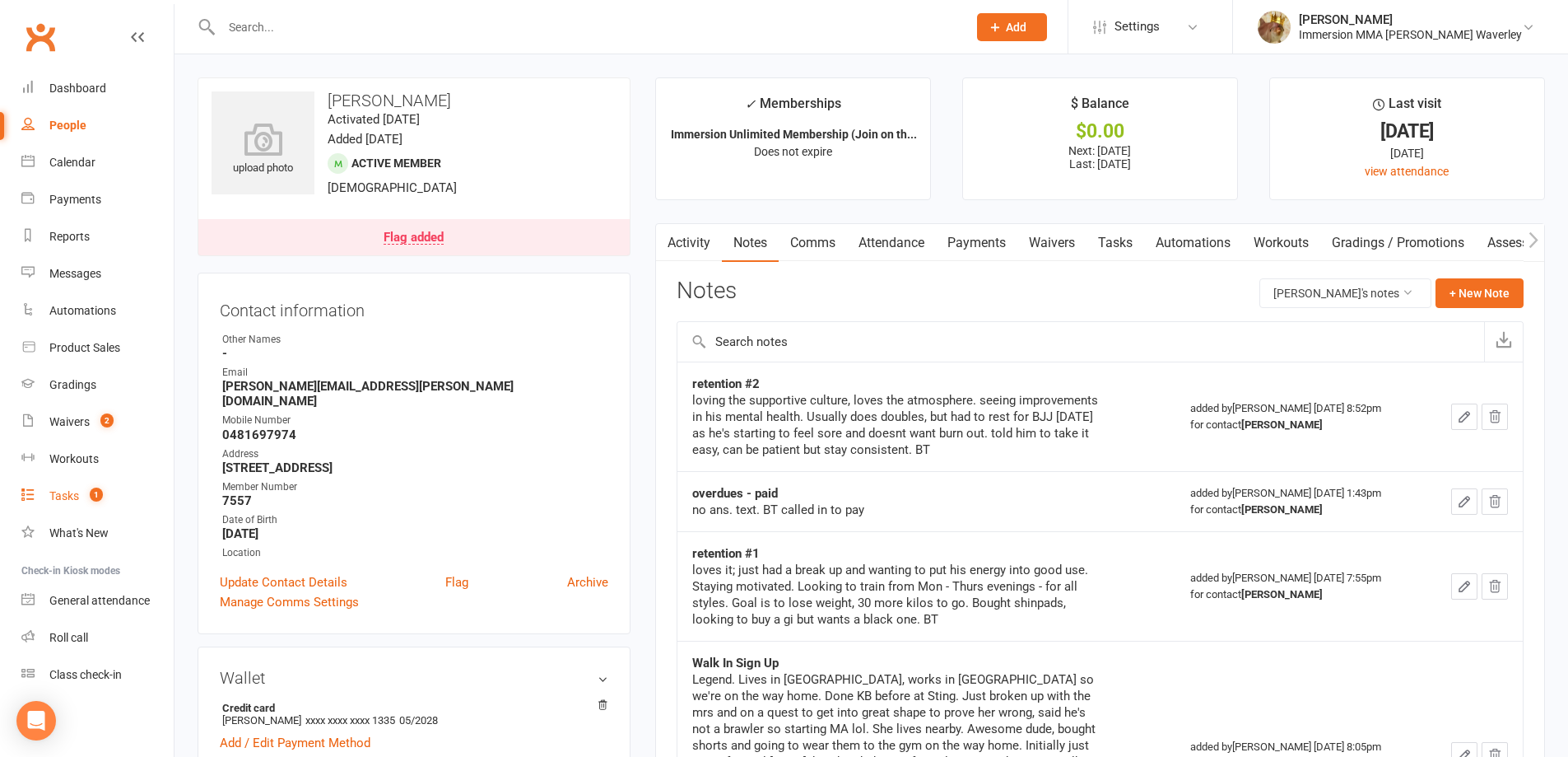
click at [103, 502] on count-badge "1" at bounding box center [92, 496] width 21 height 13
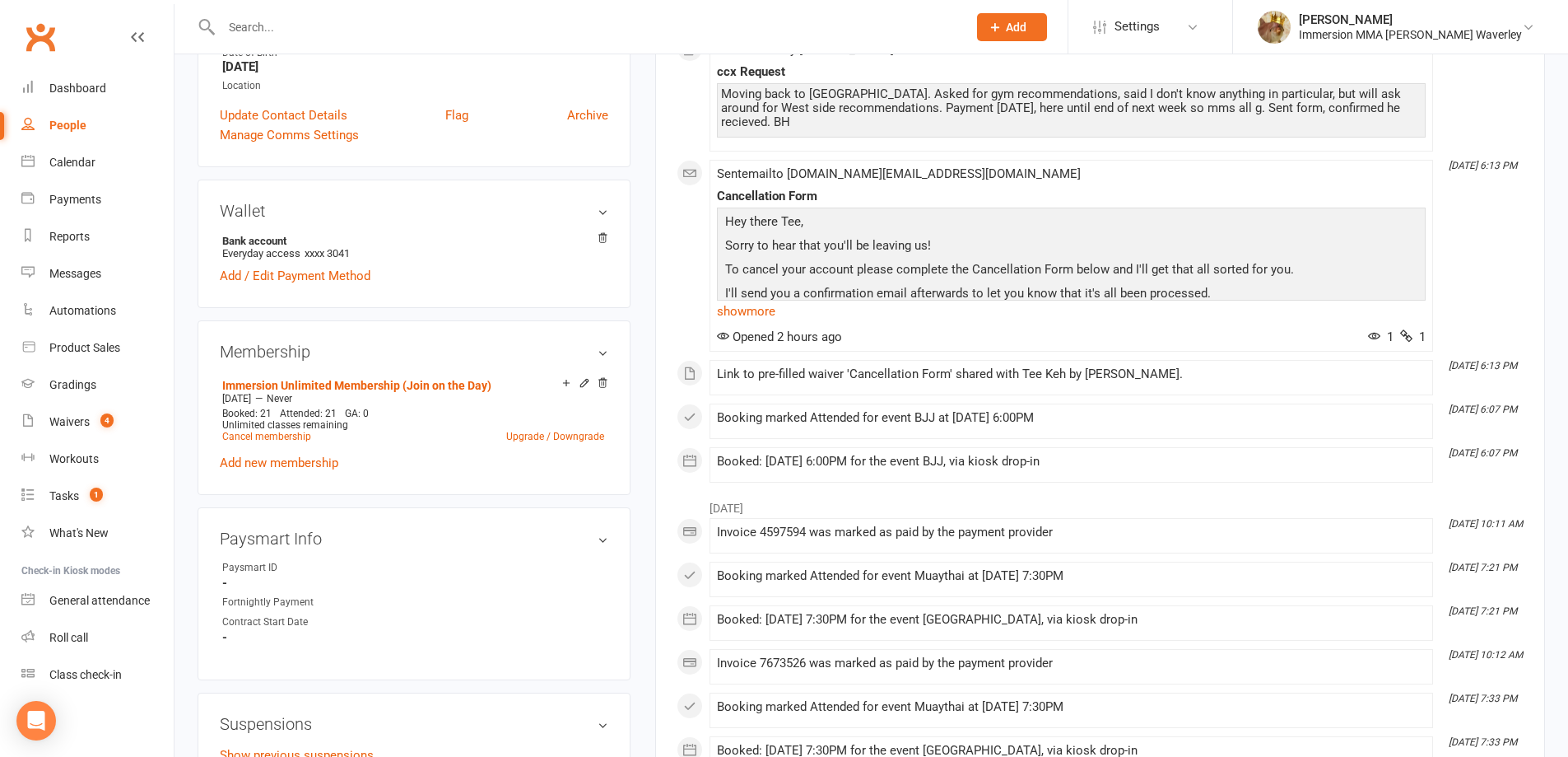
scroll to position [439, 0]
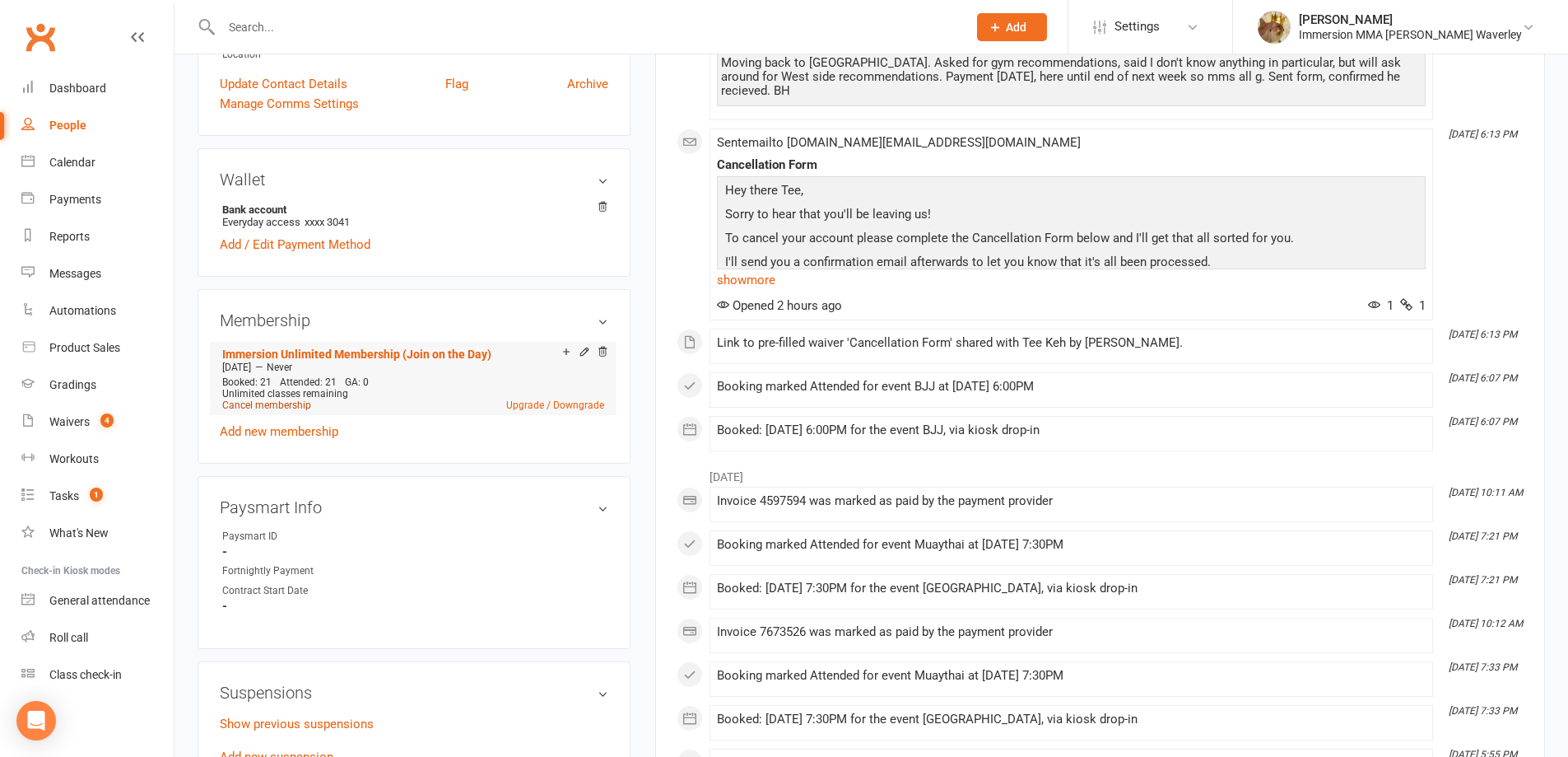
click at [271, 405] on link "Cancel membership" at bounding box center [266, 405] width 88 height 12
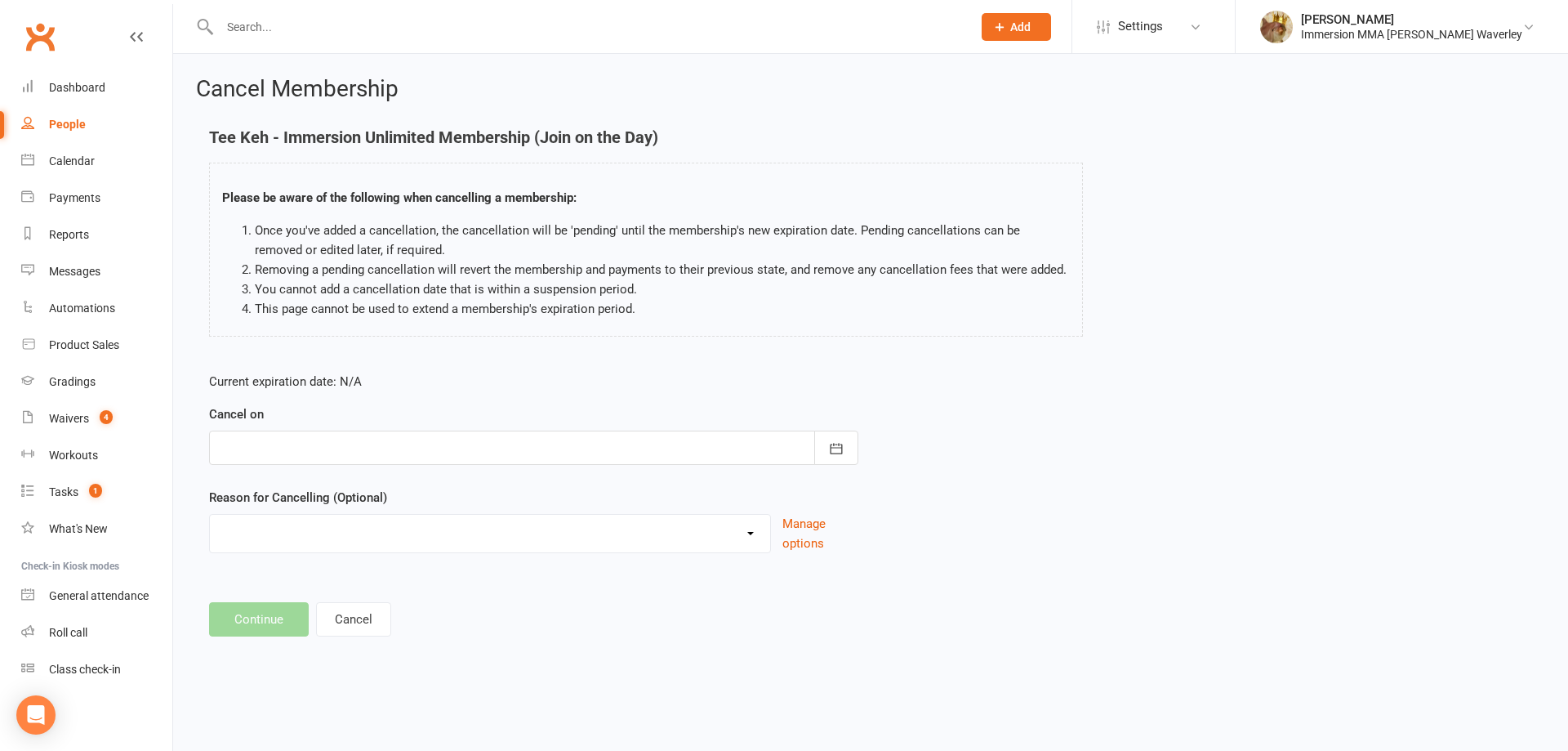
click at [310, 428] on div "Cancel on September 2025 Sun Mon Tue Wed Thu Fri Sat 36 31 01 02 03 04 05 06 37…" at bounding box center [534, 434] width 650 height 61
click at [298, 445] on div at bounding box center [534, 447] width 650 height 34
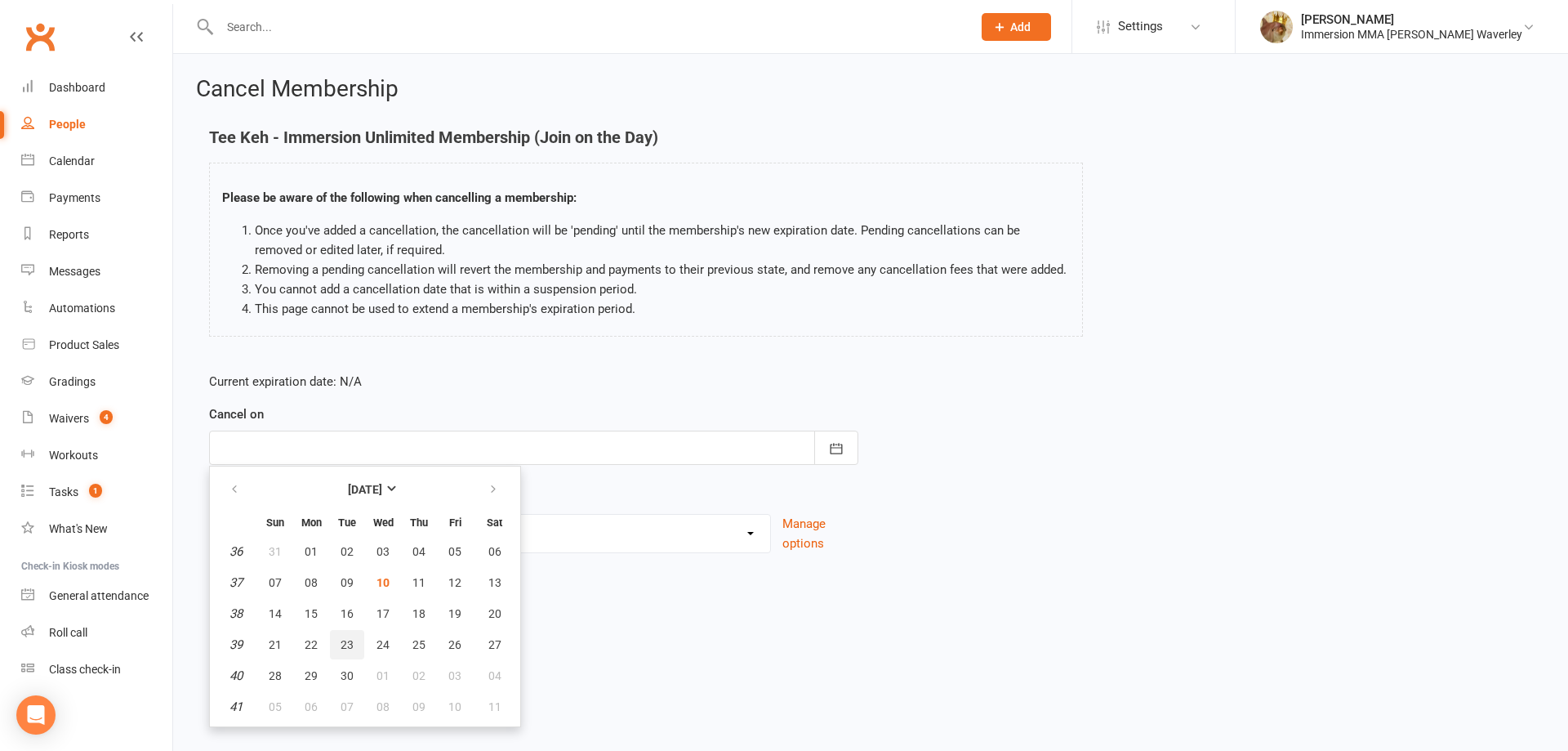
click at [335, 644] on button "23" at bounding box center [347, 644] width 34 height 29
type input "23 Sep 2025"
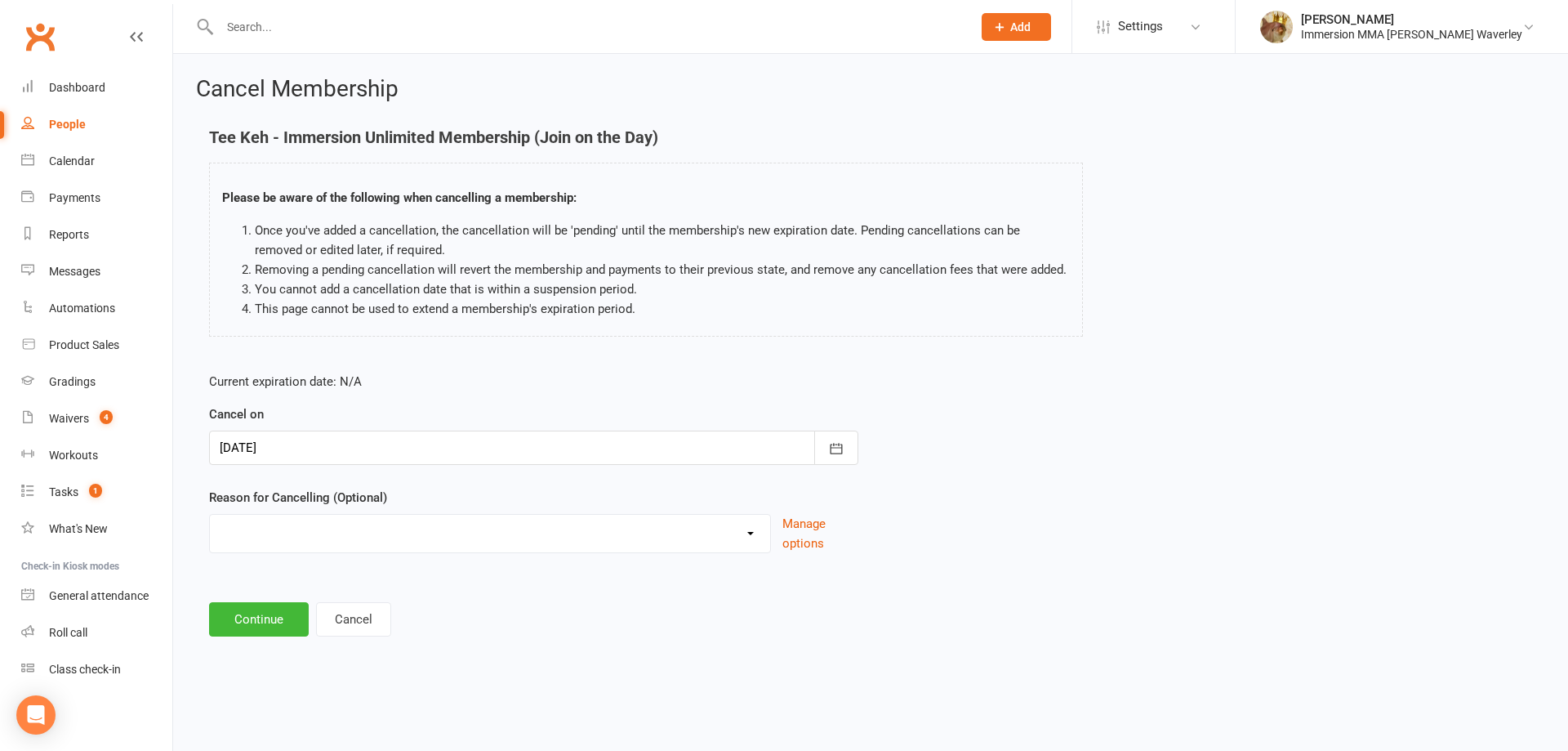
click at [267, 541] on select "Holiday Injury Other reason" at bounding box center [490, 531] width 560 height 32
select select "2"
click at [210, 533] on select "Holiday Injury Other reason" at bounding box center [490, 531] width 560 height 32
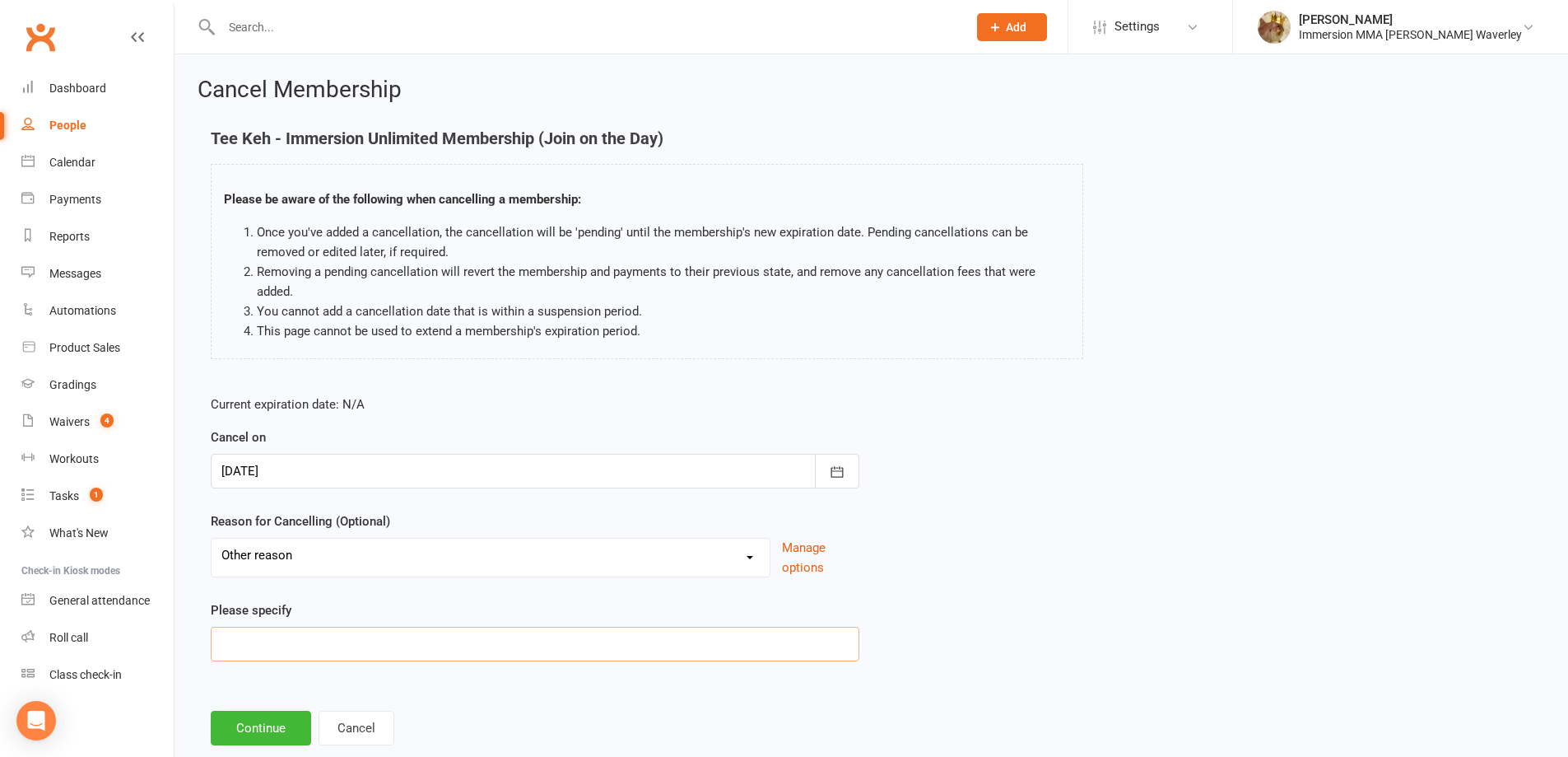
click at [236, 652] on input at bounding box center [534, 644] width 649 height 35
type input "Moing - Werribee"
click at [266, 706] on main "Tee Keh - Immersion Unlimited Membership (Join on the Day) Please be aware of t…" at bounding box center [871, 437] width 1348 height 616
click at [264, 722] on button "Continue" at bounding box center [260, 728] width 100 height 35
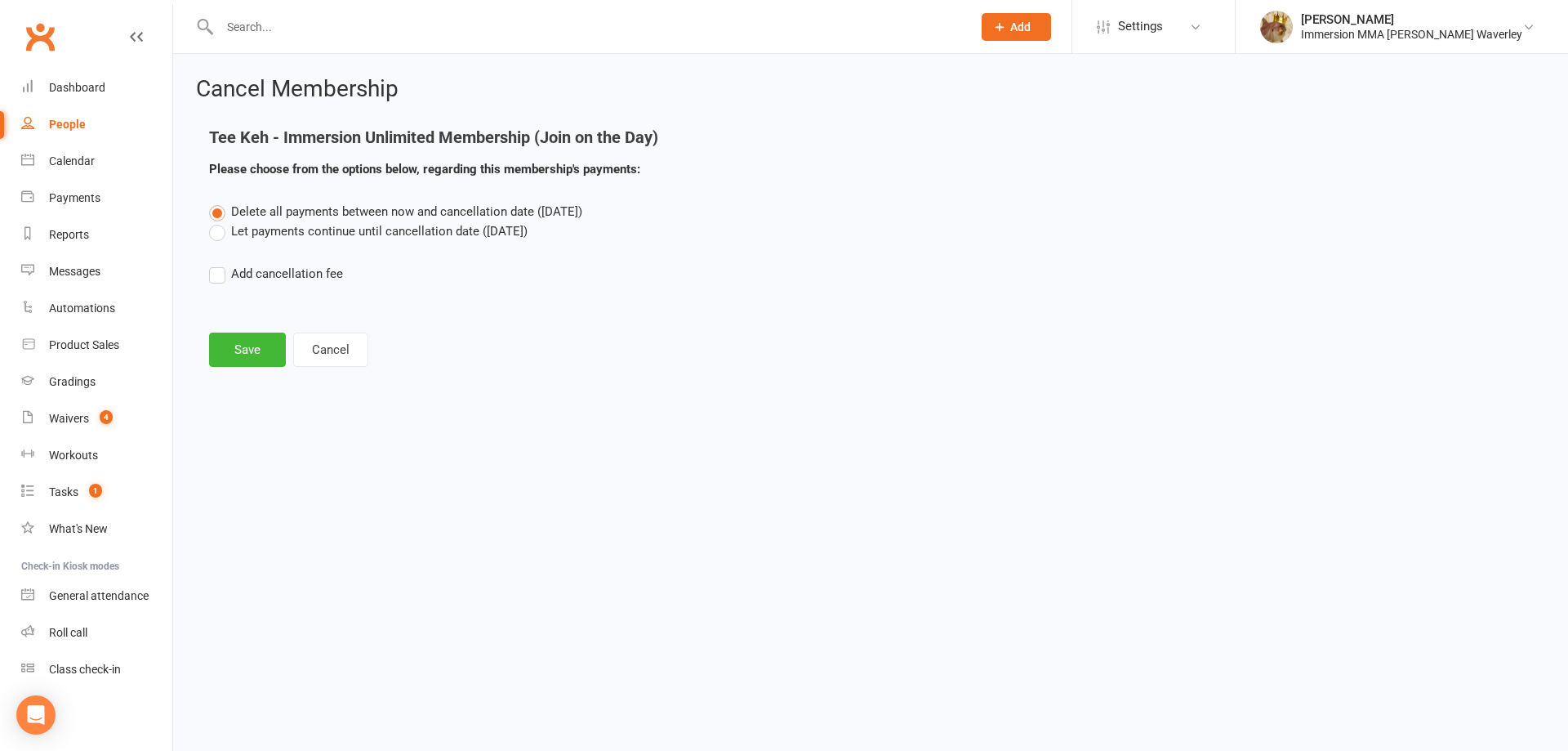
click at [296, 236] on label "Let payments continue until cancellation date (Sep 23, 2025)" at bounding box center [368, 231] width 319 height 19
click at [219, 221] on input "Let payments continue until cancellation date (Sep 23, 2025)" at bounding box center [214, 221] width 11 height 0
click at [263, 341] on button "Save" at bounding box center [247, 350] width 76 height 34
click at [263, 343] on footer "Save Cancel" at bounding box center [870, 350] width 1323 height 34
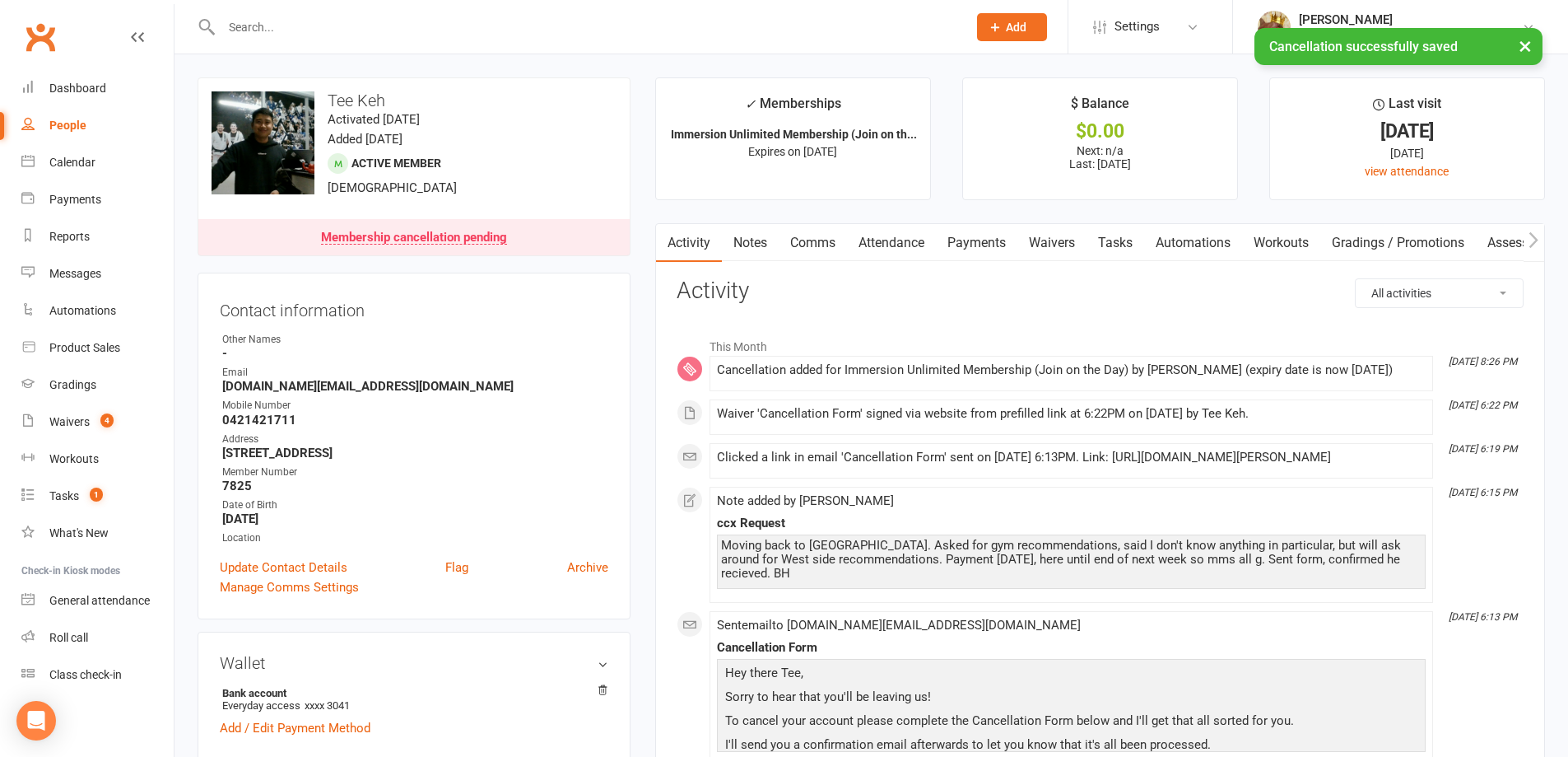
click at [1106, 232] on link "Tasks" at bounding box center [1115, 243] width 58 height 38
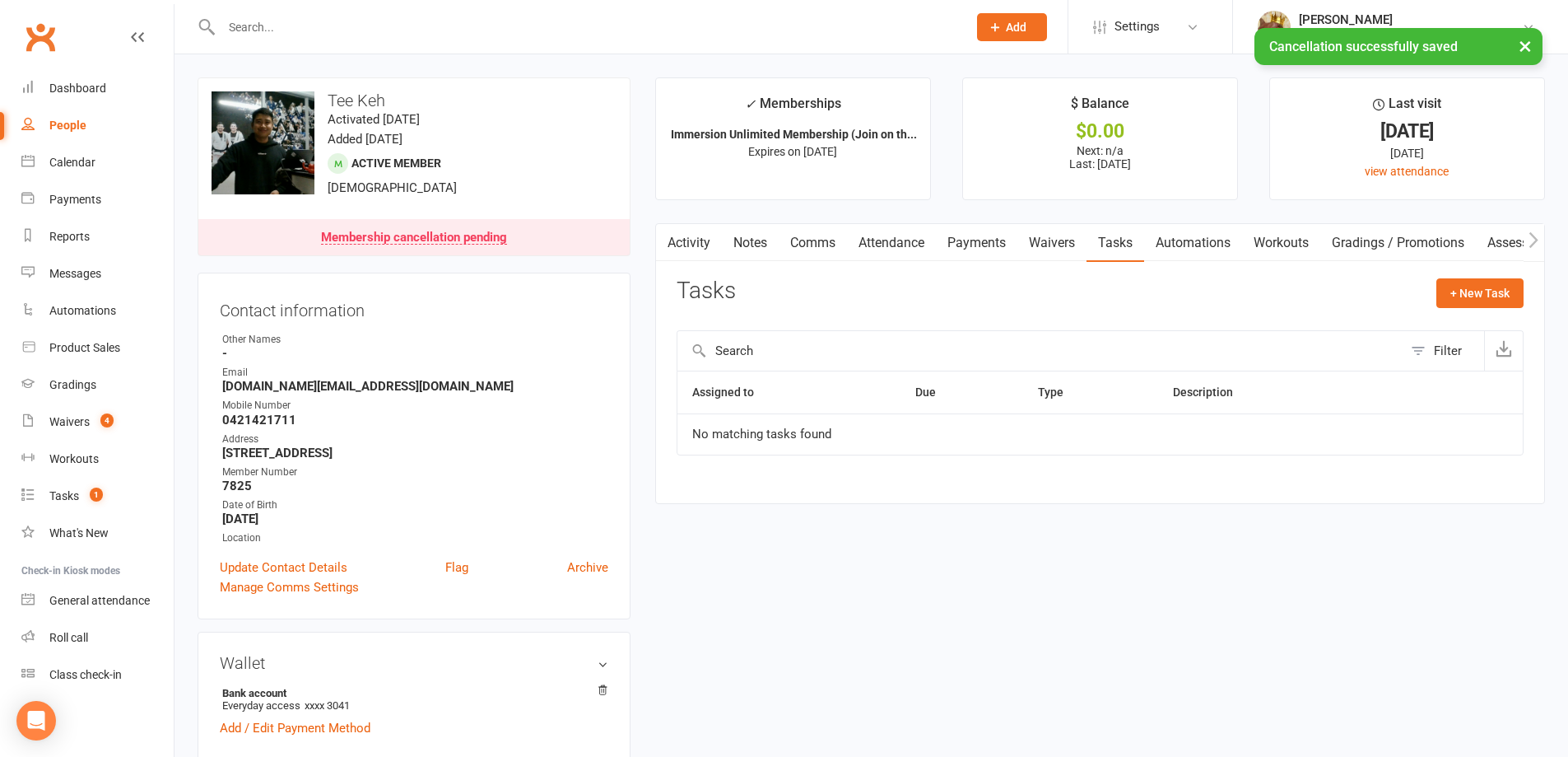
click at [749, 251] on link "Notes" at bounding box center [750, 243] width 57 height 38
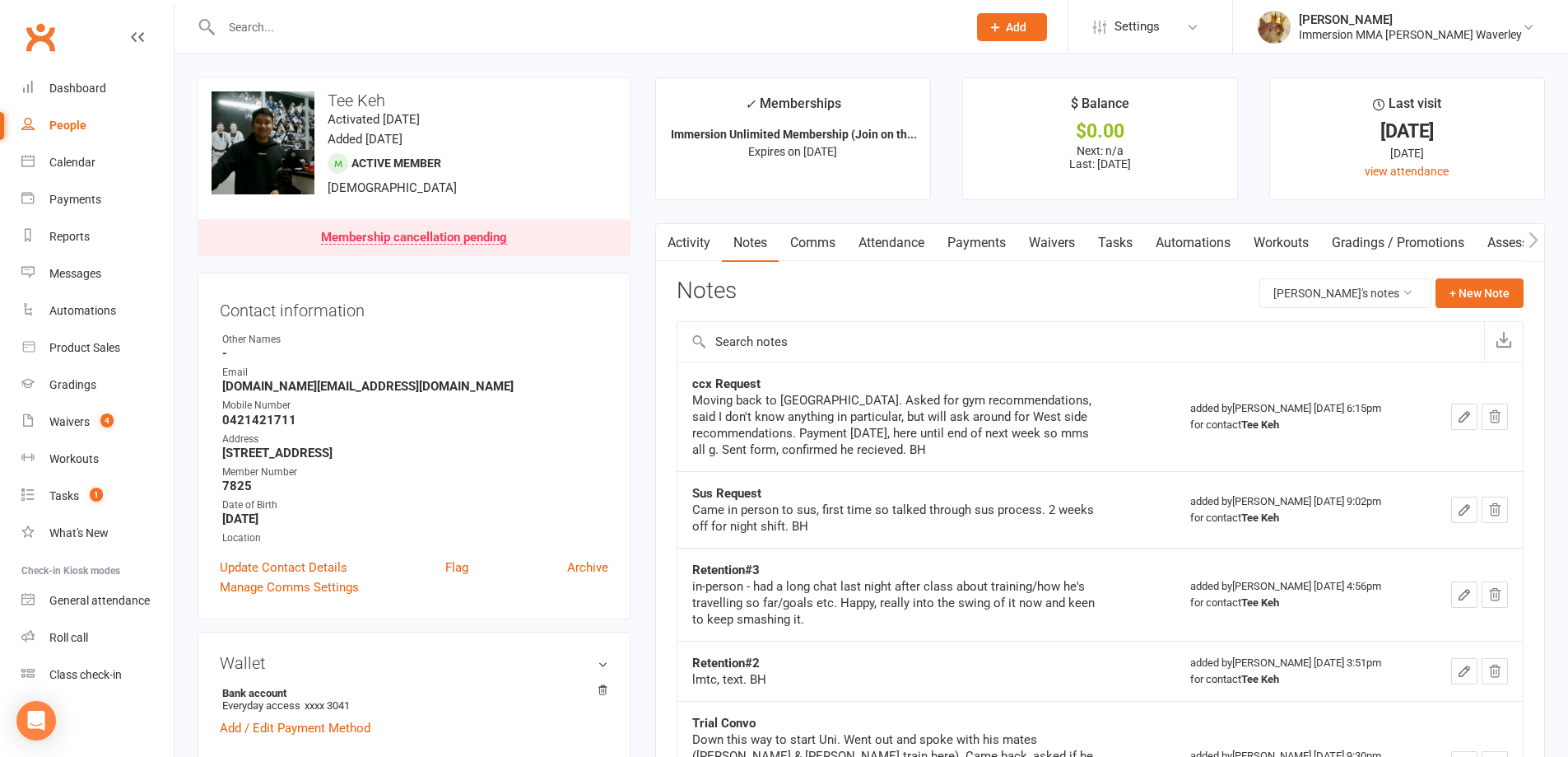
click at [827, 241] on link "Comms" at bounding box center [812, 243] width 68 height 38
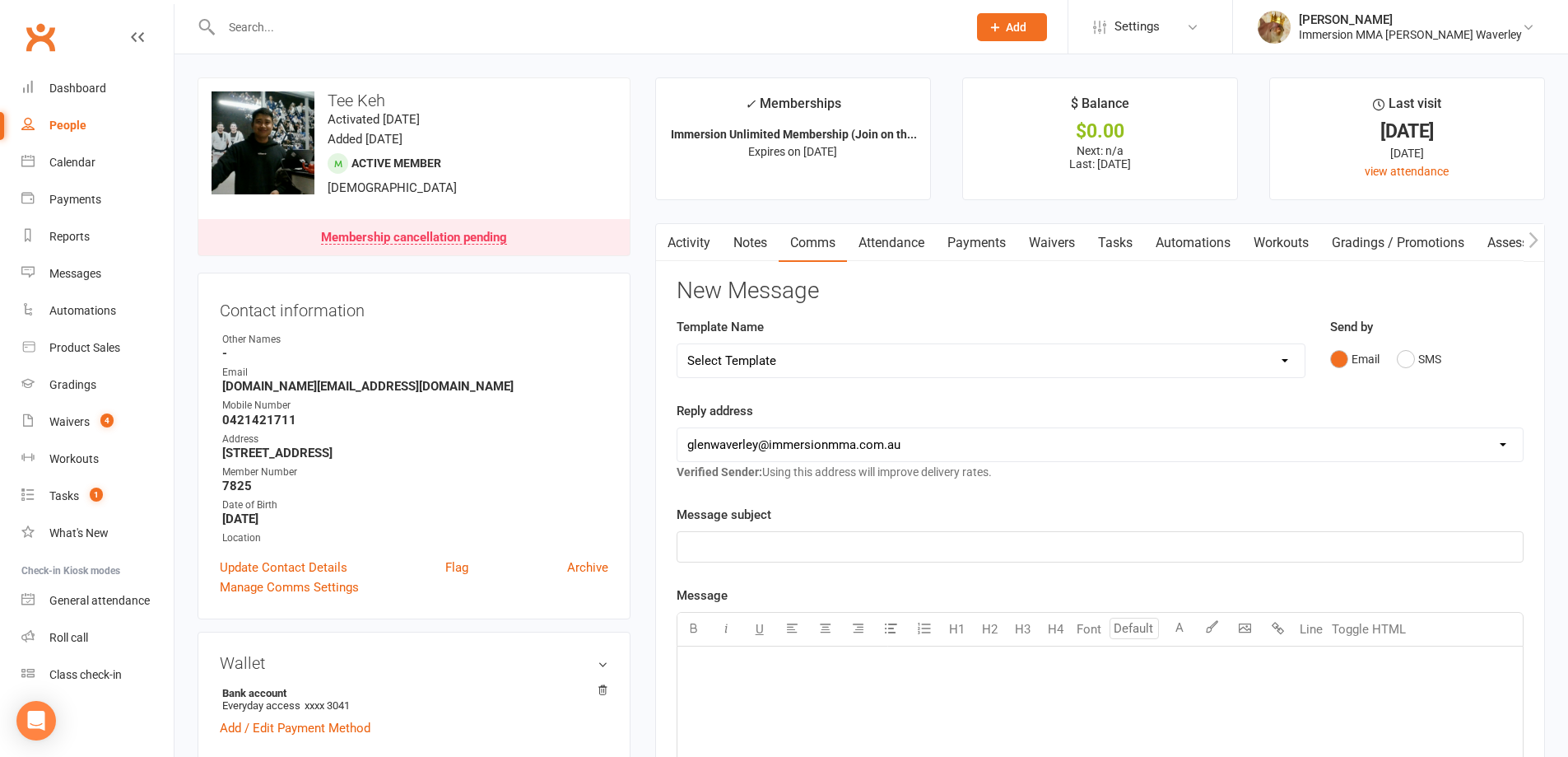
click at [817, 344] on div "Select Template [Email] Adult Appt Confirmation Email [SMS] Booking Confirmatio…" at bounding box center [991, 360] width 629 height 35
click at [820, 348] on select "Select Template [Email] Adult Appt Confirmation Email [SMS] Booking Confirmatio…" at bounding box center [991, 360] width 627 height 33
select select "6"
click at [678, 344] on select "Select Template [Email] Adult Appt Confirmation Email [SMS] Booking Confirmatio…" at bounding box center [991, 360] width 627 height 33
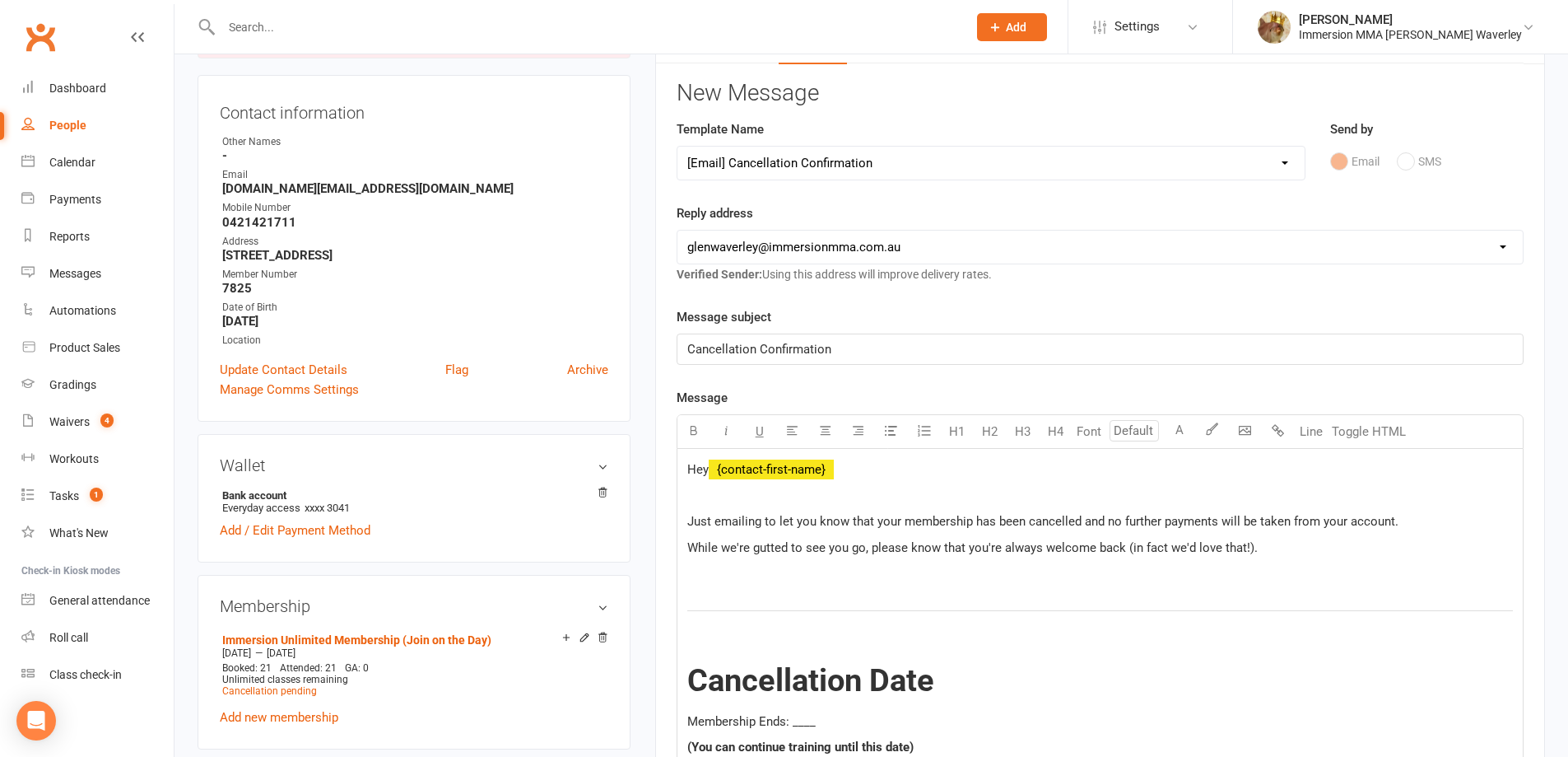
scroll to position [220, 0]
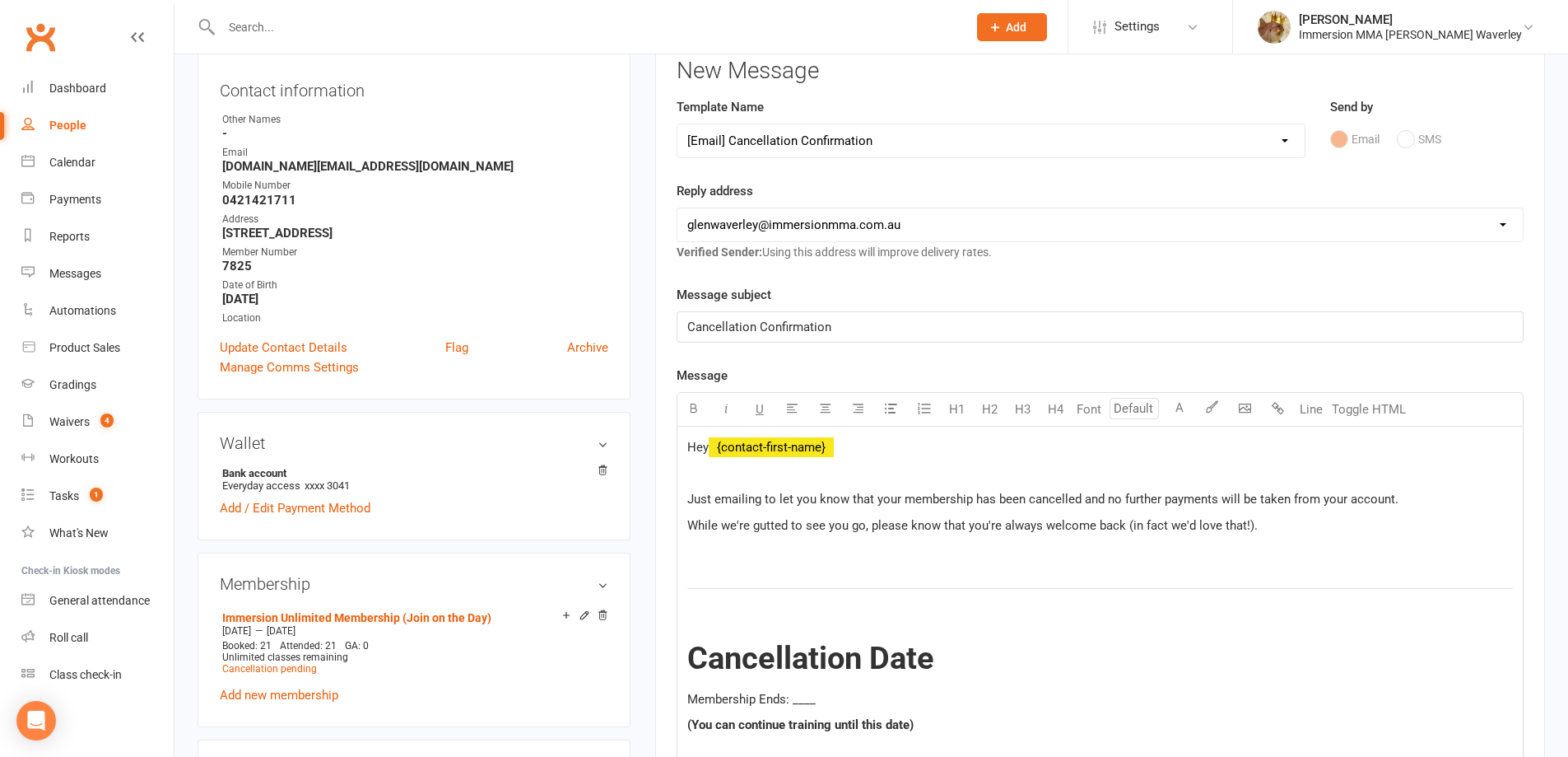
click at [809, 557] on p at bounding box center [1100, 551] width 826 height 19
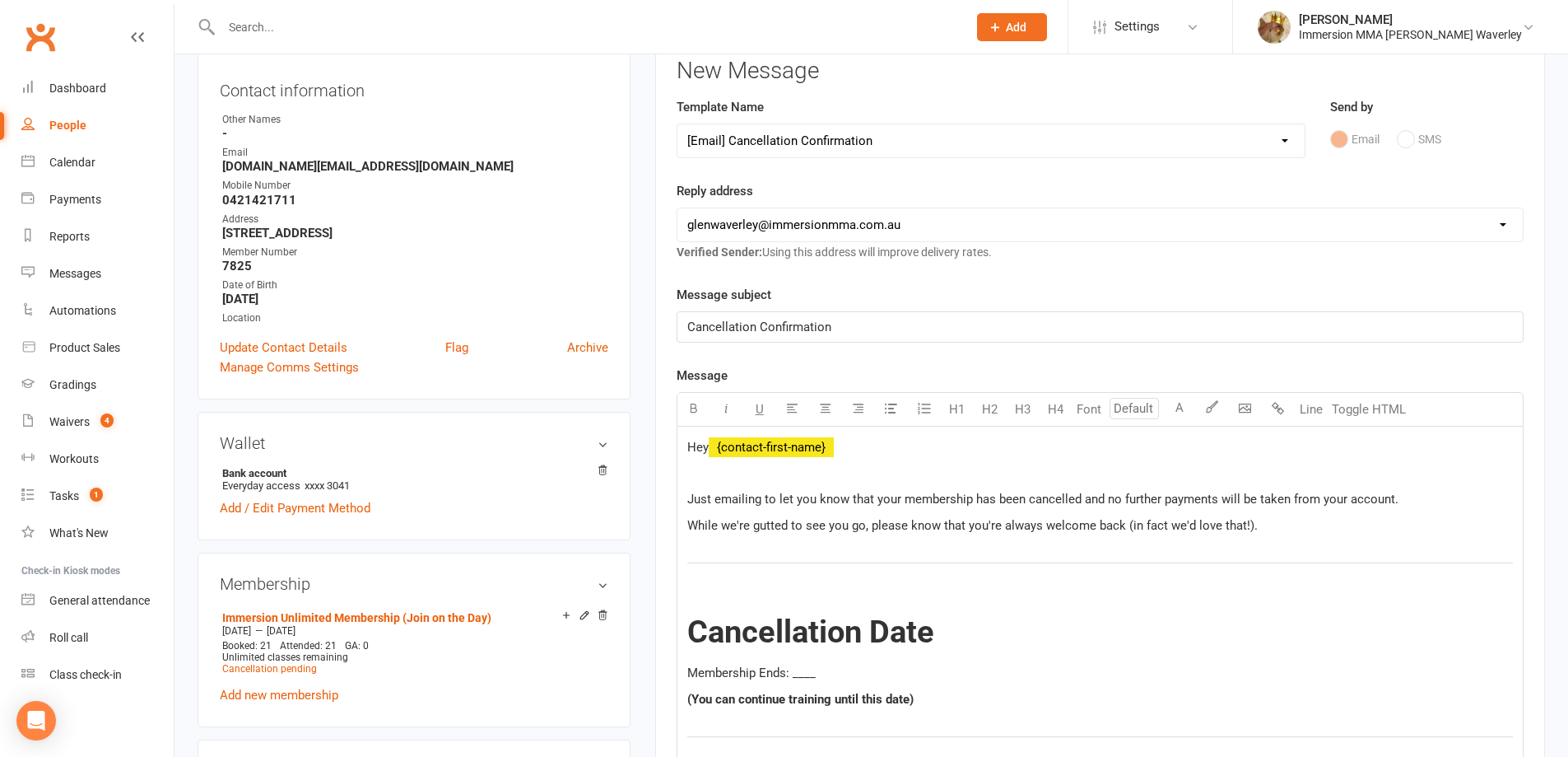
click at [803, 664] on p "Membership Ends: ____" at bounding box center [1100, 673] width 826 height 19
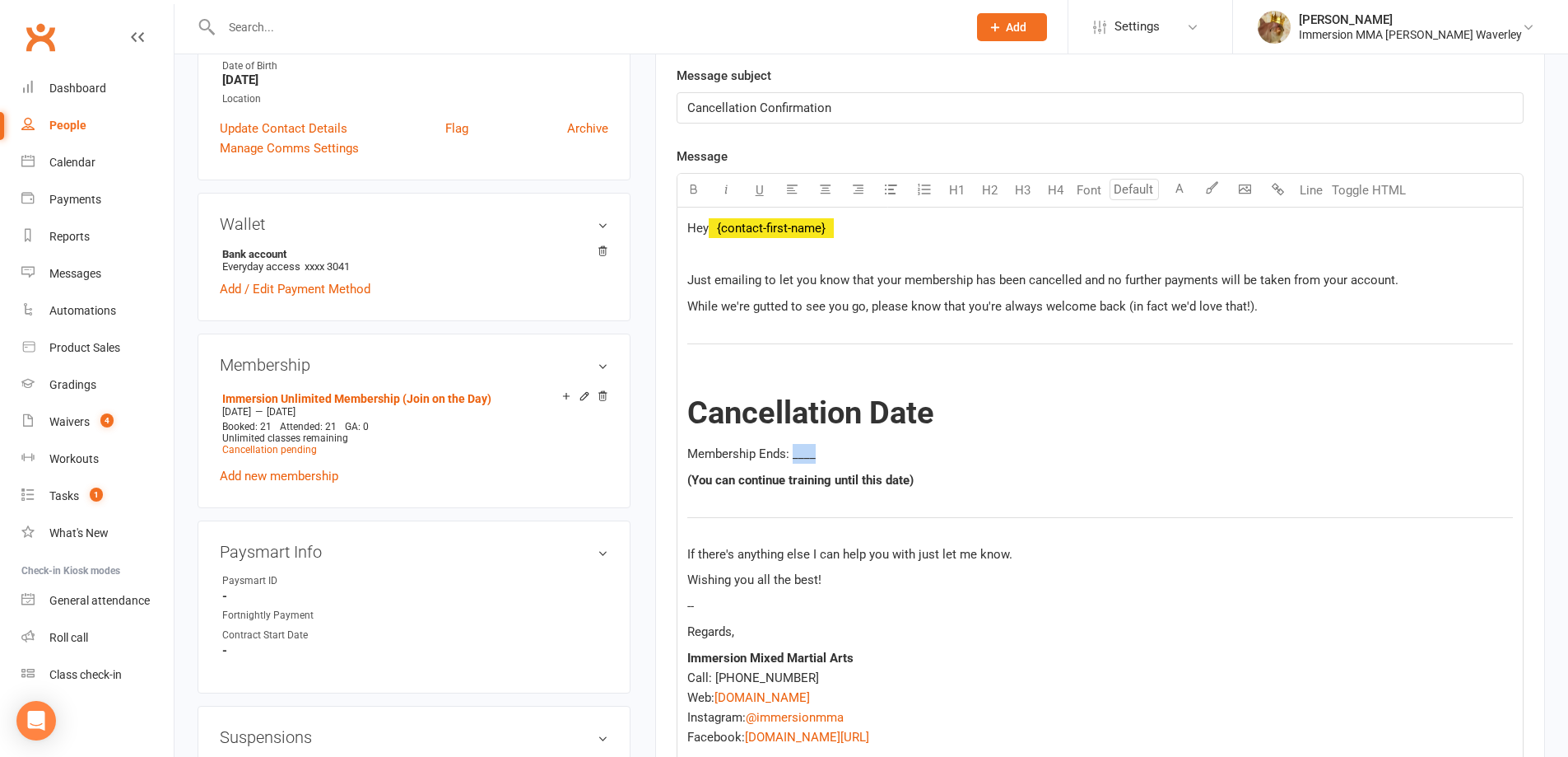
scroll to position [659, 0]
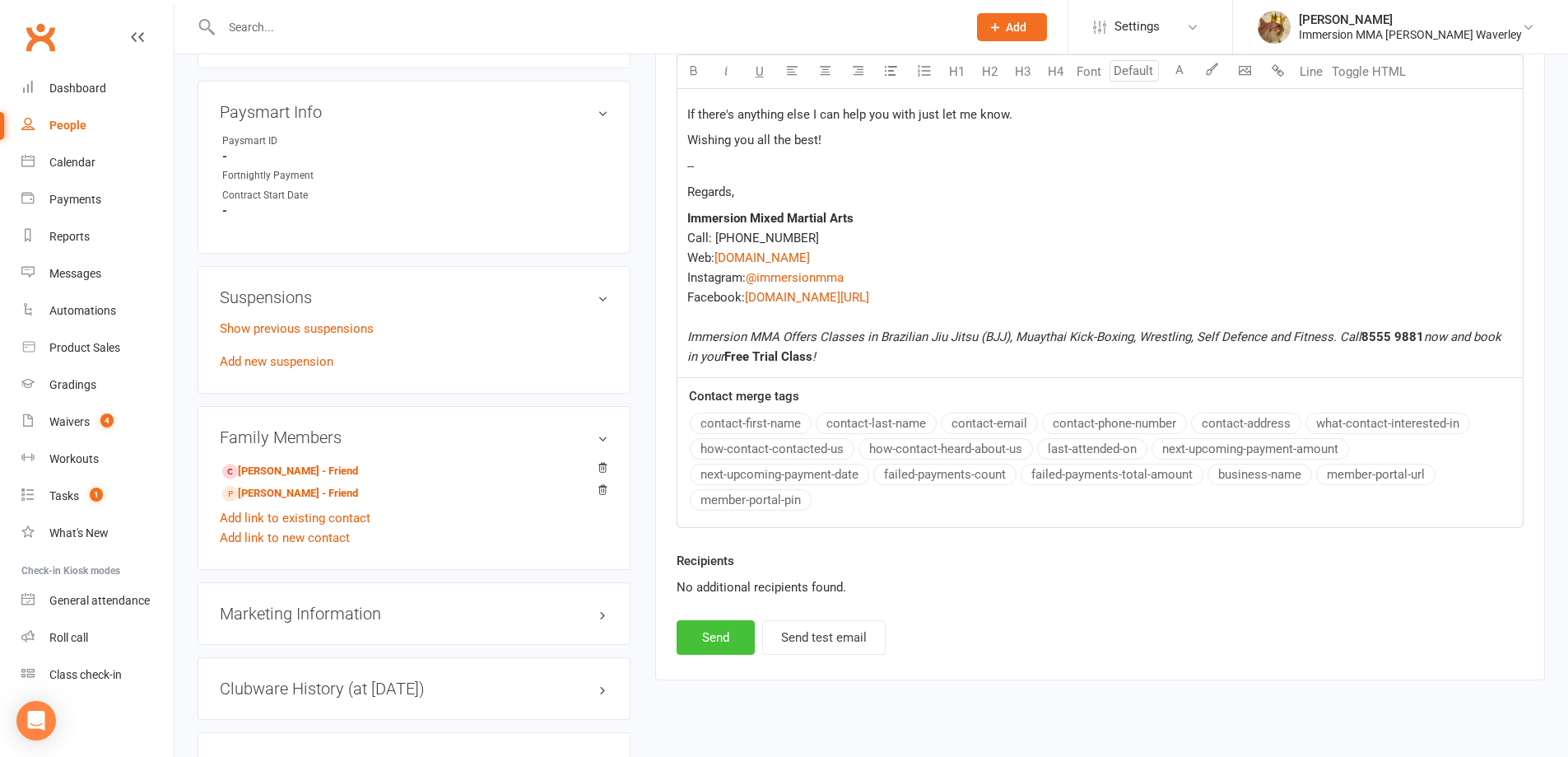
click at [736, 635] on button "Send" at bounding box center [716, 637] width 78 height 35
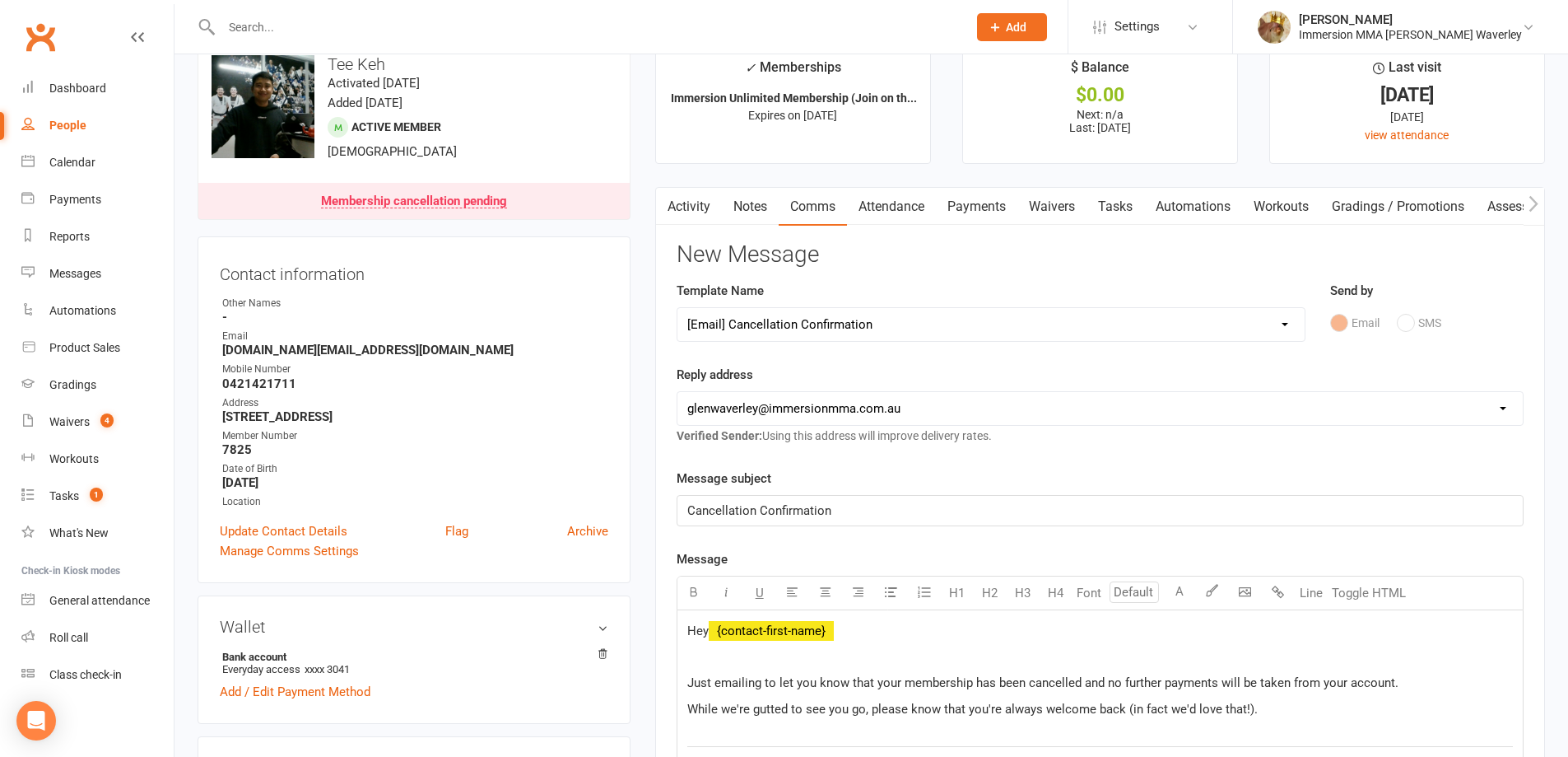
scroll to position [0, 0]
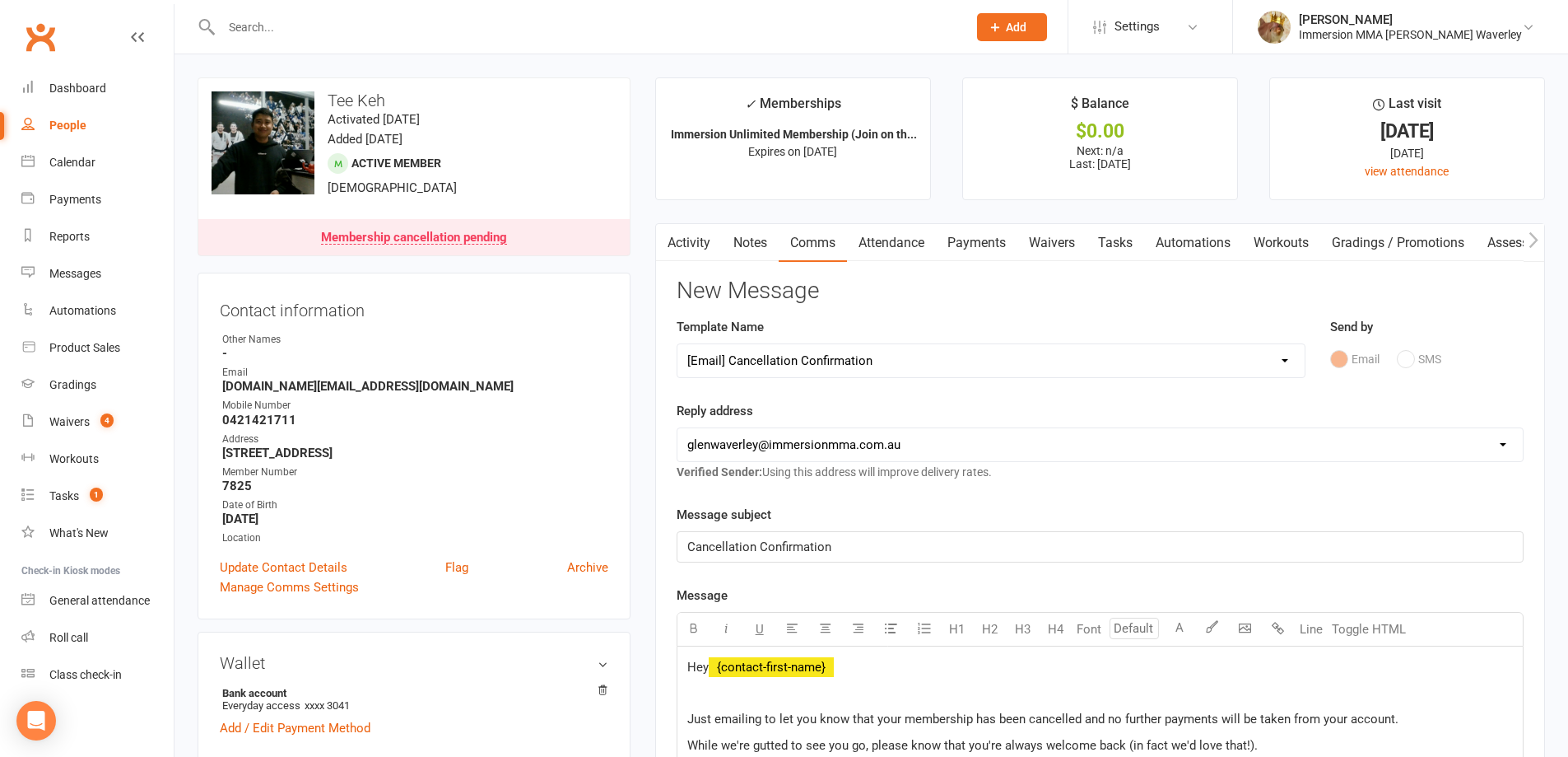
select select
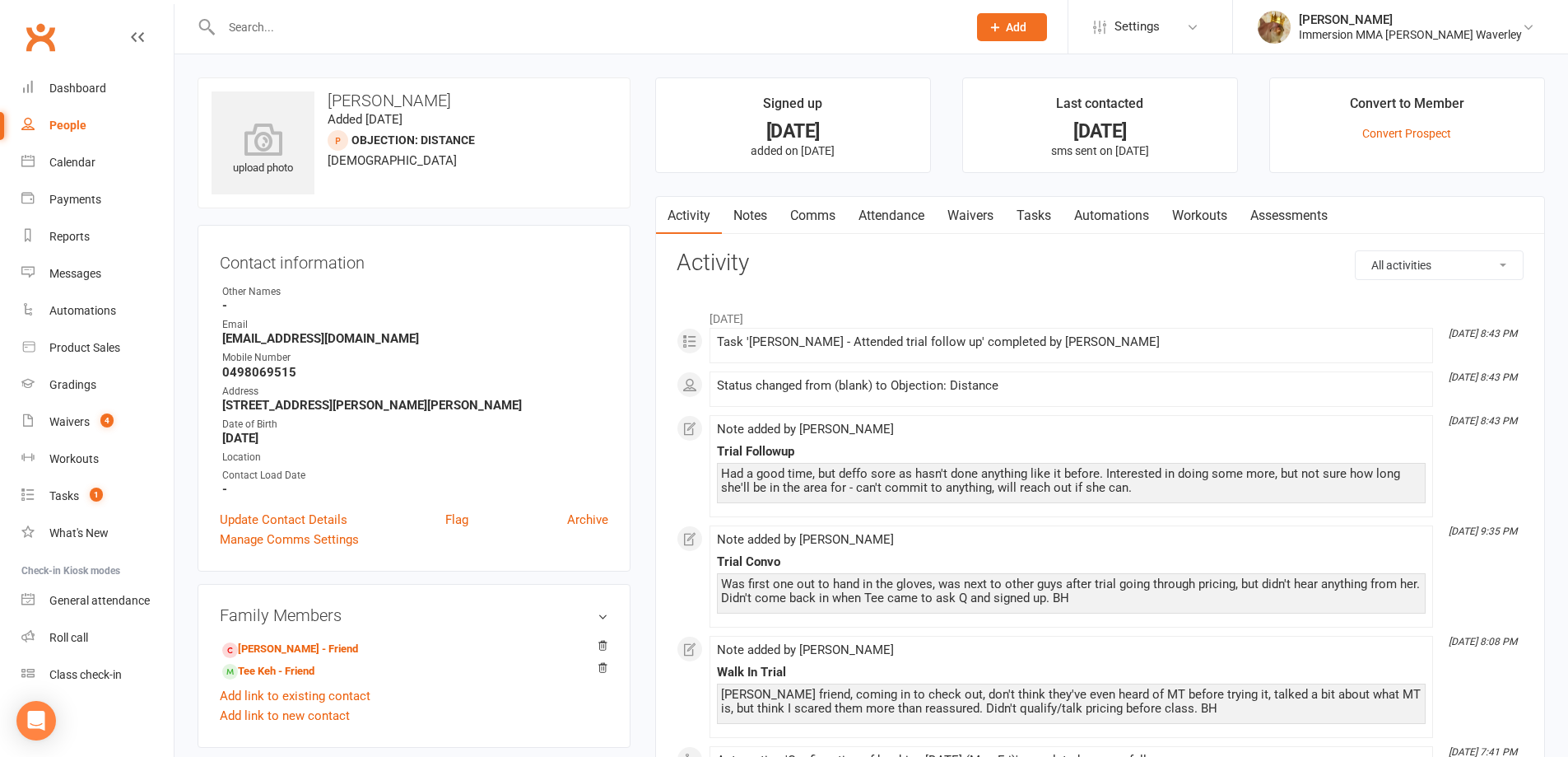
click at [764, 212] on link "Notes" at bounding box center [750, 215] width 57 height 38
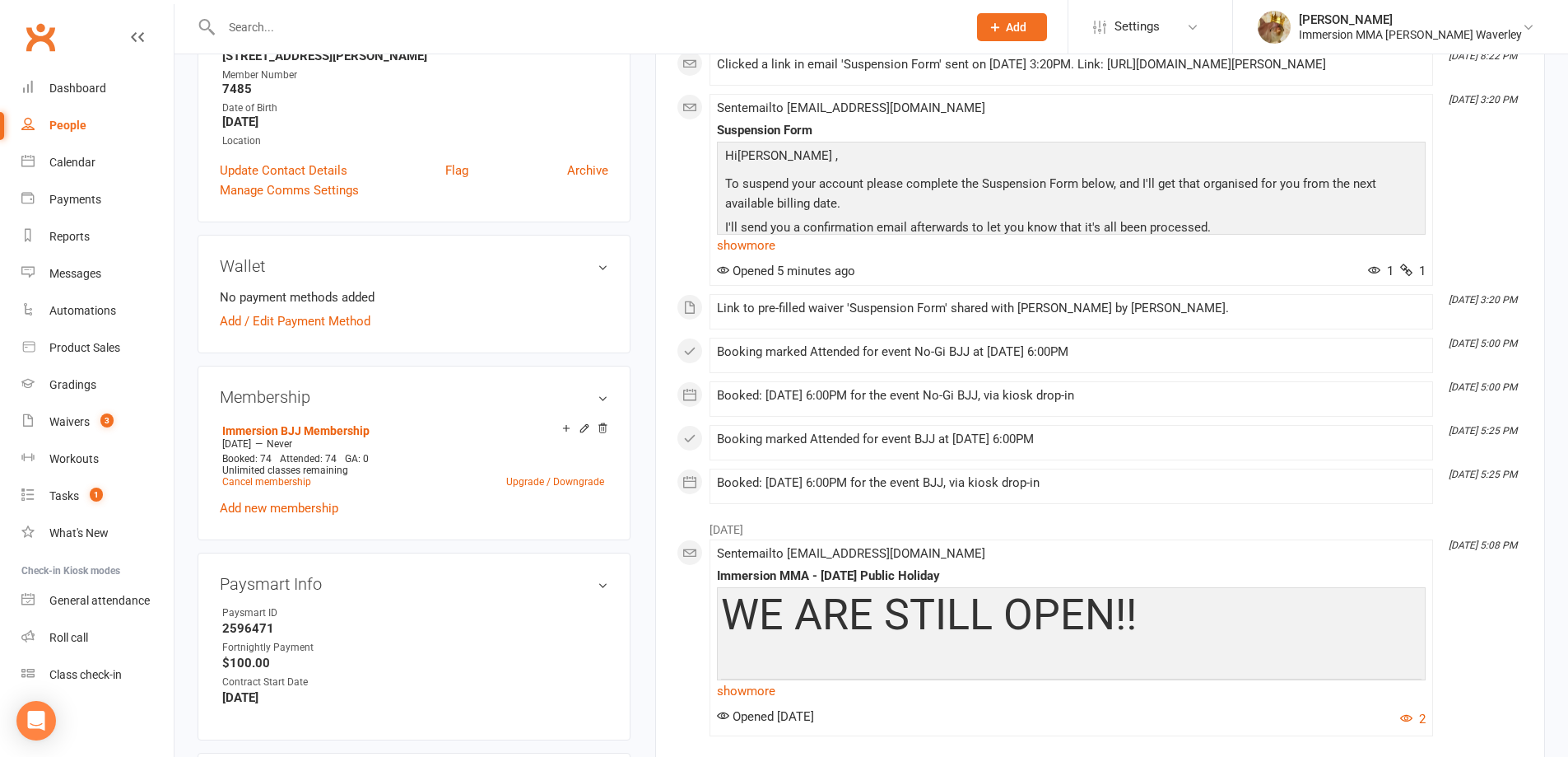
scroll to position [439, 0]
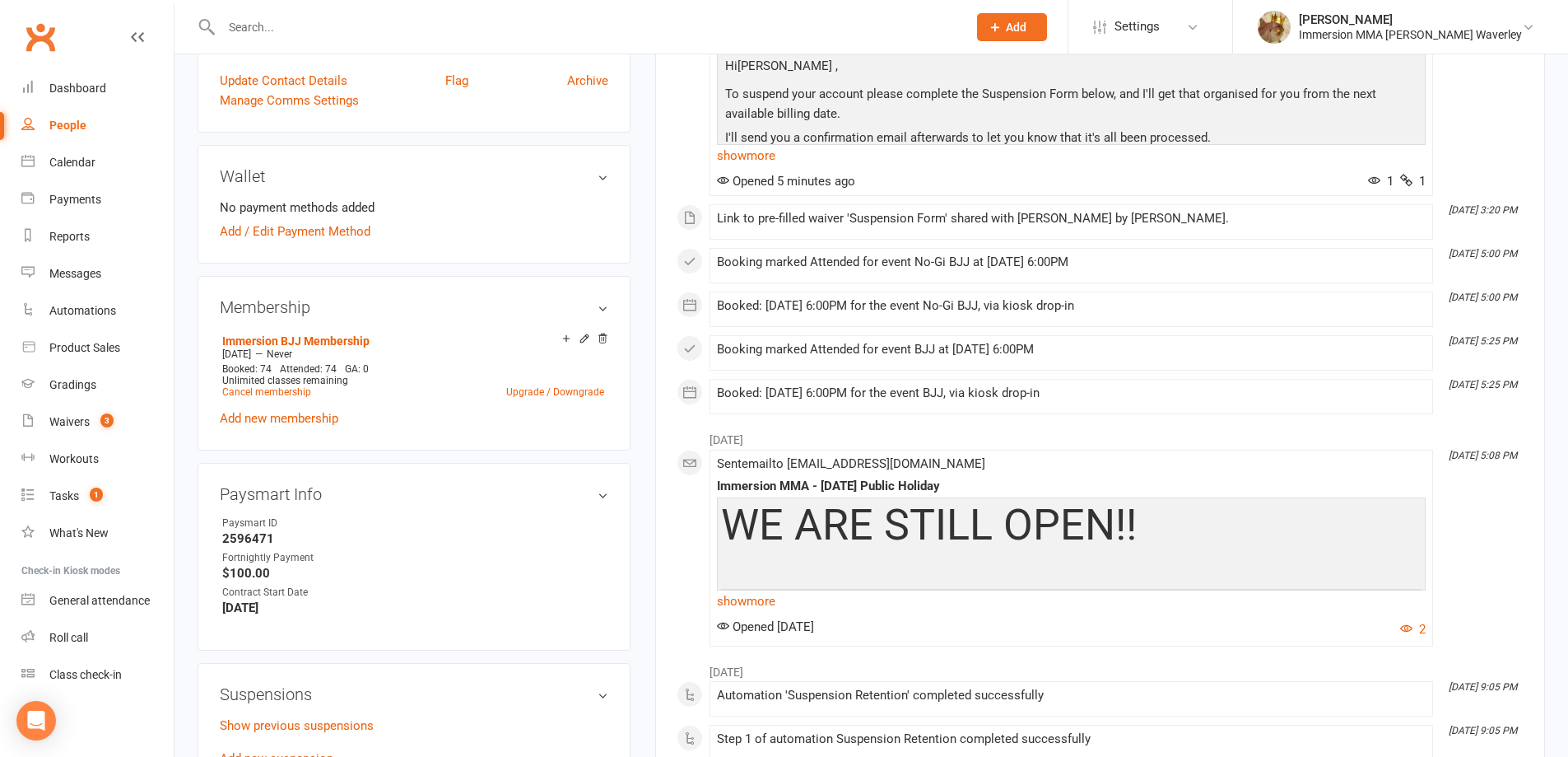
click at [251, 545] on strong "2596471" at bounding box center [415, 538] width 386 height 15
copy strong "2596471"
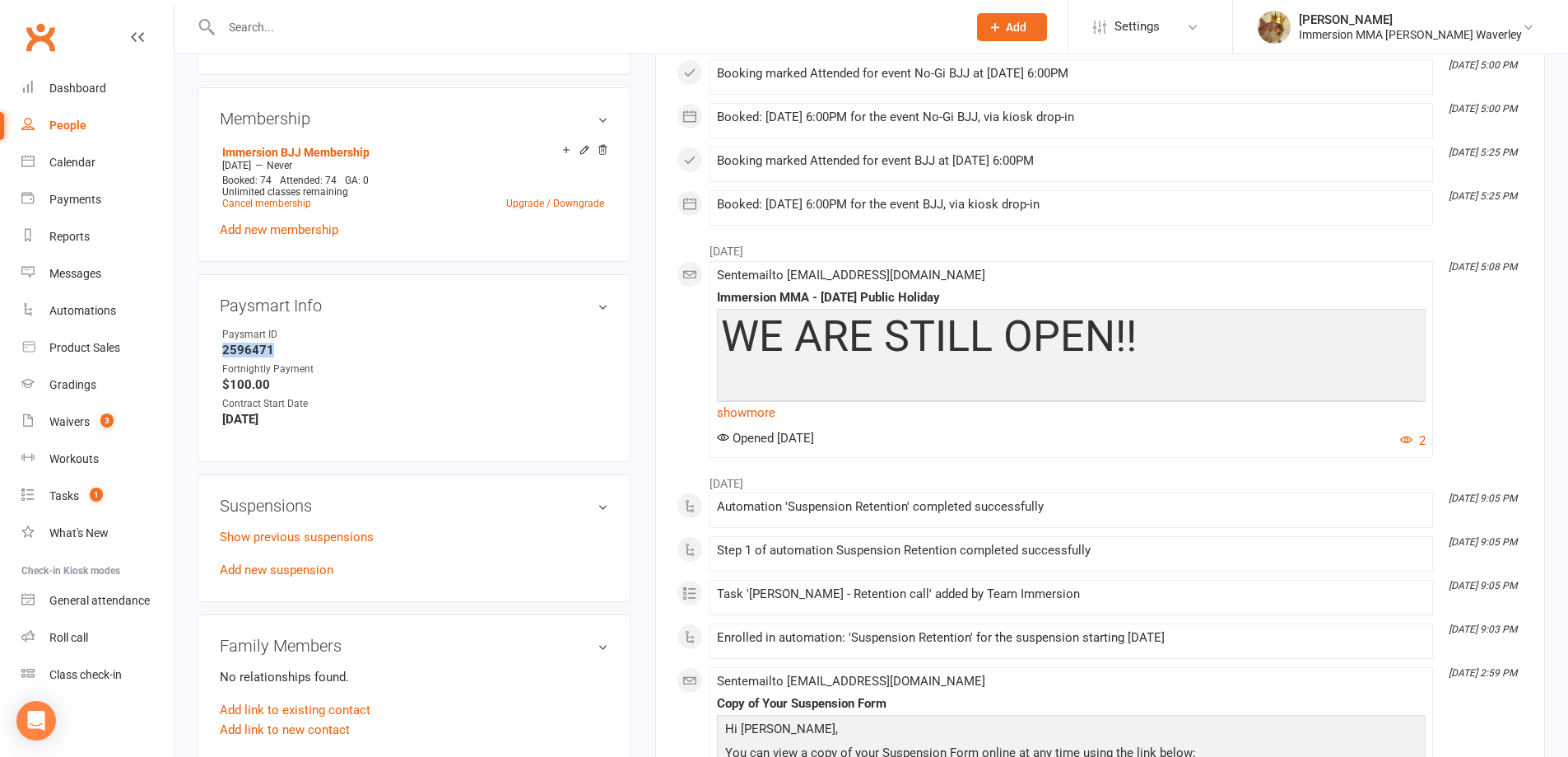
scroll to position [659, 0]
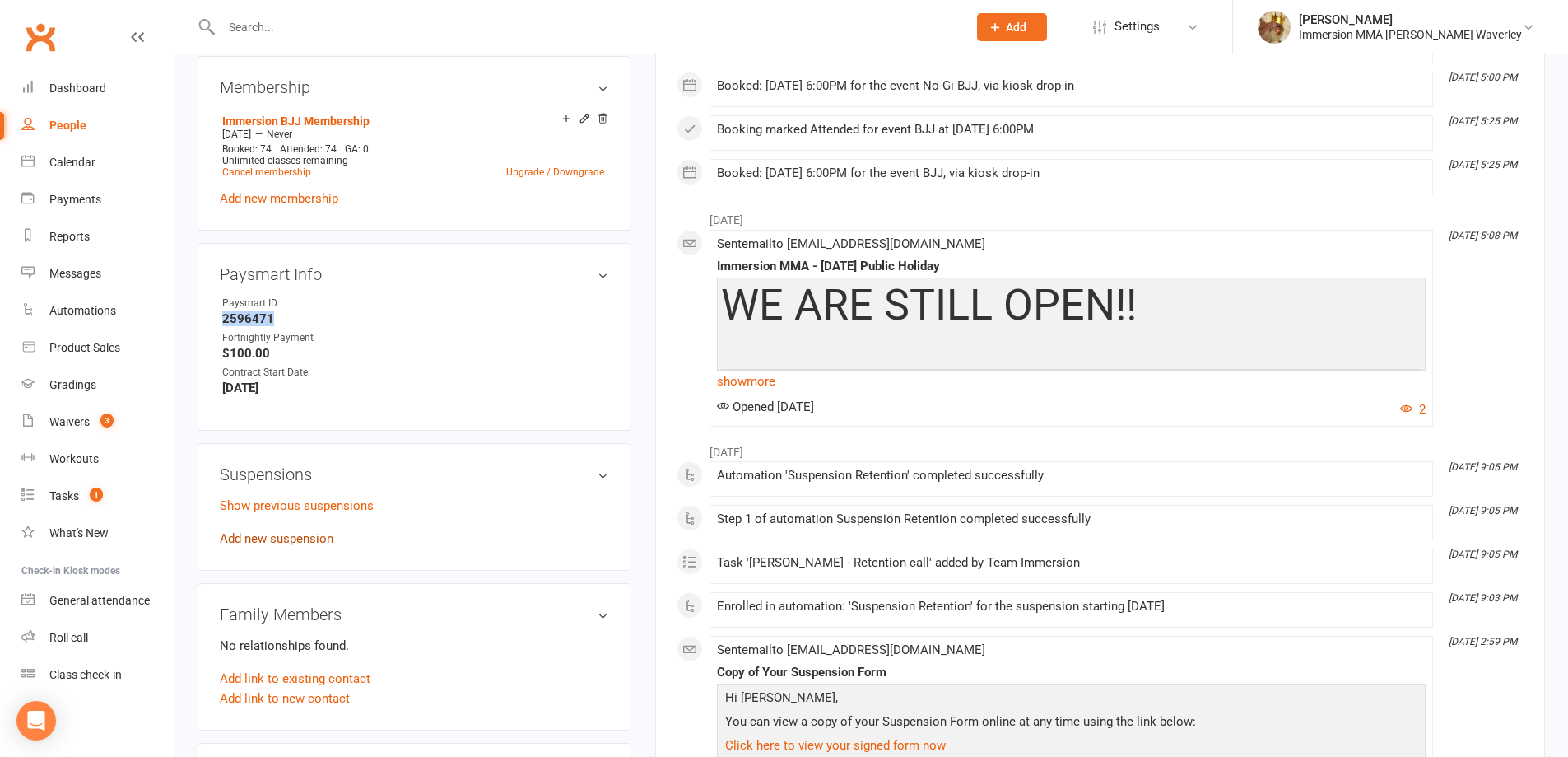
click at [291, 539] on link "Add new suspension" at bounding box center [276, 538] width 113 height 15
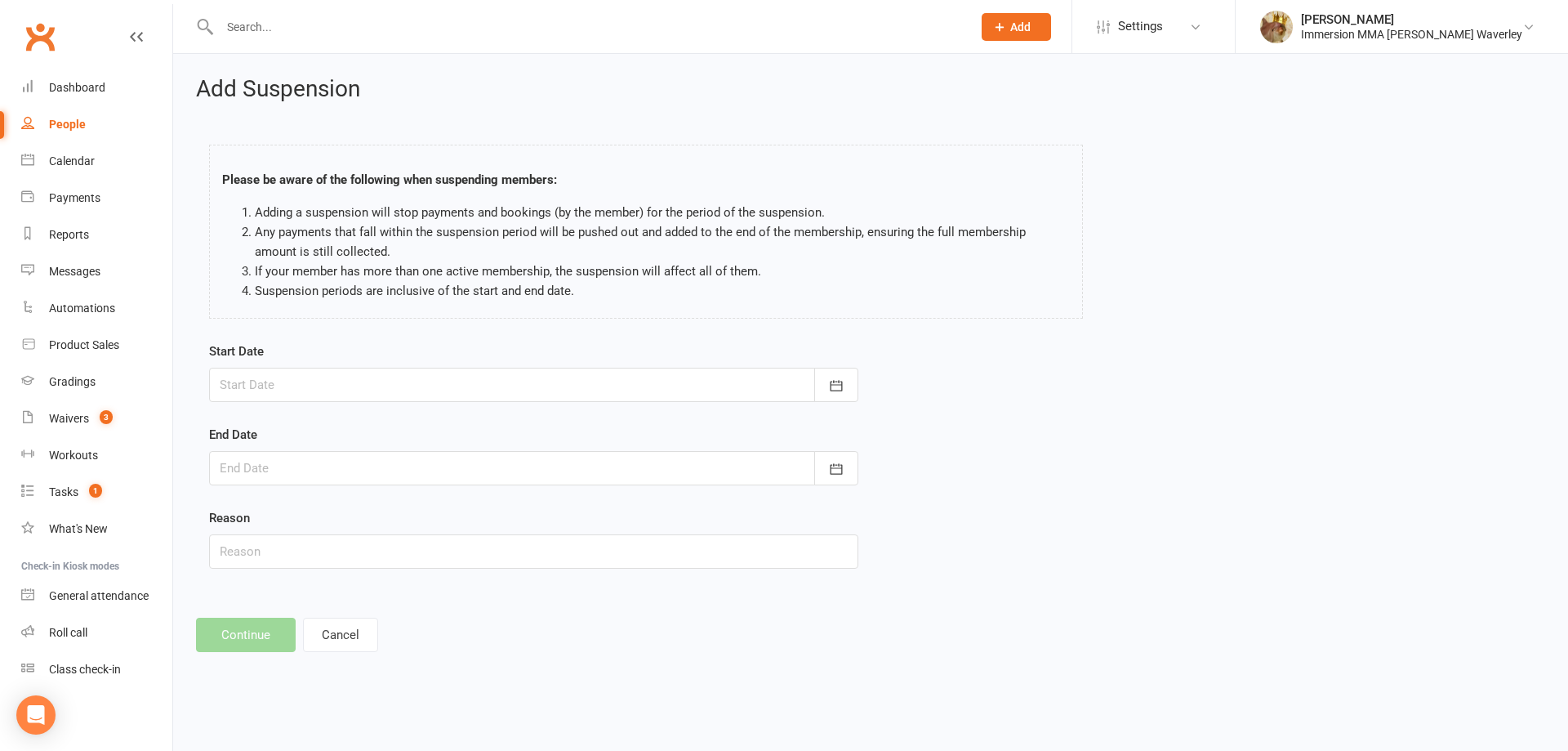
click at [277, 398] on div at bounding box center [534, 385] width 650 height 34
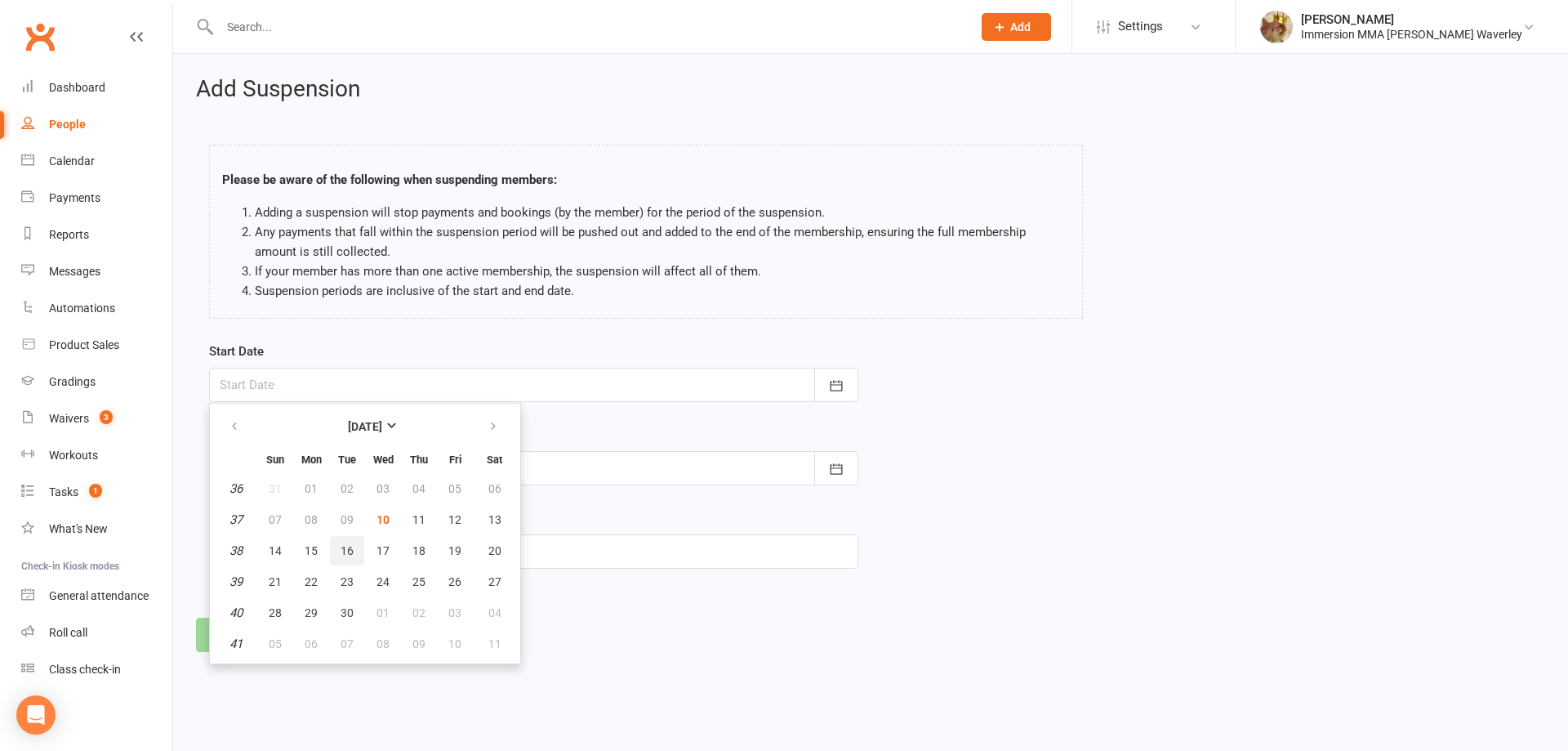
click at [353, 566] on button "16" at bounding box center [347, 550] width 34 height 29
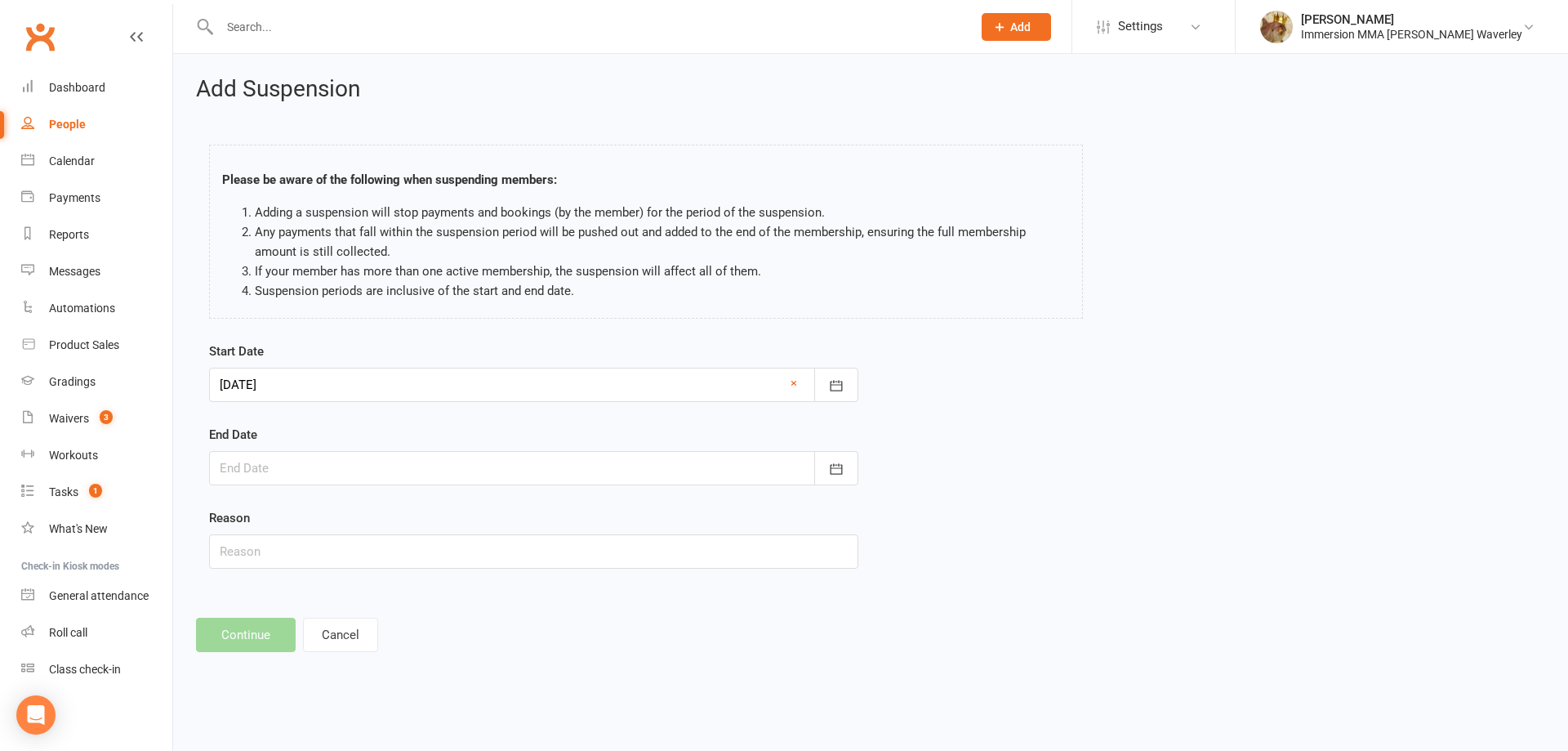
drag, startPoint x: 306, startPoint y: 377, endPoint x: 317, endPoint y: 474, distance: 97.6
click at [306, 380] on div at bounding box center [534, 385] width 650 height 34
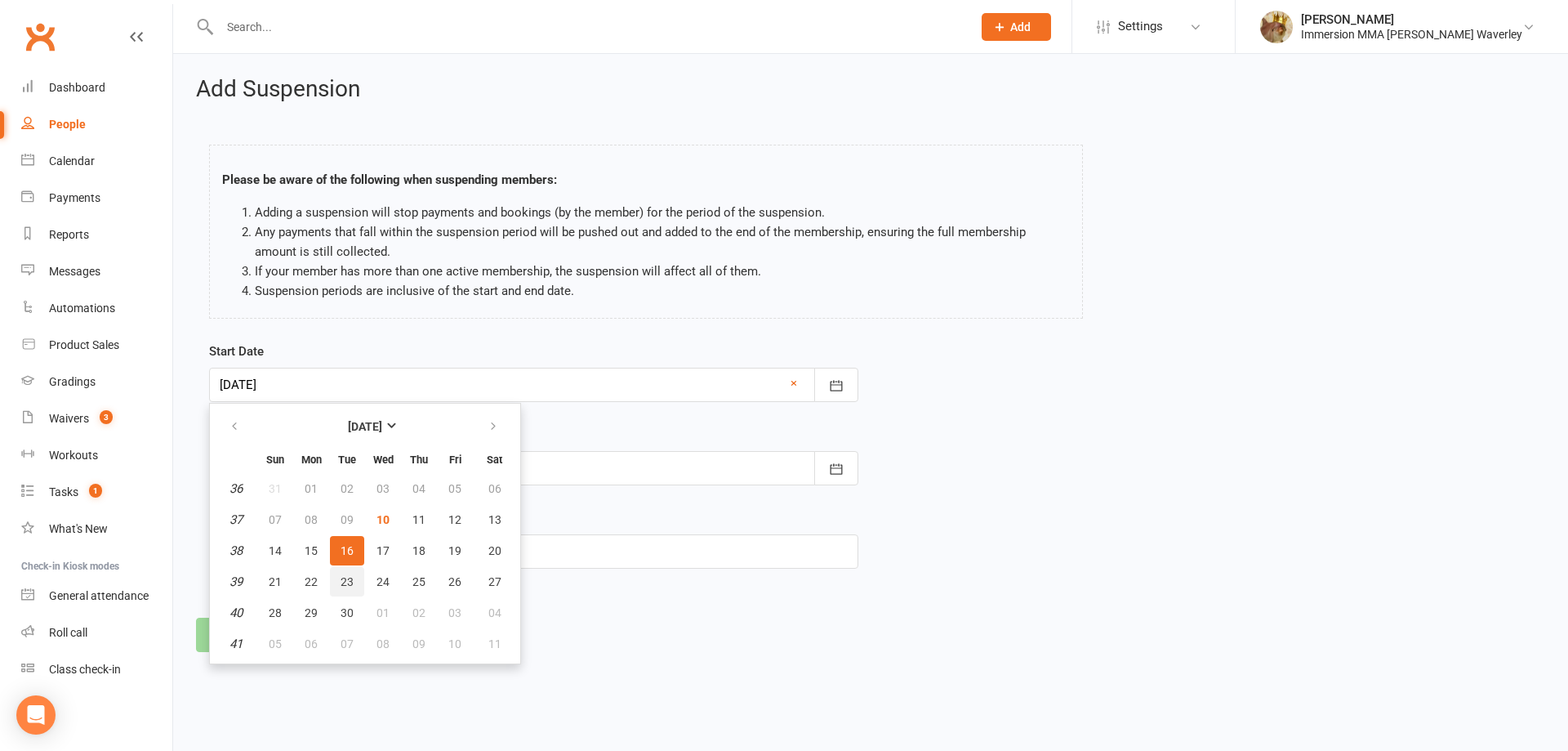
click at [346, 581] on span "23" at bounding box center [347, 581] width 13 height 13
type input "23 Sep 2025"
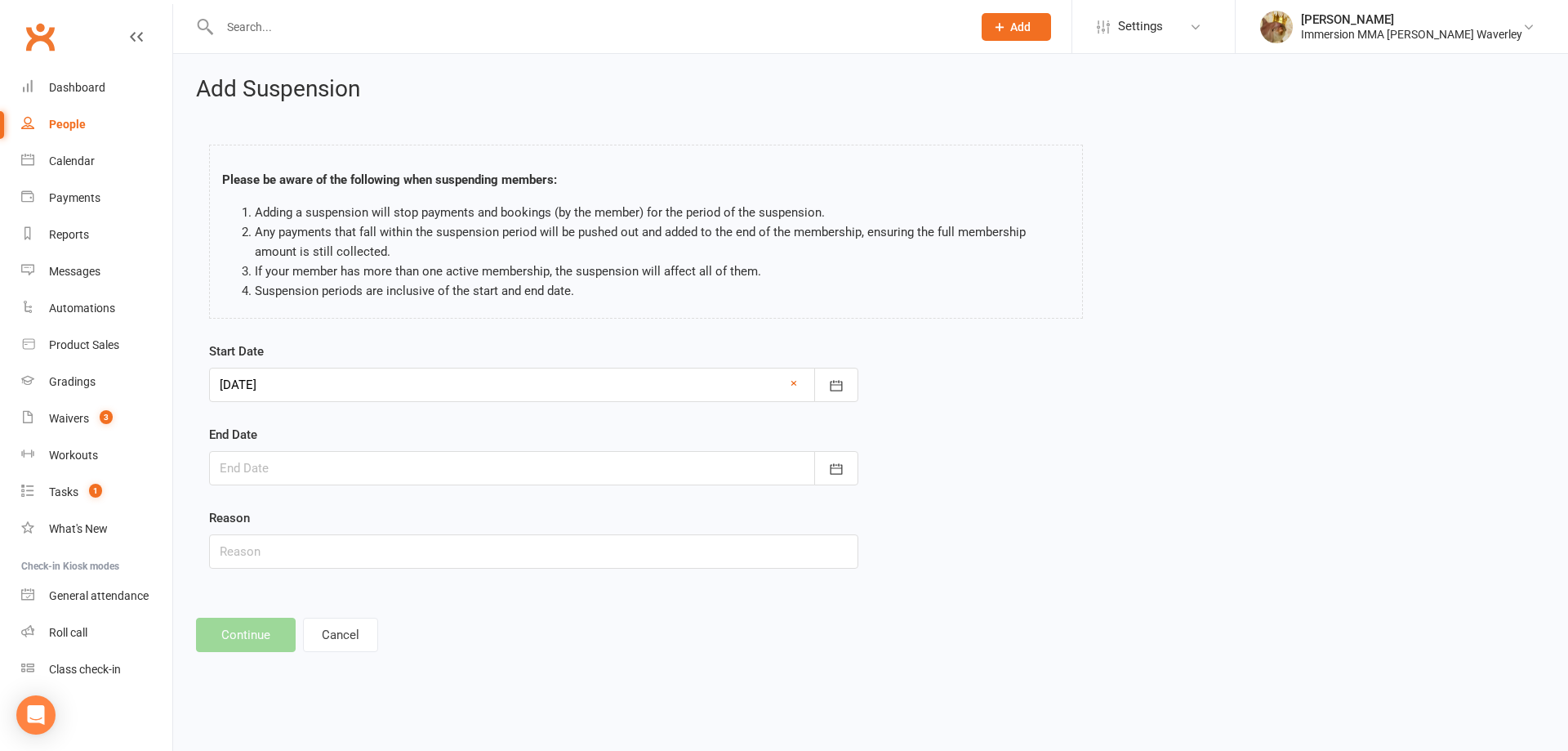
click at [300, 470] on div at bounding box center [534, 467] width 650 height 34
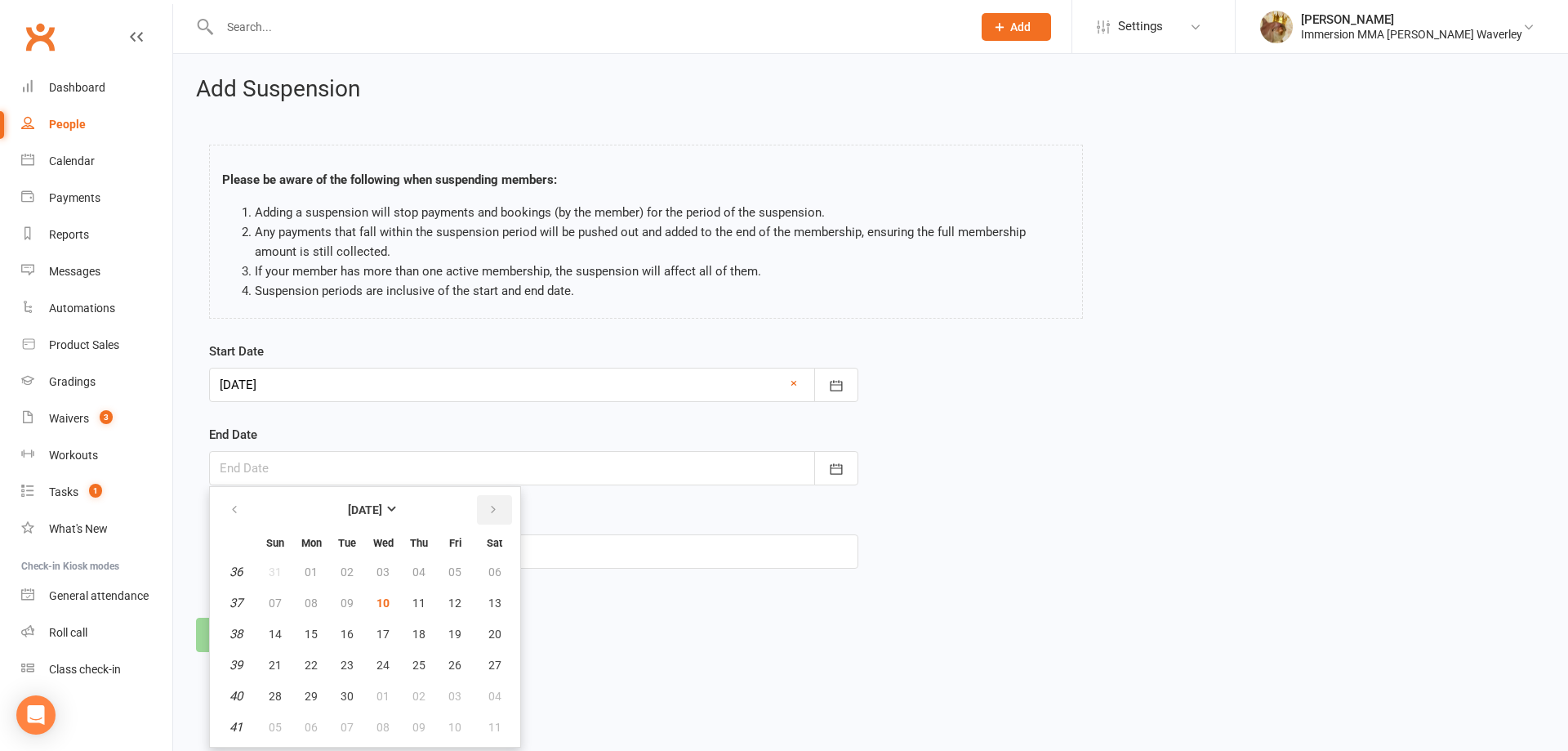
click at [505, 507] on button "button" at bounding box center [494, 509] width 35 height 29
click at [319, 664] on button "20" at bounding box center [311, 664] width 34 height 29
type input "20 Oct 2025"
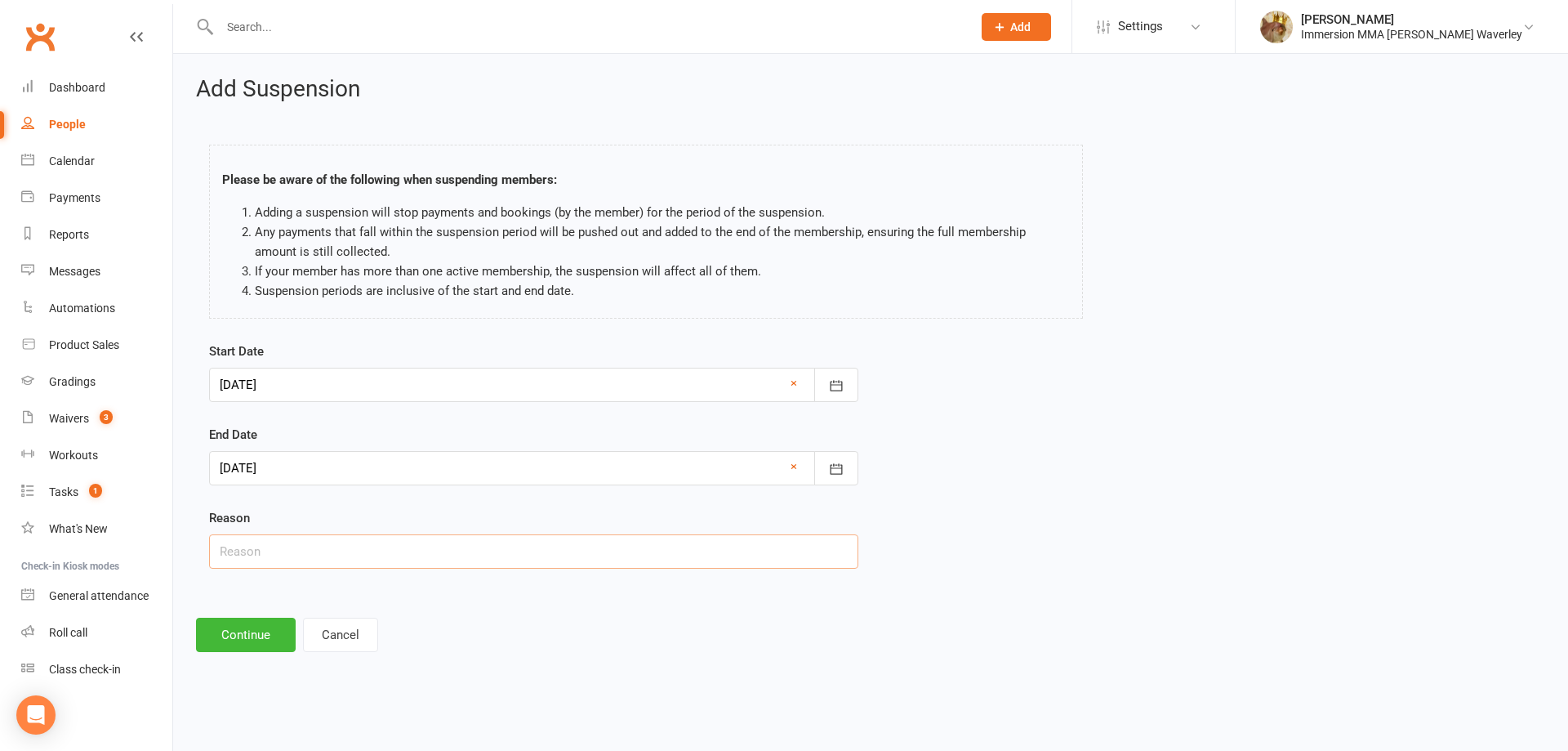
click at [291, 564] on input "text" at bounding box center [534, 551] width 650 height 34
type input "Holiday (Family/Friends Wedding I think)"
click at [259, 632] on button "Continue" at bounding box center [245, 634] width 99 height 34
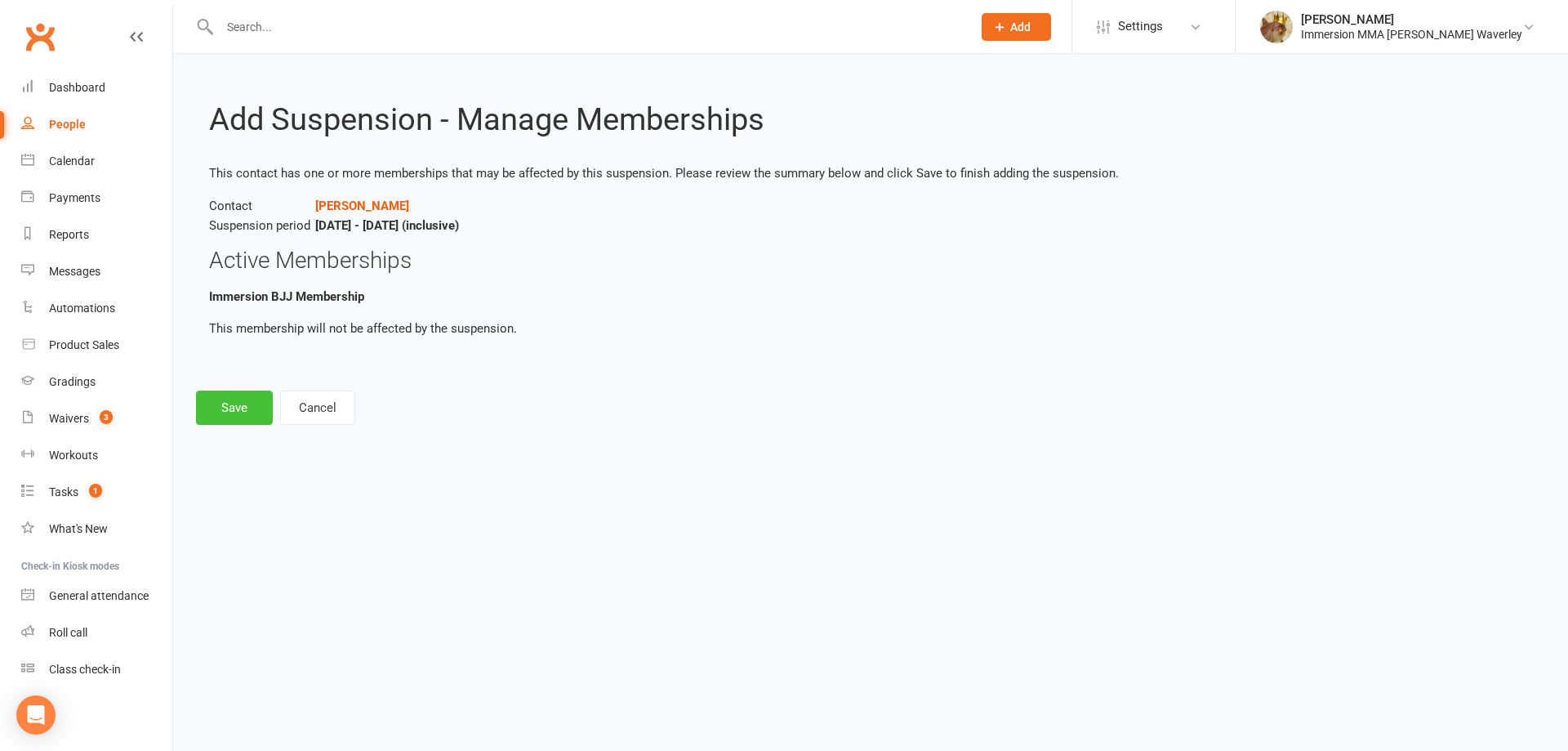
click at [244, 411] on button "Save" at bounding box center [234, 408] width 76 height 34
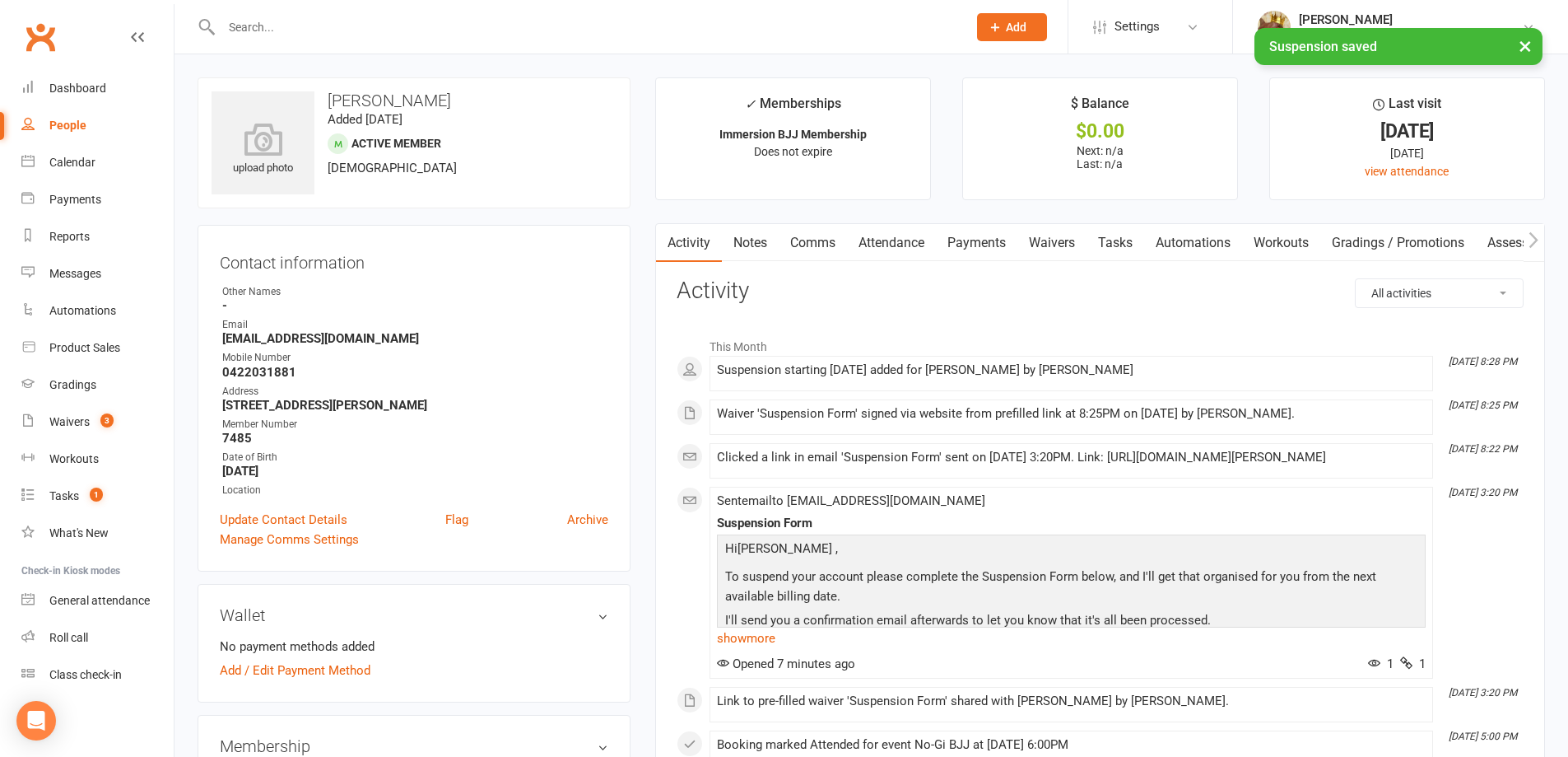
click at [811, 237] on link "Comms" at bounding box center [812, 243] width 68 height 38
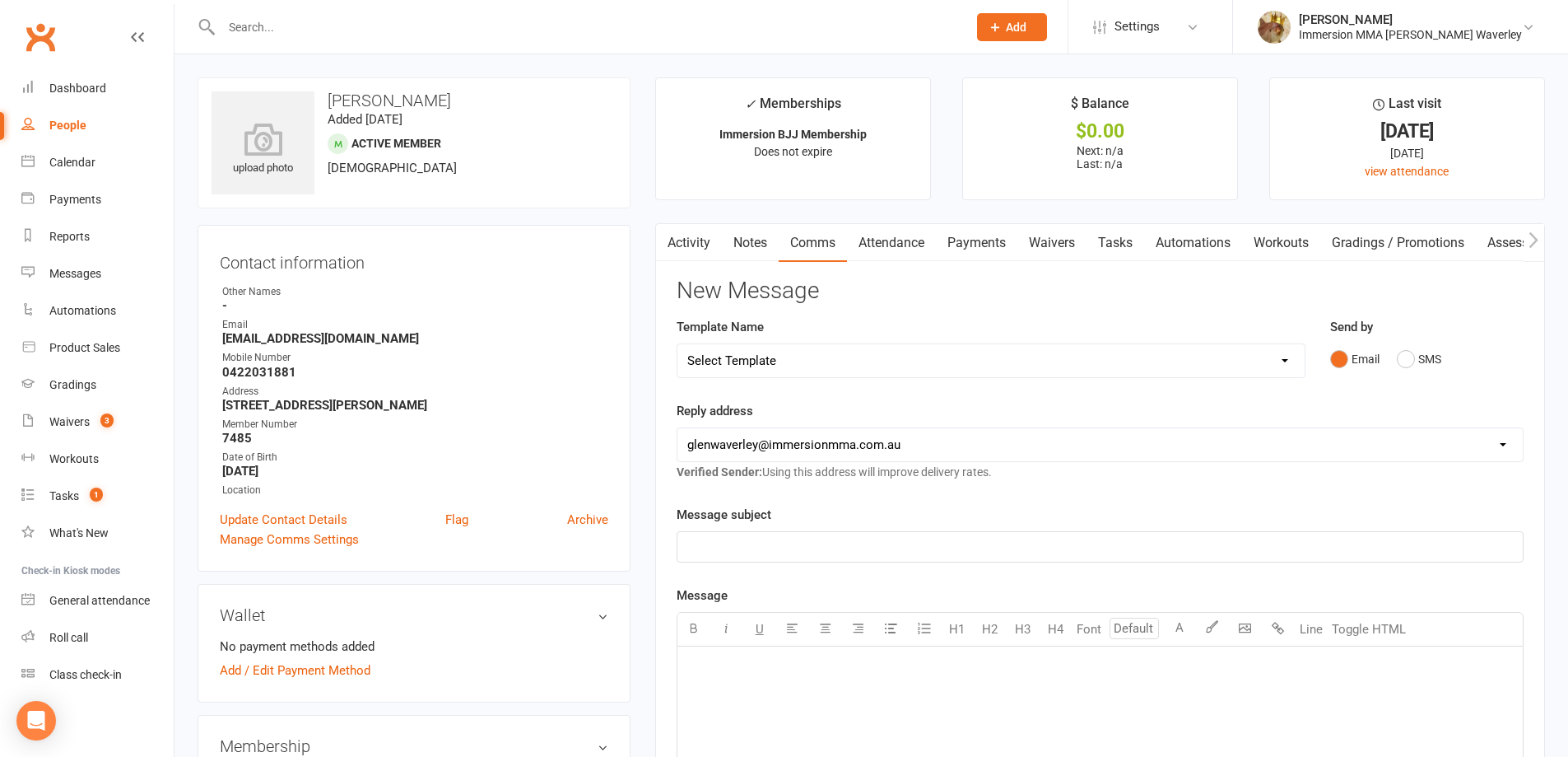
click at [749, 356] on select "Select Template [Email] Adult Appt Confirmation Email [SMS] Booking Confirmatio…" at bounding box center [991, 360] width 627 height 33
select select "13"
click at [678, 344] on select "Select Template [Email] Adult Appt Confirmation Email [SMS] Booking Confirmatio…" at bounding box center [991, 360] width 627 height 33
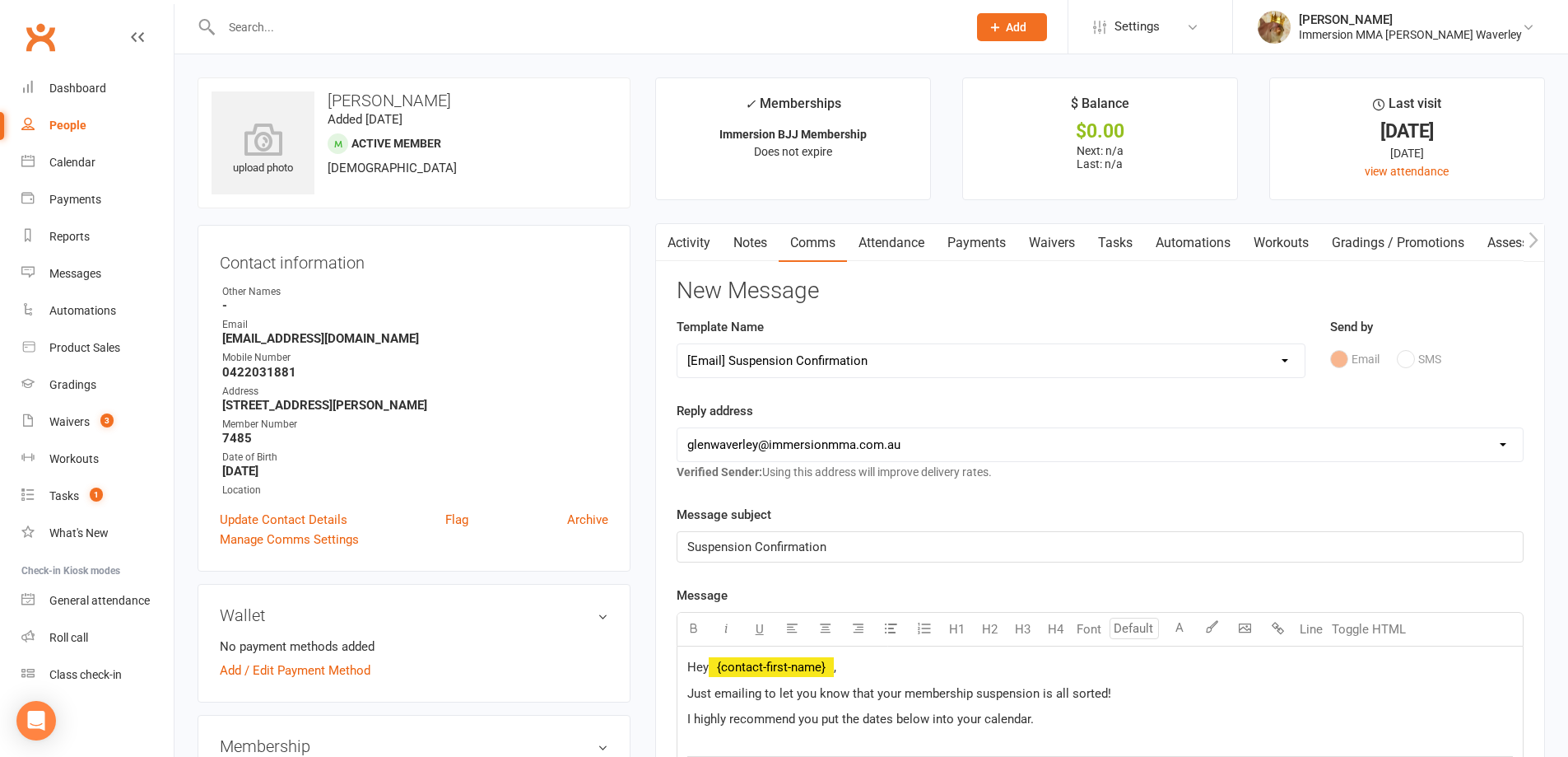
click at [684, 543] on div "Suspension Confirmation" at bounding box center [1100, 546] width 845 height 29
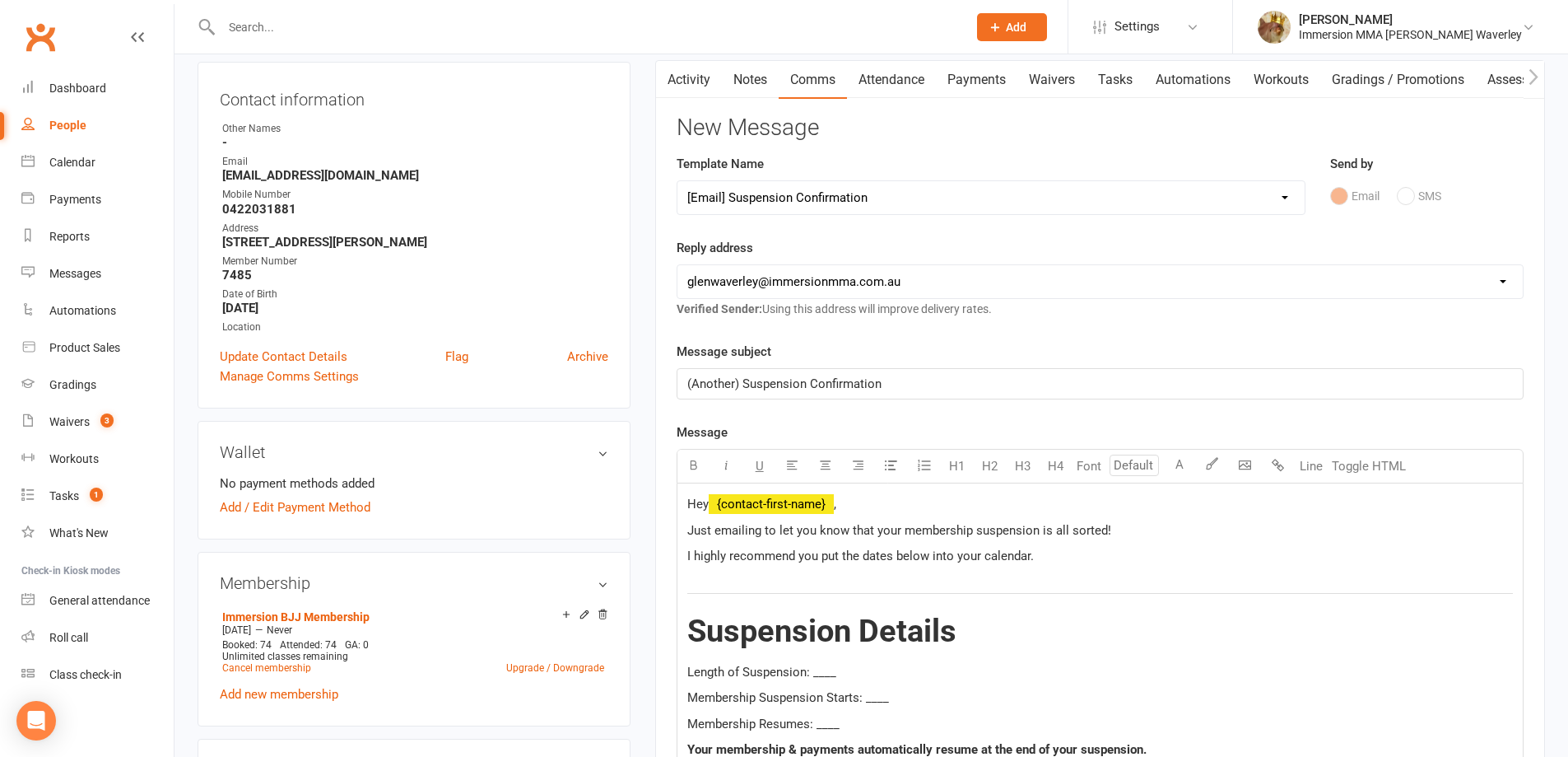
scroll to position [220, 0]
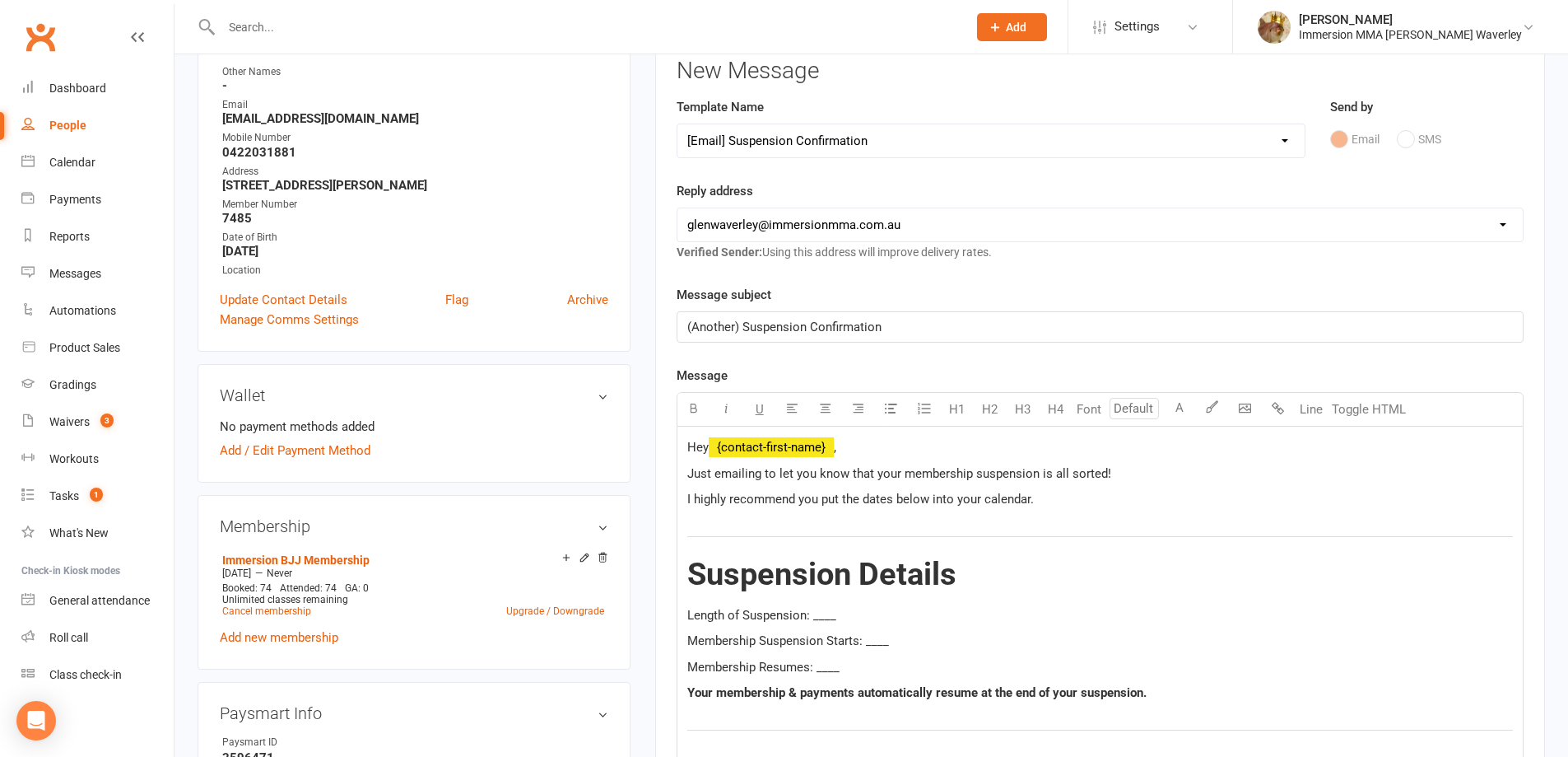
click at [1110, 472] on p "Just emailing to let you know that your membership suspension is all sorted!" at bounding box center [1100, 474] width 826 height 19
click at [825, 618] on span "Length of Suspension: ____" at bounding box center [762, 614] width 149 height 15
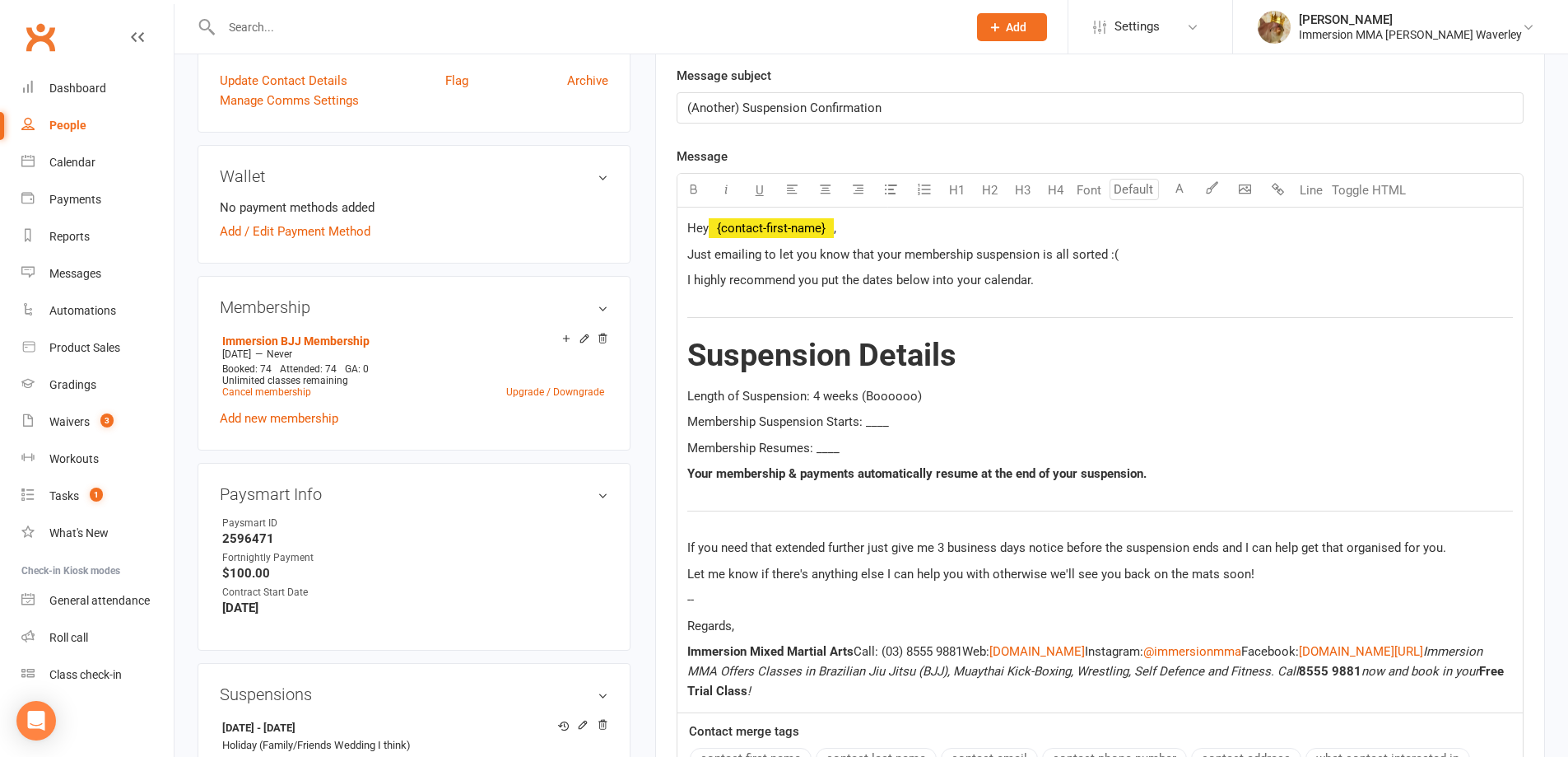
click at [876, 425] on span "Membership Suspension Starts: ____" at bounding box center [788, 421] width 202 height 15
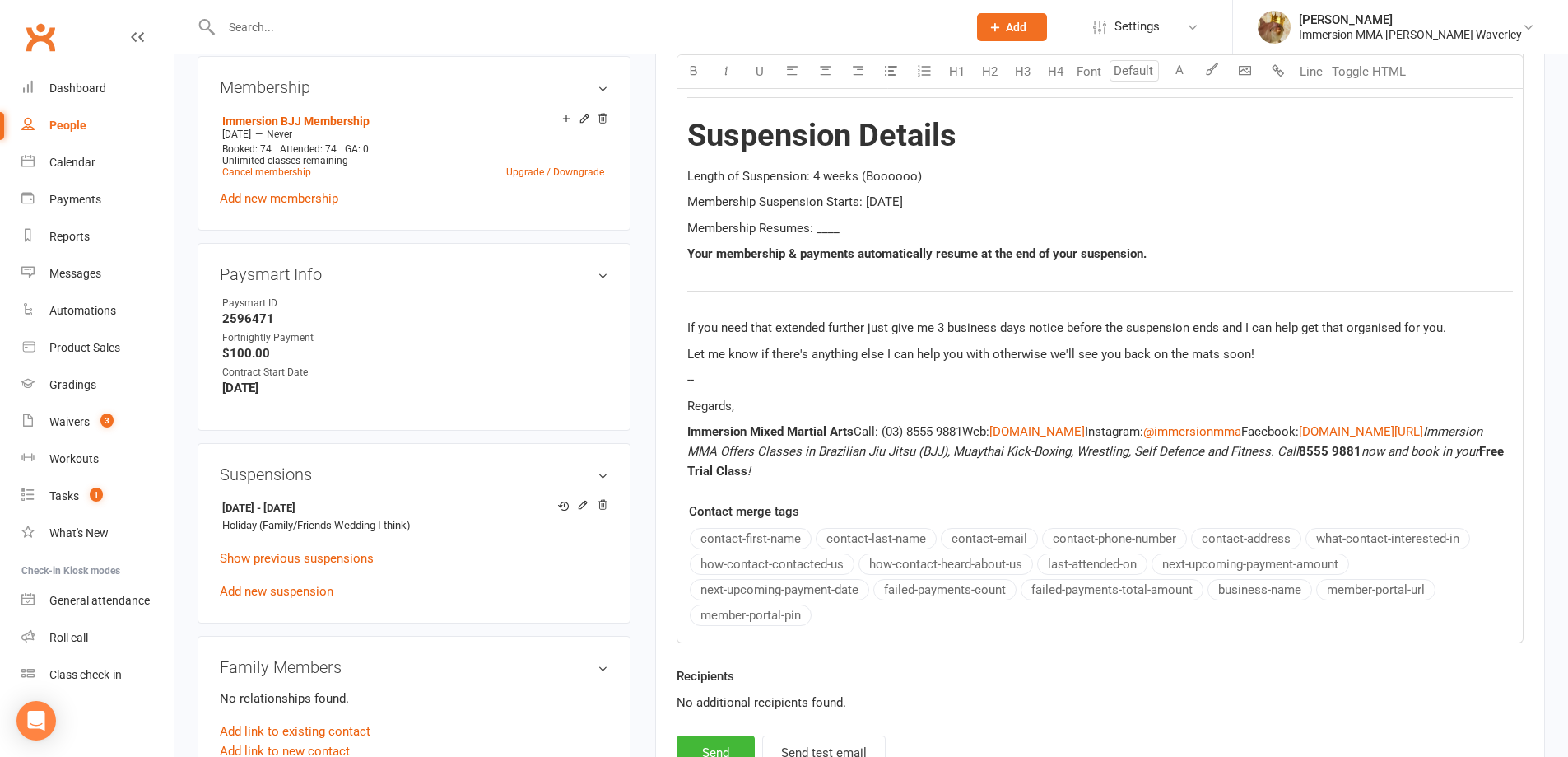
click at [821, 230] on span "Membership Resumes: ____" at bounding box center [764, 228] width 152 height 15
click at [821, 229] on span "Membership Resumes: ____" at bounding box center [764, 228] width 152 height 15
click at [755, 400] on p "Regards," at bounding box center [1100, 406] width 826 height 19
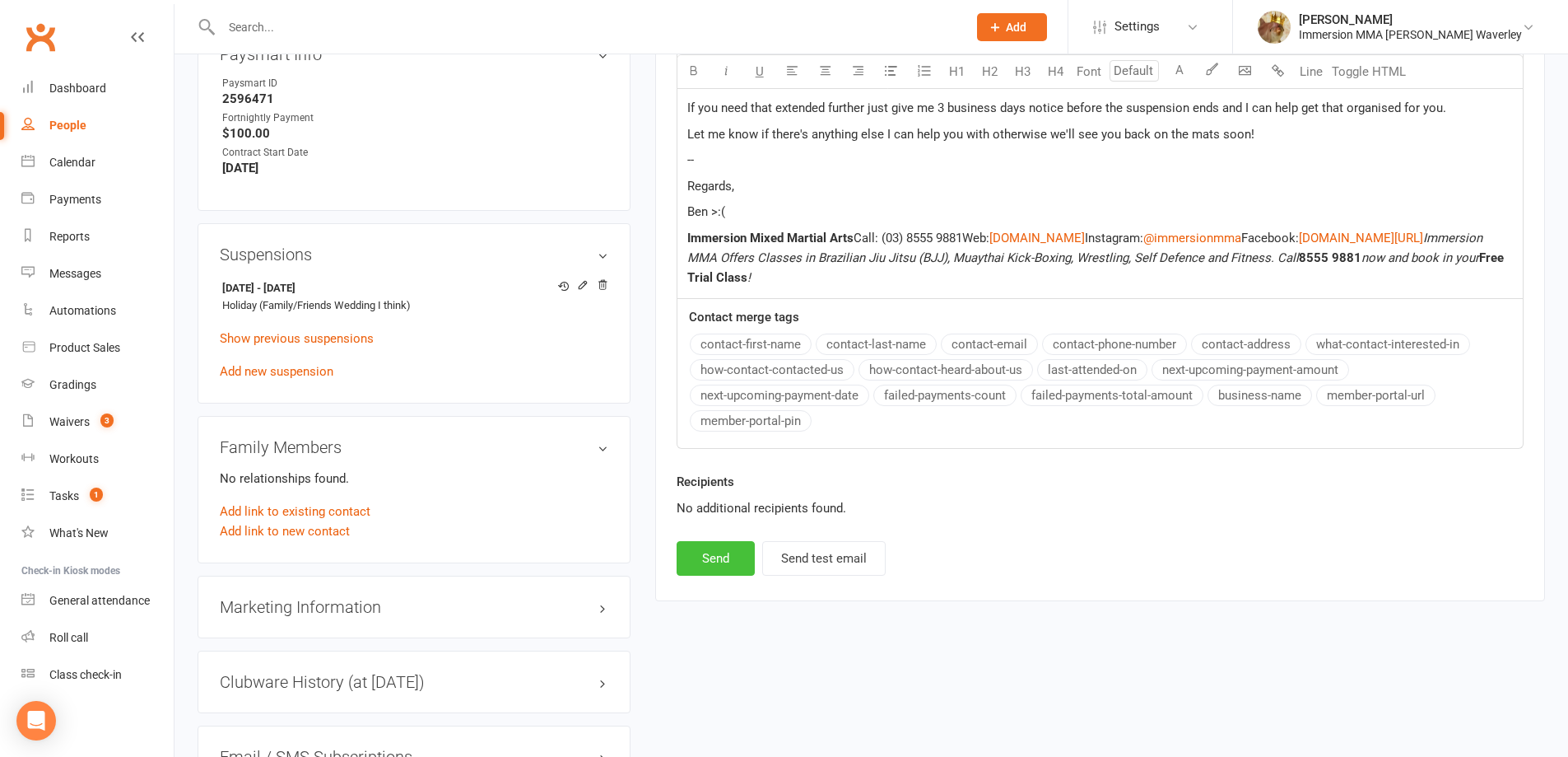
click at [706, 563] on button "Send" at bounding box center [716, 558] width 78 height 35
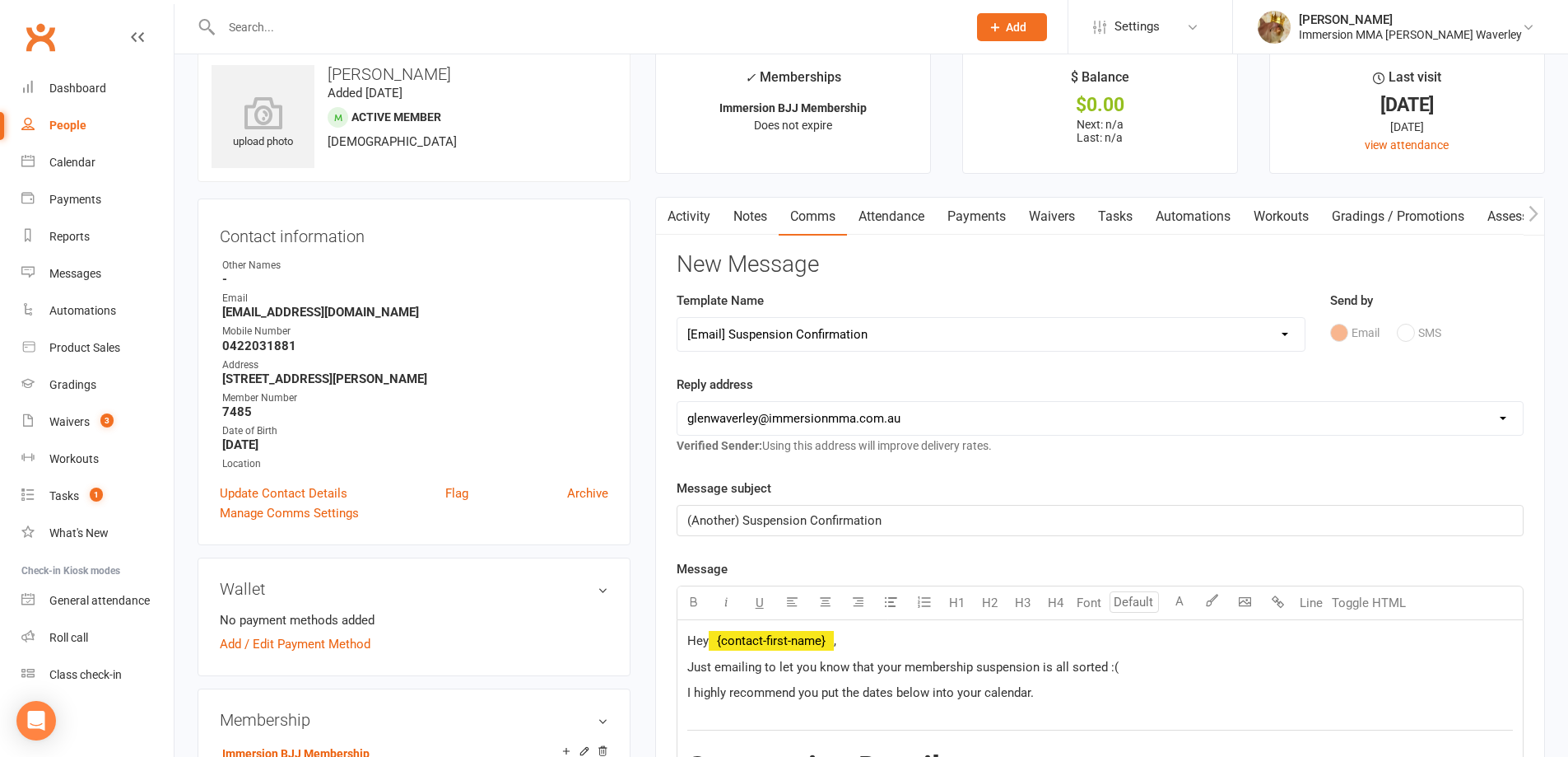
scroll to position [0, 0]
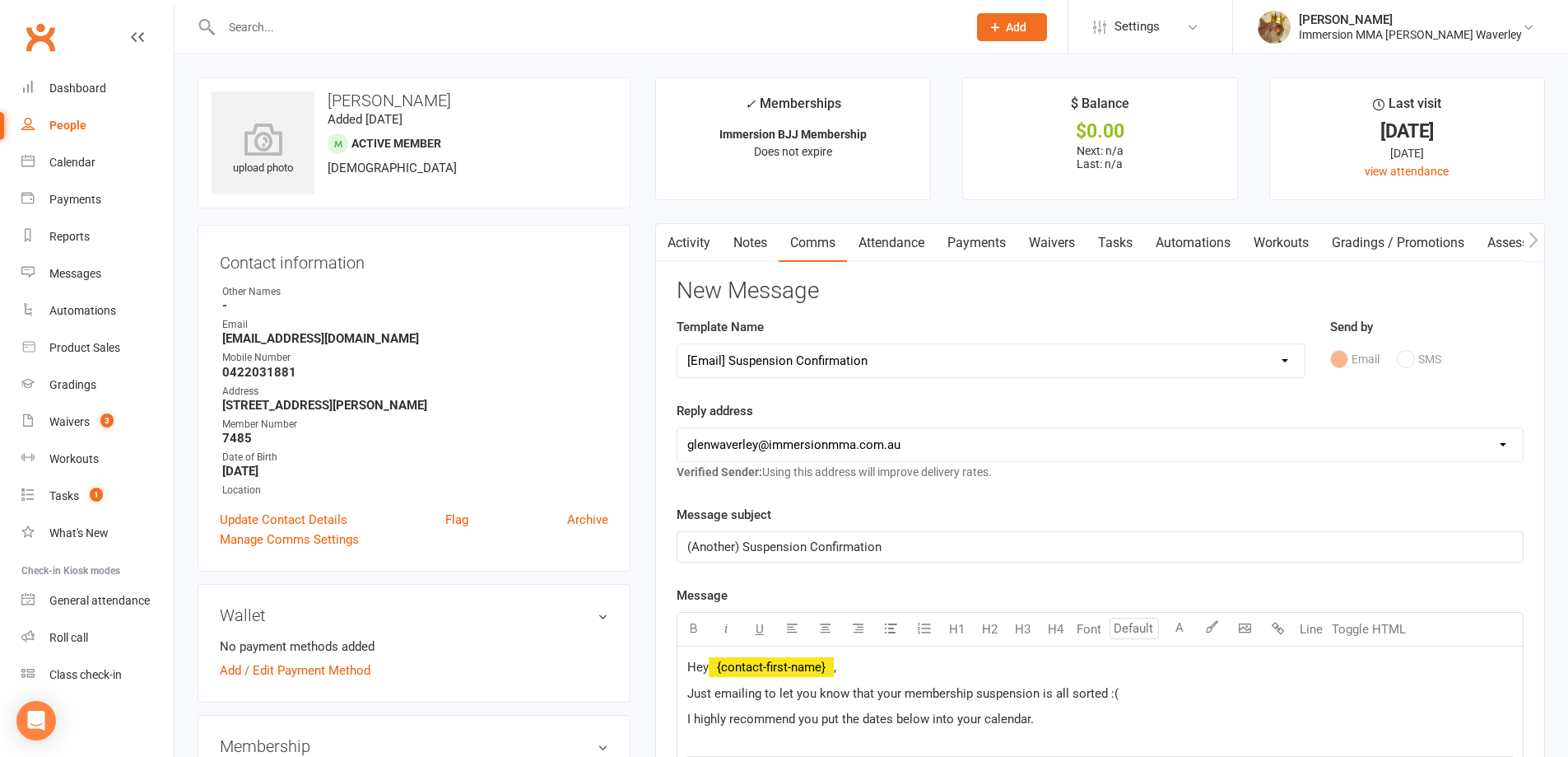
select select
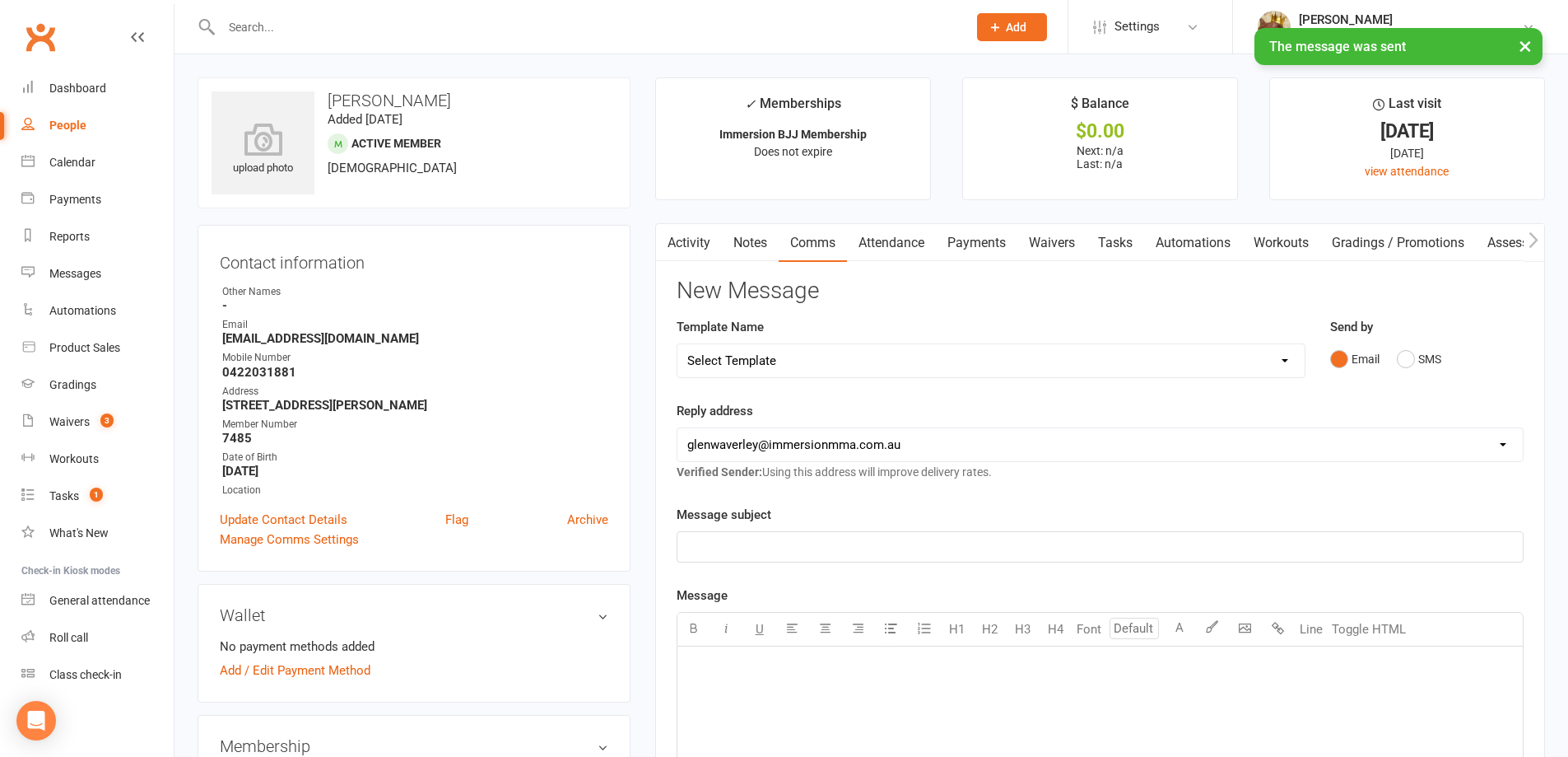
click at [1134, 235] on link "Tasks" at bounding box center [1115, 243] width 58 height 38
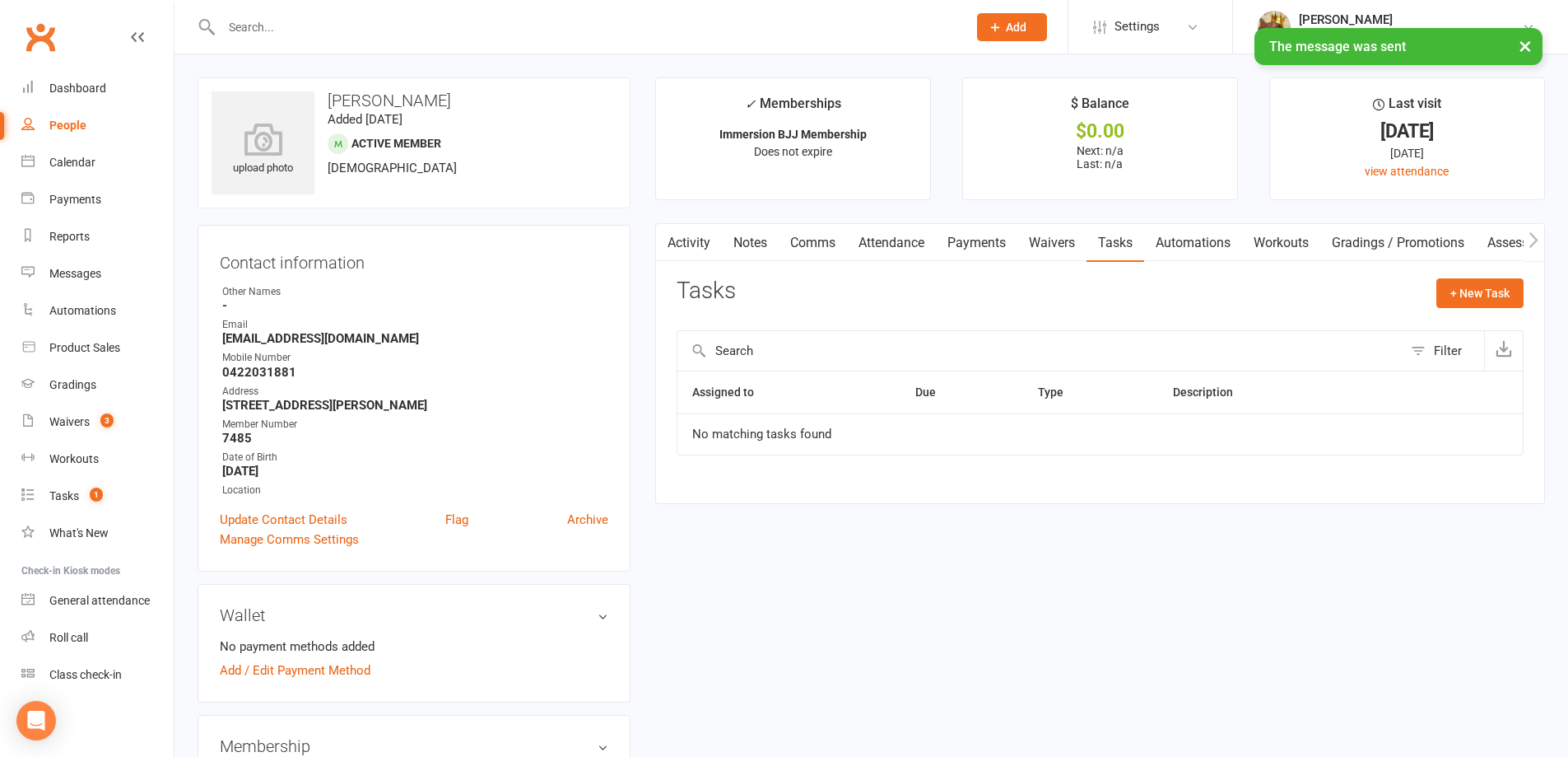
click at [750, 254] on link "Notes" at bounding box center [750, 243] width 57 height 38
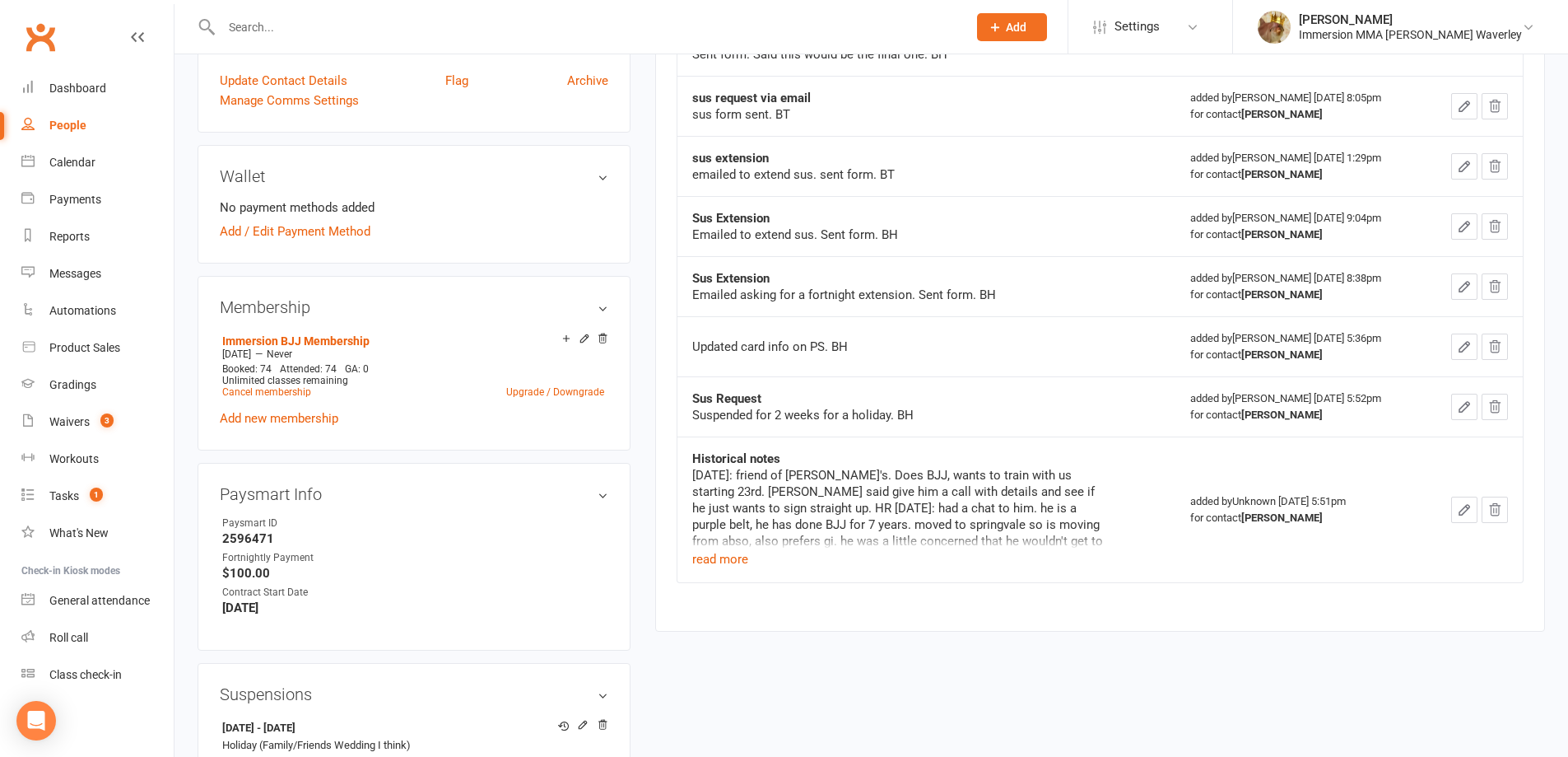
scroll to position [659, 0]
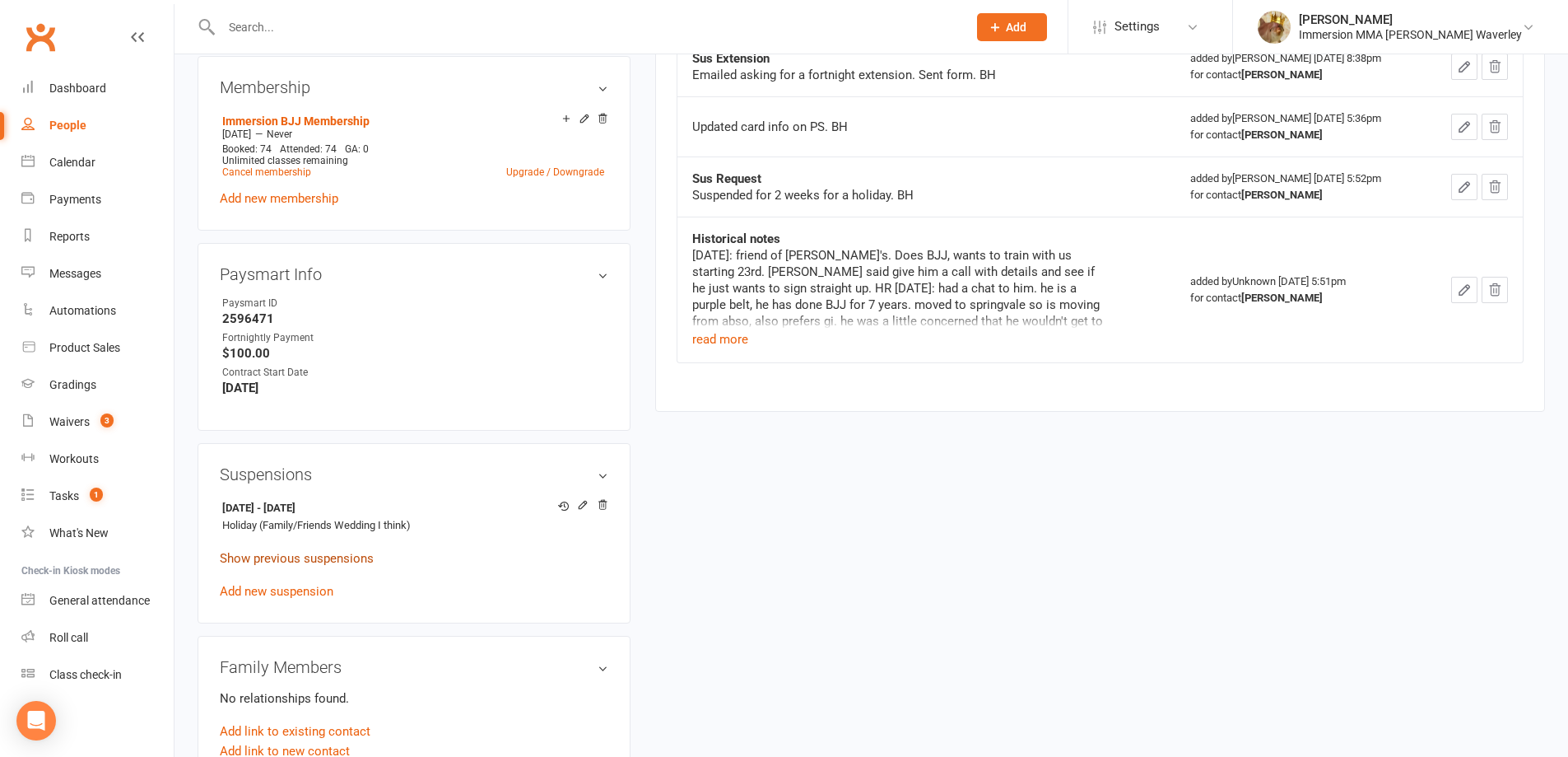
click at [337, 556] on link "Show previous suspensions" at bounding box center [296, 558] width 154 height 15
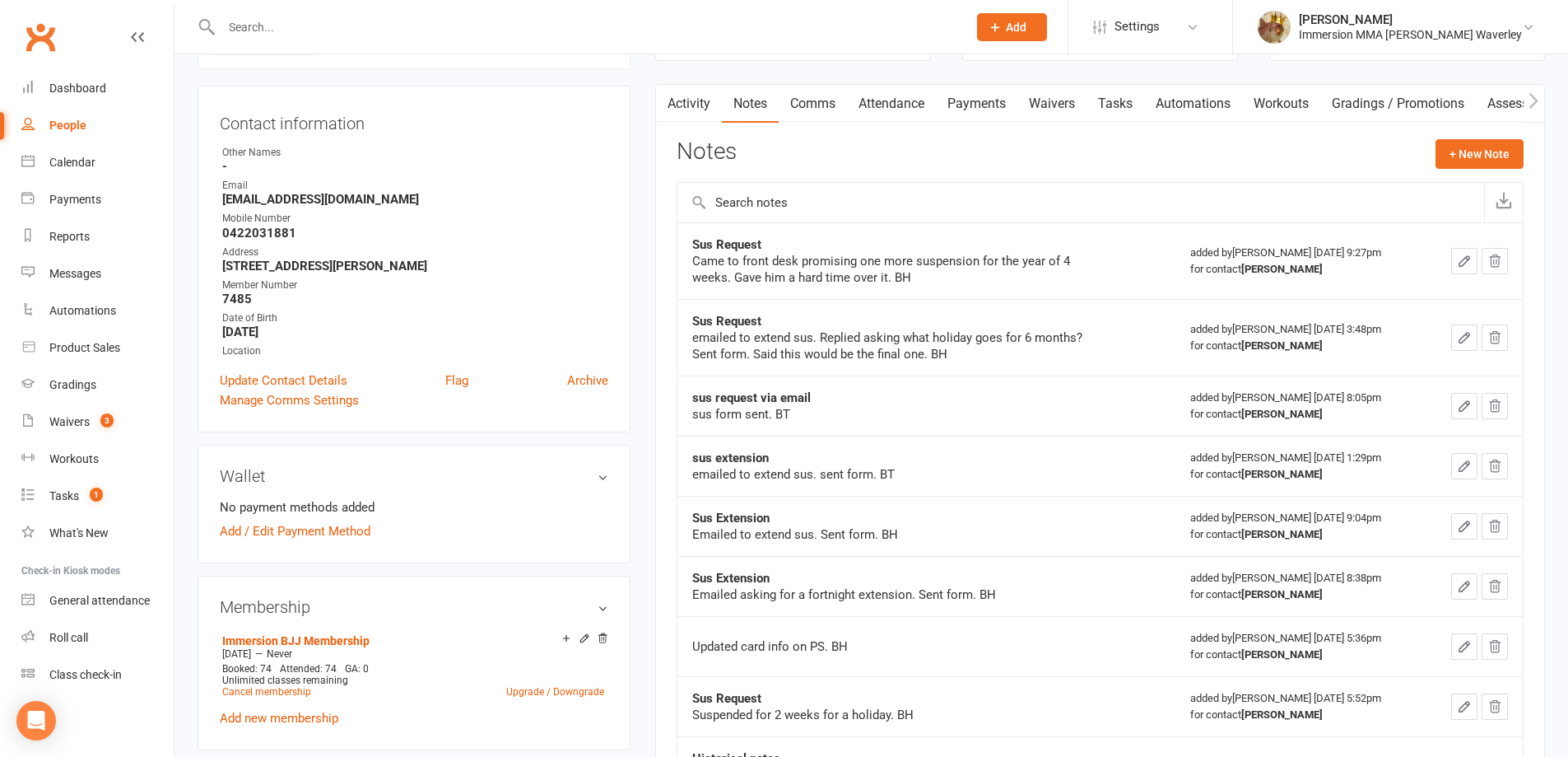
scroll to position [0, 0]
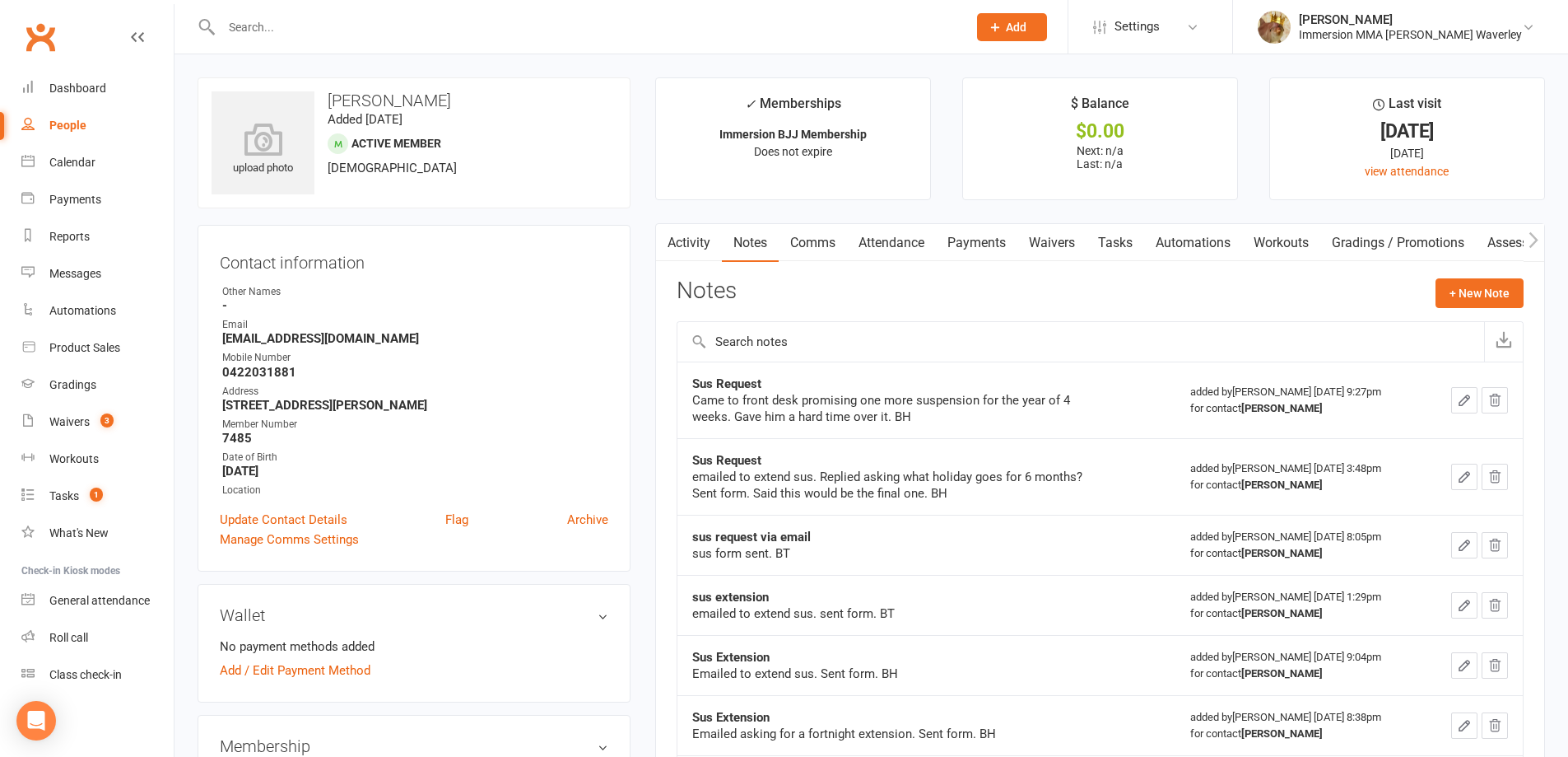
click at [990, 242] on link "Payments" at bounding box center [977, 243] width 81 height 38
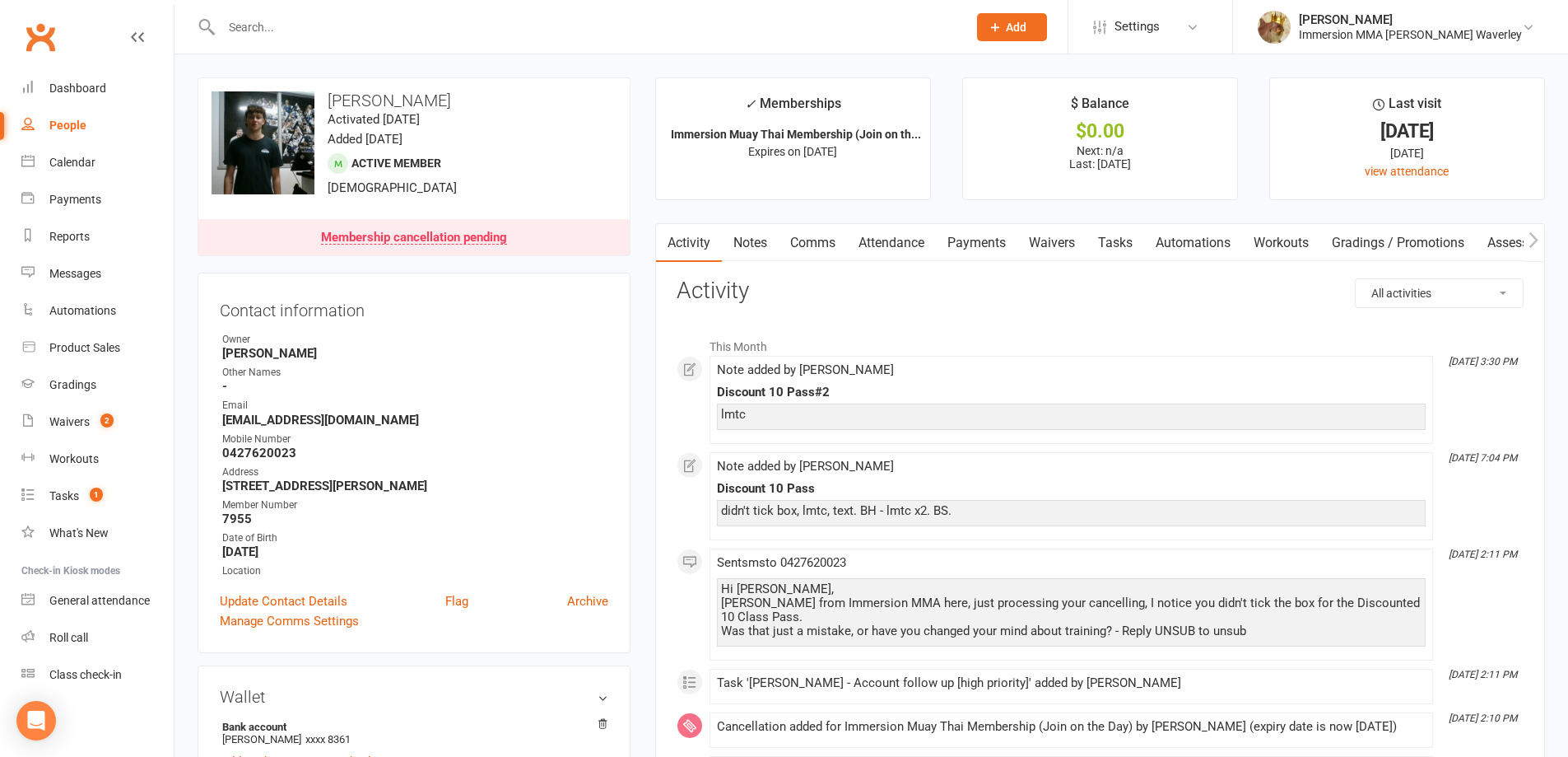
click at [1016, 229] on link "Payments" at bounding box center [977, 243] width 81 height 38
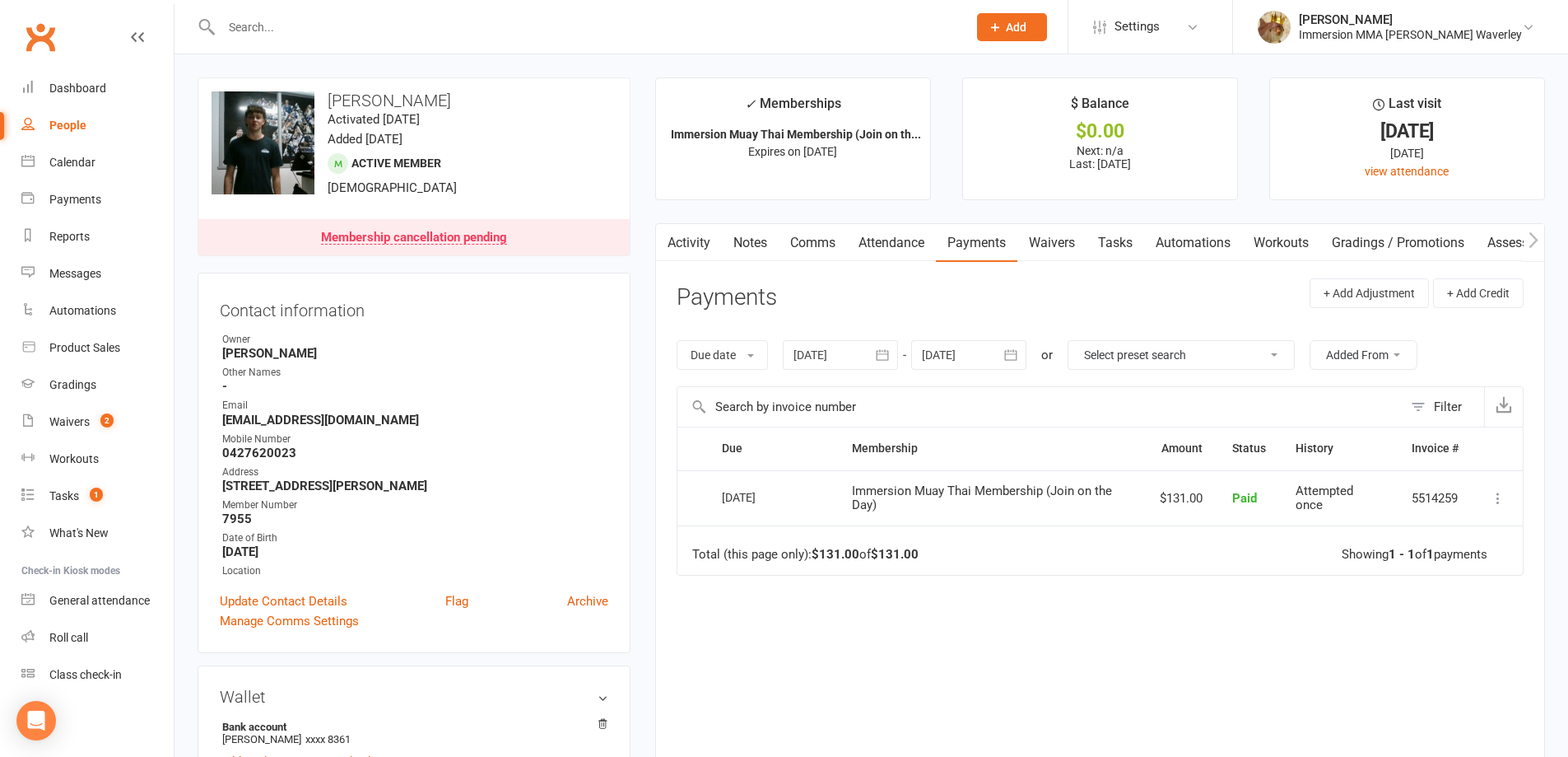
click at [1040, 657] on div "Due Contact Membership Amount Status History Invoice # Select this [DATE] [PERS…" at bounding box center [1100, 606] width 847 height 360
click at [777, 250] on link "Notes" at bounding box center [750, 243] width 57 height 38
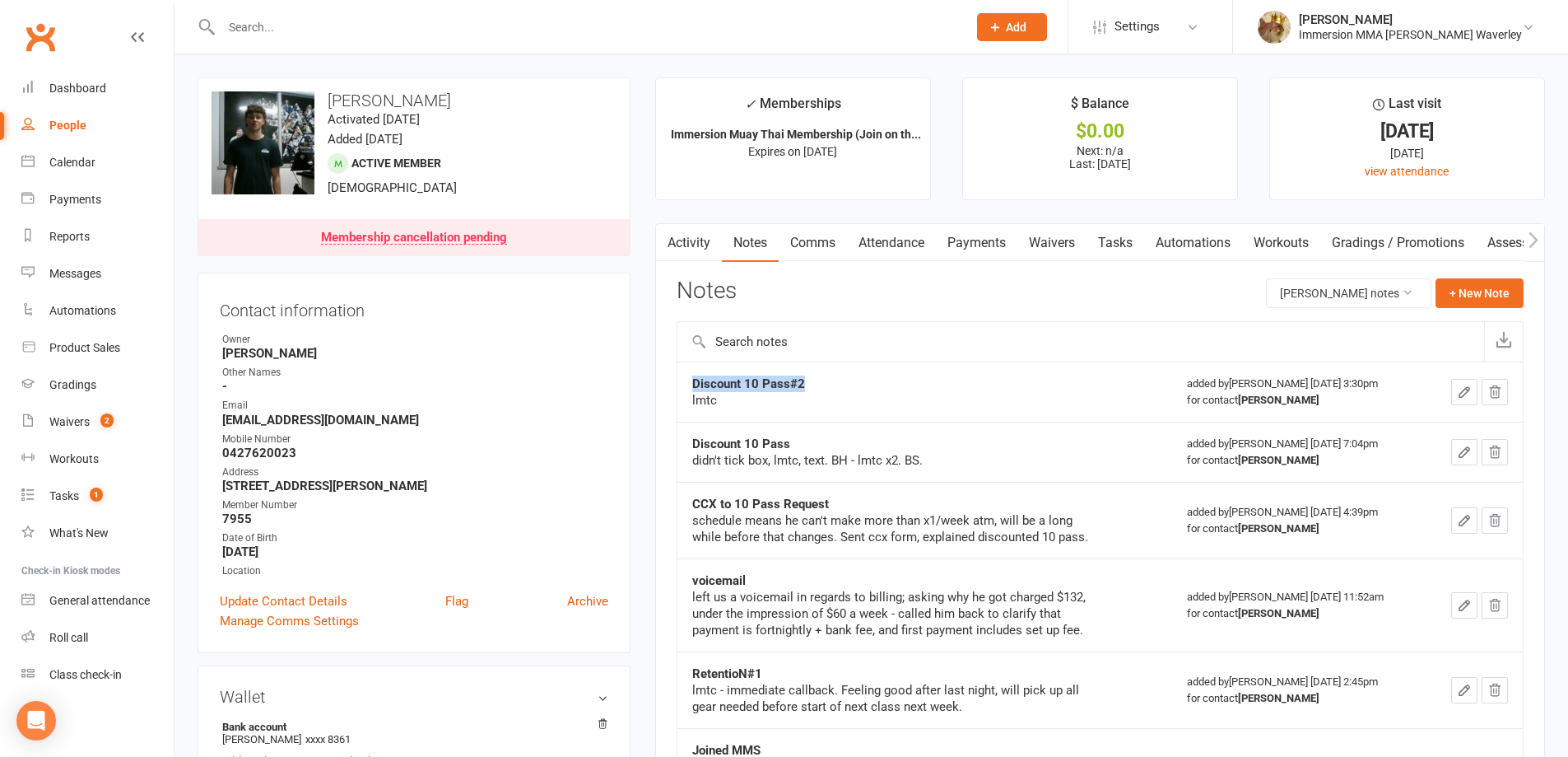
drag, startPoint x: 819, startPoint y: 376, endPoint x: 668, endPoint y: 388, distance: 151.5
click at [668, 388] on div "Activity Notes Comms Attendance Payments Waivers Tasks Automations Workouts Gra…" at bounding box center [1100, 716] width 890 height 986
click at [692, 244] on link "Activity" at bounding box center [688, 243] width 65 height 38
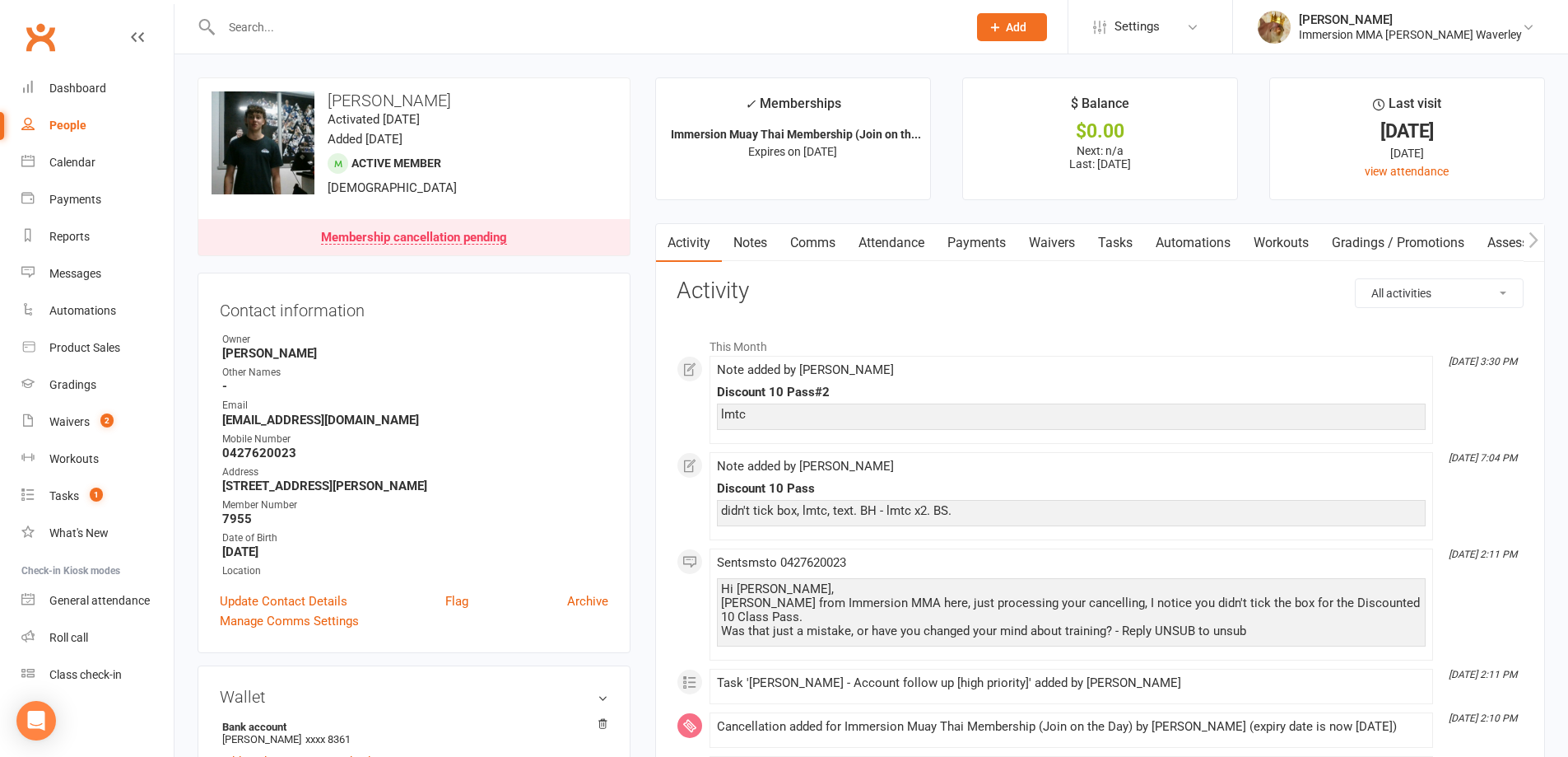
click at [758, 242] on link "Notes" at bounding box center [750, 243] width 57 height 38
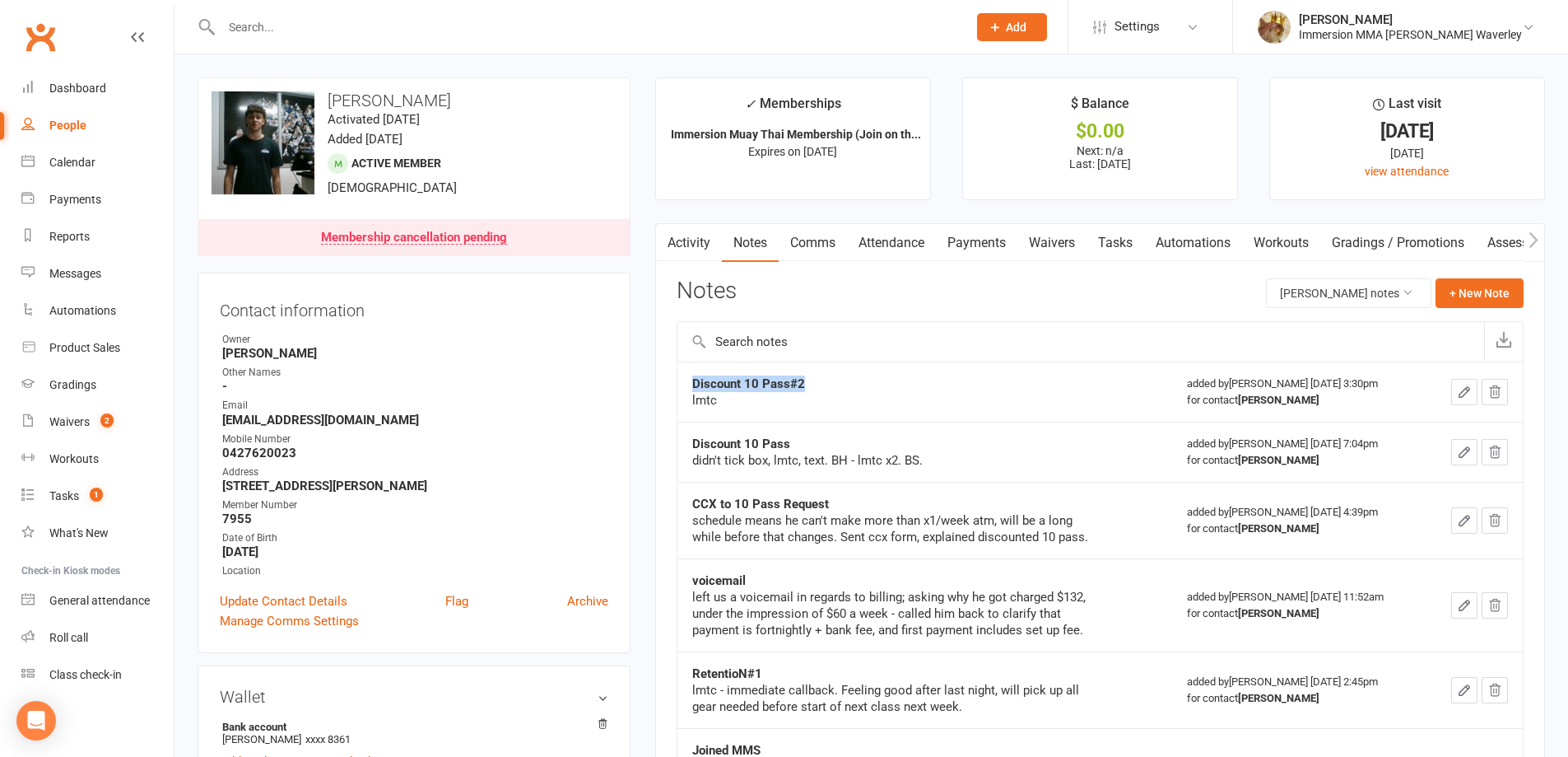
drag, startPoint x: 806, startPoint y: 383, endPoint x: 688, endPoint y: 381, distance: 118.0
click at [688, 381] on td "Discount 10 Pass#2 lmtc" at bounding box center [925, 391] width 495 height 60
click at [1464, 398] on icon "button" at bounding box center [1464, 391] width 15 height 15
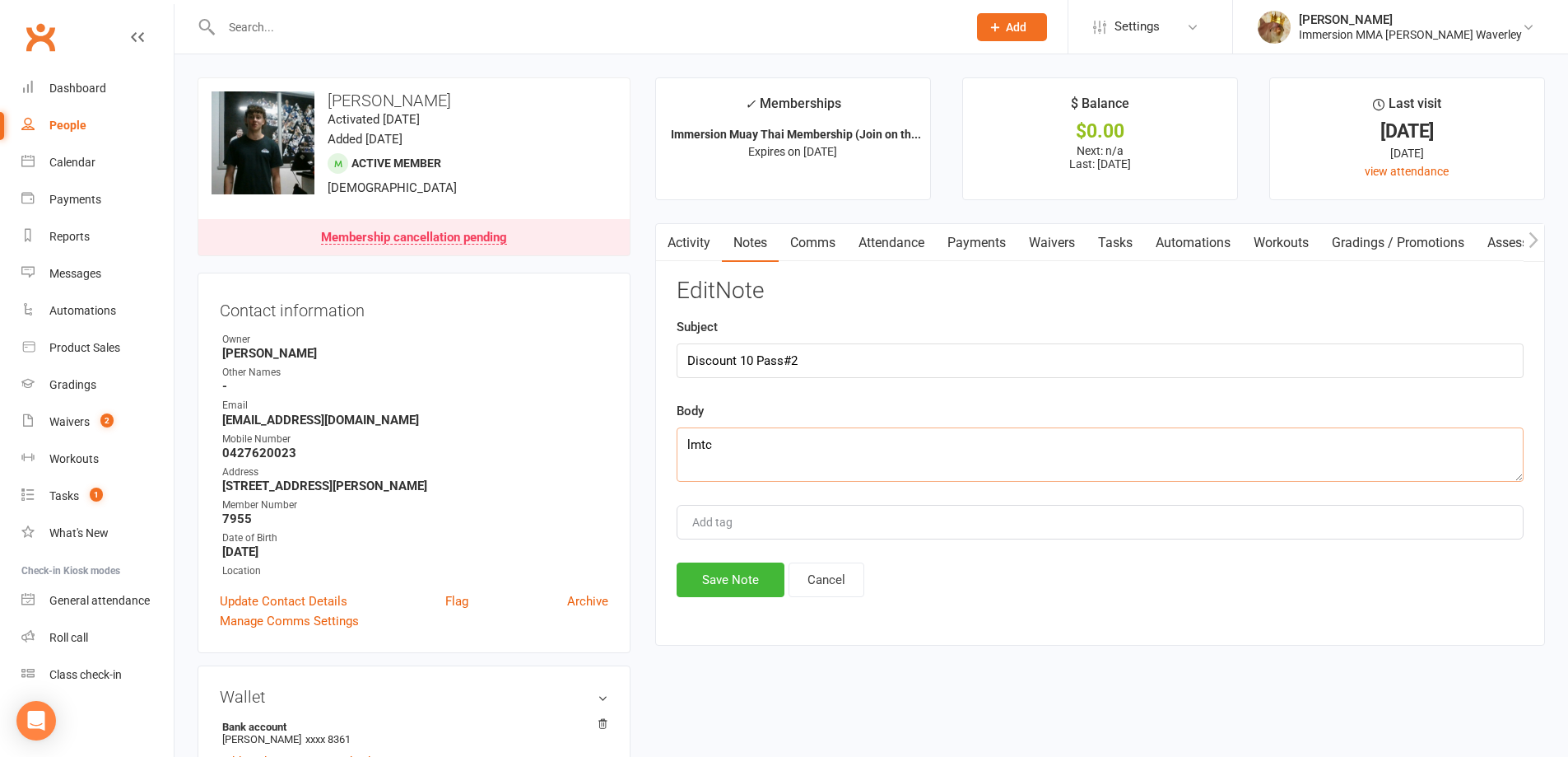
click at [795, 441] on textarea "lmtc" at bounding box center [1100, 454] width 847 height 54
type textarea "lmtc x2"
click at [703, 575] on button "Save Note" at bounding box center [731, 579] width 108 height 35
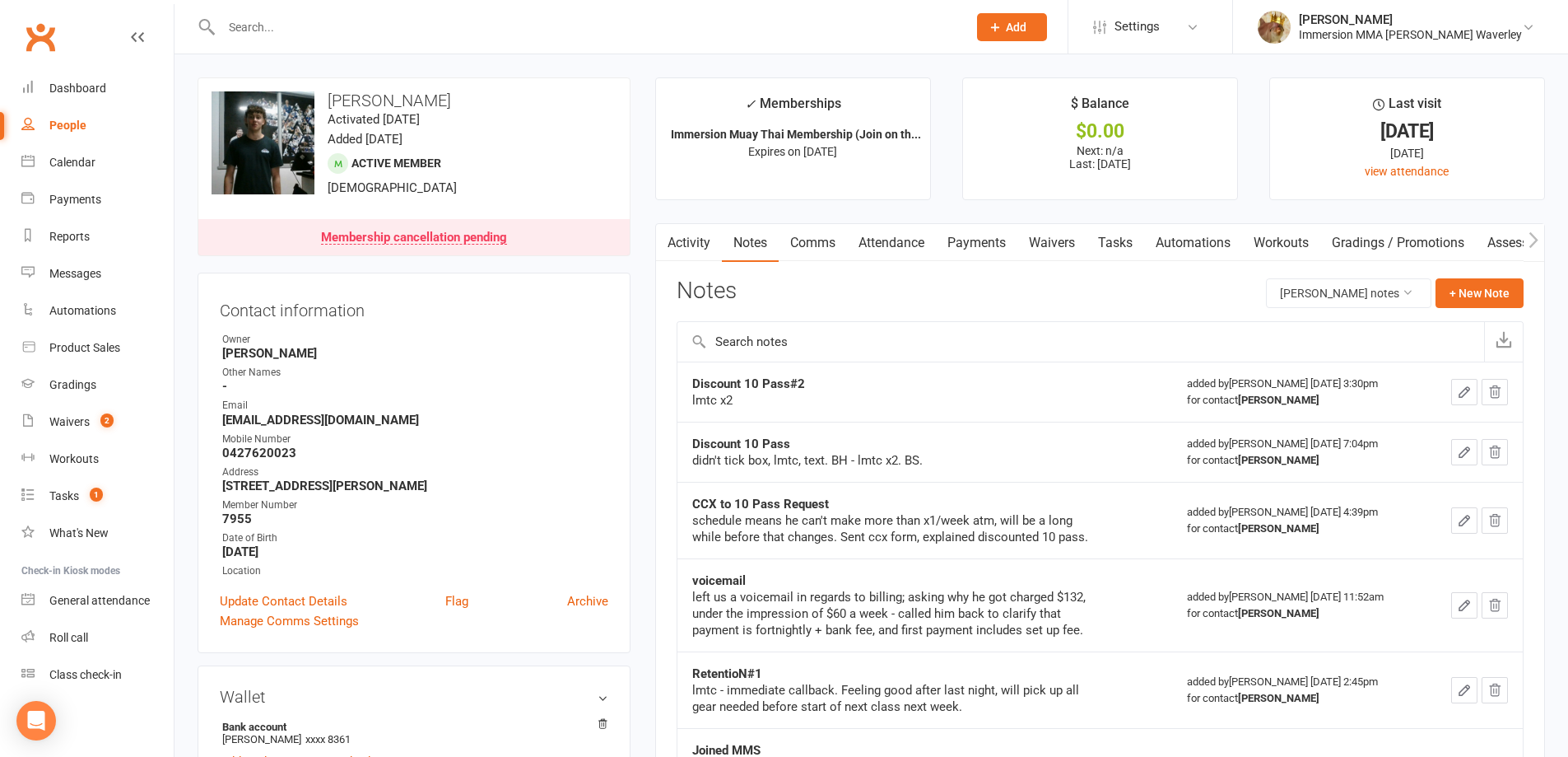
click at [696, 255] on link "Activity" at bounding box center [688, 243] width 65 height 38
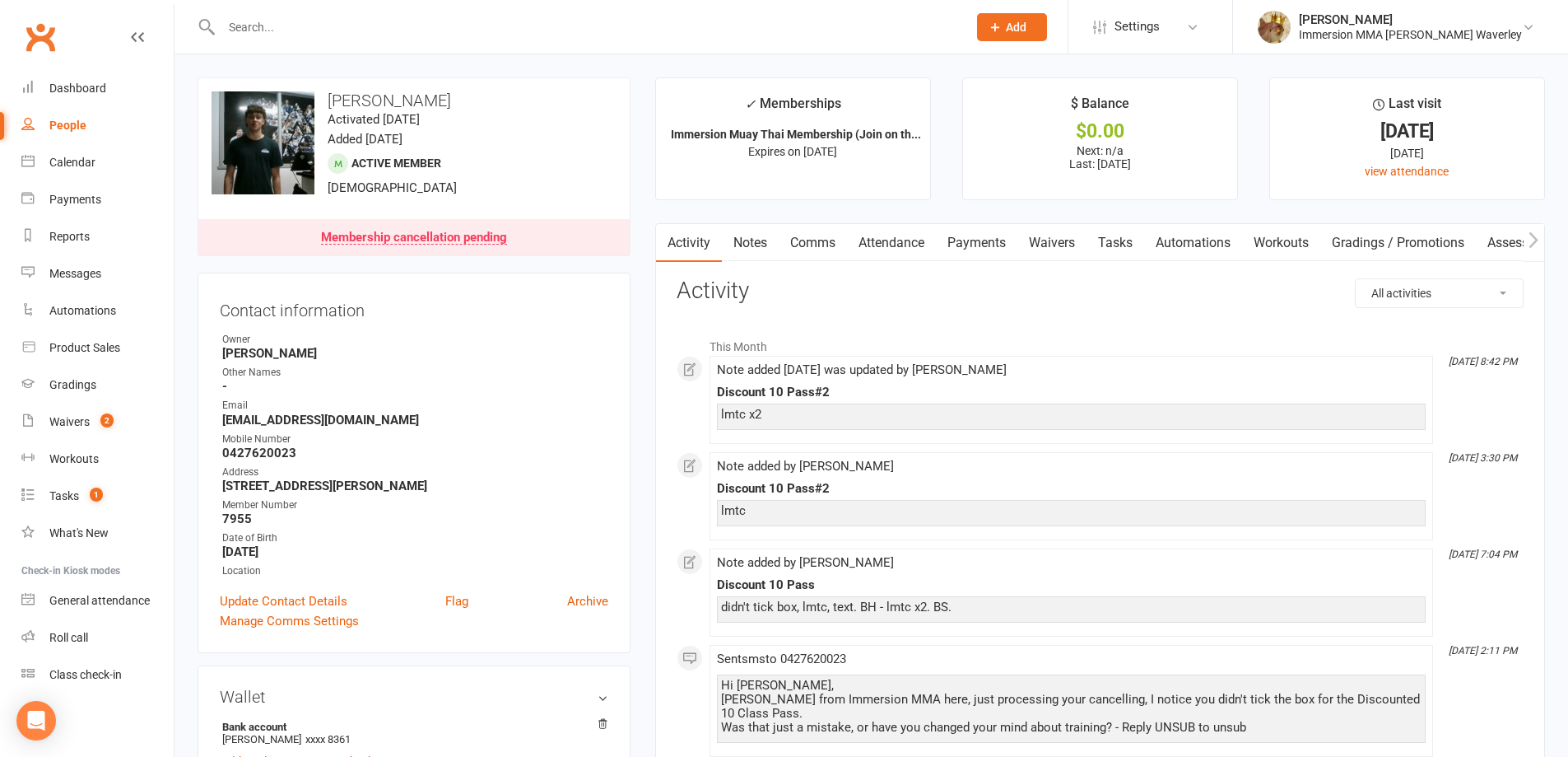
click at [822, 236] on link "Comms" at bounding box center [812, 243] width 68 height 38
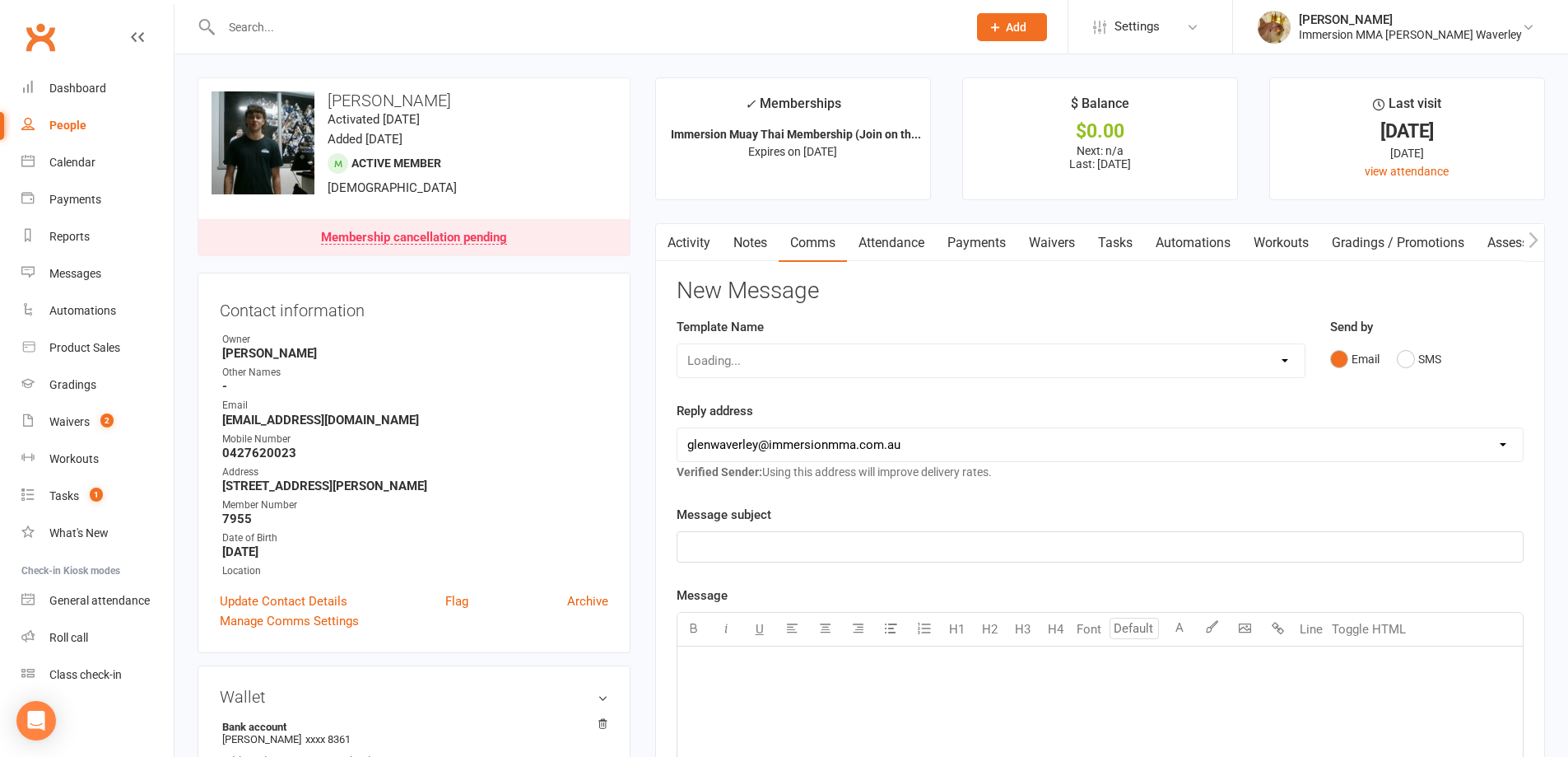
click at [809, 368] on div "Loading..." at bounding box center [991, 360] width 629 height 35
click at [837, 351] on select "Select Template [Email] Adult Appt Confirmation Email [SMS] Booking Confirmatio…" at bounding box center [991, 360] width 627 height 33
select select "6"
click at [678, 344] on select "Select Template [Email] Adult Appt Confirmation Email [SMS] Booking Confirmatio…" at bounding box center [991, 360] width 627 height 33
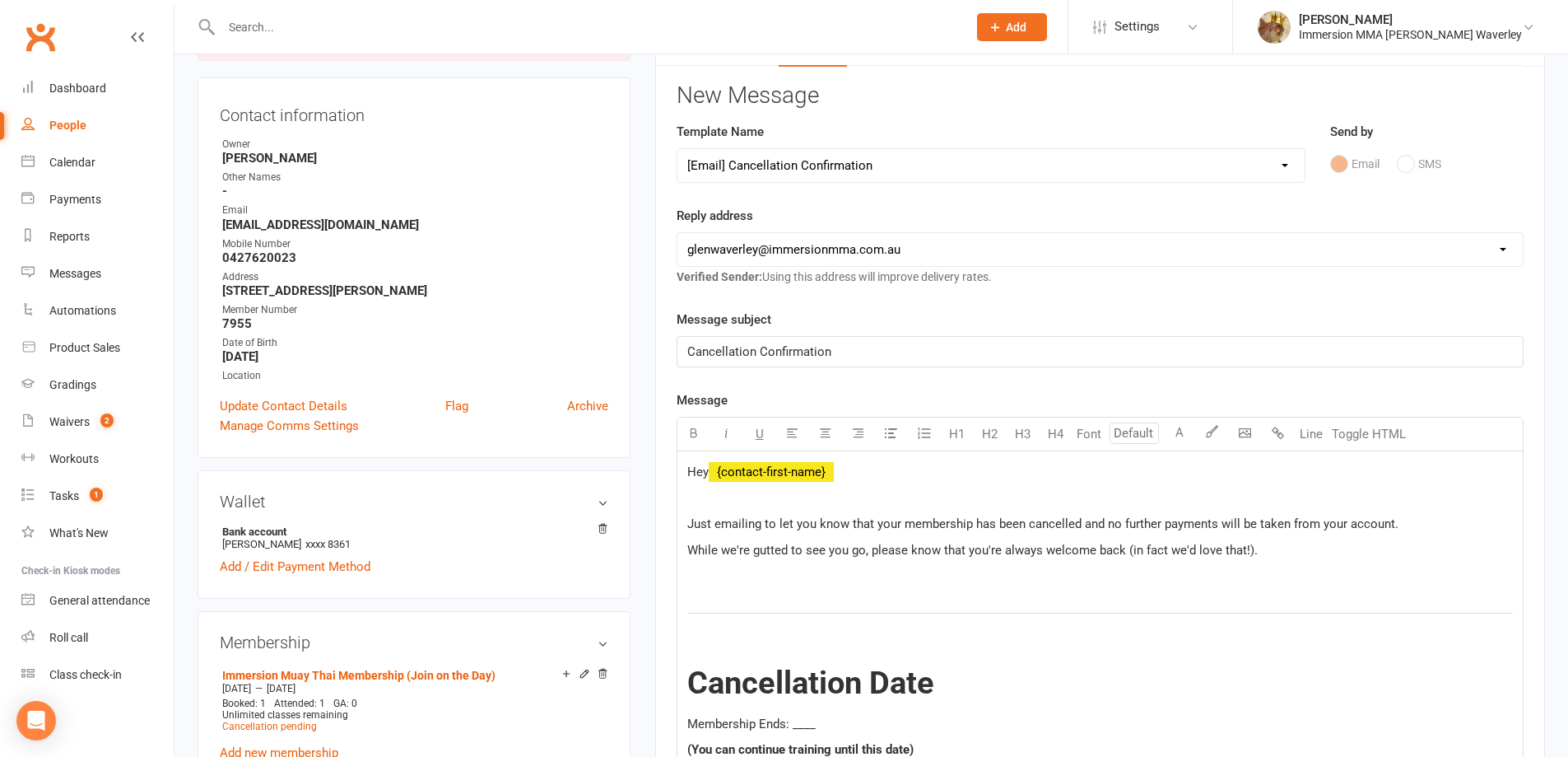
scroll to position [220, 0]
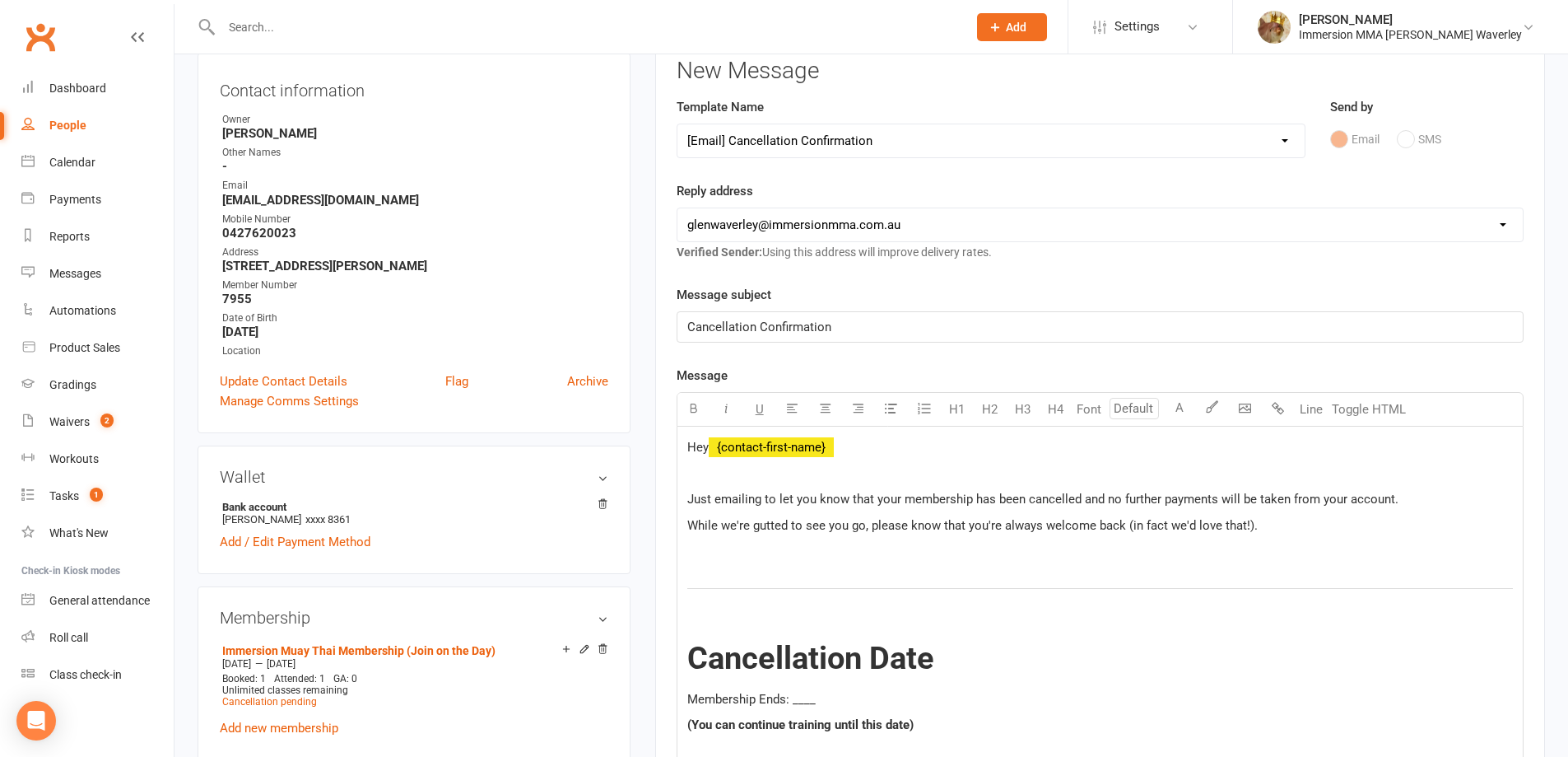
click at [795, 560] on p at bounding box center [1100, 551] width 826 height 19
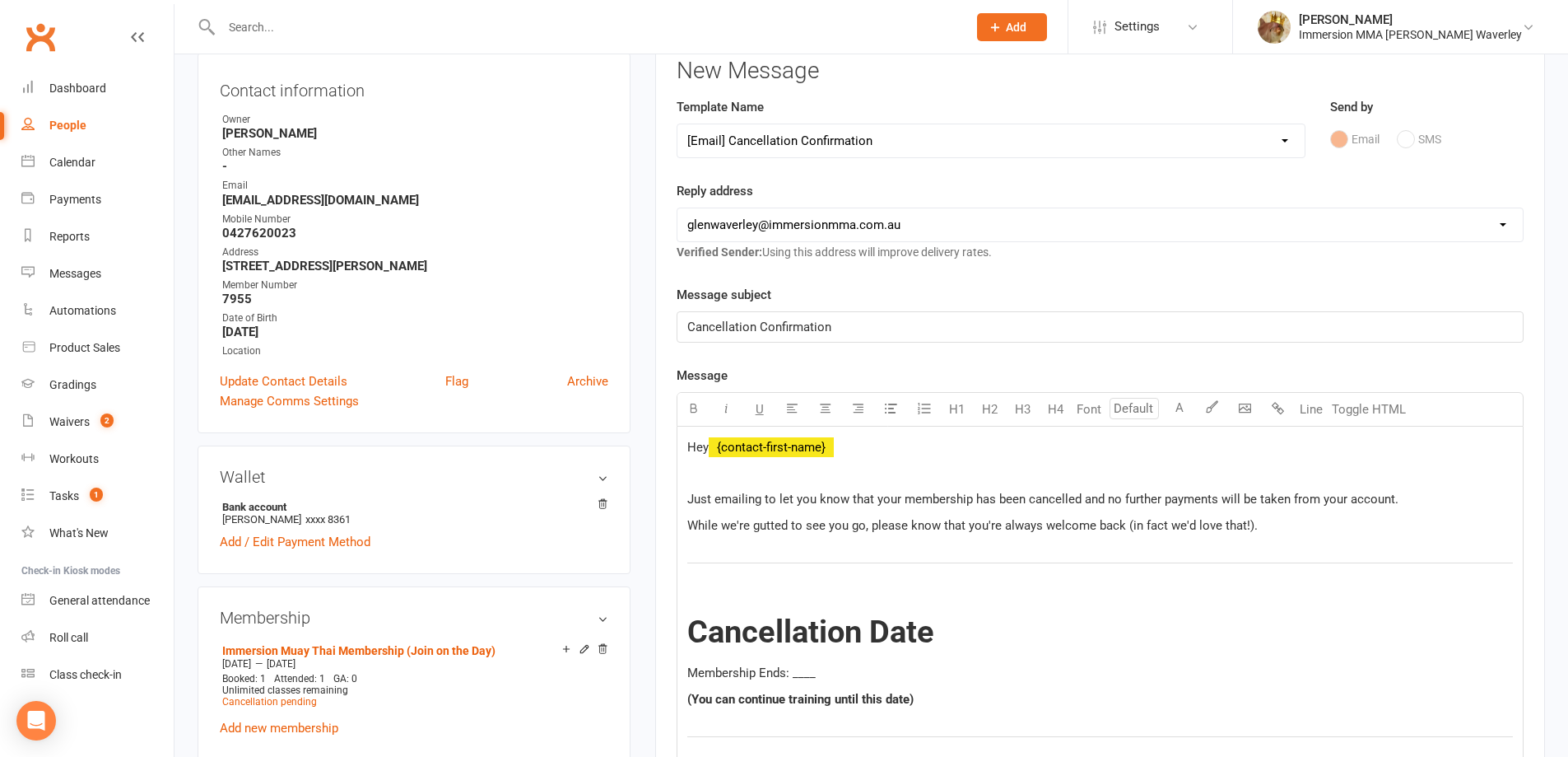
click at [797, 675] on span "Membership Ends: ____" at bounding box center [751, 673] width 128 height 15
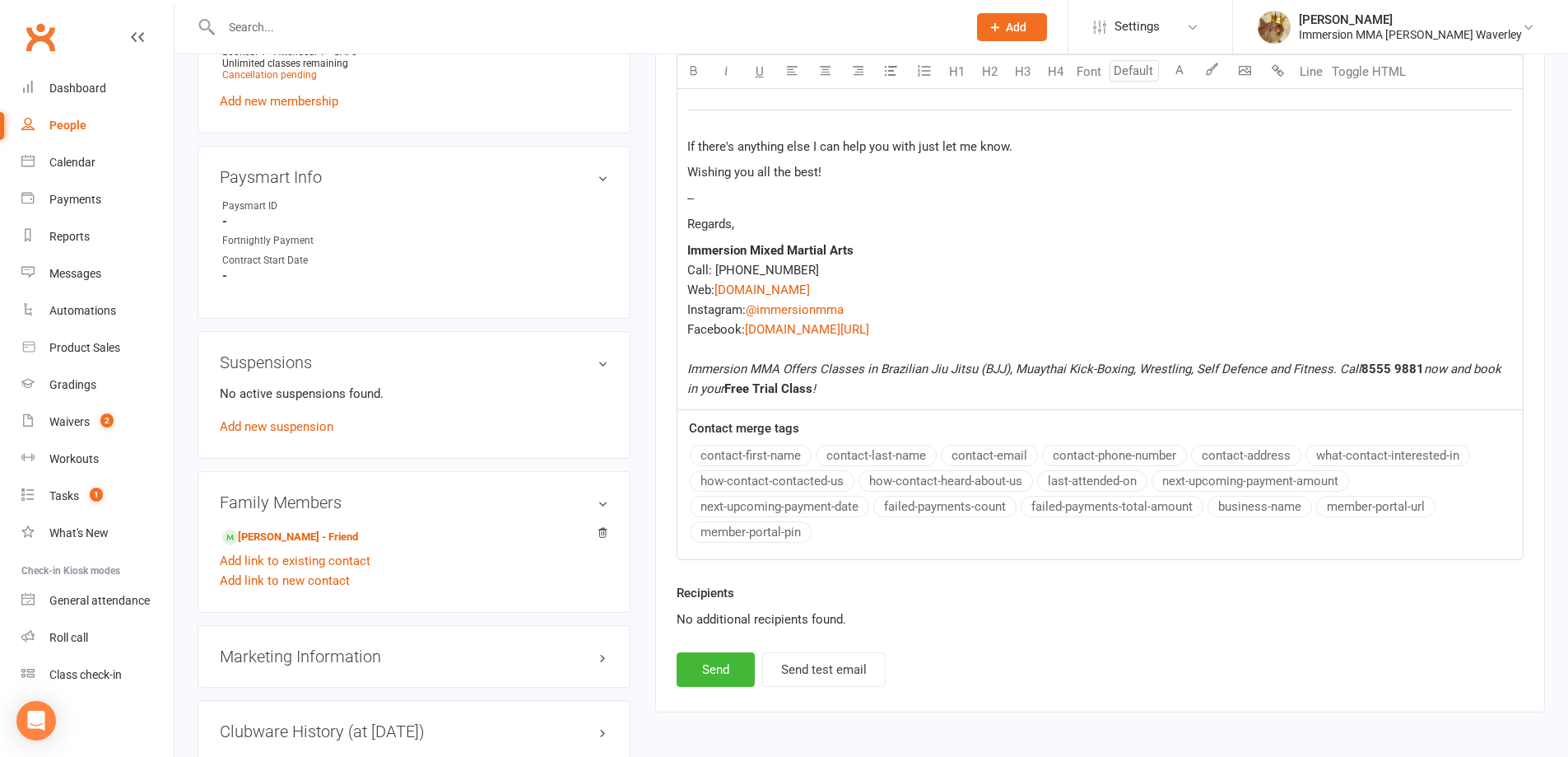
scroll to position [879, 0]
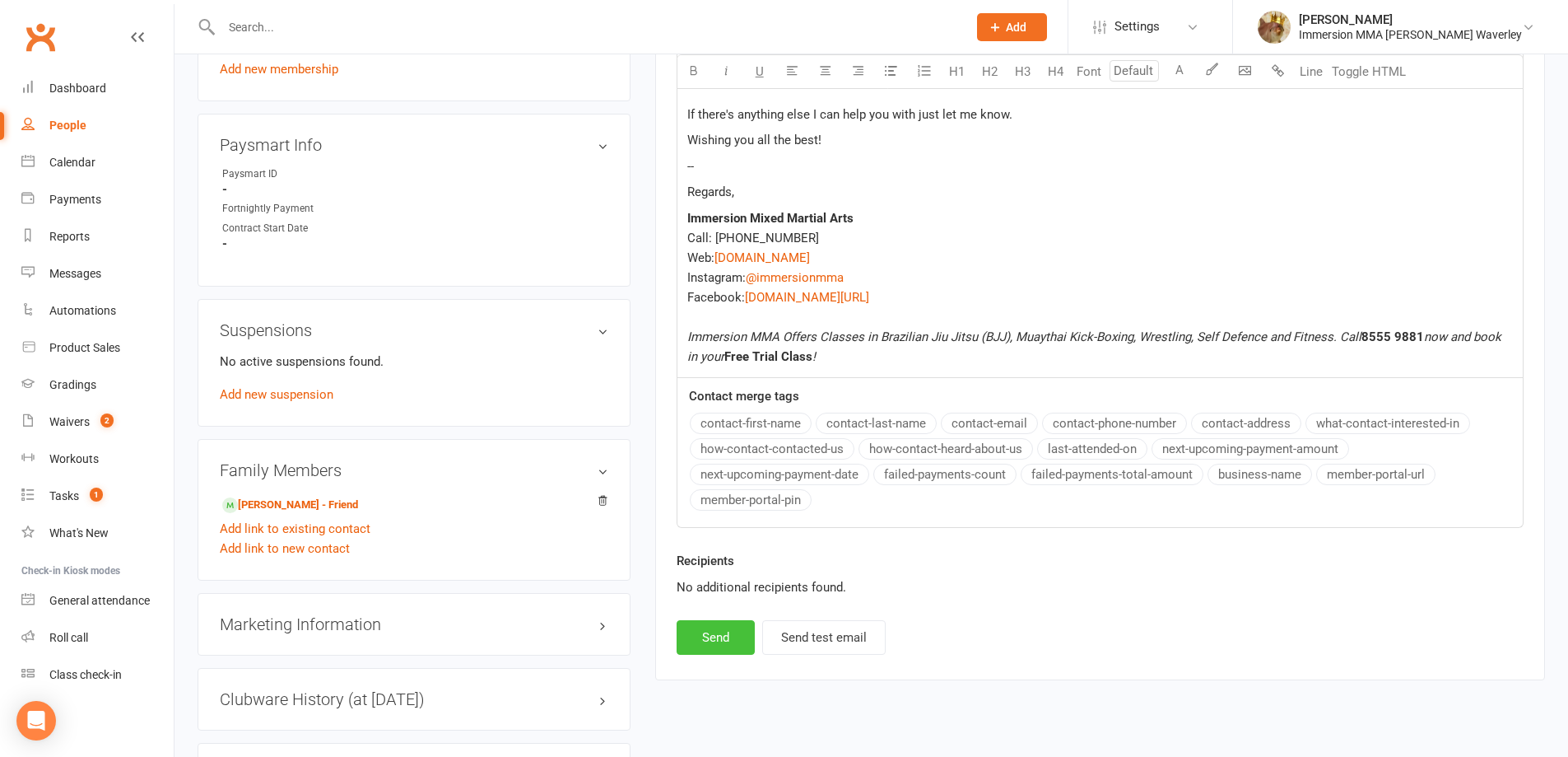
click at [738, 645] on button "Send" at bounding box center [716, 637] width 78 height 35
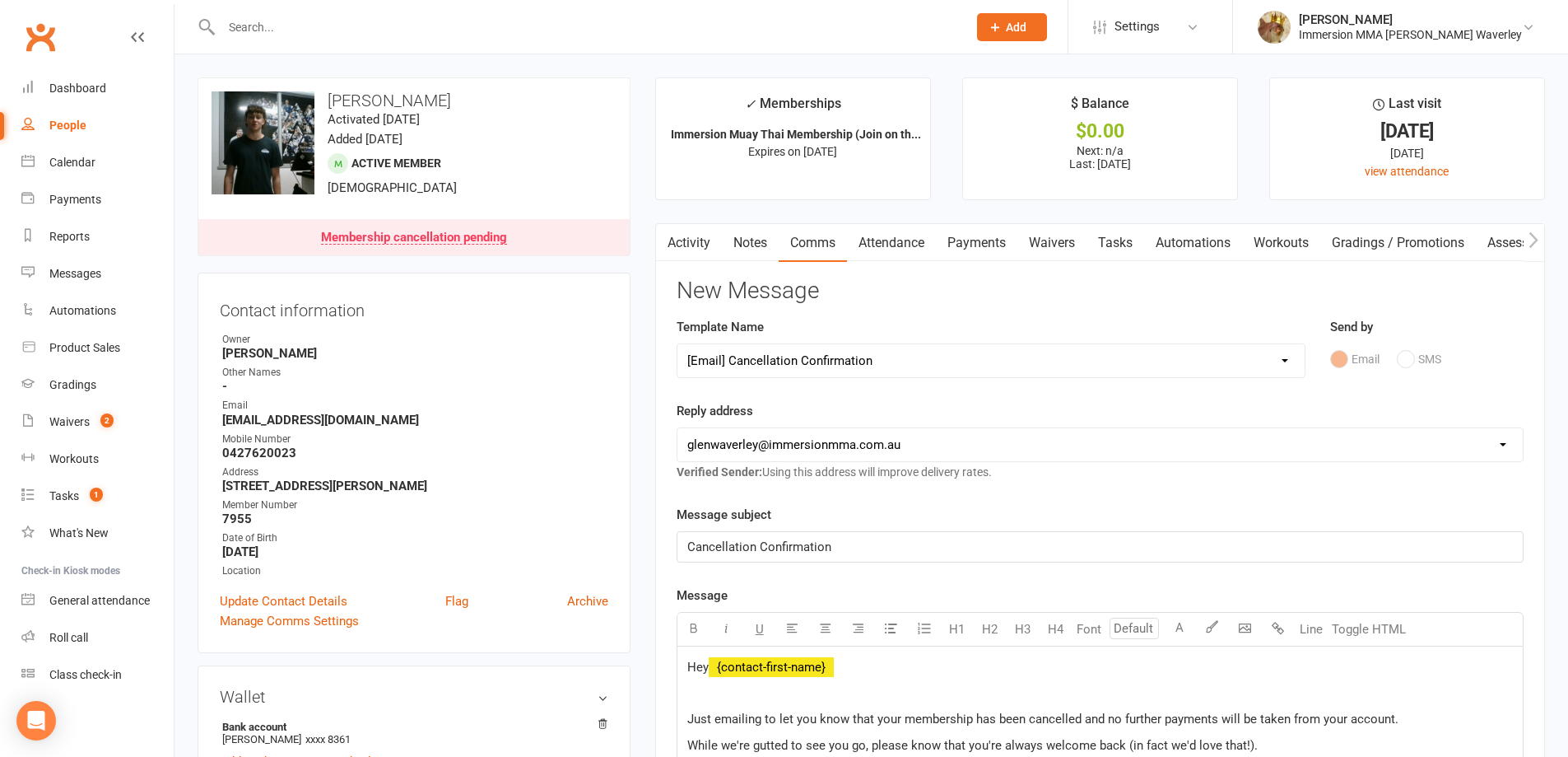
select select
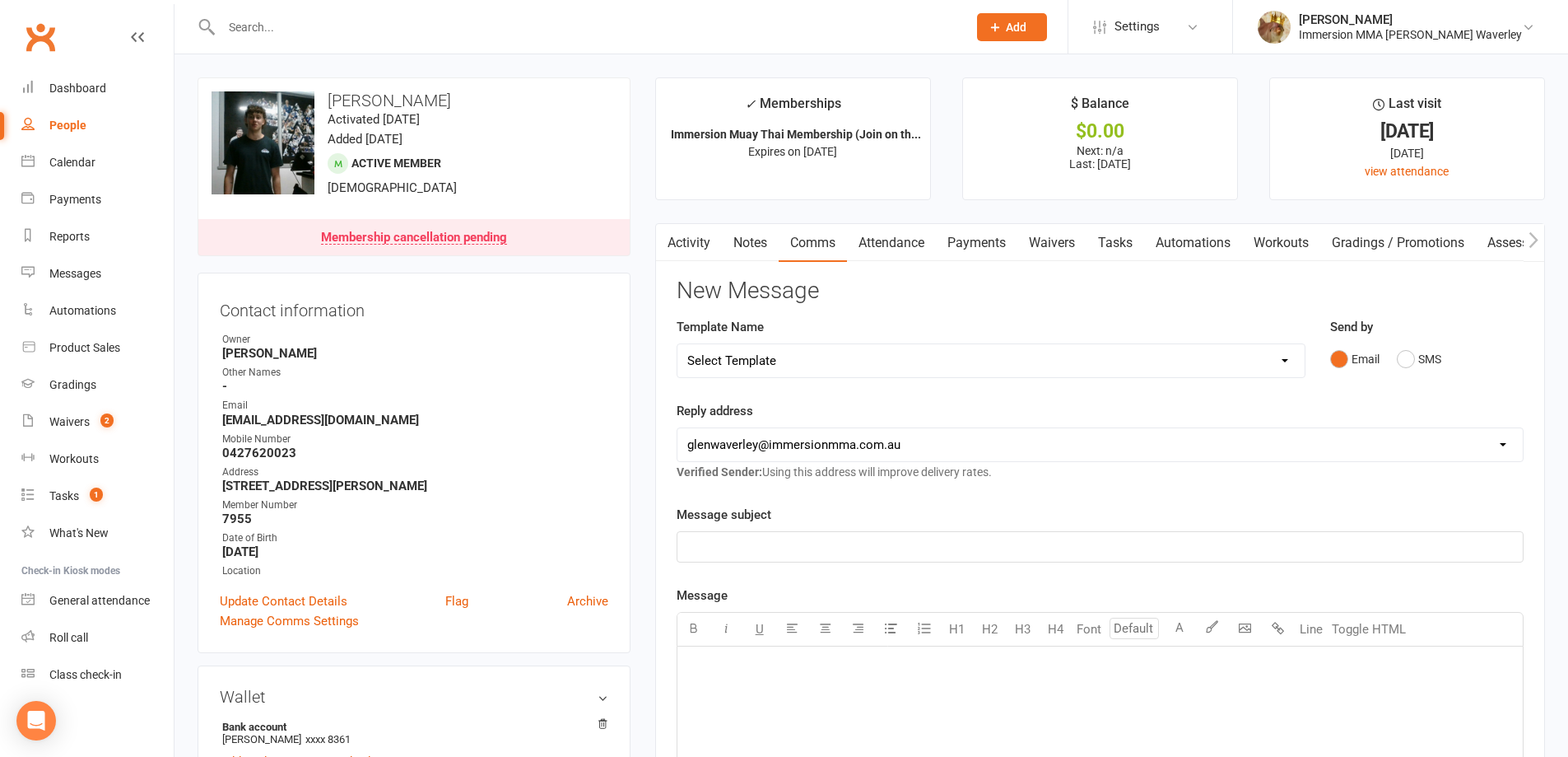
click at [1143, 261] on link "Tasks" at bounding box center [1115, 243] width 58 height 38
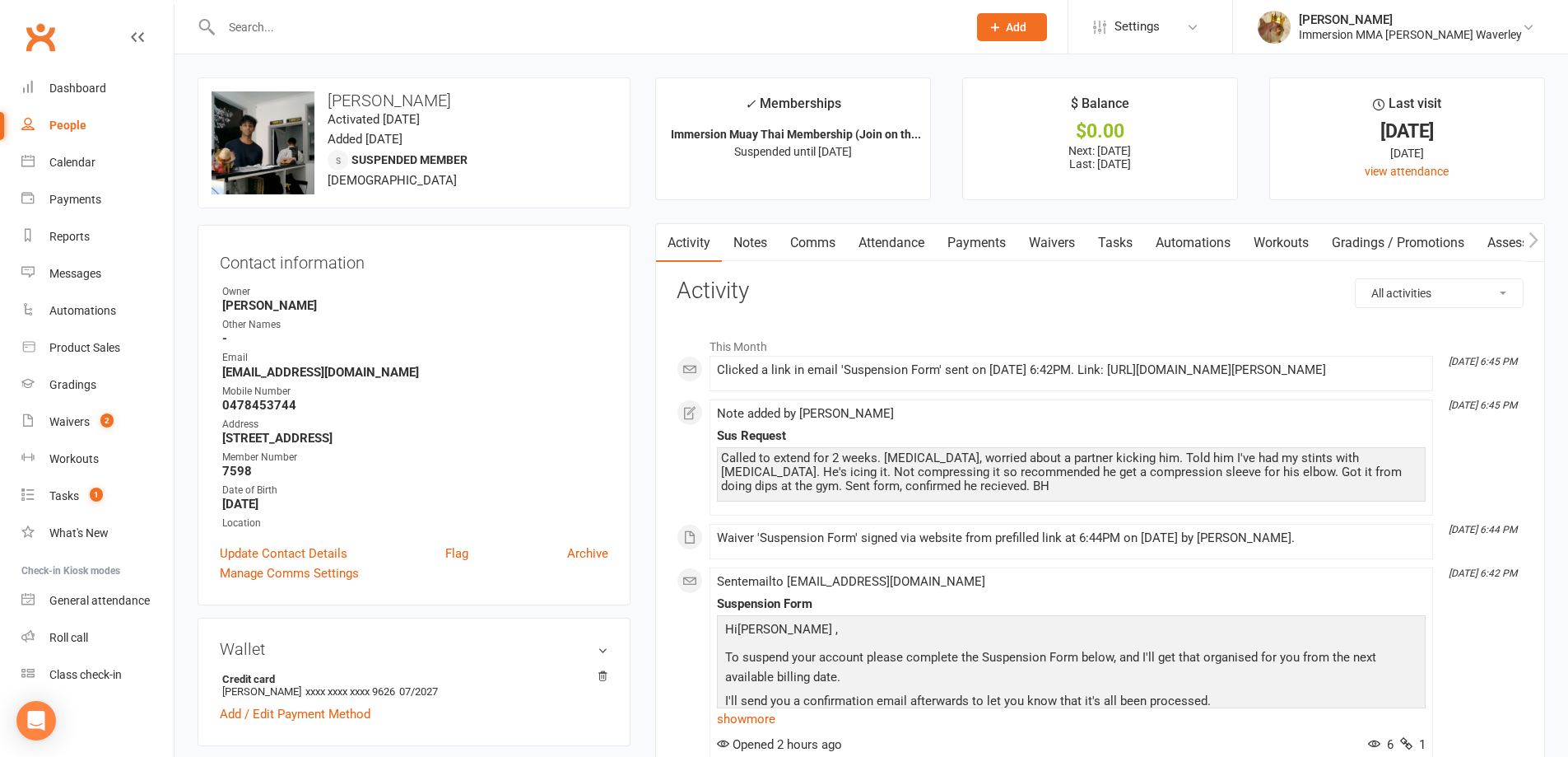
click at [758, 237] on link "Notes" at bounding box center [750, 243] width 57 height 38
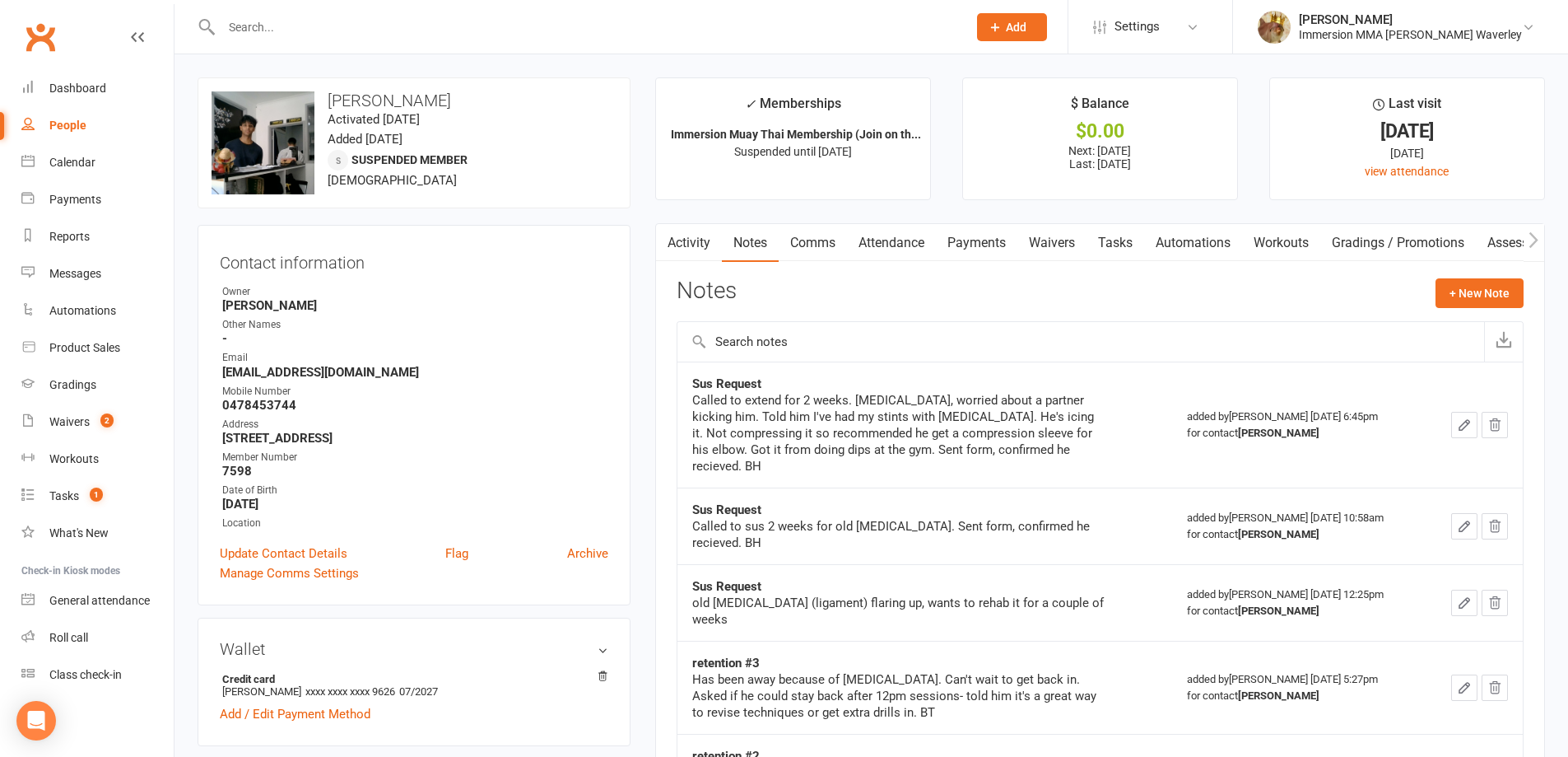
click at [975, 233] on link "Payments" at bounding box center [977, 243] width 81 height 38
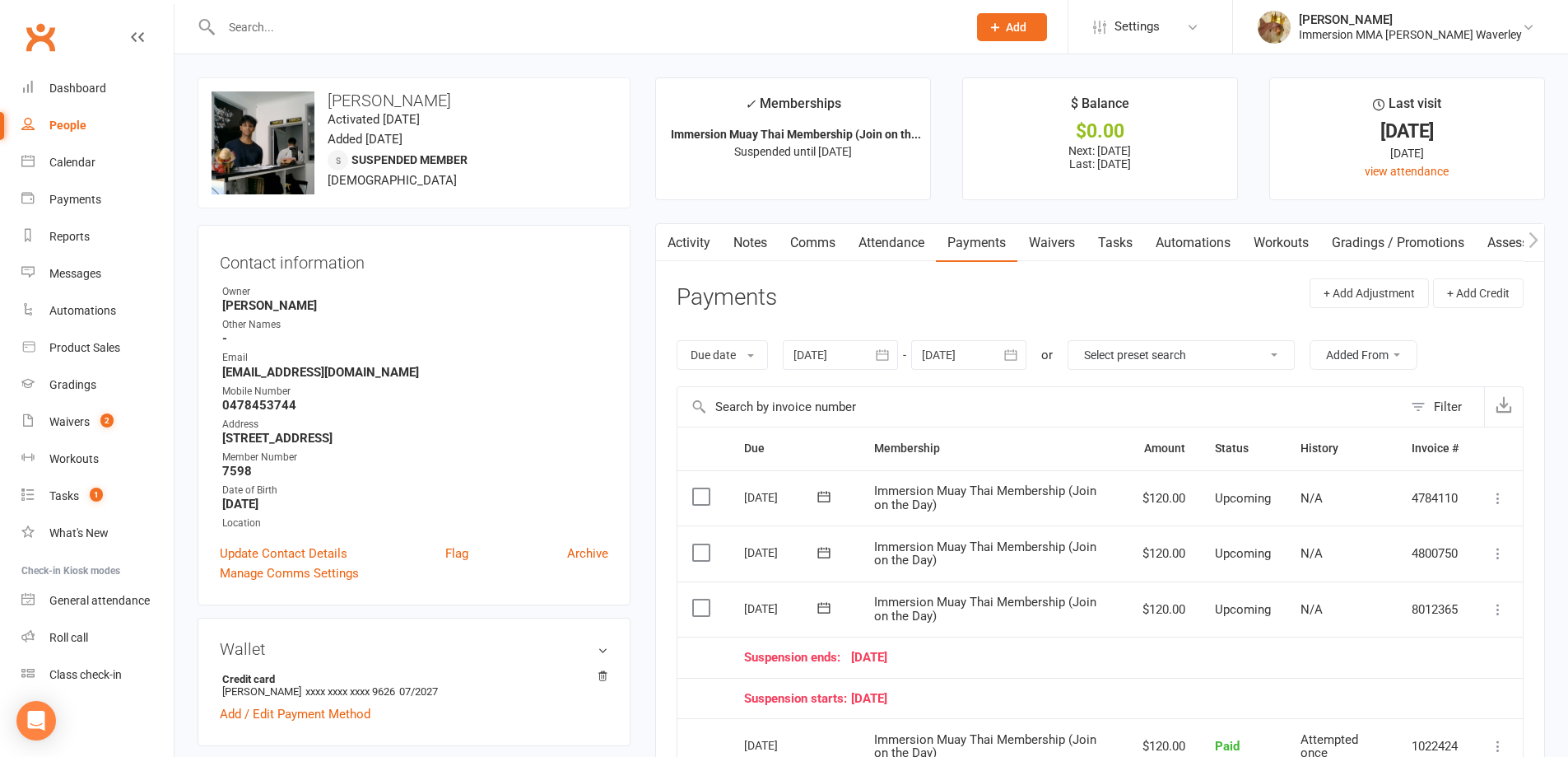
click at [687, 239] on link "Activity" at bounding box center [688, 243] width 65 height 38
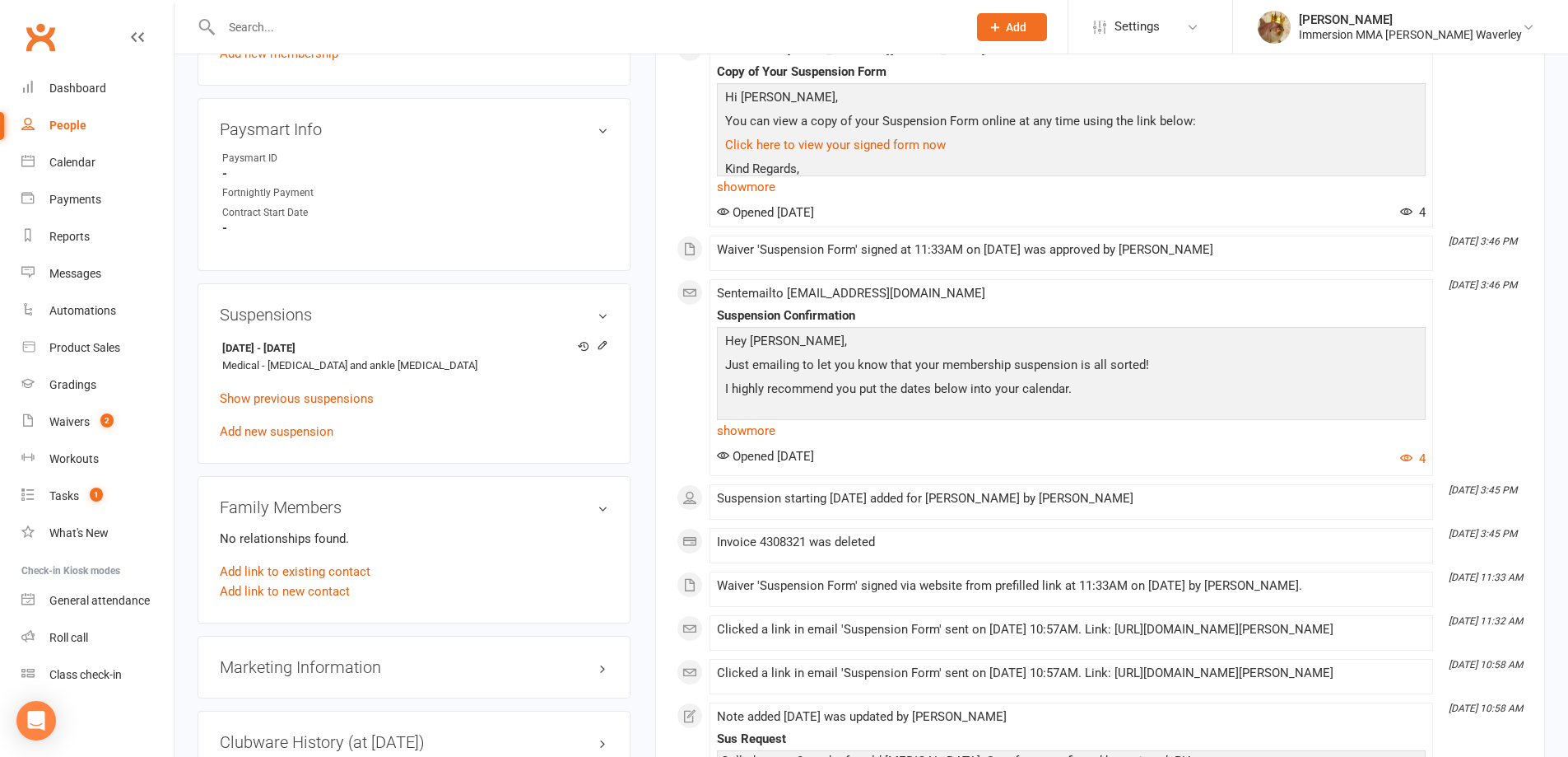
scroll to position [879, 0]
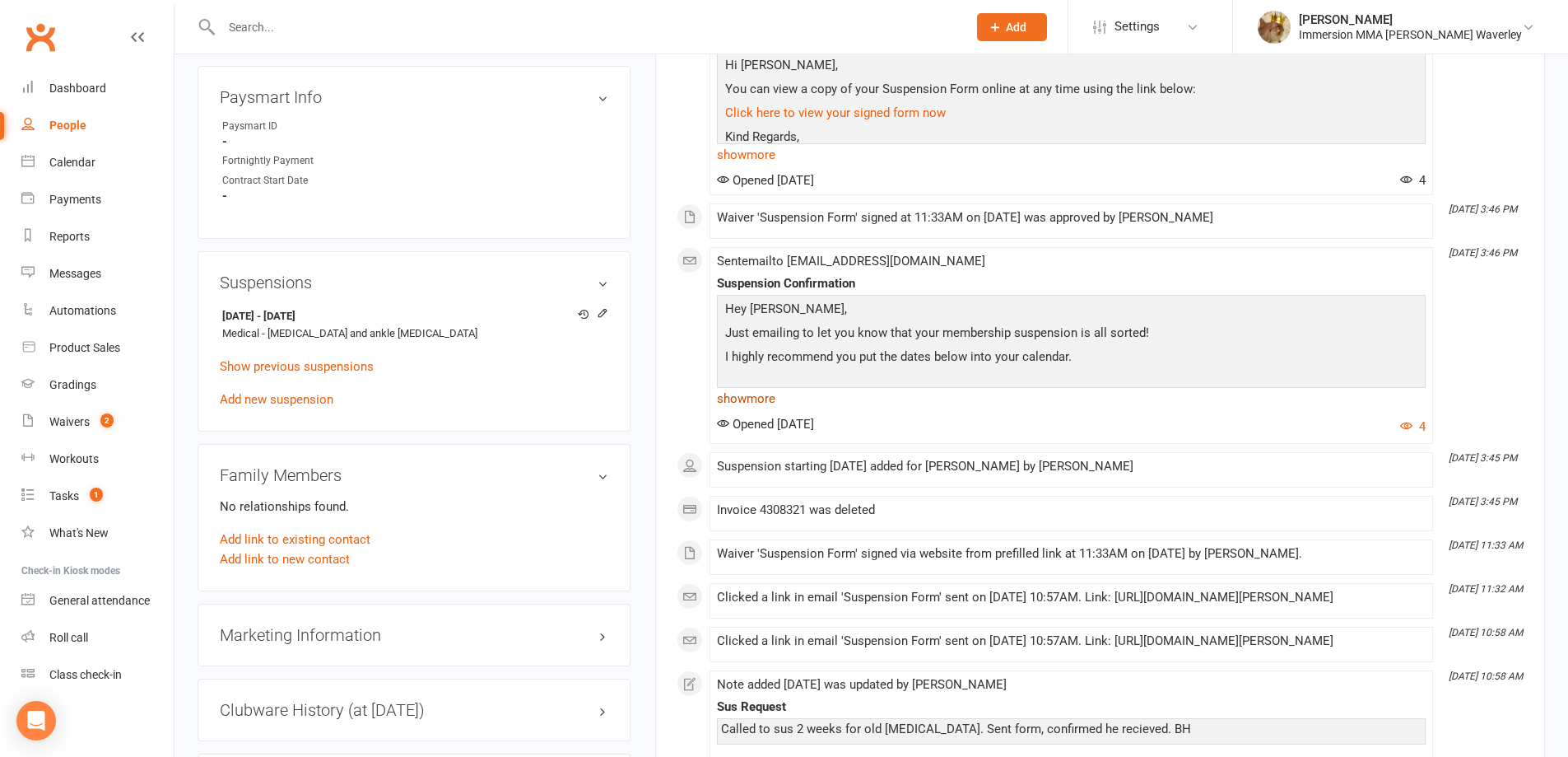
click at [753, 400] on link "show more" at bounding box center [1071, 398] width 709 height 23
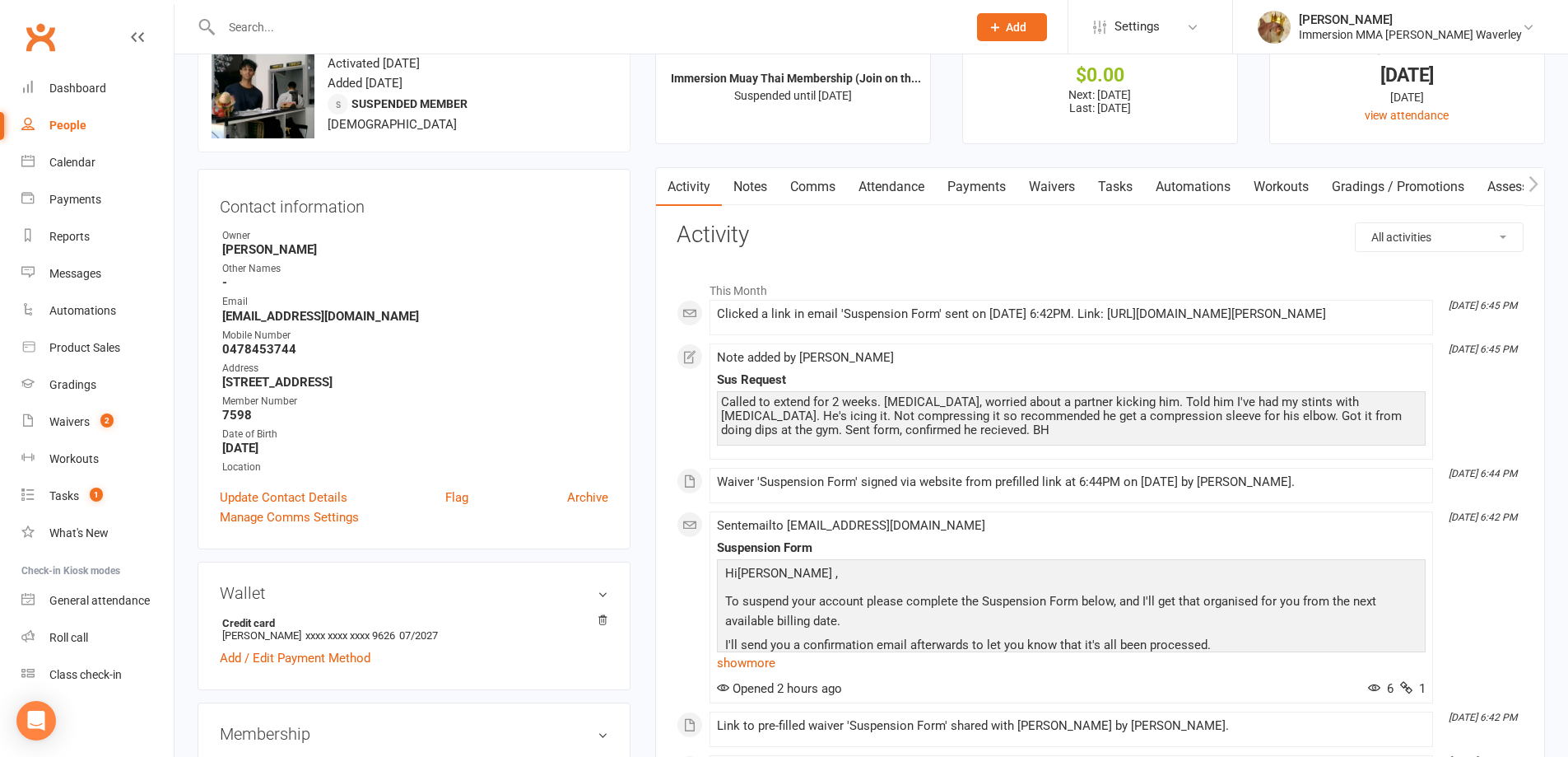
scroll to position [0, 0]
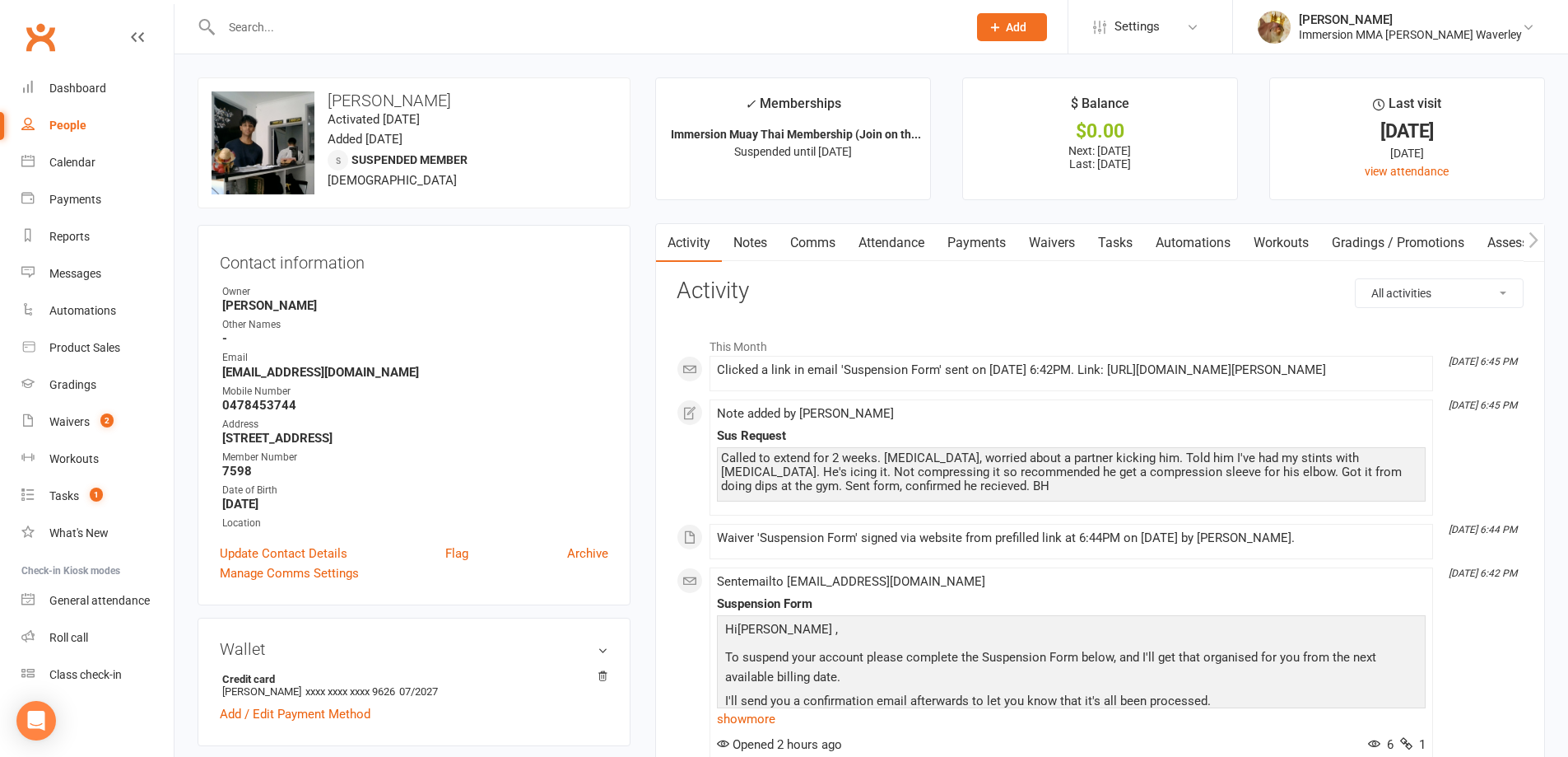
click at [938, 254] on div "Activity Notes Comms Attendance Payments Waivers Tasks Automations Workouts Gra…" at bounding box center [1169, 243] width 1026 height 38
click at [978, 248] on link "Payments" at bounding box center [977, 243] width 81 height 38
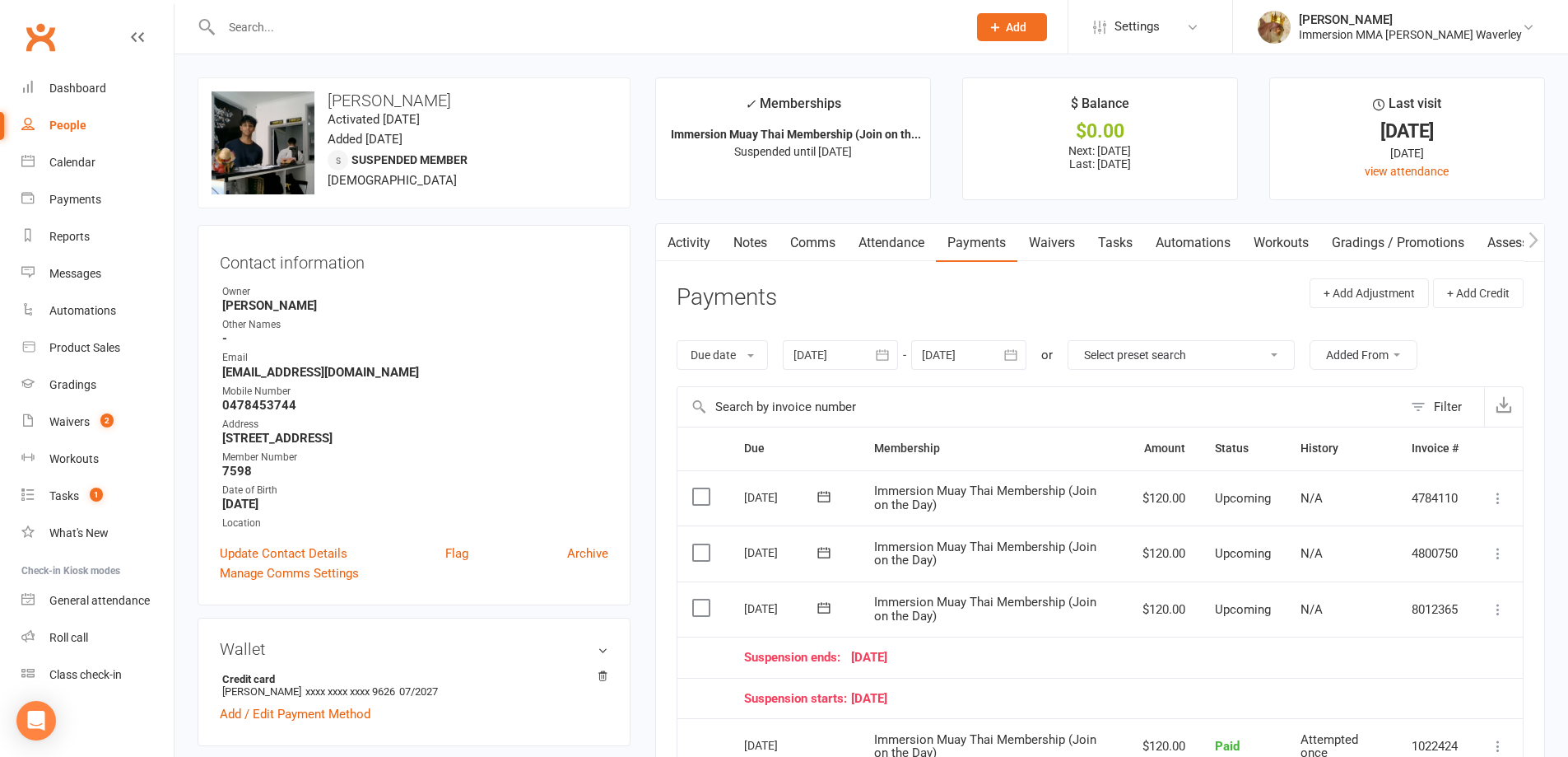
scroll to position [220, 0]
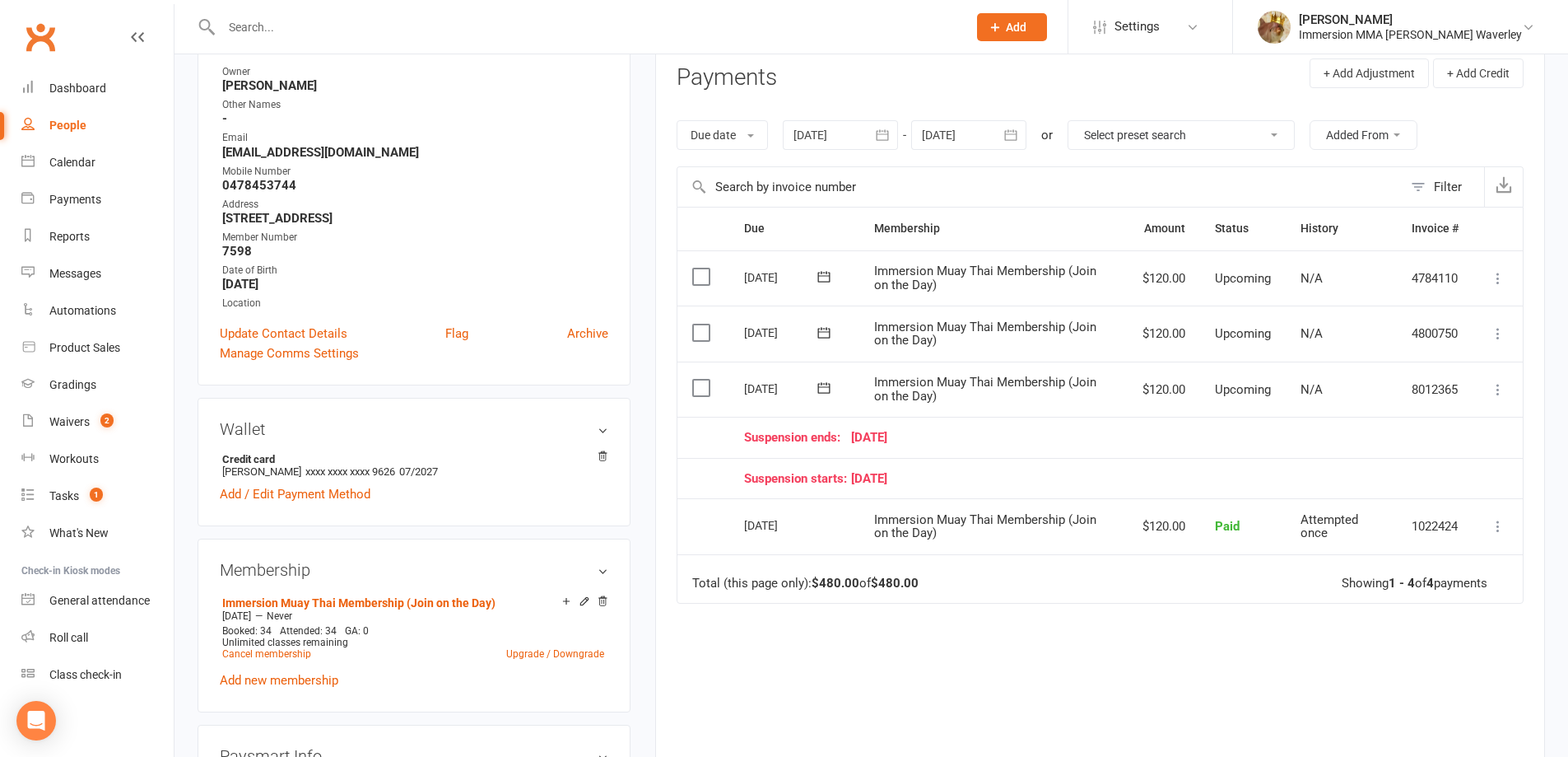
click at [1109, 620] on div "Due Contact Membership Amount Status History Invoice # Select this [DATE] [PERS…" at bounding box center [1100, 511] width 847 height 609
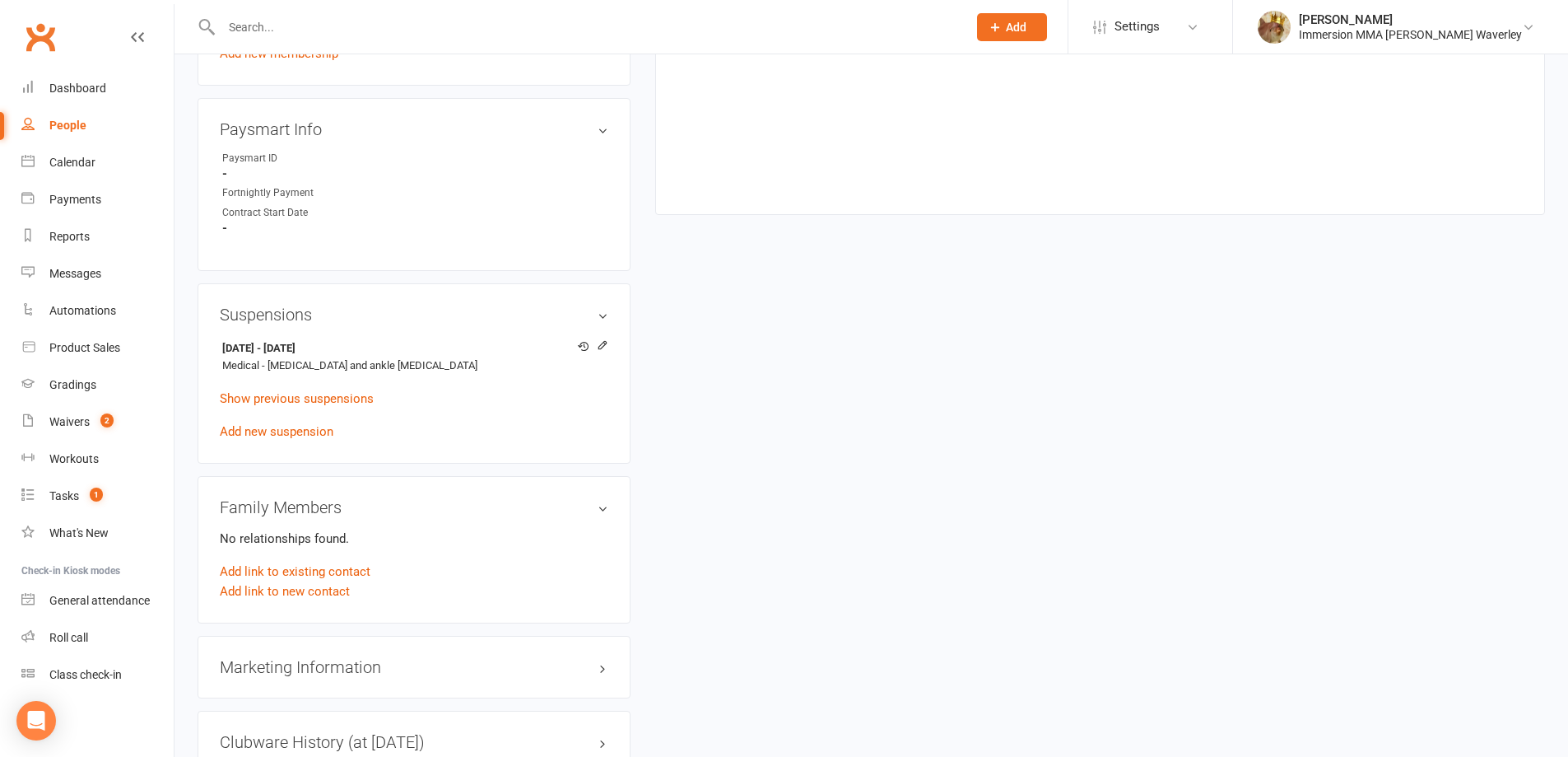
scroll to position [879, 0]
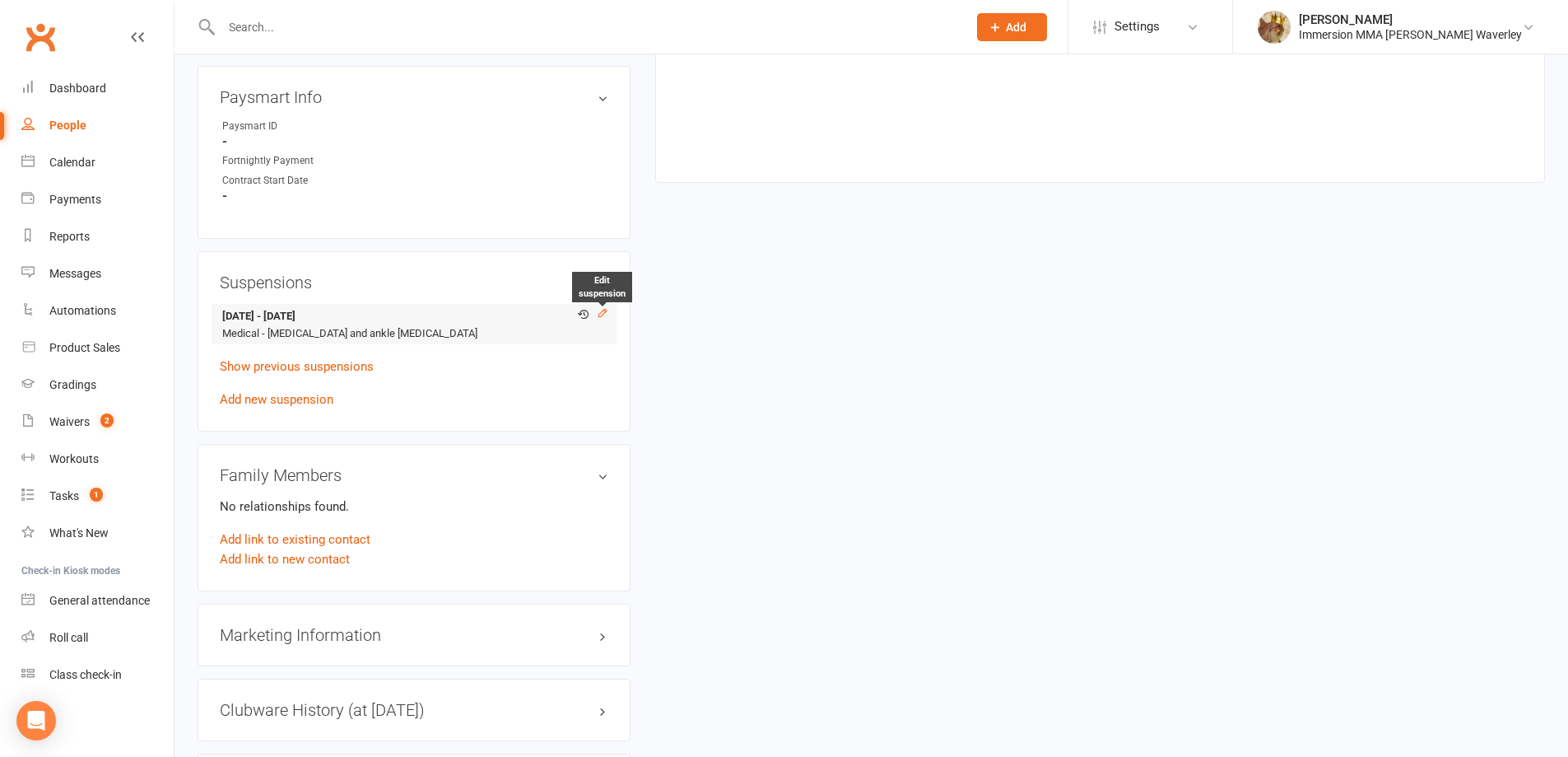
click at [598, 317] on icon at bounding box center [602, 313] width 12 height 12
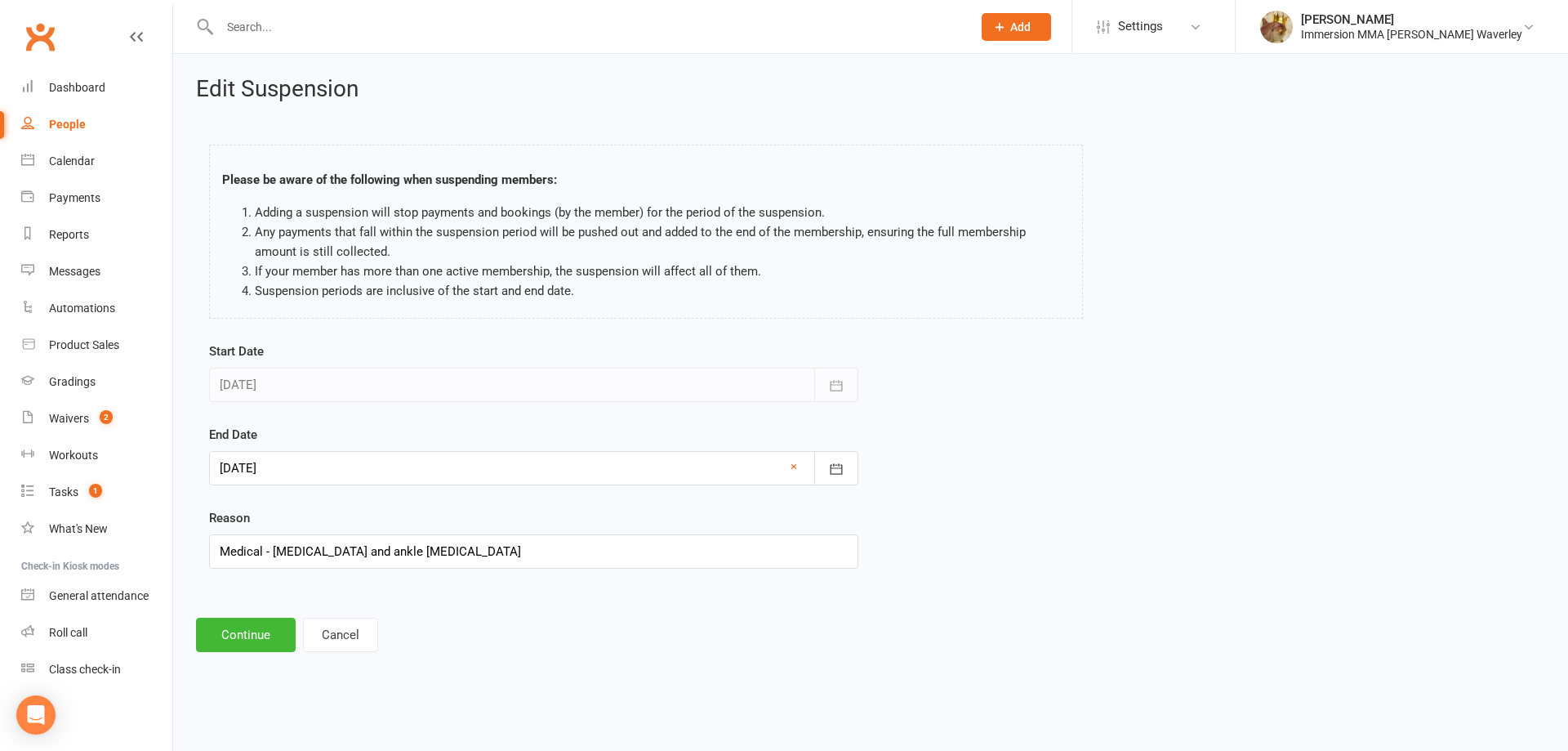
click at [304, 450] on div "End Date [DATE] [DATE] Sun Mon Tue Wed Thu Fri Sat 36 31 01 02 03 04 05 06 37 0…" at bounding box center [534, 455] width 650 height 61
click at [304, 459] on div at bounding box center [534, 467] width 650 height 34
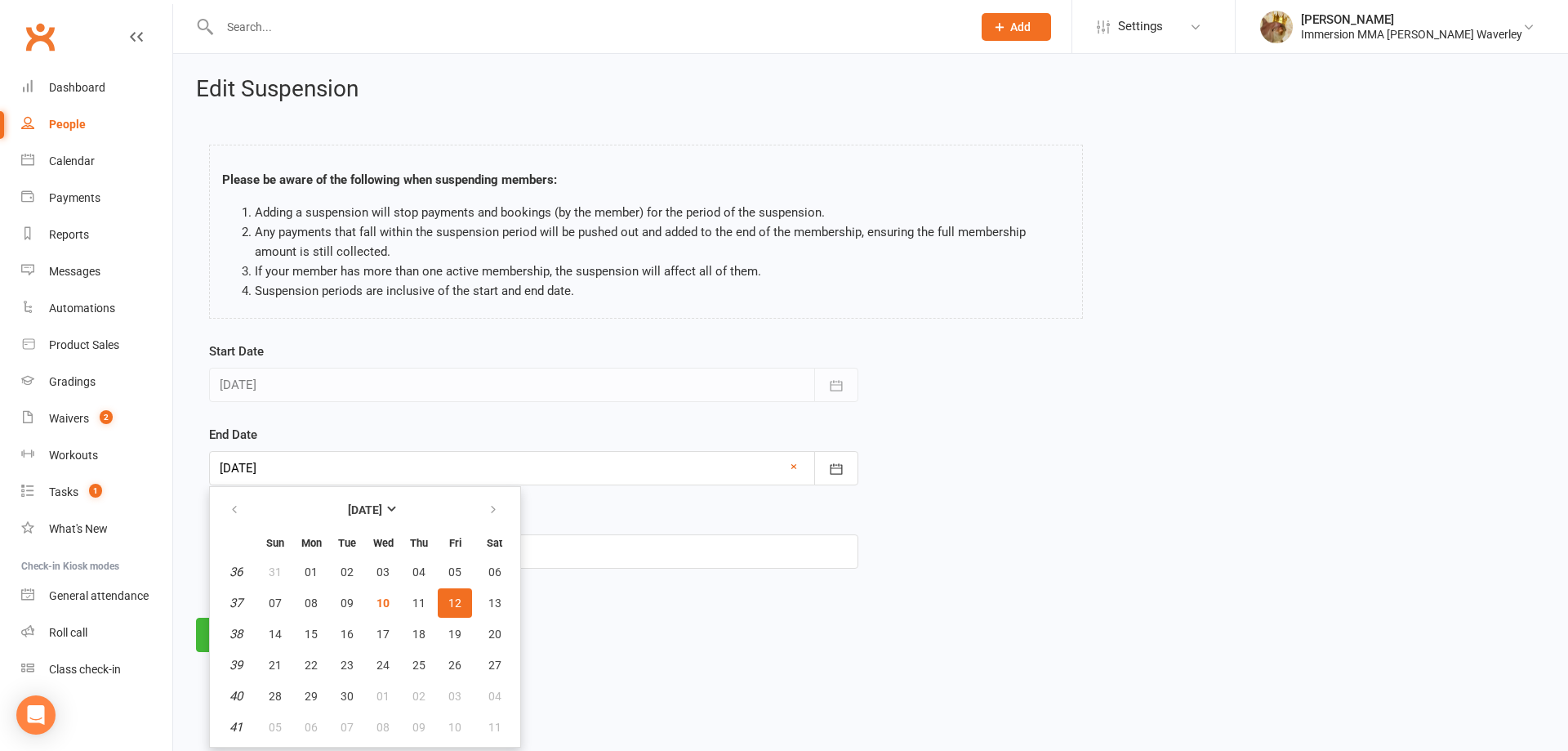
click at [446, 603] on button "12" at bounding box center [455, 603] width 34 height 29
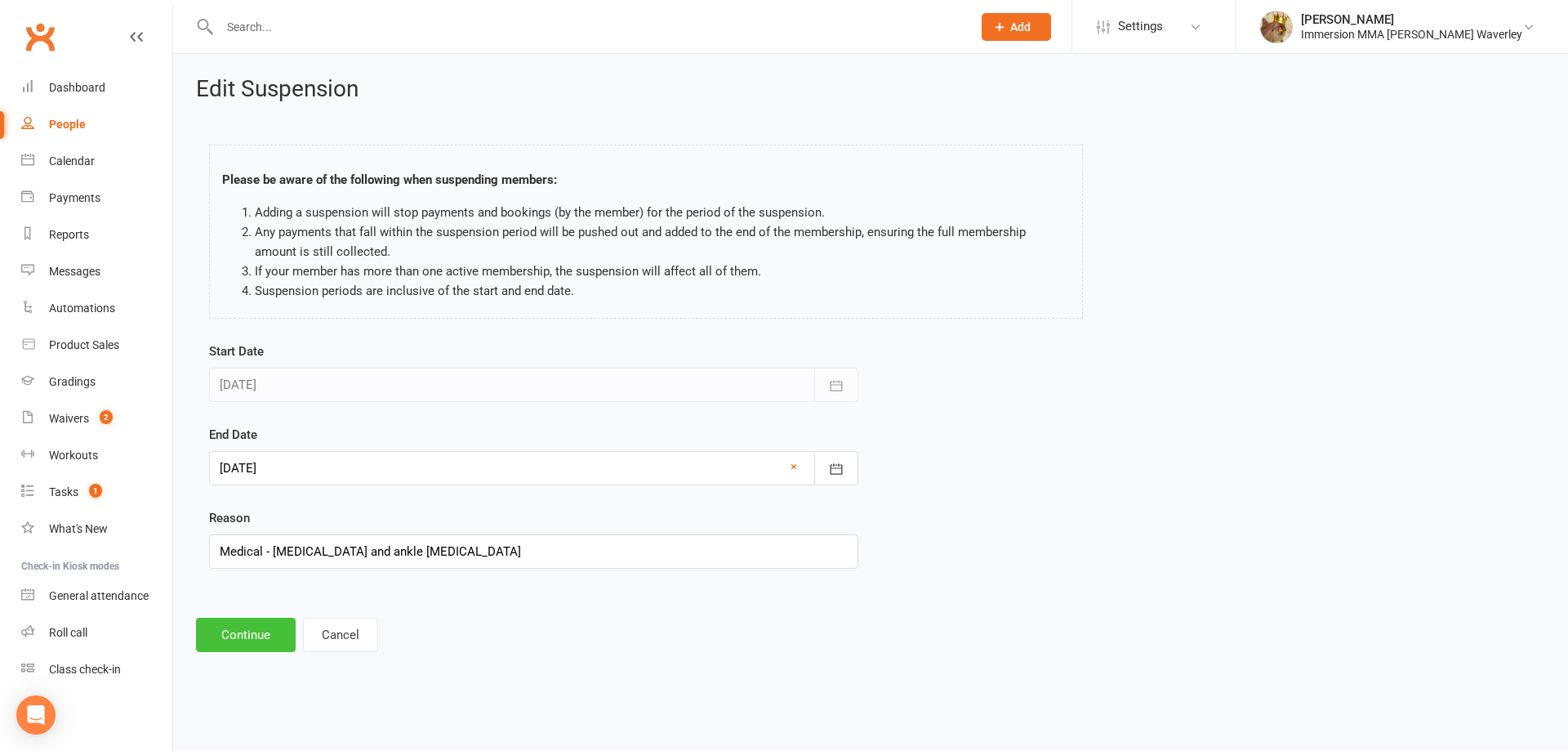
click at [274, 626] on button "Continue" at bounding box center [245, 634] width 99 height 34
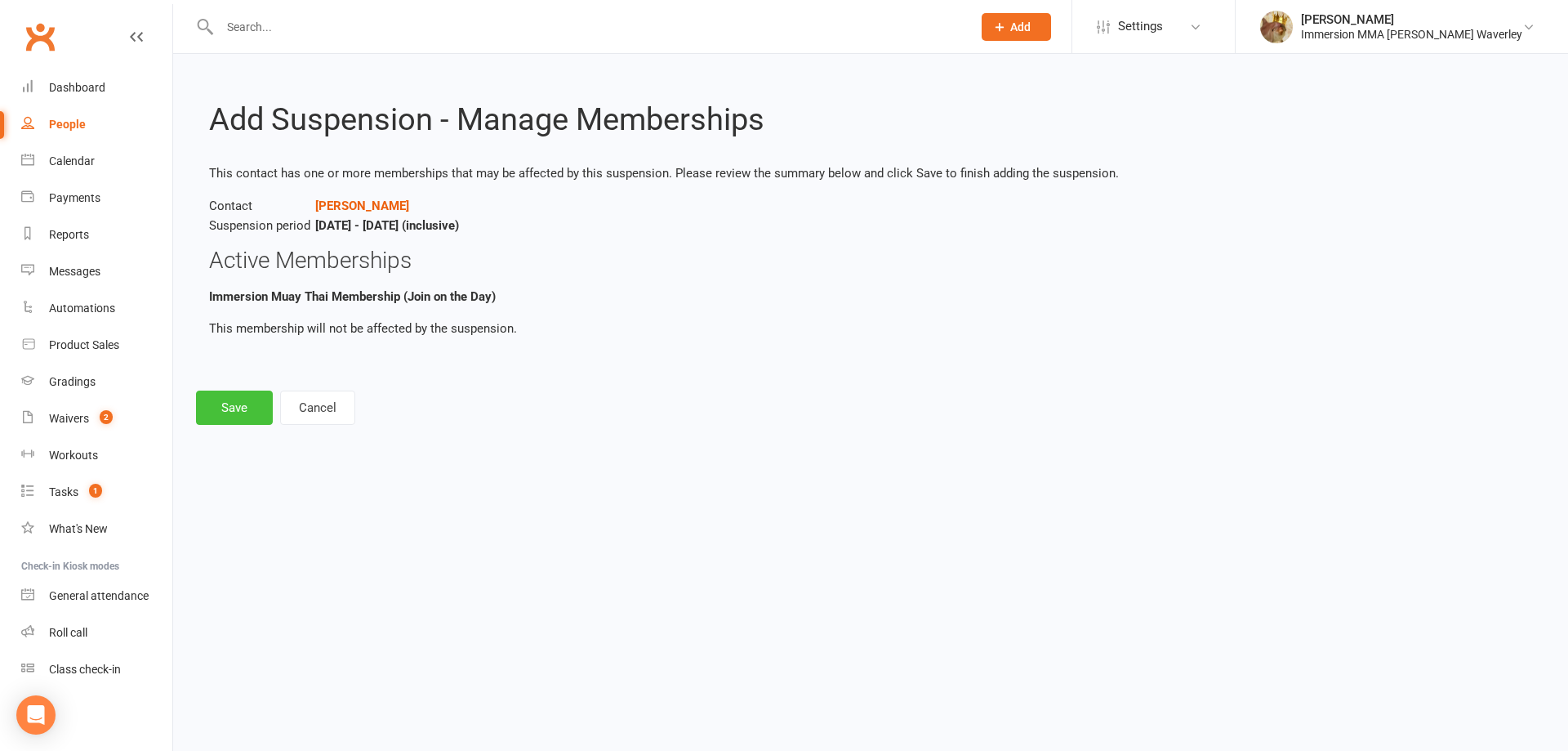
click at [230, 405] on button "Save" at bounding box center [234, 408] width 76 height 34
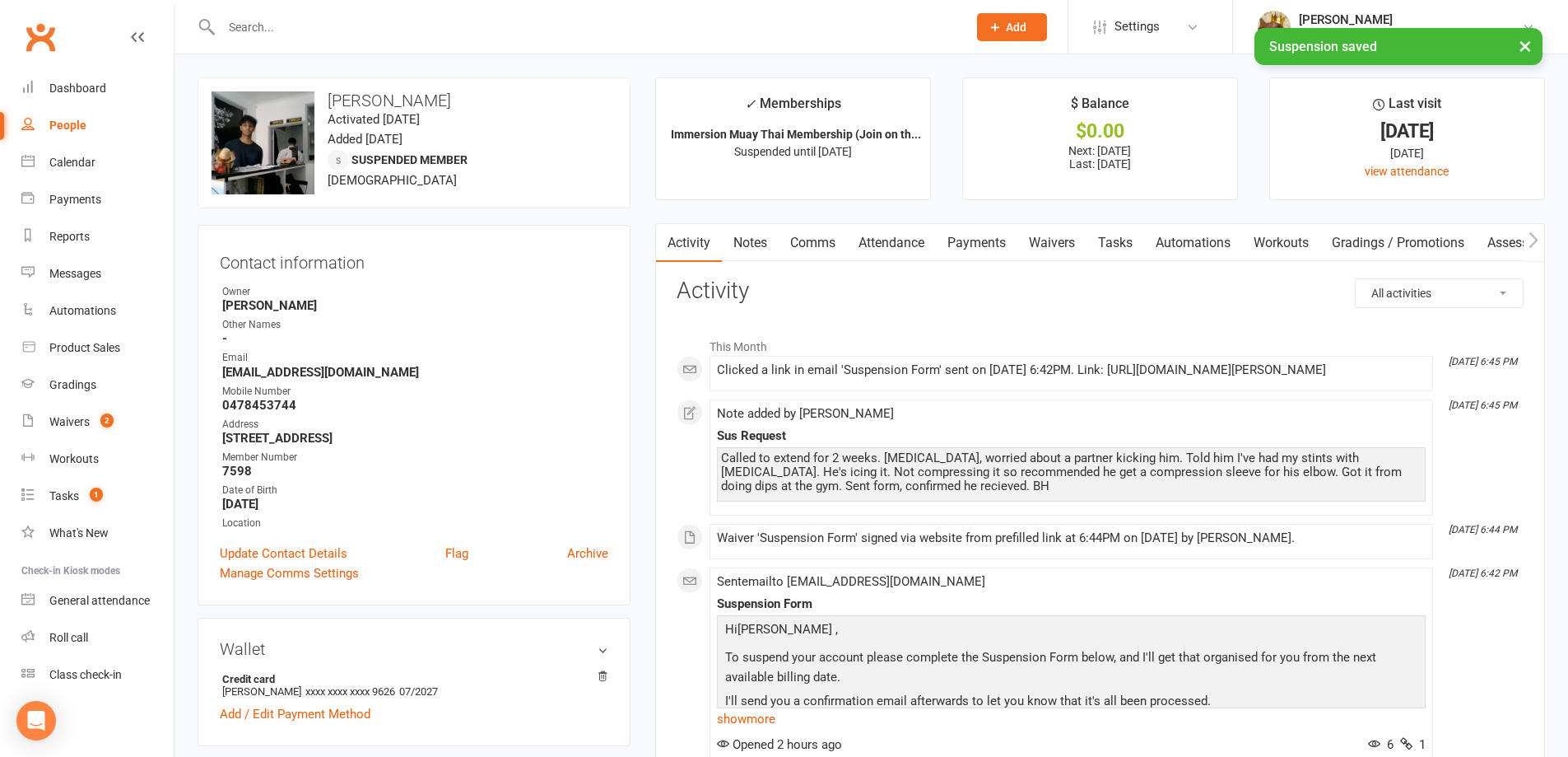
click at [1002, 237] on link "Payments" at bounding box center [977, 243] width 81 height 38
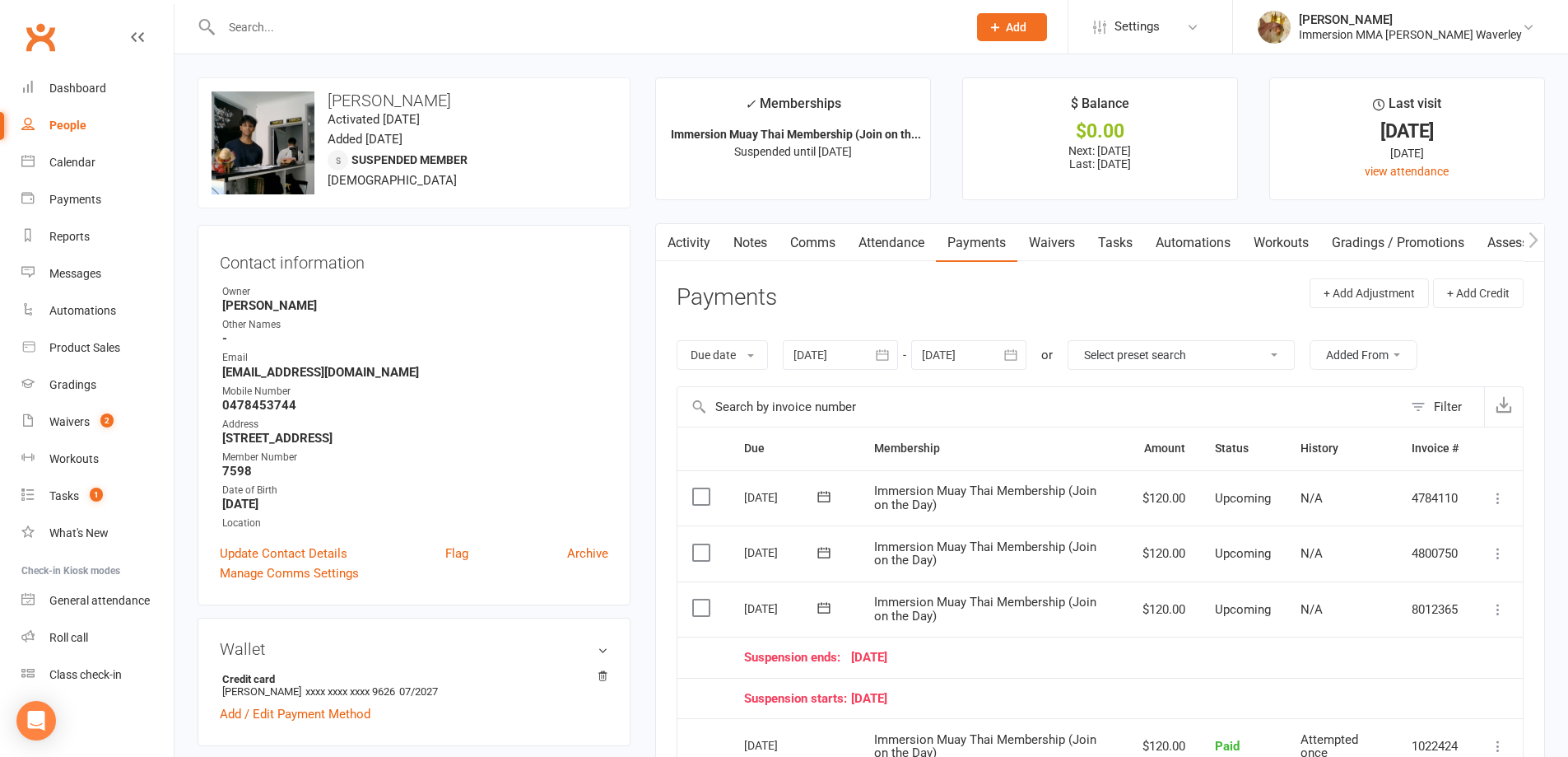
click at [694, 247] on link "Activity" at bounding box center [688, 243] width 65 height 38
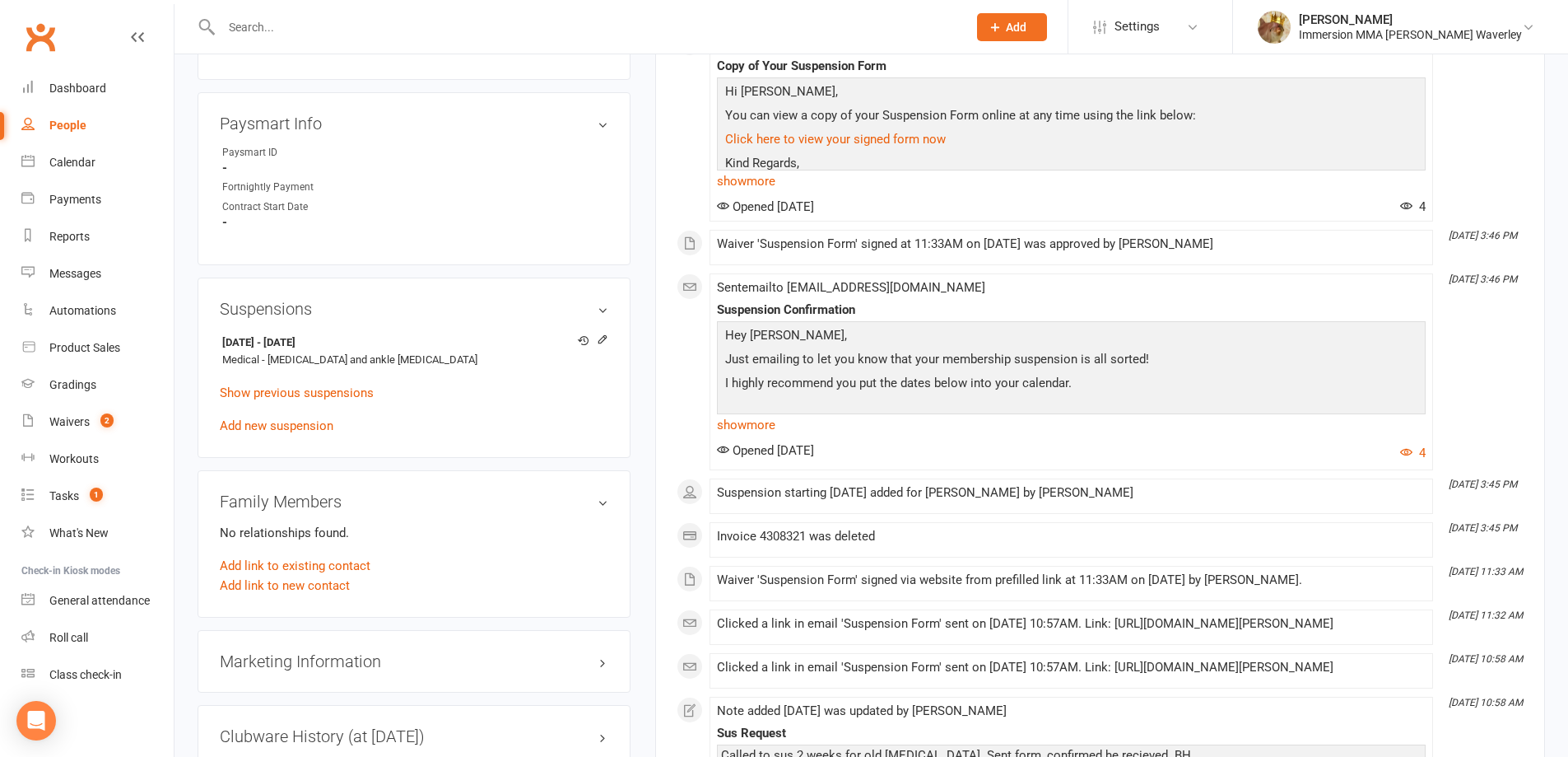
scroll to position [879, 0]
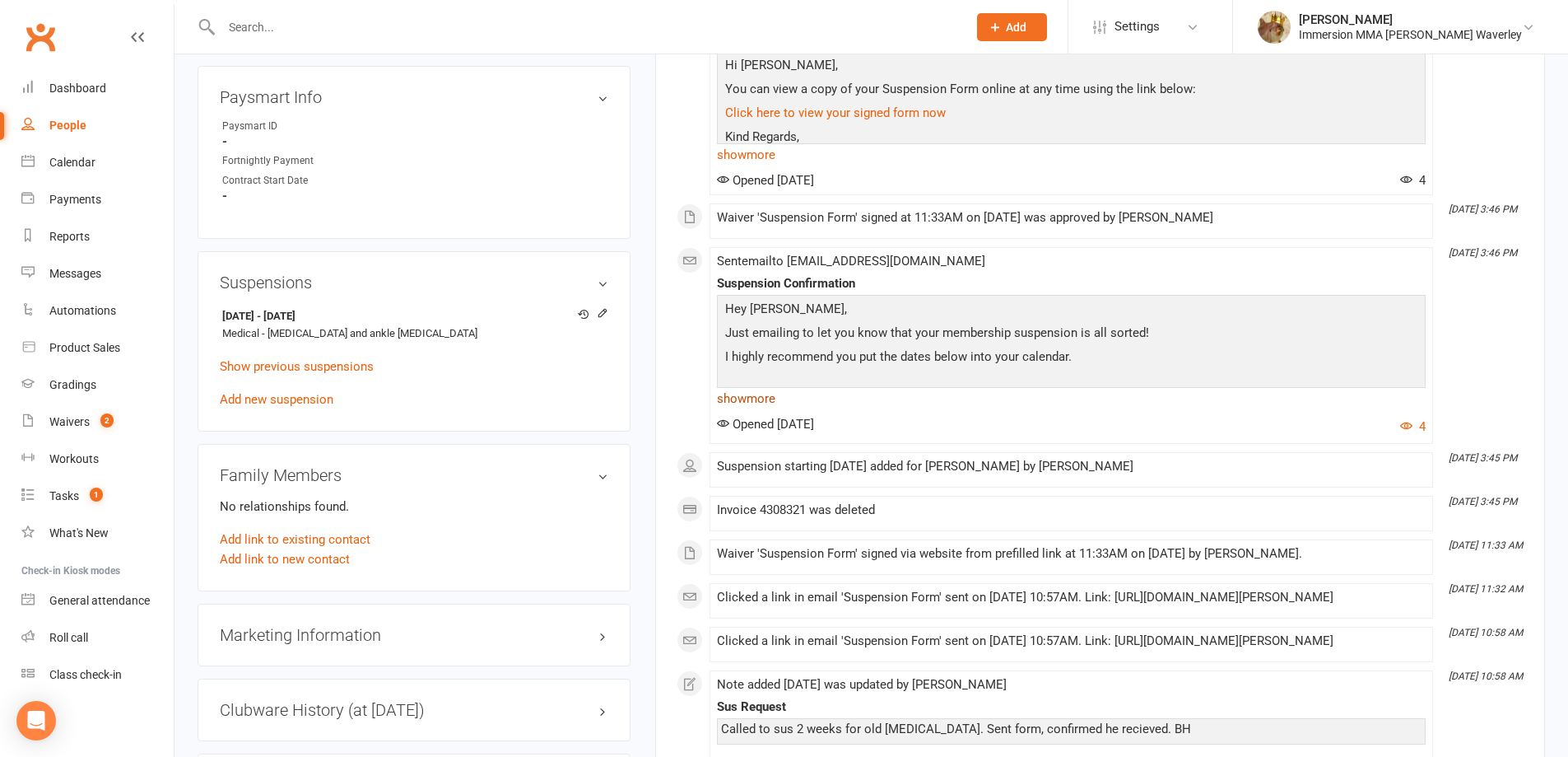
click at [749, 409] on link "show more" at bounding box center [1071, 398] width 709 height 23
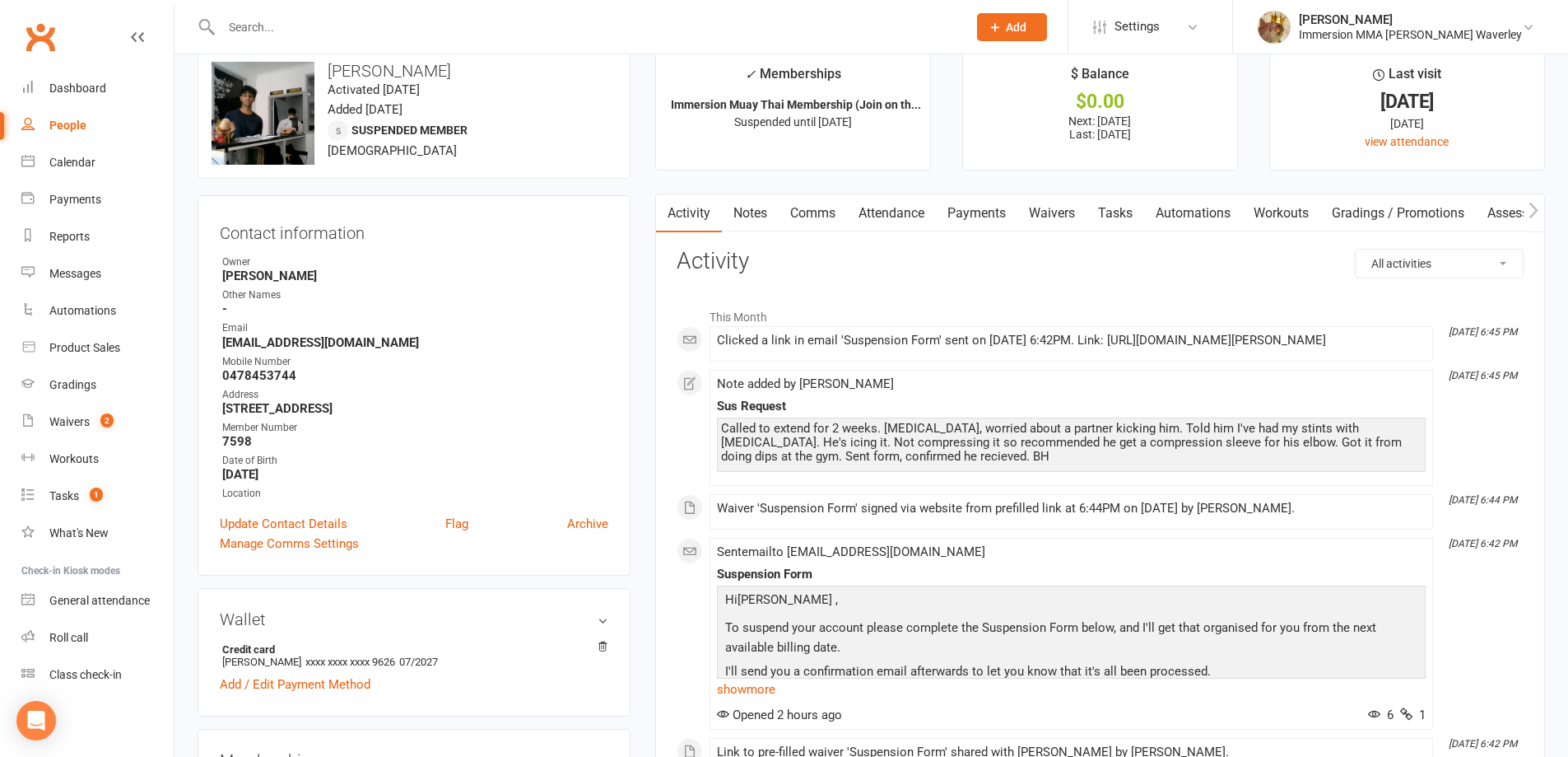
scroll to position [0, 0]
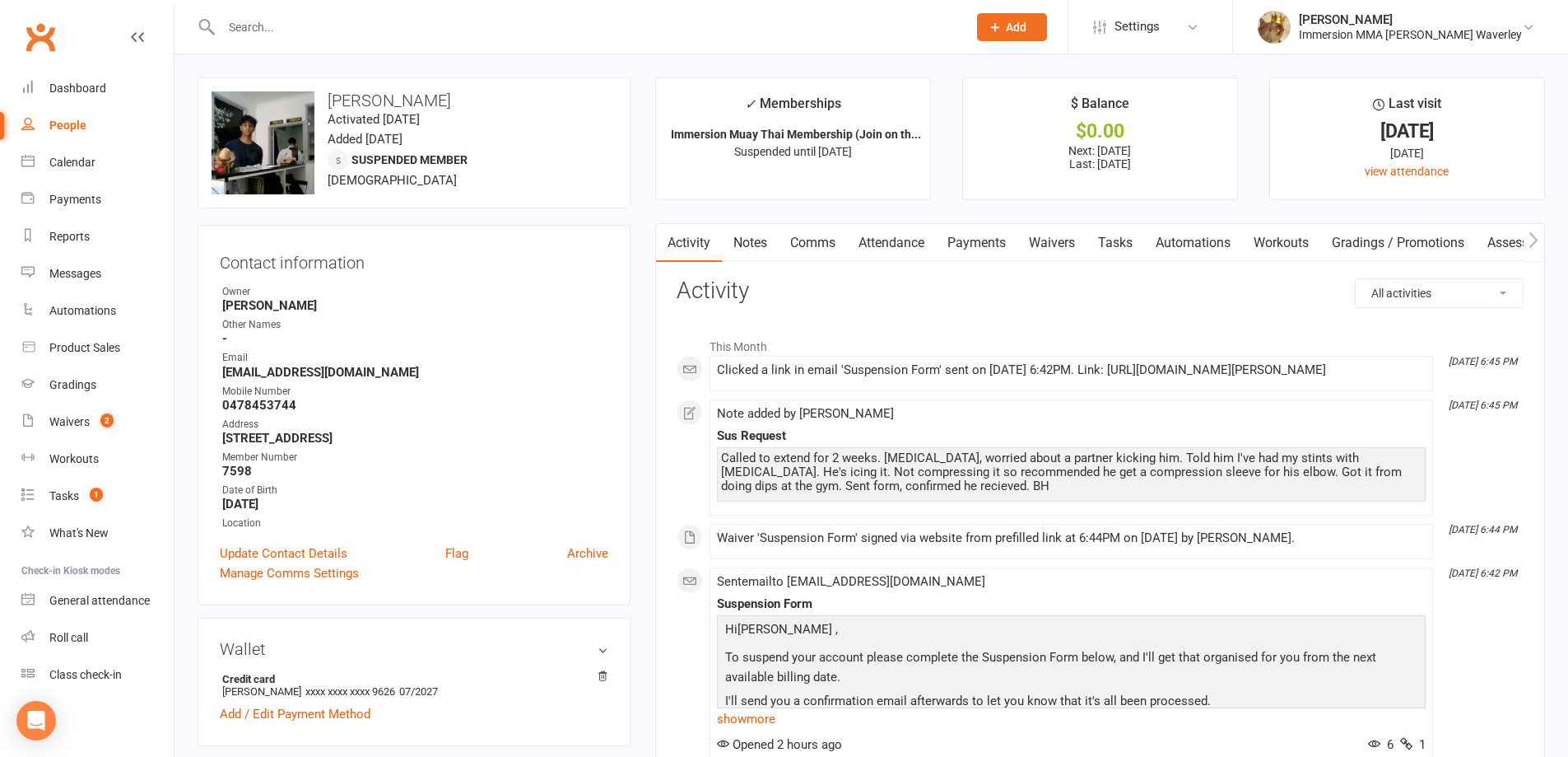
click at [1005, 238] on link "Payments" at bounding box center [977, 243] width 81 height 38
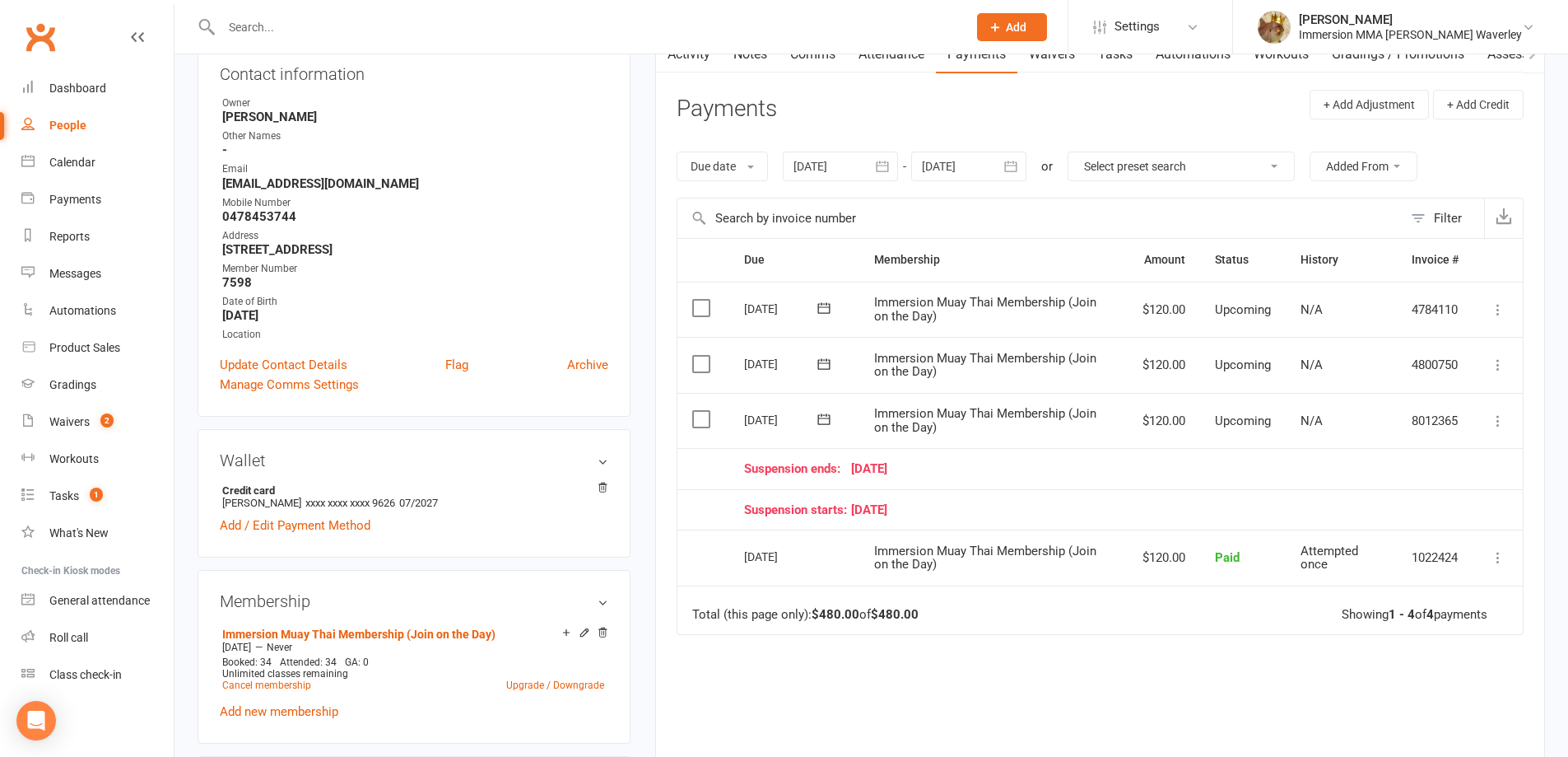
scroll to position [220, 0]
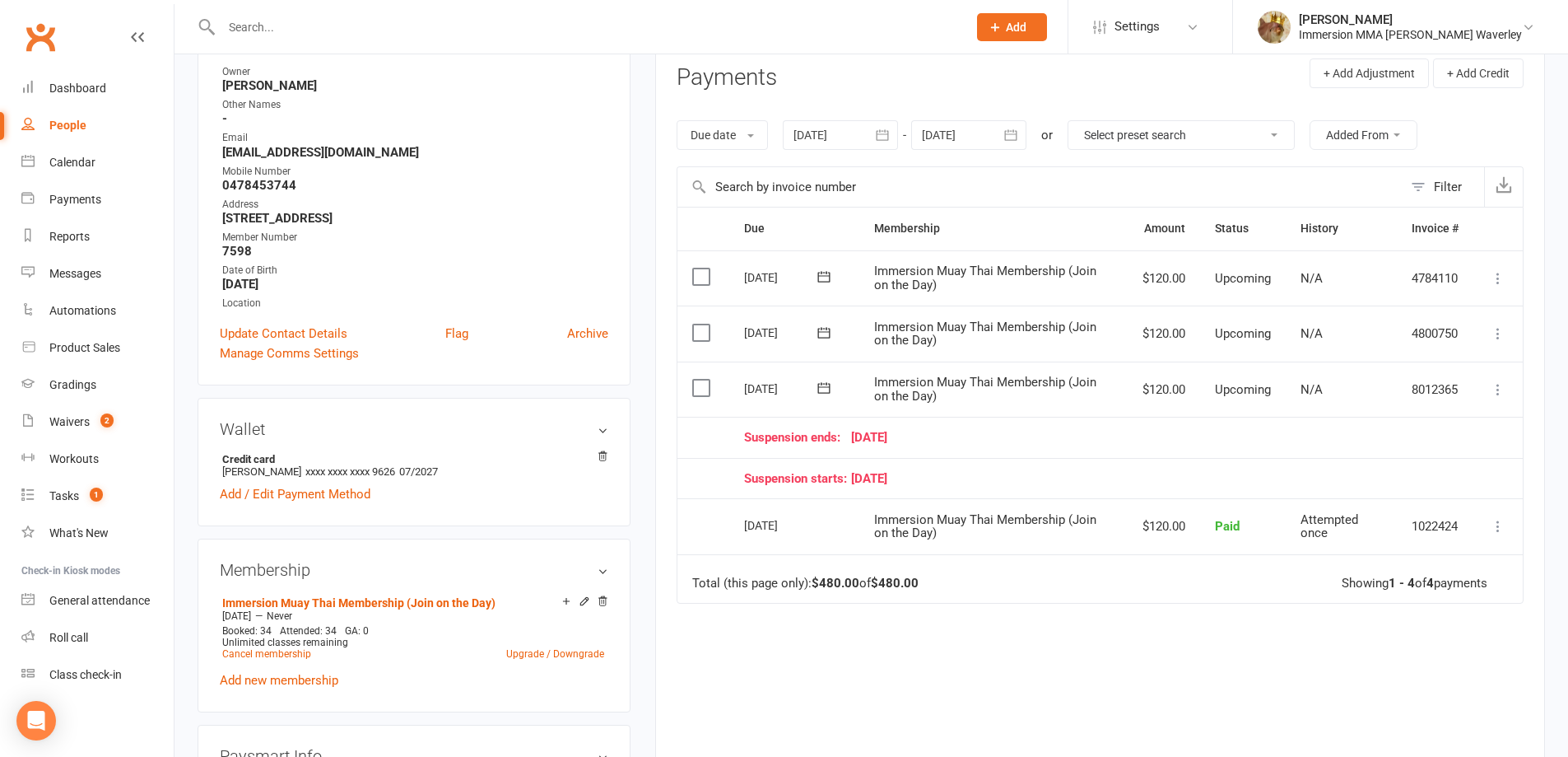
click at [1506, 391] on button at bounding box center [1498, 390] width 19 height 19
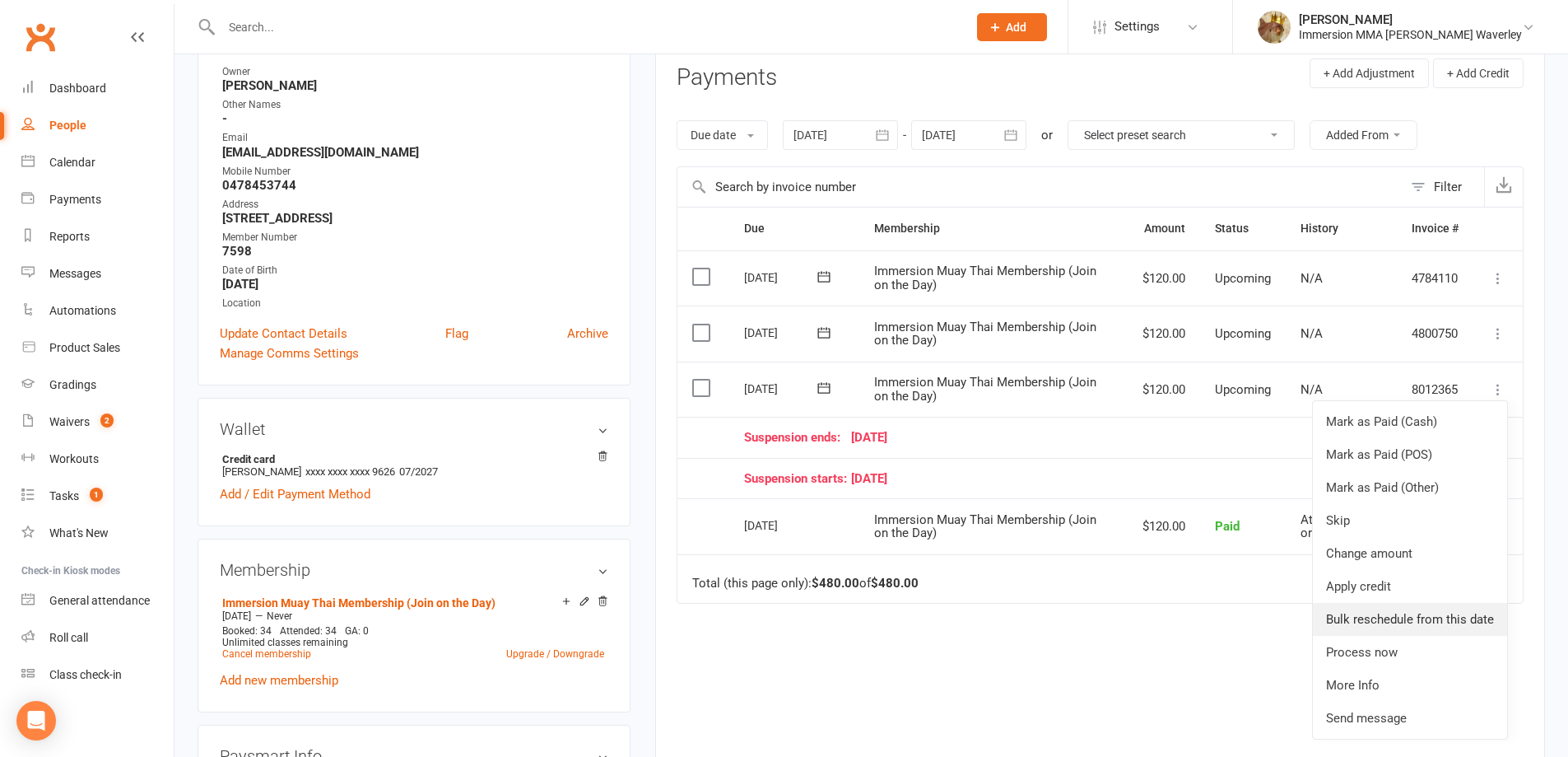
click at [1427, 624] on link "Bulk reschedule from this date" at bounding box center [1410, 619] width 195 height 33
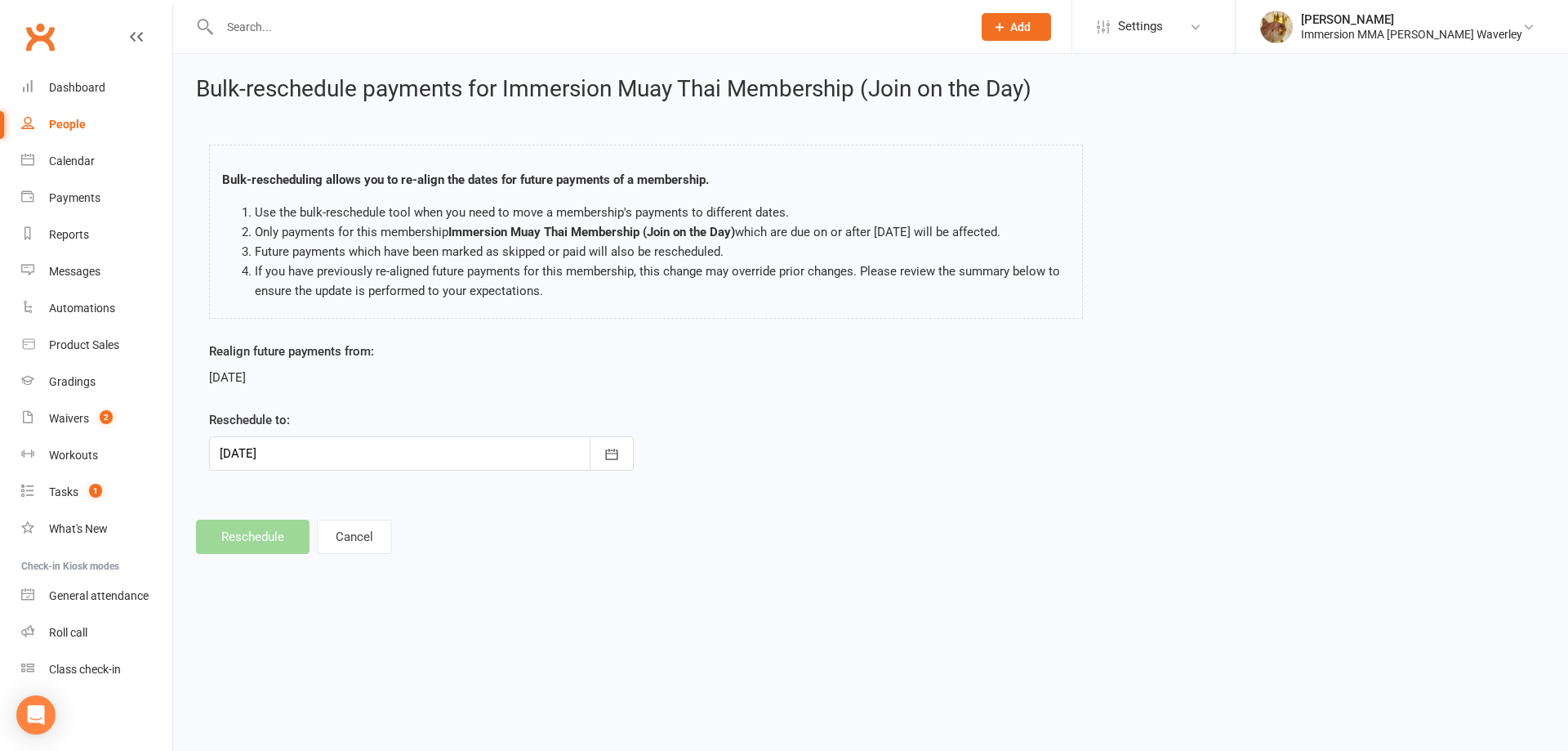
click at [501, 456] on div at bounding box center [421, 453] width 425 height 34
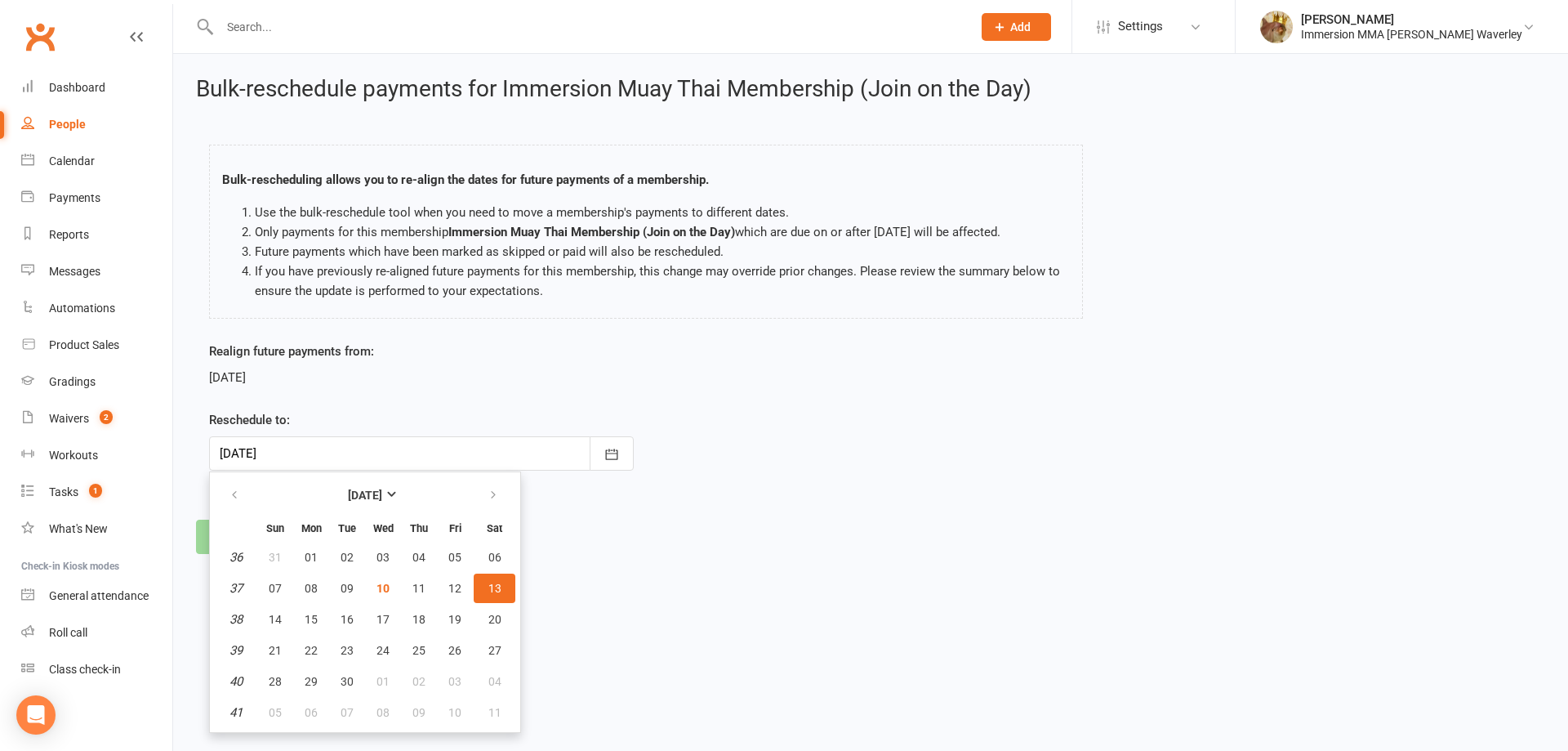
click at [488, 582] on span "13" at bounding box center [494, 588] width 13 height 13
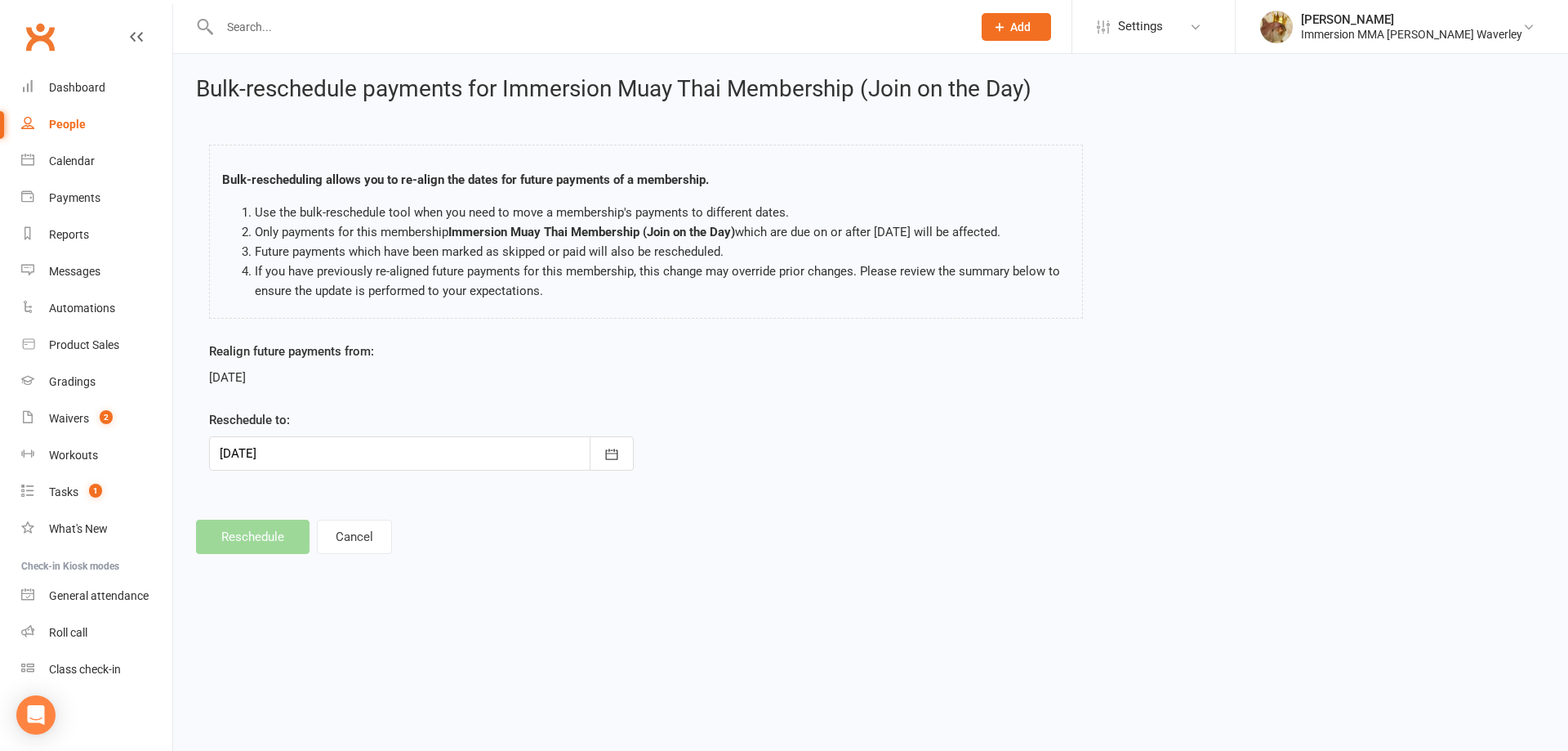
click at [243, 533] on footer "Reschedule Cancel" at bounding box center [870, 537] width 1349 height 34
click at [335, 457] on div at bounding box center [421, 453] width 425 height 34
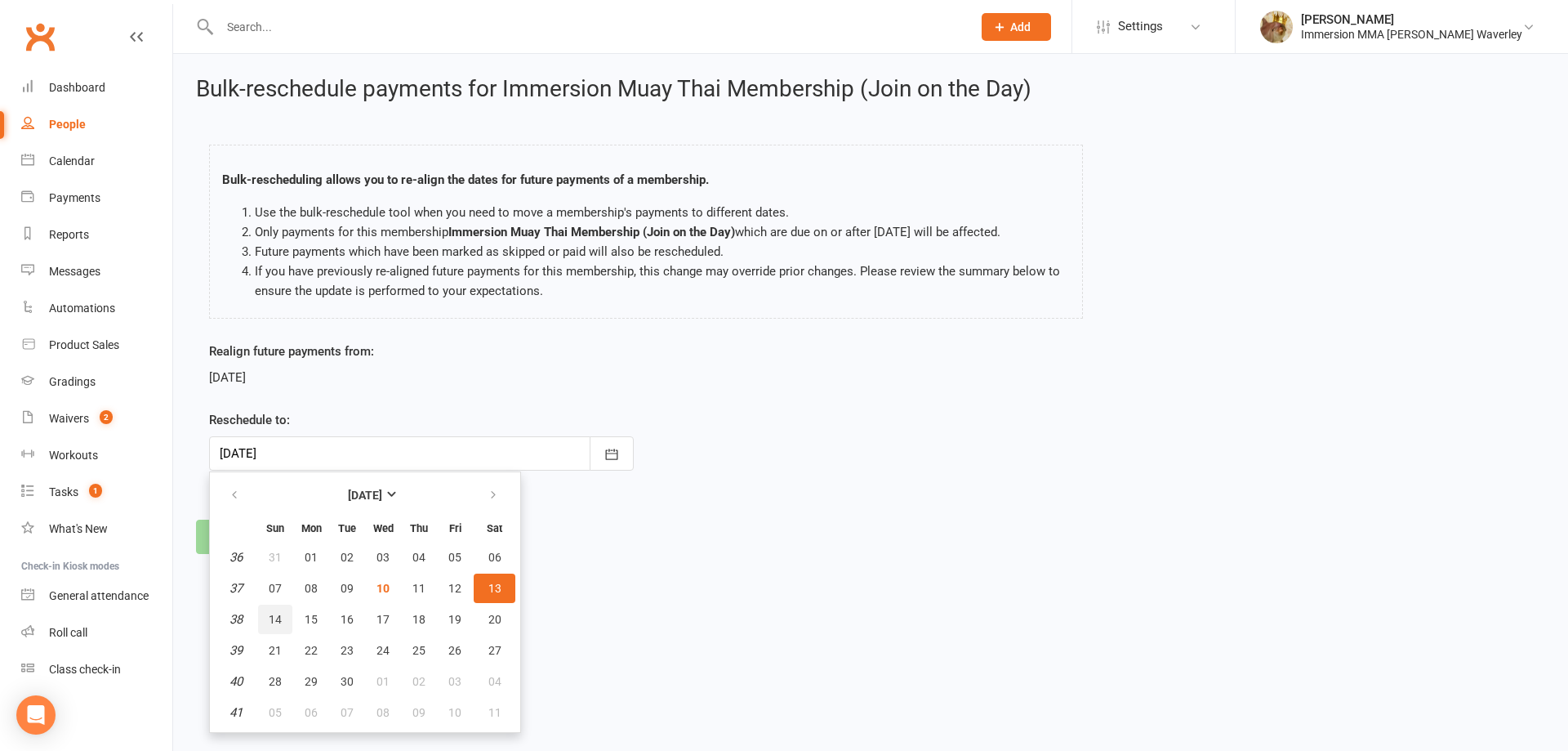
click at [282, 611] on button "14" at bounding box center [275, 618] width 34 height 29
type input "[DATE]"
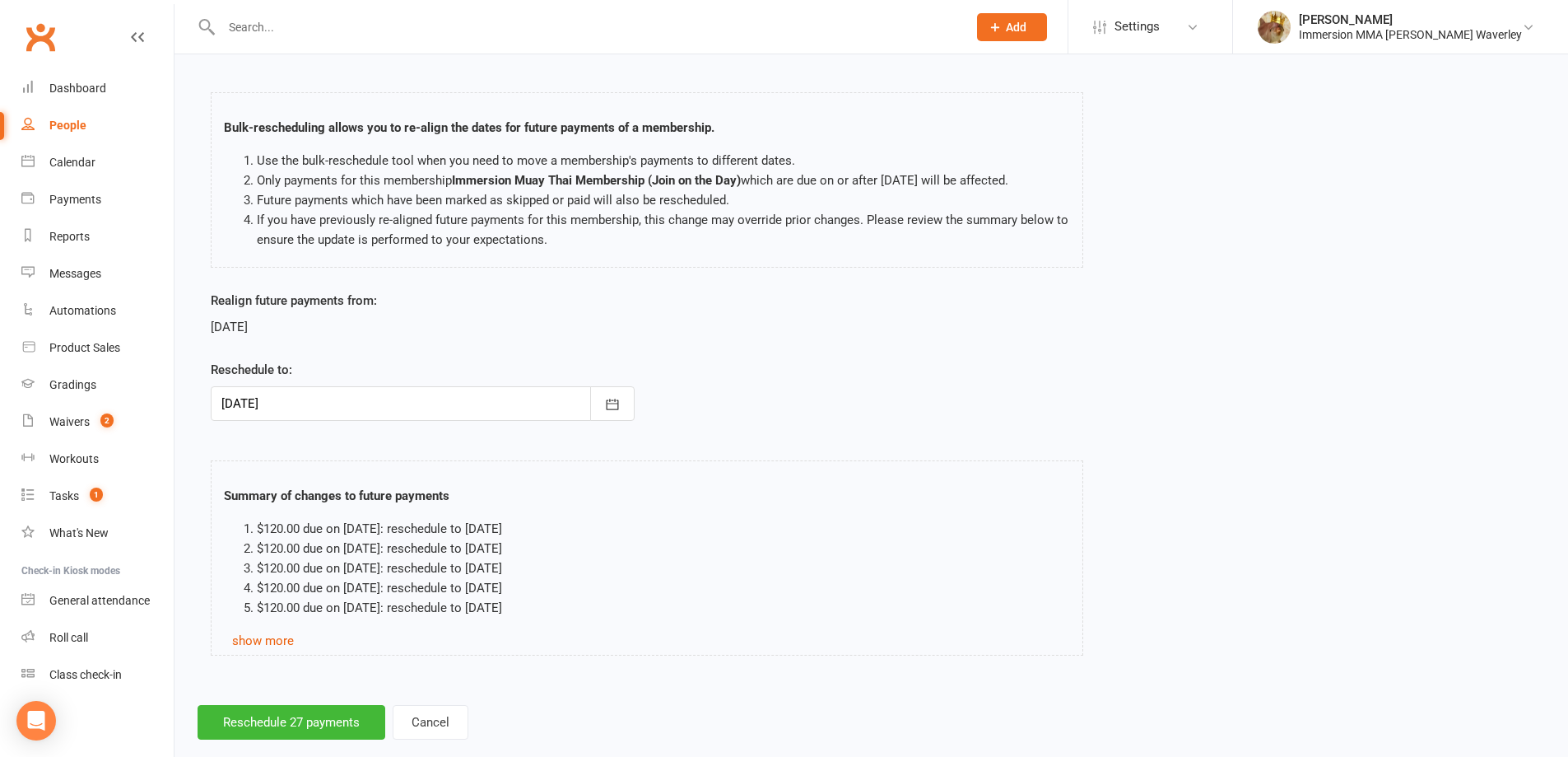
scroll to position [83, 0]
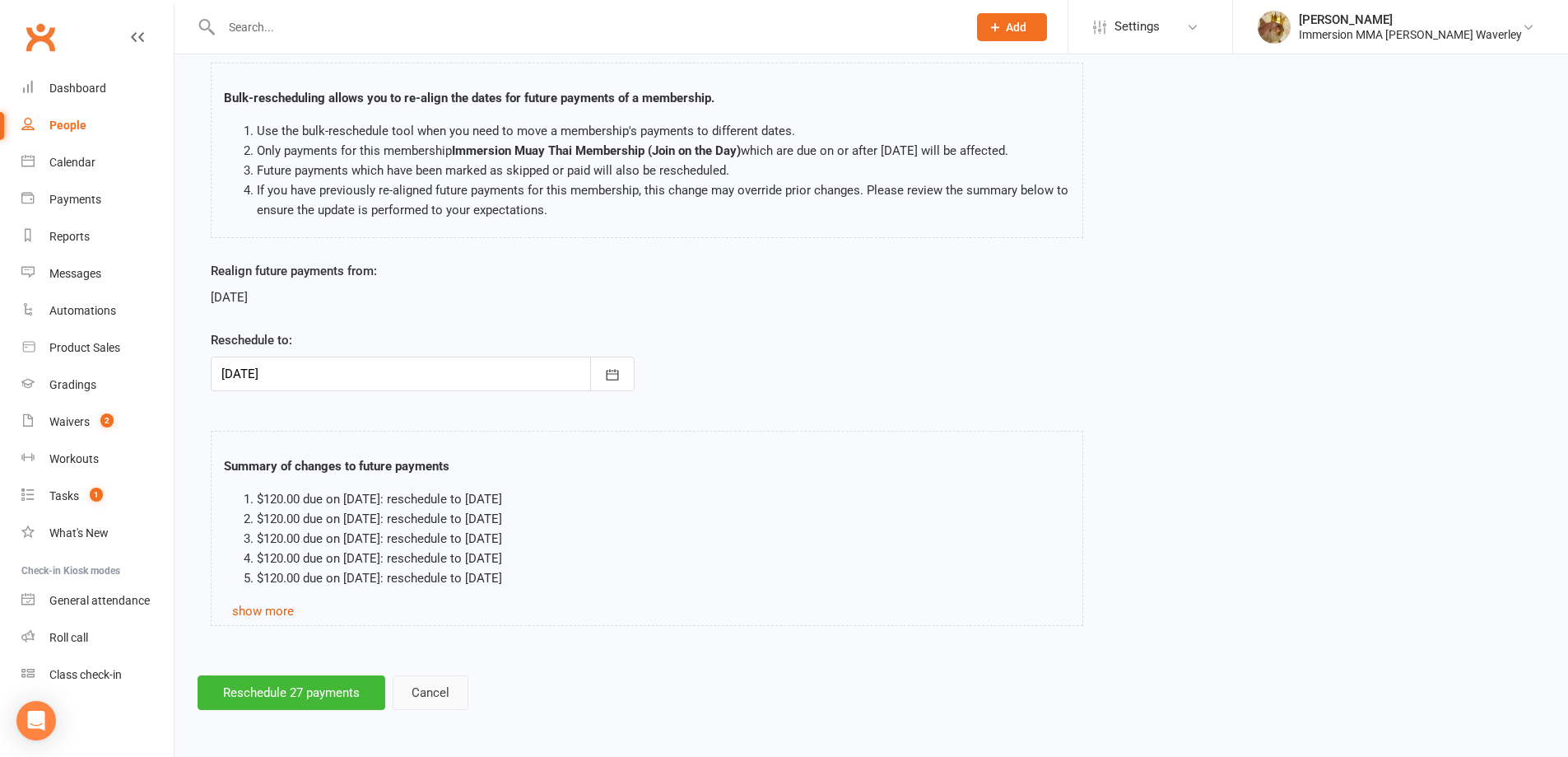
click at [425, 681] on button "Cancel" at bounding box center [431, 692] width 76 height 35
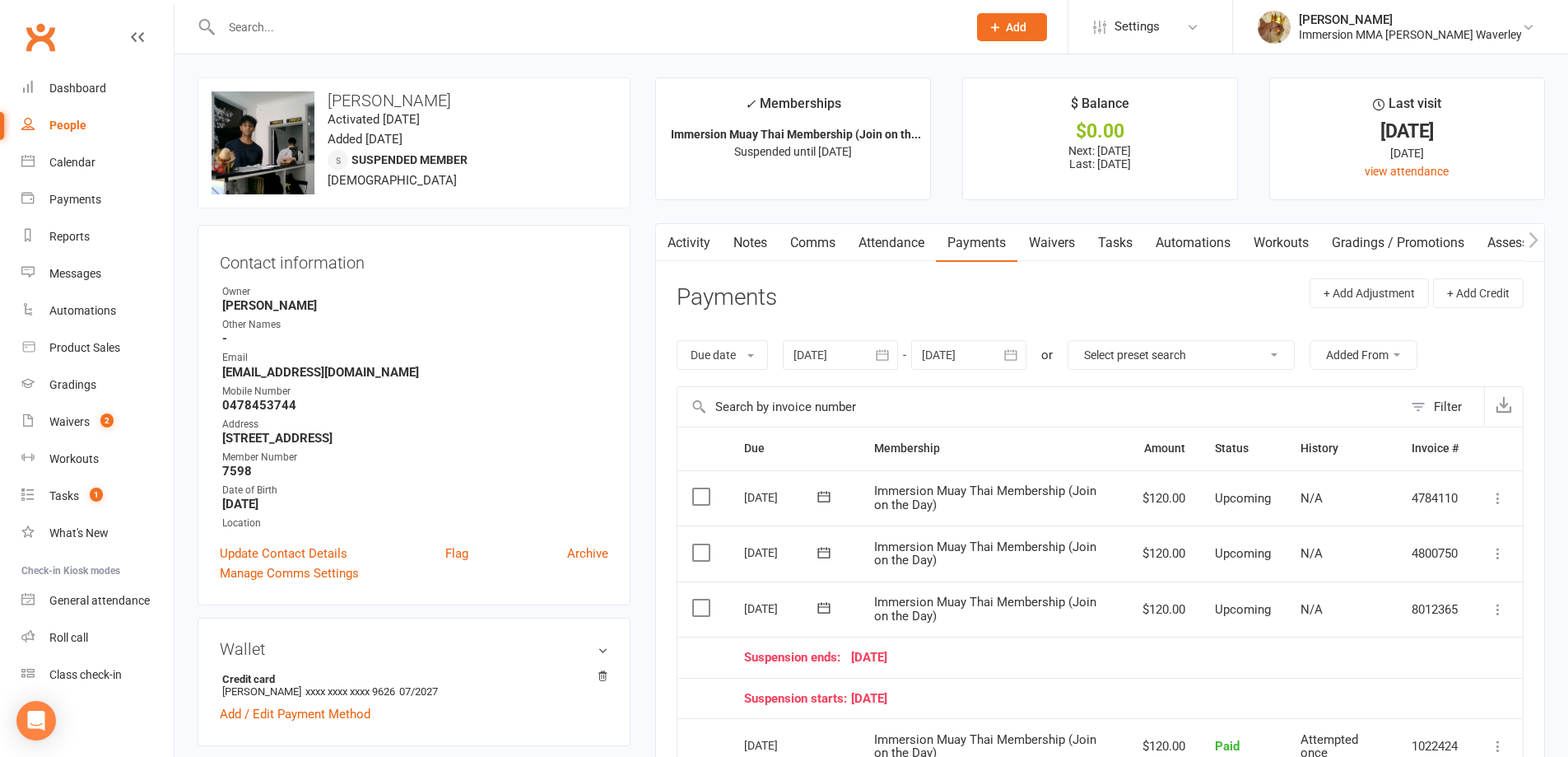
click at [1502, 602] on icon at bounding box center [1498, 609] width 17 height 17
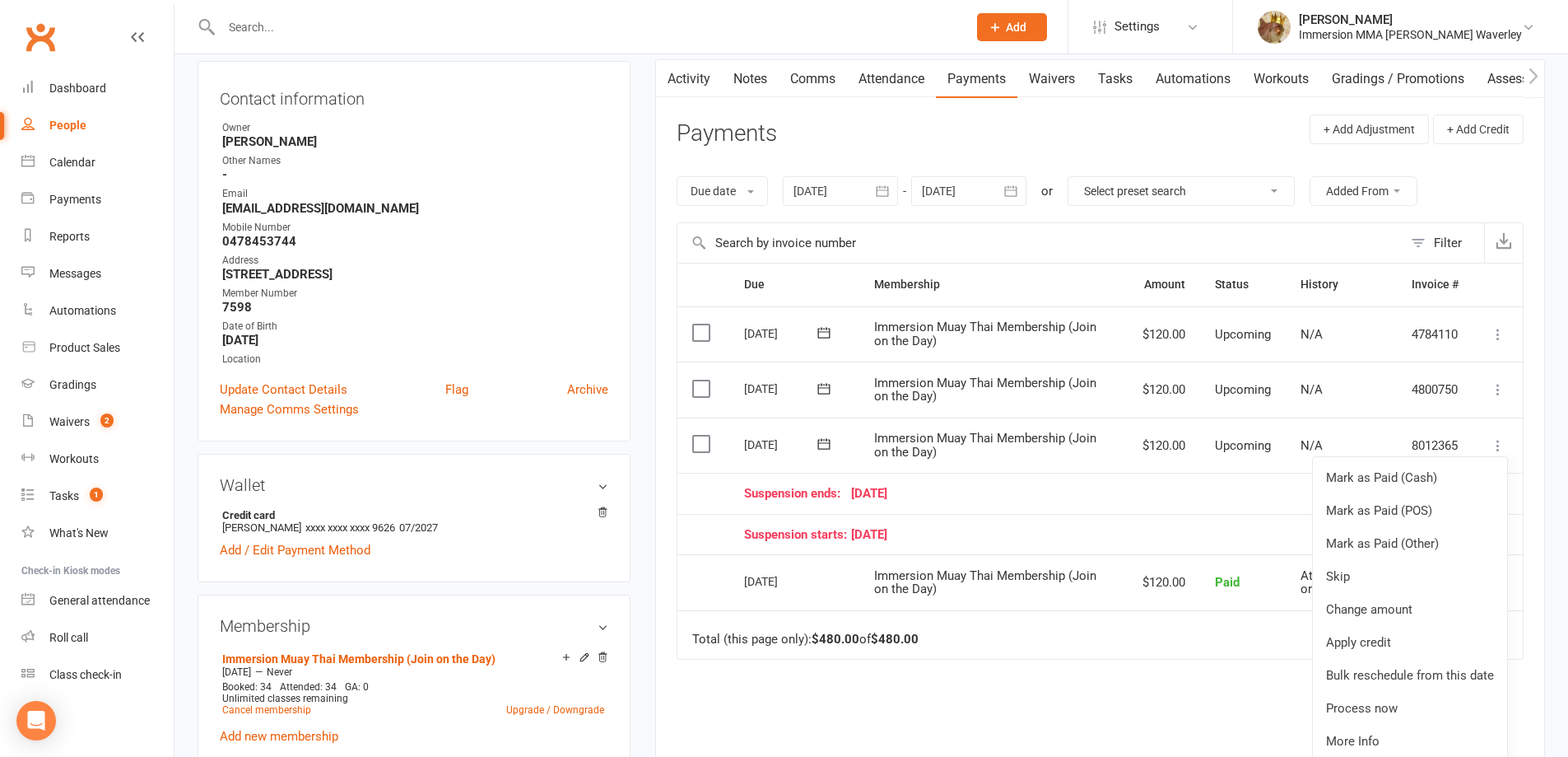
scroll to position [220, 0]
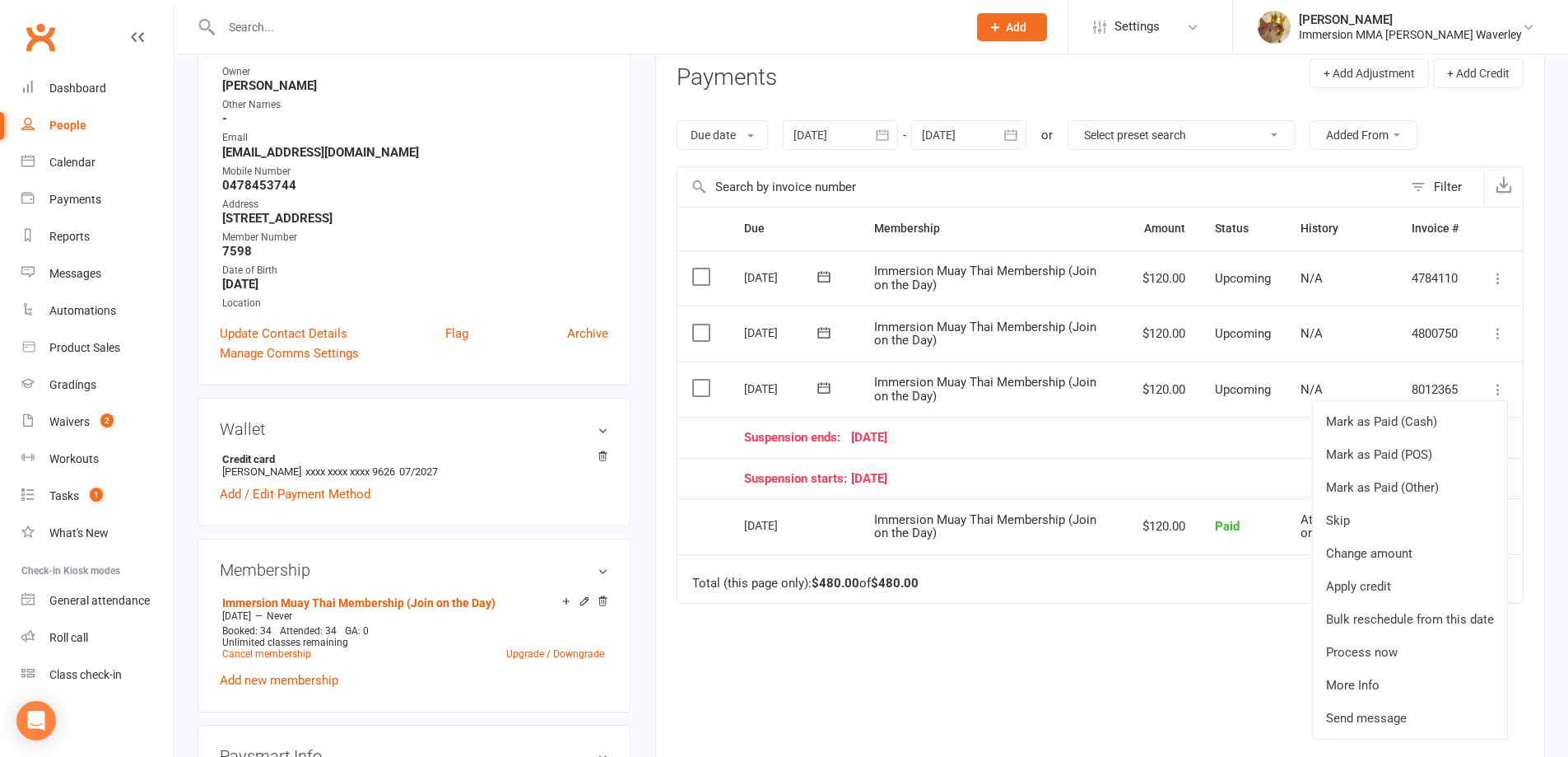
click at [1130, 650] on div "Due Contact Membership Amount Status History Invoice # Select this [DATE] [PERS…" at bounding box center [1100, 511] width 847 height 609
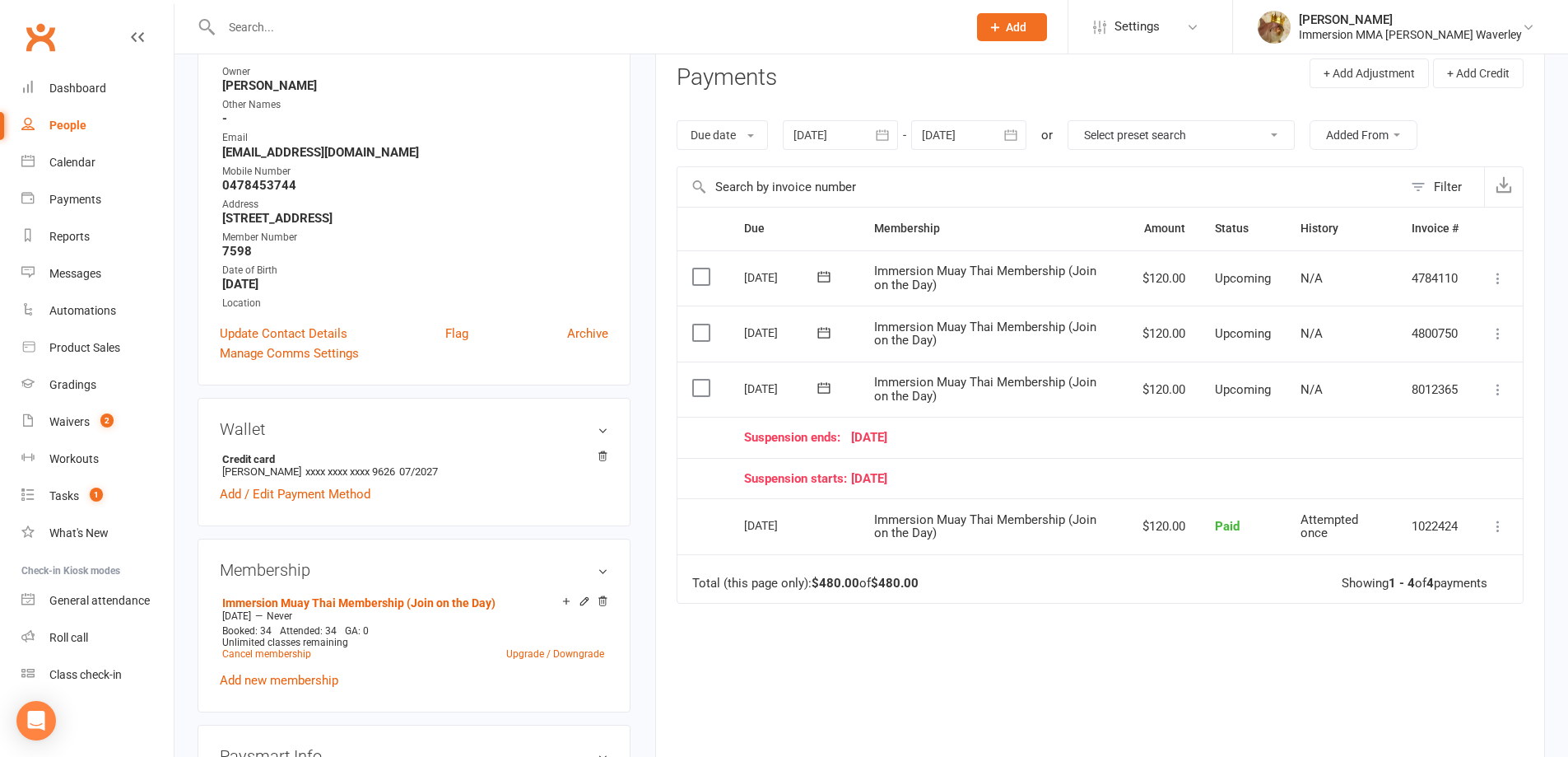
click at [827, 266] on span at bounding box center [825, 277] width 41 height 26
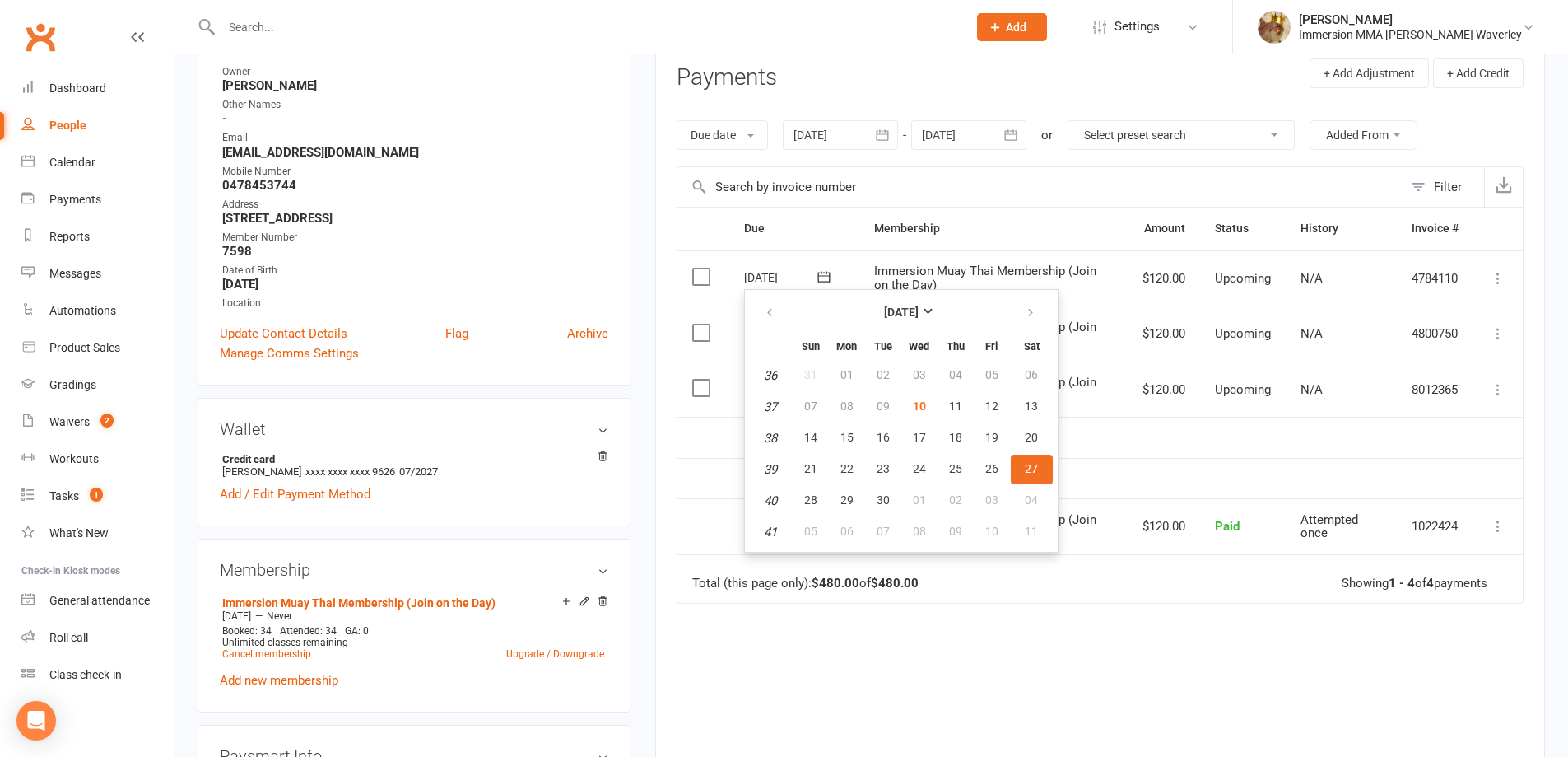
click at [1179, 415] on td "$120.00" at bounding box center [1164, 389] width 73 height 56
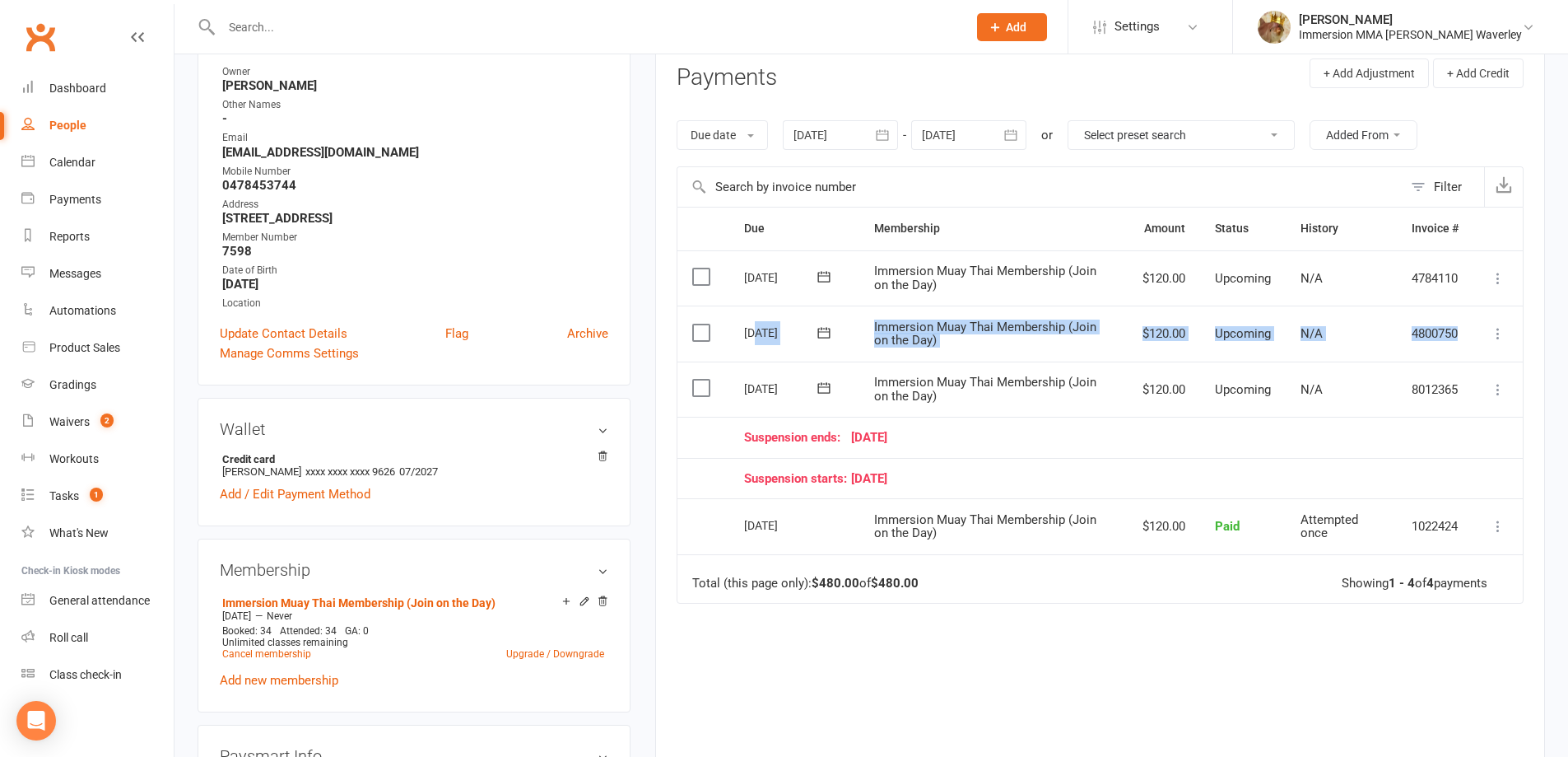
drag, startPoint x: 757, startPoint y: 338, endPoint x: 1506, endPoint y: 320, distance: 749.2
click at [1504, 320] on tr "Select this [DATE] [PERSON_NAME] Immersion Muay Thai Membership (Join on the Da…" at bounding box center [1100, 333] width 845 height 56
click at [1458, 336] on td "4800750" at bounding box center [1435, 333] width 77 height 56
drag, startPoint x: 1465, startPoint y: 336, endPoint x: 693, endPoint y: 336, distance: 772.0
click at [693, 336] on tr "Select this [DATE] [PERSON_NAME] Immersion Muay Thai Membership (Join on the Da…" at bounding box center [1100, 333] width 845 height 56
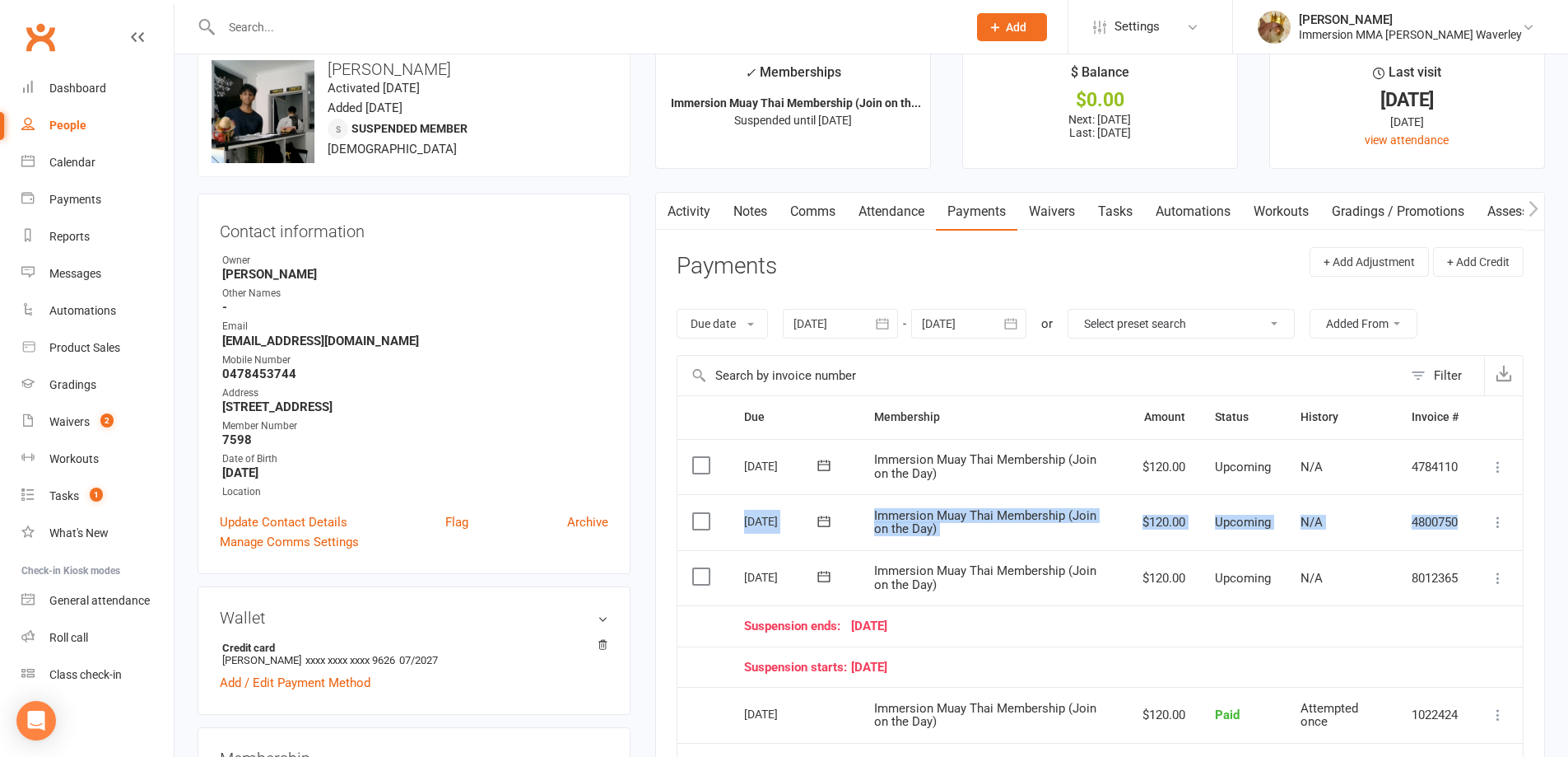
scroll to position [0, 0]
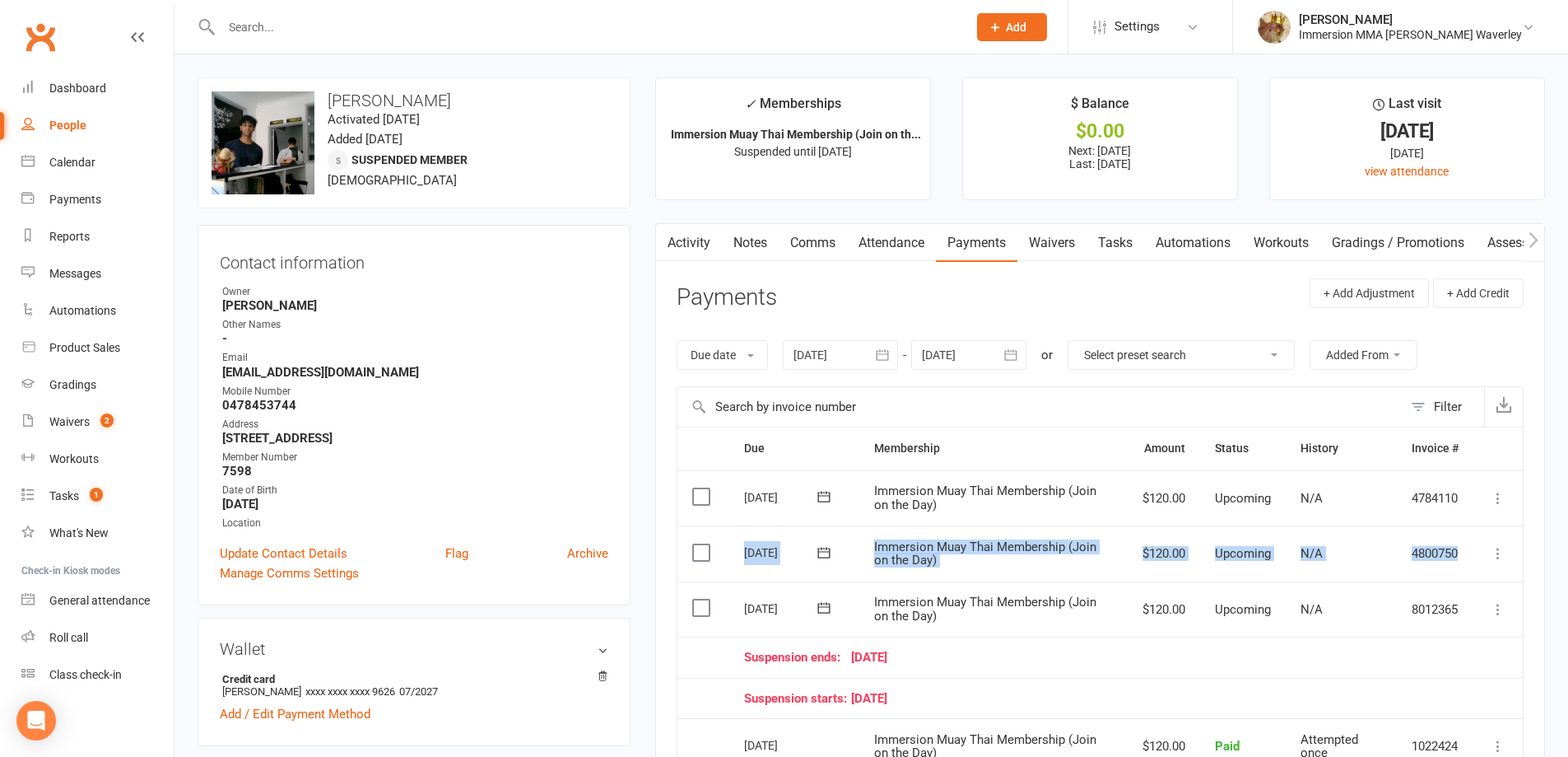
click at [684, 257] on link "Activity" at bounding box center [688, 243] width 65 height 38
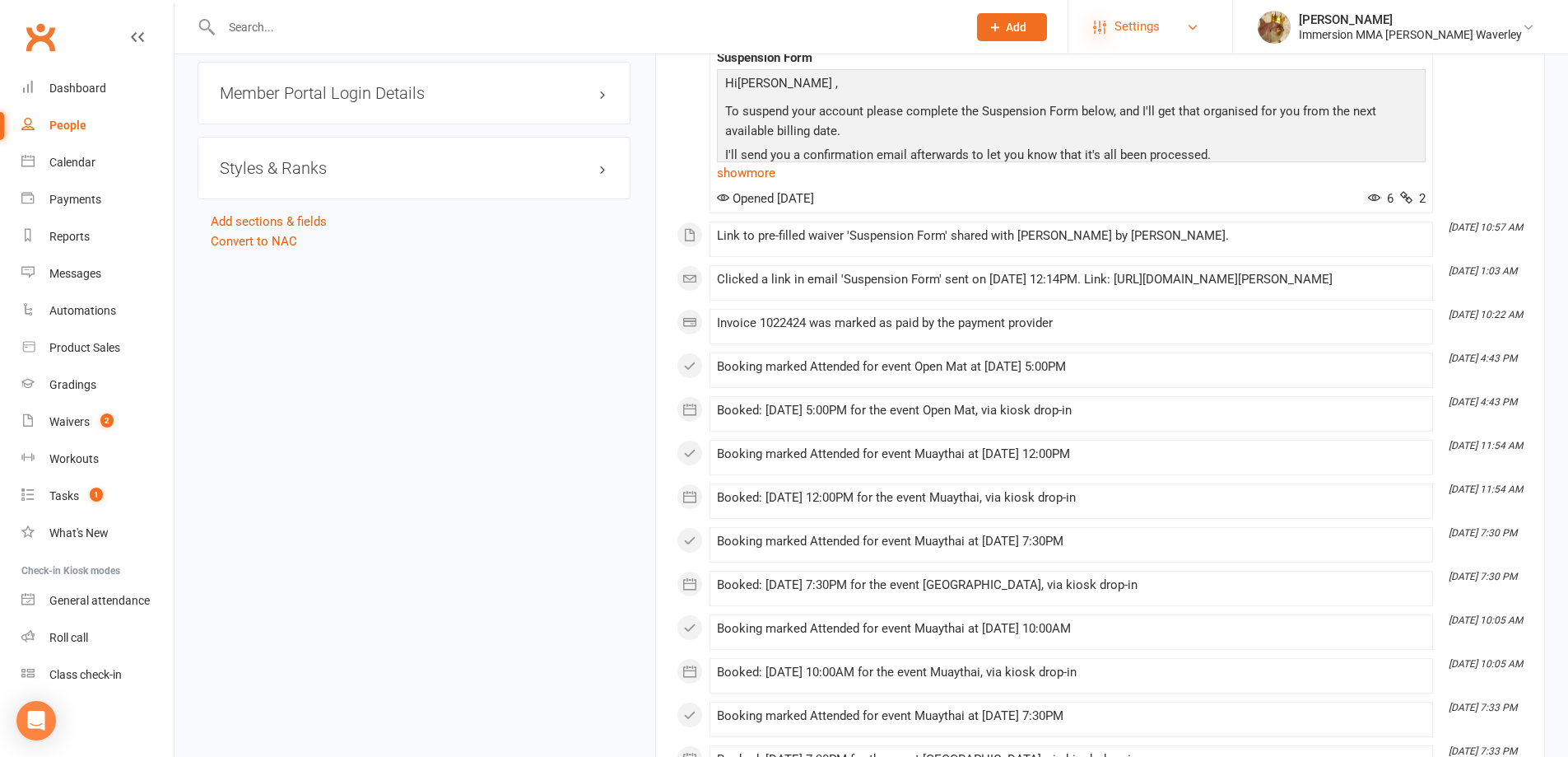
scroll to position [1094, 0]
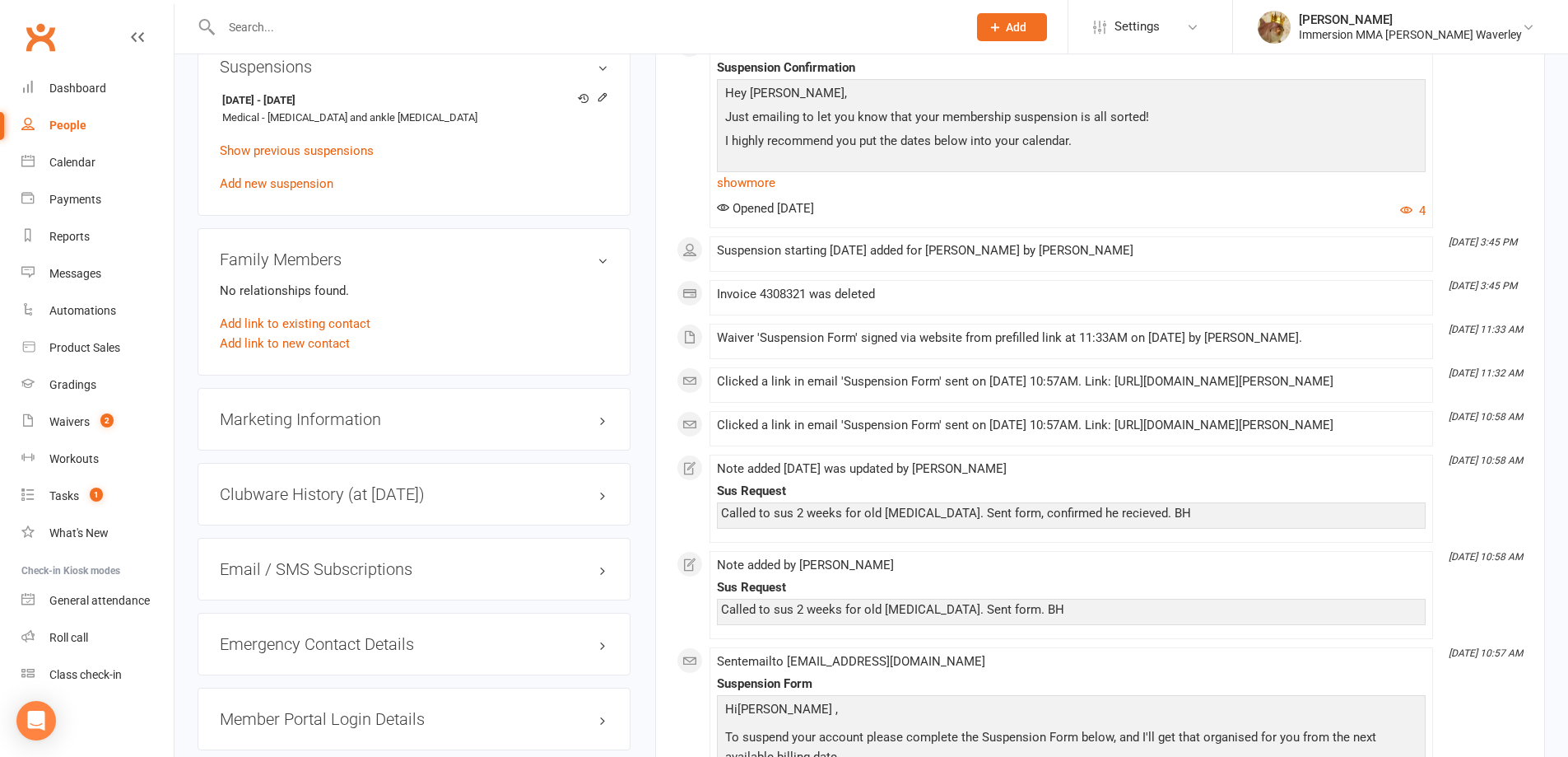
drag, startPoint x: 1002, startPoint y: 459, endPoint x: 988, endPoint y: 471, distance: 18.4
click at [1000, 432] on div "Clicked a link in email 'Suspension Form' sent on [DATE] 10:57AM. Link: [URL][D…" at bounding box center [1071, 426] width 709 height 14
click at [1018, 272] on li "[DATE] 3:45 PM Suspension starting [DATE] added for [PERSON_NAME] by [PERSON_NA…" at bounding box center [1072, 254] width 724 height 35
drag, startPoint x: 711, startPoint y: 305, endPoint x: 906, endPoint y: 291, distance: 195.5
click at [906, 291] on div "August [DATE] 3:46 PM Sent email to [EMAIL_ADDRESS][DOMAIN_NAME] Copy of Your S…" at bounding box center [1100, 691] width 847 height 1864
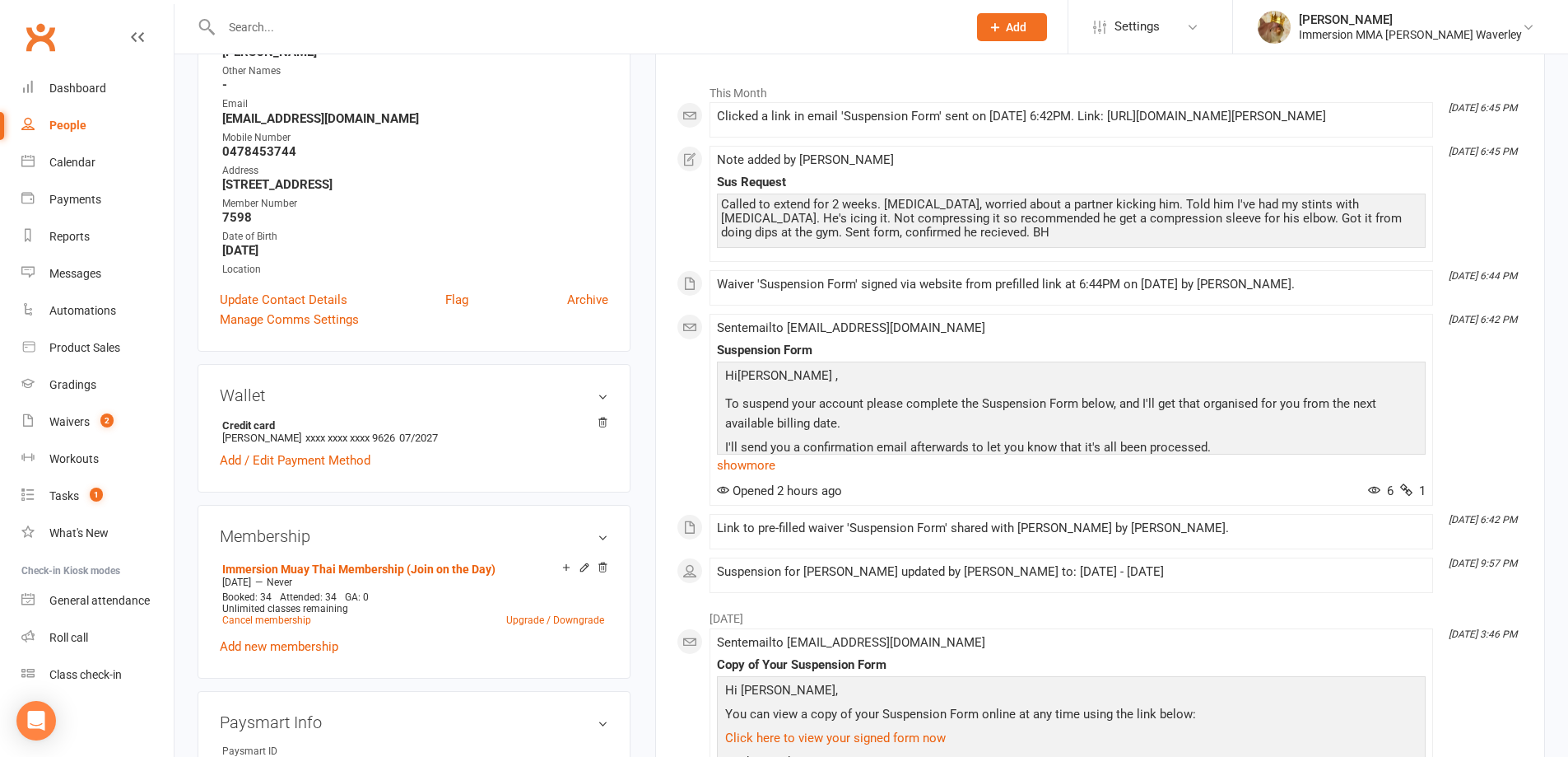
scroll to position [0, 0]
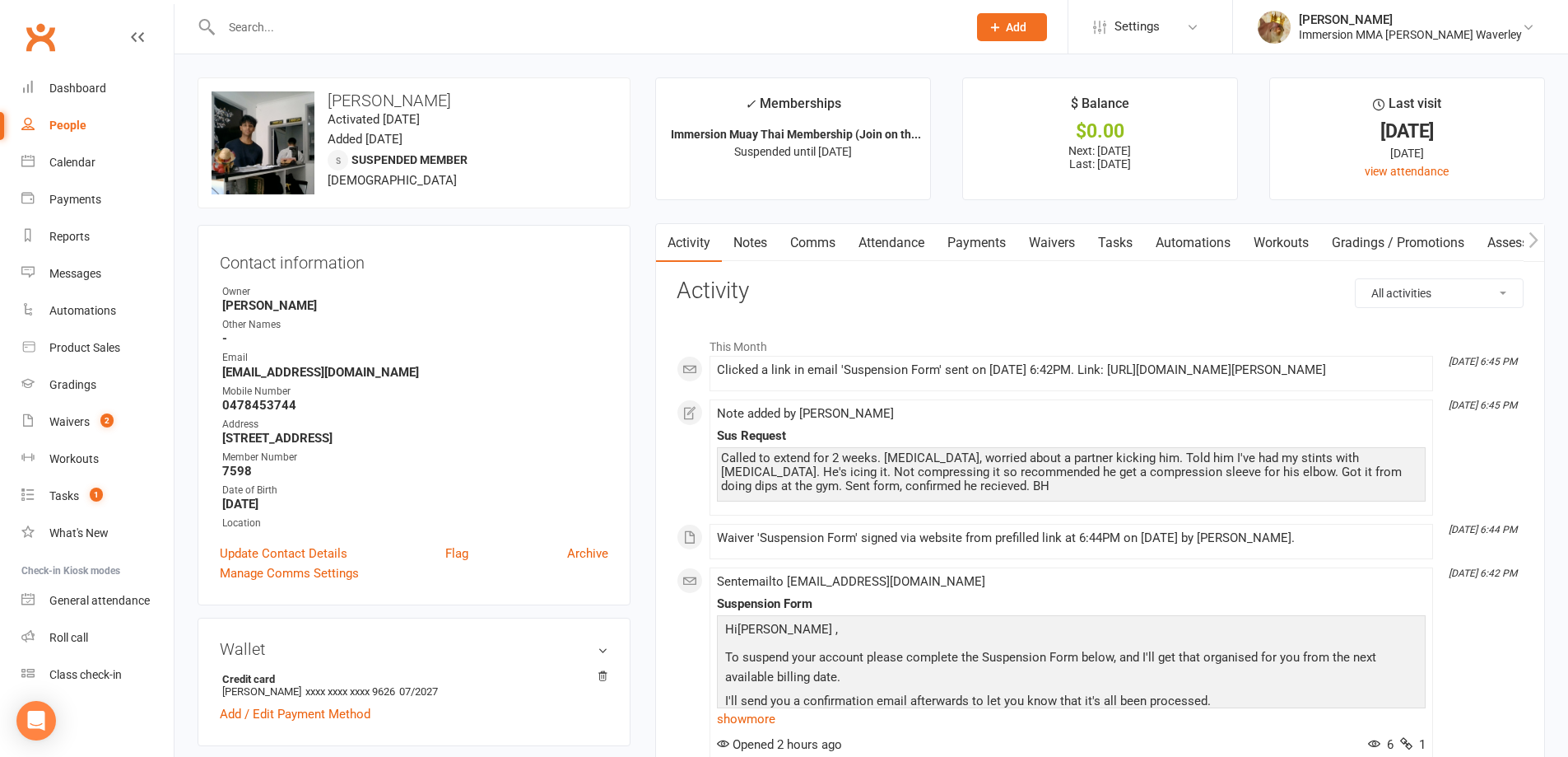
click at [967, 249] on link "Payments" at bounding box center [977, 243] width 81 height 38
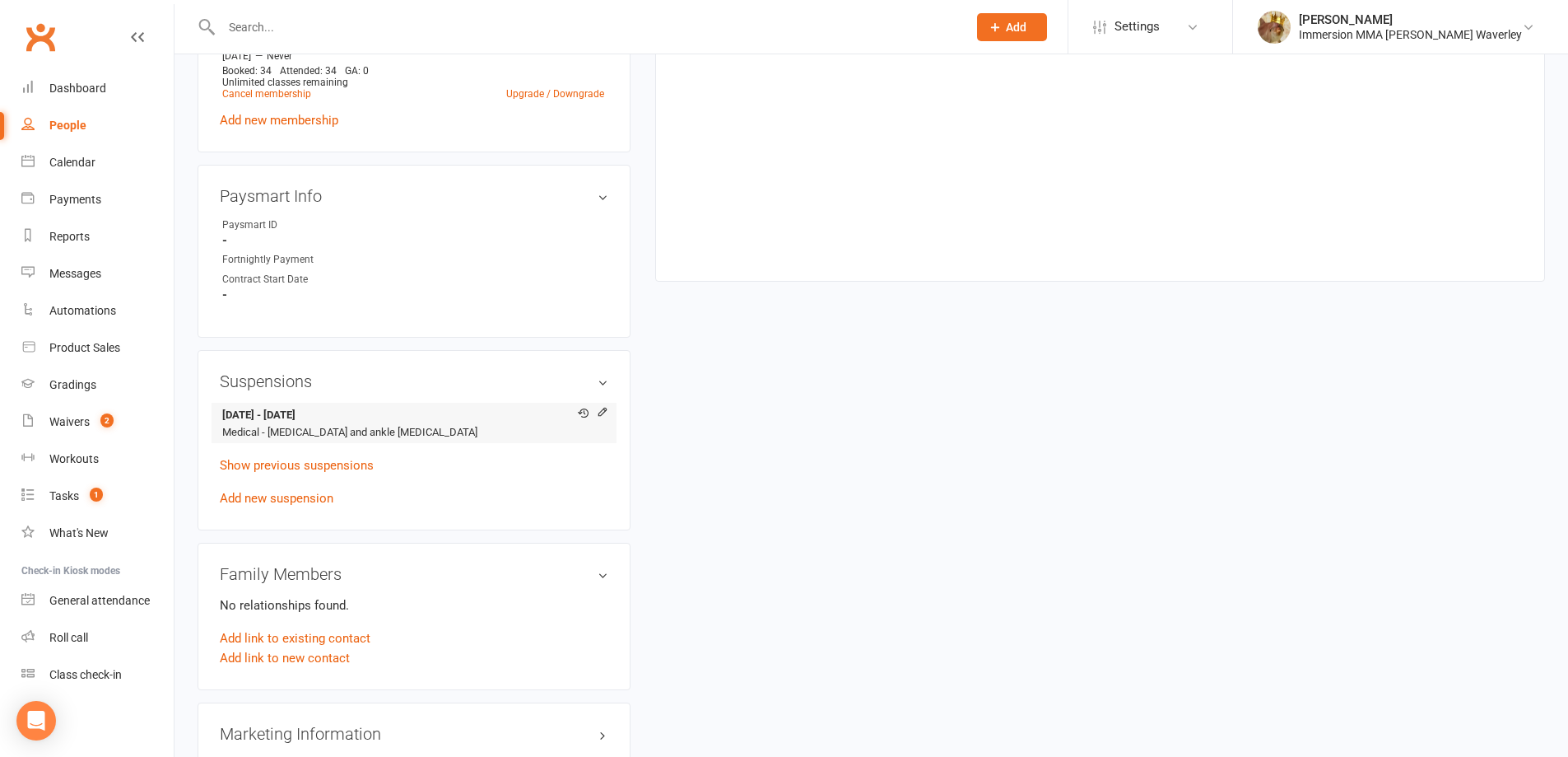
scroll to position [879, 0]
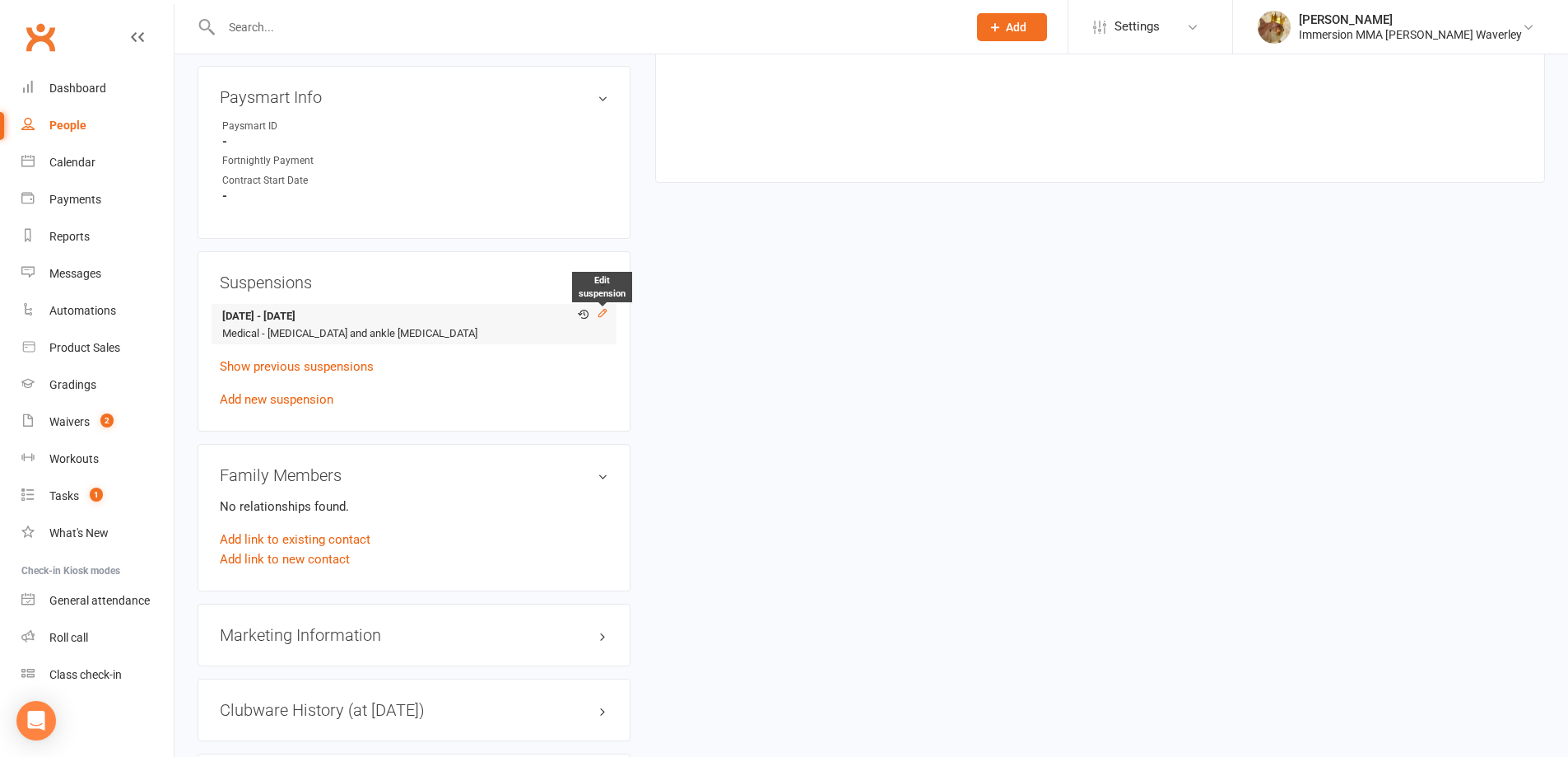
click at [599, 314] on icon at bounding box center [602, 313] width 12 height 12
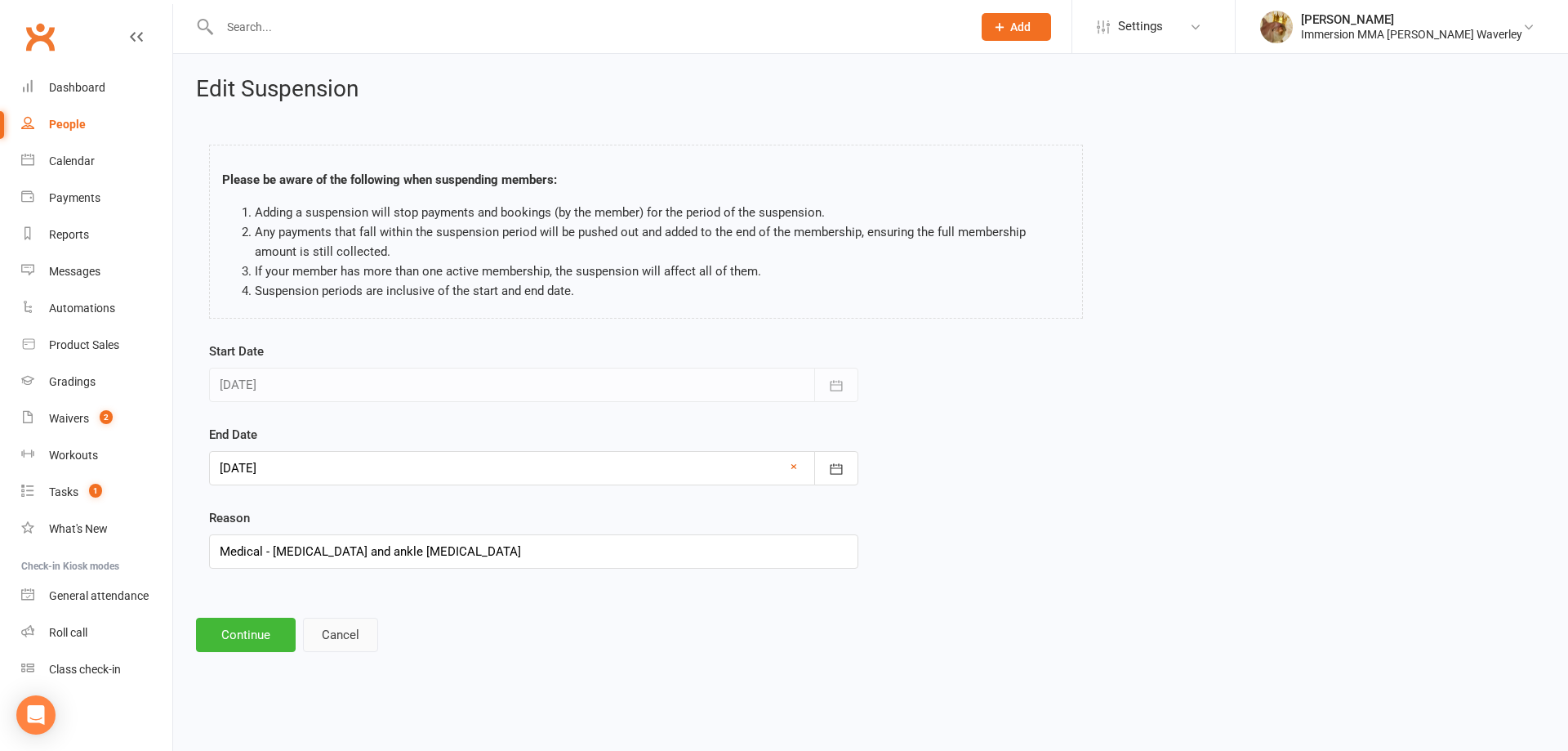
click at [360, 631] on button "Cancel" at bounding box center [341, 634] width 76 height 34
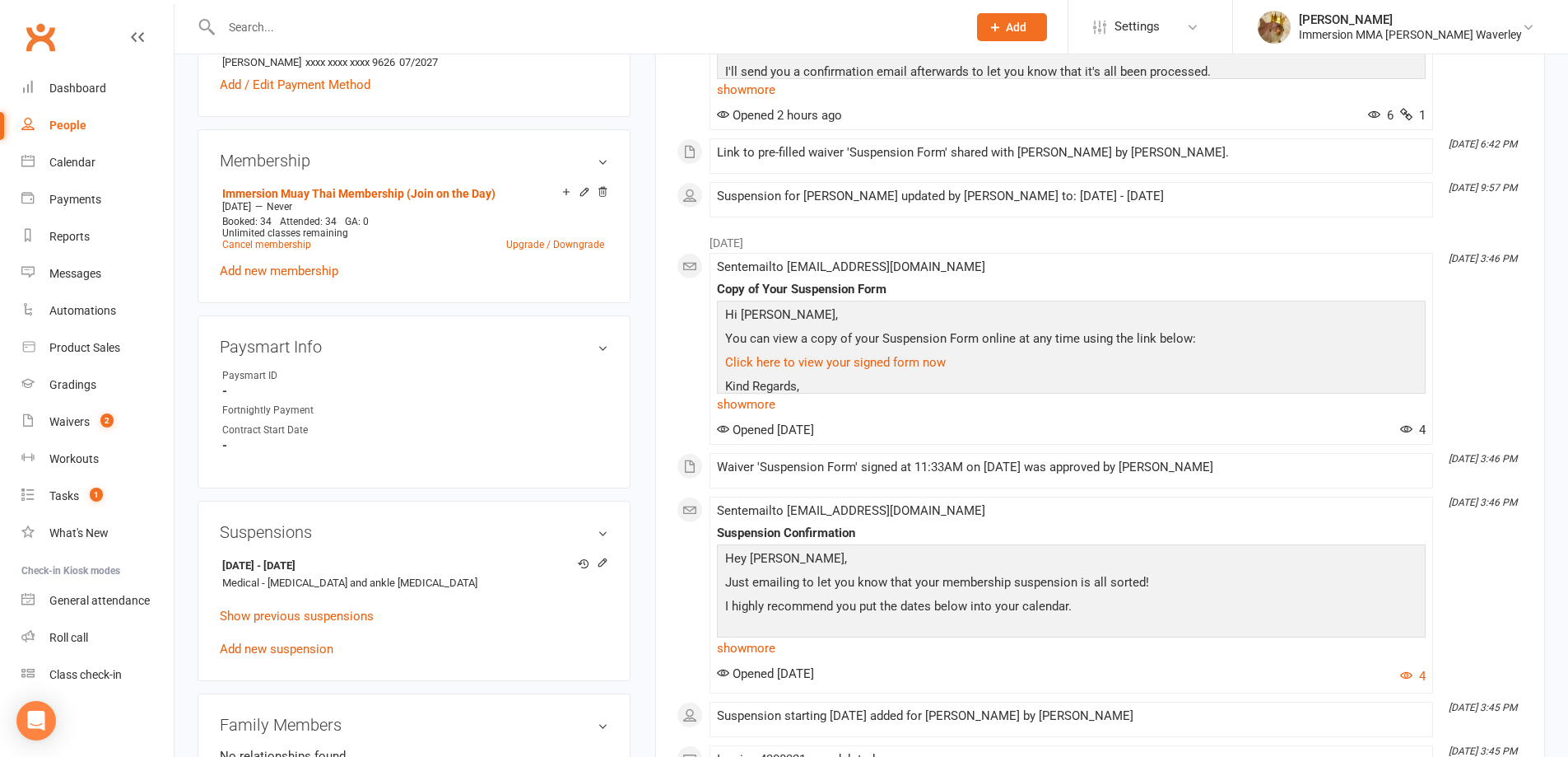
scroll to position [659, 0]
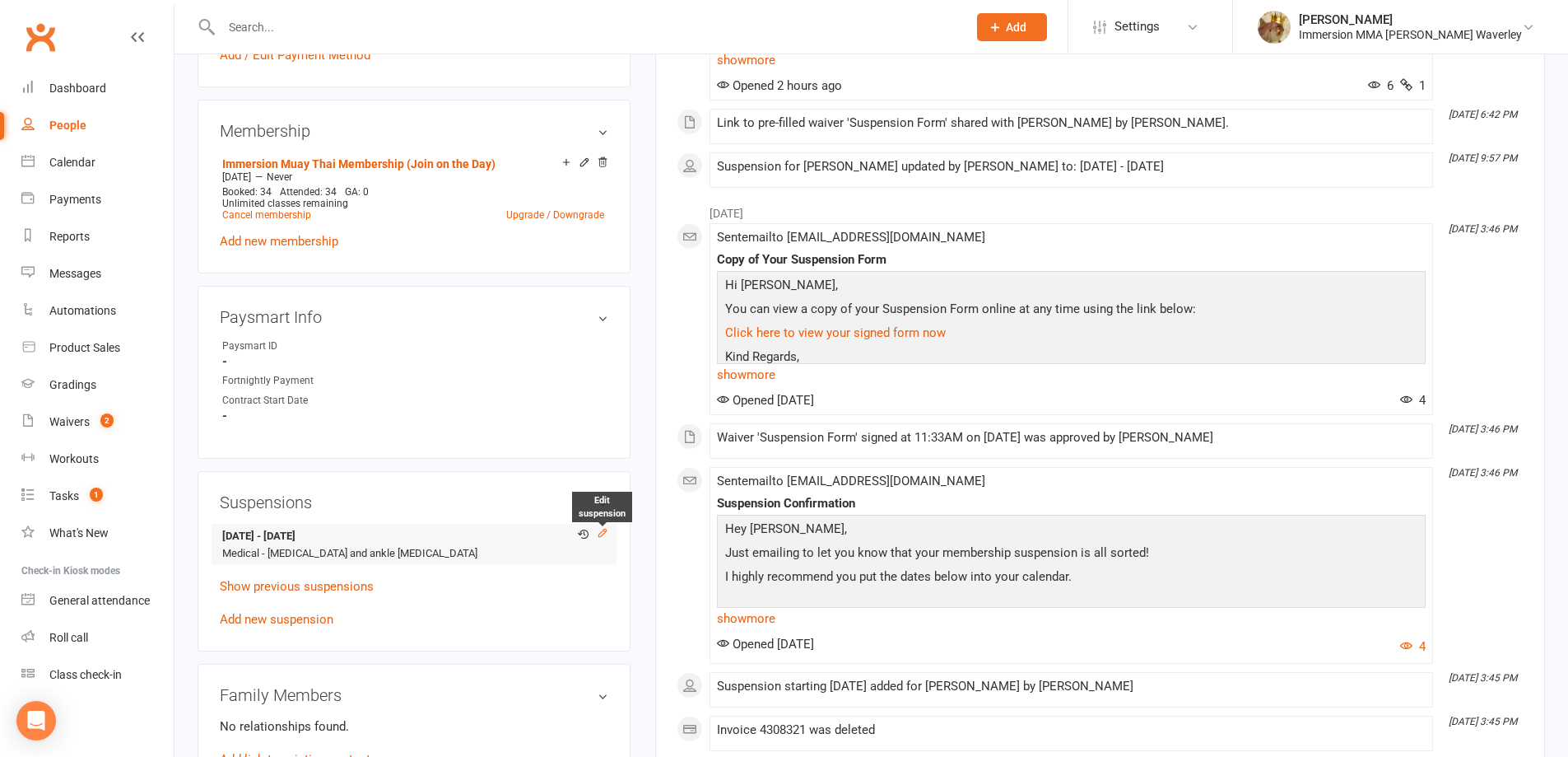
click at [600, 535] on icon at bounding box center [602, 532] width 12 height 12
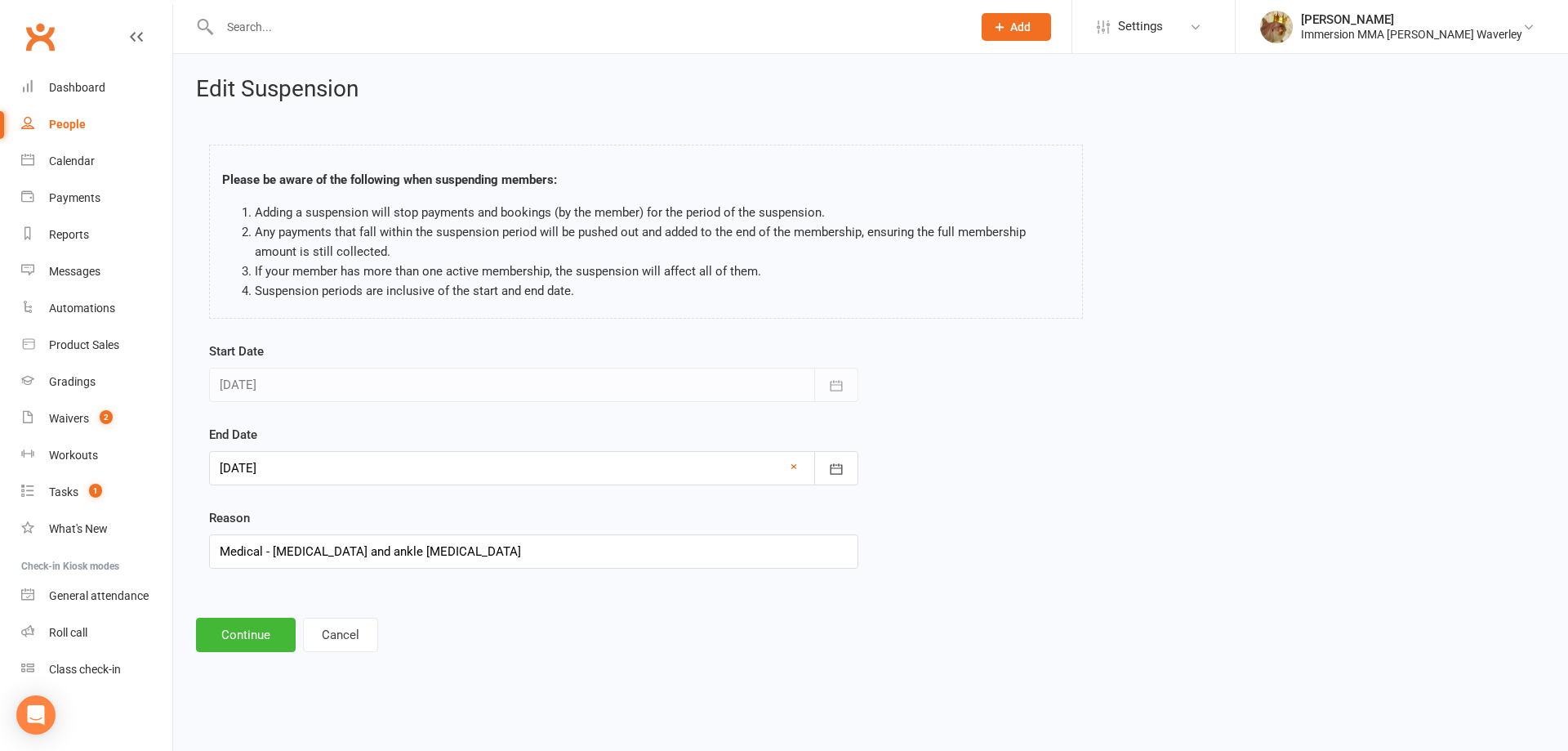
click at [311, 471] on div at bounding box center [534, 467] width 650 height 34
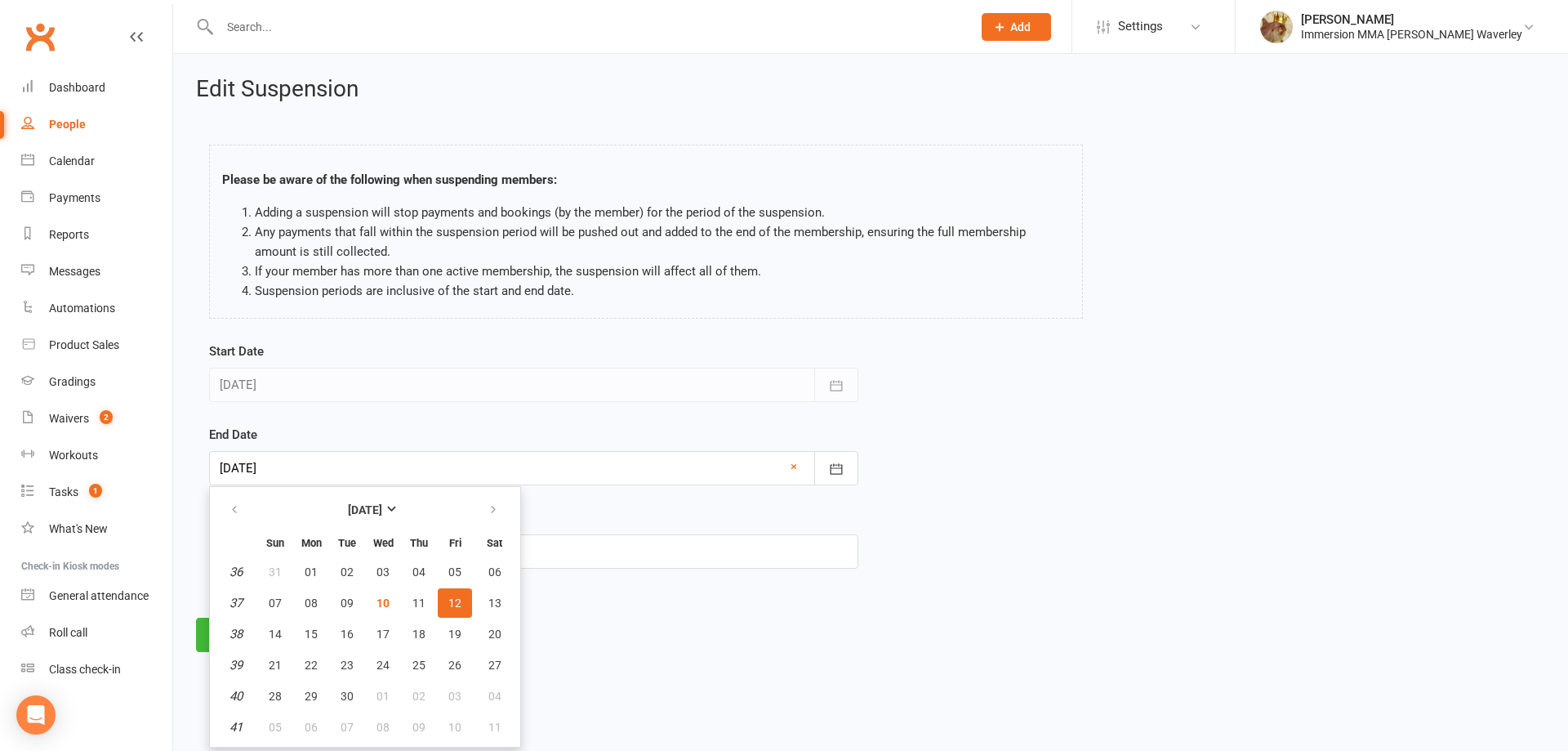
drag, startPoint x: 673, startPoint y: 602, endPoint x: 449, endPoint y: 643, distance: 227.7
click at [672, 603] on div "Edit Suspension Please be aware of the following when suspending members: Addin…" at bounding box center [870, 364] width 1395 height 621
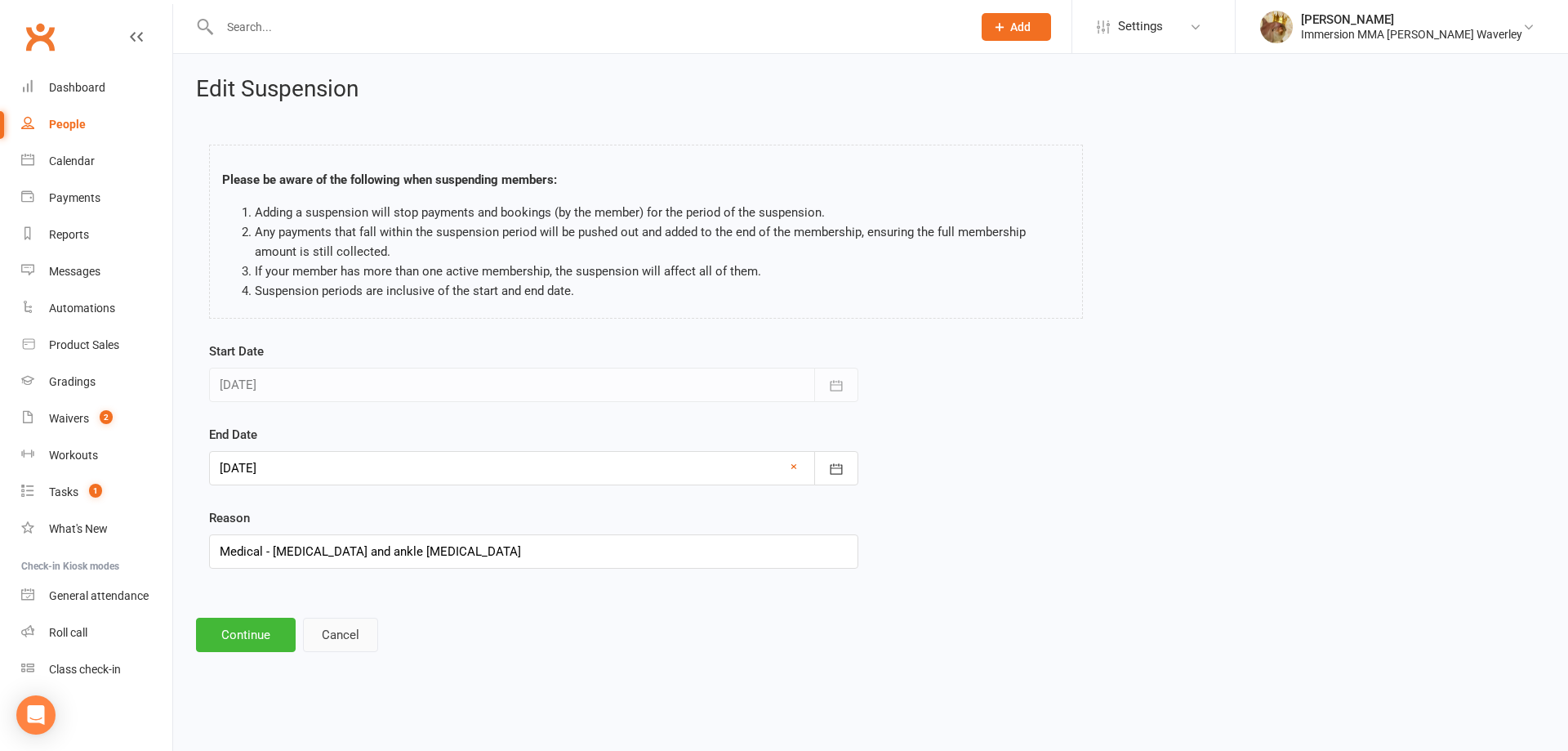
click at [345, 633] on button "Cancel" at bounding box center [341, 634] width 76 height 34
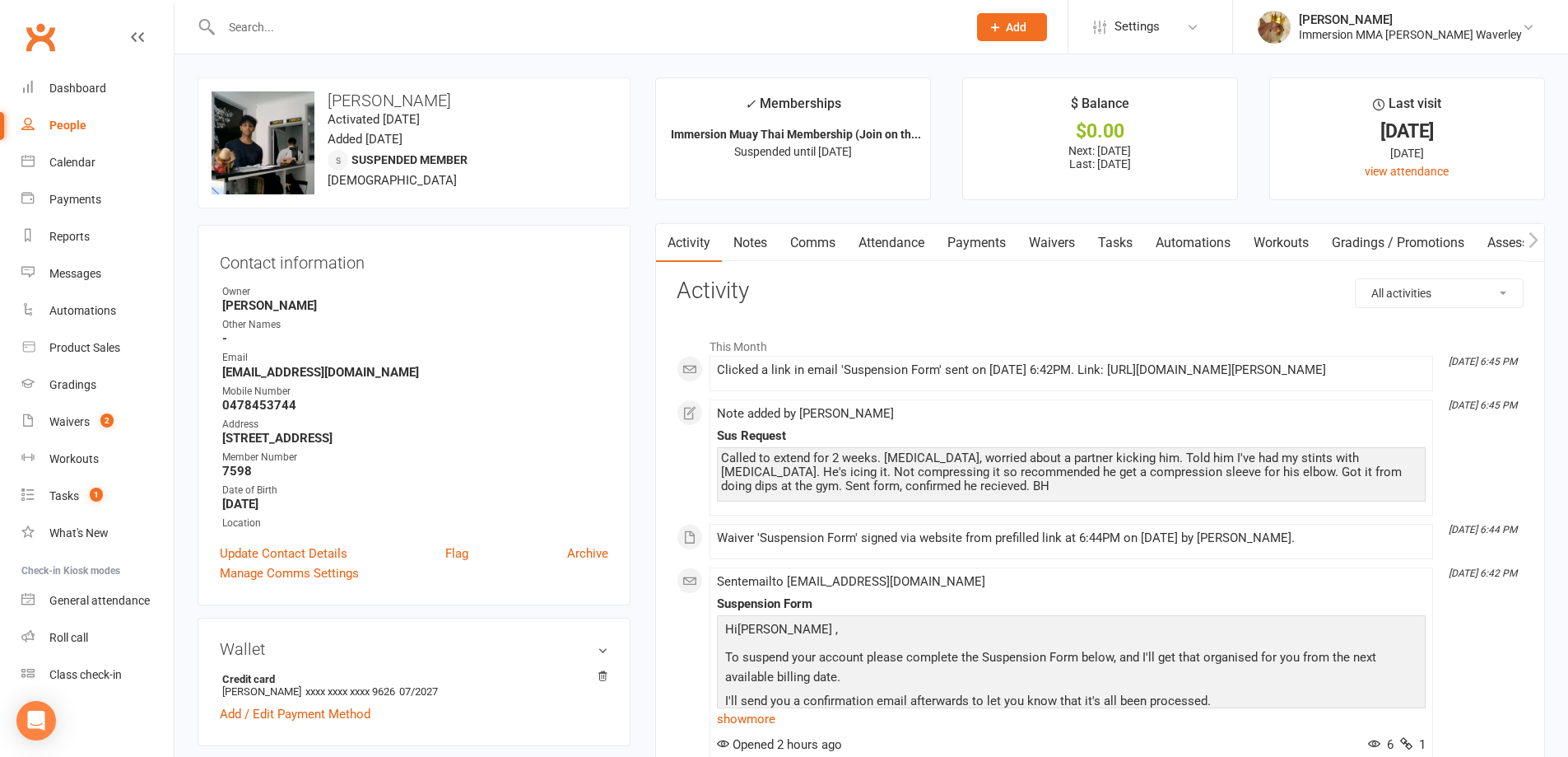
click at [990, 243] on link "Payments" at bounding box center [977, 243] width 81 height 38
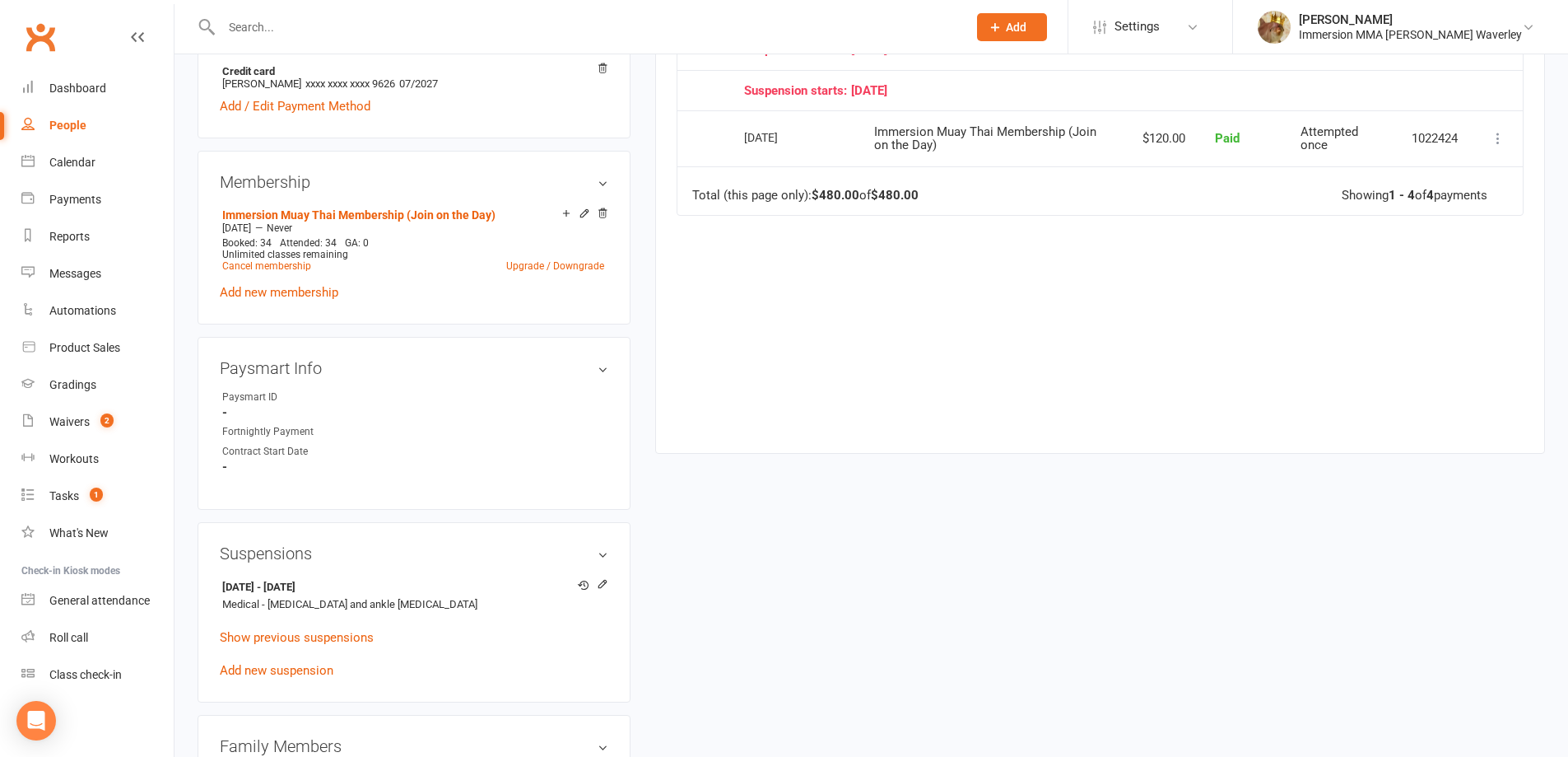
scroll to position [659, 0]
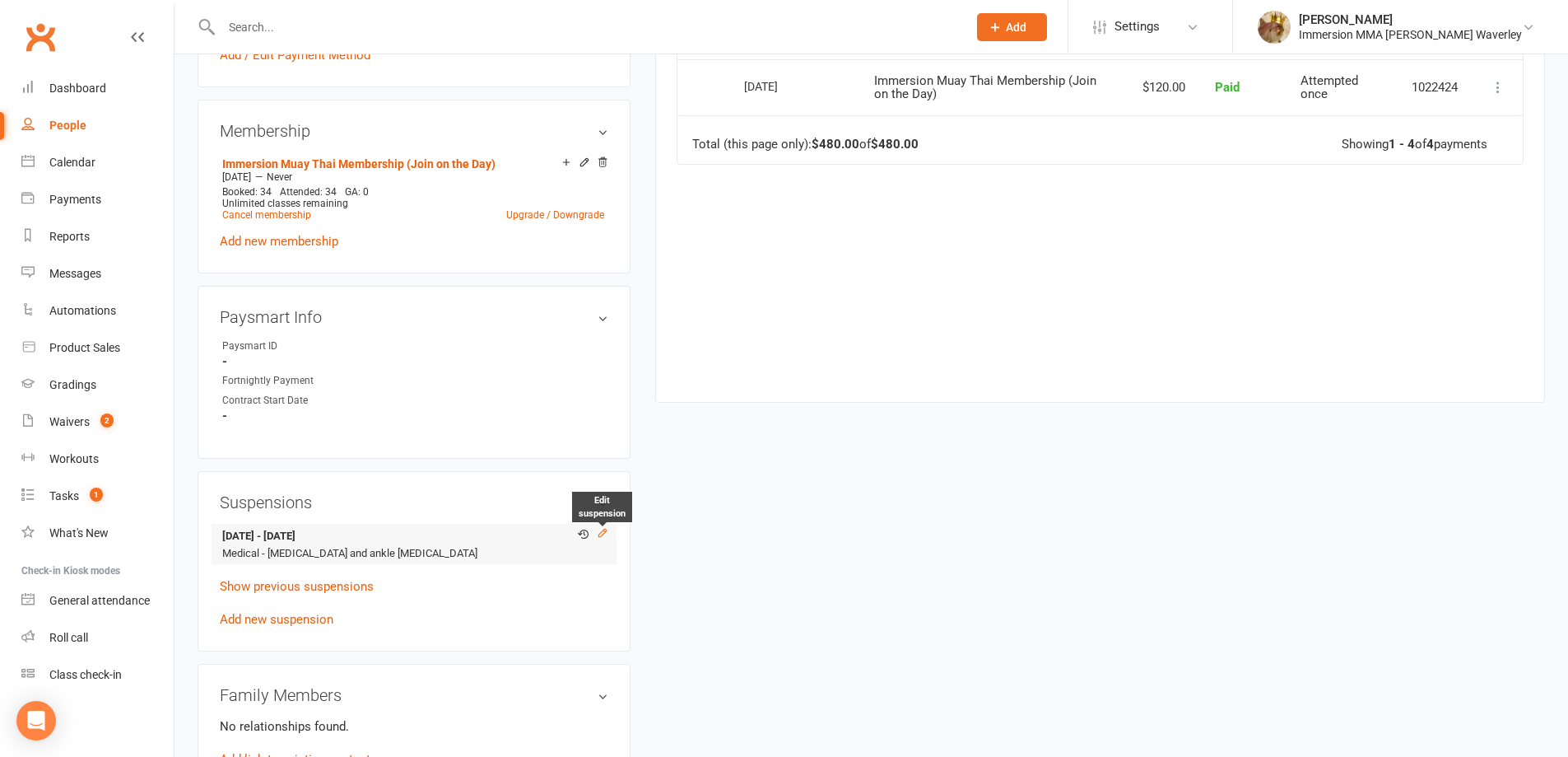
click at [601, 528] on icon at bounding box center [602, 532] width 12 height 12
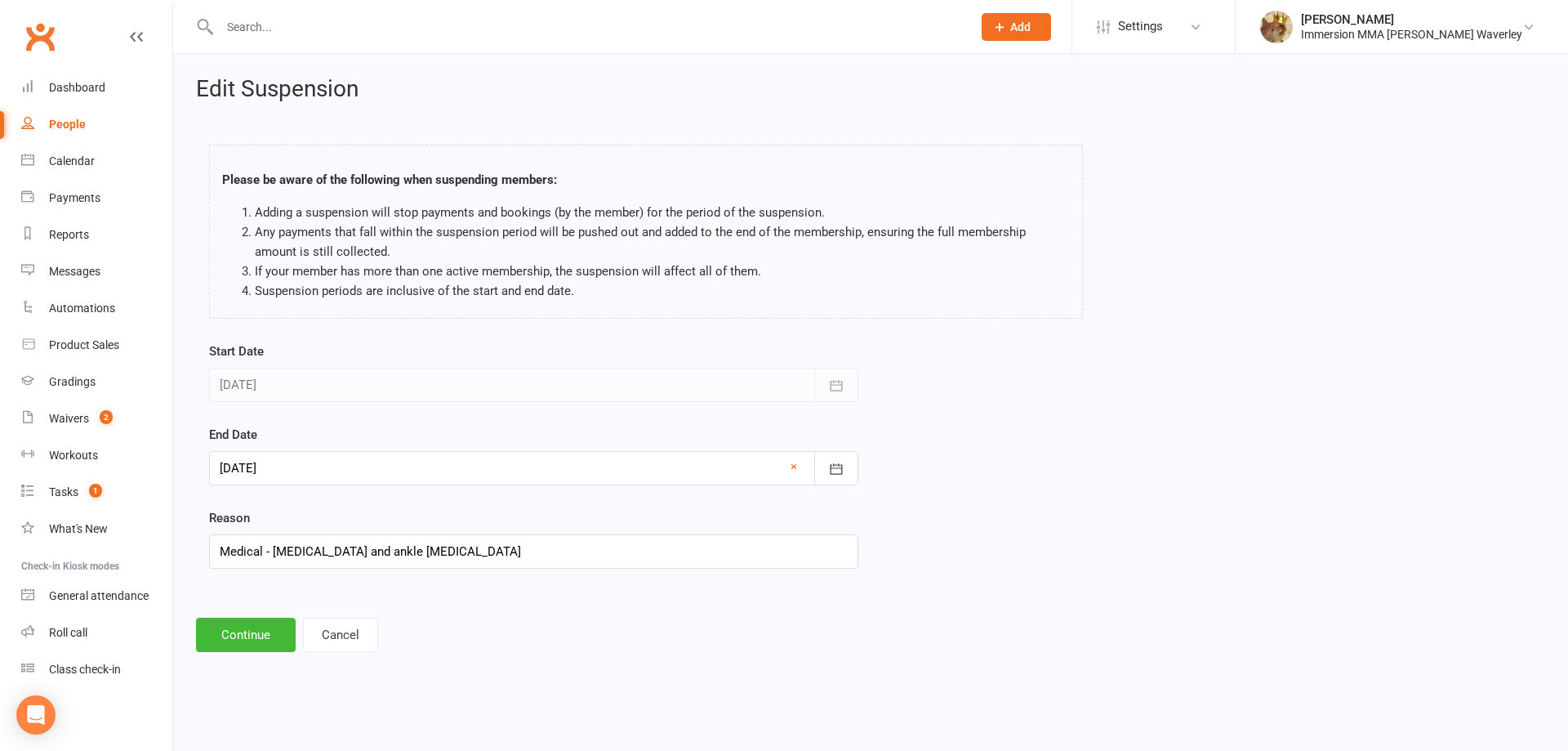
click at [375, 467] on div at bounding box center [534, 467] width 650 height 34
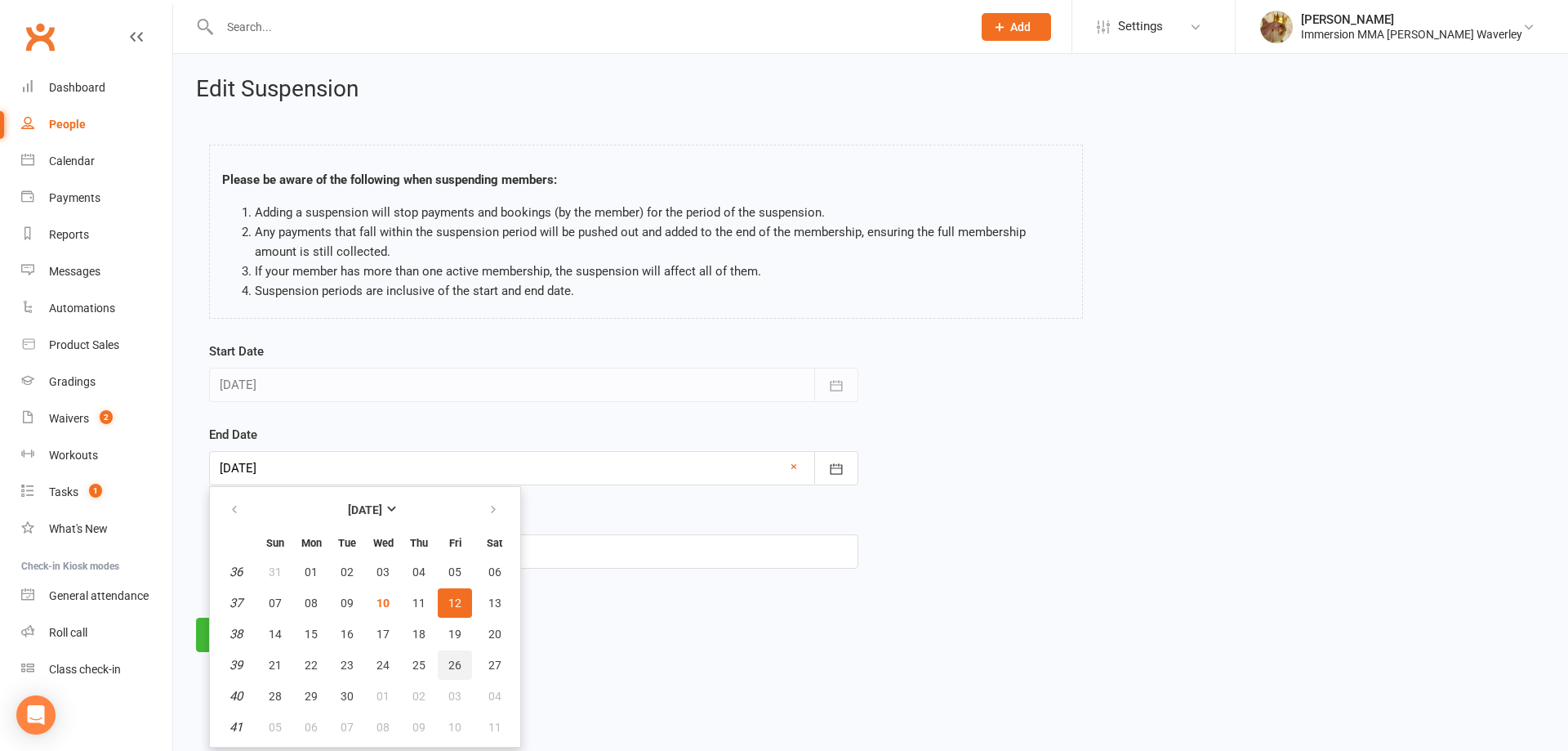
click at [456, 659] on span "26" at bounding box center [455, 665] width 13 height 13
type input "26 Sep 2025"
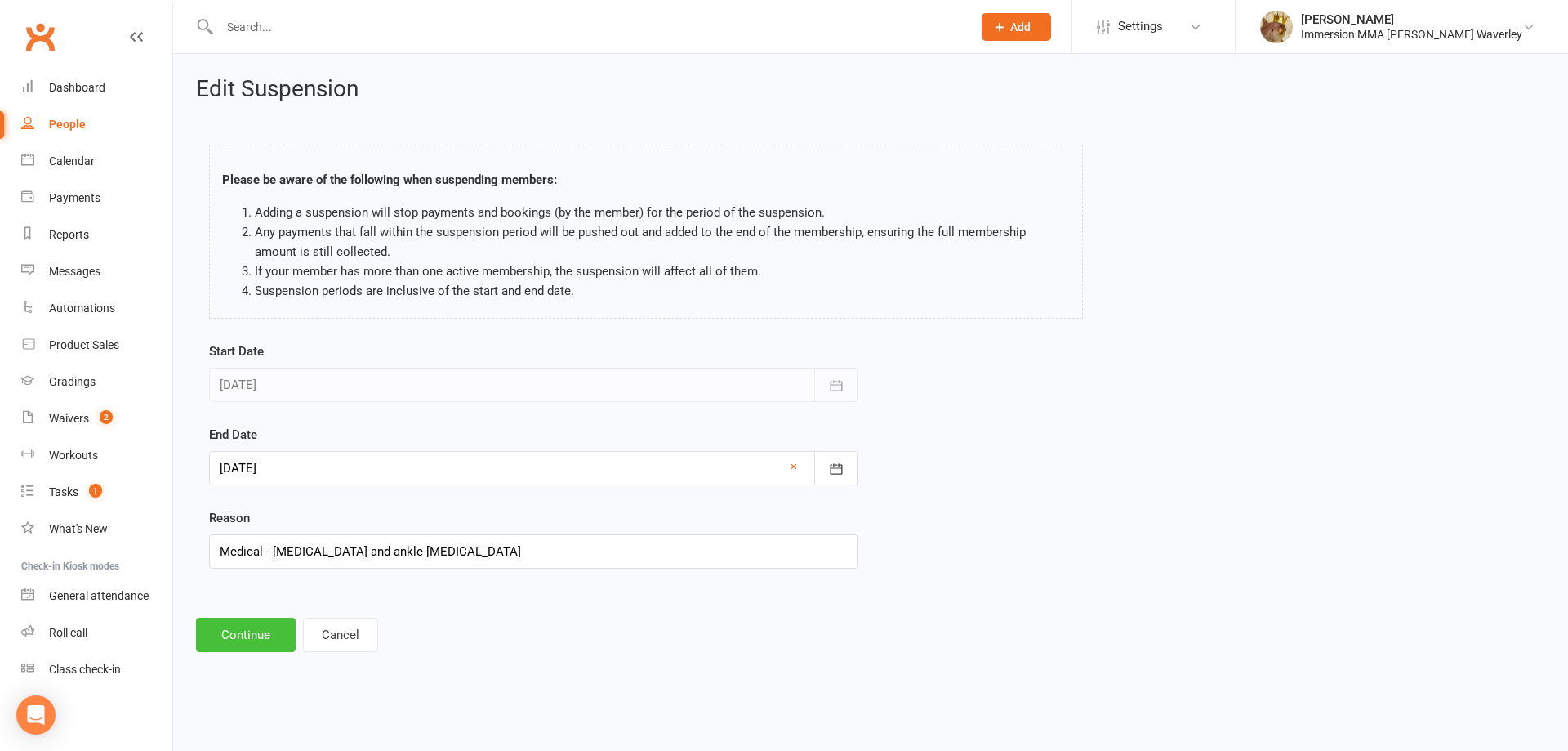
click at [262, 634] on button "Continue" at bounding box center [245, 634] width 99 height 34
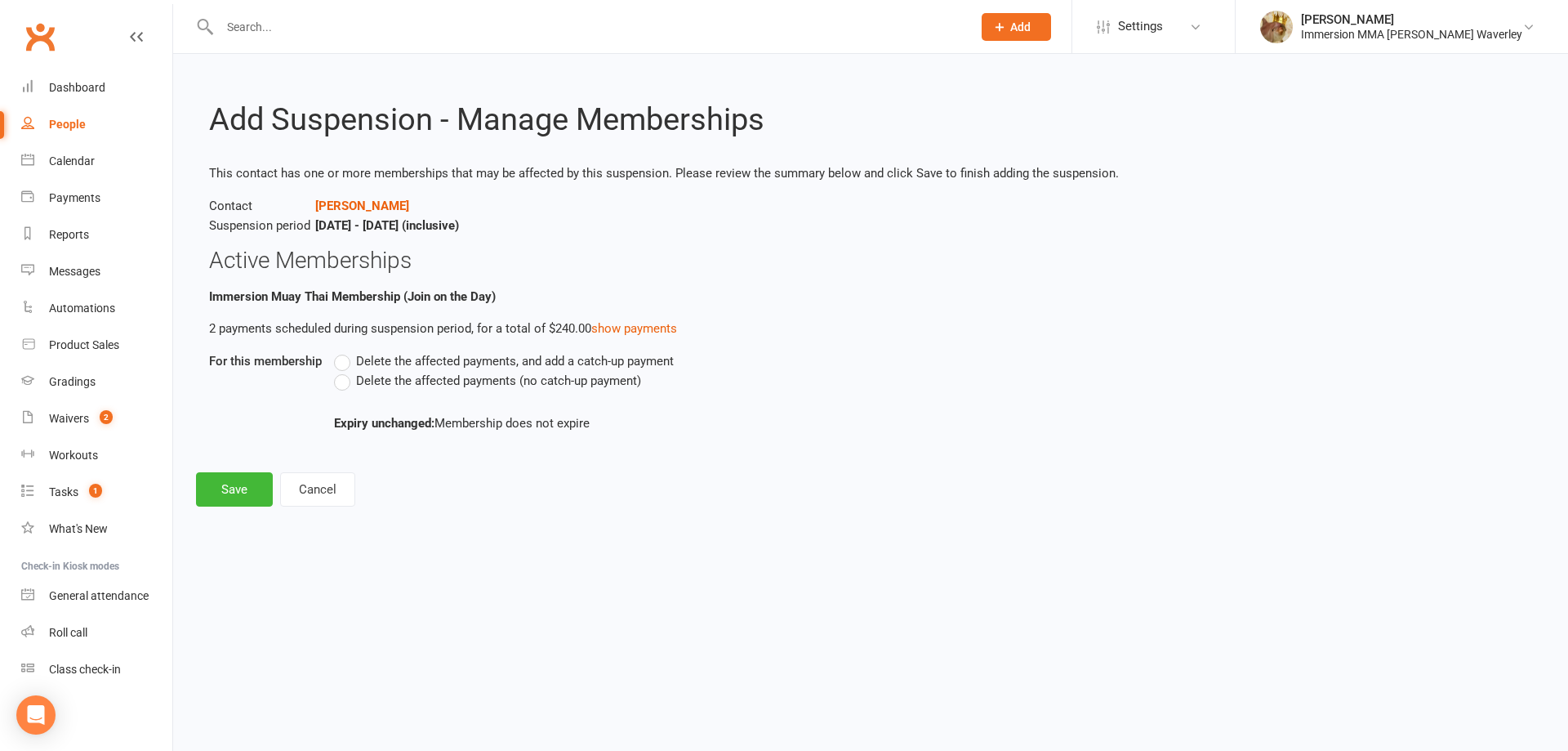
click at [396, 380] on span "Delete the affected payments (no catch-up payment)" at bounding box center [499, 379] width 285 height 18
click at [345, 371] on input "Delete the affected payments (no catch-up payment)" at bounding box center [339, 371] width 11 height 0
click at [404, 357] on span "Delete the affected payments, and add a catch-up payment" at bounding box center [515, 360] width 318 height 18
click at [345, 351] on input "Delete the affected payments, and add a catch-up payment" at bounding box center [339, 351] width 11 height 0
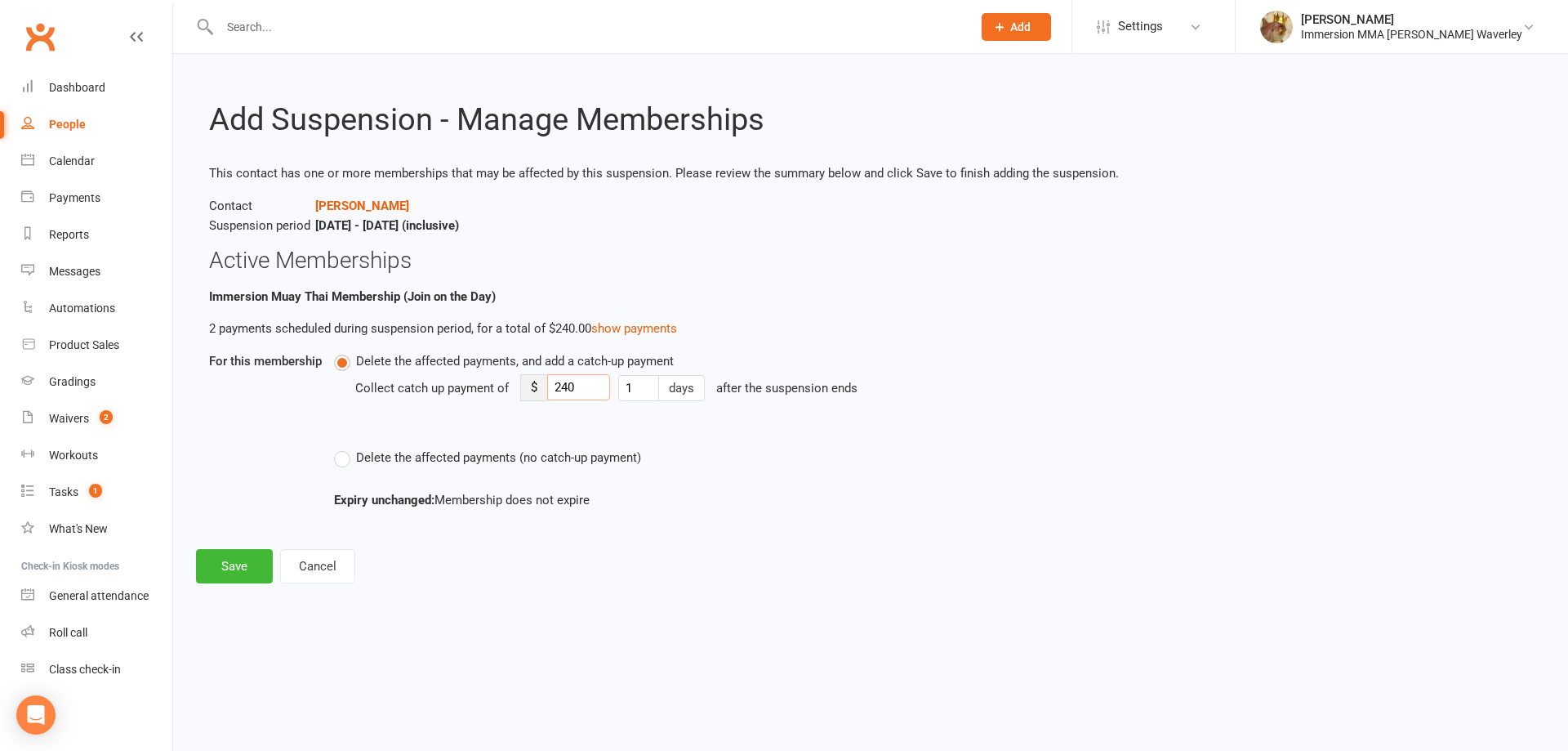
click at [560, 386] on input "240" at bounding box center [579, 387] width 63 height 26
click at [657, 381] on input "1" at bounding box center [638, 388] width 41 height 26
click at [411, 462] on span "Delete the affected payments (no catch-up payment)" at bounding box center [499, 457] width 285 height 18
click at [345, 448] on input "Delete the affected payments (no catch-up payment)" at bounding box center [339, 448] width 11 height 0
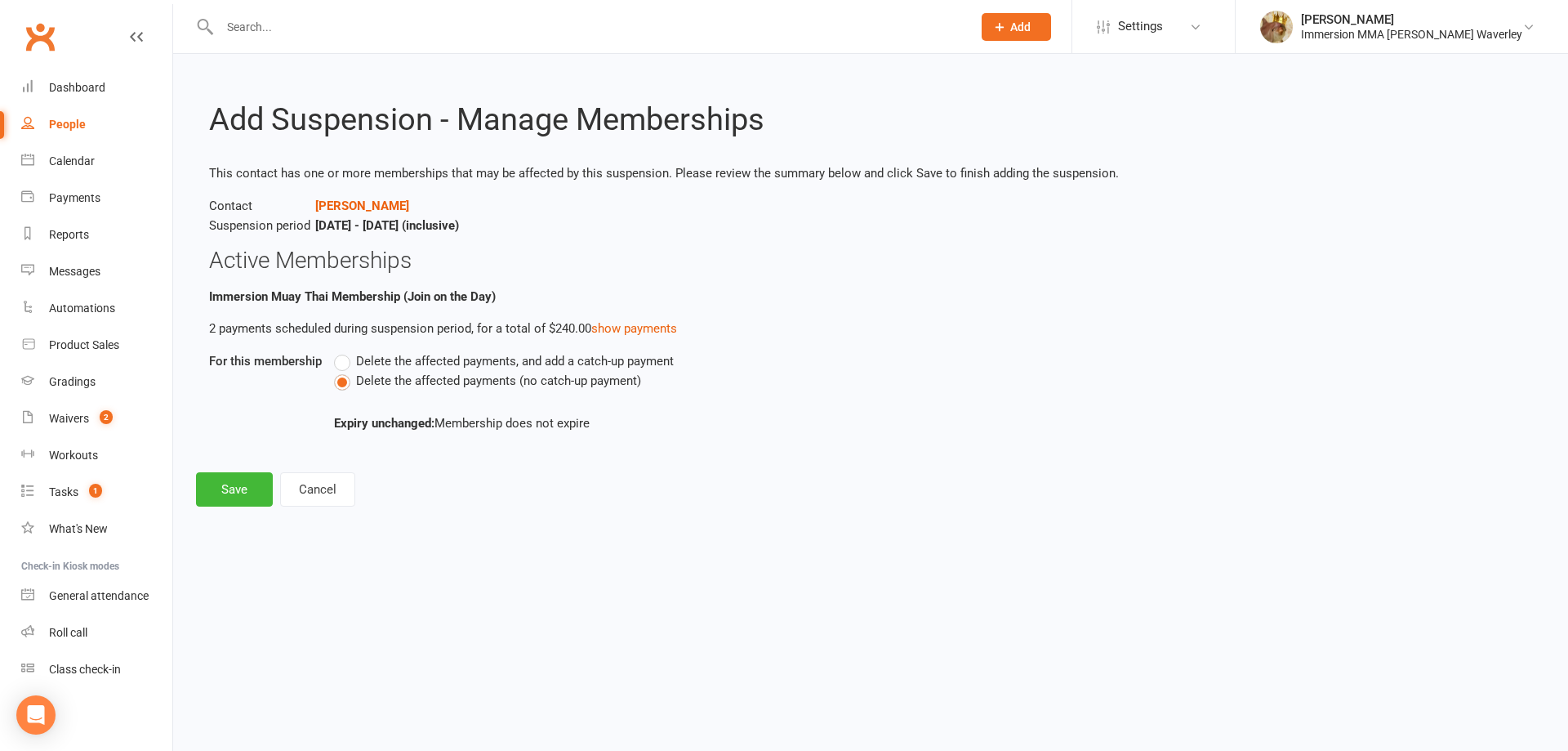
click at [414, 357] on span "Delete the affected payments, and add a catch-up payment" at bounding box center [515, 360] width 318 height 18
click at [345, 351] on input "Delete the affected payments, and add a catch-up payment" at bounding box center [339, 351] width 11 height 0
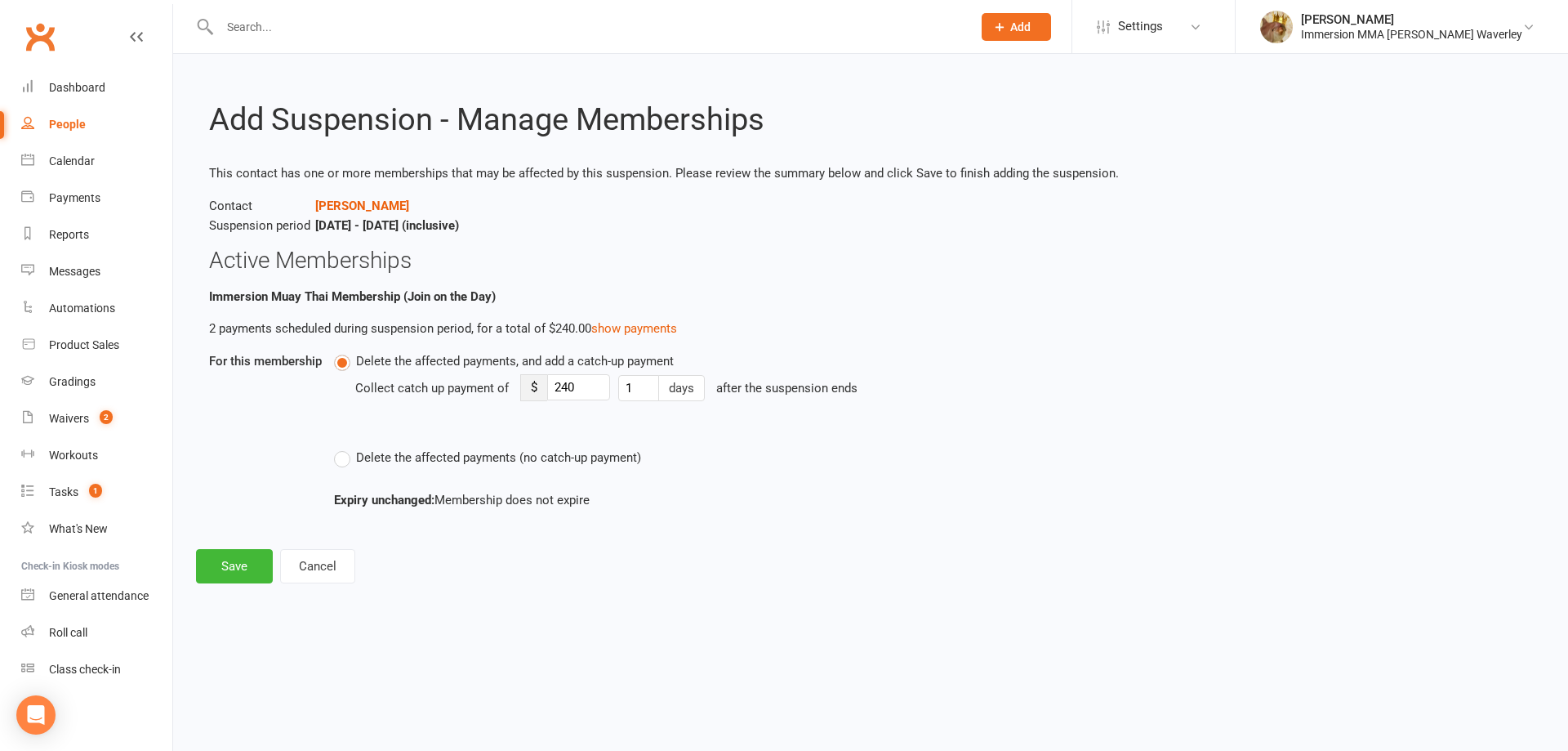
click at [378, 463] on span "Delete the affected payments (no catch-up payment)" at bounding box center [499, 457] width 285 height 18
click at [345, 448] on input "Delete the affected payments (no catch-up payment)" at bounding box center [339, 448] width 11 height 0
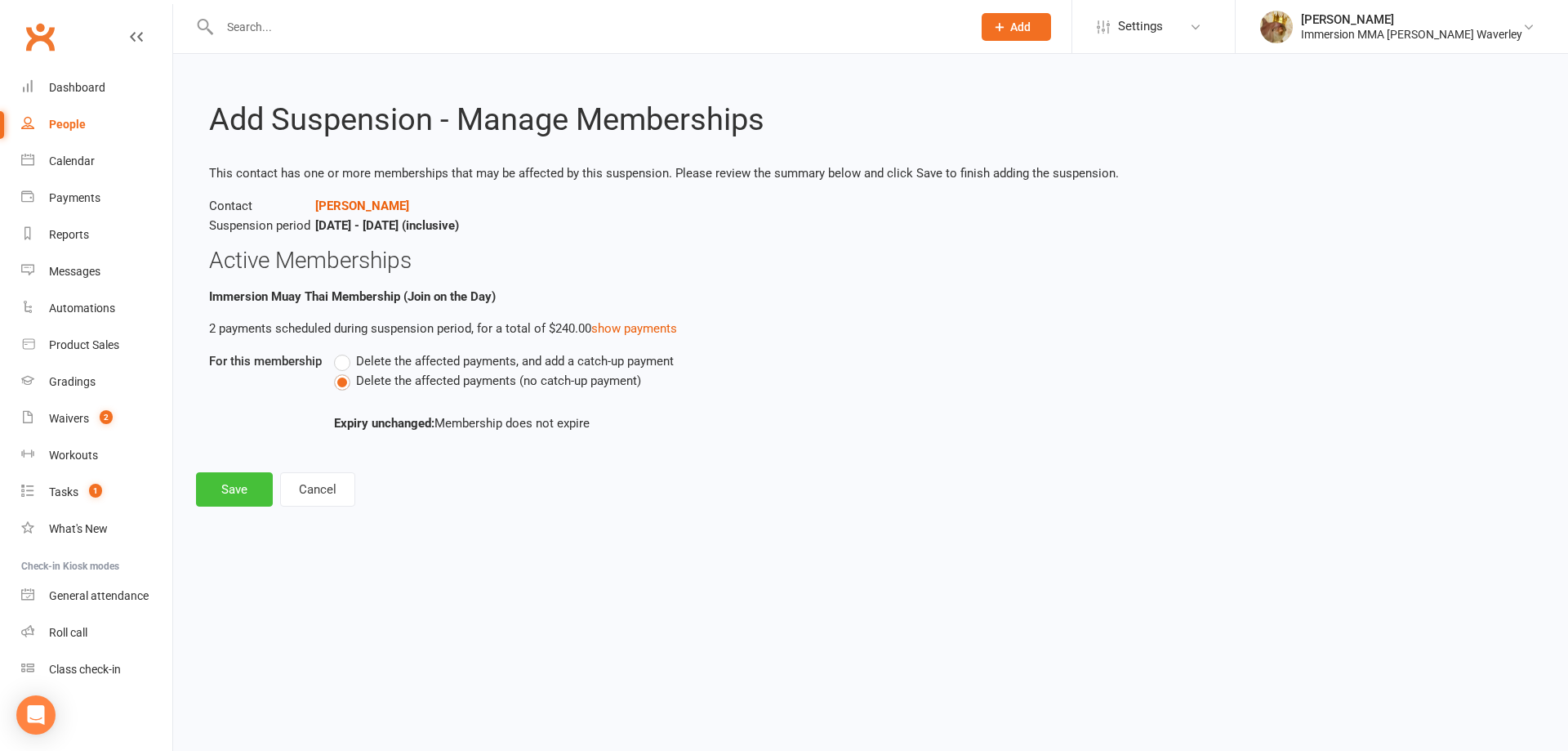
click at [235, 491] on button "Save" at bounding box center [234, 489] width 76 height 34
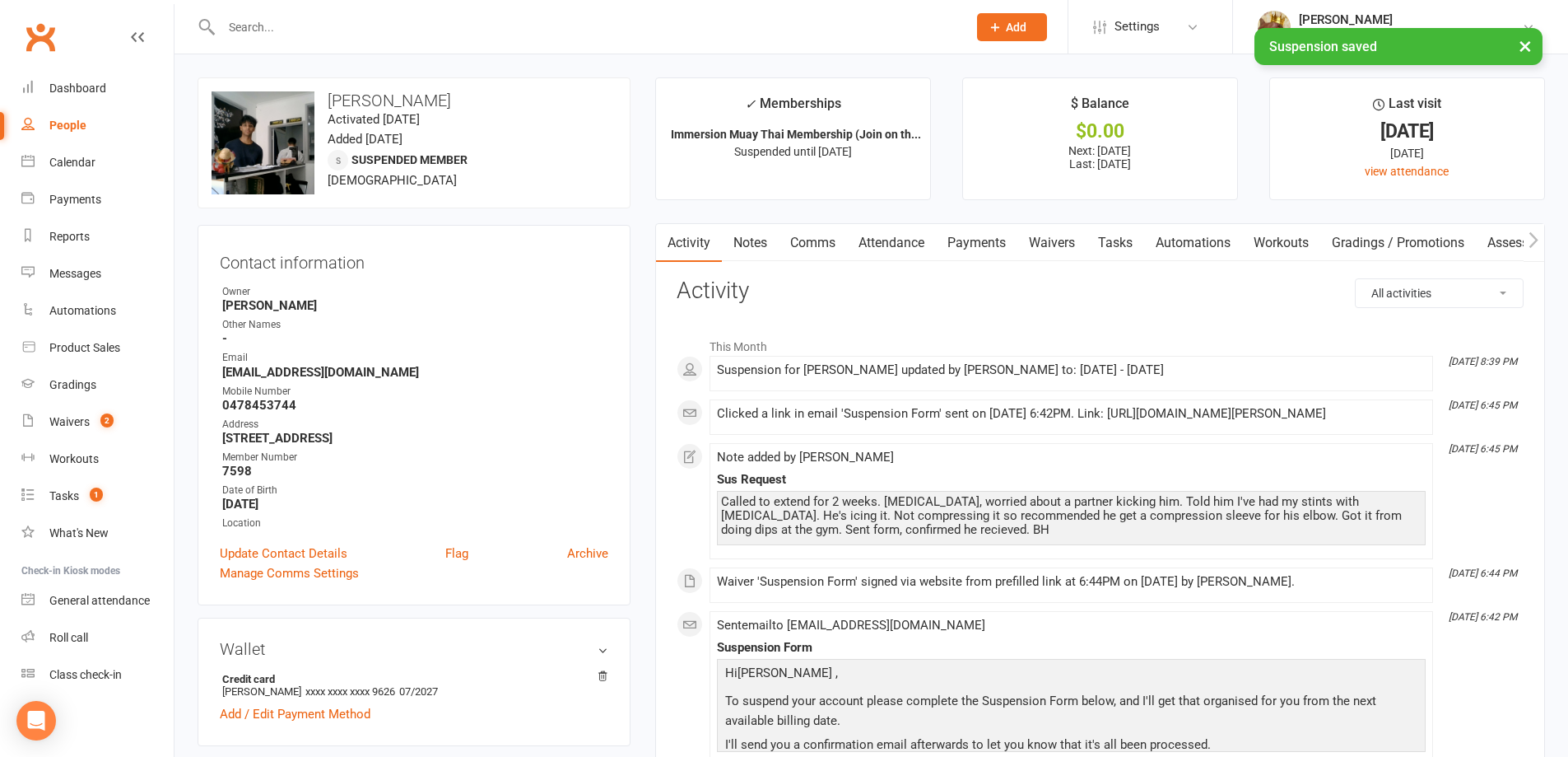
click at [980, 234] on link "Payments" at bounding box center [977, 243] width 81 height 38
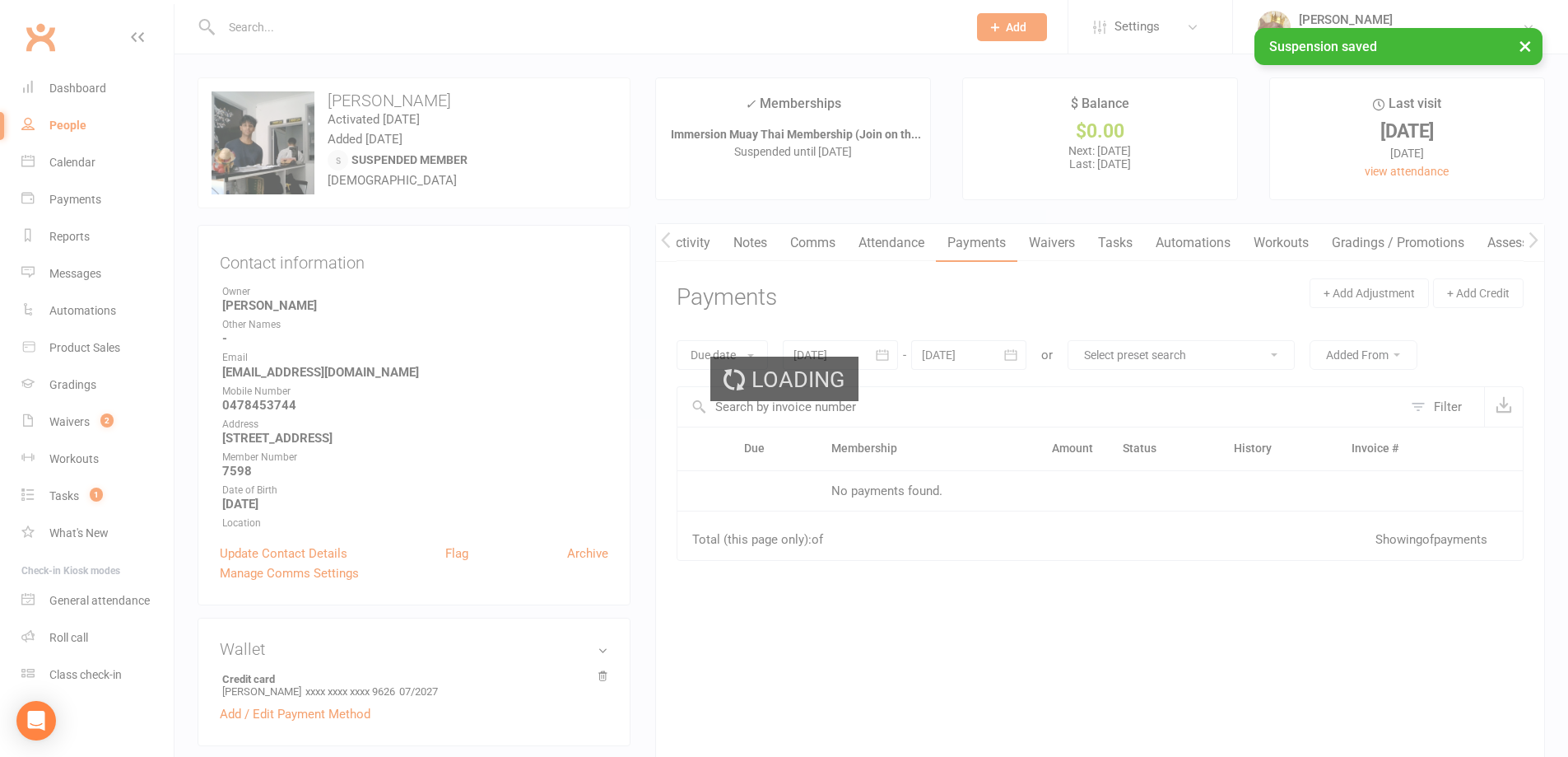
scroll to position [0, 2]
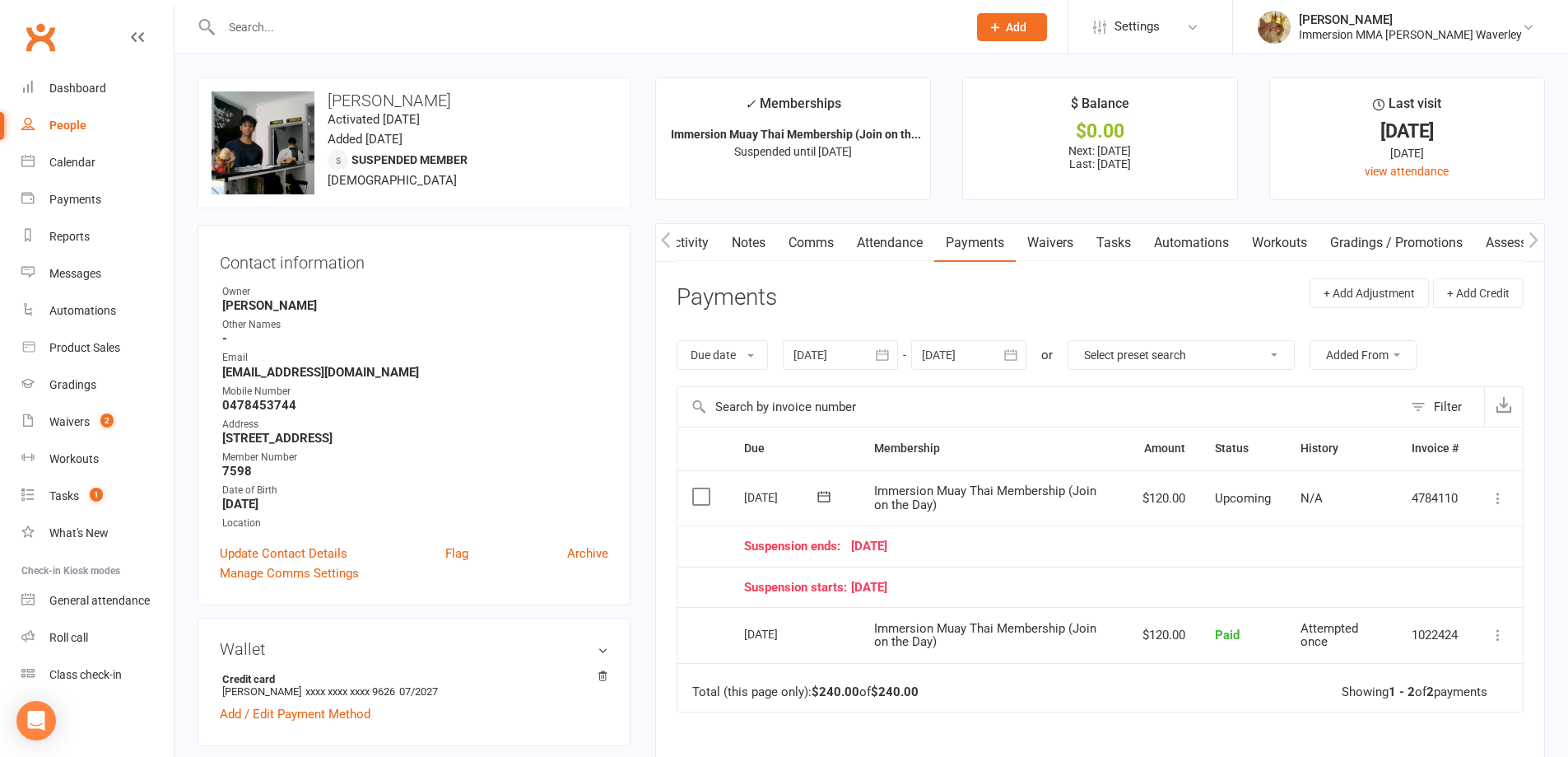
click at [744, 226] on link "Notes" at bounding box center [749, 243] width 57 height 38
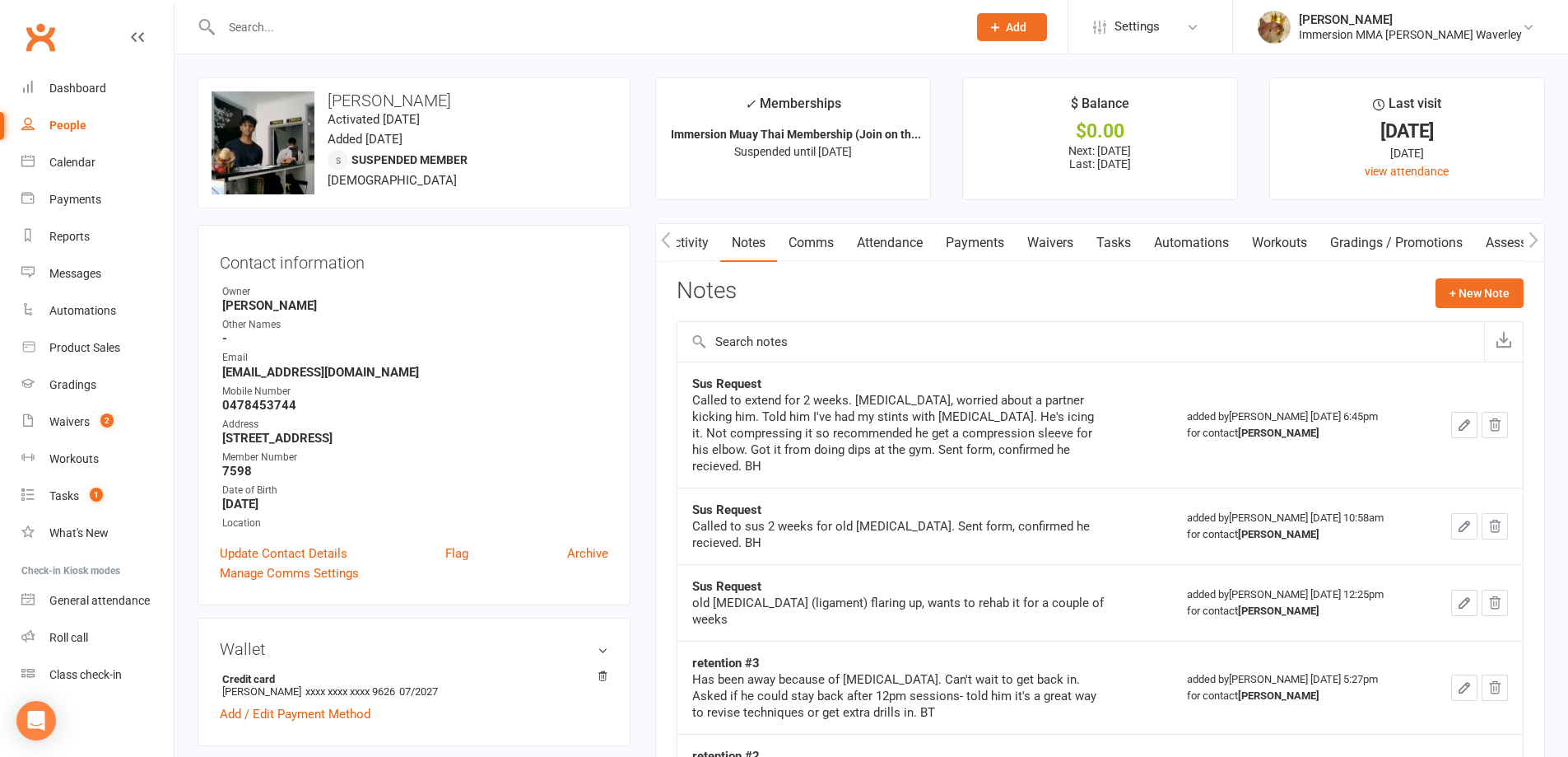
click at [803, 301] on div "Notes + New Note" at bounding box center [1100, 299] width 847 height 42
click at [1107, 234] on link "Tasks" at bounding box center [1113, 243] width 58 height 38
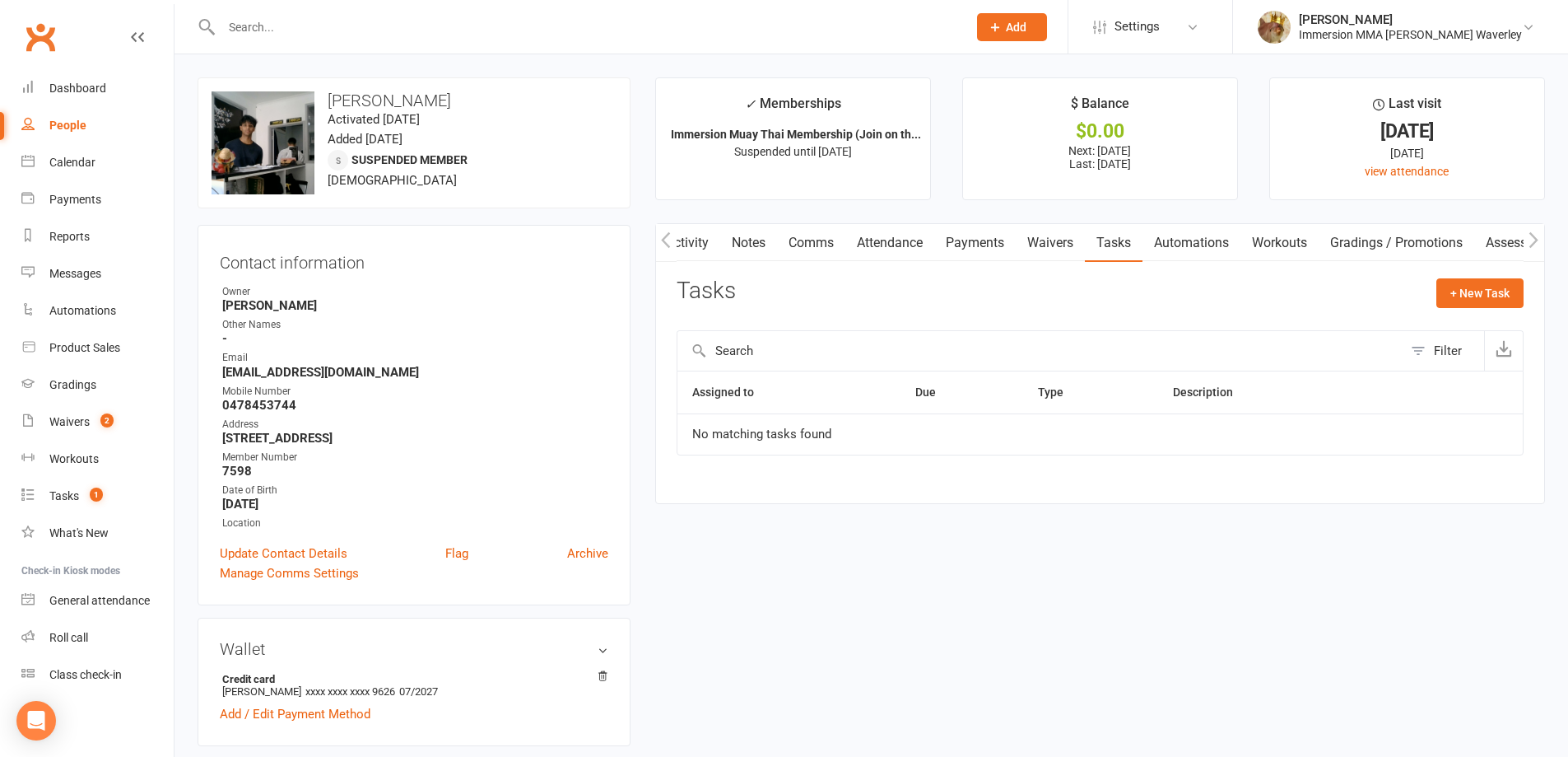
click at [830, 234] on link "Comms" at bounding box center [811, 243] width 68 height 38
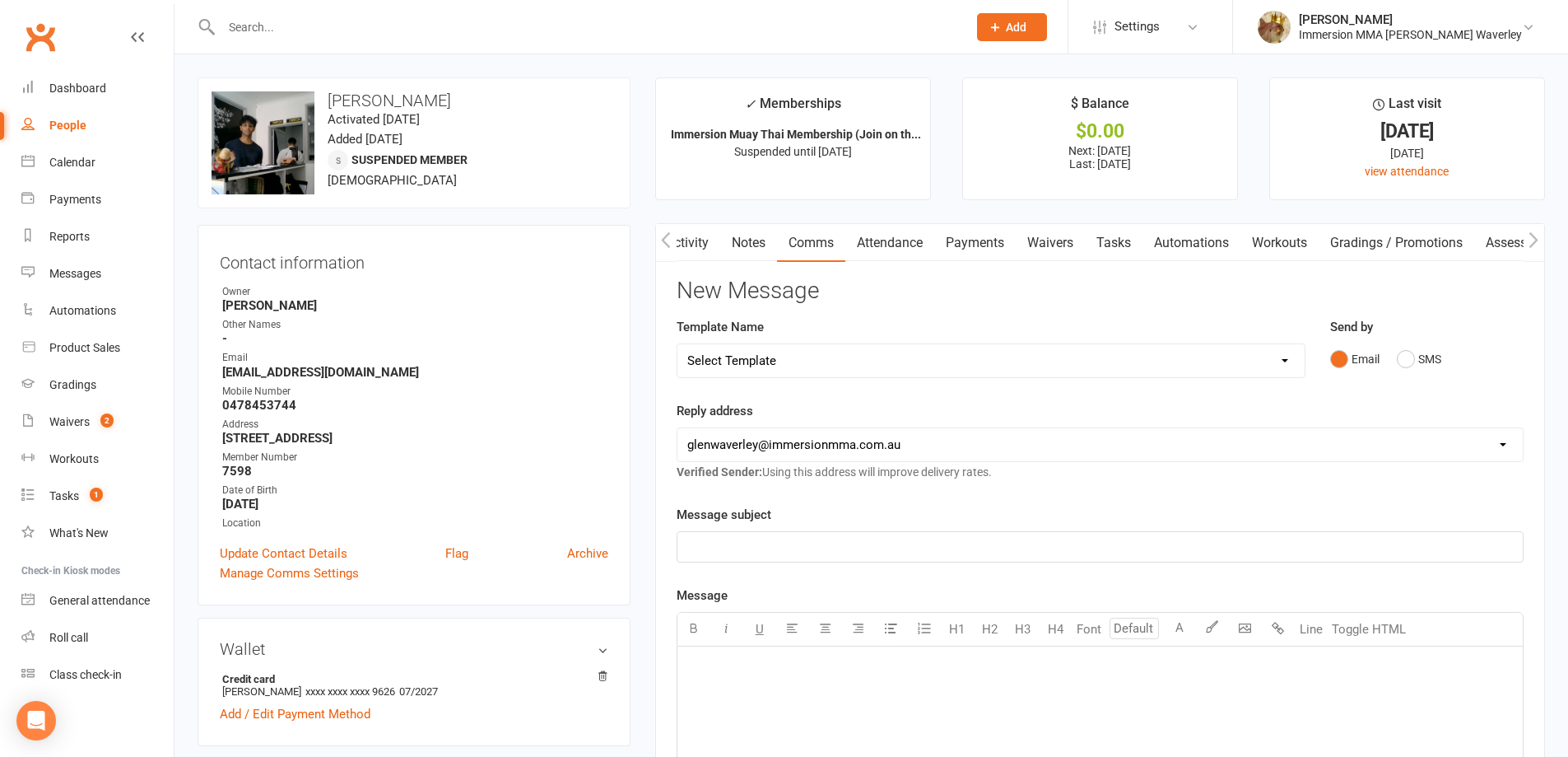
click at [796, 376] on select "Select Template [Email] Adult Appt Confirmation Email [SMS] Booking Confirmatio…" at bounding box center [991, 360] width 627 height 33
select select "13"
click at [678, 344] on select "Select Template [Email] Adult Appt Confirmation Email [SMS] Booking Confirmatio…" at bounding box center [991, 360] width 627 height 33
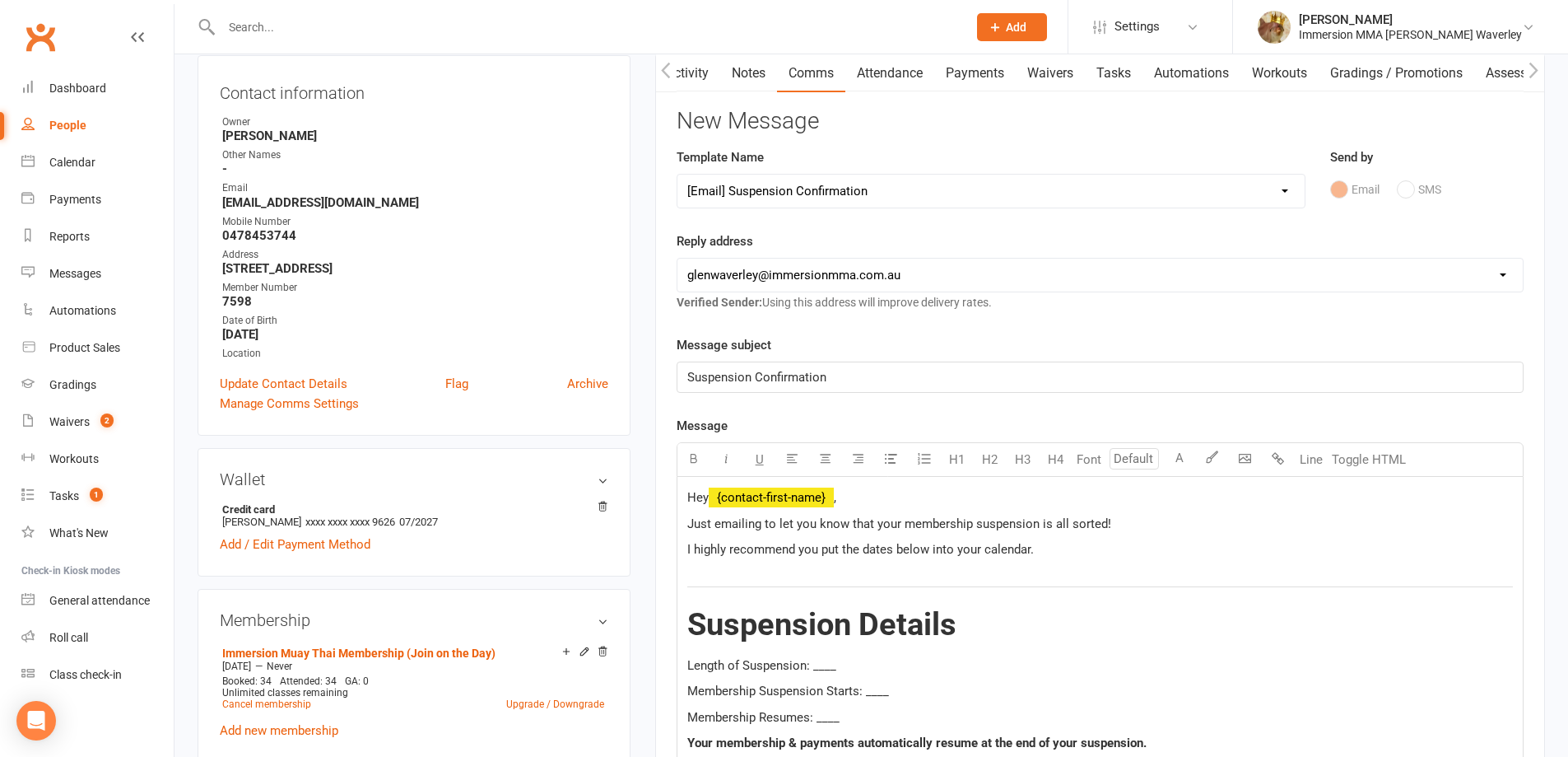
scroll to position [220, 0]
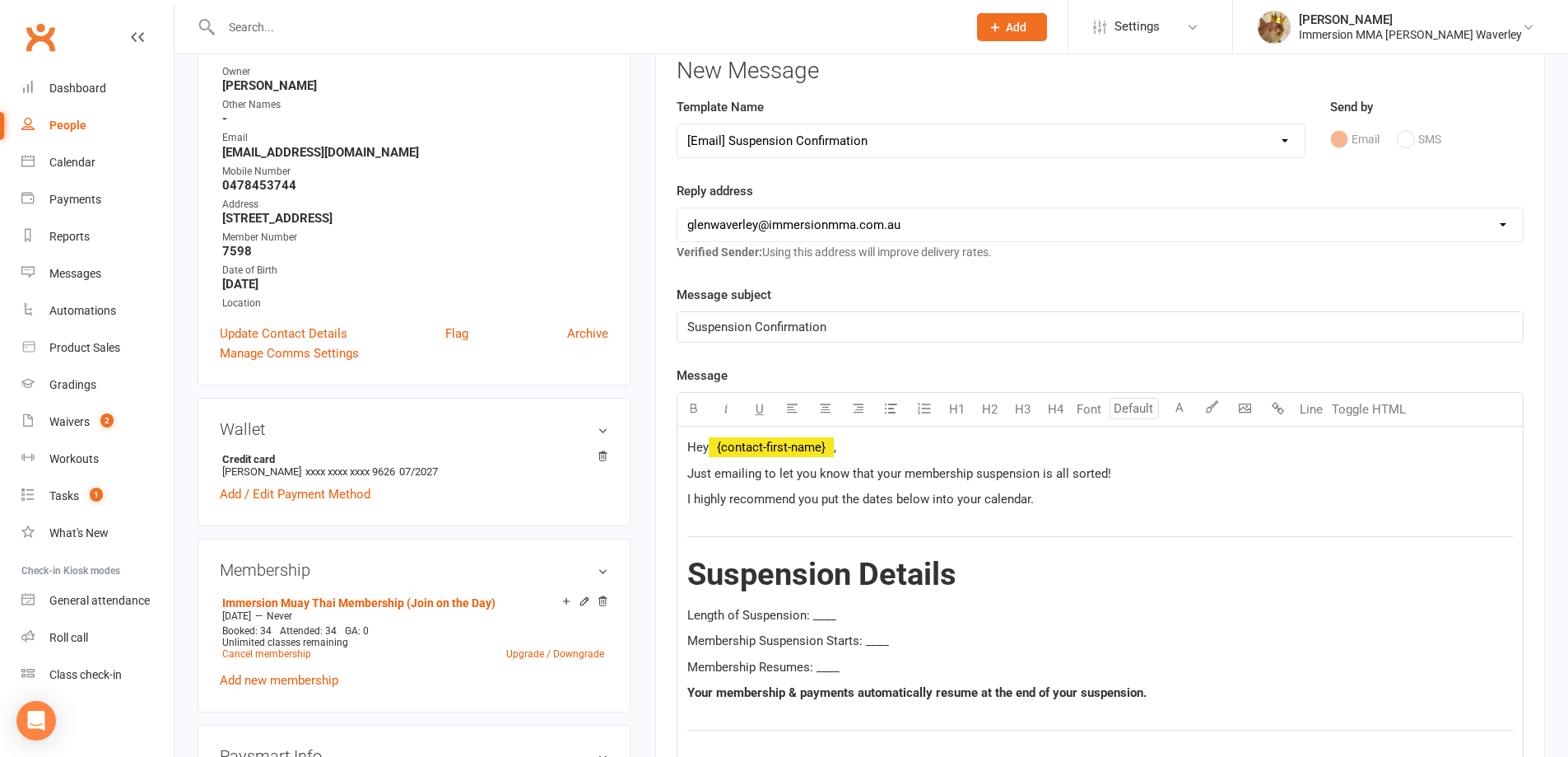
click at [821, 606] on p "Length of Suspension: ____" at bounding box center [1100, 615] width 826 height 19
click at [881, 641] on span "Membership Suspension Starts: ____" at bounding box center [788, 640] width 202 height 15
click at [822, 666] on span "Membership Resumes: ____" at bounding box center [764, 667] width 152 height 15
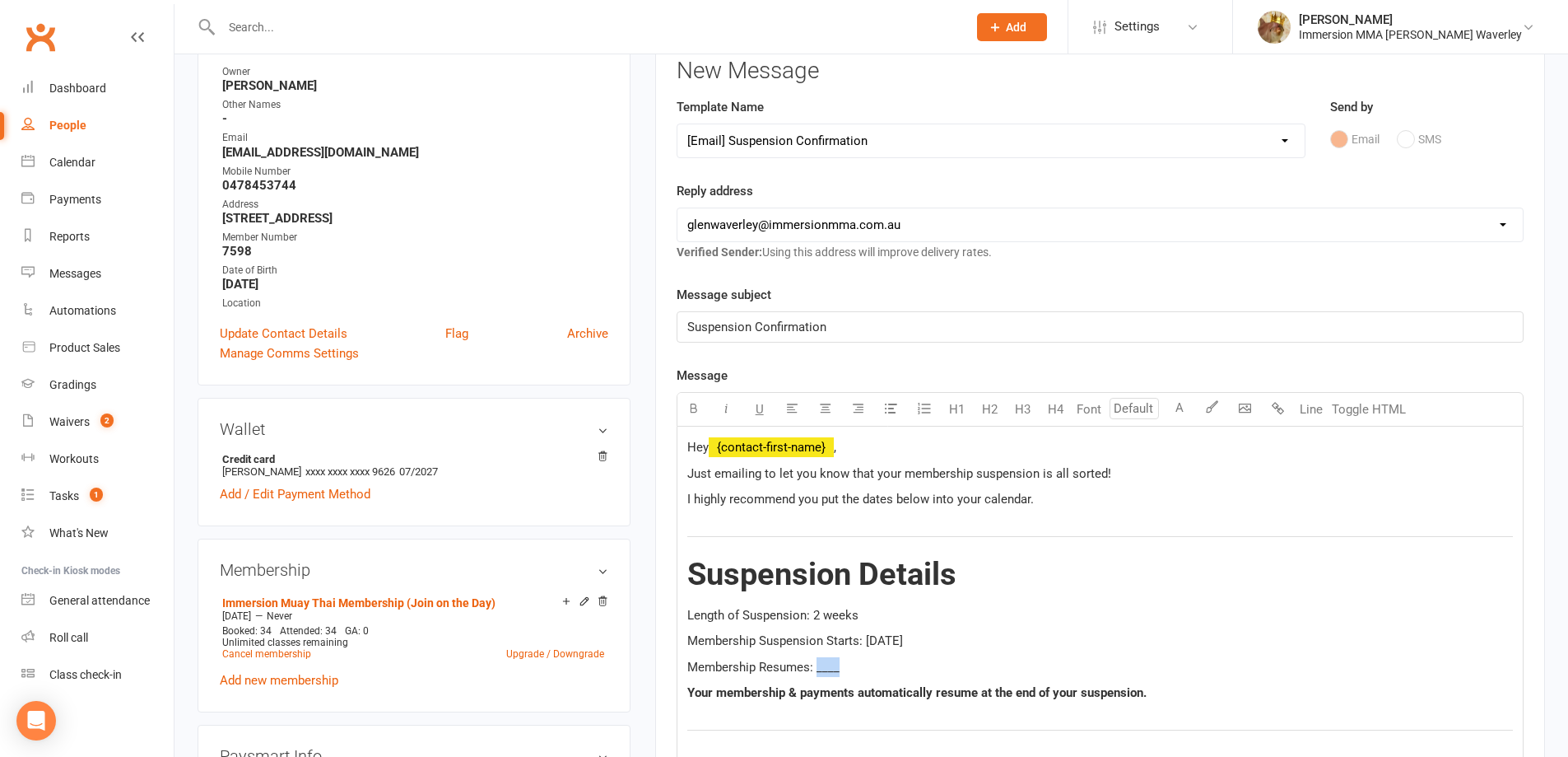
click at [822, 665] on span "Membership Resumes: ____" at bounding box center [764, 667] width 152 height 15
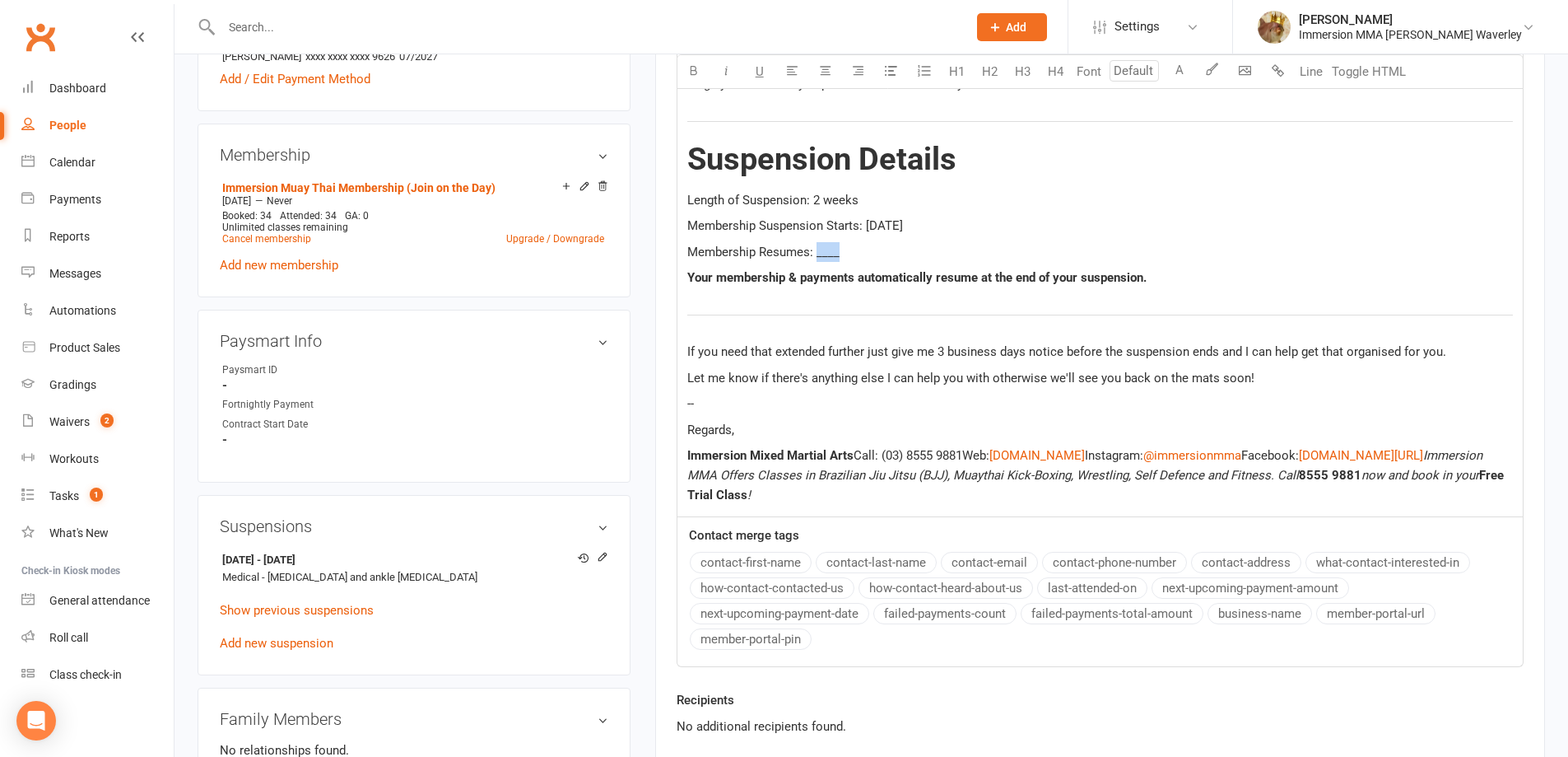
scroll to position [659, 0]
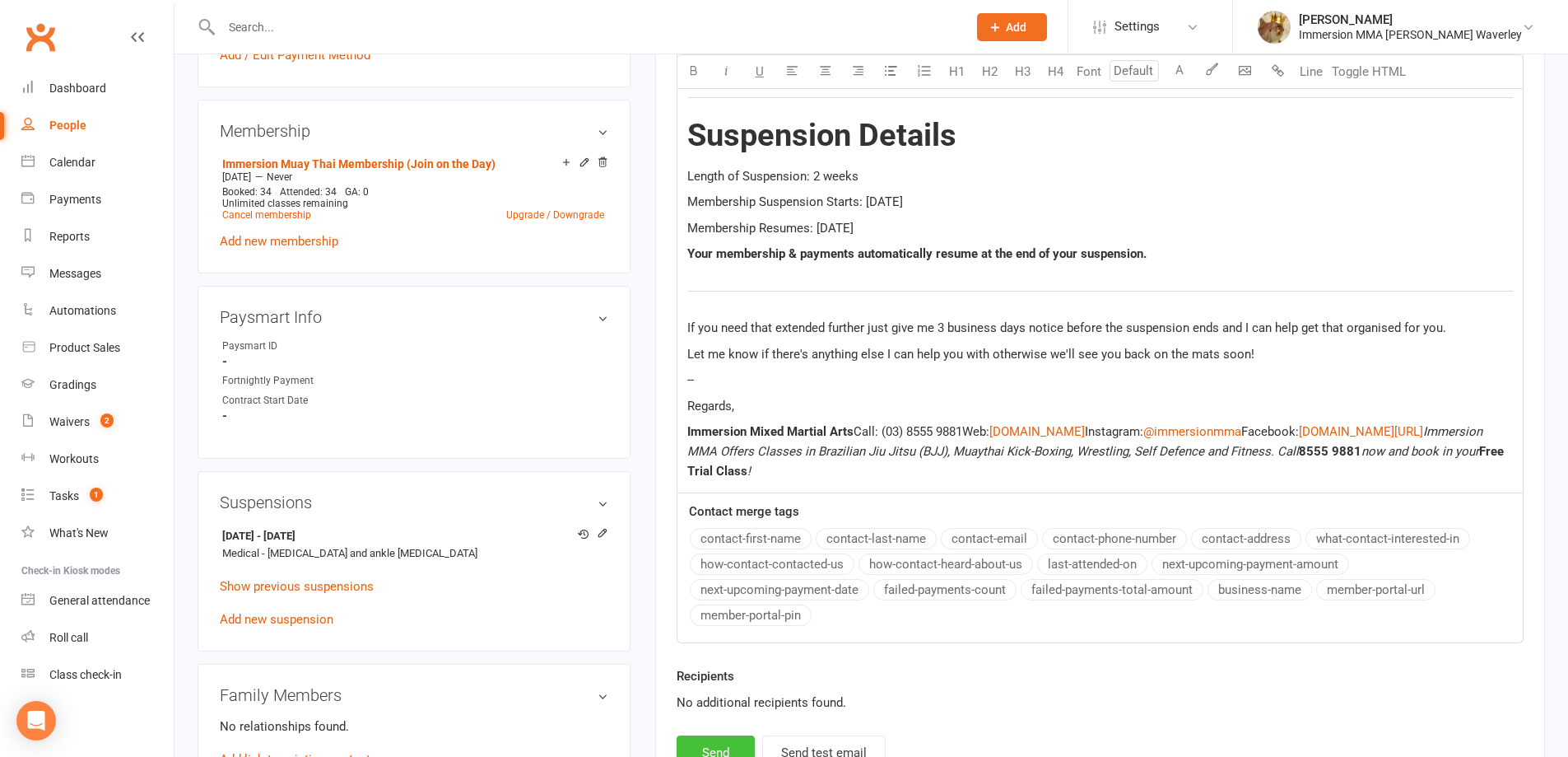
click at [730, 739] on button "Send" at bounding box center [716, 753] width 78 height 35
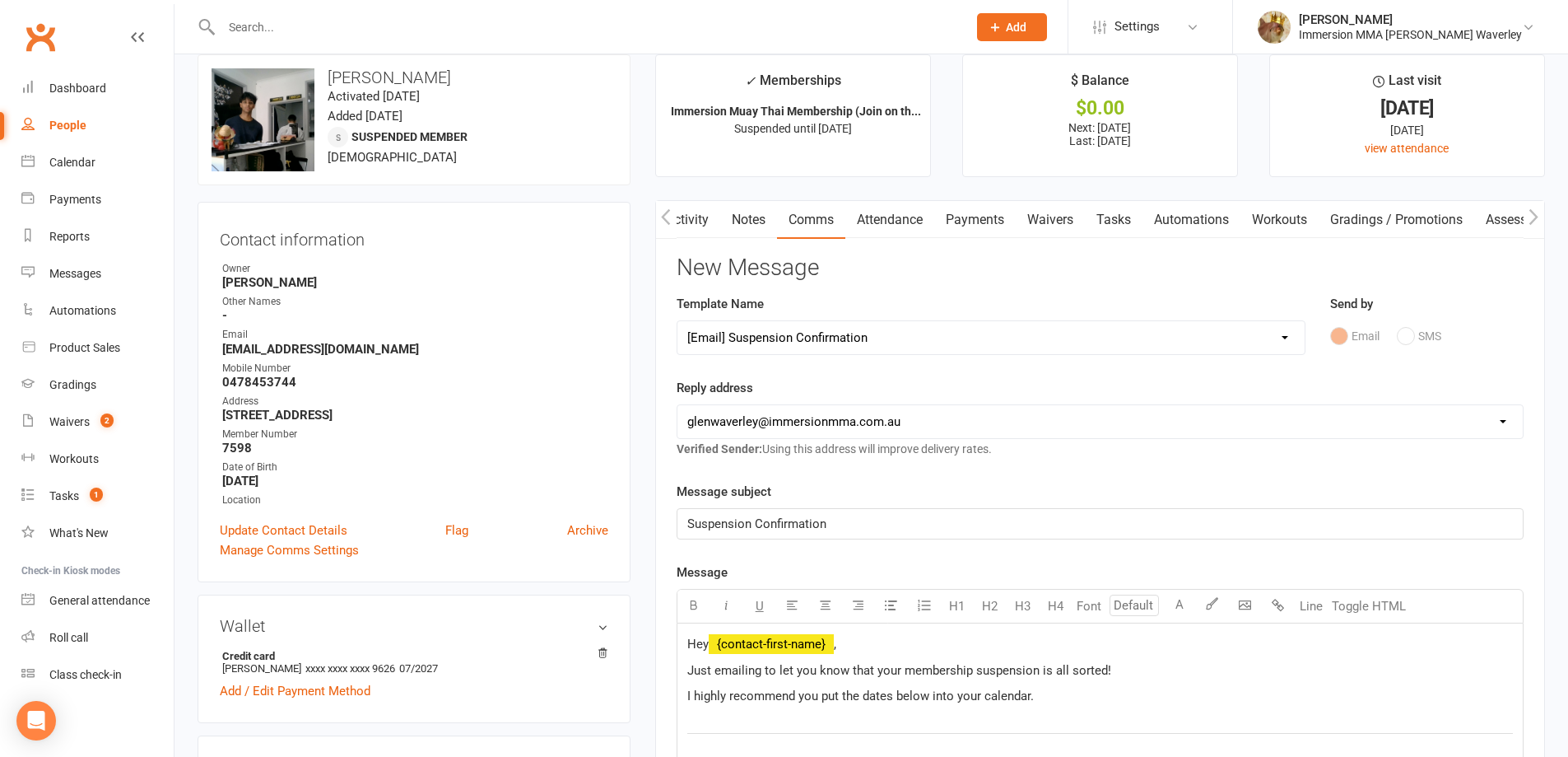
scroll to position [0, 0]
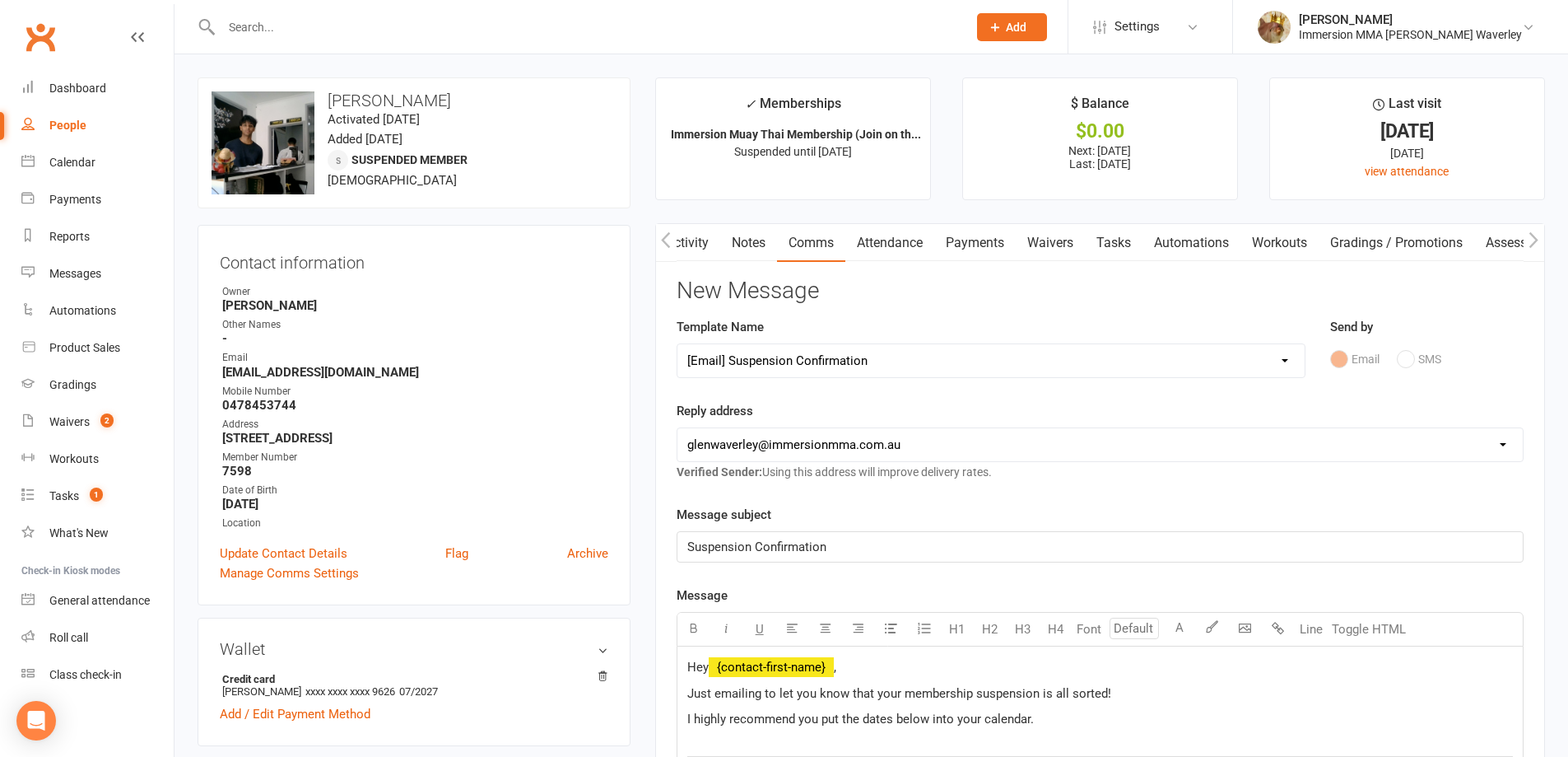
select select
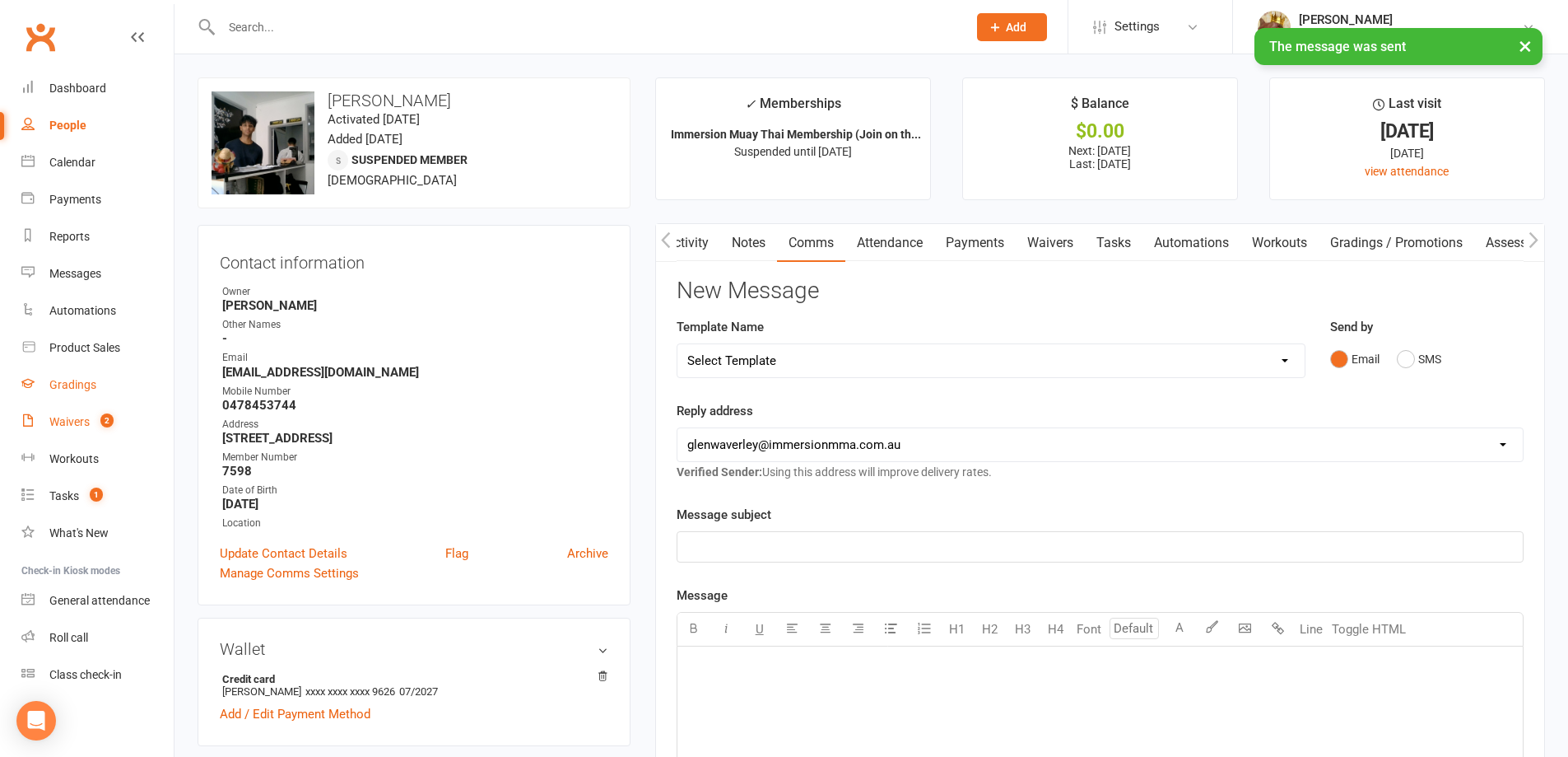
drag, startPoint x: 65, startPoint y: 425, endPoint x: 110, endPoint y: 393, distance: 55.2
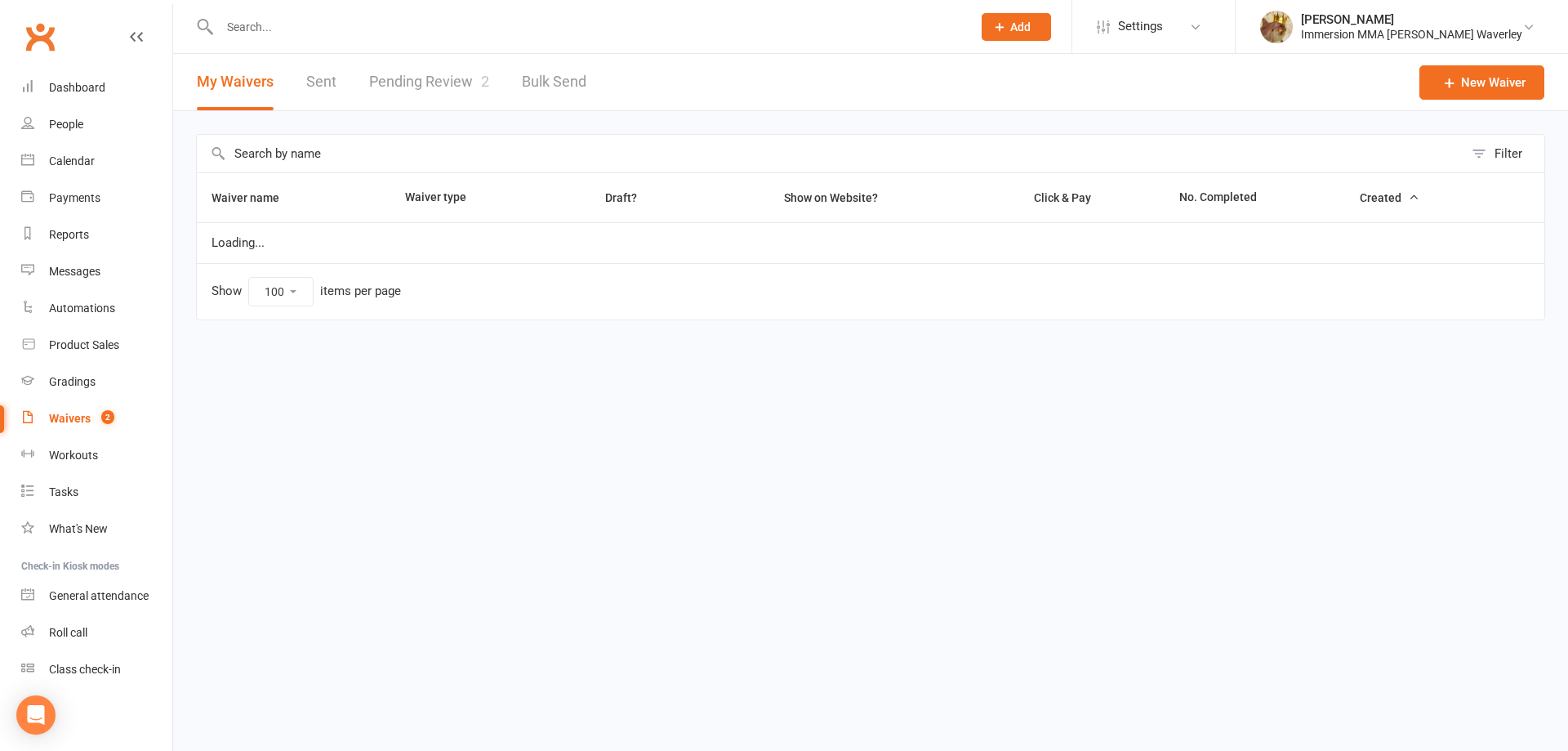
select select "100"
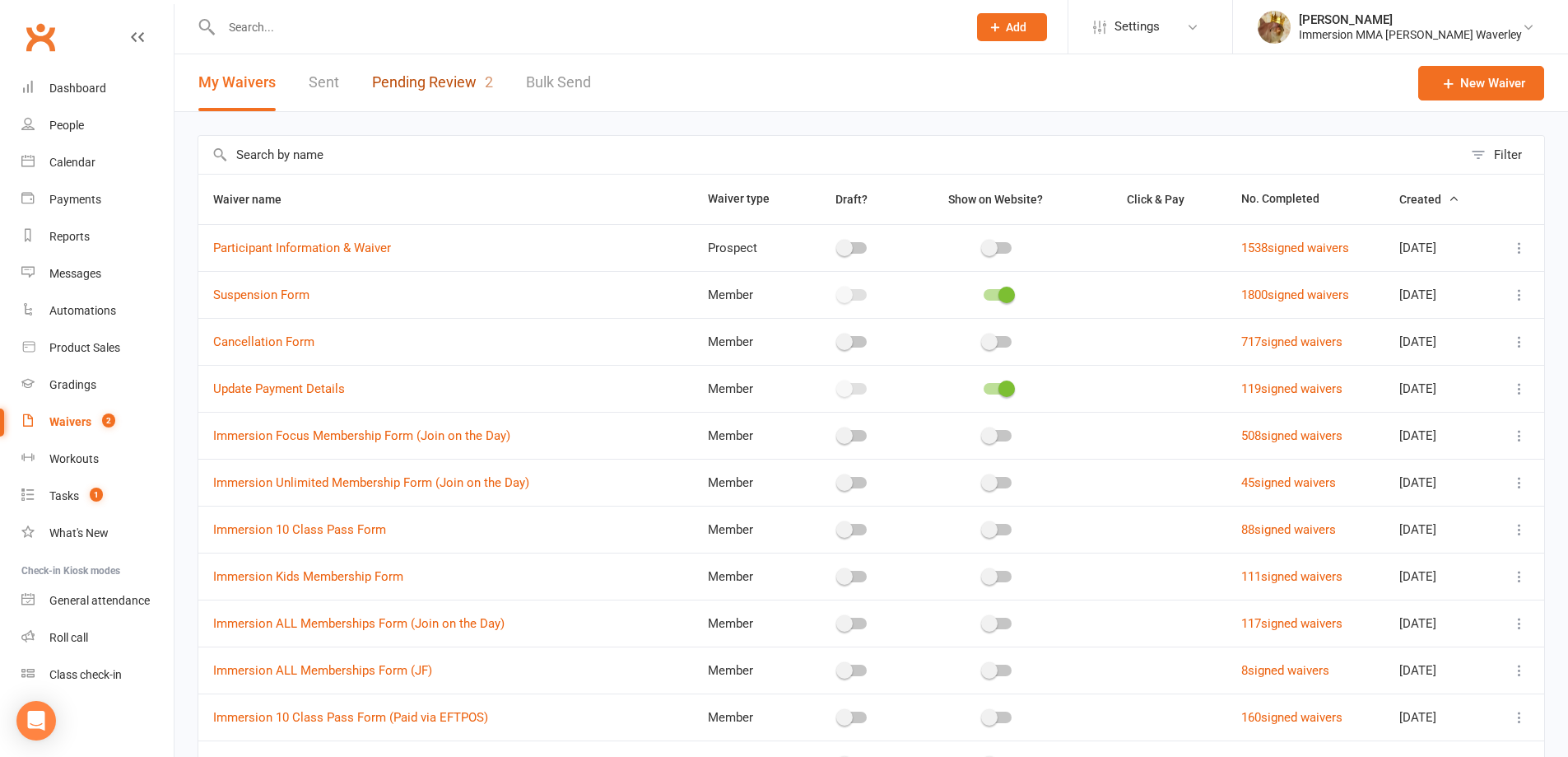
click at [458, 77] on link "Pending Review 2" at bounding box center [432, 82] width 121 height 57
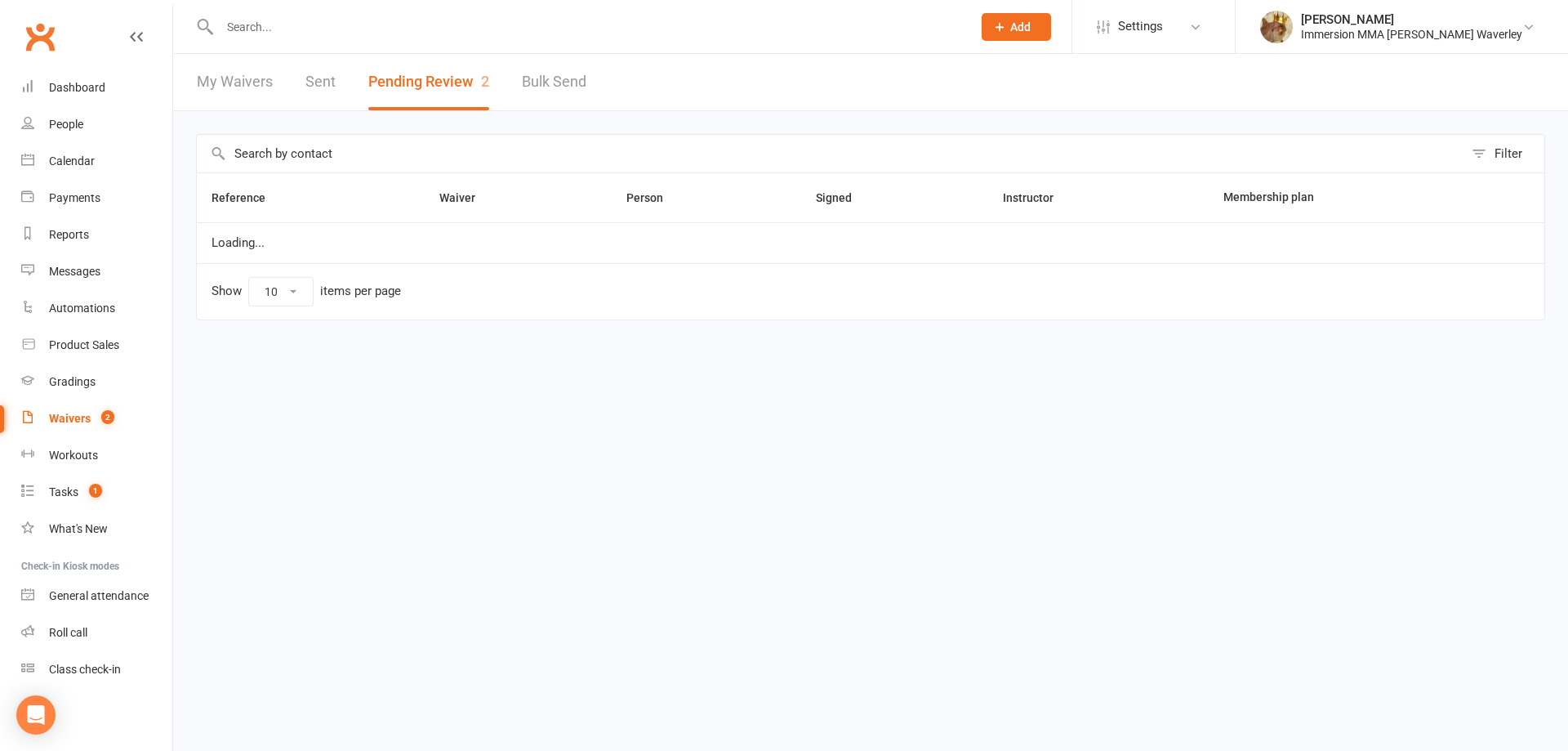
select select "50"
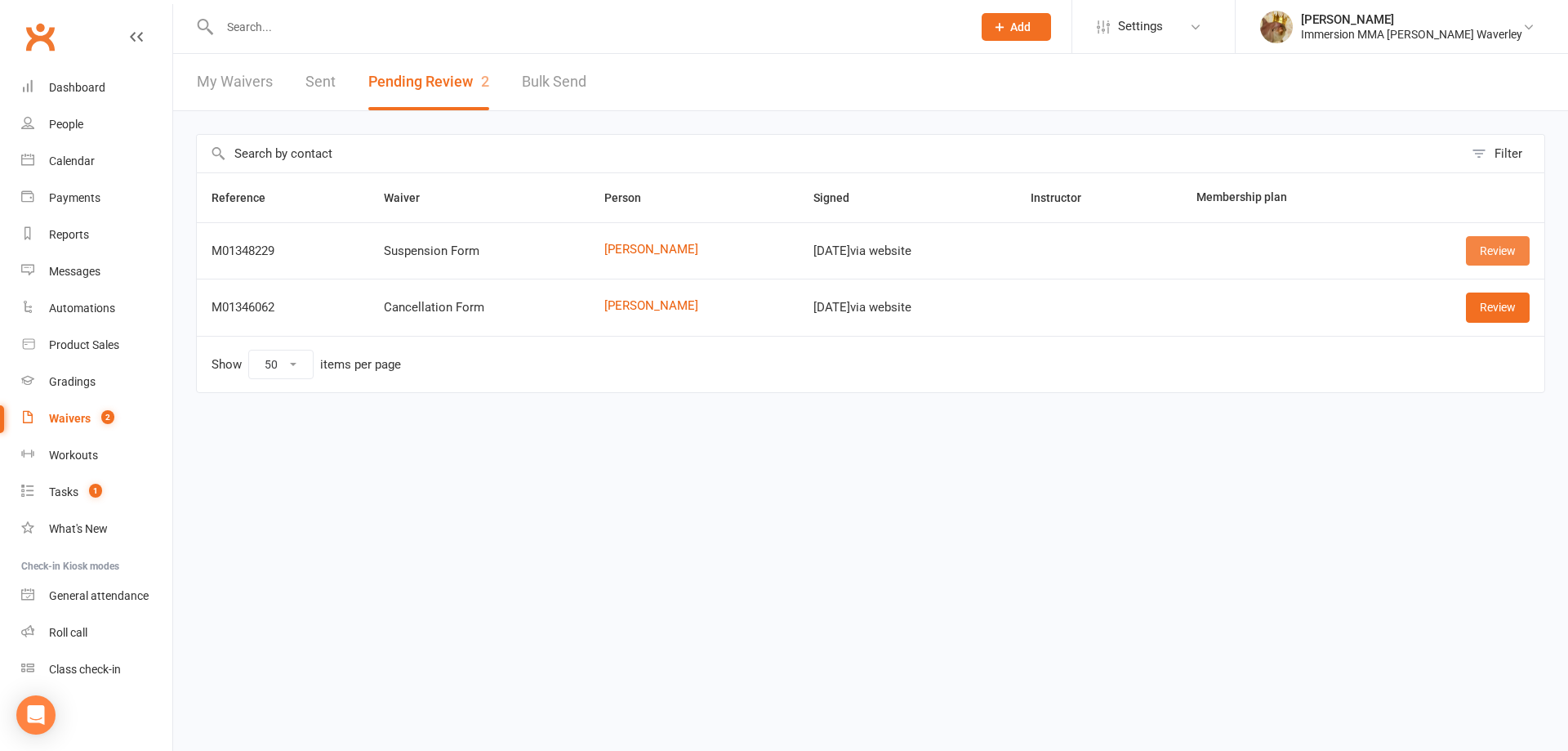
click at [1498, 247] on link "Review" at bounding box center [1498, 250] width 64 height 29
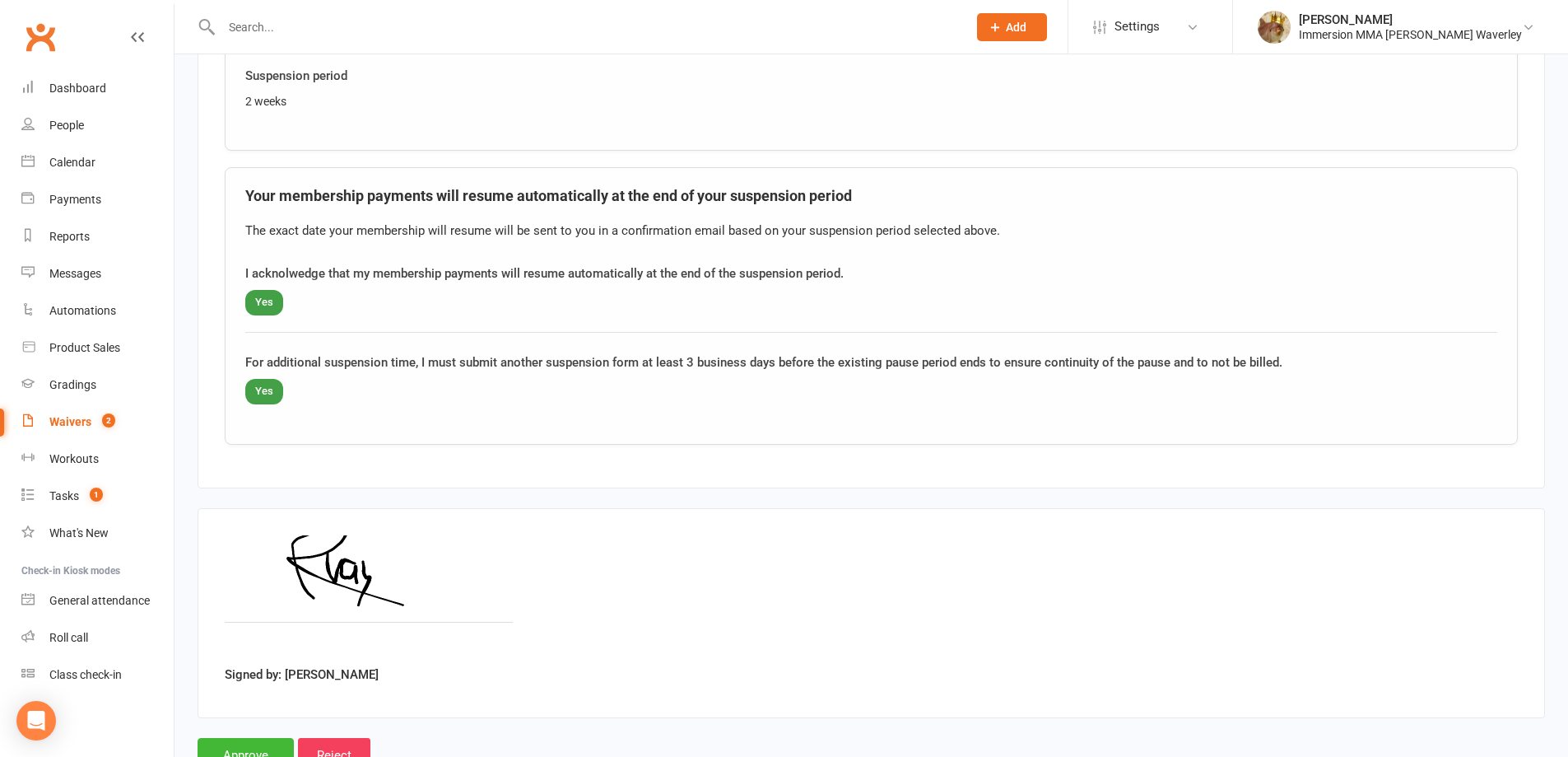
scroll to position [1127, 0]
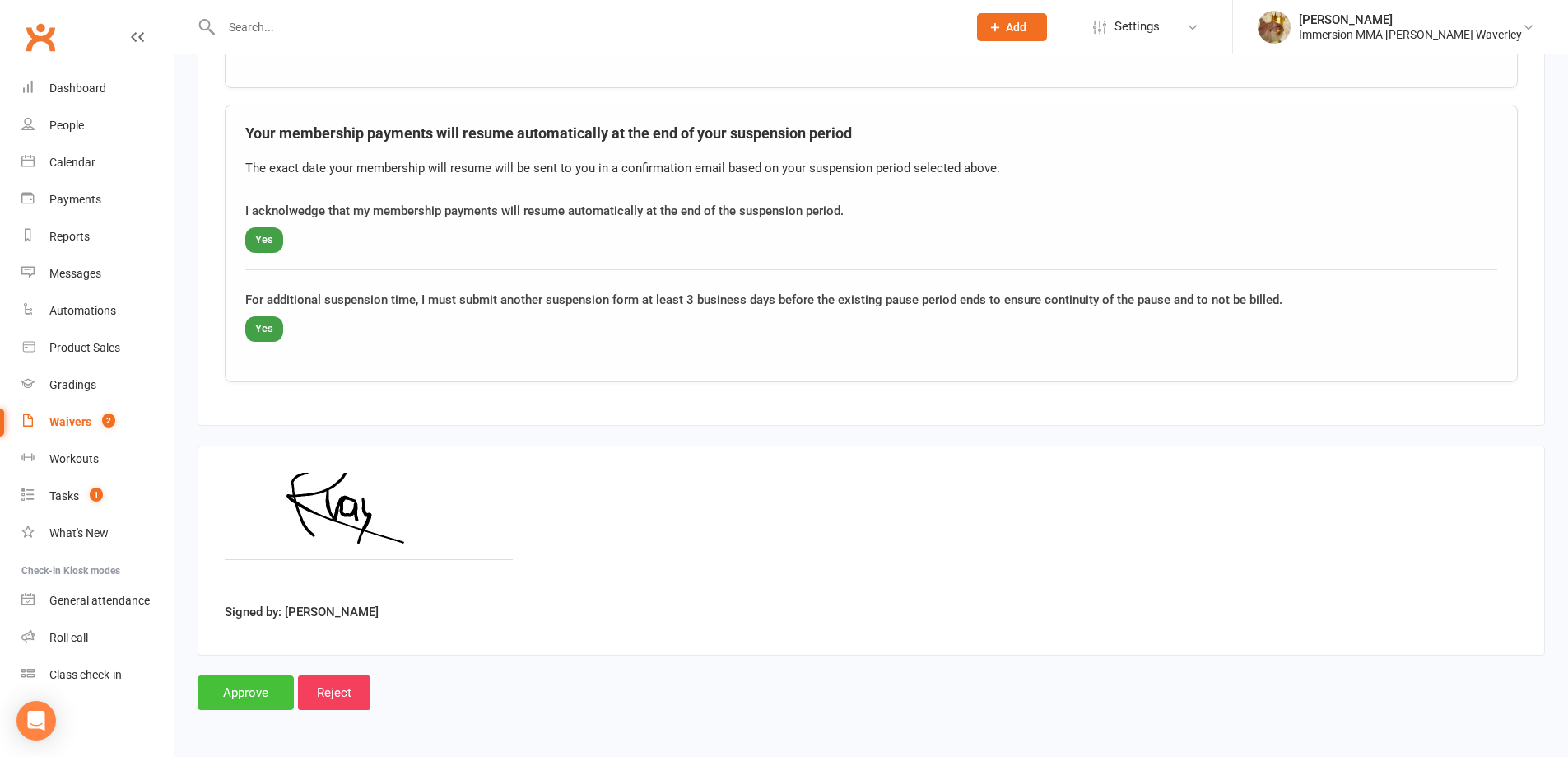
click at [269, 702] on input "Approve" at bounding box center [245, 692] width 96 height 35
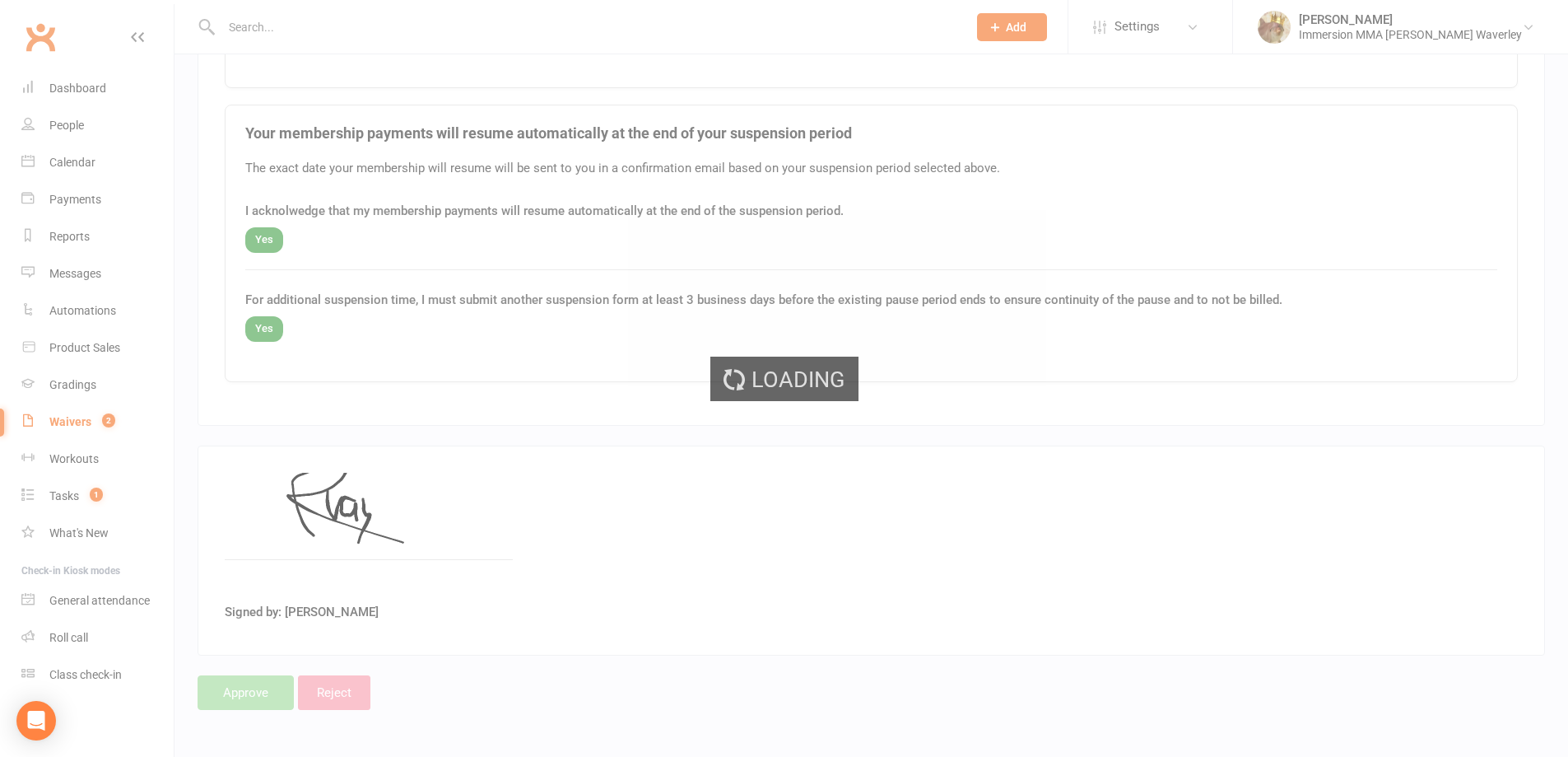
select select "50"
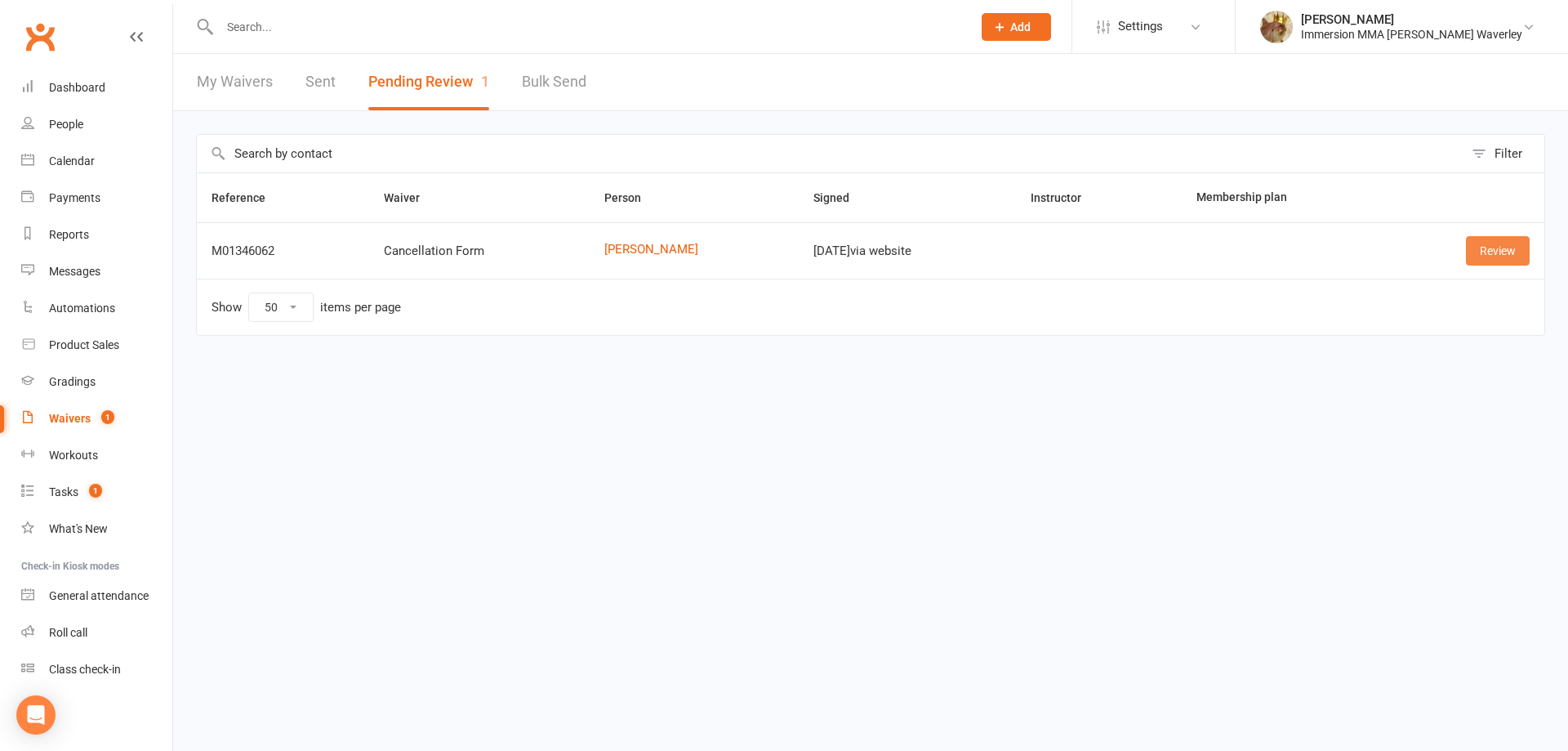
click at [1497, 250] on link "Review" at bounding box center [1498, 250] width 64 height 29
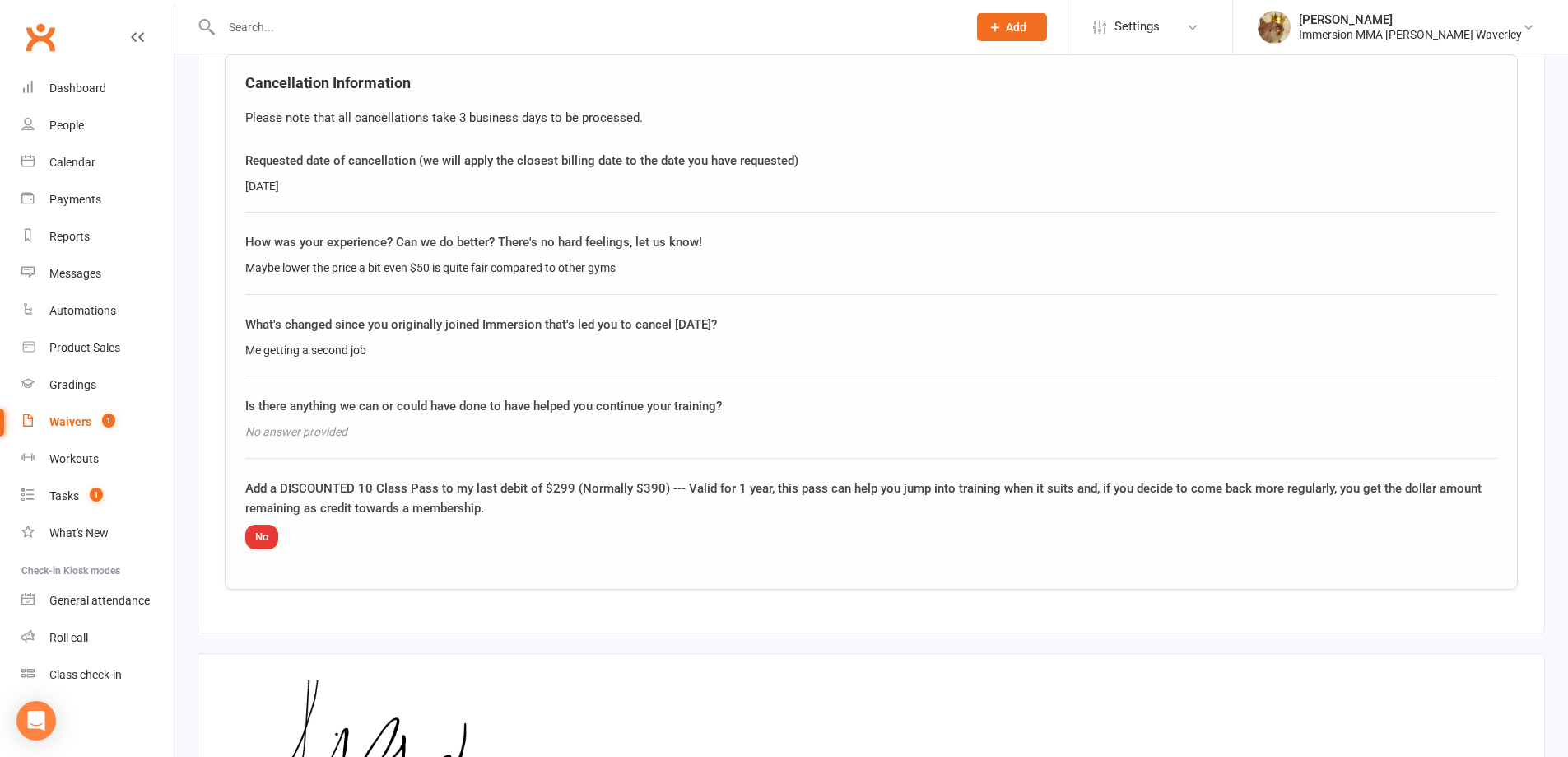
scroll to position [879, 0]
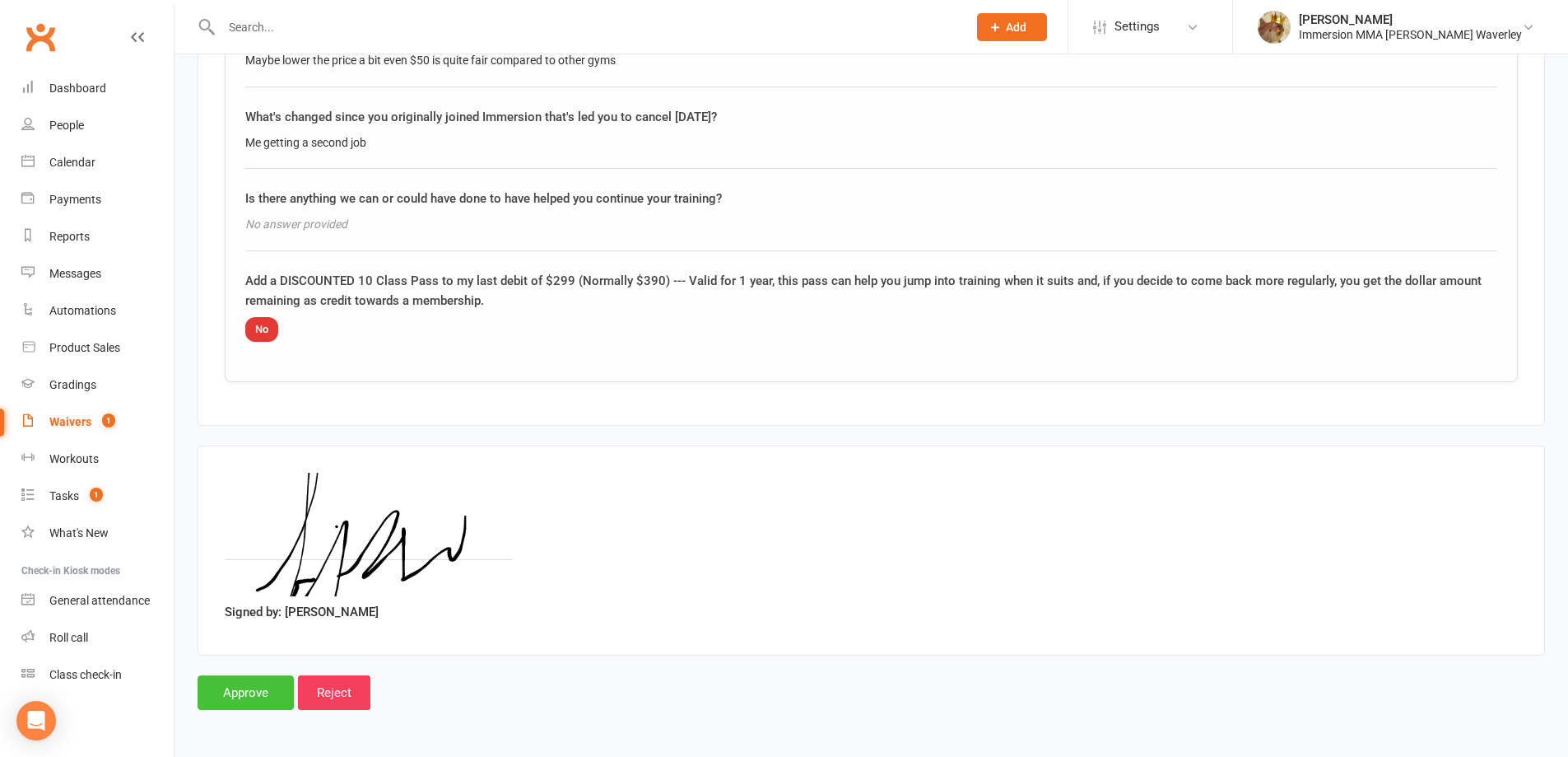
click at [266, 687] on input "Approve" at bounding box center [245, 692] width 96 height 35
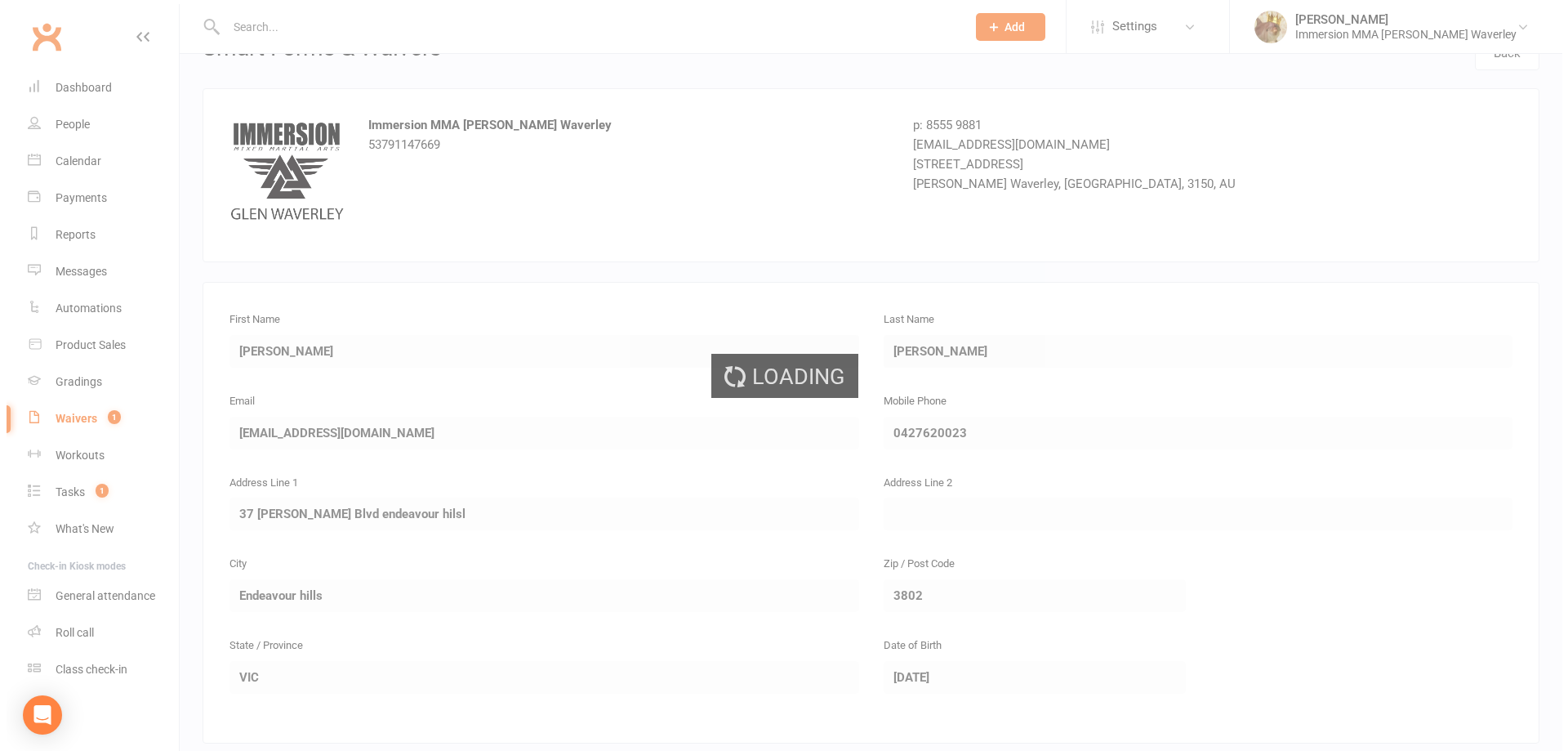
scroll to position [0, 0]
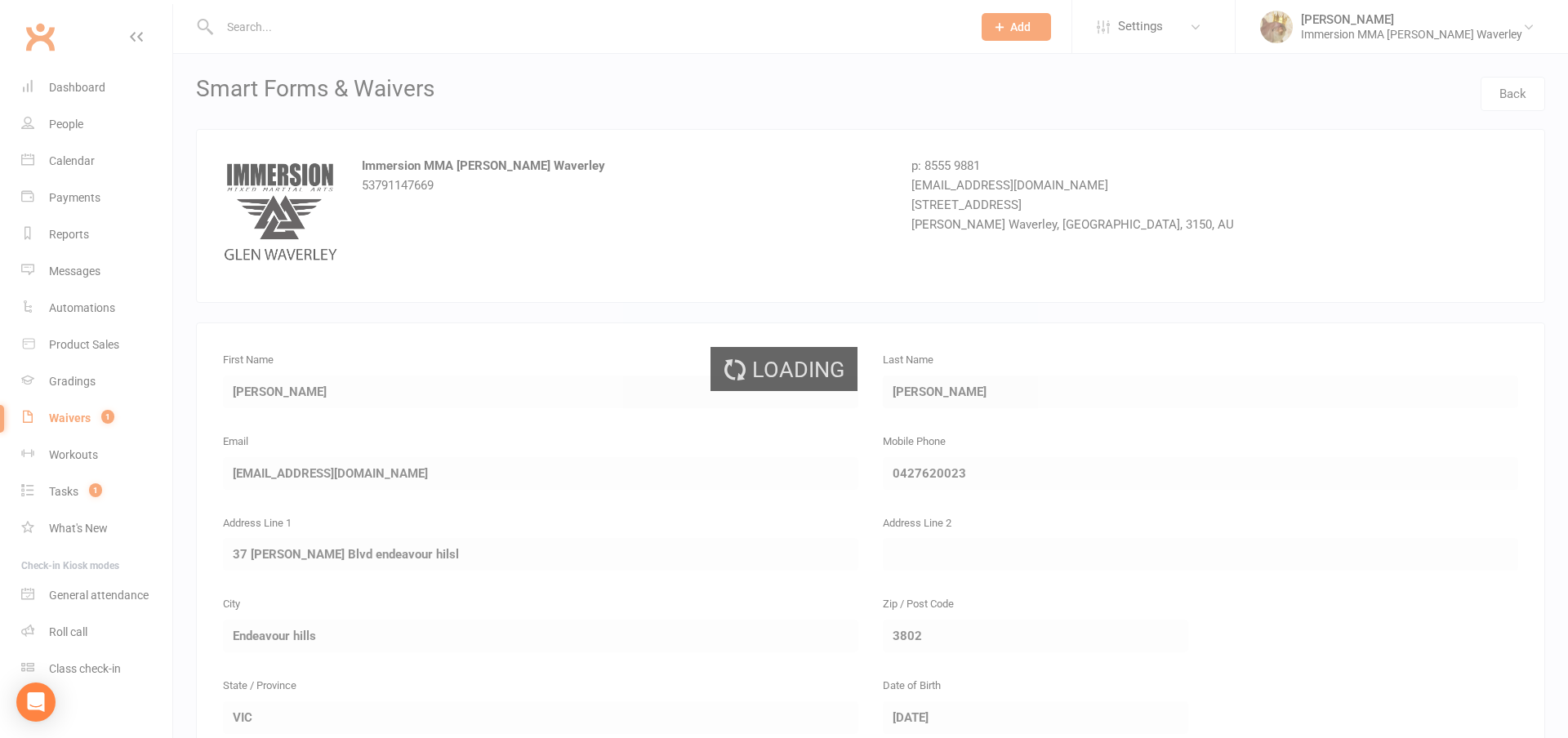
select select "50"
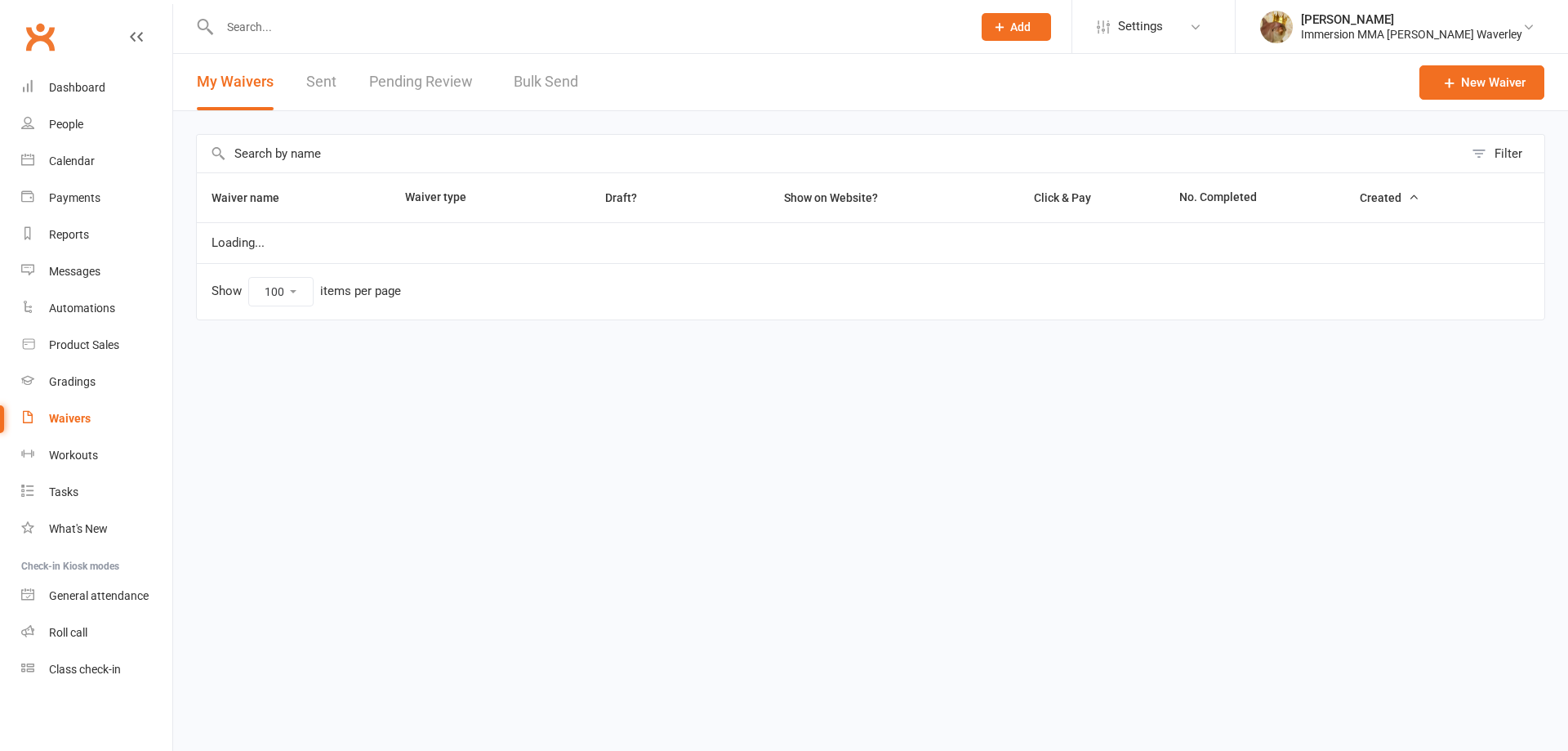
select select "100"
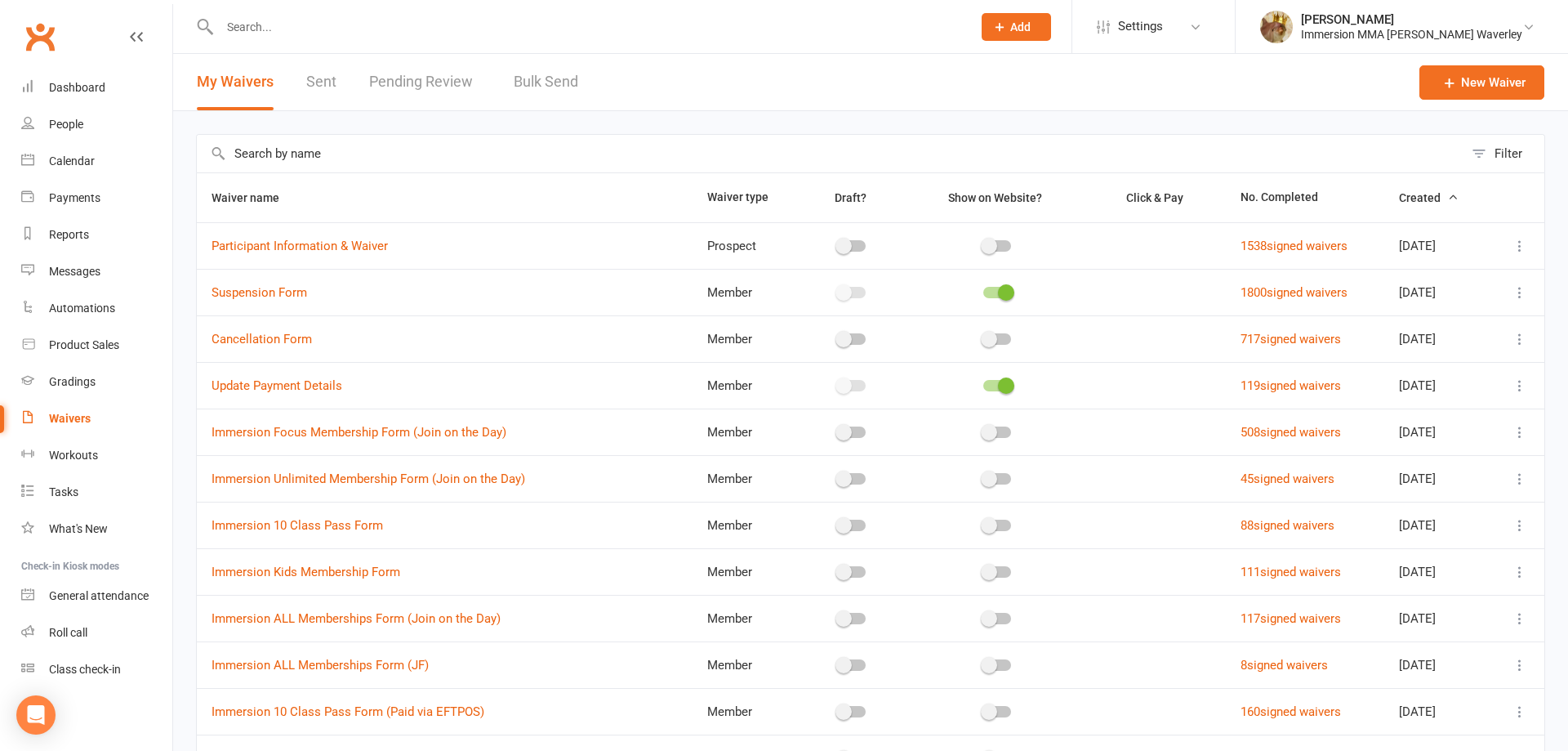
click at [419, 80] on link "Pending Review" at bounding box center [424, 82] width 111 height 56
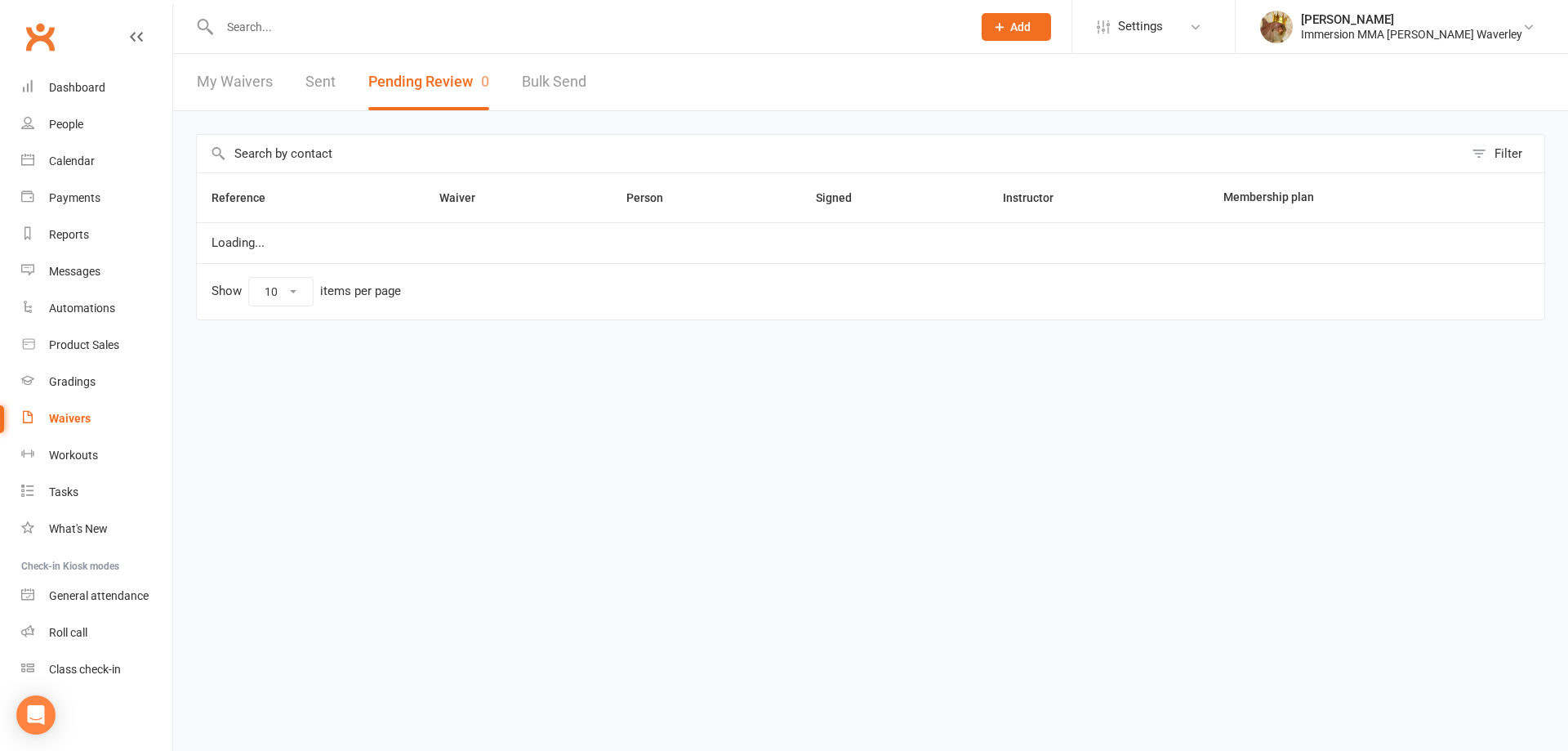
select select "50"
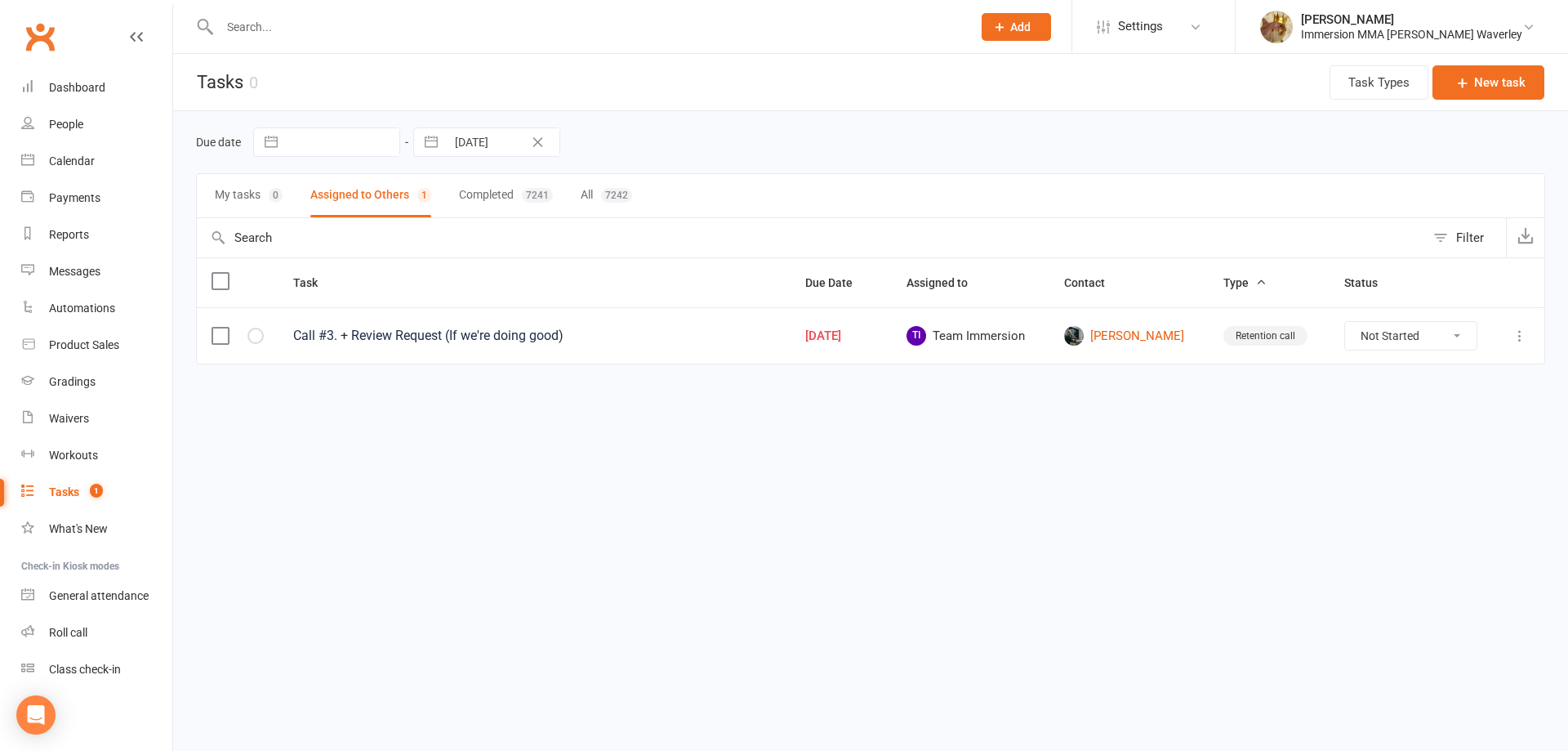
click at [1521, 334] on icon at bounding box center [1520, 336] width 17 height 17
click at [1420, 395] on link "Edit" at bounding box center [1448, 399] width 162 height 32
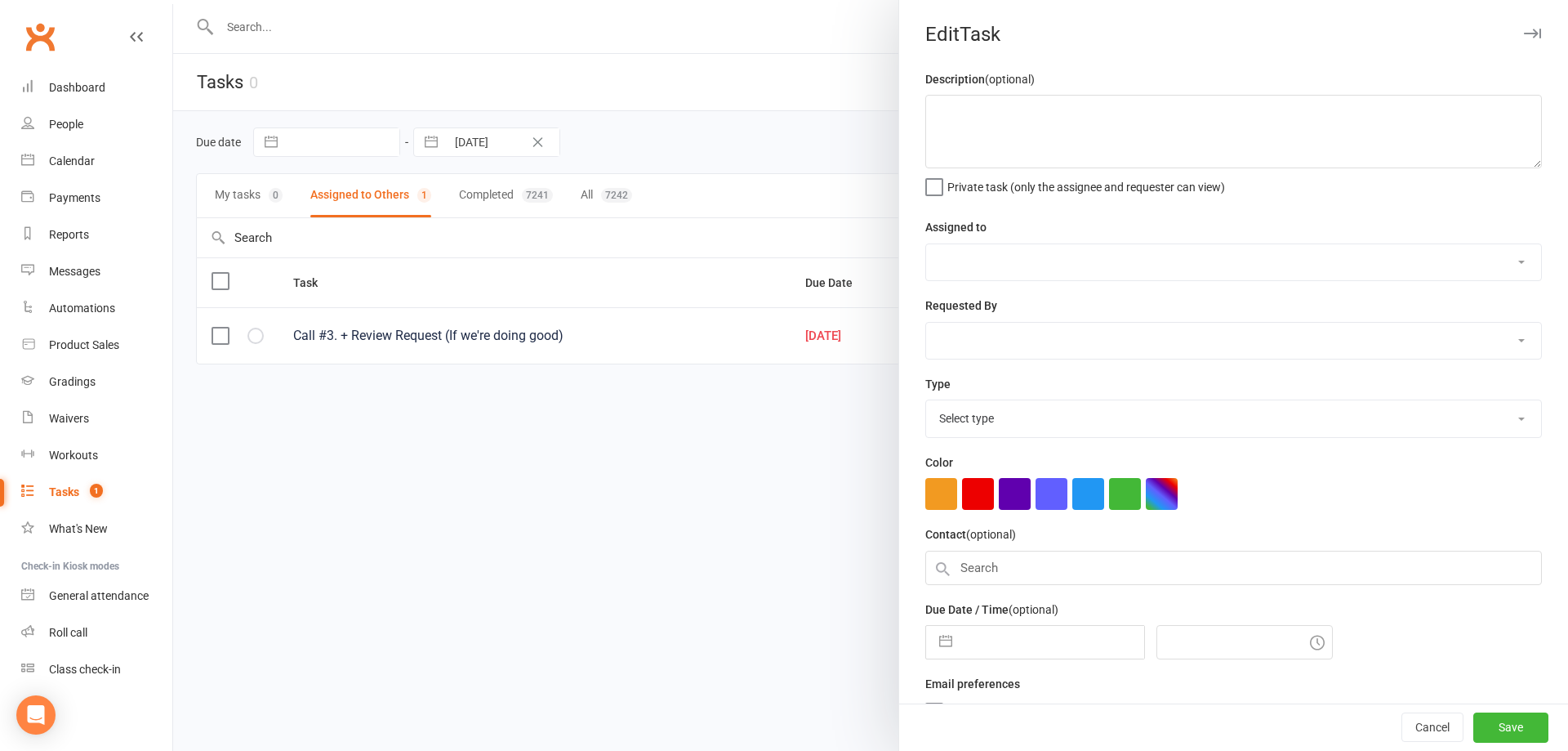
type textarea "Call #3. + Review Request (If we're doing good)"
select select "48837"
type input "[DATE]"
type input "12:45am"
select select "27302"
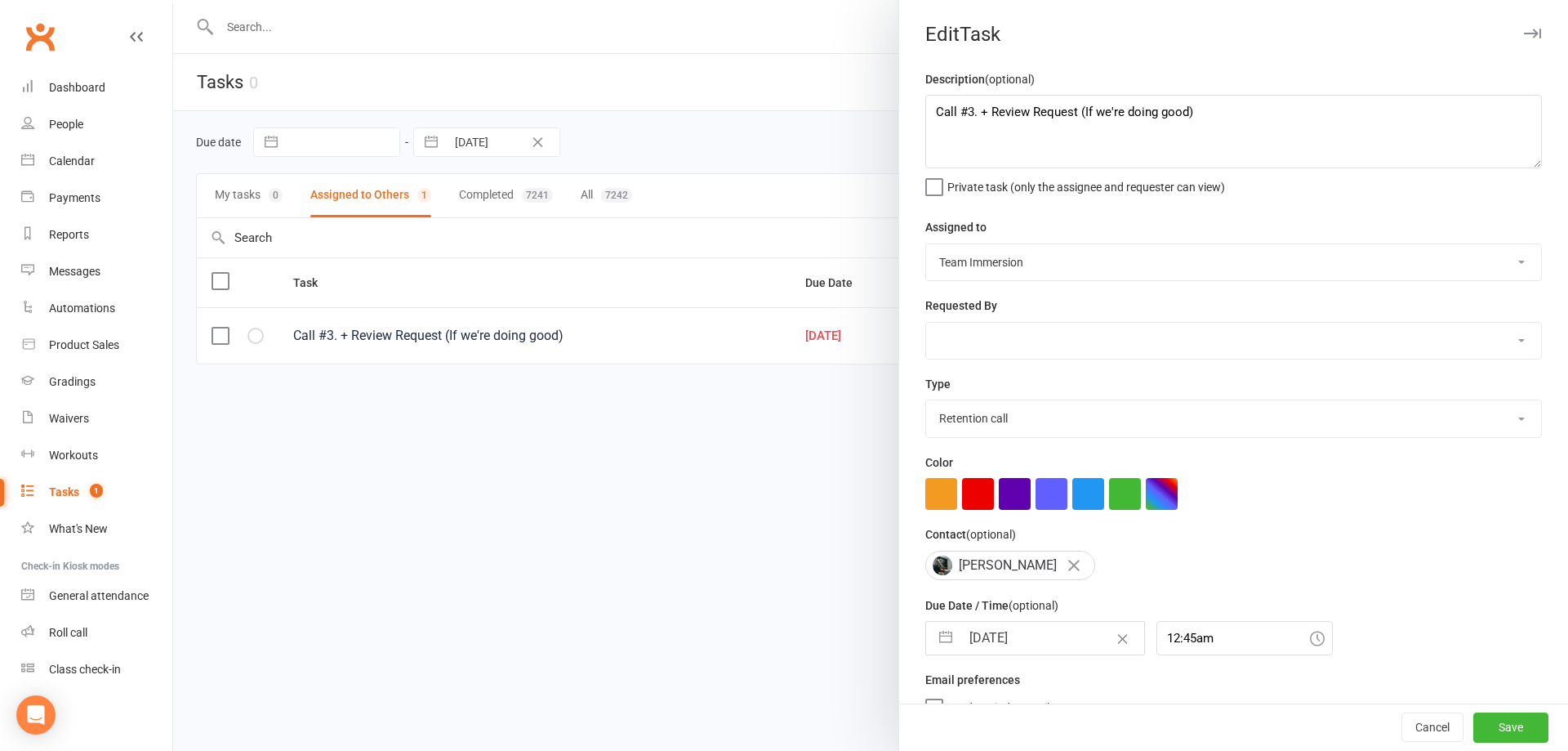
select select "7"
select select "2025"
select select "8"
select select "2025"
select select "9"
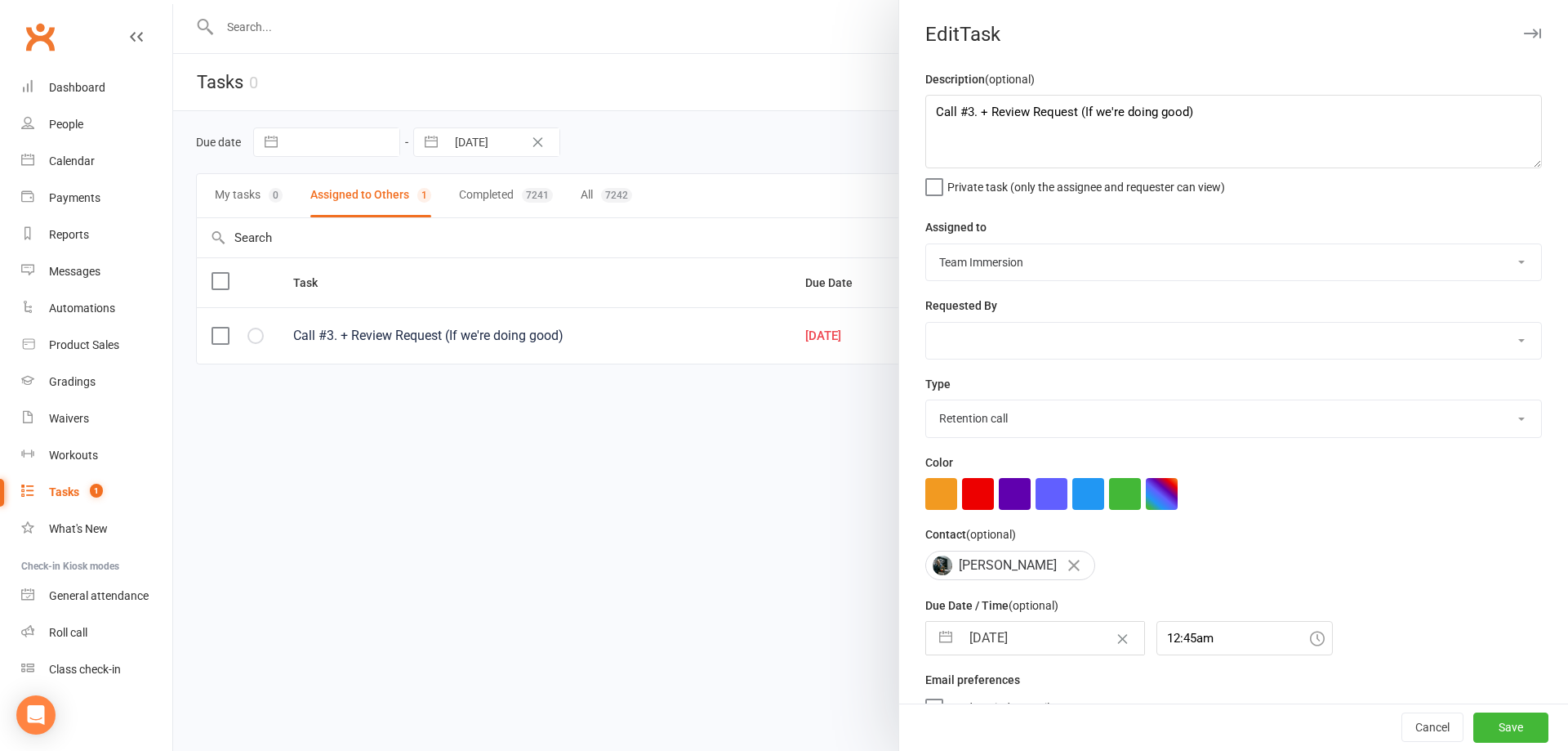
select select "2025"
click at [982, 643] on input "[DATE]" at bounding box center [1052, 638] width 183 height 32
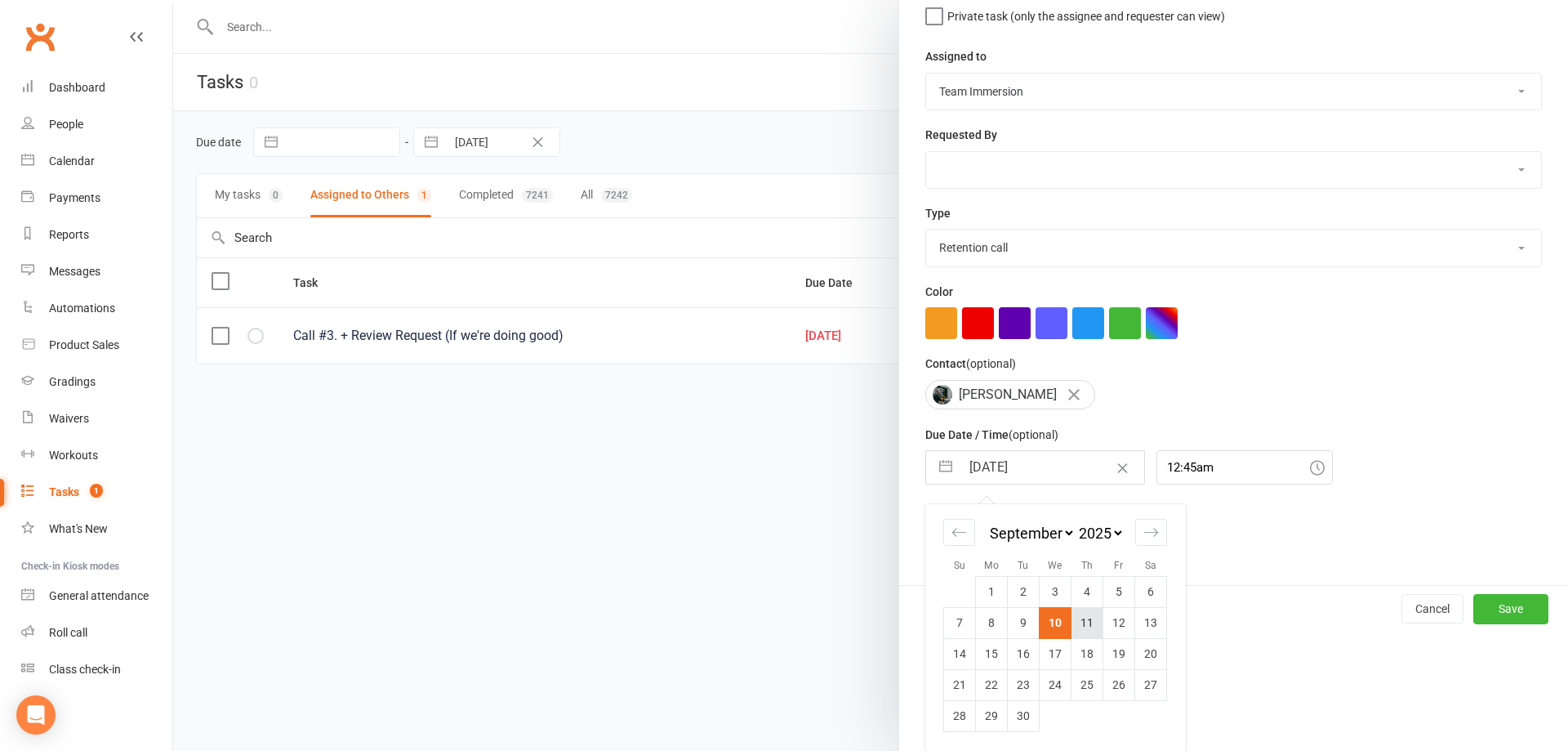
click at [1082, 615] on td "11" at bounding box center [1087, 622] width 32 height 31
type input "[DATE]"
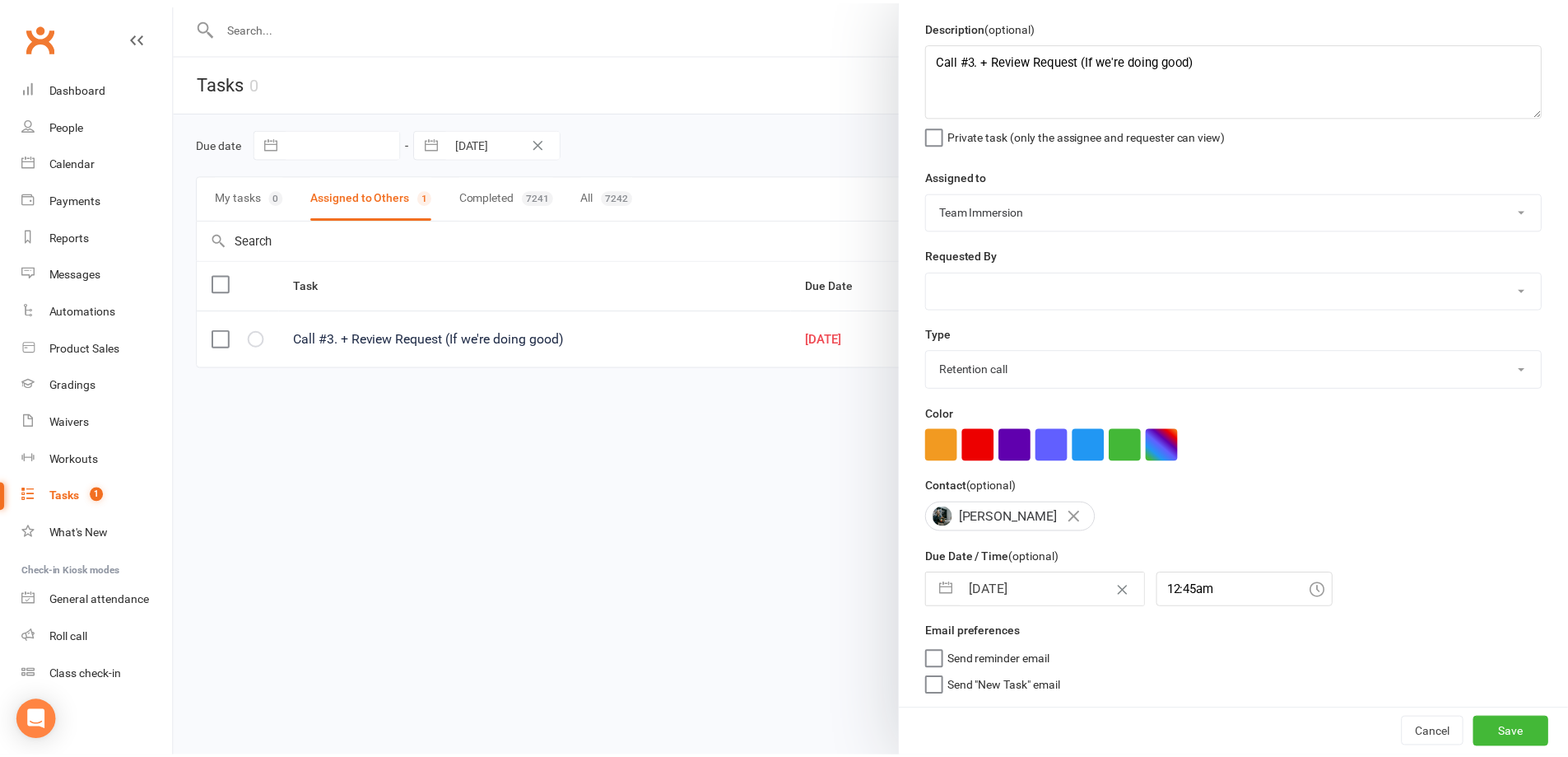
scroll to position [59, 0]
click at [1503, 731] on button "Save" at bounding box center [1523, 732] width 76 height 29
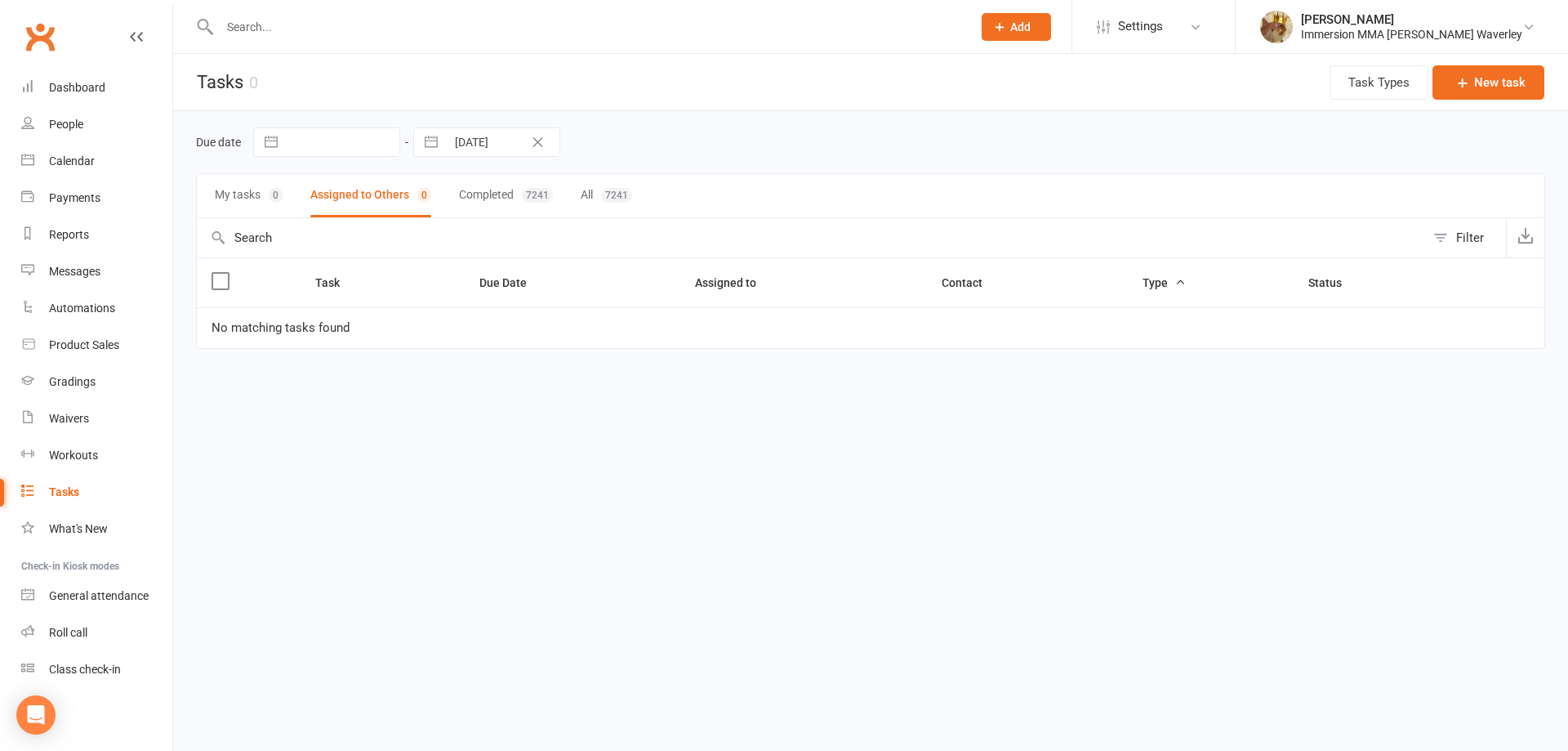
click at [638, 28] on input "text" at bounding box center [587, 27] width 745 height 23
paste input "[EMAIL_ADDRESS][DOMAIN_NAME]"
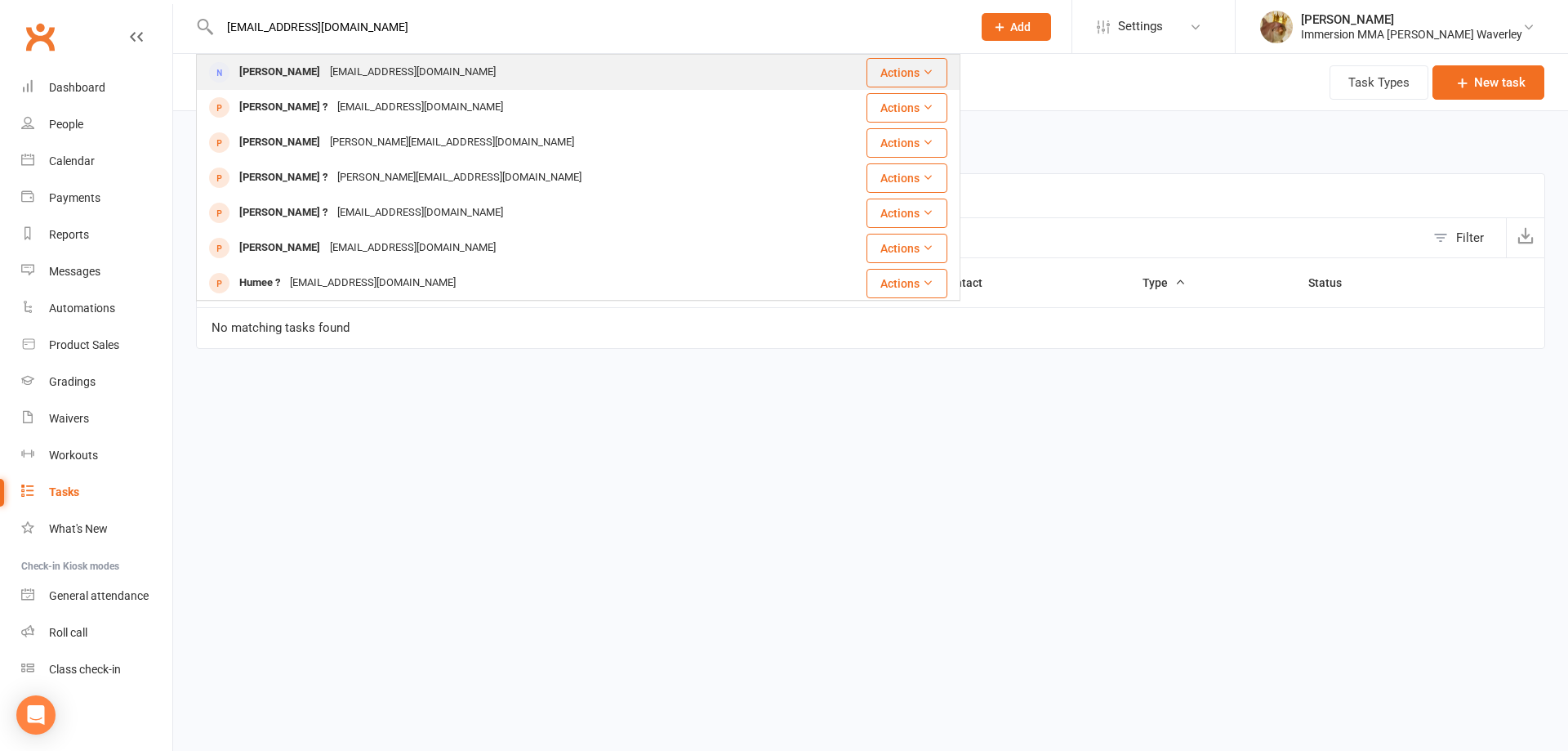
type input "[EMAIL_ADDRESS][DOMAIN_NAME]"
click at [346, 66] on div "[EMAIL_ADDRESS][DOMAIN_NAME]" at bounding box center [413, 72] width 176 height 24
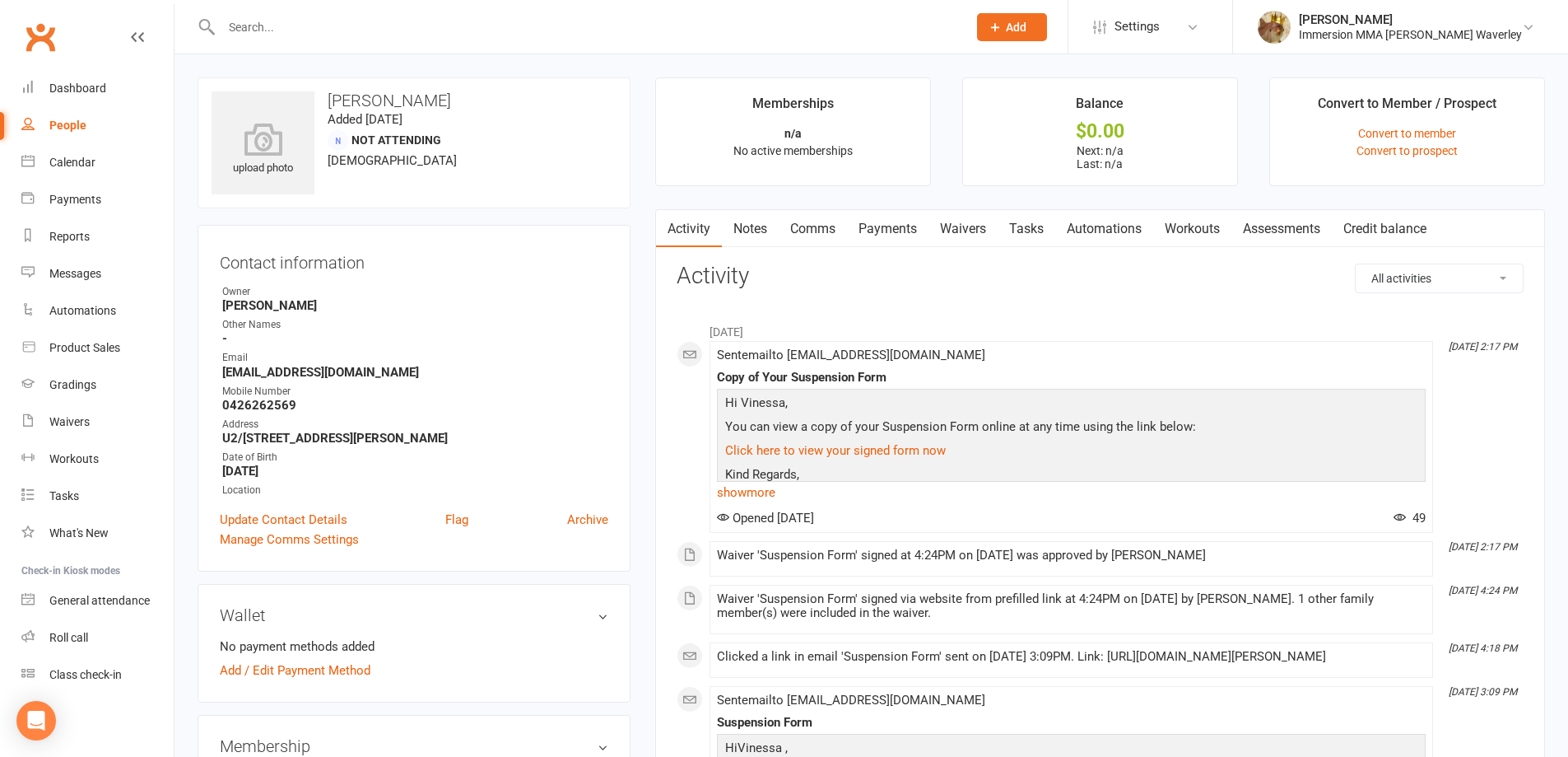
click at [985, 229] on link "Waivers" at bounding box center [963, 228] width 69 height 38
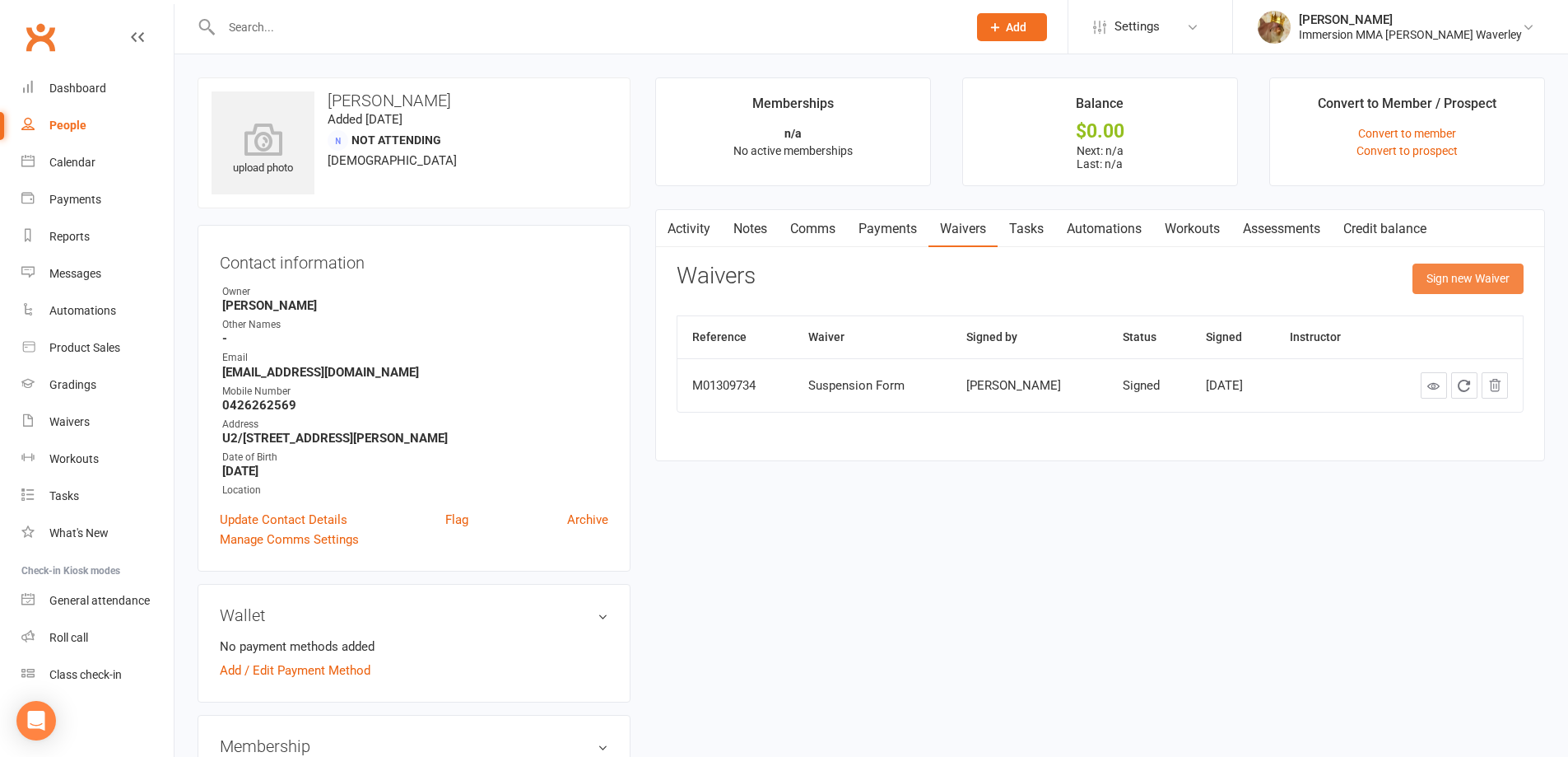
click at [1412, 288] on button "Sign new Waiver" at bounding box center [1468, 278] width 111 height 29
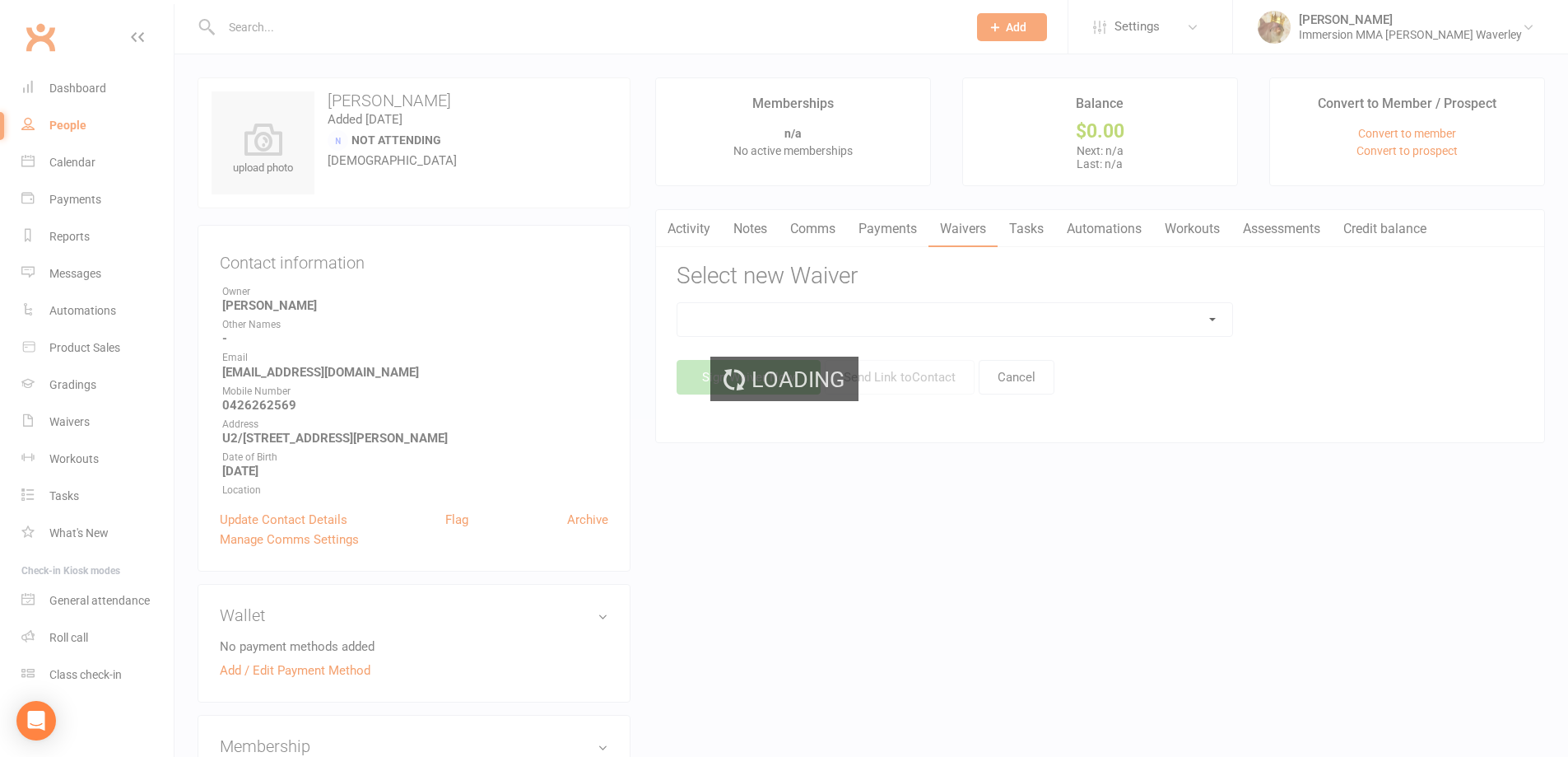
click at [1004, 324] on div "Loading" at bounding box center [784, 378] width 1568 height 757
click at [988, 321] on div "Loading" at bounding box center [784, 378] width 1568 height 757
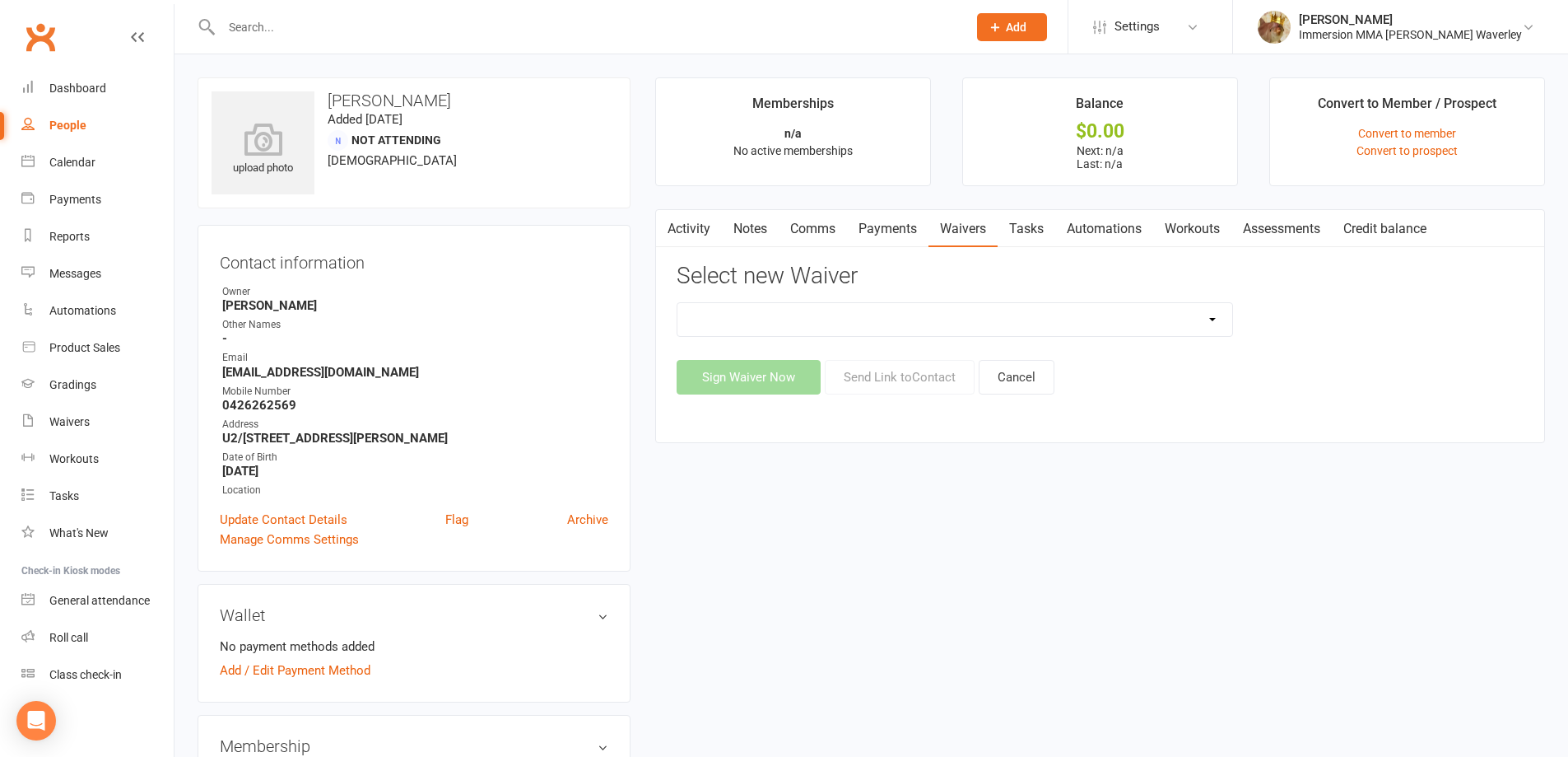
click at [963, 319] on select "Cancellation Form Immersion 10 Class Pass Form Immersion 10 Class Pass Form (Pa…" at bounding box center [955, 319] width 555 height 33
select select "10640"
click at [678, 303] on select "Cancellation Form Immersion 10 Class Pass Form Immersion 10 Class Pass Form (Pa…" at bounding box center [955, 319] width 555 height 33
click at [874, 369] on button "Send Link to Contact" at bounding box center [899, 377] width 150 height 35
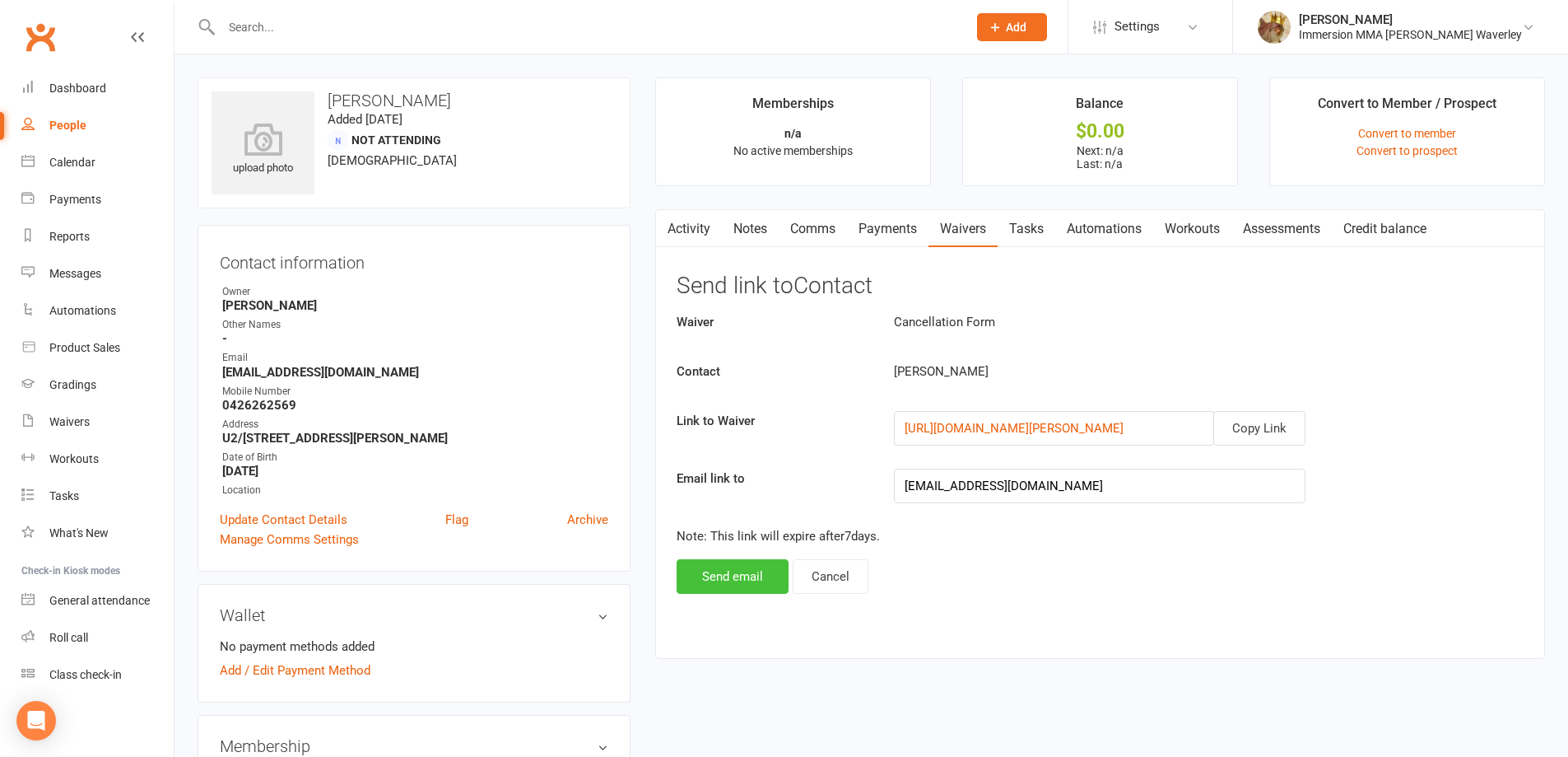
click at [716, 583] on button "Send email" at bounding box center [733, 576] width 112 height 35
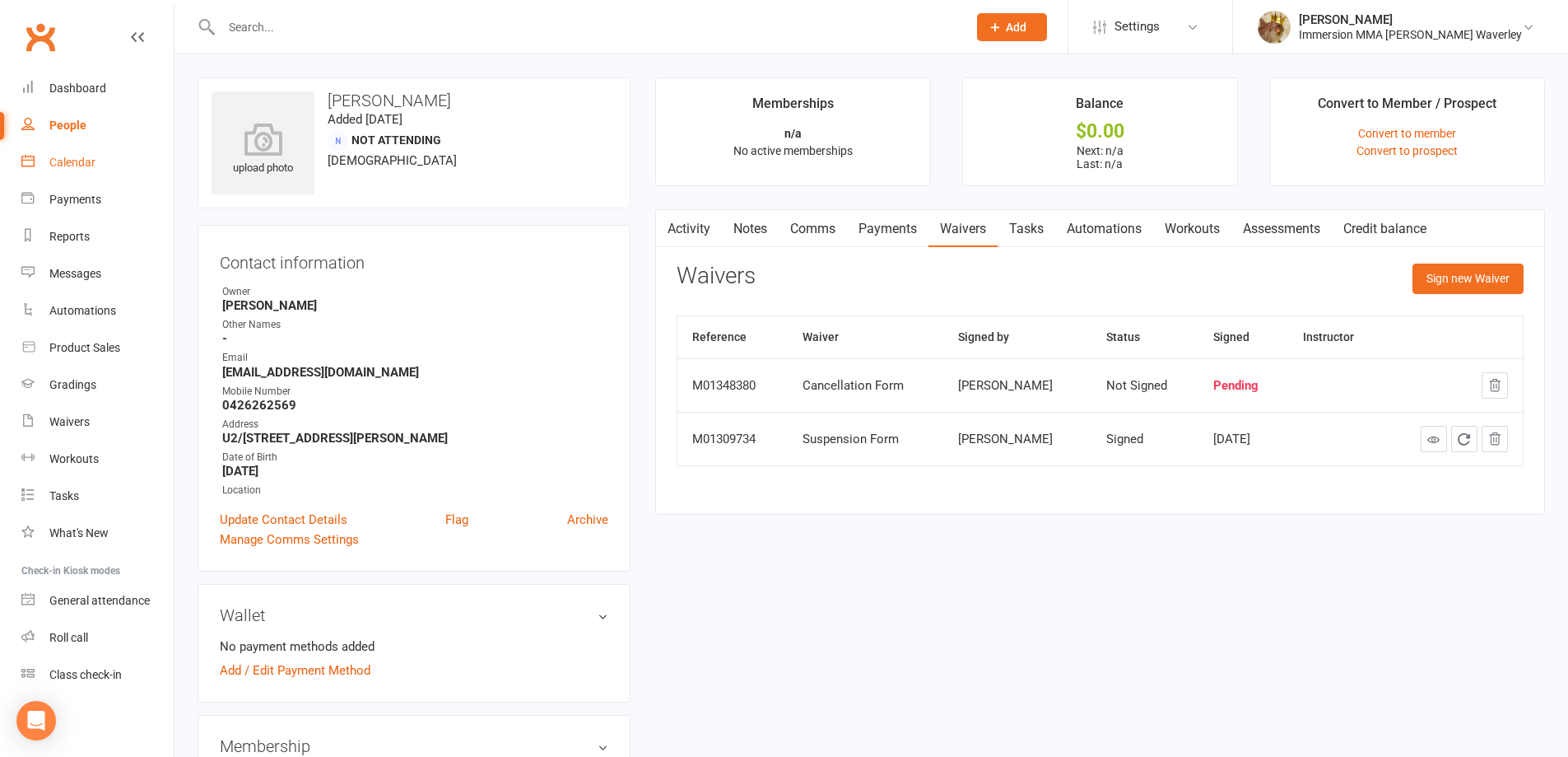
drag, startPoint x: 70, startPoint y: 158, endPoint x: 273, endPoint y: 147, distance: 203.3
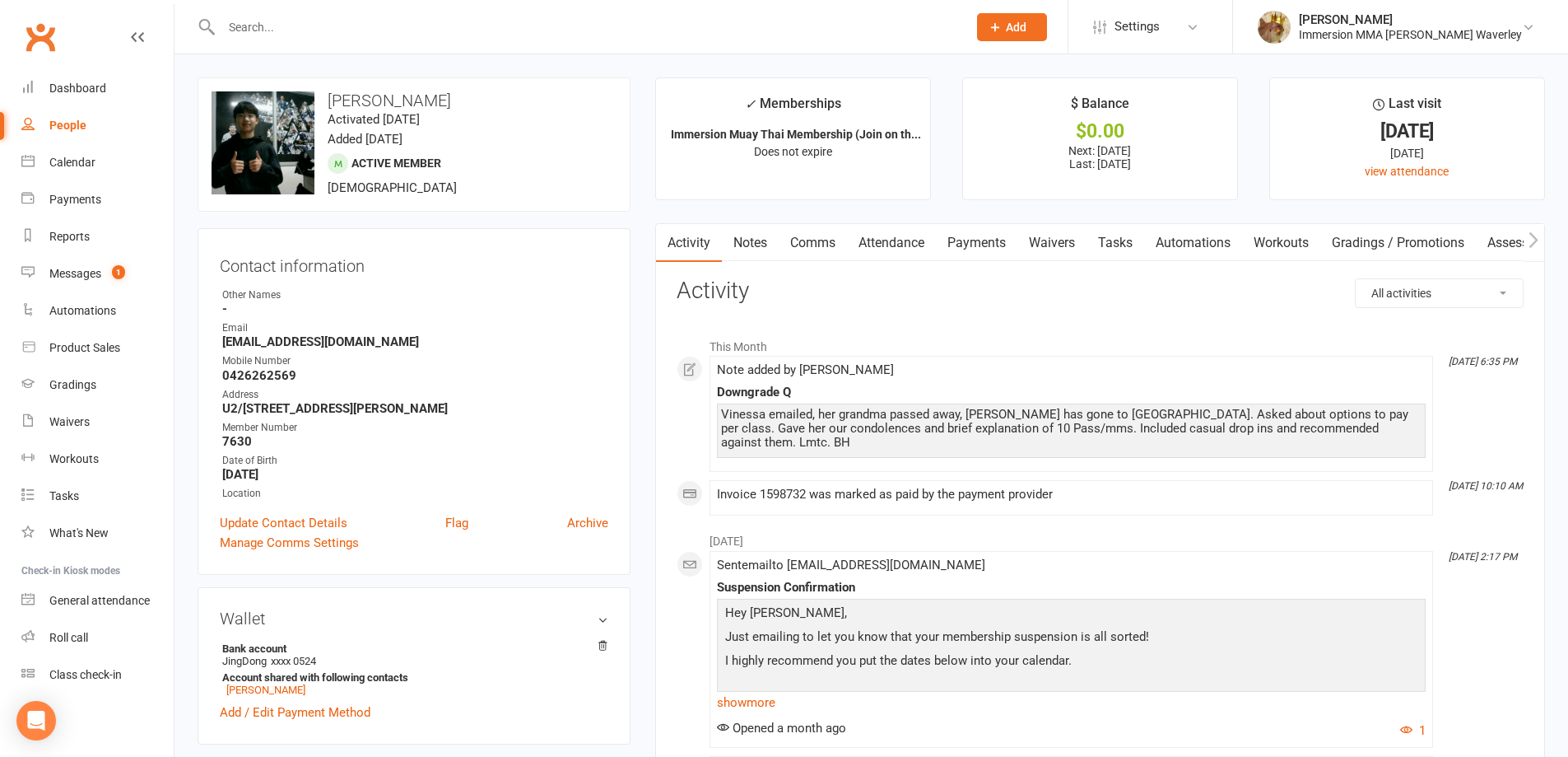
click at [772, 238] on link "Notes" at bounding box center [750, 243] width 57 height 38
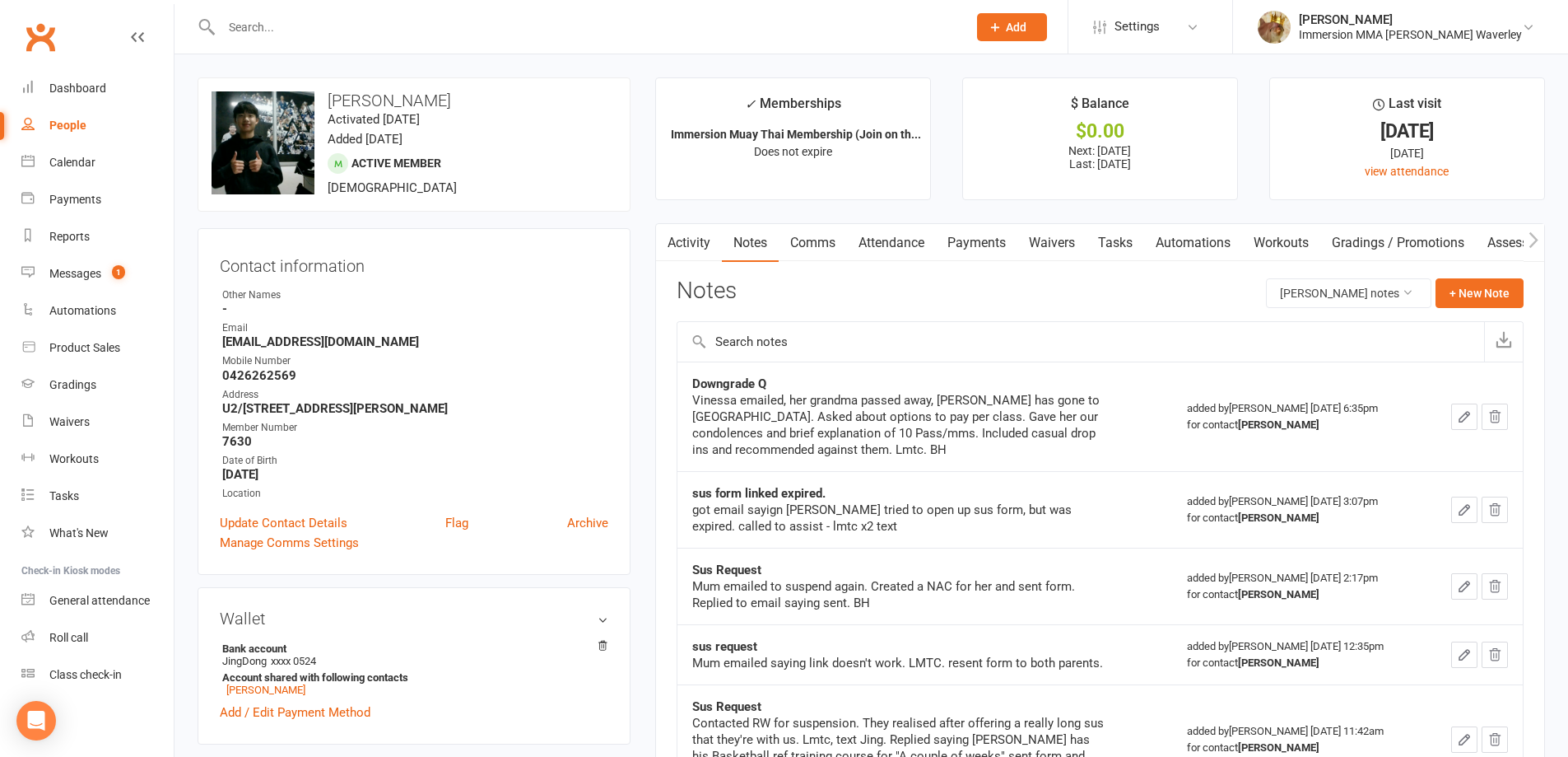
click at [969, 245] on link "Payments" at bounding box center [977, 243] width 81 height 38
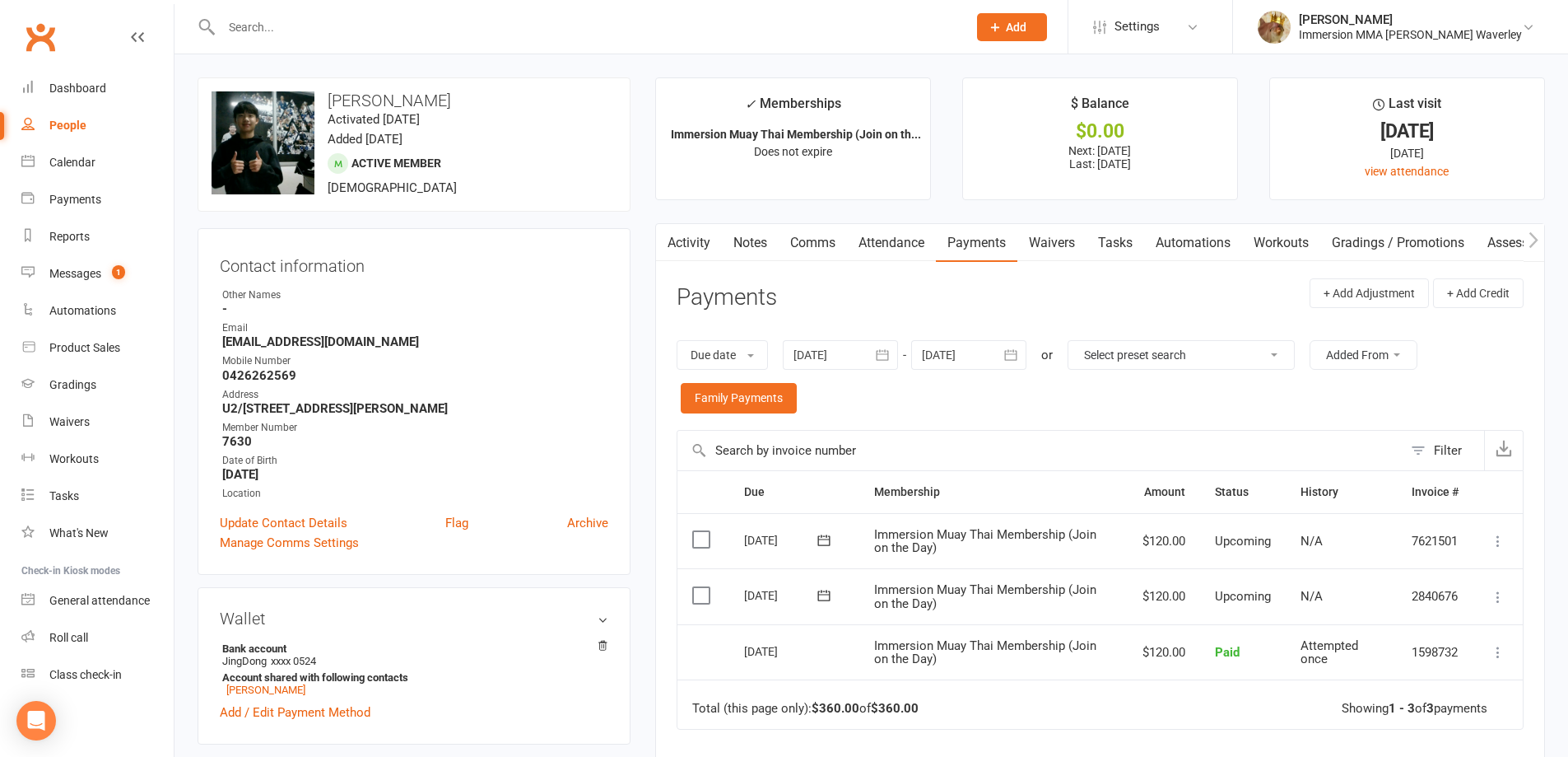
click at [1025, 243] on link "Waivers" at bounding box center [1052, 243] width 69 height 38
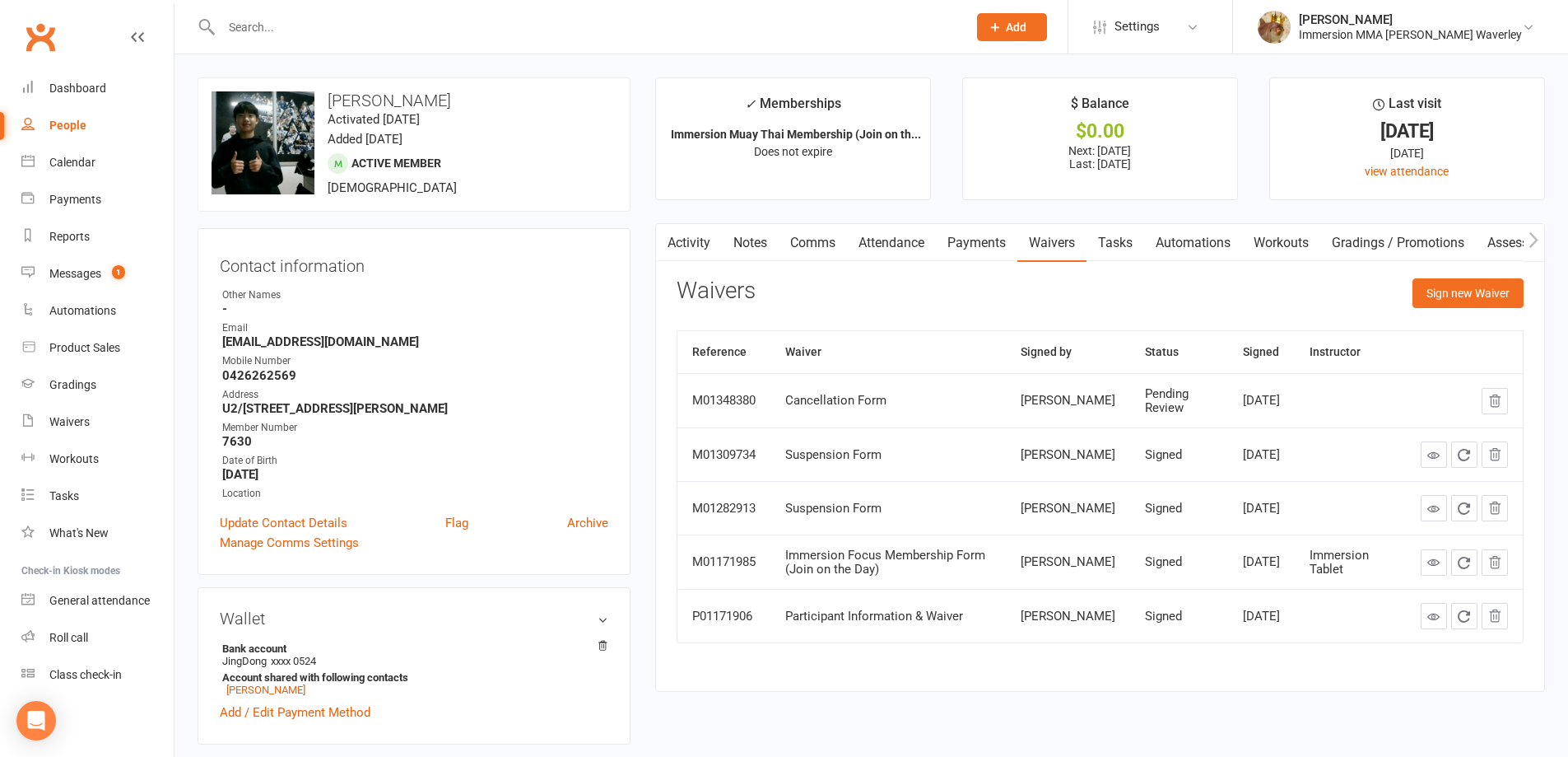
click at [1406, 282] on div "Waivers Sign new Waiver" at bounding box center [1100, 297] width 847 height 39
drag, startPoint x: 1442, startPoint y: 281, endPoint x: 1430, endPoint y: 292, distance: 16.3
click at [1442, 279] on button "Sign new Waiver" at bounding box center [1468, 292] width 111 height 29
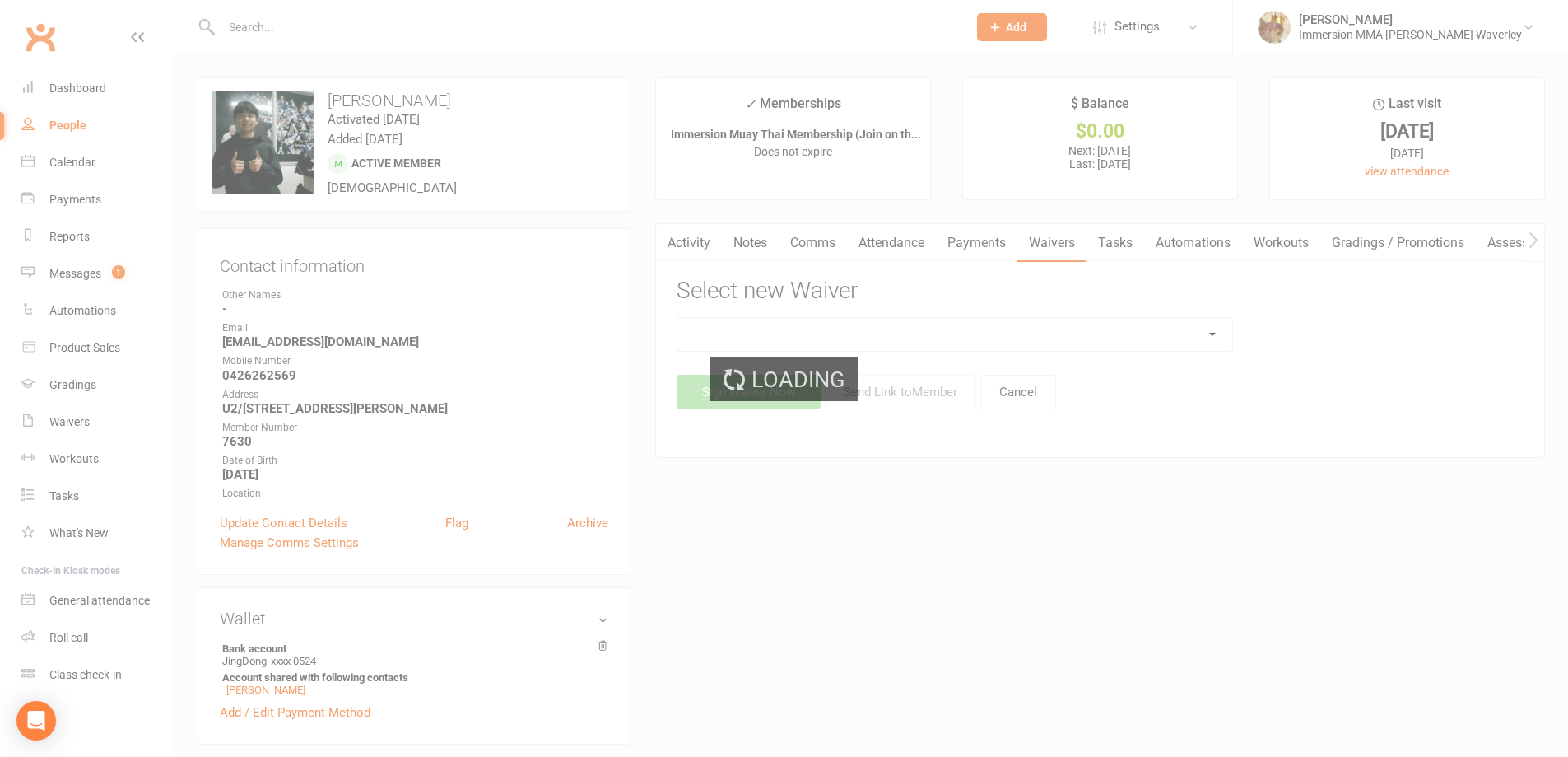
click at [1102, 330] on div "Loading" at bounding box center [784, 378] width 1568 height 757
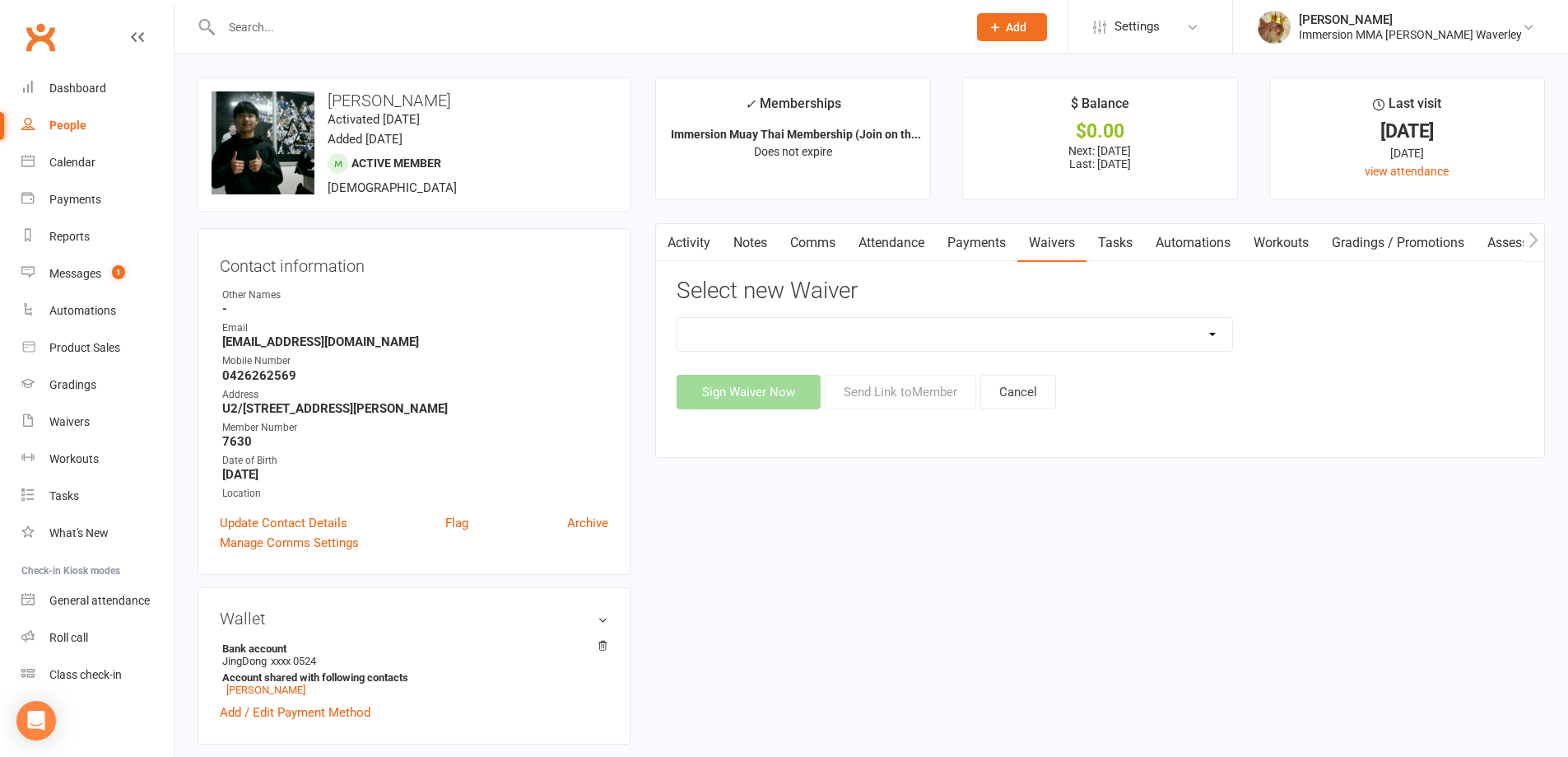
click at [1027, 338] on select "Cancellation Form Immersion 10 Class Pass Form Immersion 10 Class Pass Form (Pa…" at bounding box center [955, 334] width 555 height 33
select select "10639"
click at [678, 318] on select "Cancellation Form Immersion 10 Class Pass Form Immersion 10 Class Pass Form (Pa…" at bounding box center [955, 334] width 555 height 33
click at [757, 403] on button "Sign Waiver Now" at bounding box center [749, 391] width 144 height 35
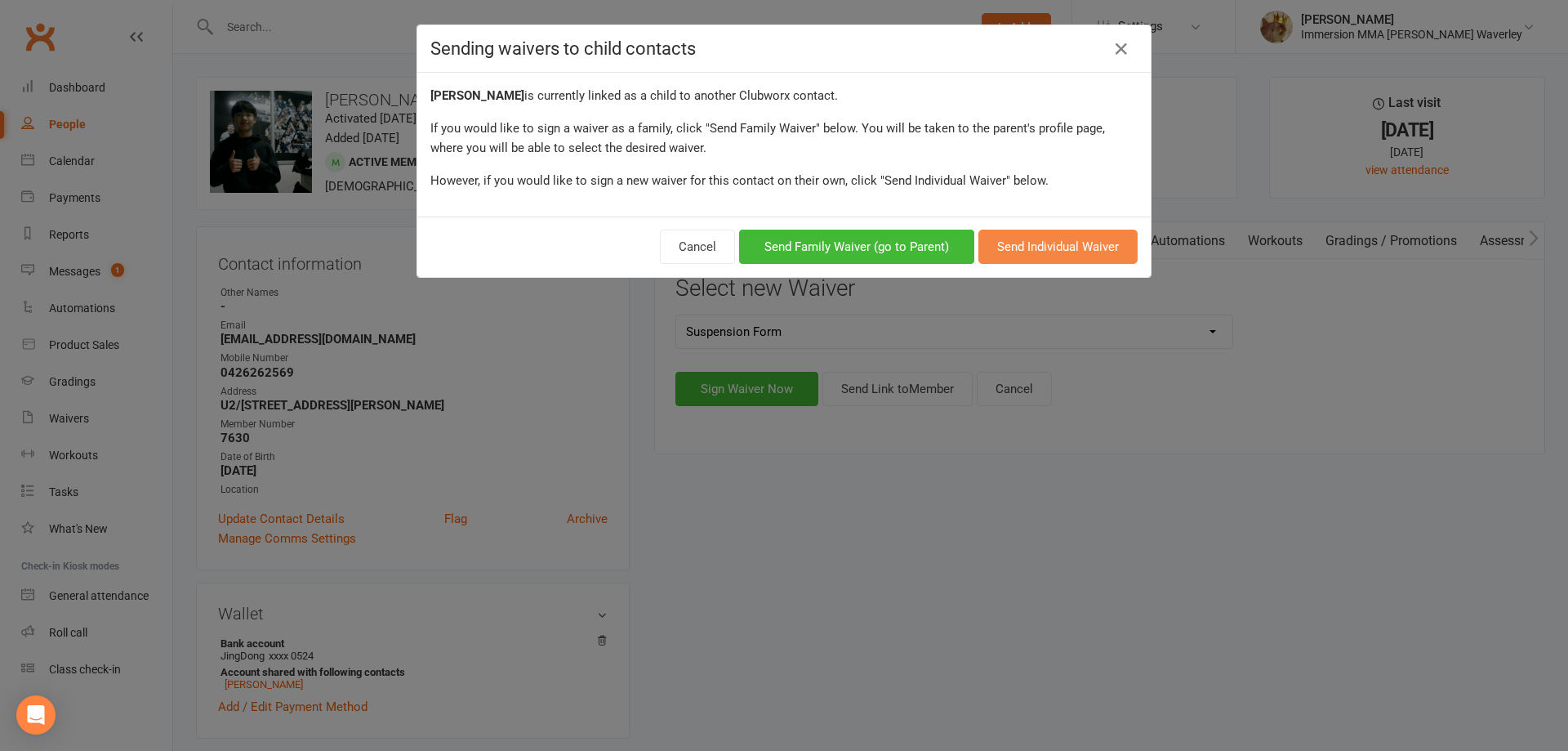
click at [1026, 238] on button "Send Individual Waiver" at bounding box center [1057, 246] width 159 height 34
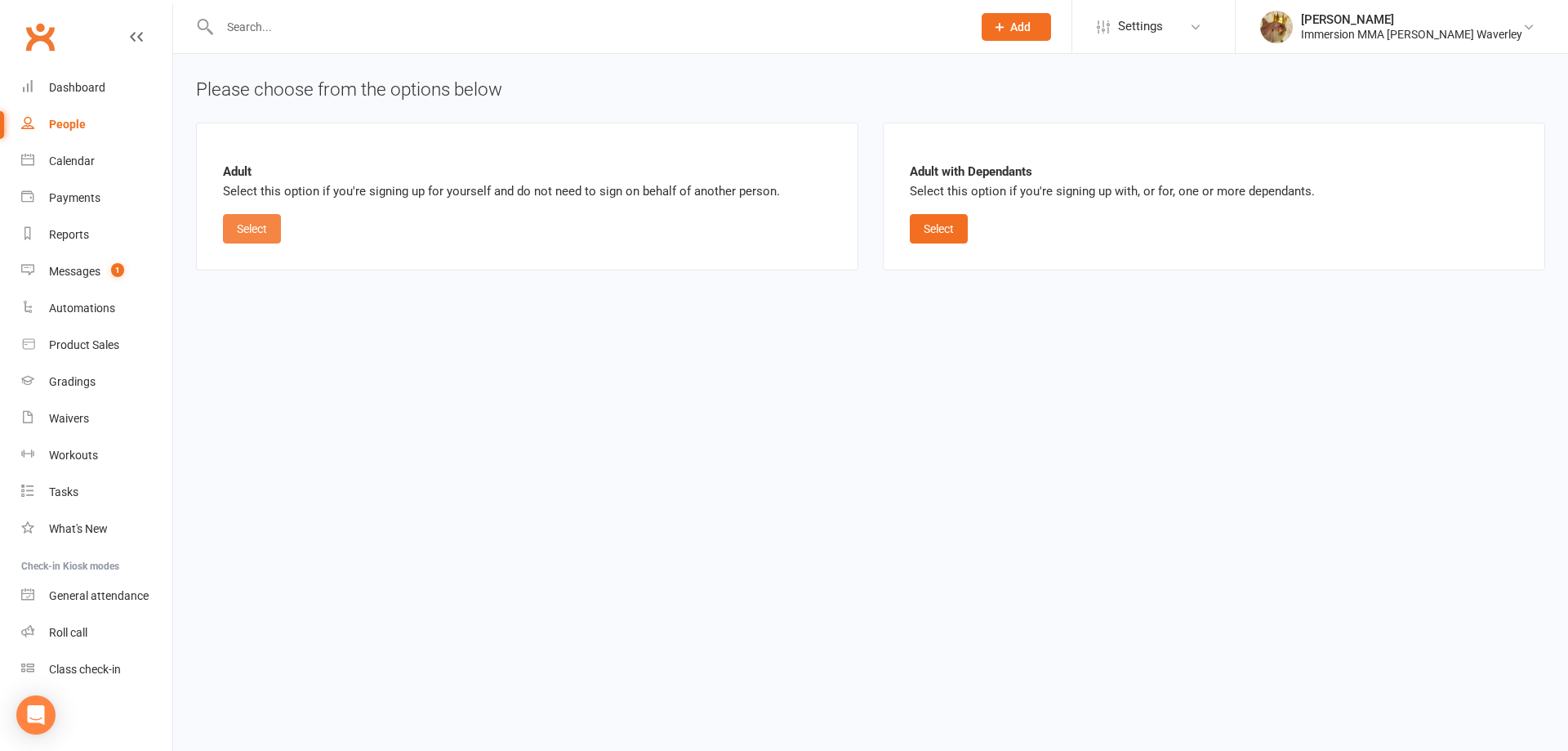
click at [252, 226] on button "Select" at bounding box center [252, 228] width 58 height 29
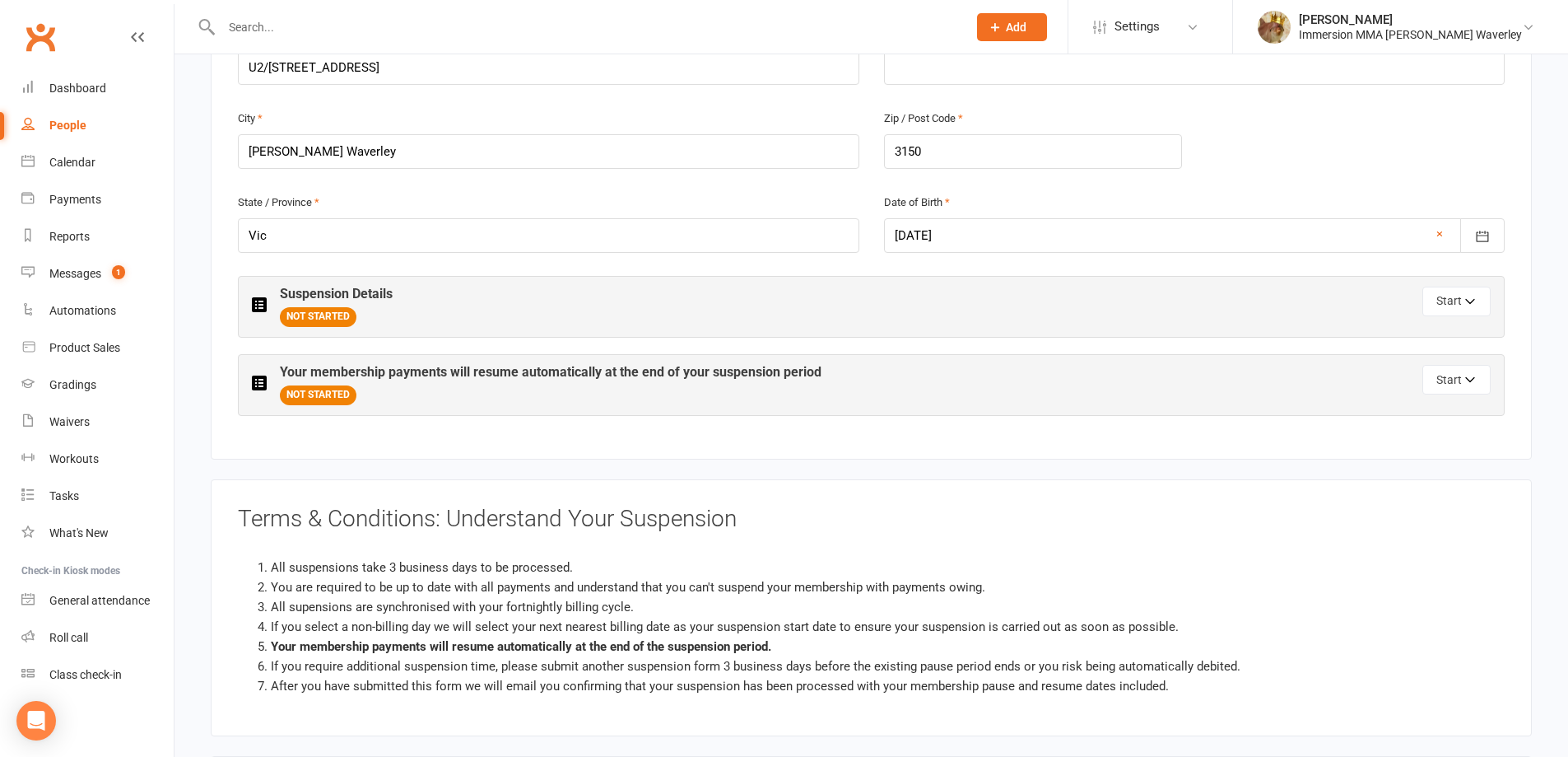
scroll to position [659, 0]
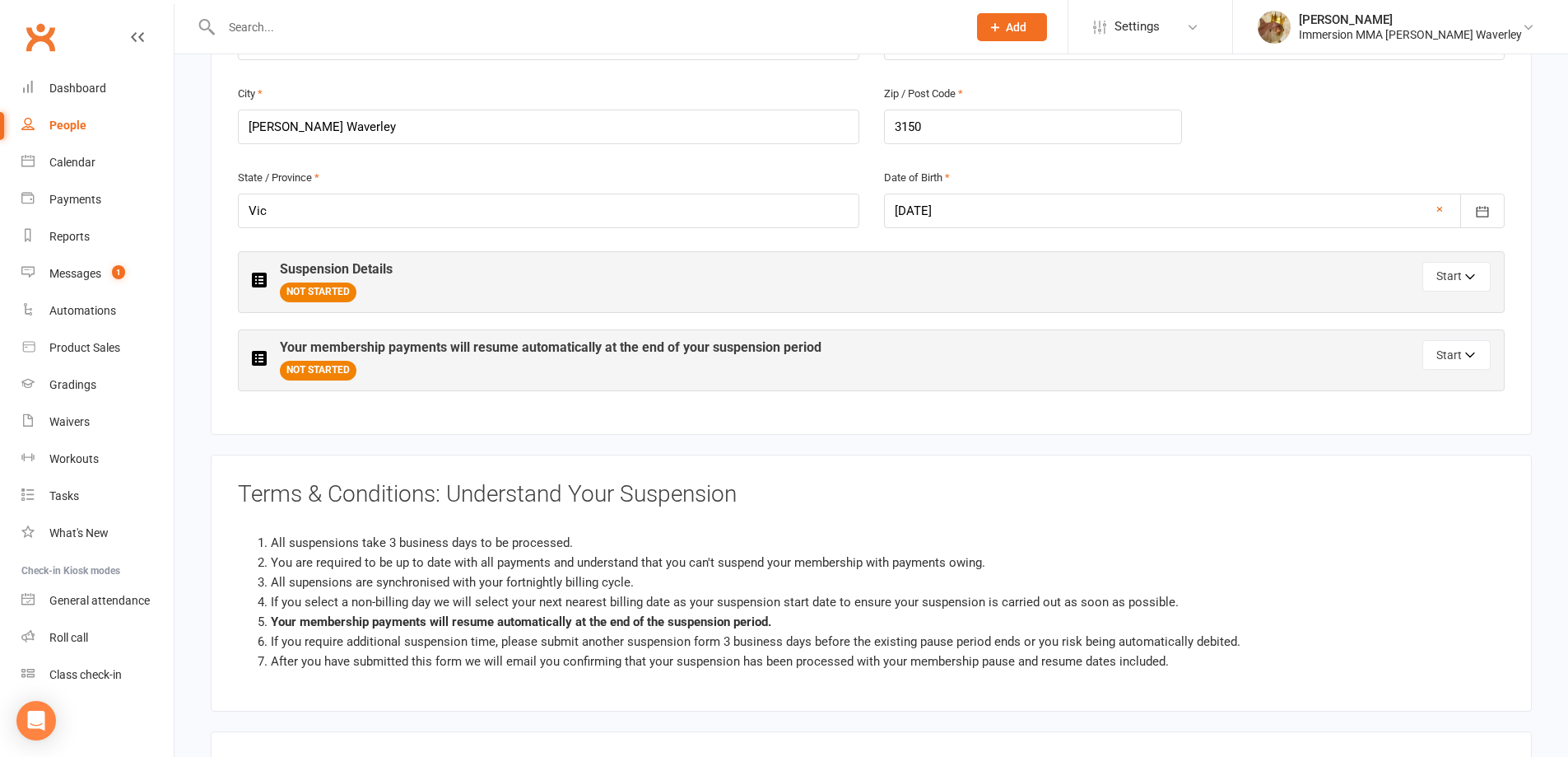
click at [796, 274] on div "Suspension Details NOT STARTED" at bounding box center [562, 282] width 619 height 41
click at [1496, 275] on div "Suspension Details NOT STARTED Start" at bounding box center [872, 282] width 1267 height 62
click at [1462, 282] on button "Start" at bounding box center [1456, 276] width 68 height 29
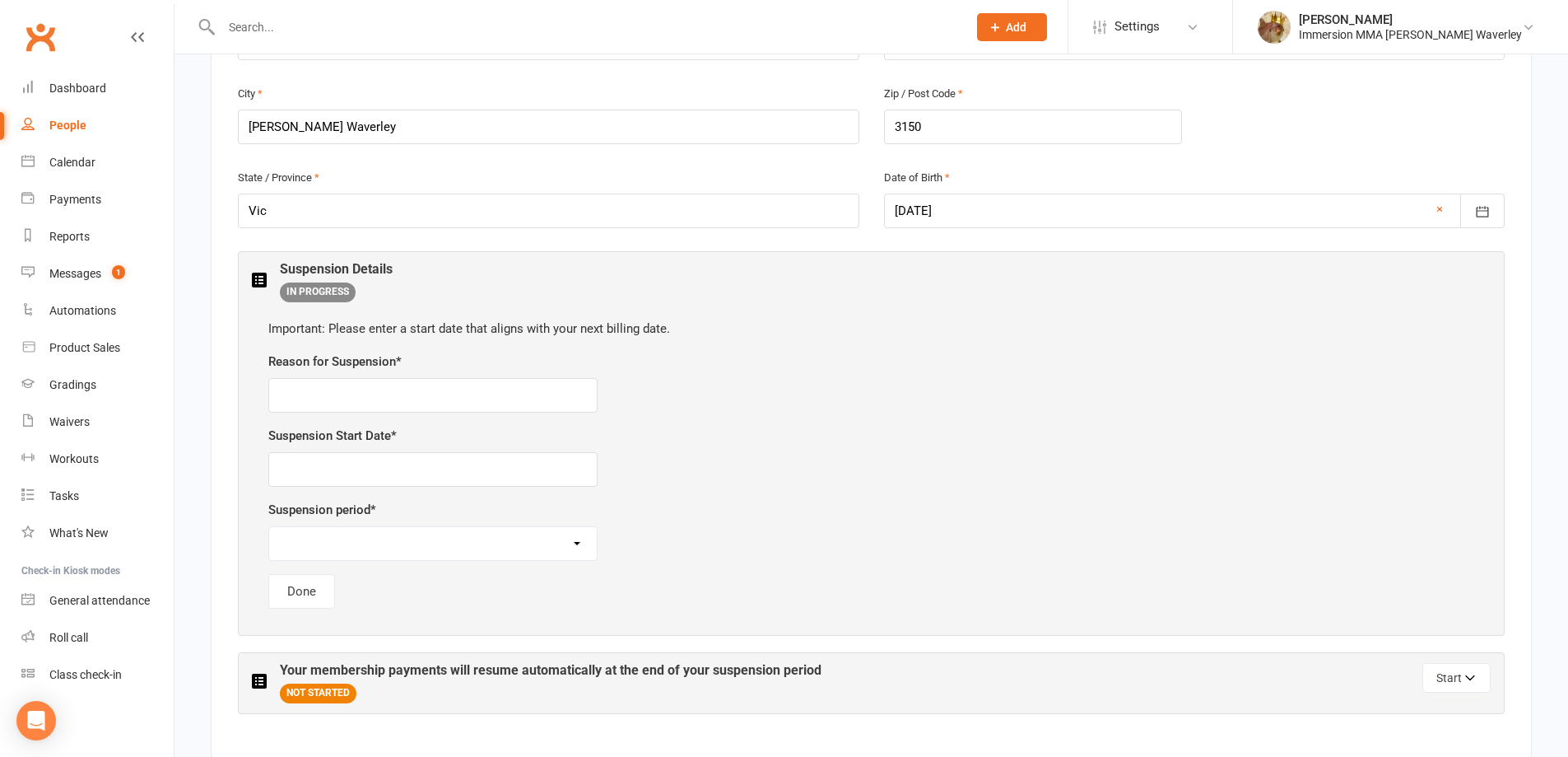
scroll to position [879, 0]
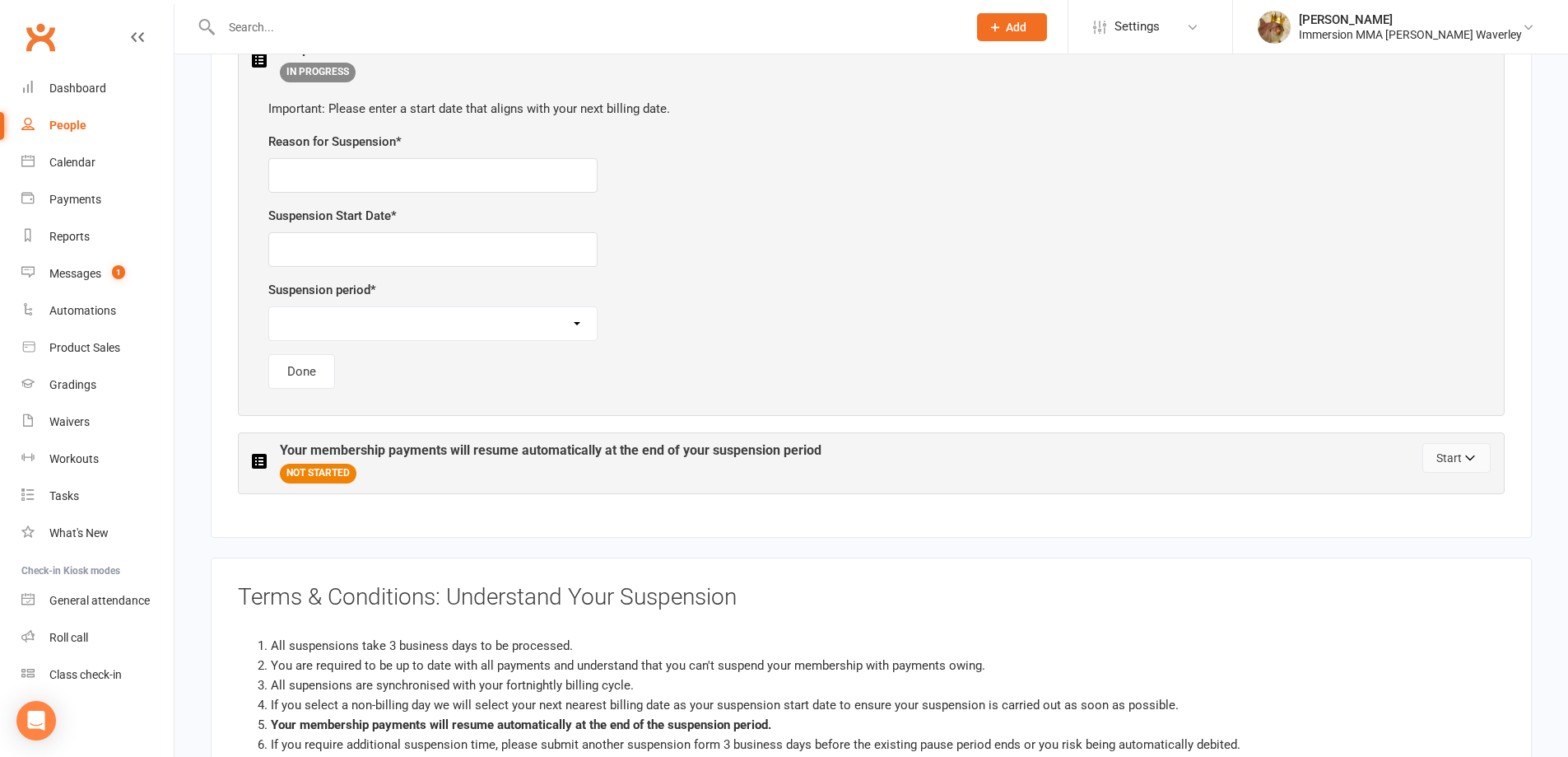
click at [1458, 462] on button "Start" at bounding box center [1456, 457] width 68 height 29
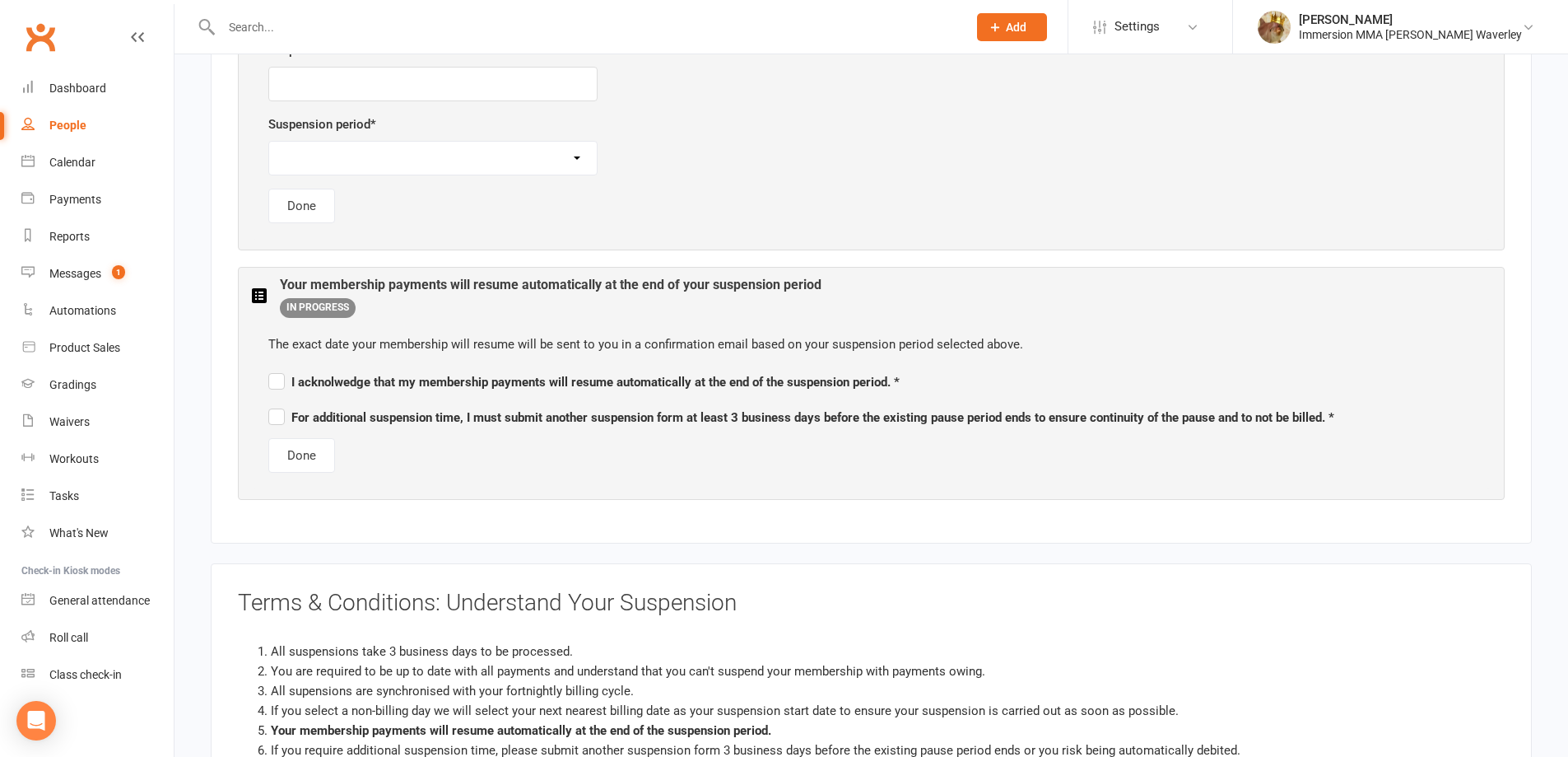
scroll to position [1098, 0]
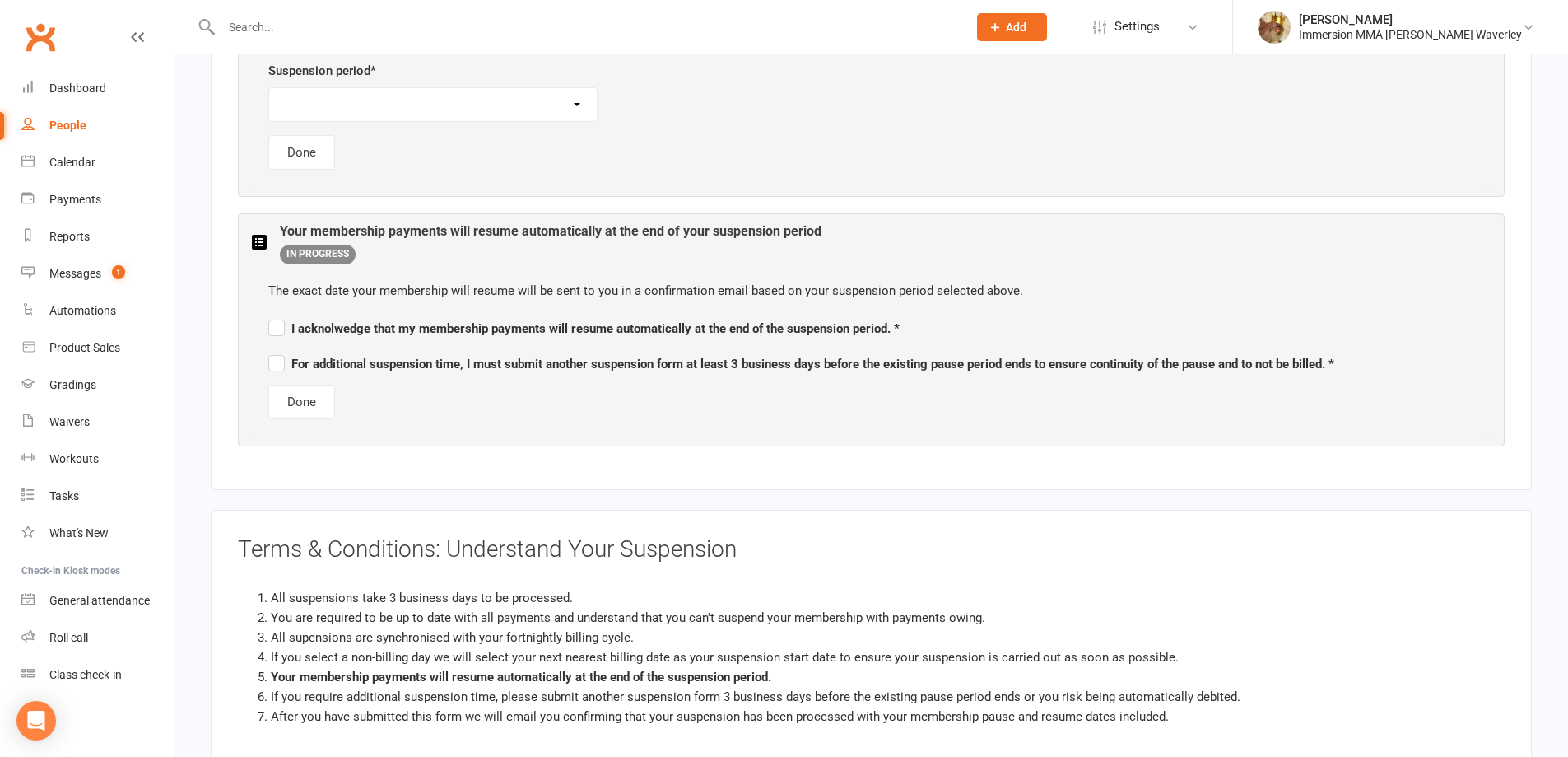
click at [291, 366] on span "For additional suspension time, I must submit another suspension form at least …" at bounding box center [801, 364] width 1066 height 15
click at [291, 349] on input "For additional suspension time, I must submit another suspension form at least …" at bounding box center [801, 349] width 1066 height 0
click at [287, 326] on span "I acknolwedge that my membership payments will resume automatically at the end …" at bounding box center [583, 328] width 631 height 15
click at [287, 313] on input "I acknolwedge that my membership payments will resume automatically at the end …" at bounding box center [583, 313] width 631 height 0
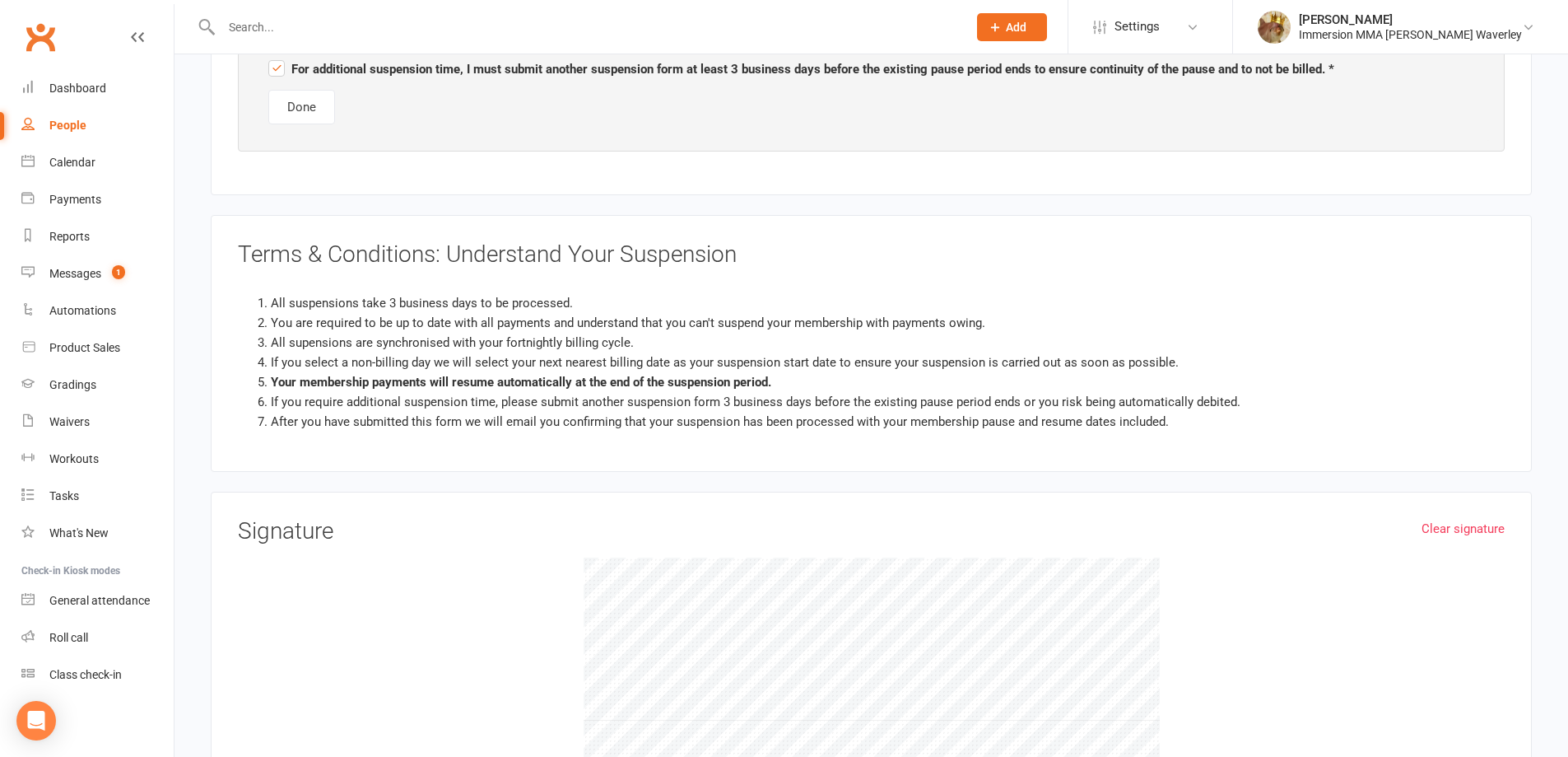
scroll to position [1317, 0]
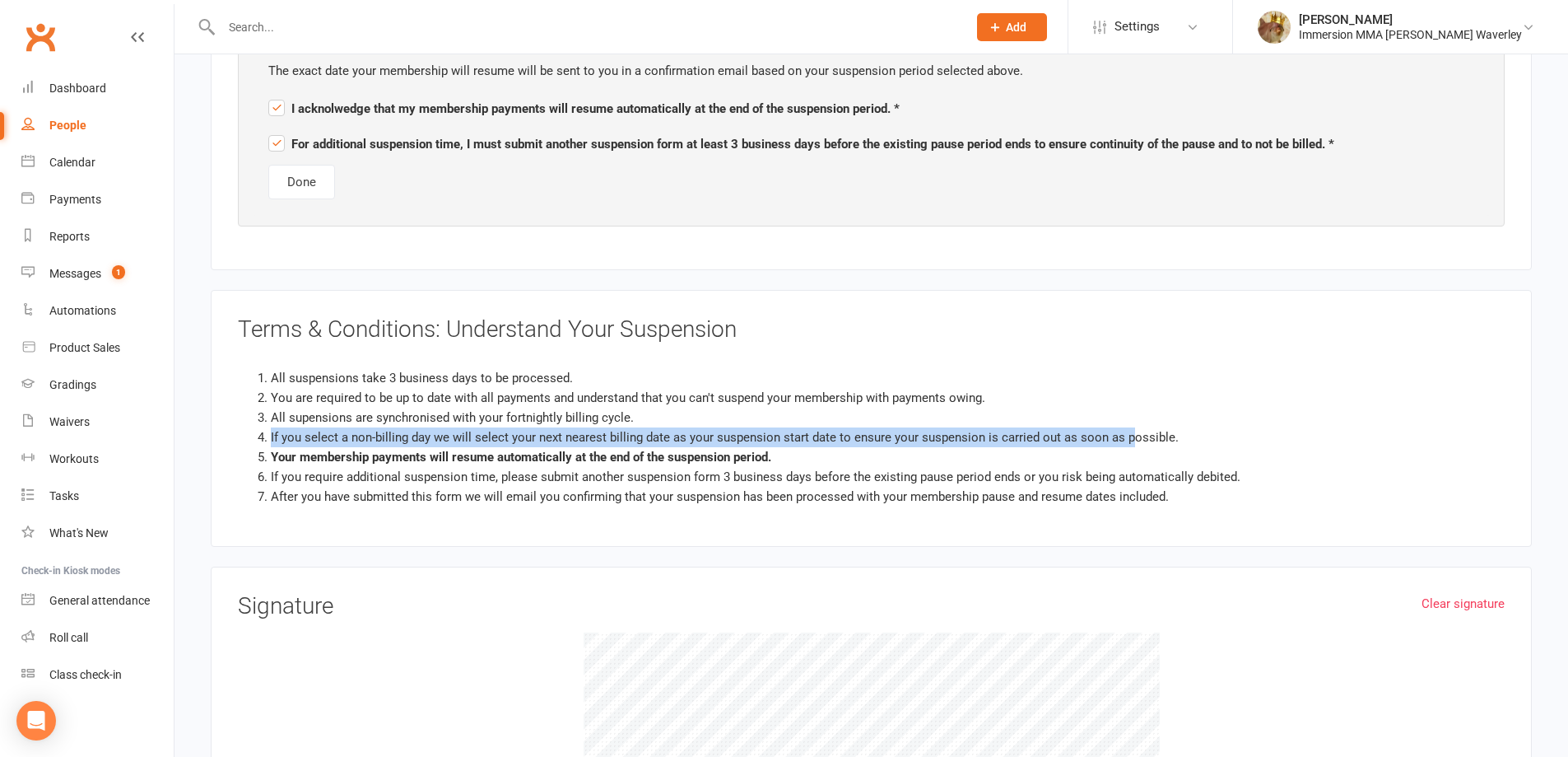
drag, startPoint x: 1231, startPoint y: 423, endPoint x: 1126, endPoint y: 437, distance: 105.9
click at [1126, 436] on ol "All suspensions take 3 business days to be processed. You are required to be up…" at bounding box center [872, 437] width 1267 height 138
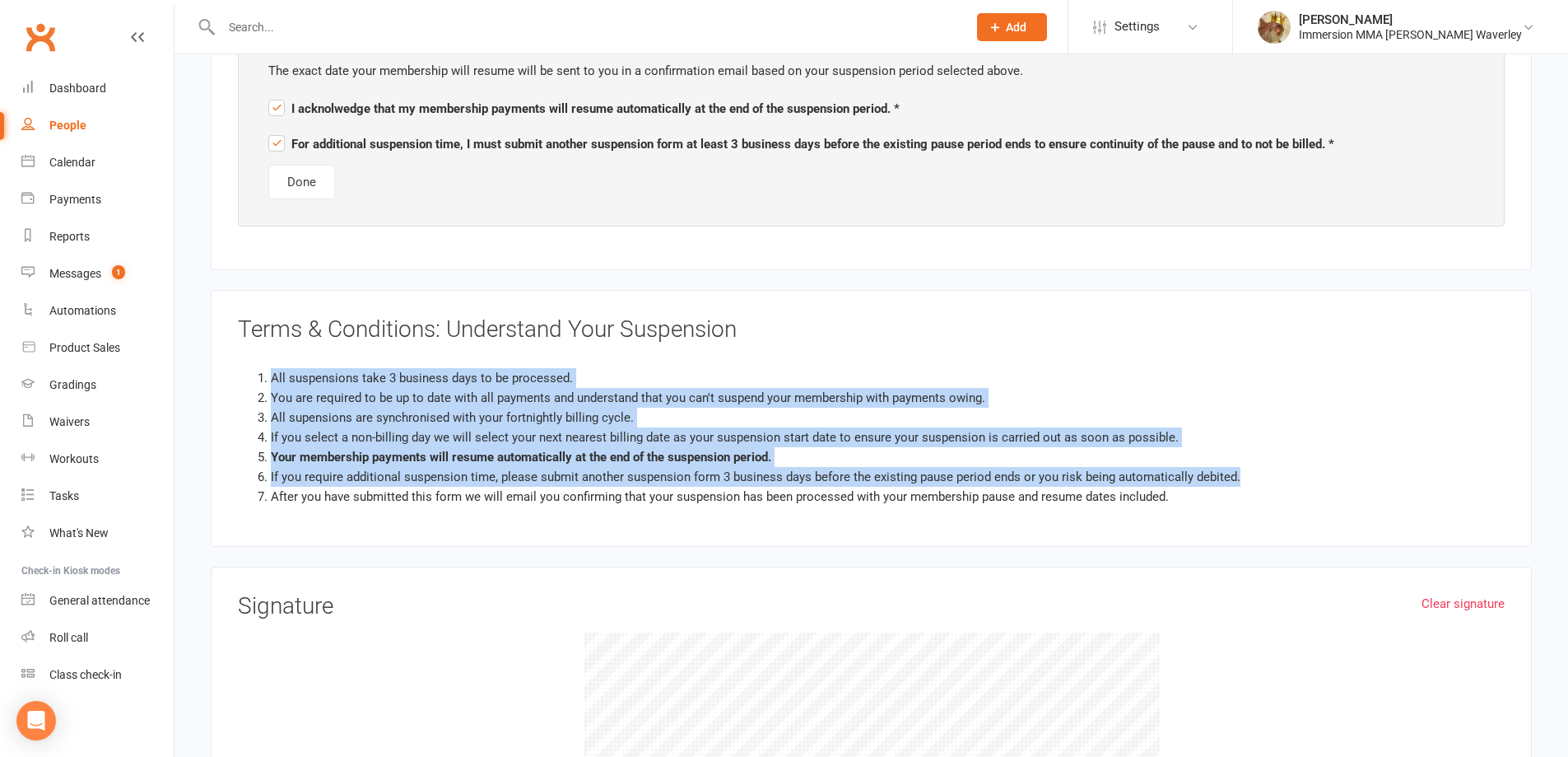
drag, startPoint x: 1294, startPoint y: 483, endPoint x: 189, endPoint y: 368, distance: 1111.0
click at [612, 406] on li "You are required to be up to date with all payments and understand that you can…" at bounding box center [888, 398] width 1234 height 19
click at [895, 458] on li "Your membership payments will resume automatically at the end of the suspension…" at bounding box center [888, 457] width 1234 height 19
click at [976, 461] on li "Your membership payments will resume automatically at the end of the suspension…" at bounding box center [888, 457] width 1234 height 19
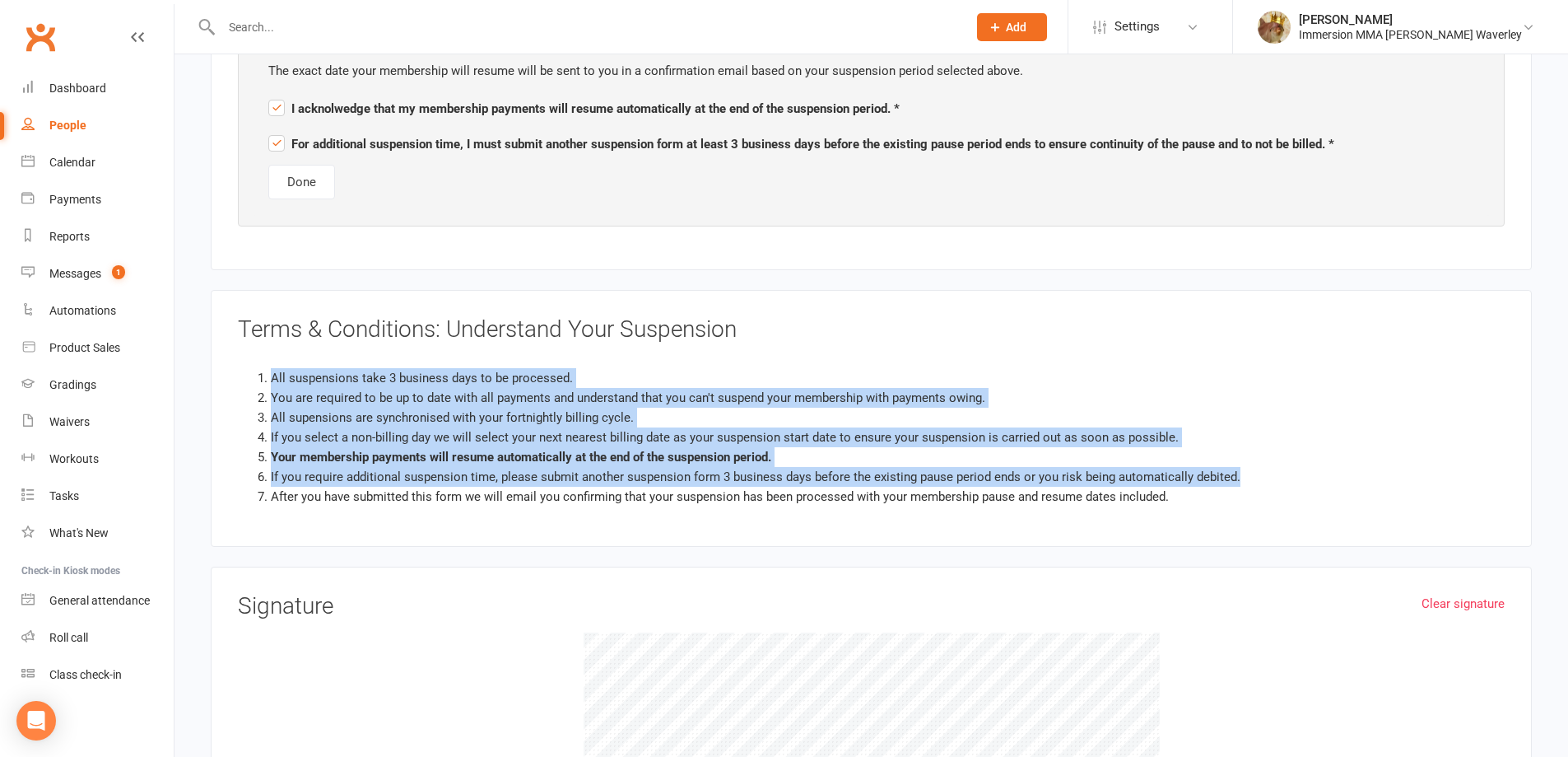
click at [1080, 482] on li "If you require additional suspension time, please submit another suspension for…" at bounding box center [888, 476] width 1234 height 19
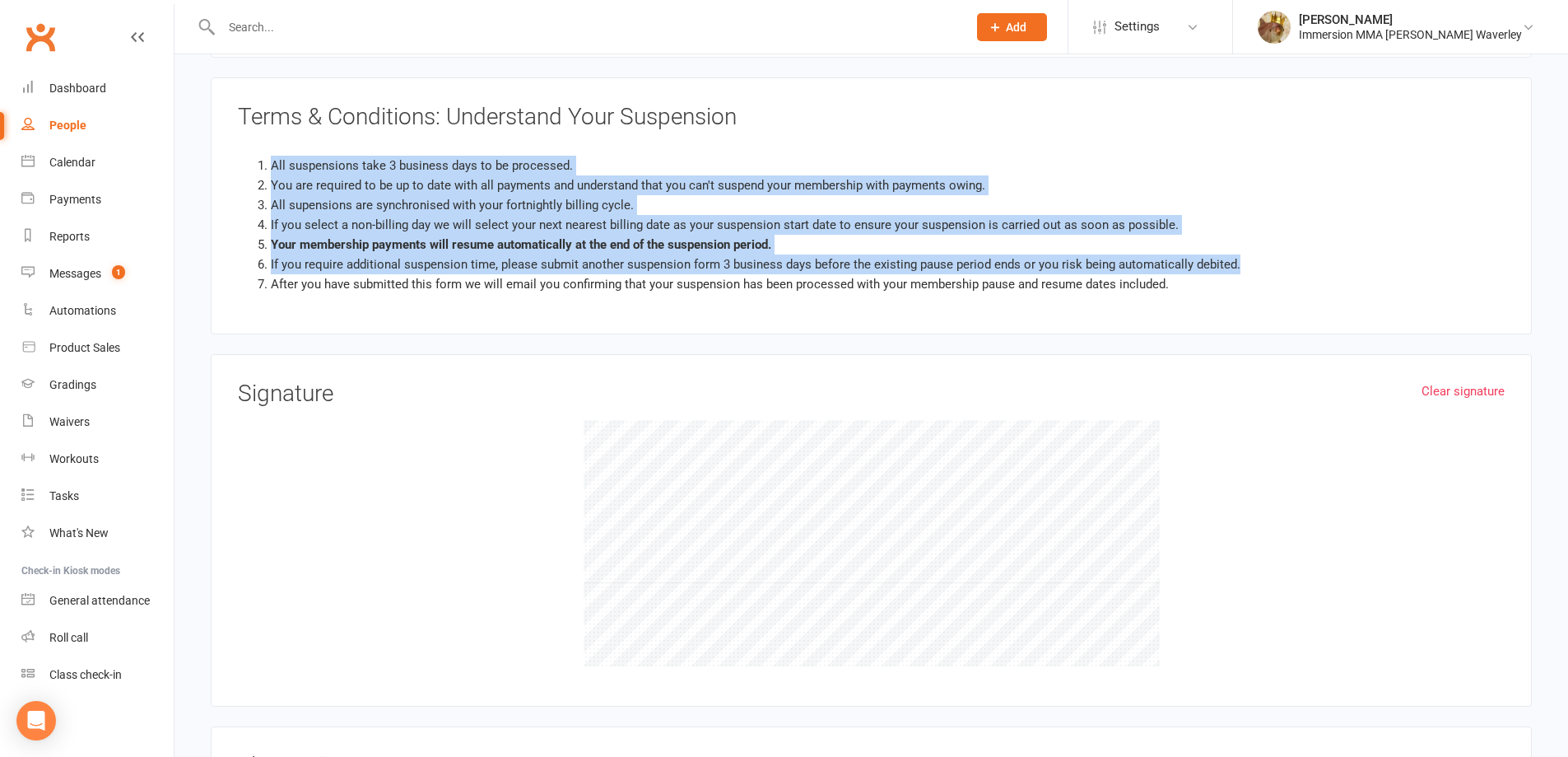
scroll to position [1538, 0]
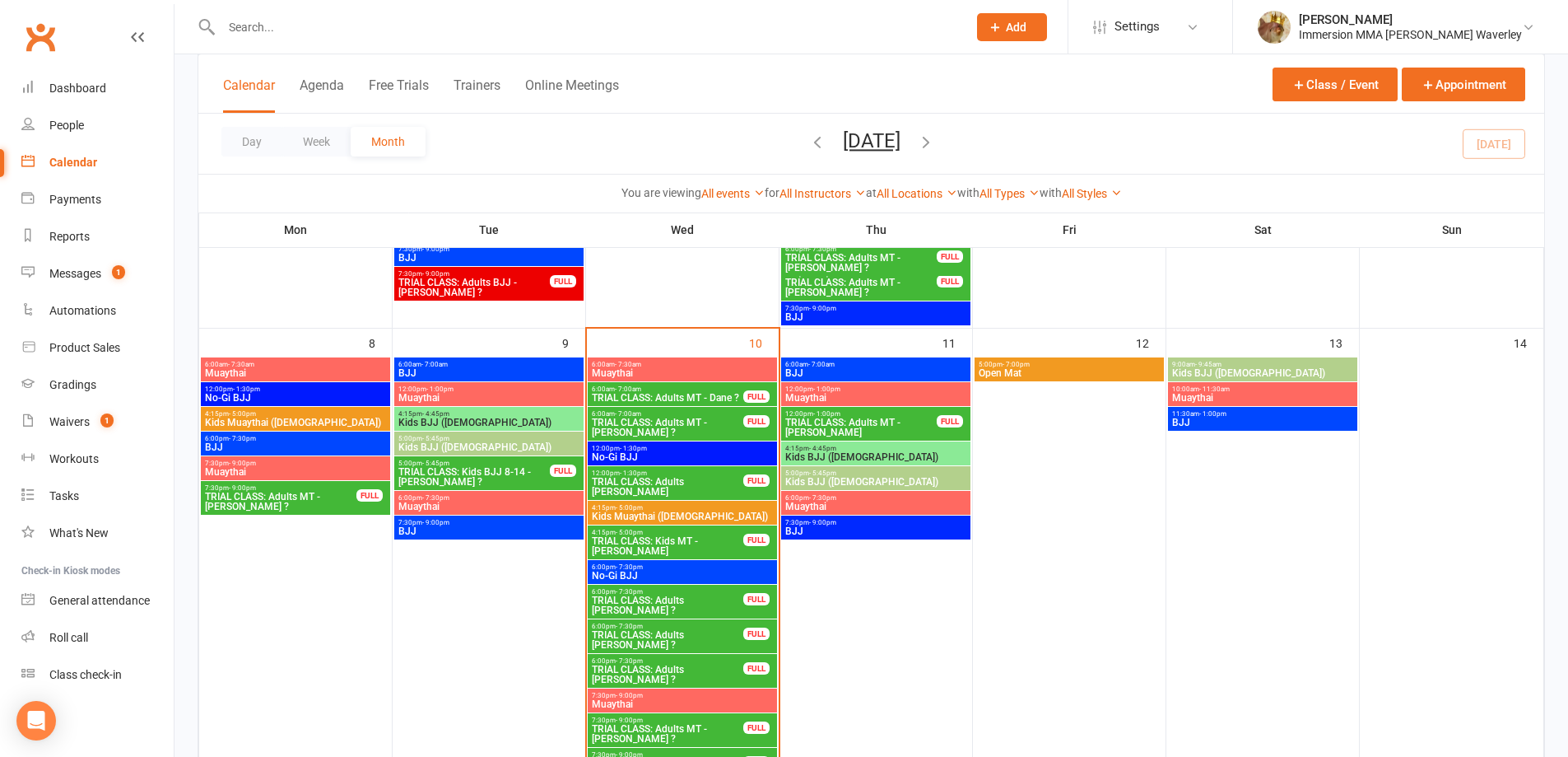
scroll to position [439, 0]
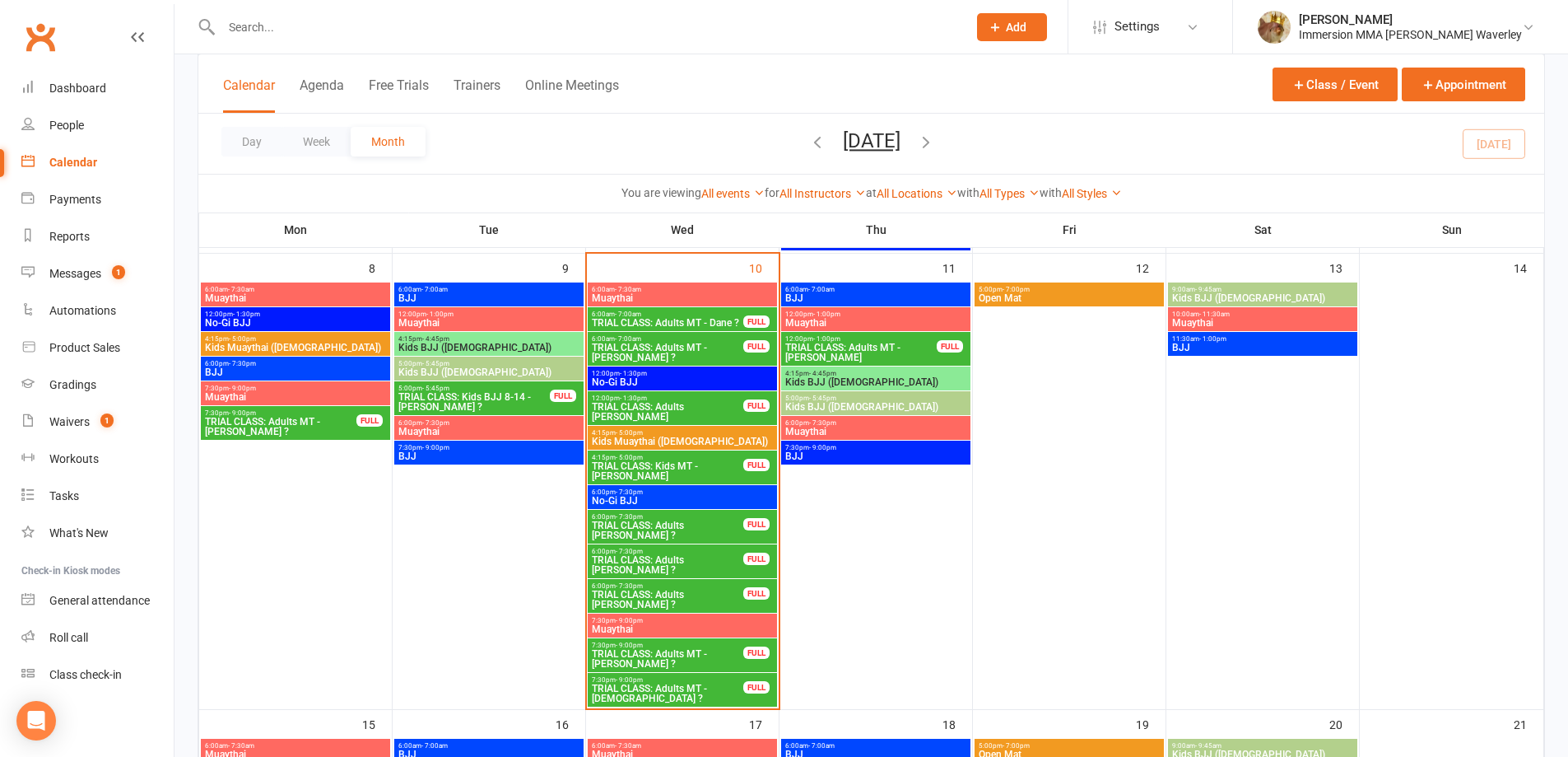
click at [666, 696] on span "TRIAL CLASS: Adults MT - [DEMOGRAPHIC_DATA] ?" at bounding box center [667, 693] width 153 height 19
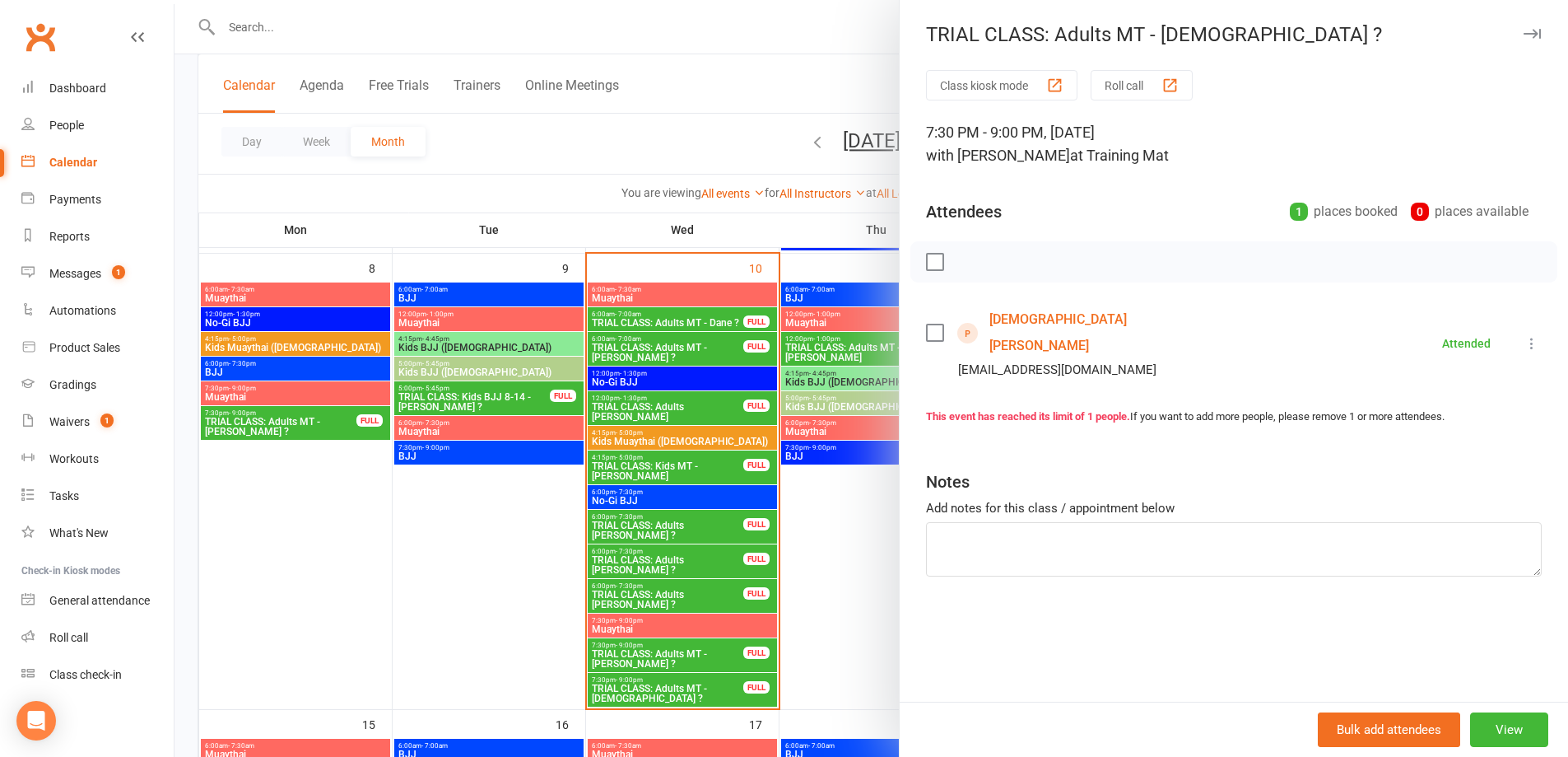
drag, startPoint x: 1044, startPoint y: 319, endPoint x: 1146, endPoint y: 224, distance: 139.4
click at [778, 613] on div at bounding box center [871, 378] width 1394 height 757
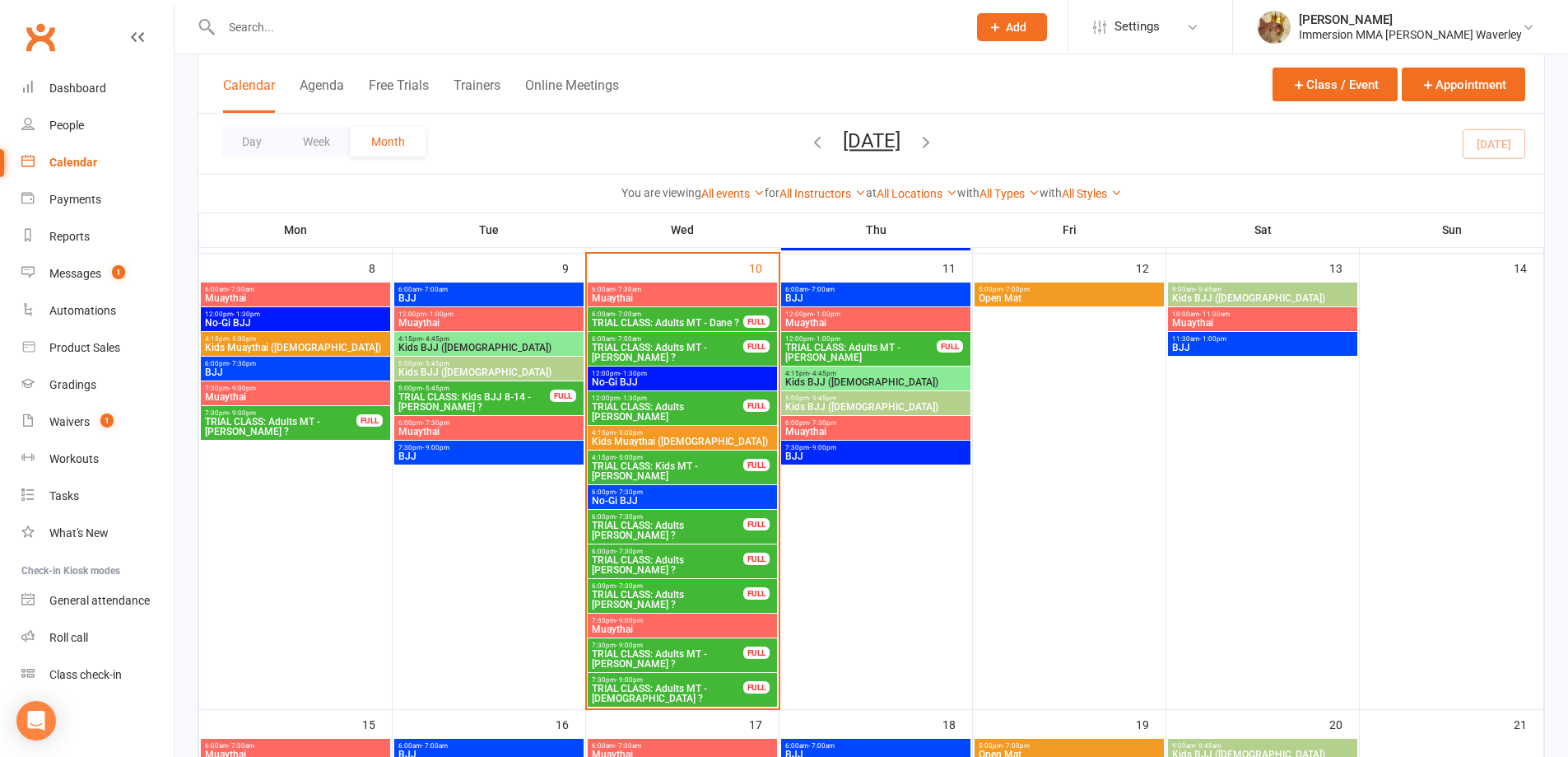
click at [682, 405] on span "TRIAL CLASS: Adults [PERSON_NAME]" at bounding box center [667, 412] width 153 height 19
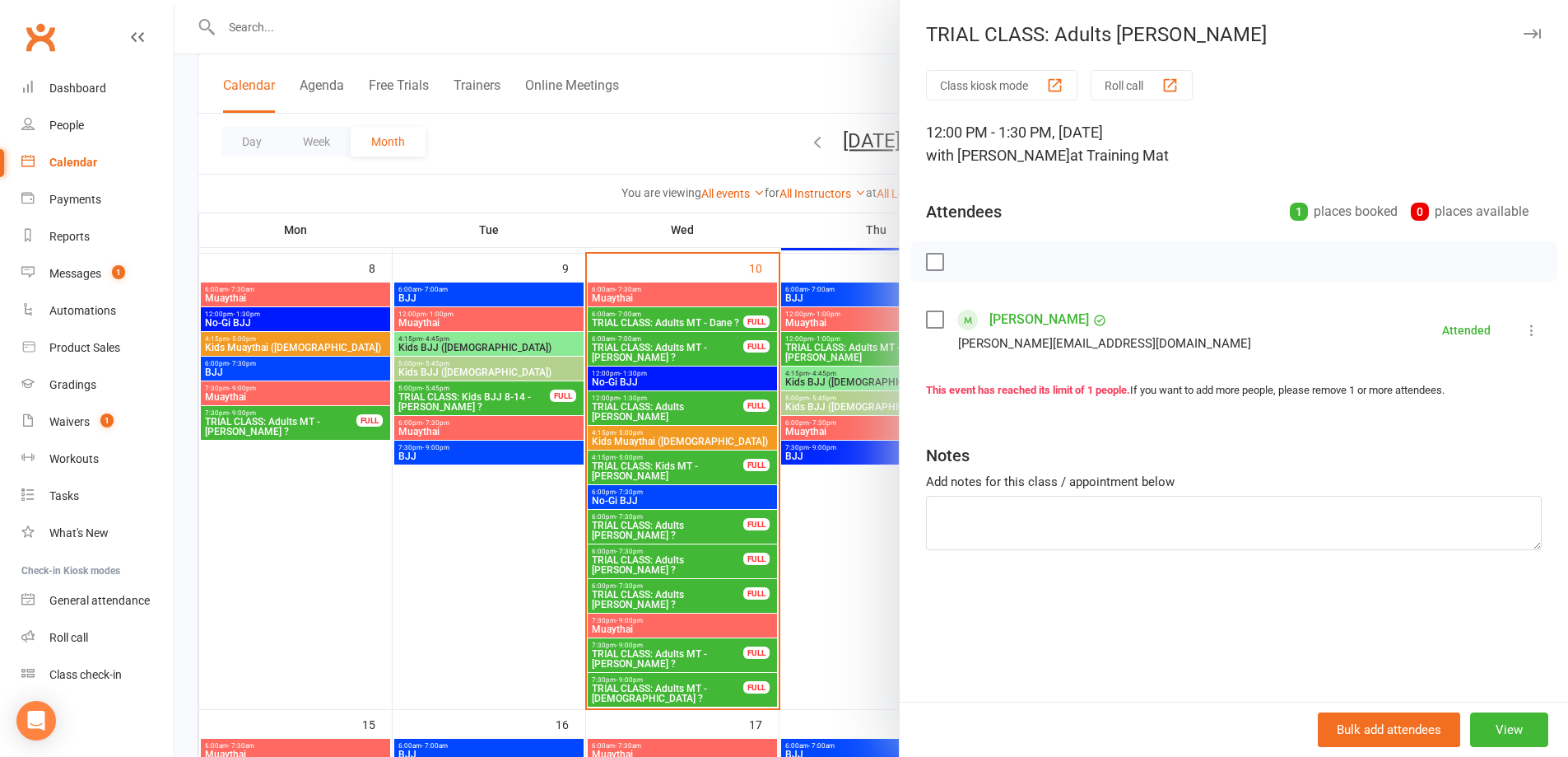
click at [667, 469] on div at bounding box center [871, 378] width 1394 height 757
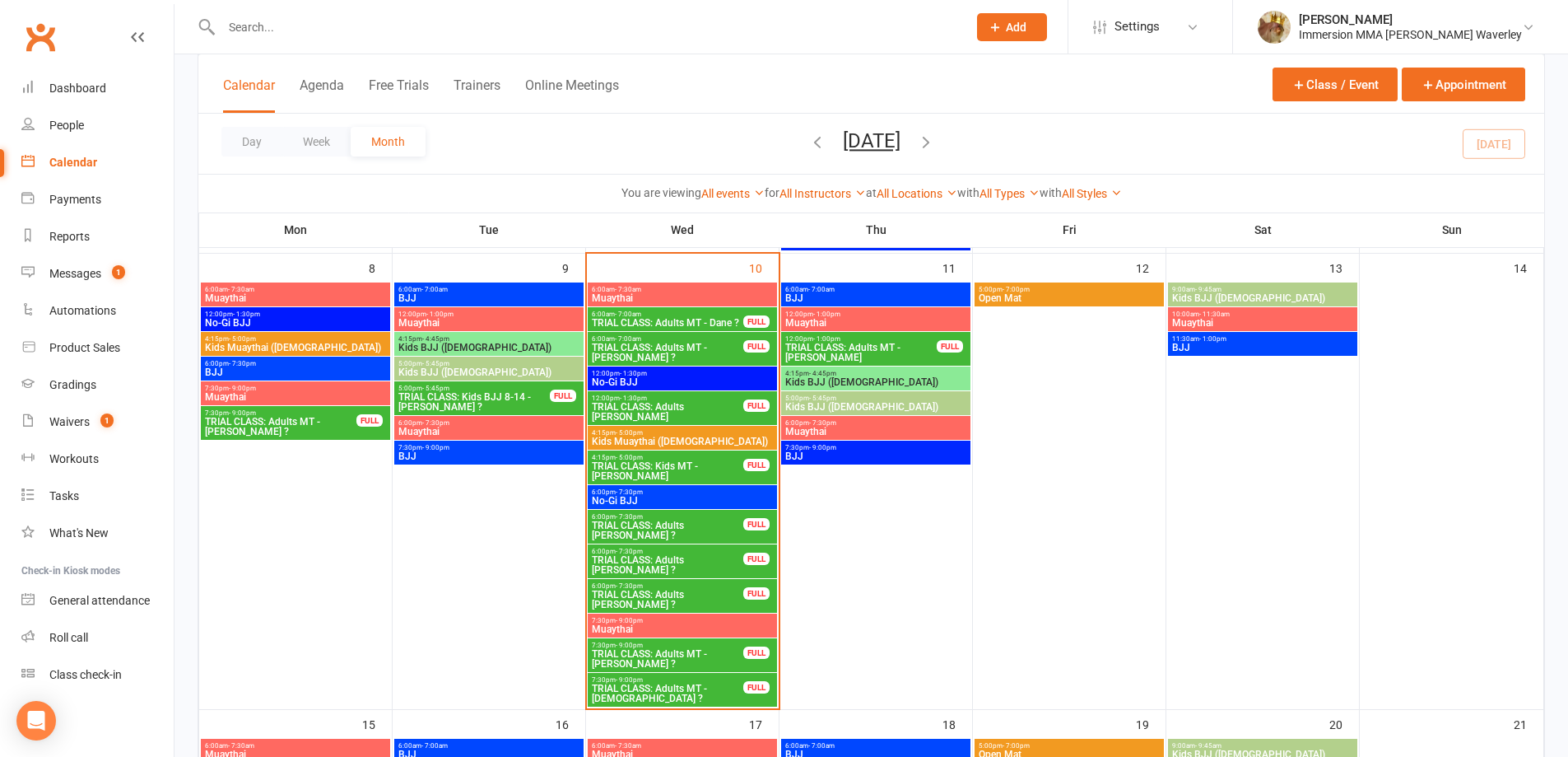
click at [695, 326] on span "TRIAL CLASS: Adults MT - Dane ?" at bounding box center [667, 322] width 153 height 10
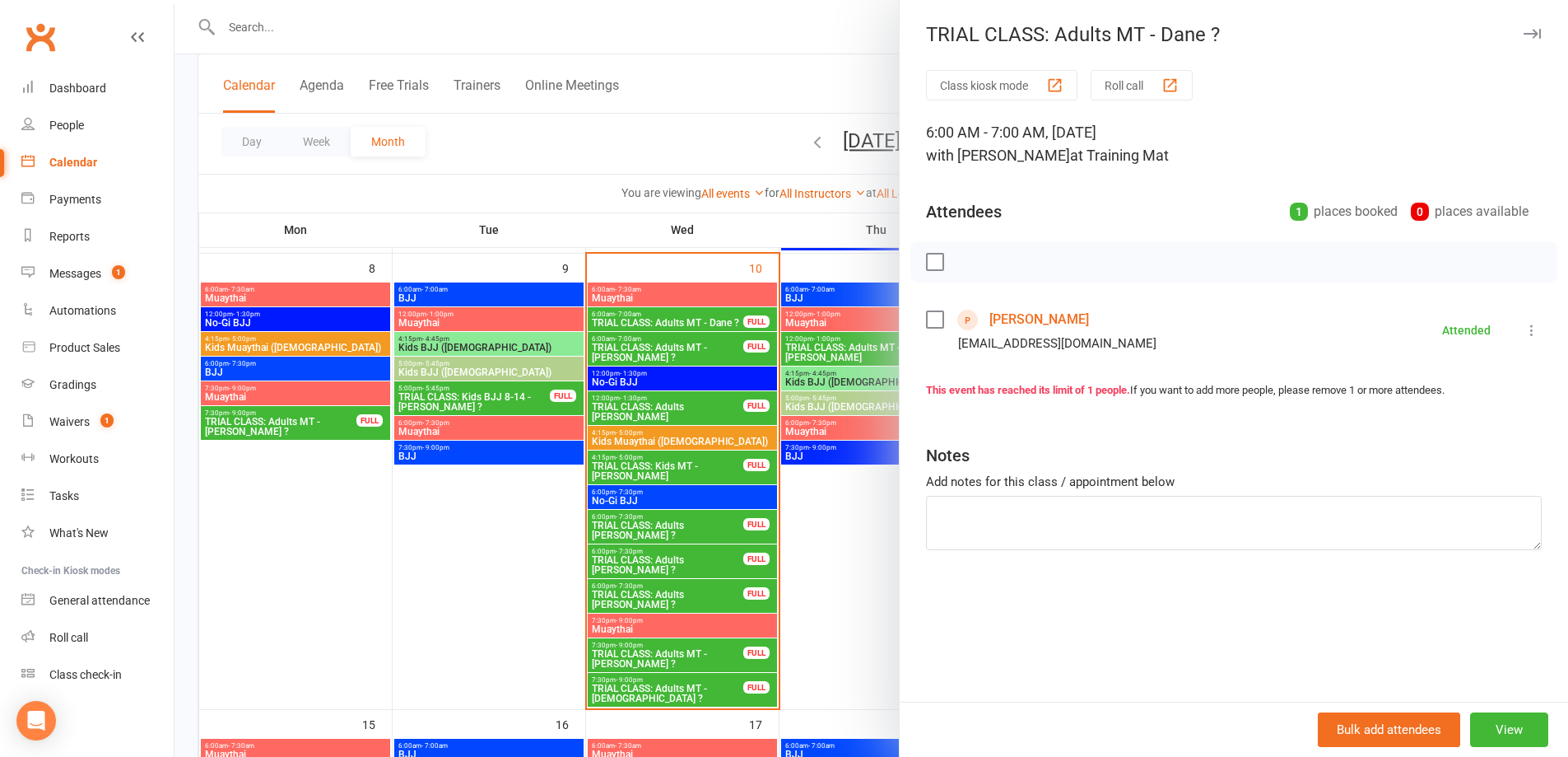
click at [695, 331] on div at bounding box center [871, 378] width 1394 height 757
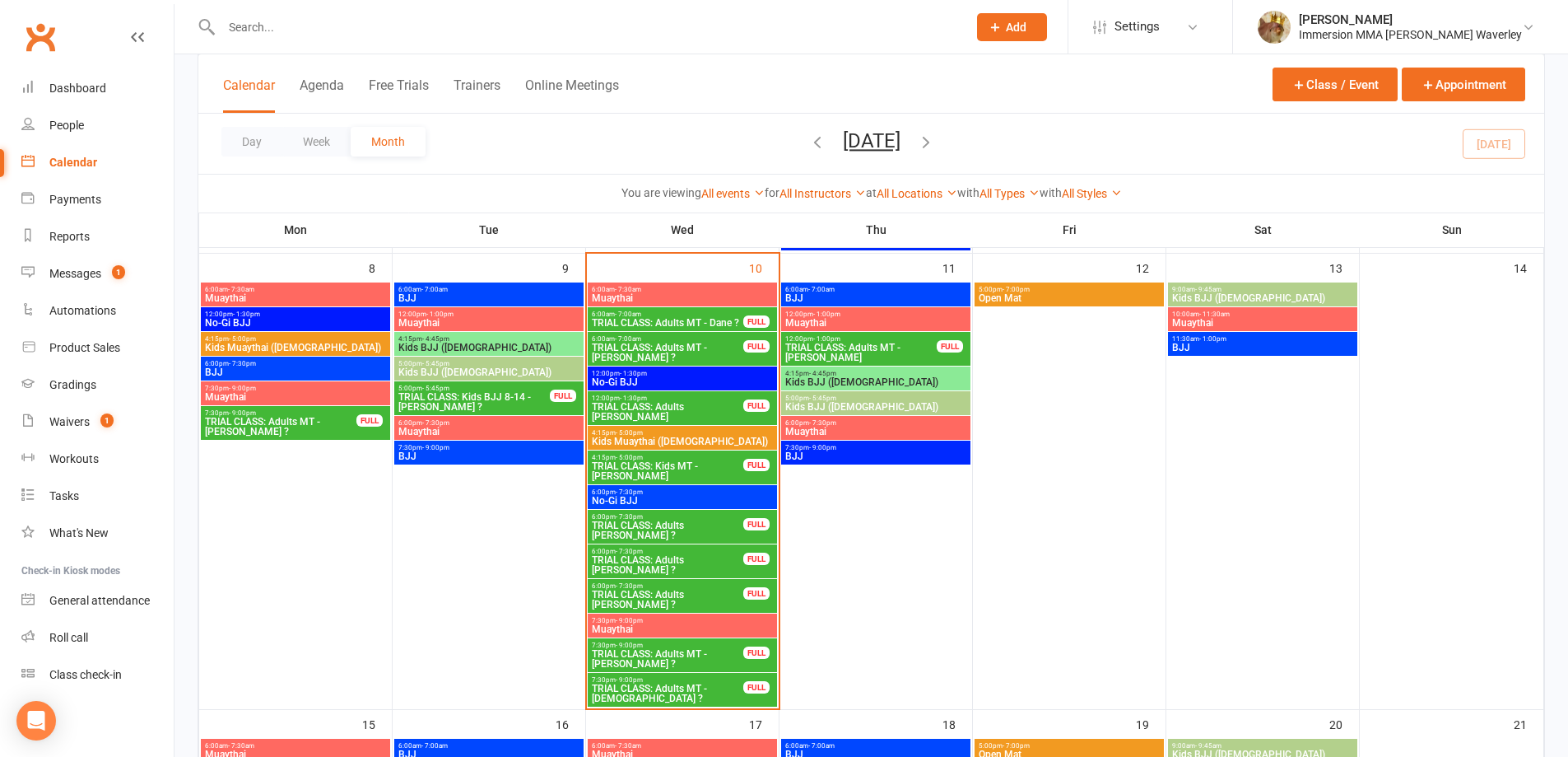
click at [695, 351] on span "TRIAL CLASS: Adults MT - [PERSON_NAME] ?" at bounding box center [667, 352] width 153 height 19
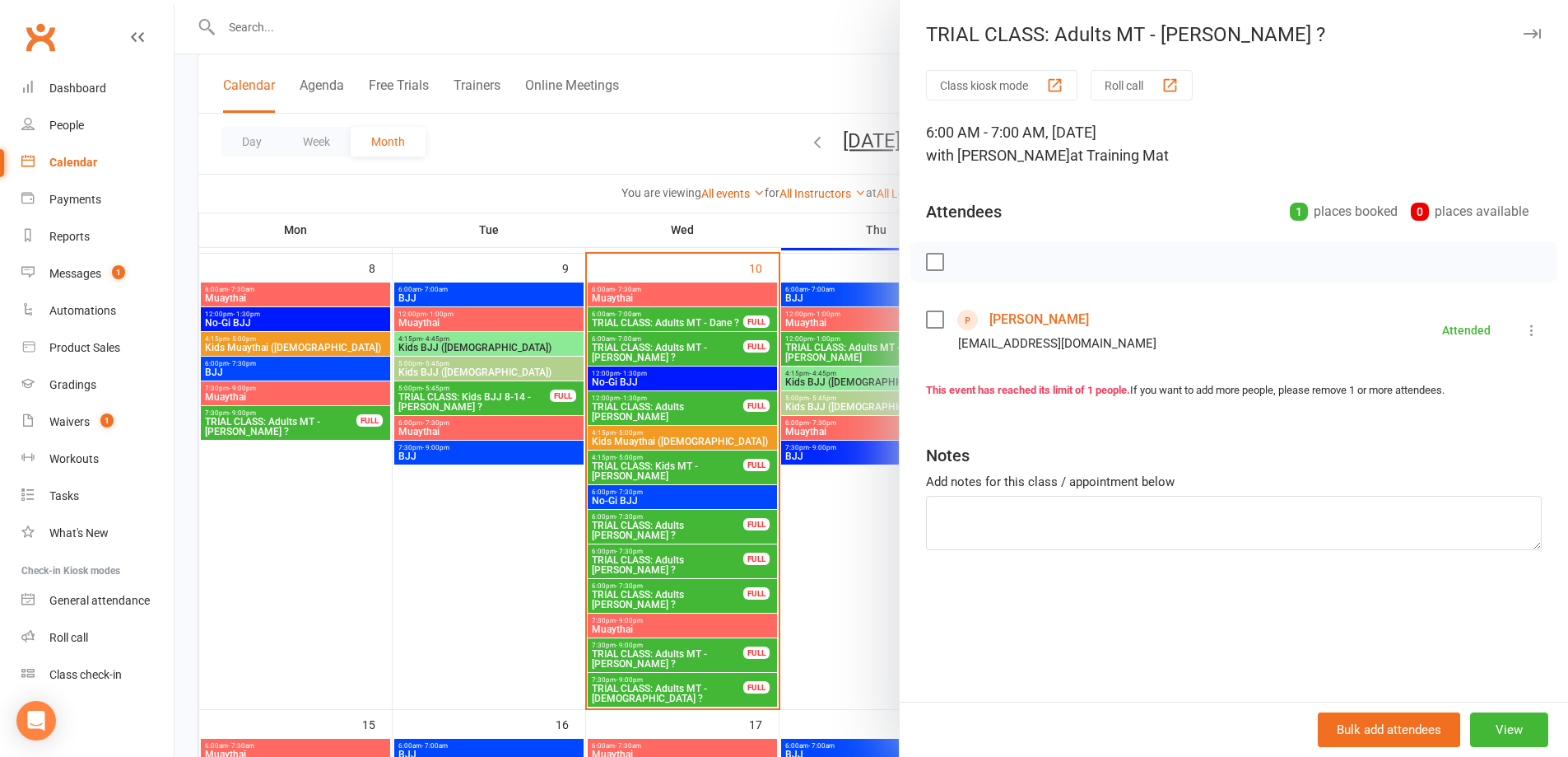
click at [666, 528] on div at bounding box center [871, 378] width 1394 height 757
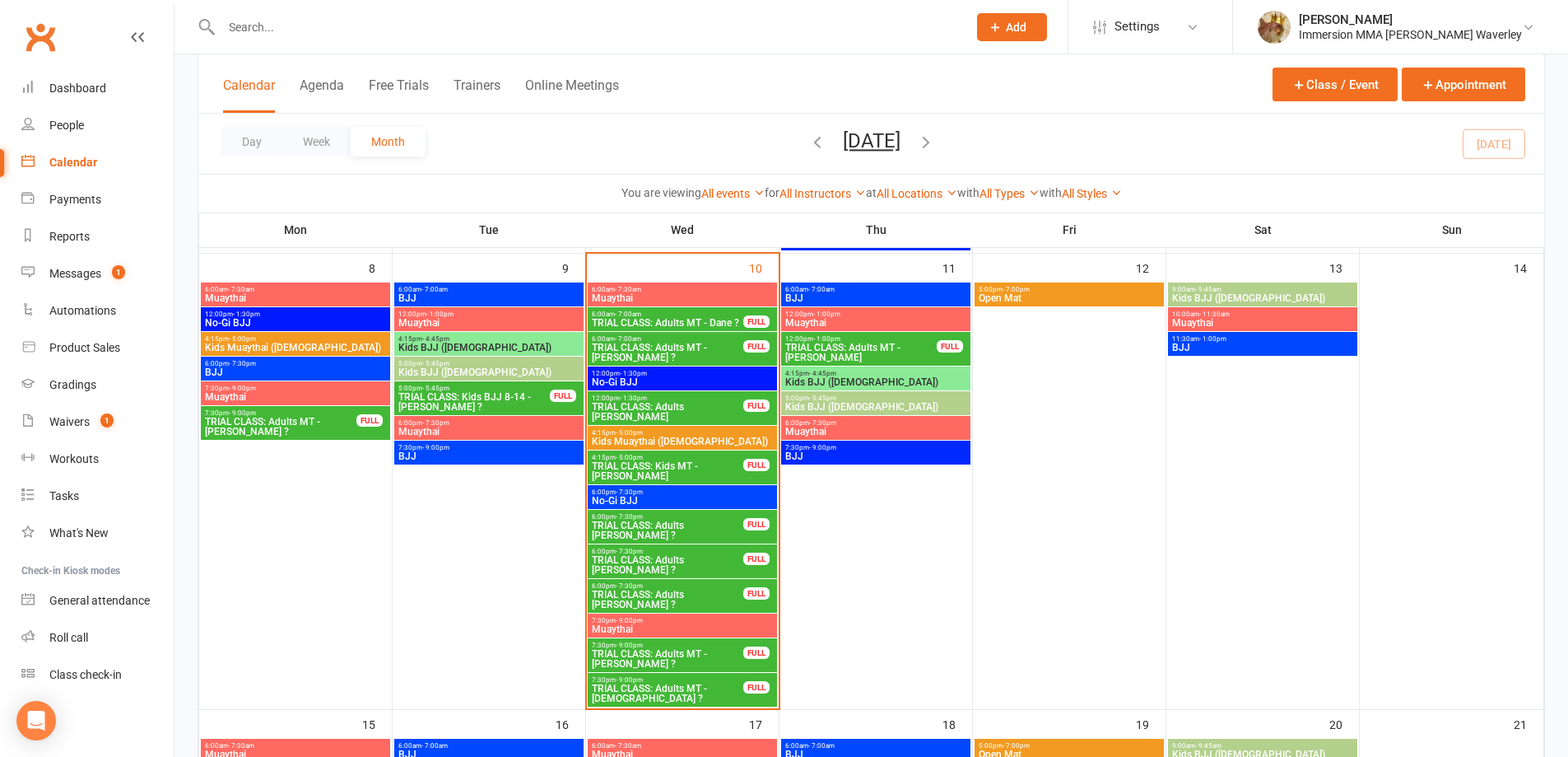
click at [731, 650] on span "TRIAL CLASS: Adults MT - [PERSON_NAME] ?" at bounding box center [667, 659] width 153 height 19
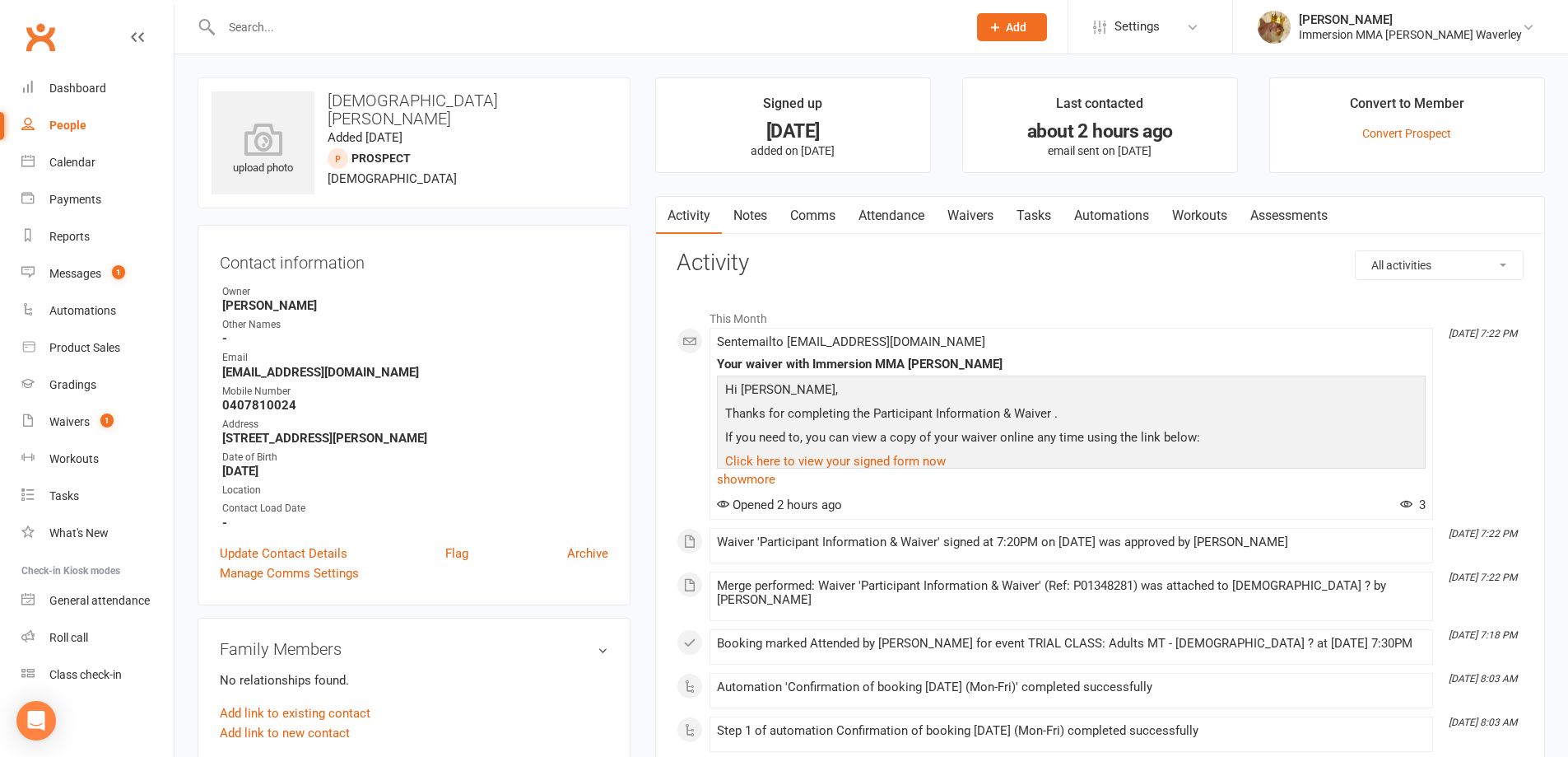
click at [762, 216] on link "Notes" at bounding box center [750, 215] width 57 height 38
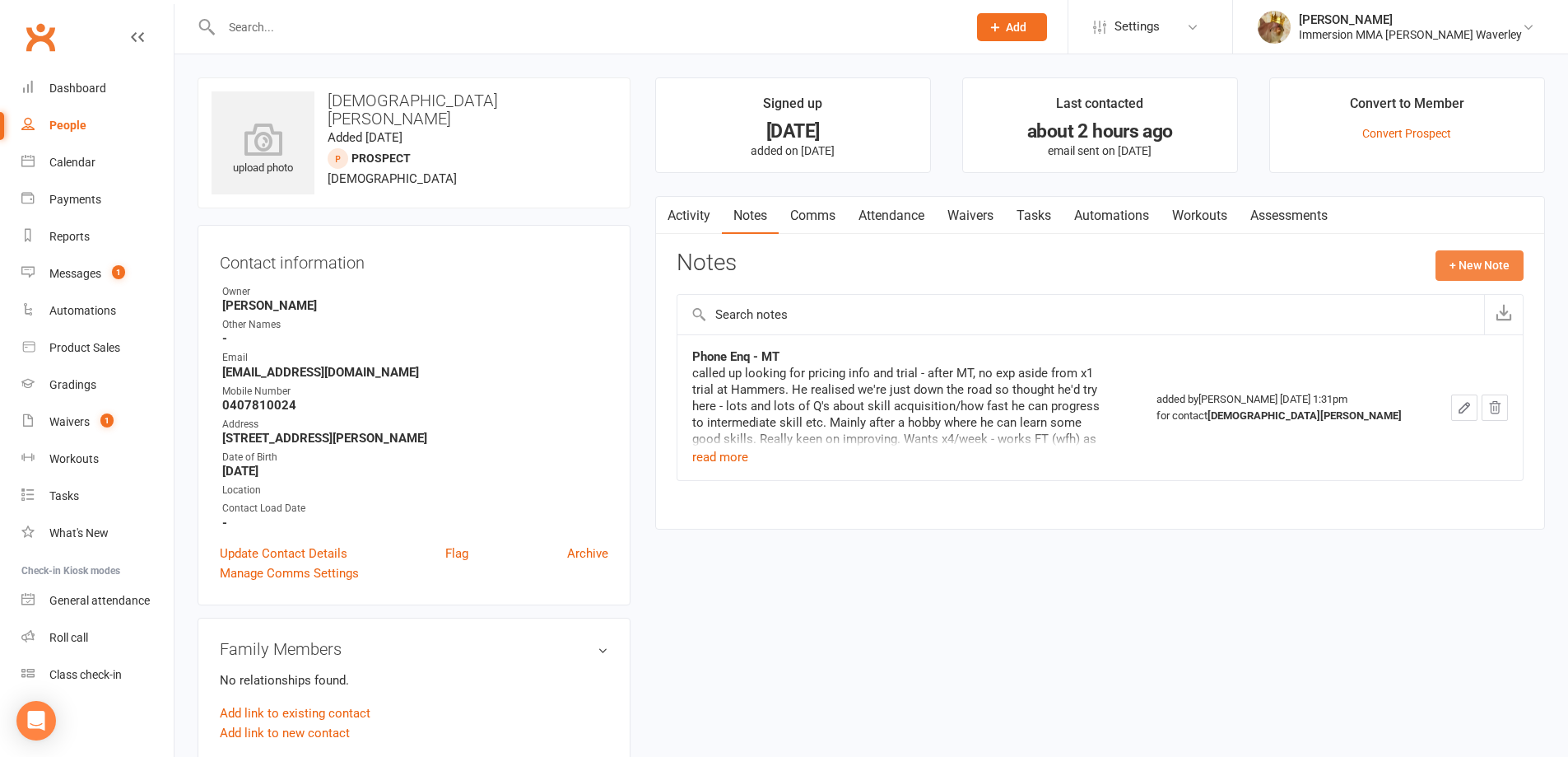
click at [1455, 260] on button "+ New Note" at bounding box center [1480, 265] width 88 height 29
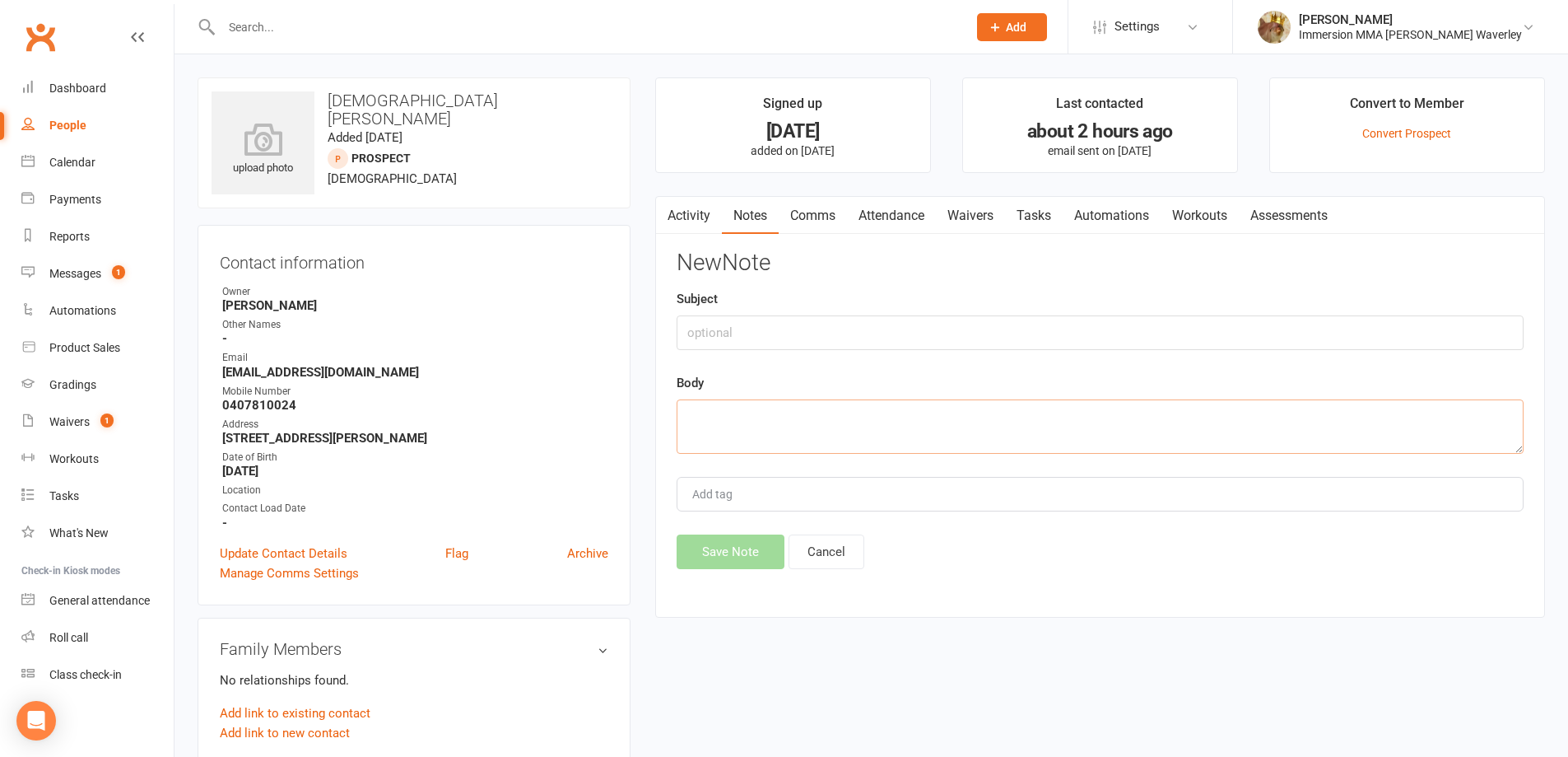
click at [879, 419] on textarea at bounding box center [1100, 426] width 847 height 54
type textarea "7992"
click at [752, 561] on button "Save Note" at bounding box center [731, 552] width 108 height 35
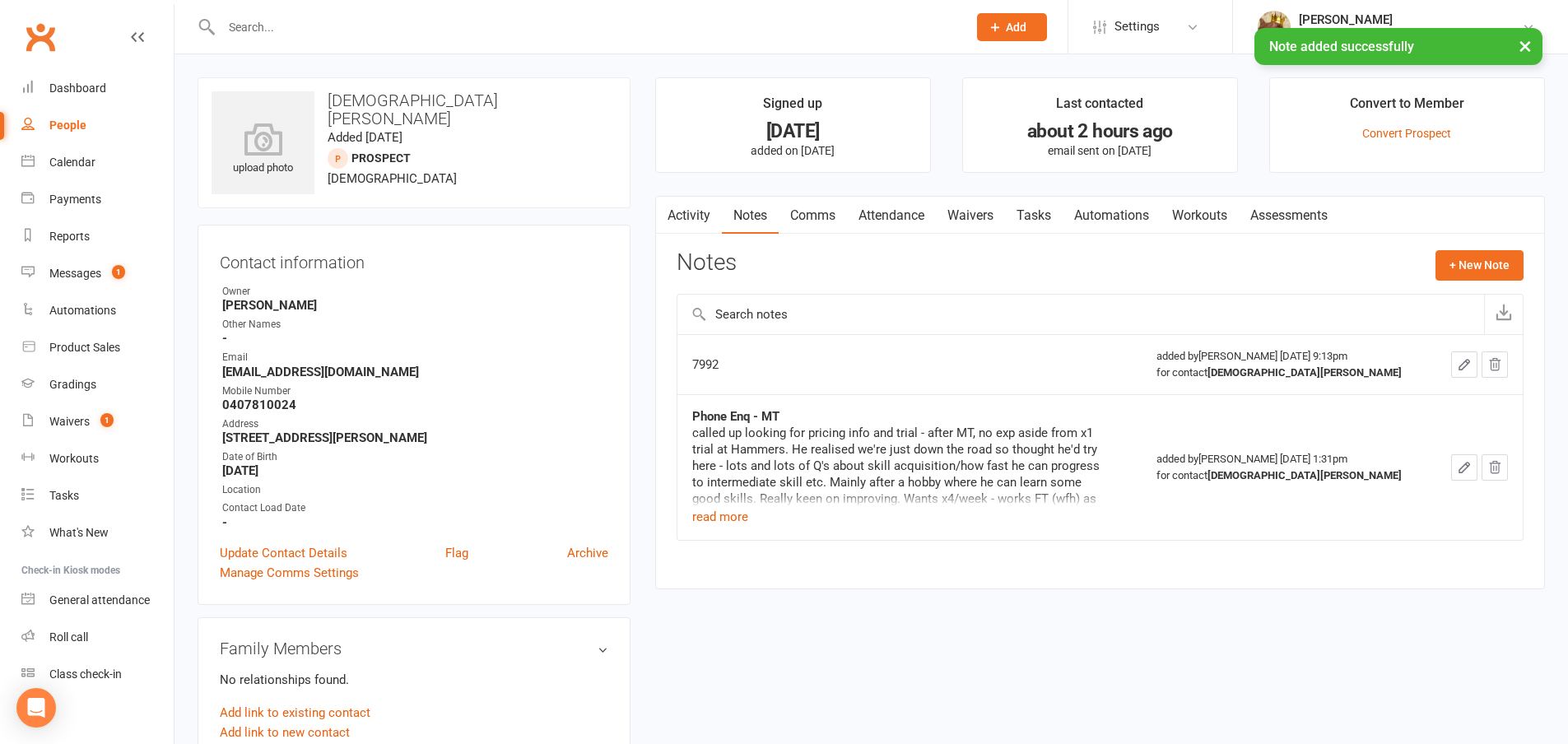
click at [1040, 217] on link "Tasks" at bounding box center [1034, 215] width 58 height 38
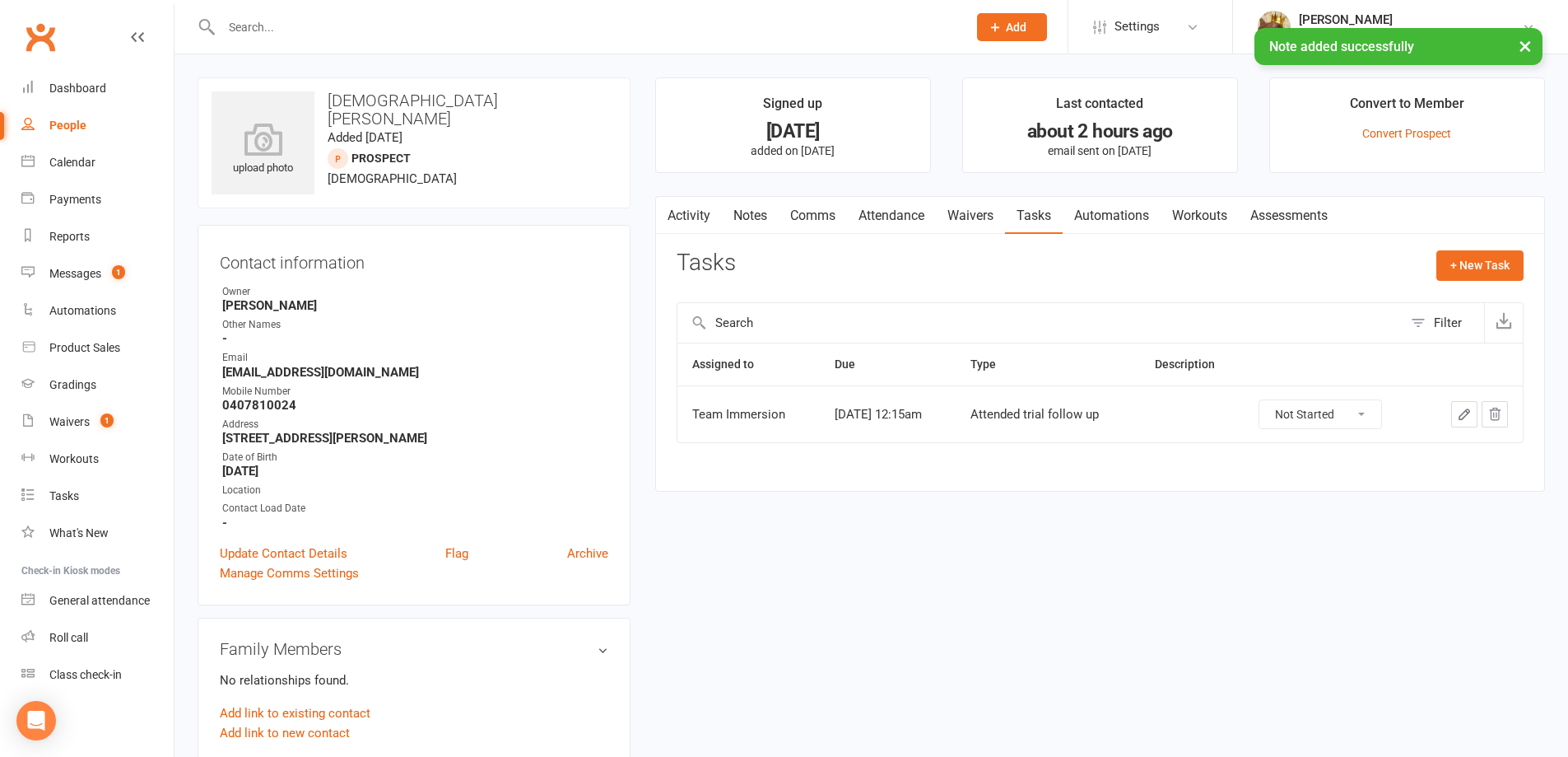
click at [1499, 417] on icon "button" at bounding box center [1495, 413] width 11 height 12
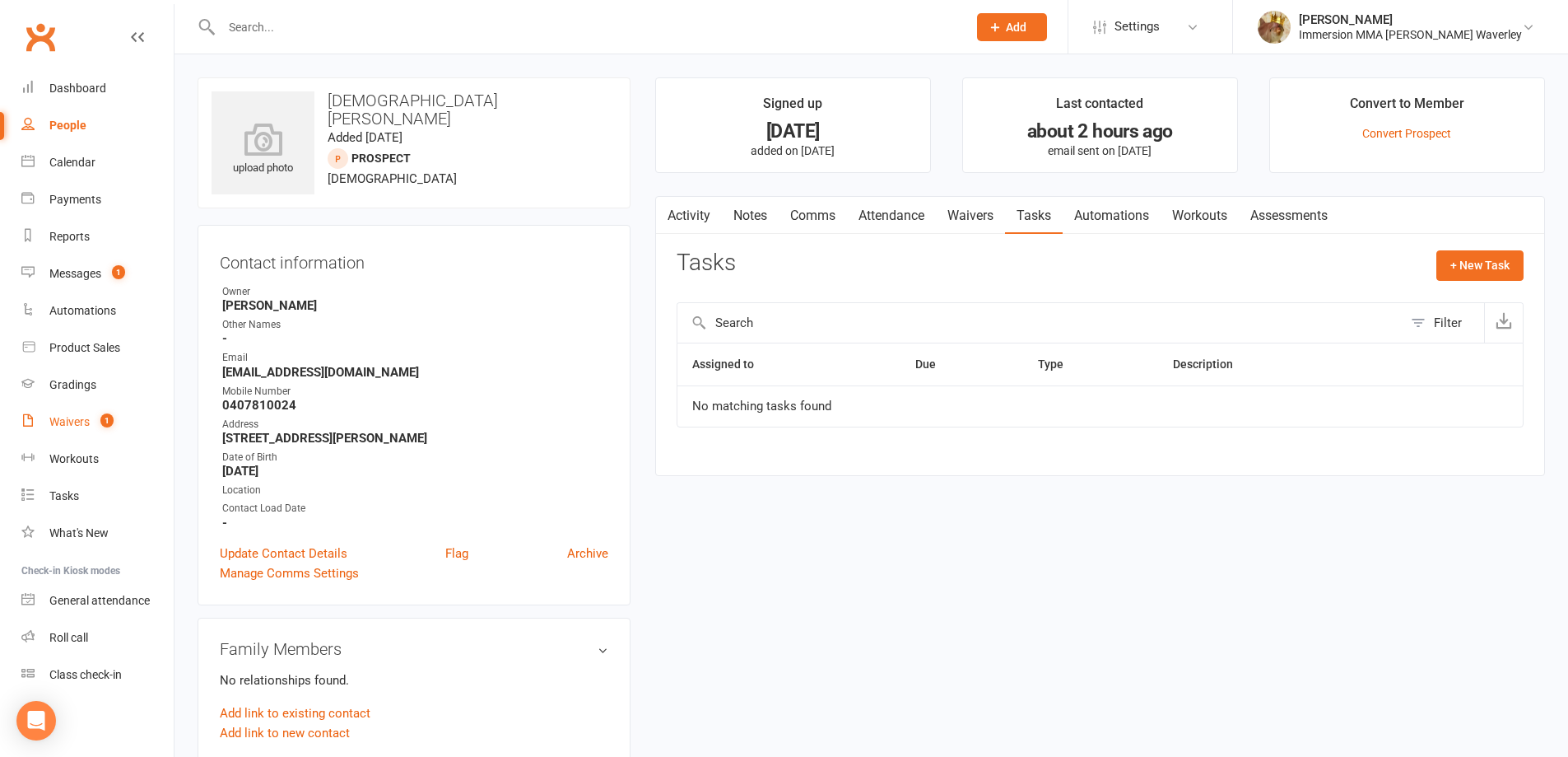
click at [766, 227] on link "Notes" at bounding box center [750, 215] width 57 height 38
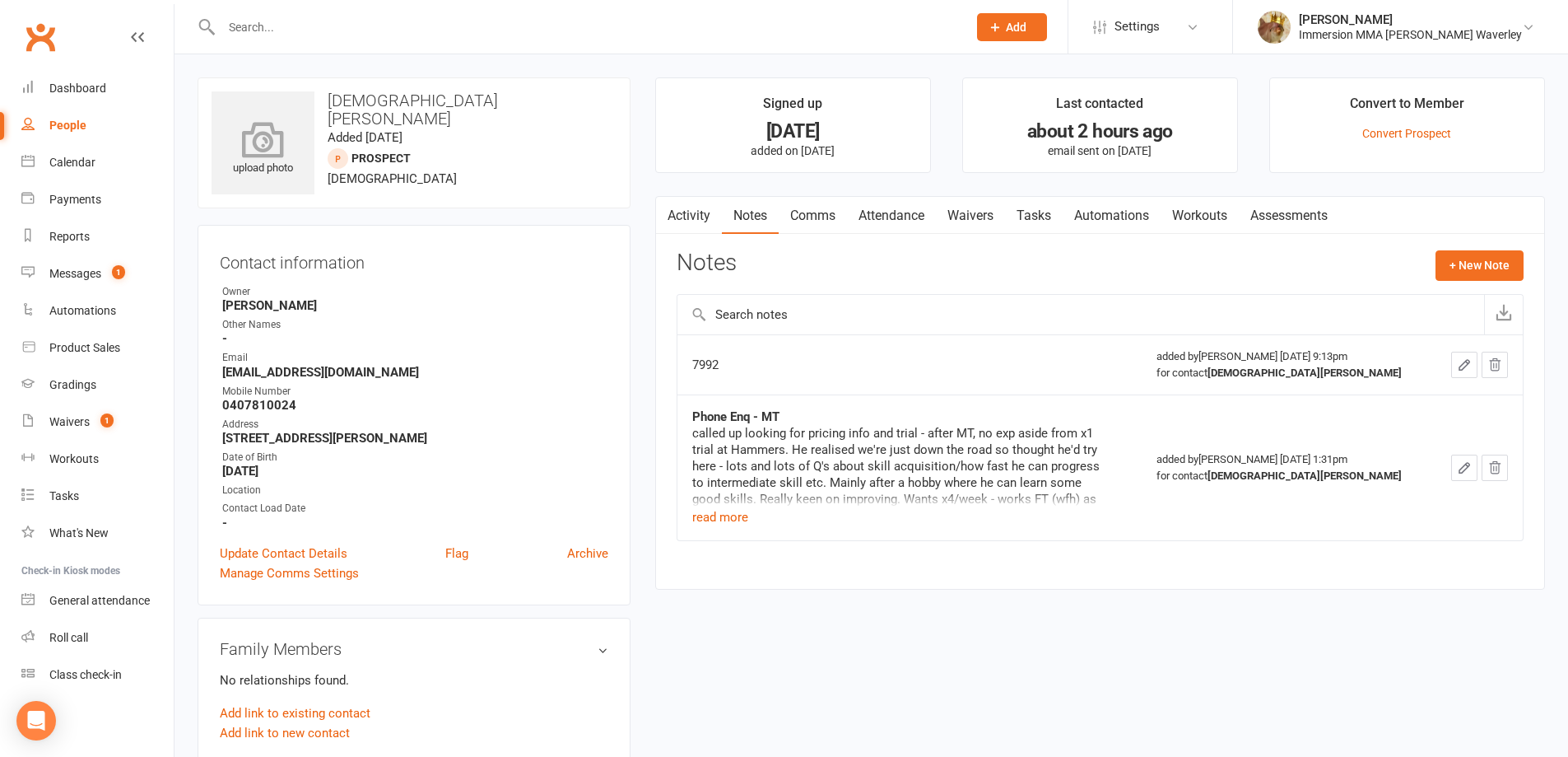
click at [244, 153] on icon at bounding box center [263, 139] width 113 height 36
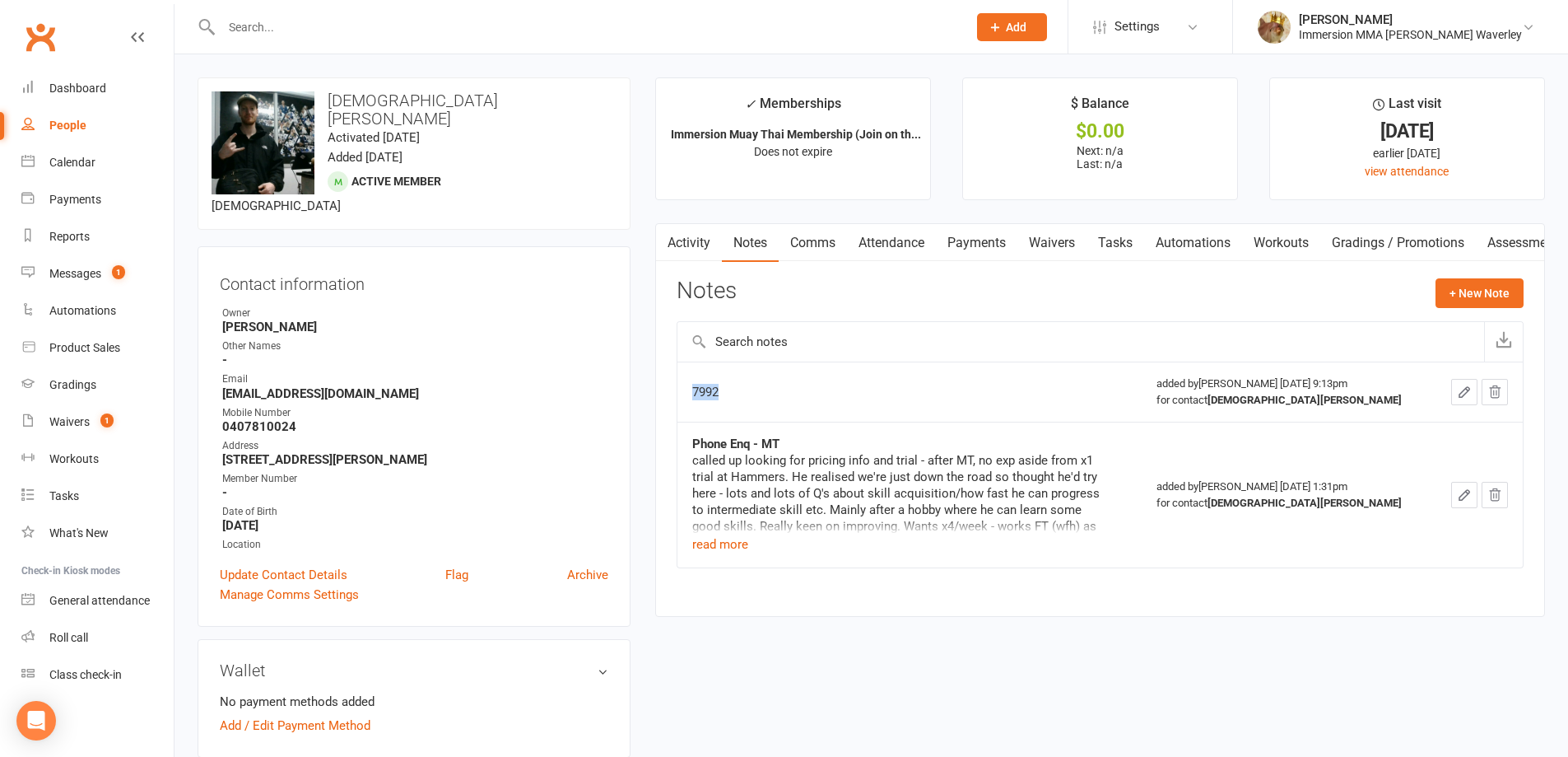
drag, startPoint x: 739, startPoint y: 385, endPoint x: 653, endPoint y: 381, distance: 86.1
click at [653, 381] on main "✓ Memberships Immersion Muay Thai Membership (Join on th... Does not expire $ B…" at bounding box center [1099, 355] width 914 height 556
copy tbody "7992"
click at [327, 565] on link "Update Contact Details" at bounding box center [283, 575] width 127 height 19
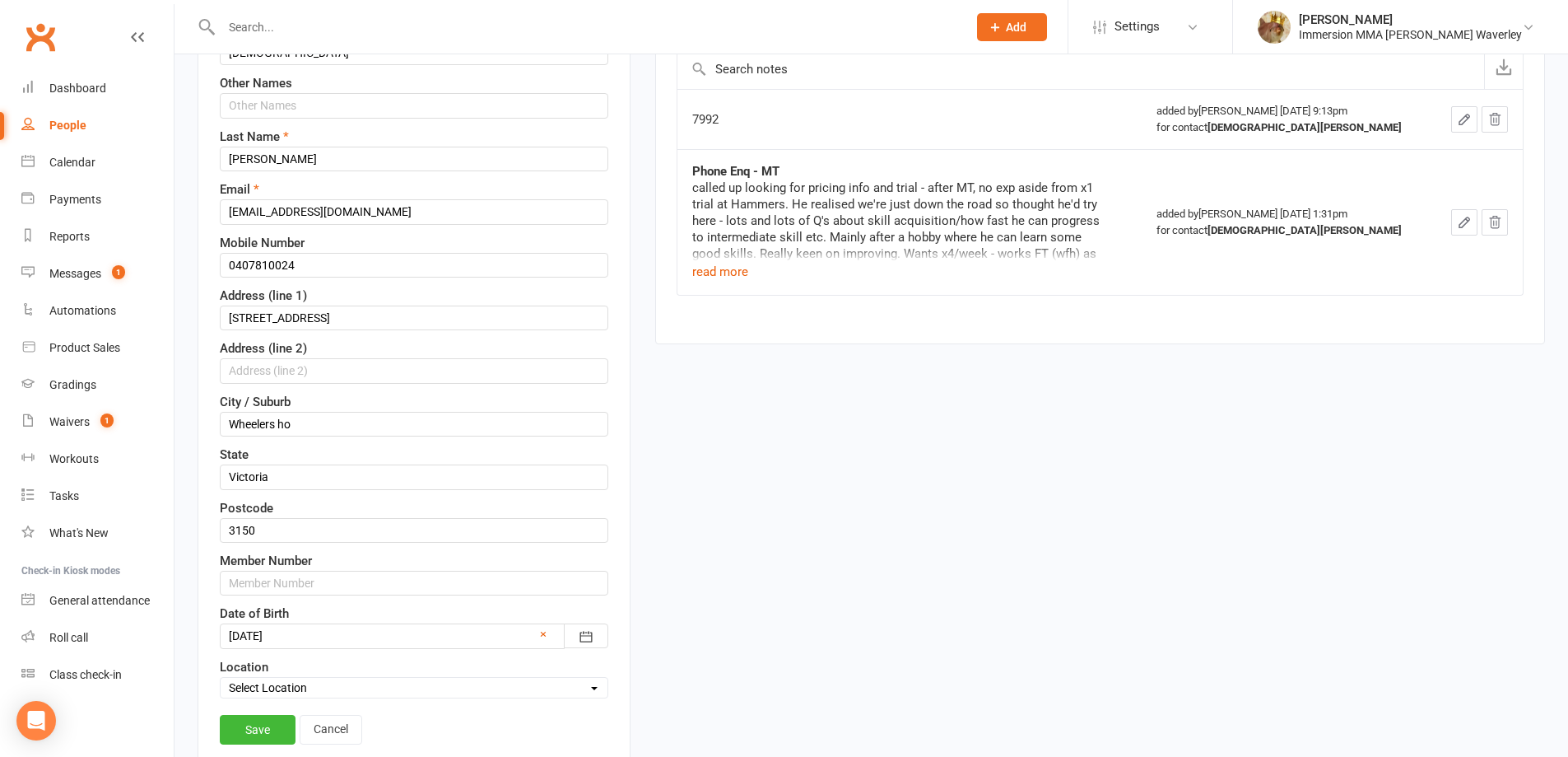
scroll to position [297, 0]
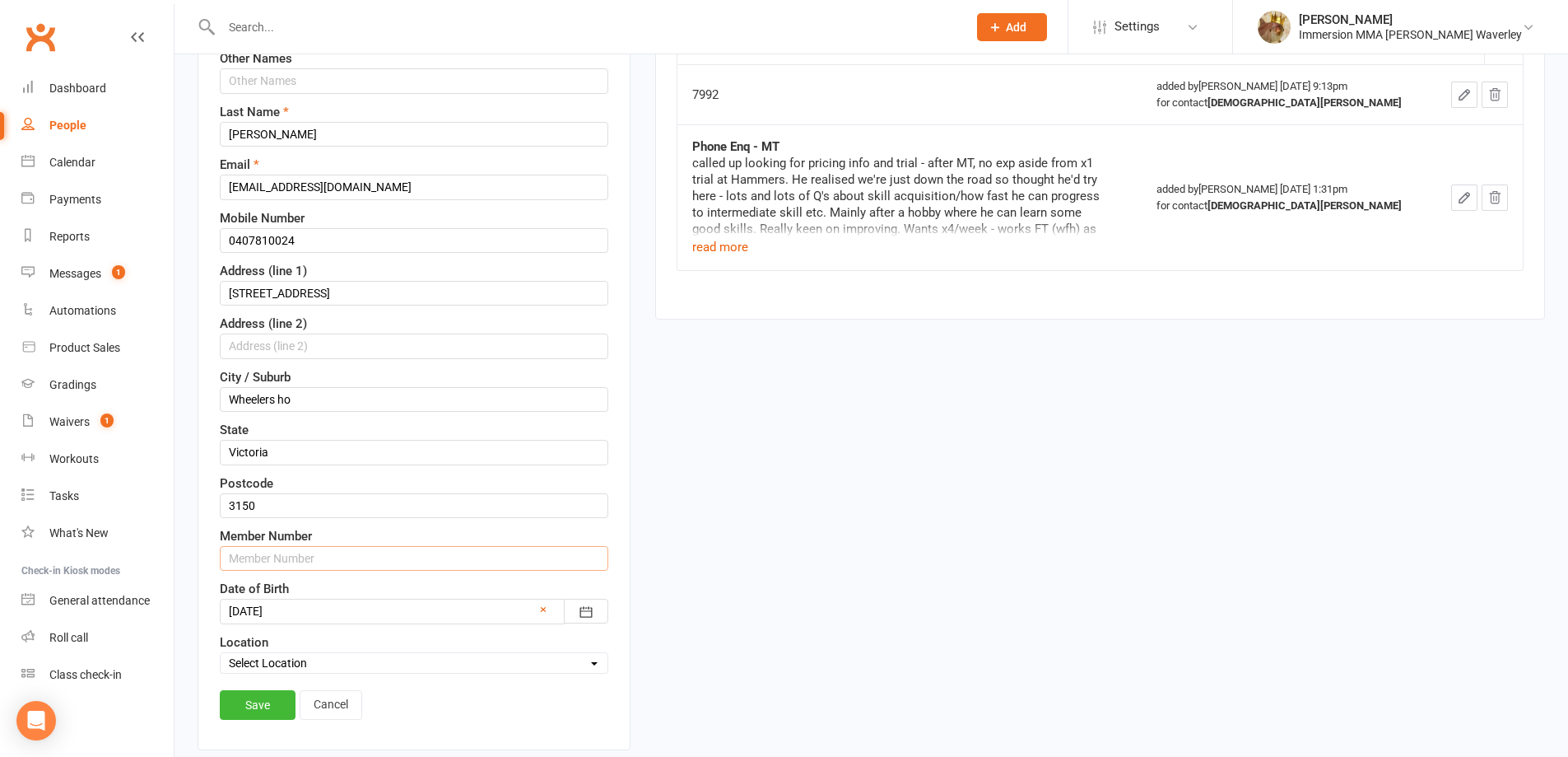
click at [274, 546] on input "text" at bounding box center [413, 559] width 388 height 25
paste input "7992"
type input "7992"
click at [265, 691] on link "Save" at bounding box center [257, 705] width 76 height 29
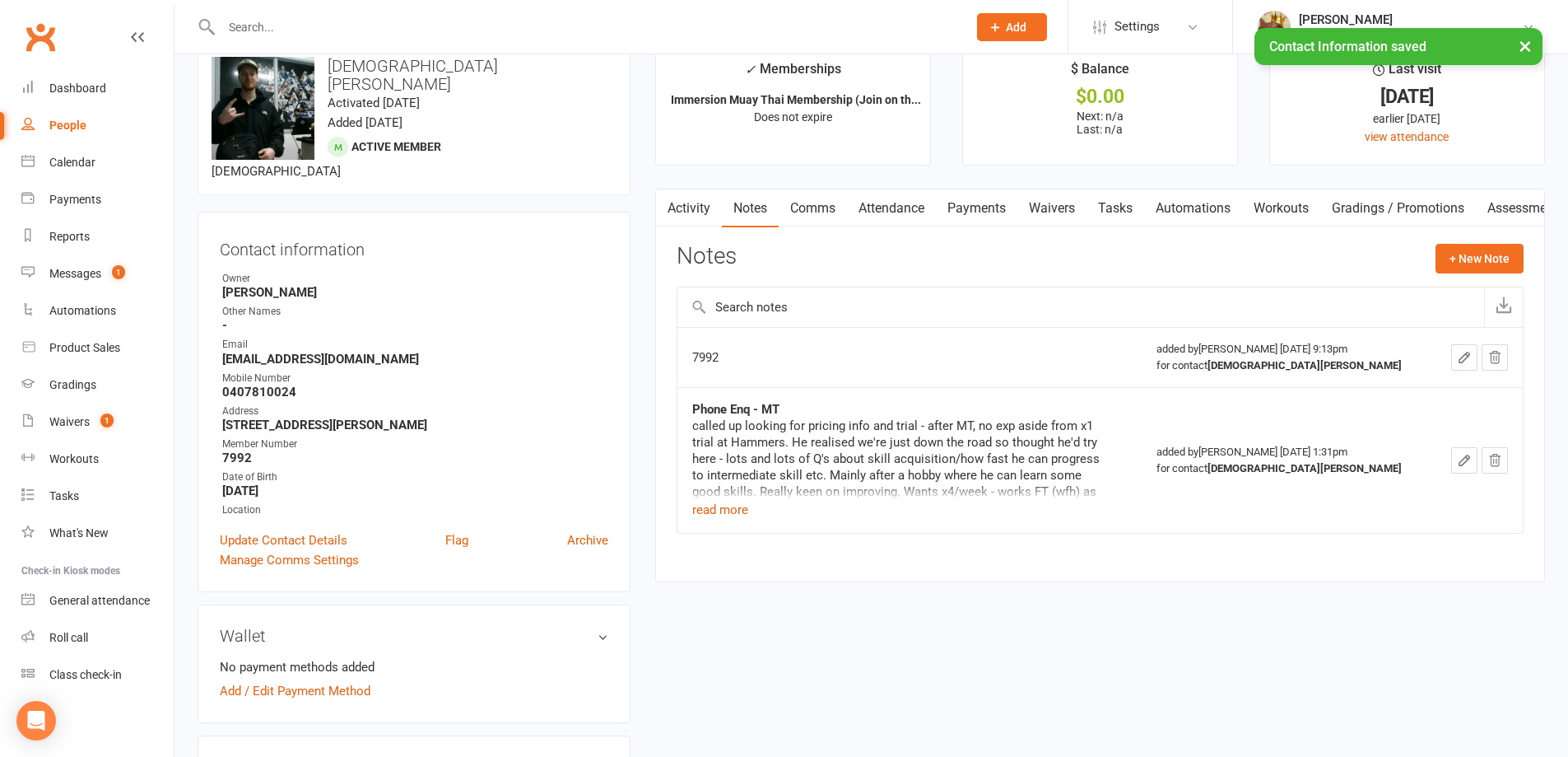
scroll to position [0, 0]
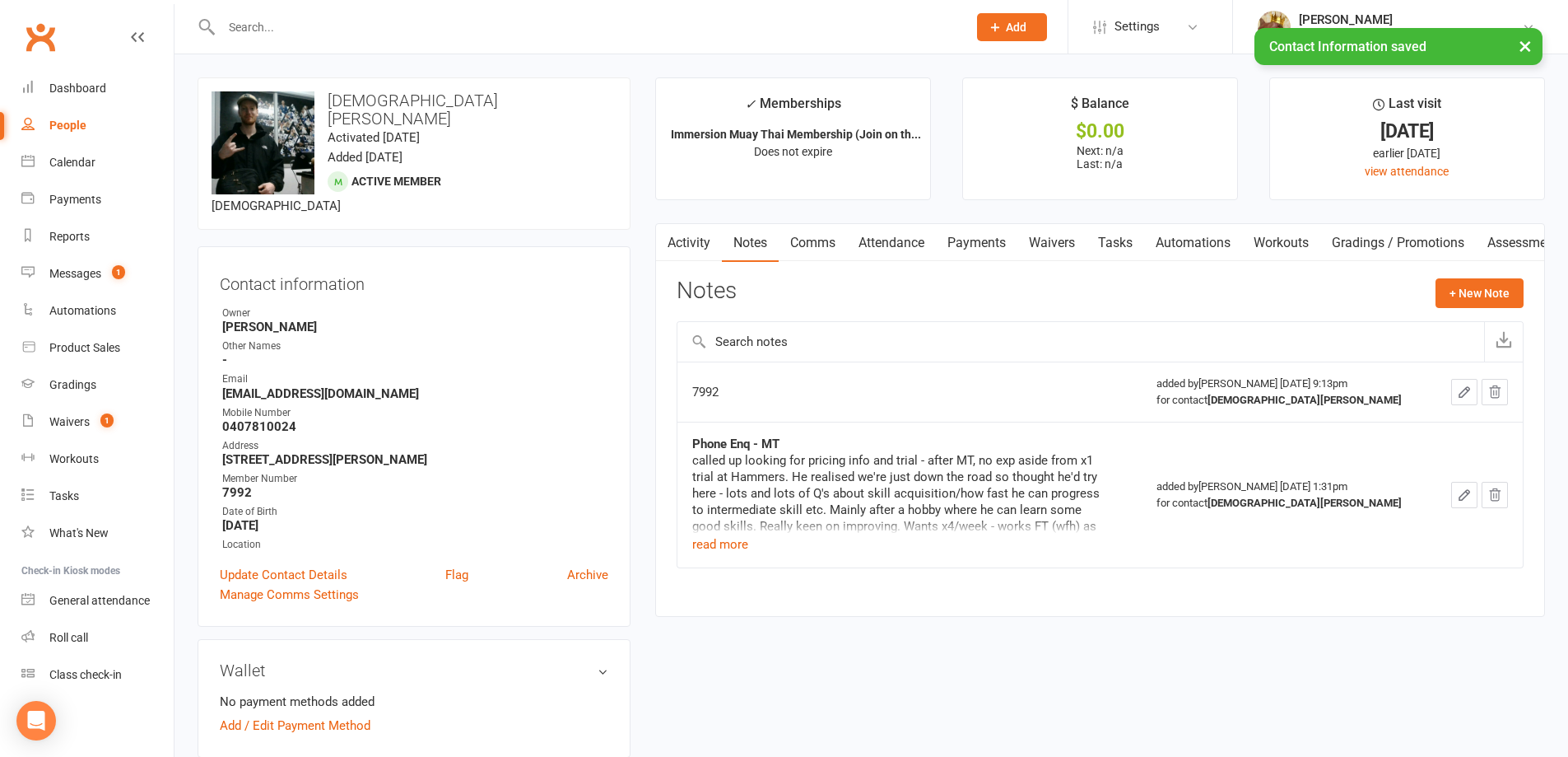
click at [1453, 394] on button "button" at bounding box center [1464, 392] width 27 height 27
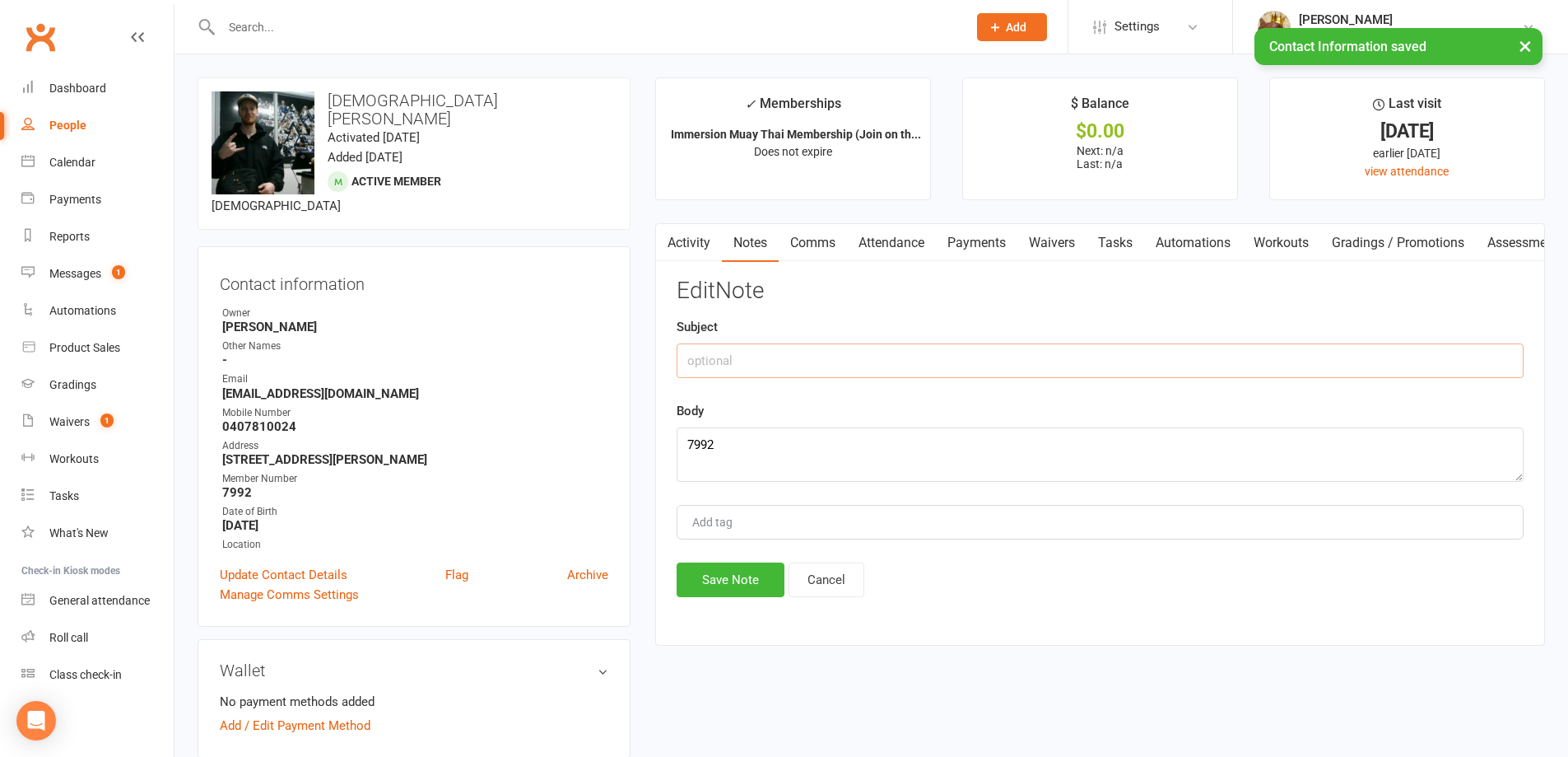
click at [936, 351] on input "text" at bounding box center [1100, 360] width 847 height 35
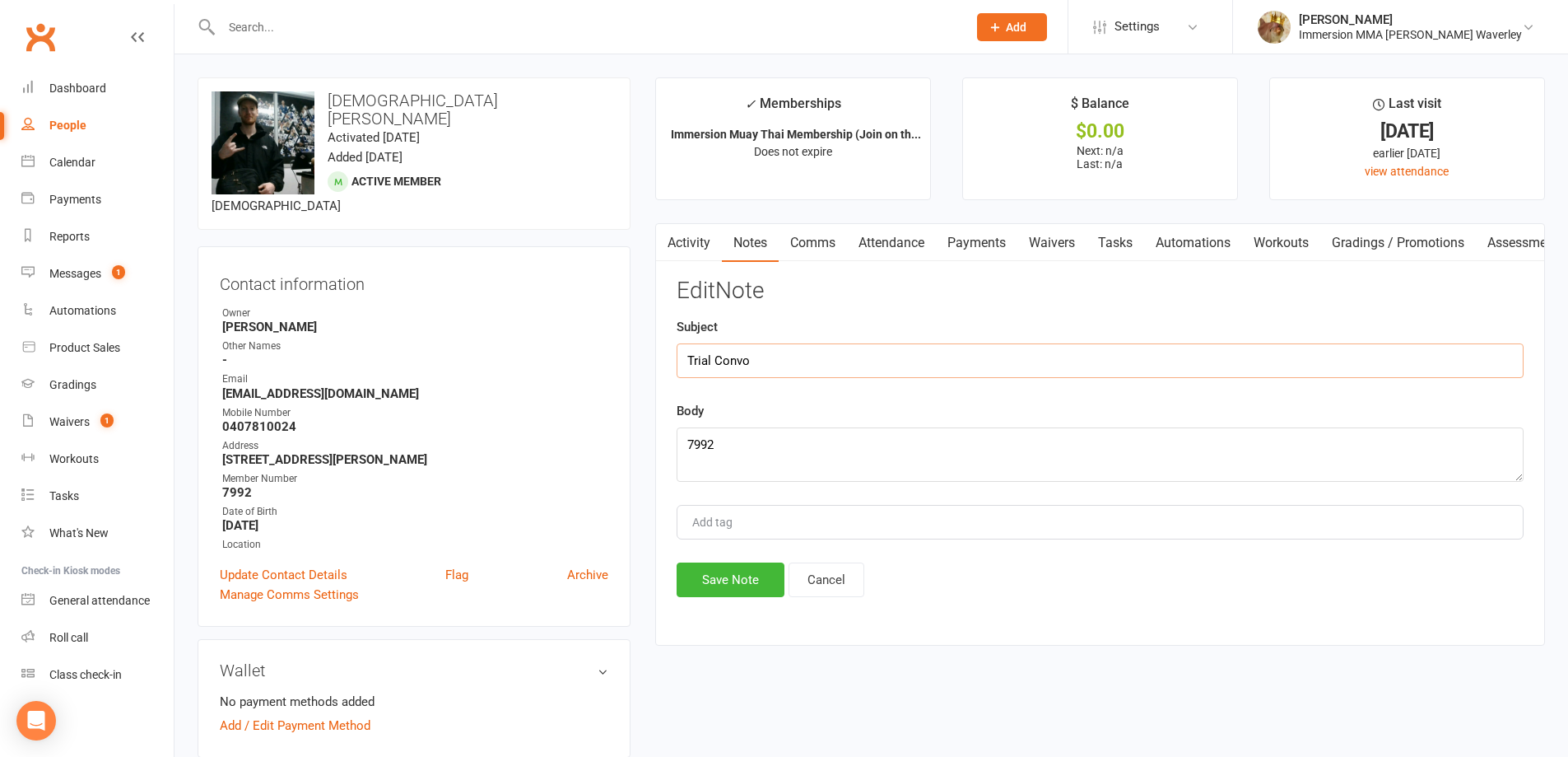
type input "Trial Convo"
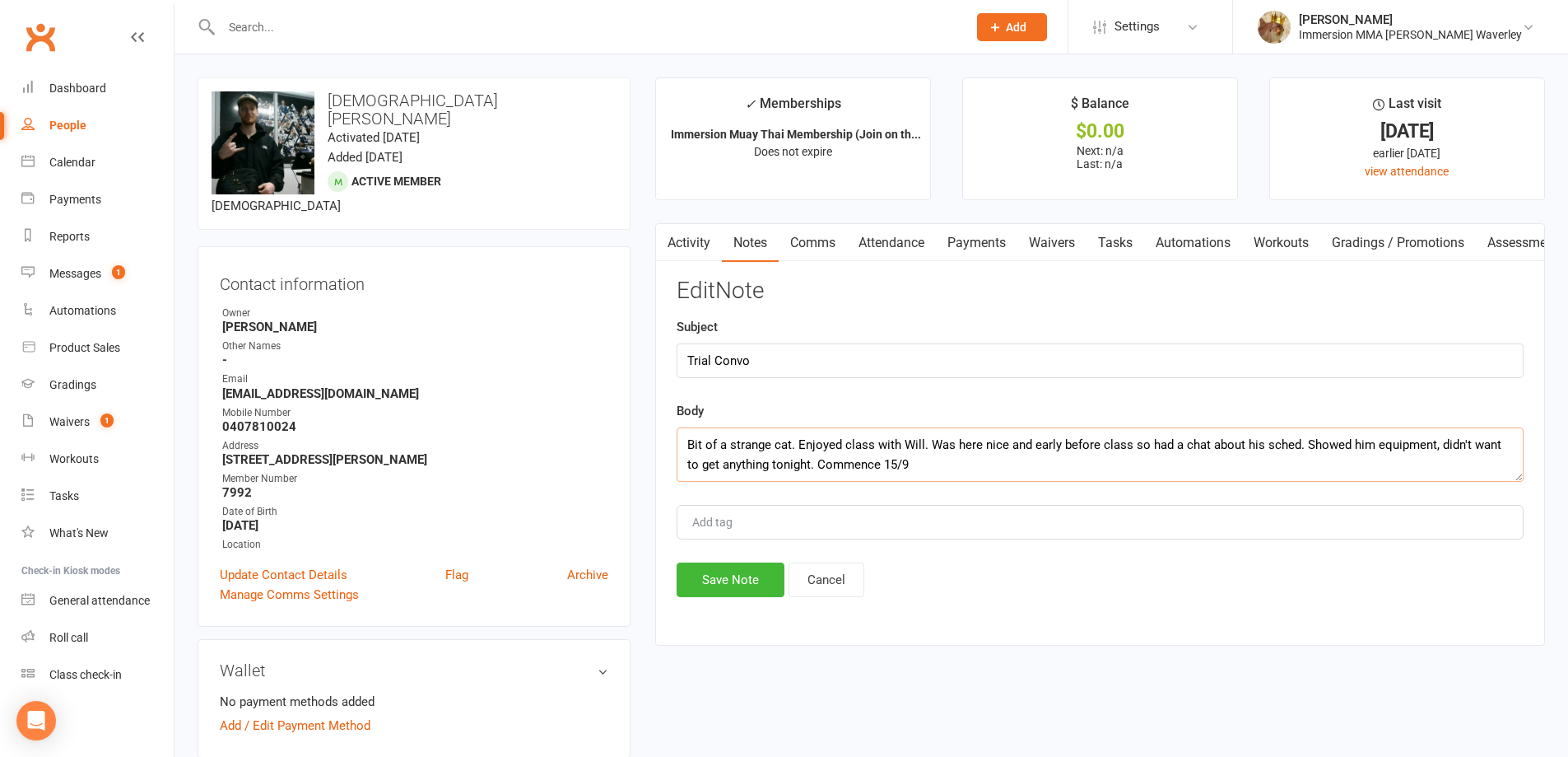
click at [1173, 460] on textarea "Bit of a strange cat. Enjoyed class with Will. Was here nice and early before c…" at bounding box center [1100, 454] width 847 height 54
type textarea "Bit of a strange cat. Enjoyed class with Will. Was here nice and early before c…"
click at [743, 596] on button "Save Note" at bounding box center [731, 579] width 108 height 35
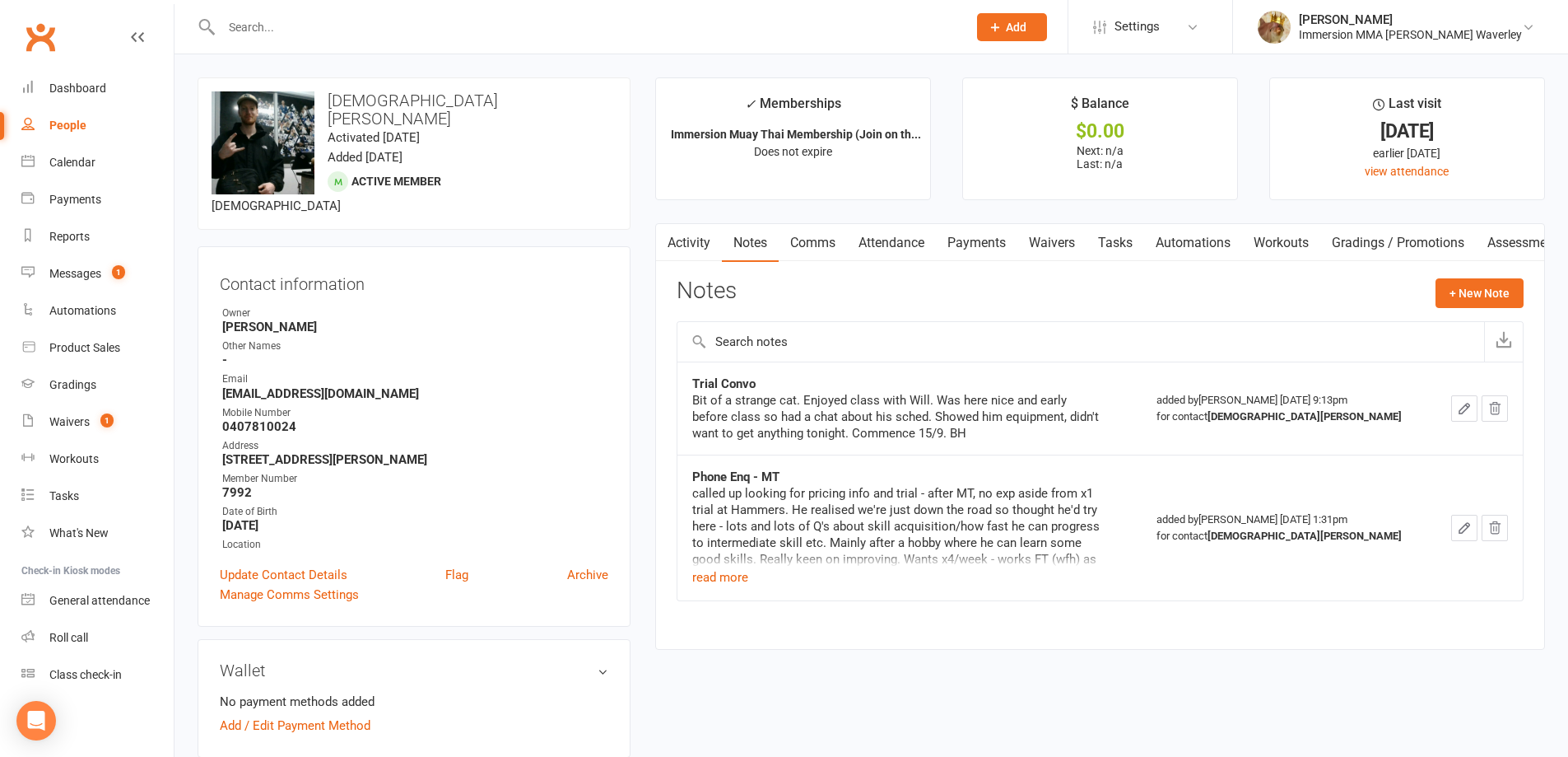
click at [1113, 243] on link "Tasks" at bounding box center [1115, 243] width 58 height 38
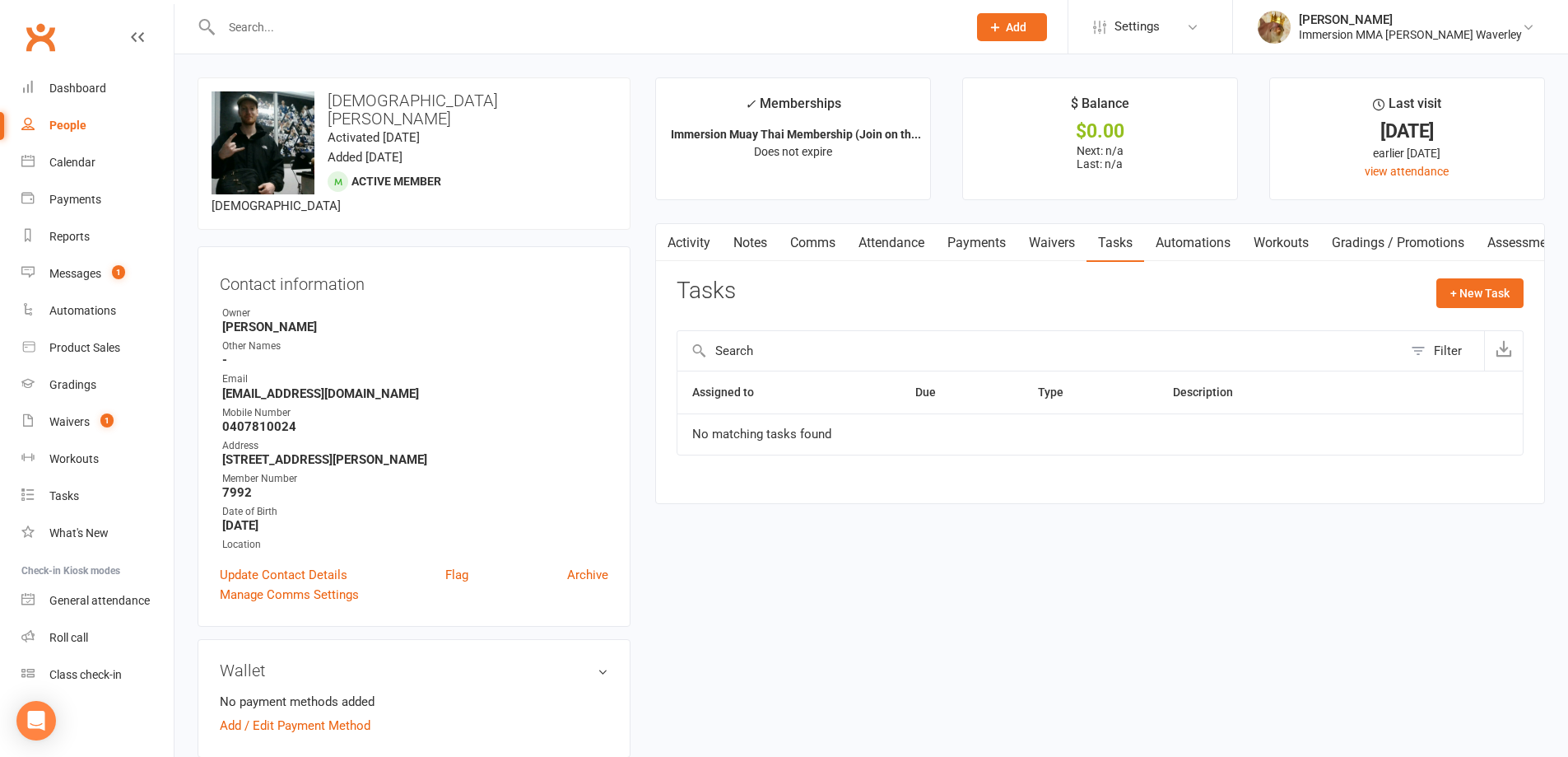
click at [749, 252] on link "Notes" at bounding box center [750, 243] width 57 height 38
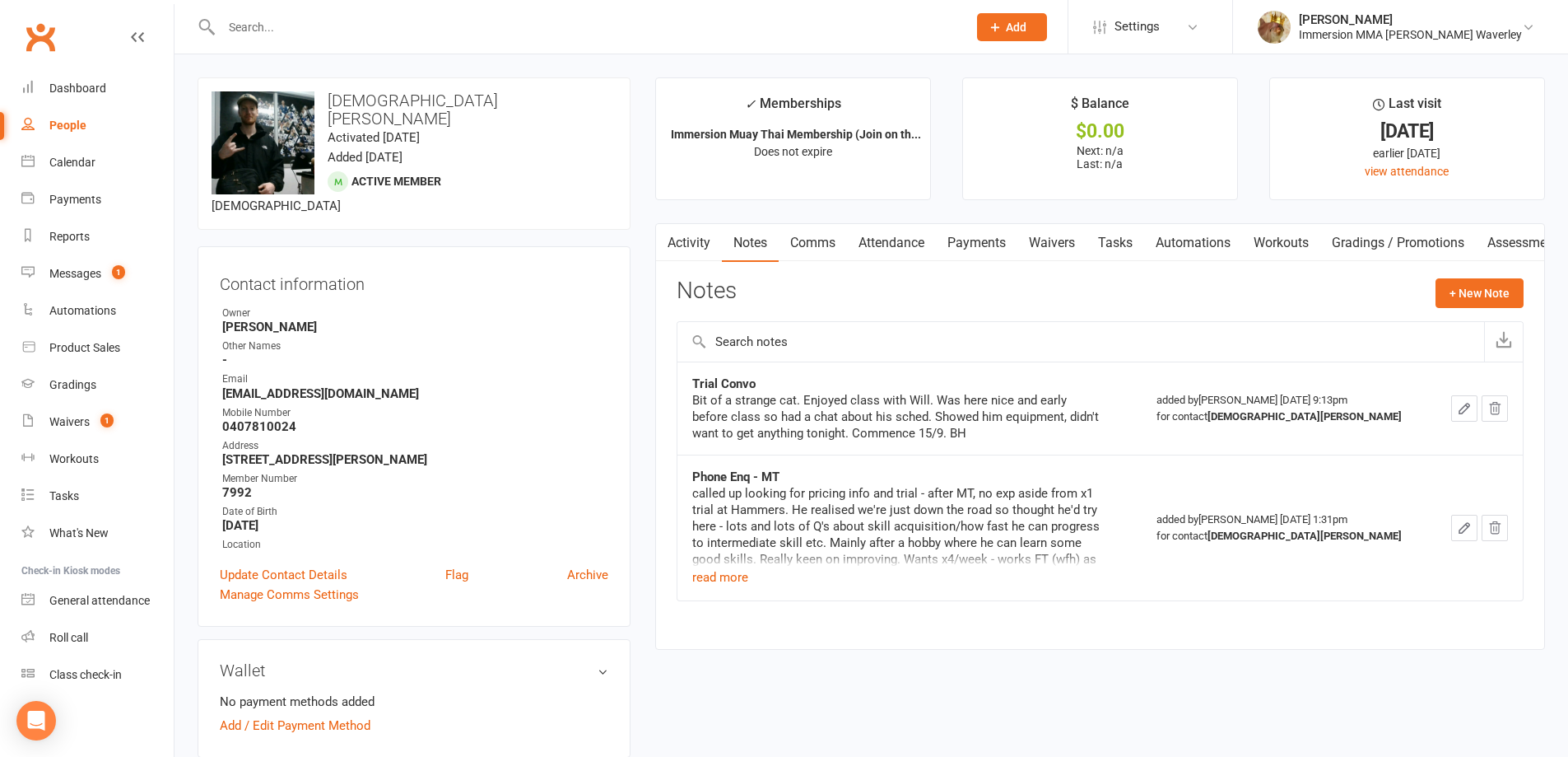
click at [959, 233] on link "Payments" at bounding box center [977, 243] width 81 height 38
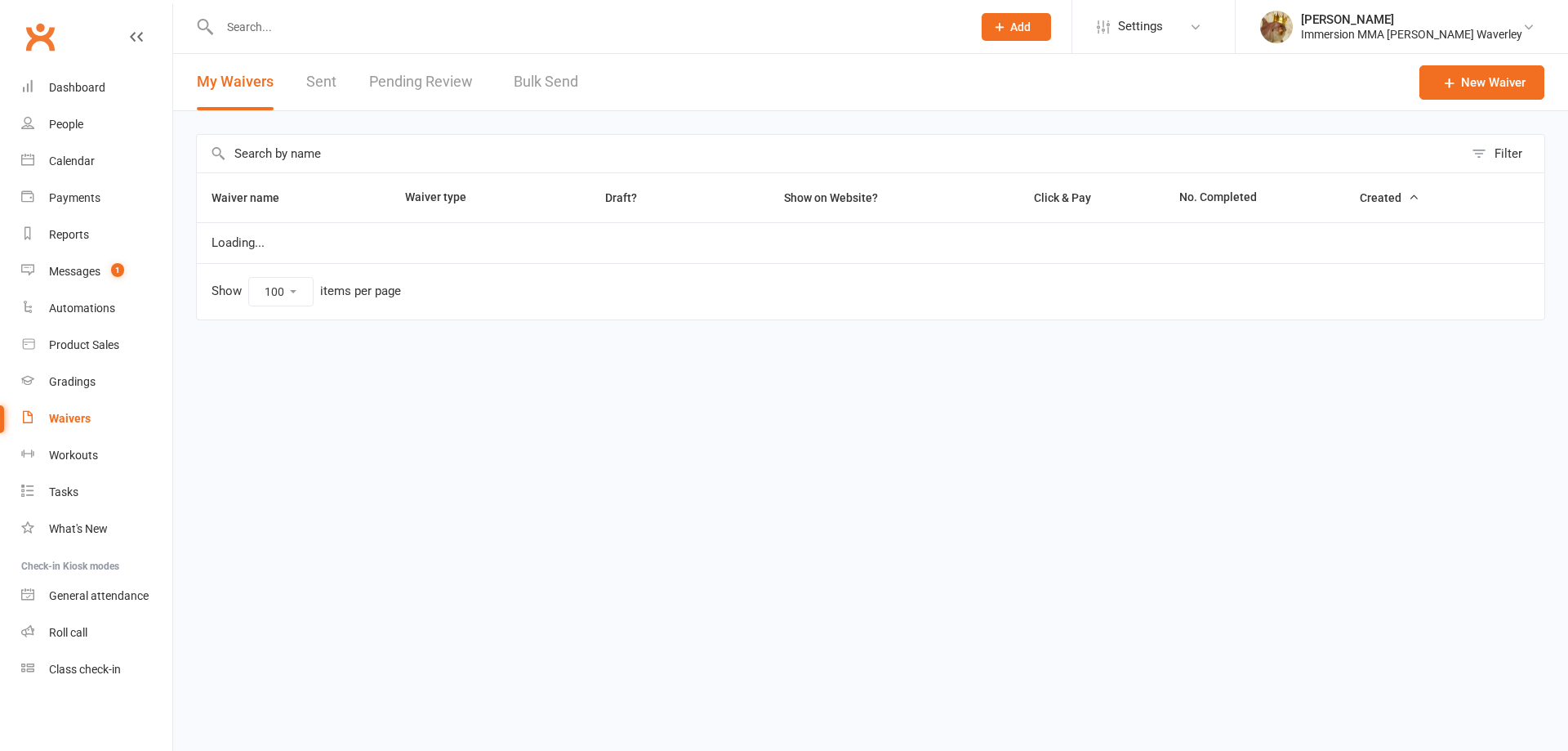
select select "100"
click at [412, 90] on link "Pending Review" at bounding box center [424, 82] width 111 height 56
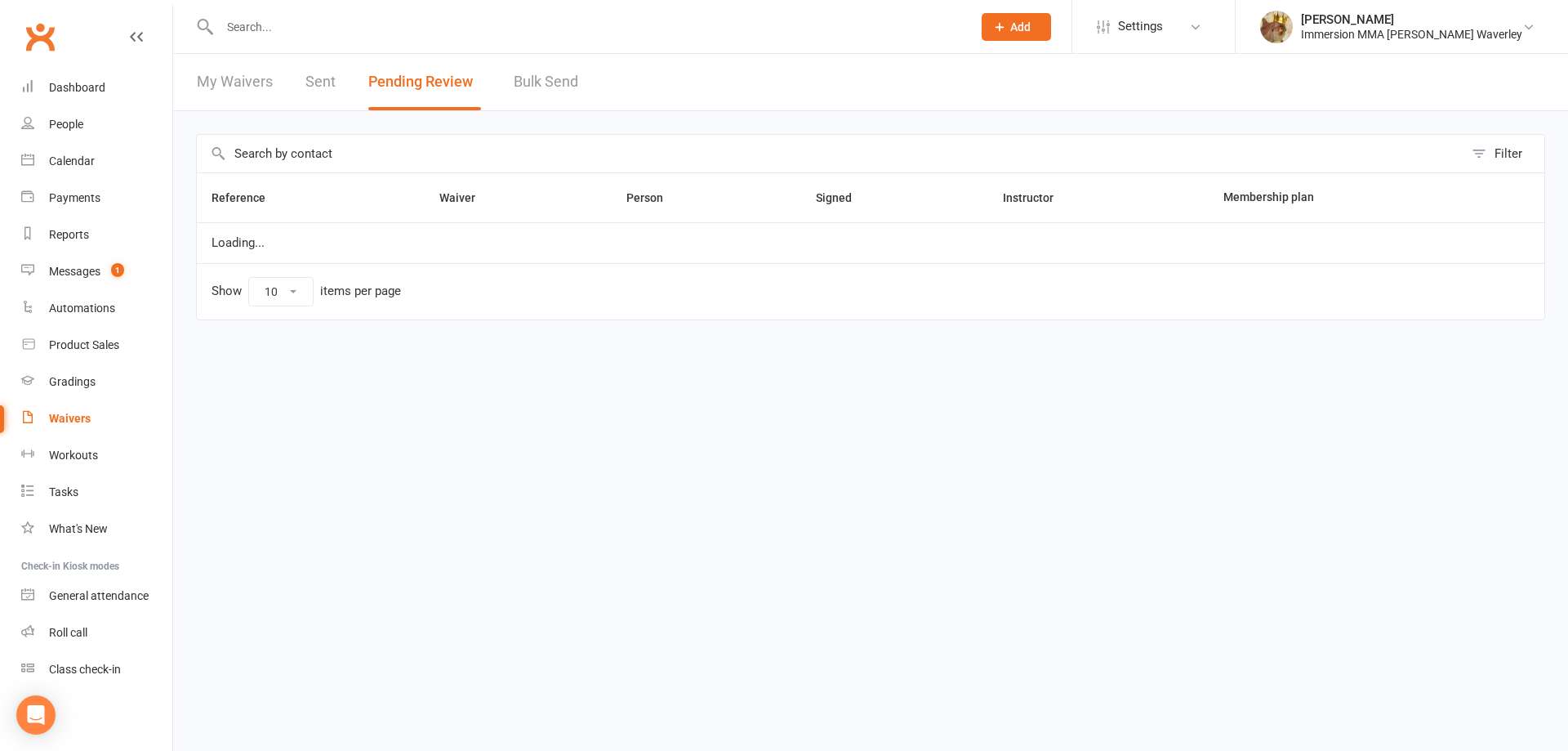
select select "50"
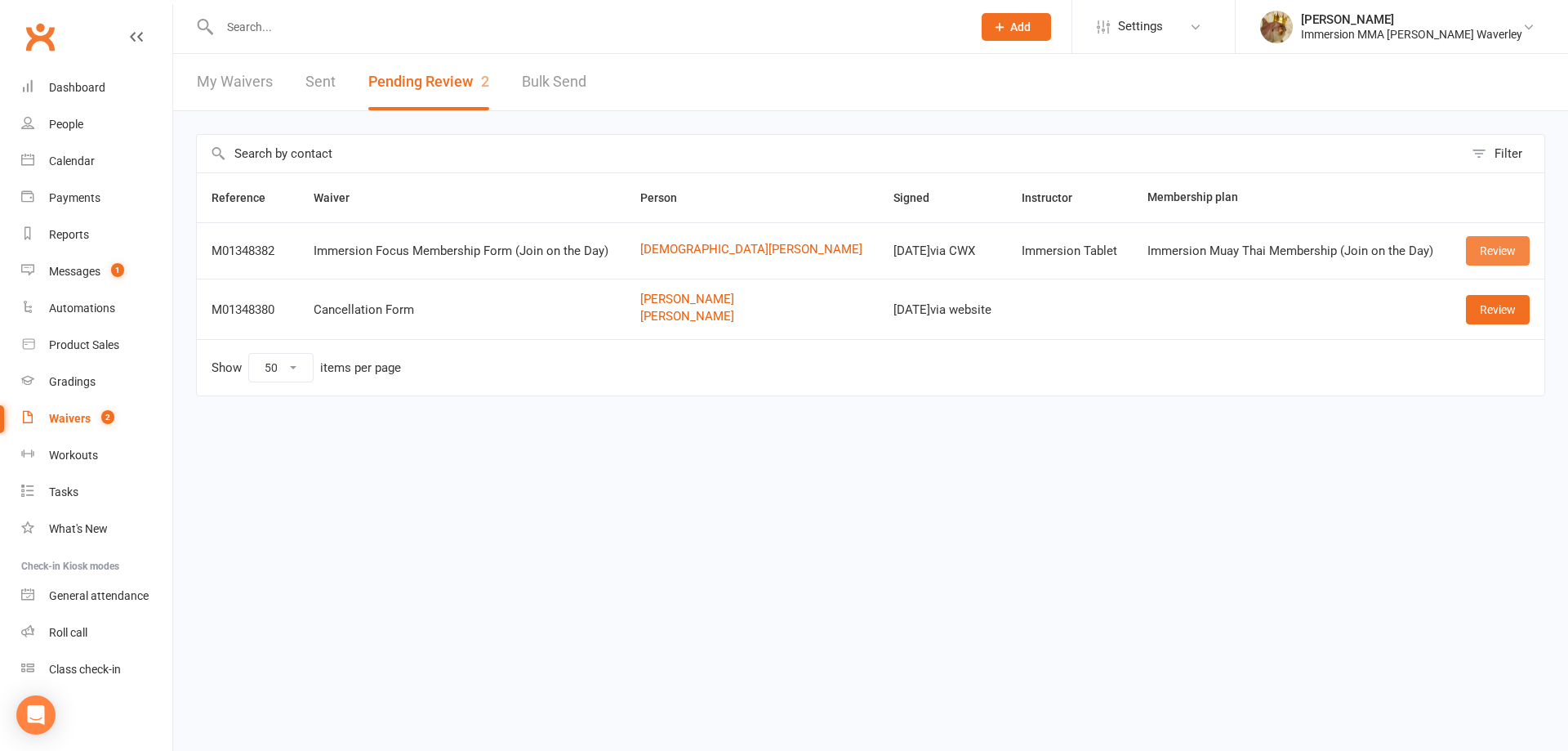
click at [1476, 247] on link "Review" at bounding box center [1498, 250] width 64 height 29
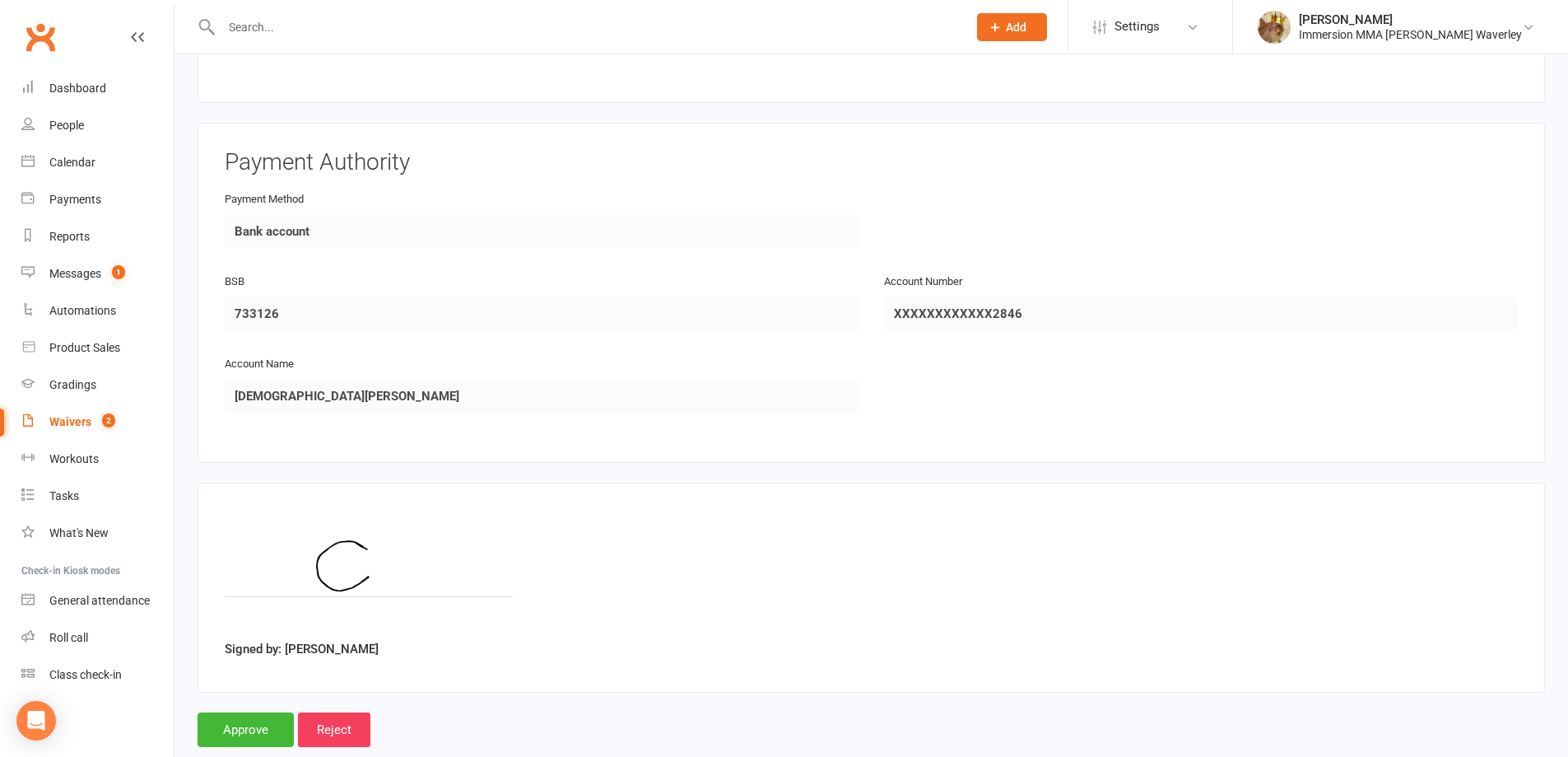
scroll to position [1706, 0]
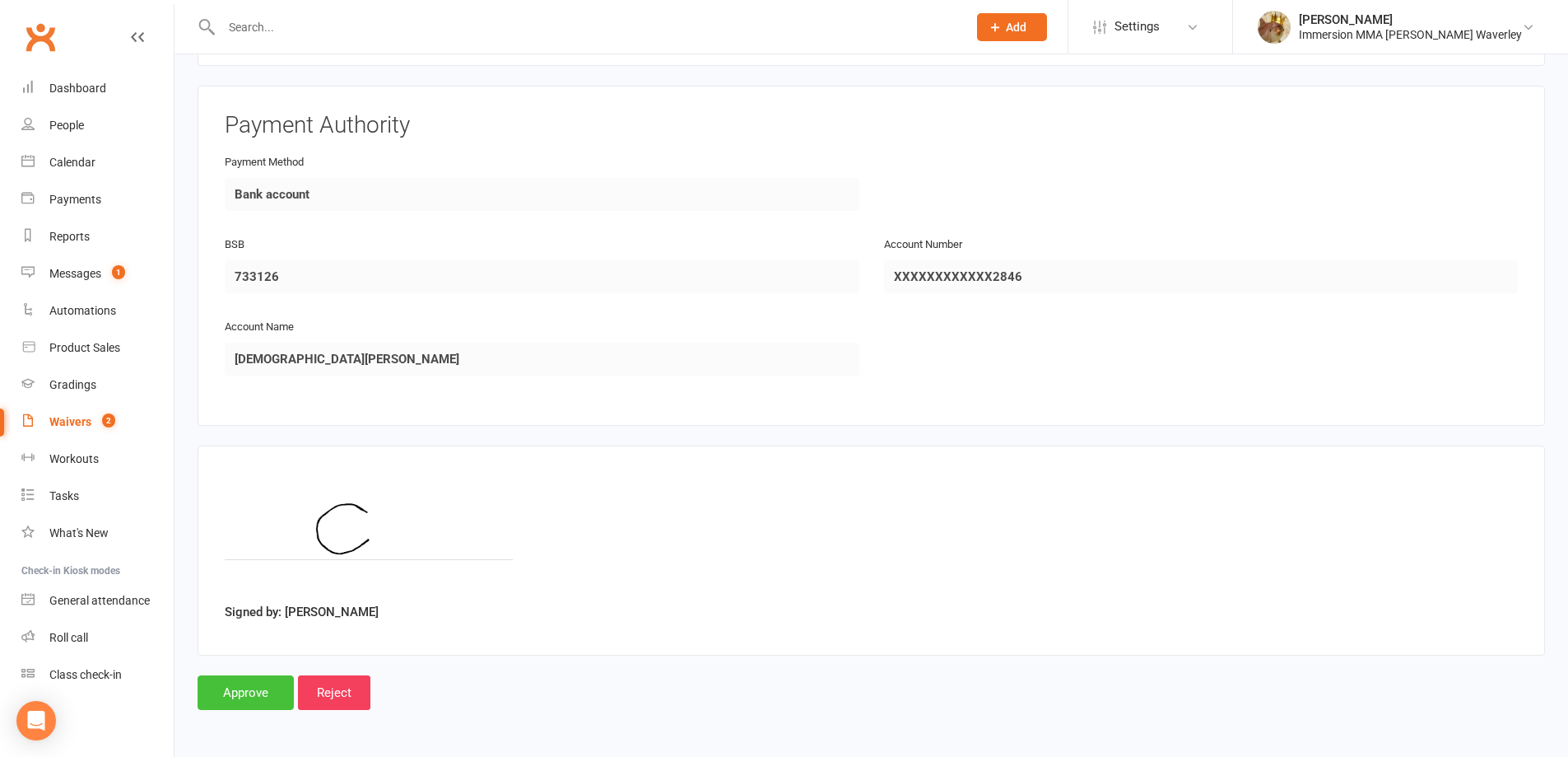
click at [260, 678] on input "Approve" at bounding box center [245, 692] width 96 height 35
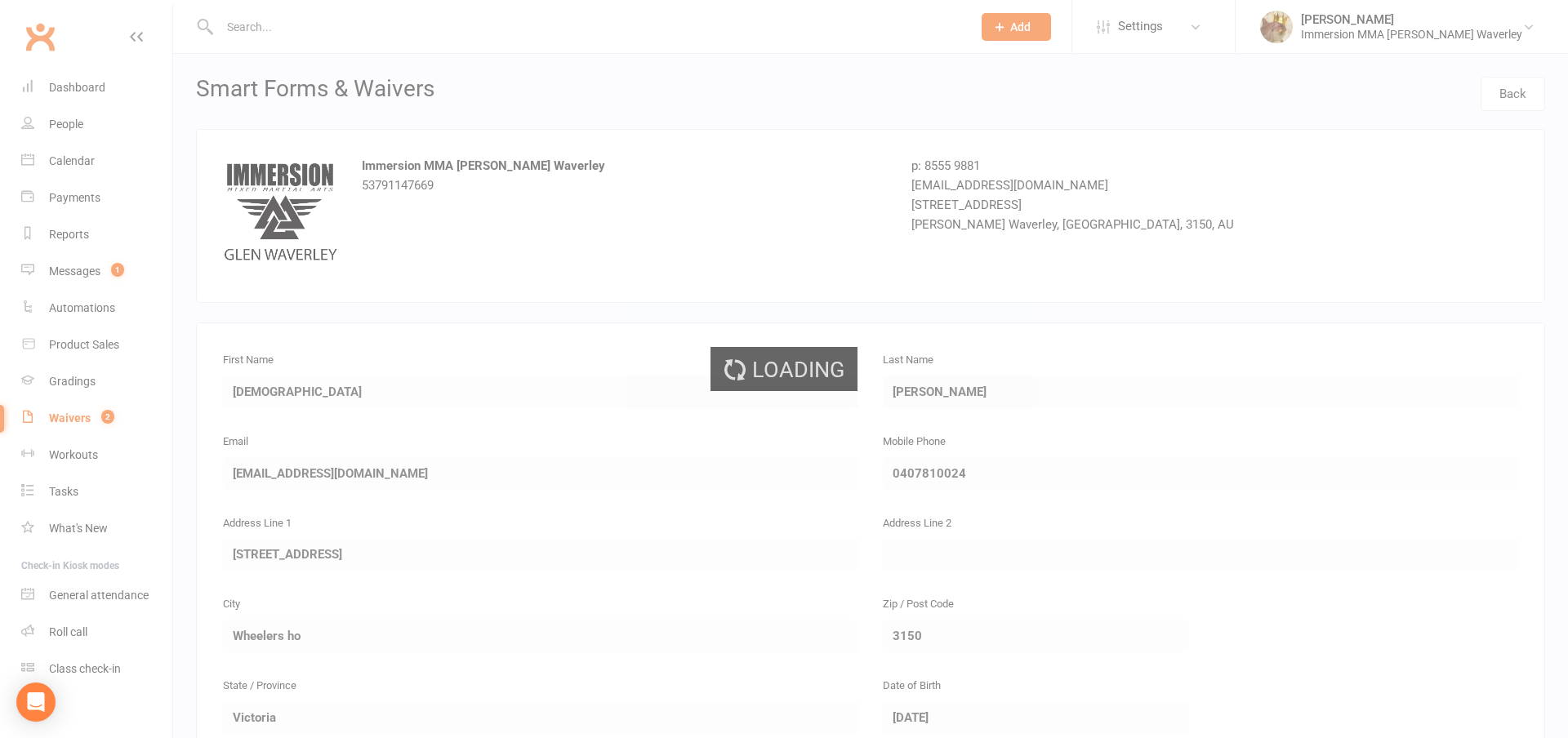
select select "50"
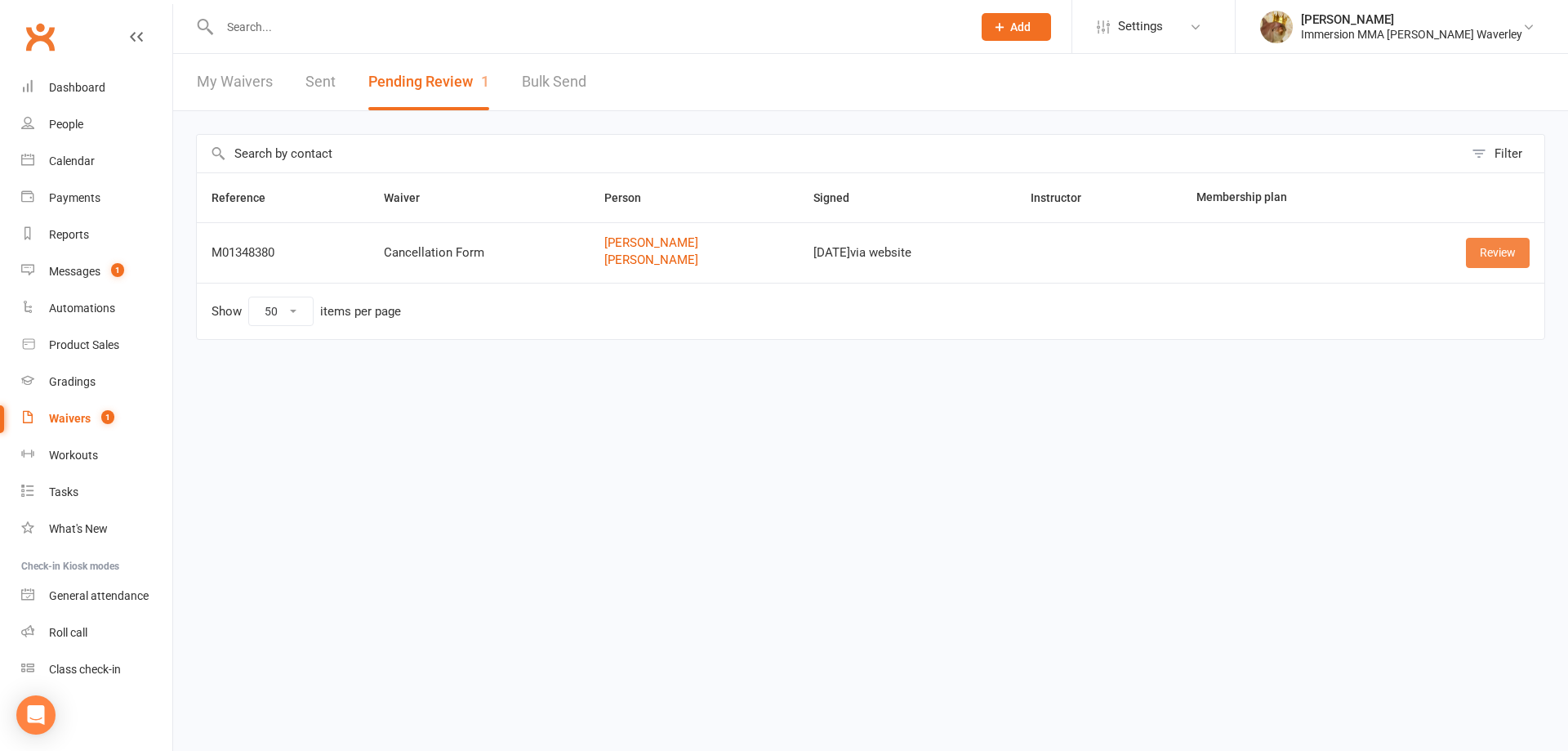
click at [1488, 245] on link "Review" at bounding box center [1498, 252] width 64 height 29
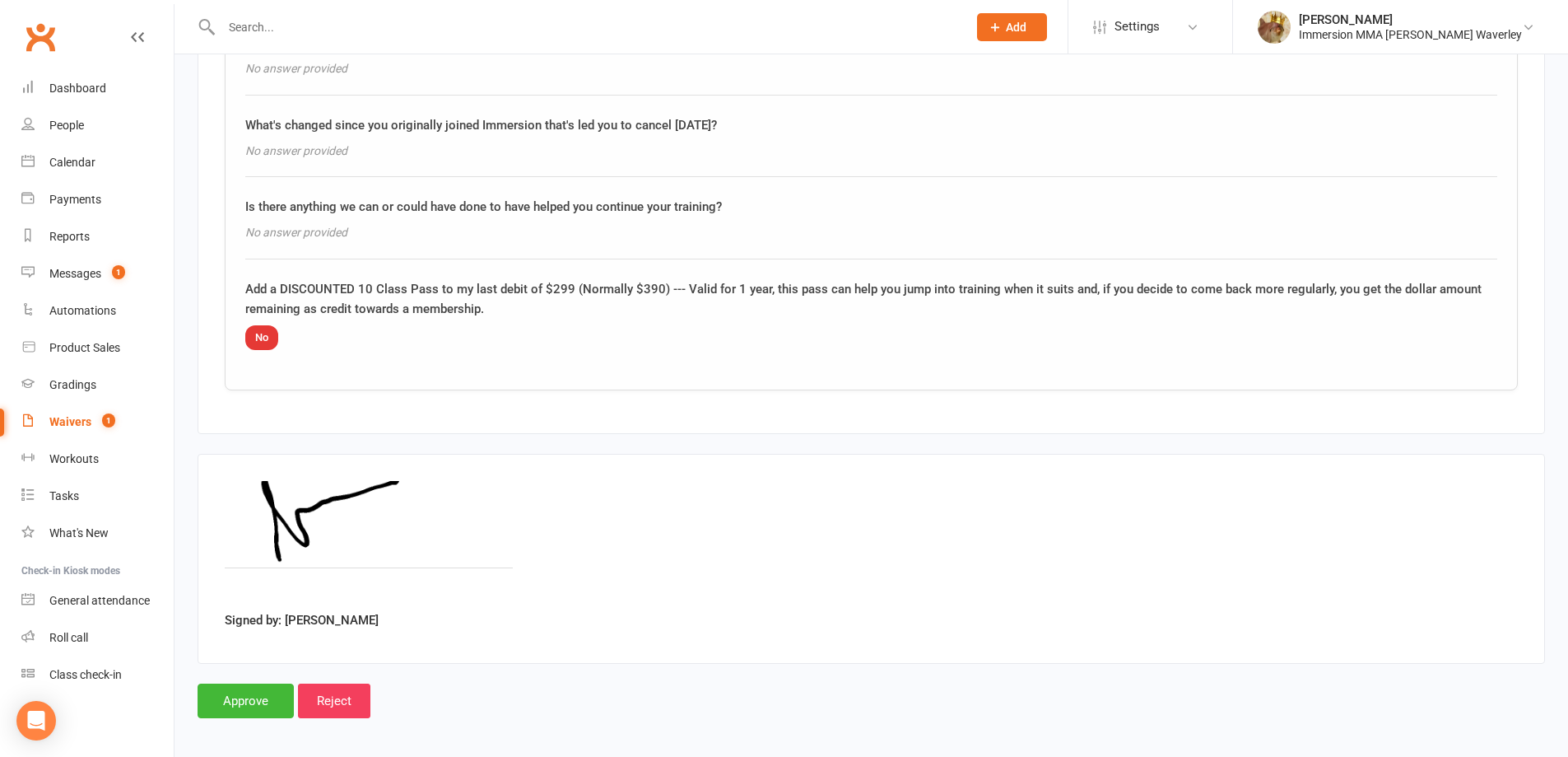
scroll to position [1649, 0]
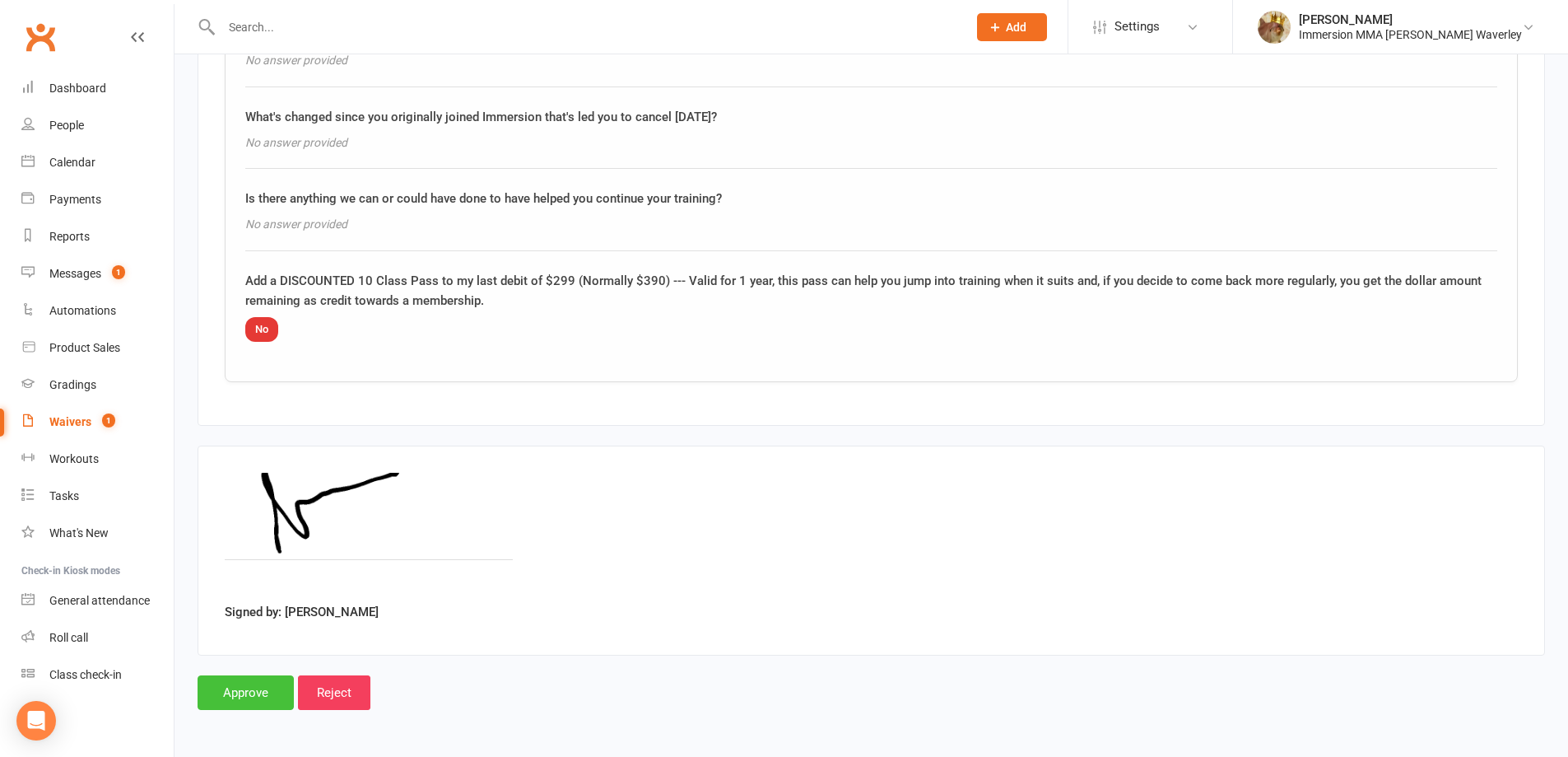
click at [227, 698] on input "Approve" at bounding box center [245, 692] width 96 height 35
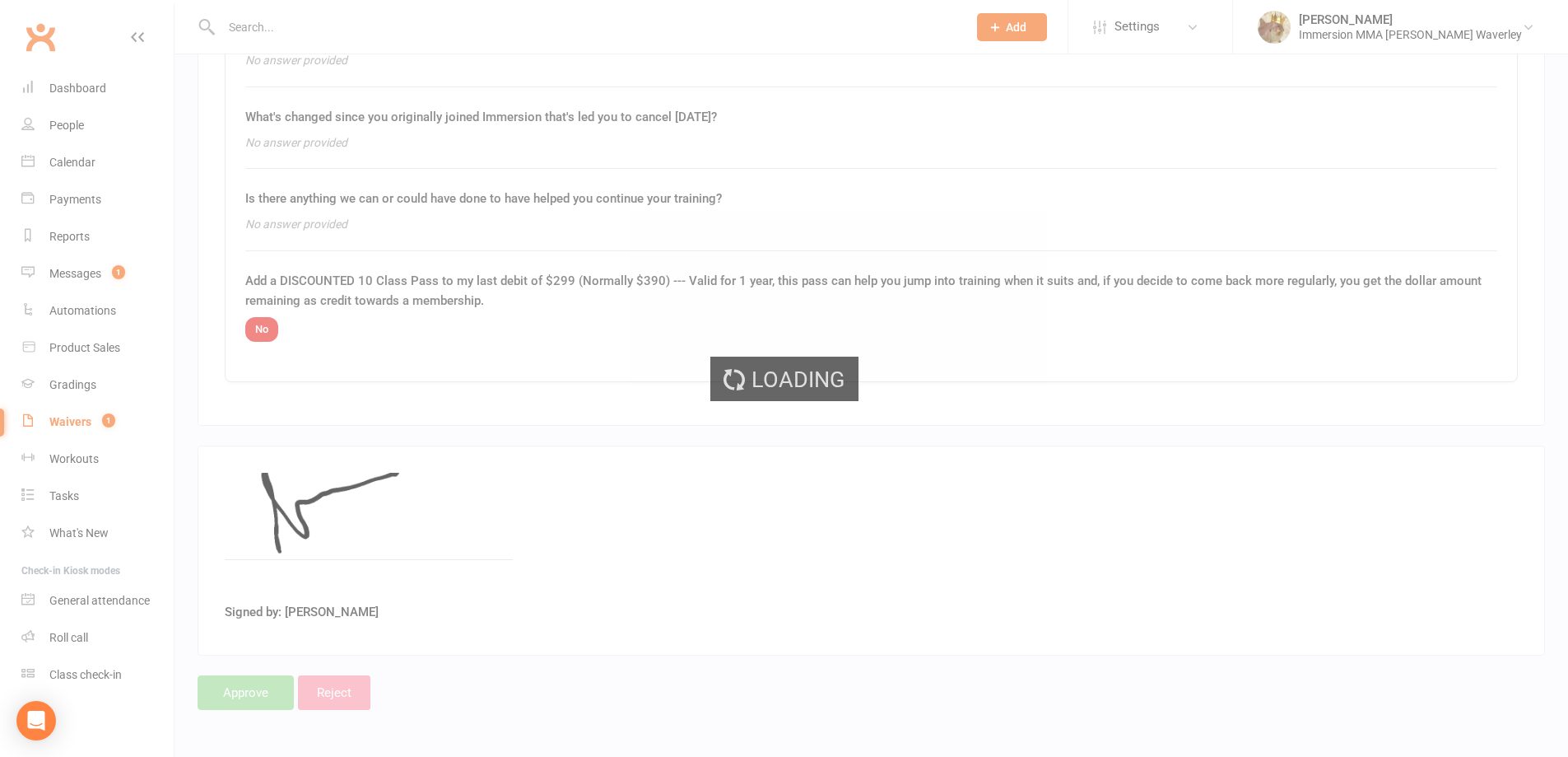
select select "50"
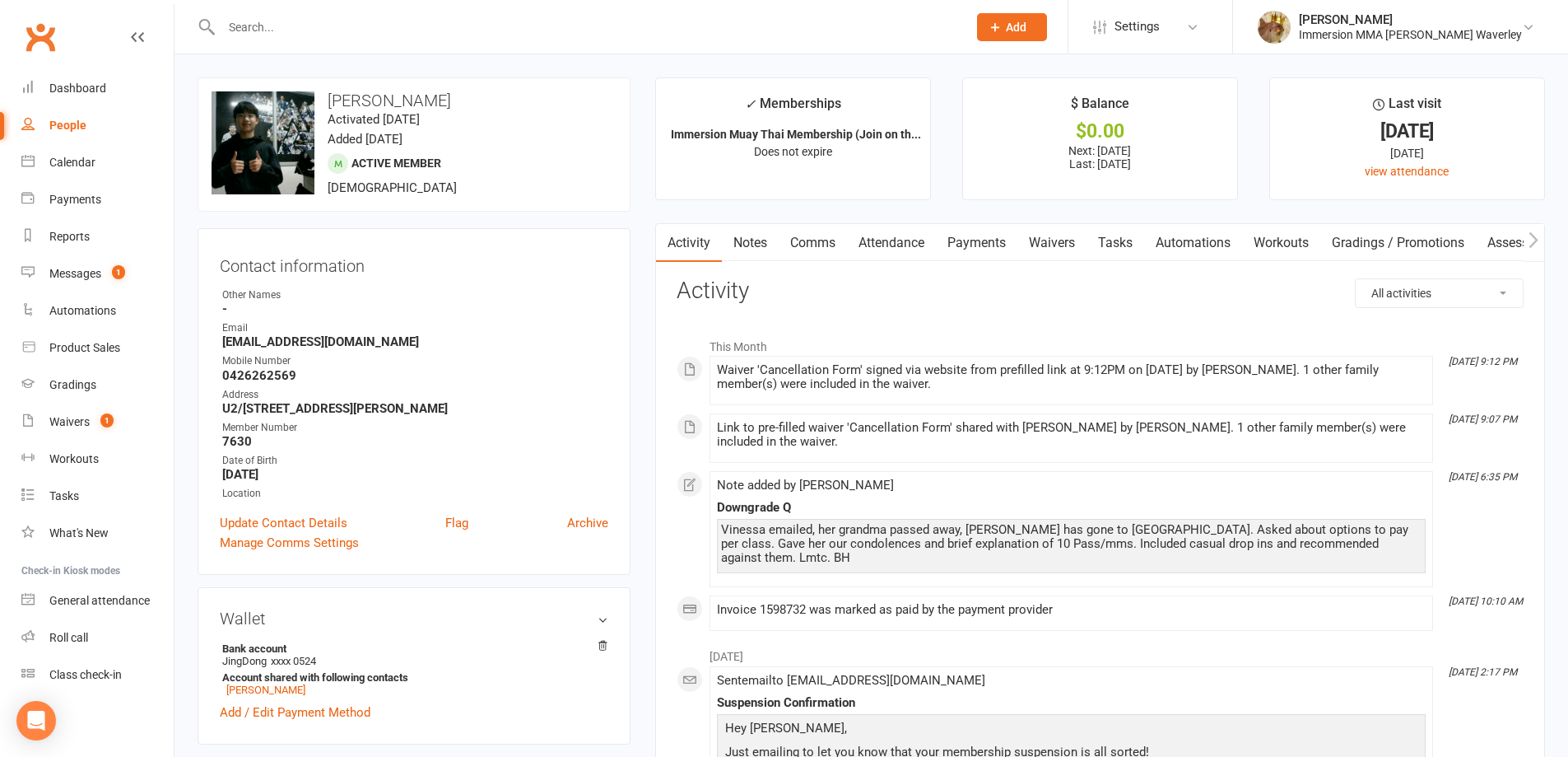
click at [973, 260] on link "Payments" at bounding box center [977, 243] width 81 height 38
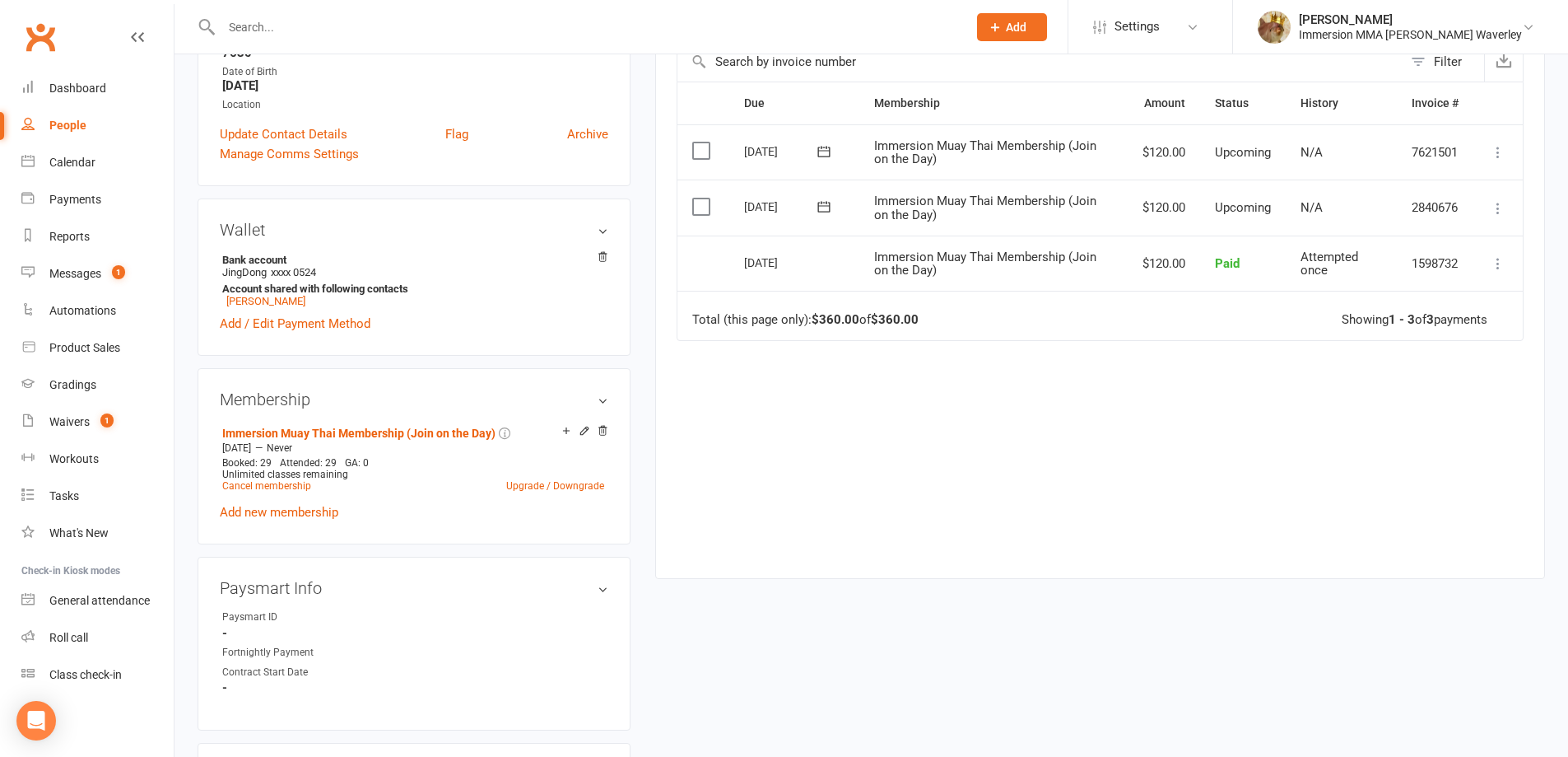
scroll to position [439, 0]
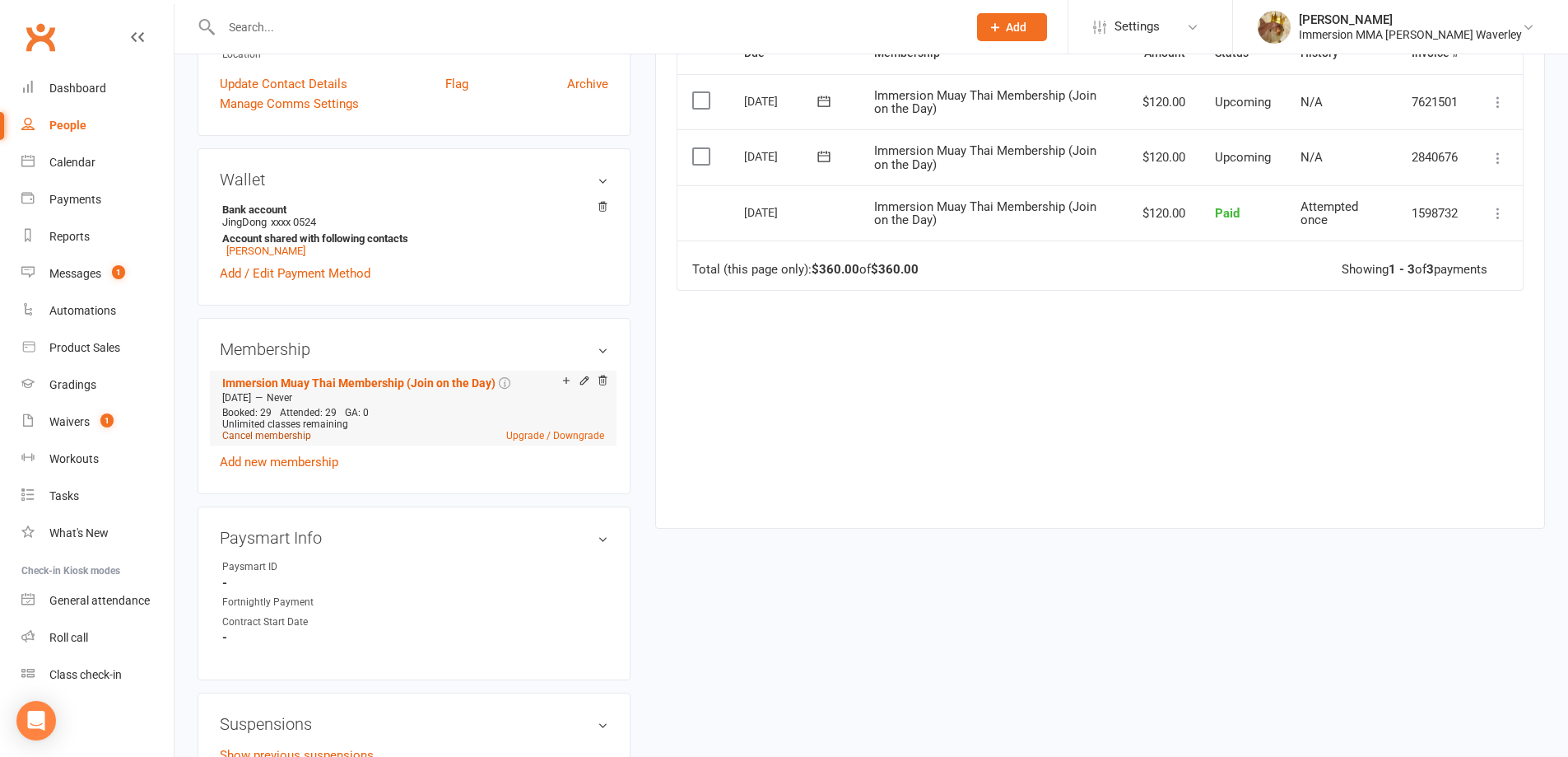
click at [275, 431] on link "Cancel membership" at bounding box center [266, 436] width 88 height 12
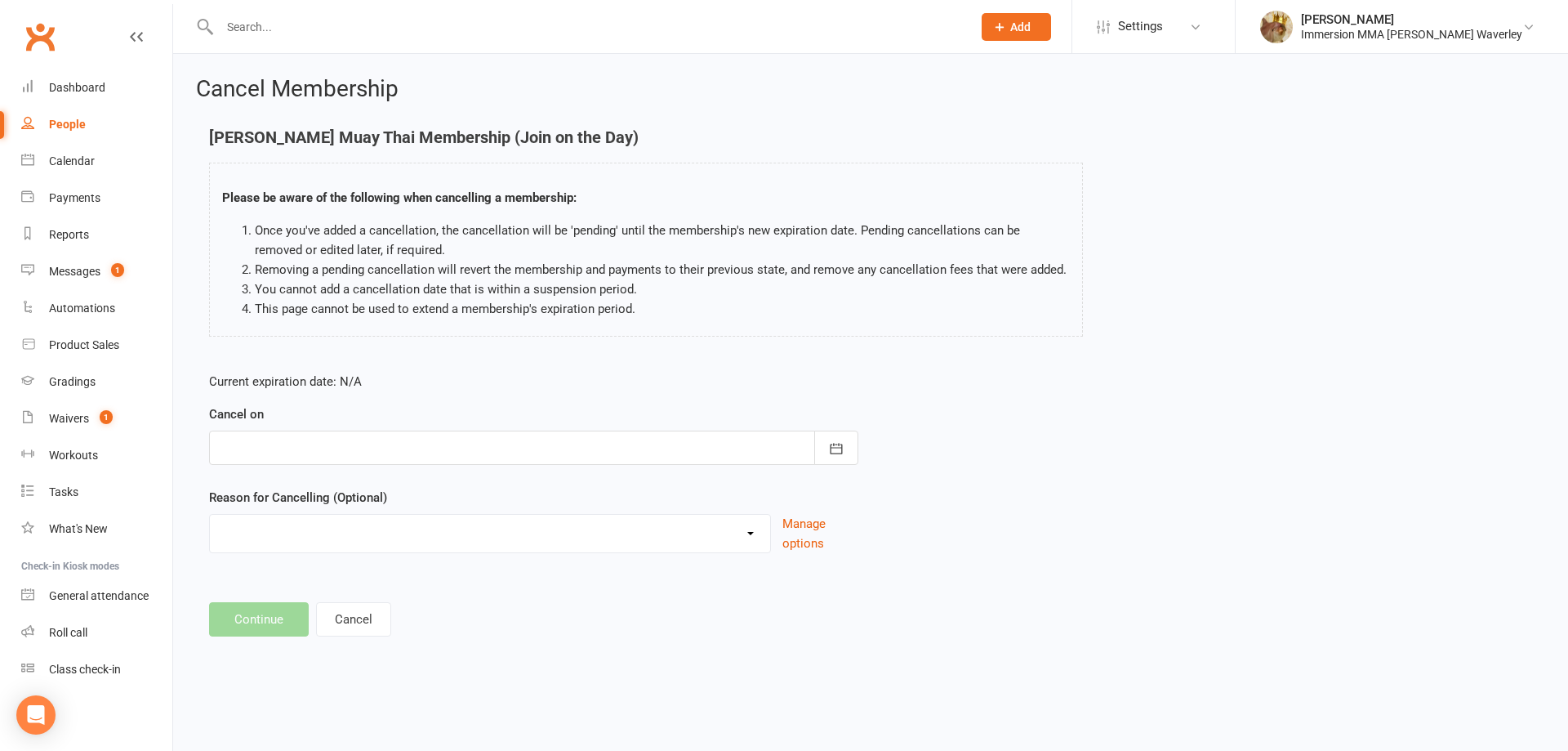
click at [353, 433] on div at bounding box center [534, 447] width 650 height 34
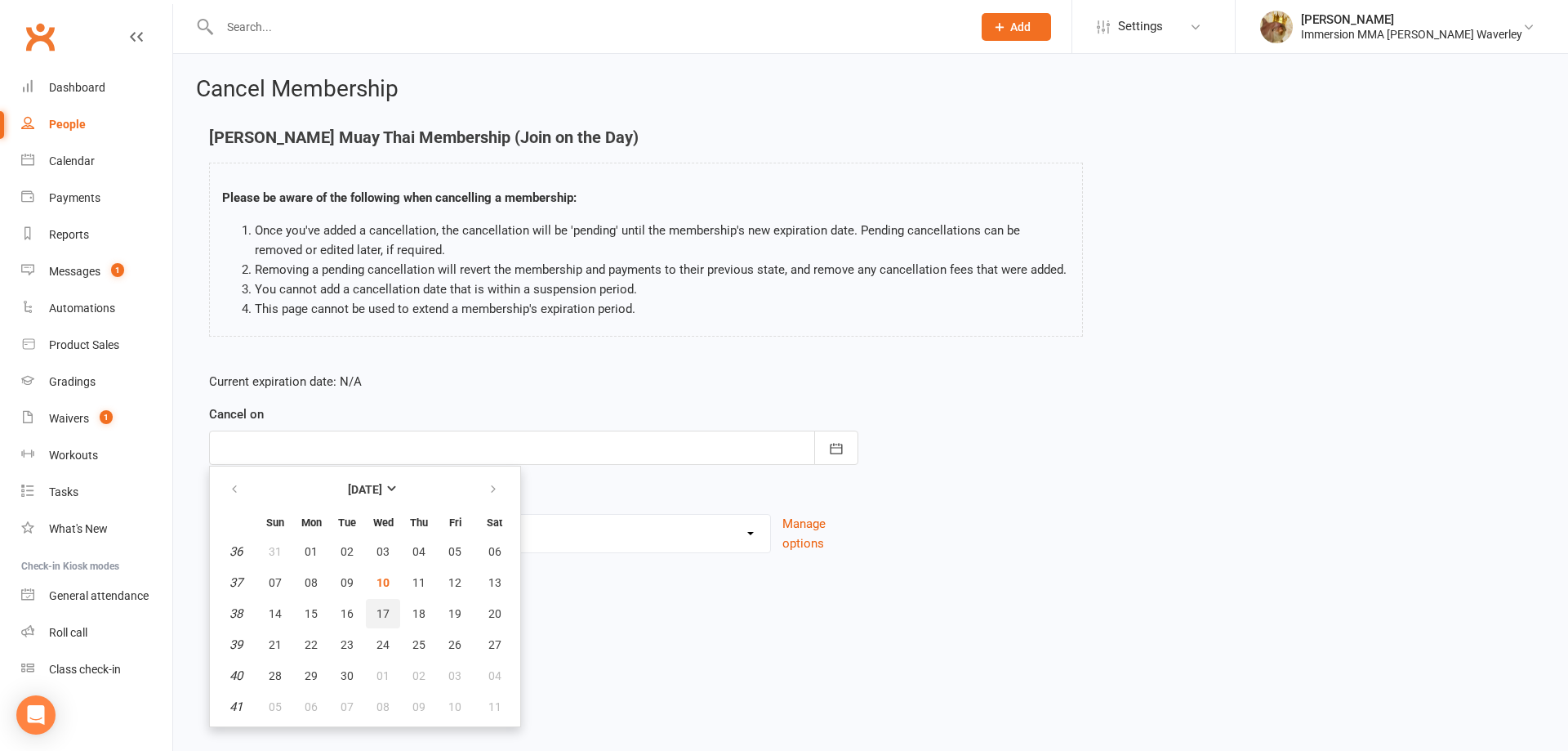
click at [381, 615] on span "17" at bounding box center [383, 613] width 13 height 13
type input "[DATE]"
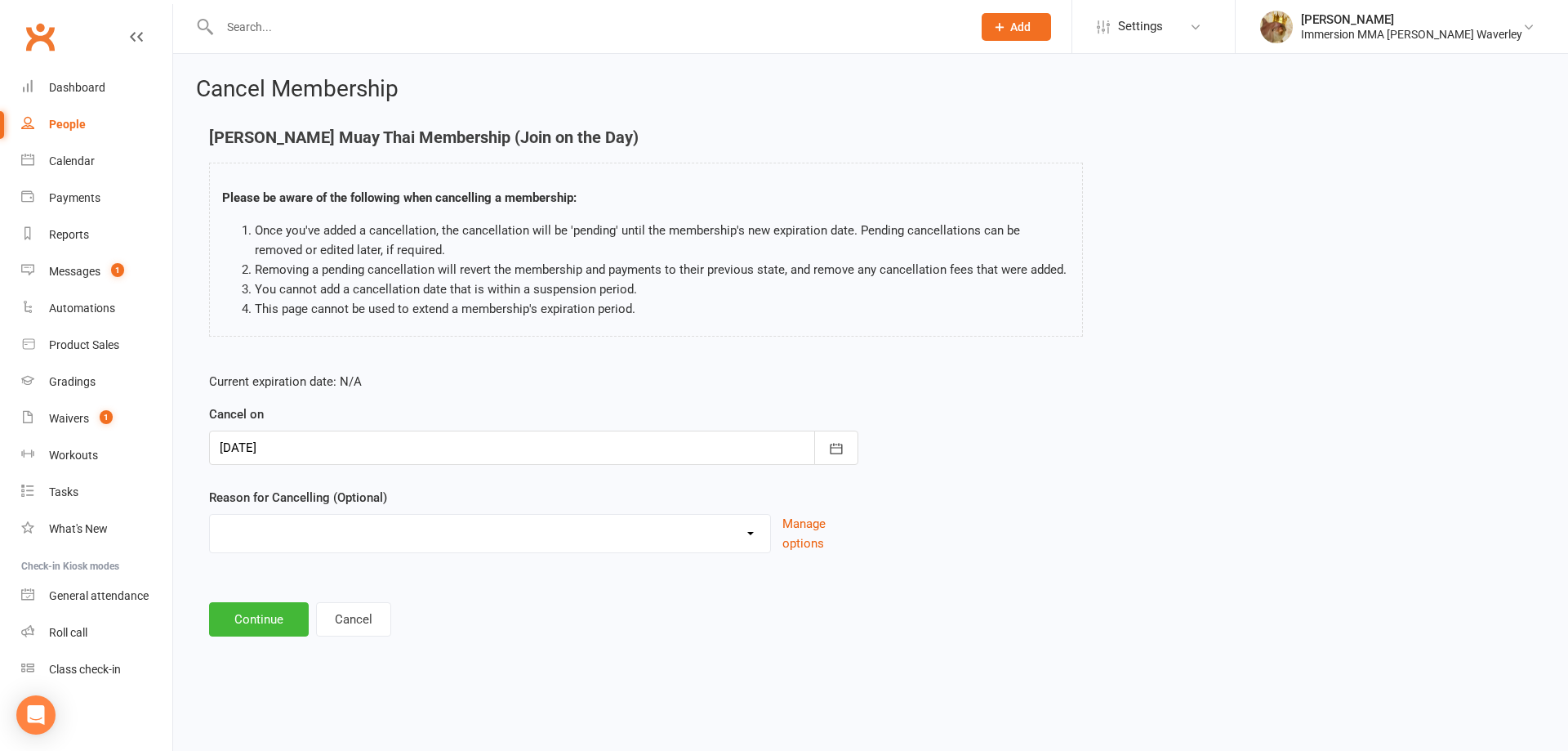
click at [268, 531] on select "Holiday Injury Other reason" at bounding box center [490, 531] width 560 height 32
select select "2"
click at [210, 533] on select "Holiday Injury Other reason" at bounding box center [490, 531] width 560 height 32
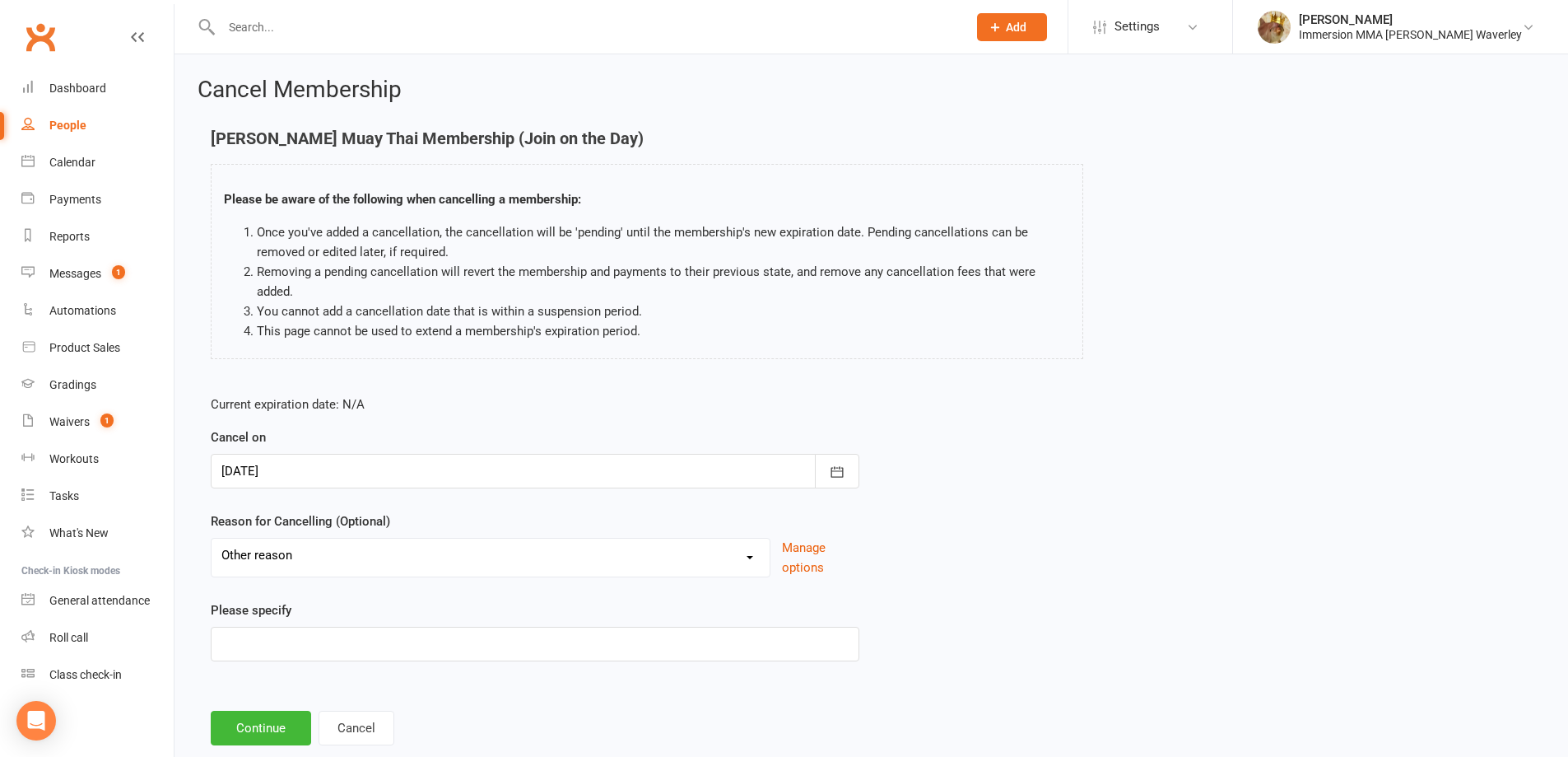
click at [418, 613] on div "Please specify" at bounding box center [534, 630] width 649 height 61
click at [338, 572] on div "Holiday Injury Other reason" at bounding box center [490, 557] width 560 height 40
click at [316, 564] on select "Holiday Injury Other reason" at bounding box center [490, 554] width 558 height 33
select select
click at [211, 538] on select "Holiday Injury Other reason" at bounding box center [490, 554] width 558 height 33
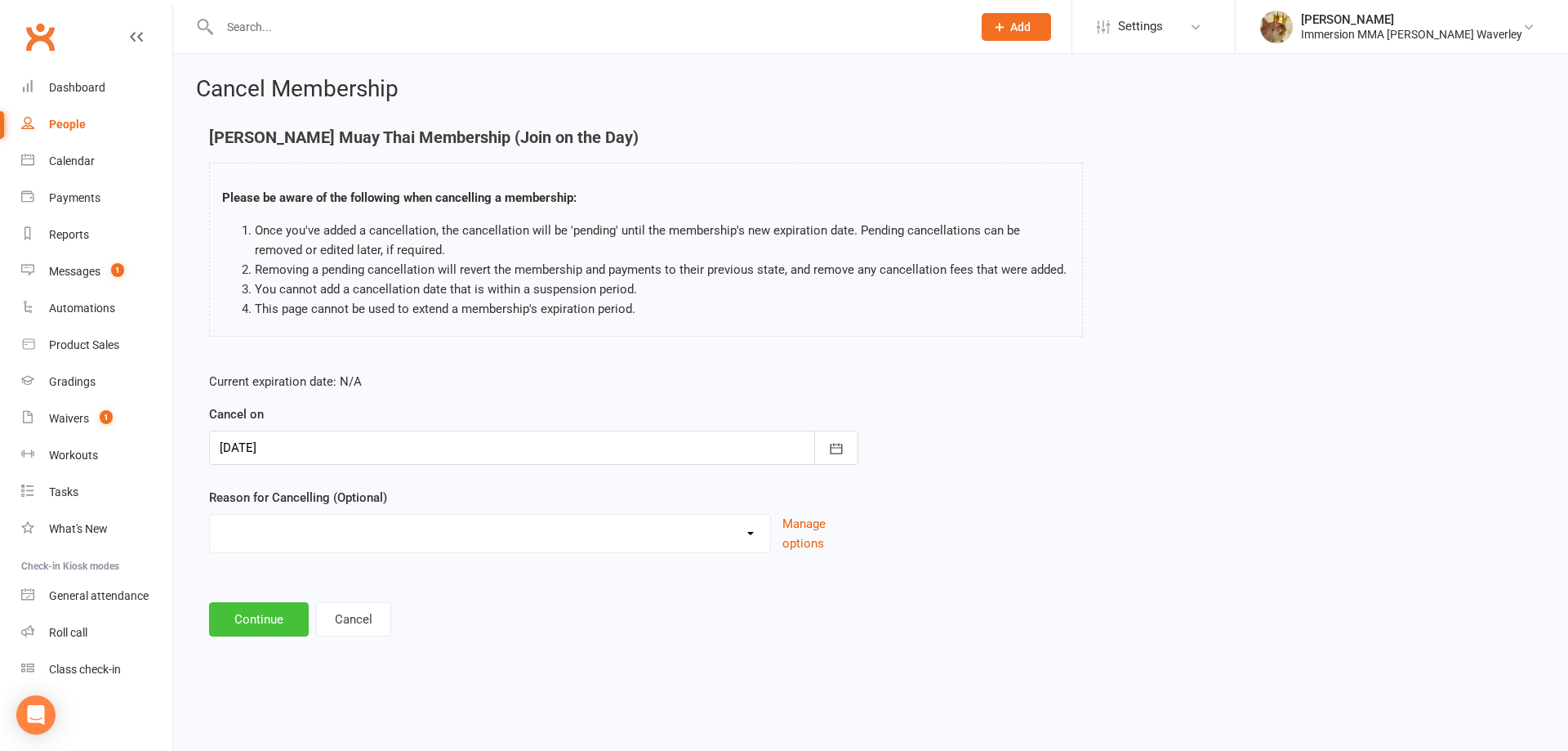
click at [257, 624] on button "Continue" at bounding box center [258, 619] width 99 height 34
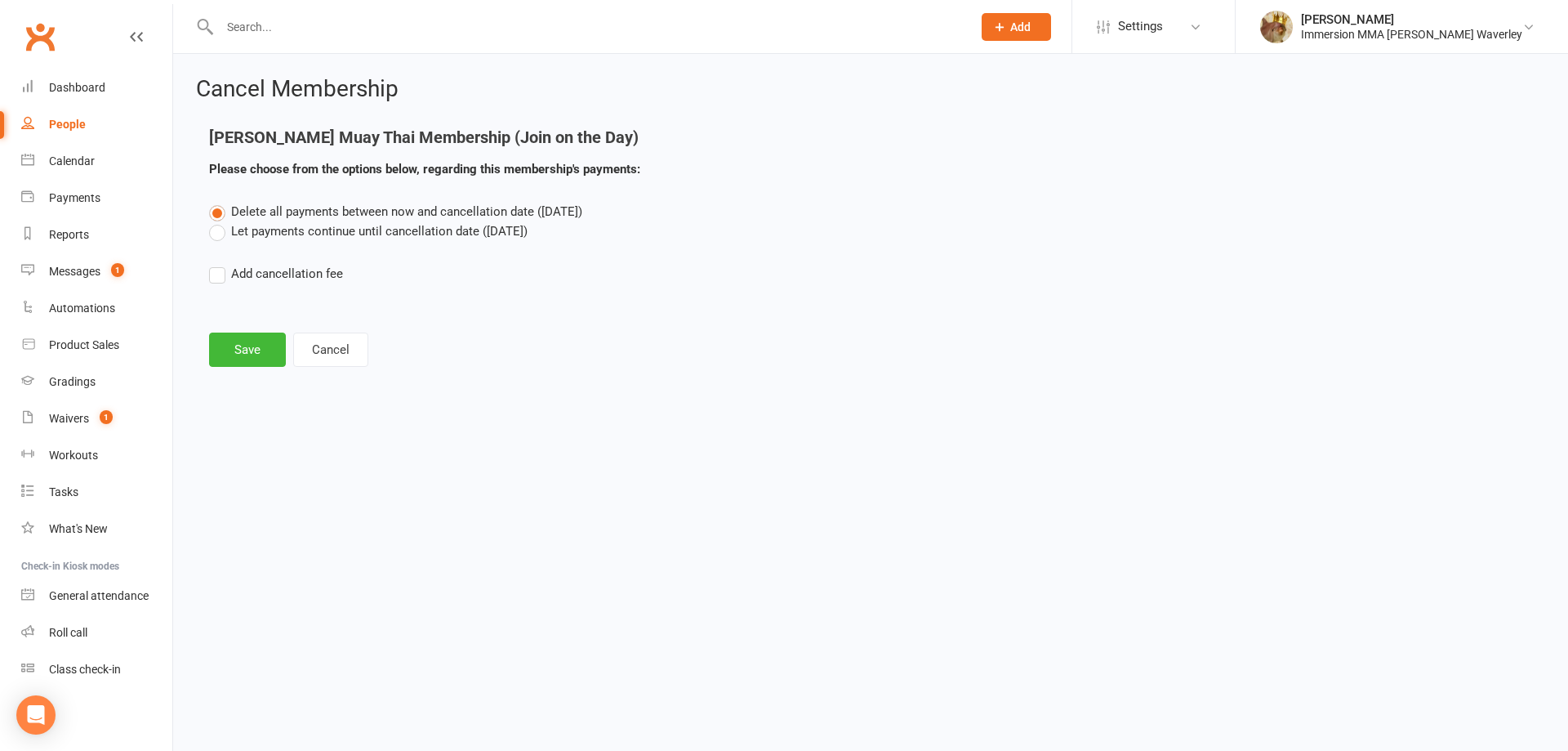
click at [283, 235] on label "Let payments continue until cancellation date ([DATE])" at bounding box center [368, 231] width 319 height 19
click at [219, 221] on input "Let payments continue until cancellation date ([DATE])" at bounding box center [214, 221] width 11 height 0
click at [248, 352] on button "Save" at bounding box center [247, 350] width 76 height 34
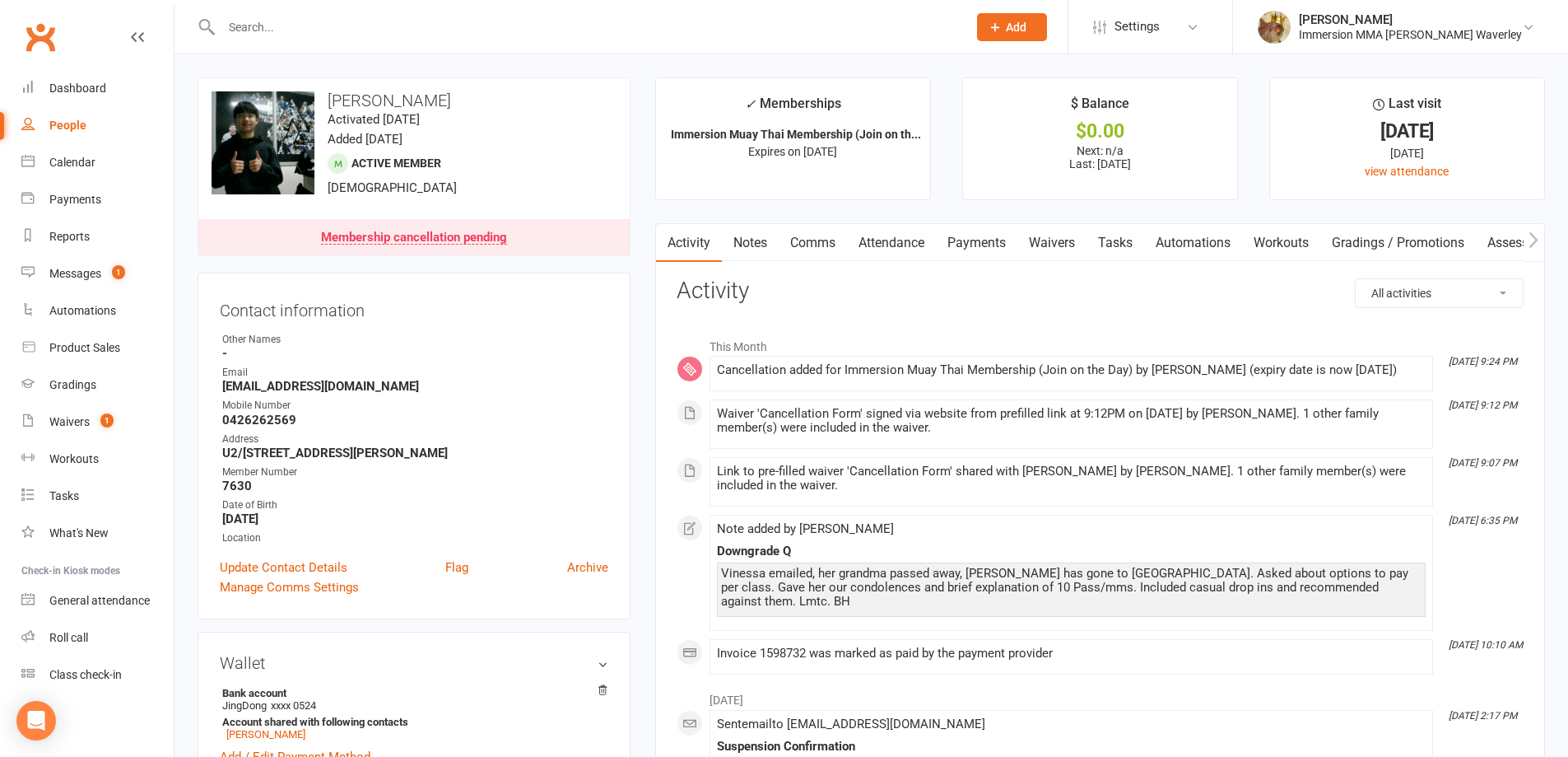
click at [815, 241] on link "Comms" at bounding box center [812, 243] width 68 height 38
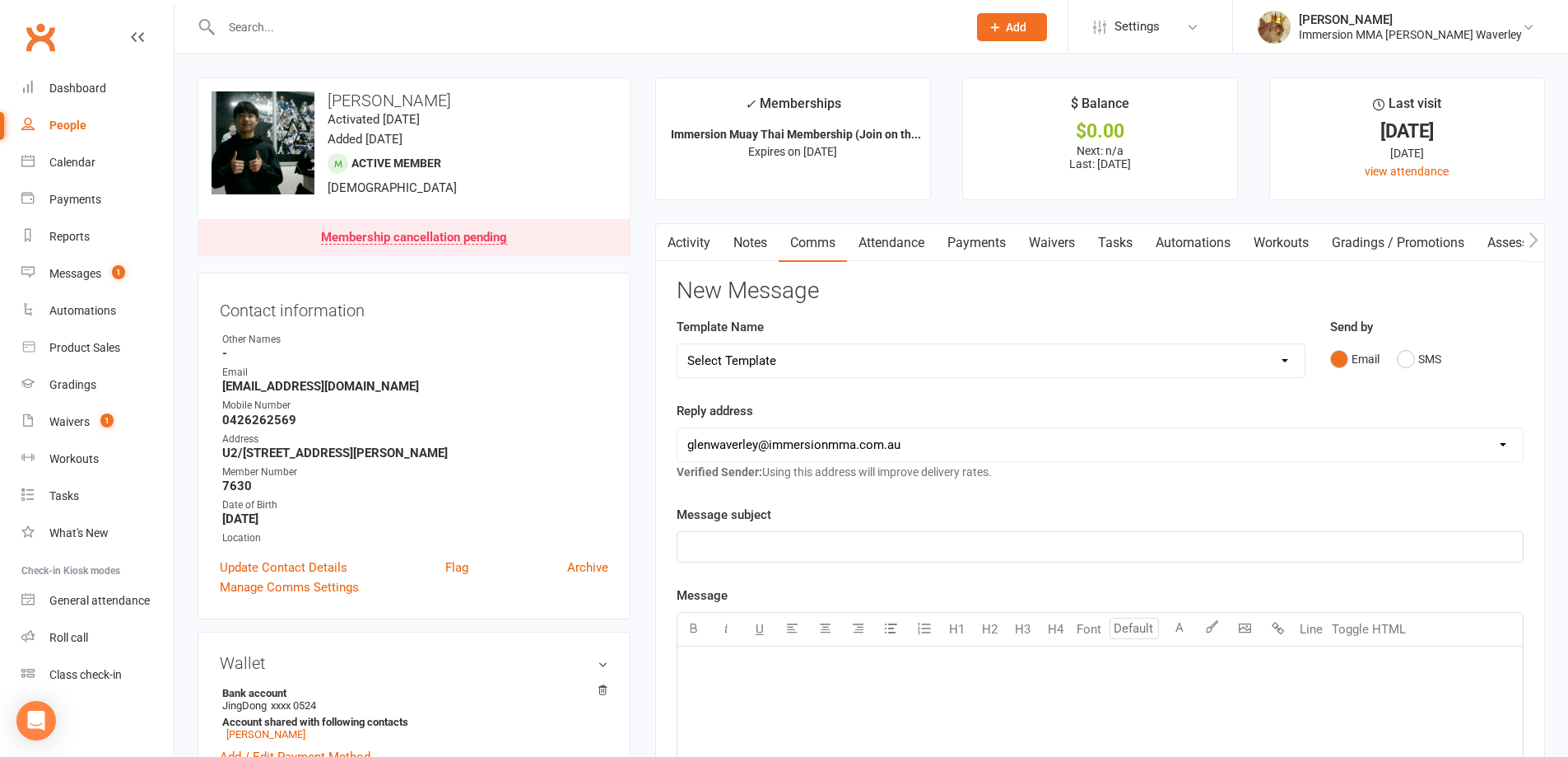
click at [787, 382] on div "Template Name Select Template [Email] Adult Appt Confirmation Email [SMS] Booki…" at bounding box center [991, 359] width 654 height 84
drag, startPoint x: 786, startPoint y: 367, endPoint x: 794, endPoint y: 352, distance: 17.0
click at [786, 367] on select "Select Template [Email] Adult Appt Confirmation Email [SMS] Booking Confirmatio…" at bounding box center [991, 360] width 627 height 33
select select "6"
click at [678, 344] on select "Select Template [Email] Adult Appt Confirmation Email [SMS] Booking Confirmatio…" at bounding box center [991, 360] width 627 height 33
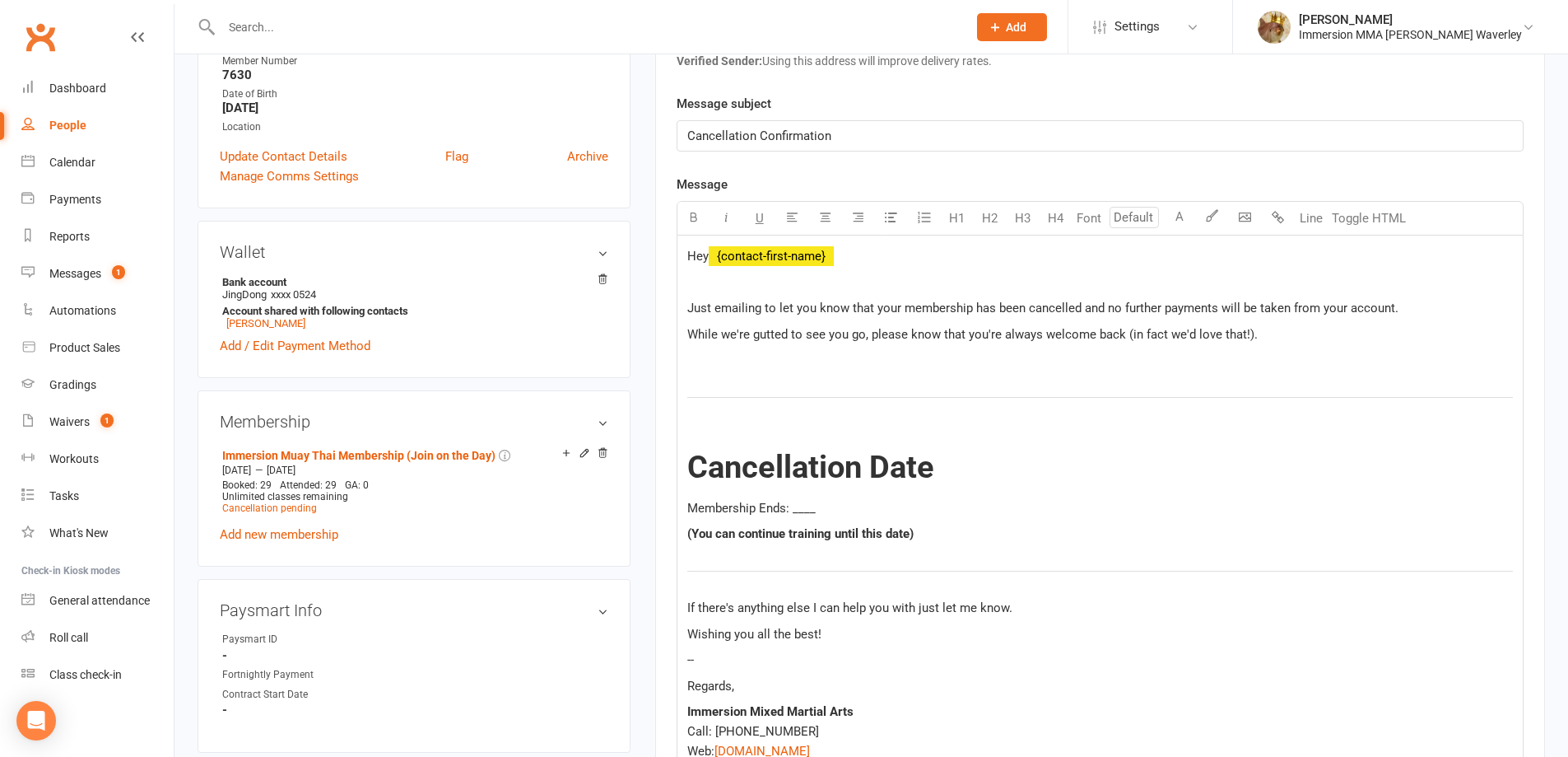
scroll to position [439, 0]
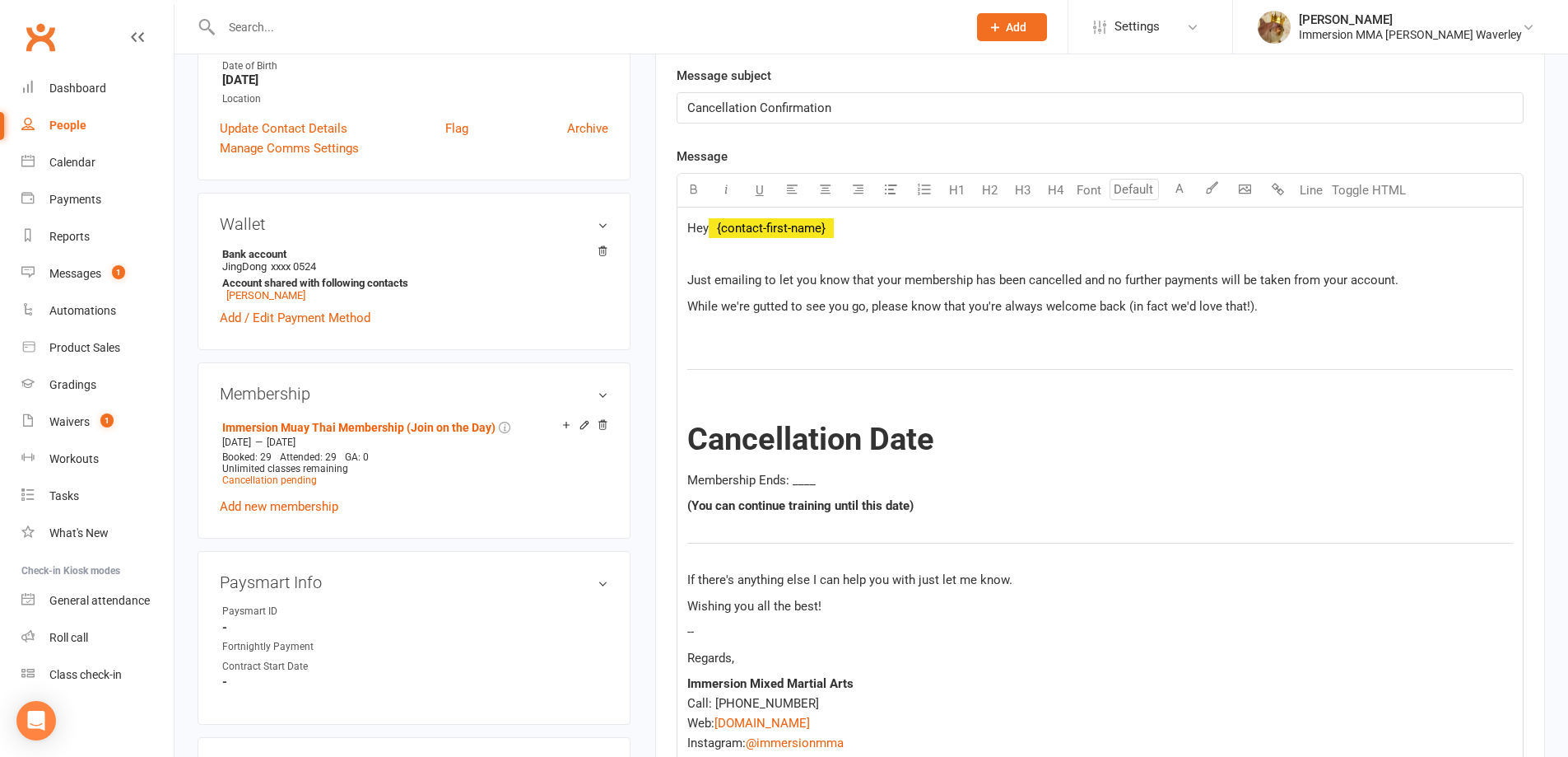
click at [800, 475] on span "Membership Ends: ____" at bounding box center [751, 480] width 128 height 15
click at [959, 502] on p "(You can continue training until this date)" at bounding box center [1100, 506] width 826 height 19
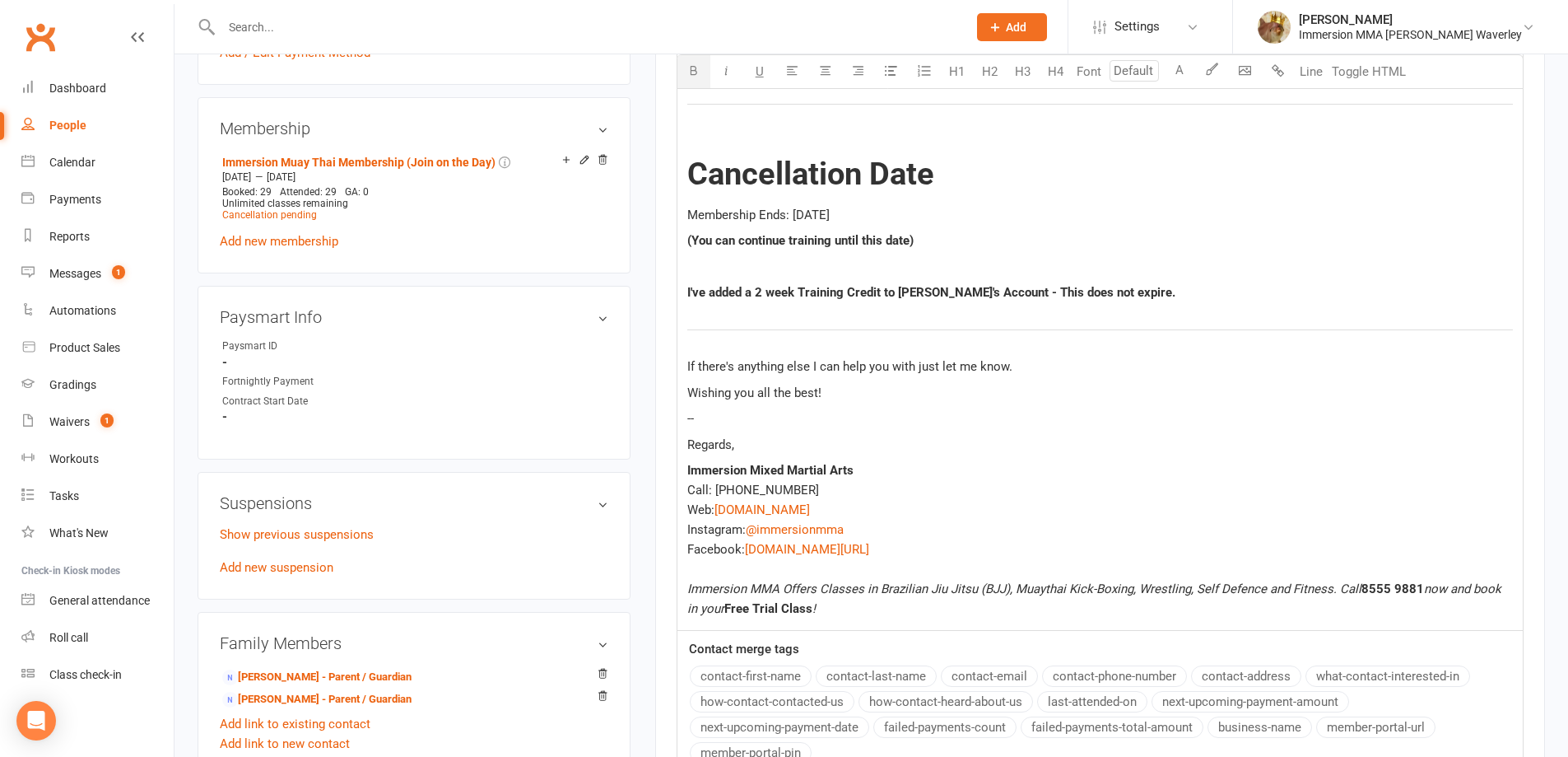
scroll to position [879, 0]
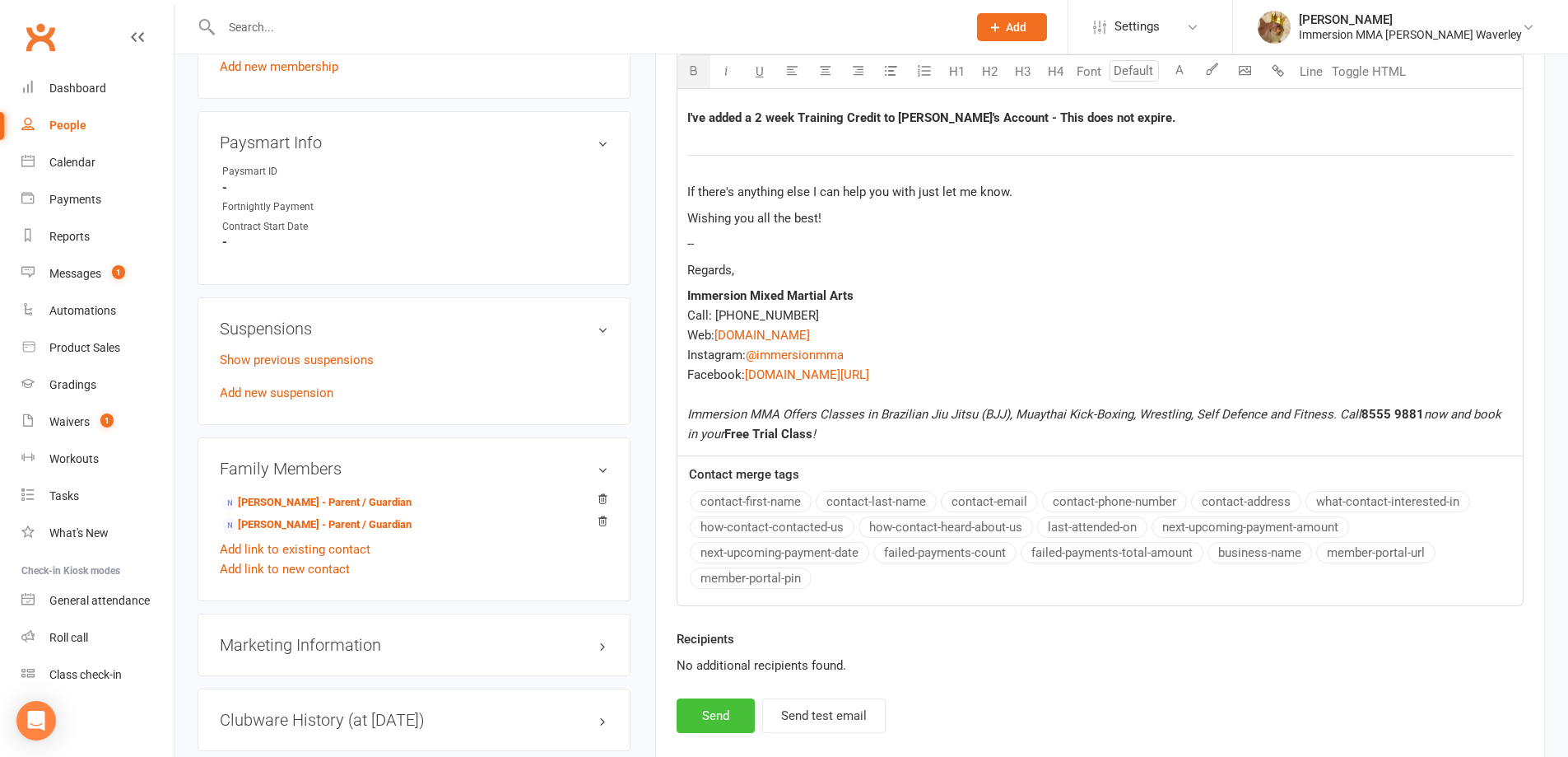
click at [709, 707] on button "Send" at bounding box center [716, 715] width 78 height 35
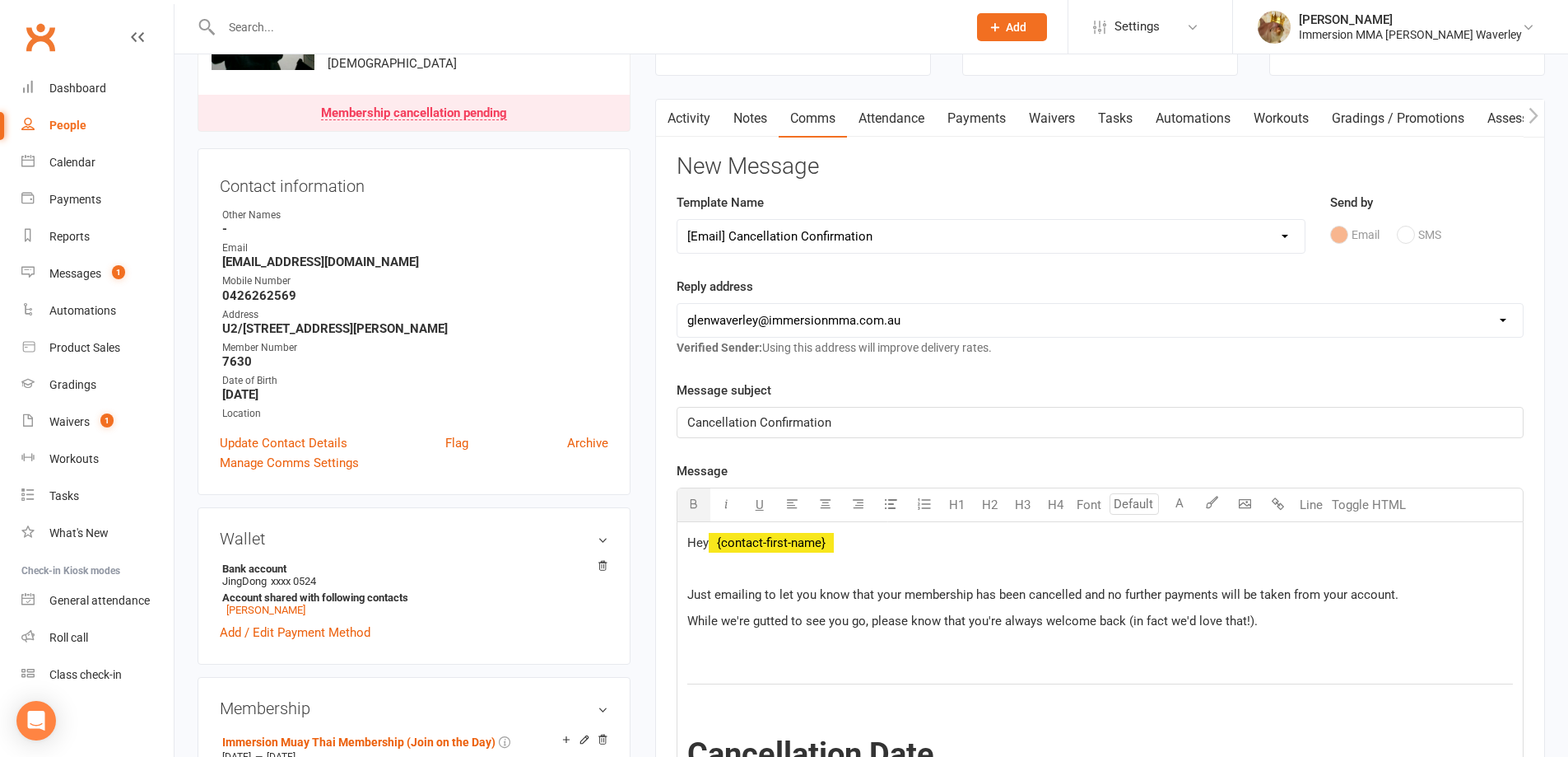
scroll to position [0, 0]
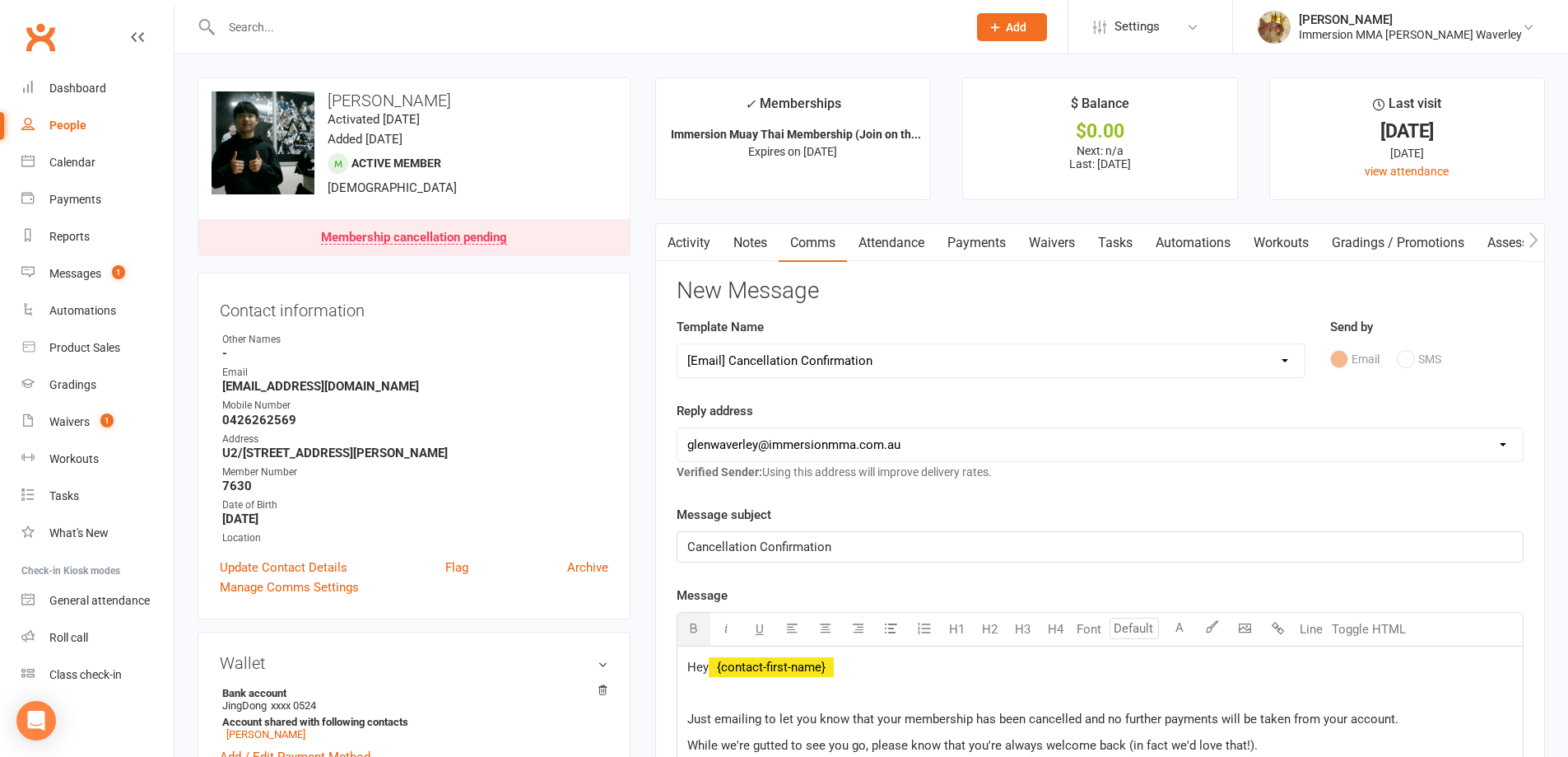
select select
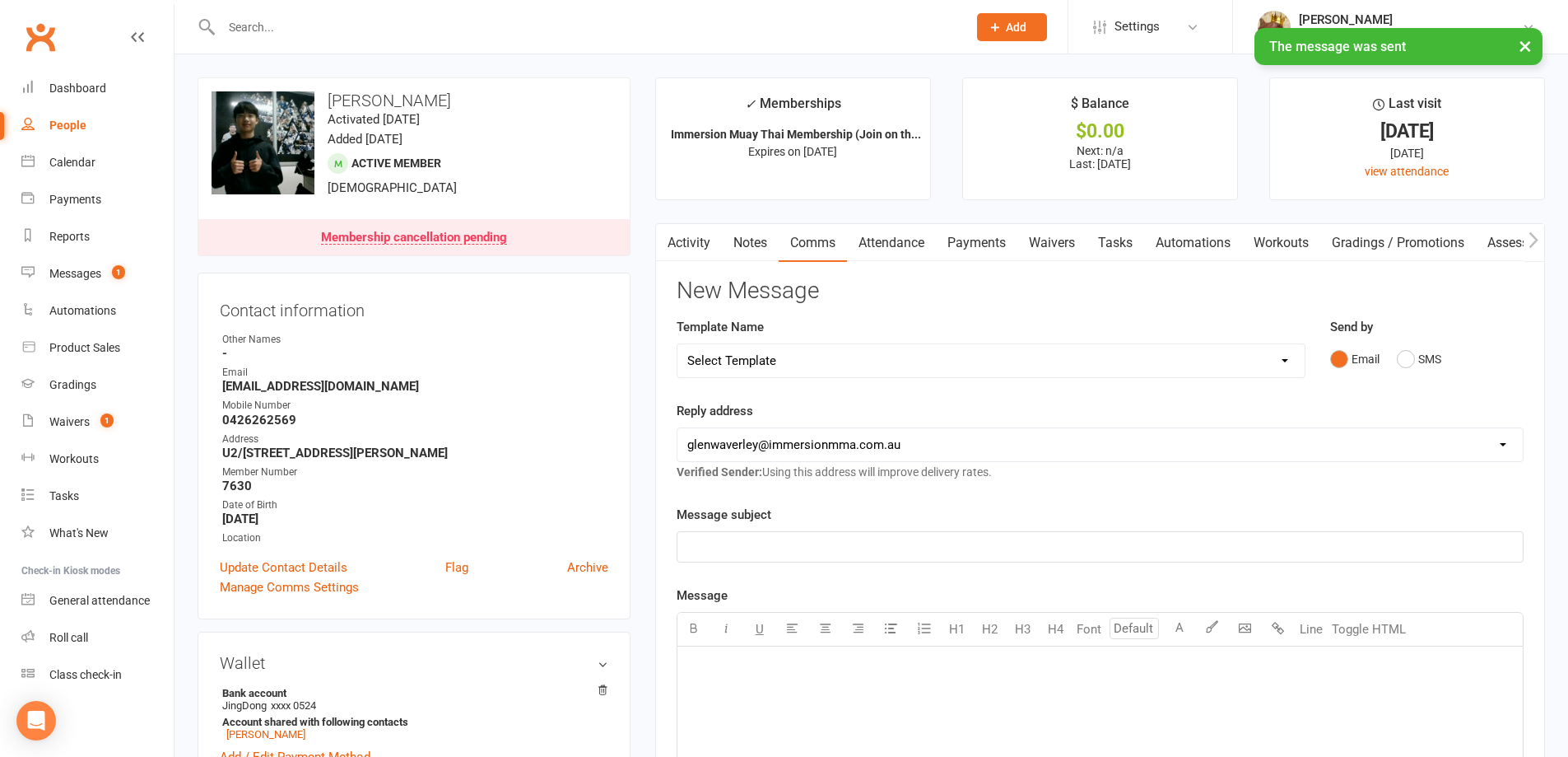
click at [1534, 243] on icon "button" at bounding box center [1533, 239] width 9 height 16
click at [1534, 243] on icon "button" at bounding box center [1533, 239] width 9 height 16
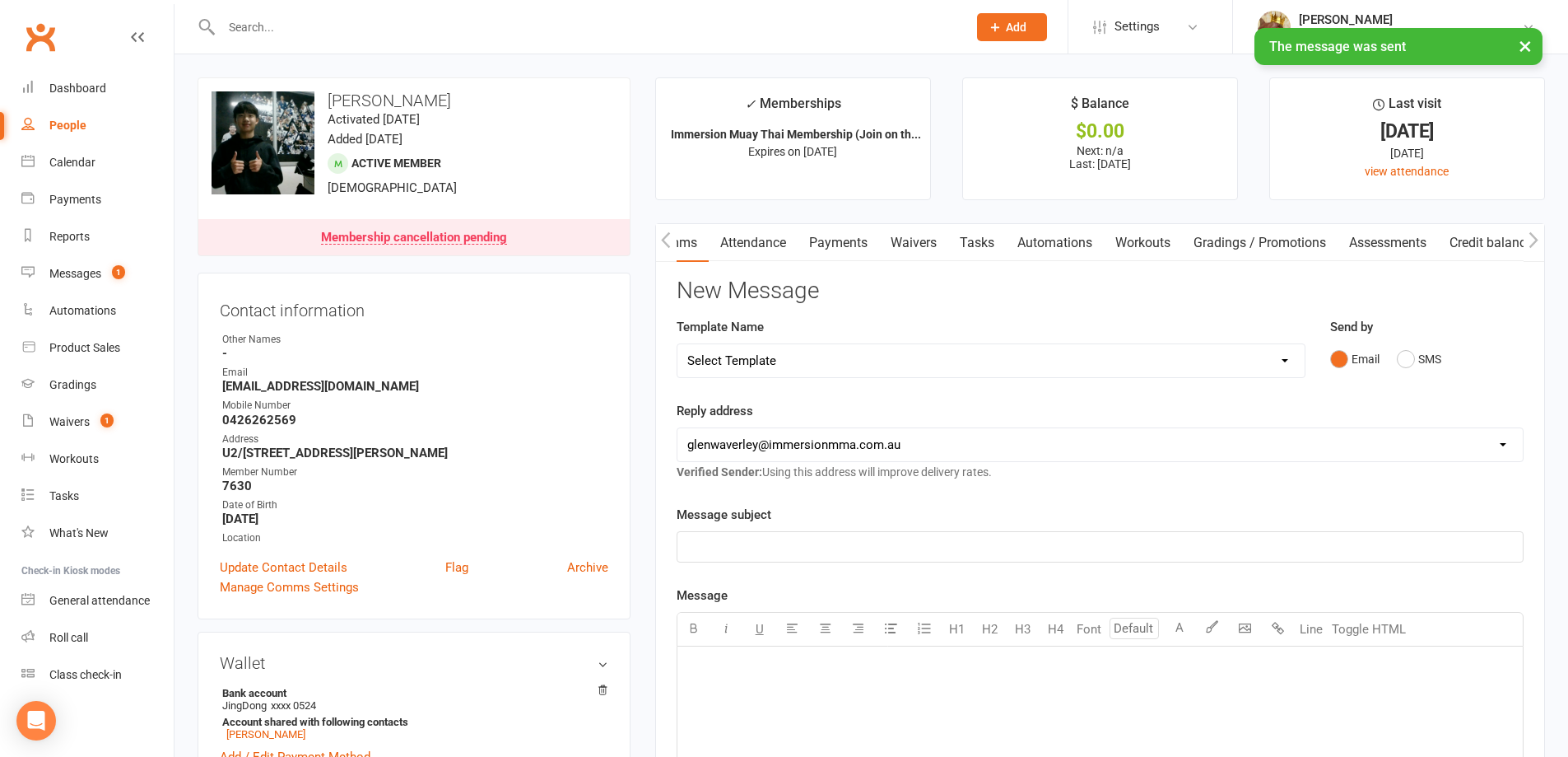
click at [1506, 243] on link "Credit balance" at bounding box center [1491, 243] width 106 height 38
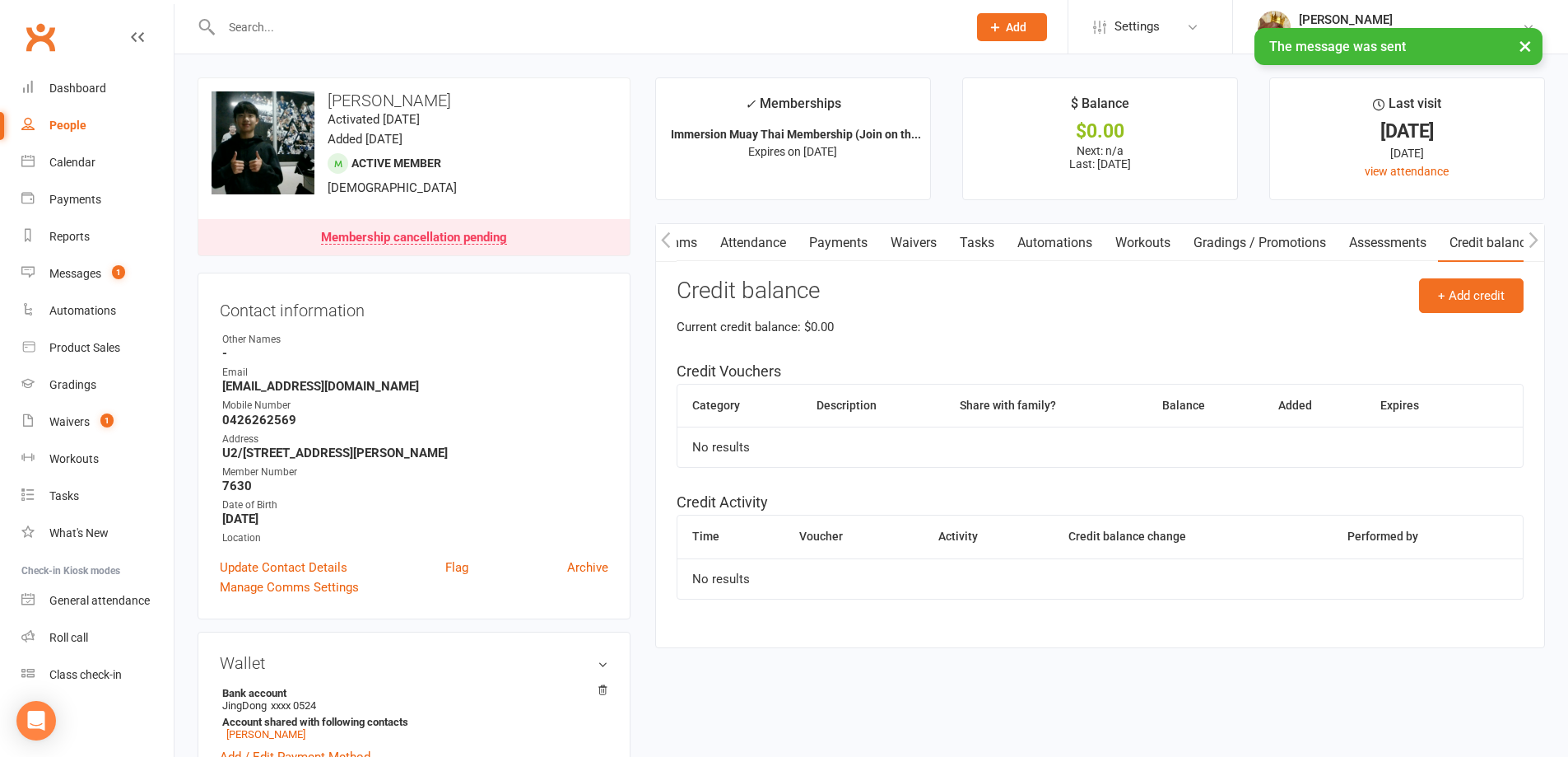
click at [859, 248] on link "Payments" at bounding box center [838, 243] width 81 height 38
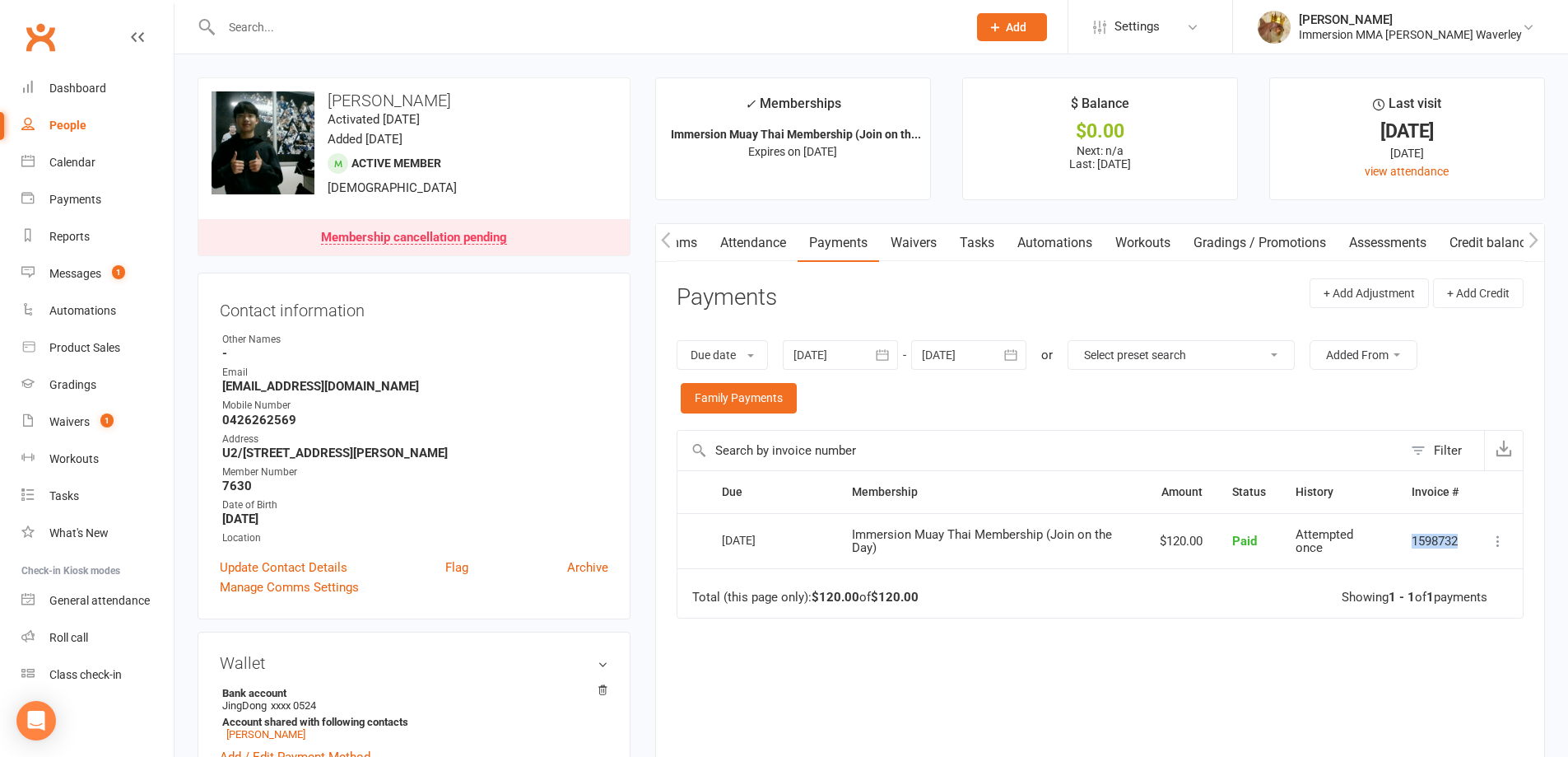
drag, startPoint x: 1421, startPoint y: 537, endPoint x: 1460, endPoint y: 538, distance: 39.0
click at [1460, 538] on td "1598732" at bounding box center [1435, 541] width 77 height 56
copy td "1598732"
click at [1485, 246] on link "Credit balance" at bounding box center [1491, 243] width 106 height 38
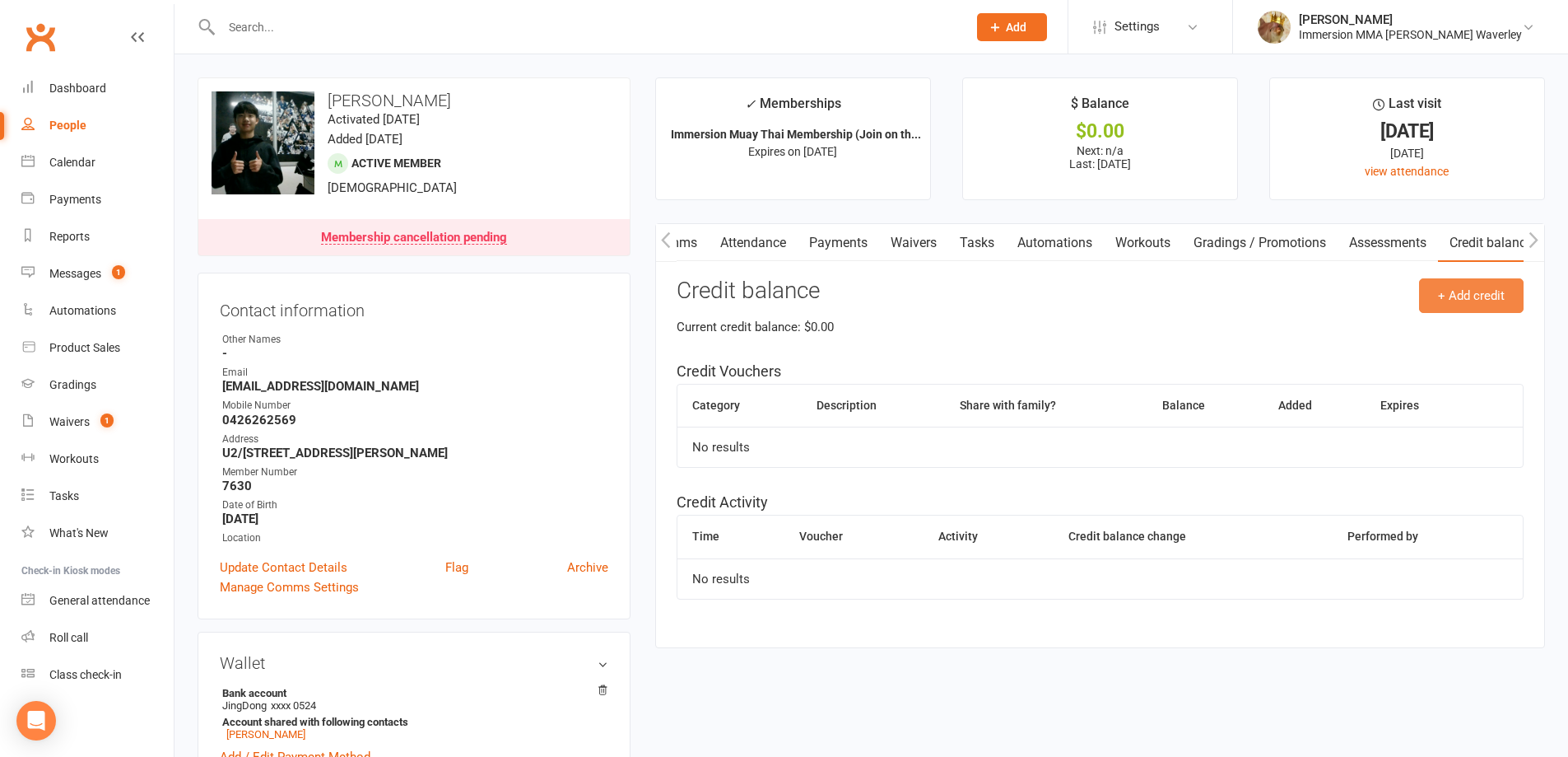
click at [1463, 310] on button "+ Add credit" at bounding box center [1472, 295] width 104 height 35
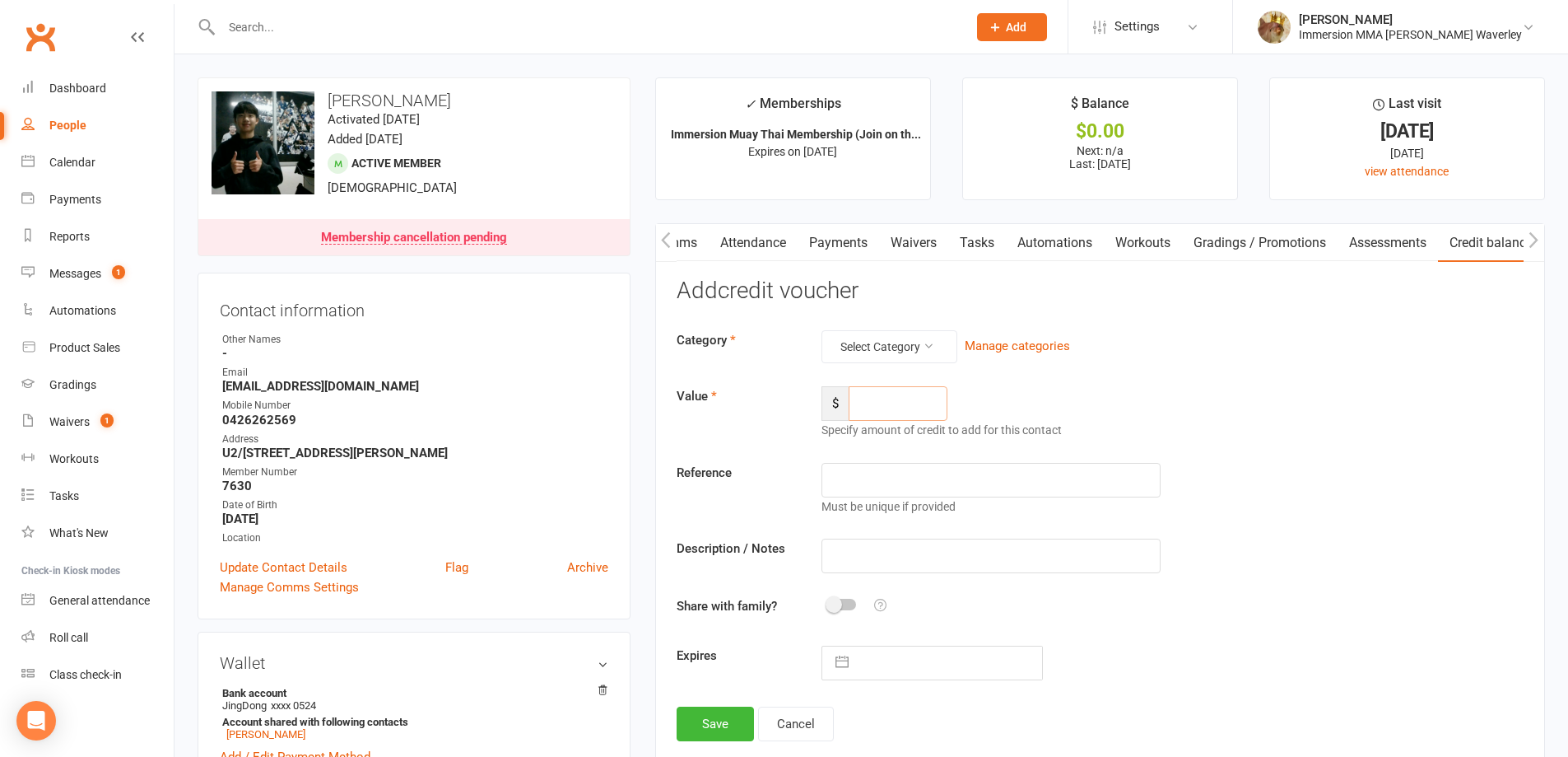
click at [900, 406] on input "number" at bounding box center [898, 403] width 99 height 35
paste input "1598732"
type input "120"
click at [920, 357] on button "Select Category" at bounding box center [888, 346] width 135 height 33
click at [903, 390] on link "Cancellation Credit" at bounding box center [858, 385] width 174 height 33
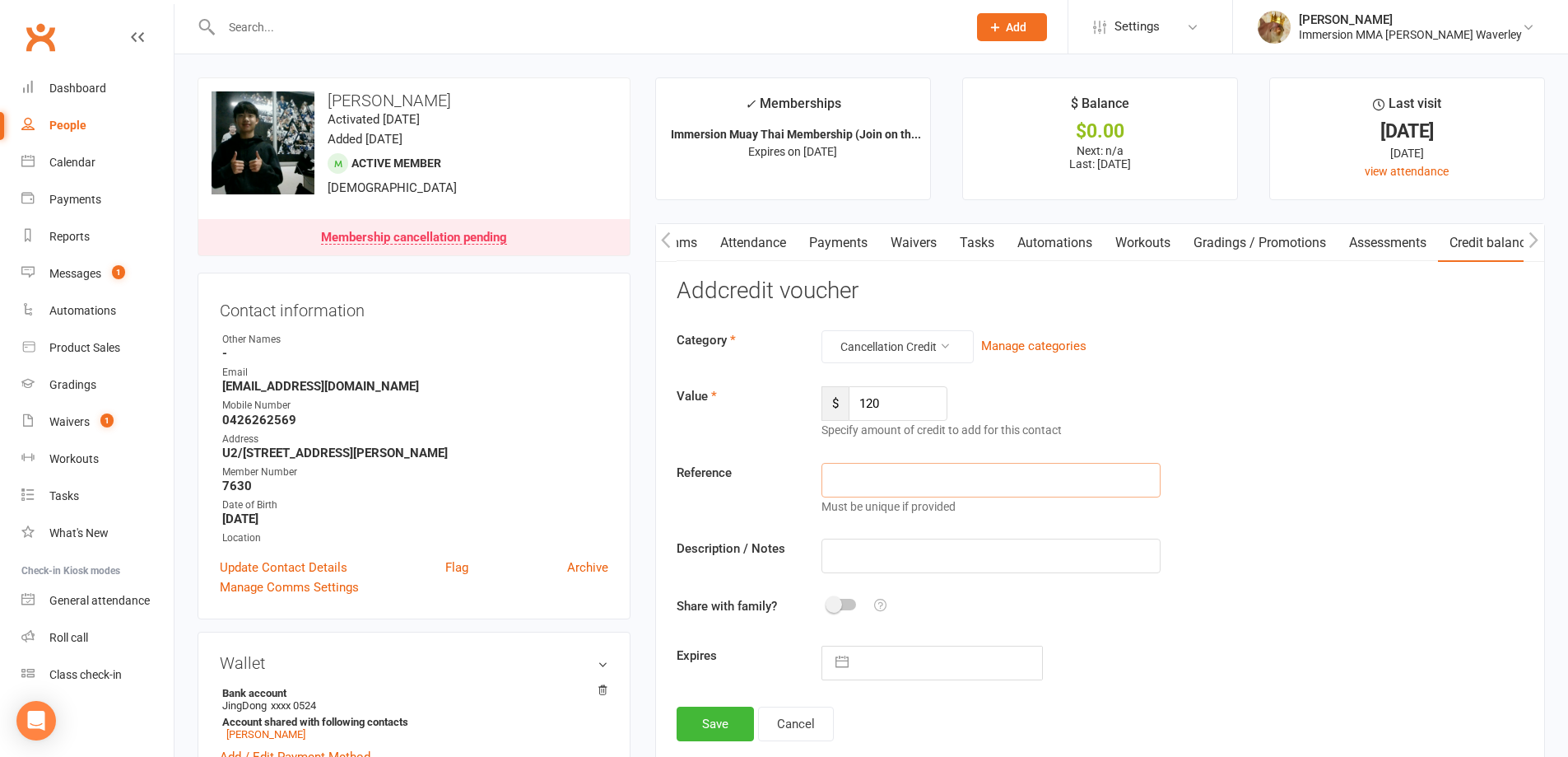
click at [881, 488] on input "text" at bounding box center [990, 480] width 338 height 35
paste input "1598732"
click at [832, 483] on input "1598732" at bounding box center [990, 480] width 338 height 35
type input "Payment #1598732"
click at [728, 719] on button "Save" at bounding box center [715, 723] width 77 height 35
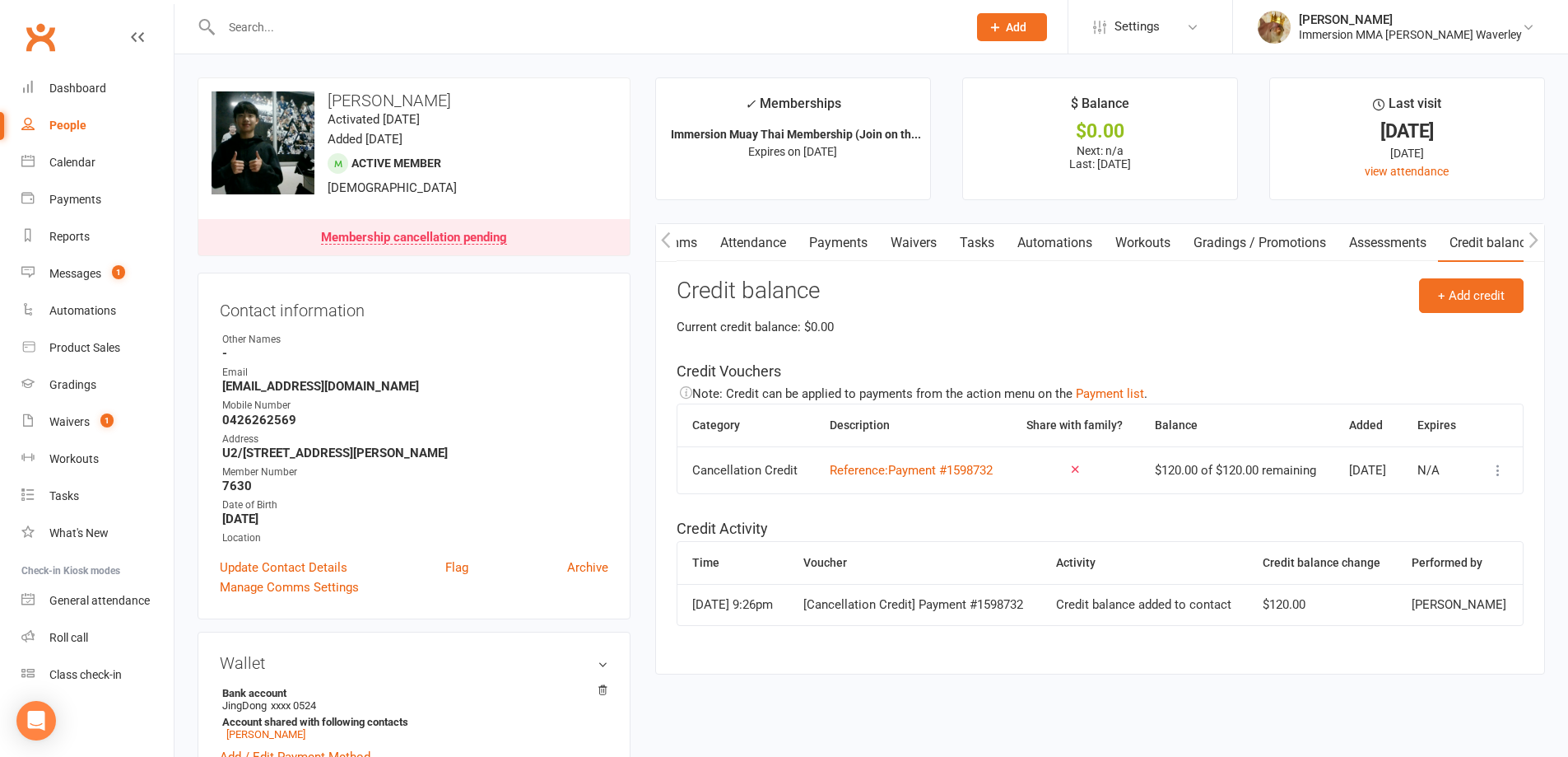
click at [988, 256] on link "Tasks" at bounding box center [977, 243] width 58 height 38
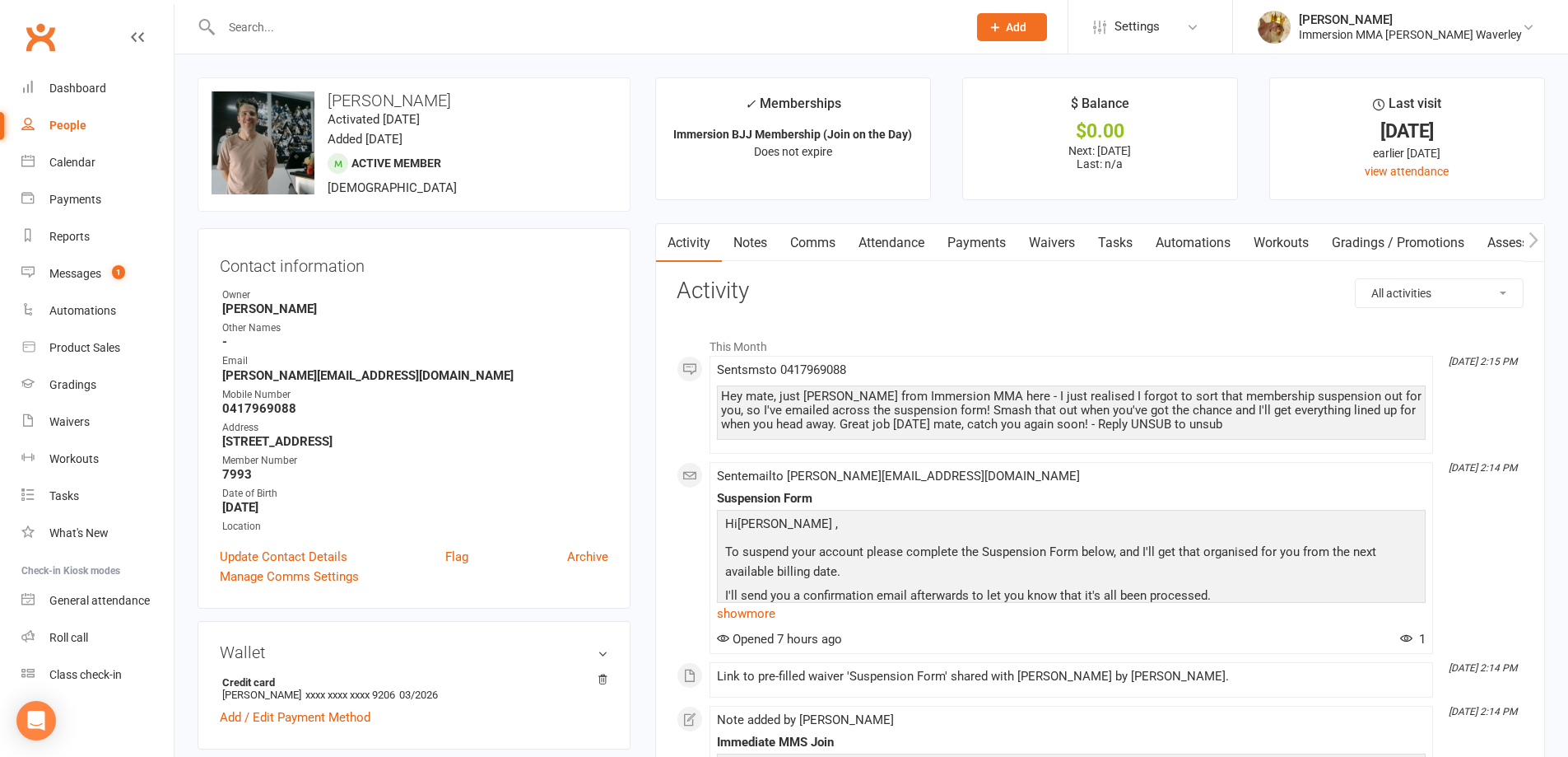
click at [749, 245] on link "Notes" at bounding box center [750, 243] width 57 height 38
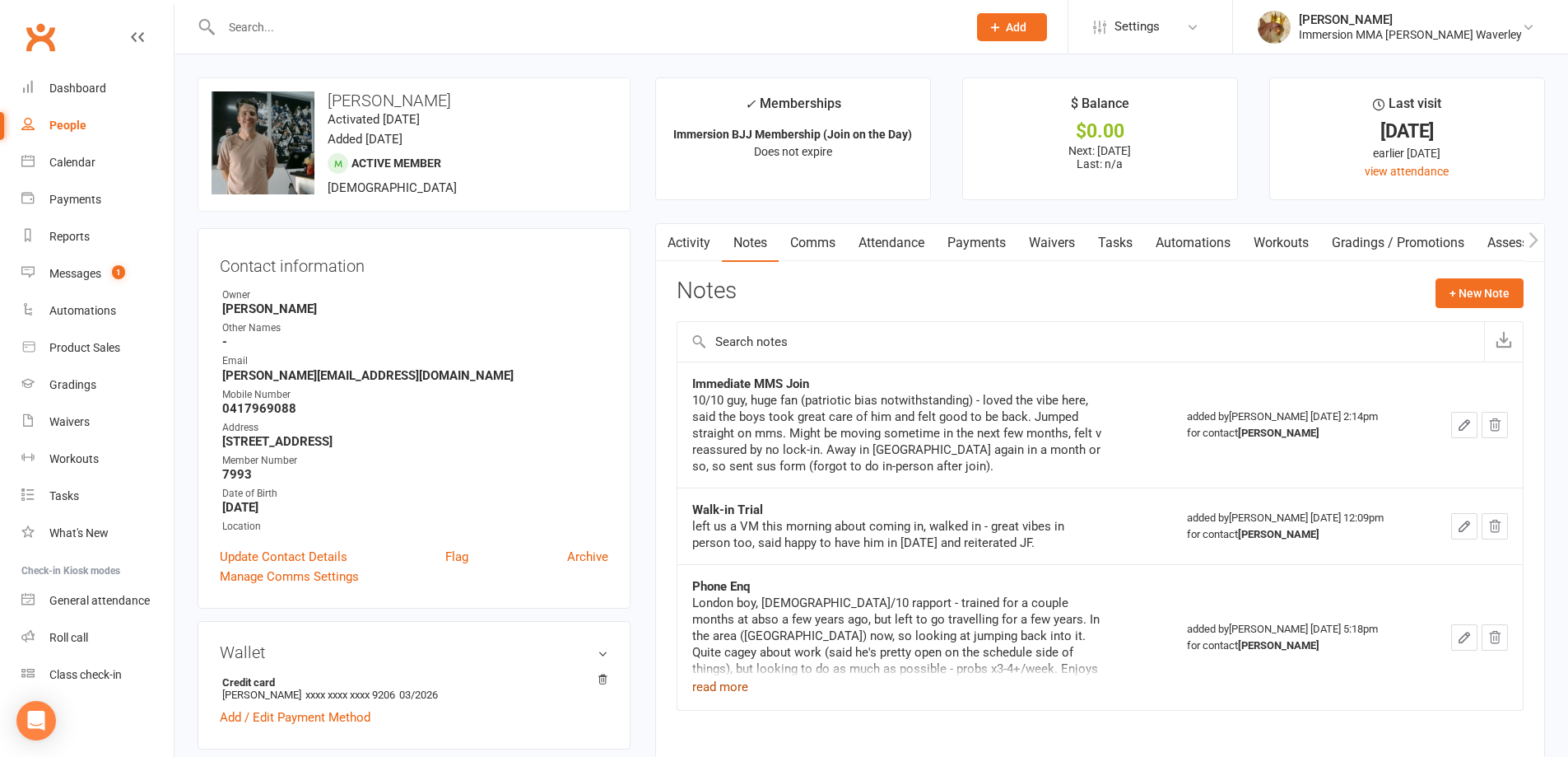
click at [721, 679] on button "read more" at bounding box center [719, 687] width 56 height 19
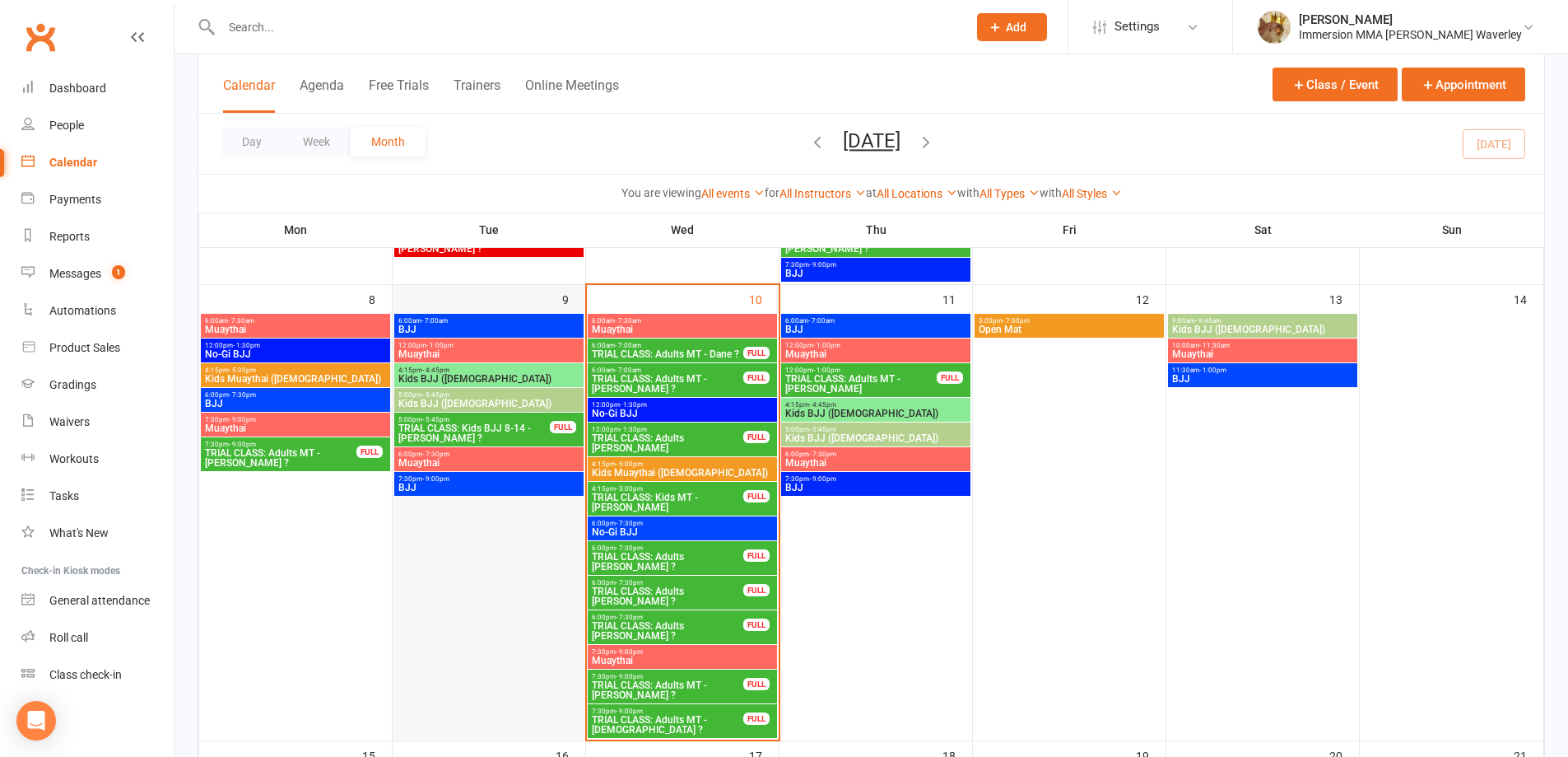
scroll to position [439, 0]
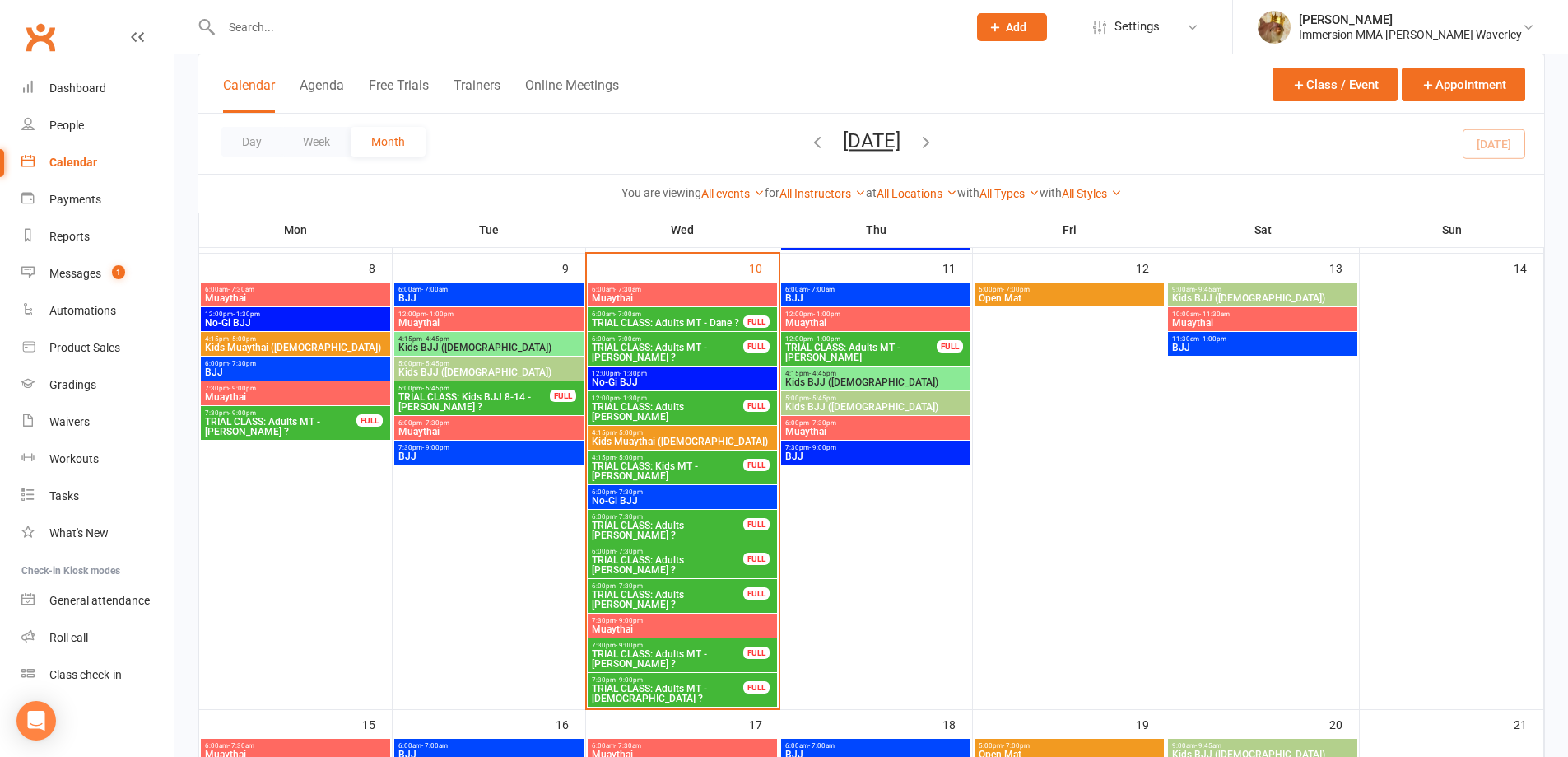
click at [708, 625] on span "Muaythai" at bounding box center [682, 629] width 183 height 10
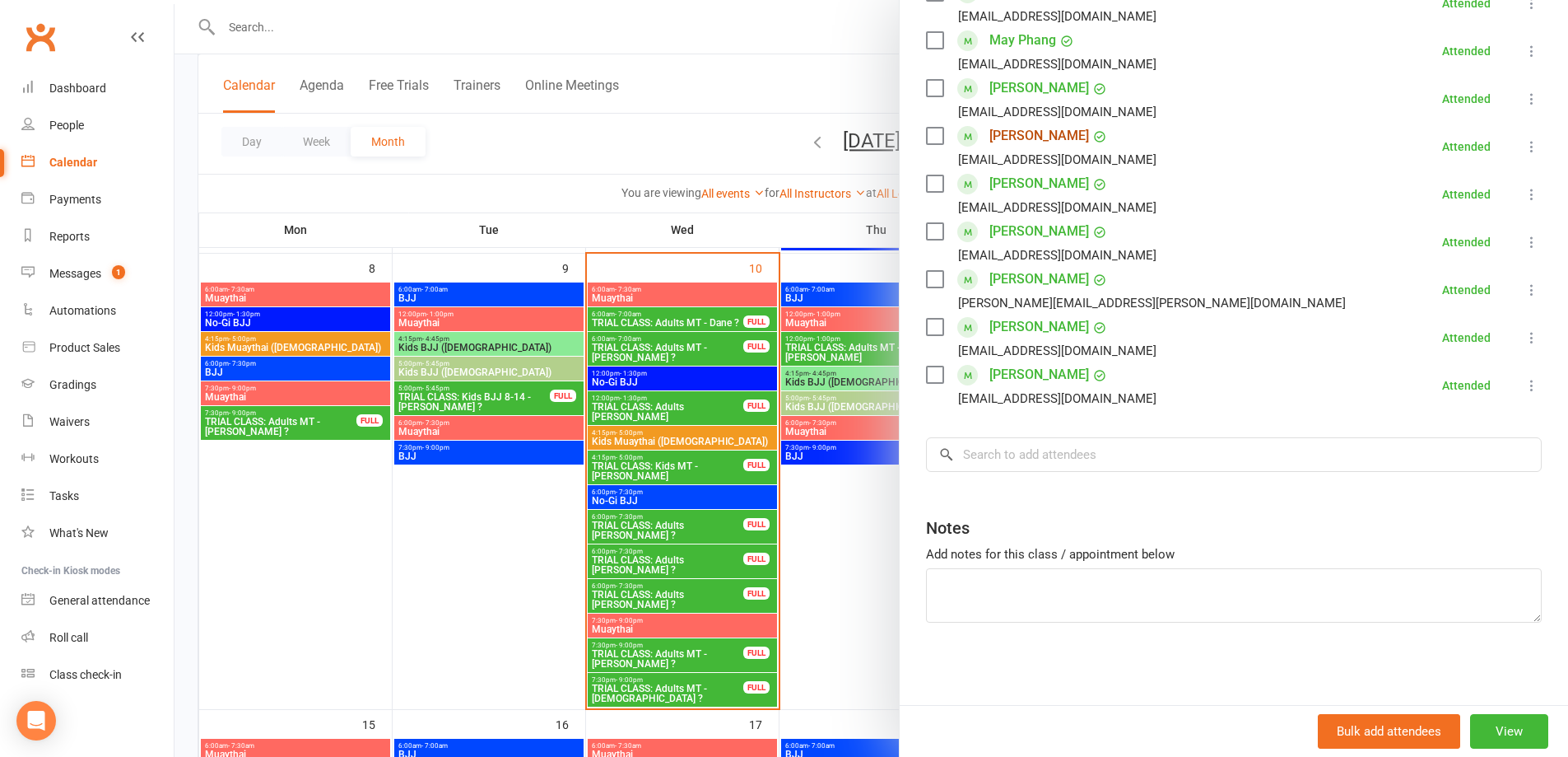
scroll to position [251, 0]
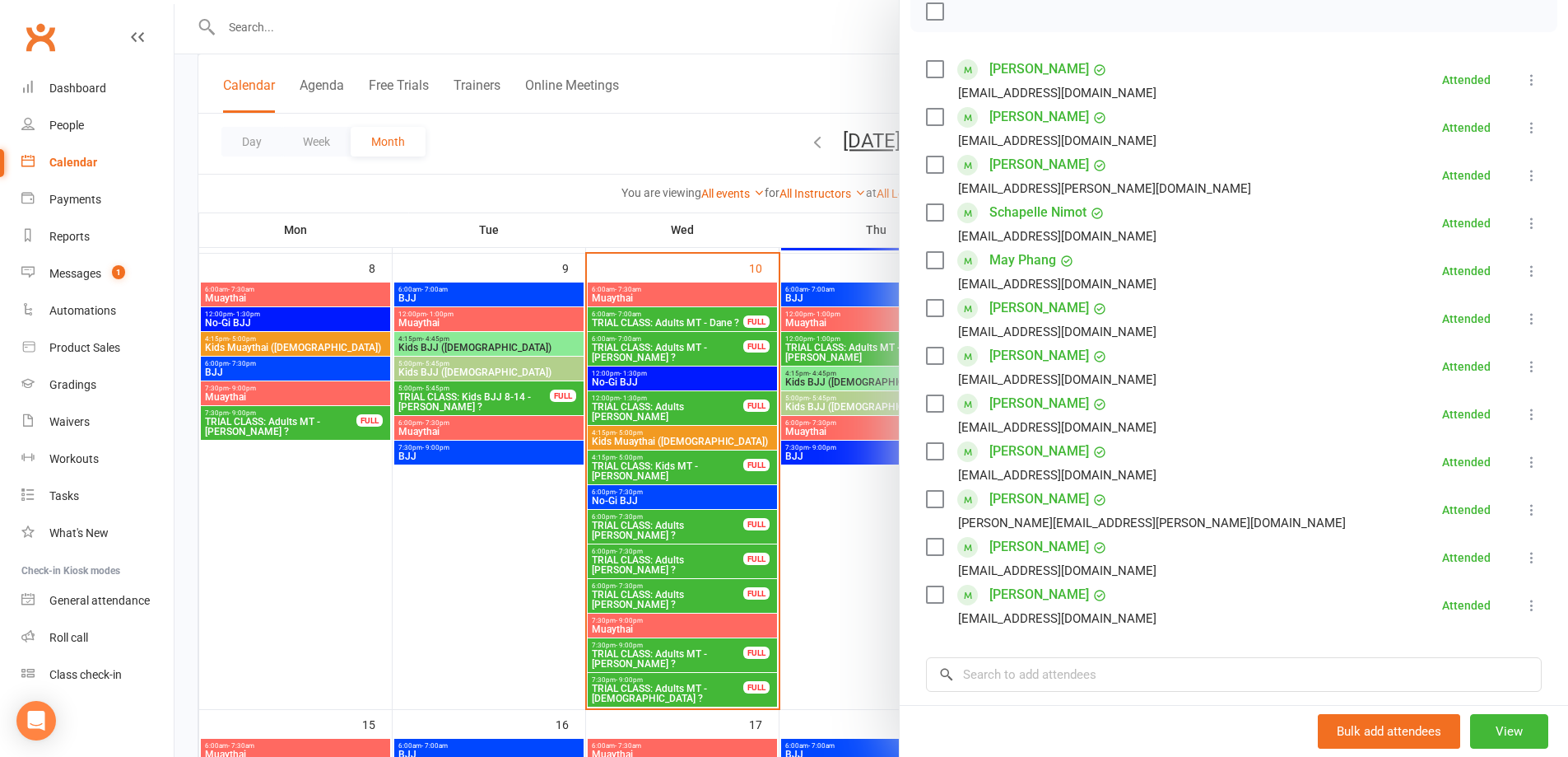
click at [679, 658] on div at bounding box center [871, 378] width 1394 height 757
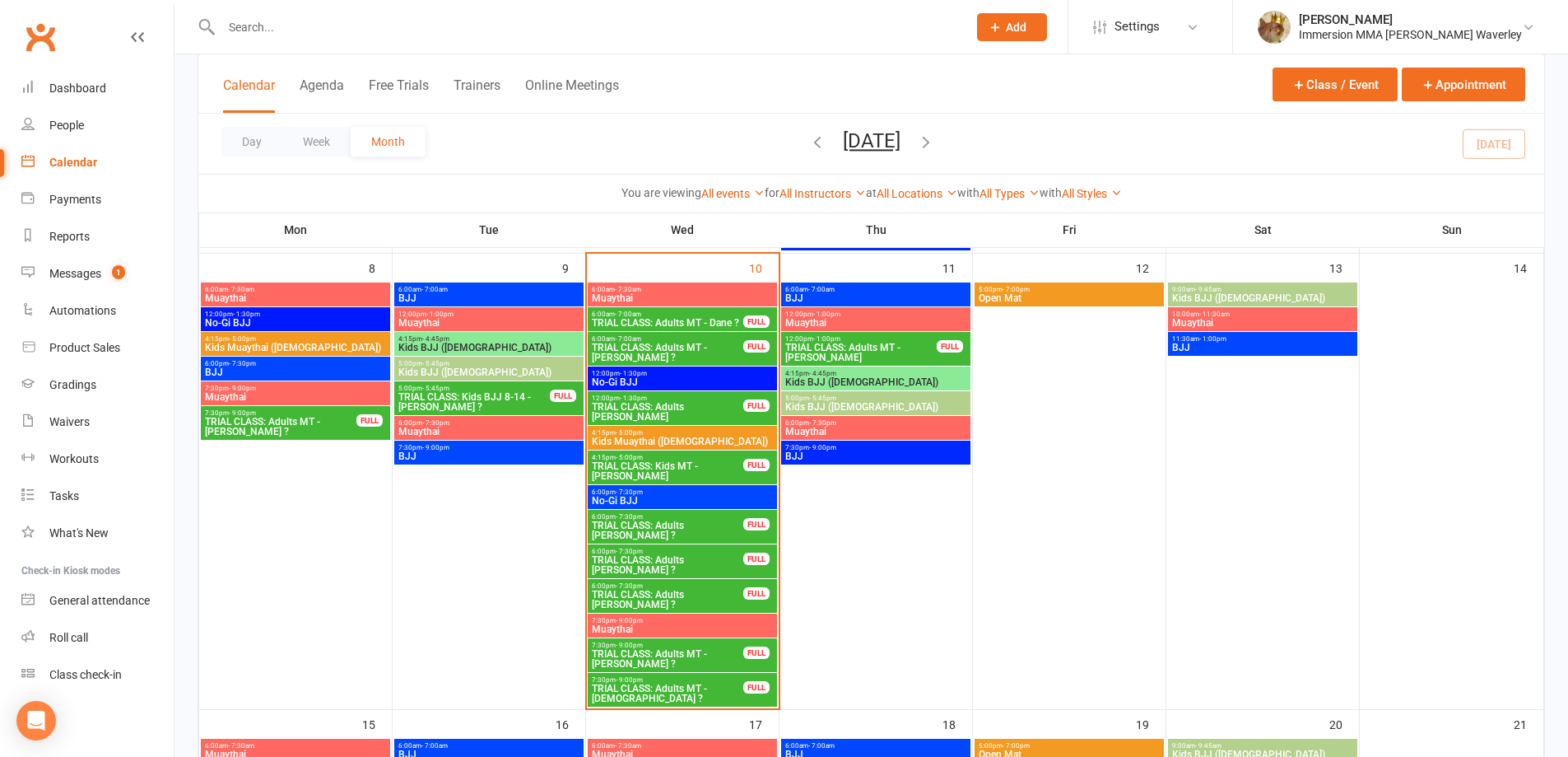
click at [678, 658] on span "TRIAL CLASS: Adults MT - [PERSON_NAME] ?" at bounding box center [667, 659] width 153 height 19
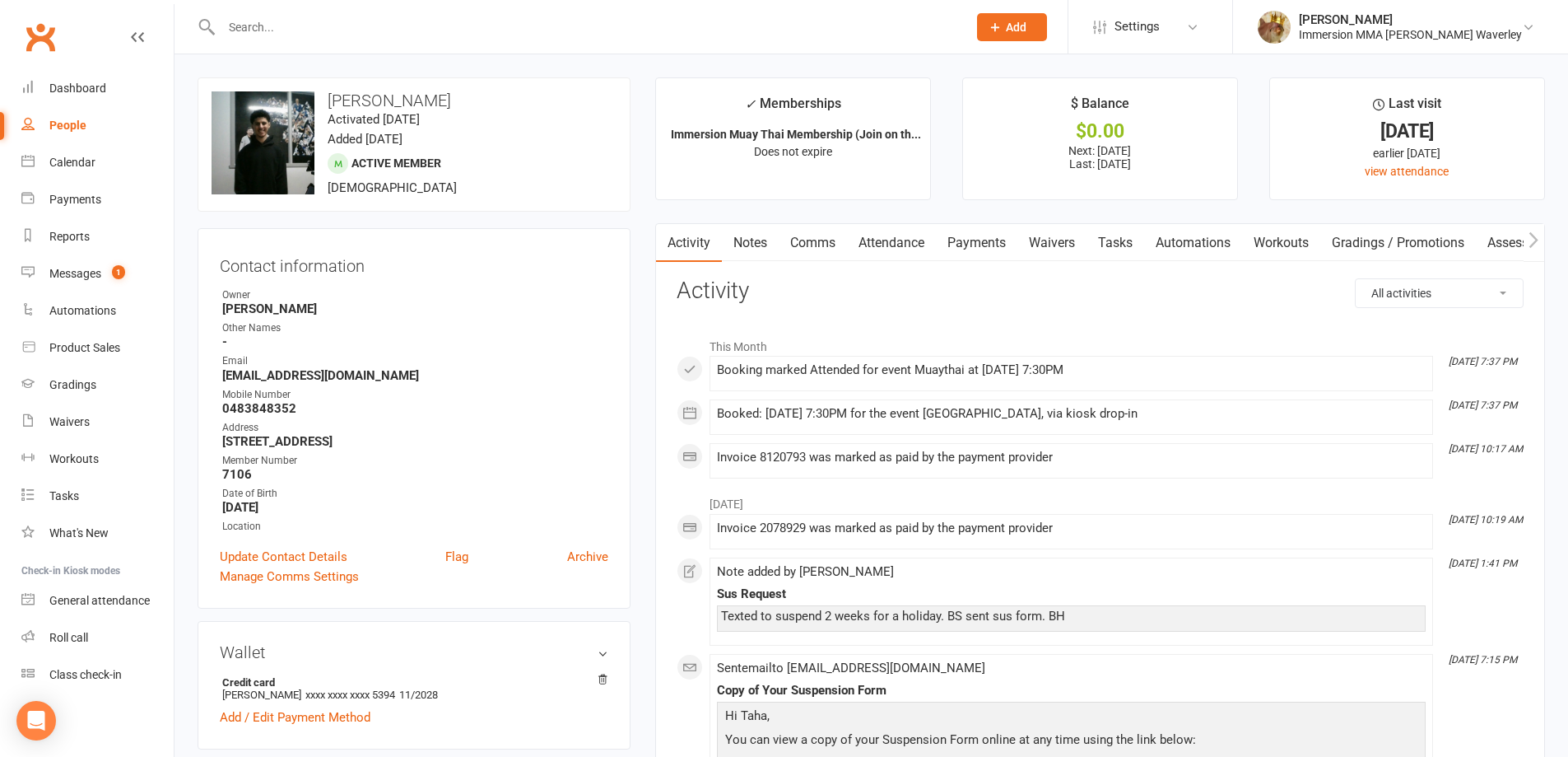
click at [765, 245] on link "Notes" at bounding box center [750, 243] width 57 height 38
